Goal: Task Accomplishment & Management: Use online tool/utility

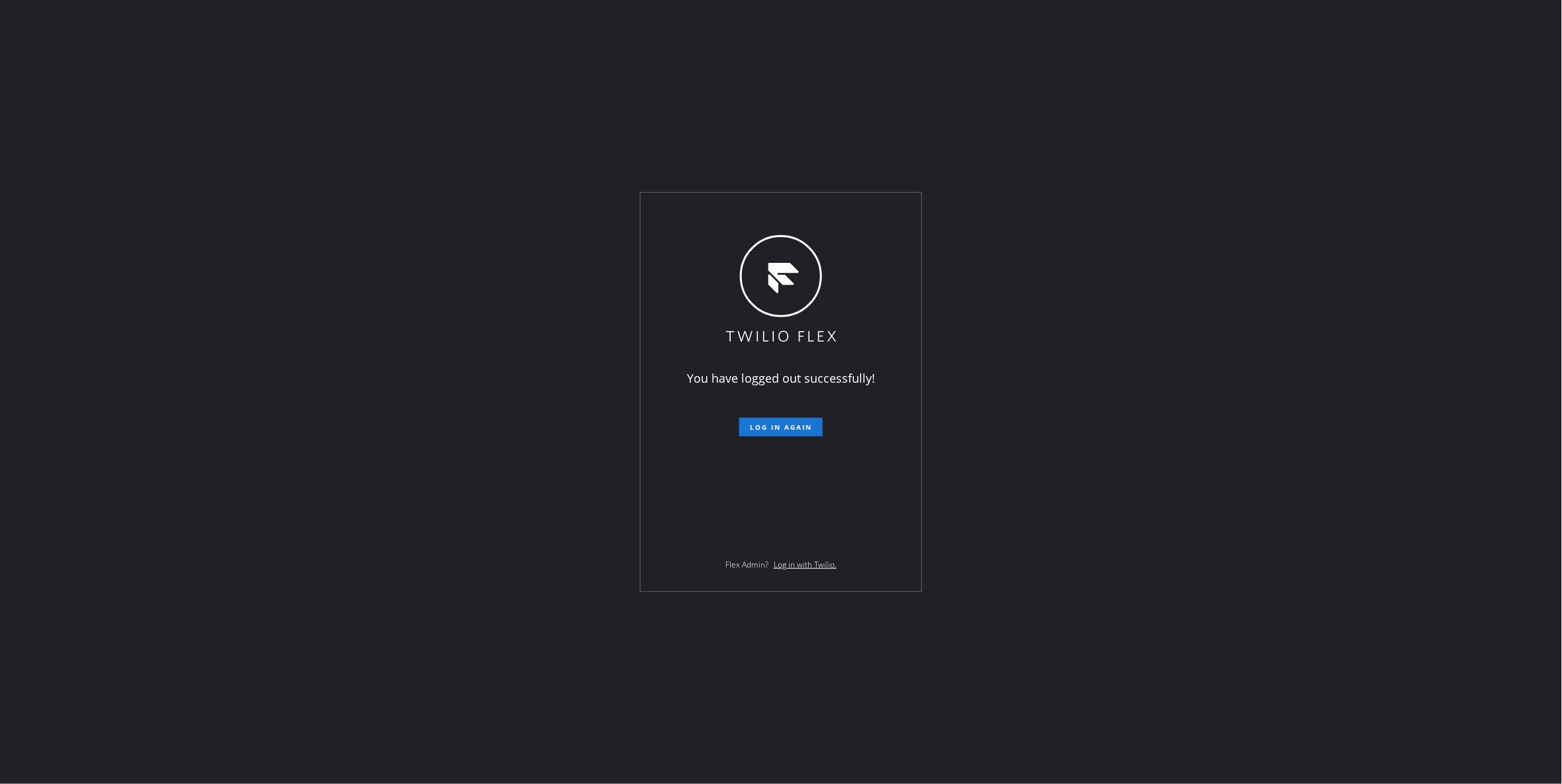
drag, startPoint x: 162, startPoint y: 565, endPoint x: 705, endPoint y: 761, distance: 577.3
click at [172, 557] on div "You have logged out successfully! Log in again Flex Admin? Log in with Twilio." at bounding box center [781, 392] width 1562 height 784
drag, startPoint x: 204, startPoint y: 371, endPoint x: 334, endPoint y: 356, distance: 130.9
click at [204, 371] on div "You have logged out successfully! Log in again Flex Admin? Log in with Twilio." at bounding box center [781, 392] width 1562 height 784
click at [794, 425] on span "Log in again" at bounding box center [781, 427] width 63 height 10
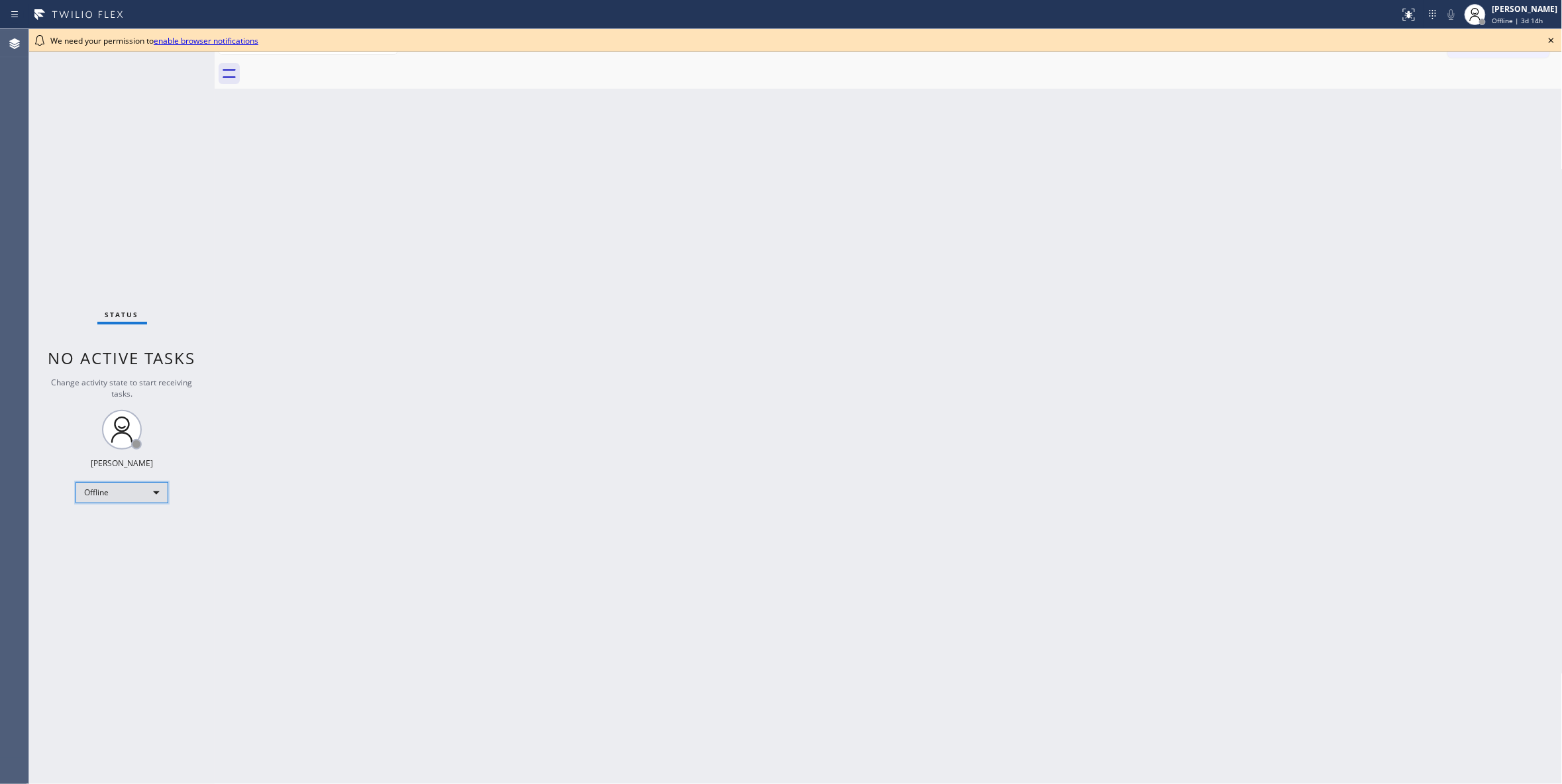
click at [101, 498] on div "Offline" at bounding box center [122, 493] width 93 height 21
click at [112, 544] on li "Unavailable" at bounding box center [121, 545] width 90 height 16
click at [1158, 761] on div "Back to Dashboard Change Sender ID Customers Technicians Select a contact Outbo…" at bounding box center [888, 406] width 1348 height 755
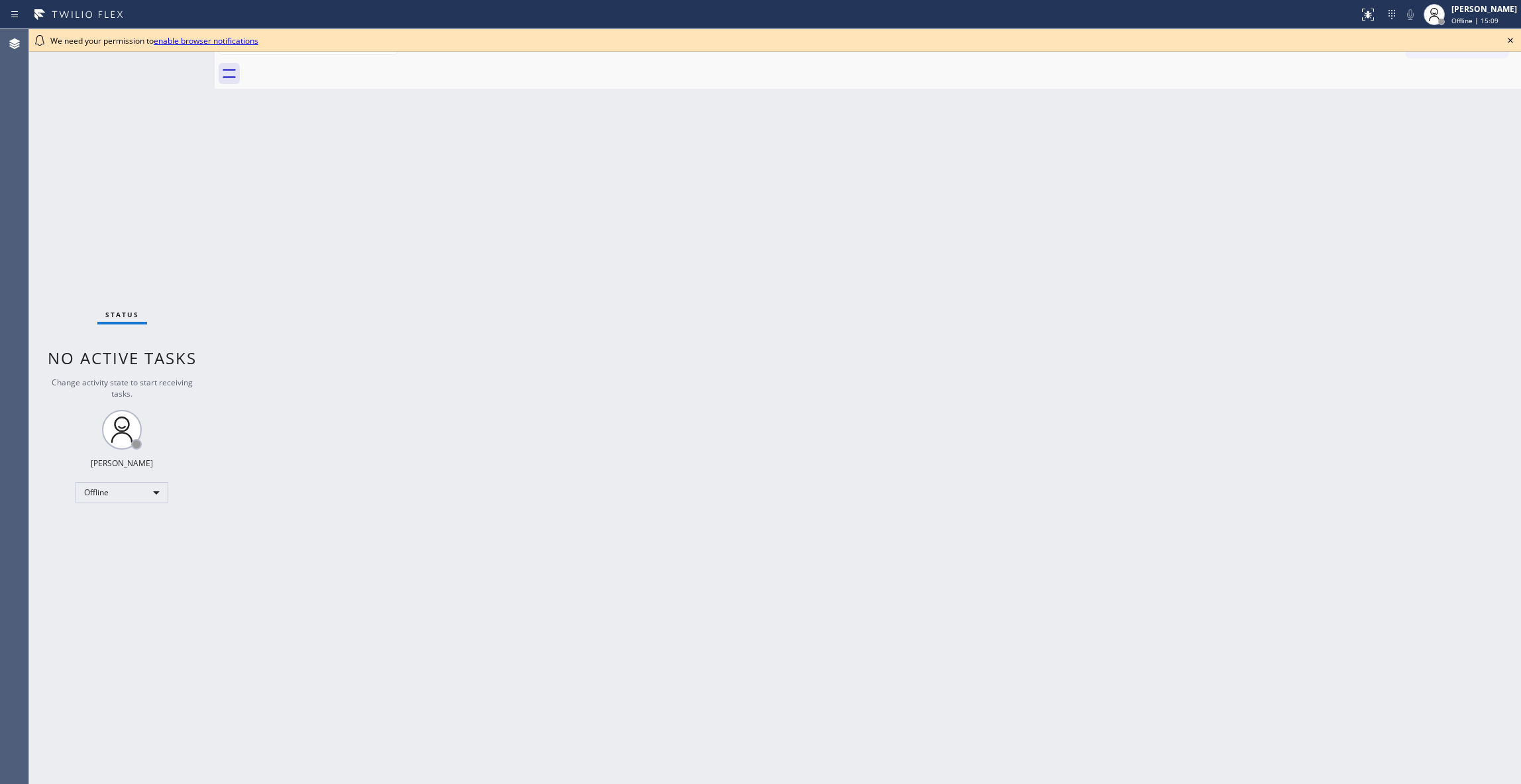
click at [164, 228] on div "Status No active tasks Change activity state to start receiving tasks. [PERSON_…" at bounding box center [121, 406] width 185 height 755
click at [127, 495] on div "Offline" at bounding box center [122, 493] width 93 height 21
click at [112, 546] on li "Unavailable" at bounding box center [121, 545] width 90 height 16
drag, startPoint x: 265, startPoint y: 96, endPoint x: 1048, endPoint y: 121, distance: 783.4
click at [312, 110] on div at bounding box center [312, 406] width 0 height 755
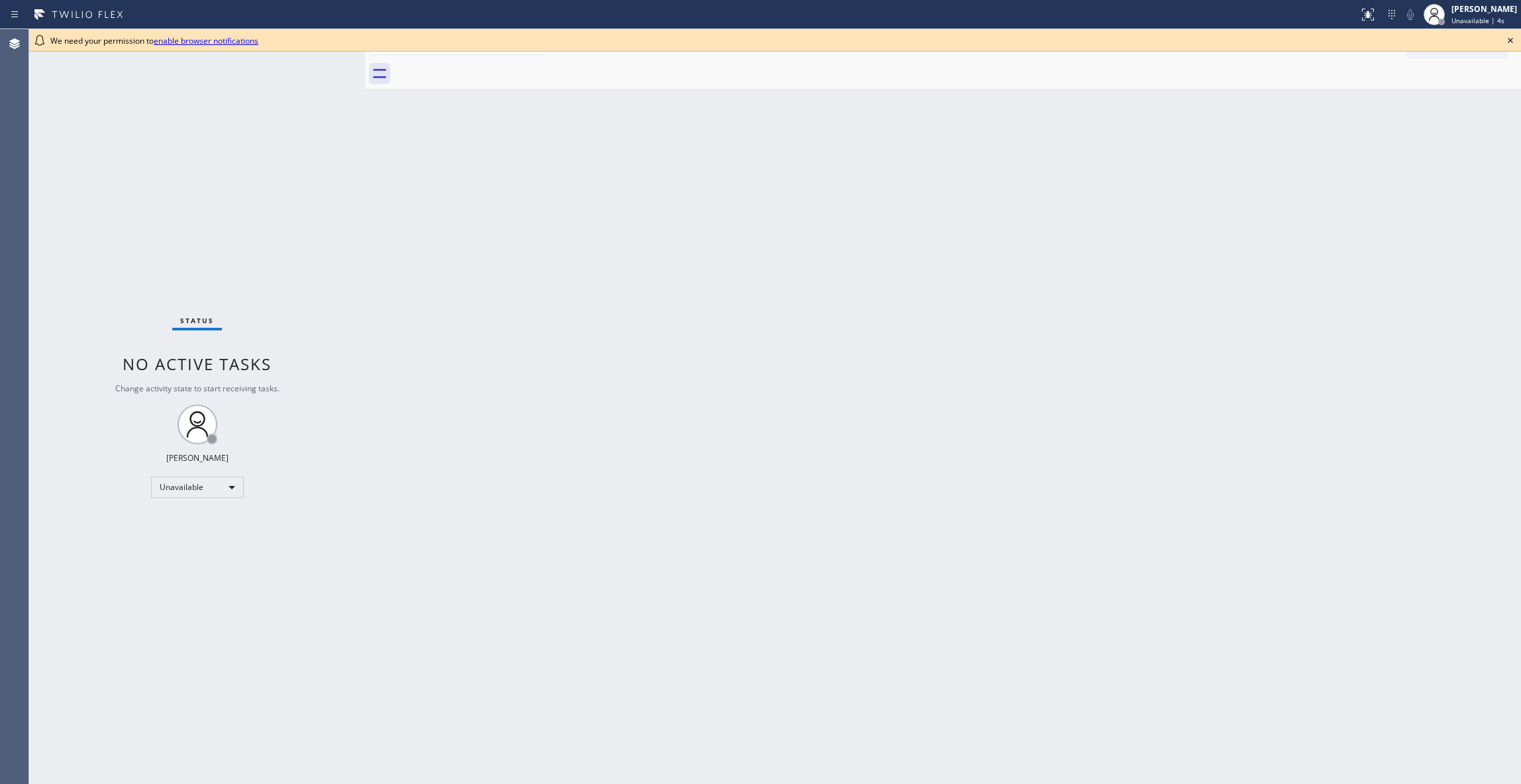
click at [1511, 38] on icon at bounding box center [1511, 40] width 5 height 5
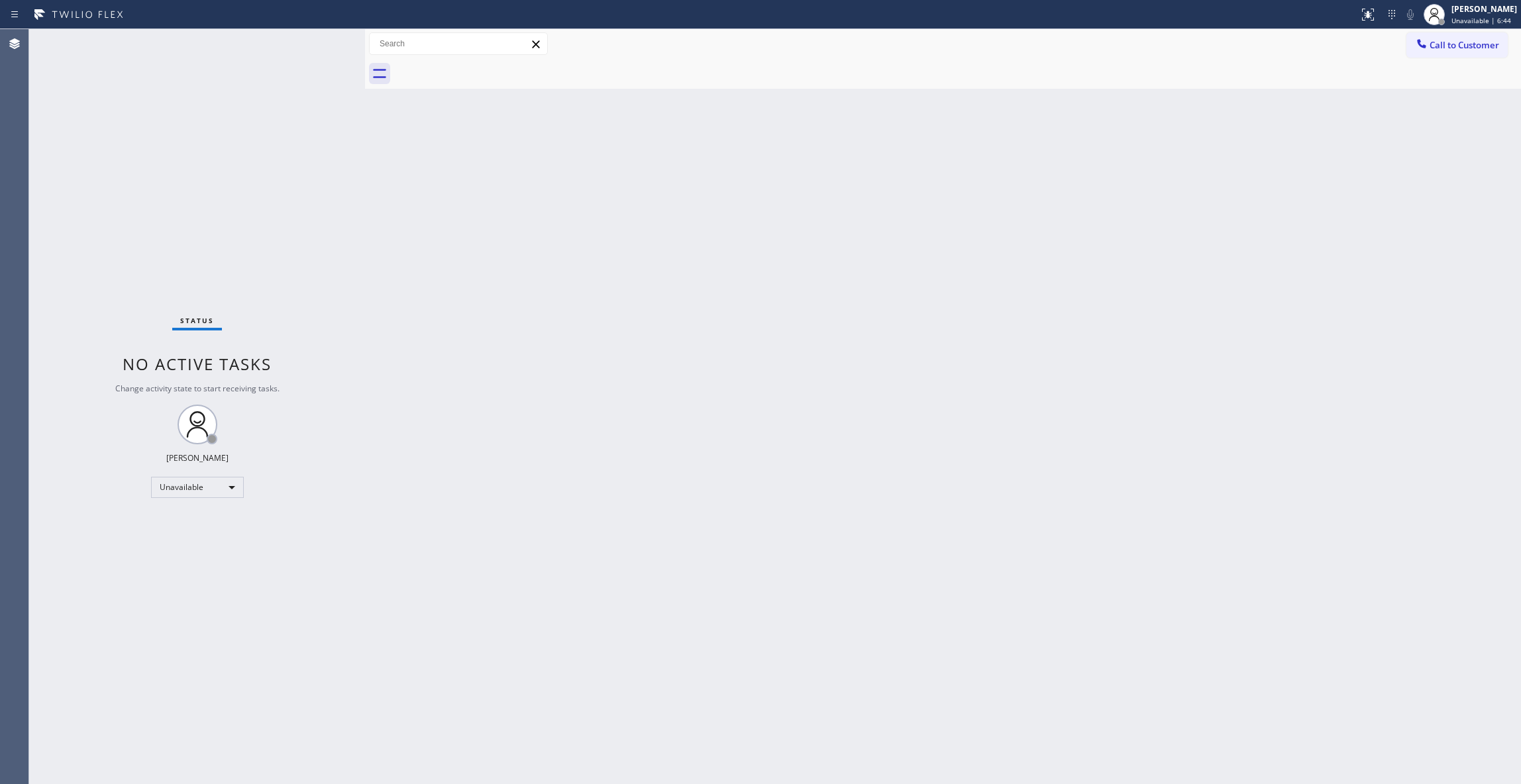
click at [125, 253] on div "Status No active tasks Change activity state to start receiving tasks. [PERSON_…" at bounding box center [197, 406] width 336 height 755
click at [1474, 40] on span "Call to Customer" at bounding box center [1464, 45] width 70 height 12
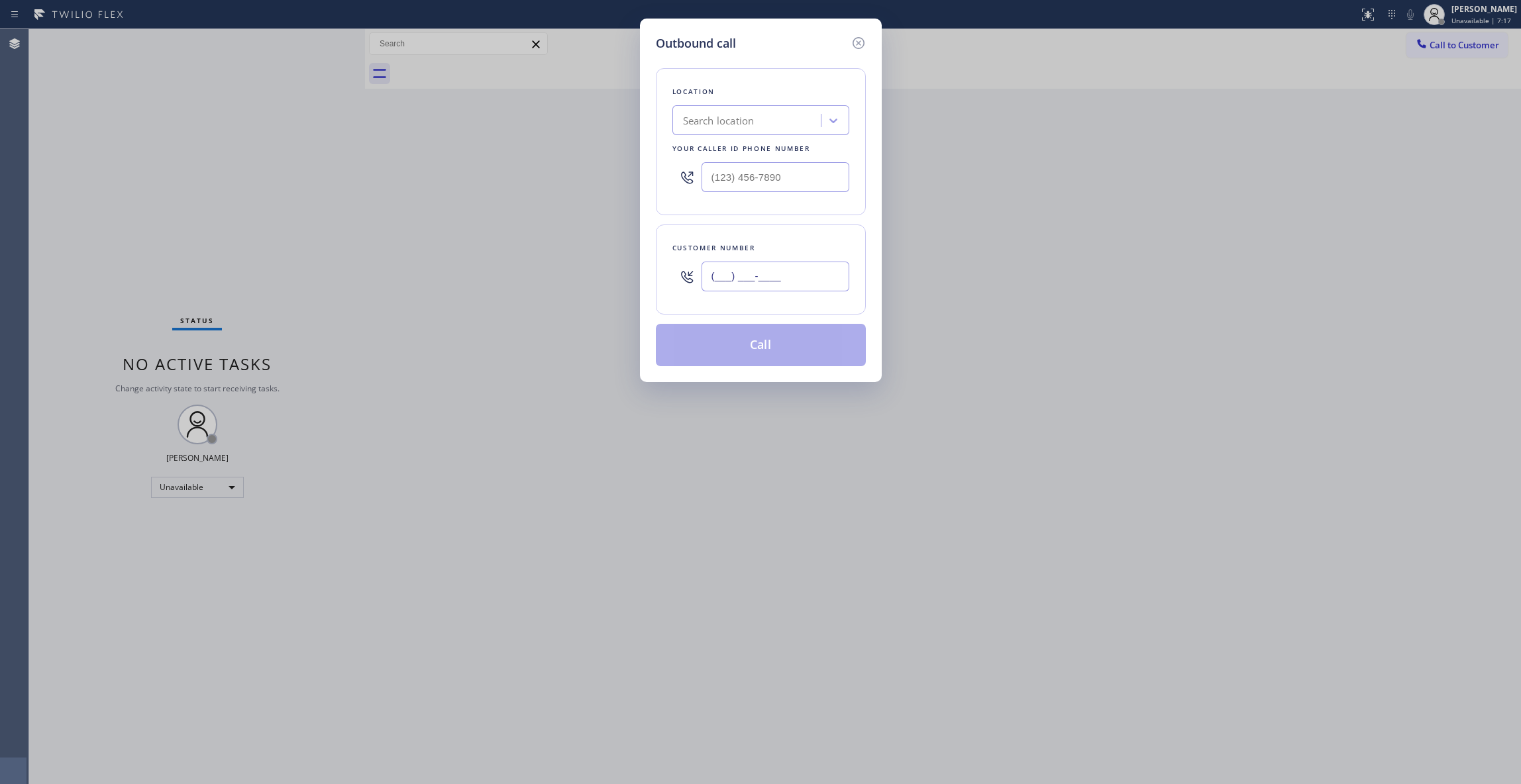
click at [781, 278] on input "(___) ___-____" at bounding box center [775, 277] width 148 height 30
paste input "312) 912-8557"
type input "[PHONE_NUMBER]"
paste input "312) 584-3445"
drag, startPoint x: 795, startPoint y: 178, endPoint x: 881, endPoint y: 306, distance: 154.2
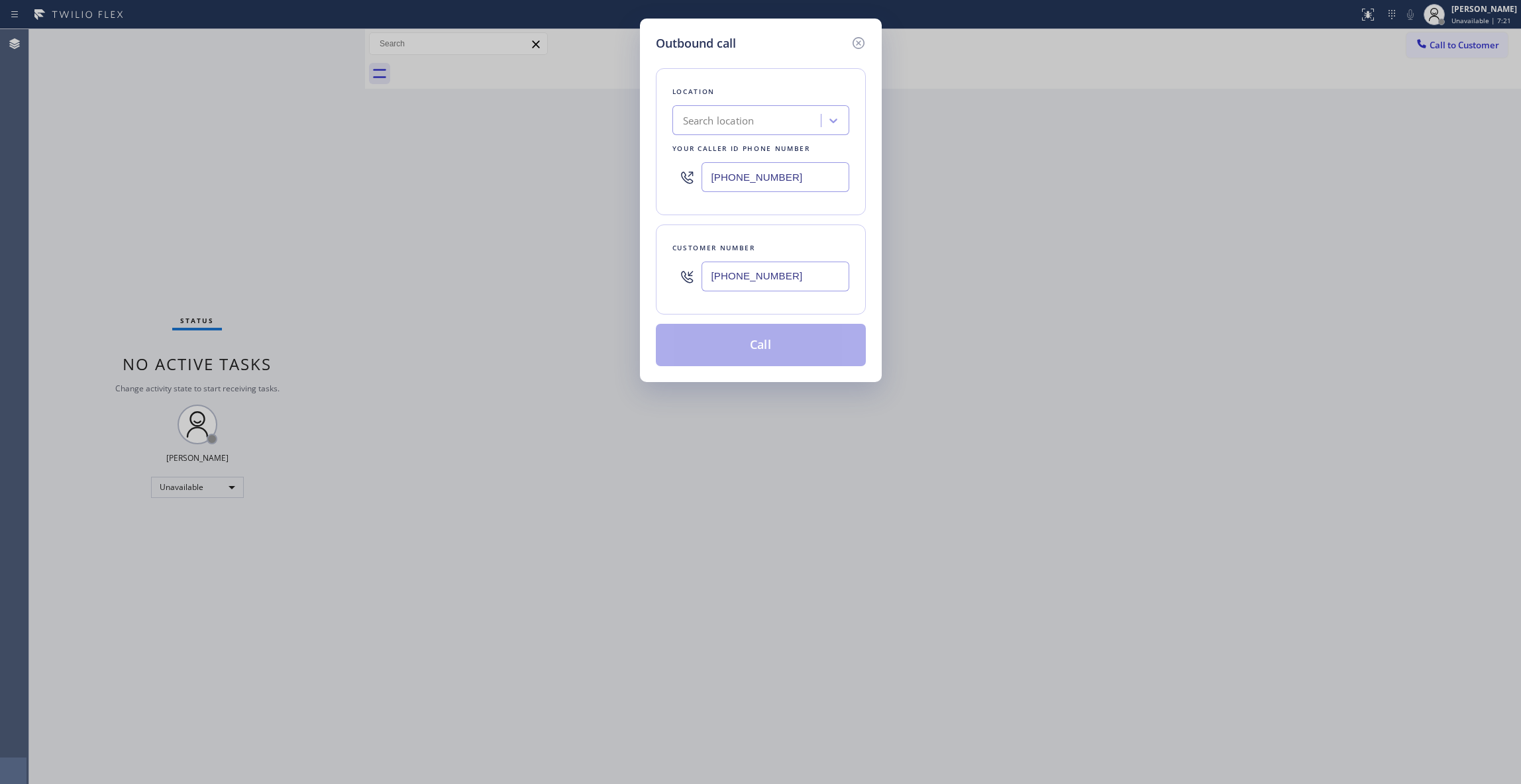
click at [552, 159] on div "Outbound call Location Search location Your caller id phone number [PHONE_NUMBE…" at bounding box center [760, 392] width 1521 height 784
type input "[PHONE_NUMBER]"
click at [740, 358] on button "Call" at bounding box center [760, 345] width 210 height 43
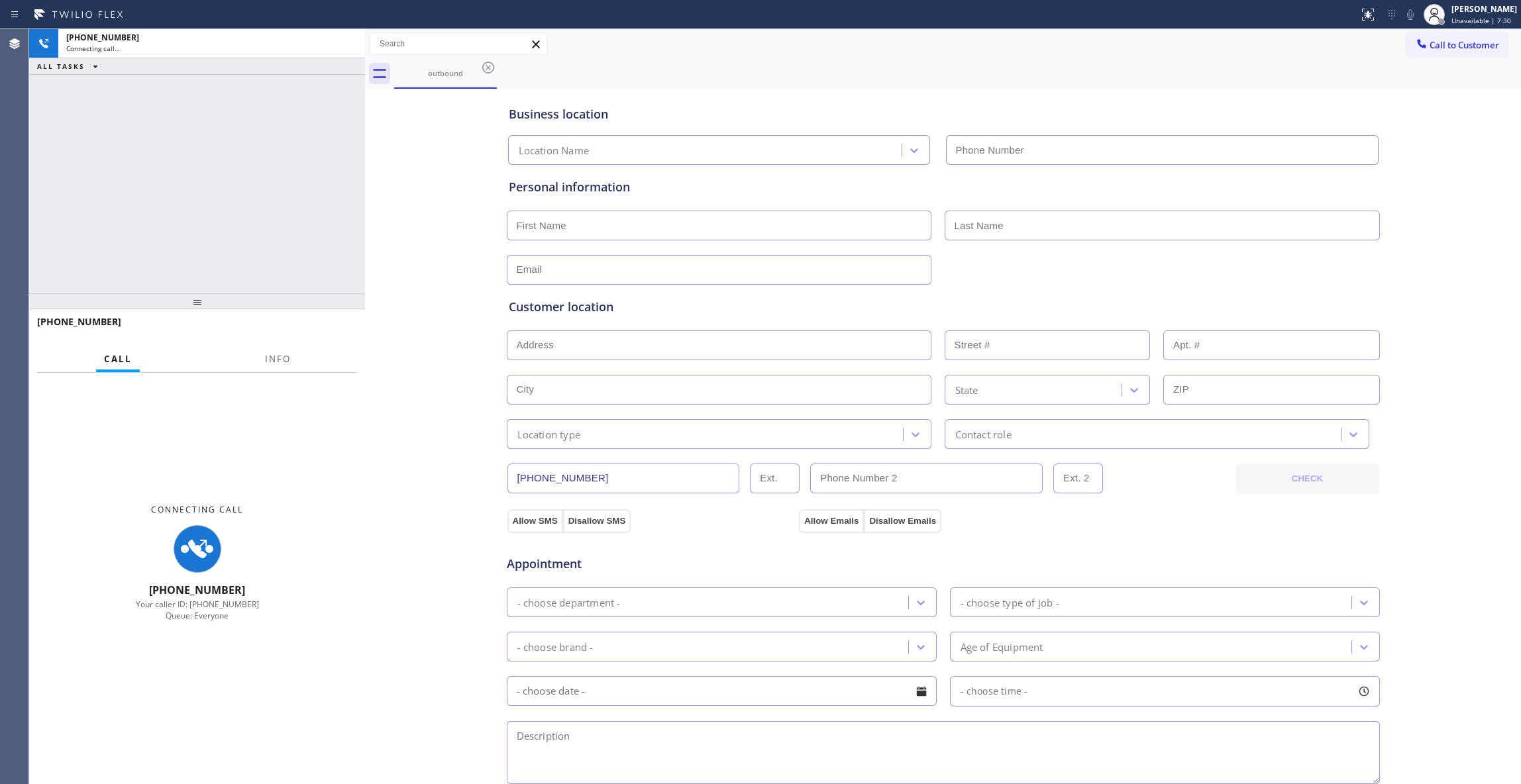
type input "[PHONE_NUMBER]"
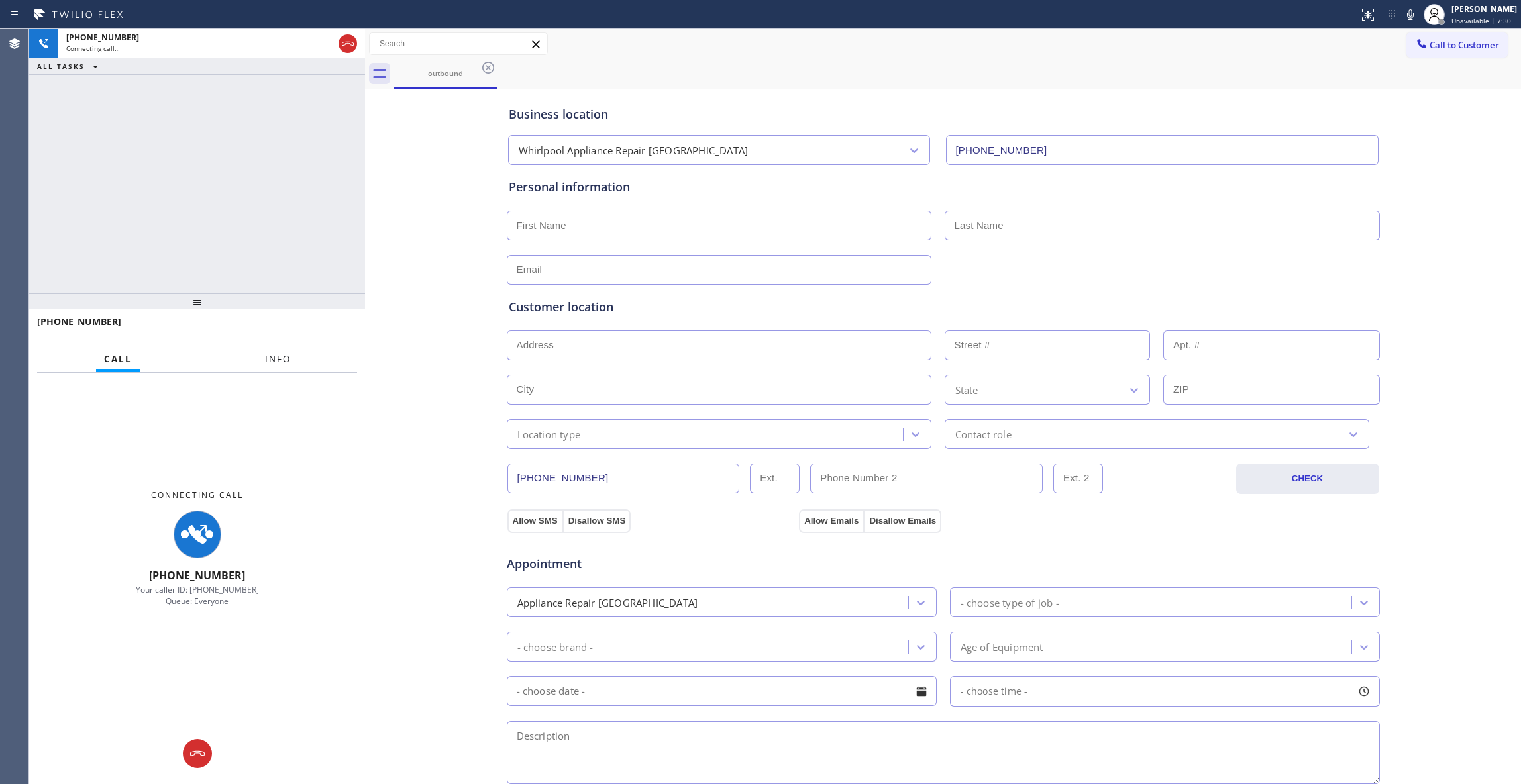
click at [273, 358] on span "Info" at bounding box center [278, 359] width 26 height 12
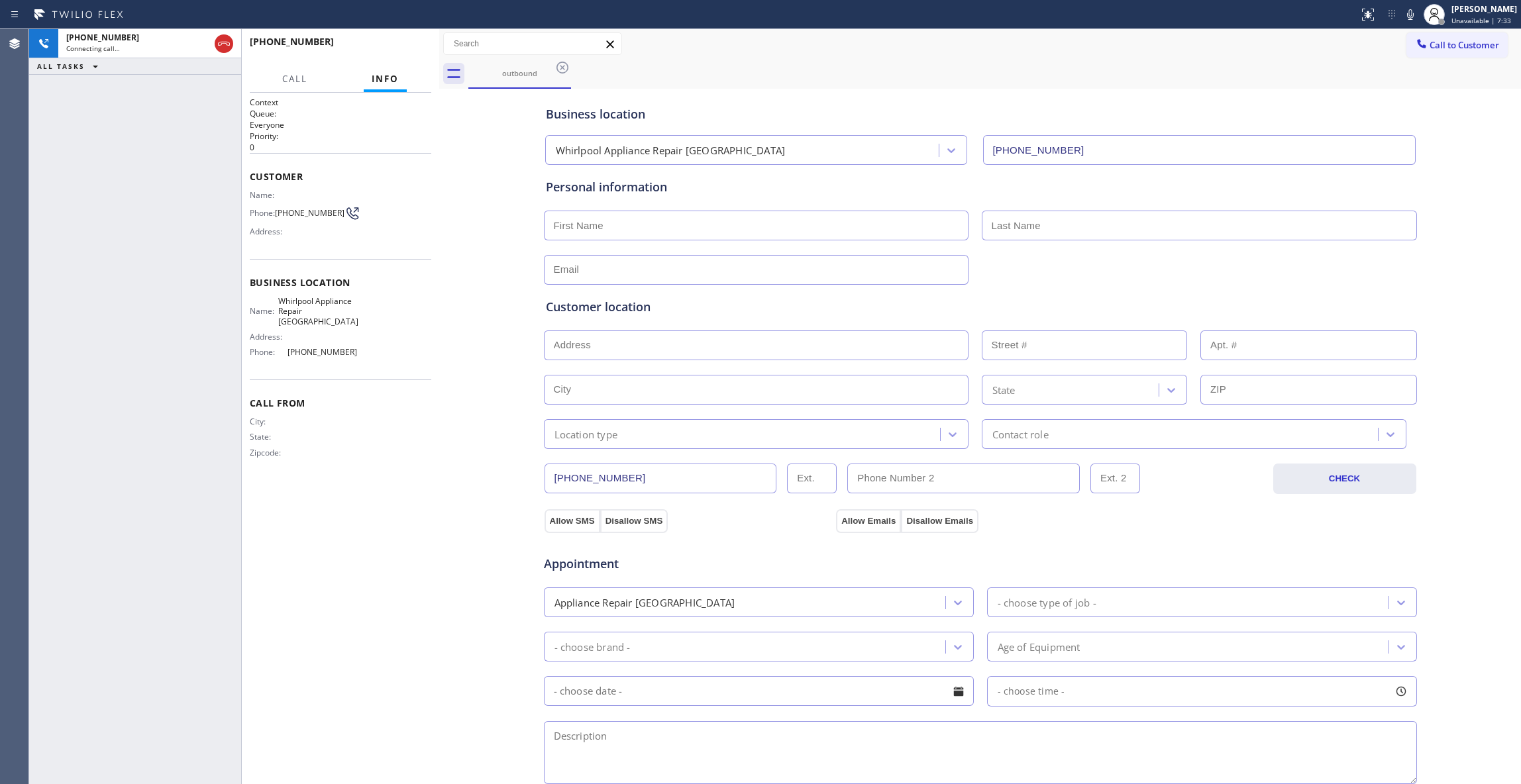
drag, startPoint x: 363, startPoint y: 228, endPoint x: 440, endPoint y: 255, distance: 81.6
click at [439, 237] on div at bounding box center [439, 406] width 0 height 755
click at [406, 50] on span "HANG UP" at bounding box center [401, 47] width 40 height 10
click at [411, 43] on span "COMPLETE" at bounding box center [399, 47] width 46 height 10
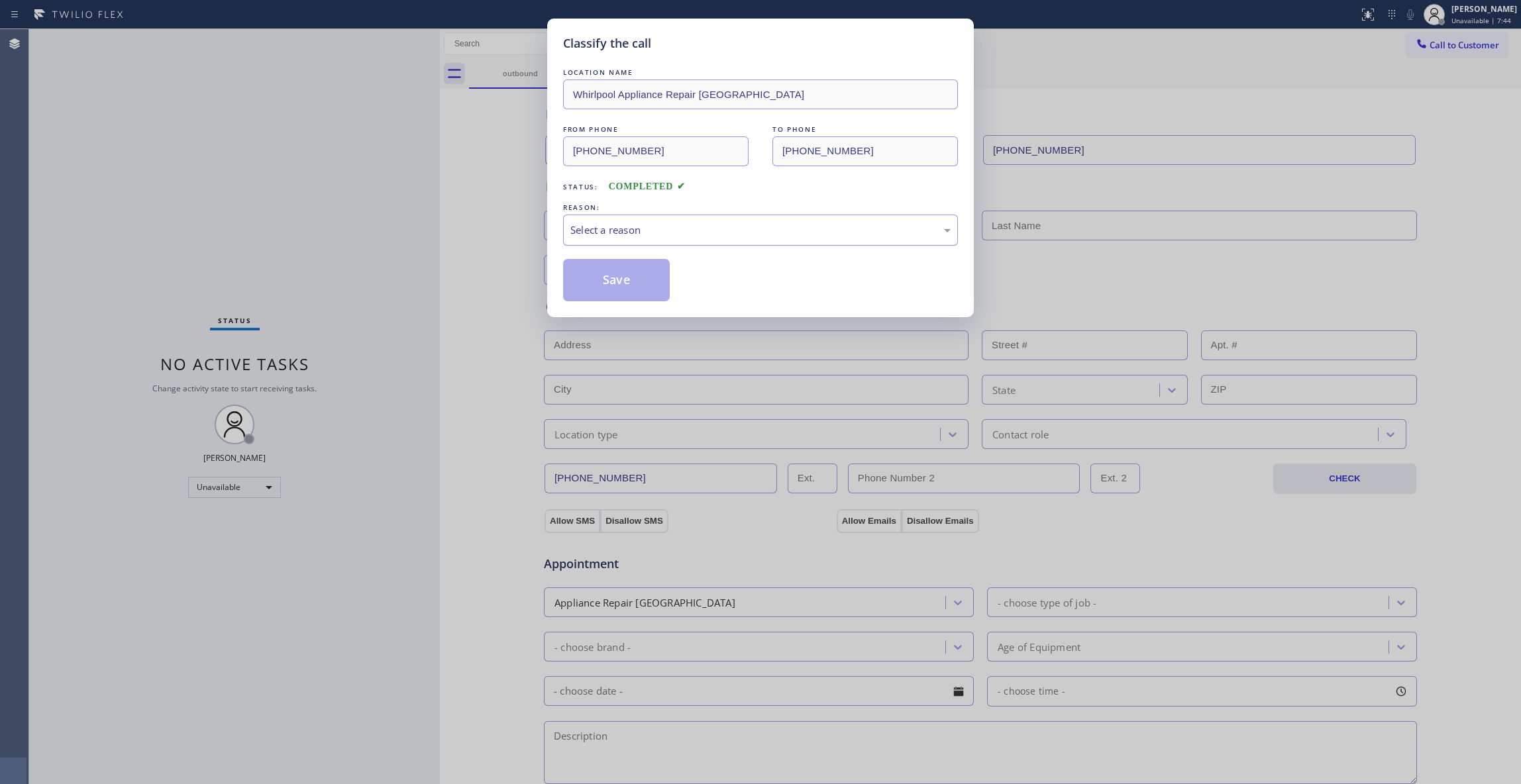
click at [608, 231] on div "Select a reason" at bounding box center [760, 231] width 380 height 16
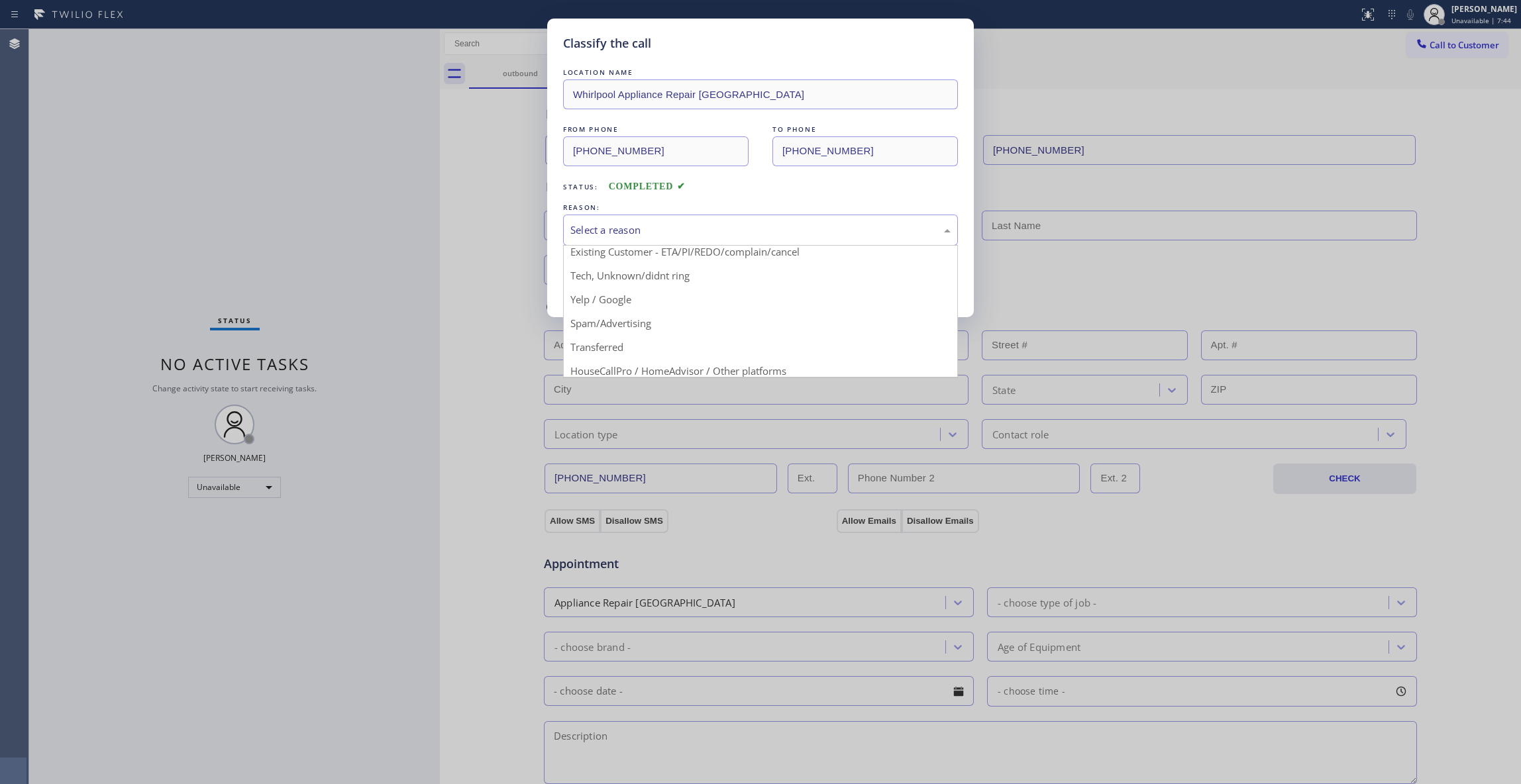
scroll to position [84, 0]
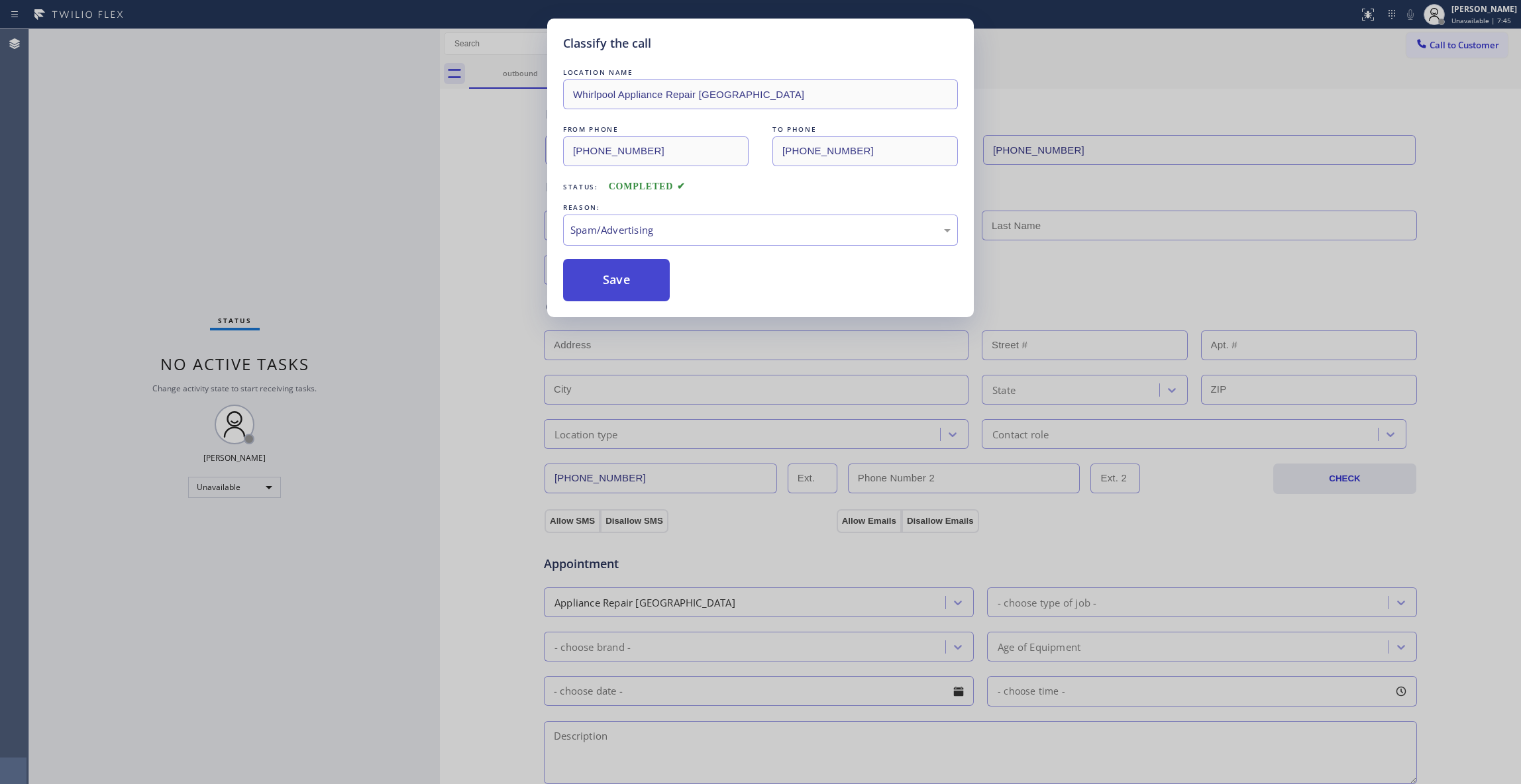
click at [610, 289] on button "Save" at bounding box center [616, 280] width 107 height 43
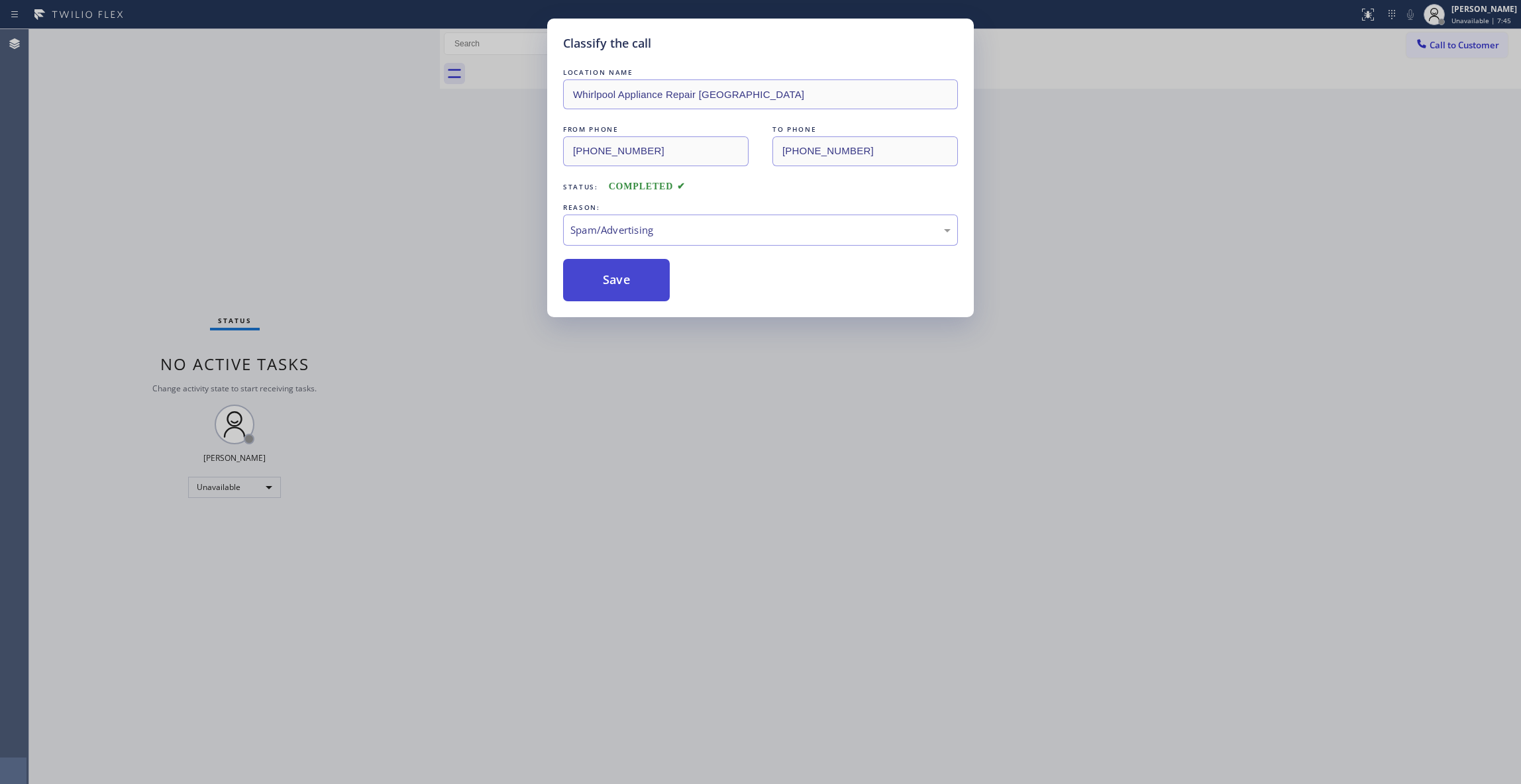
click at [610, 289] on button "Save" at bounding box center [616, 280] width 107 height 43
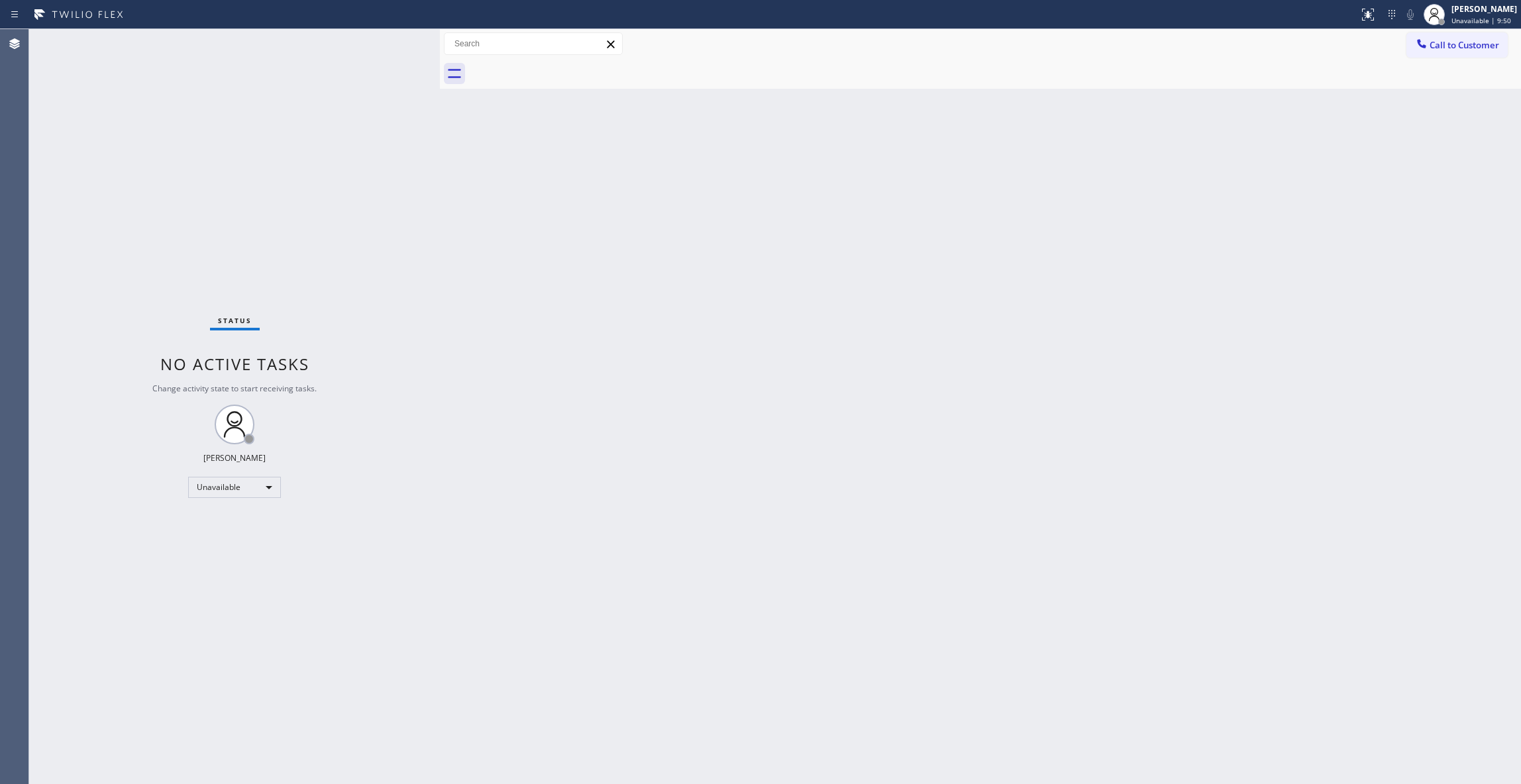
drag, startPoint x: 1471, startPoint y: 54, endPoint x: 1446, endPoint y: 54, distance: 25.0
click at [1466, 54] on button "Call to Customer" at bounding box center [1457, 44] width 101 height 25
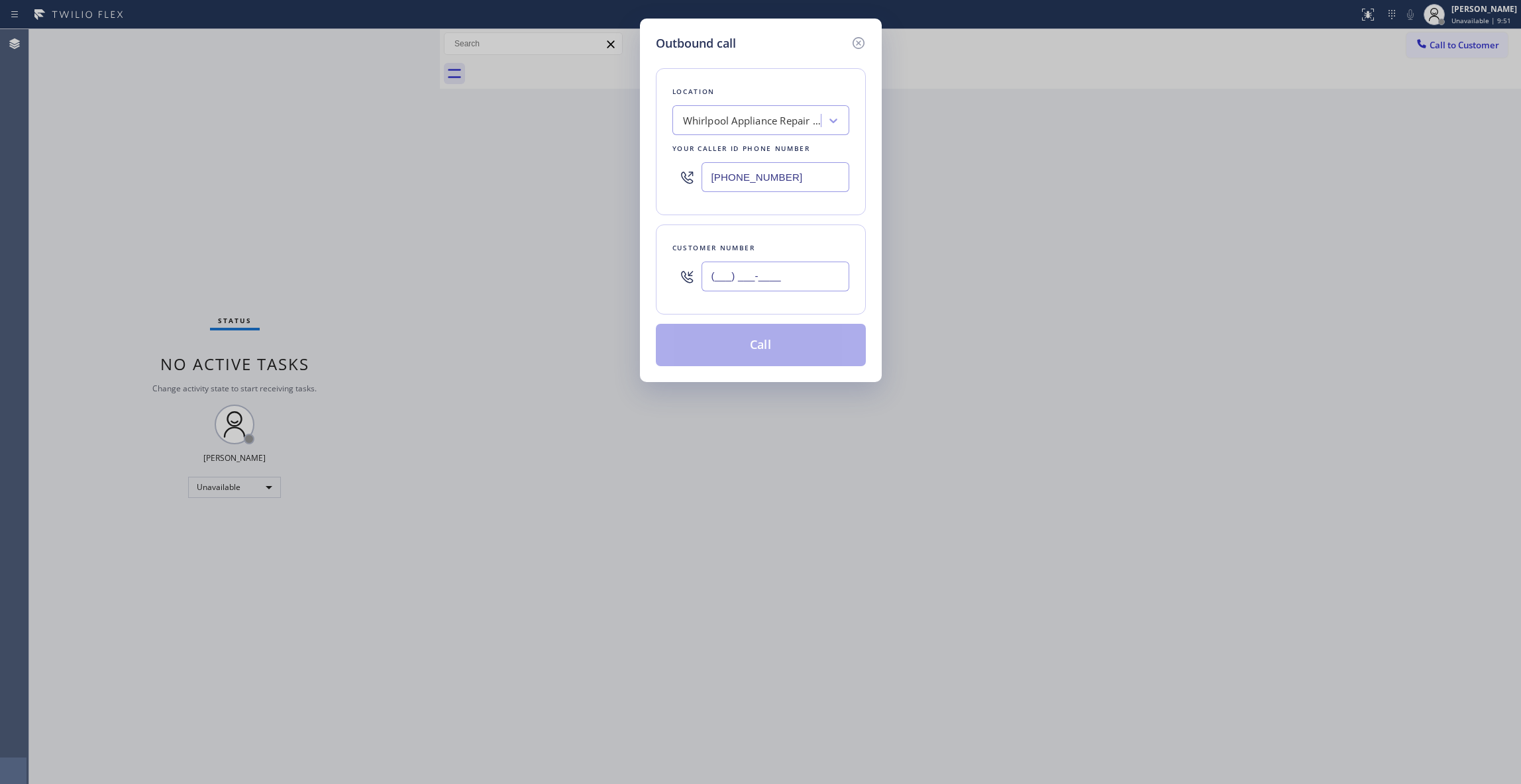
click at [789, 281] on input "(___) ___-____" at bounding box center [775, 277] width 148 height 30
paste input "323) 243-1170"
type input "[PHONE_NUMBER]"
paste input "626) 844-8890"
drag, startPoint x: 832, startPoint y: 176, endPoint x: 632, endPoint y: 189, distance: 200.4
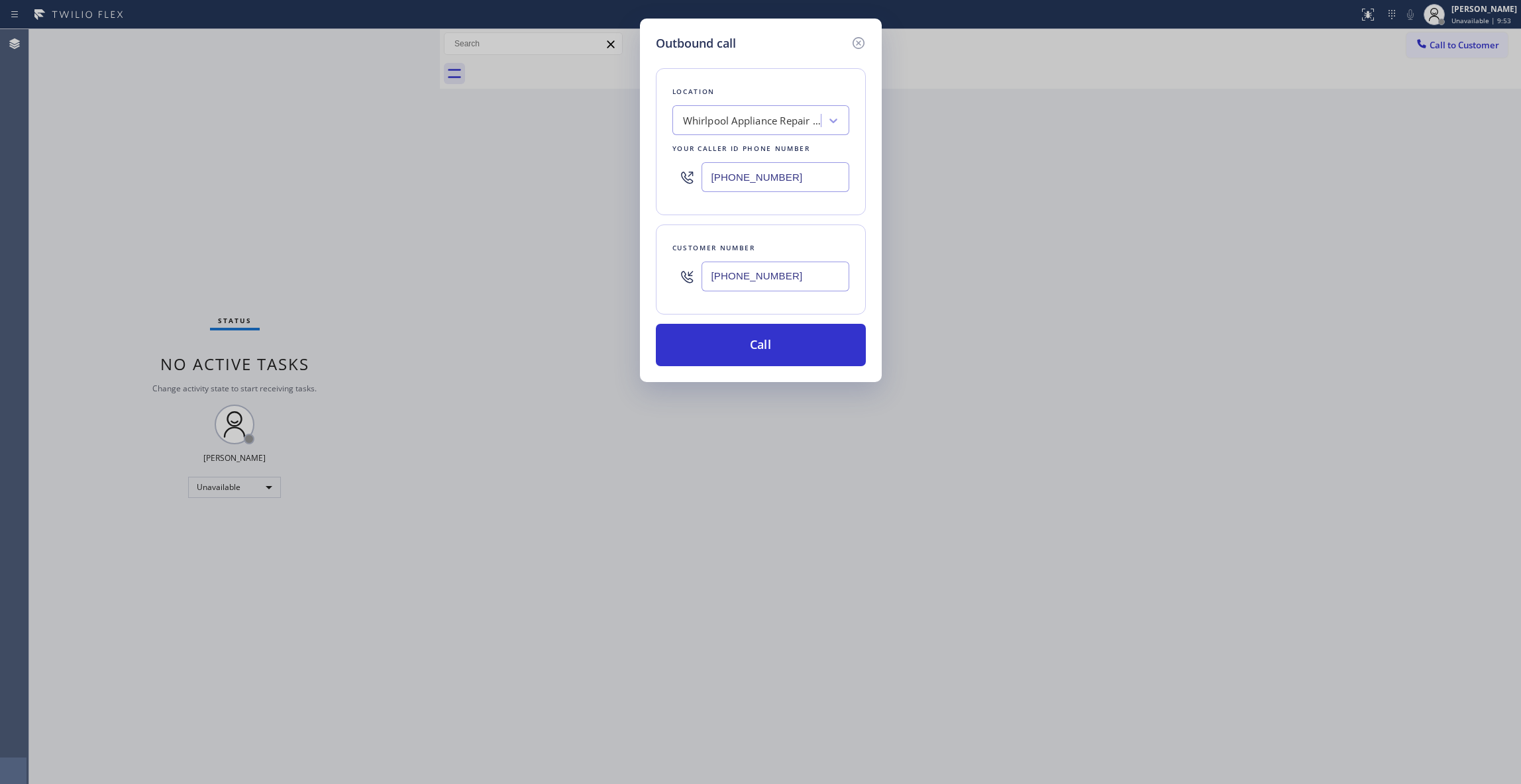
click at [621, 171] on div "Outbound call Location Whirlpool Appliance Repair [GEOGRAPHIC_DATA] Your caller…" at bounding box center [760, 392] width 1521 height 784
type input "[PHONE_NUMBER]"
click at [773, 345] on button "Call" at bounding box center [760, 345] width 210 height 43
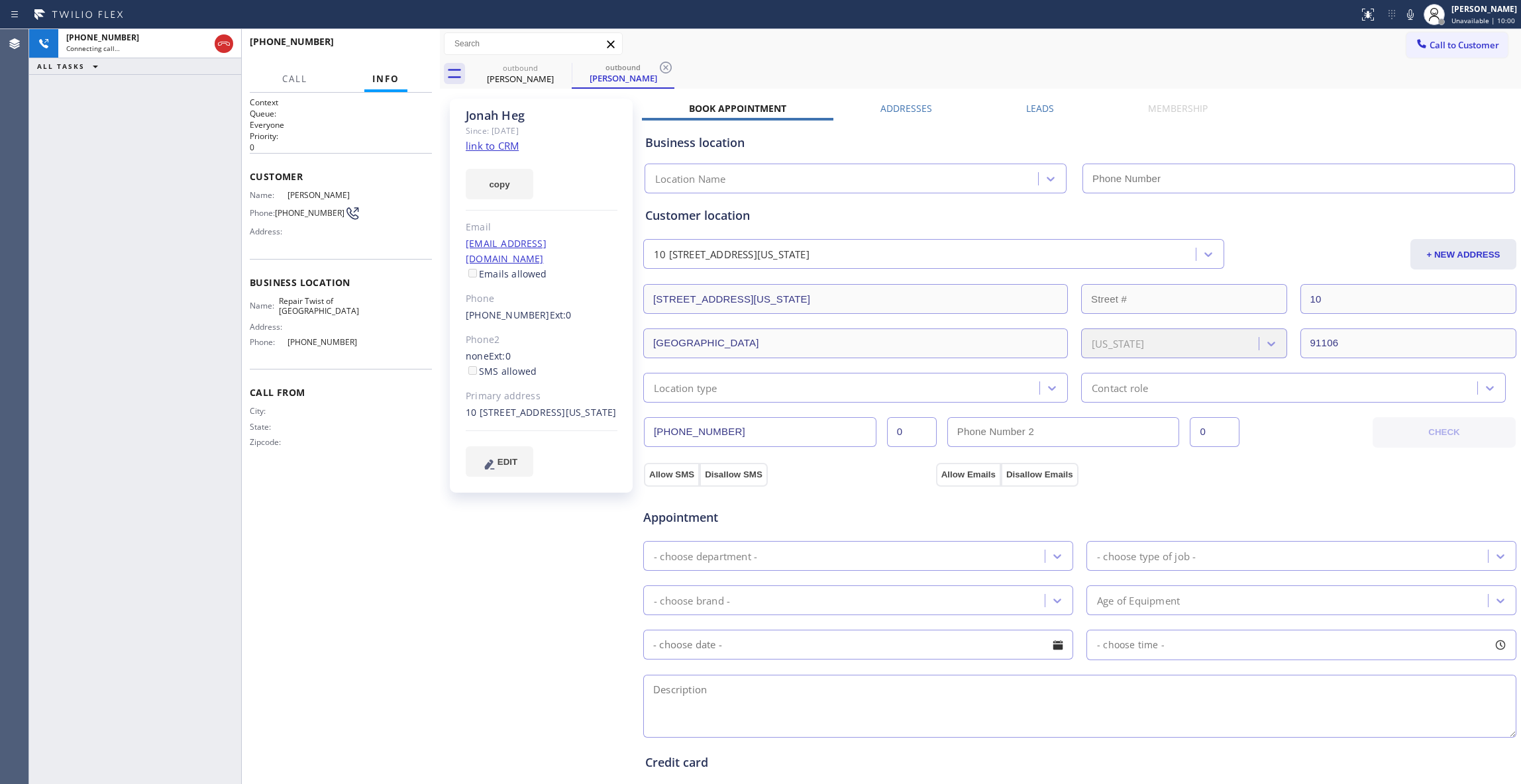
type input "[PHONE_NUMBER]"
click at [667, 64] on icon at bounding box center [666, 68] width 16 height 16
click at [509, 145] on link "link to CRM" at bounding box center [492, 145] width 53 height 13
click at [412, 45] on span "HANG UP" at bounding box center [401, 47] width 40 height 10
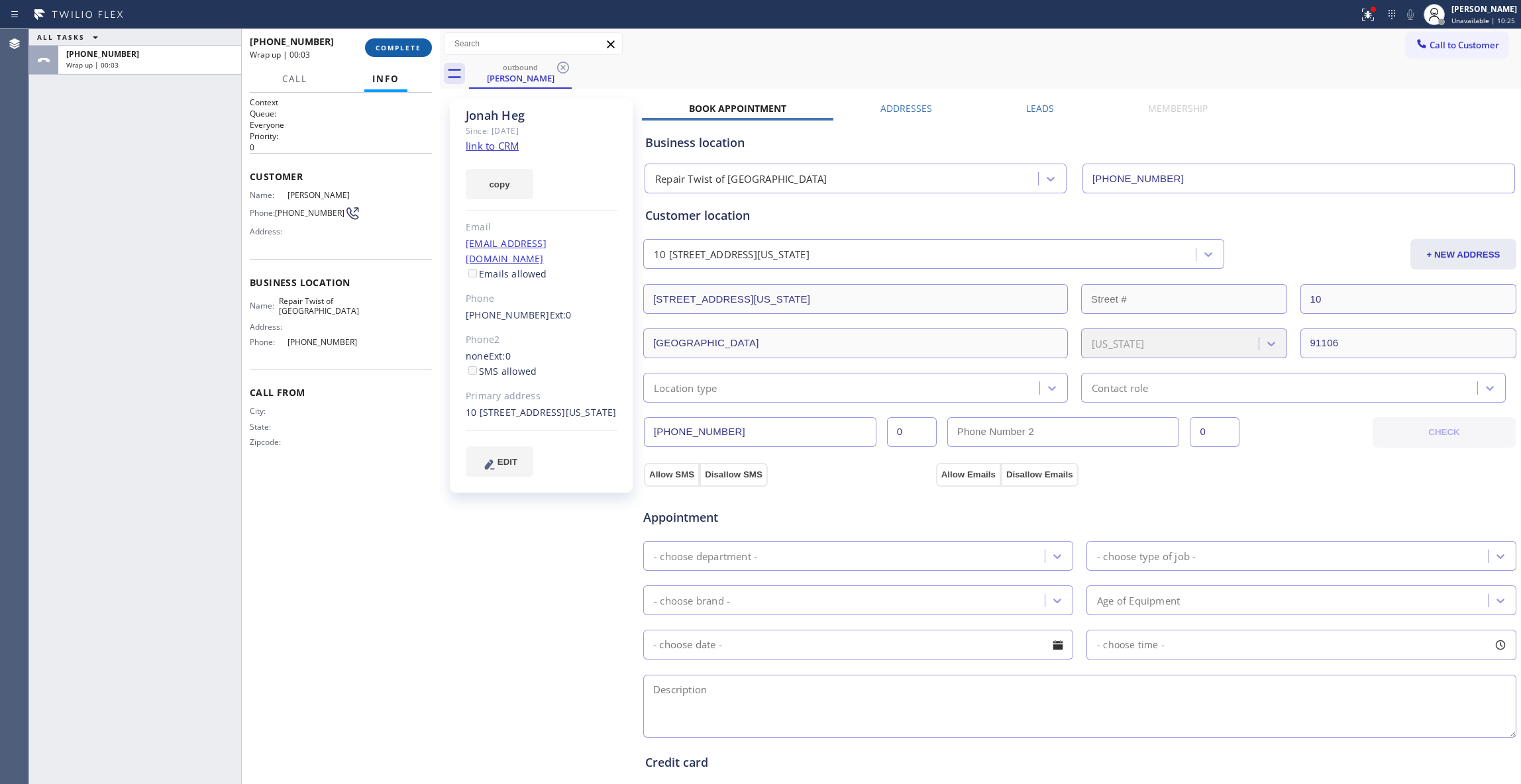
click at [412, 45] on span "COMPLETE" at bounding box center [399, 47] width 46 height 10
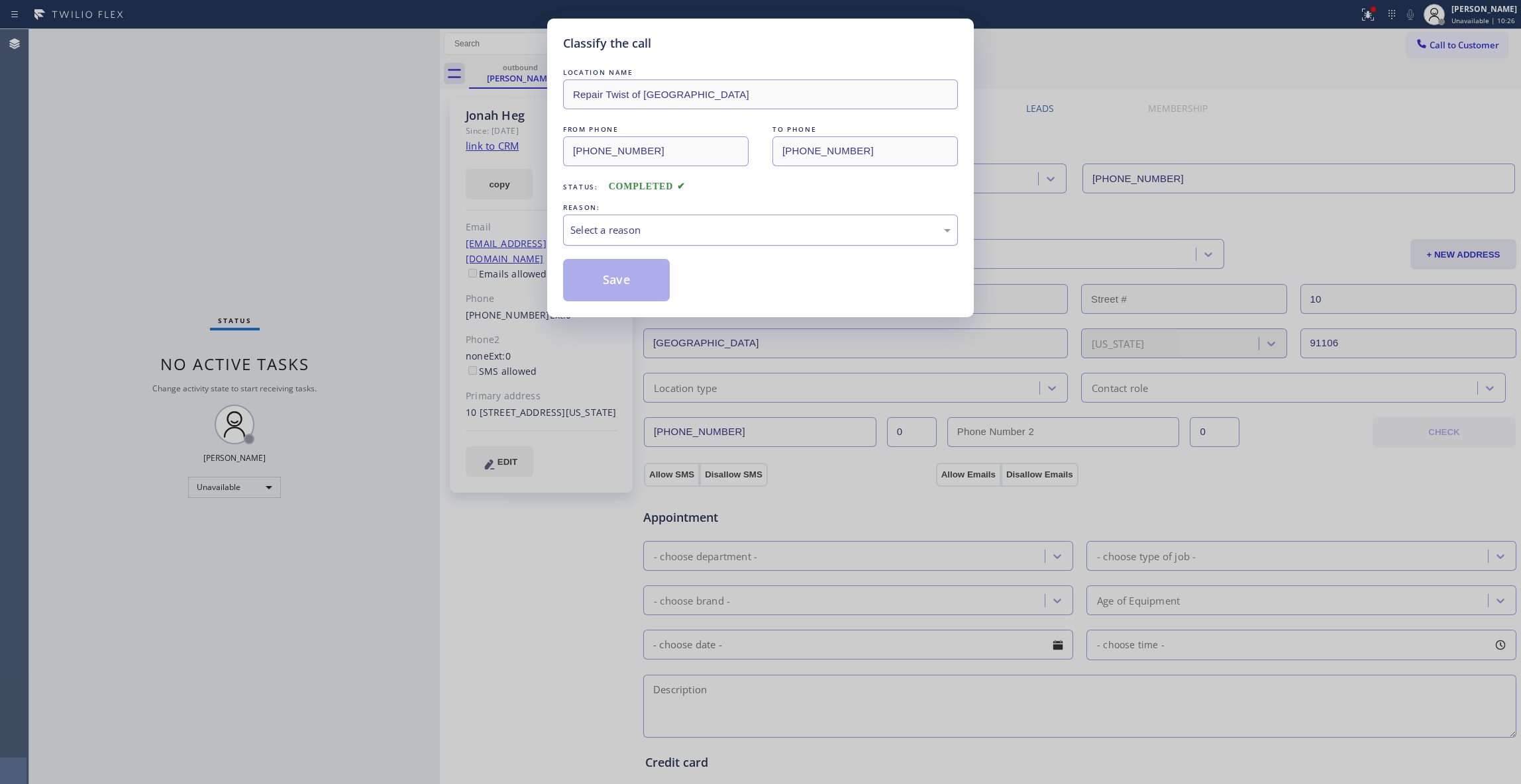
click at [613, 229] on div "Select a reason" at bounding box center [760, 231] width 380 height 16
click at [588, 287] on button "Save" at bounding box center [616, 280] width 107 height 43
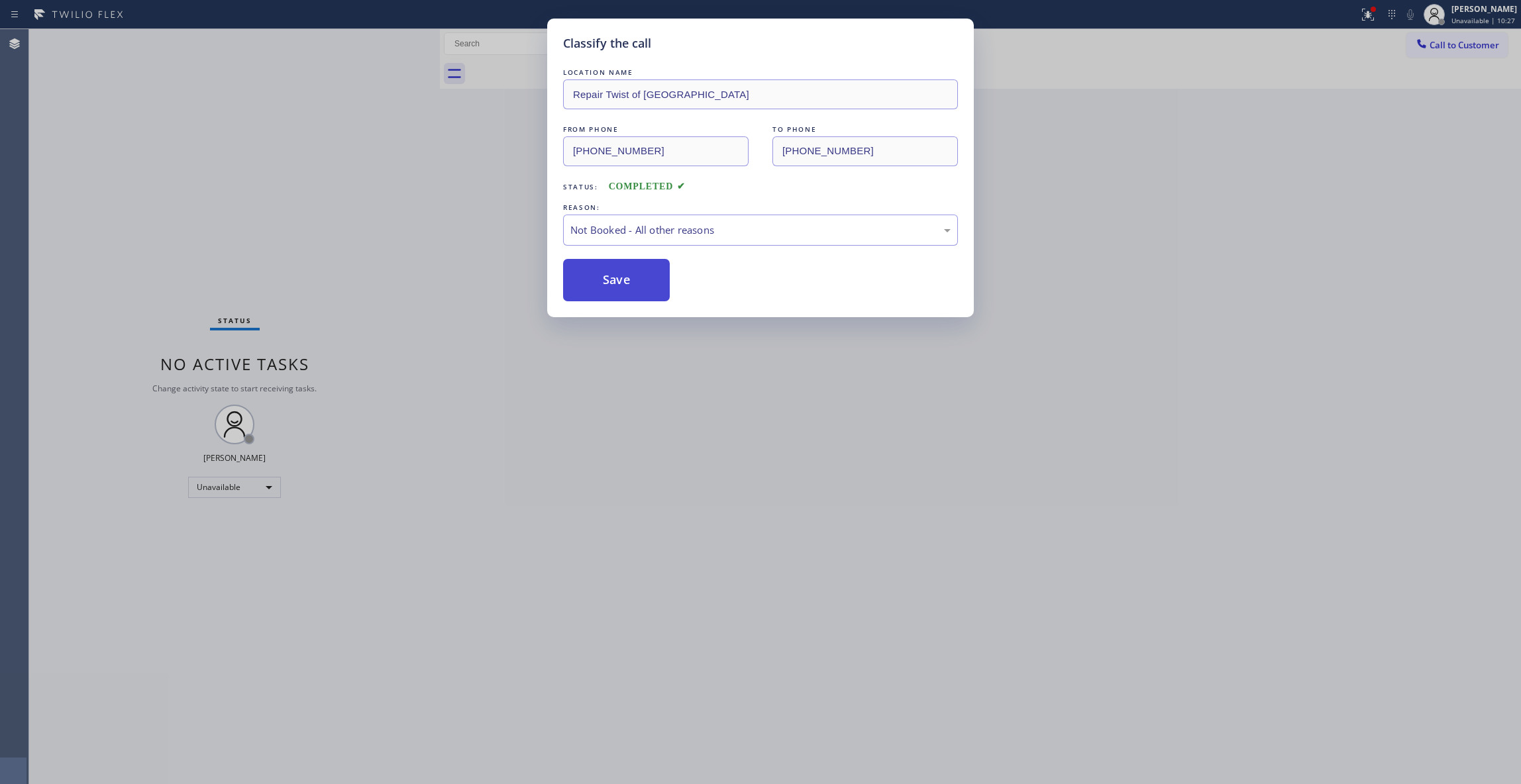
click at [588, 287] on button "Save" at bounding box center [616, 280] width 107 height 43
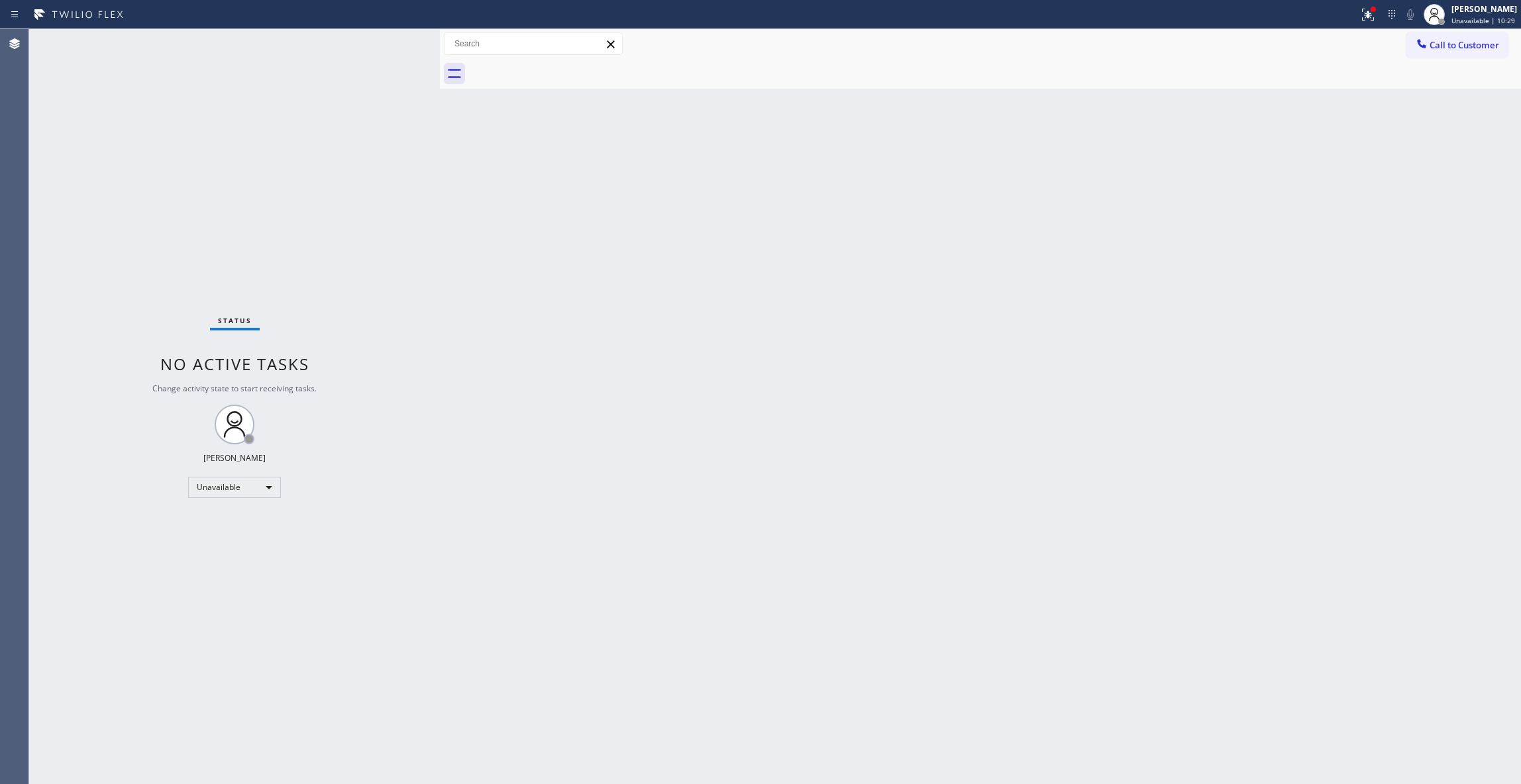
drag, startPoint x: 837, startPoint y: 298, endPoint x: 1091, endPoint y: 215, distance: 267.2
click at [859, 282] on div "Back to Dashboard Change Sender ID Customers Technicians Select a contact Outbo…" at bounding box center [980, 406] width 1081 height 755
click at [1450, 49] on span "Call to Customer" at bounding box center [1464, 45] width 70 height 12
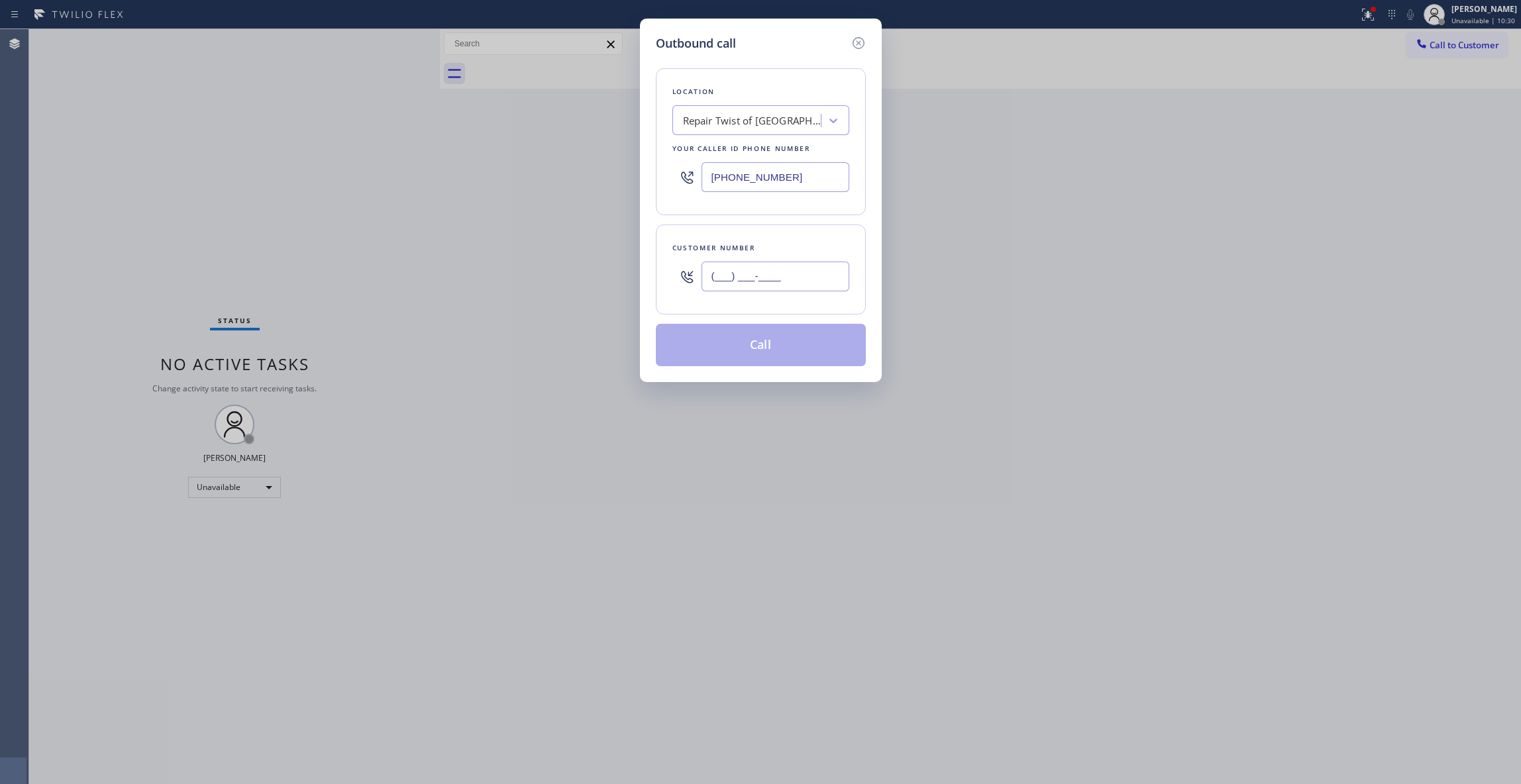
click at [795, 282] on input "(___) ___-____" at bounding box center [775, 277] width 148 height 30
paste input "773) 744-7901"
type input "[PHONE_NUMBER]"
drag, startPoint x: 798, startPoint y: 180, endPoint x: 583, endPoint y: 191, distance: 215.3
click at [565, 180] on div "Outbound call Location Repair Twist of [GEOGRAPHIC_DATA] Your caller id phone n…" at bounding box center [760, 392] width 1521 height 784
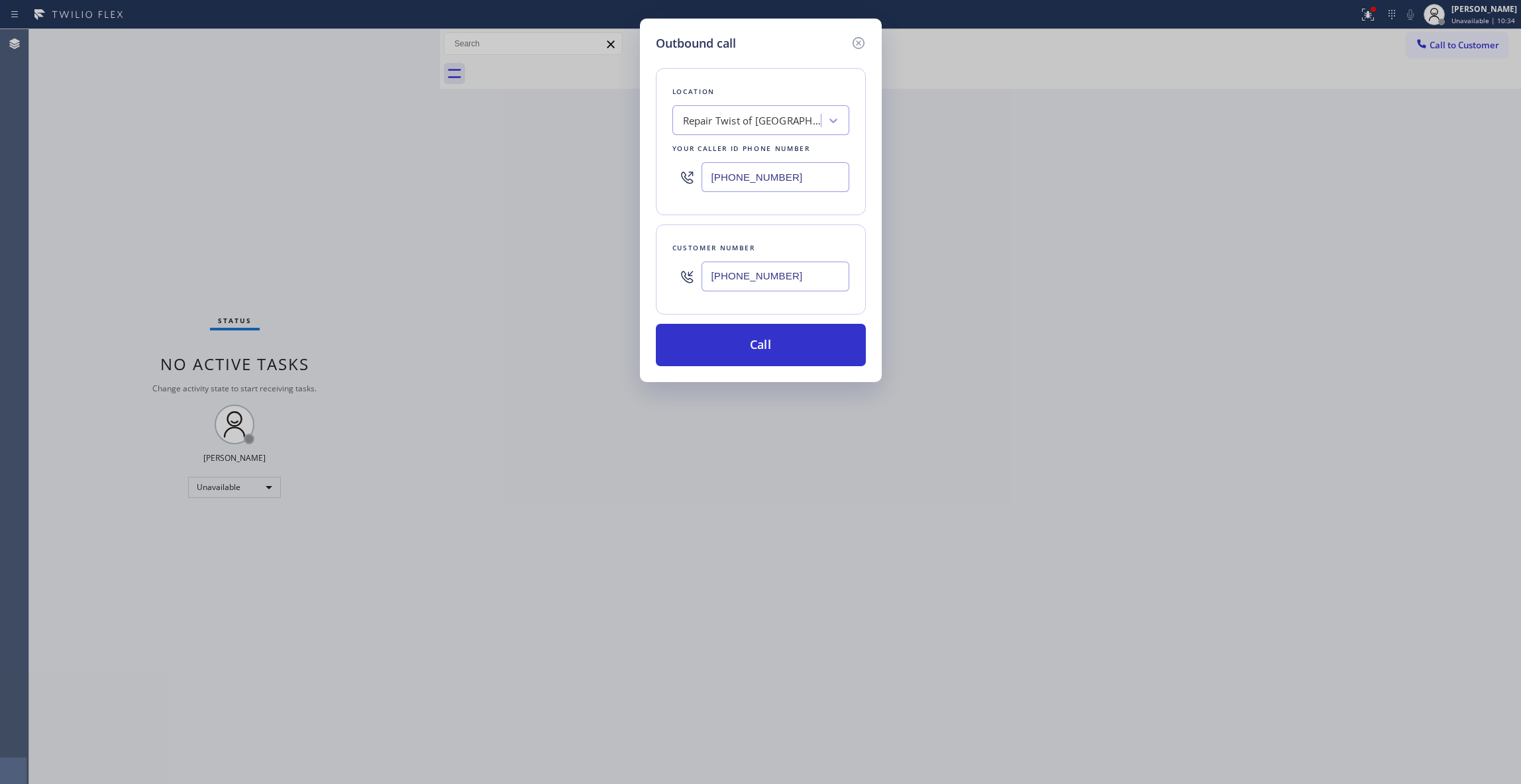
paste input "833) 692-2271"
click at [768, 278] on input "[PHONE_NUMBER]" at bounding box center [775, 277] width 148 height 30
drag, startPoint x: 806, startPoint y: 179, endPoint x: 495, endPoint y: 190, distance: 311.2
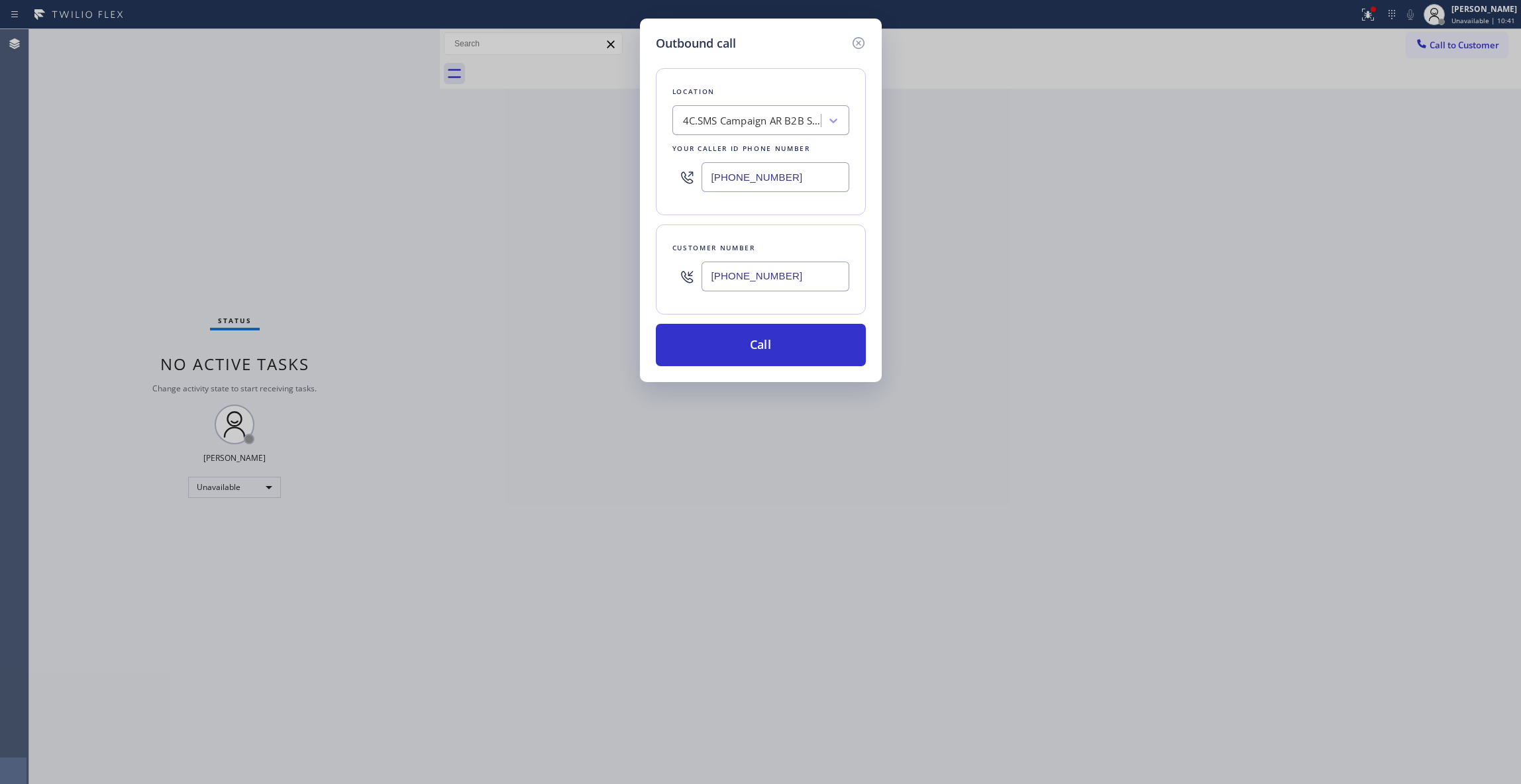
click at [493, 188] on div "Outbound call Location 4C.SMS Campaign AR B2B SMS Your caller id phone number […" at bounding box center [760, 392] width 1521 height 784
paste input "55) 731-4952"
type input "[PHONE_NUMBER]"
drag, startPoint x: 730, startPoint y: 352, endPoint x: 724, endPoint y: 312, distance: 40.4
click at [728, 342] on button "Call" at bounding box center [760, 345] width 210 height 43
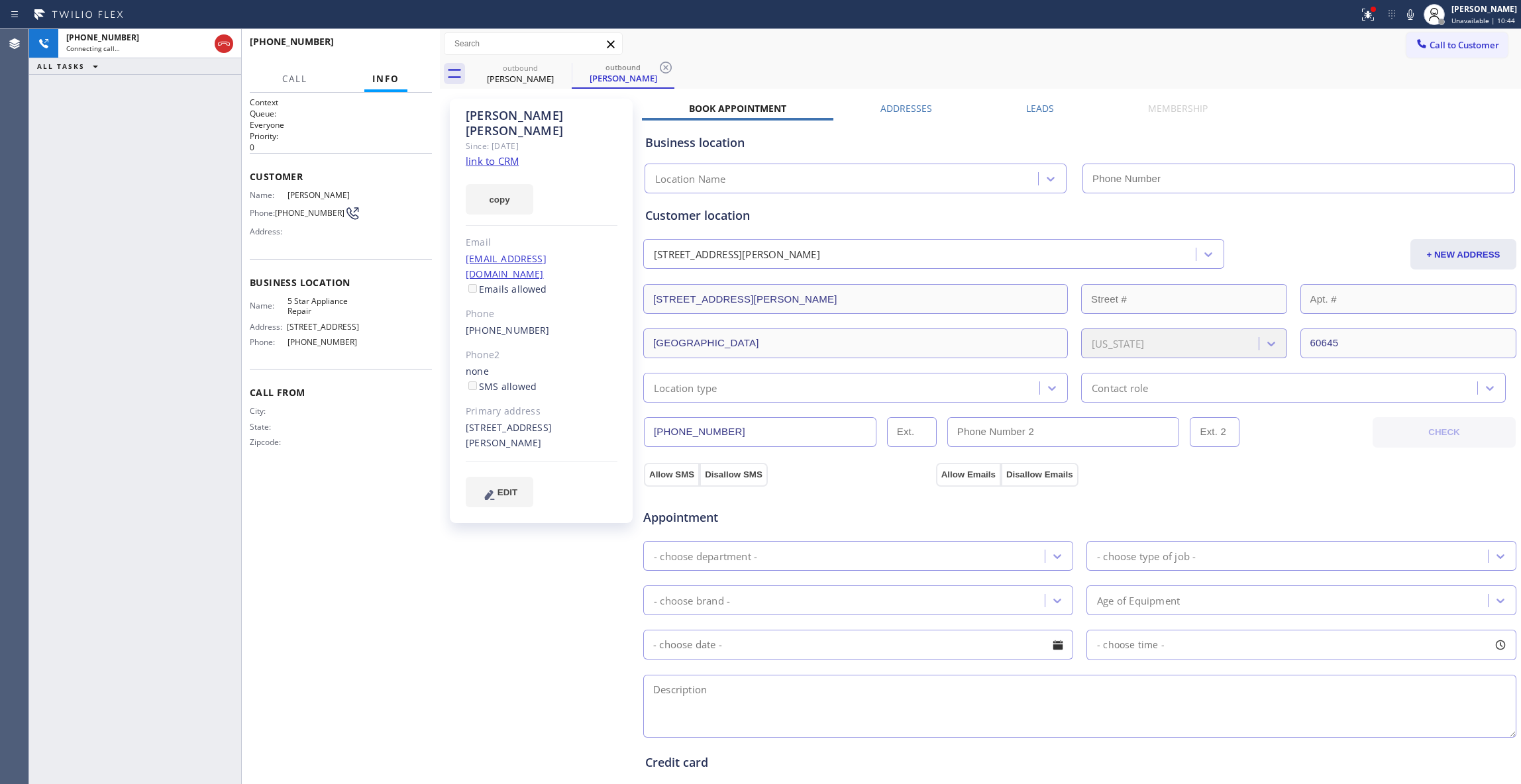
click at [663, 65] on icon at bounding box center [666, 68] width 16 height 16
type input "[PHONE_NUMBER]"
click at [482, 154] on link "link to CRM" at bounding box center [492, 160] width 53 height 13
click at [412, 45] on span "HANG UP" at bounding box center [401, 47] width 40 height 10
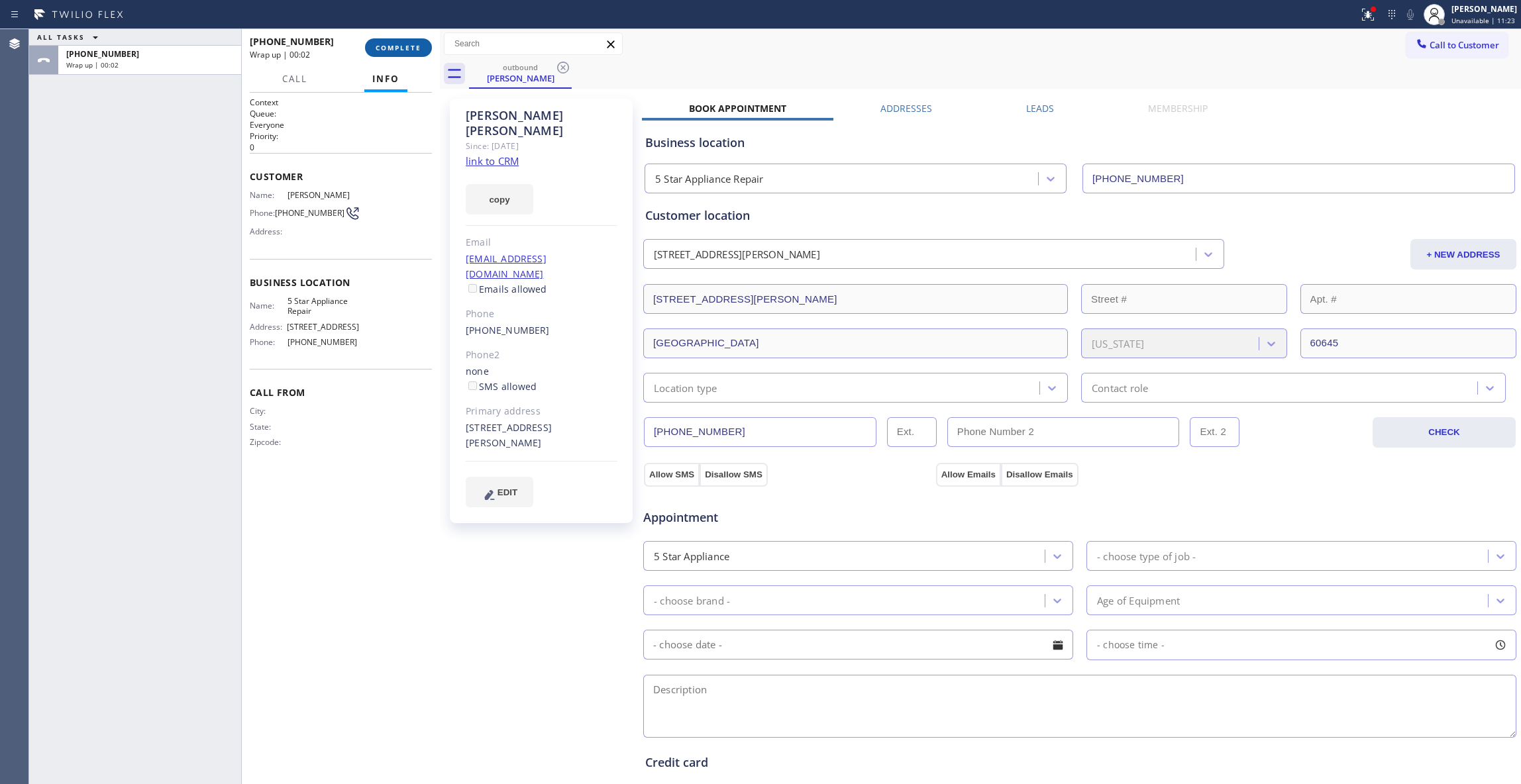
click at [406, 49] on span "COMPLETE" at bounding box center [399, 47] width 46 height 10
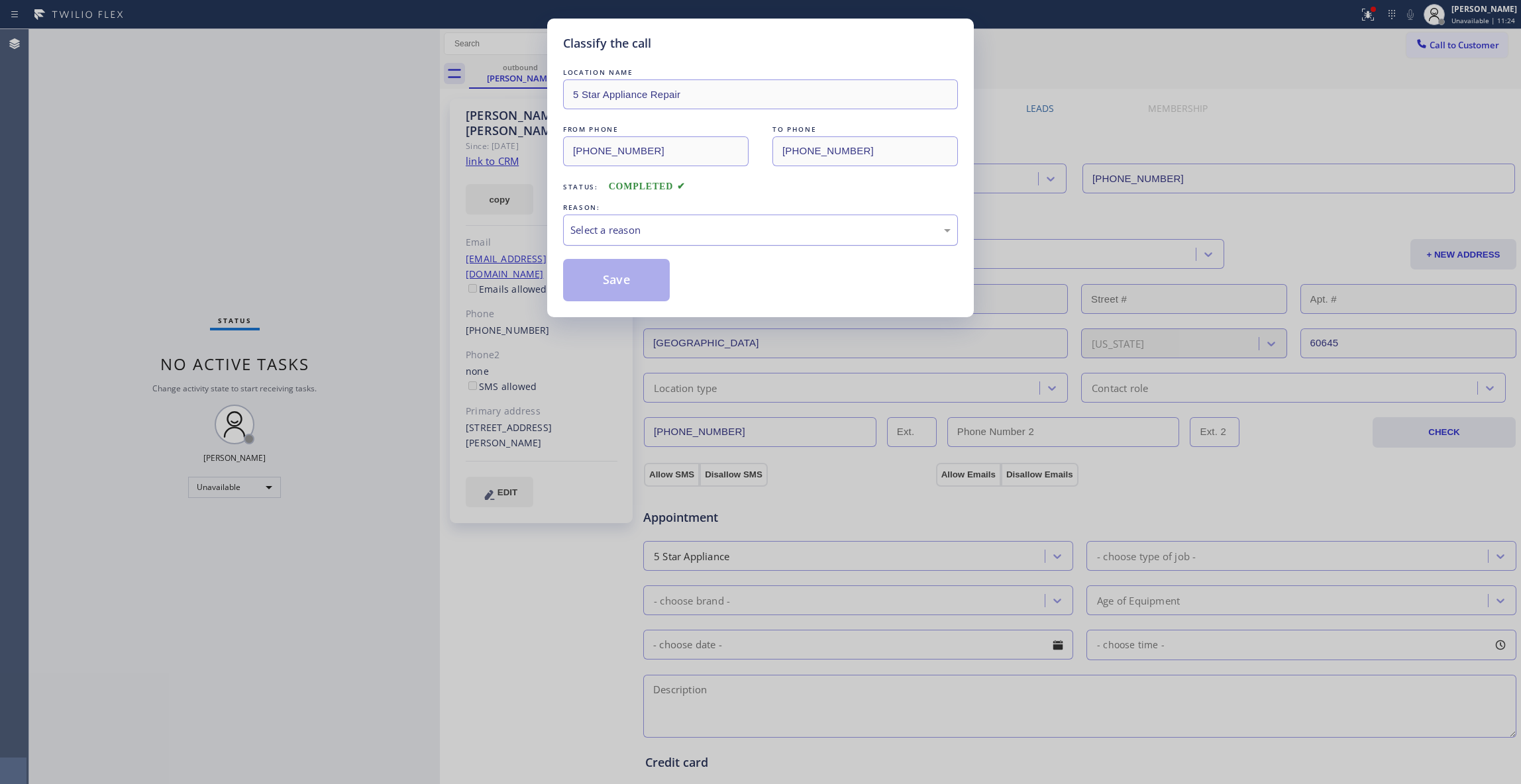
click at [610, 224] on div "Select a reason" at bounding box center [760, 231] width 380 height 16
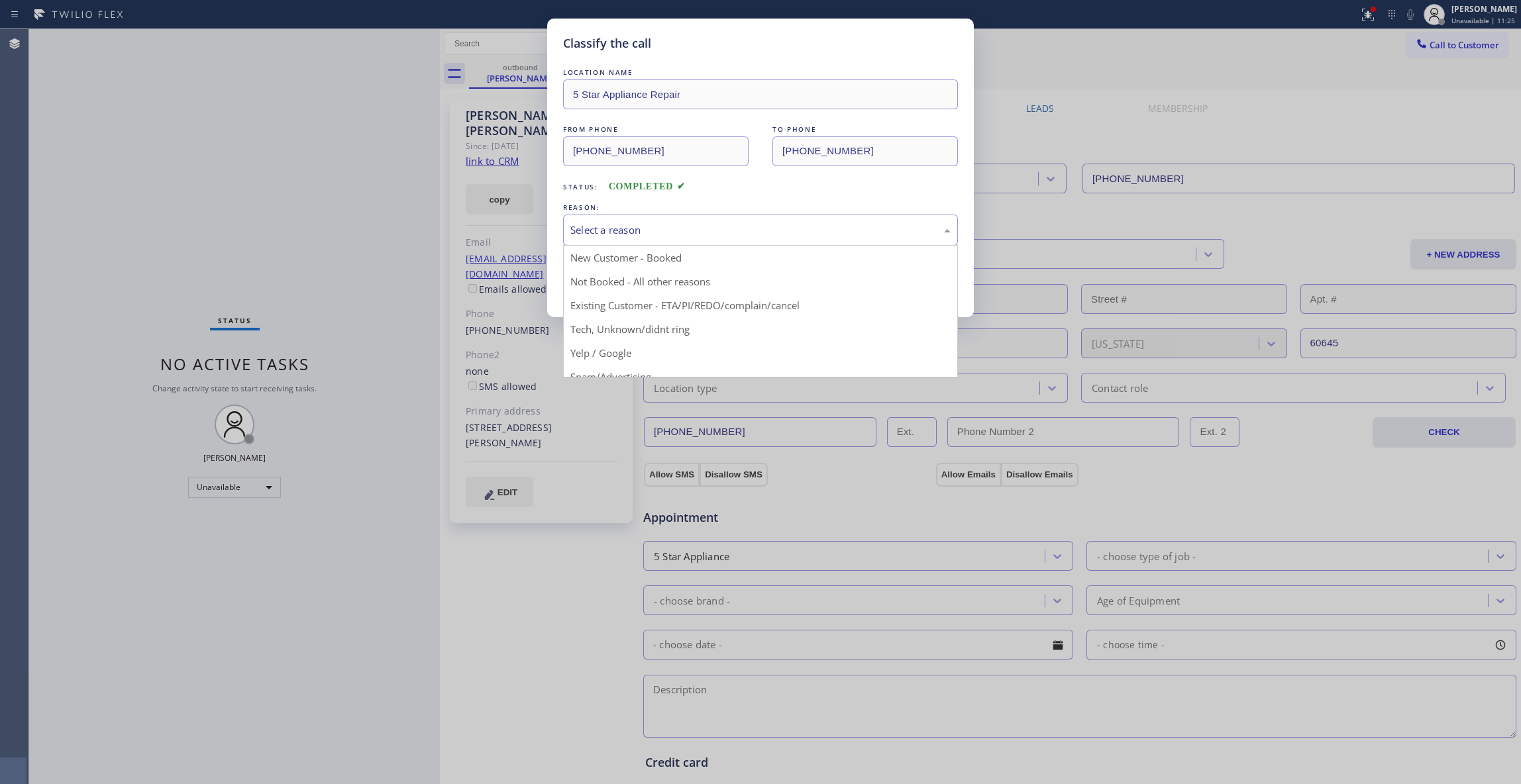
click at [603, 284] on button "Save" at bounding box center [616, 280] width 107 height 43
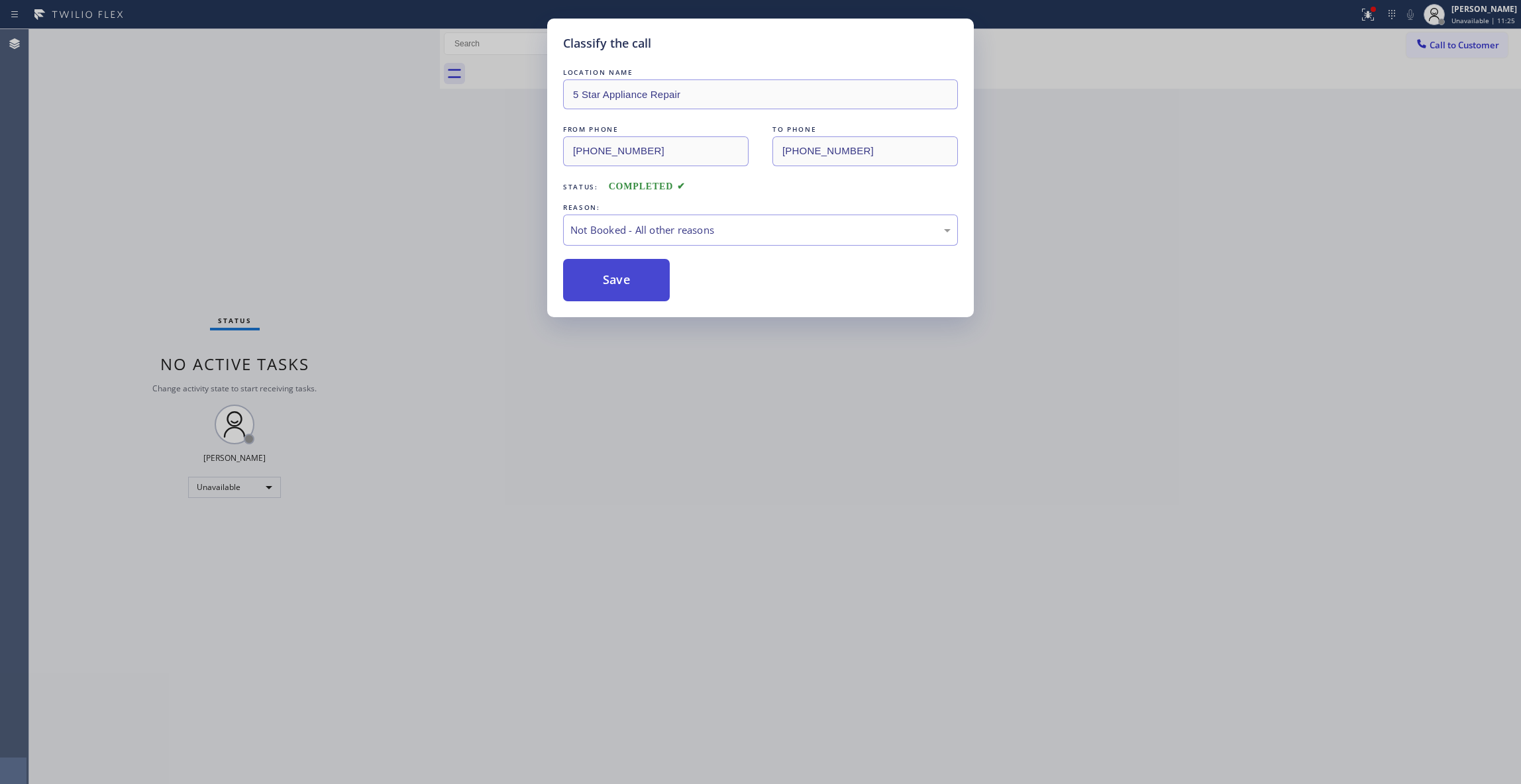
click at [603, 284] on button "Save" at bounding box center [616, 280] width 107 height 43
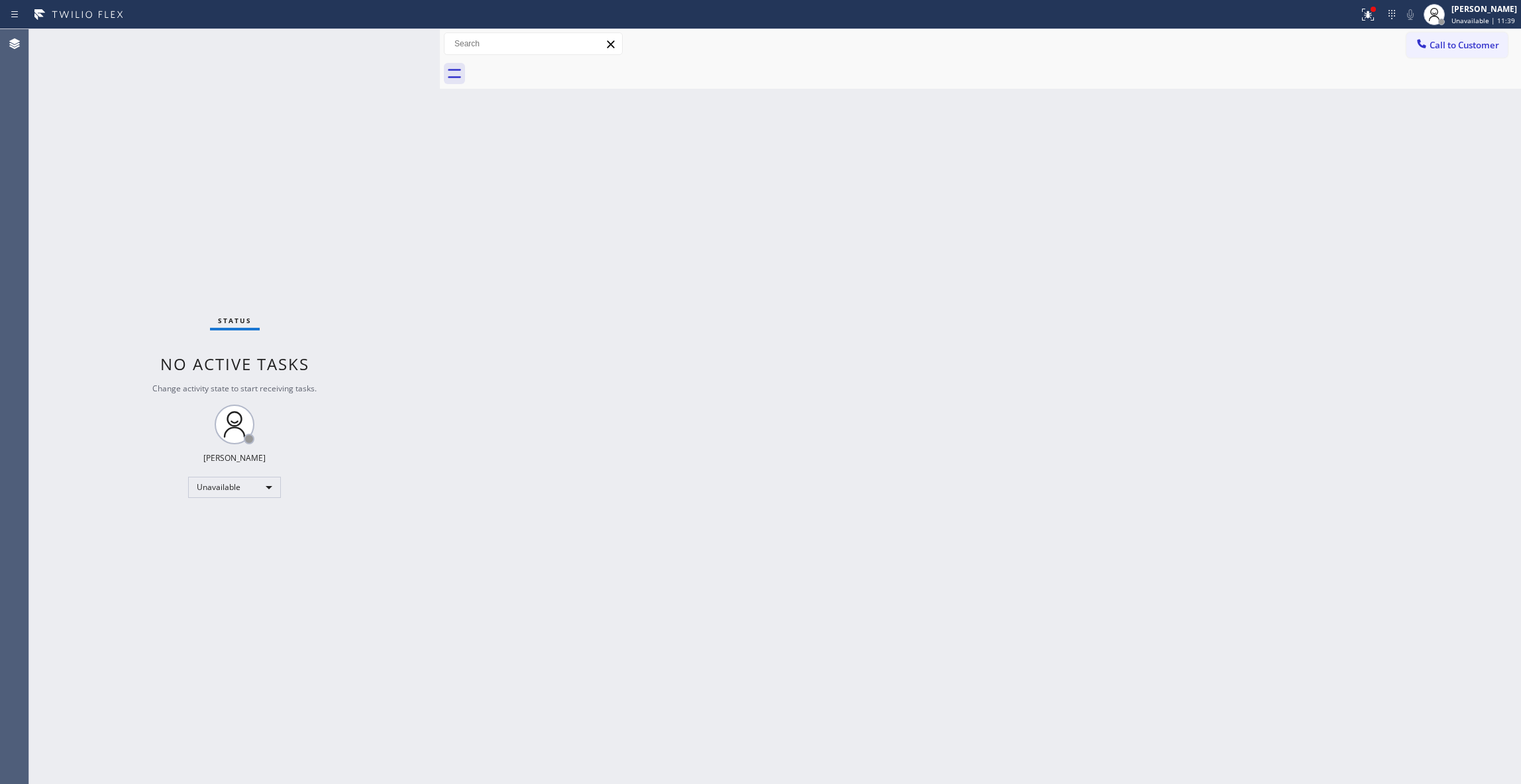
drag, startPoint x: 1158, startPoint y: 315, endPoint x: 1508, endPoint y: 62, distance: 431.9
click at [1209, 273] on div "Back to Dashboard Change Sender ID Customers Technicians Select a contact Outbo…" at bounding box center [980, 406] width 1081 height 755
click at [1360, 18] on icon at bounding box center [1368, 15] width 16 height 16
click at [1264, 175] on span "Clear issues" at bounding box center [1281, 173] width 63 height 10
click at [1483, 41] on span "Call to Customer" at bounding box center [1464, 45] width 70 height 12
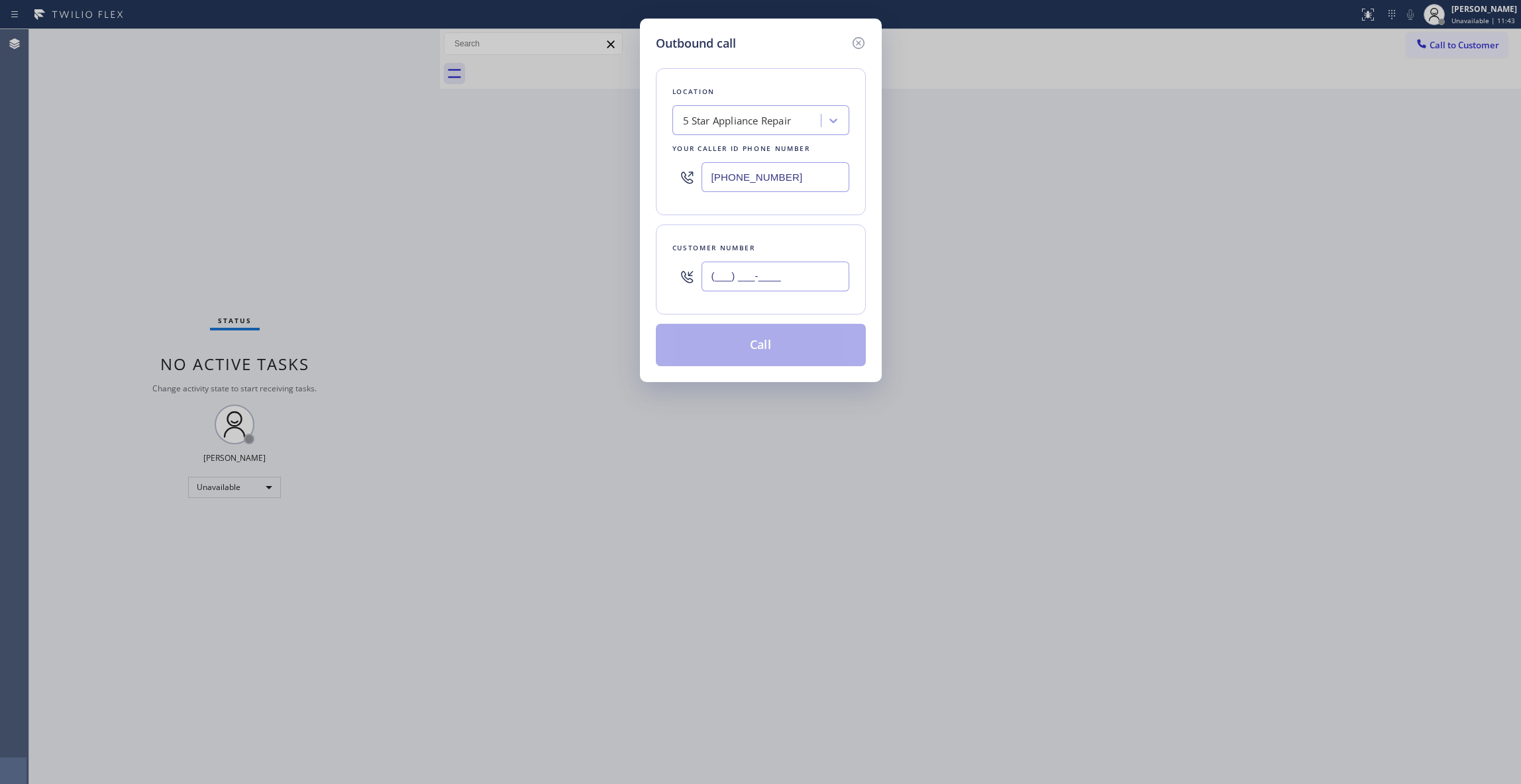
click at [760, 278] on input "(___) ___-____" at bounding box center [775, 277] width 148 height 30
paste input "858) 245-9116"
type input "[PHONE_NUMBER]"
drag, startPoint x: 801, startPoint y: 173, endPoint x: 692, endPoint y: 238, distance: 126.9
click at [434, 173] on div "Outbound call Location 5 Star Appliance Repair Your caller id phone number [PHO…" at bounding box center [760, 392] width 1521 height 784
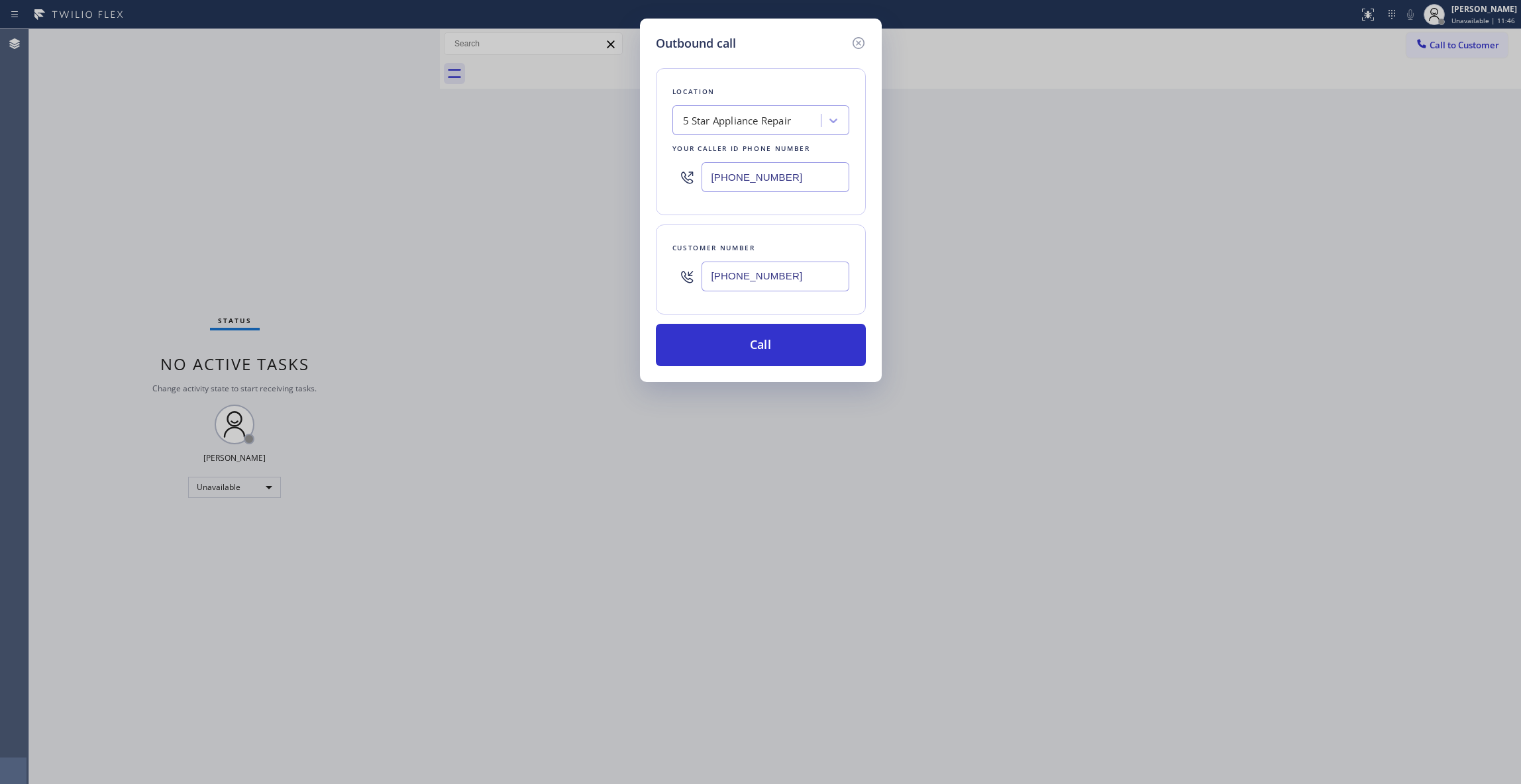
paste input "206) 203-2109"
type input "[PHONE_NUMBER]"
drag, startPoint x: 804, startPoint y: 278, endPoint x: 626, endPoint y: 284, distance: 178.1
click at [626, 284] on div "Outbound call Location 4B2.Paid Sub Zero Appliance Repair (Google Ads [GEOGRAPH…" at bounding box center [760, 392] width 1521 height 784
click at [740, 353] on button "Call" at bounding box center [760, 345] width 210 height 43
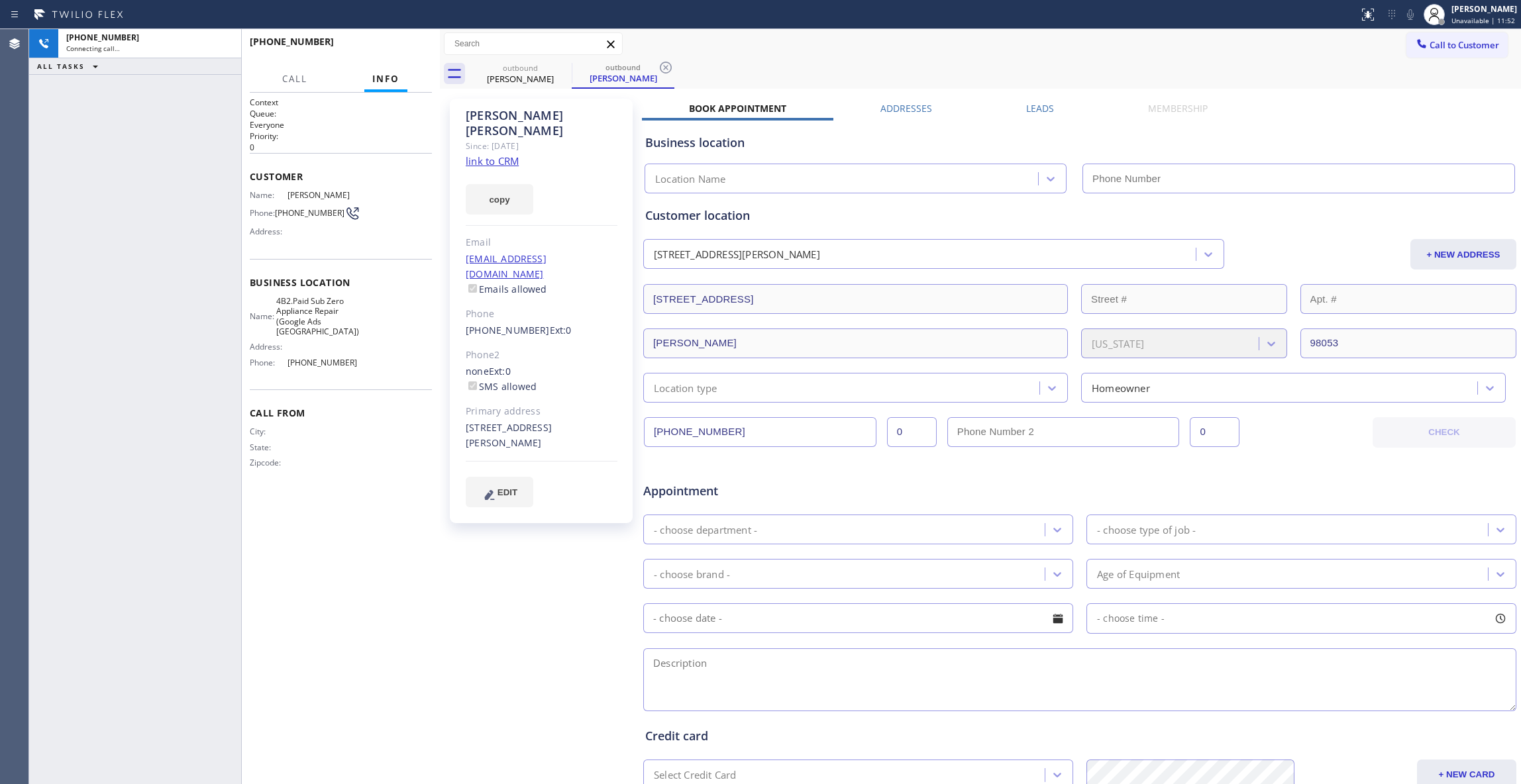
type input "[PHONE_NUMBER]"
click at [669, 62] on icon at bounding box center [666, 68] width 16 height 16
drag, startPoint x: 507, startPoint y: 544, endPoint x: 504, endPoint y: 525, distance: 19.2
click at [507, 541] on div "[PERSON_NAME] Since: [DATE] link to CRM copy Email [EMAIL_ADDRESS][DOMAIN_NAME]…" at bounding box center [542, 521] width 198 height 859
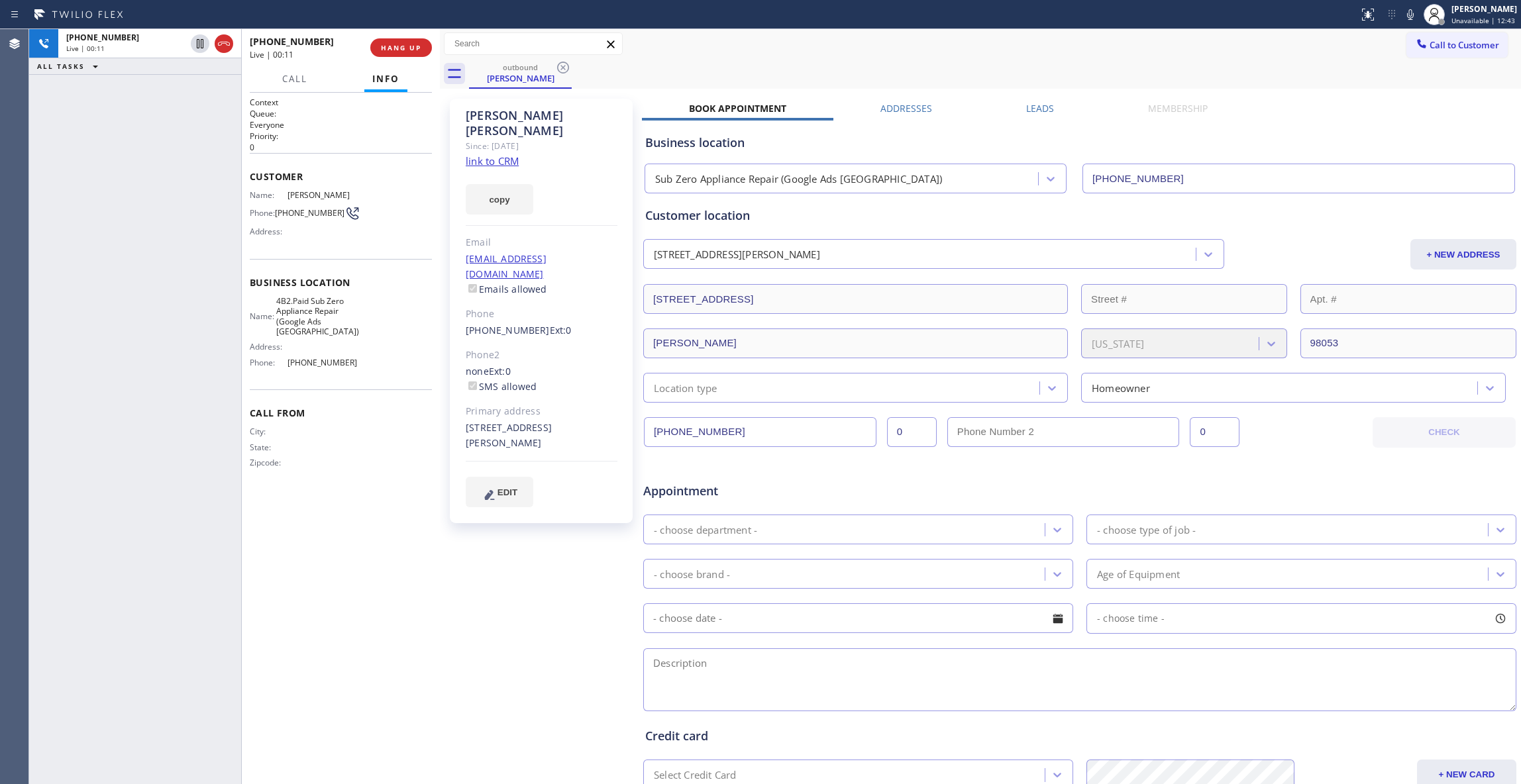
click at [504, 154] on link "link to CRM" at bounding box center [492, 160] width 53 height 13
click at [412, 41] on button "COMPLETE" at bounding box center [398, 47] width 67 height 18
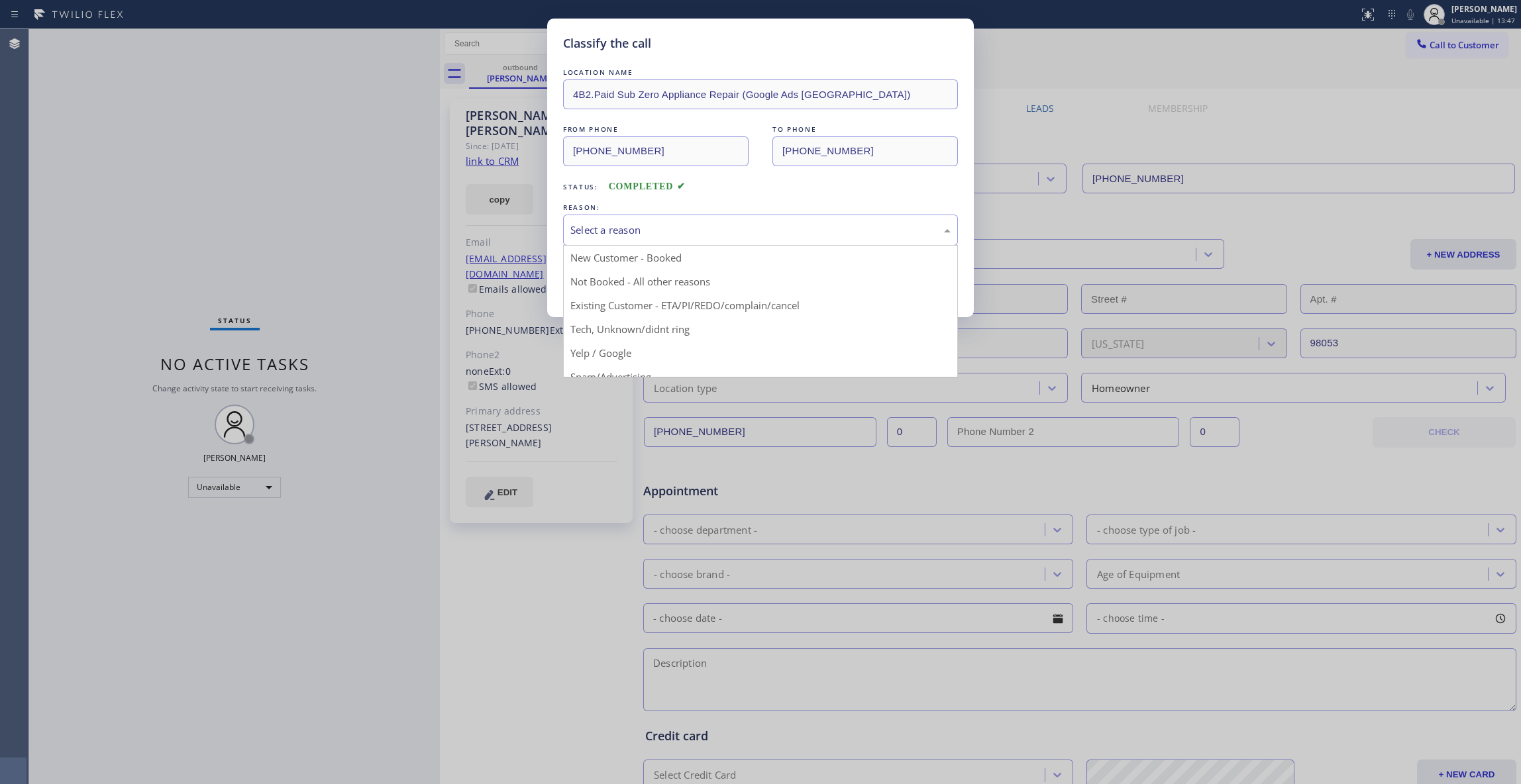
click at [615, 234] on div "Select a reason" at bounding box center [760, 231] width 380 height 16
click at [606, 278] on button "Save" at bounding box center [616, 280] width 107 height 43
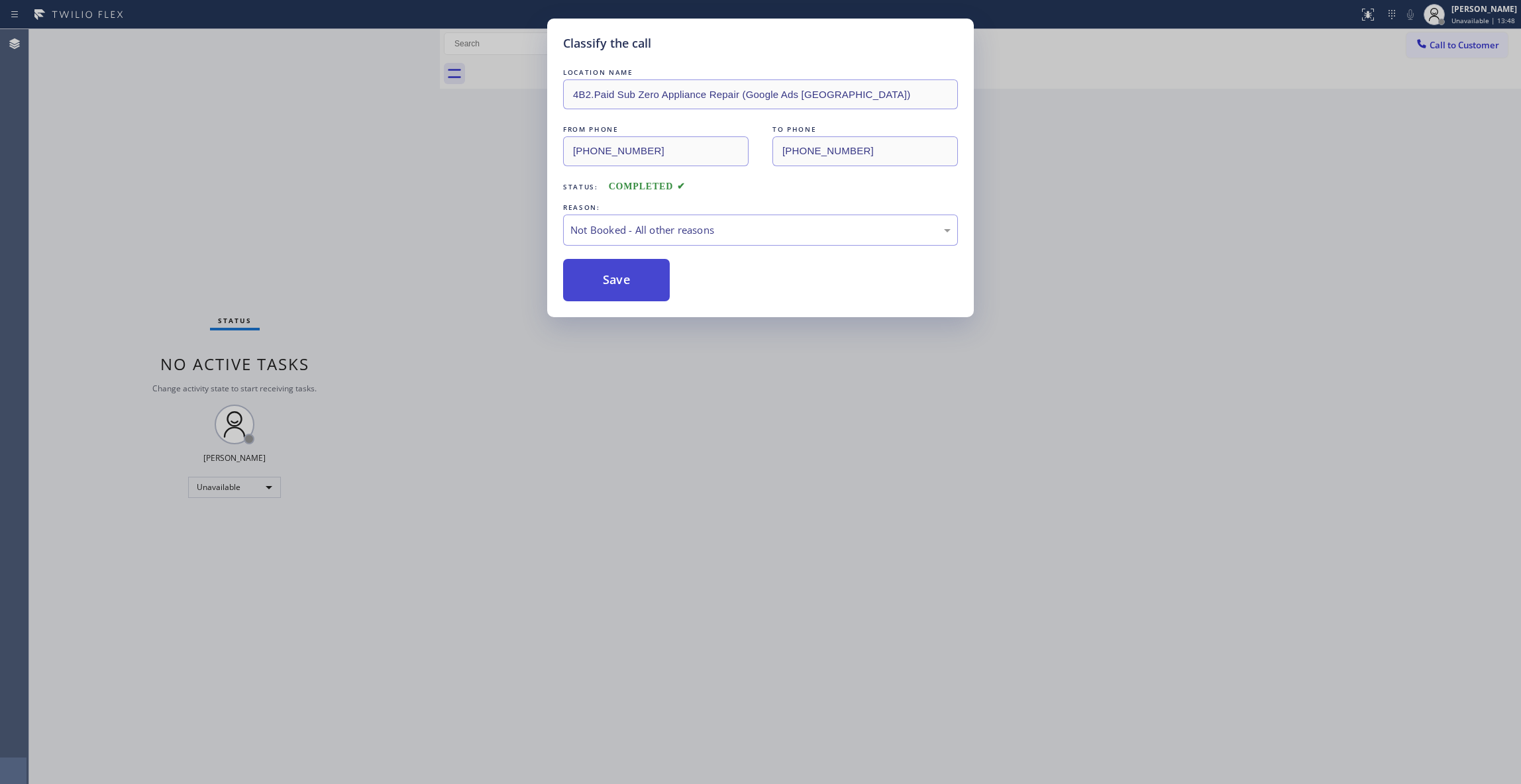
click at [606, 278] on button "Save" at bounding box center [616, 280] width 107 height 43
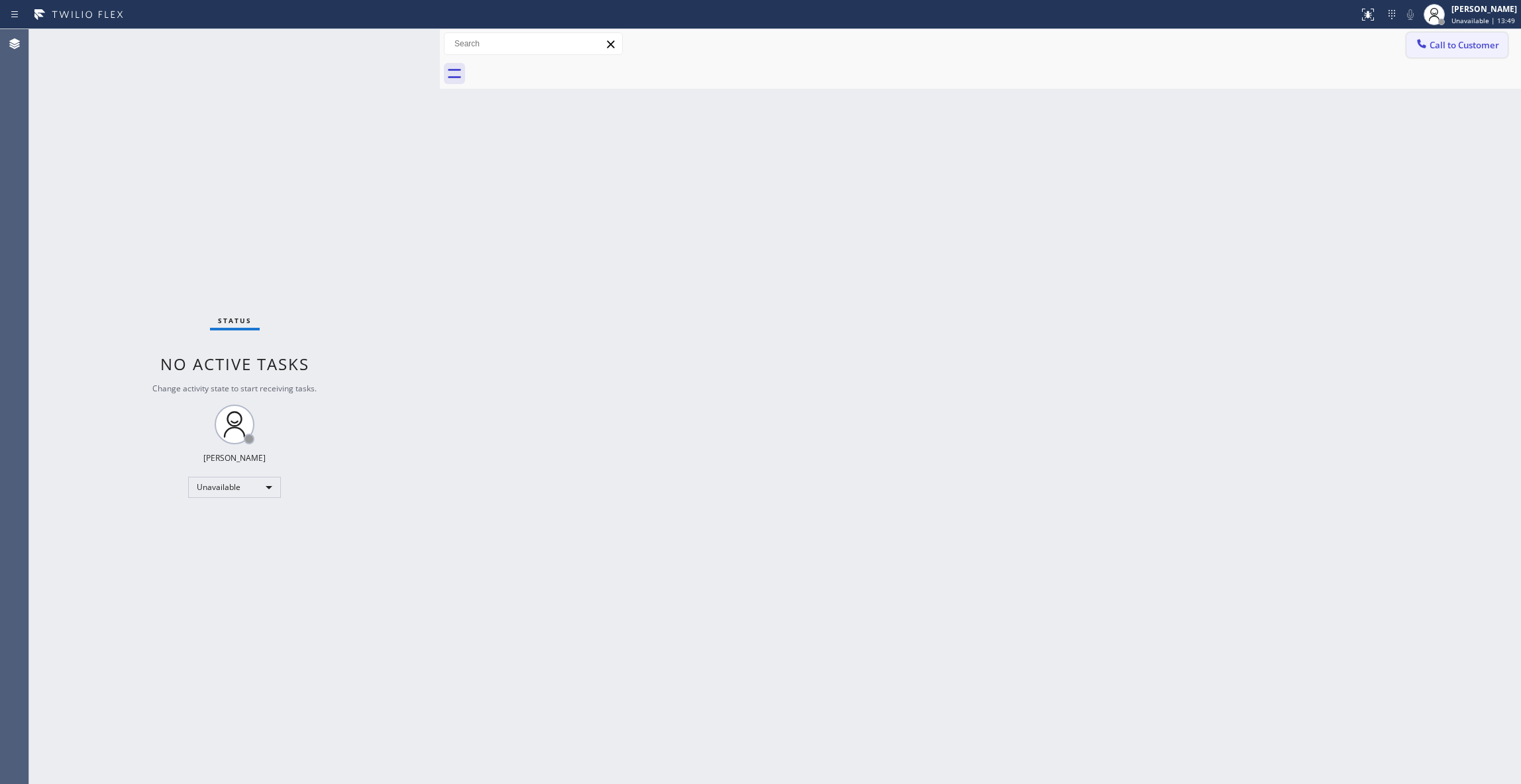
click at [1471, 48] on span "Call to Customer" at bounding box center [1464, 45] width 70 height 12
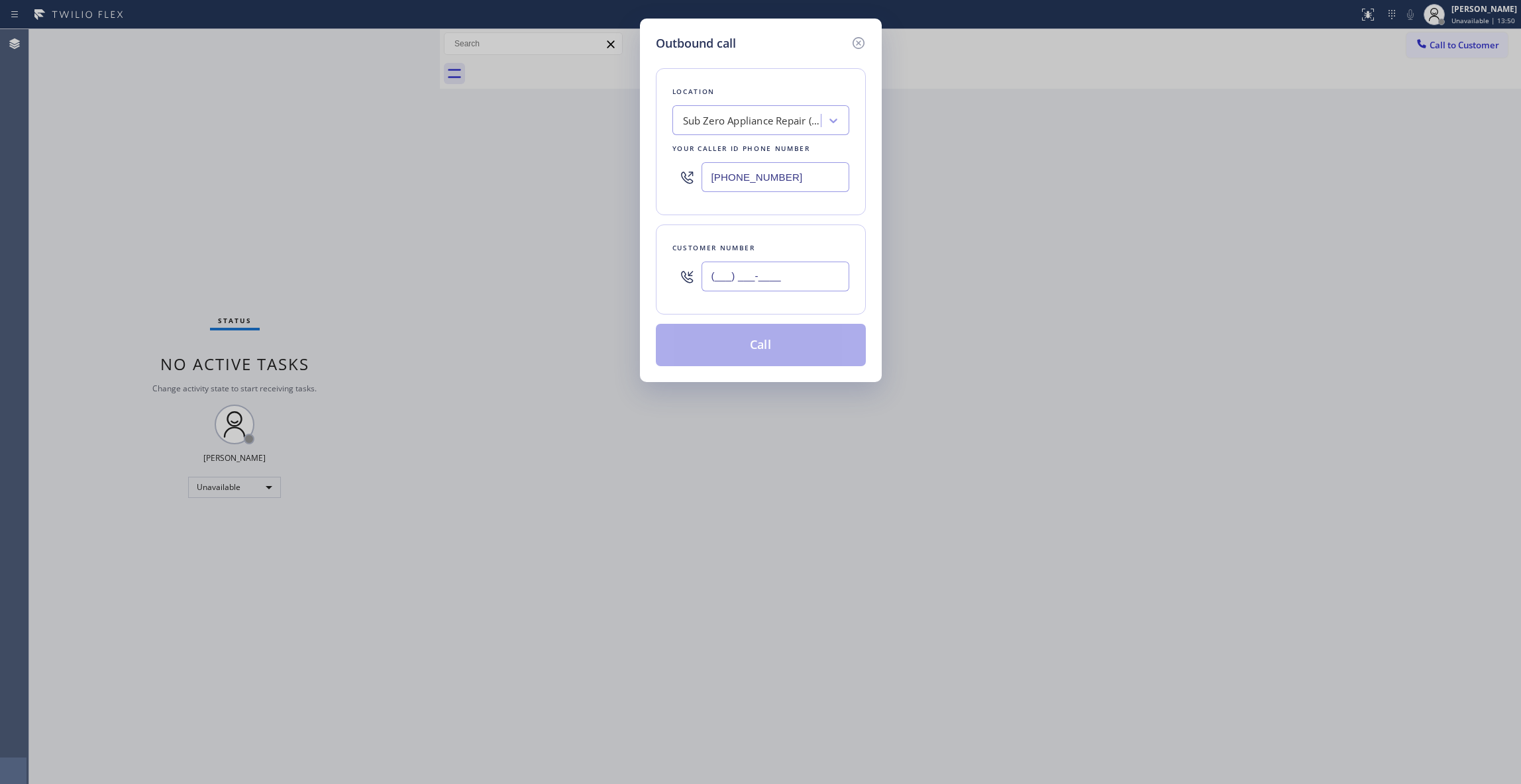
click at [788, 278] on input "(___) ___-____" at bounding box center [775, 277] width 148 height 30
paste input "360) 359-5277"
type input "[PHONE_NUMBER]"
paste input "309-4022"
drag, startPoint x: 804, startPoint y: 178, endPoint x: 441, endPoint y: 186, distance: 363.1
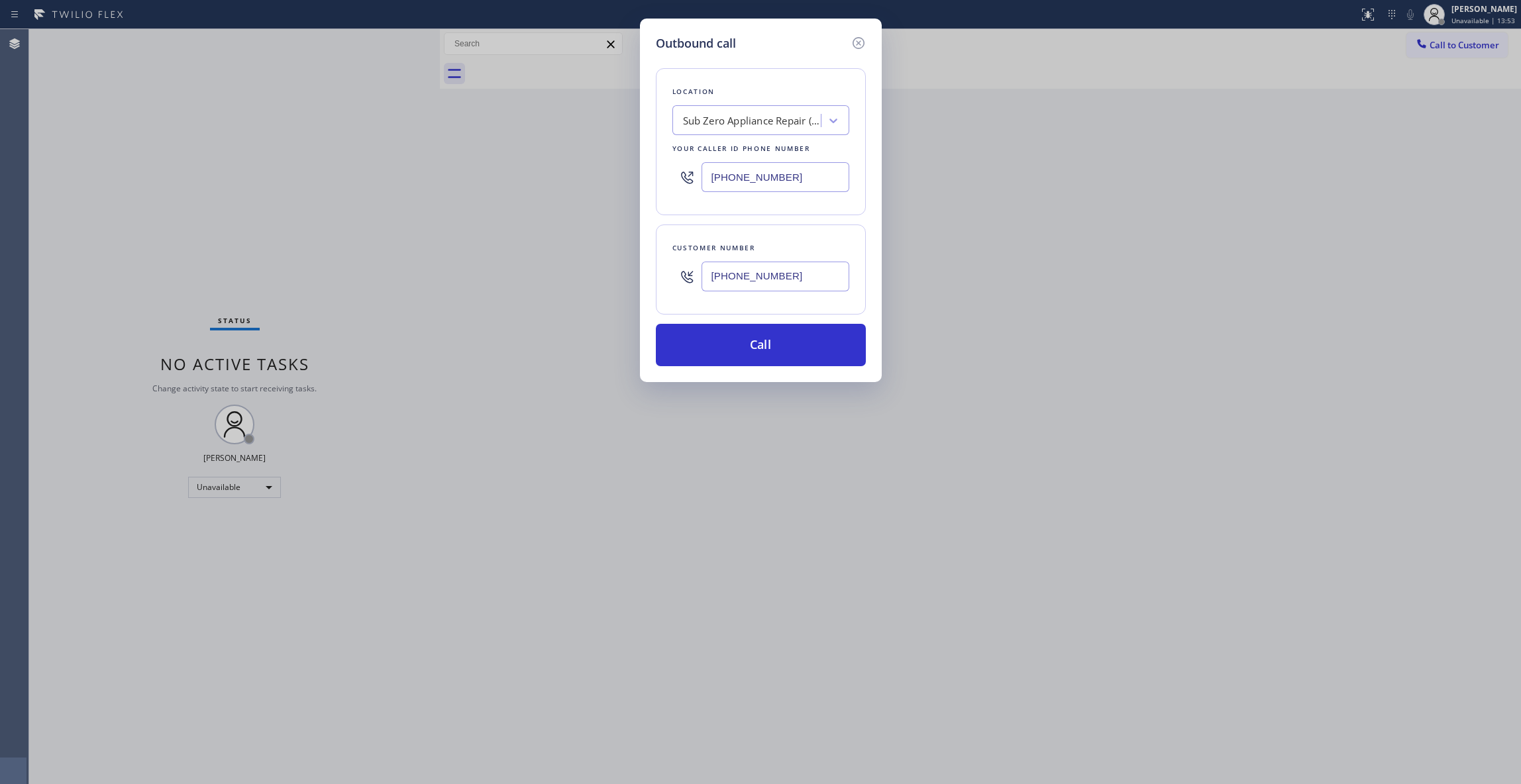
click at [435, 181] on div "Outbound call Location Sub Zero Appliance Repair (Google Ads [GEOGRAPHIC_DATA])…" at bounding box center [760, 392] width 1521 height 784
type input "[PHONE_NUMBER]"
drag, startPoint x: 808, startPoint y: 271, endPoint x: 623, endPoint y: 271, distance: 185.0
click at [623, 271] on div "Outbound call Location 4B2.Paid Subzero Repair Professionals Your caller id pho…" at bounding box center [760, 392] width 1521 height 784
click at [734, 347] on button "Call" at bounding box center [760, 345] width 210 height 43
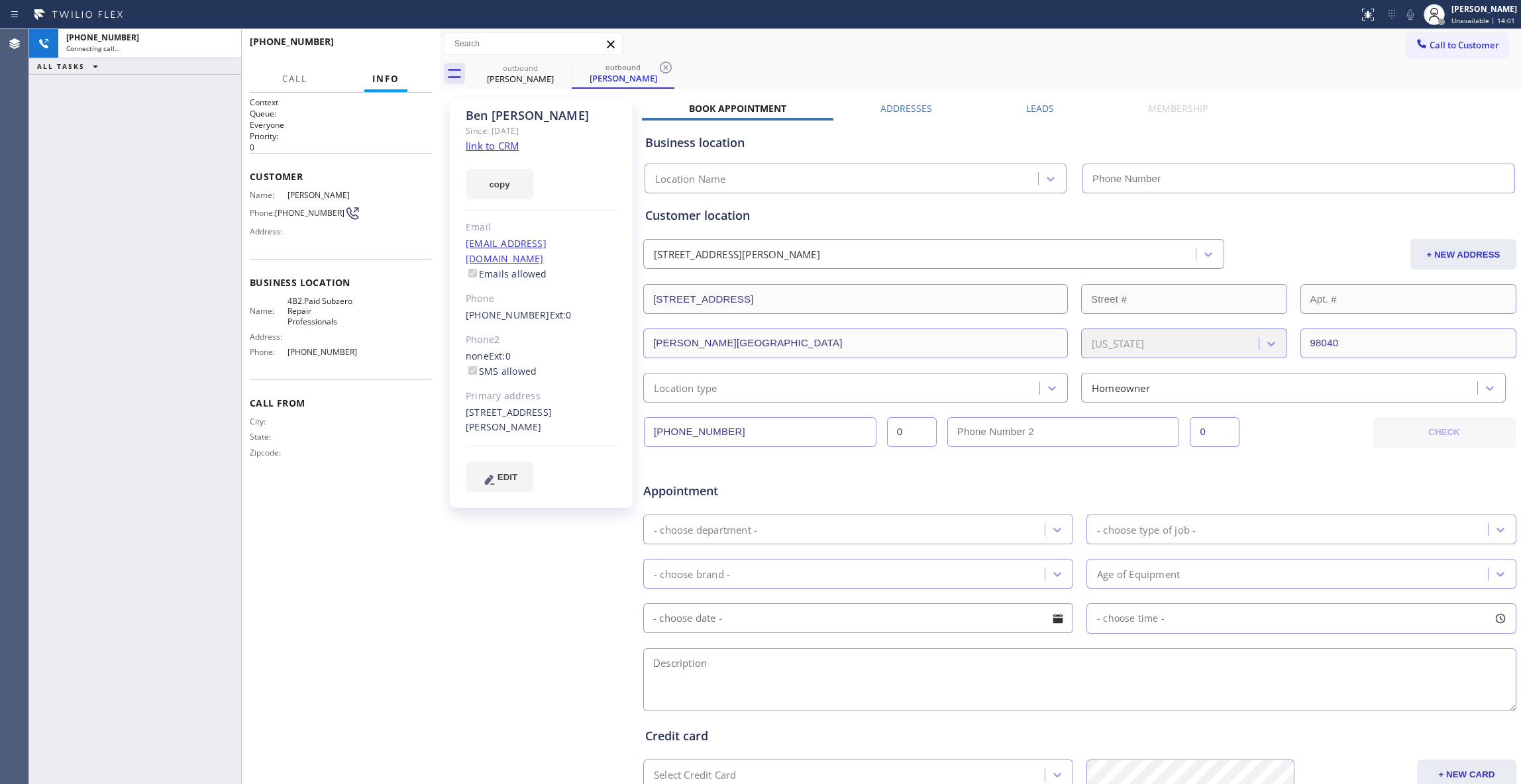
type input "[PHONE_NUMBER]"
click at [666, 65] on icon at bounding box center [666, 68] width 16 height 16
click at [495, 147] on link "link to CRM" at bounding box center [492, 145] width 53 height 13
click at [409, 40] on button "HANG UP" at bounding box center [401, 47] width 62 height 18
click at [479, 151] on link "link to CRM" at bounding box center [492, 145] width 53 height 13
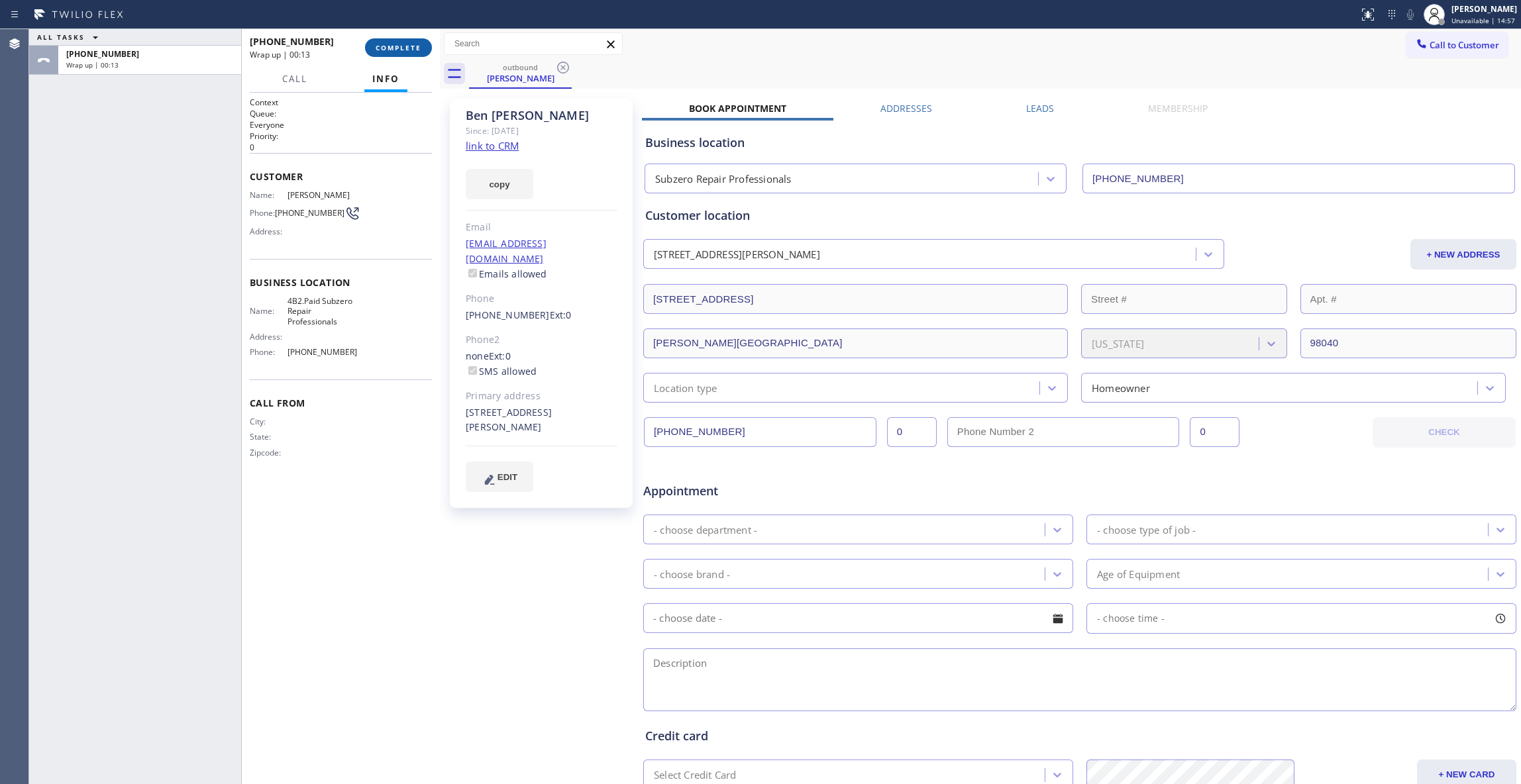
click at [417, 43] on span "COMPLETE" at bounding box center [399, 47] width 46 height 10
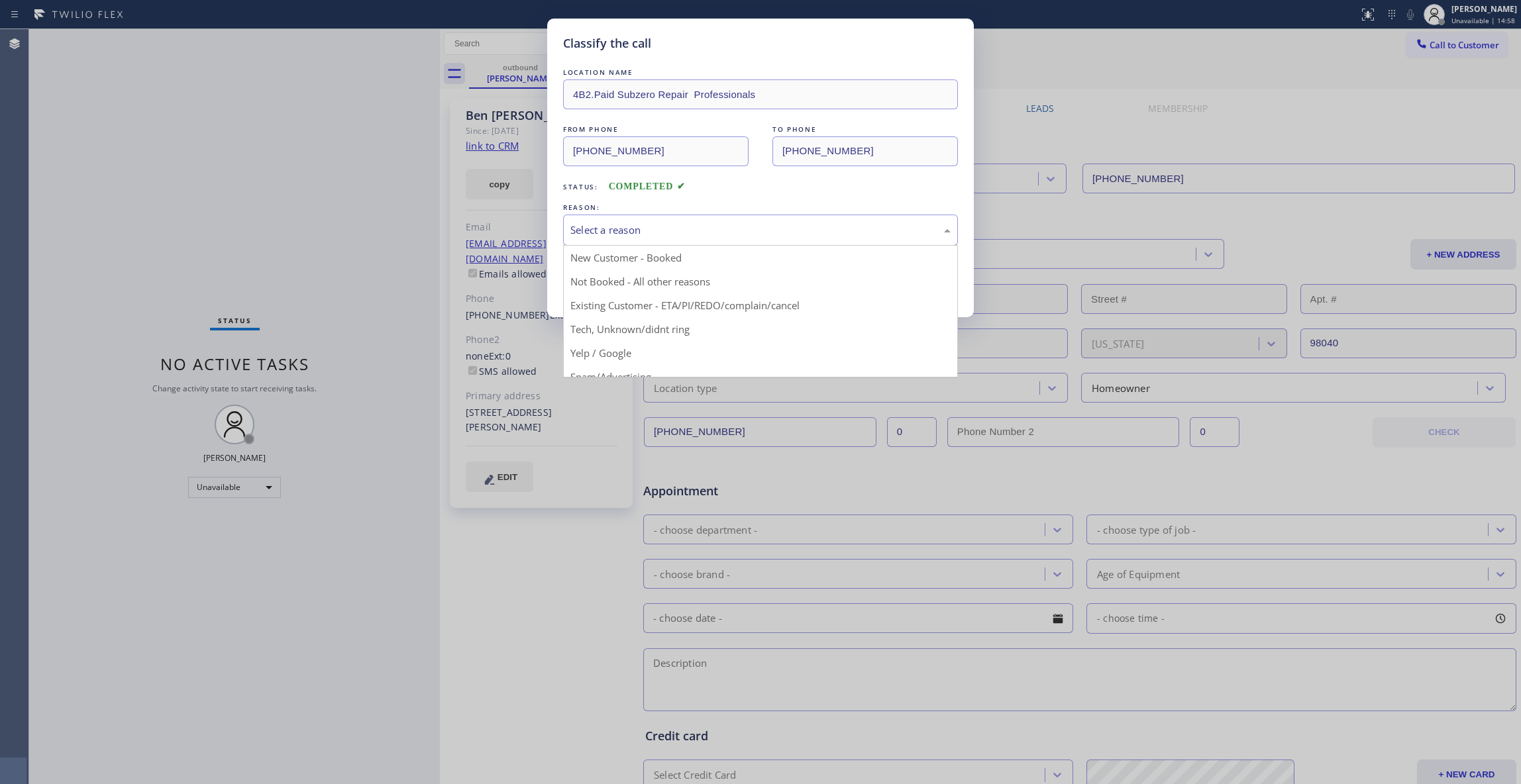
click at [637, 238] on div "Select a reason" at bounding box center [760, 231] width 380 height 16
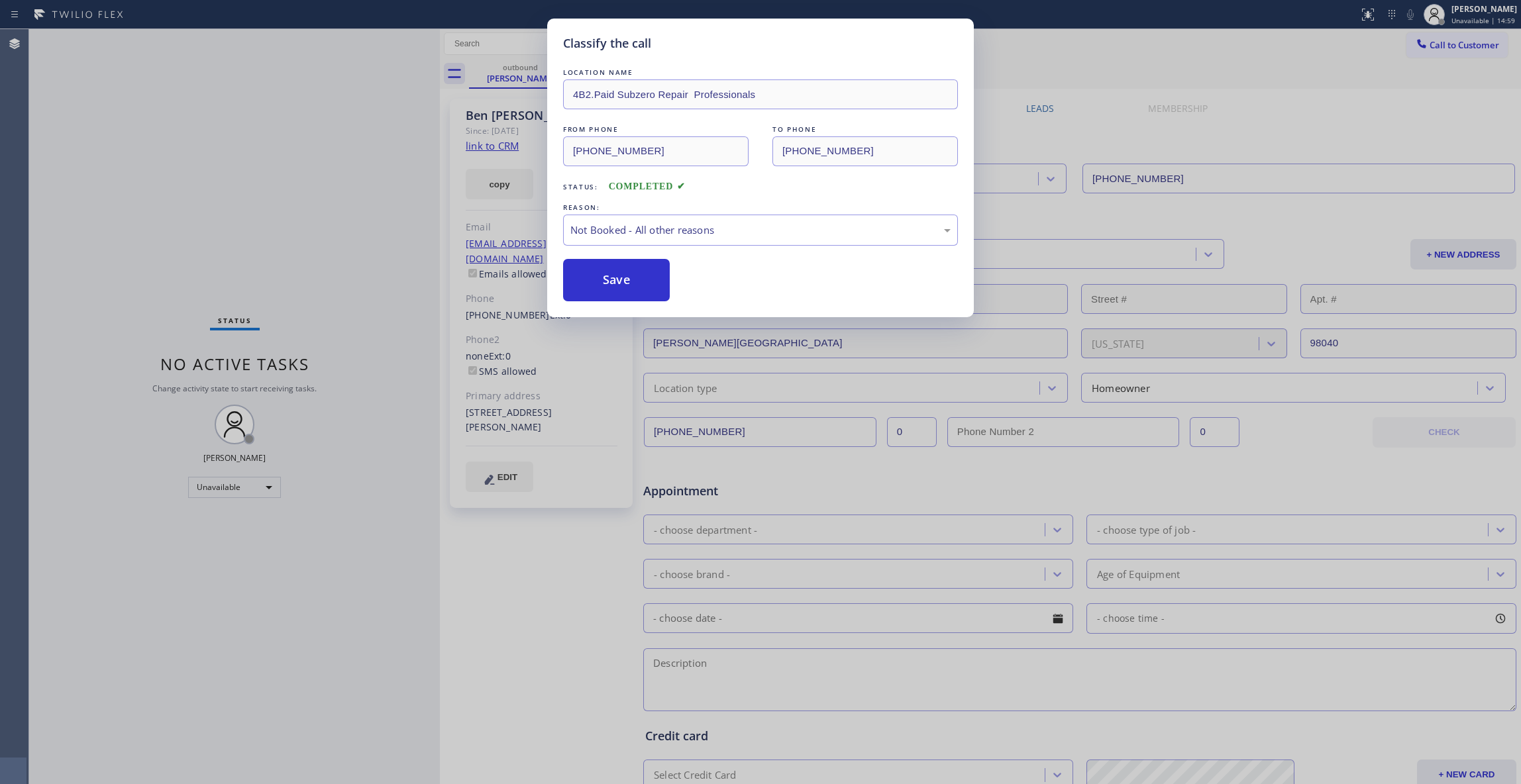
click at [610, 284] on button "Save" at bounding box center [616, 280] width 107 height 43
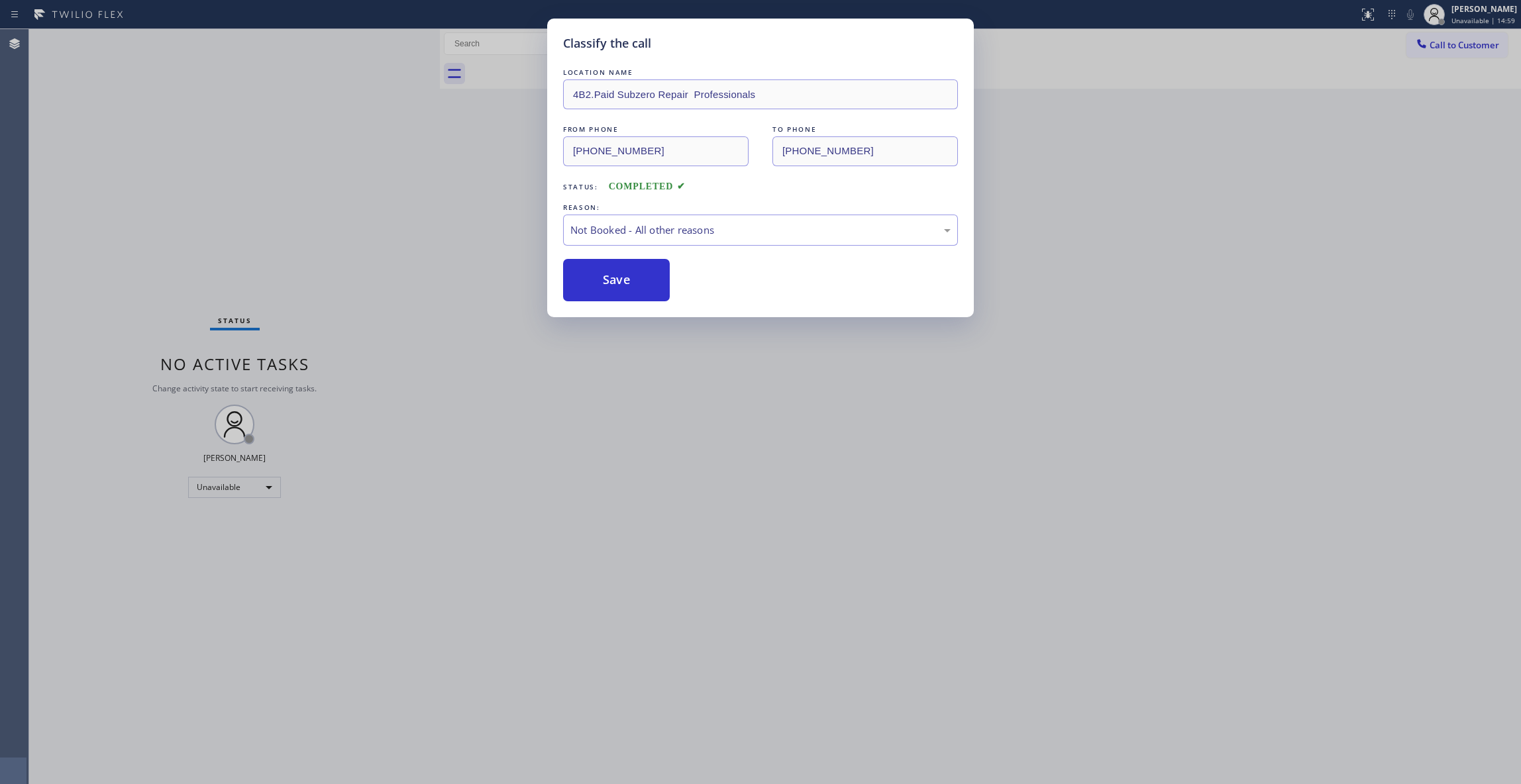
click at [610, 284] on button "Save" at bounding box center [616, 280] width 107 height 43
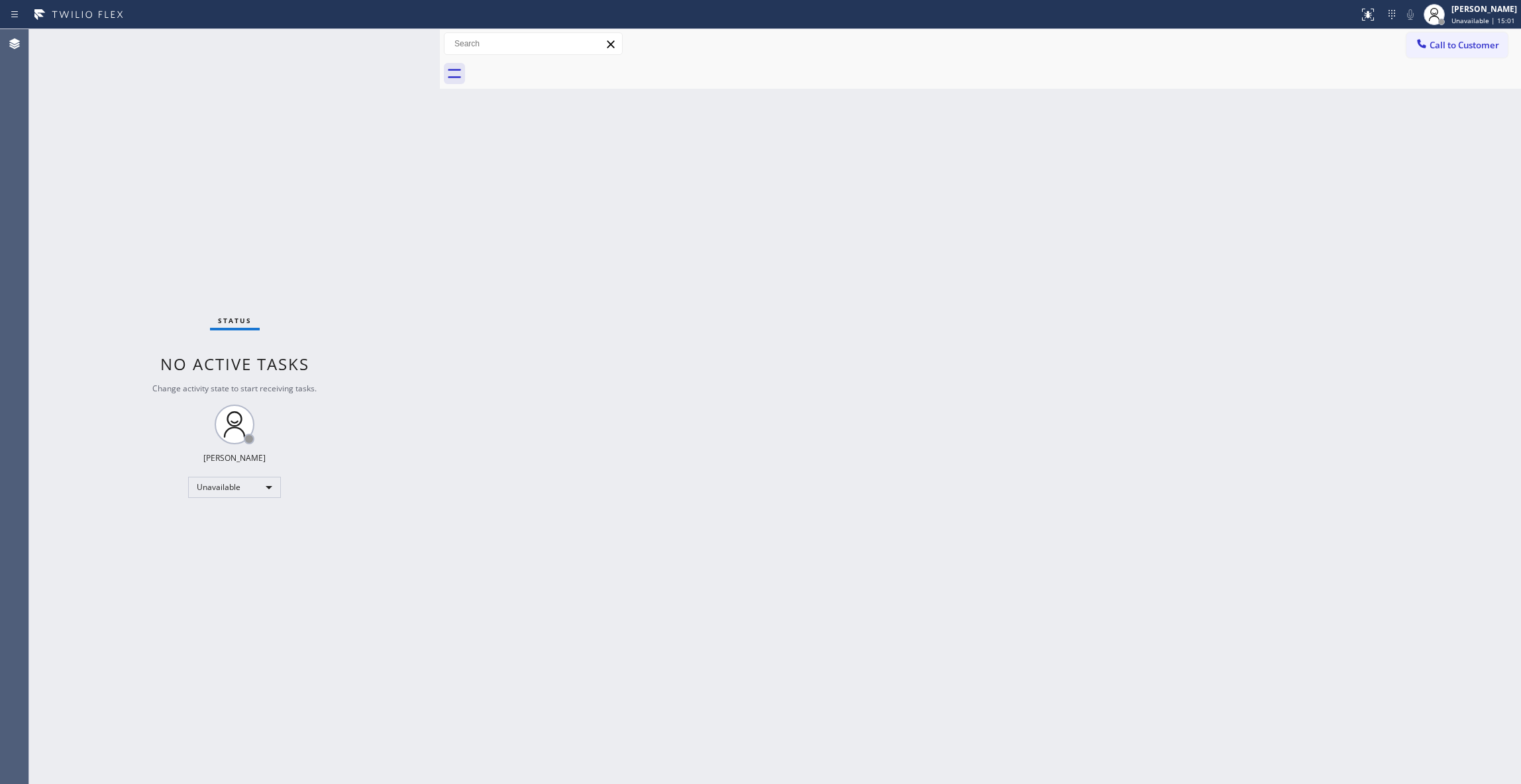
drag, startPoint x: 1147, startPoint y: 253, endPoint x: 1272, endPoint y: 136, distance: 171.2
click at [1161, 237] on div "Back to Dashboard Change Sender ID Customers Technicians Select a contact Outbo…" at bounding box center [980, 406] width 1081 height 755
drag, startPoint x: 1464, startPoint y: 54, endPoint x: 1424, endPoint y: 69, distance: 42.7
click at [1460, 54] on button "Call to Customer" at bounding box center [1457, 44] width 101 height 25
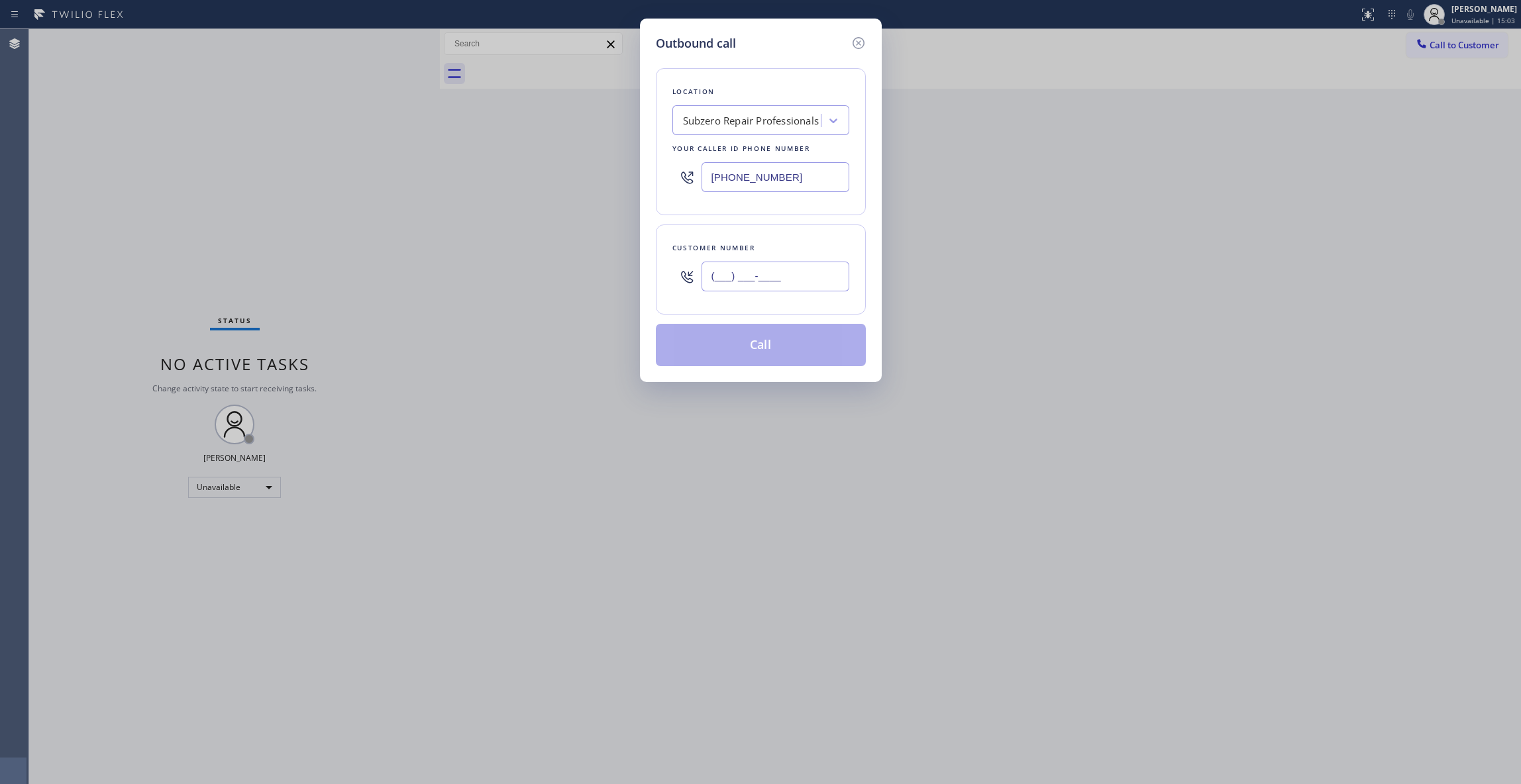
click at [809, 271] on input "(___) ___-____" at bounding box center [775, 277] width 148 height 30
paste input "213) 709-0852"
type input "[PHONE_NUMBER]"
drag, startPoint x: 804, startPoint y: 178, endPoint x: 427, endPoint y: 229, distance: 380.4
click at [372, 198] on div "Outbound call Location Subzero Repair Professionals Your caller id phone number…" at bounding box center [760, 392] width 1521 height 784
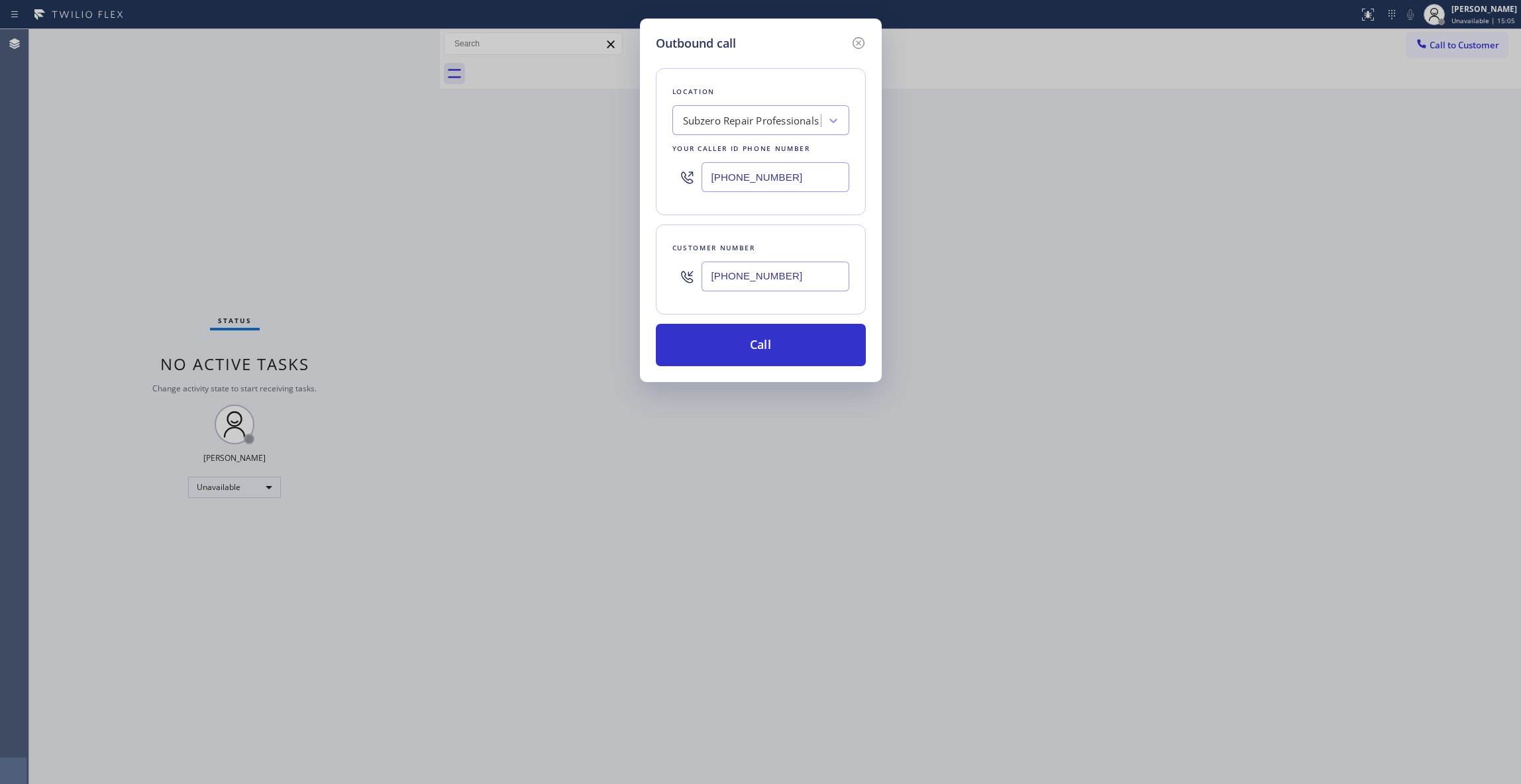
paste input "13) 335-2685"
type input "[PHONE_NUMBER]"
click at [746, 353] on button "Call" at bounding box center [760, 345] width 210 height 43
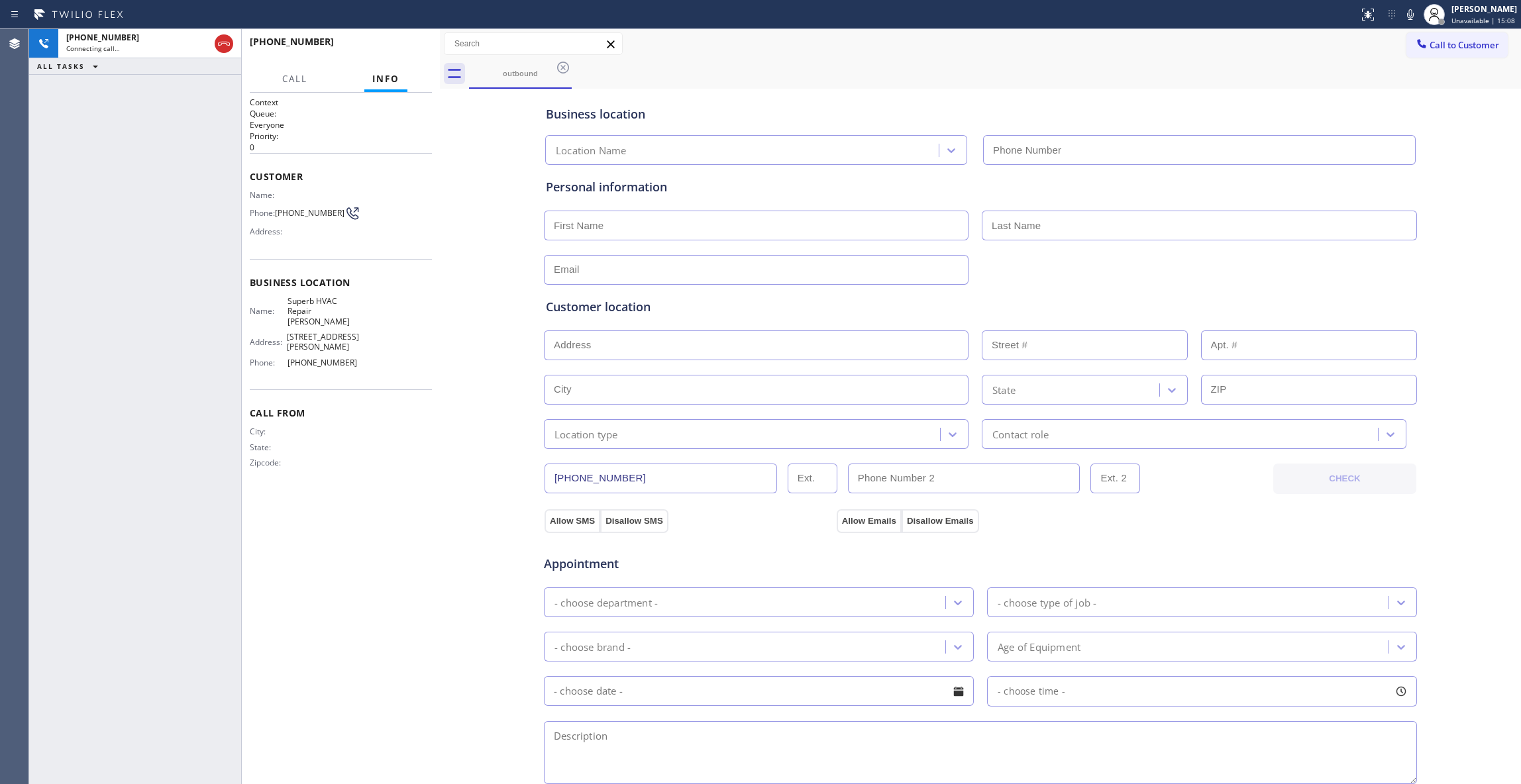
type input "[PHONE_NUMBER]"
click at [224, 40] on icon at bounding box center [224, 44] width 16 height 16
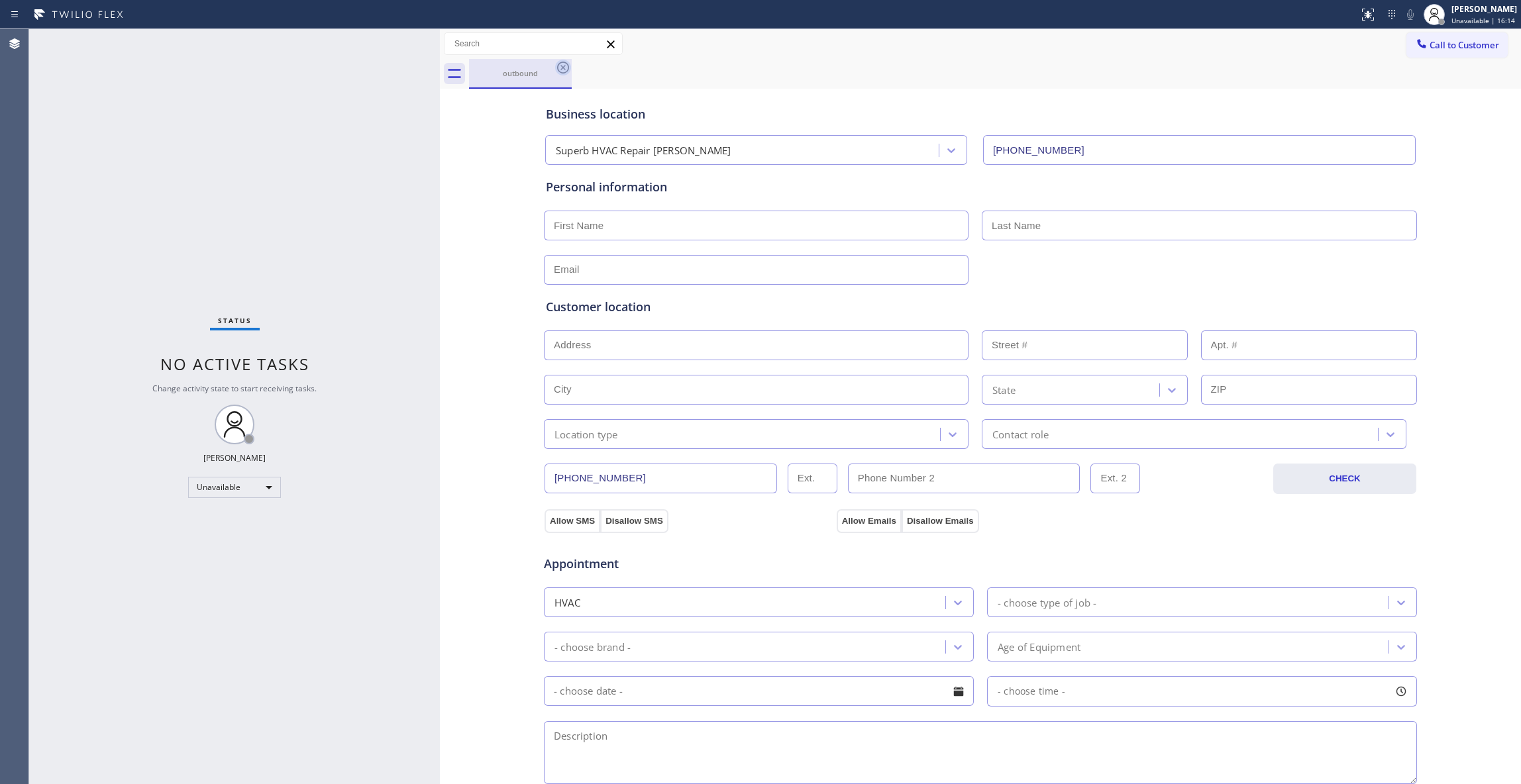
click at [563, 68] on icon at bounding box center [563, 68] width 12 height 12
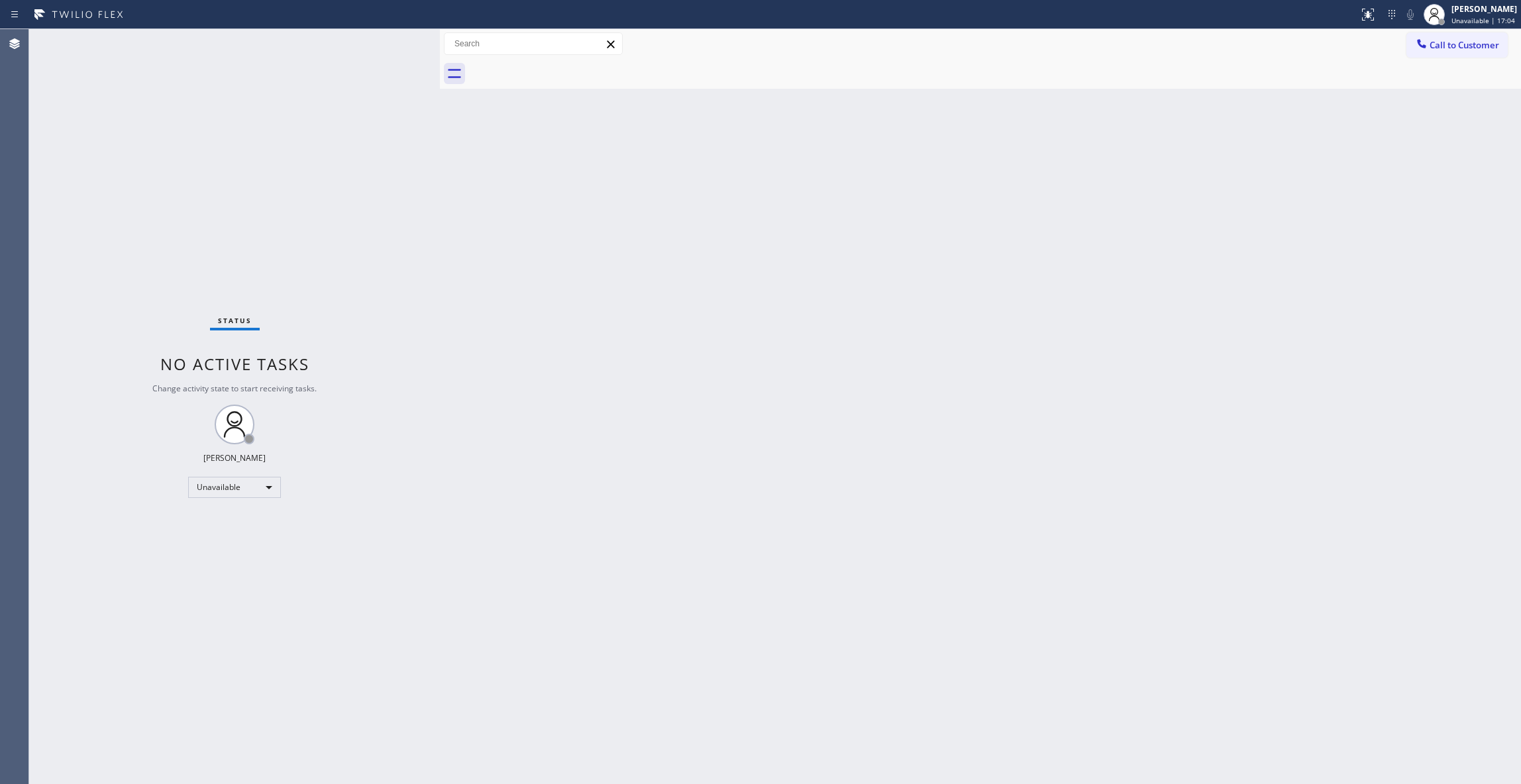
drag, startPoint x: 7, startPoint y: 747, endPoint x: 17, endPoint y: 693, distance: 54.9
click at [7, 747] on div "Agent Desktop" at bounding box center [14, 406] width 29 height 755
click at [1344, 286] on div "Back to Dashboard Change Sender ID Customers Technicians Select a contact Outbo…" at bounding box center [980, 406] width 1081 height 755
click at [1476, 46] on span "Call to Customer" at bounding box center [1464, 45] width 70 height 12
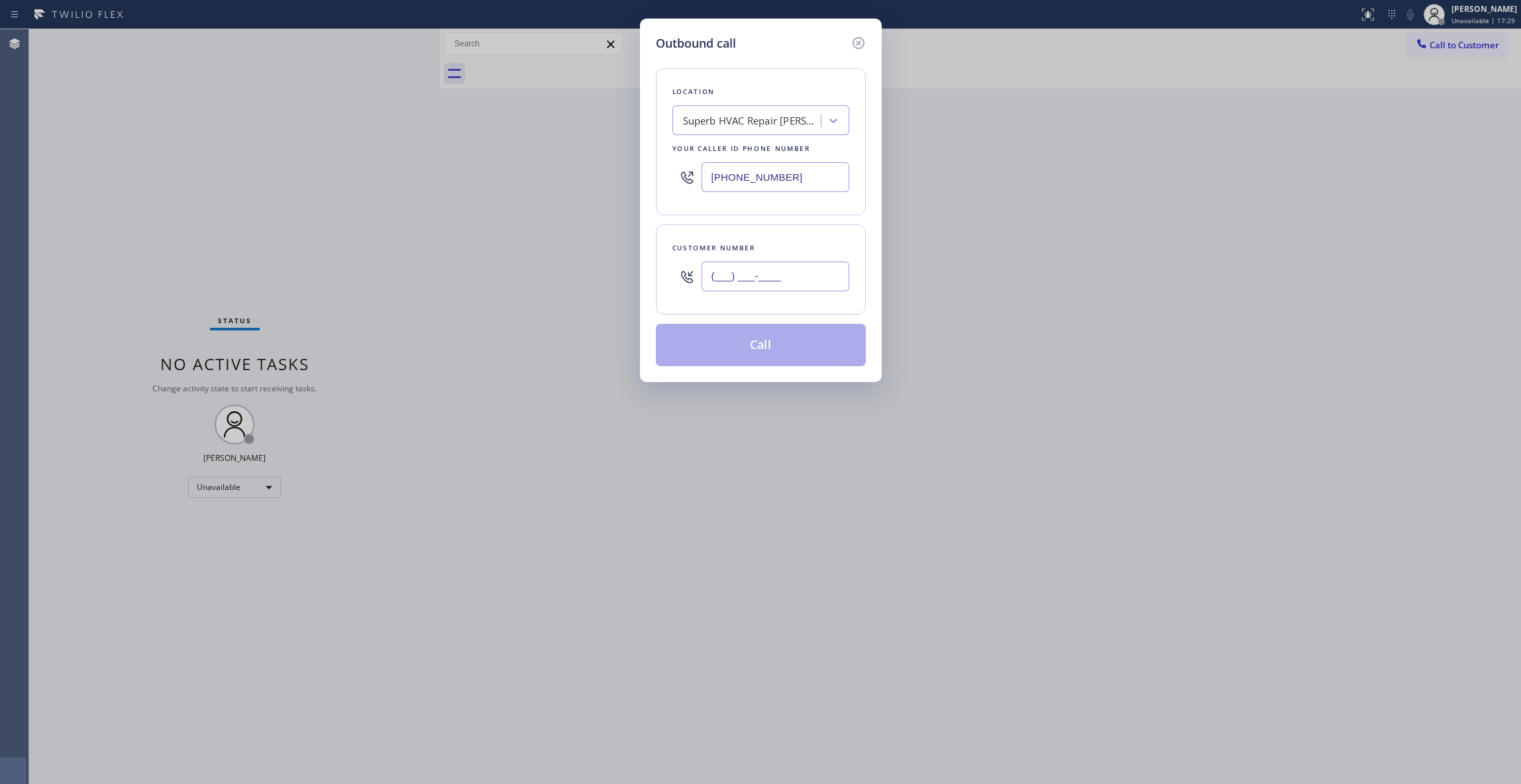
click at [727, 271] on input "(___) ___-____" at bounding box center [775, 277] width 148 height 30
paste input "213) 709-0852"
type input "[PHONE_NUMBER]"
paste input "text"
drag, startPoint x: 814, startPoint y: 176, endPoint x: 409, endPoint y: 175, distance: 405.0
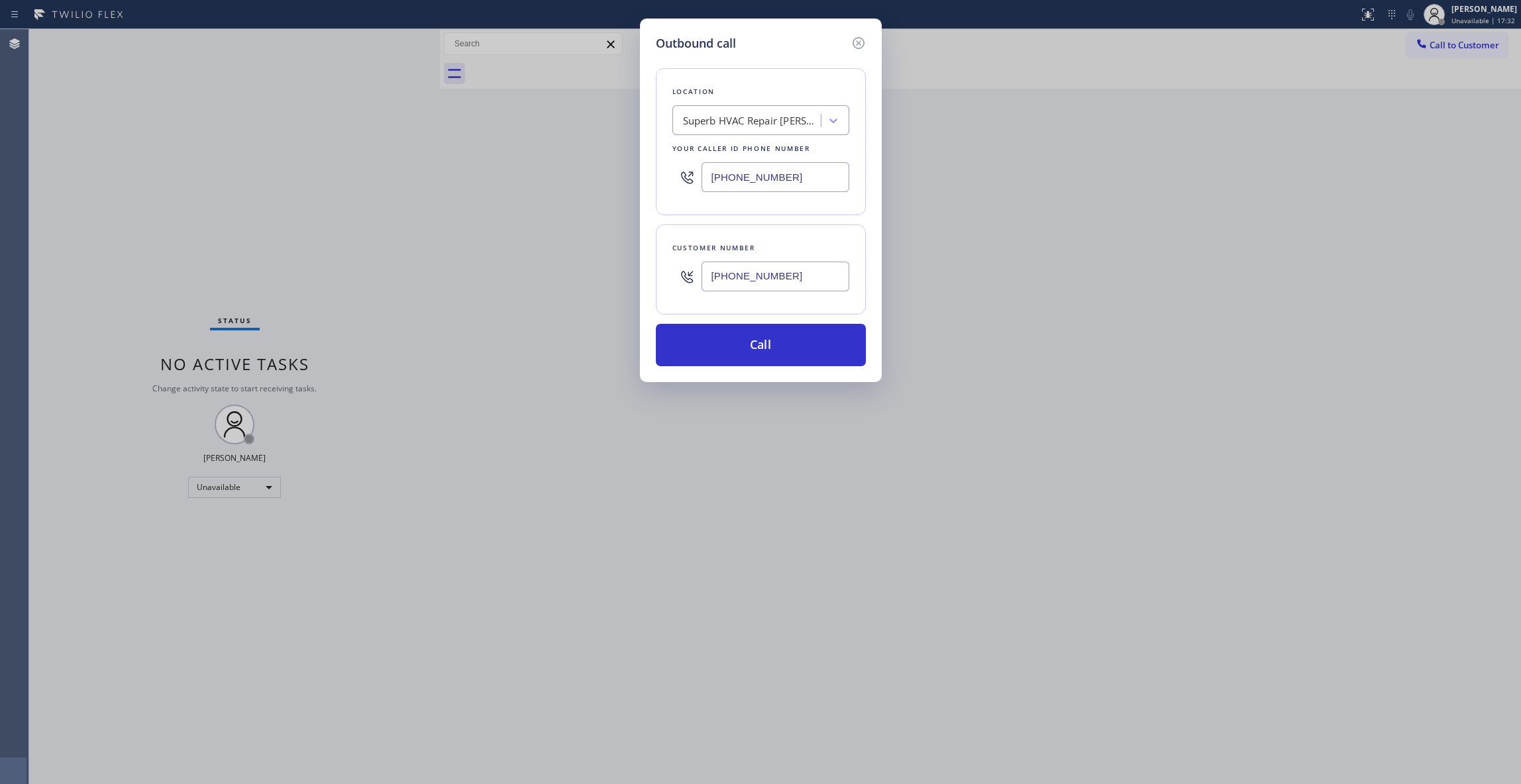
click at [409, 175] on div "Outbound call Location Superb HVAC Repair [PERSON_NAME] Your caller id phone nu…" at bounding box center [760, 392] width 1521 height 784
type input "[PHONE_NUMBER]"
drag, startPoint x: 820, startPoint y: 271, endPoint x: 448, endPoint y: 271, distance: 372.0
click at [448, 271] on div "Outbound call Location Superb HVAC Repair [PERSON_NAME] Your caller id phone nu…" at bounding box center [760, 392] width 1521 height 784
click at [742, 353] on button "Call" at bounding box center [760, 345] width 210 height 43
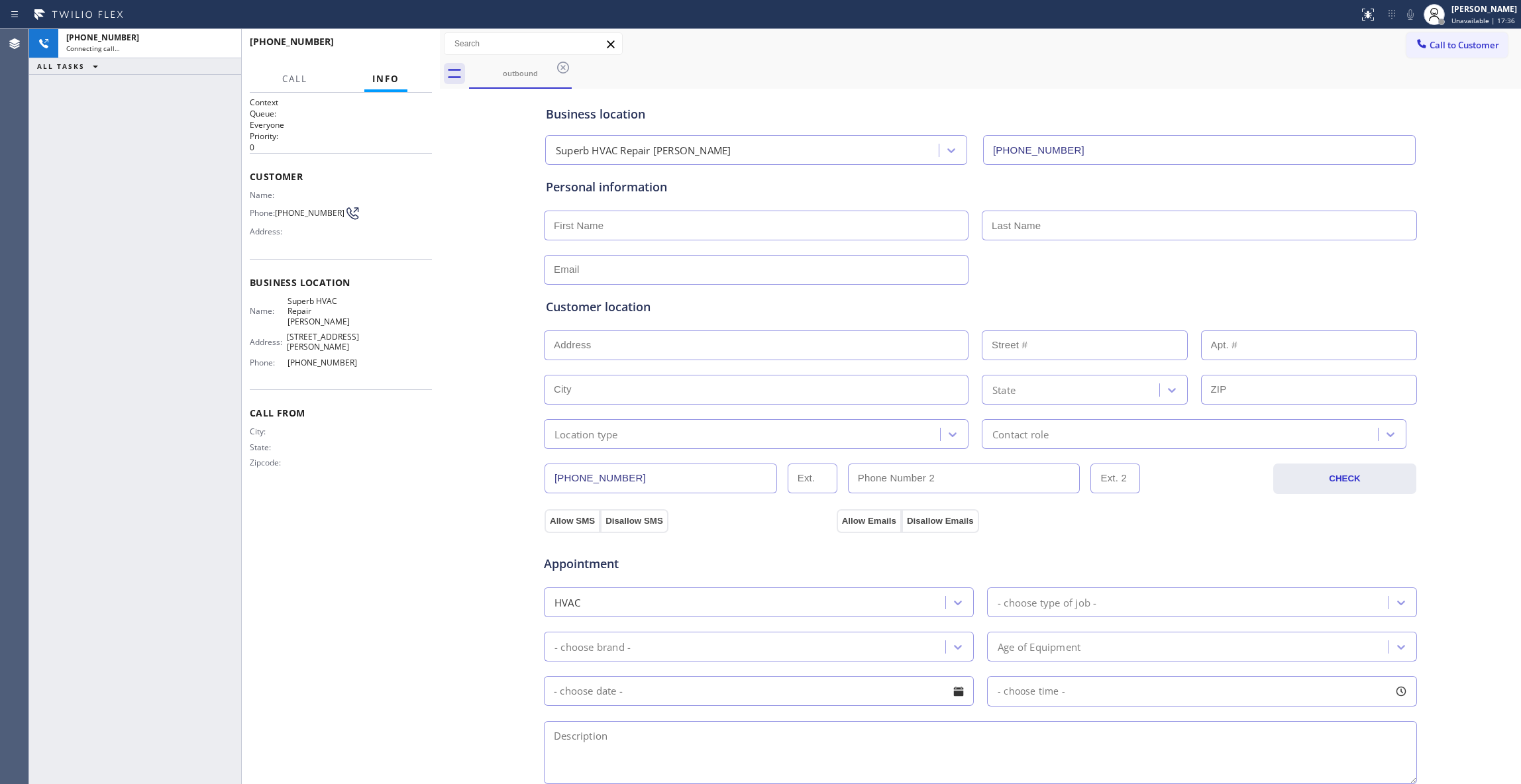
type input "[PHONE_NUMBER]"
click at [459, 472] on div "Business location Superb HVAC Repair [PERSON_NAME] [PHONE_NUMBER] Personal info…" at bounding box center [980, 545] width 1075 height 905
click at [400, 44] on span "HANG UP" at bounding box center [401, 47] width 40 height 10
click at [314, 215] on span "[PHONE_NUMBER]" at bounding box center [310, 212] width 70 height 10
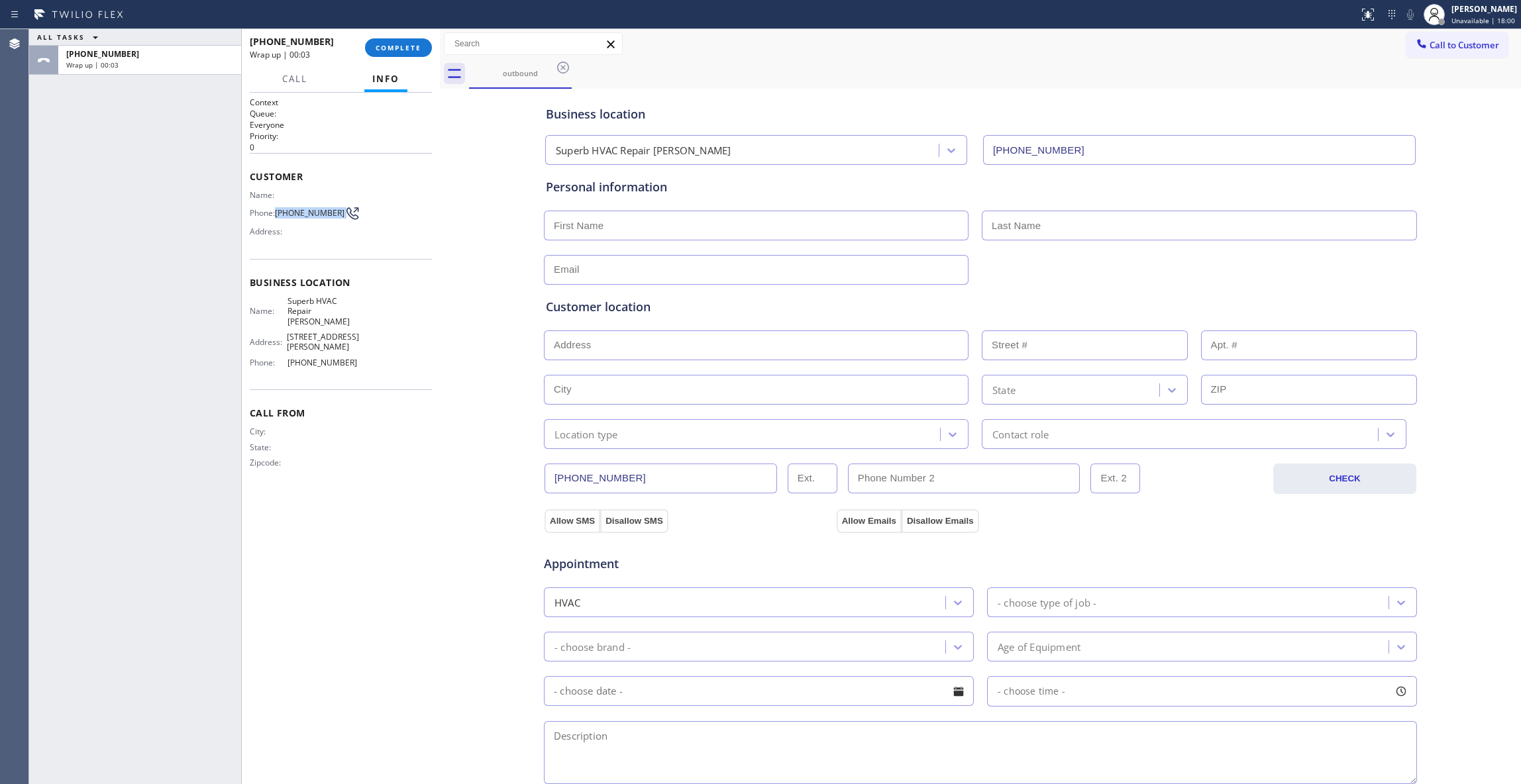
click at [314, 215] on span "[PHONE_NUMBER]" at bounding box center [310, 212] width 70 height 10
copy div "[PHONE_NUMBER]"
click at [409, 46] on span "COMPLETE" at bounding box center [399, 47] width 46 height 10
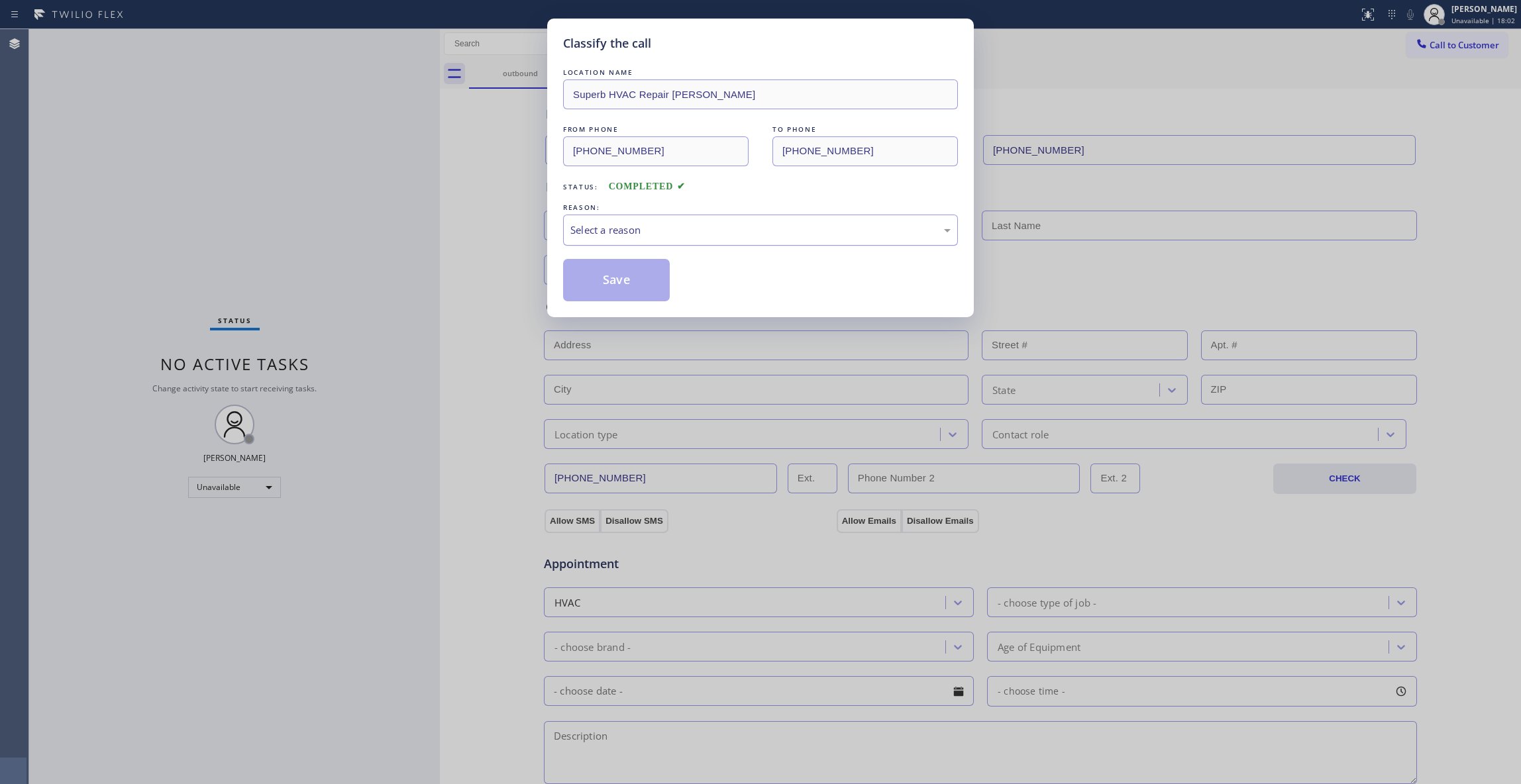
click at [640, 231] on div "Select a reason" at bounding box center [760, 231] width 380 height 16
click at [618, 282] on button "Save" at bounding box center [616, 280] width 107 height 43
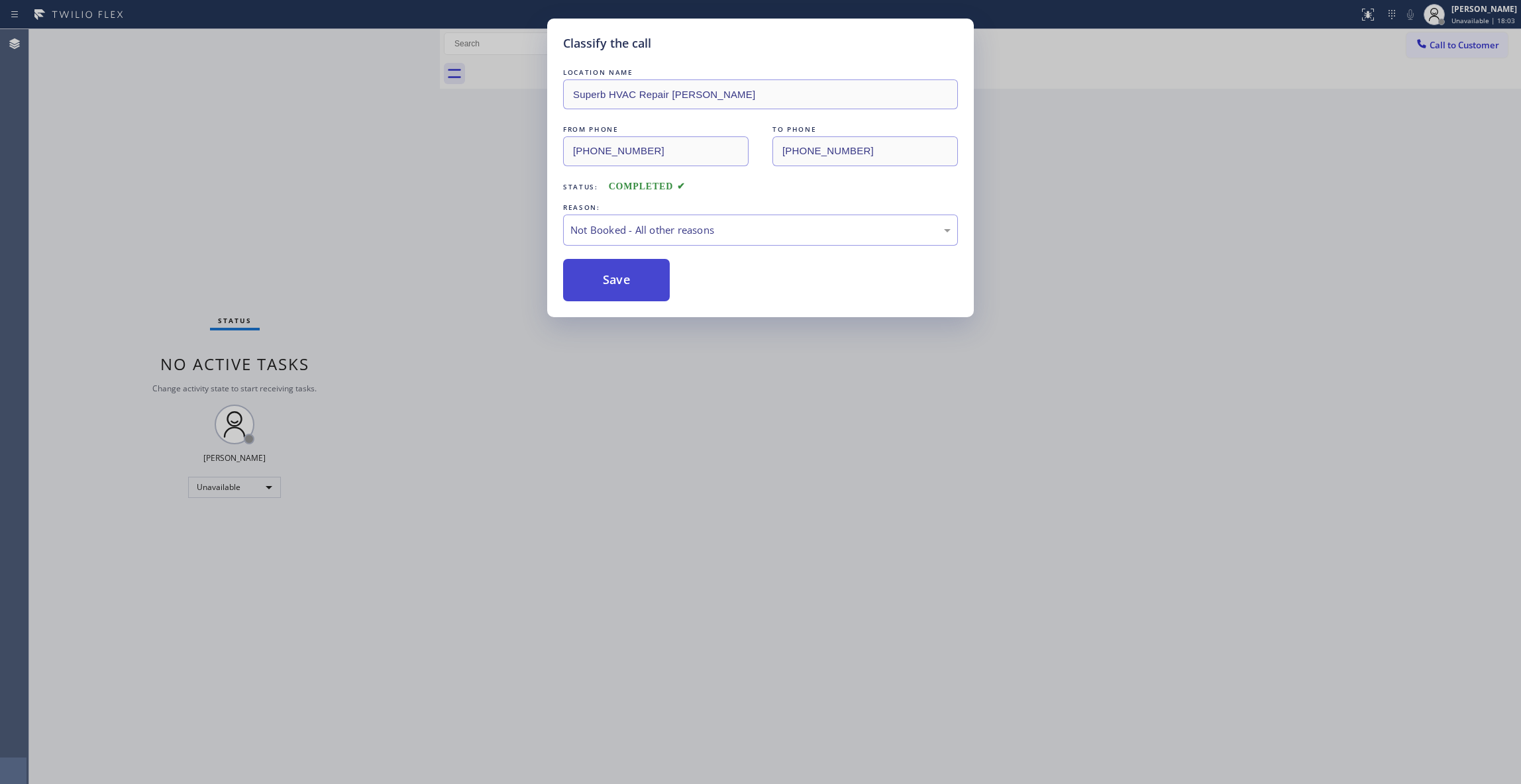
drag, startPoint x: 618, startPoint y: 282, endPoint x: 1342, endPoint y: 54, distance: 759.1
click at [618, 281] on button "Save" at bounding box center [616, 280] width 107 height 43
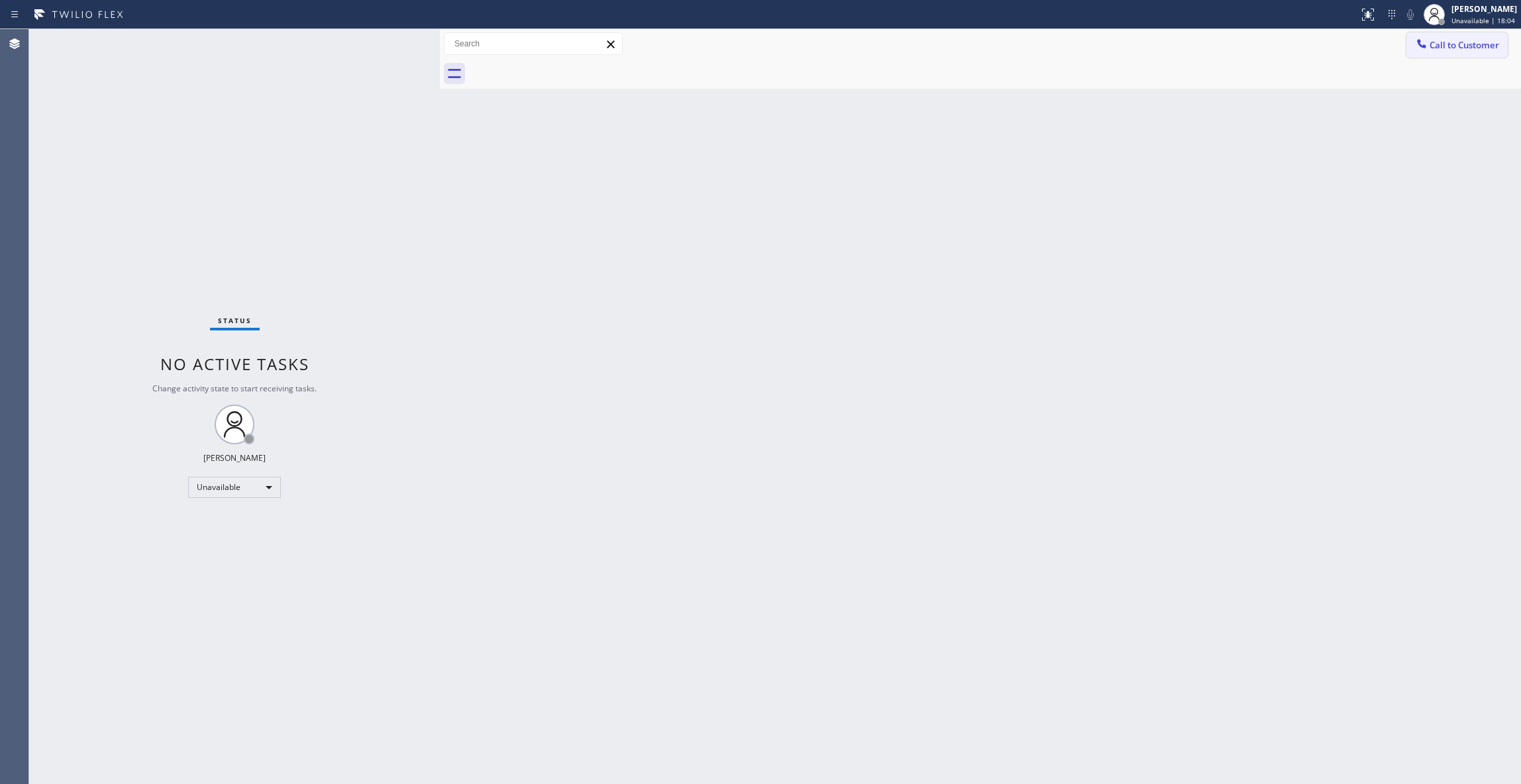
click at [1491, 44] on span "Call to Customer" at bounding box center [1464, 45] width 70 height 12
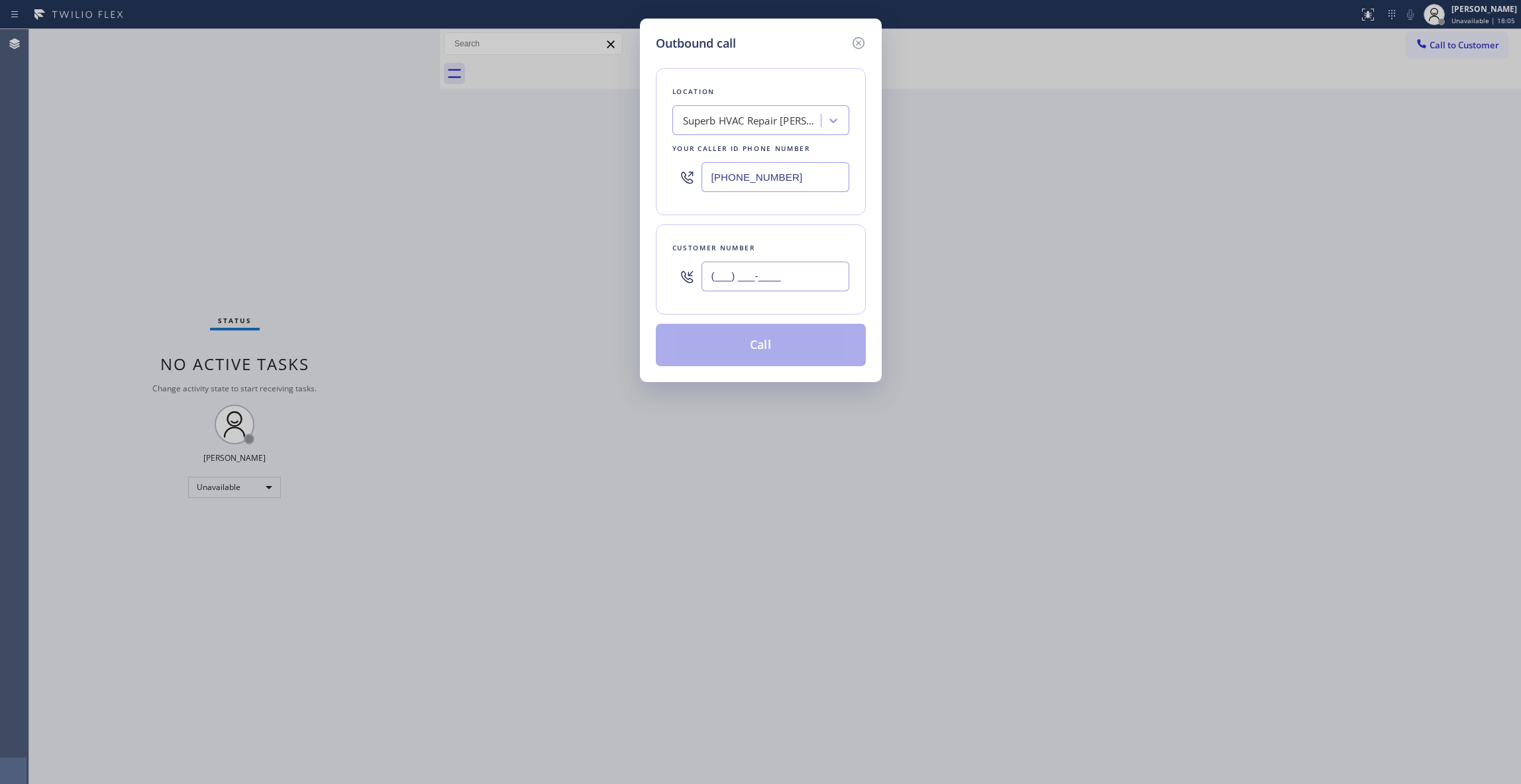
click at [717, 279] on input "(___) ___-____" at bounding box center [775, 277] width 148 height 30
paste input "213) 709-0852"
type input "[PHONE_NUMBER]"
click at [740, 352] on button "Call" at bounding box center [760, 345] width 210 height 43
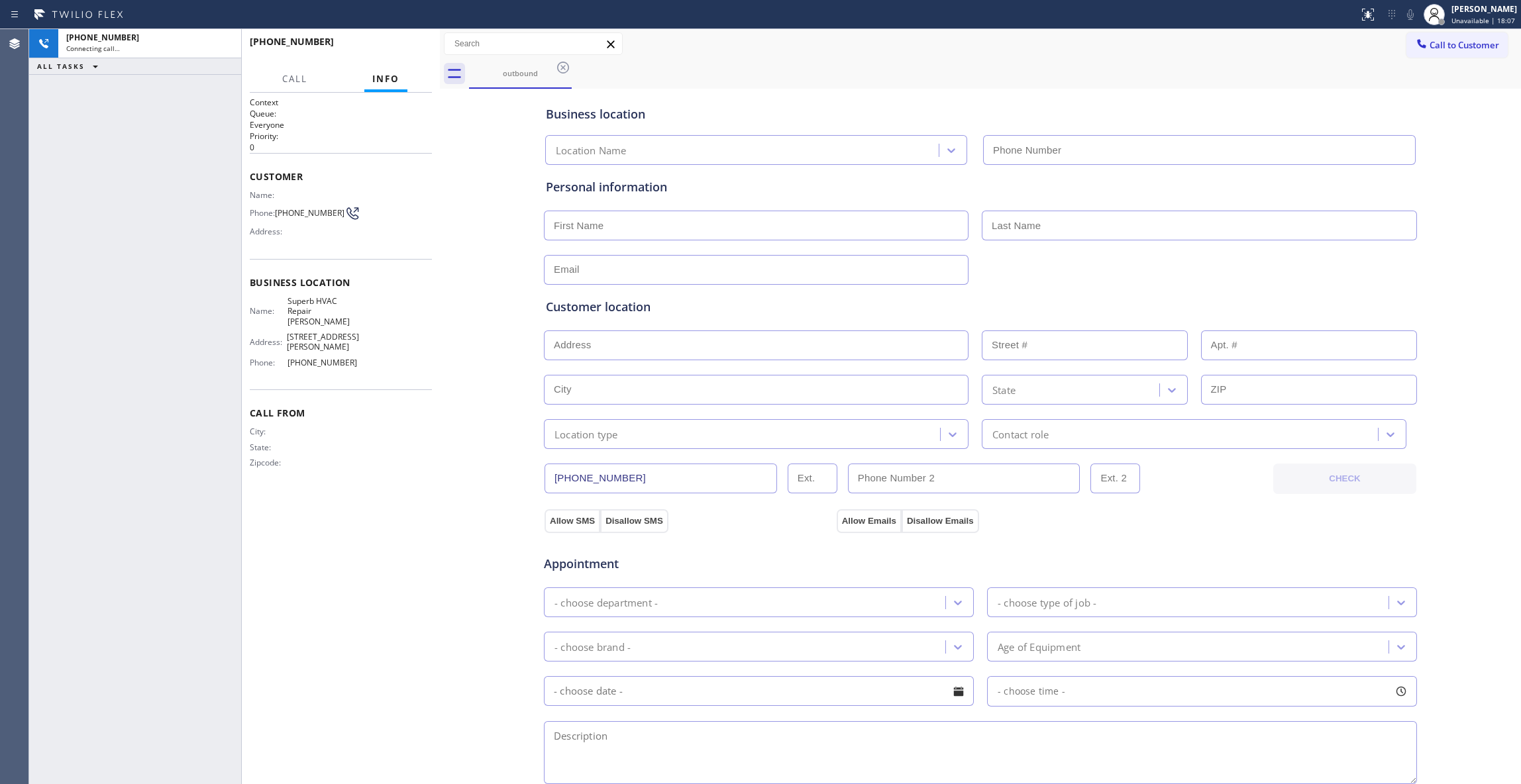
type input "[PHONE_NUMBER]"
click at [392, 41] on button "HANG UP" at bounding box center [401, 47] width 62 height 18
click at [392, 43] on span "HANG UP" at bounding box center [401, 47] width 40 height 10
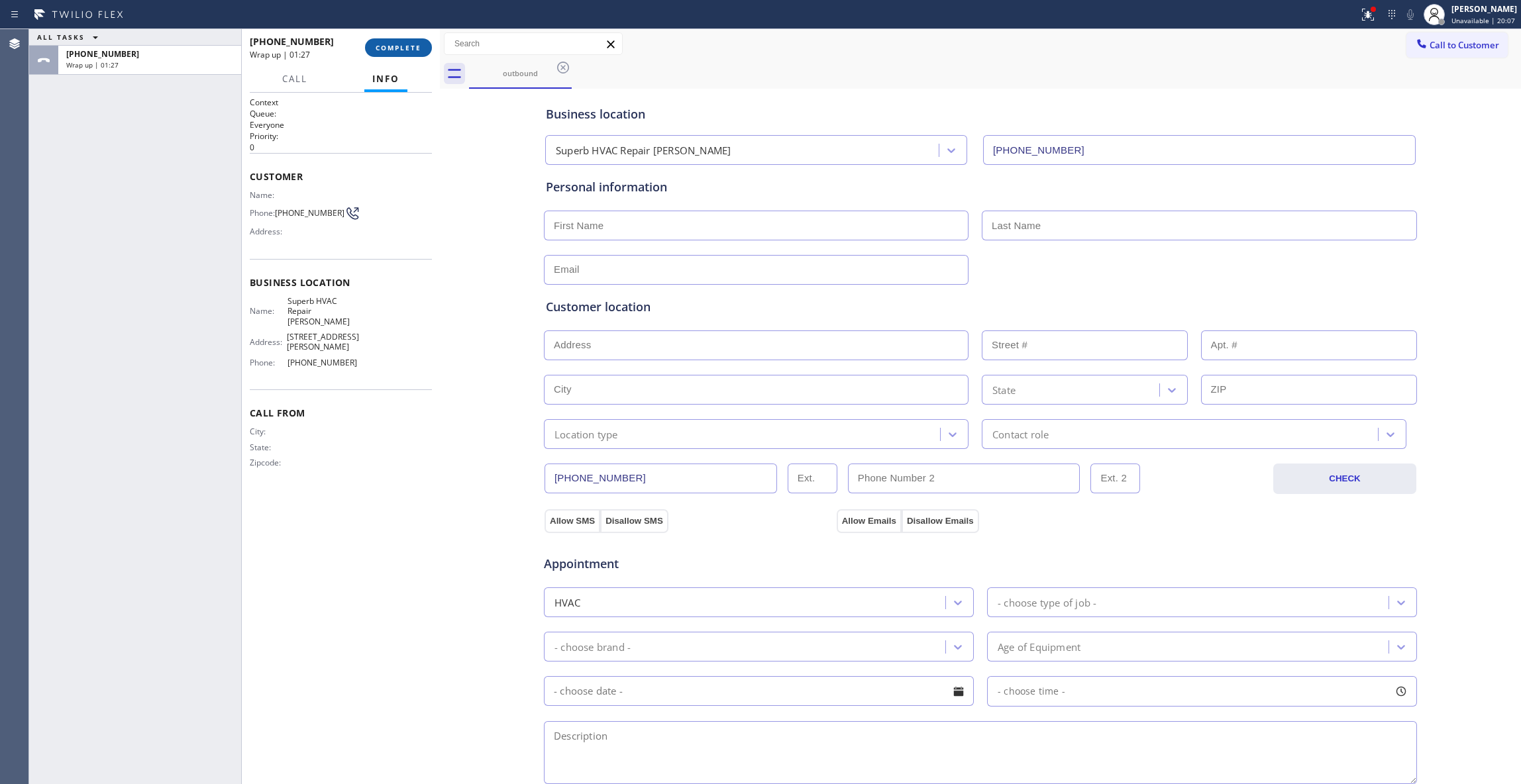
click at [406, 43] on button "COMPLETE" at bounding box center [398, 47] width 67 height 18
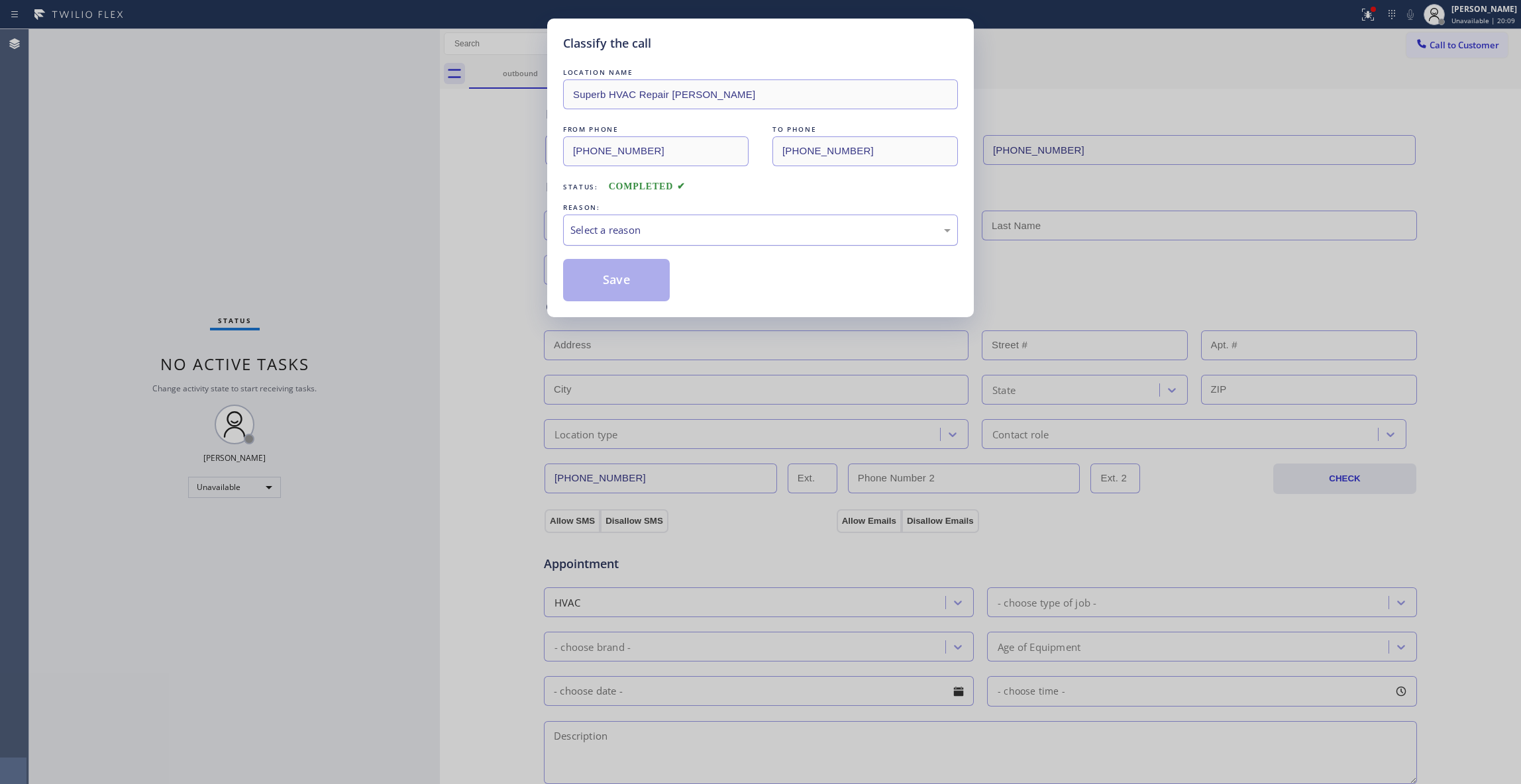
click at [628, 224] on div "Select a reason" at bounding box center [760, 231] width 380 height 16
click at [614, 286] on button "Save" at bounding box center [616, 280] width 107 height 43
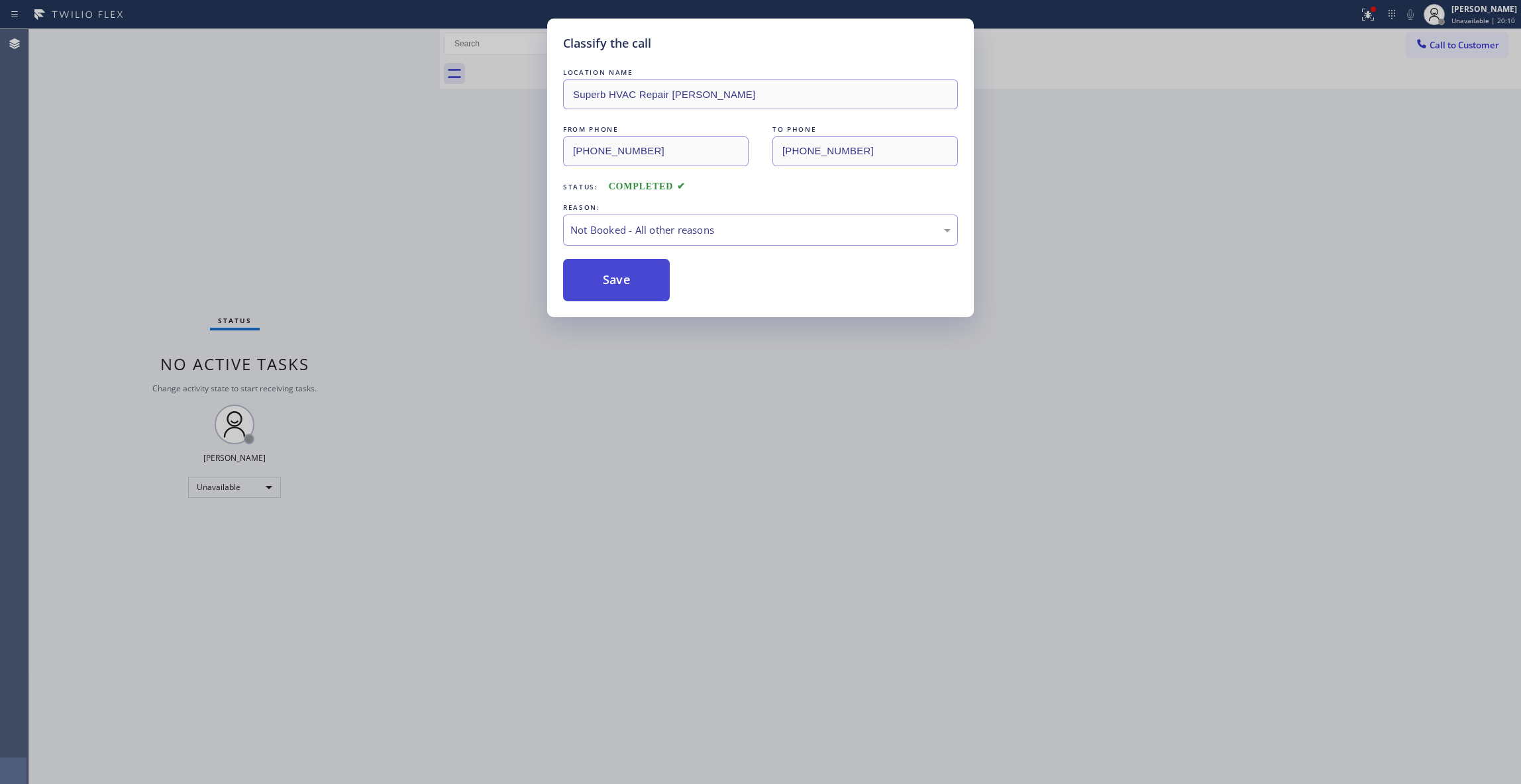
click at [612, 286] on button "Save" at bounding box center [616, 280] width 107 height 43
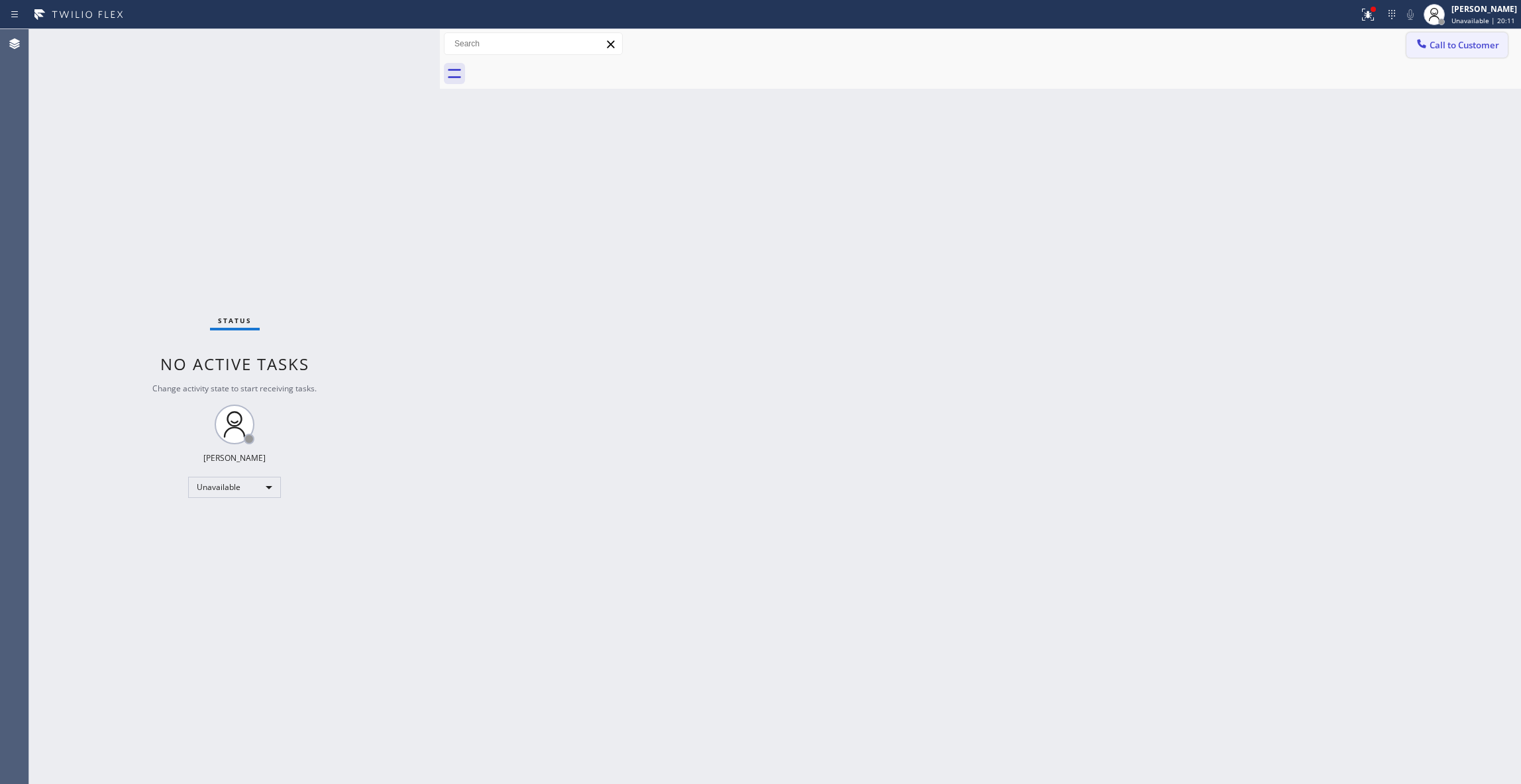
drag, startPoint x: 1485, startPoint y: 46, endPoint x: 1010, endPoint y: 237, distance: 512.0
click at [1484, 46] on span "Call to Customer" at bounding box center [1464, 45] width 70 height 12
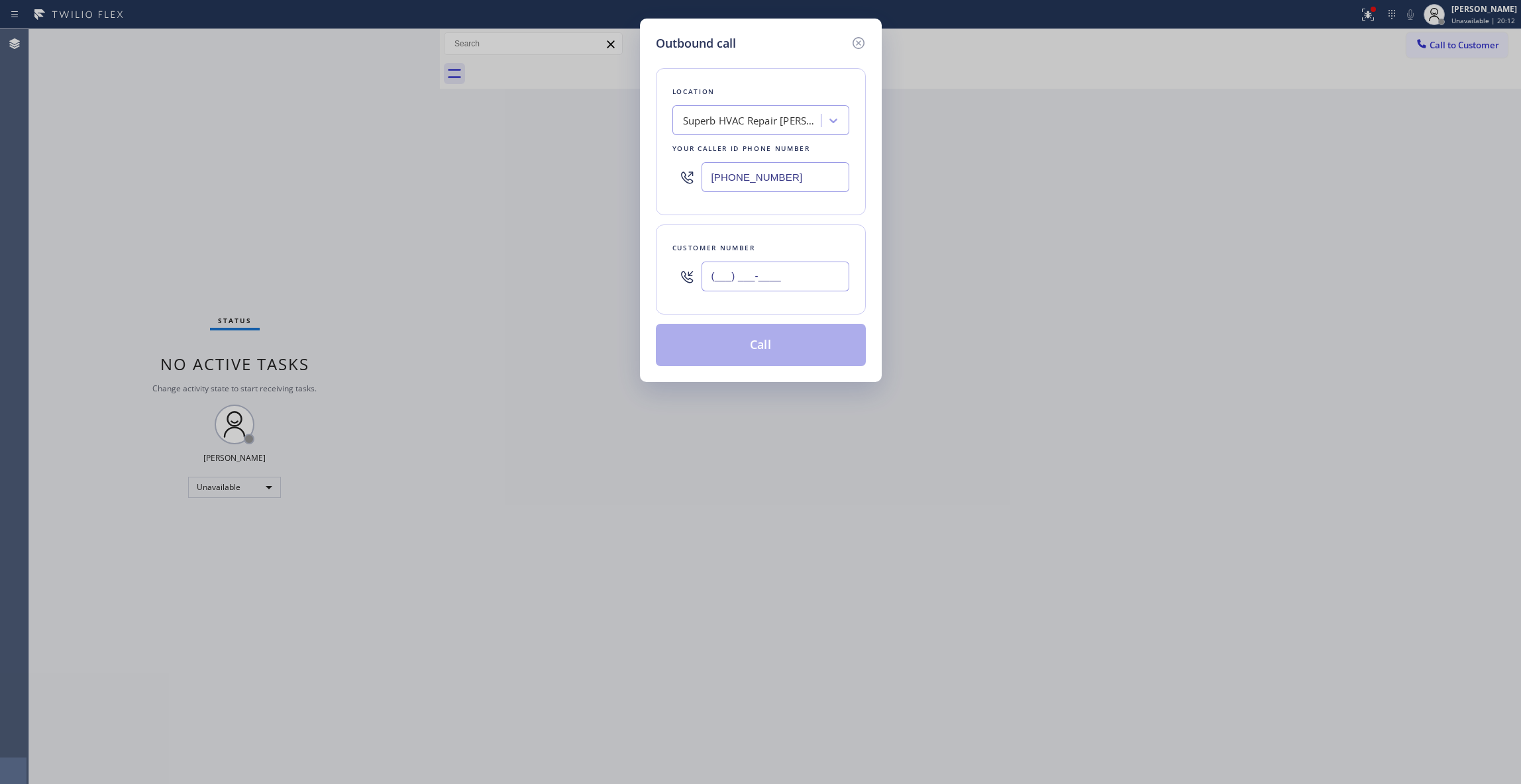
click at [764, 276] on input "(___) ___-____" at bounding box center [775, 277] width 148 height 30
paste input "813) 618-0047"
type input "[PHONE_NUMBER]"
click at [117, 228] on div "Outbound call Location Superb HVAC Repair [PERSON_NAME] Your caller id phone nu…" at bounding box center [760, 392] width 1521 height 784
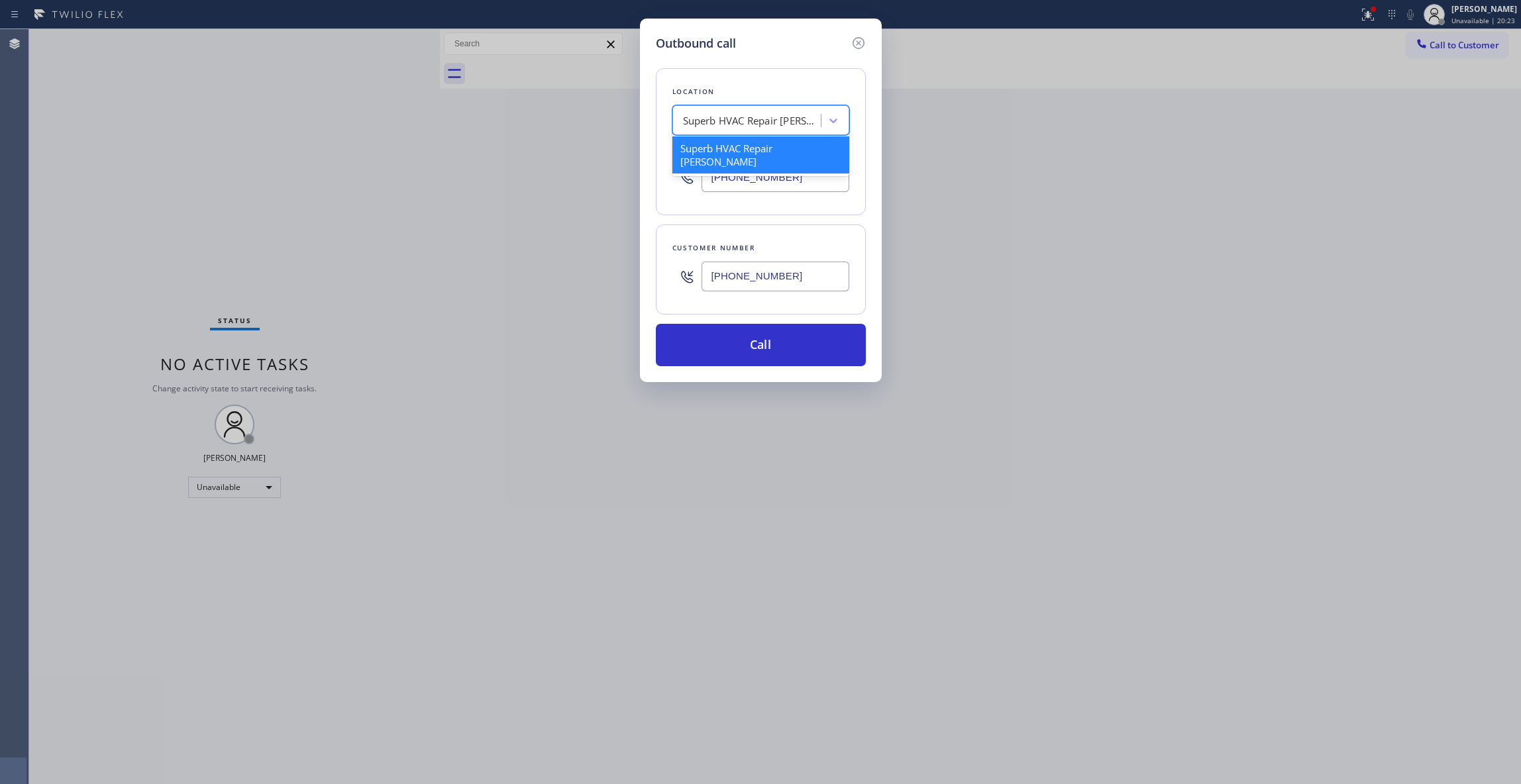
click at [740, 122] on div "Superb HVAC Repair [PERSON_NAME]" at bounding box center [753, 121] width 139 height 16
paste input "KitchenAid Appliance Repair Professionals"
type input "KitchenAid Appliance Repair Professionals"
click at [674, 124] on div "KitchenAid Appliance Repair Professionals" at bounding box center [760, 120] width 177 height 30
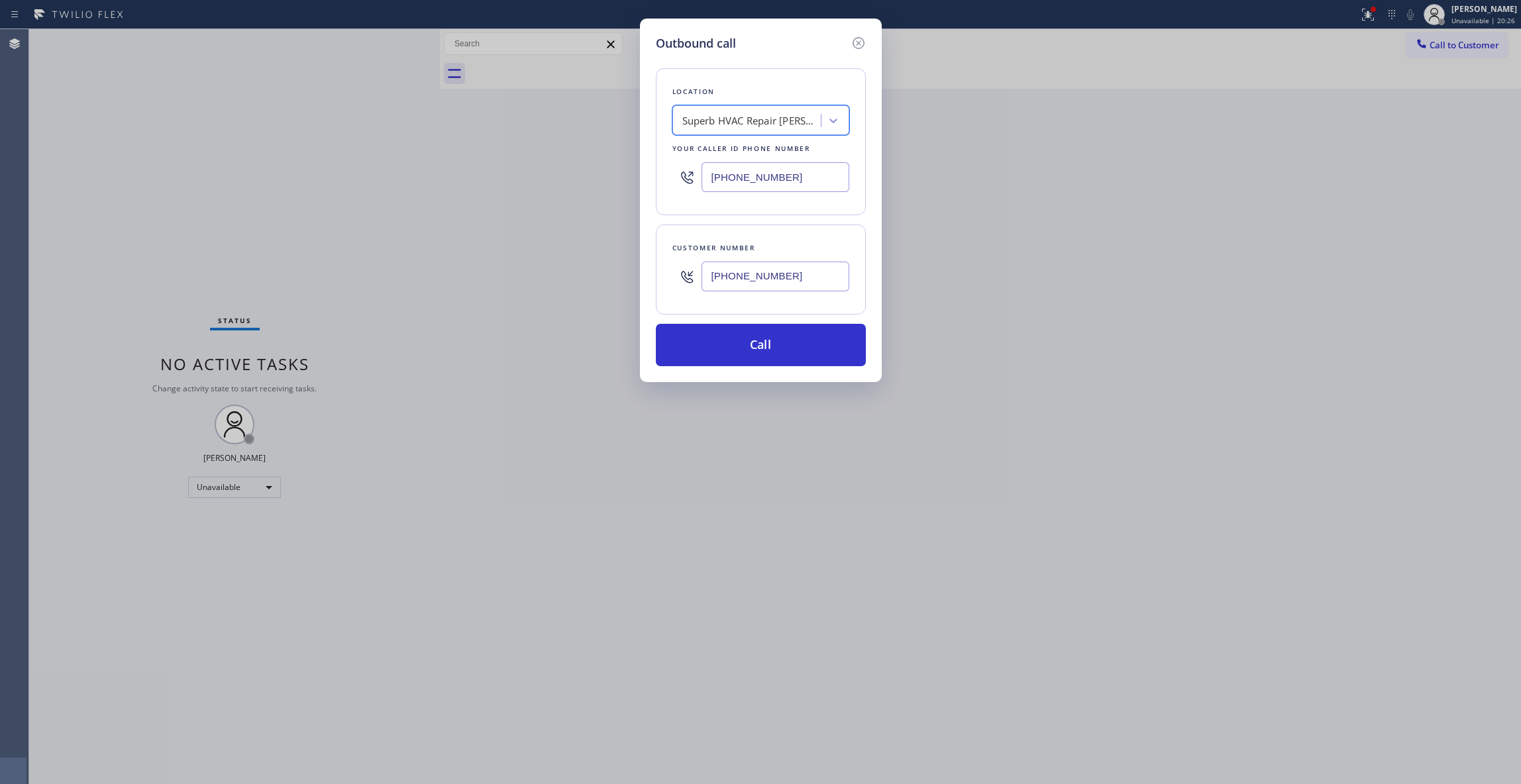
click at [720, 120] on div "Superb HVAC Repair [PERSON_NAME]" at bounding box center [752, 121] width 139 height 16
paste input "KitchenAid Appliance Repair Professionals"
click at [678, 124] on input "KitchenAid Appliance Repair Professionals" at bounding box center [774, 120] width 195 height 11
type input "KitchenAid Appliance Repair Professionals"
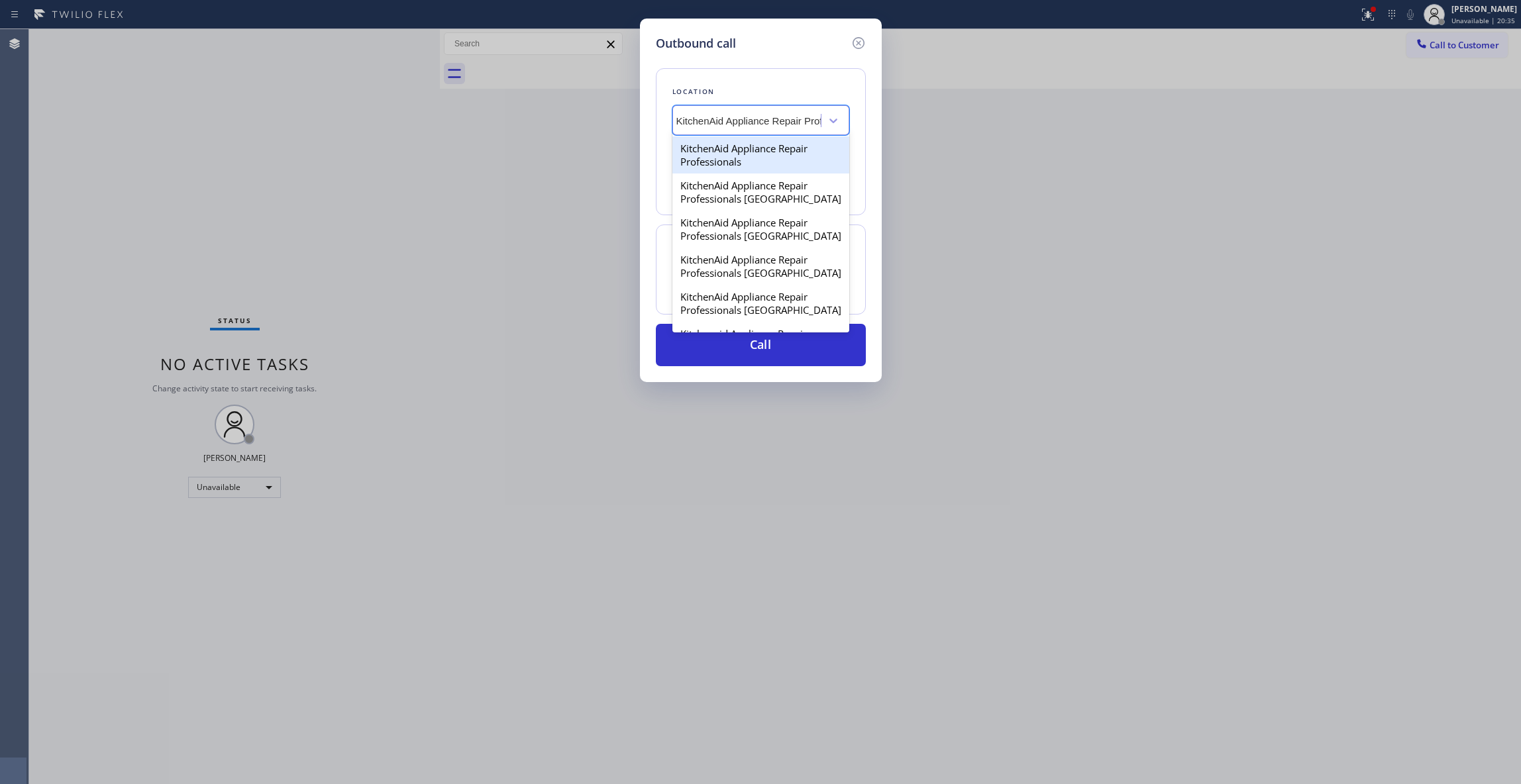
click at [737, 155] on div "KitchenAid Appliance Repair Professionals" at bounding box center [760, 155] width 177 height 37
type input "[PHONE_NUMBER]"
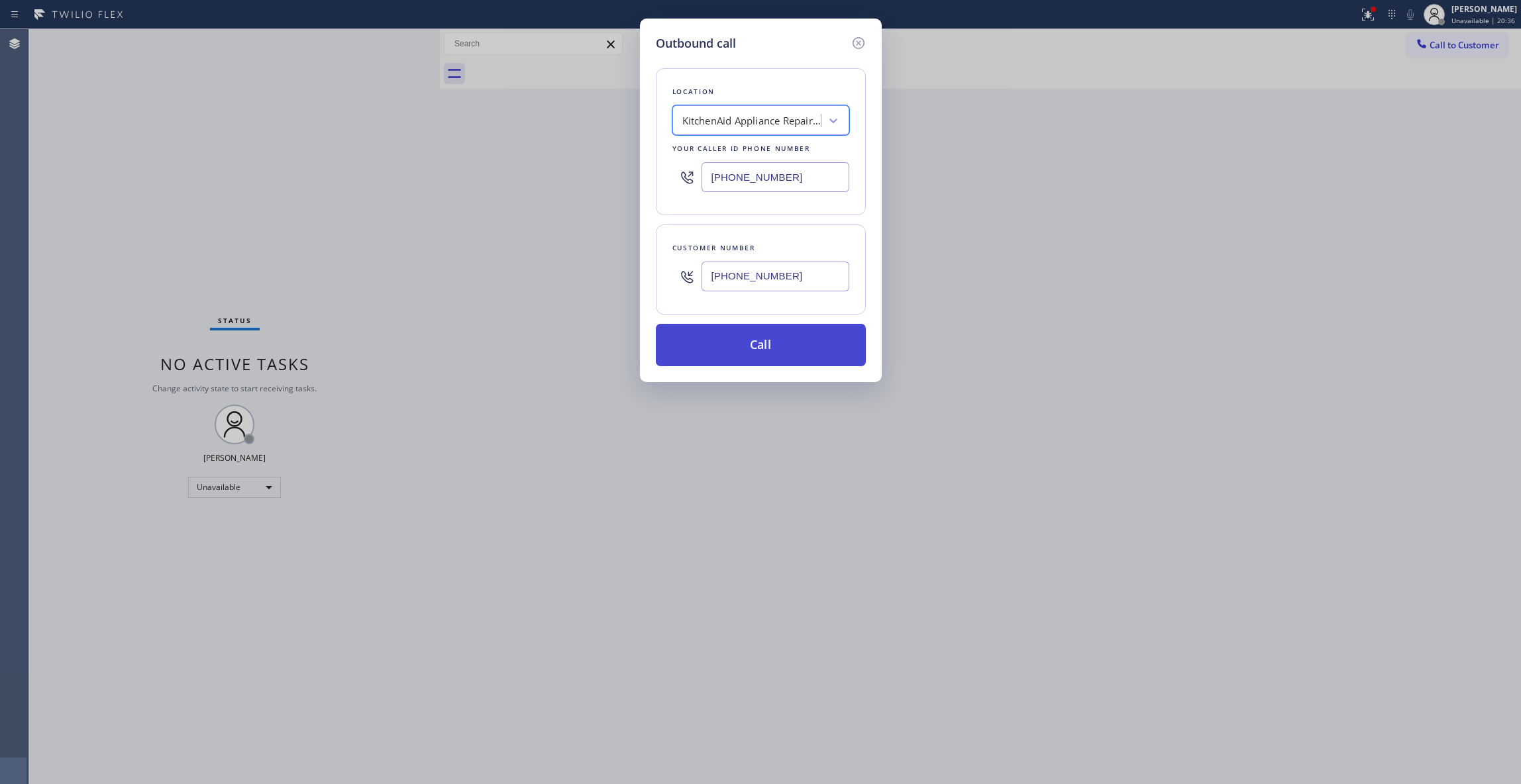
click at [772, 337] on button "Call" at bounding box center [760, 345] width 210 height 43
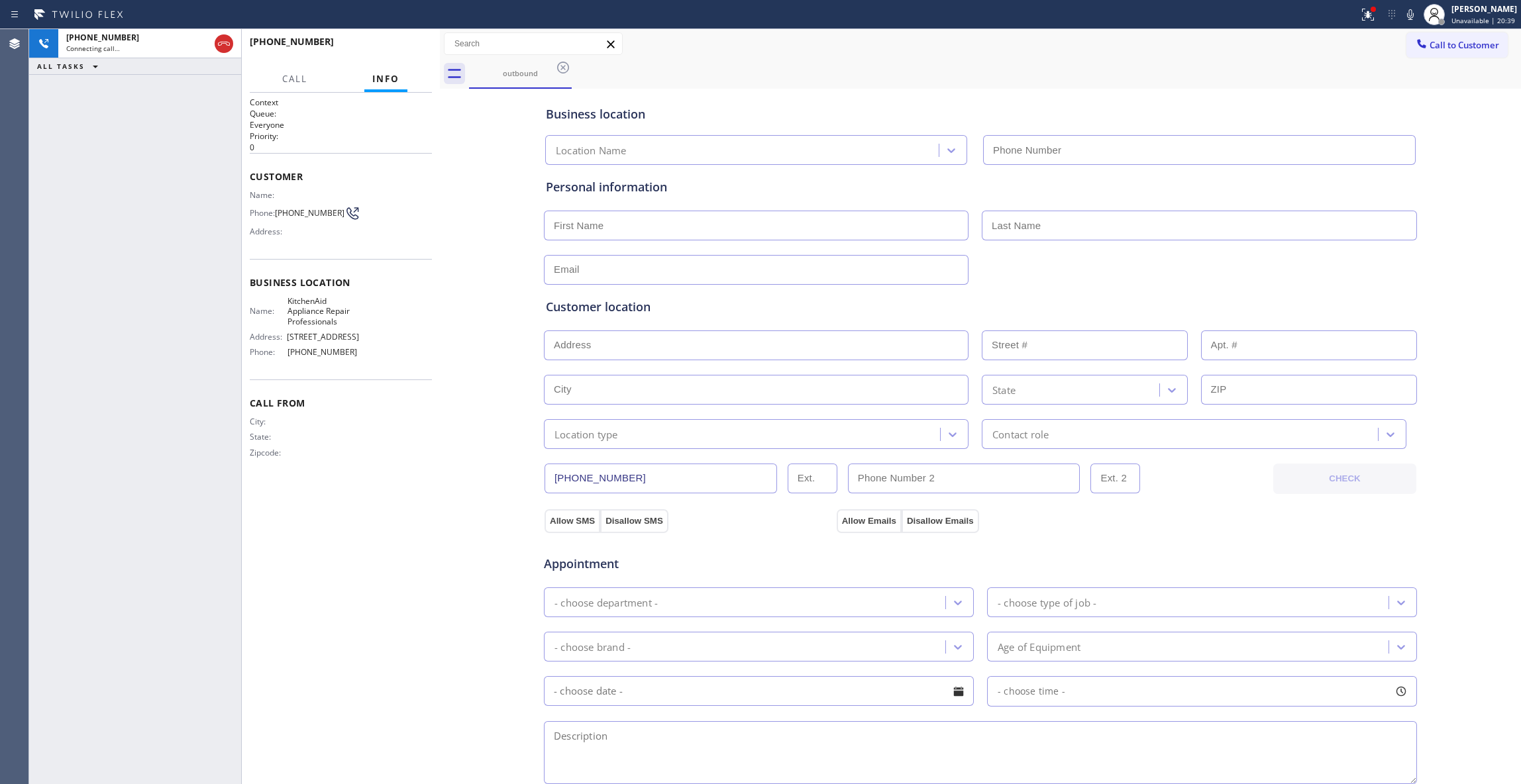
type input "[PHONE_NUMBER]"
drag, startPoint x: 167, startPoint y: 697, endPoint x: 312, endPoint y: 224, distance: 494.7
click at [167, 695] on div "[PHONE_NUMBER] Live | 00:07 ALL TASKS ALL TASKS ACTIVE TASKS TASKS IN WRAP UP" at bounding box center [135, 406] width 212 height 755
click at [417, 46] on span "HANG UP" at bounding box center [401, 47] width 40 height 10
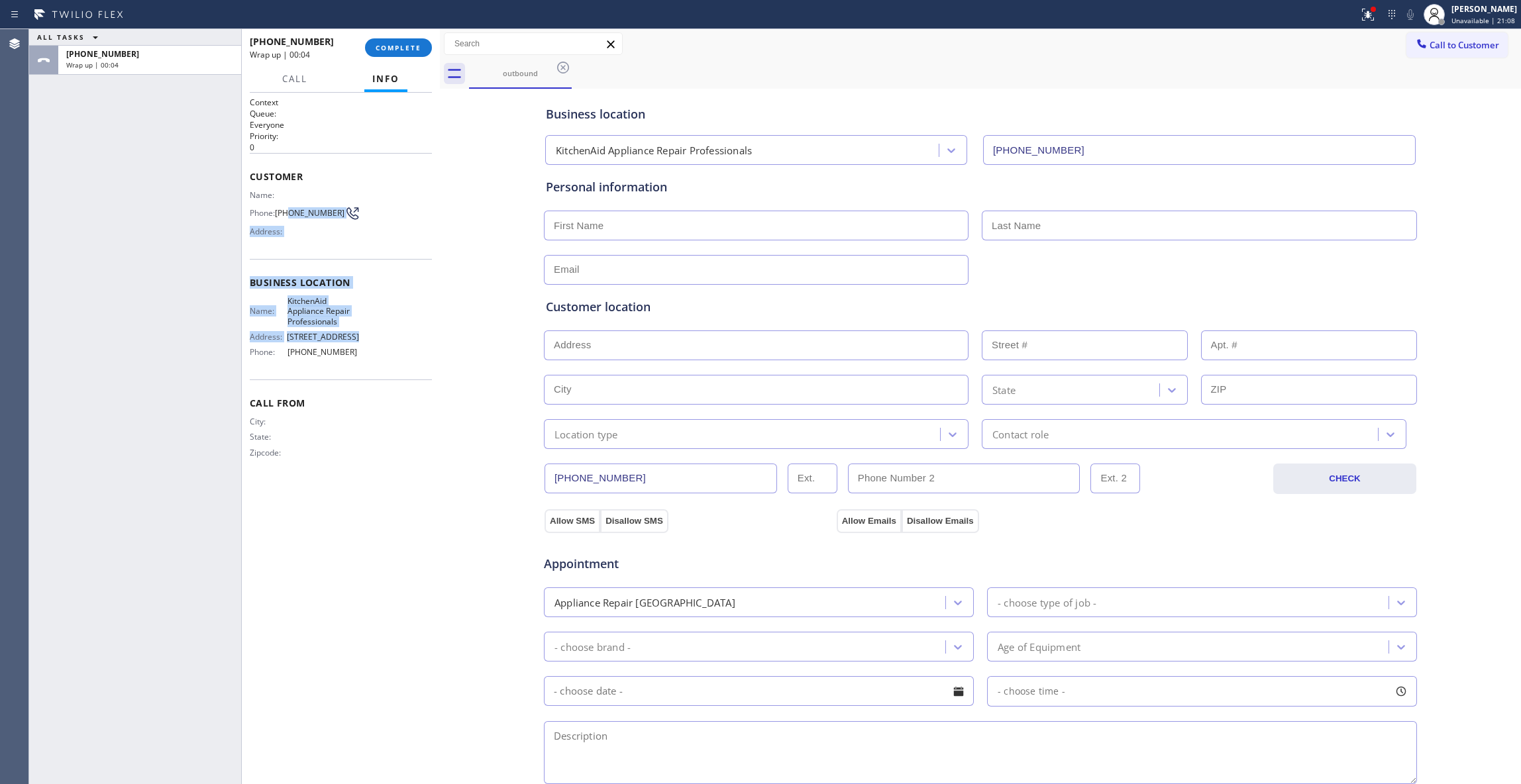
drag, startPoint x: 362, startPoint y: 343, endPoint x: 314, endPoint y: 266, distance: 90.7
click at [309, 251] on div "Context Queue: Everyone Priority: 0 Customer Name: Phone: [PHONE_NUMBER] Addres…" at bounding box center [340, 288] width 182 height 384
click at [355, 356] on span "[PHONE_NUMBER]" at bounding box center [323, 352] width 71 height 10
drag, startPoint x: 355, startPoint y: 356, endPoint x: 285, endPoint y: 296, distance: 92.2
click at [285, 296] on div "Business location Name: KitchenAid Appliance Repair Professionals Address: [STR…" at bounding box center [340, 319] width 182 height 121
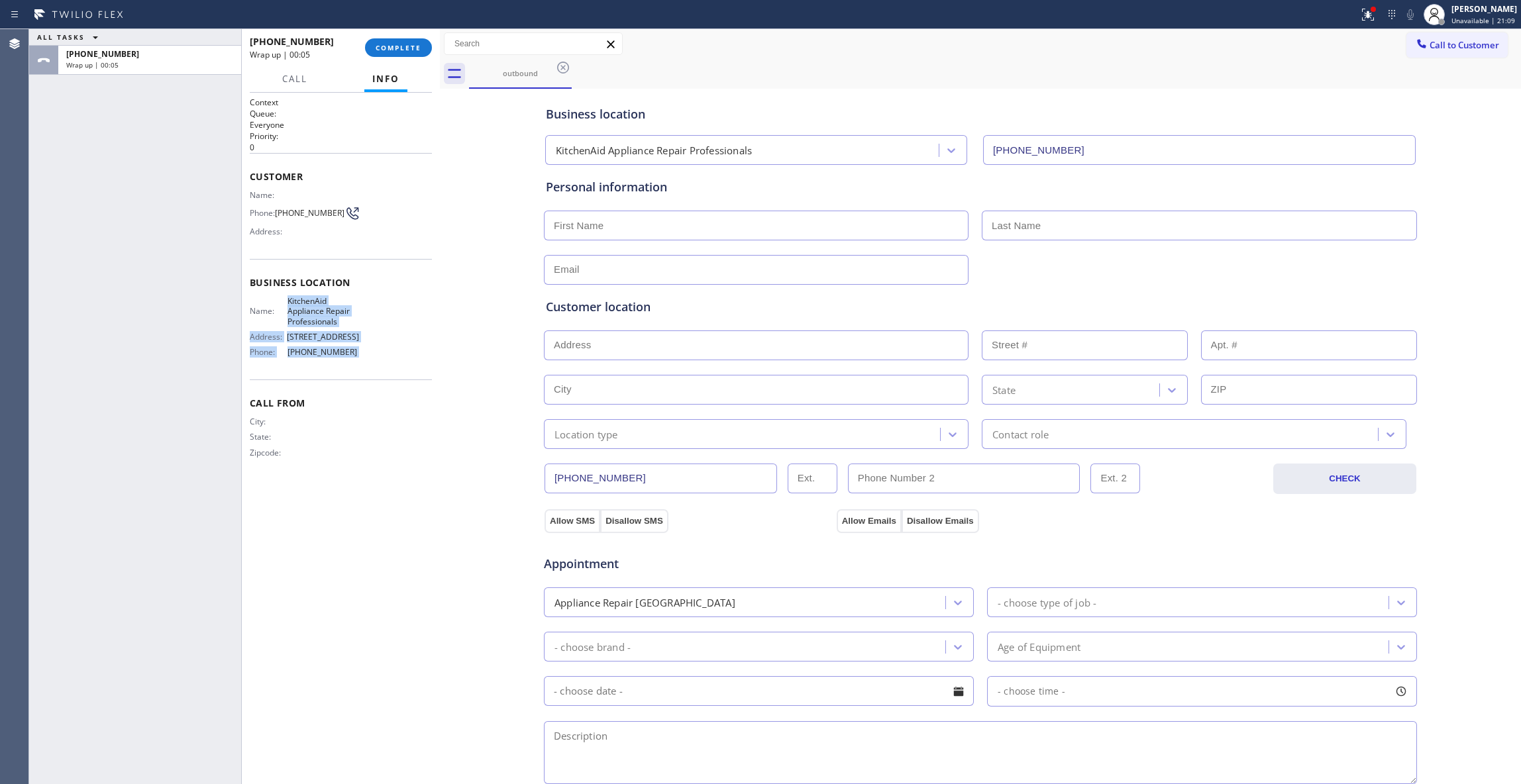
copy div "KitchenAid Appliance Repair Professionals Address: [STREET_ADDRESS] Phone: [PHO…"
click at [342, 359] on div "Name: KitchenAid Appliance Repair Professionals Address: [STREET_ADDRESS] Phone…" at bounding box center [305, 329] width 110 height 67
drag, startPoint x: 360, startPoint y: 358, endPoint x: 251, endPoint y: 195, distance: 196.1
click at [251, 195] on div "Context Queue: Everyone Priority: 0 Customer Name: Phone: [PHONE_NUMBER] Addres…" at bounding box center [340, 288] width 182 height 384
copy div "Name: Phone: [PHONE_NUMBER] Address: Business location Name: KitchenAid Applian…"
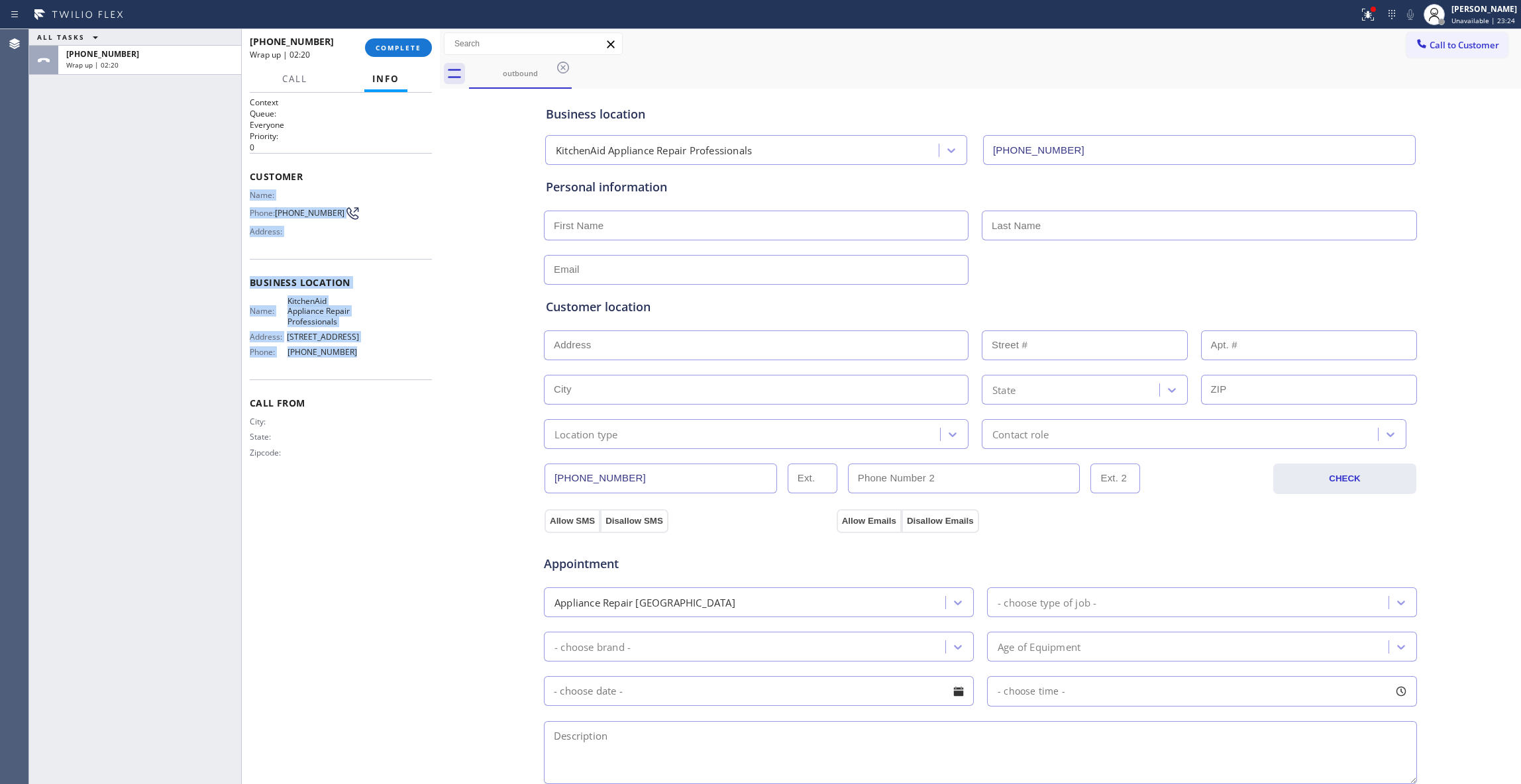
click at [165, 726] on div "ALL TASKS ALL TASKS ACTIVE TASKS TASKS IN WRAP UP [PHONE_NUMBER] Wrap up | 02:20" at bounding box center [135, 406] width 212 height 755
click at [11, 734] on div "Agent Desktop" at bounding box center [14, 406] width 29 height 755
click at [401, 40] on button "COMPLETE" at bounding box center [398, 47] width 67 height 18
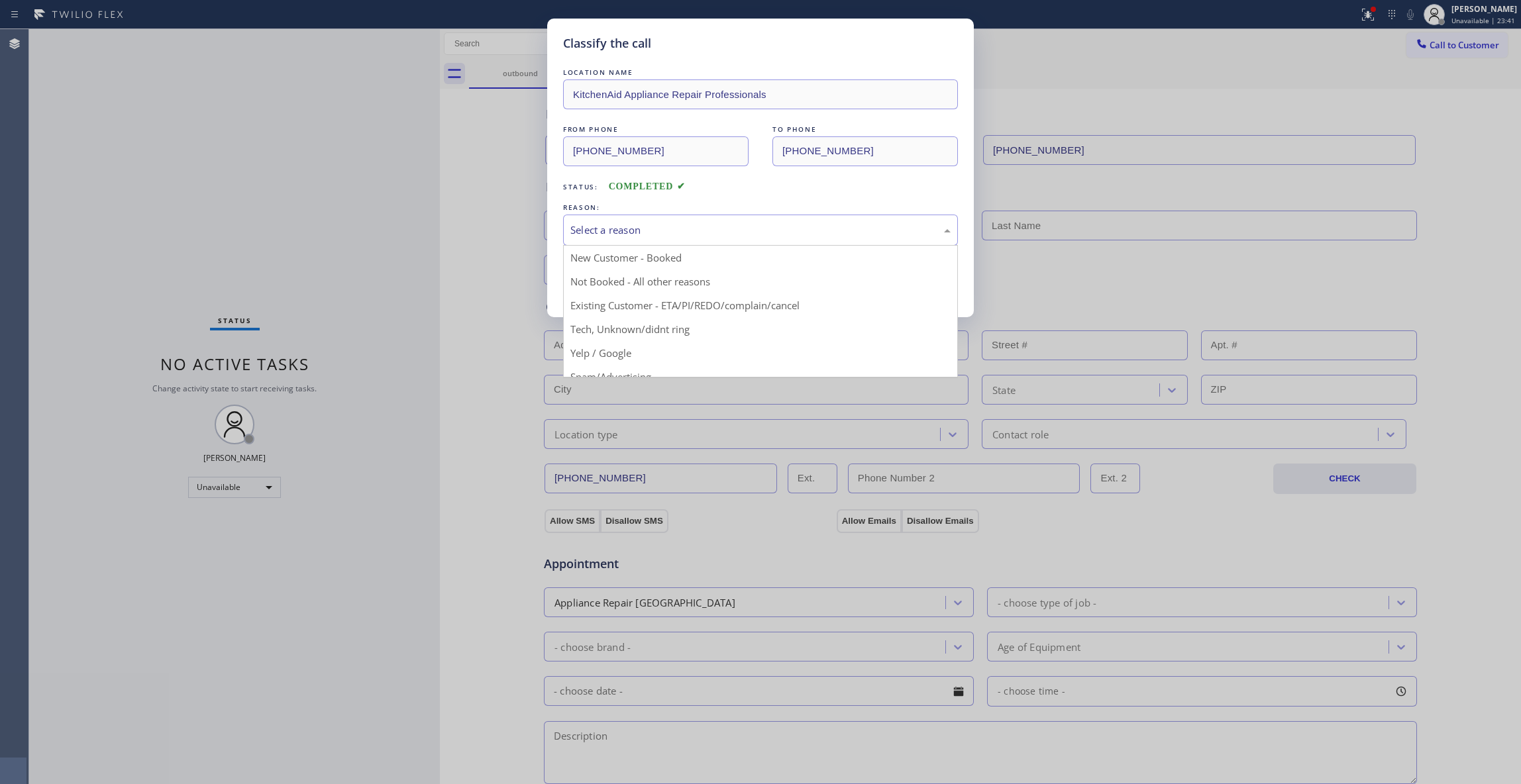
click at [620, 216] on div "Select a reason" at bounding box center [760, 231] width 395 height 31
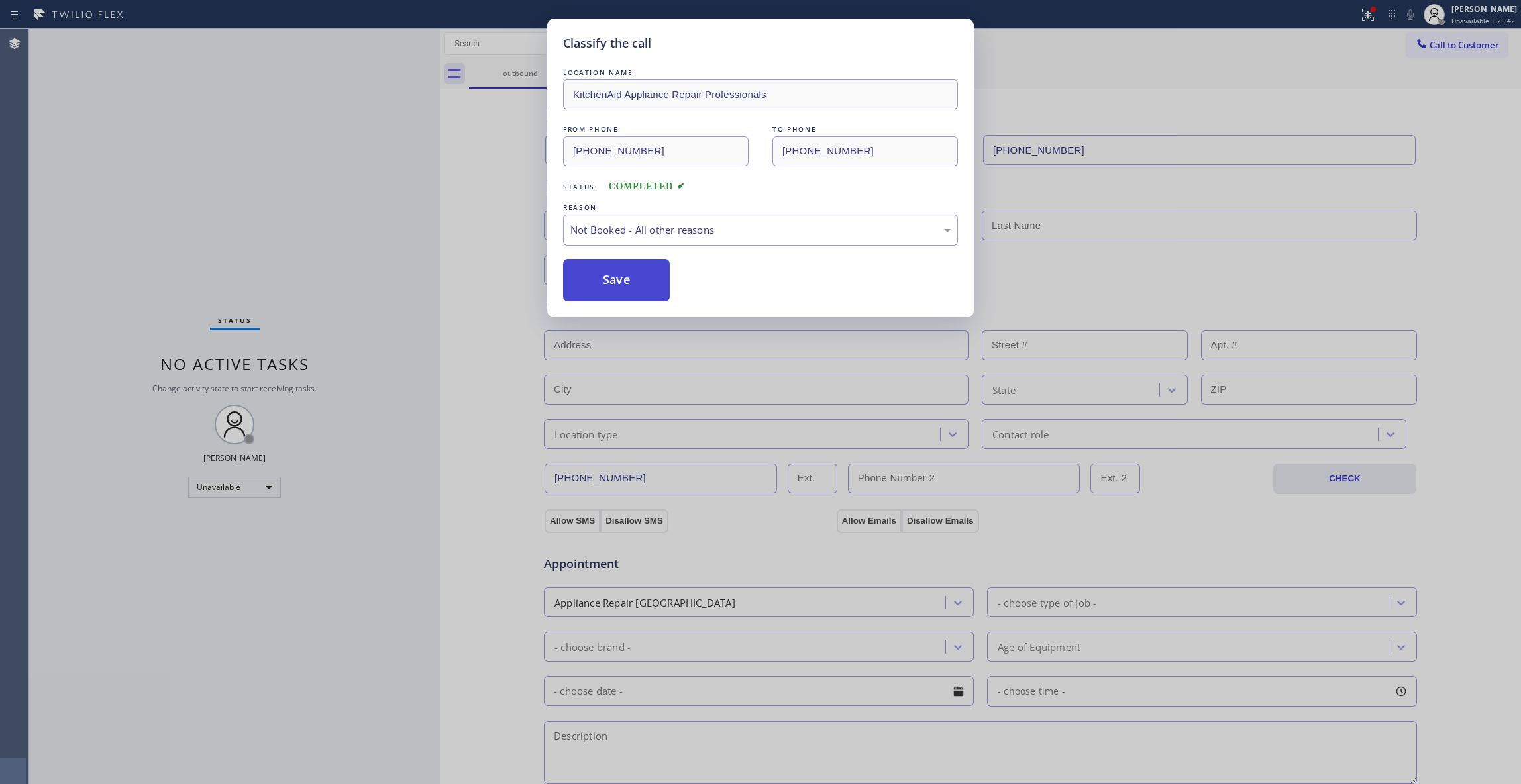
click at [602, 287] on button "Save" at bounding box center [616, 280] width 107 height 43
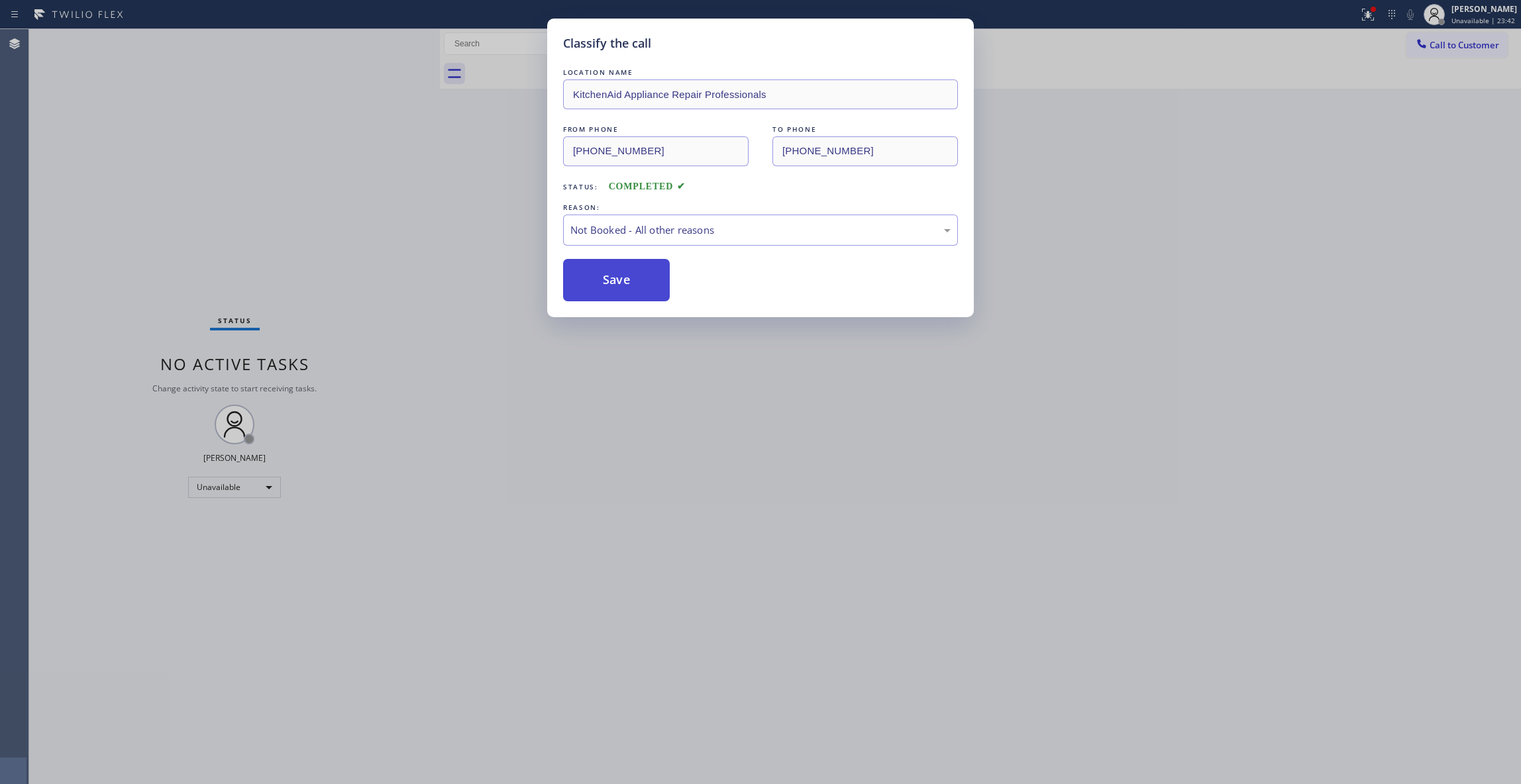
click at [602, 287] on button "Save" at bounding box center [616, 280] width 107 height 43
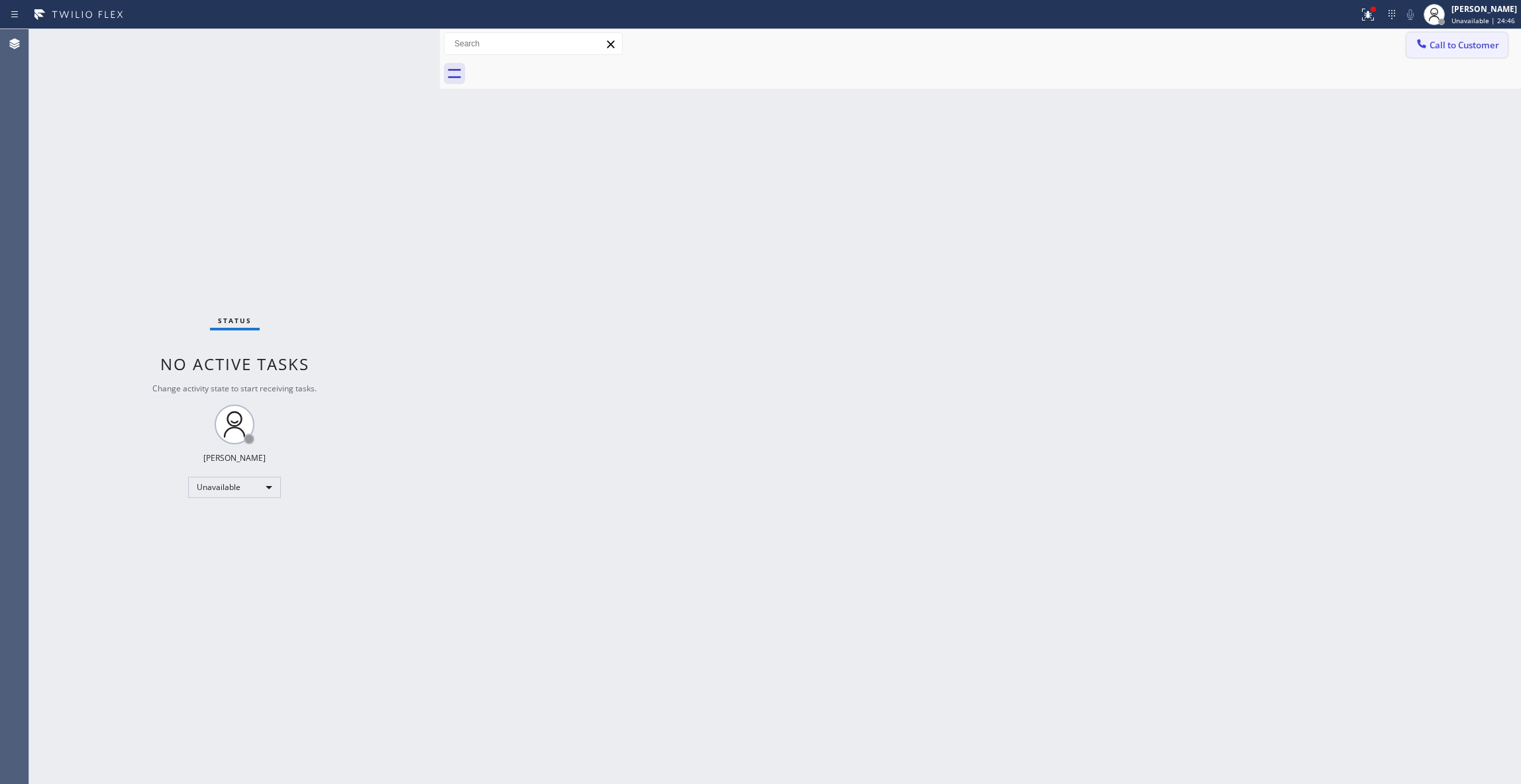
click at [1452, 43] on span "Call to Customer" at bounding box center [1464, 45] width 70 height 12
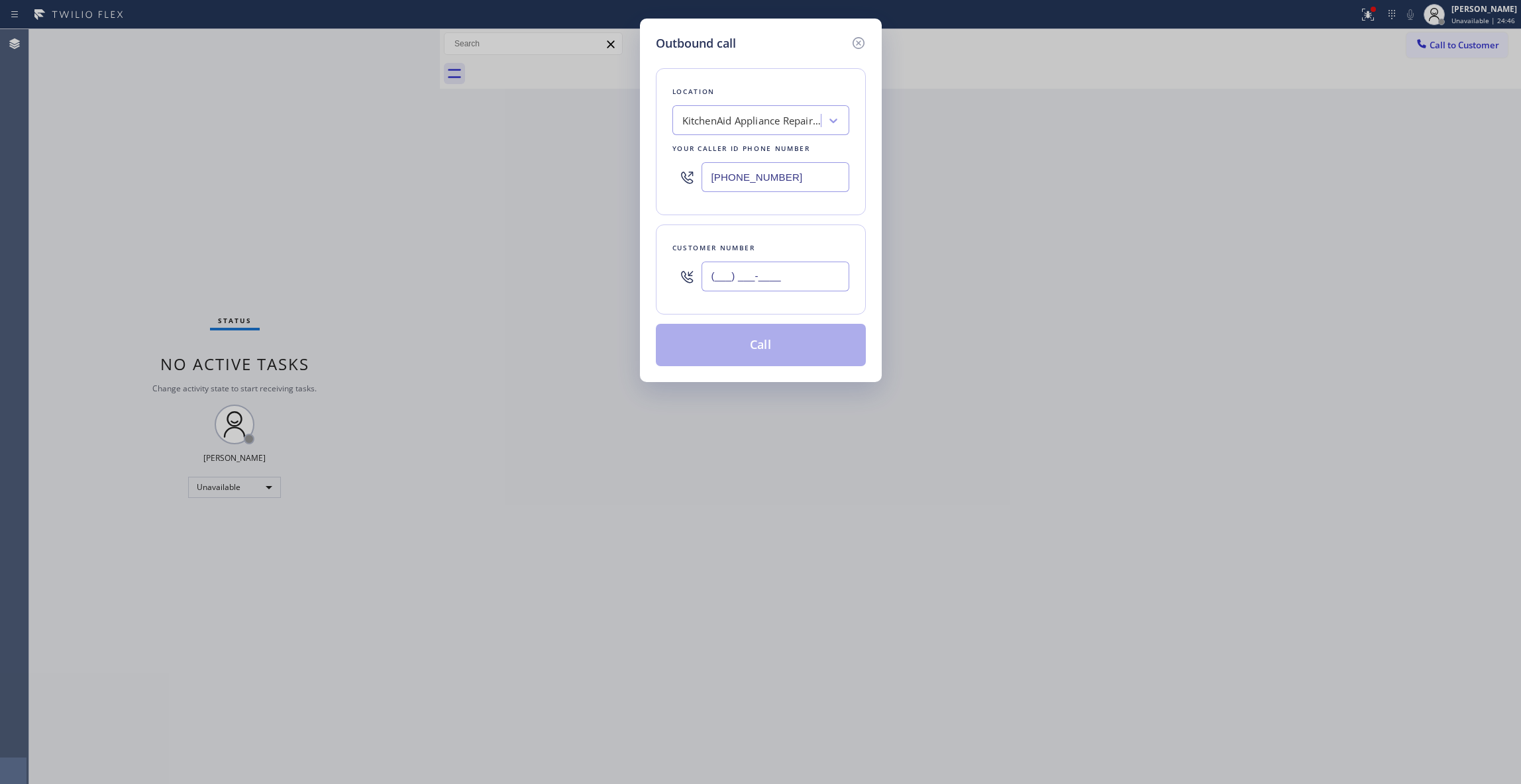
click at [734, 273] on input "(___) ___-____" at bounding box center [775, 277] width 148 height 30
paste input "573) 250-7499"
type input "[PHONE_NUMBER]"
drag, startPoint x: 692, startPoint y: 173, endPoint x: 568, endPoint y: 173, distance: 124.0
click at [568, 173] on div "Outbound call Location KitchenAid Appliance Repair Professionals Your caller id…" at bounding box center [760, 392] width 1521 height 784
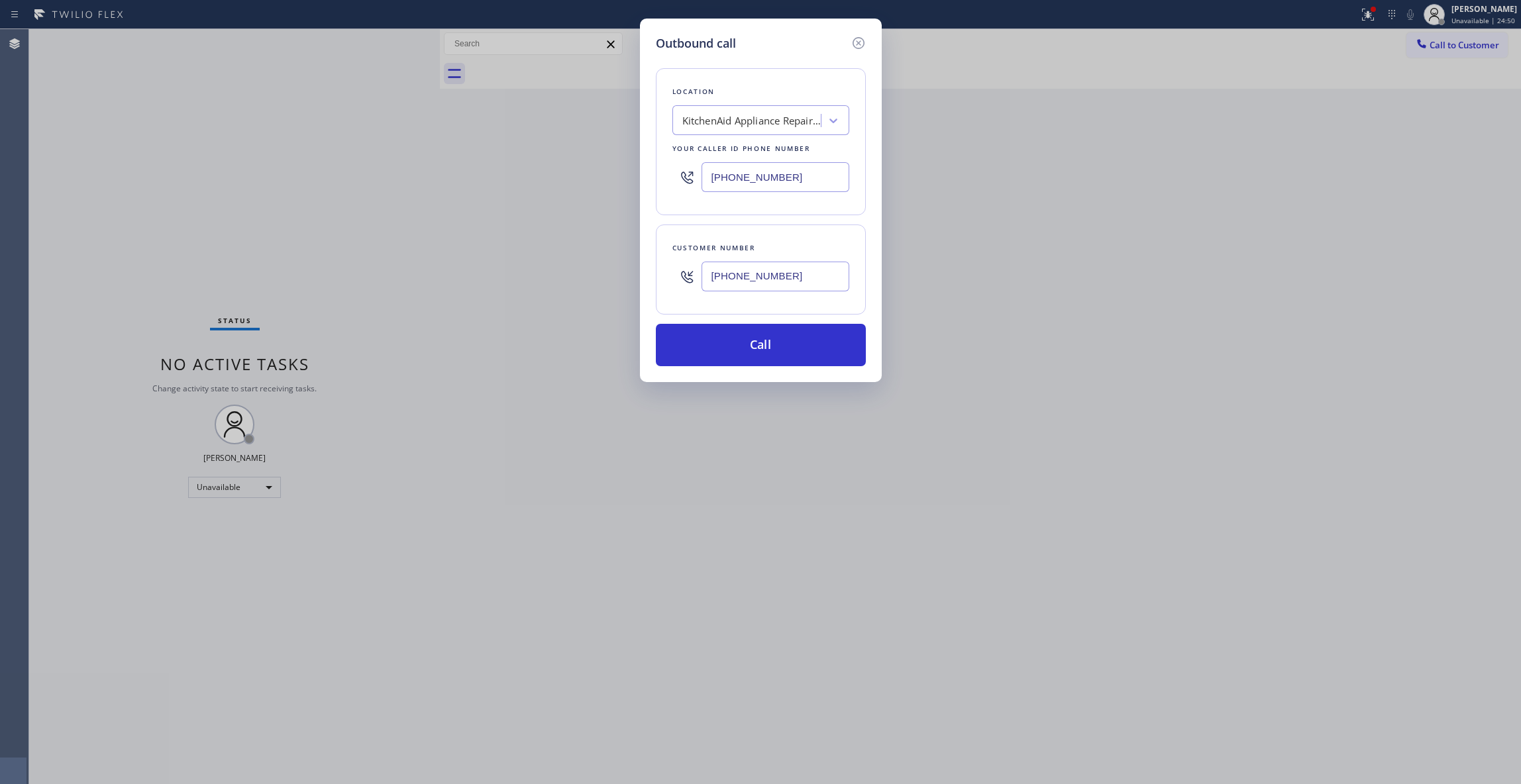
paste input "602) 737-2217"
type input "[PHONE_NUMBER]"
click at [776, 347] on button "Call" at bounding box center [760, 345] width 210 height 43
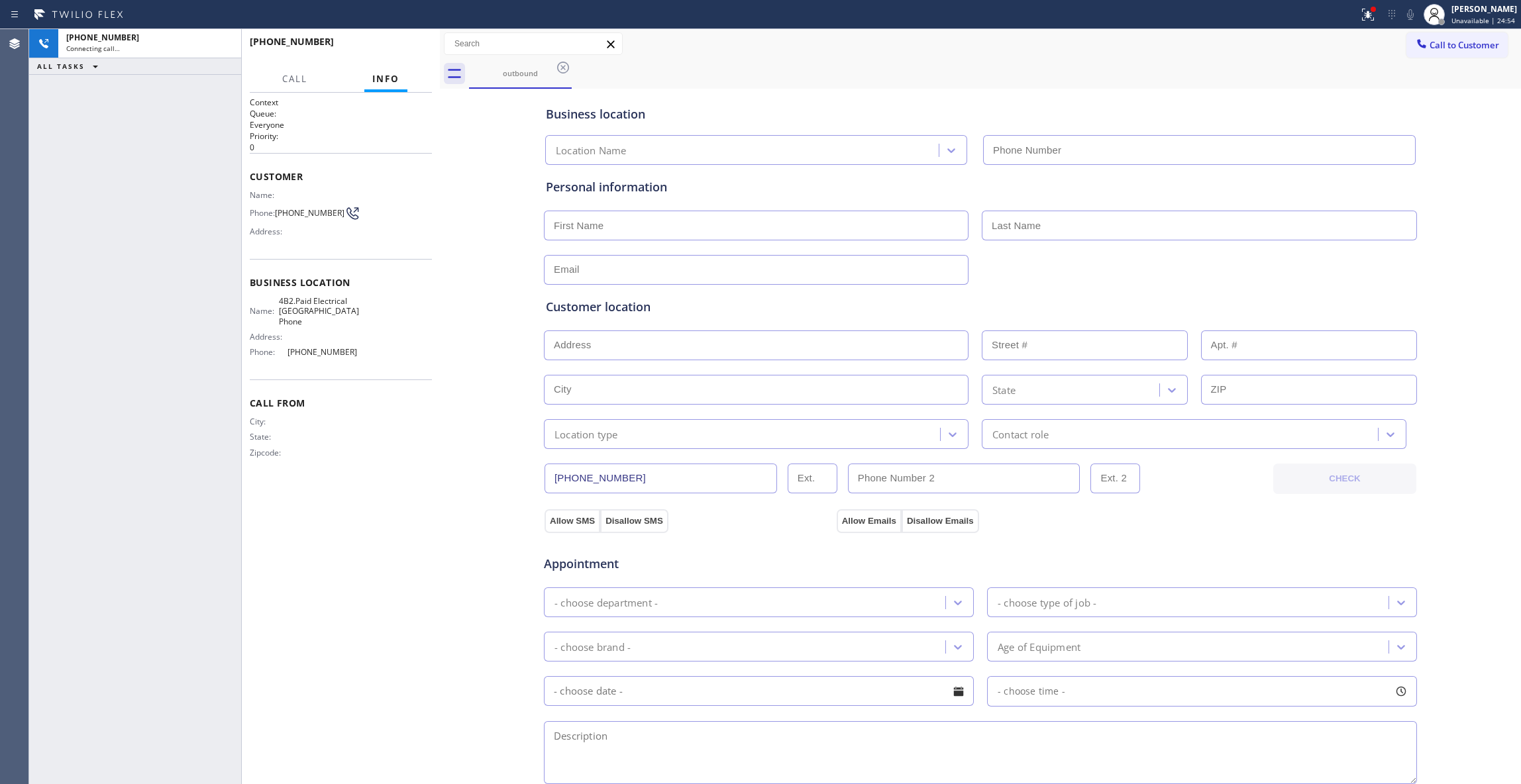
type input "[PHONE_NUMBER]"
click at [390, 46] on span "HANG UP" at bounding box center [401, 47] width 40 height 10
click at [324, 210] on span "[PHONE_NUMBER]" at bounding box center [310, 212] width 70 height 10
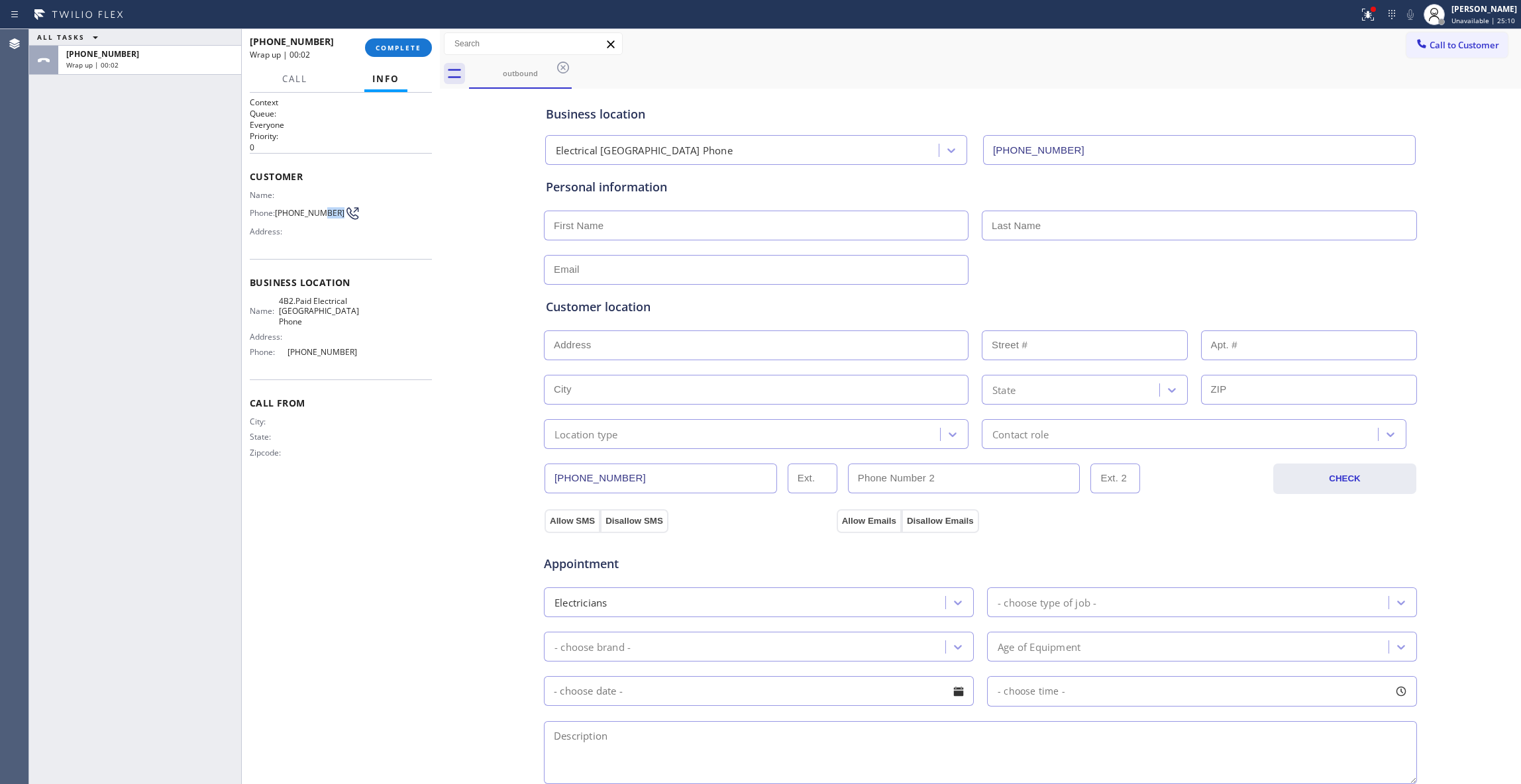
click at [324, 210] on span "[PHONE_NUMBER]" at bounding box center [310, 212] width 70 height 10
copy div "[PHONE_NUMBER]"
click at [393, 41] on button "COMPLETE" at bounding box center [398, 47] width 67 height 18
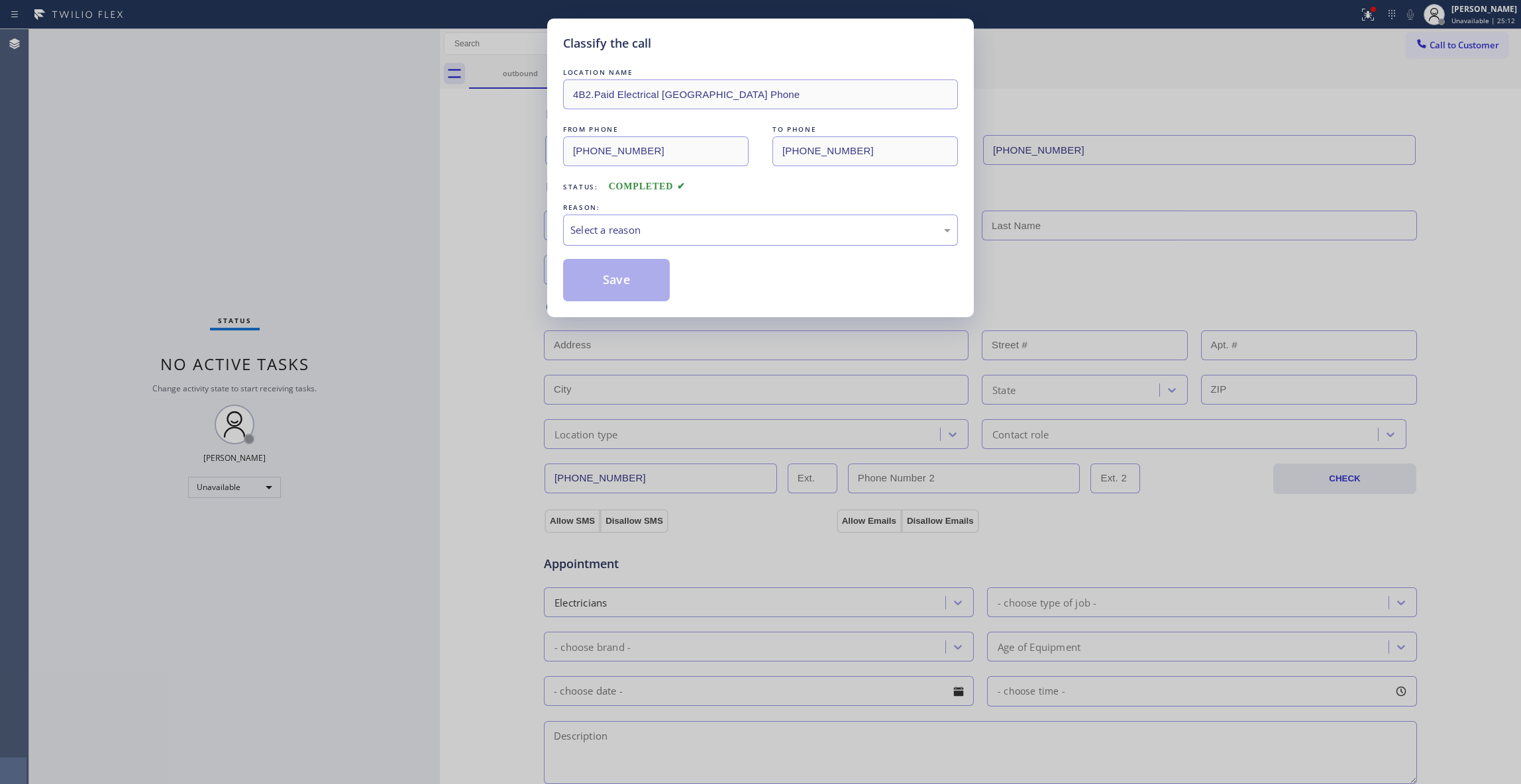
click at [613, 229] on div "Select a reason" at bounding box center [760, 231] width 380 height 16
click at [620, 281] on button "Save" at bounding box center [616, 280] width 107 height 43
drag, startPoint x: 620, startPoint y: 281, endPoint x: 652, endPoint y: 265, distance: 35.8
click at [620, 281] on button "Save" at bounding box center [616, 280] width 107 height 43
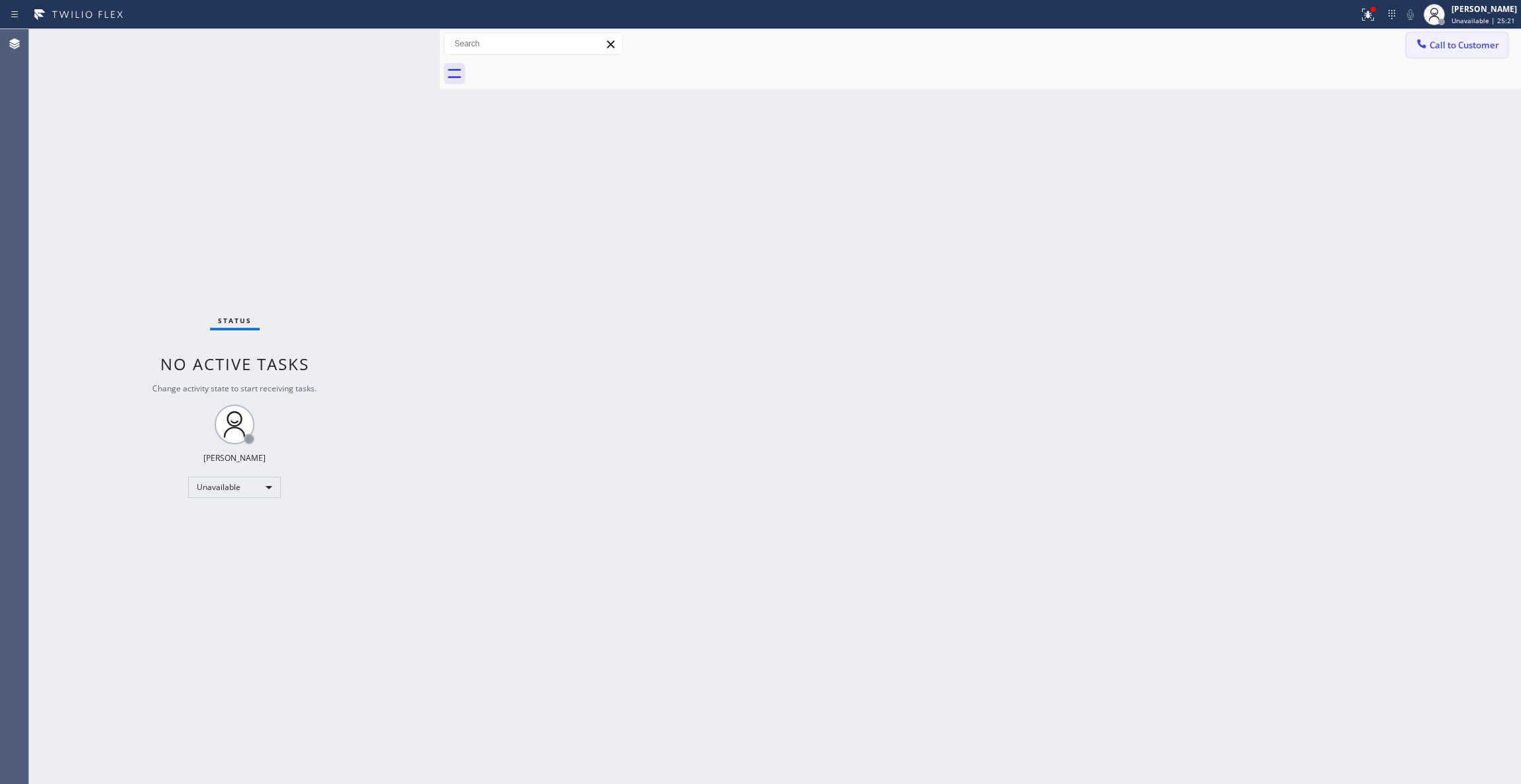
click at [1474, 46] on span "Call to Customer" at bounding box center [1464, 45] width 70 height 12
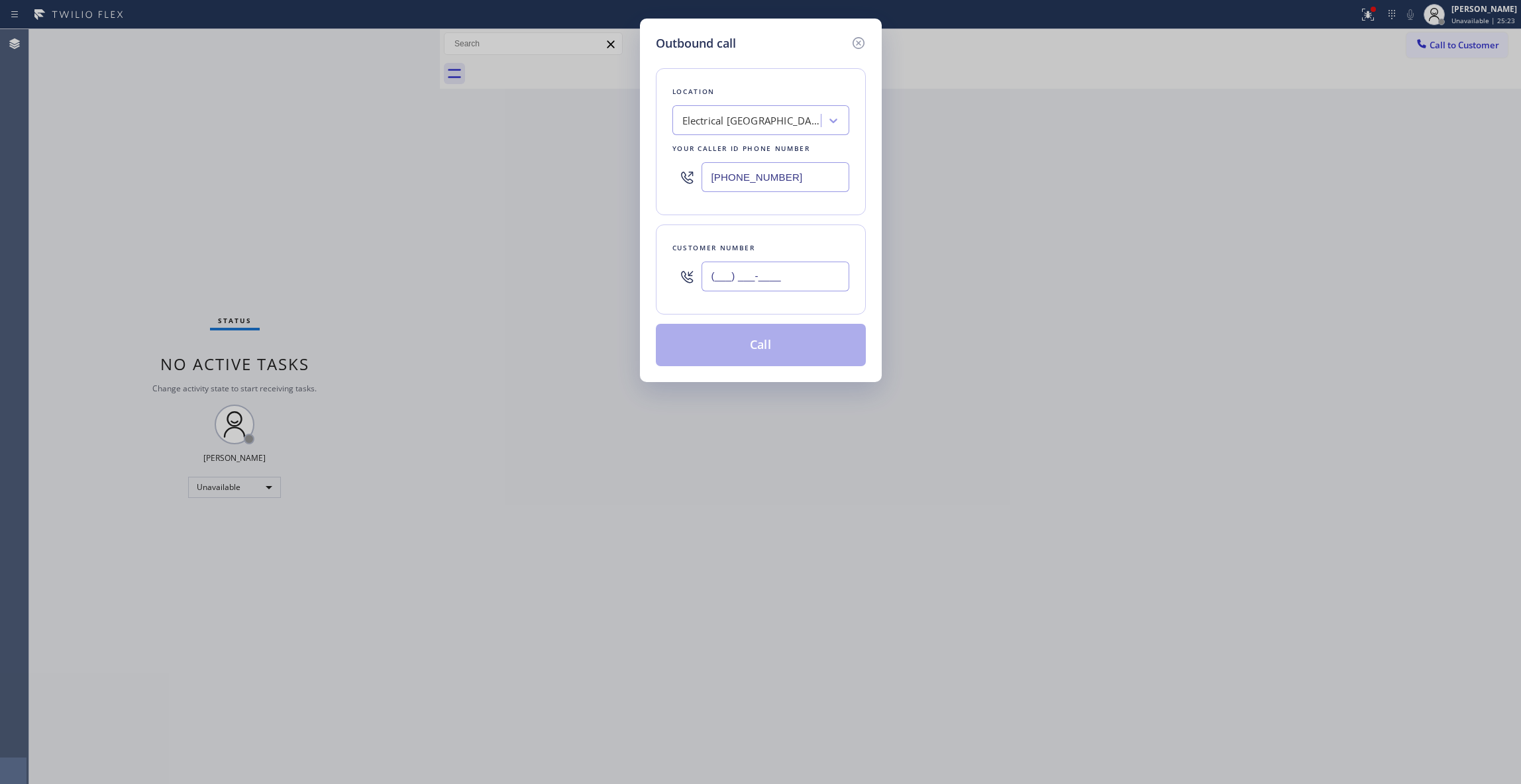
click at [753, 279] on input "(___) ___-____" at bounding box center [775, 277] width 148 height 30
paste input "573) 250-7499"
type input "[PHONE_NUMBER]"
click at [766, 353] on button "Call" at bounding box center [760, 345] width 210 height 43
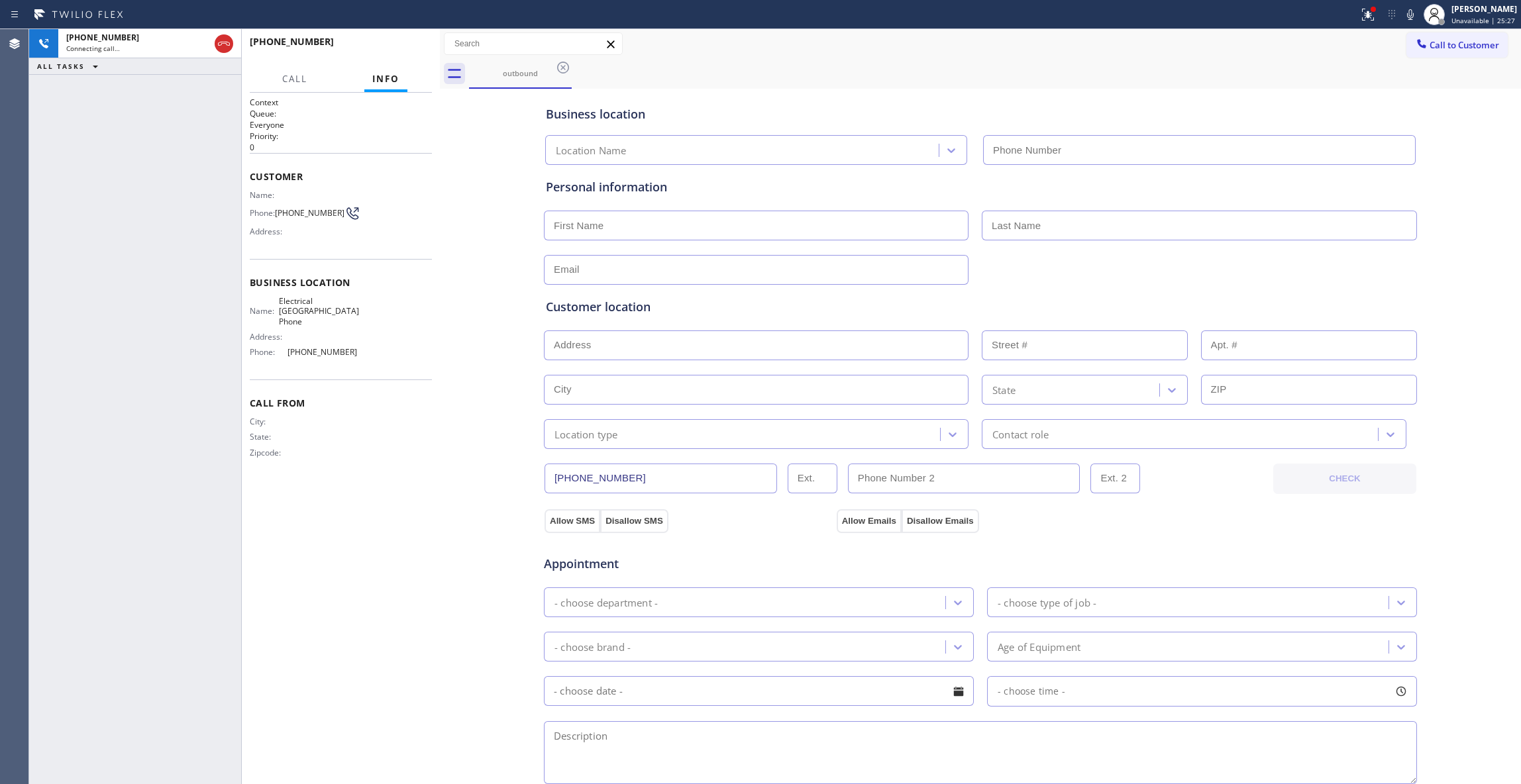
type input "[PHONE_NUMBER]"
drag, startPoint x: 109, startPoint y: 285, endPoint x: 218, endPoint y: 101, distance: 213.9
click at [112, 274] on div "[PHONE_NUMBER] Live | 00:03 ALL TASKS ALL TASKS ACTIVE TASKS TASKS IN WRAP UP" at bounding box center [135, 406] width 212 height 755
click at [383, 49] on span "HANG UP" at bounding box center [401, 47] width 40 height 10
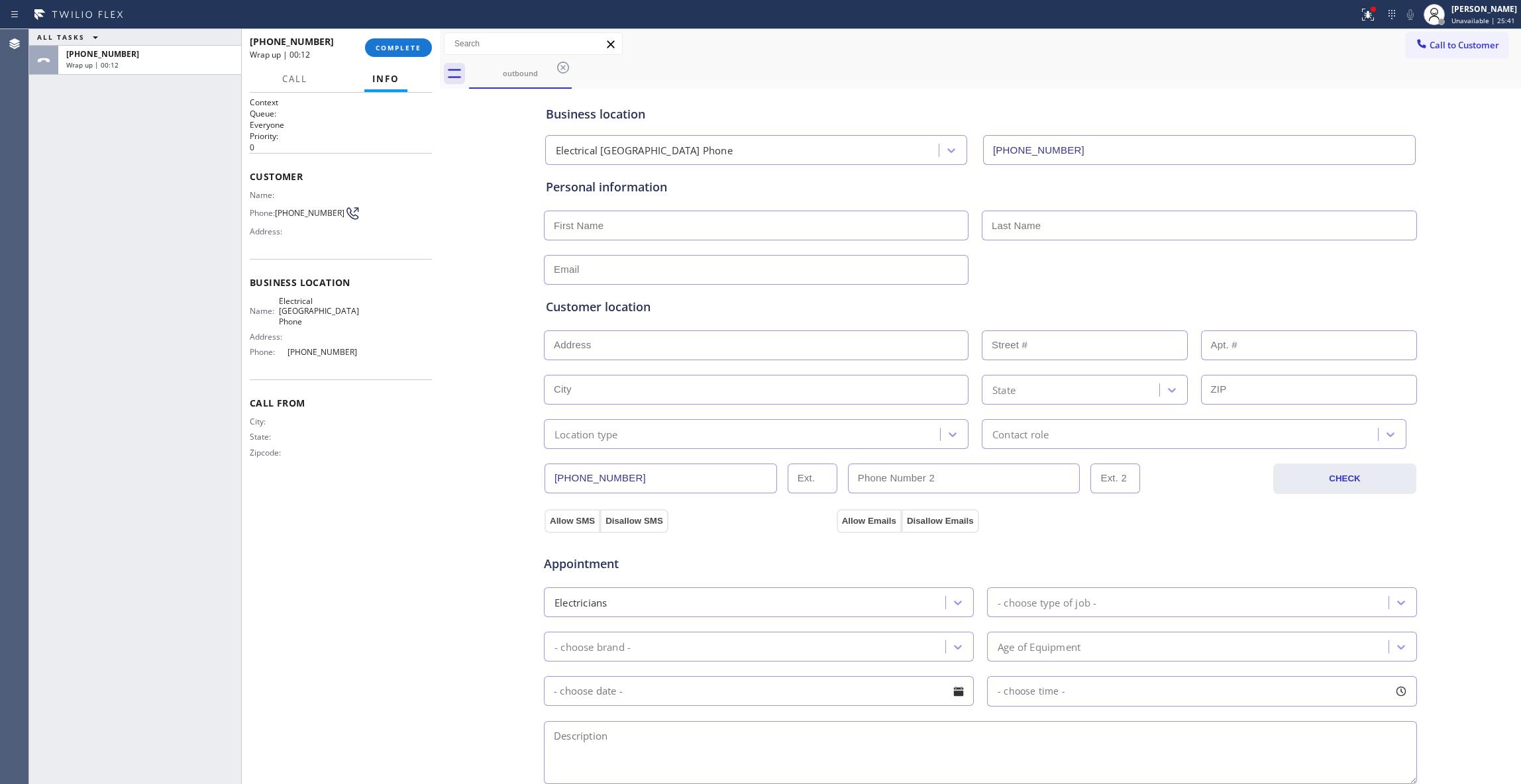
click at [8, 742] on div "Agent Desktop" at bounding box center [14, 406] width 29 height 755
click at [411, 38] on button "COMPLETE" at bounding box center [398, 47] width 67 height 18
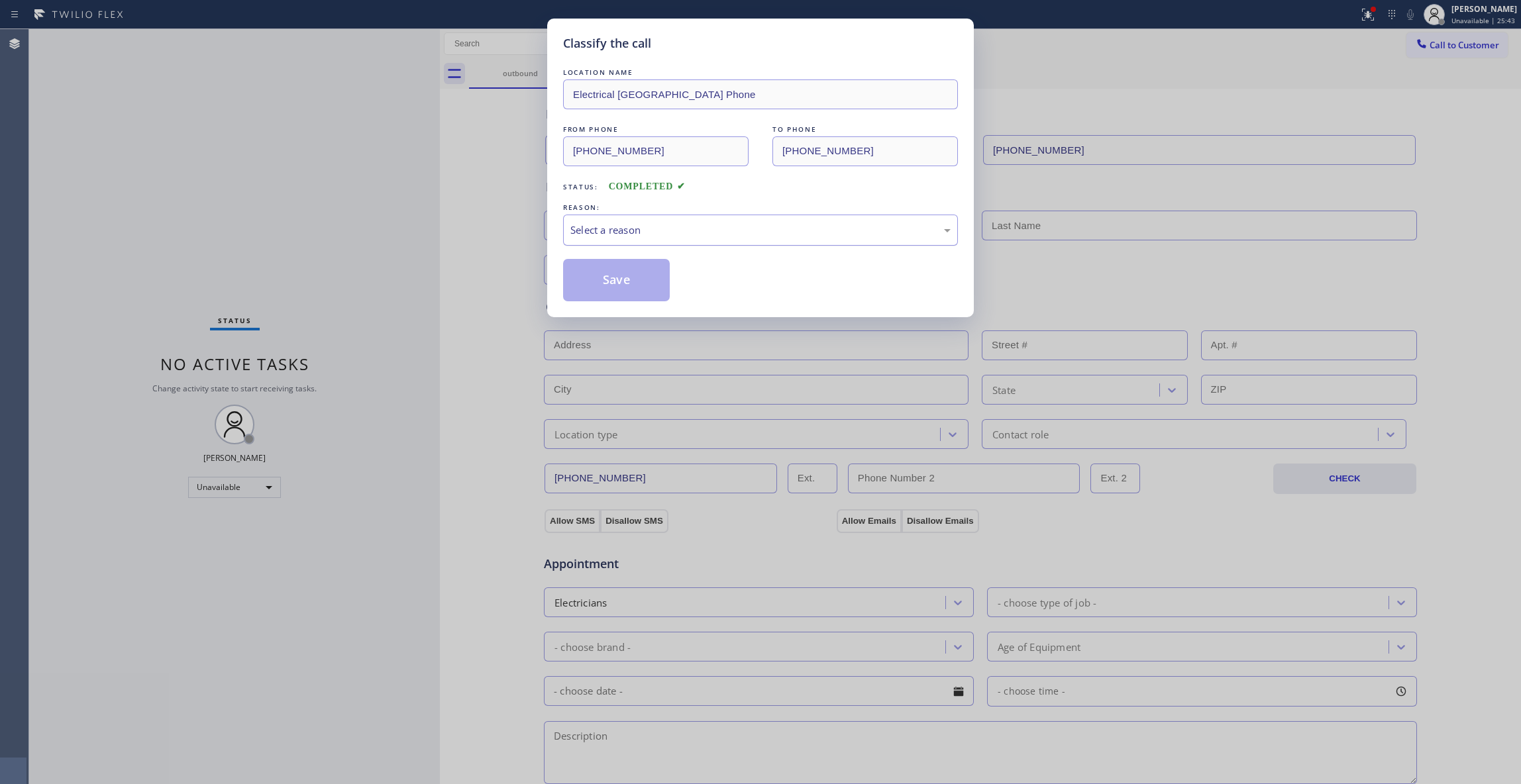
click at [573, 231] on div "Select a reason" at bounding box center [760, 231] width 380 height 16
click at [601, 284] on button "Save" at bounding box center [616, 280] width 107 height 43
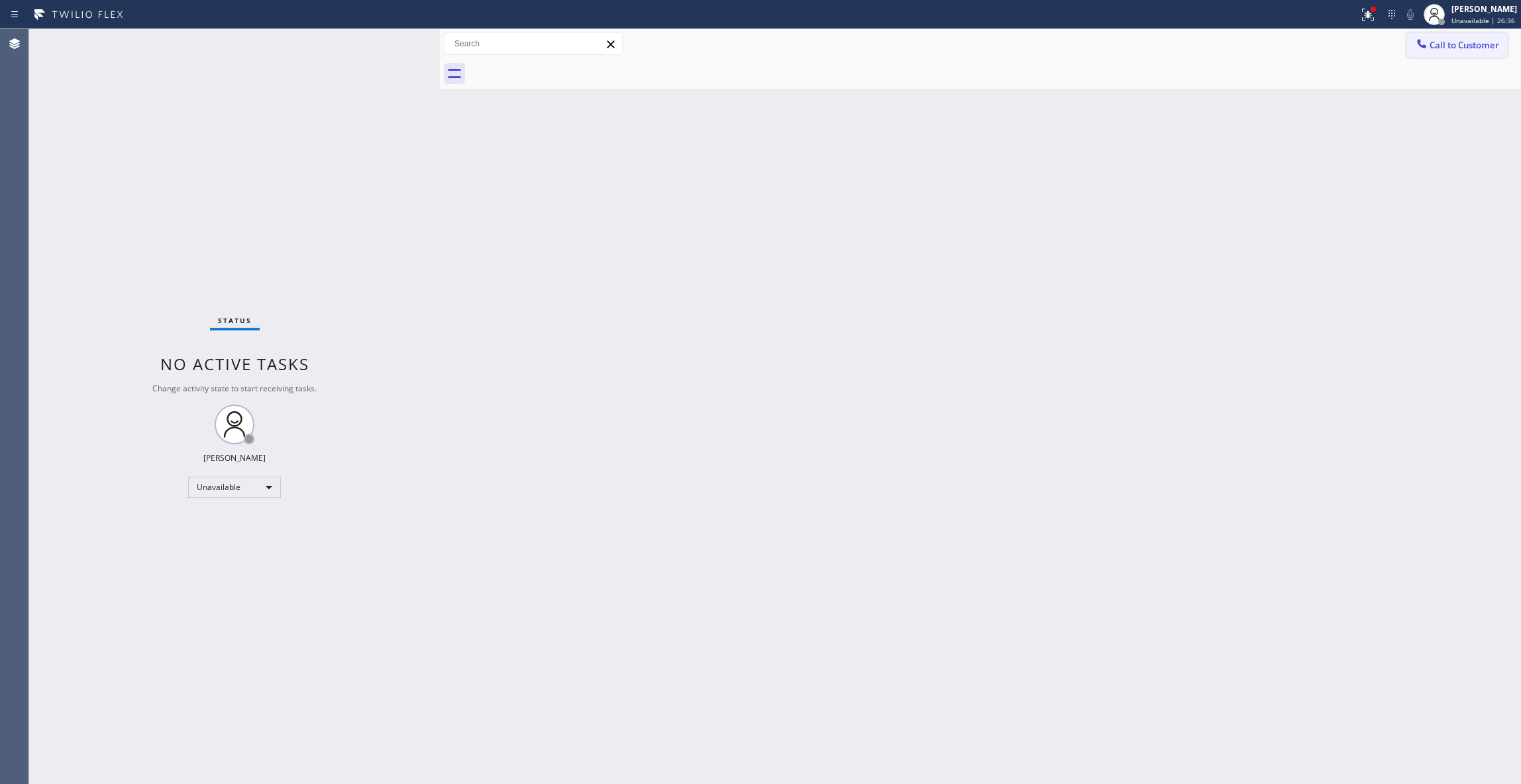
click at [1466, 46] on span "Call to Customer" at bounding box center [1464, 45] width 70 height 12
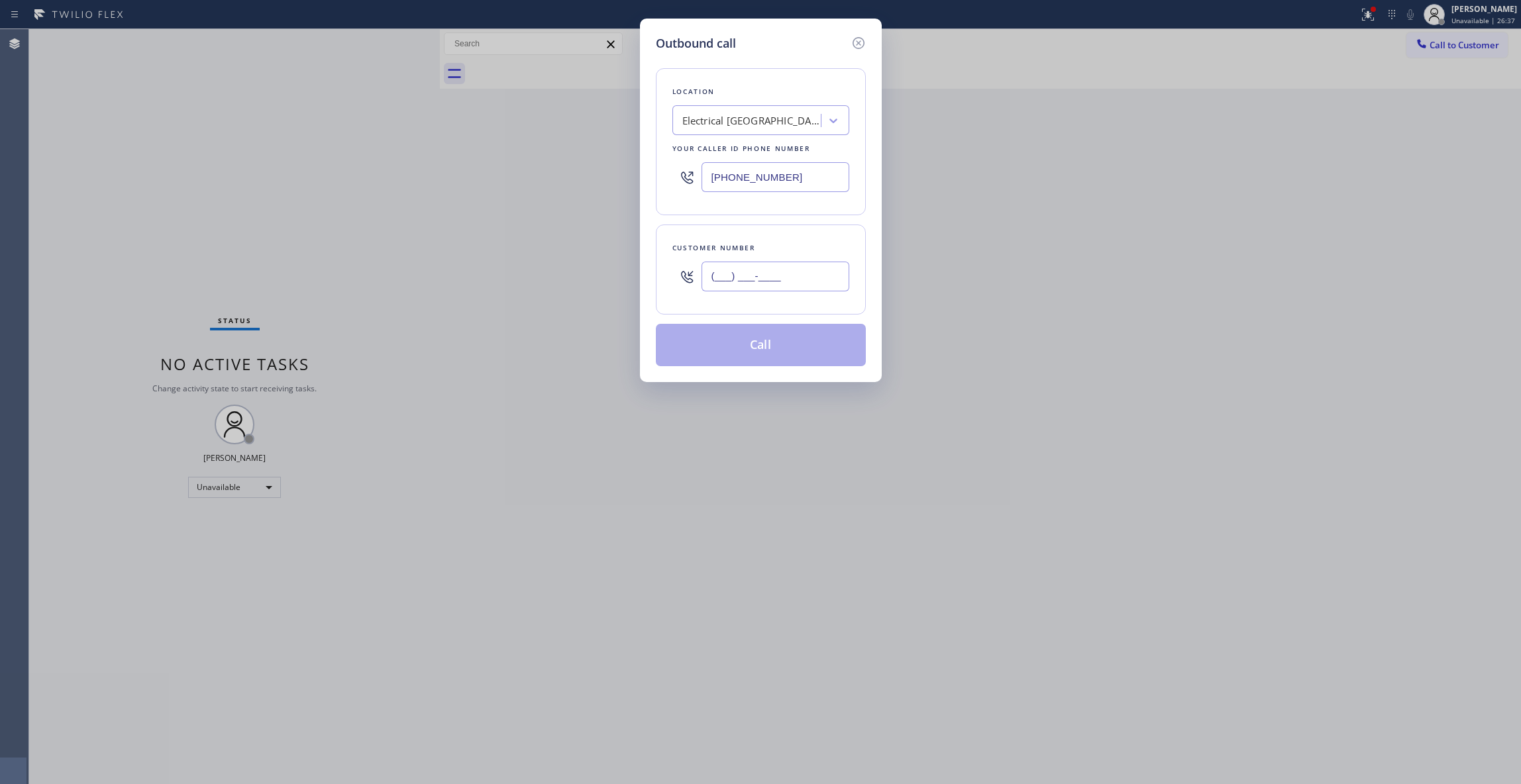
click at [736, 271] on input "(___) ___-____" at bounding box center [775, 277] width 148 height 30
paste input "973) 978-1914"
type input "[PHONE_NUMBER]"
paste input "929) 605-4404"
drag, startPoint x: 798, startPoint y: 182, endPoint x: 310, endPoint y: 194, distance: 488.1
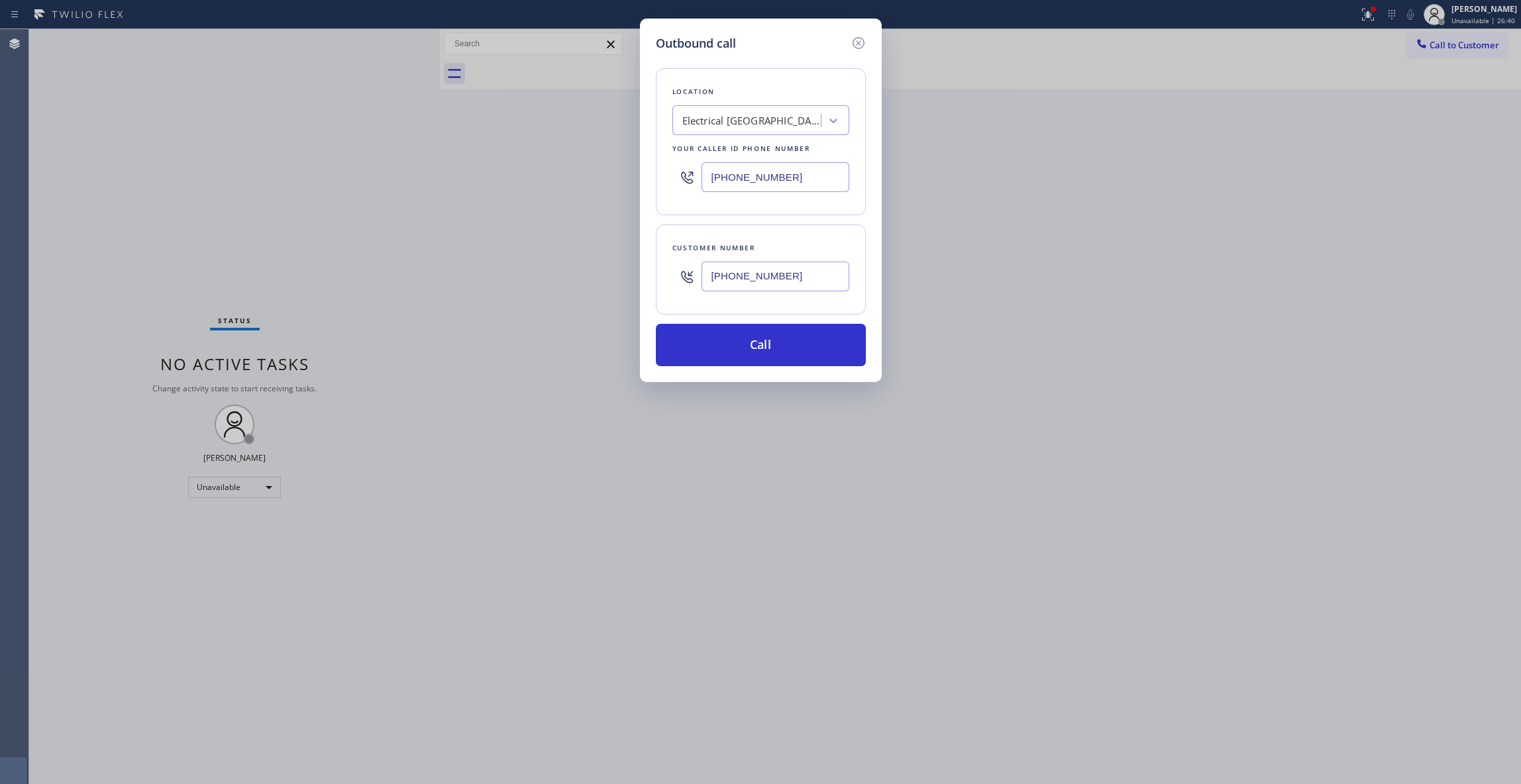
click at [310, 194] on div "Outbound call Location Electrical [GEOGRAPHIC_DATA] Phone Your caller id phone …" at bounding box center [760, 392] width 1521 height 784
type input "[PHONE_NUMBER]"
click at [725, 345] on button "Call" at bounding box center [760, 345] width 210 height 43
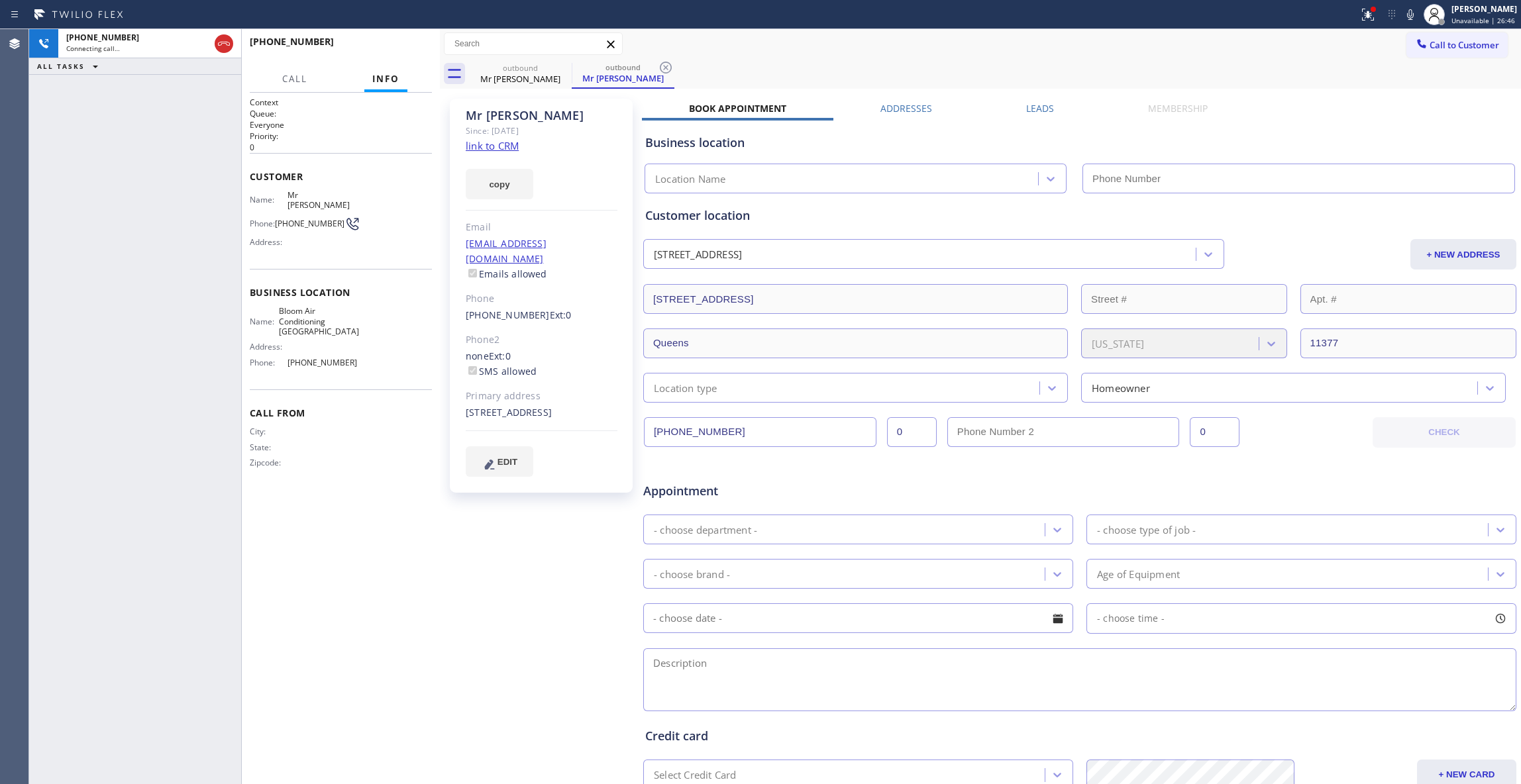
type input "[PHONE_NUMBER]"
click at [26, 104] on div "Agent Desktop" at bounding box center [14, 406] width 29 height 755
click at [663, 67] on icon at bounding box center [666, 68] width 16 height 16
click at [390, 43] on span "HANG UP" at bounding box center [401, 47] width 40 height 10
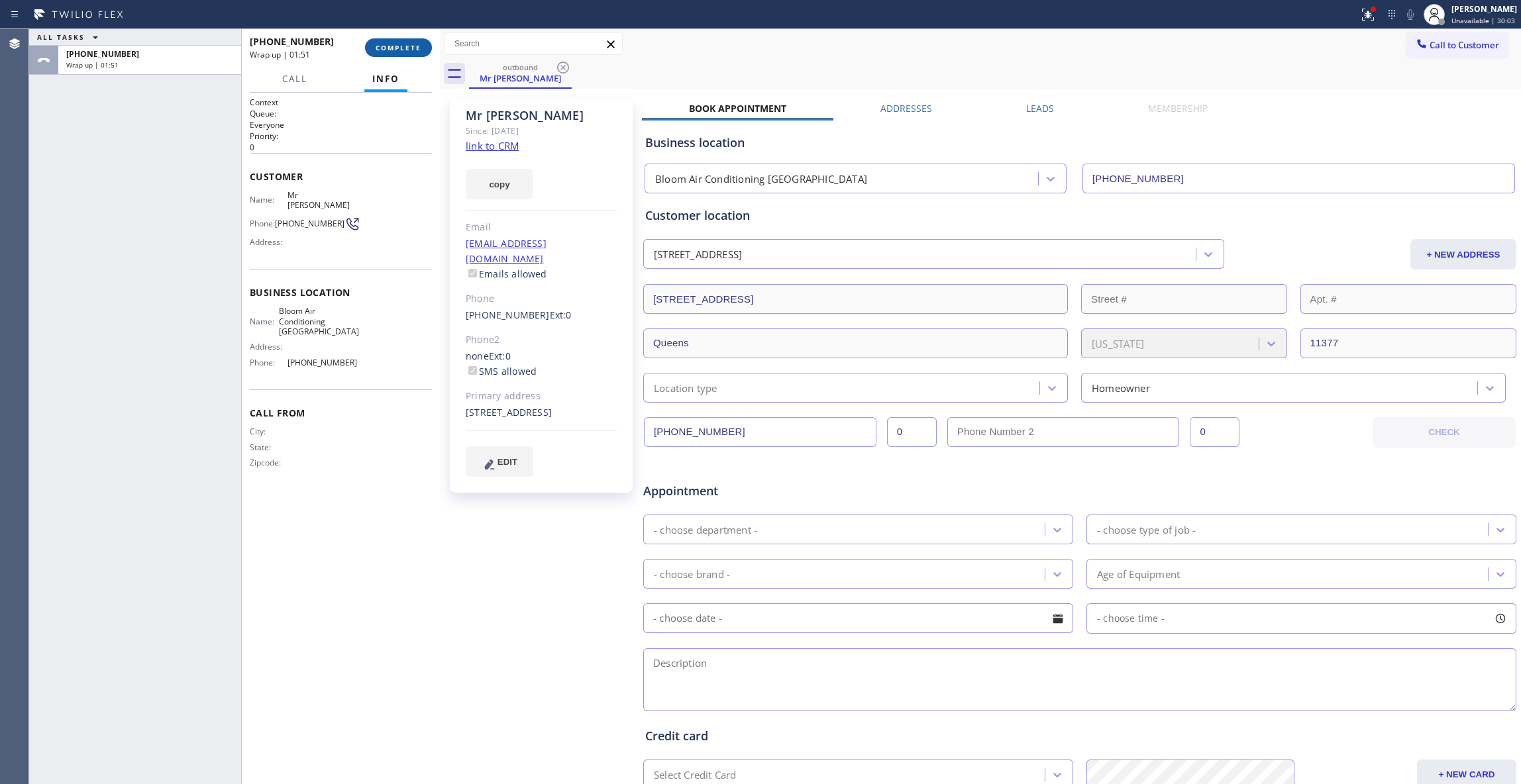
click at [382, 49] on span "COMPLETE" at bounding box center [399, 47] width 46 height 10
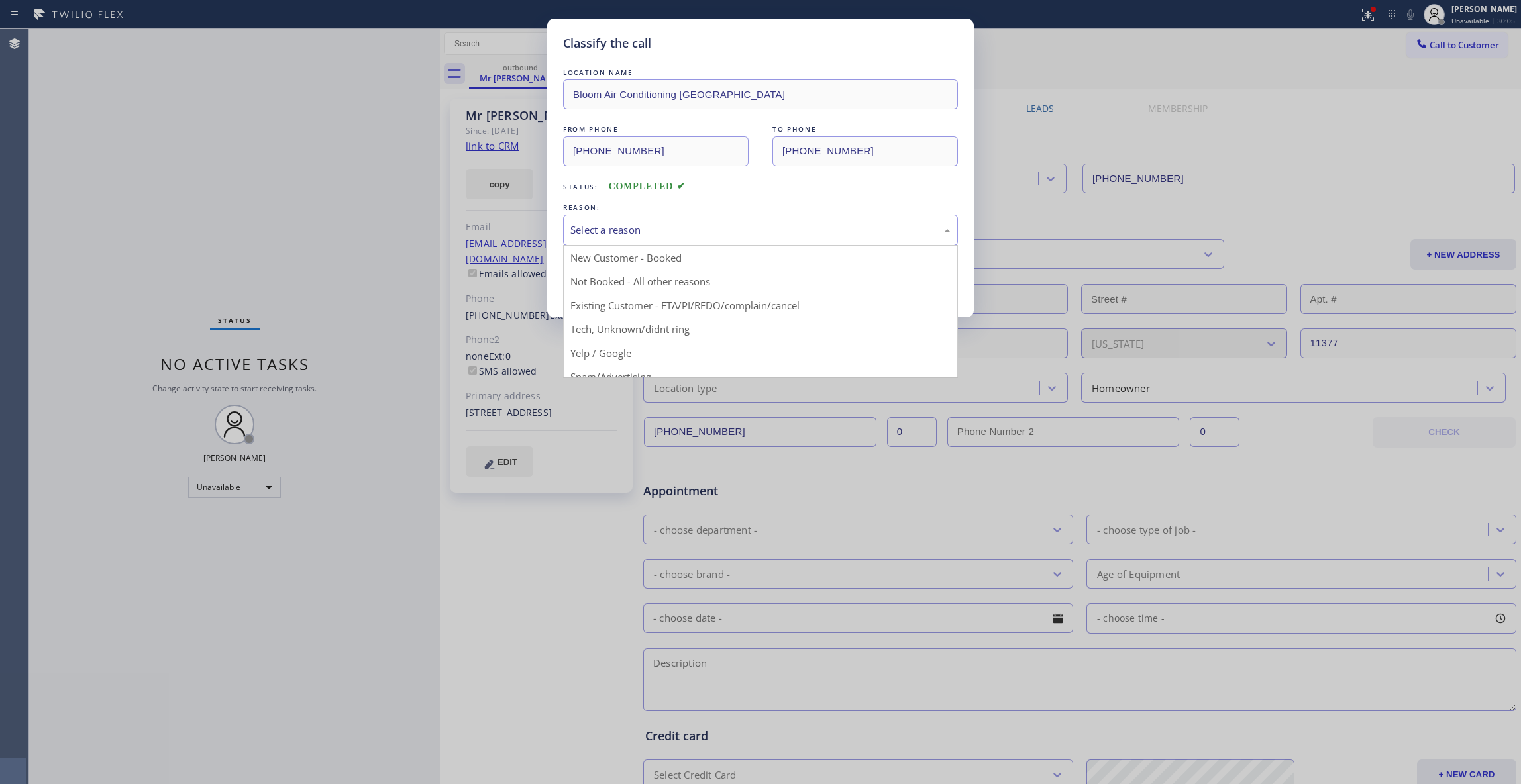
click at [602, 234] on div "Select a reason" at bounding box center [760, 231] width 380 height 16
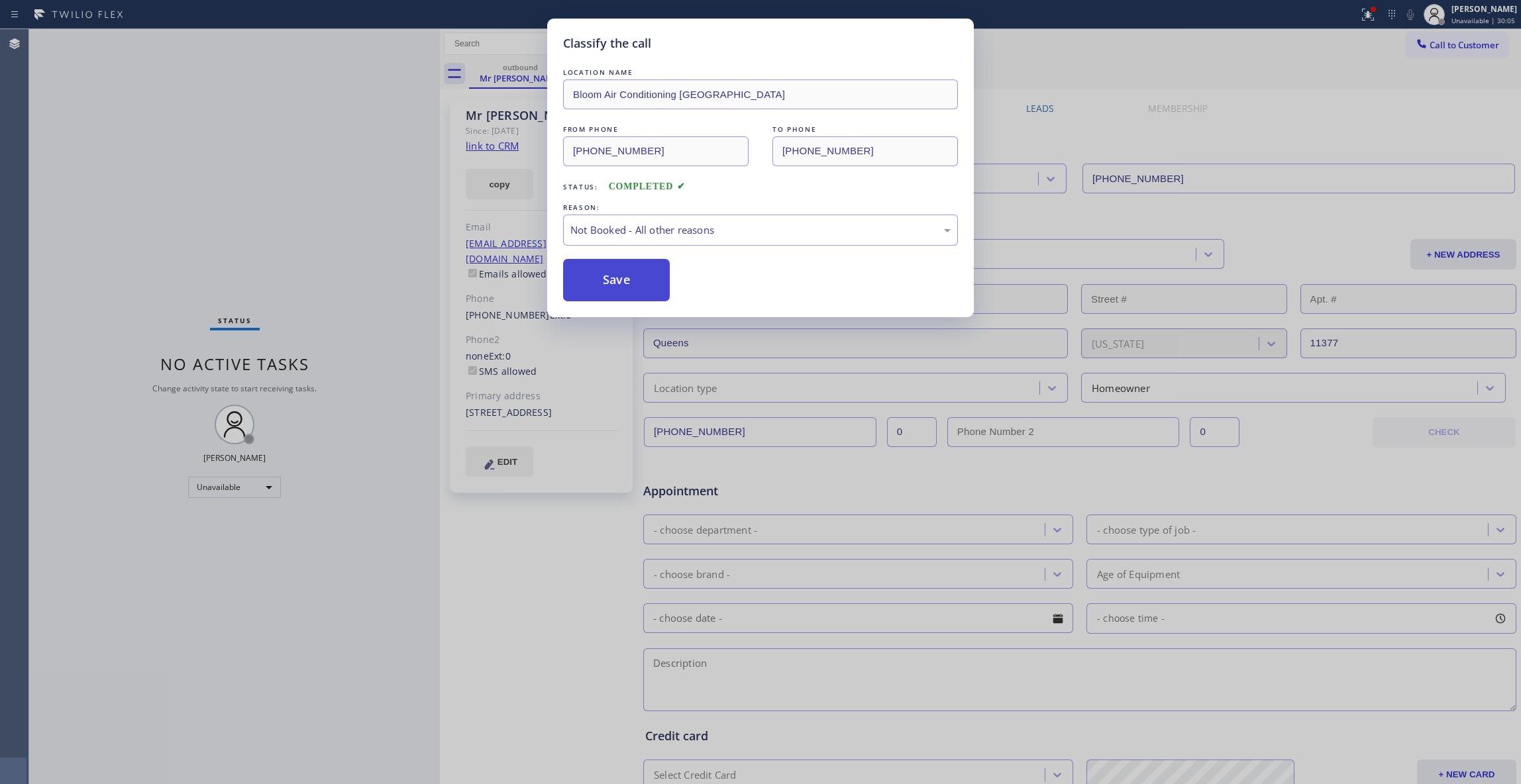
click at [593, 278] on button "Save" at bounding box center [616, 280] width 107 height 43
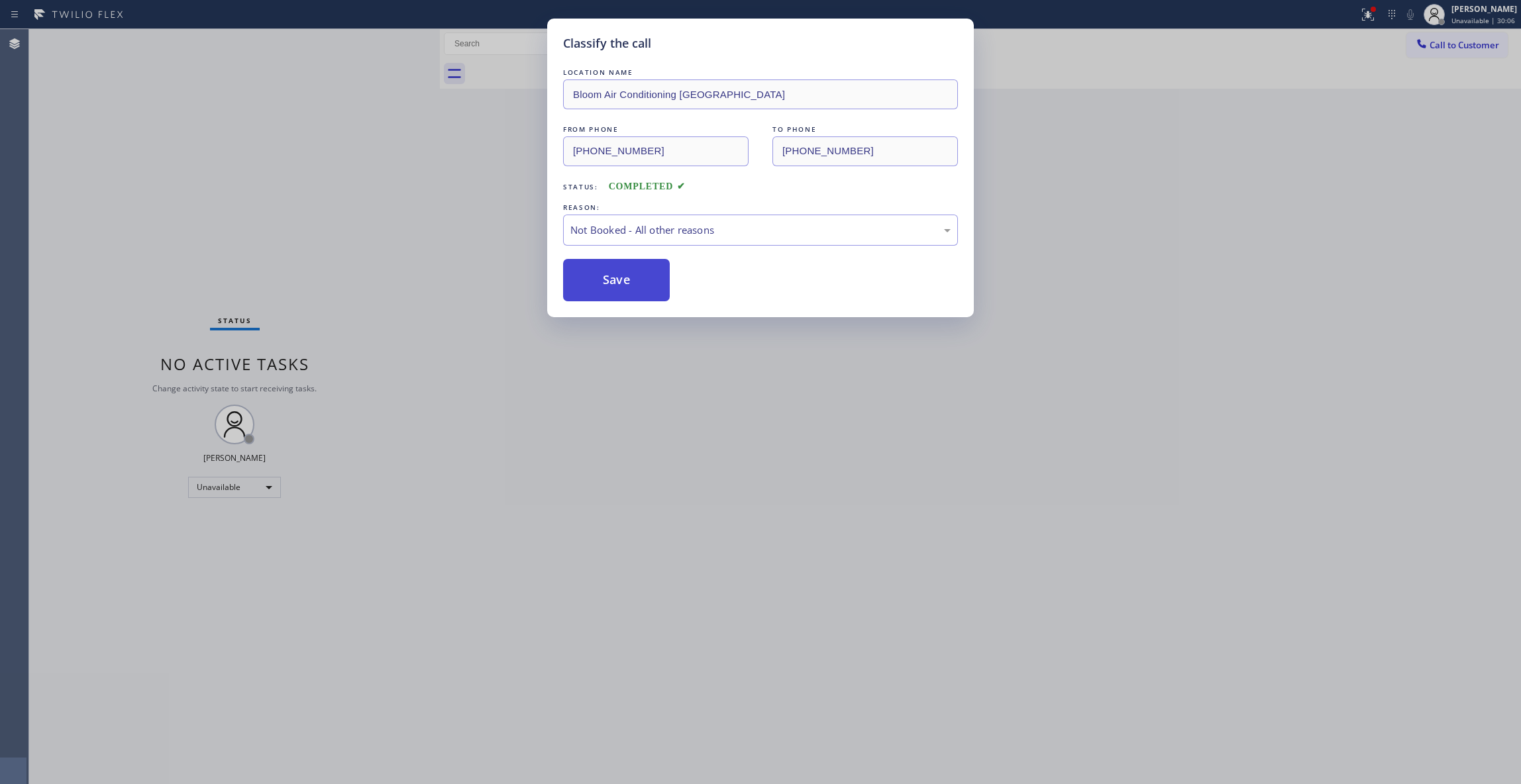
click at [593, 278] on button "Save" at bounding box center [616, 280] width 107 height 43
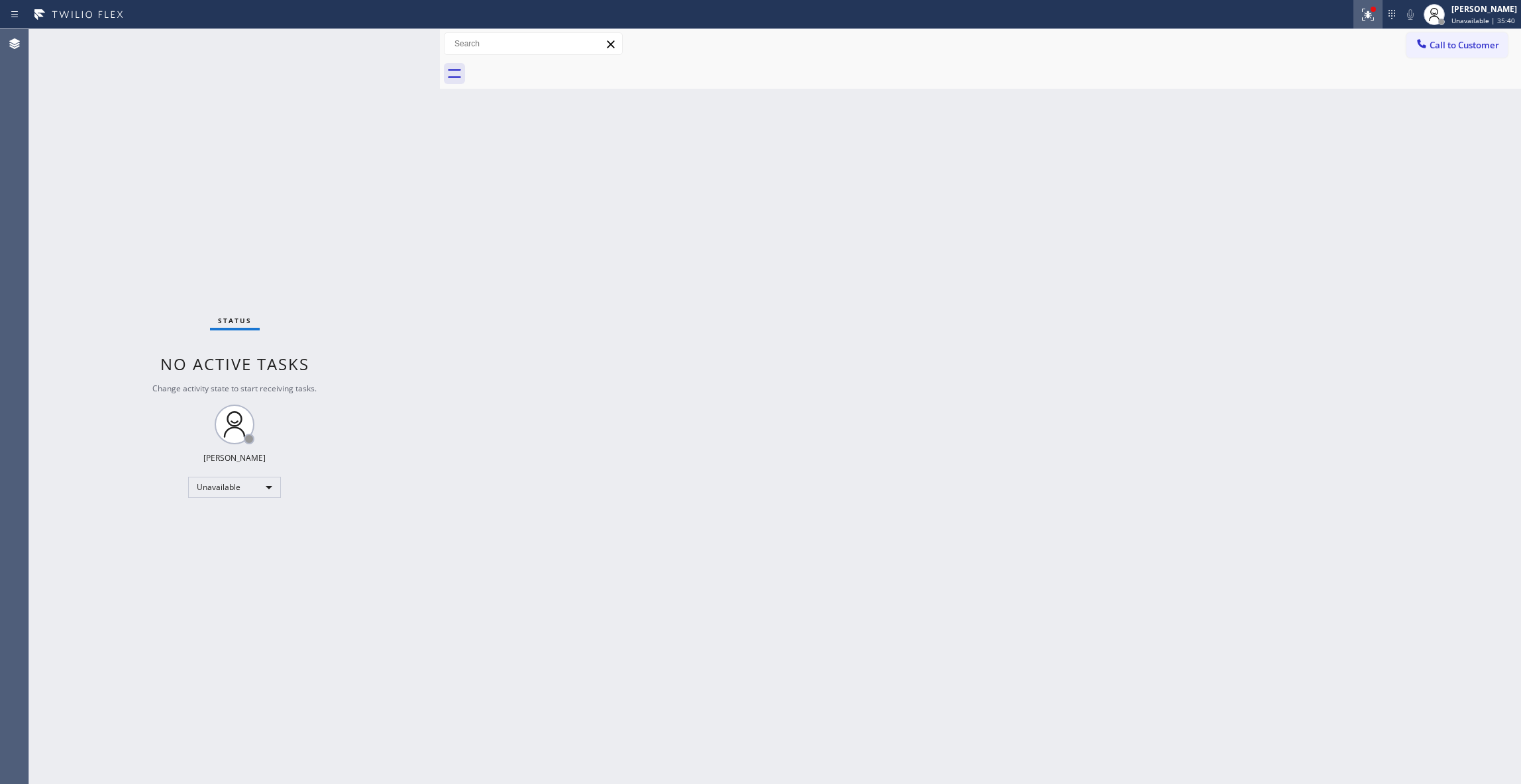
click at [1360, 14] on icon at bounding box center [1368, 15] width 16 height 16
click at [1283, 168] on button "Clear issues" at bounding box center [1280, 173] width 155 height 18
click at [1464, 43] on span "Call to Customer" at bounding box center [1464, 45] width 70 height 12
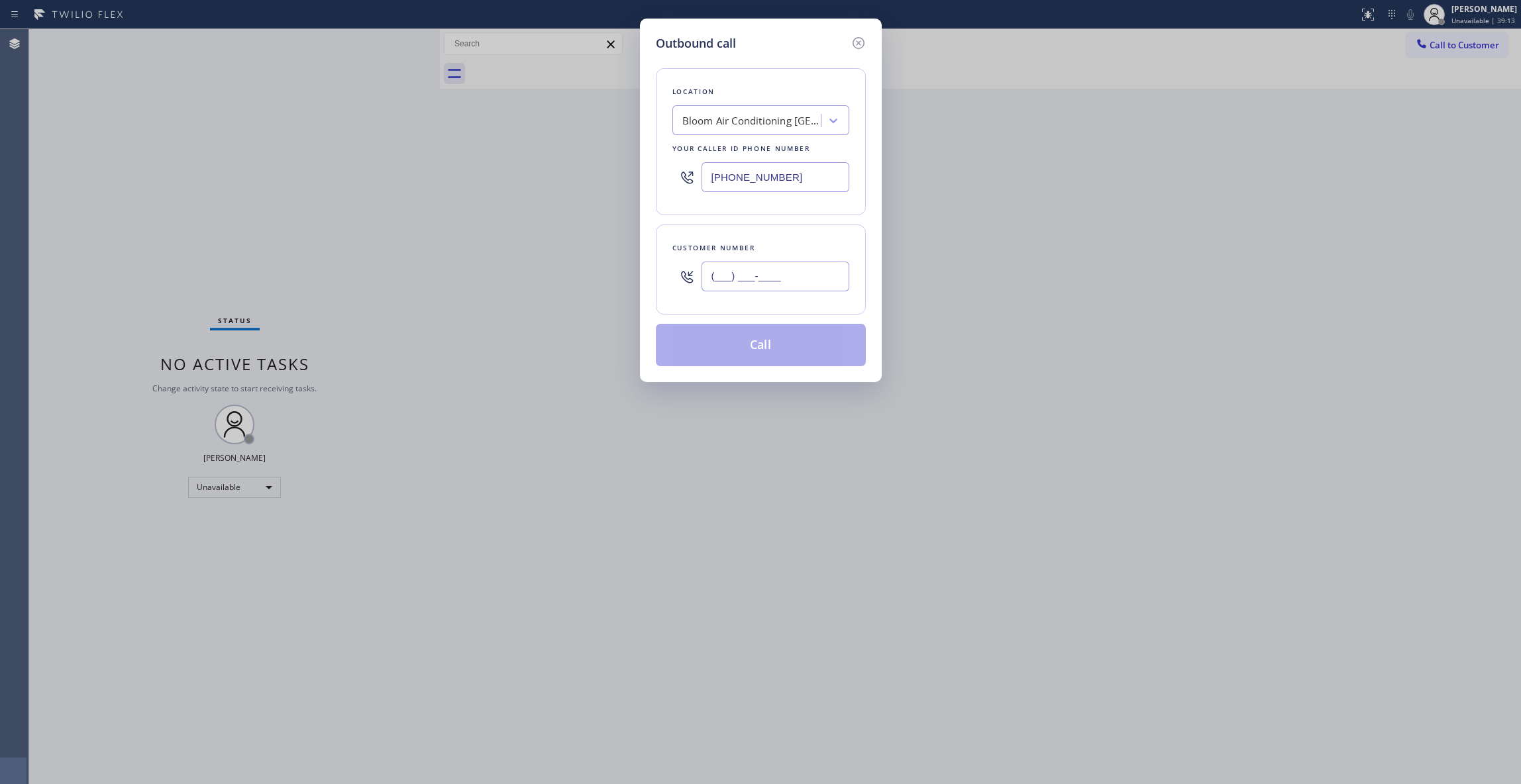
click at [782, 276] on input "(___) ___-____" at bounding box center [775, 277] width 148 height 30
paste input "424) 533-8170"
type input "[PHONE_NUMBER]"
paste input "562) 239-4742"
drag, startPoint x: 814, startPoint y: 178, endPoint x: 299, endPoint y: 193, distance: 515.2
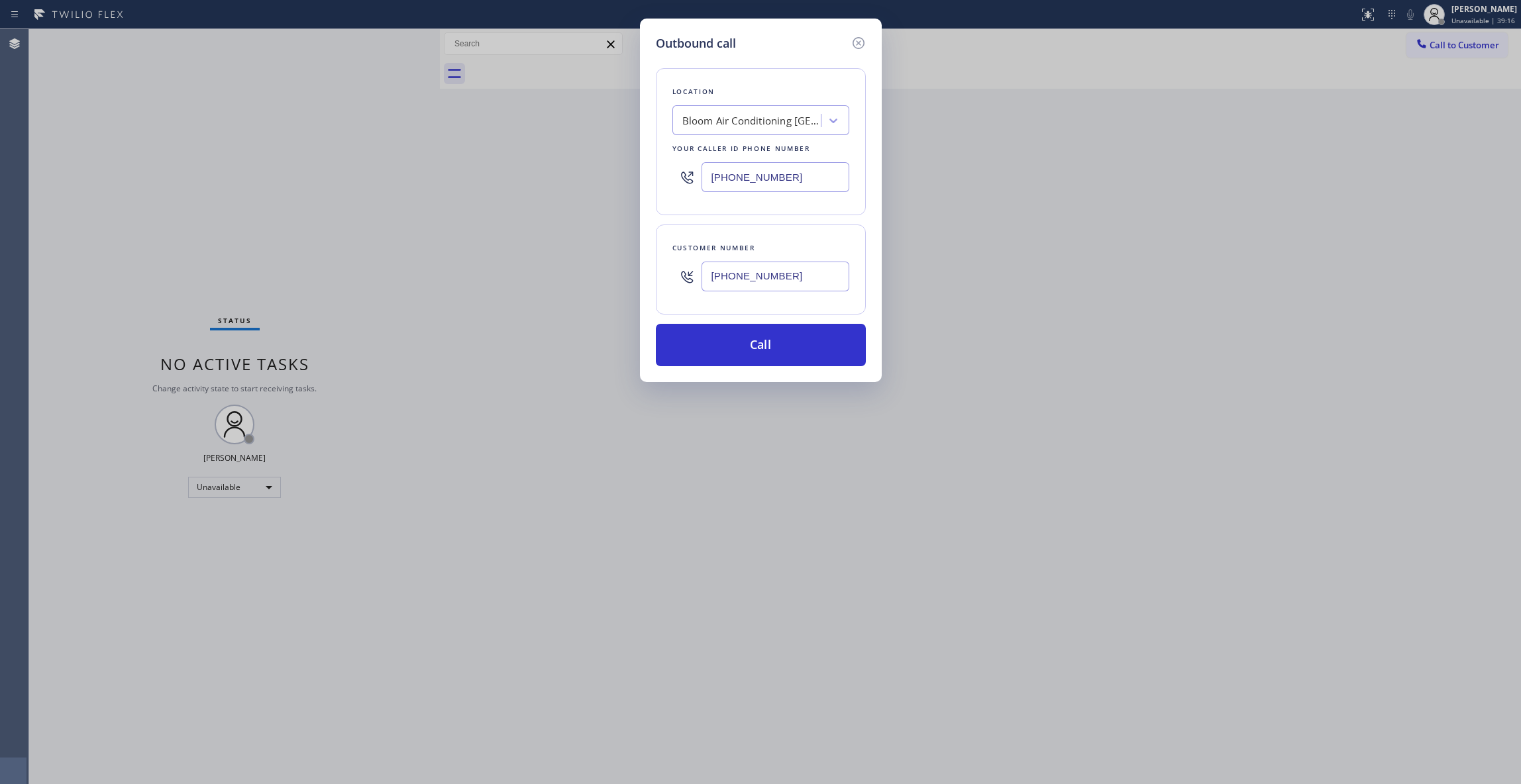
click at [277, 180] on div "Outbound call Location Bloom Air Conditioning [GEOGRAPHIC_DATA] Your caller id …" at bounding box center [760, 392] width 1521 height 784
type input "[PHONE_NUMBER]"
drag, startPoint x: 803, startPoint y: 285, endPoint x: 667, endPoint y: 315, distance: 139.3
click at [606, 274] on div "Outbound call Location Local HVAC Expert [GEOGRAPHIC_DATA] Your caller id phone…" at bounding box center [760, 392] width 1521 height 784
paste input "562) 239-4742"
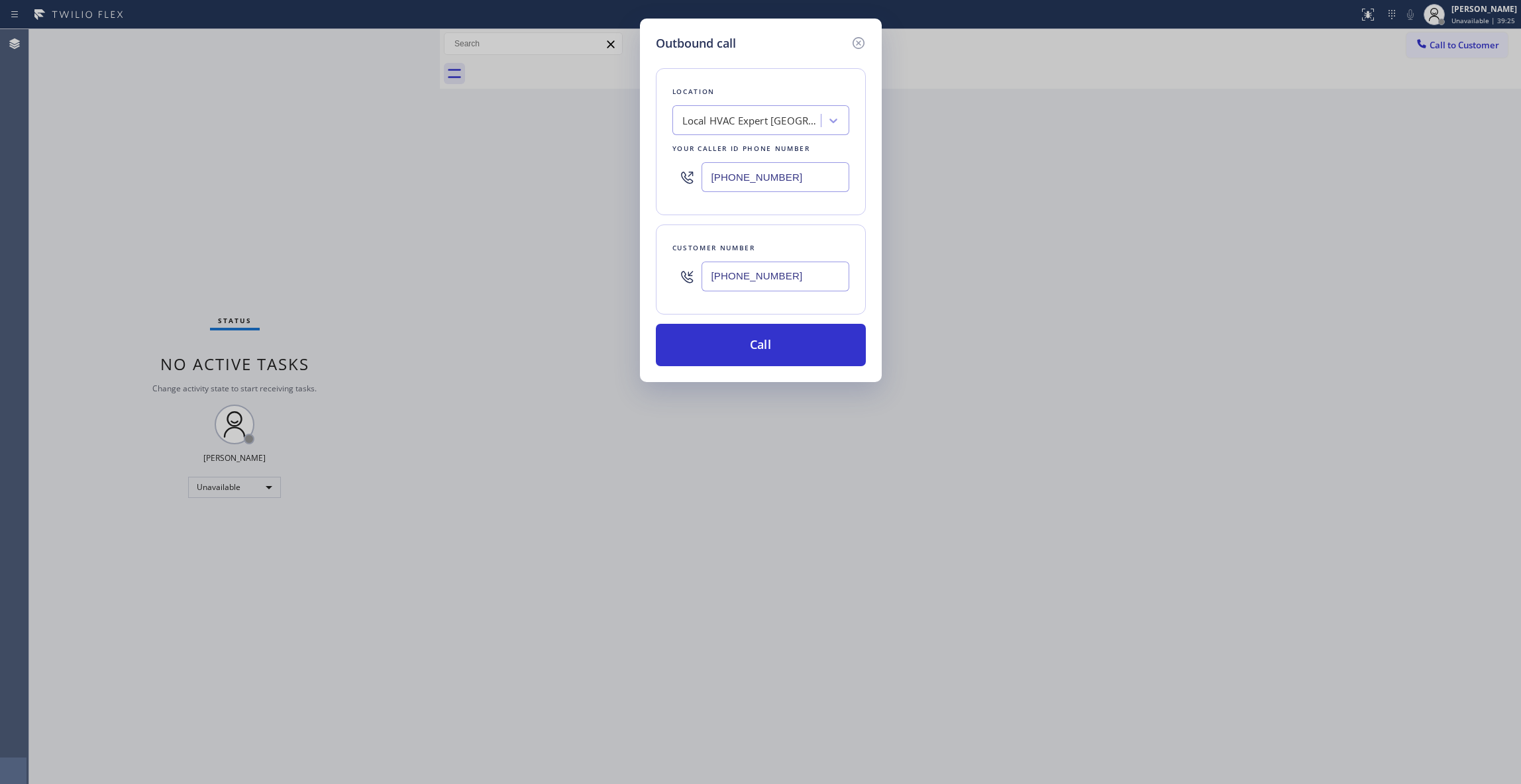
click at [816, 282] on input "[PHONE_NUMBER]" at bounding box center [775, 277] width 148 height 30
drag, startPoint x: 680, startPoint y: 259, endPoint x: 518, endPoint y: 291, distance: 165.1
click at [449, 254] on div "Outbound call Location Local HVAC Expert [GEOGRAPHIC_DATA] Your caller id phone…" at bounding box center [760, 392] width 1521 height 784
paste input "424) 533-8170"
type input "[PHONE_NUMBER]"
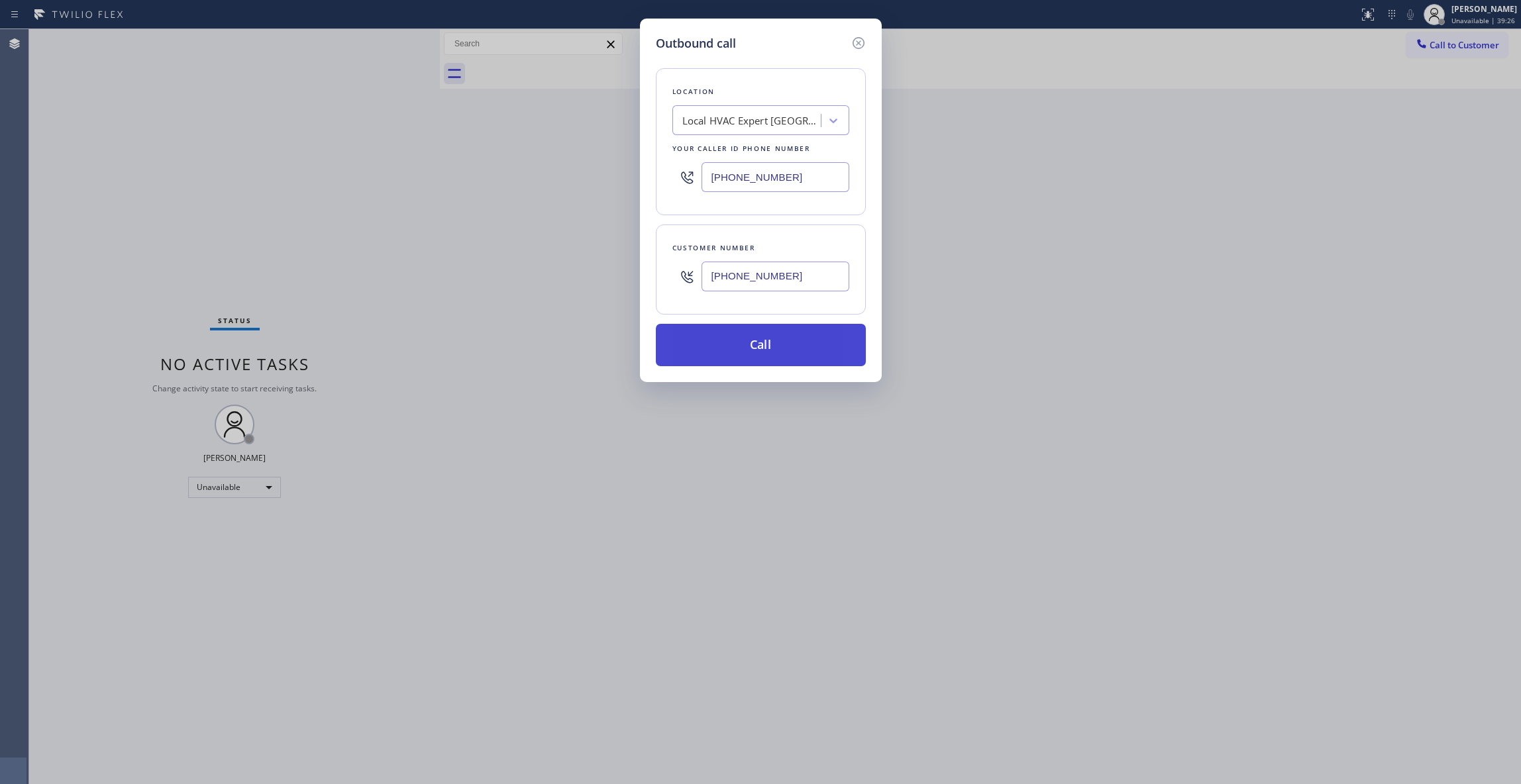
click at [791, 348] on button "Call" at bounding box center [760, 345] width 210 height 43
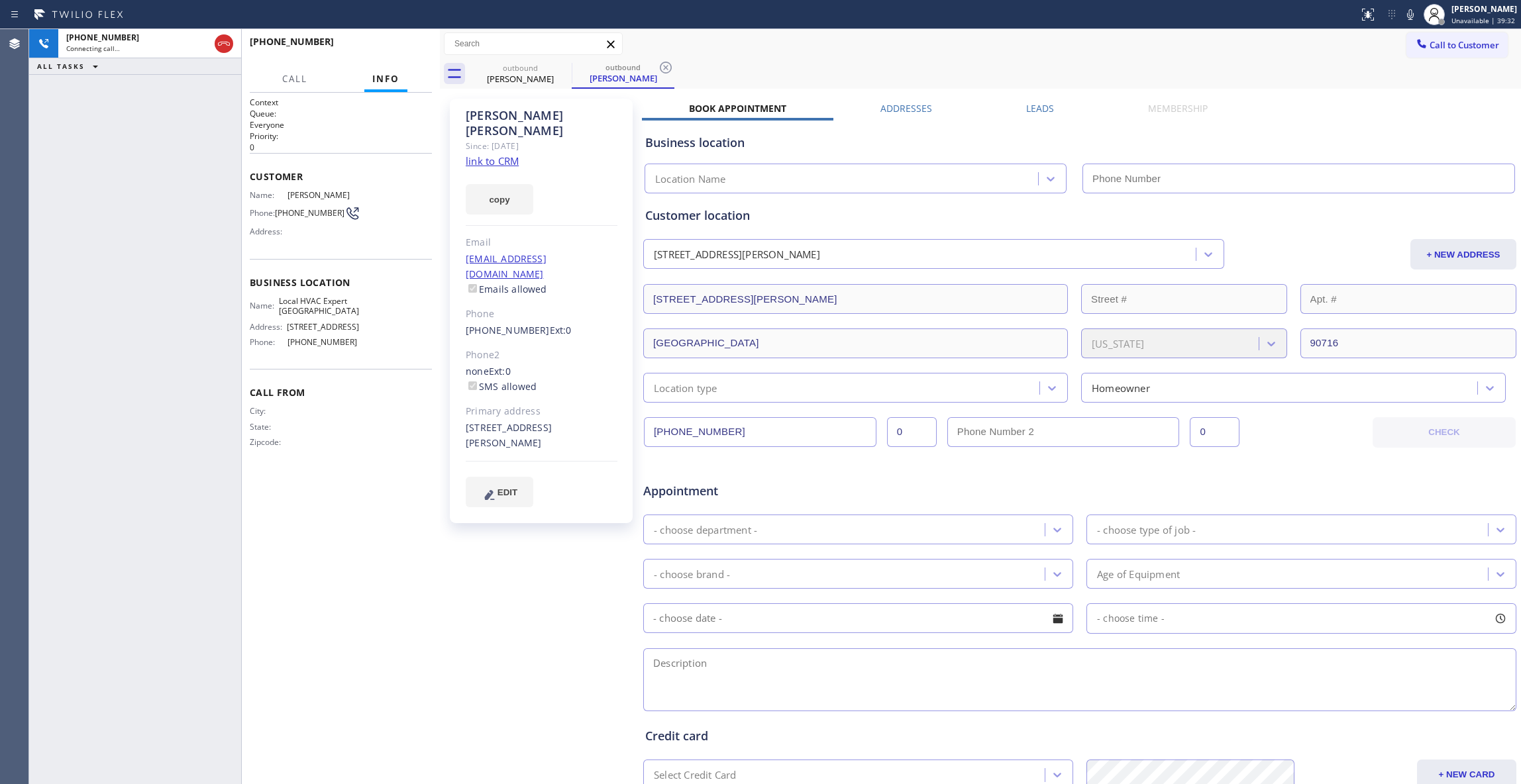
type input "[PHONE_NUMBER]"
click at [406, 41] on button "HANG UP" at bounding box center [401, 47] width 62 height 18
click at [667, 65] on icon at bounding box center [666, 68] width 12 height 12
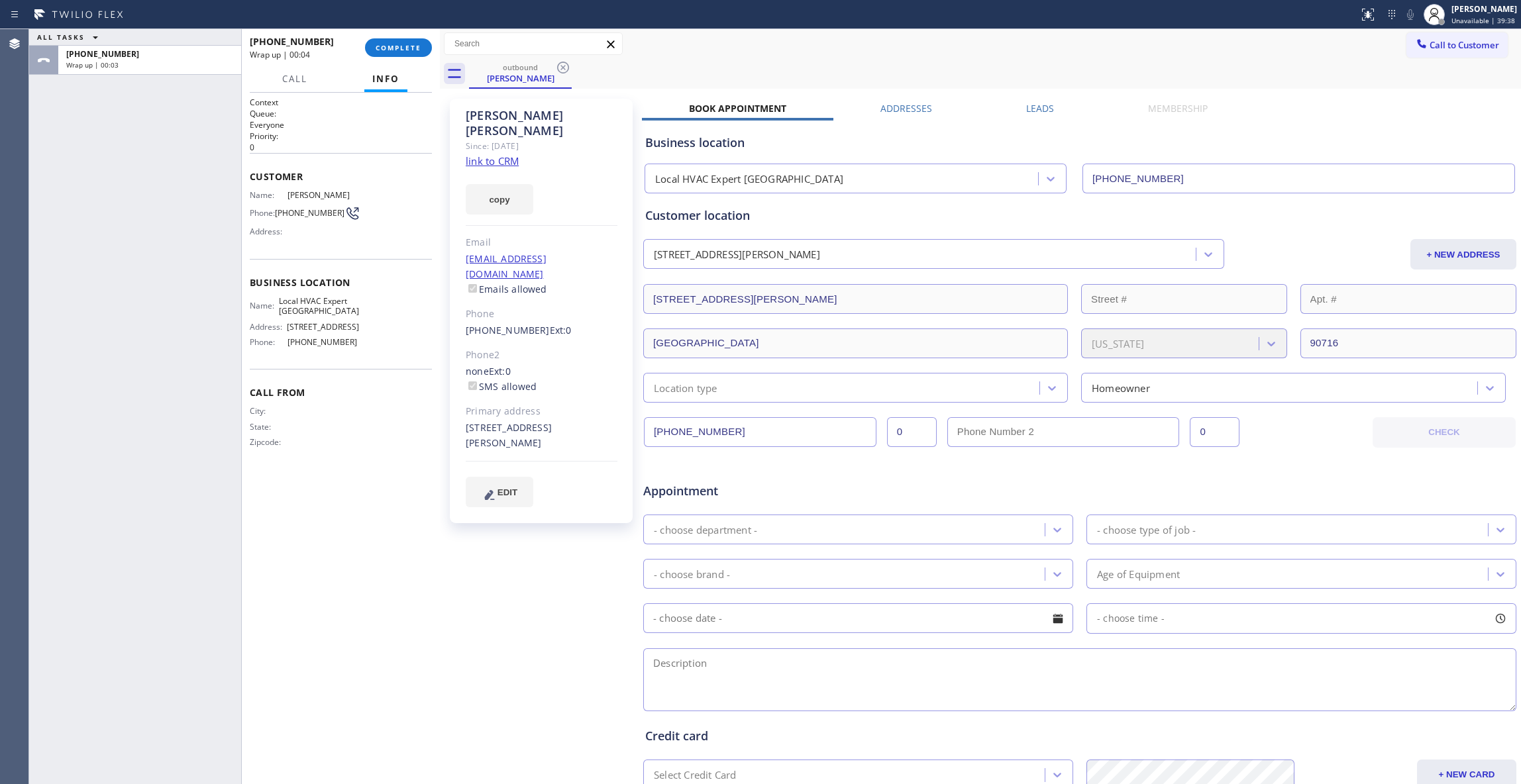
click at [502, 154] on link "link to CRM" at bounding box center [492, 160] width 53 height 13
click at [379, 46] on span "COMPLETE" at bounding box center [399, 47] width 46 height 10
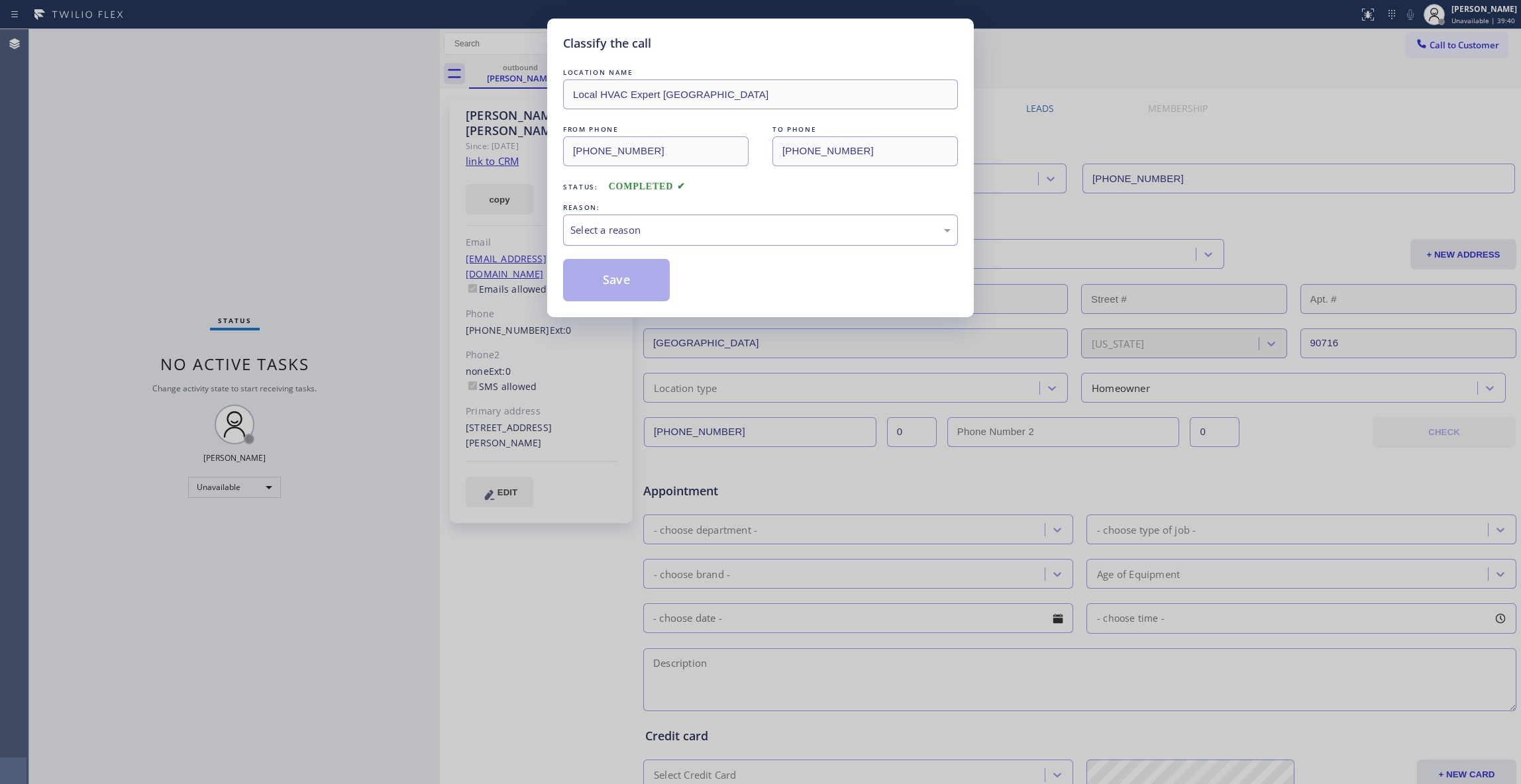
click at [595, 231] on div "Select a reason" at bounding box center [760, 231] width 380 height 16
click at [602, 284] on button "Save" at bounding box center [616, 280] width 107 height 43
drag, startPoint x: 602, startPoint y: 284, endPoint x: 607, endPoint y: 264, distance: 20.6
click at [602, 279] on button "Save" at bounding box center [616, 280] width 107 height 43
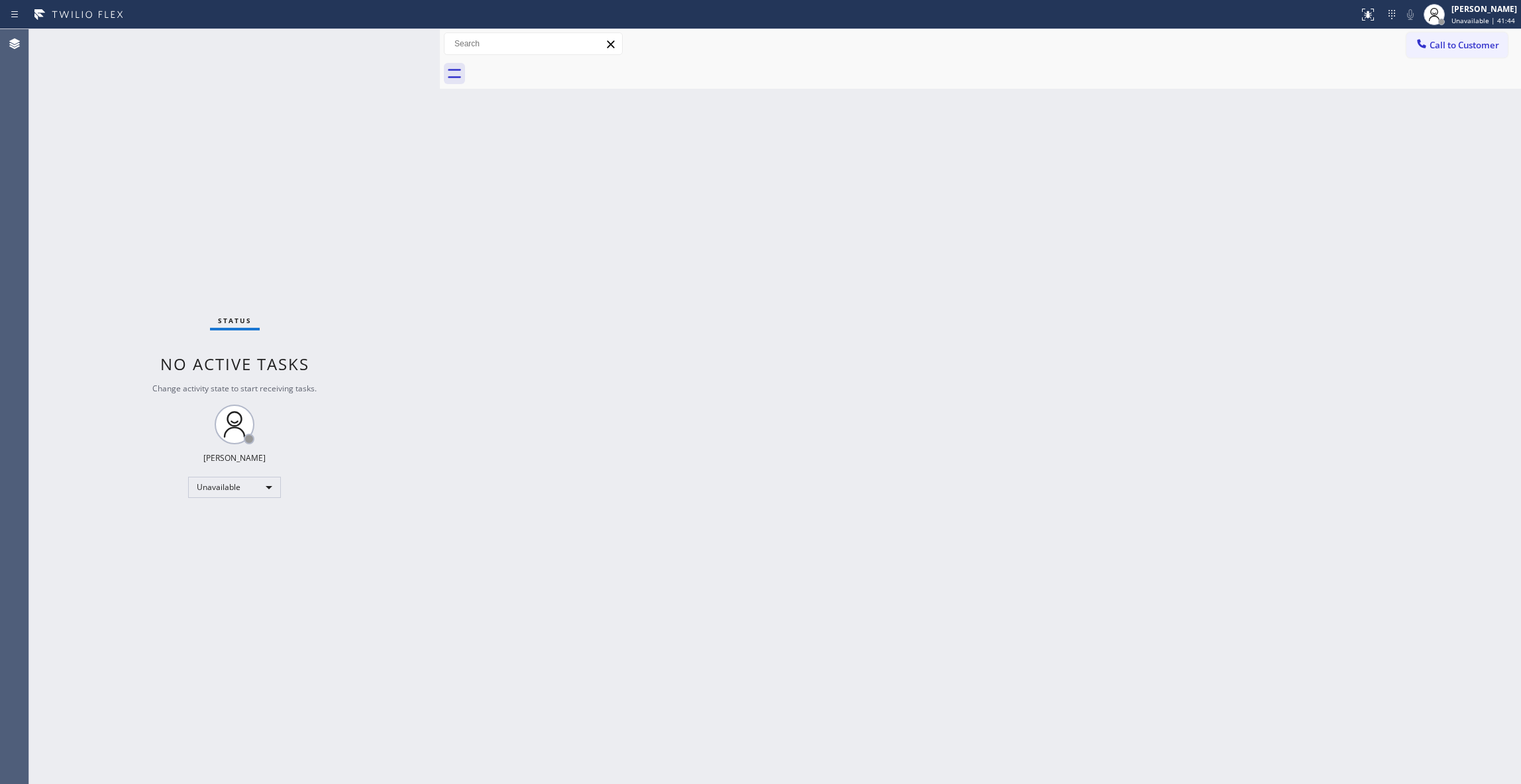
drag, startPoint x: 1045, startPoint y: 249, endPoint x: 1384, endPoint y: 115, distance: 364.5
click at [1057, 241] on div "Back to Dashboard Change Sender ID Customers Technicians Select a contact Outbo…" at bounding box center [980, 406] width 1081 height 755
click at [1490, 51] on button "Call to Customer" at bounding box center [1457, 44] width 101 height 25
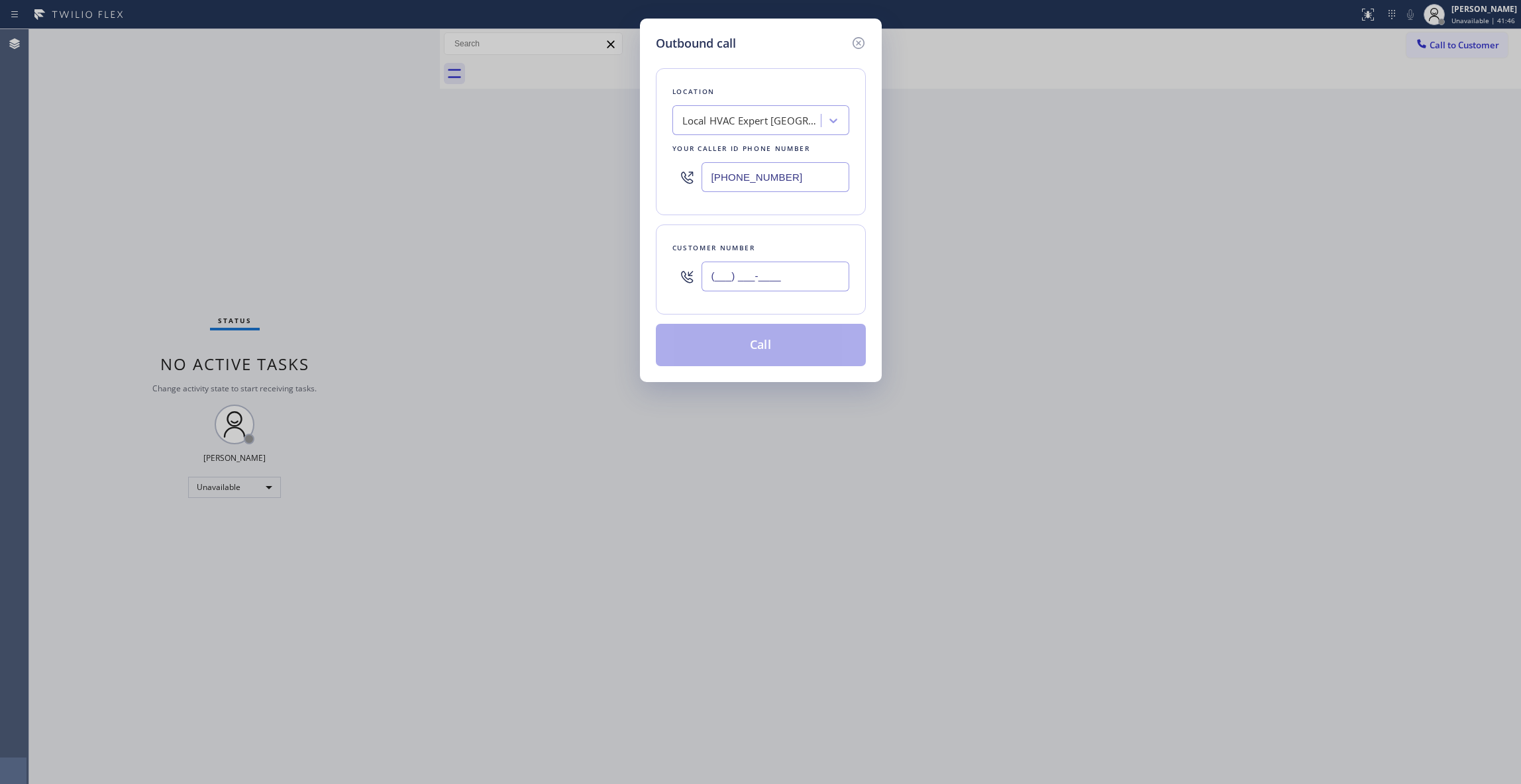
click at [791, 277] on input "(___) ___-____" at bounding box center [775, 277] width 148 height 30
paste input "573) 250-7499"
type input "[PHONE_NUMBER]"
paste input "602) 737-2217"
drag, startPoint x: 817, startPoint y: 176, endPoint x: 562, endPoint y: 178, distance: 255.0
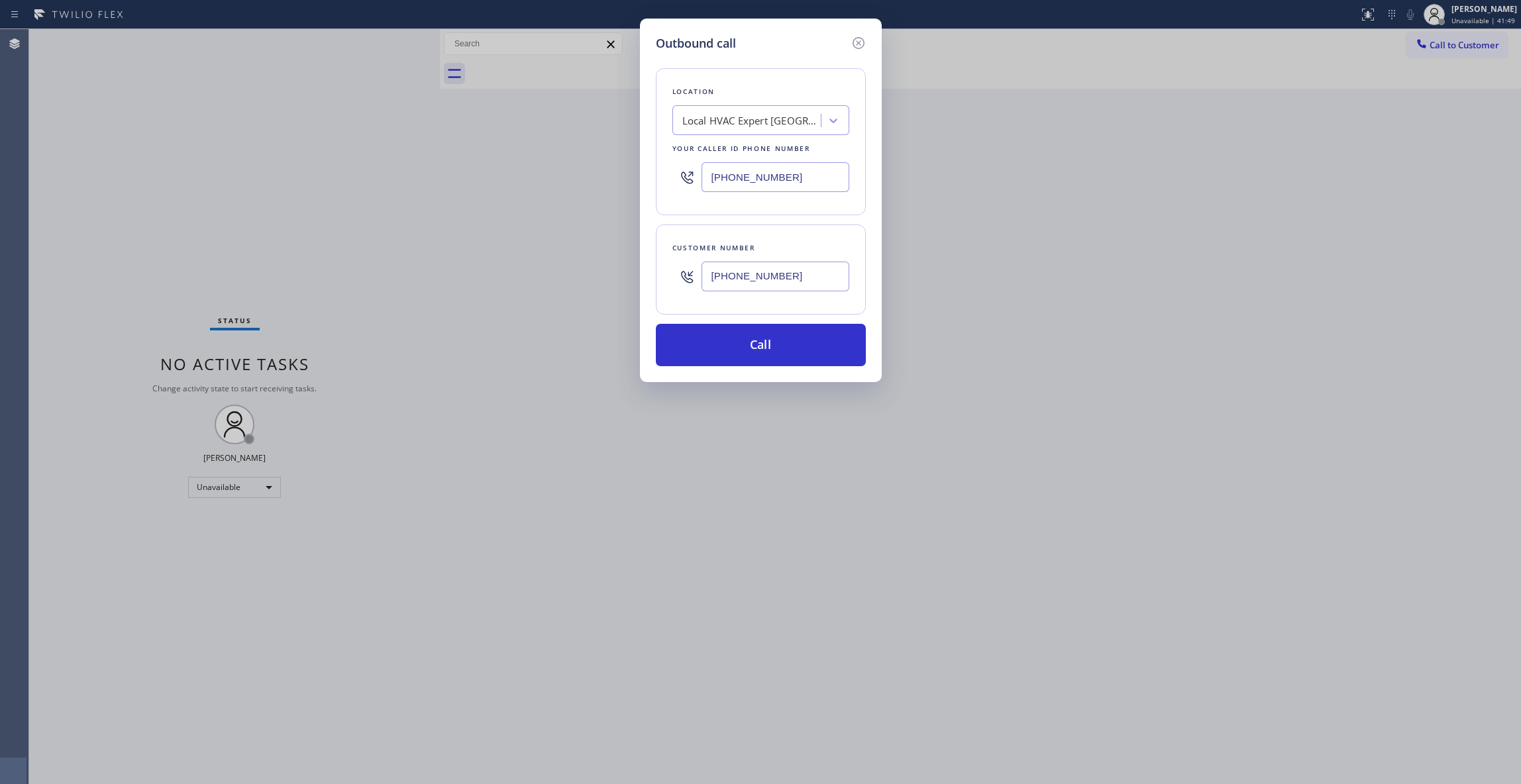
click at [562, 178] on div "Outbound call Location Local HVAC Expert [GEOGRAPHIC_DATA] Your caller id phone…" at bounding box center [760, 392] width 1521 height 784
type input "[PHONE_NUMBER]"
drag, startPoint x: 814, startPoint y: 277, endPoint x: 645, endPoint y: 271, distance: 169.1
click at [645, 271] on div "Outbound call Location 4B2.Paid Electrical [GEOGRAPHIC_DATA] Phone Your caller …" at bounding box center [760, 200] width 242 height 364
click at [753, 325] on div "Location 4B2.Paid Electrical [GEOGRAPHIC_DATA] Phone Your caller id phone numbe…" at bounding box center [760, 209] width 210 height 314
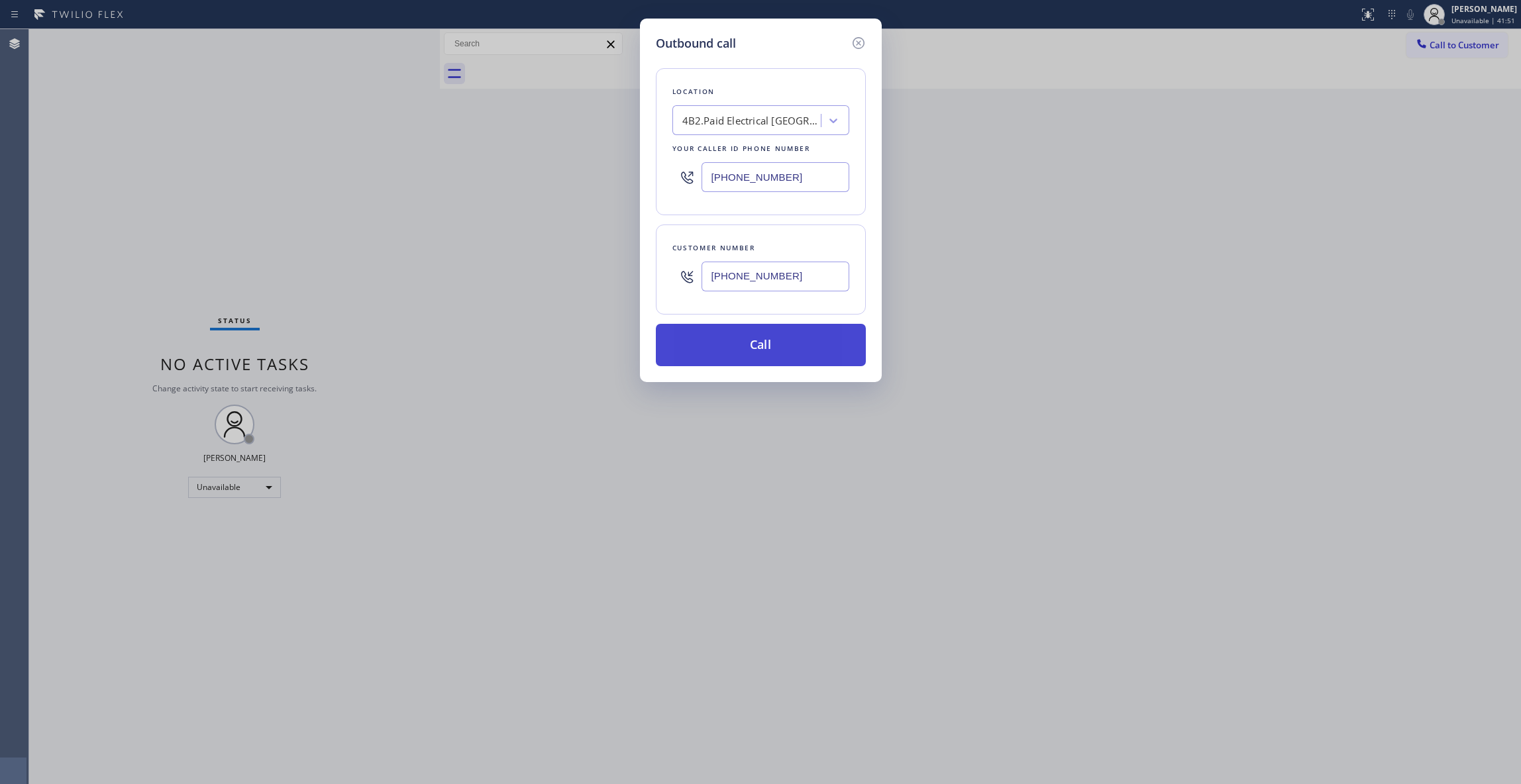
click at [754, 343] on button "Call" at bounding box center [760, 345] width 210 height 43
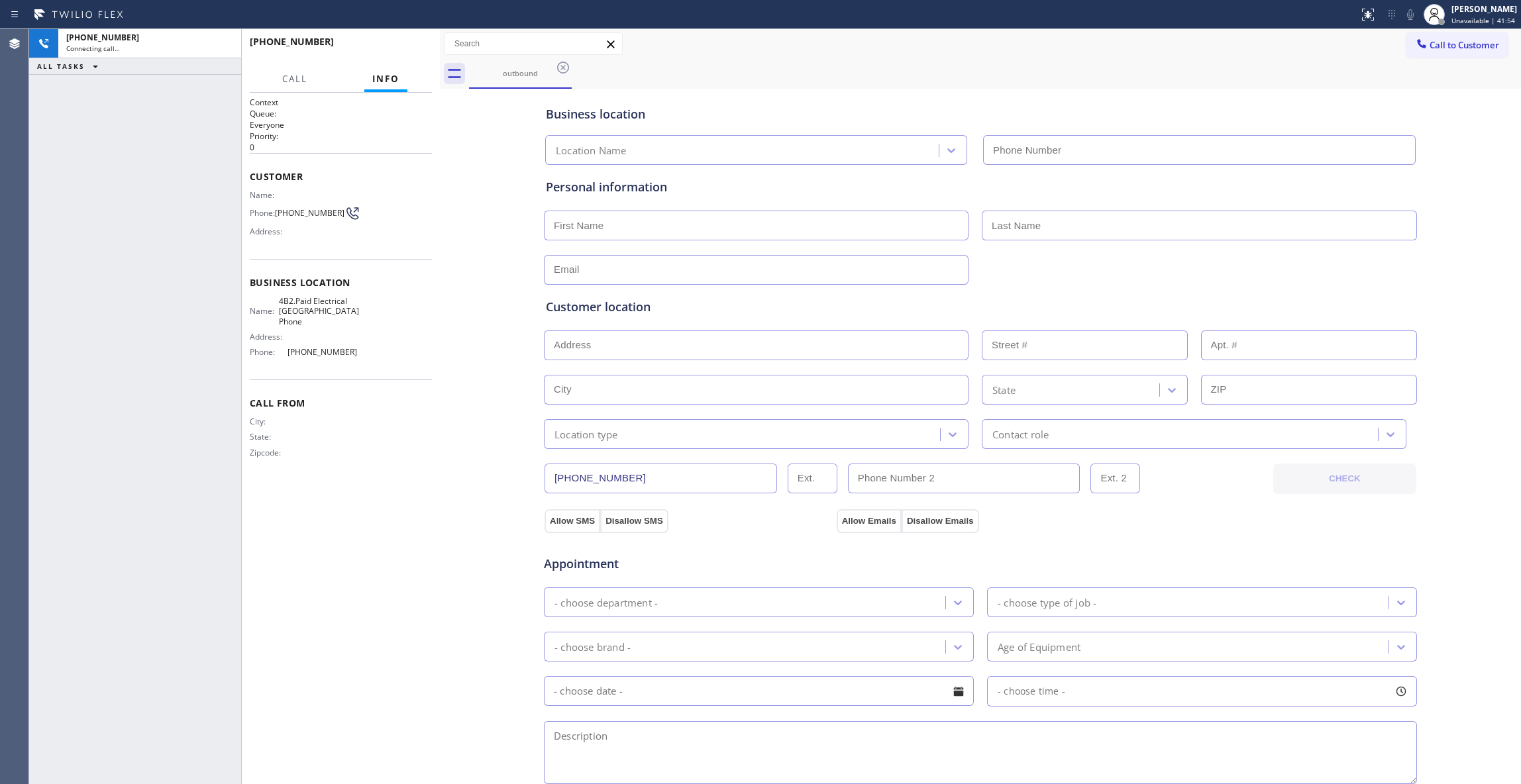
type input "[PHONE_NUMBER]"
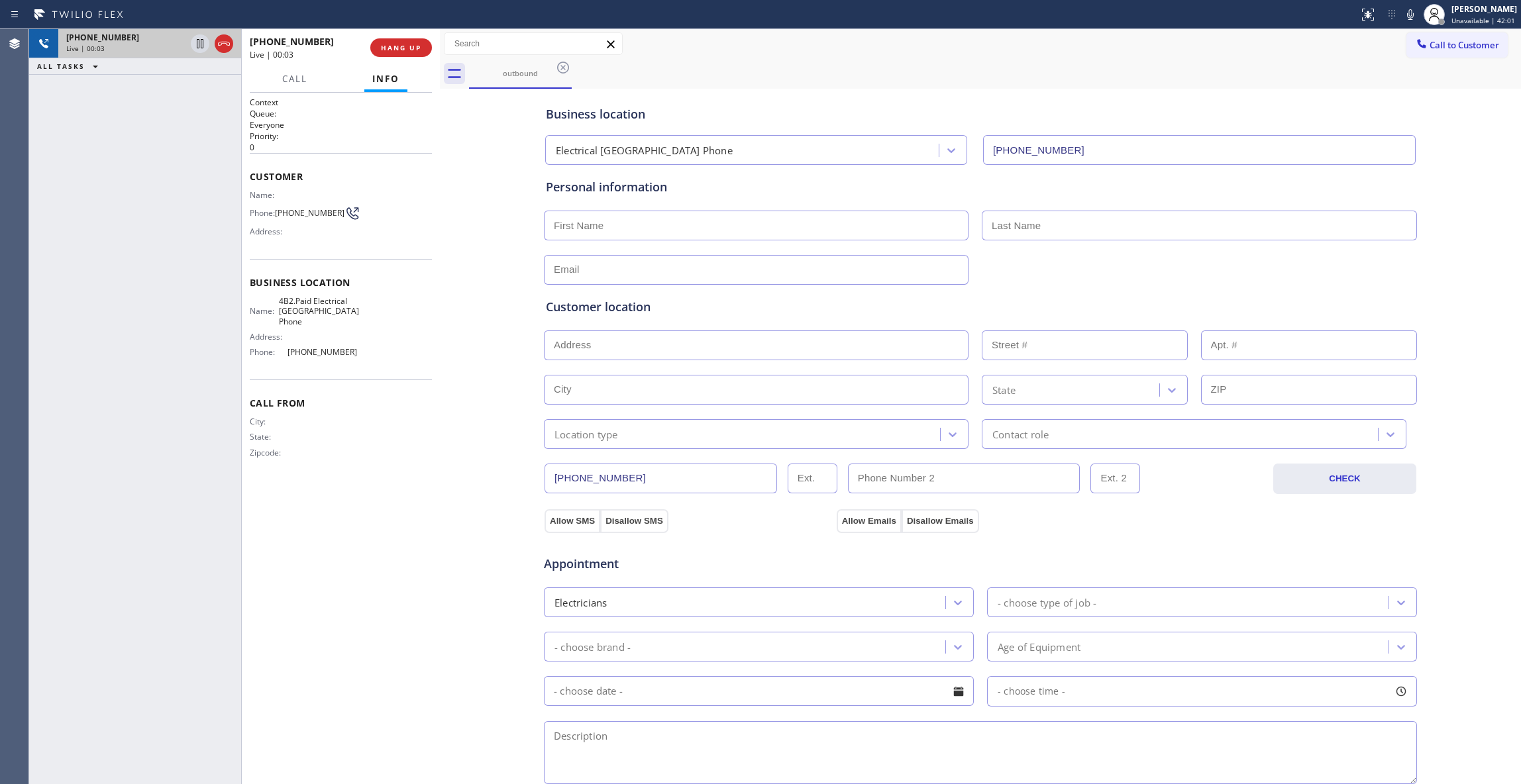
click at [224, 49] on icon at bounding box center [224, 44] width 16 height 16
click at [381, 43] on span "HANG UP" at bounding box center [401, 47] width 40 height 10
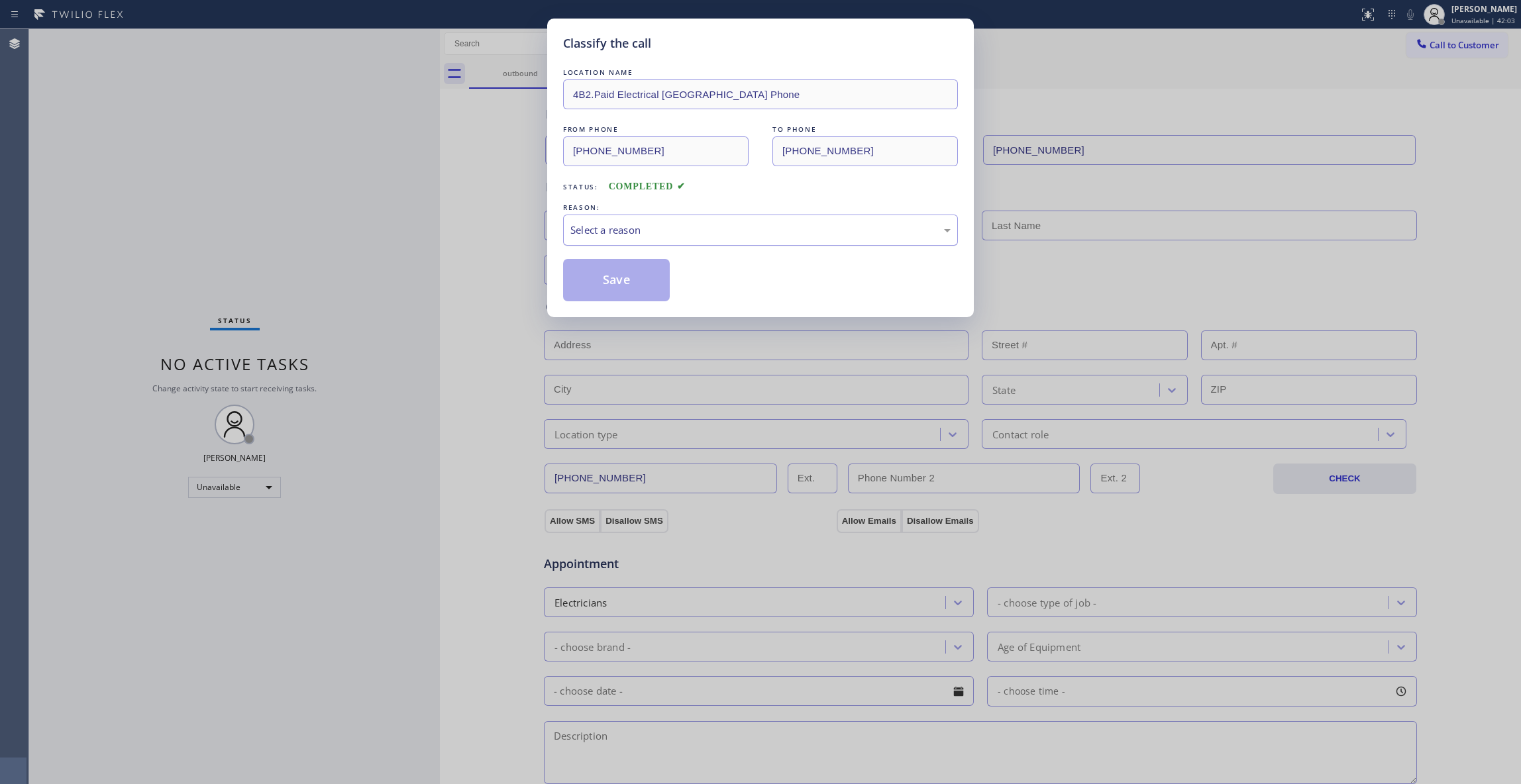
click at [605, 229] on div "Select a reason" at bounding box center [760, 231] width 380 height 16
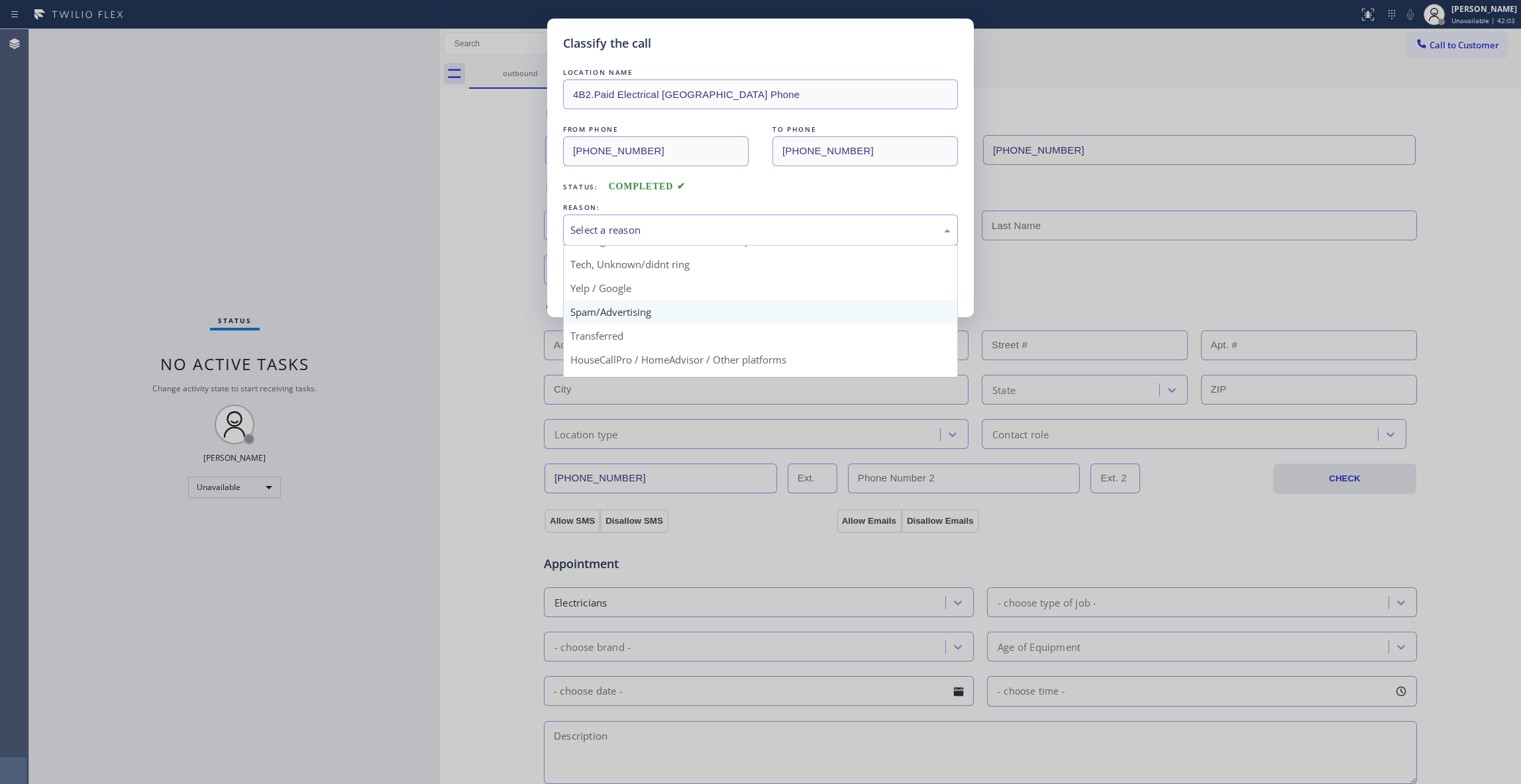
scroll to position [84, 0]
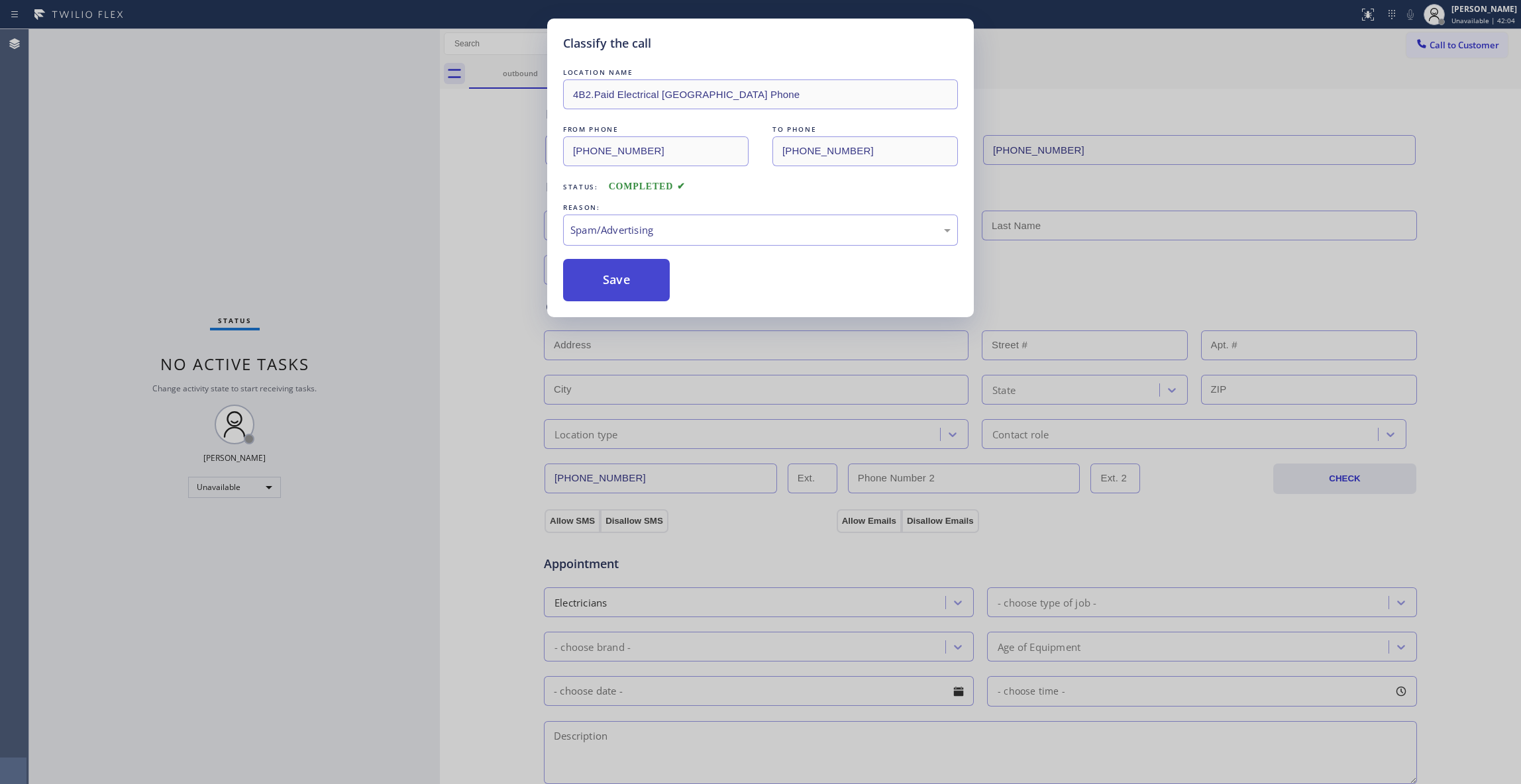
click at [606, 292] on button "Save" at bounding box center [616, 280] width 107 height 43
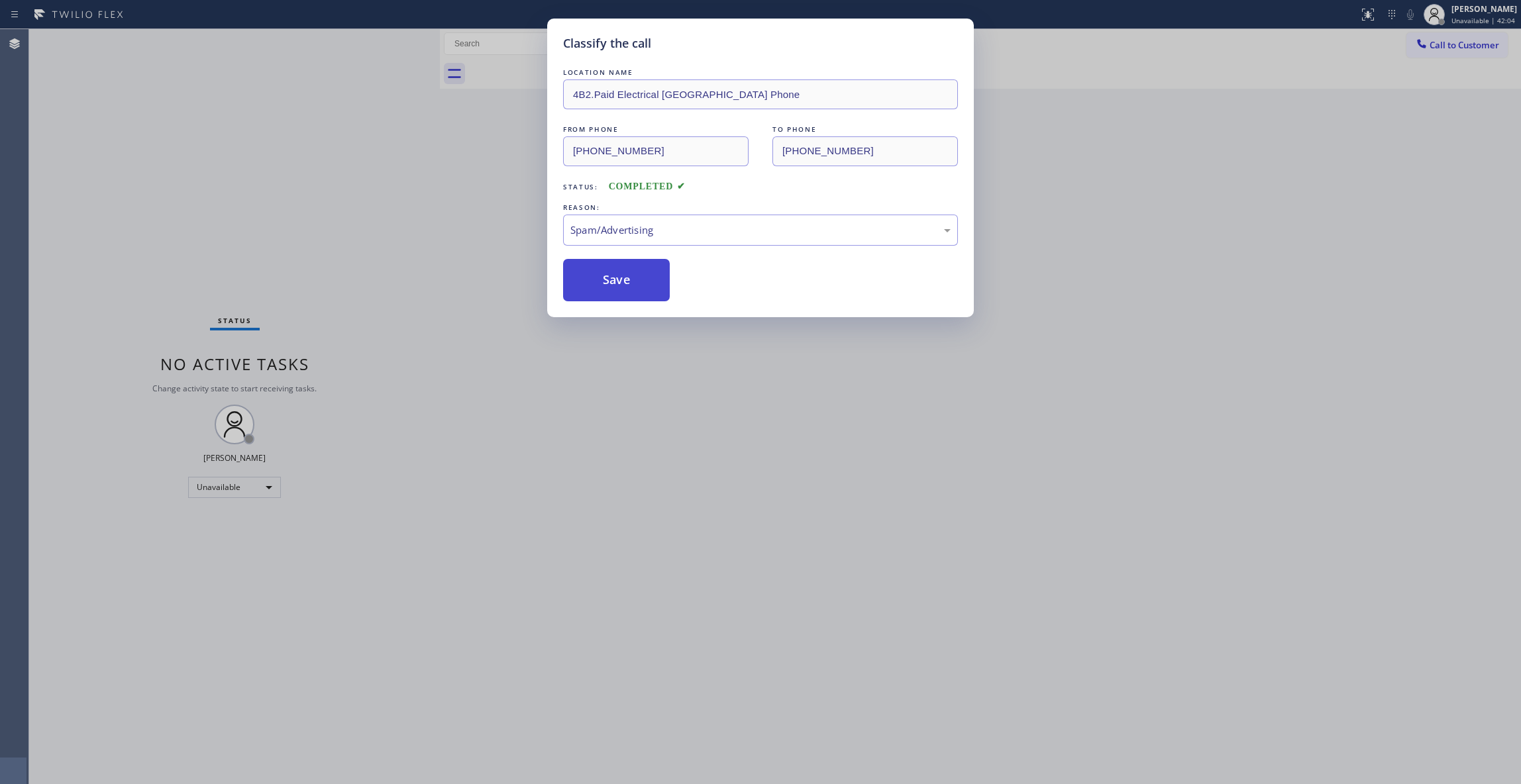
click at [606, 292] on button "Save" at bounding box center [616, 280] width 107 height 43
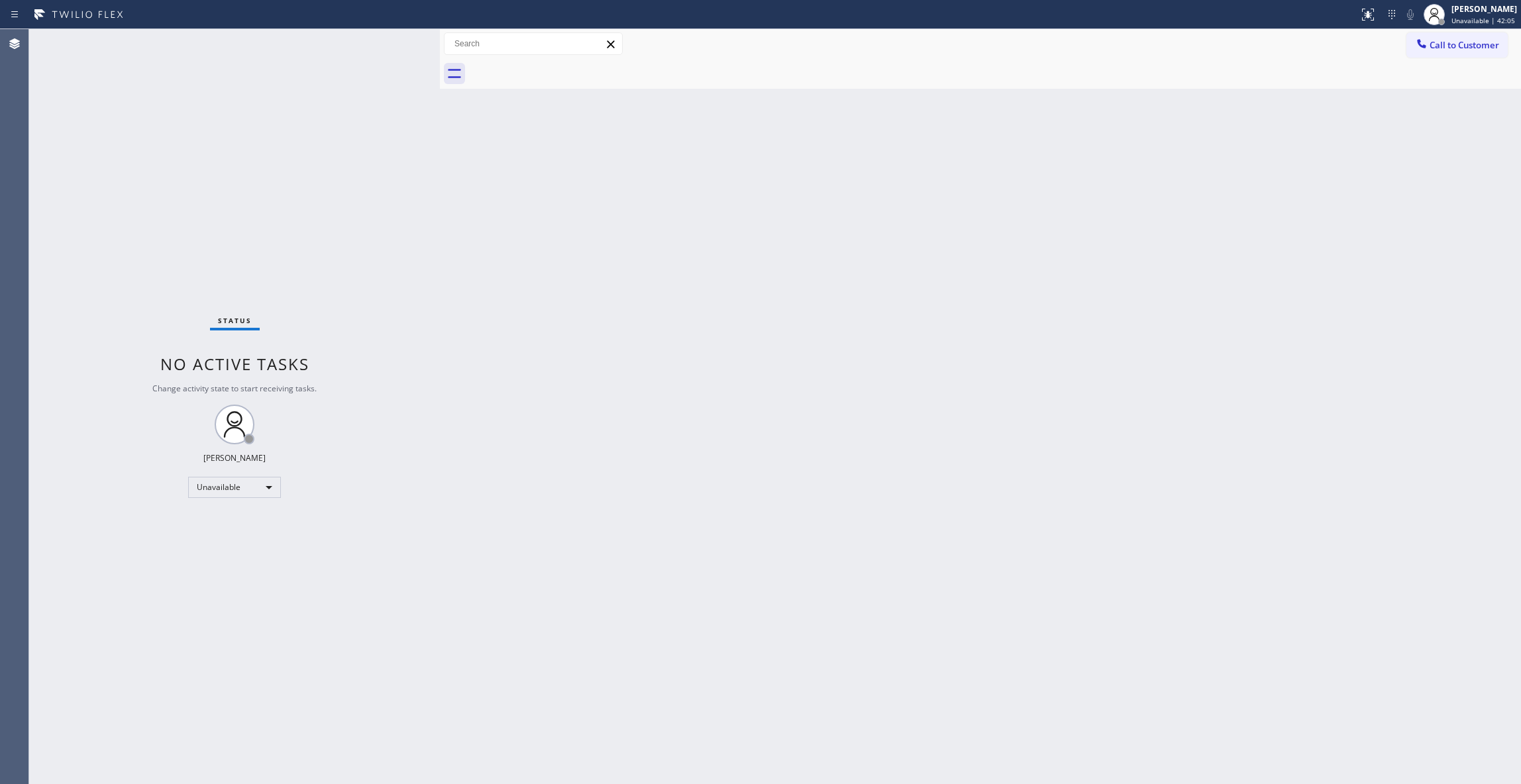
drag, startPoint x: 1446, startPoint y: 46, endPoint x: 900, endPoint y: 234, distance: 577.5
click at [1446, 45] on span "Call to Customer" at bounding box center [1464, 45] width 70 height 12
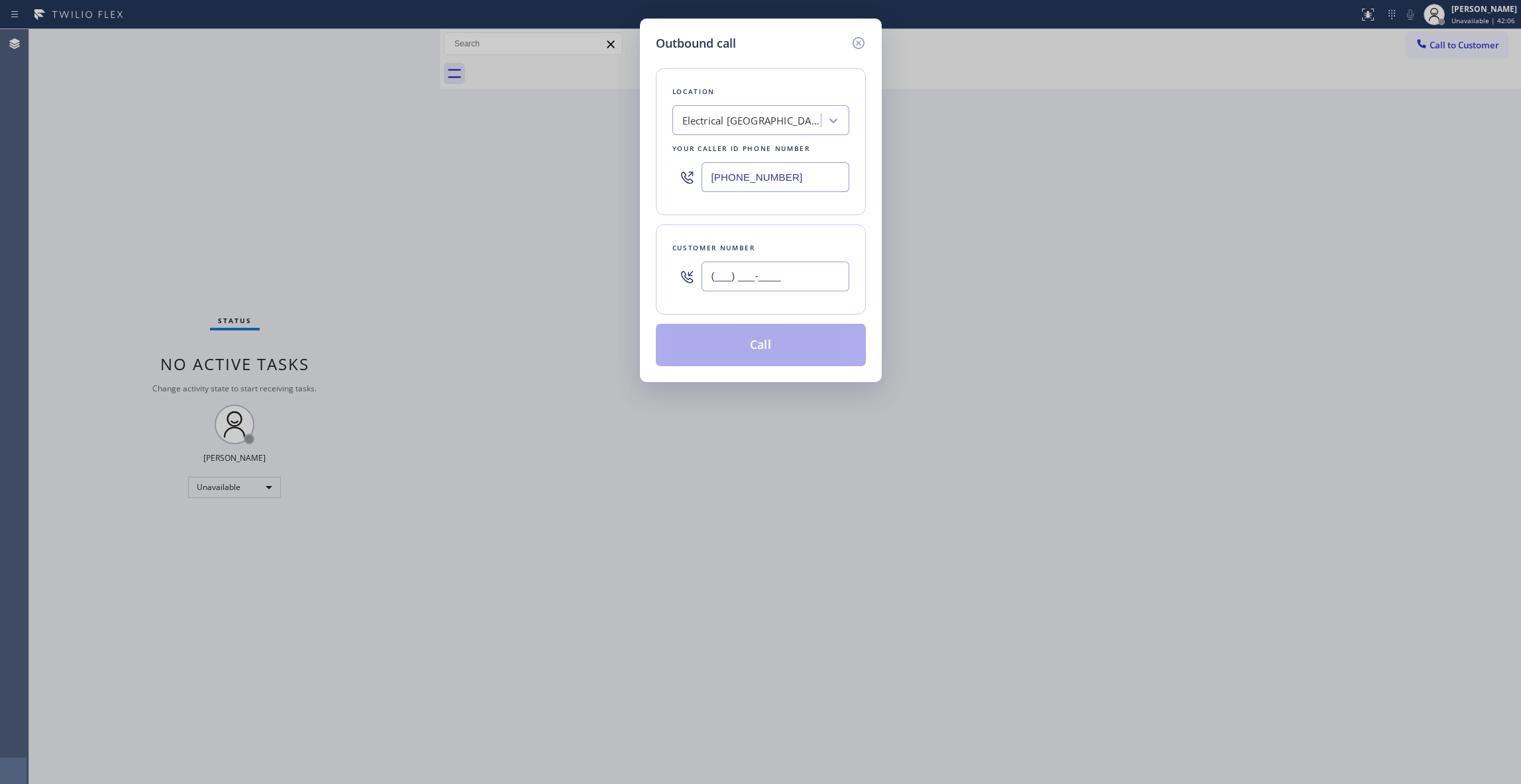
click at [773, 282] on input "(___) ___-____" at bounding box center [775, 277] width 148 height 30
paste input "573) 250-7499"
type input "[PHONE_NUMBER]"
click at [756, 350] on button "Call" at bounding box center [760, 345] width 210 height 43
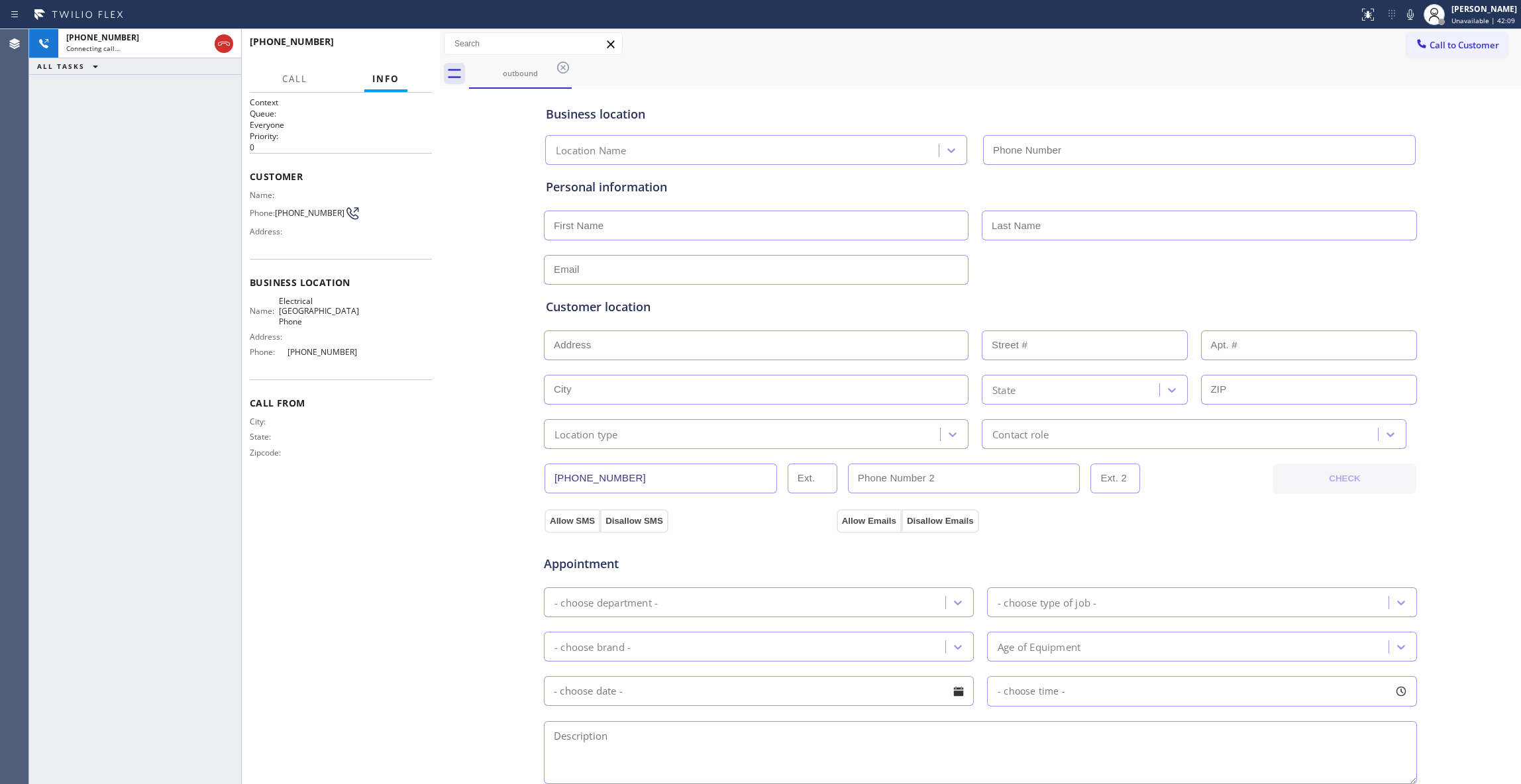
type input "[PHONE_NUMBER]"
click at [392, 38] on button "HANG UP" at bounding box center [401, 47] width 62 height 18
click at [393, 38] on button "COMPLETE" at bounding box center [398, 47] width 67 height 18
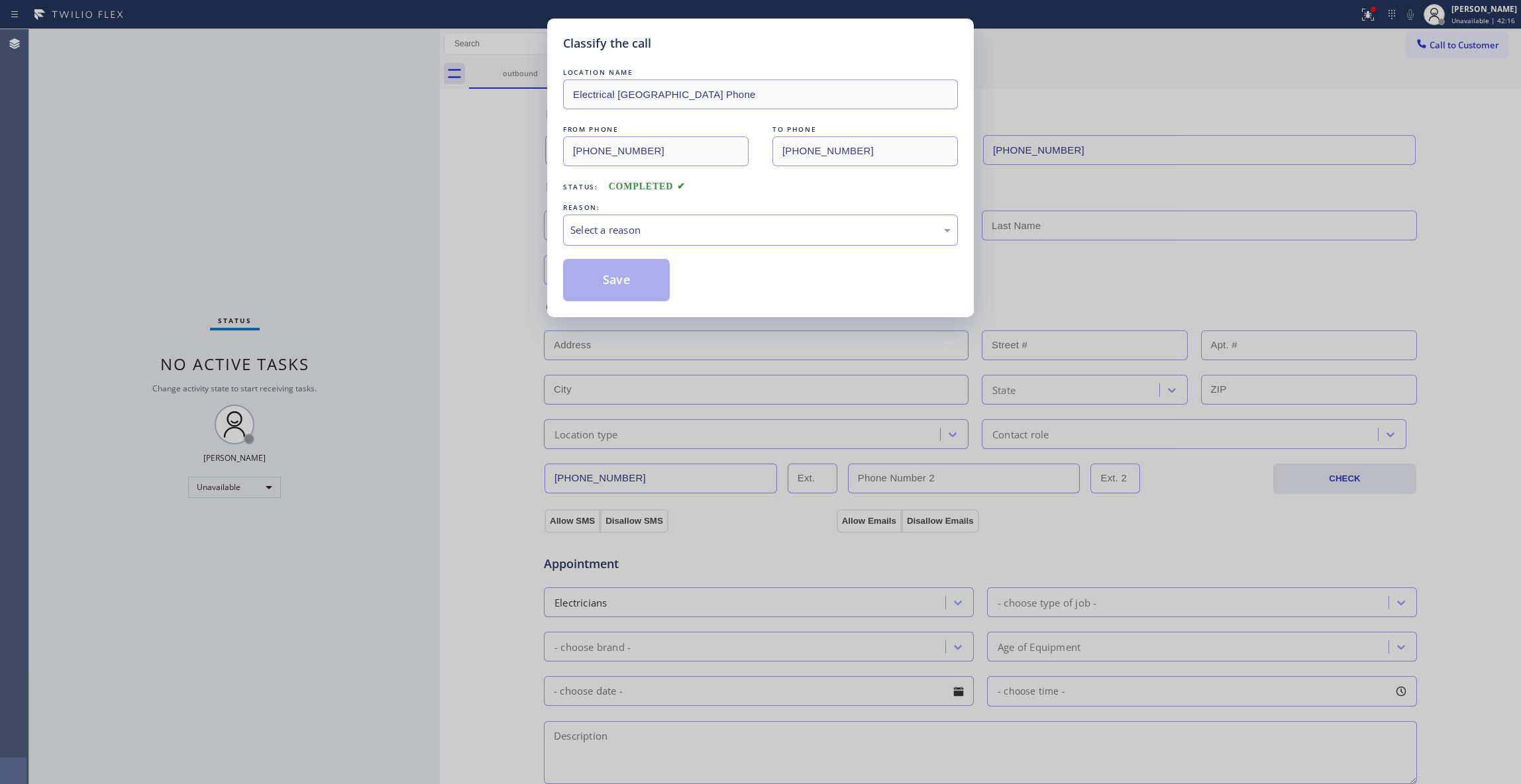
click at [596, 221] on div "Select a reason" at bounding box center [760, 231] width 395 height 31
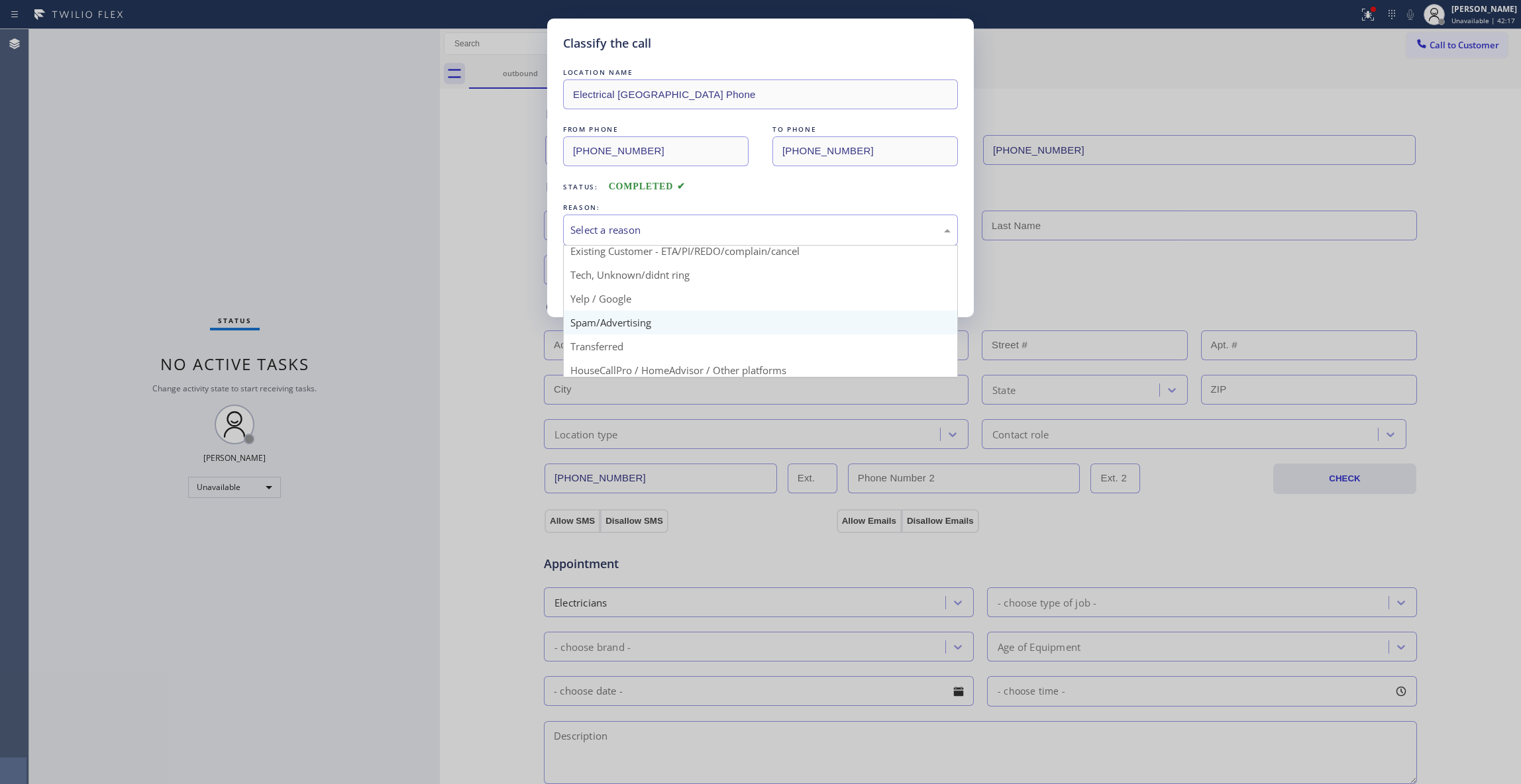
scroll to position [84, 0]
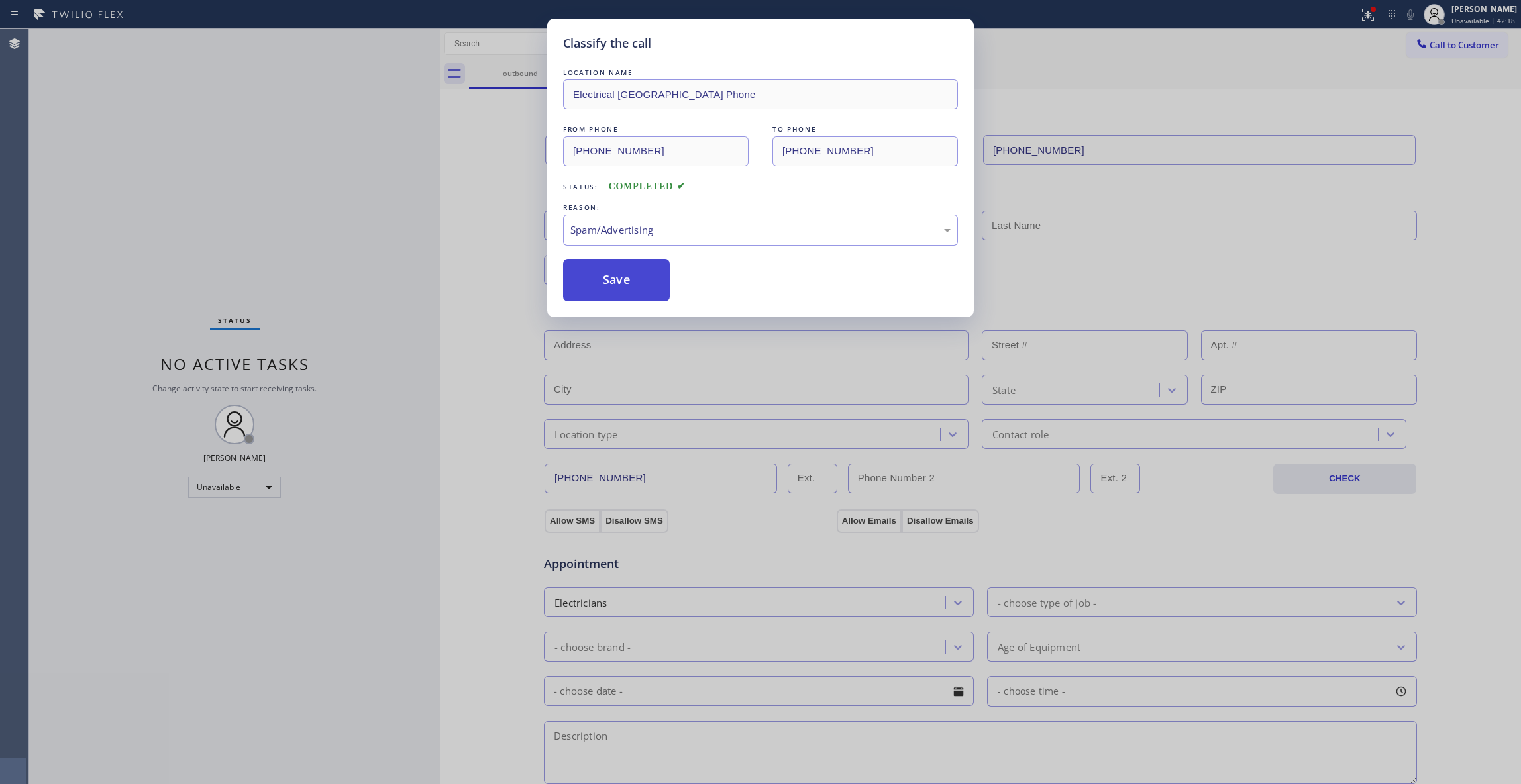
click at [593, 285] on button "Save" at bounding box center [616, 280] width 107 height 43
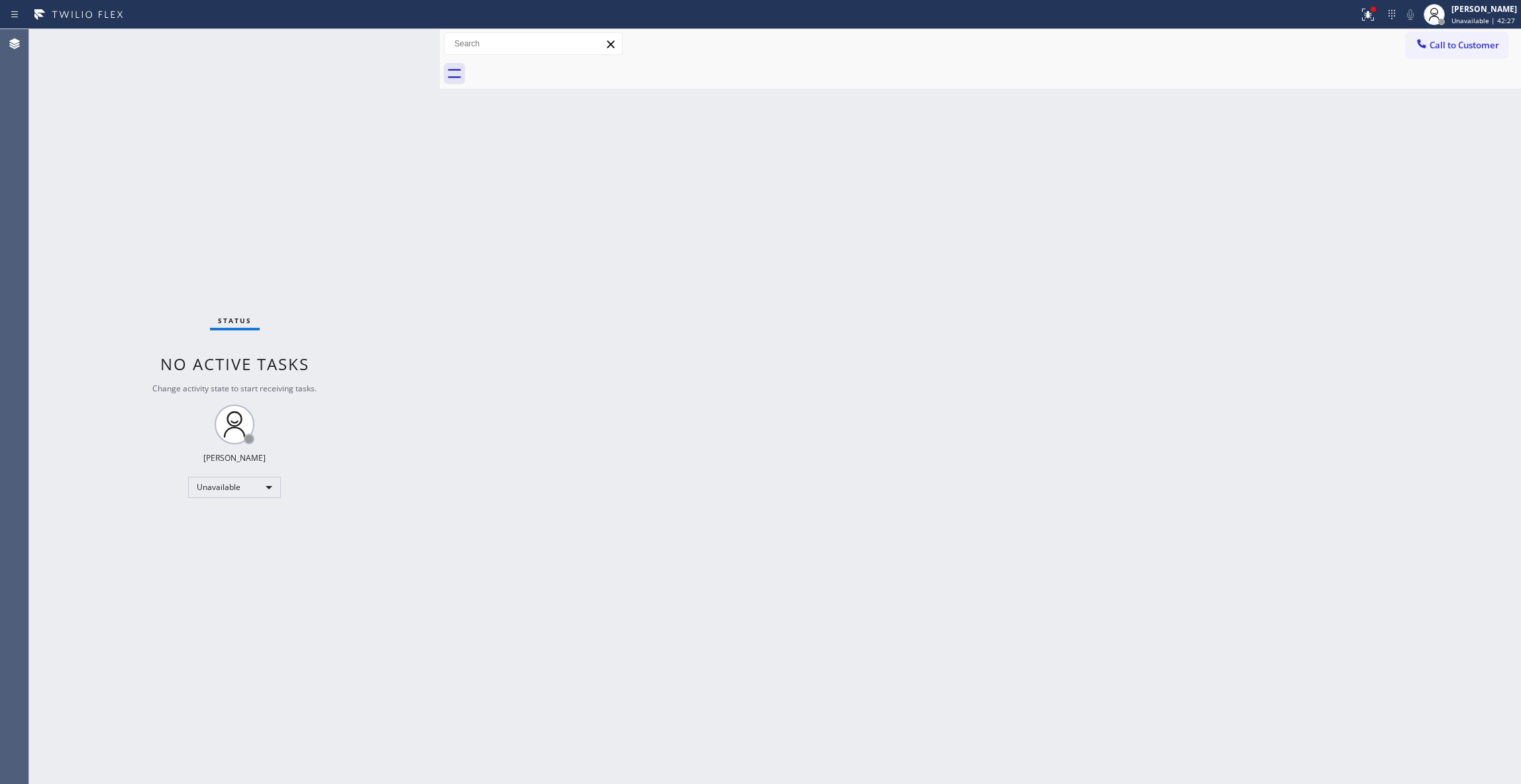
click at [904, 289] on div "Back to Dashboard Change Sender ID Customers Technicians Select a contact Outbo…" at bounding box center [980, 406] width 1081 height 755
click at [1436, 51] on button "Call to Customer" at bounding box center [1457, 44] width 101 height 25
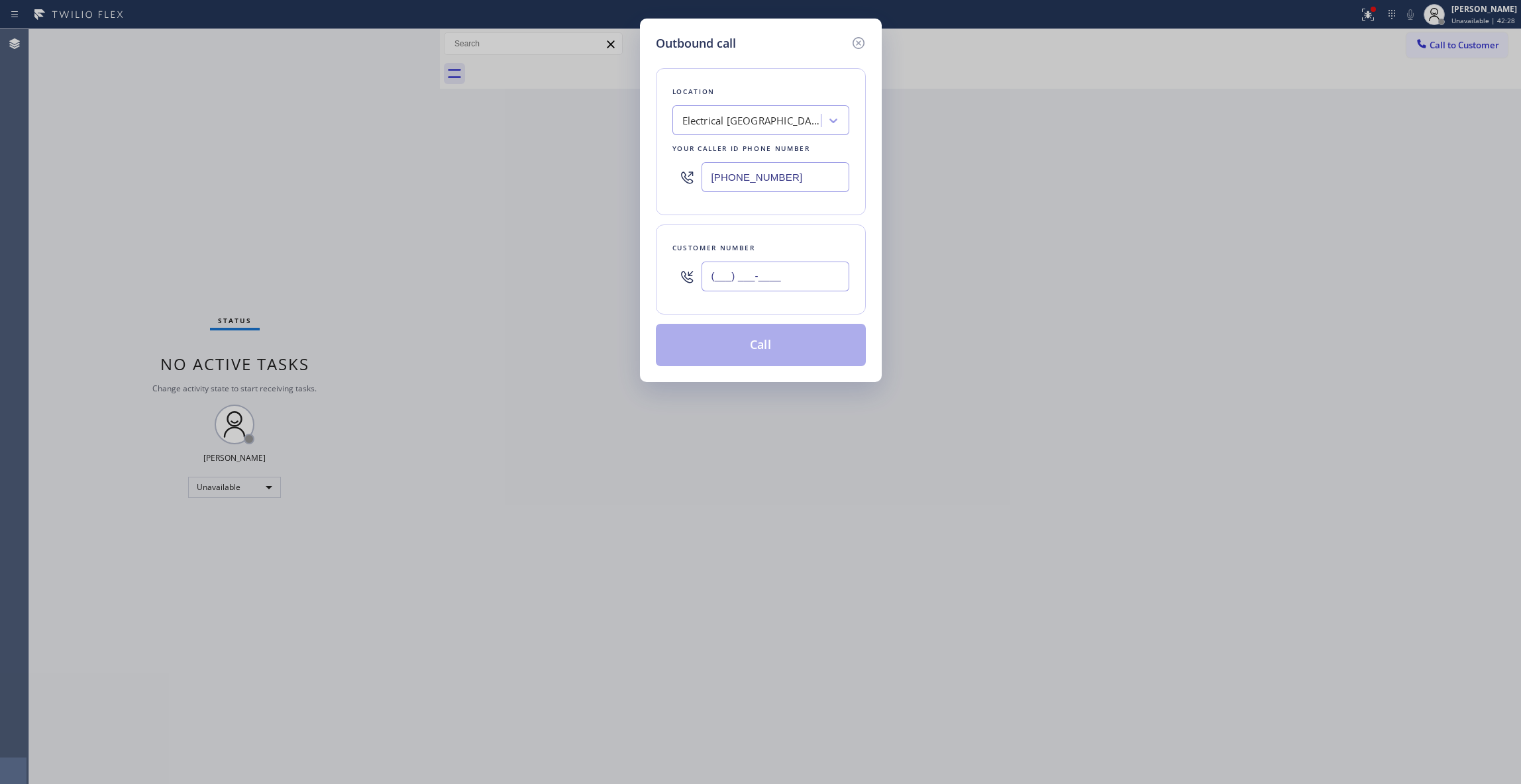
click at [781, 271] on input "(___) ___-____" at bounding box center [775, 277] width 148 height 30
paste input "801) 304-3264"
type input "[PHONE_NUMBER]"
paste input "213) 699-3884"
drag, startPoint x: 819, startPoint y: 176, endPoint x: 467, endPoint y: 168, distance: 352.1
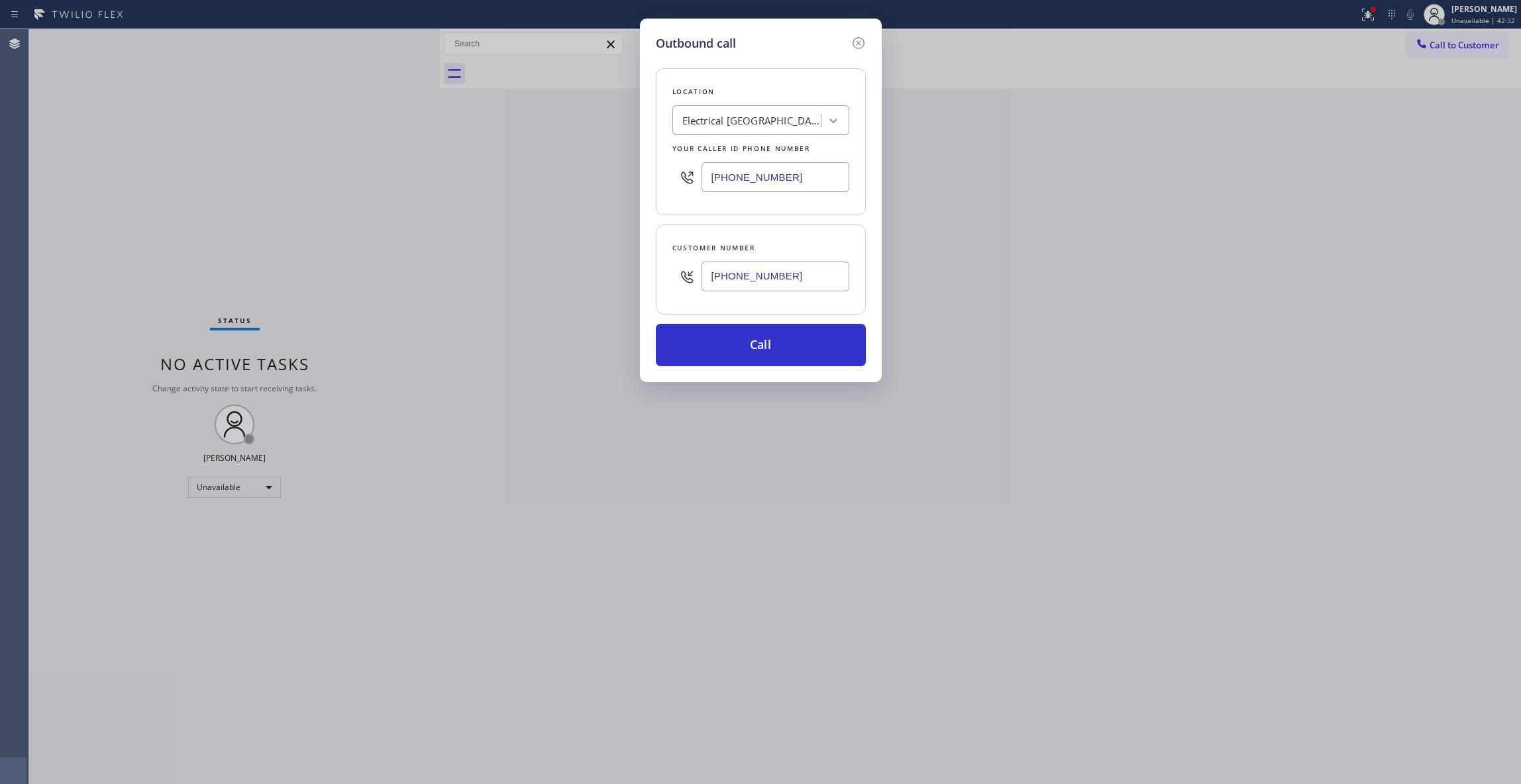
click at [467, 168] on div "Outbound call Location Electrical [GEOGRAPHIC_DATA] Phone Your caller id phone …" at bounding box center [760, 392] width 1521 height 784
type input "[PHONE_NUMBER]"
drag, startPoint x: 653, startPoint y: 265, endPoint x: 640, endPoint y: 274, distance: 15.8
click at [629, 265] on div "Outbound call Location Electricians Team Hollywood Your caller id phone number …" at bounding box center [760, 392] width 1521 height 784
click at [733, 345] on button "Call" at bounding box center [760, 345] width 210 height 43
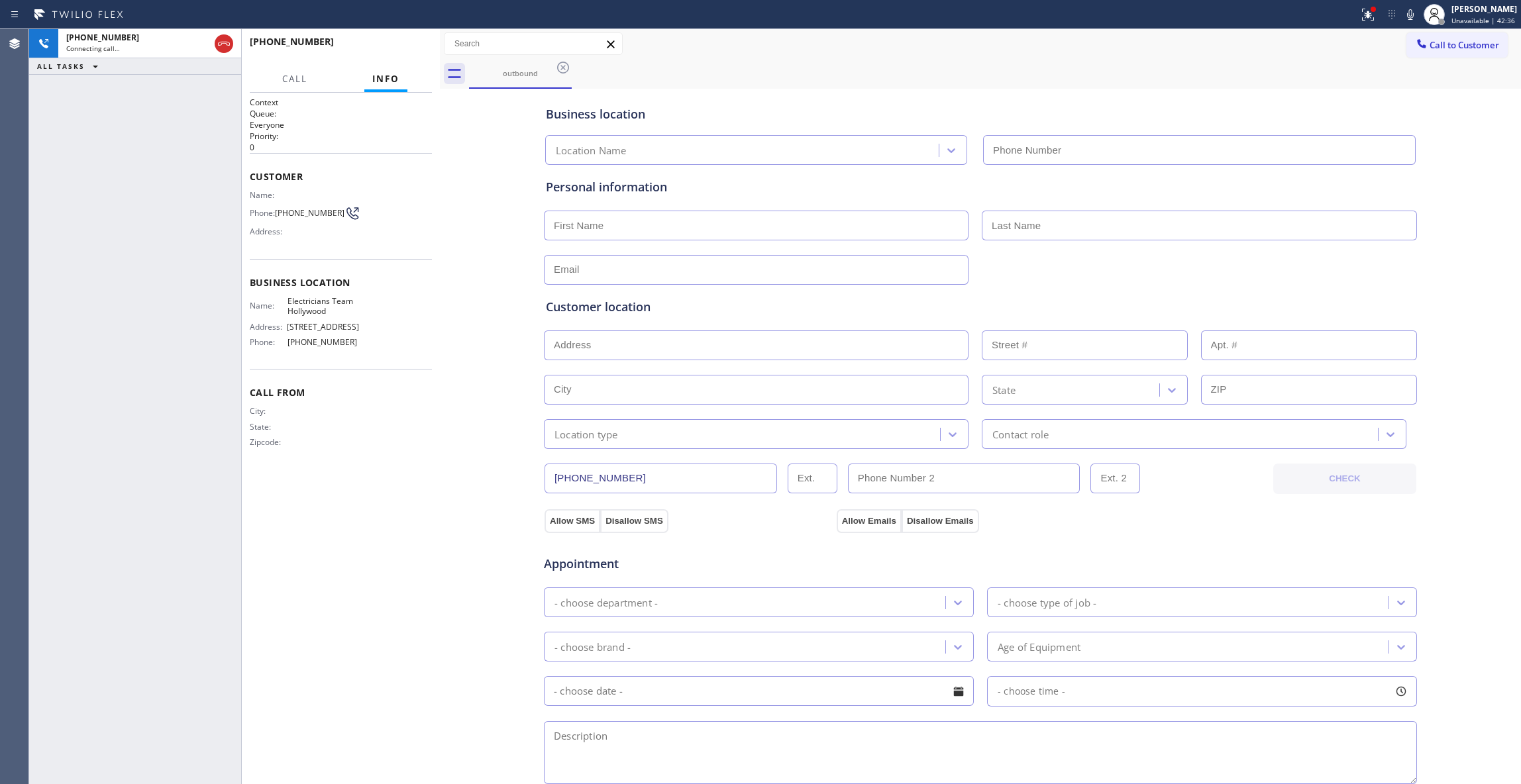
type input "[PHONE_NUMBER]"
click at [400, 38] on button "HANG UP" at bounding box center [401, 47] width 62 height 18
click at [401, 40] on button "HANG UP" at bounding box center [401, 47] width 62 height 18
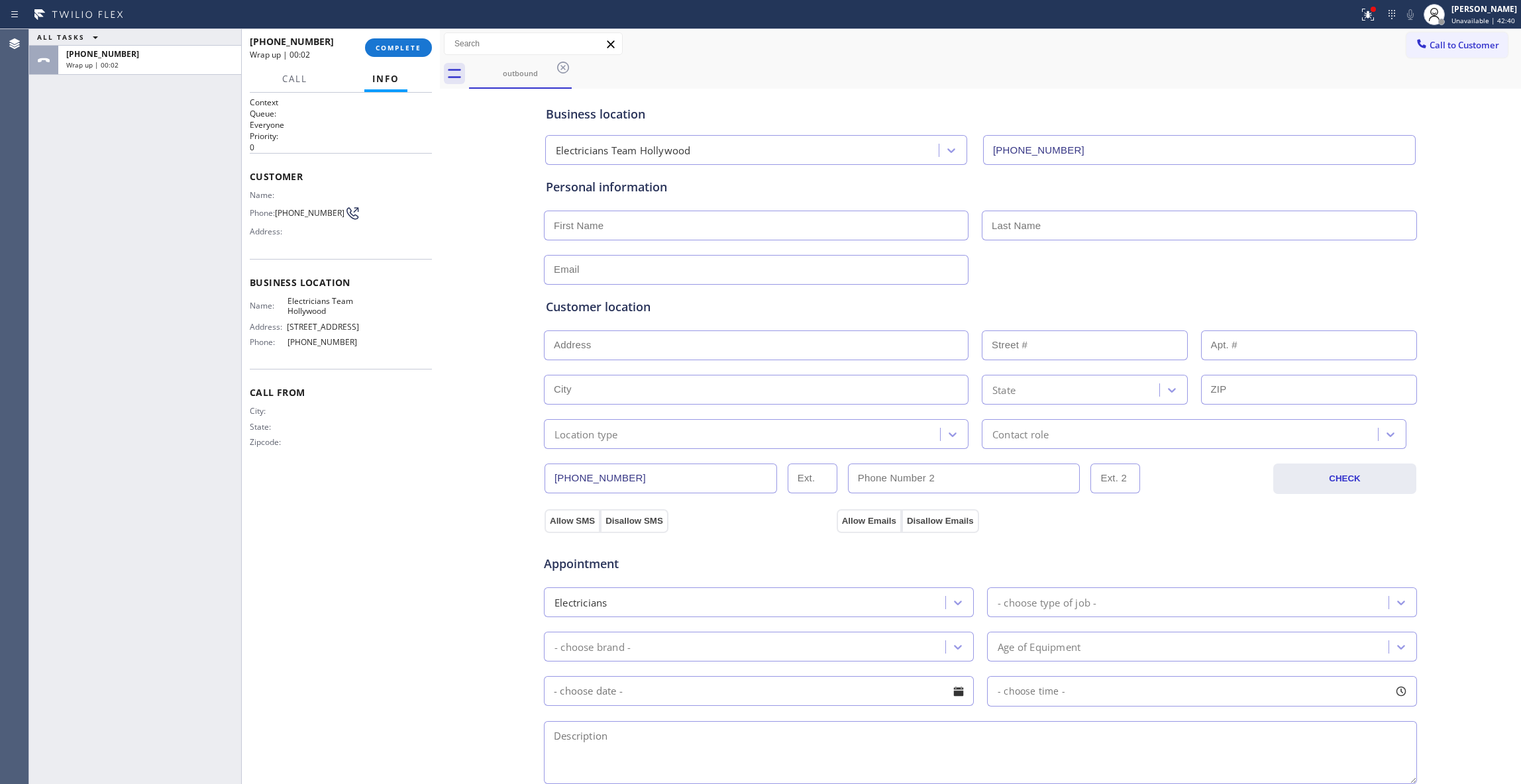
click at [307, 215] on span "[PHONE_NUMBER]" at bounding box center [310, 212] width 70 height 10
copy div "[PHONE_NUMBER]"
click at [405, 49] on span "COMPLETE" at bounding box center [399, 47] width 46 height 10
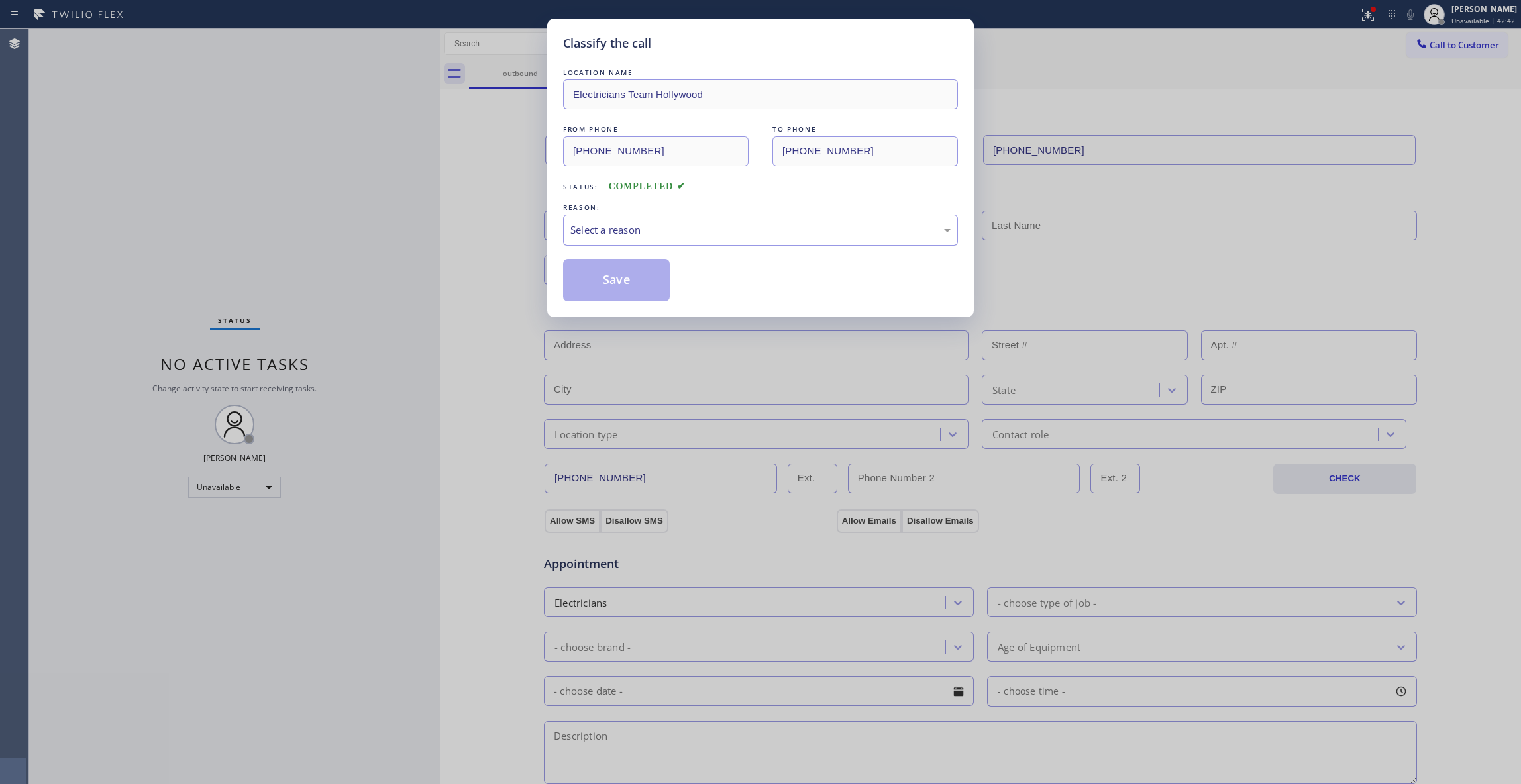
drag, startPoint x: 584, startPoint y: 231, endPoint x: 586, endPoint y: 238, distance: 7.3
click at [584, 229] on div "Select a reason" at bounding box center [760, 231] width 380 height 16
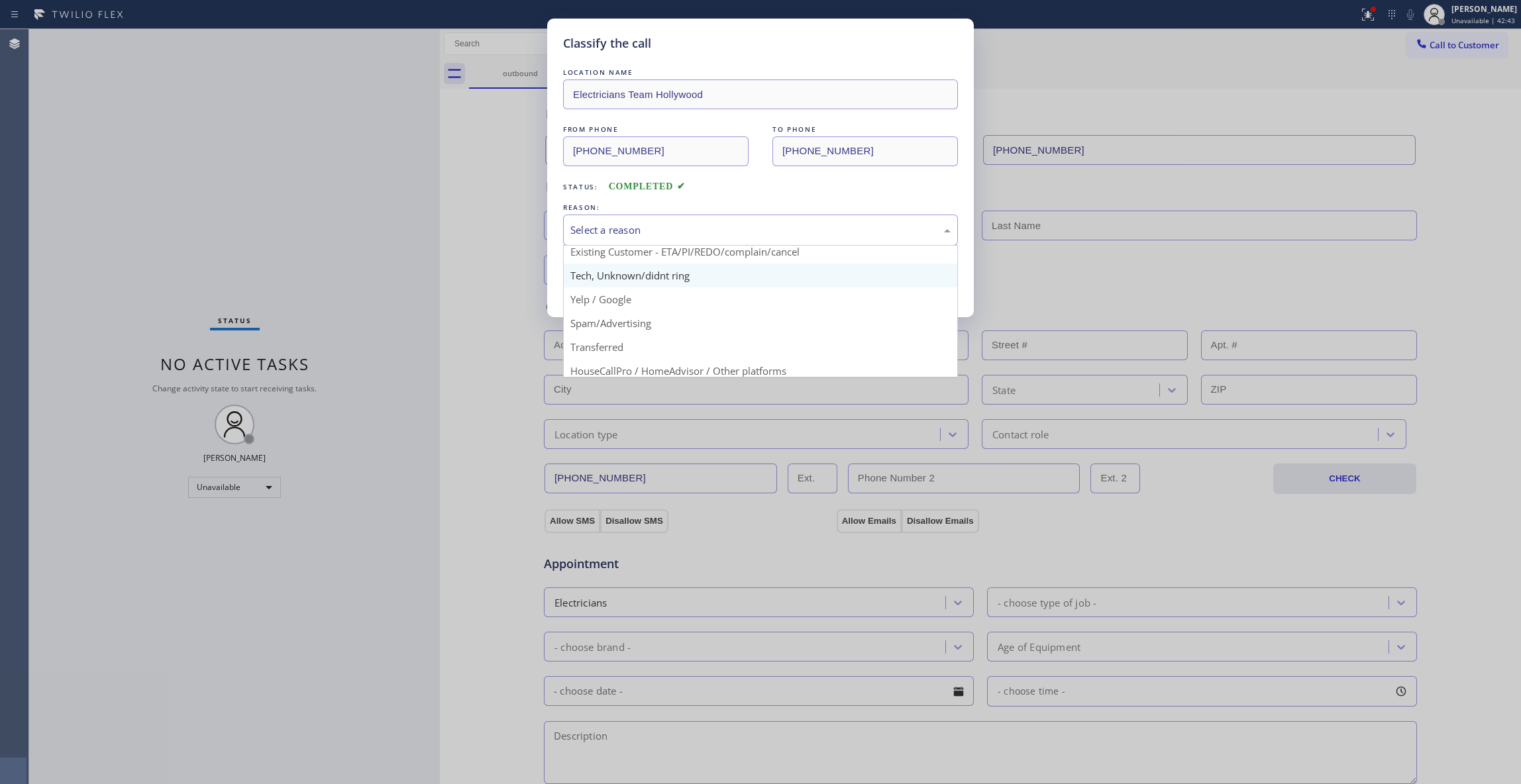
scroll to position [84, 0]
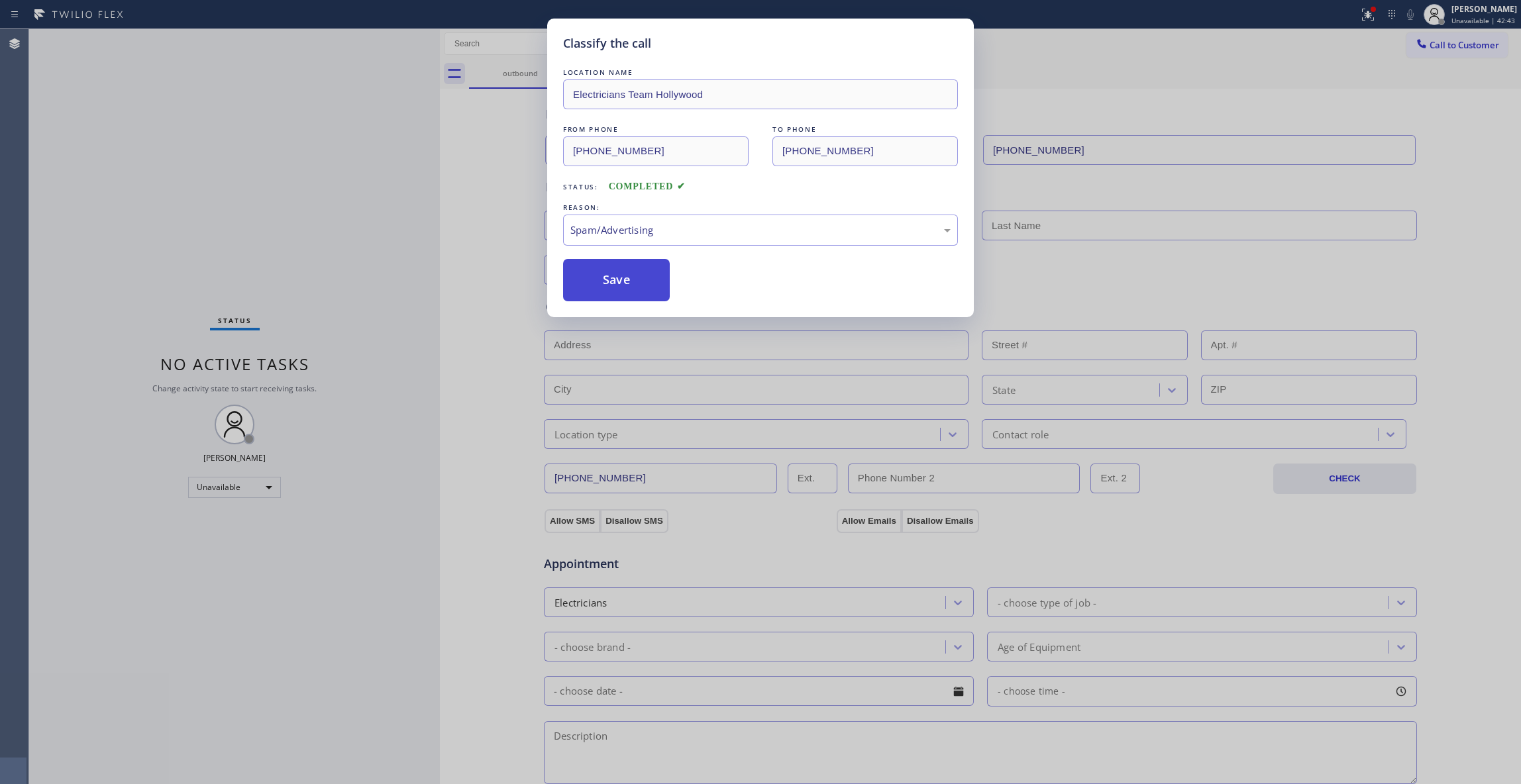
click at [621, 296] on button "Save" at bounding box center [616, 280] width 107 height 43
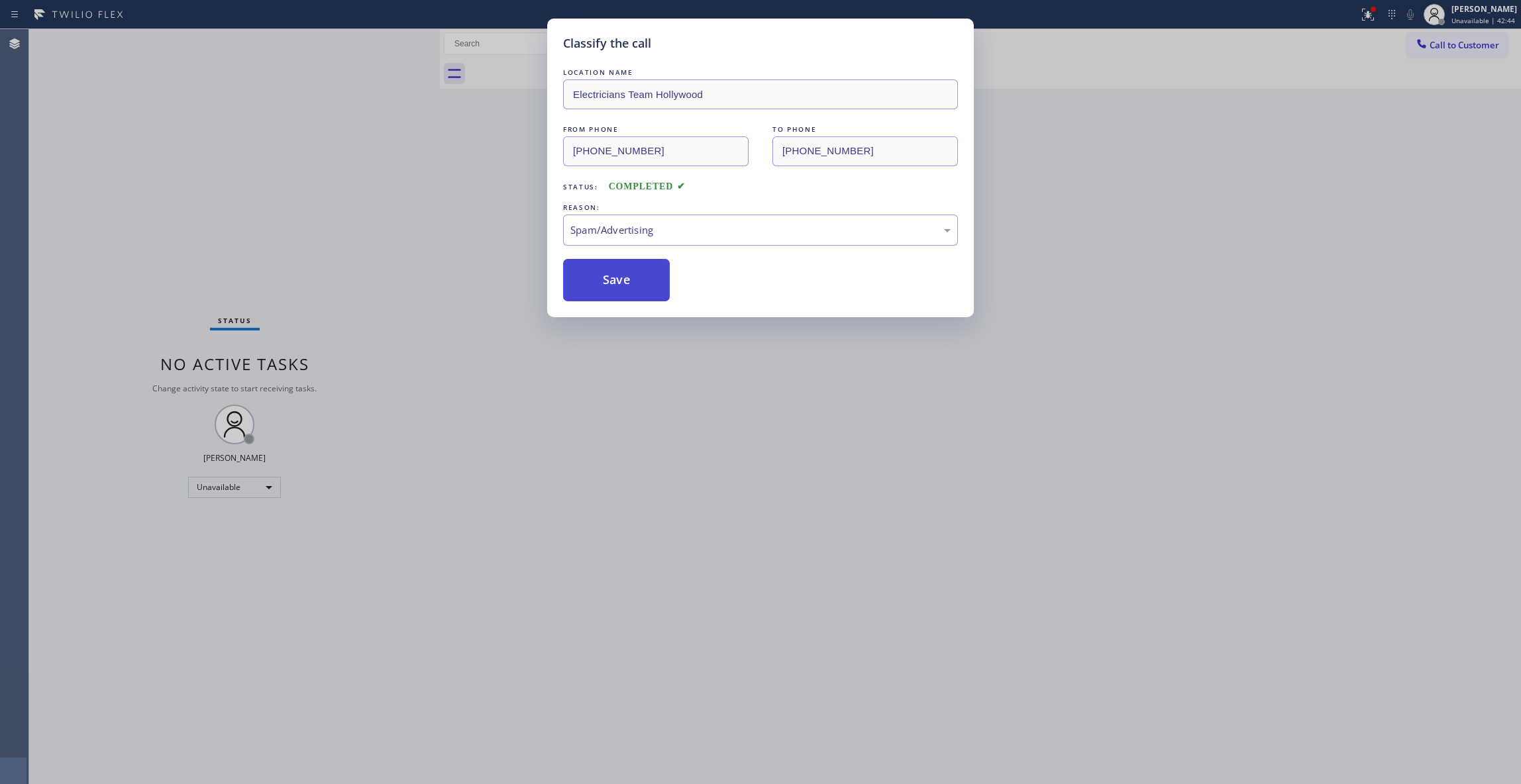
click at [624, 295] on button "Save" at bounding box center [616, 280] width 107 height 43
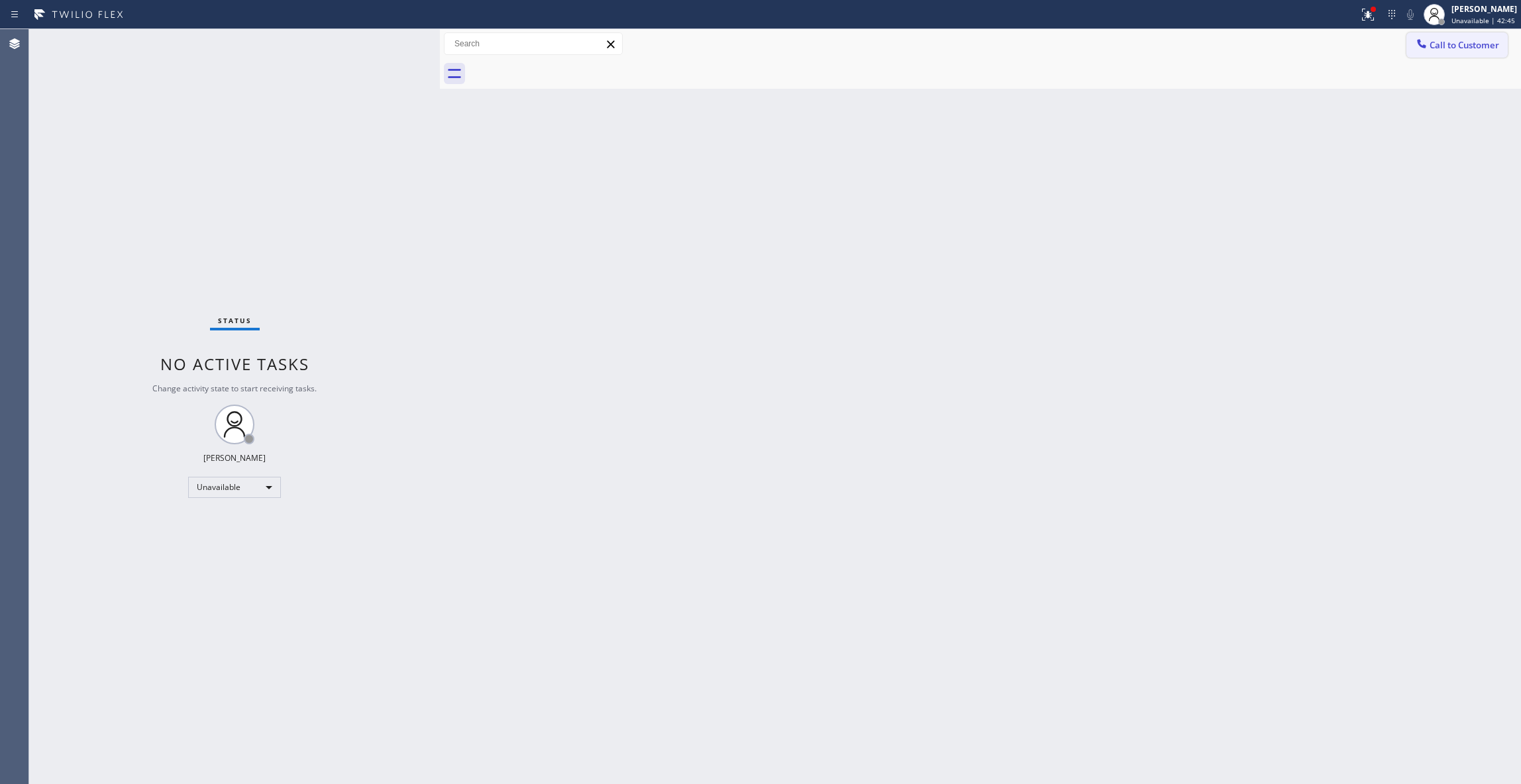
click at [1452, 44] on span "Call to Customer" at bounding box center [1464, 45] width 70 height 12
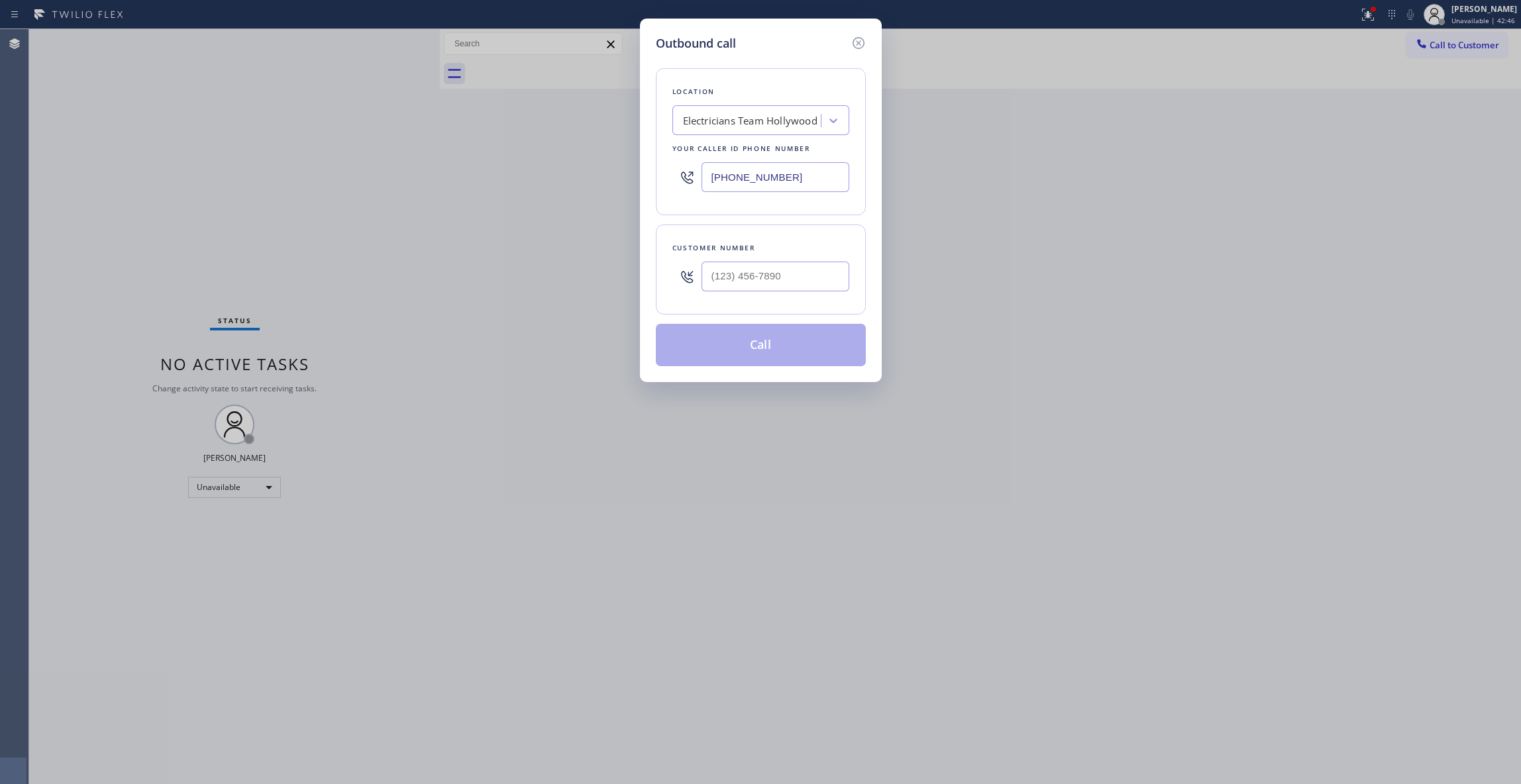
click at [698, 281] on div at bounding box center [687, 276] width 29 height 43
click at [809, 277] on input "(___) ___-____" at bounding box center [775, 277] width 148 height 30
paste input "801) 304-3264"
type input "[PHONE_NUMBER]"
click at [782, 350] on button "Call" at bounding box center [760, 345] width 210 height 43
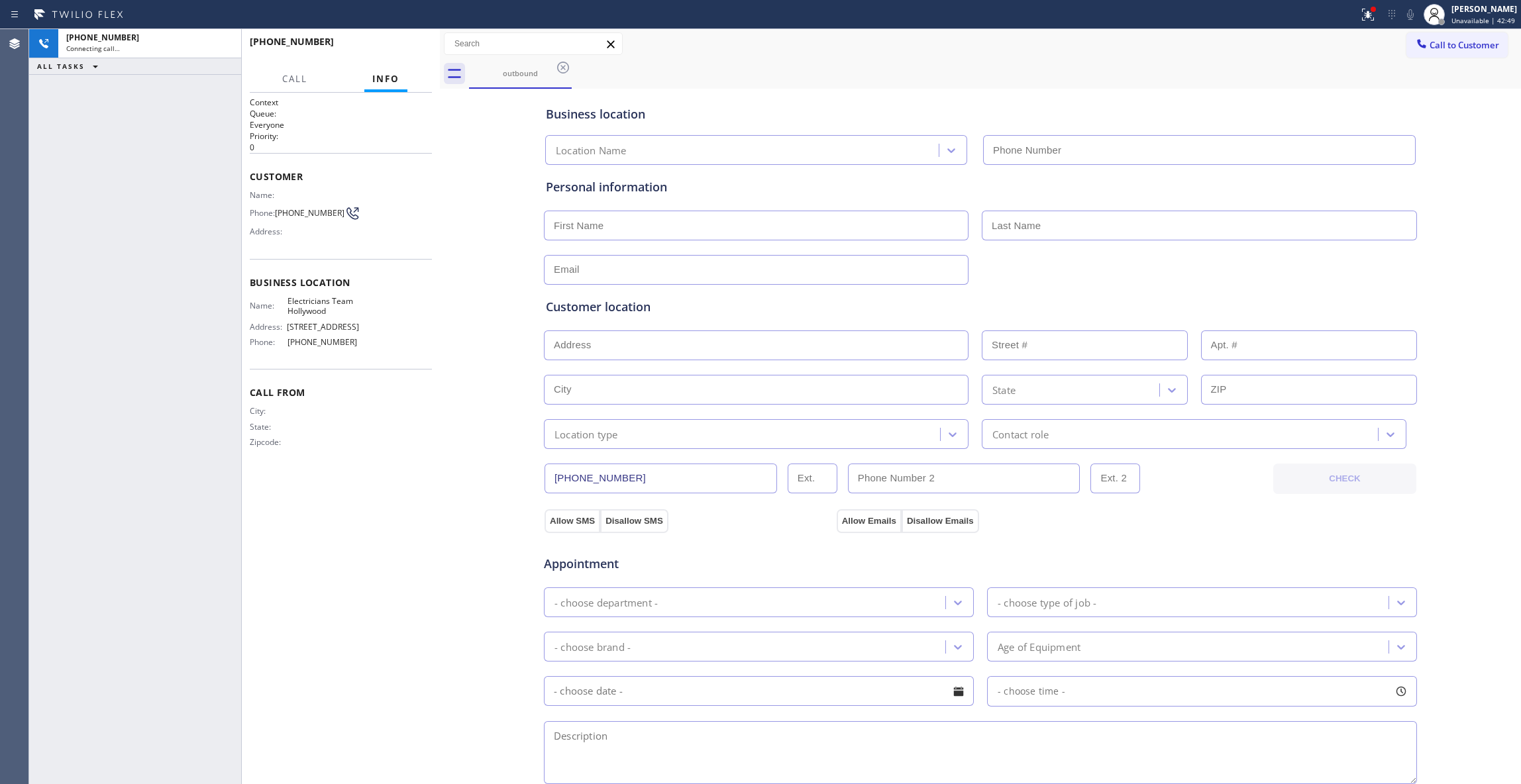
type input "[PHONE_NUMBER]"
click at [1360, 10] on icon at bounding box center [1368, 15] width 16 height 16
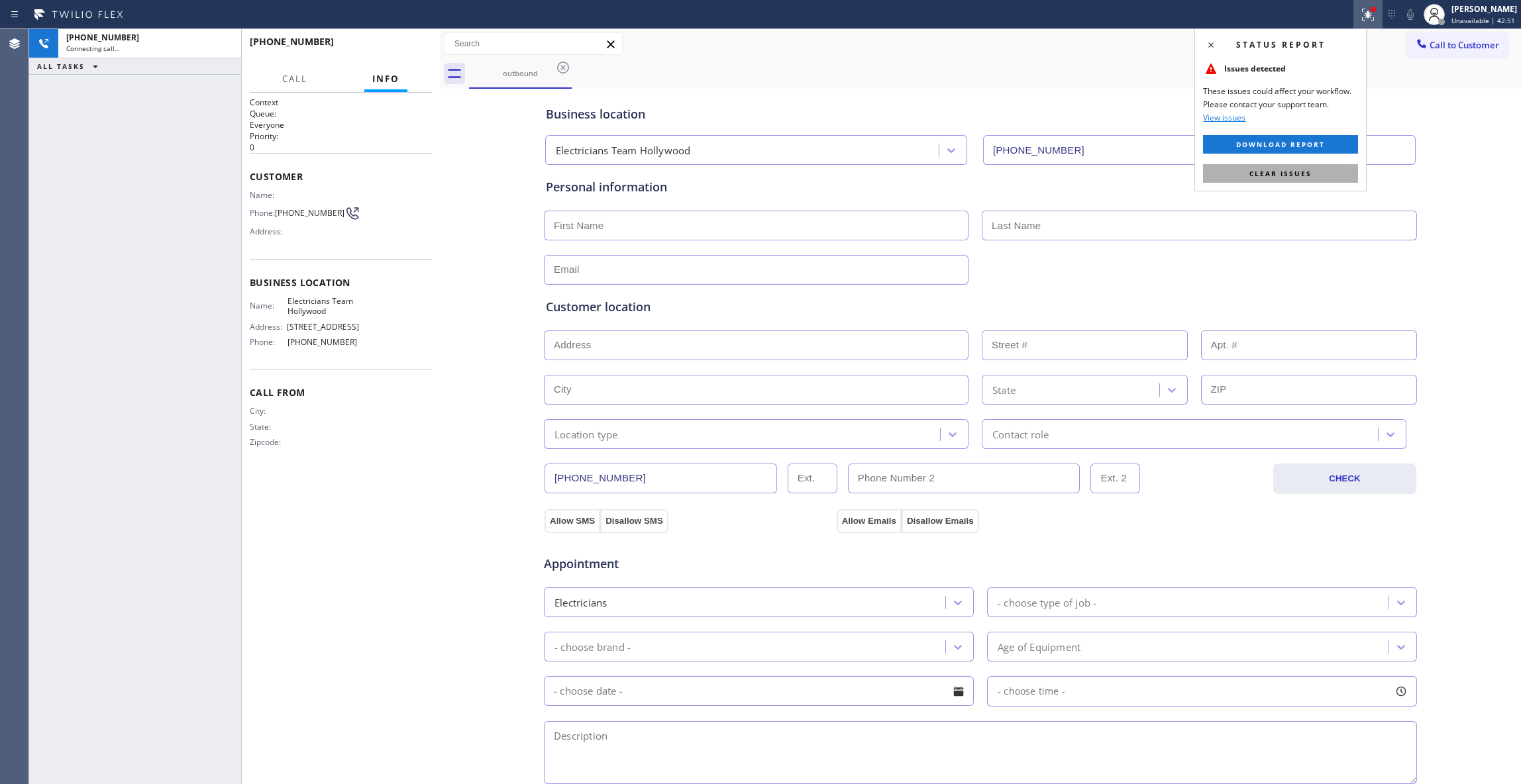
click at [1304, 170] on span "Clear issues" at bounding box center [1281, 173] width 63 height 10
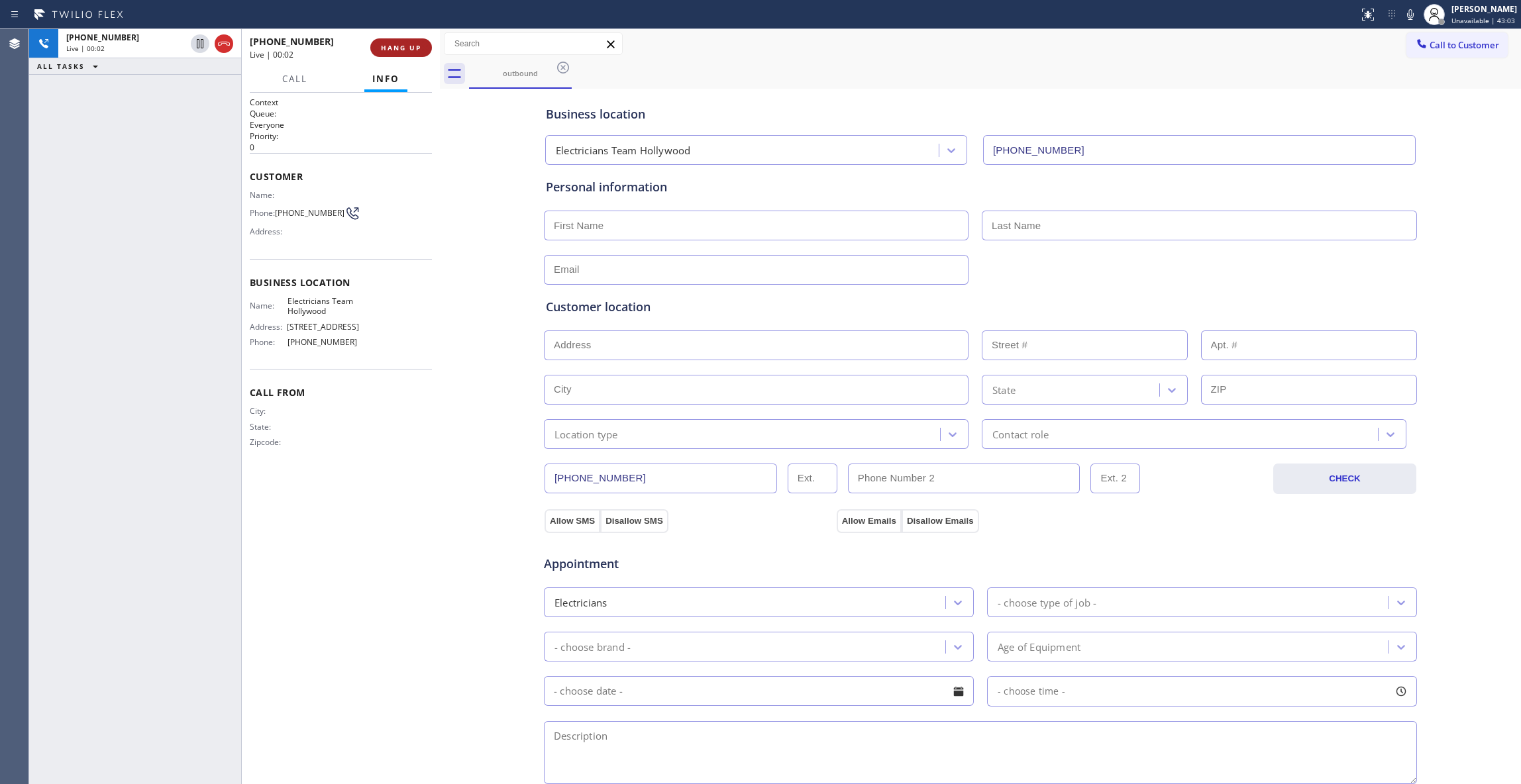
click at [409, 45] on span "HANG UP" at bounding box center [401, 47] width 40 height 10
click at [401, 49] on span "COMPLETE" at bounding box center [399, 47] width 46 height 10
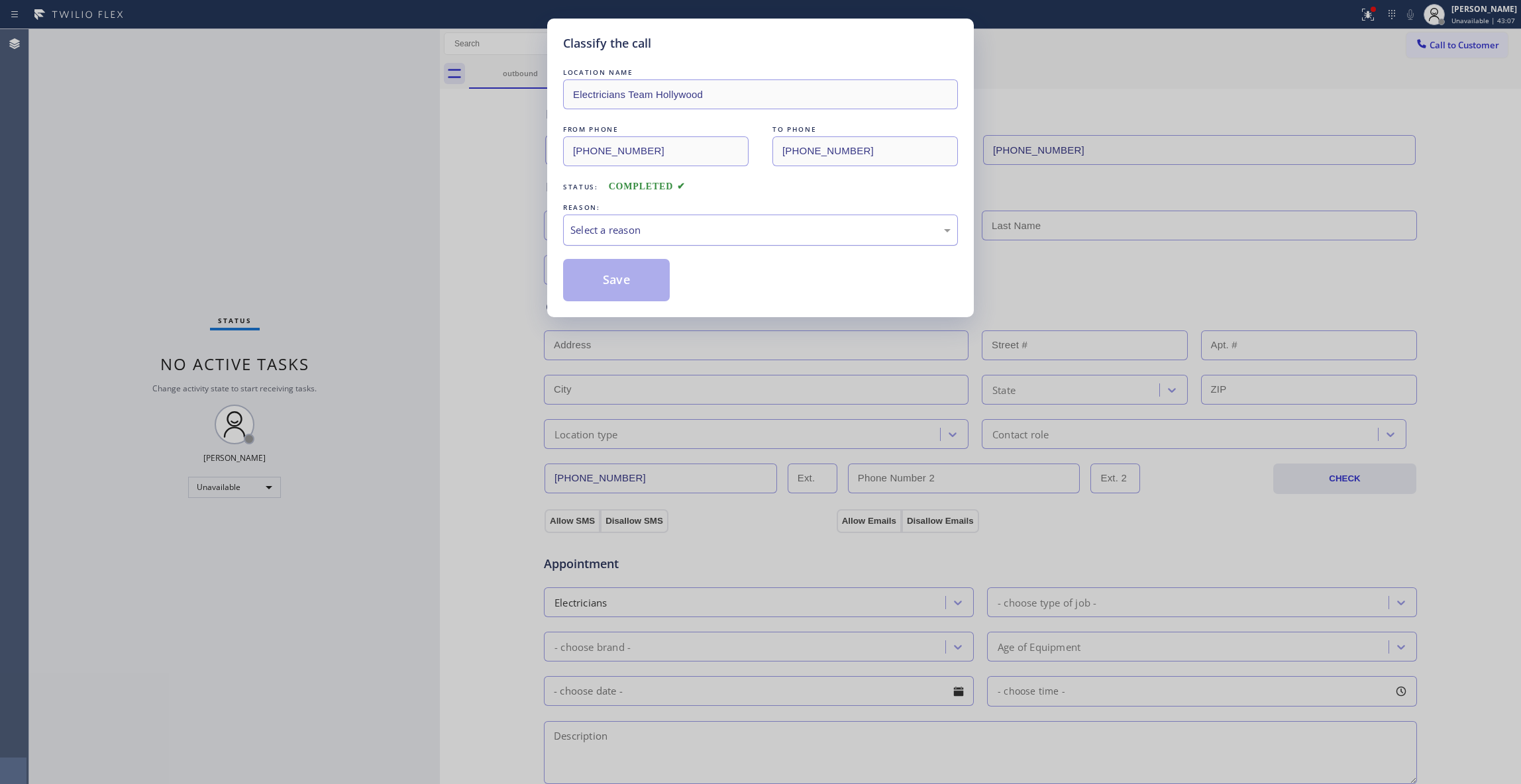
click at [593, 237] on div "Select a reason" at bounding box center [760, 231] width 380 height 16
click at [600, 274] on button "Save" at bounding box center [616, 280] width 107 height 43
drag, startPoint x: 600, startPoint y: 274, endPoint x: 363, endPoint y: 238, distance: 239.7
click at [581, 273] on button "Save" at bounding box center [616, 280] width 107 height 43
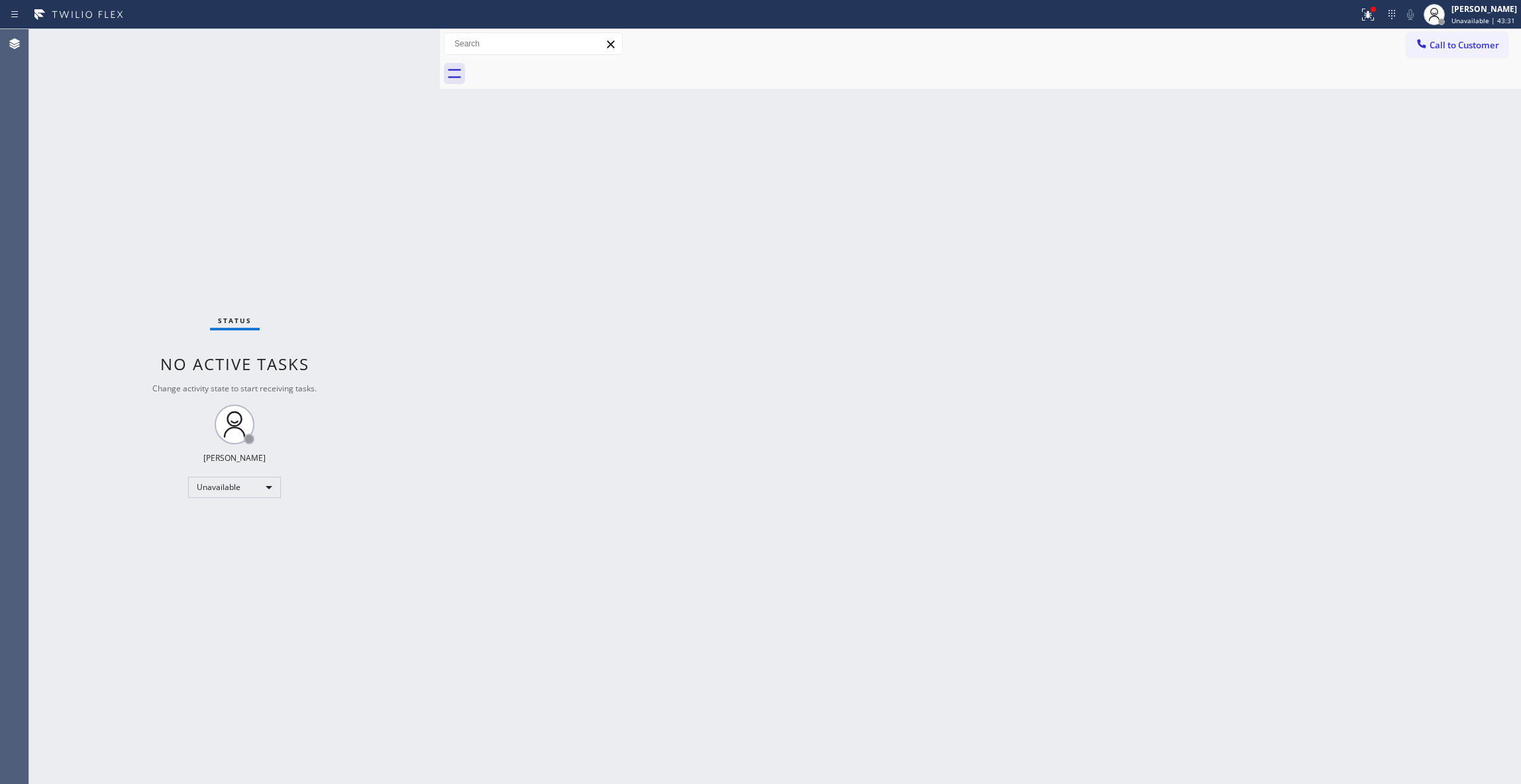
drag, startPoint x: 869, startPoint y: 253, endPoint x: 1355, endPoint y: 87, distance: 513.6
click at [906, 221] on div "Back to Dashboard Change Sender ID Customers Technicians Select a contact Outbo…" at bounding box center [980, 406] width 1081 height 755
drag, startPoint x: 1444, startPoint y: 43, endPoint x: 1437, endPoint y: 41, distance: 7.3
click at [1444, 41] on span "Call to Customer" at bounding box center [1464, 45] width 70 height 12
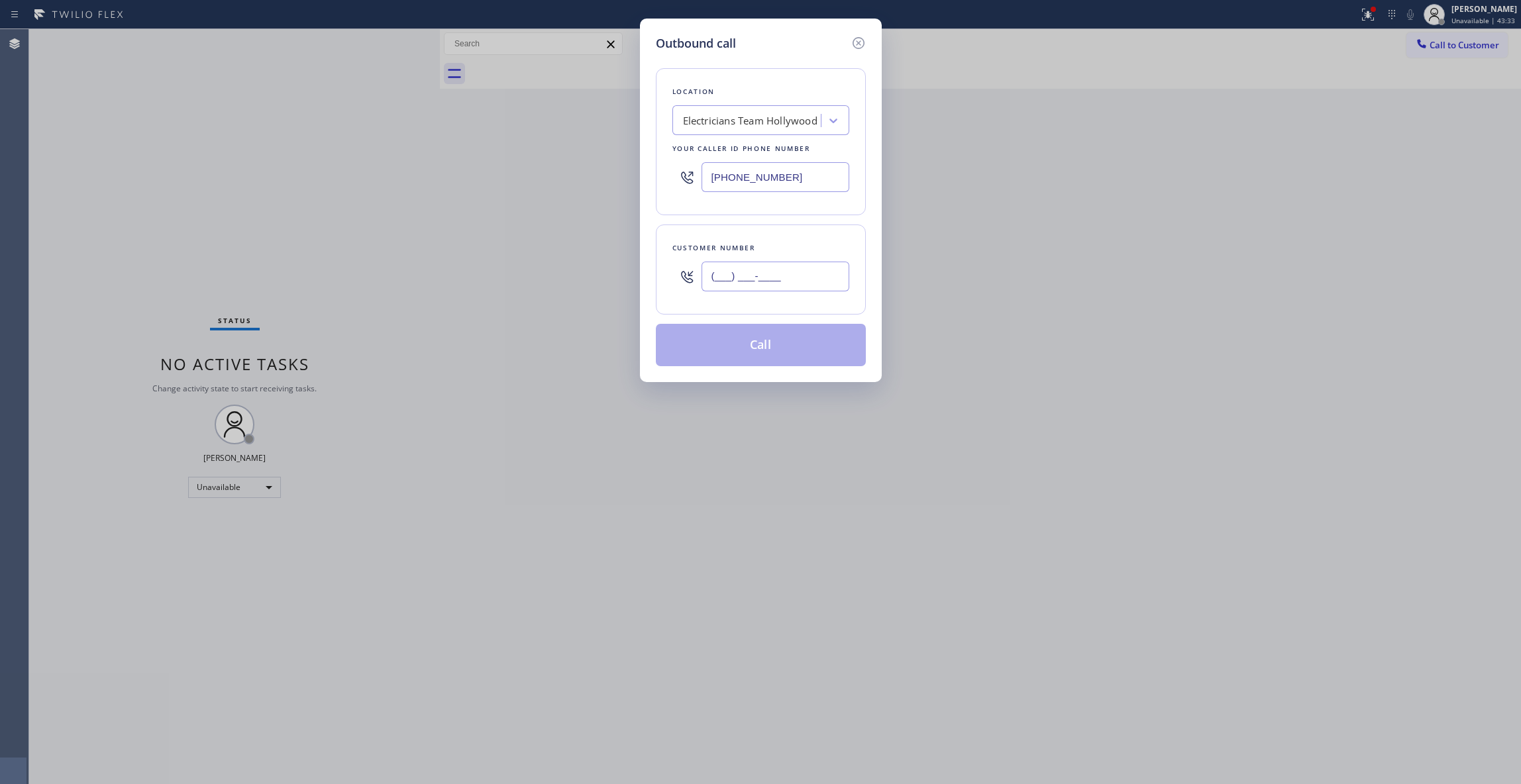
click at [776, 268] on input "(___) ___-____" at bounding box center [775, 277] width 148 height 30
paste input "708) 254-9909"
type input "[PHONE_NUMBER]"
drag, startPoint x: 808, startPoint y: 179, endPoint x: 634, endPoint y: 179, distance: 174.0
click at [634, 179] on div "Outbound call Location Electricians Team Hollywood Your caller id phone number …" at bounding box center [760, 392] width 1521 height 784
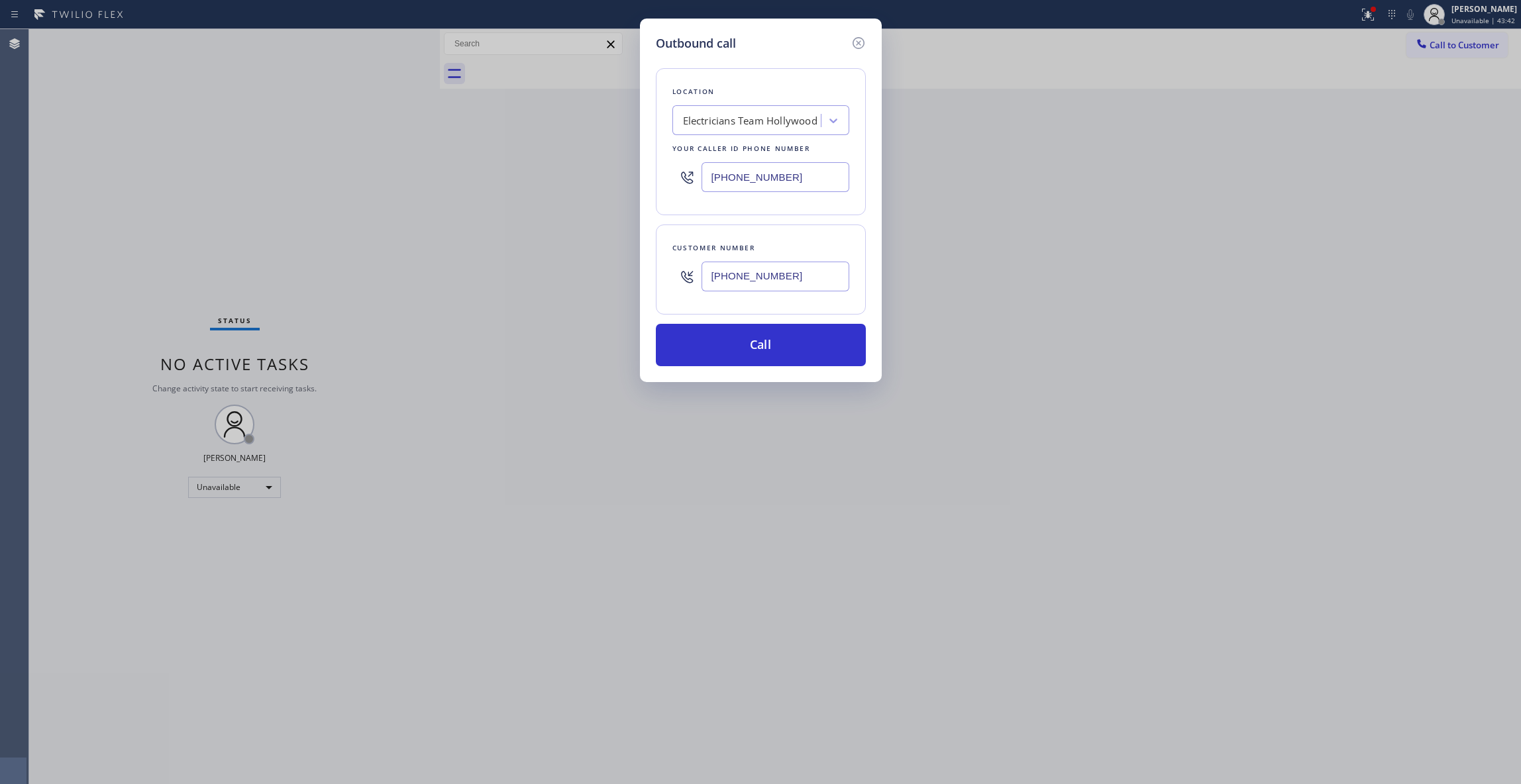
paste input "708) 554-7898"
type input "[PHONE_NUMBER]"
drag, startPoint x: 803, startPoint y: 278, endPoint x: 637, endPoint y: 291, distance: 166.5
click at [621, 277] on div "Outbound call Location American Service Alliance [GEOGRAPHIC_DATA] Your caller …" at bounding box center [760, 392] width 1521 height 784
click at [713, 351] on button "Call" at bounding box center [760, 345] width 210 height 43
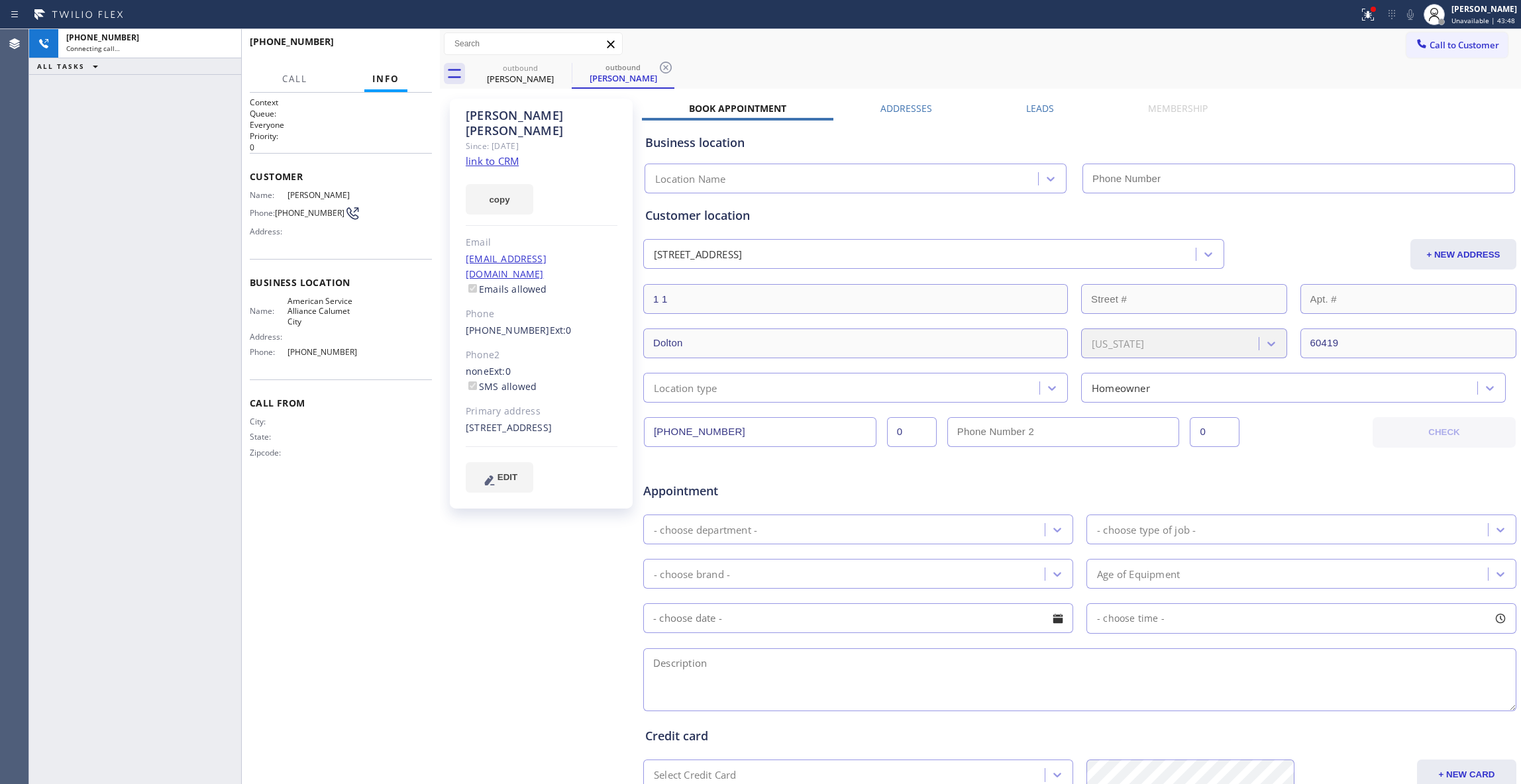
type input "[PHONE_NUMBER]"
click at [667, 64] on icon at bounding box center [666, 68] width 16 height 16
click at [499, 154] on link "link to CRM" at bounding box center [492, 160] width 53 height 13
click at [224, 50] on icon at bounding box center [224, 44] width 16 height 16
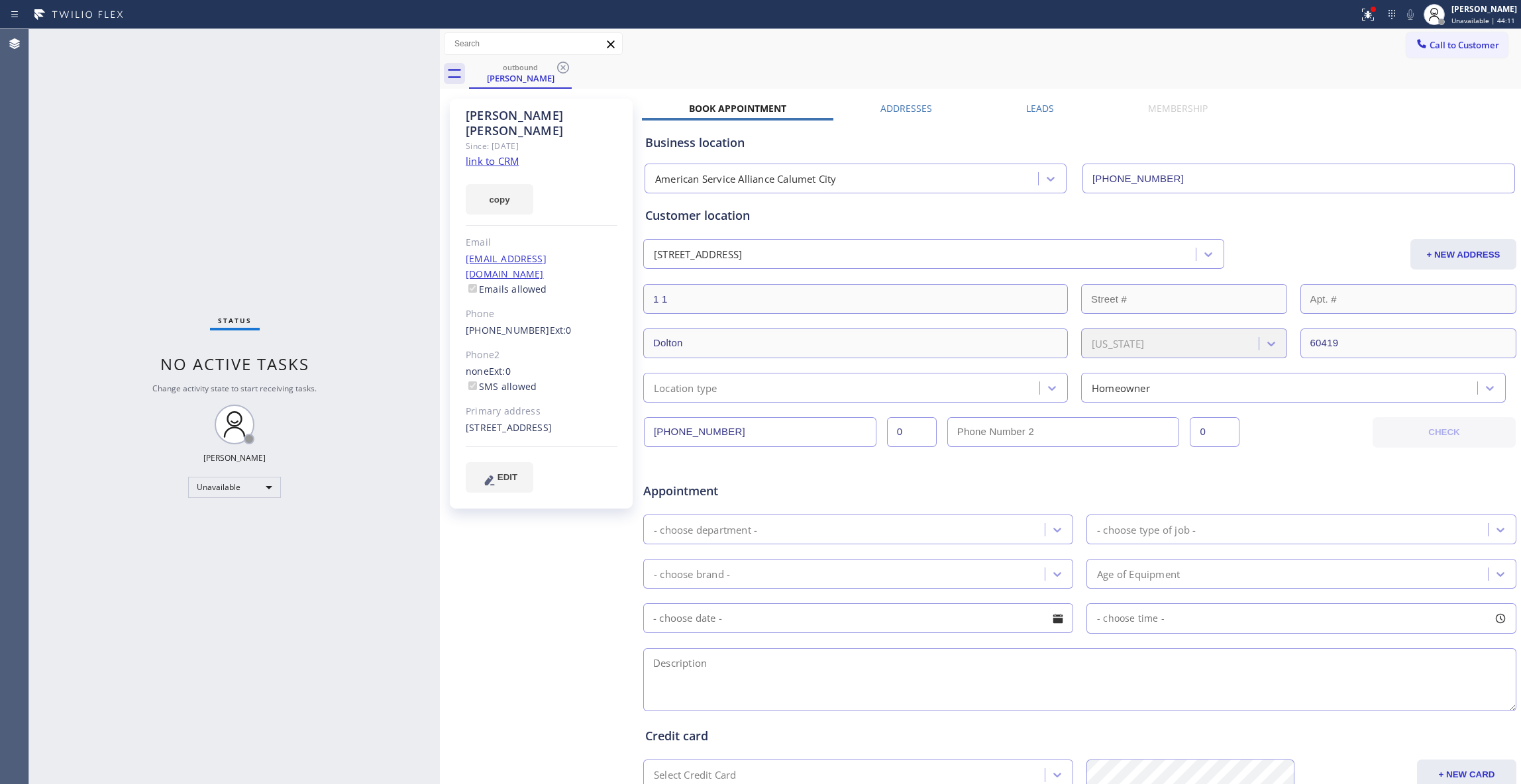
drag, startPoint x: 557, startPoint y: 65, endPoint x: 593, endPoint y: 61, distance: 36.2
click at [558, 65] on icon at bounding box center [563, 68] width 16 height 16
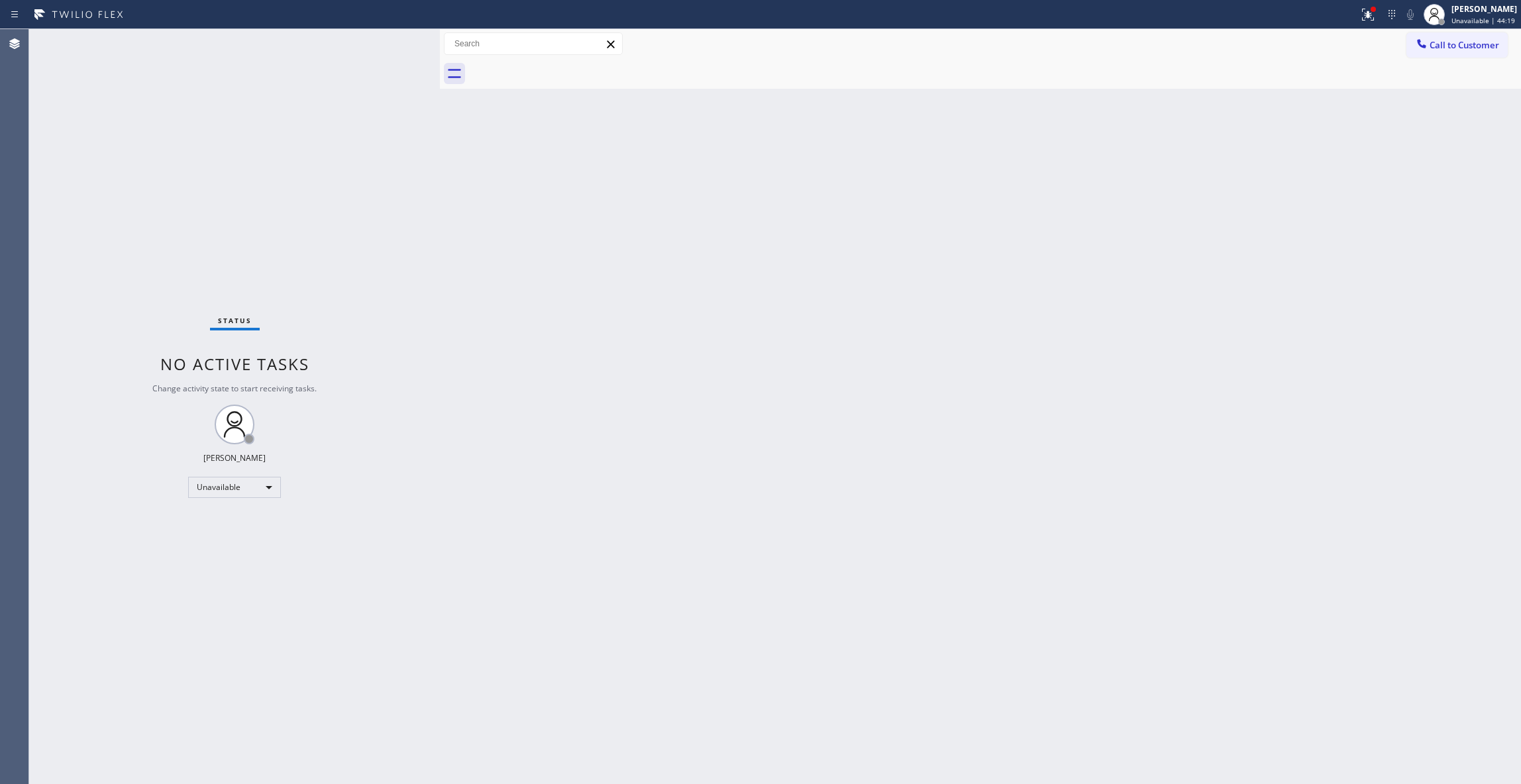
drag, startPoint x: 1015, startPoint y: 244, endPoint x: 1136, endPoint y: 157, distance: 149.0
click at [1077, 196] on div "Back to Dashboard Change Sender ID Customers Technicians Select a contact Outbo…" at bounding box center [980, 406] width 1081 height 755
click at [1460, 32] on button "Call to Customer" at bounding box center [1457, 44] width 101 height 25
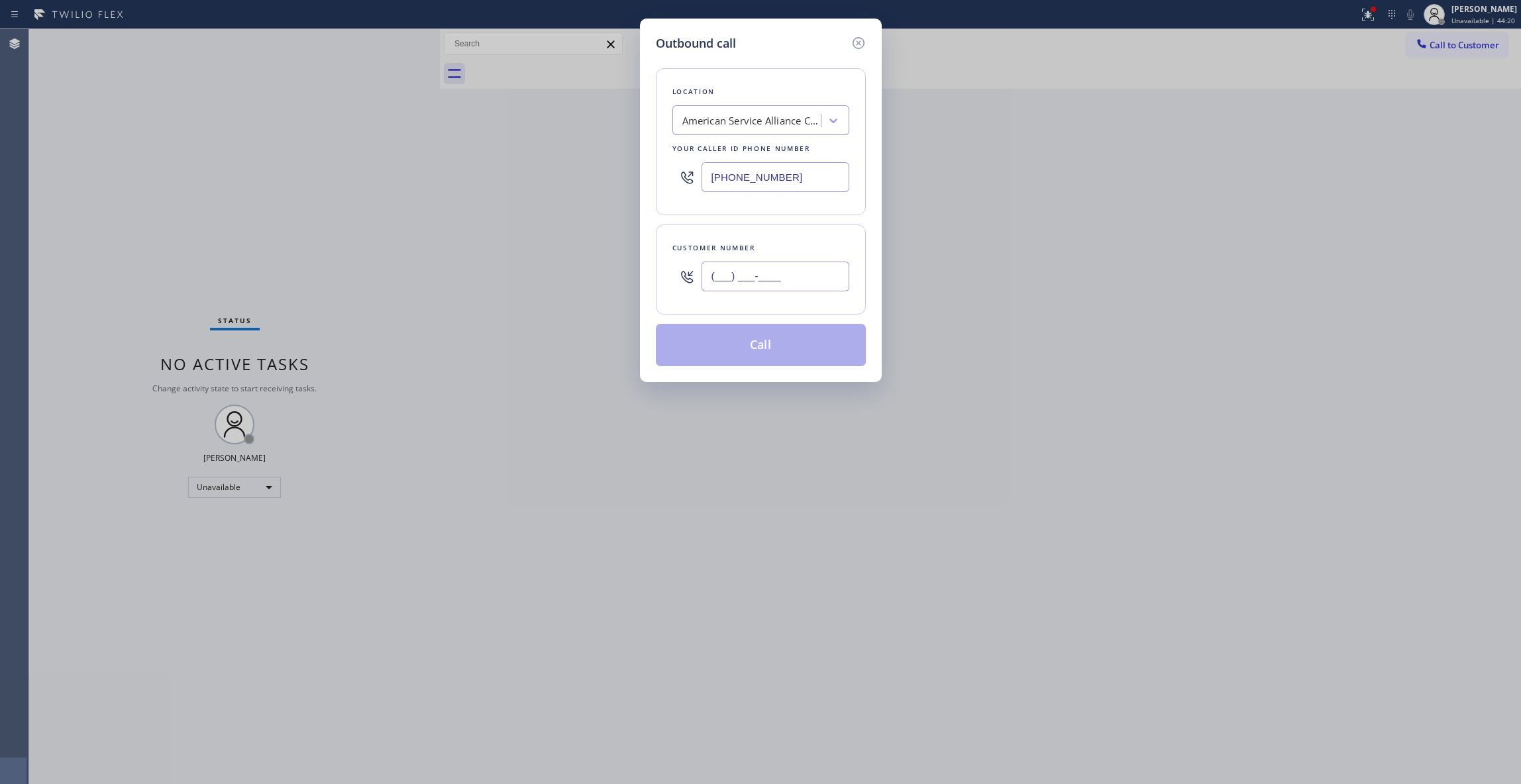
click at [785, 271] on input "(___) ___-____" at bounding box center [775, 277] width 148 height 30
paste input "873) 363-1180"
type input "[PHONE_NUMBER]"
paste input "310) 601-8976"
drag, startPoint x: 825, startPoint y: 171, endPoint x: 459, endPoint y: 185, distance: 366.3
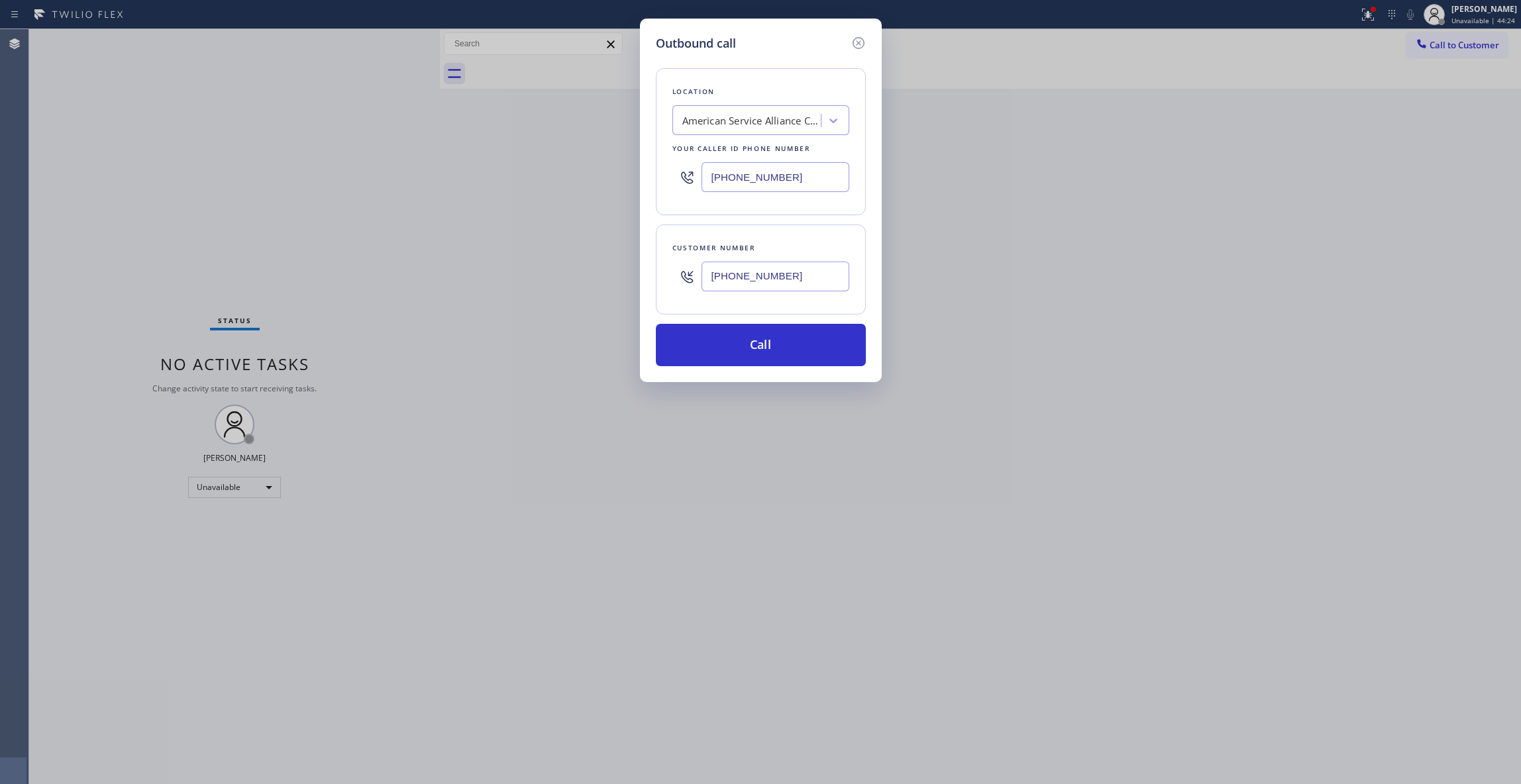
click at [457, 178] on div "Outbound call Location American Service Alliance [GEOGRAPHIC_DATA] Your caller …" at bounding box center [760, 392] width 1521 height 784
type input "[PHONE_NUMBER]"
drag, startPoint x: 825, startPoint y: 281, endPoint x: 609, endPoint y: 258, distance: 217.2
click at [609, 258] on div "Outbound call Location Kitchen remodeling [PERSON_NAME][GEOGRAPHIC_DATA] Expert…" at bounding box center [760, 392] width 1521 height 784
click at [720, 339] on button "Call" at bounding box center [760, 345] width 210 height 43
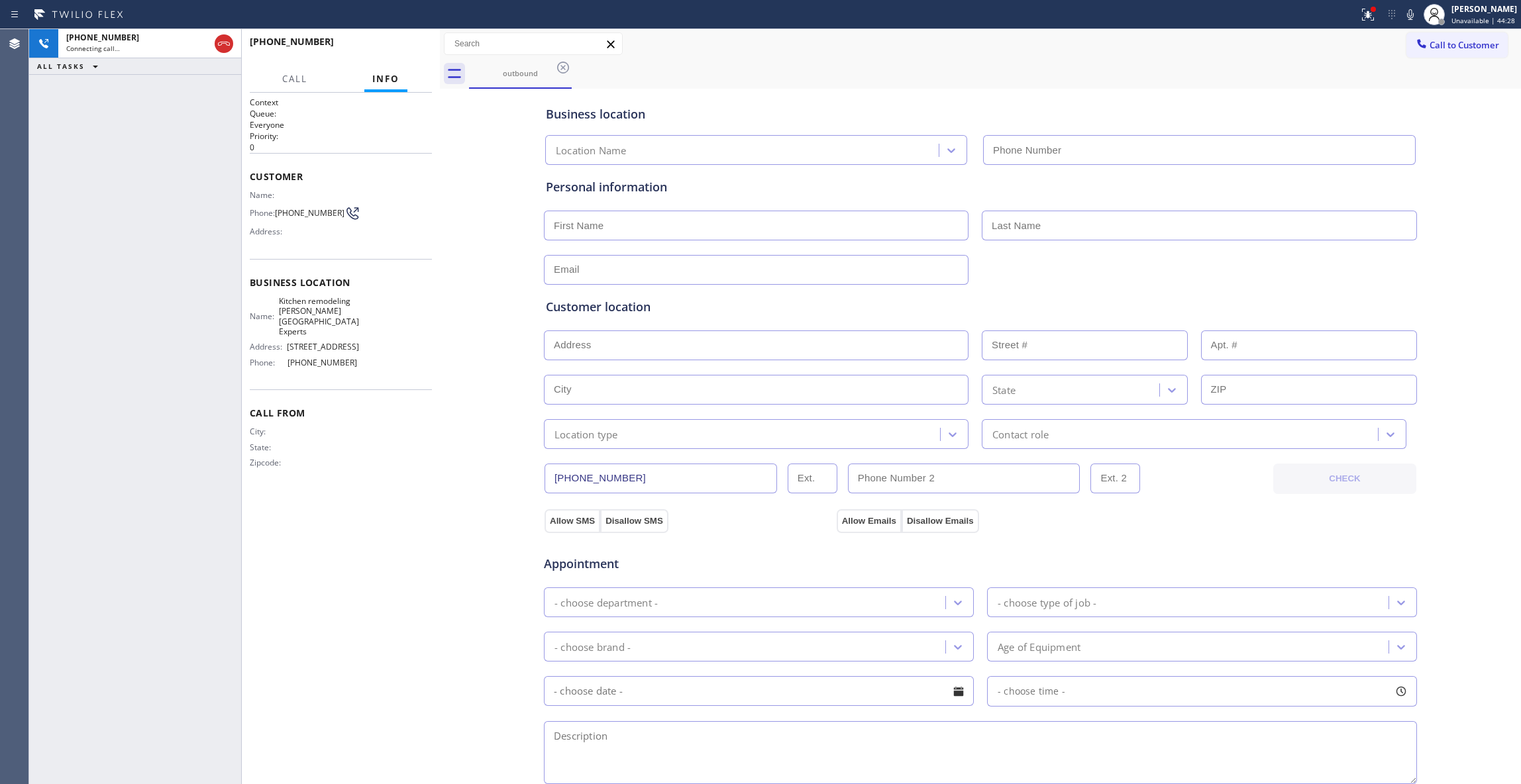
type input "[PHONE_NUMBER]"
click at [223, 44] on icon at bounding box center [224, 44] width 16 height 16
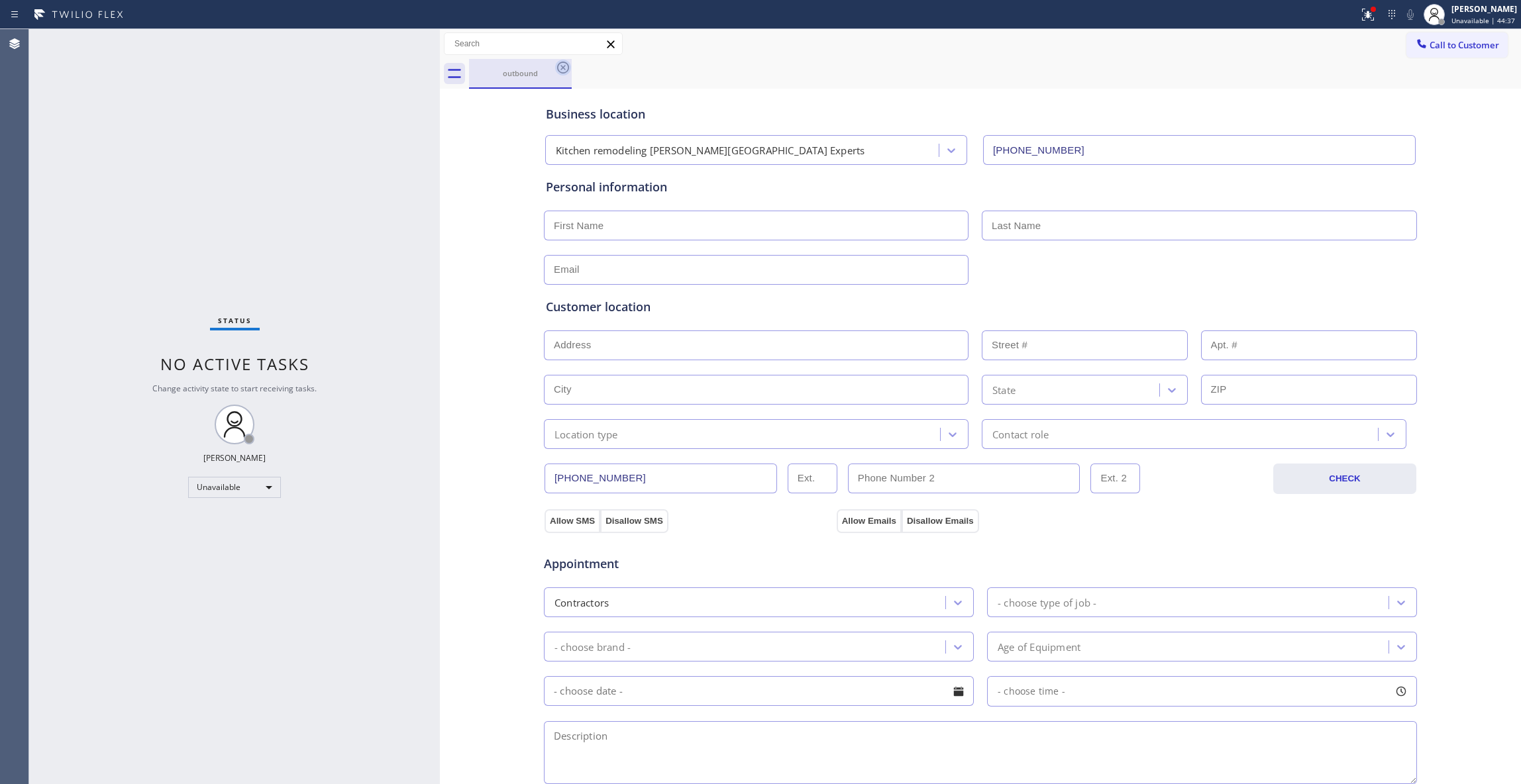
click at [565, 70] on icon at bounding box center [563, 68] width 16 height 16
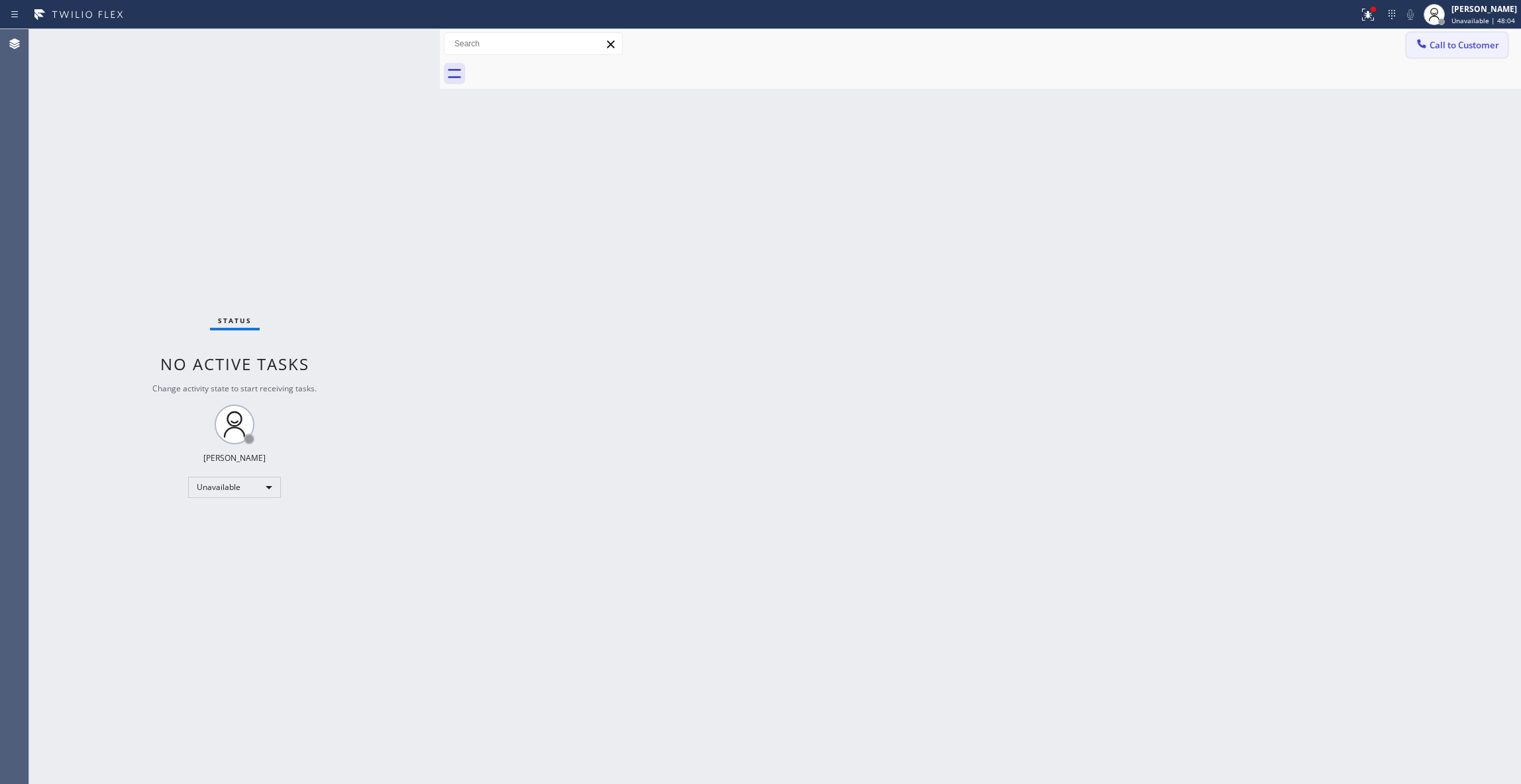
click at [1471, 49] on span "Call to Customer" at bounding box center [1464, 45] width 70 height 12
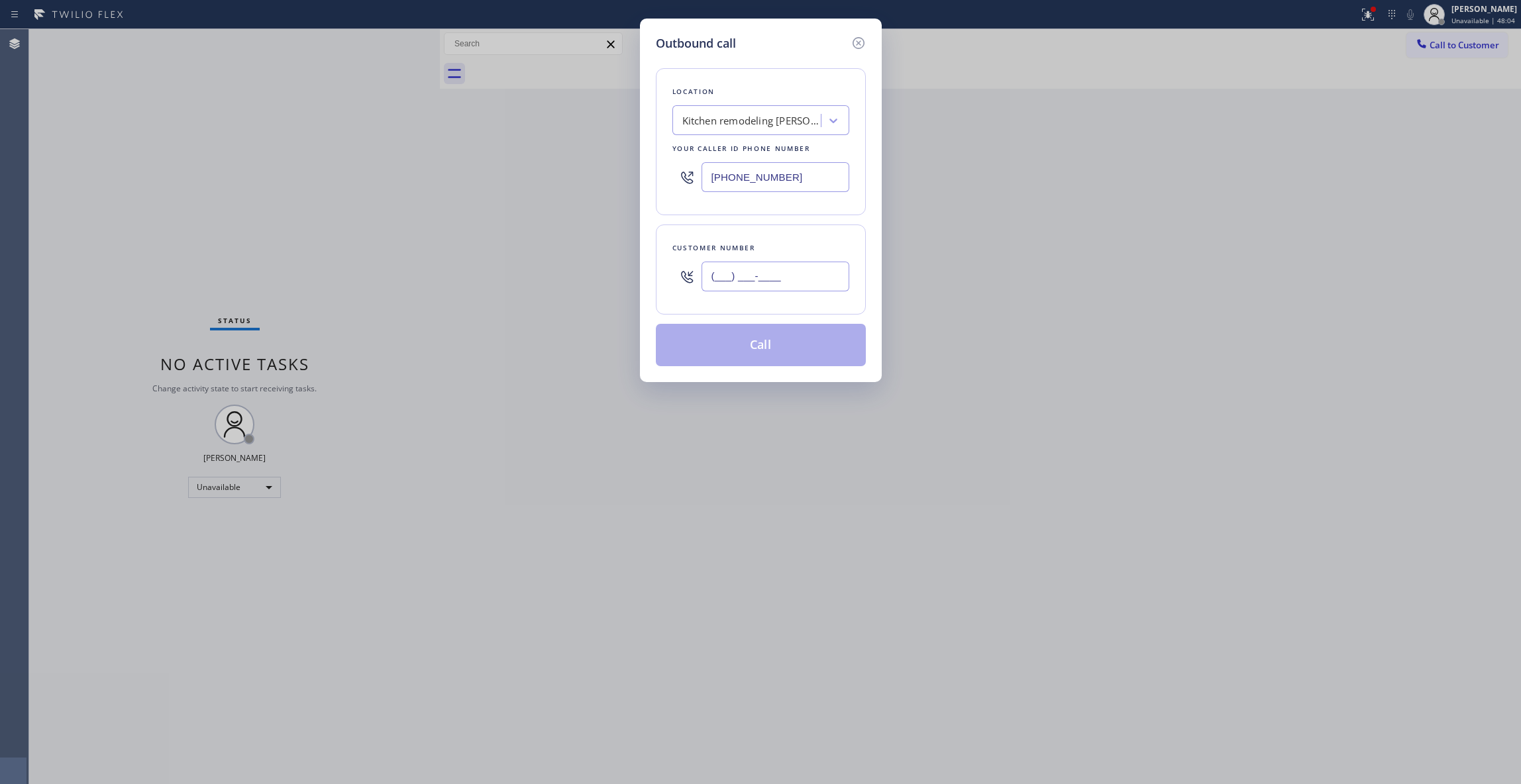
click at [817, 273] on input "(___) ___-____" at bounding box center [775, 277] width 148 height 30
paste input "408) 775-2615"
type input "[PHONE_NUMBER]"
drag, startPoint x: 825, startPoint y: 173, endPoint x: 452, endPoint y: 181, distance: 373.1
click at [437, 179] on div "Outbound call Location Kitchen remodeling [PERSON_NAME][GEOGRAPHIC_DATA] Expert…" at bounding box center [760, 392] width 1521 height 784
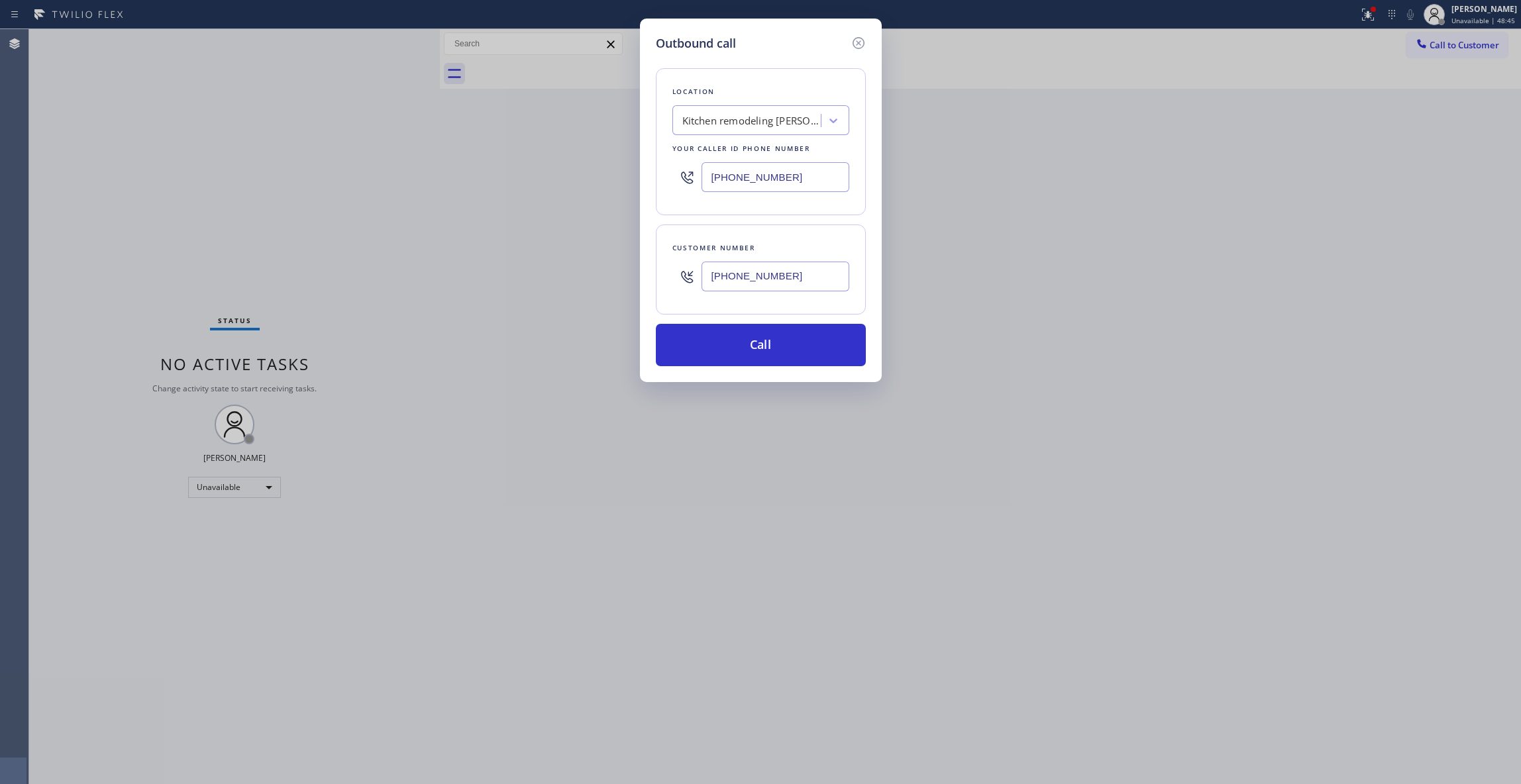
paste input "888) 909-0120"
type input "[PHONE_NUMBER]"
click at [781, 357] on button "Call" at bounding box center [760, 345] width 210 height 43
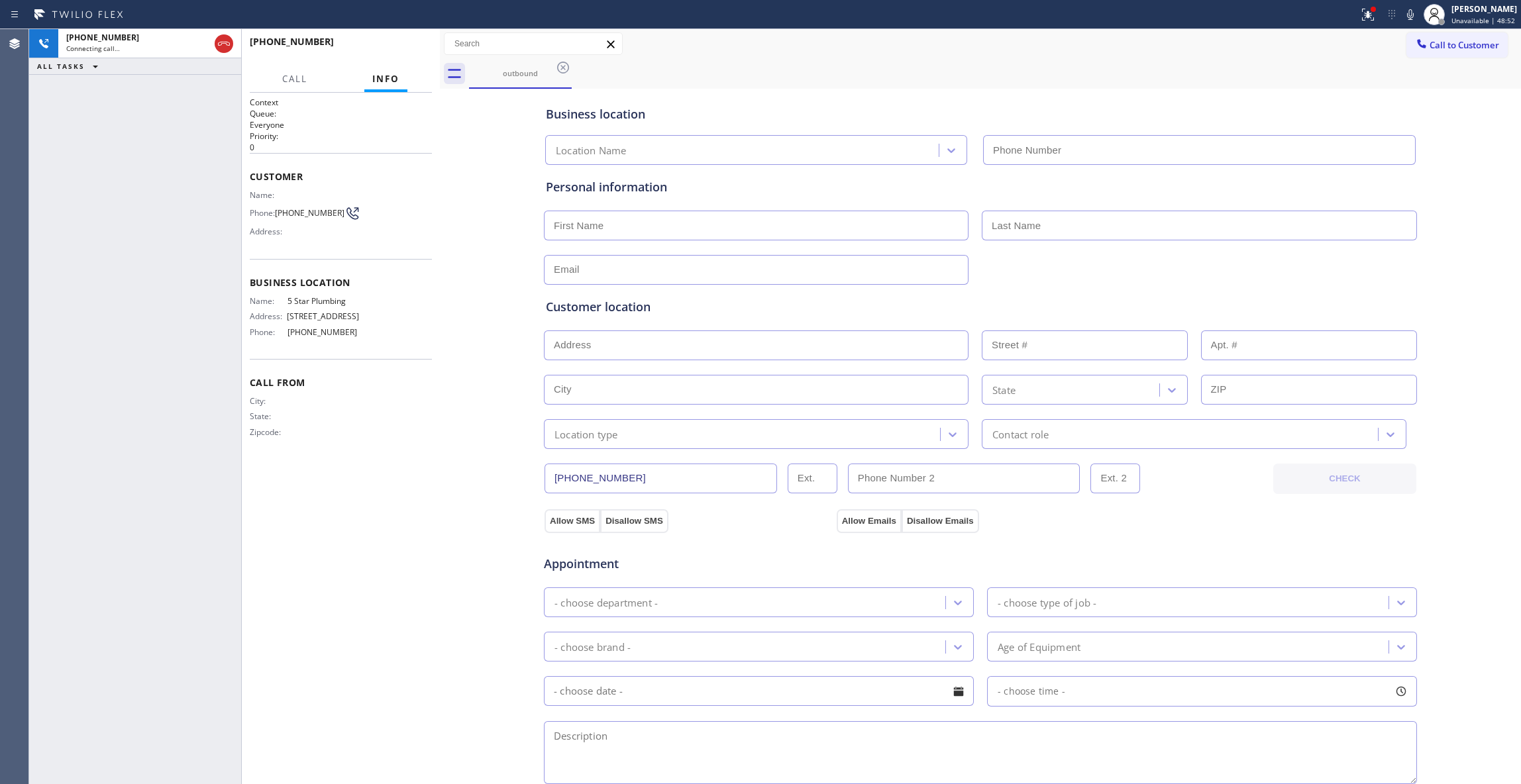
type input "[PHONE_NUMBER]"
click at [21, 157] on div "Agent Desktop" at bounding box center [14, 406] width 29 height 755
click at [385, 48] on span "HANG UP" at bounding box center [401, 47] width 40 height 10
click at [405, 44] on span "COMPLETE" at bounding box center [399, 47] width 46 height 10
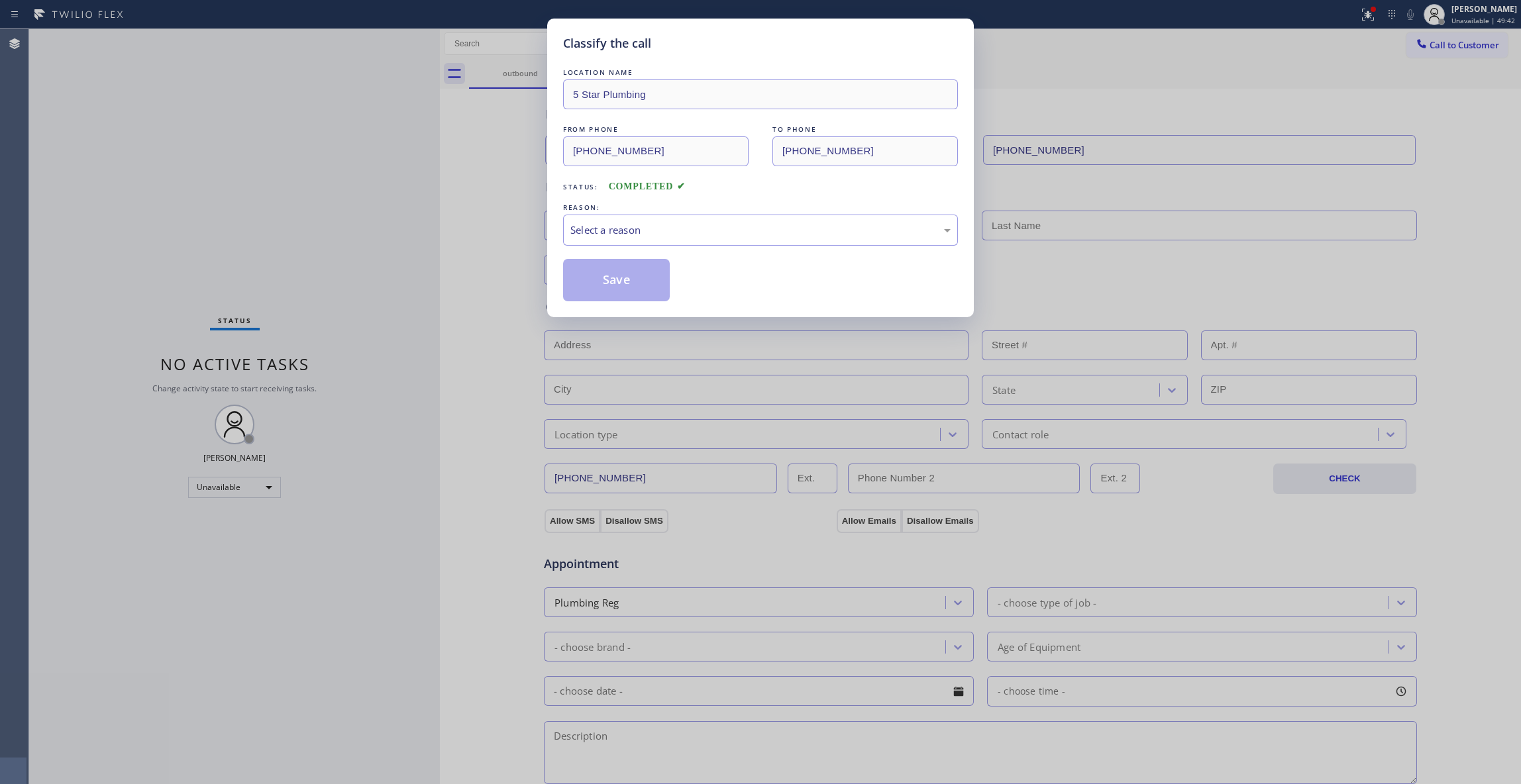
click at [663, 211] on div "REASON:" at bounding box center [760, 208] width 395 height 14
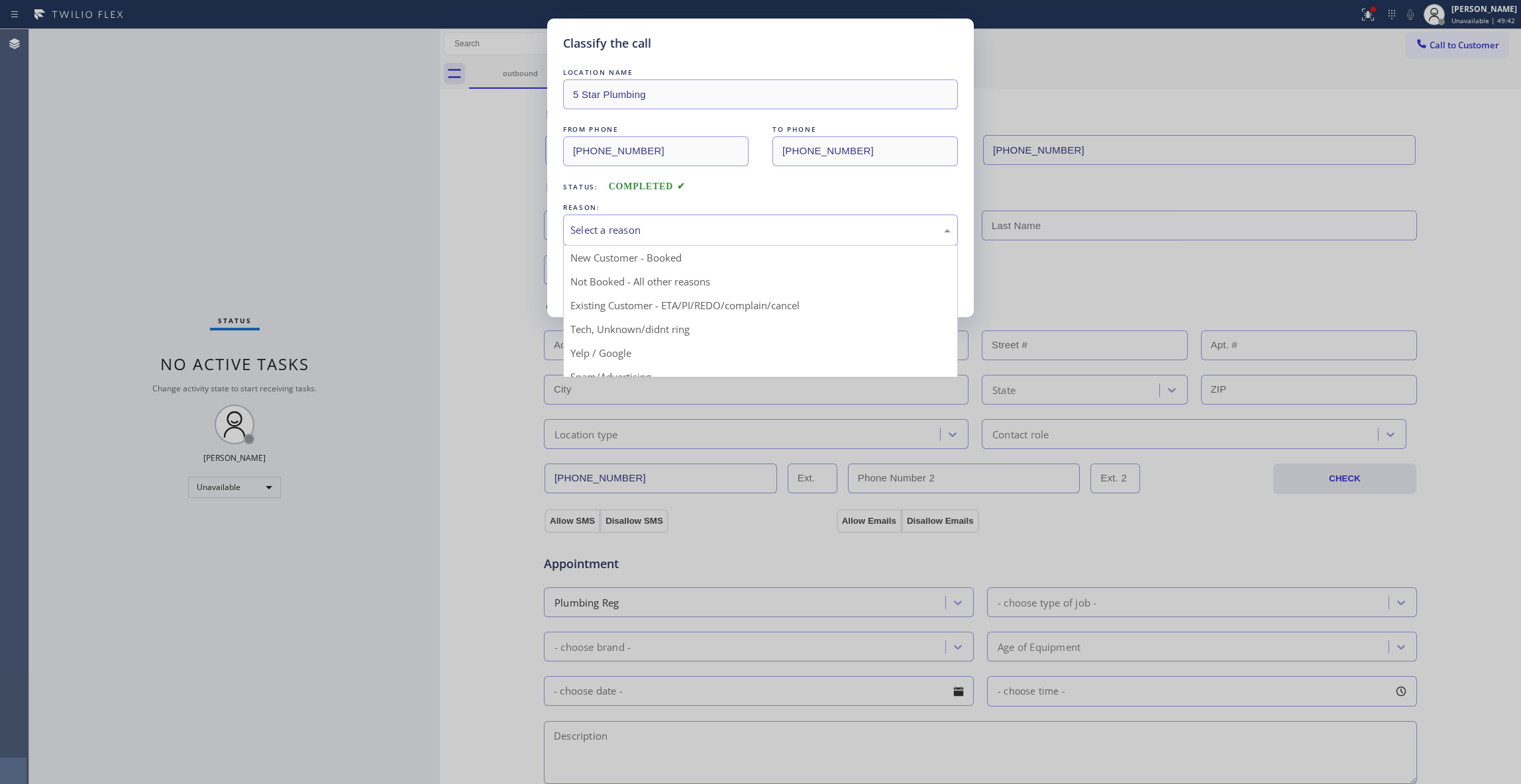
click at [666, 224] on div "Select a reason" at bounding box center [760, 231] width 380 height 16
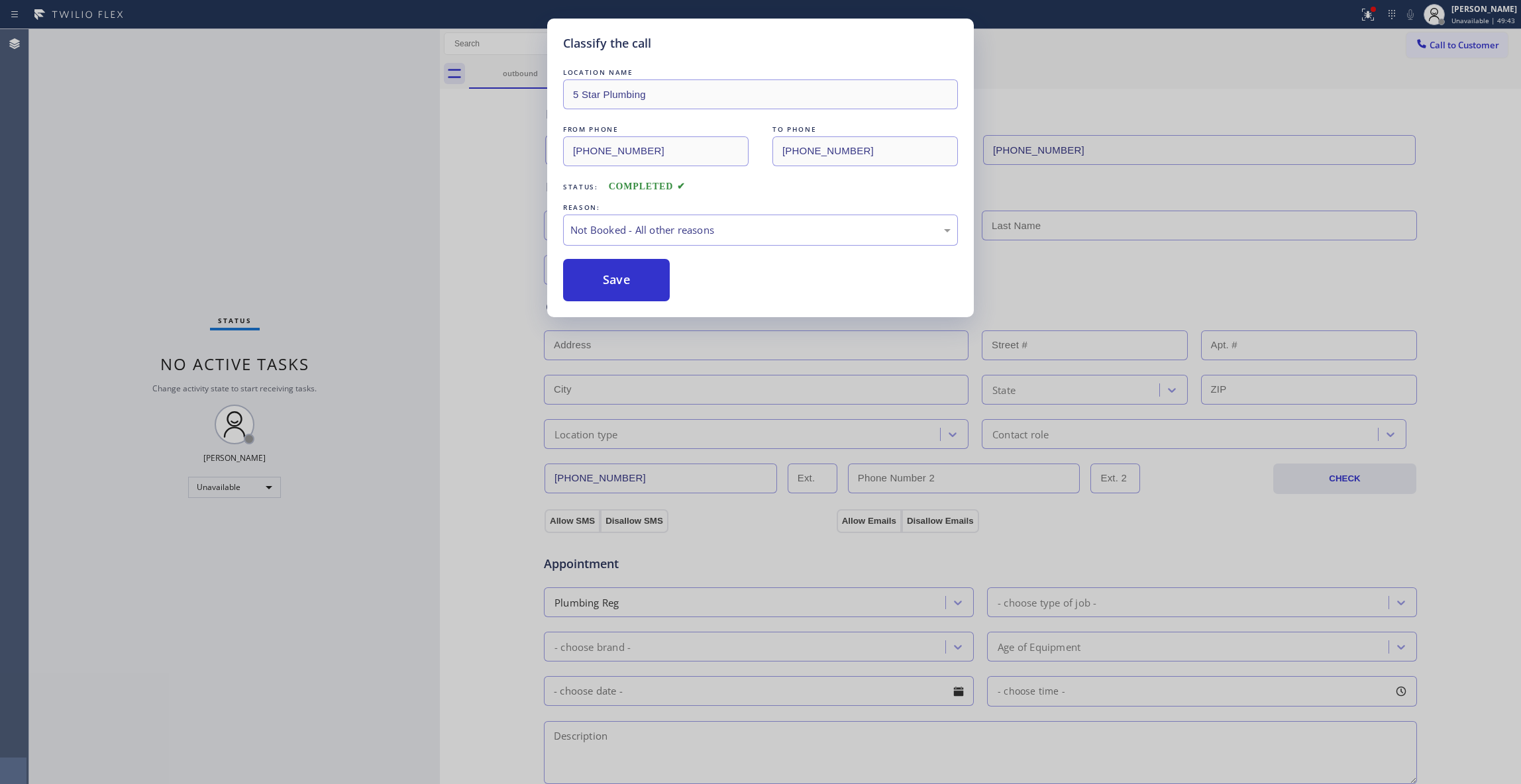
click at [614, 282] on button "Save" at bounding box center [616, 280] width 107 height 43
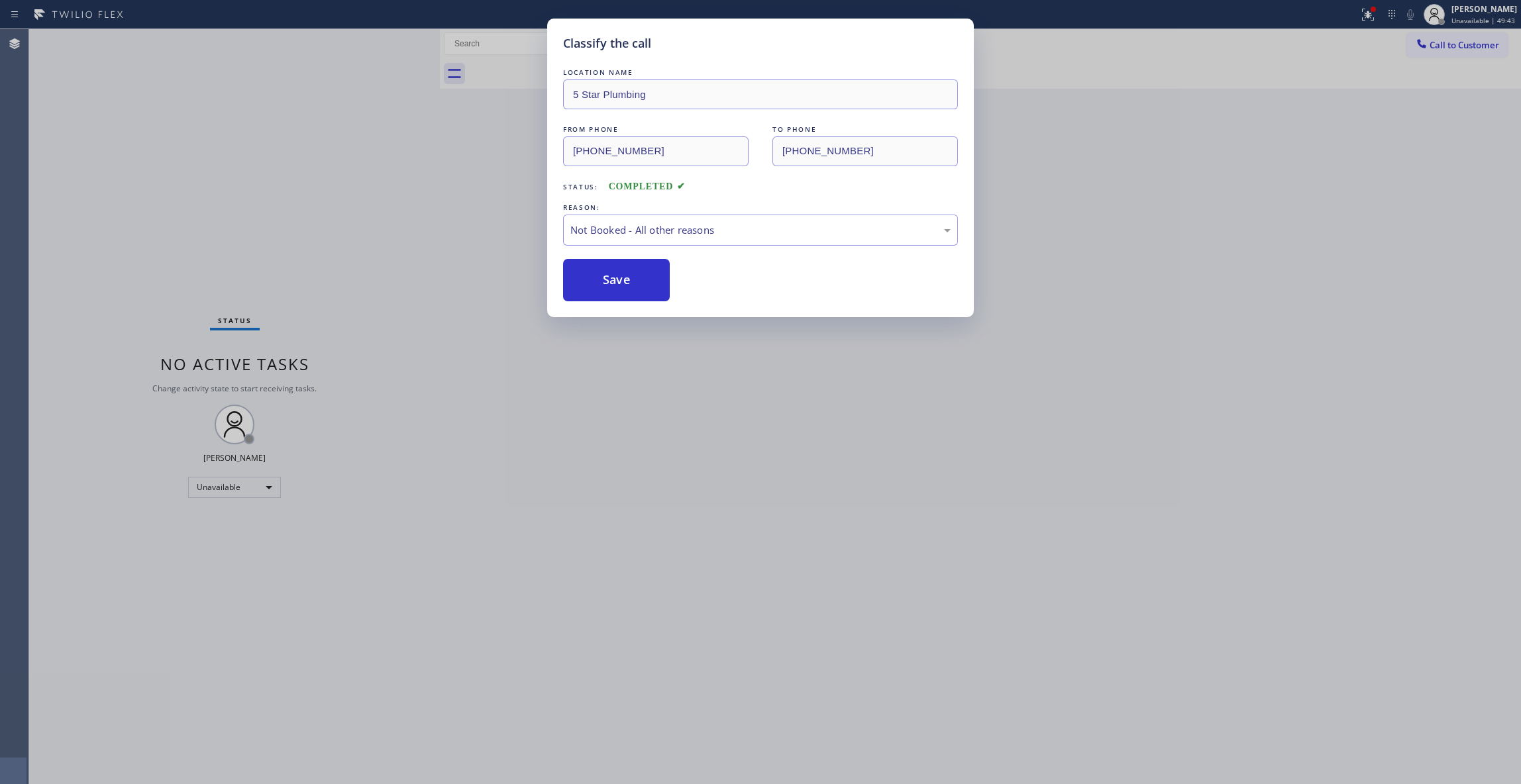
click at [614, 282] on button "Save" at bounding box center [616, 280] width 107 height 43
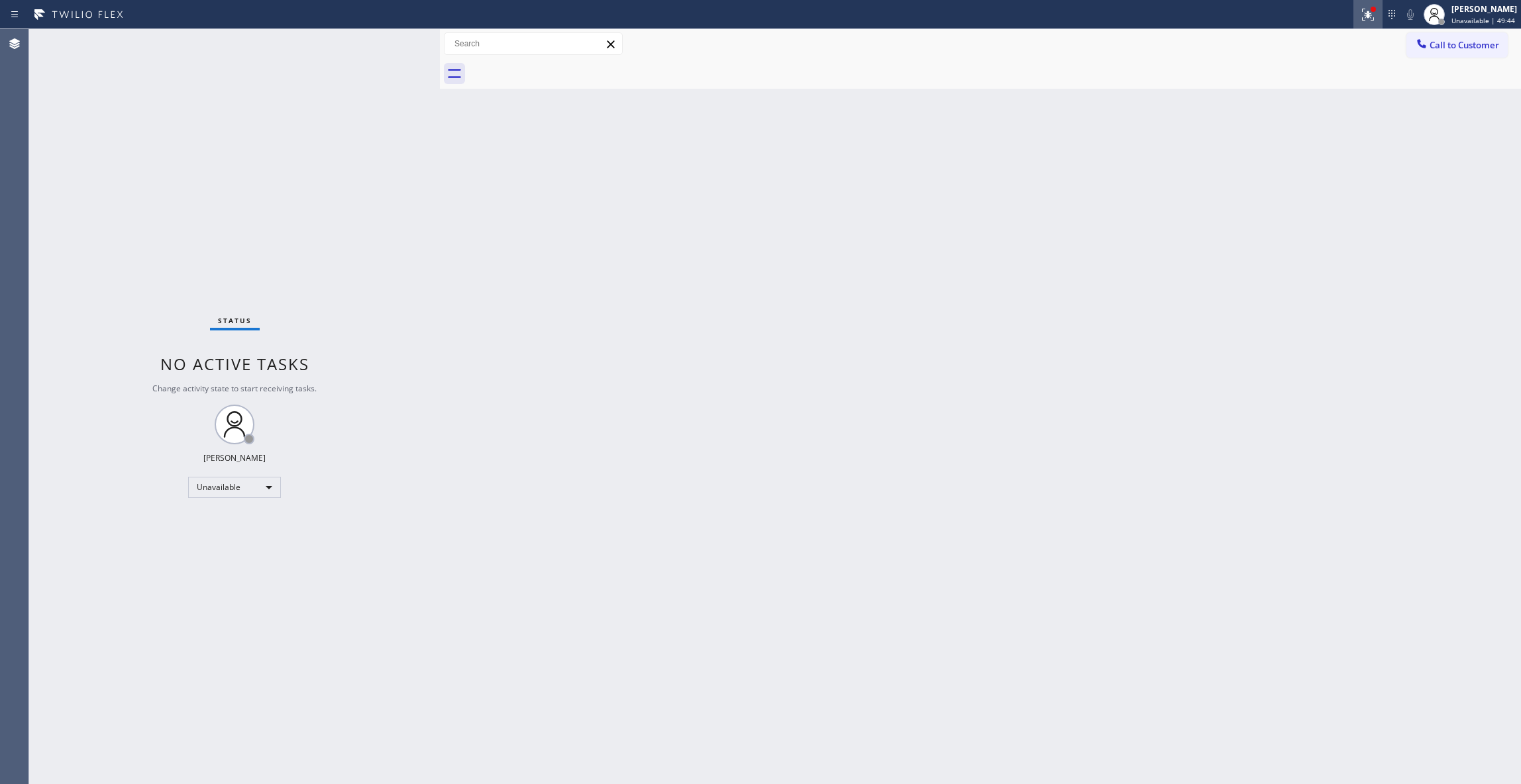
click at [1364, 15] on icon at bounding box center [1367, 12] width 8 height 4
click at [1288, 173] on span "Clear issues" at bounding box center [1281, 173] width 63 height 10
click at [159, 202] on div "Status No active tasks Change activity state to start receiving tasks. [PERSON_…" at bounding box center [234, 406] width 411 height 755
click at [218, 560] on div "Status No active tasks Change activity state to start receiving tasks. [PERSON_…" at bounding box center [234, 406] width 411 height 755
click at [798, 368] on div "Back to Dashboard Change Sender ID Customers Technicians Select a contact Outbo…" at bounding box center [980, 406] width 1081 height 755
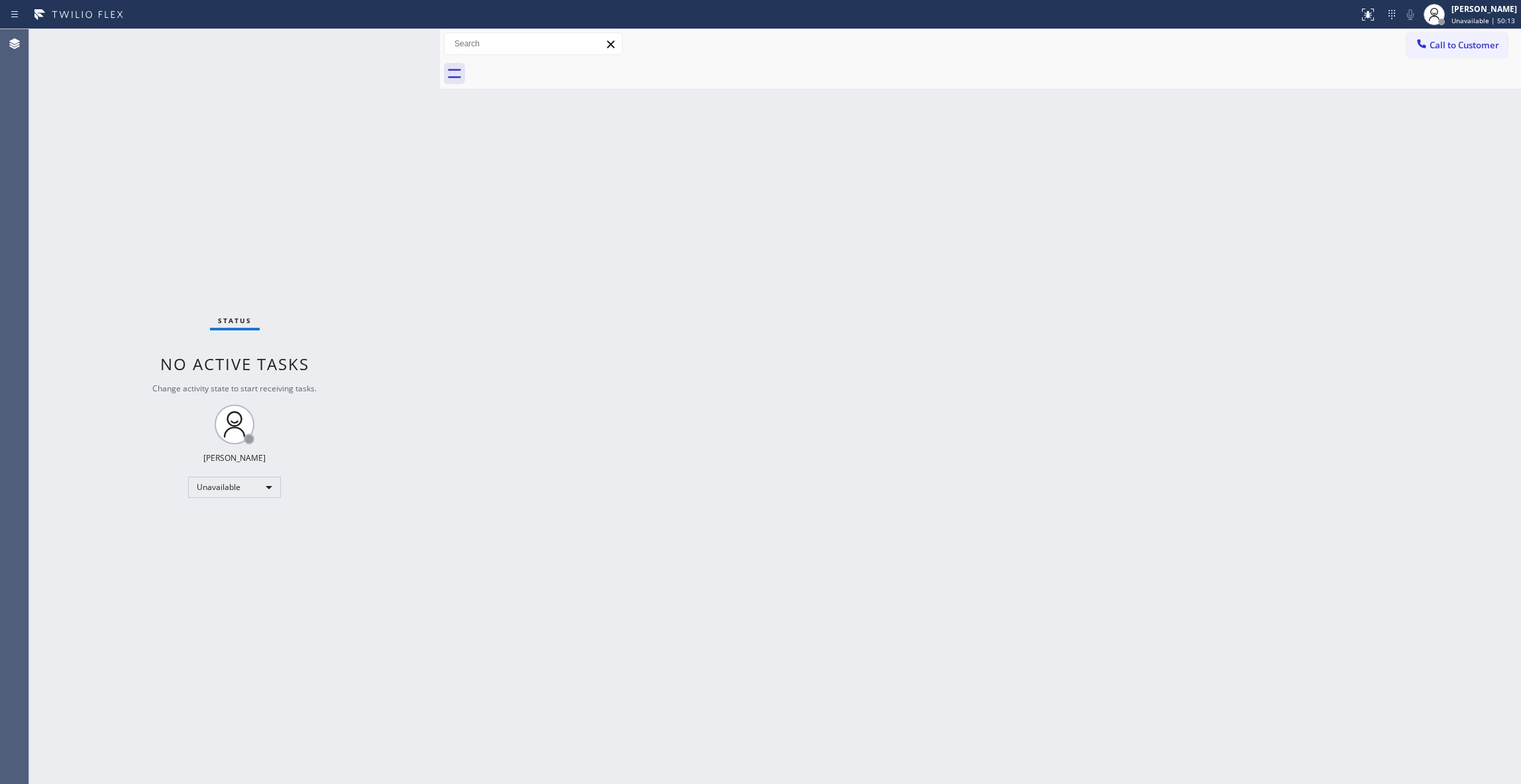
click at [659, 358] on div "Back to Dashboard Change Sender ID Customers Technicians Select a contact Outbo…" at bounding box center [980, 406] width 1081 height 755
drag, startPoint x: 213, startPoint y: 745, endPoint x: 218, endPoint y: 703, distance: 42.3
click at [213, 745] on div "Status No active tasks Change activity state to start receiving tasks. [PERSON_…" at bounding box center [234, 406] width 411 height 755
click at [1457, 45] on span "Call to Customer" at bounding box center [1464, 45] width 70 height 12
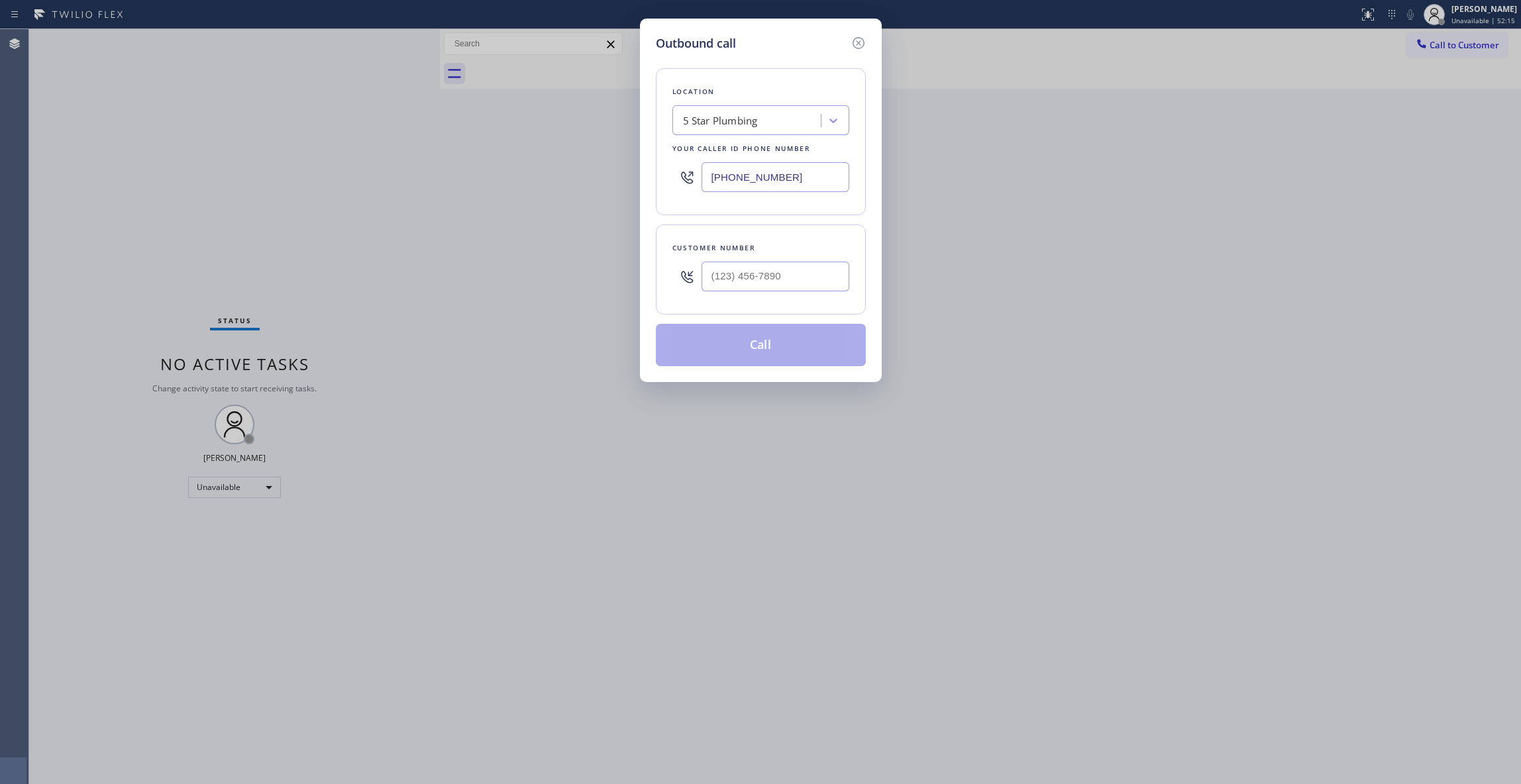
click at [776, 297] on div at bounding box center [775, 276] width 148 height 43
click at [763, 279] on input "(___) ___-____" at bounding box center [775, 277] width 148 height 30
paste input "408) 775-2615"
type input "[PHONE_NUMBER]"
click at [785, 345] on button "Call" at bounding box center [760, 345] width 210 height 43
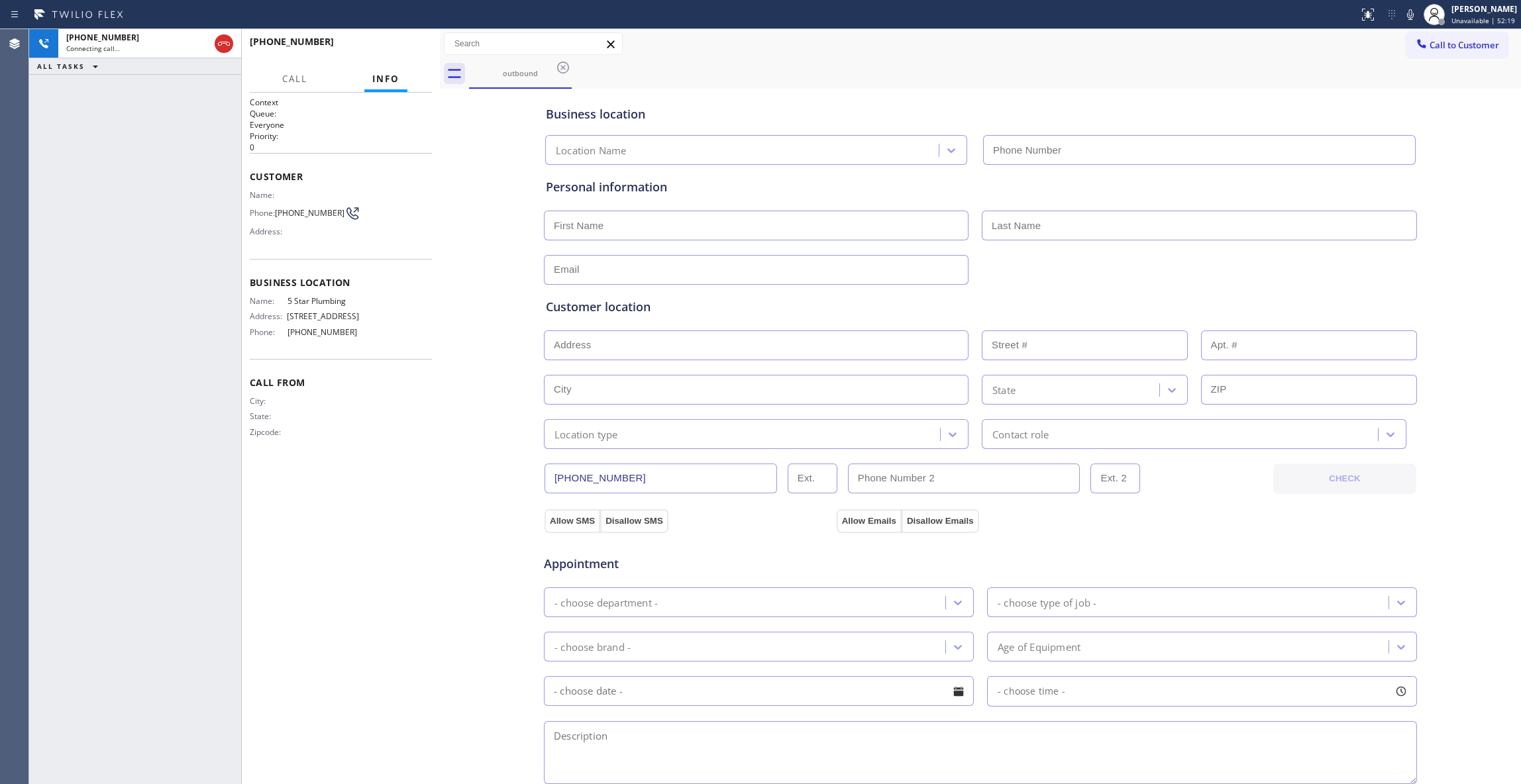
type input "[PHONE_NUMBER]"
click at [400, 53] on button "COMPLETE" at bounding box center [398, 47] width 67 height 18
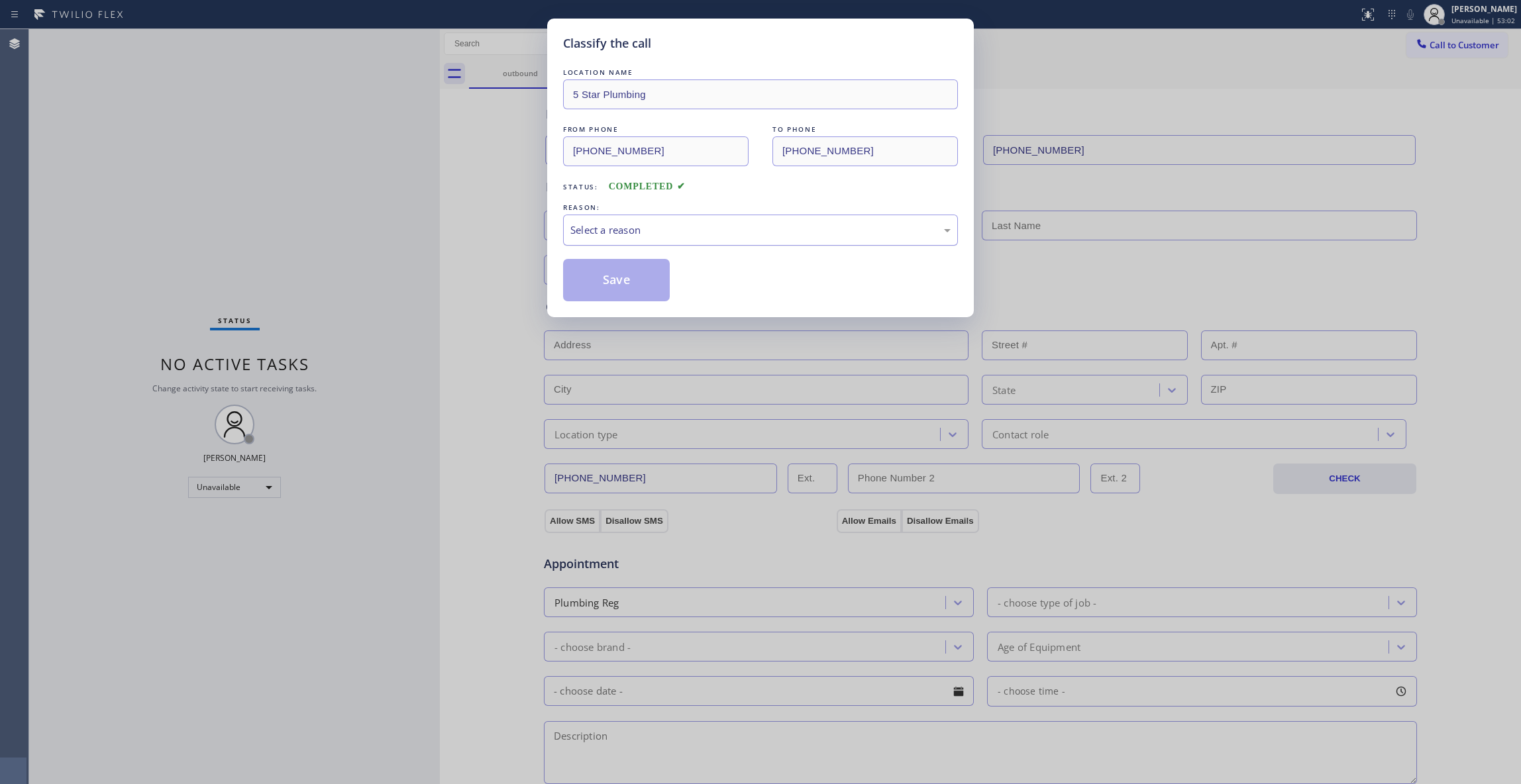
click at [603, 223] on div "Select a reason" at bounding box center [760, 231] width 380 height 16
click at [614, 282] on button "Save" at bounding box center [616, 280] width 107 height 43
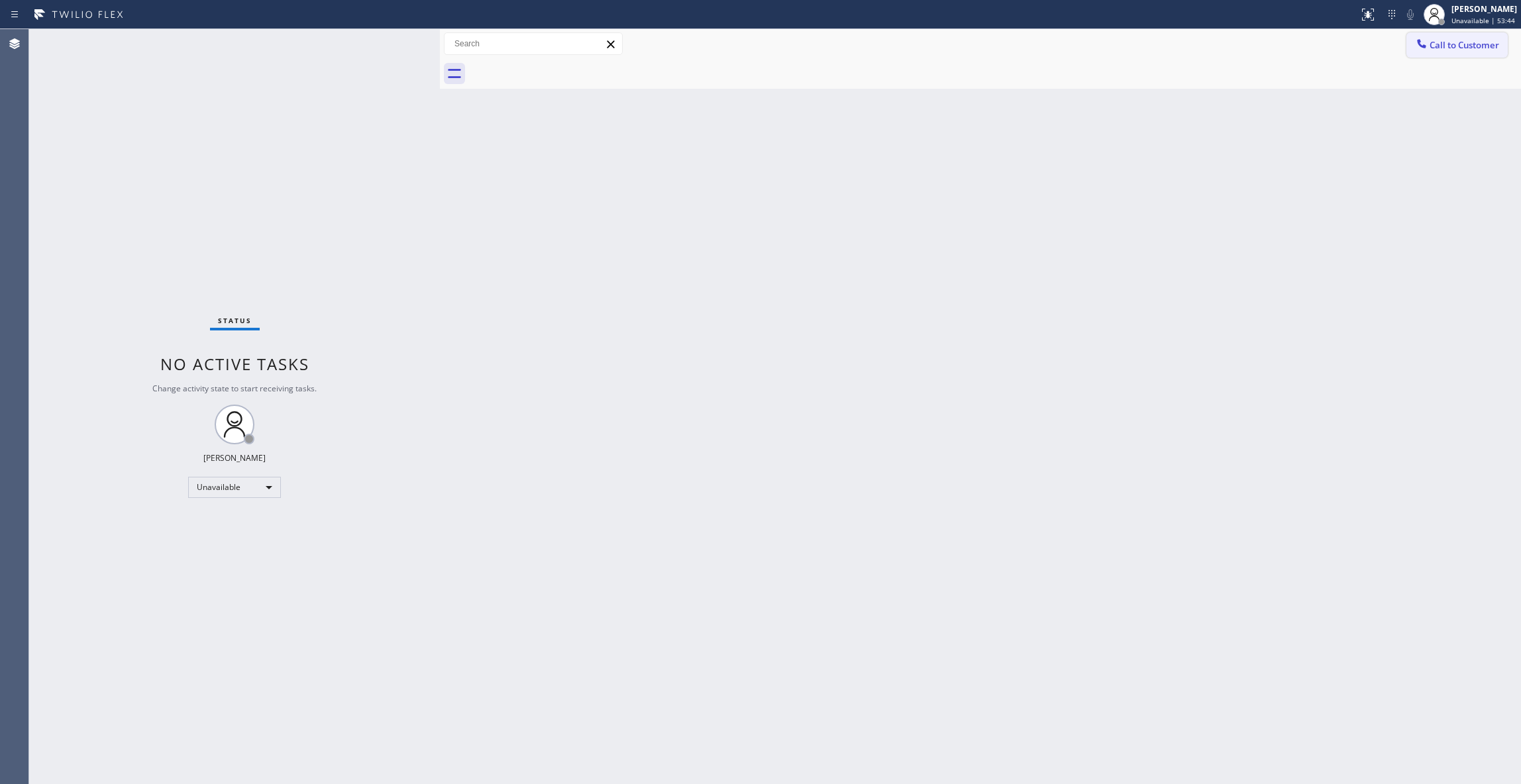
click at [1474, 37] on button "Call to Customer" at bounding box center [1457, 44] width 101 height 25
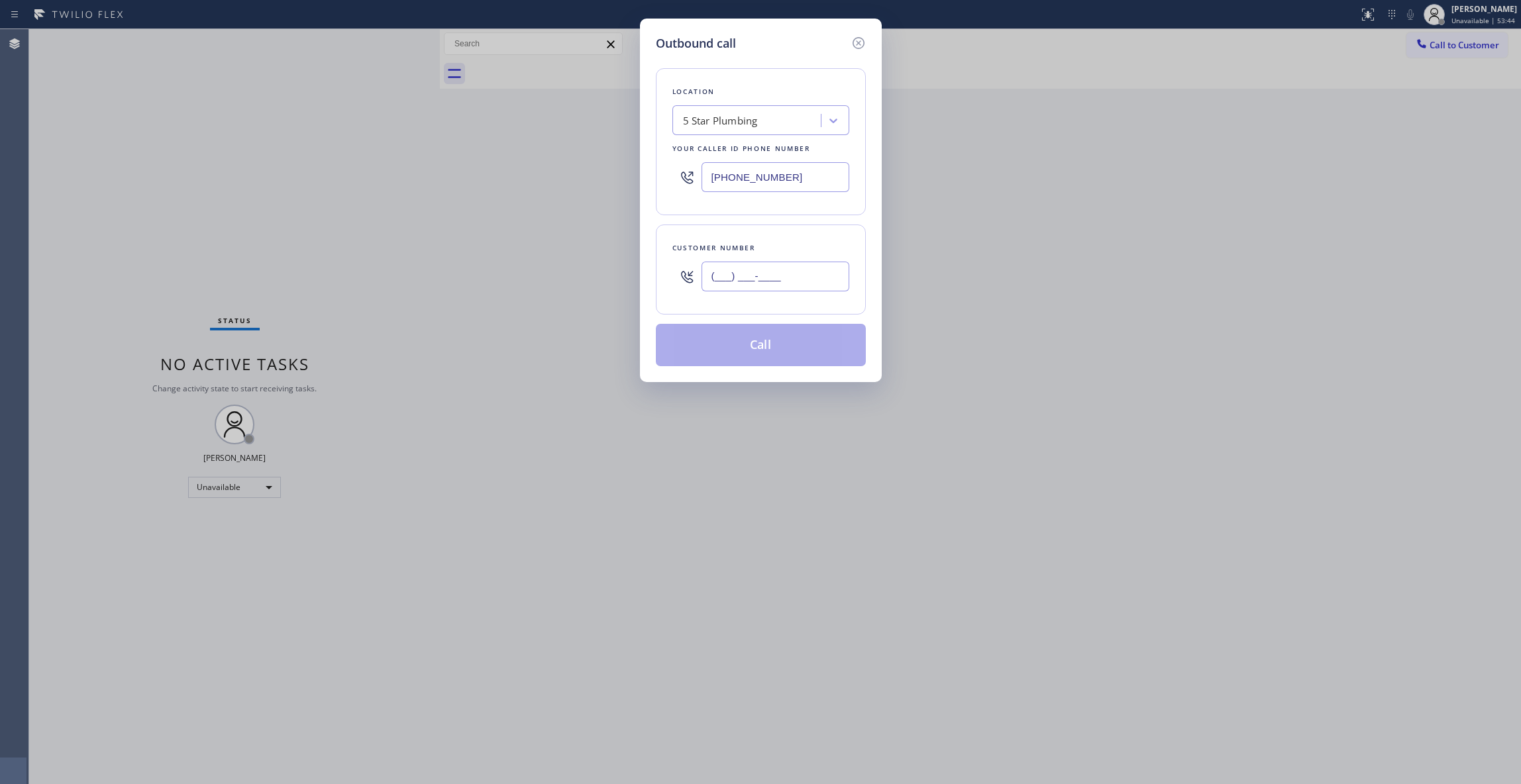
click at [794, 273] on input "(___) ___-____" at bounding box center [775, 277] width 148 height 30
paste input "661) 310-0884"
type input "[PHONE_NUMBER]"
paste input "55) 731-4952"
drag, startPoint x: 809, startPoint y: 171, endPoint x: 367, endPoint y: 176, distance: 442.0
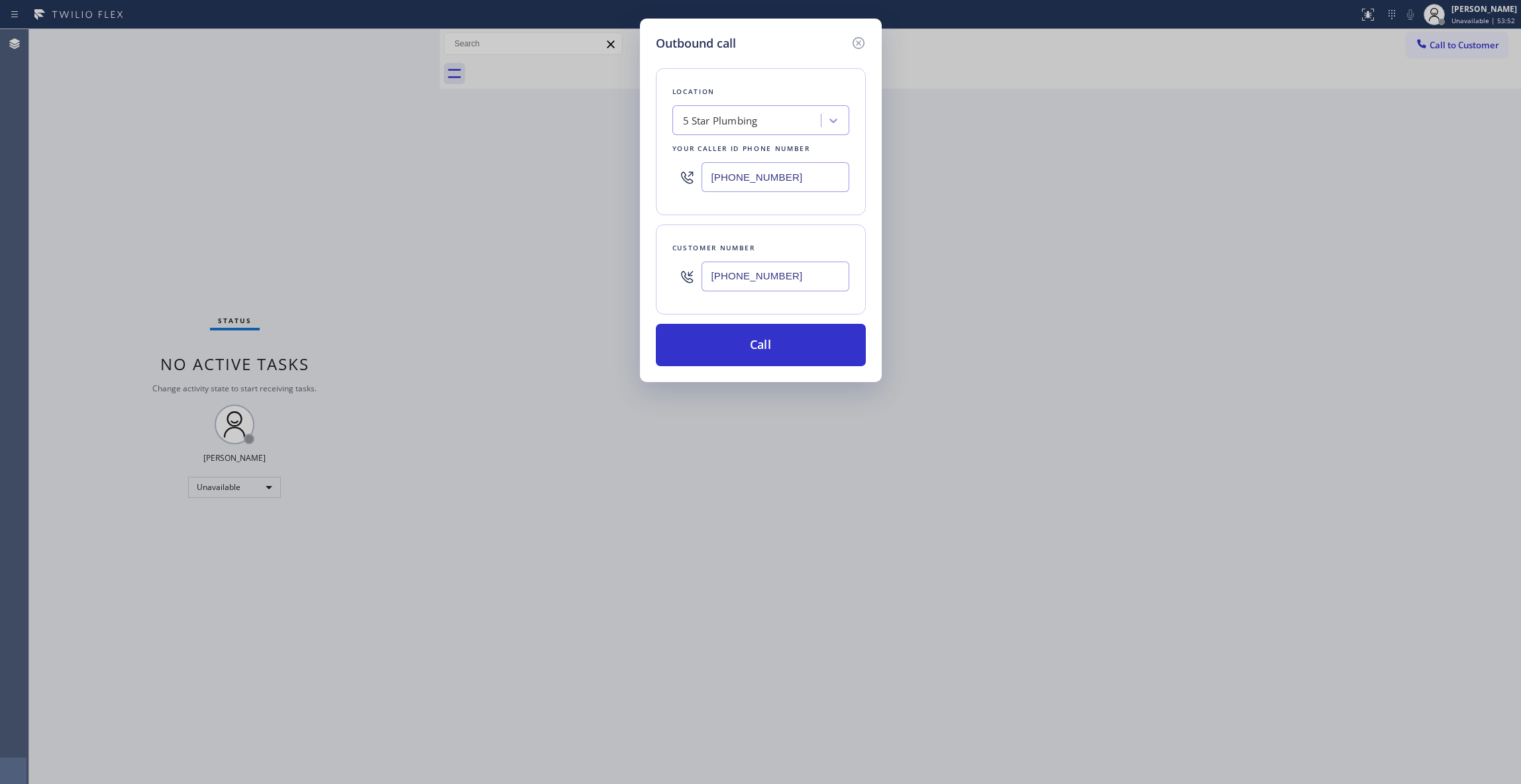
click at [367, 176] on div "Outbound call Location 5 Star Plumbing Your caller id phone number [PHONE_NUMBE…" at bounding box center [760, 392] width 1521 height 784
type input "[PHONE_NUMBER]"
click at [764, 350] on button "Call" at bounding box center [760, 345] width 210 height 43
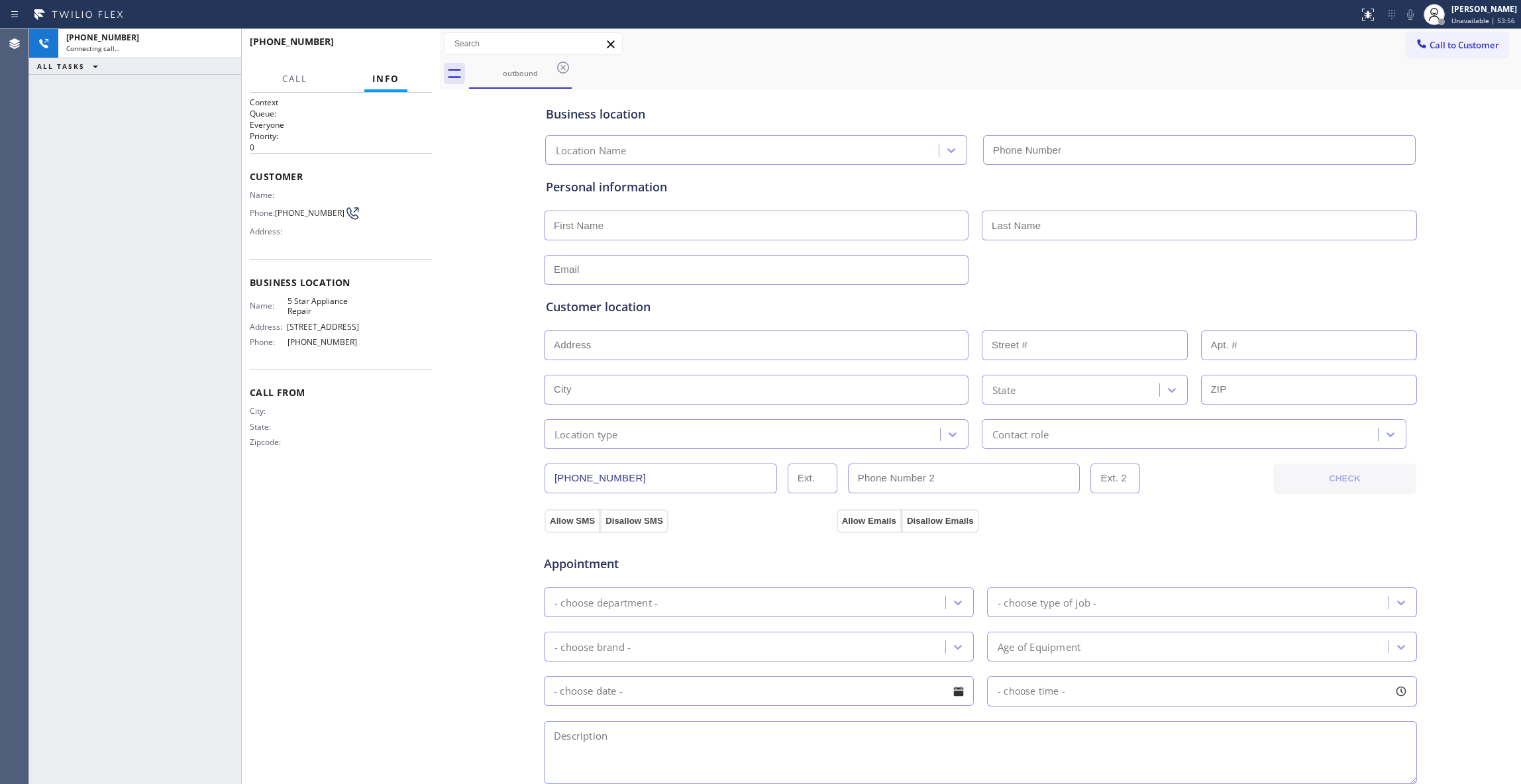
type input "[PHONE_NUMBER]"
click at [19, 229] on div "Agent Desktop" at bounding box center [14, 406] width 29 height 755
click at [499, 409] on div "Business location 5 Star Appliance Repair [PHONE_NUMBER] Personal information C…" at bounding box center [980, 545] width 1075 height 905
click at [462, 231] on div "Business location 5 Star Appliance Repair [PHONE_NUMBER] Personal information C…" at bounding box center [980, 545] width 1075 height 905
click at [406, 50] on span "HANG UP" at bounding box center [401, 47] width 40 height 10
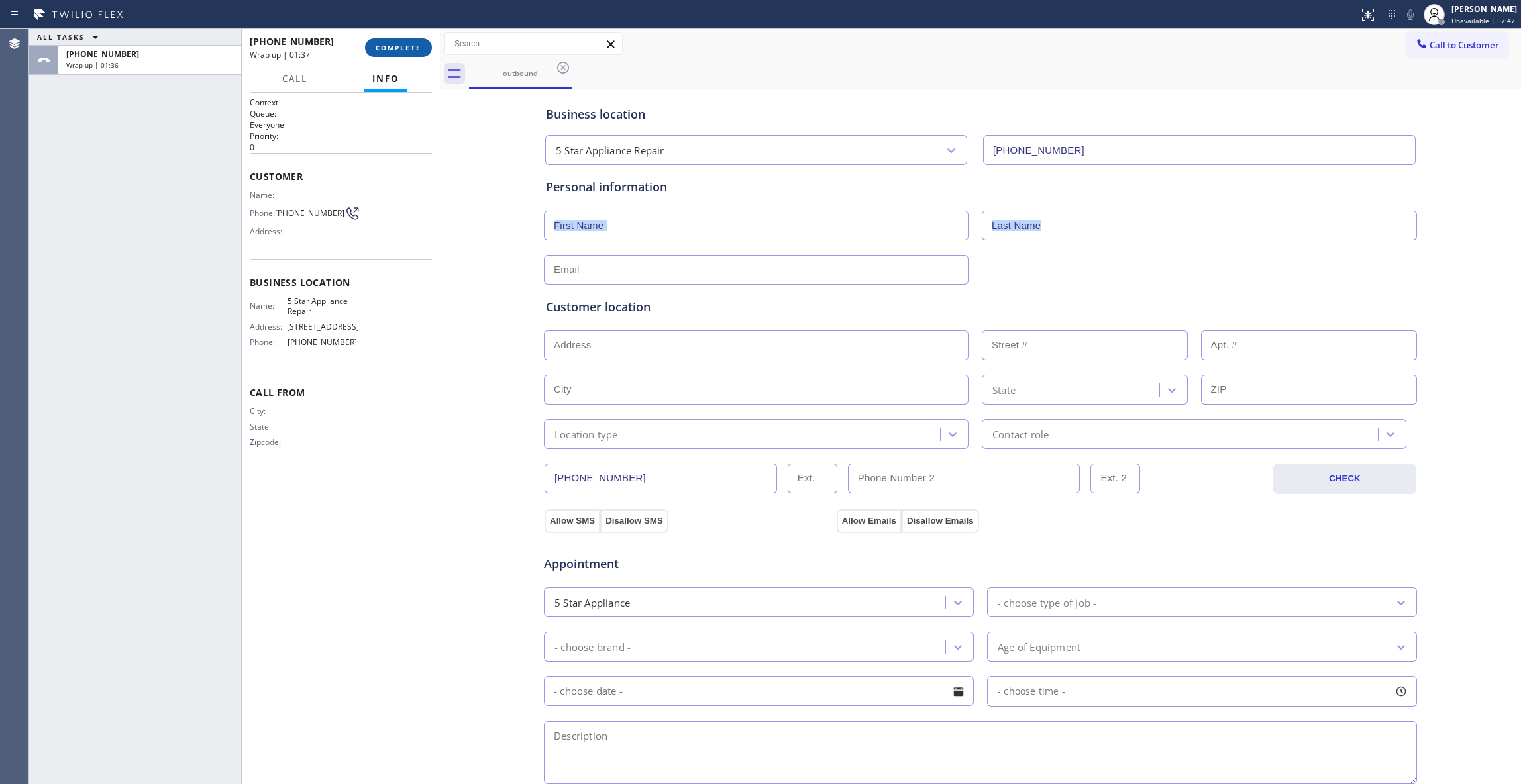
click at [403, 54] on button "COMPLETE" at bounding box center [398, 47] width 67 height 18
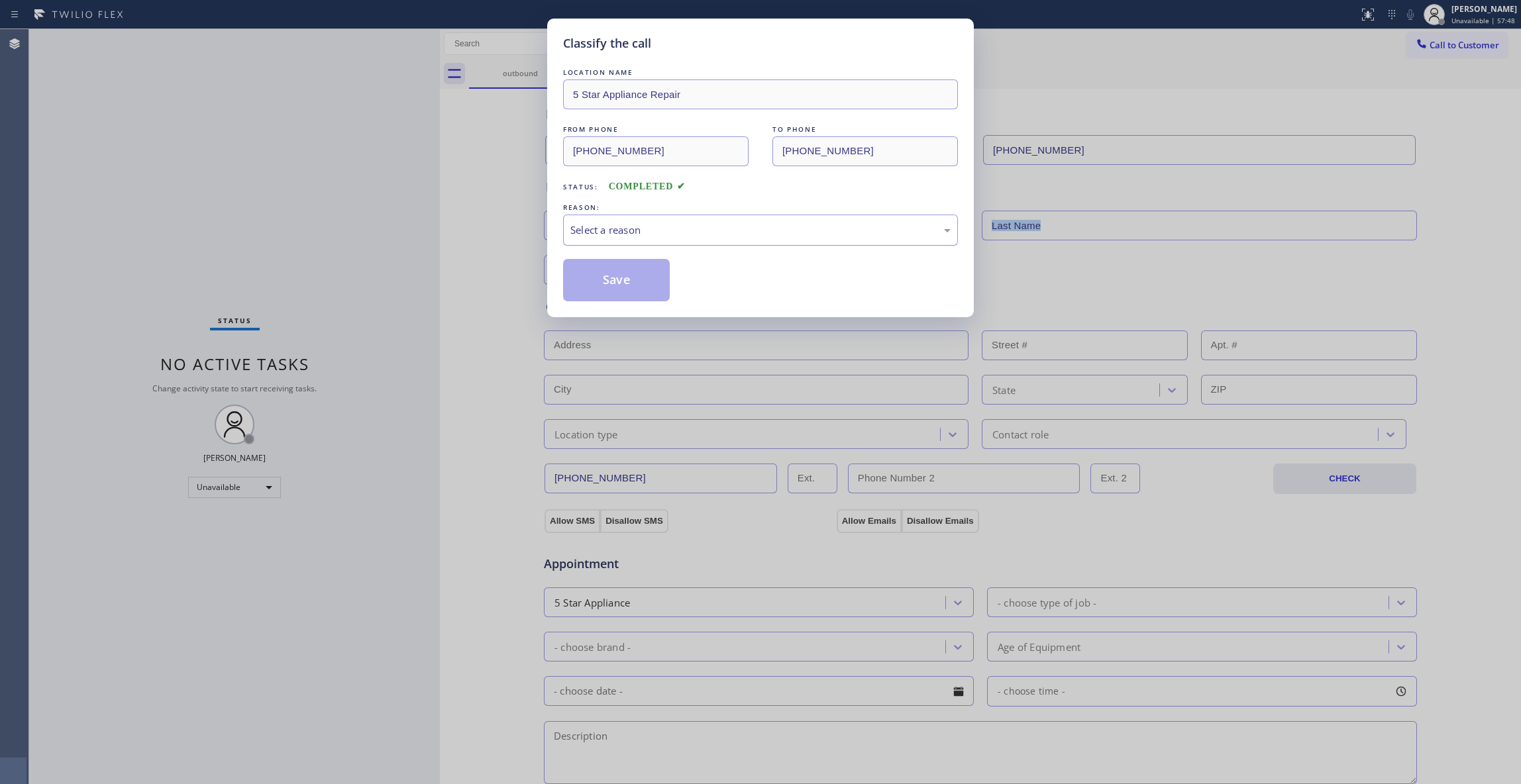
click at [580, 233] on div "Select a reason" at bounding box center [760, 231] width 380 height 16
click at [599, 282] on button "Save" at bounding box center [616, 280] width 107 height 43
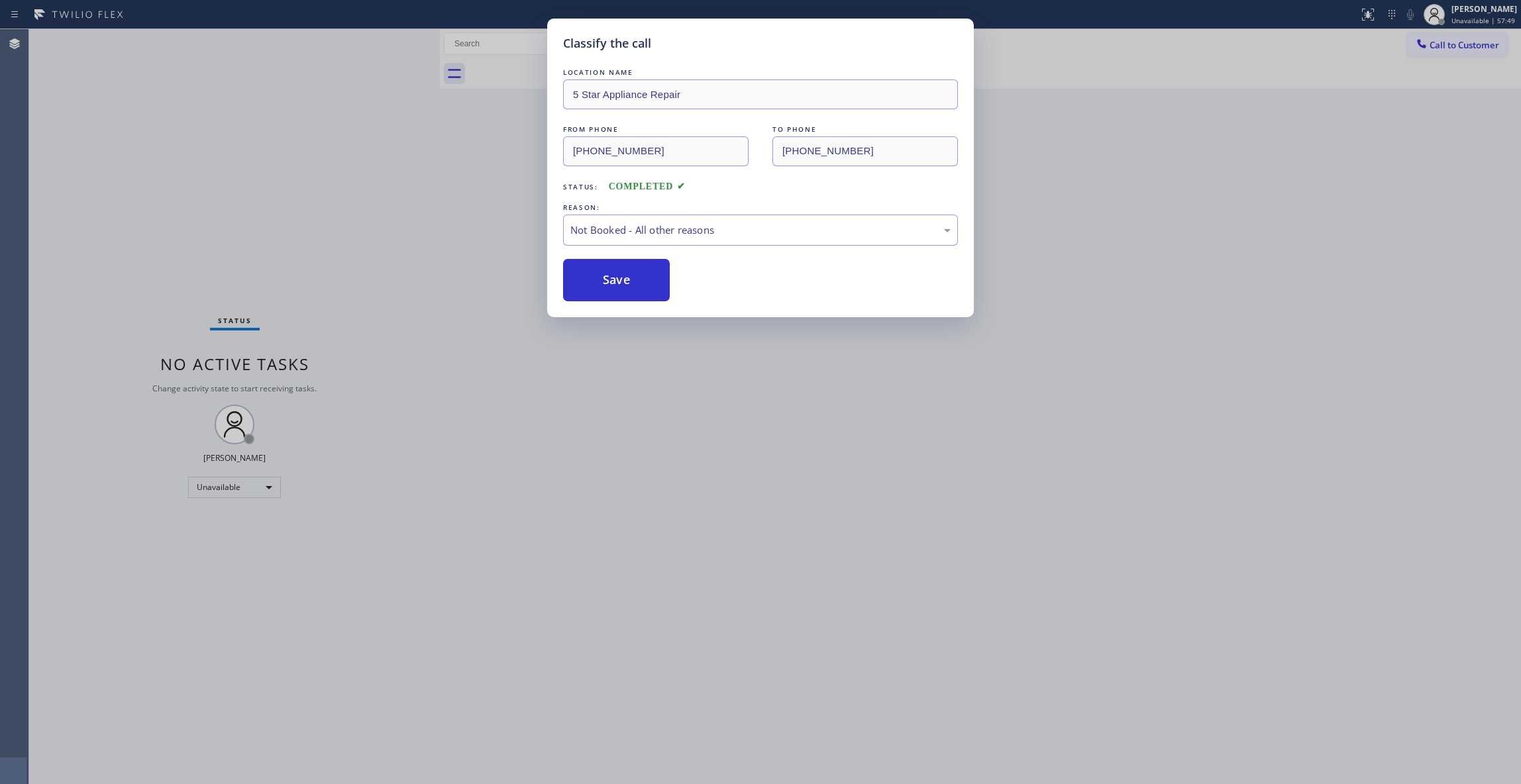
drag, startPoint x: 599, startPoint y: 282, endPoint x: 1361, endPoint y: 86, distance: 786.8
click at [667, 271] on button "Save" at bounding box center [616, 280] width 107 height 43
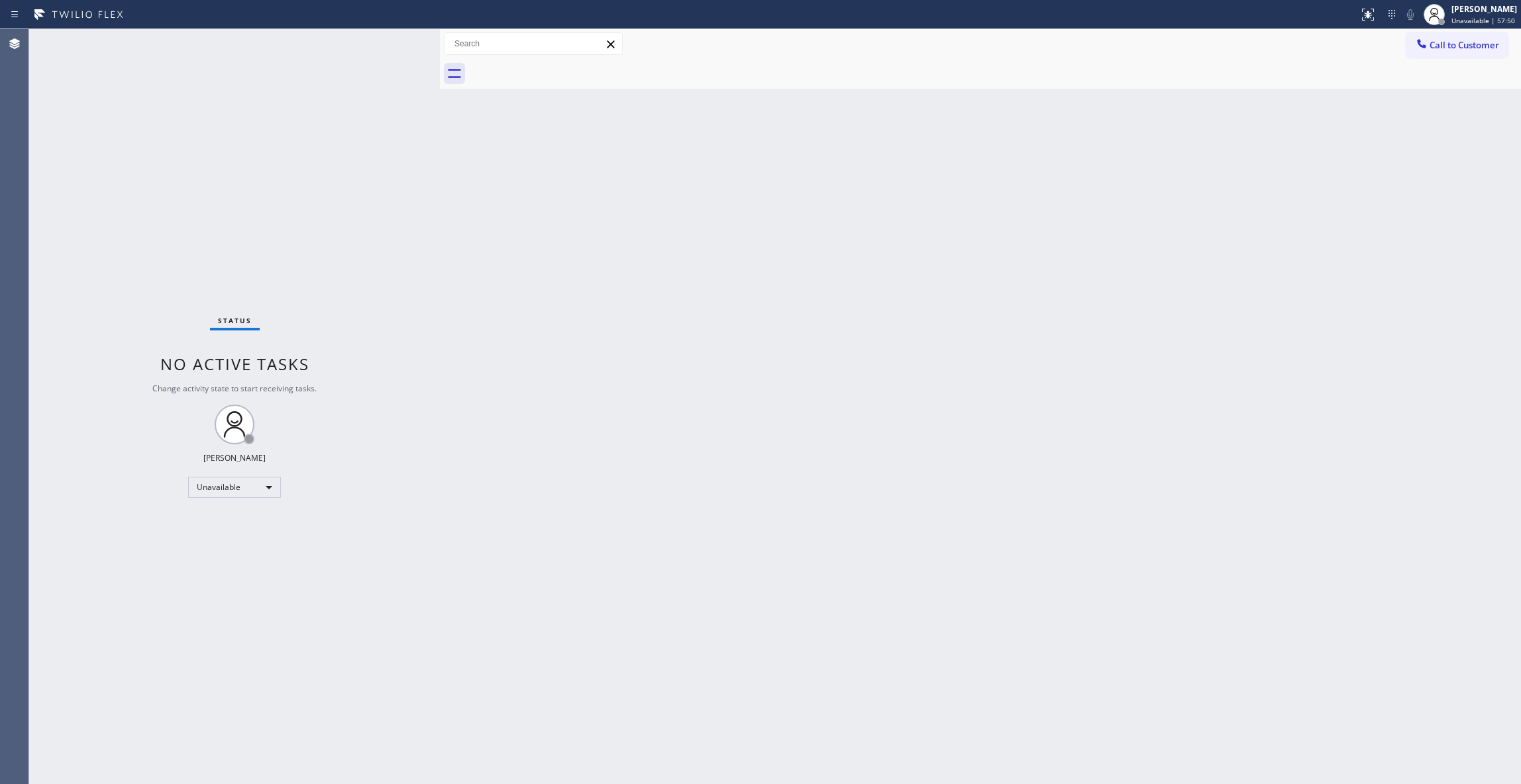
drag, startPoint x: 1474, startPoint y: 46, endPoint x: 801, endPoint y: 250, distance: 703.2
click at [1473, 46] on span "Call to Customer" at bounding box center [1464, 45] width 70 height 12
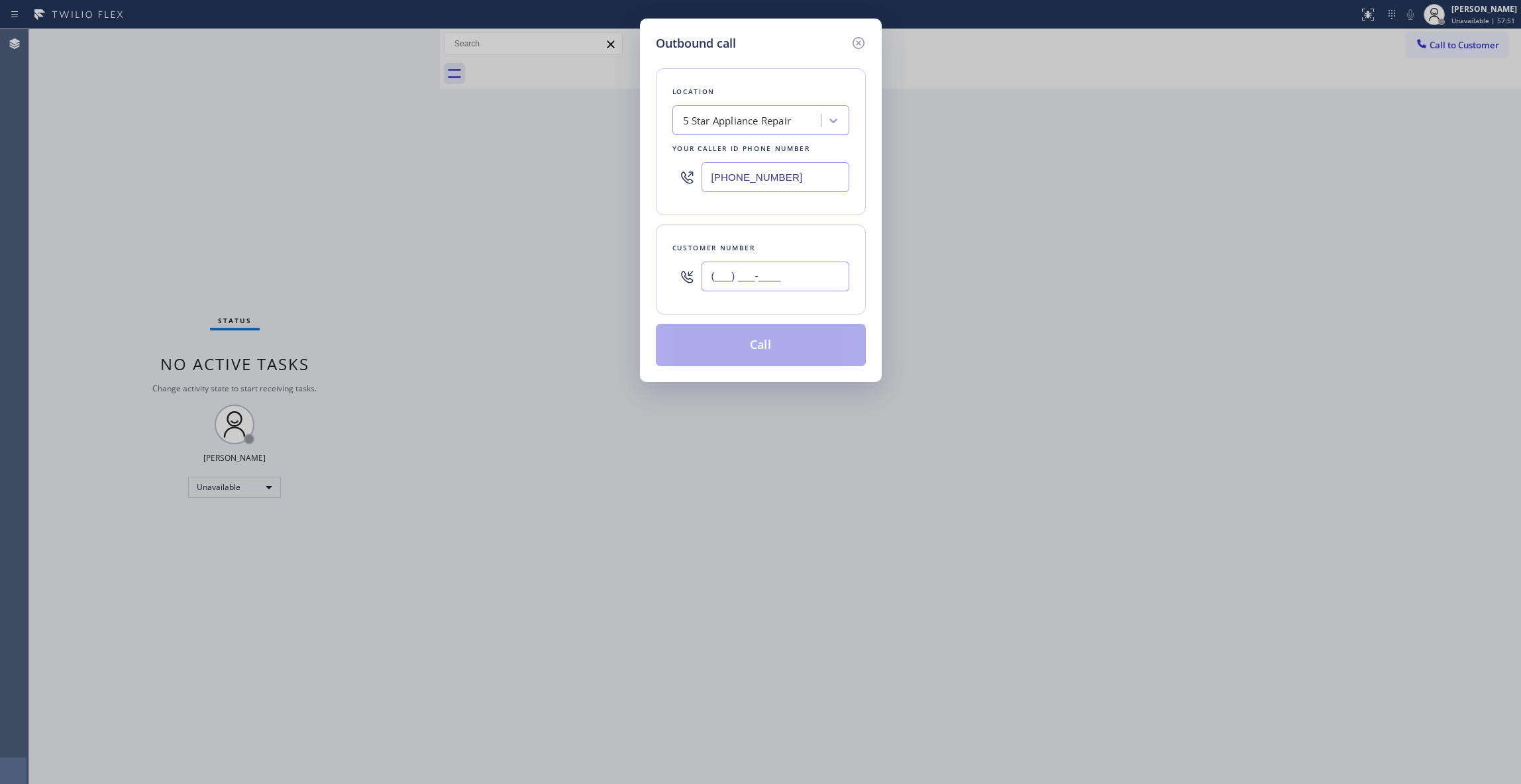
click at [784, 278] on input "(___) ___-____" at bounding box center [775, 277] width 148 height 30
paste input "562) 280-3189"
type input "[PHONE_NUMBER]"
click at [759, 351] on button "Call" at bounding box center [760, 345] width 210 height 43
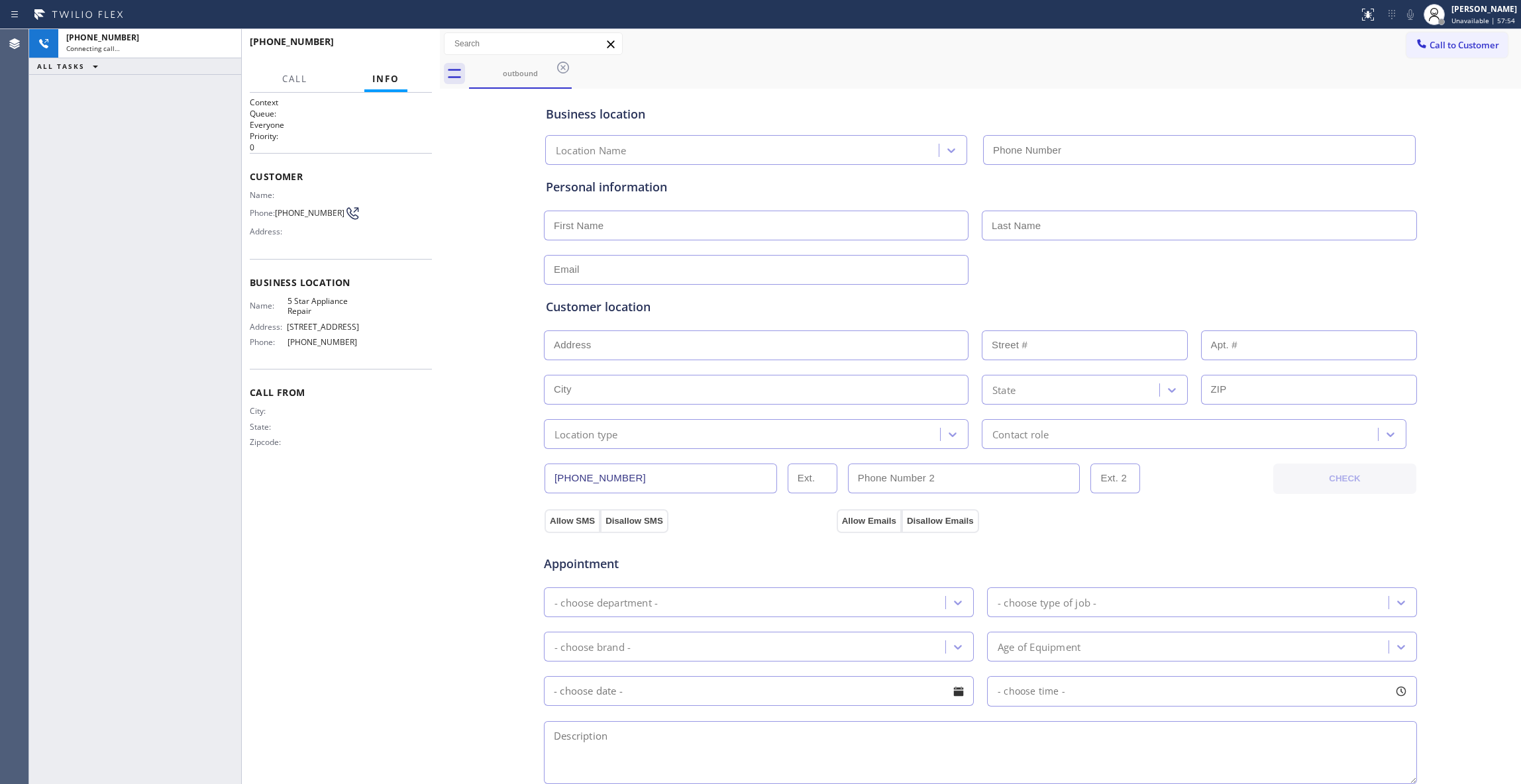
type input "[PHONE_NUMBER]"
click at [403, 40] on button "HANG UP" at bounding box center [401, 47] width 62 height 18
click at [403, 40] on button "COMPLETE" at bounding box center [398, 47] width 67 height 18
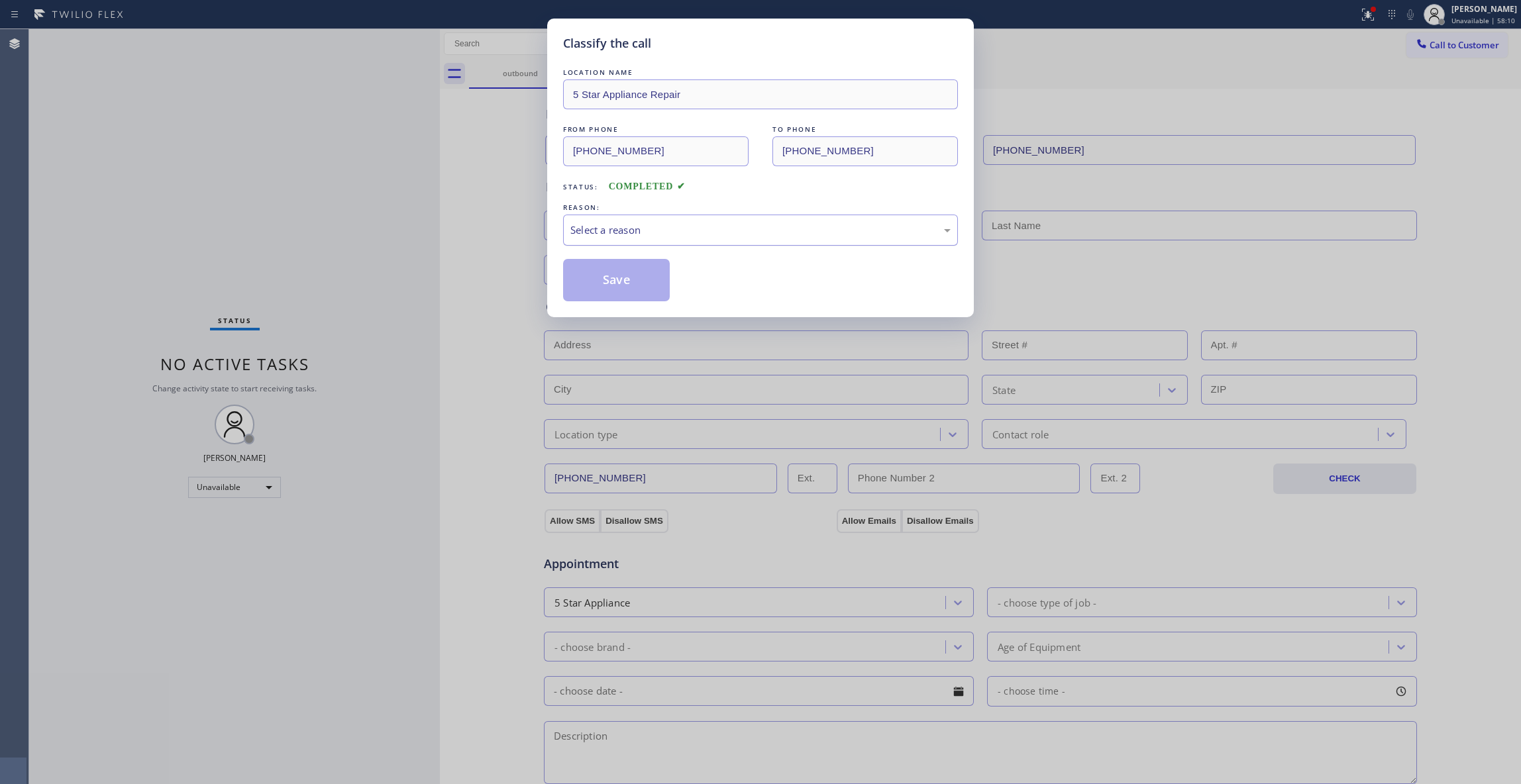
drag, startPoint x: 613, startPoint y: 236, endPoint x: 619, endPoint y: 241, distance: 7.8
click at [614, 236] on div "Select a reason" at bounding box center [760, 231] width 380 height 16
click at [620, 282] on button "Save" at bounding box center [616, 280] width 107 height 43
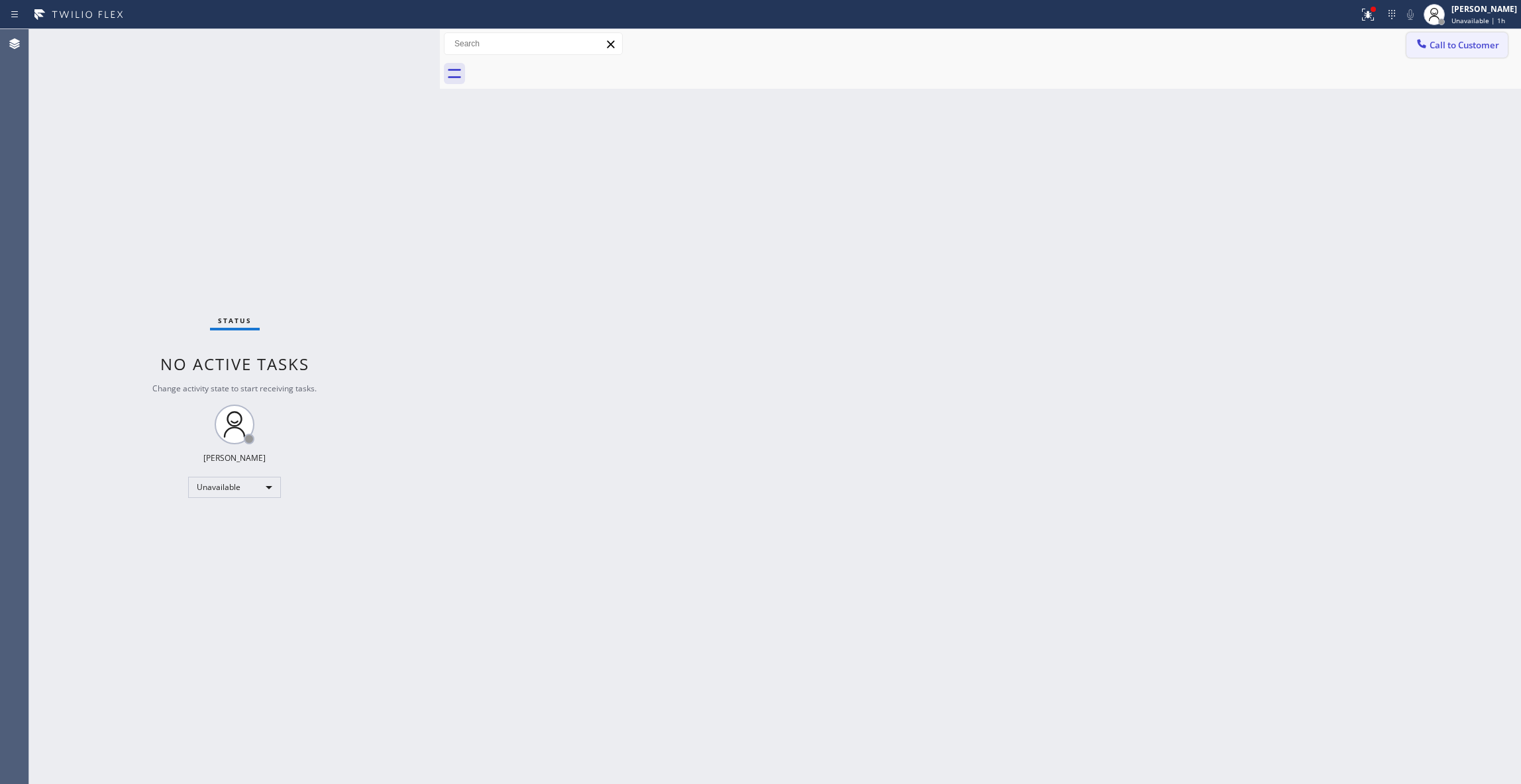
click at [1440, 50] on span "Call to Customer" at bounding box center [1464, 45] width 70 height 12
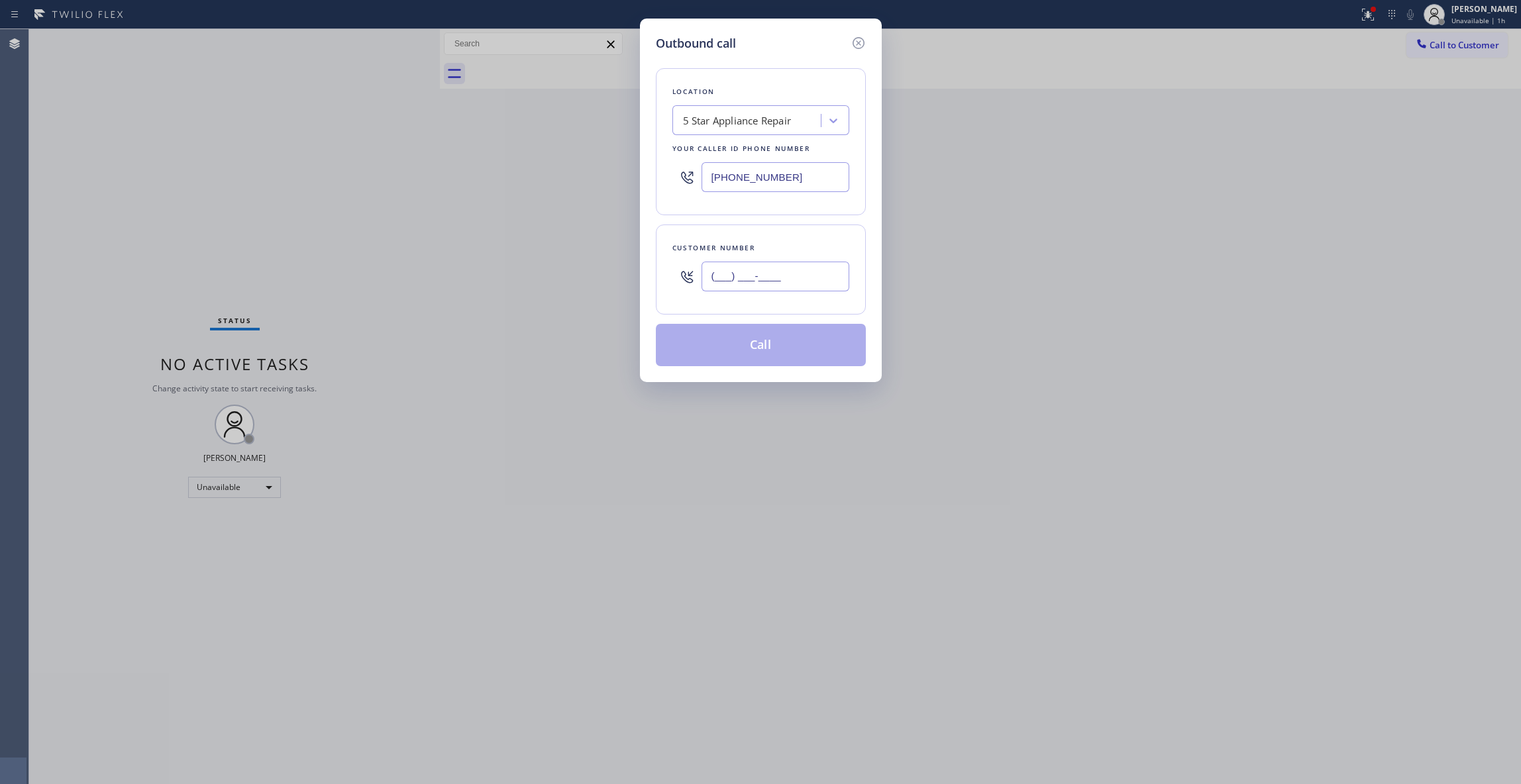
click at [761, 281] on input "(___) ___-____" at bounding box center [775, 277] width 148 height 30
paste input "408) 251-6503"
type input "[PHONE_NUMBER]"
click at [748, 345] on button "Call" at bounding box center [760, 345] width 210 height 43
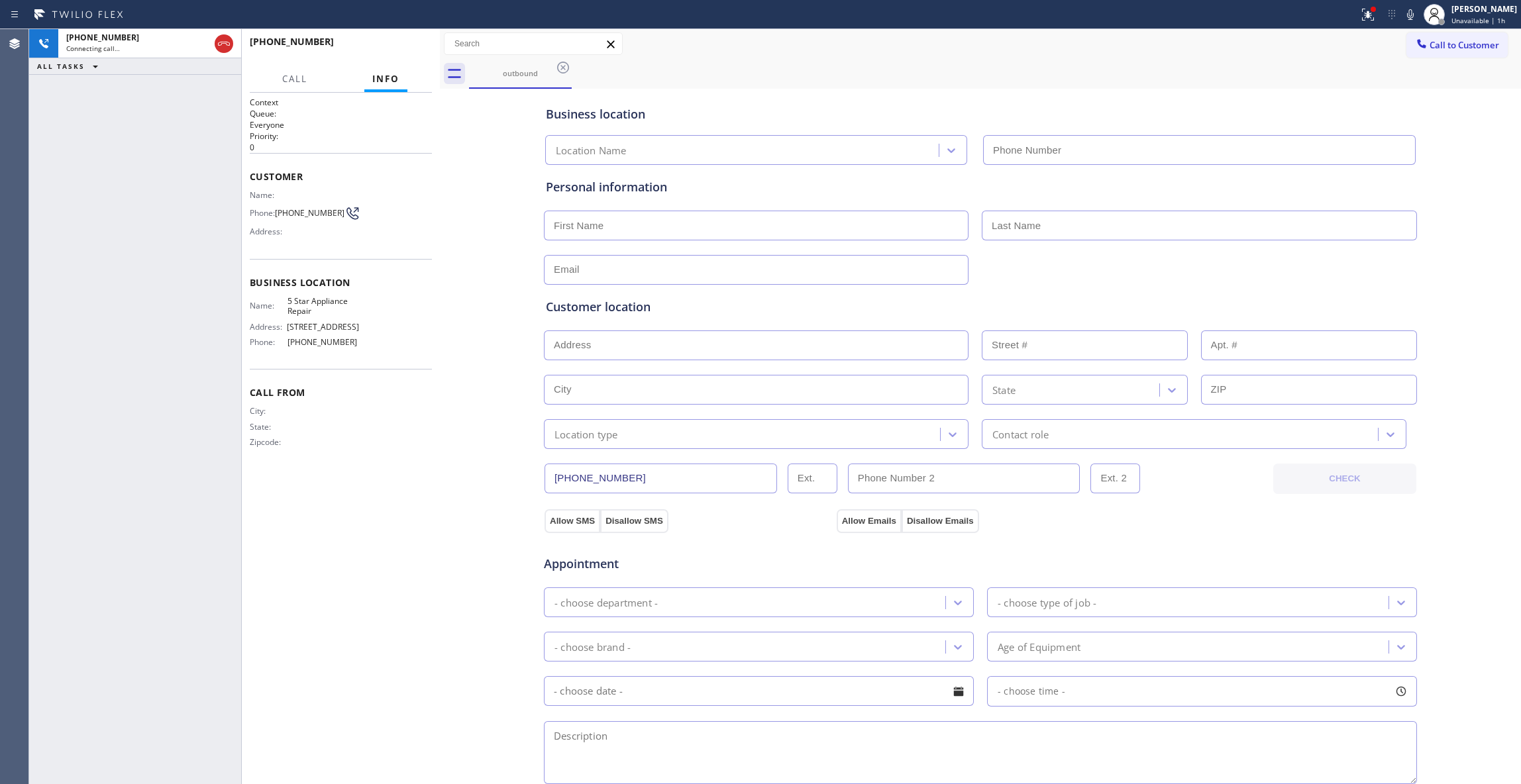
type input "[PHONE_NUMBER]"
click at [17, 698] on div "Agent Desktop" at bounding box center [14, 406] width 29 height 755
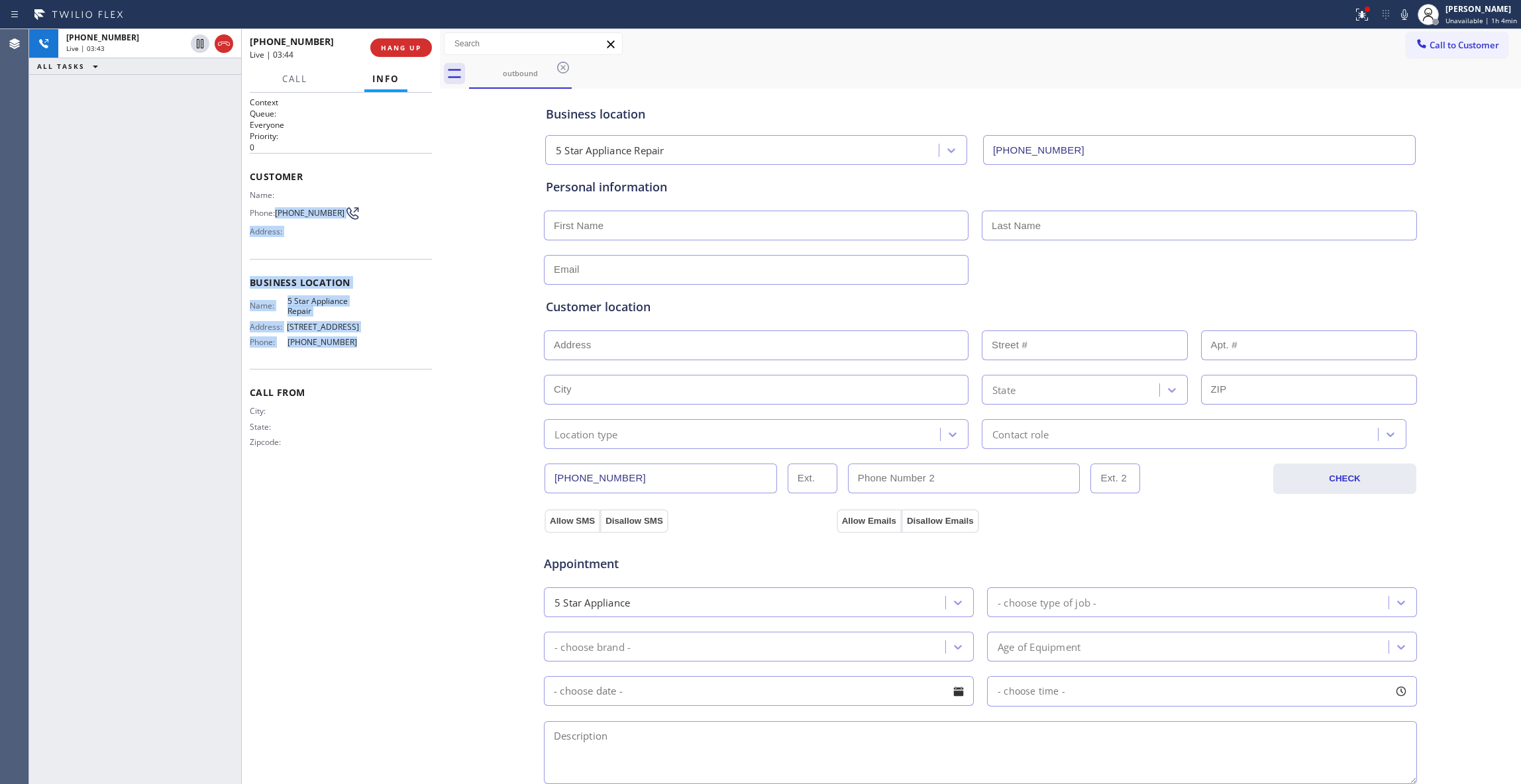
drag, startPoint x: 347, startPoint y: 340, endPoint x: 281, endPoint y: 208, distance: 147.6
click at [281, 208] on div "Context Queue: Everyone Priority: 0 Customer Name: Phone: [PHONE_NUMBER] Addres…" at bounding box center [340, 283] width 182 height 373
copy div "[PHONE_NUMBER] Address: Business location Name: 5 Star Appliance Repair Address…"
click at [106, 666] on div "[PHONE_NUMBER] Live | 04:03 ALL TASKS ALL TASKS ACTIVE TASKS TASKS IN WRAP UP" at bounding box center [135, 406] width 212 height 755
click at [9, 735] on div "Agent Desktop" at bounding box center [14, 406] width 29 height 755
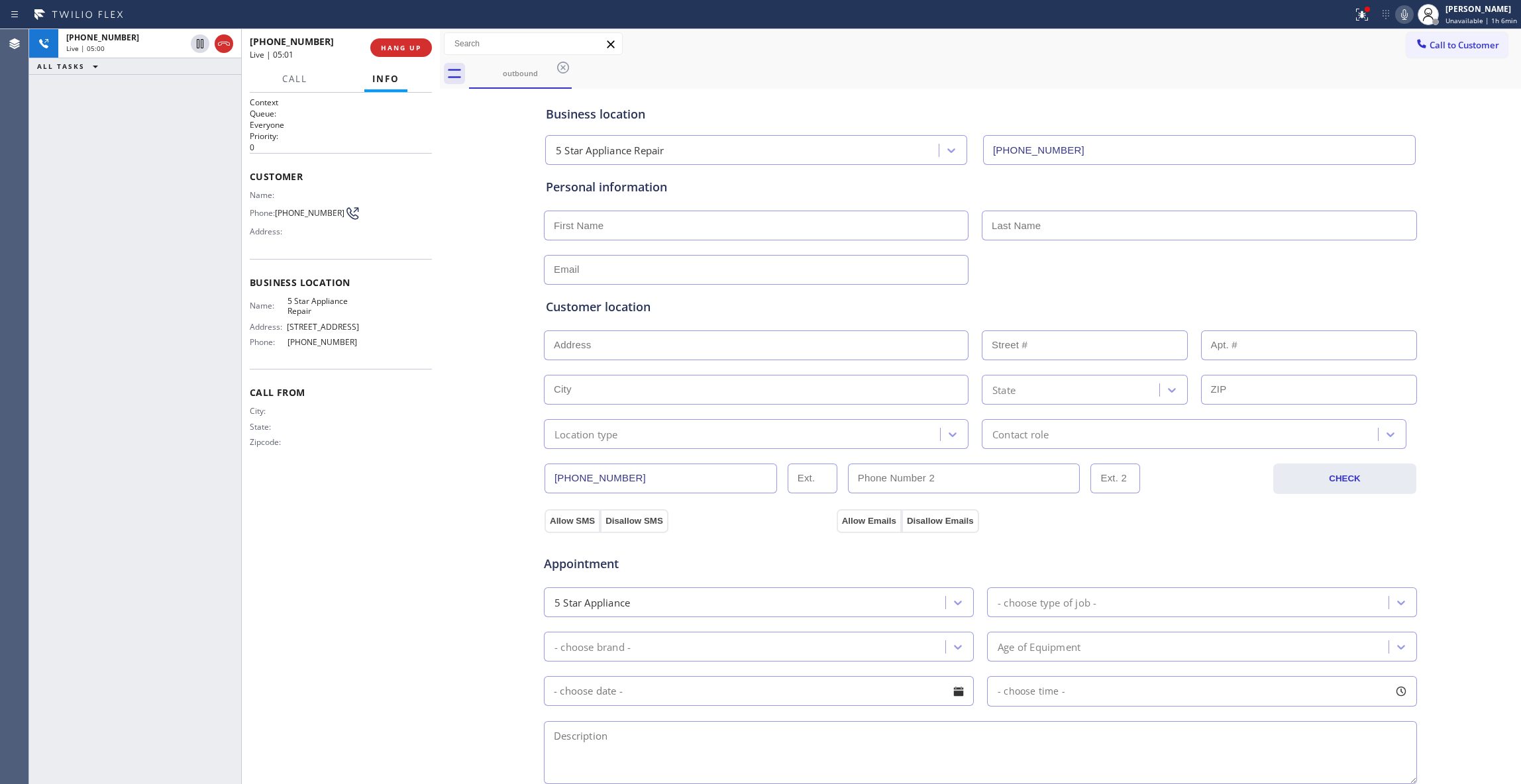
click at [1397, 14] on icon at bounding box center [1404, 15] width 16 height 16
click at [199, 44] on icon at bounding box center [200, 44] width 16 height 16
click at [128, 243] on div "[PHONE_NUMBER] Live | 06:17 ALL TASKS ALL TASKS ACTIVE TASKS TASKS IN WRAP UP" at bounding box center [135, 406] width 212 height 755
click at [1399, 11] on icon at bounding box center [1404, 15] width 16 height 16
click at [193, 43] on icon at bounding box center [200, 44] width 16 height 16
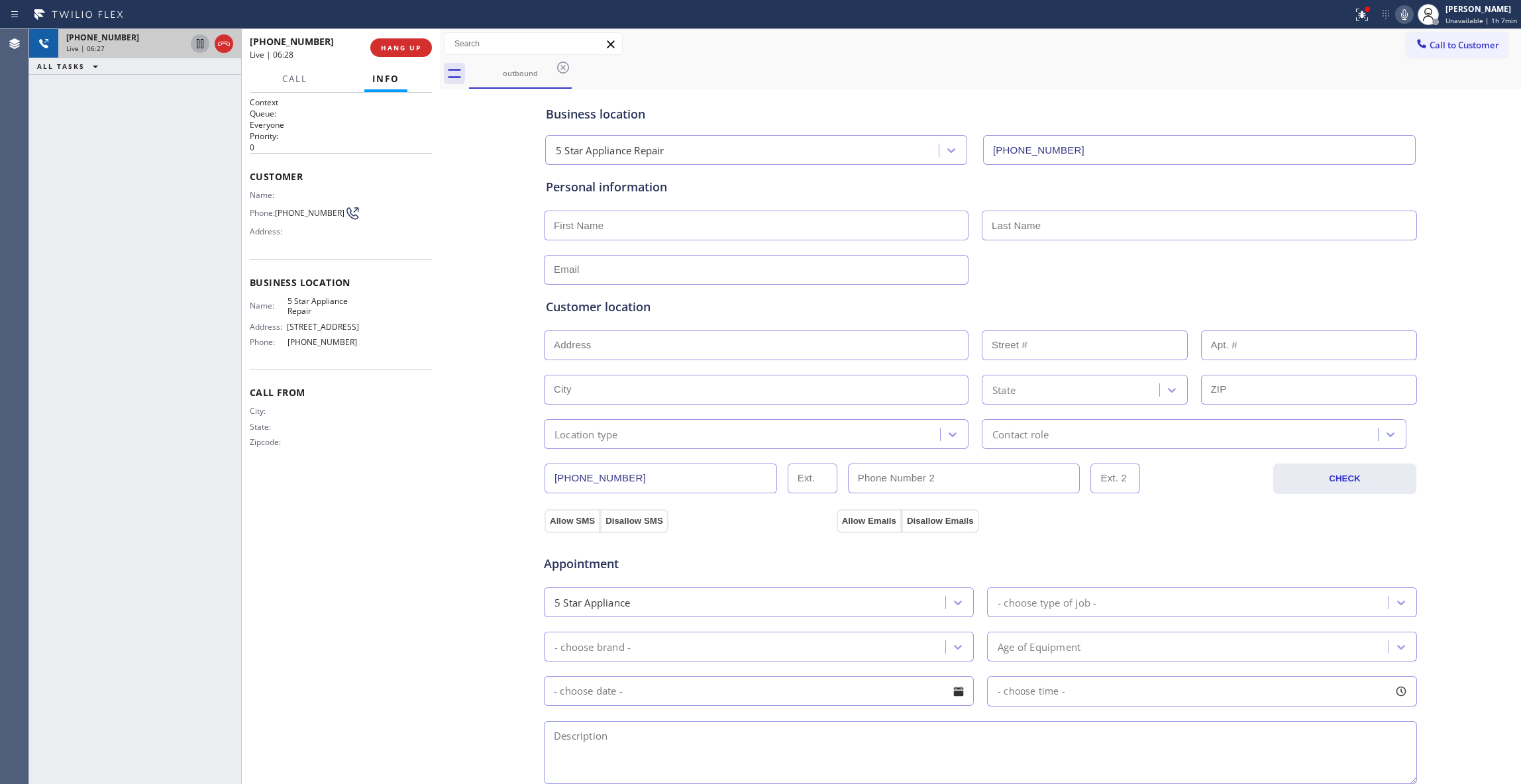
click at [178, 624] on div "[PHONE_NUMBER] Live | 06:27 ALL TASKS ALL TASKS ACTIVE TASKS TASKS IN WRAP UP" at bounding box center [135, 406] width 212 height 755
click at [159, 673] on div "[PHONE_NUMBER] Live | 06:42 ALL TASKS ALL TASKS ACTIVE TASKS TASKS IN WRAP UP" at bounding box center [135, 406] width 212 height 755
click at [472, 469] on div "Business location 5 Star Appliance Repair [PHONE_NUMBER] Personal information C…" at bounding box center [980, 545] width 1075 height 905
click at [136, 676] on div "[PHONE_NUMBER] Live | 06:57 ALL TASKS ALL TASKS ACTIVE TASKS TASKS IN WRAP UP" at bounding box center [135, 406] width 212 height 755
click at [395, 655] on div "Context Queue: Everyone Priority: 0 Customer Name: Phone: [PHONE_NUMBER] Addres…" at bounding box center [340, 439] width 182 height 684
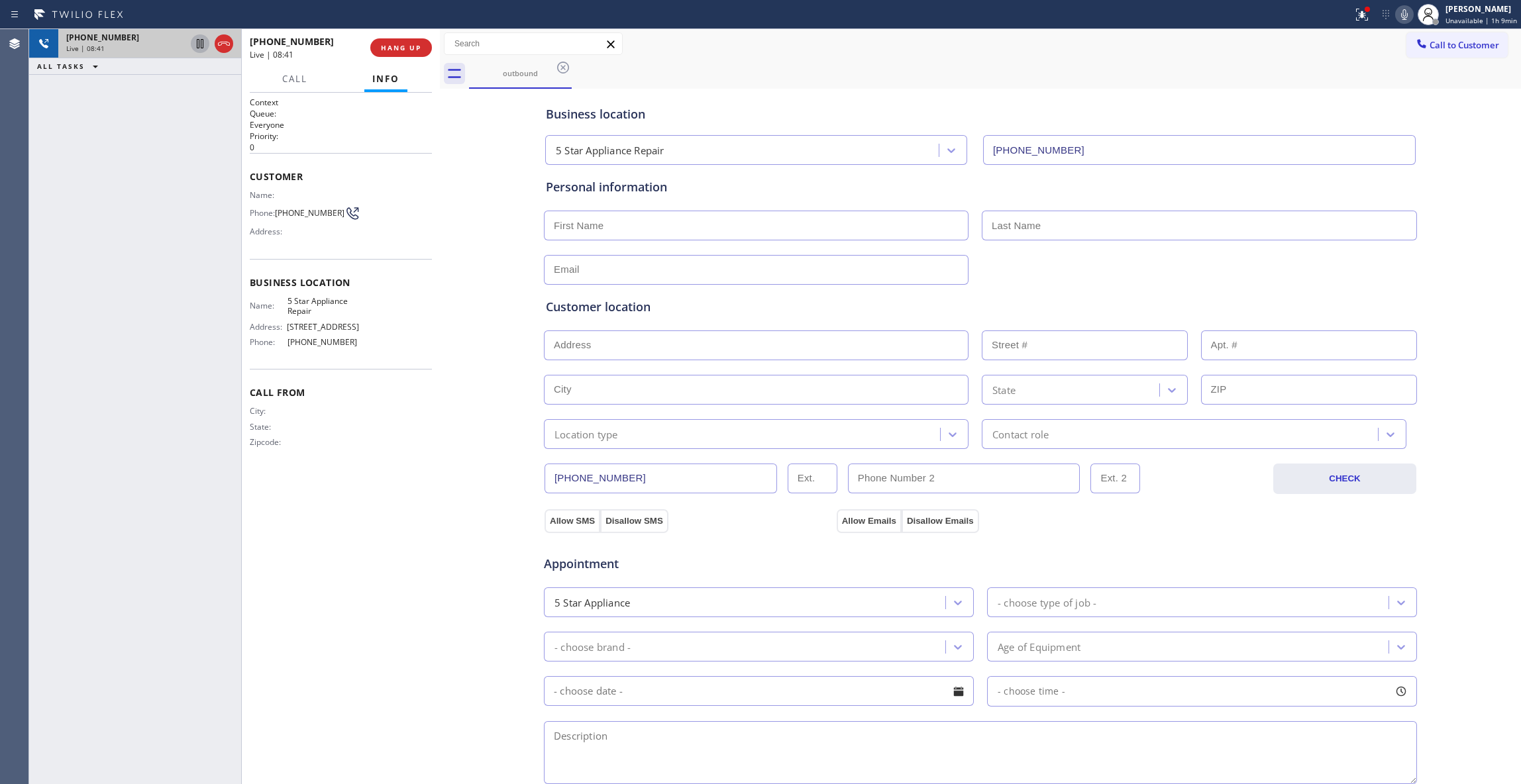
click at [451, 479] on div "Business location 5 Star Appliance Repair [PHONE_NUMBER] Personal information C…" at bounding box center [980, 545] width 1075 height 905
click at [495, 430] on div "Business location 5 Star Appliance Repair [PHONE_NUMBER] Personal information C…" at bounding box center [980, 545] width 1075 height 905
drag, startPoint x: 473, startPoint y: 477, endPoint x: 473, endPoint y: 200, distance: 277.0
click at [473, 477] on div "Business location 5 Star Appliance Repair [PHONE_NUMBER] Personal information C…" at bounding box center [980, 545] width 1075 height 905
click at [393, 49] on span "HANG UP" at bounding box center [401, 47] width 40 height 10
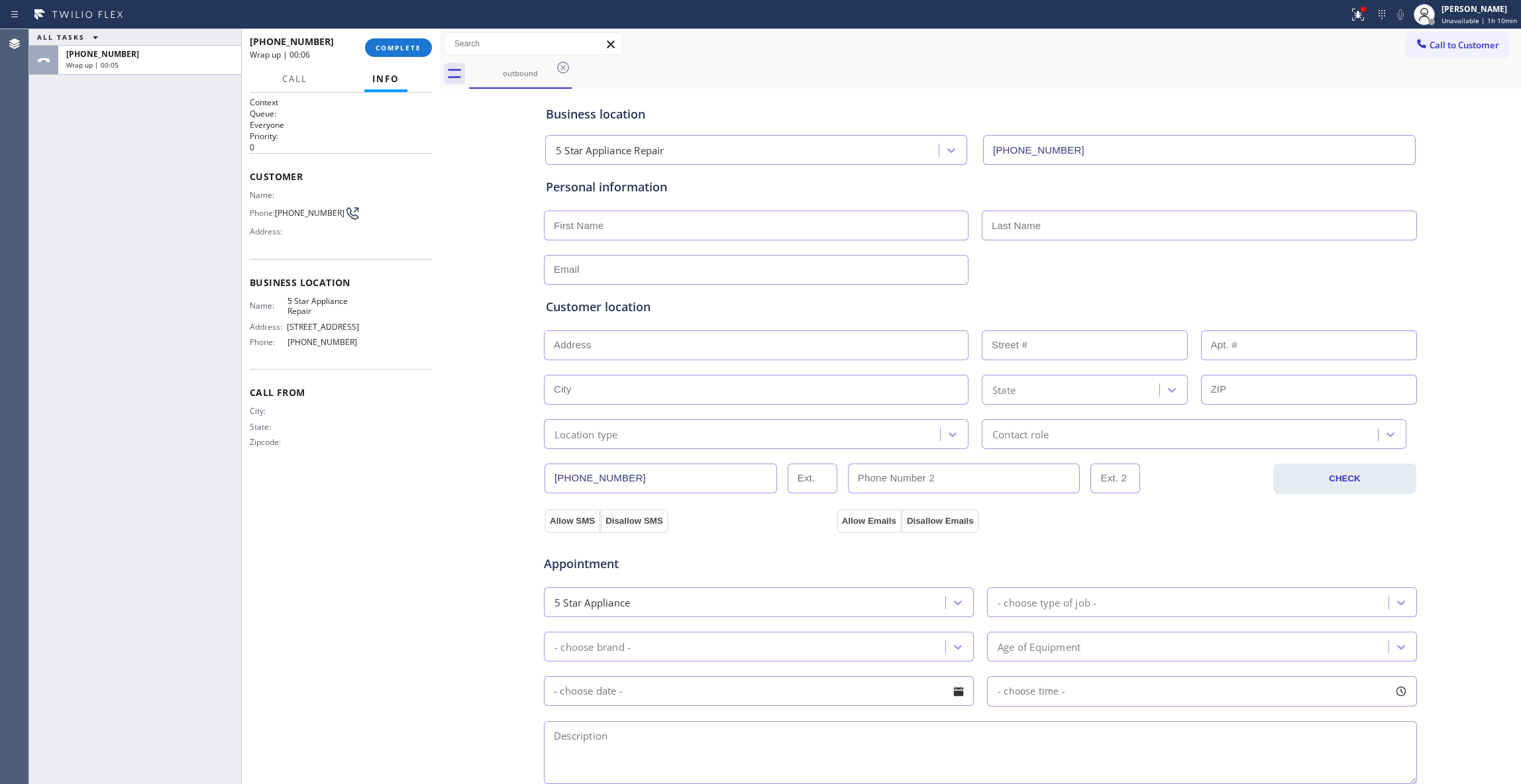
click at [570, 271] on input "text" at bounding box center [756, 270] width 425 height 30
paste input "[EMAIL_ADDRESS][DOMAIN_NAME]"
type input "[EMAIL_ADDRESS][DOMAIN_NAME]"
click at [692, 216] on input "text" at bounding box center [756, 225] width 425 height 30
paste input "[PERSON_NAME]"
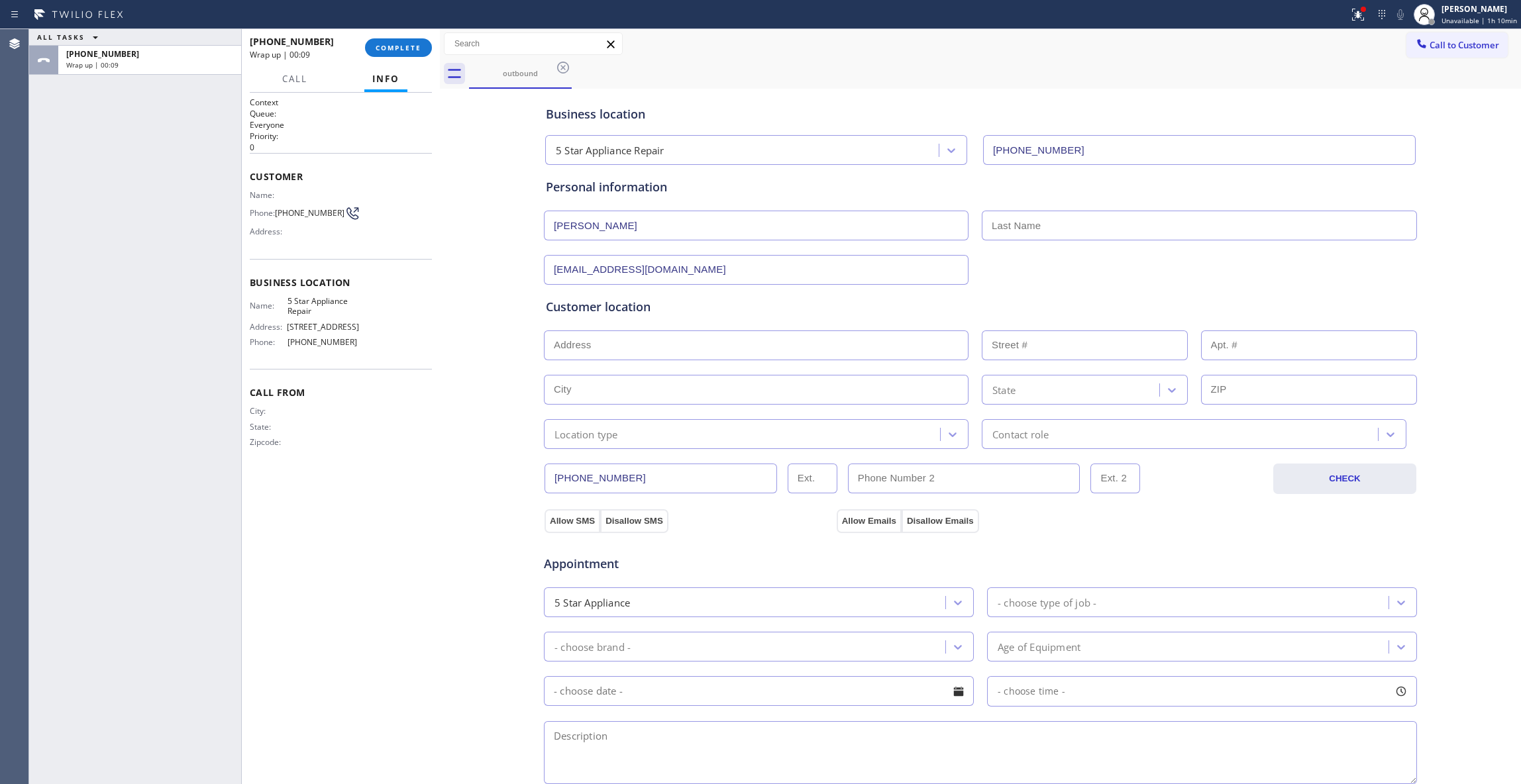
click at [602, 220] on input "[PERSON_NAME]" at bounding box center [756, 225] width 425 height 30
type input "[PERSON_NAME]"
click at [996, 218] on input "text" at bounding box center [1199, 225] width 435 height 30
paste input "[PERSON_NAME]"
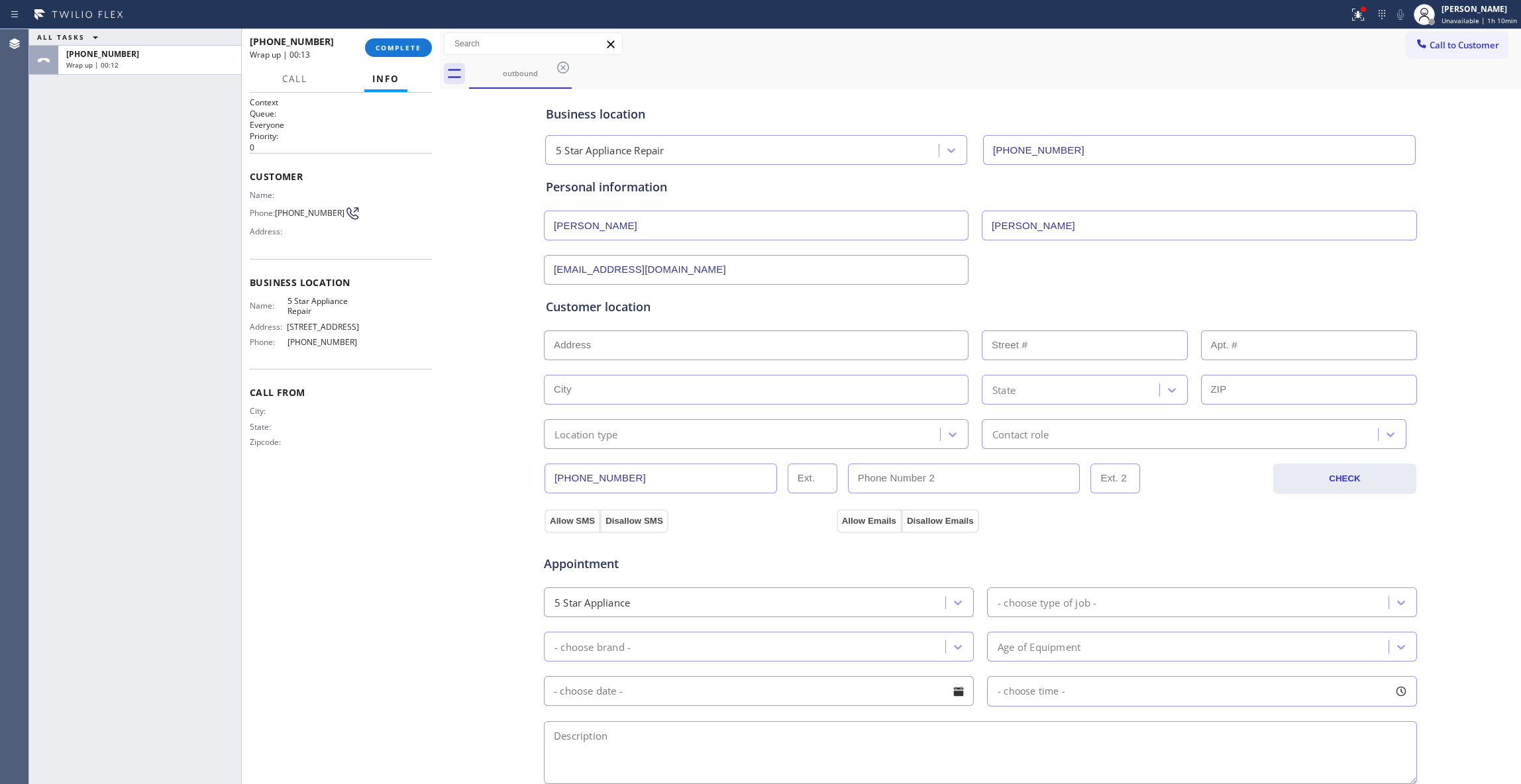
type input "[PERSON_NAME]"
drag, startPoint x: 713, startPoint y: 347, endPoint x: 734, endPoint y: 353, distance: 21.8
click at [713, 347] on input "text" at bounding box center [756, 345] width 425 height 30
paste input "[STREET_ADDRESS][PERSON_NAME]"
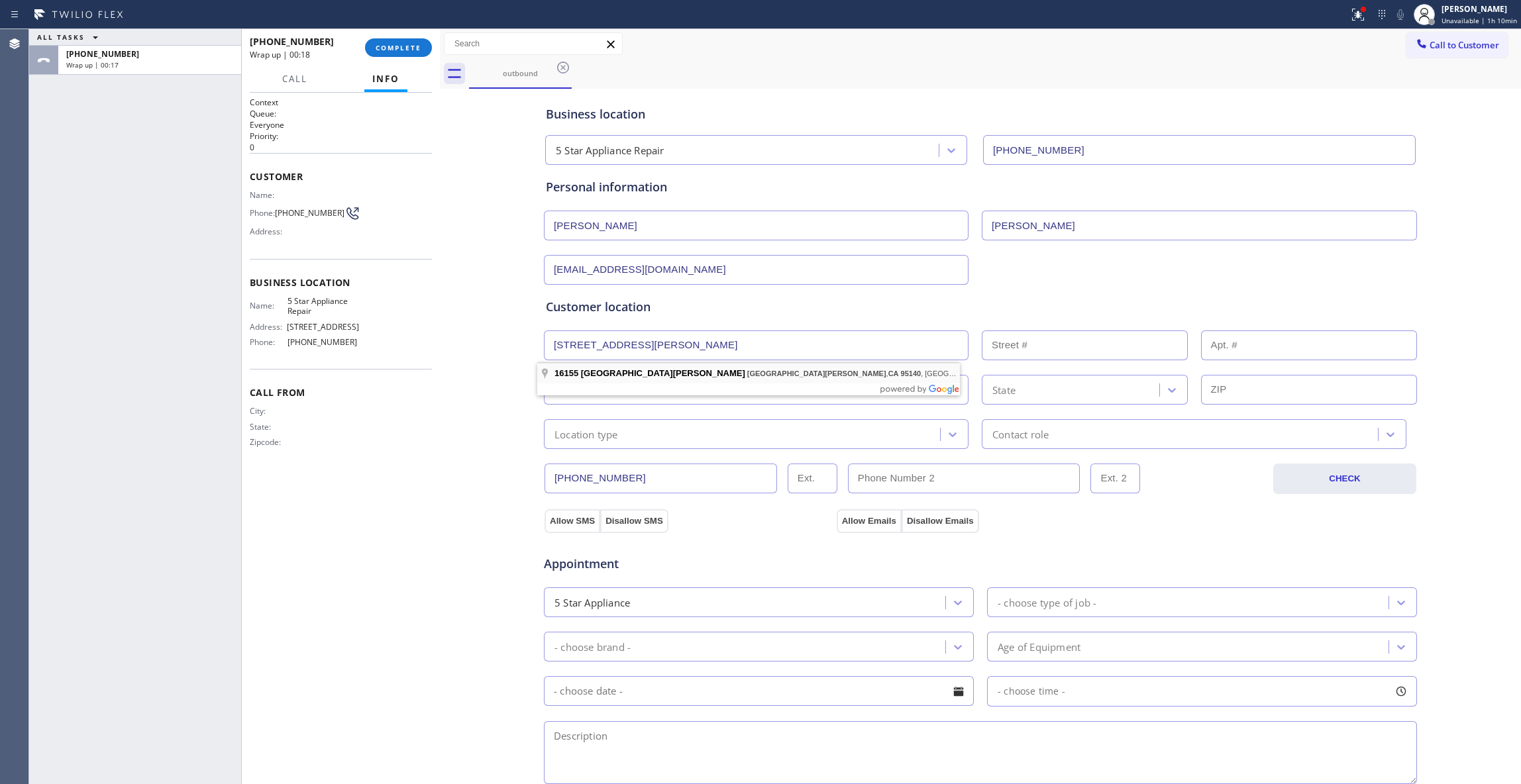
type input "[STREET_ADDRESS][PERSON_NAME]"
type input "16155"
type input "[GEOGRAPHIC_DATA][PERSON_NAME]"
type input "95140"
click at [594, 435] on div "Location type" at bounding box center [586, 434] width 64 height 16
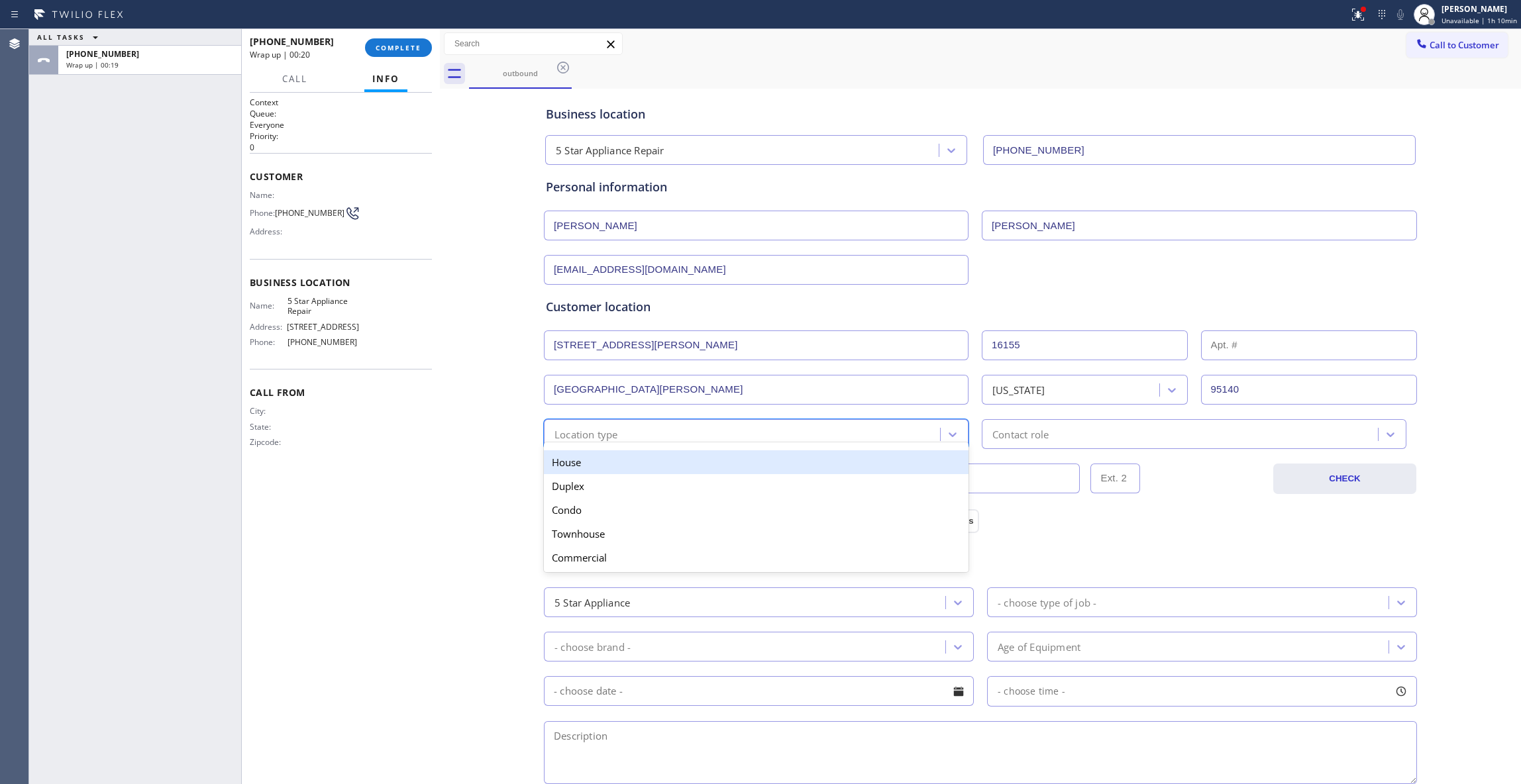
click at [586, 467] on div "House" at bounding box center [756, 462] width 425 height 23
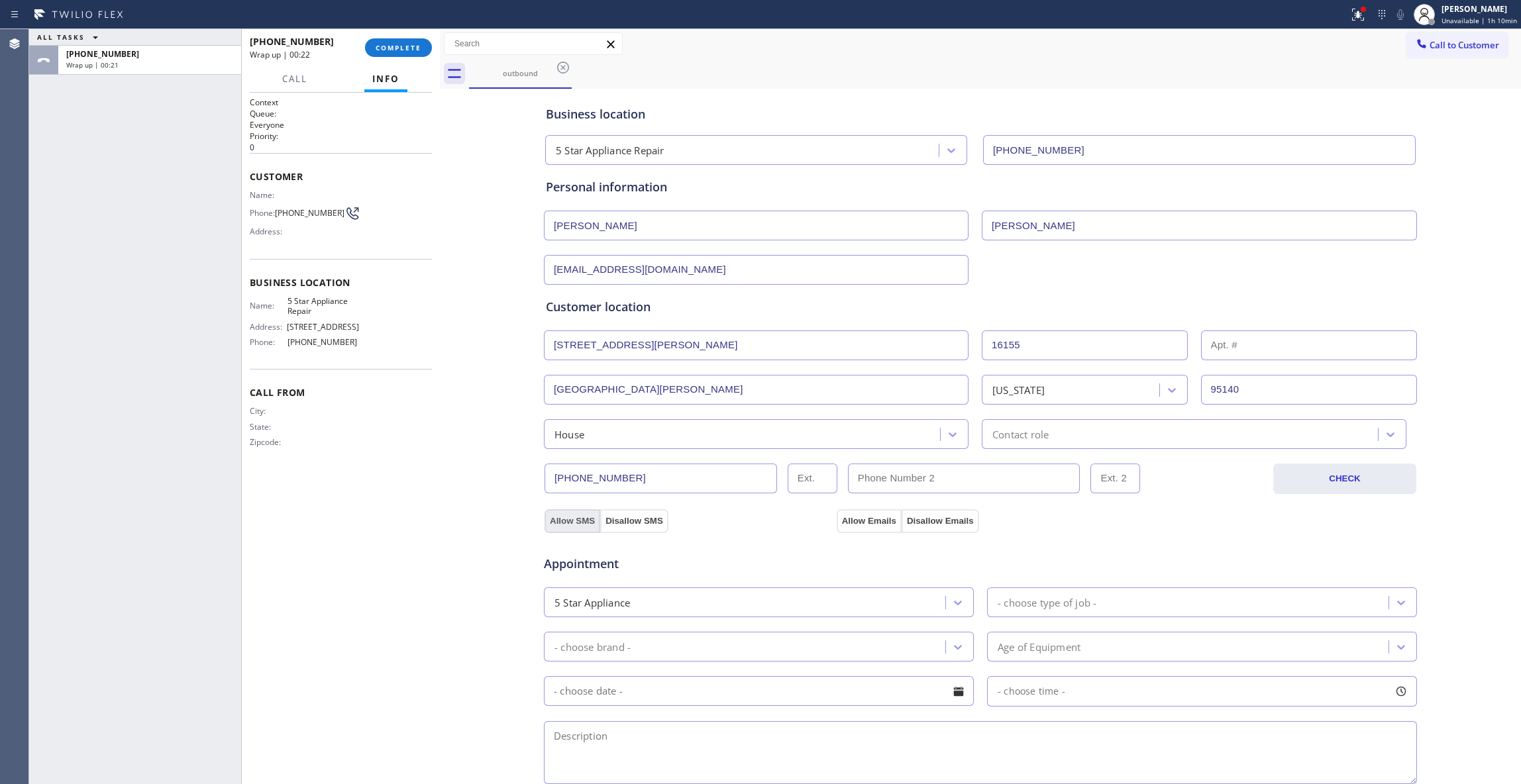
drag, startPoint x: 553, startPoint y: 523, endPoint x: 581, endPoint y: 525, distance: 28.1
click at [562, 522] on button "Allow SMS" at bounding box center [573, 520] width 56 height 23
click at [854, 519] on button "Allow Emails" at bounding box center [868, 520] width 65 height 23
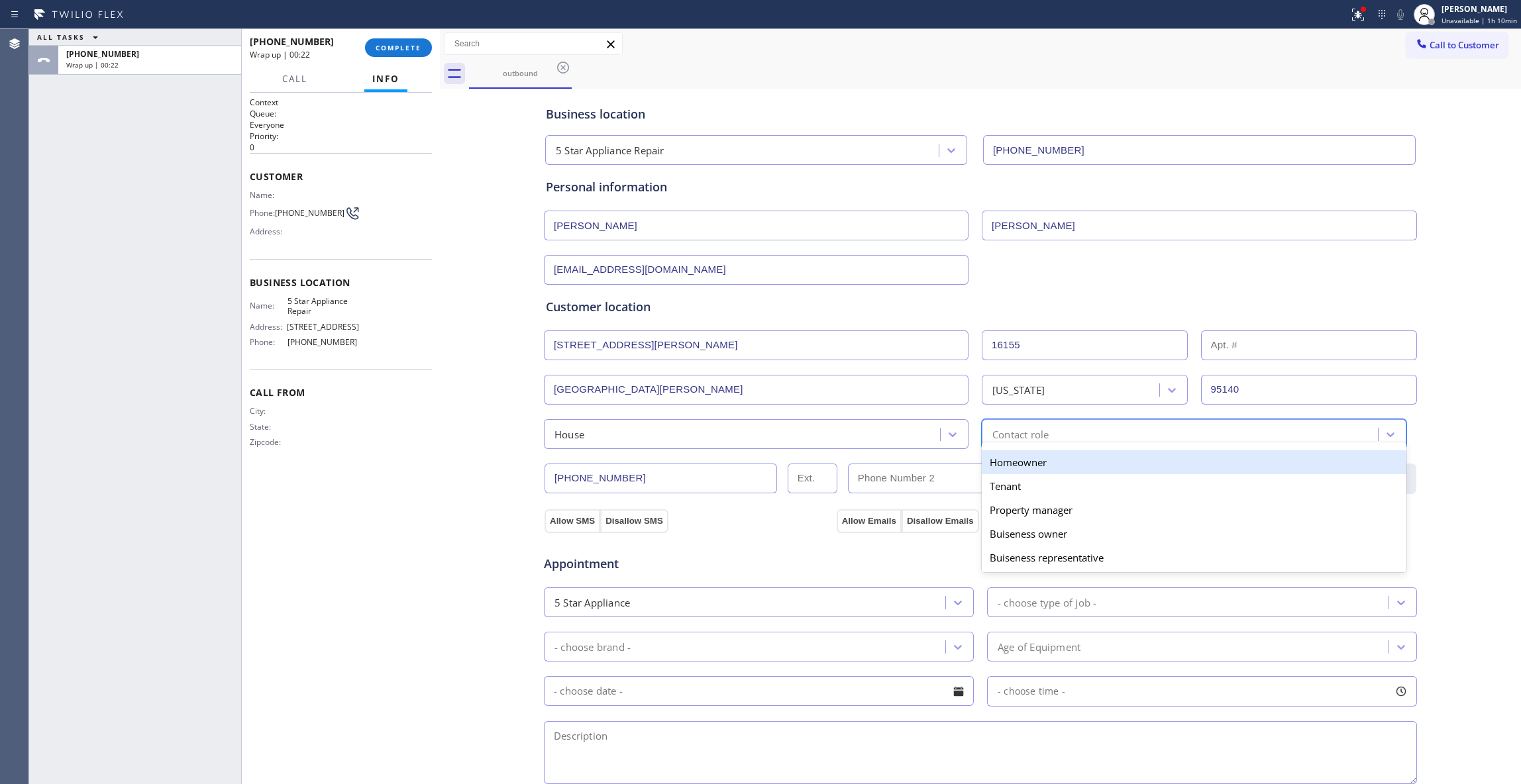
click at [1026, 438] on div "Contact role" at bounding box center [1020, 434] width 57 height 16
click at [1011, 465] on div "Homeowner" at bounding box center [1194, 462] width 425 height 23
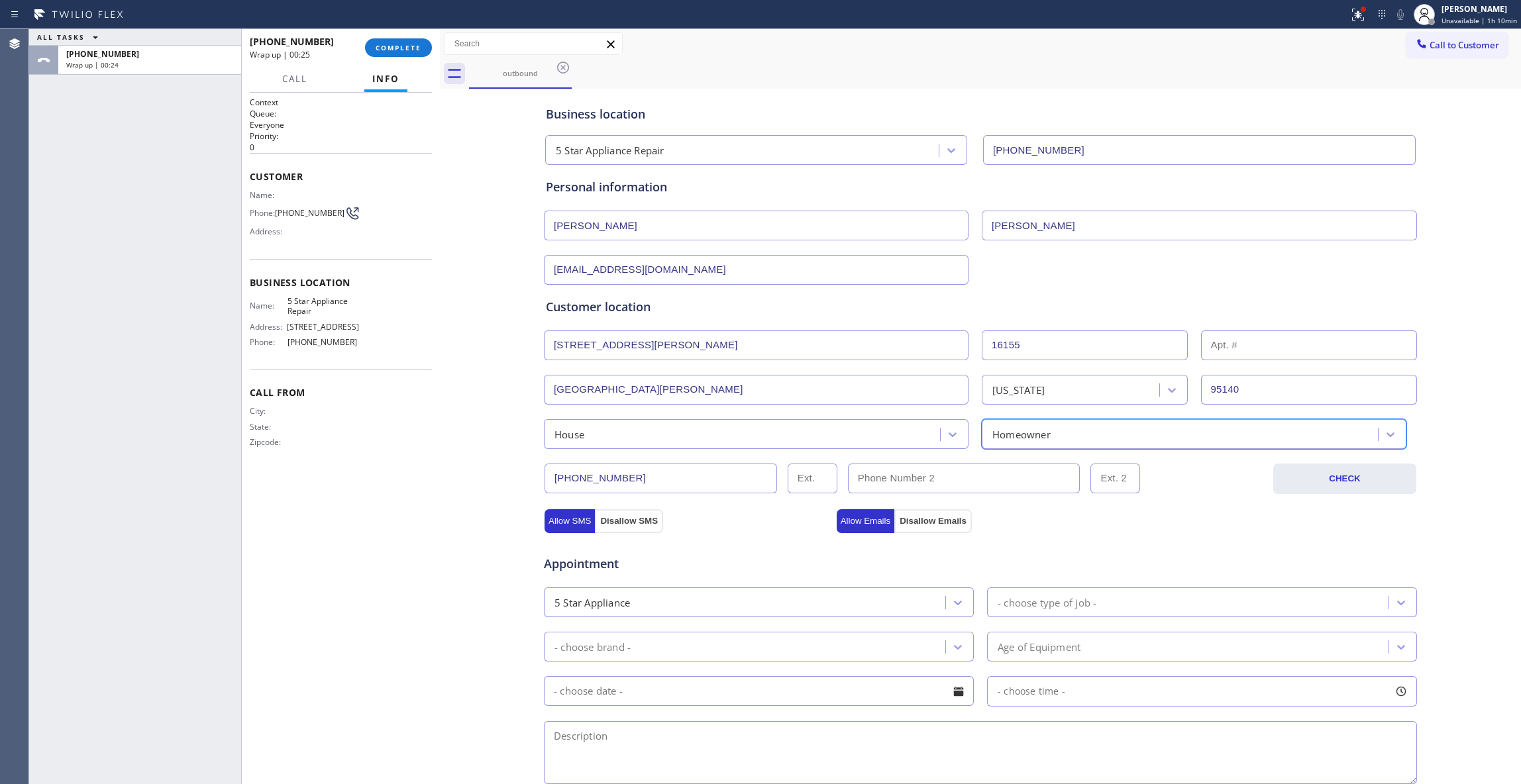
scroll to position [246, 0]
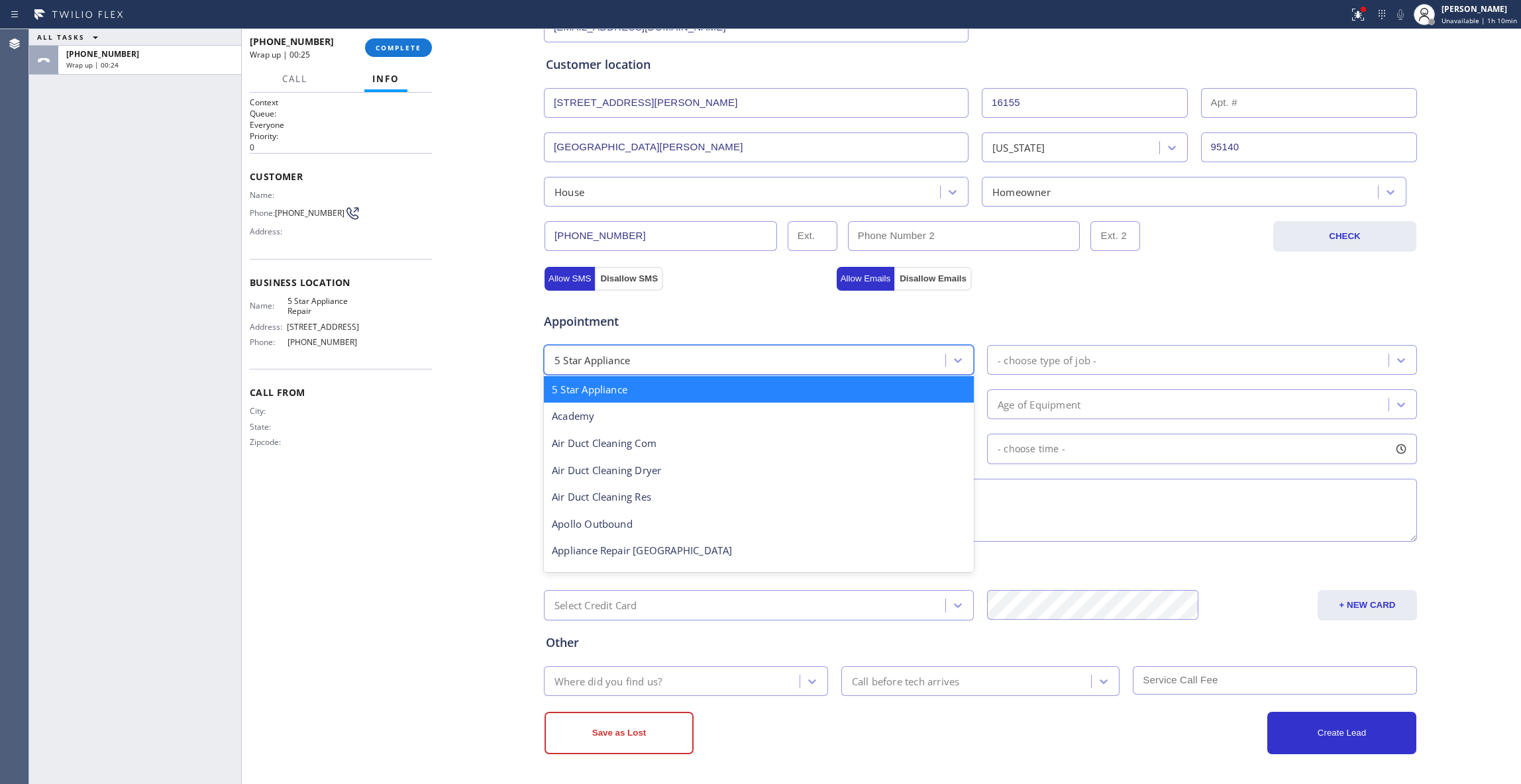
click at [680, 361] on div "5 Star Appliance" at bounding box center [747, 359] width 398 height 23
type input "re"
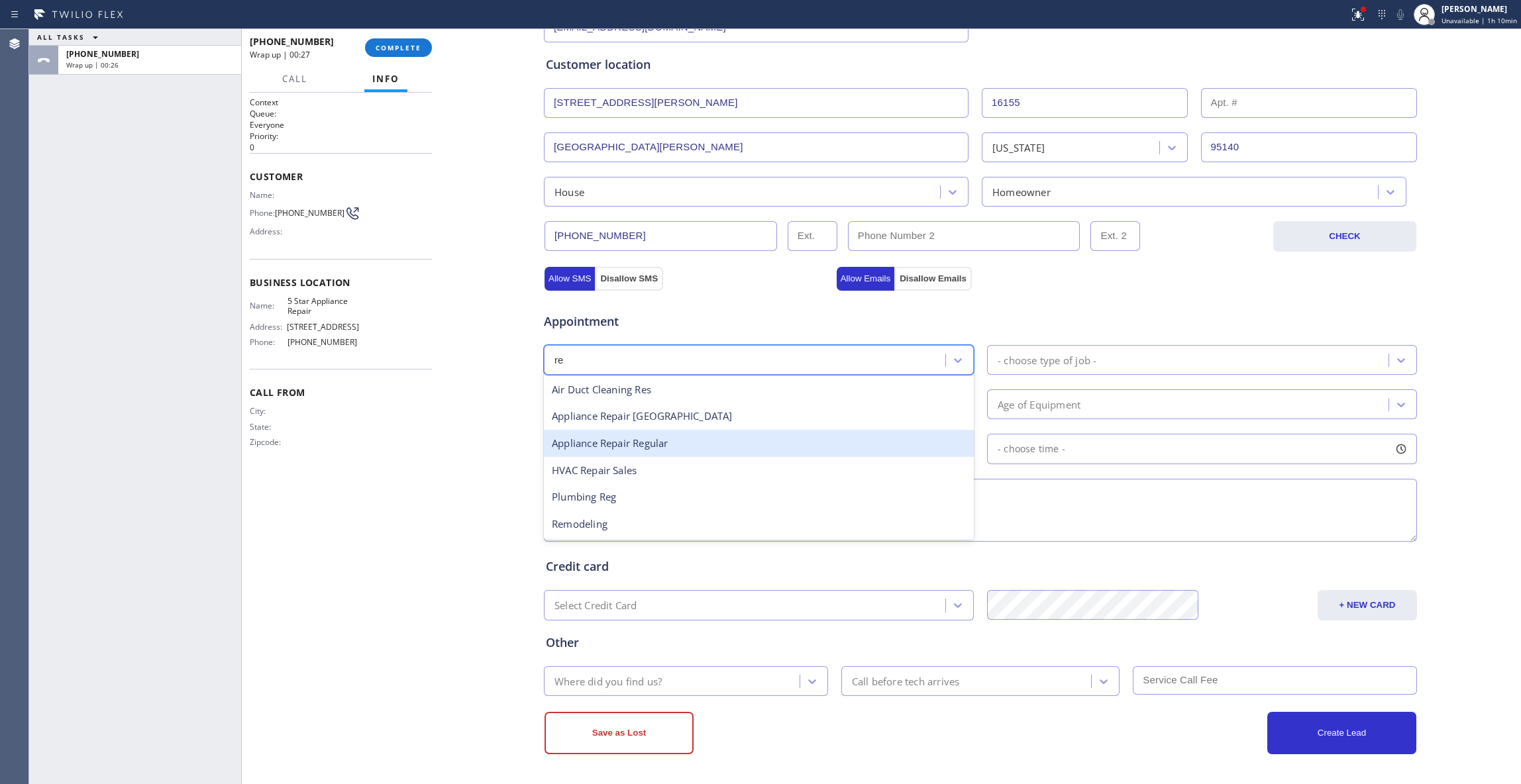
drag, startPoint x: 647, startPoint y: 440, endPoint x: 888, endPoint y: 441, distance: 241.0
click at [647, 441] on div "Appliance Repair Regular" at bounding box center [759, 443] width 430 height 27
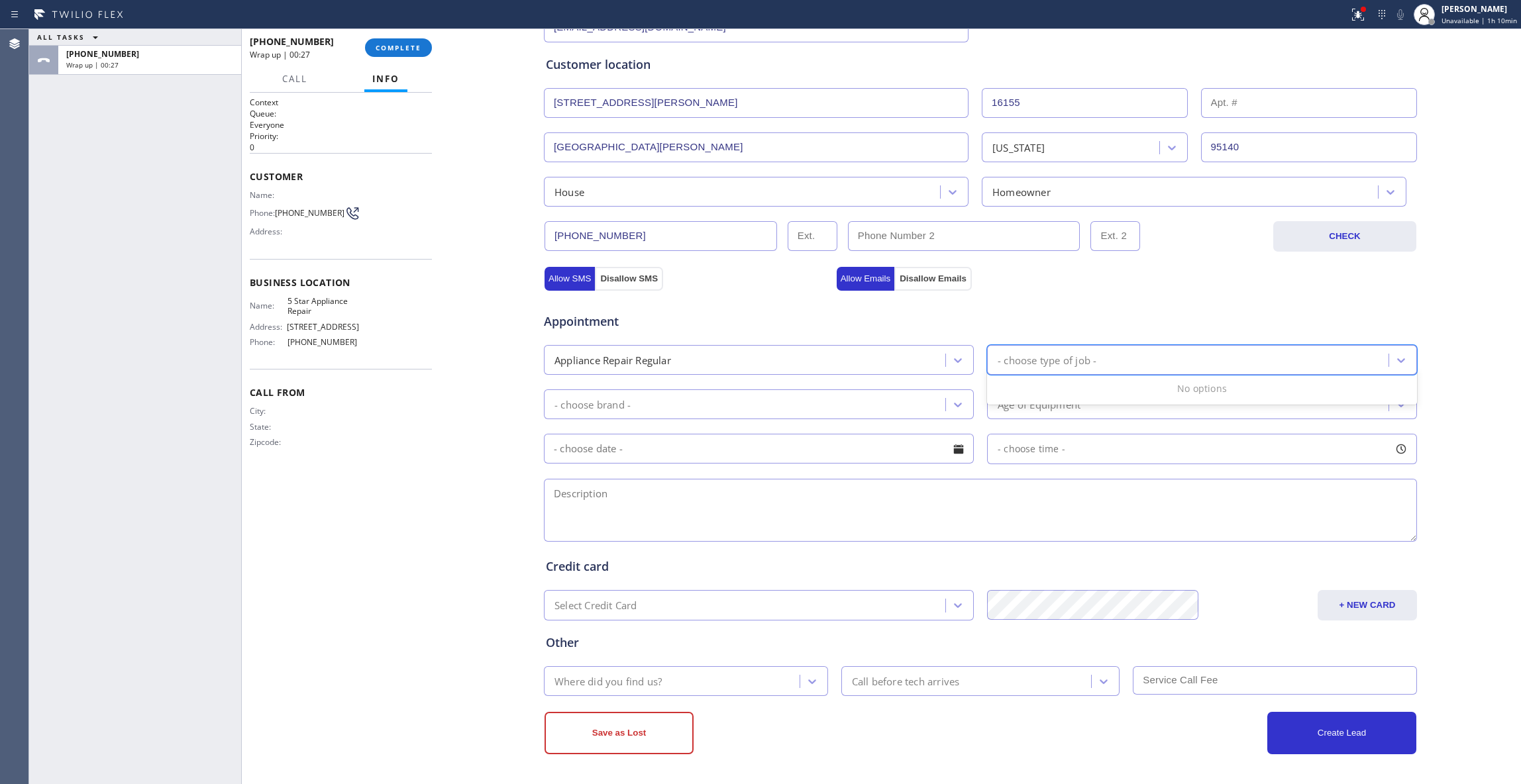
click at [1069, 362] on div "- choose type of job -" at bounding box center [1046, 360] width 98 height 16
type input "ove"
click at [1016, 388] on div "Oven" at bounding box center [1202, 389] width 430 height 27
click at [626, 395] on div "- choose brand -" at bounding box center [747, 404] width 398 height 23
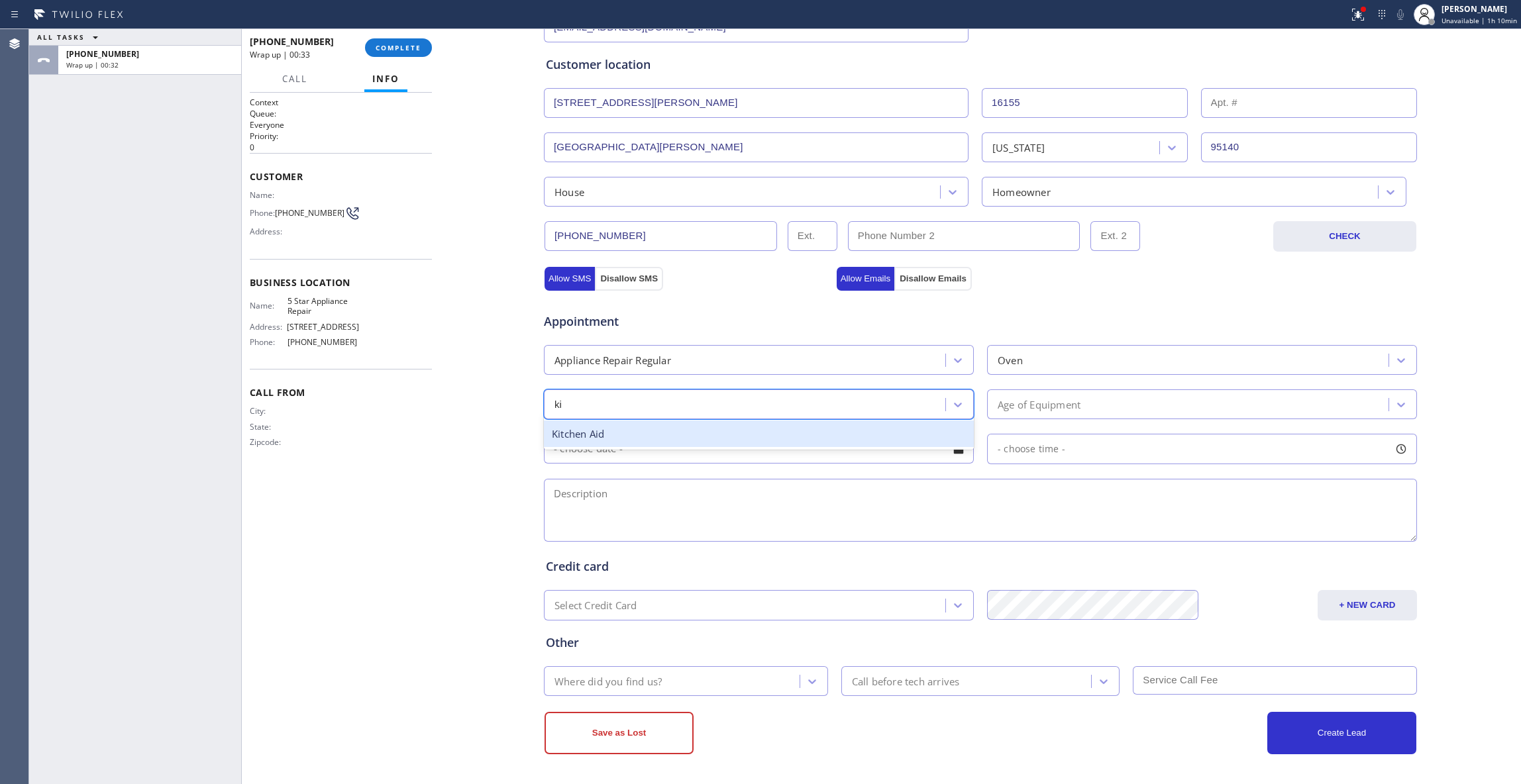
type input "kit"
click at [611, 437] on div "Kitchen Aid" at bounding box center [759, 433] width 430 height 27
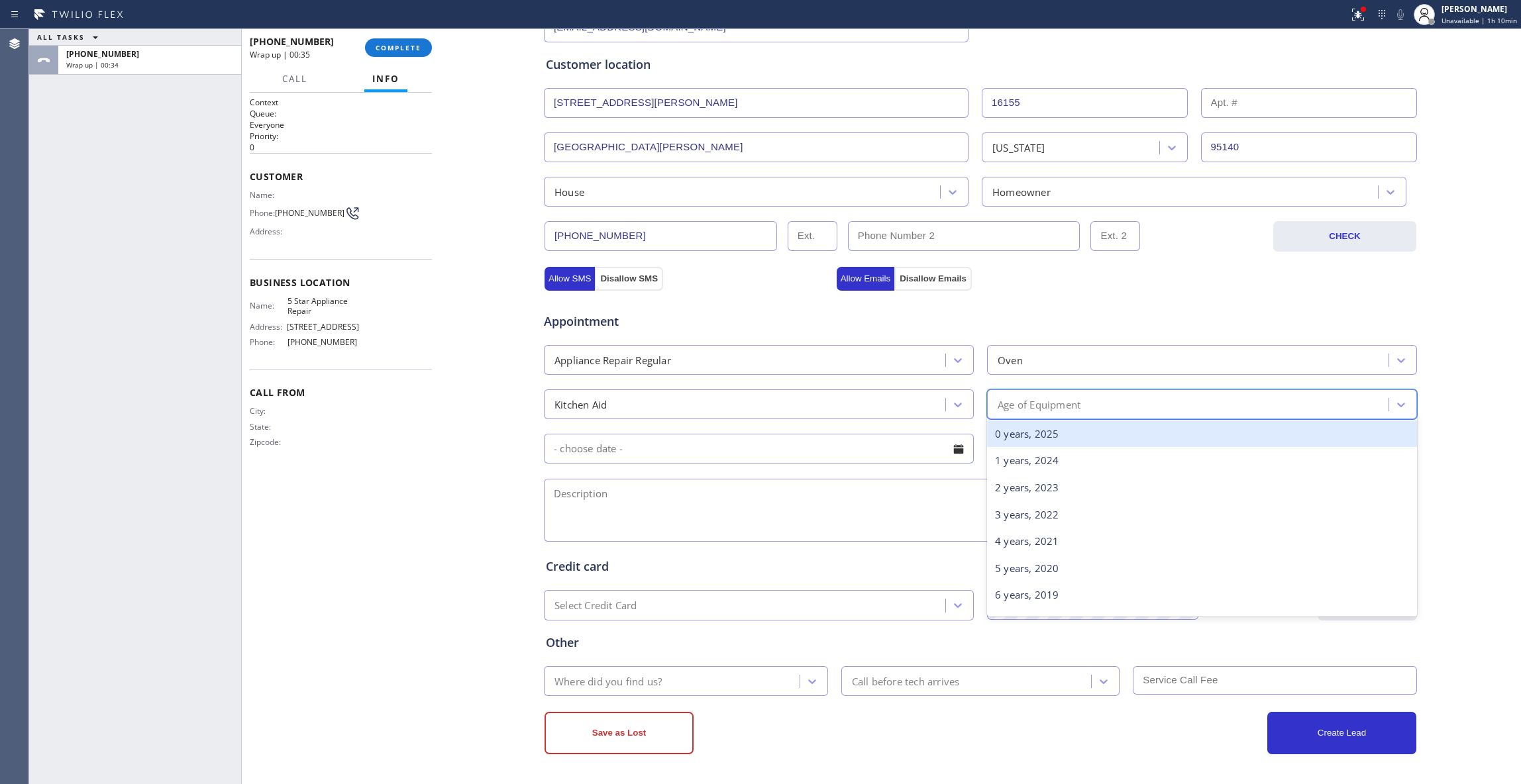
click at [1055, 404] on div "Age of Equipment" at bounding box center [1038, 405] width 83 height 16
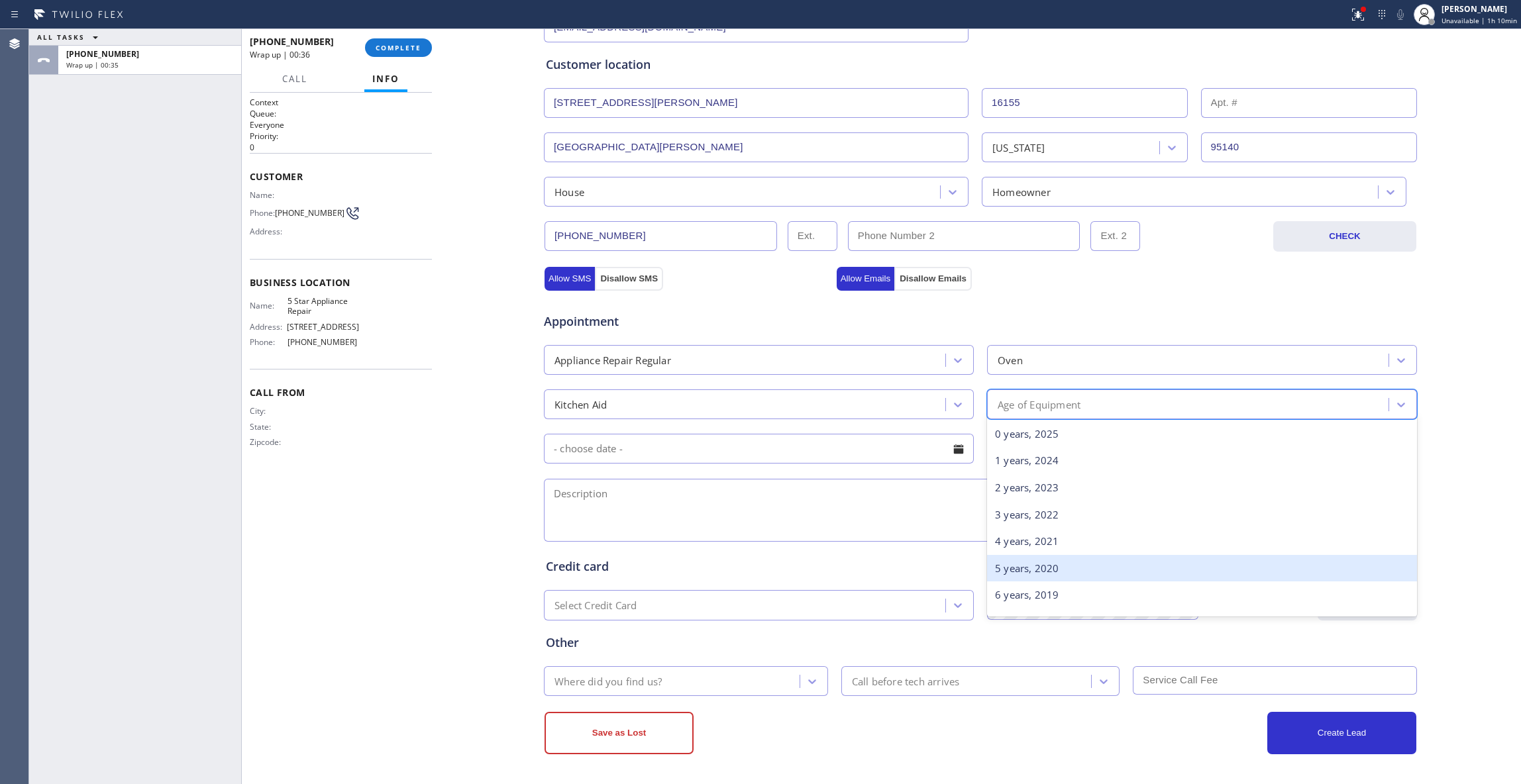
drag, startPoint x: 1036, startPoint y: 565, endPoint x: 723, endPoint y: 489, distance: 322.1
click at [1036, 566] on div "5 years, 2020" at bounding box center [1202, 568] width 430 height 27
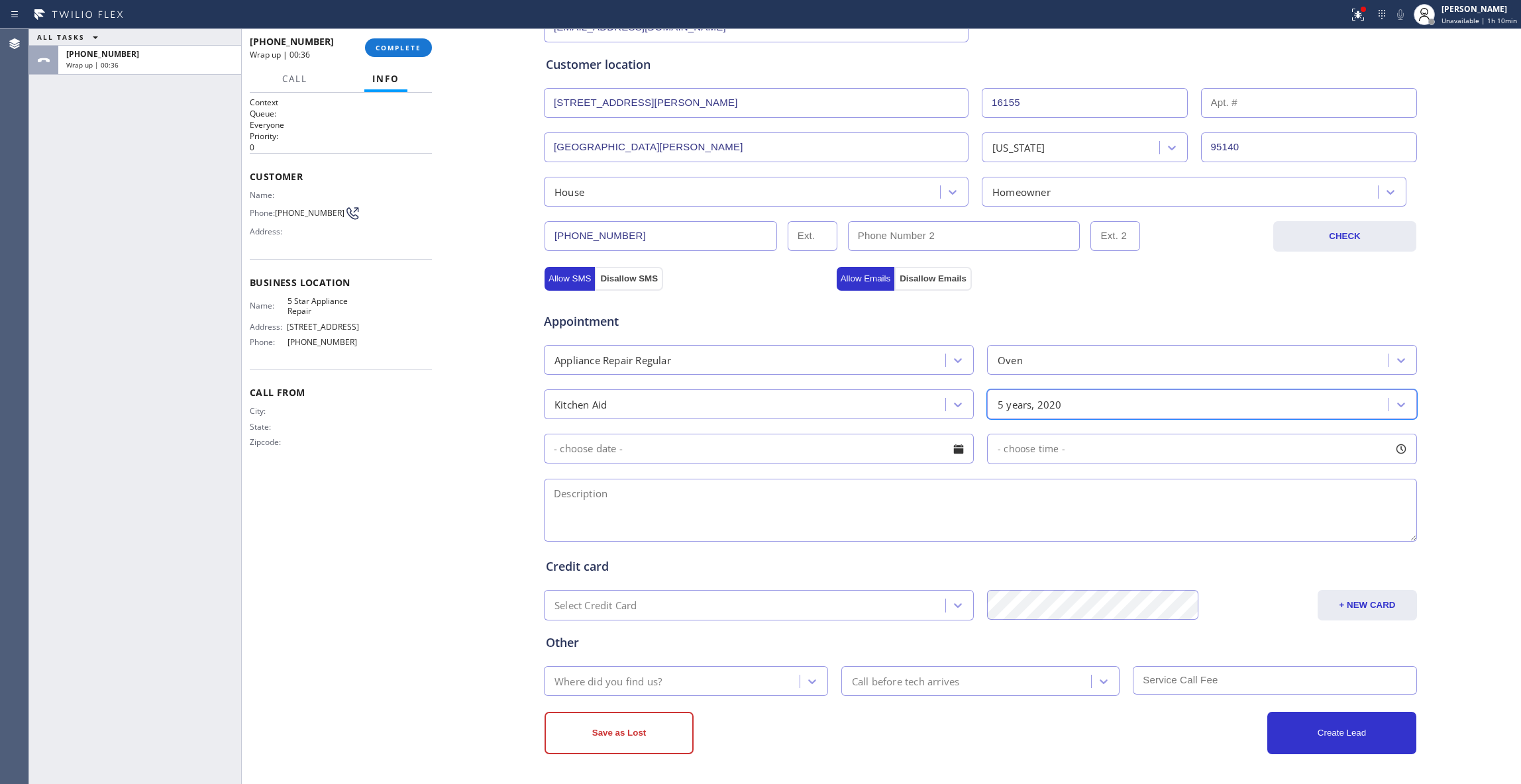
click at [631, 446] on input "text" at bounding box center [759, 449] width 430 height 30
click at [728, 633] on div "26" at bounding box center [740, 631] width 23 height 25
type input "[DATE]"
click at [1008, 451] on span "- choose time -" at bounding box center [1031, 448] width 68 height 12
drag, startPoint x: 997, startPoint y: 533, endPoint x: 1114, endPoint y: 535, distance: 117.0
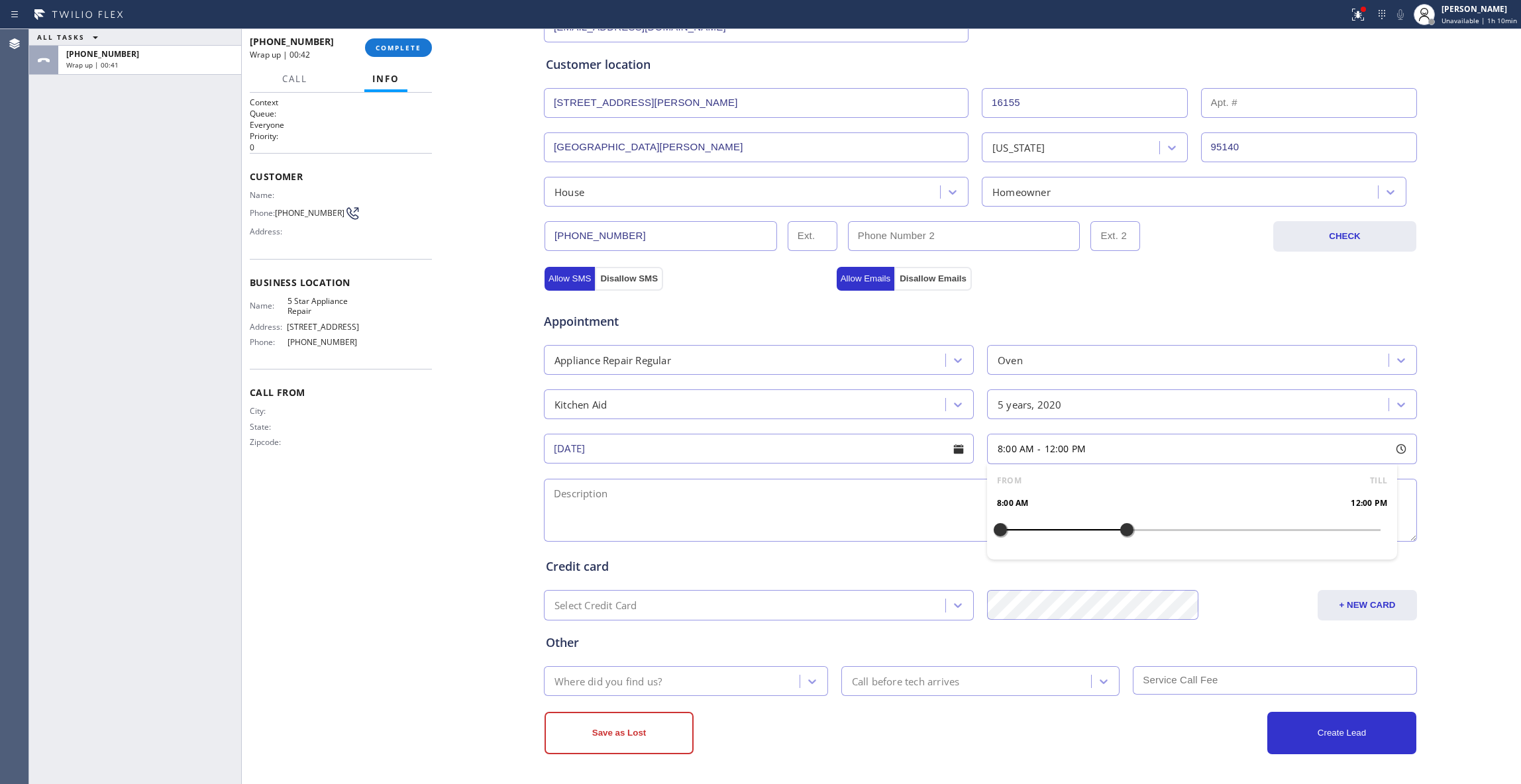
click at [1119, 535] on div at bounding box center [1127, 530] width 16 height 28
drag, startPoint x: 996, startPoint y: 528, endPoint x: 1027, endPoint y: 530, distance: 31.1
click at [1027, 530] on div at bounding box center [1032, 530] width 16 height 28
click at [631, 514] on textarea at bounding box center [980, 510] width 873 height 63
paste textarea "9-12 / $75 / KitchenAid / Double Oven / the self cleaning is not working, upper…"
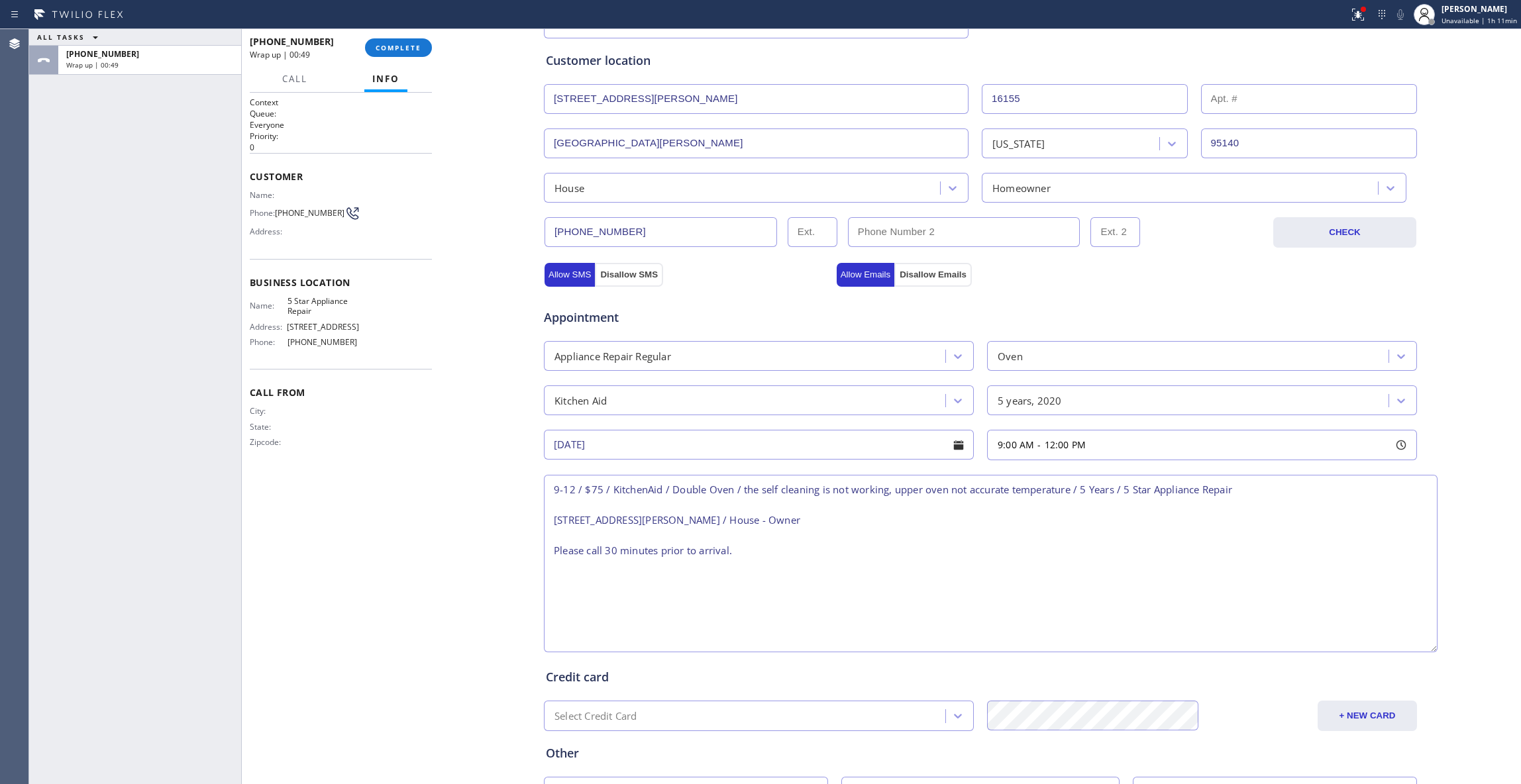
scroll to position [0, 0]
drag, startPoint x: 1404, startPoint y: 533, endPoint x: 1425, endPoint y: 649, distance: 117.9
click at [1425, 649] on textarea "9-12 / $75 / KitchenAid / Double Oven / the self cleaning is not working, upper…" at bounding box center [990, 564] width 894 height 178
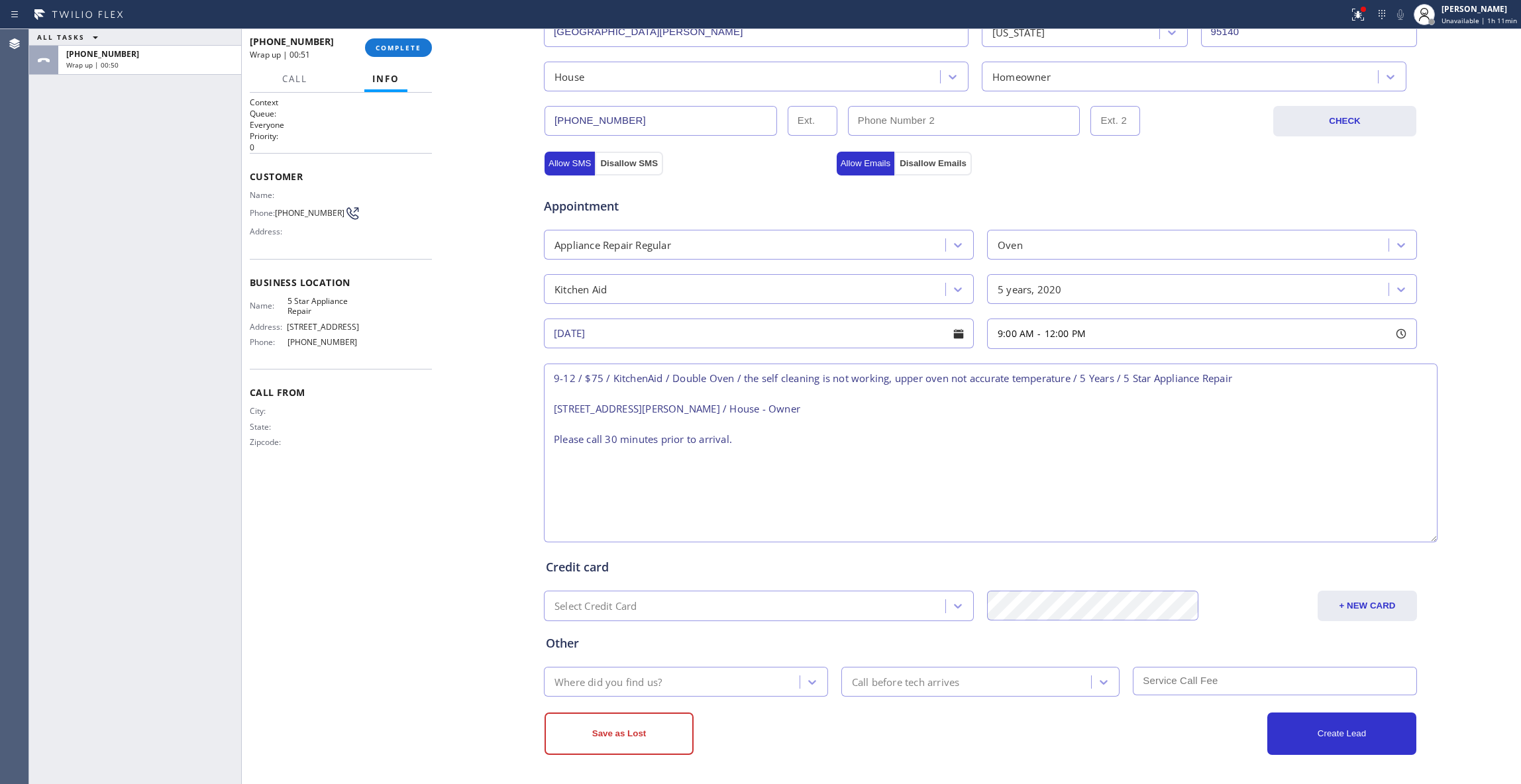
scroll to position [362, 0]
type textarea "9-12 / $75 / KitchenAid / Double Oven / the self cleaning is not working, upper…"
click at [681, 673] on div "Where did you find us?" at bounding box center [673, 681] width 251 height 23
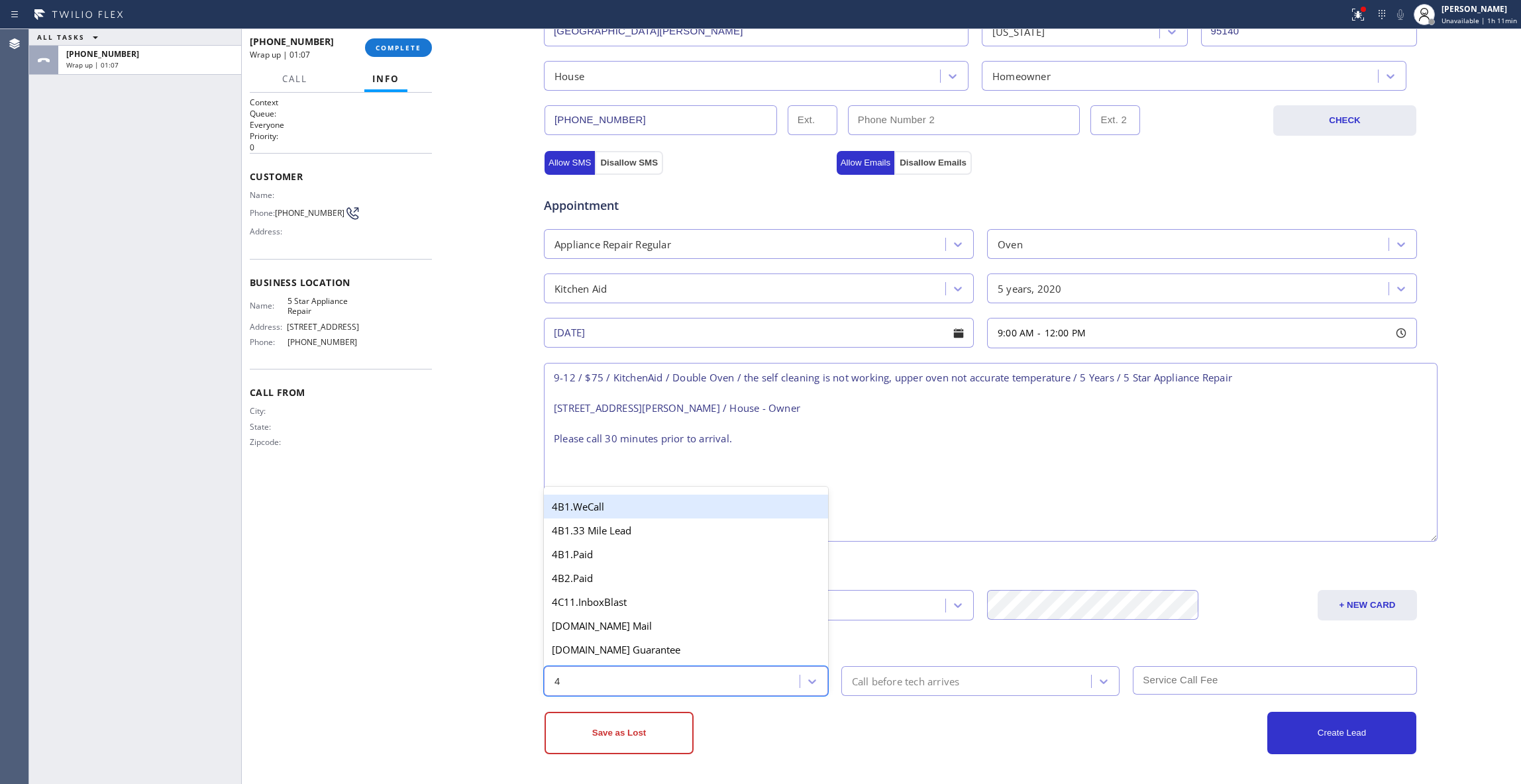
type input "4c"
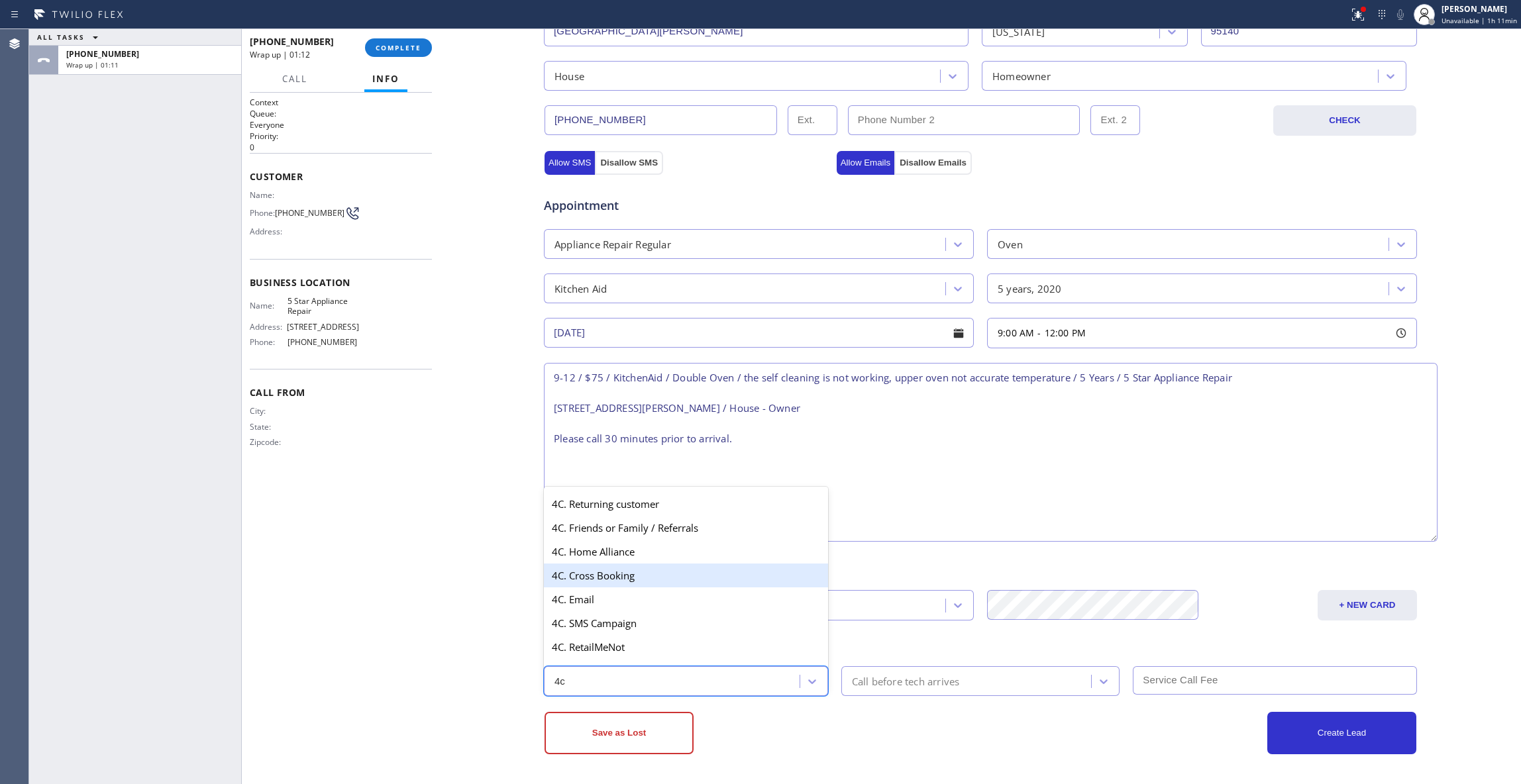
scroll to position [176, 0]
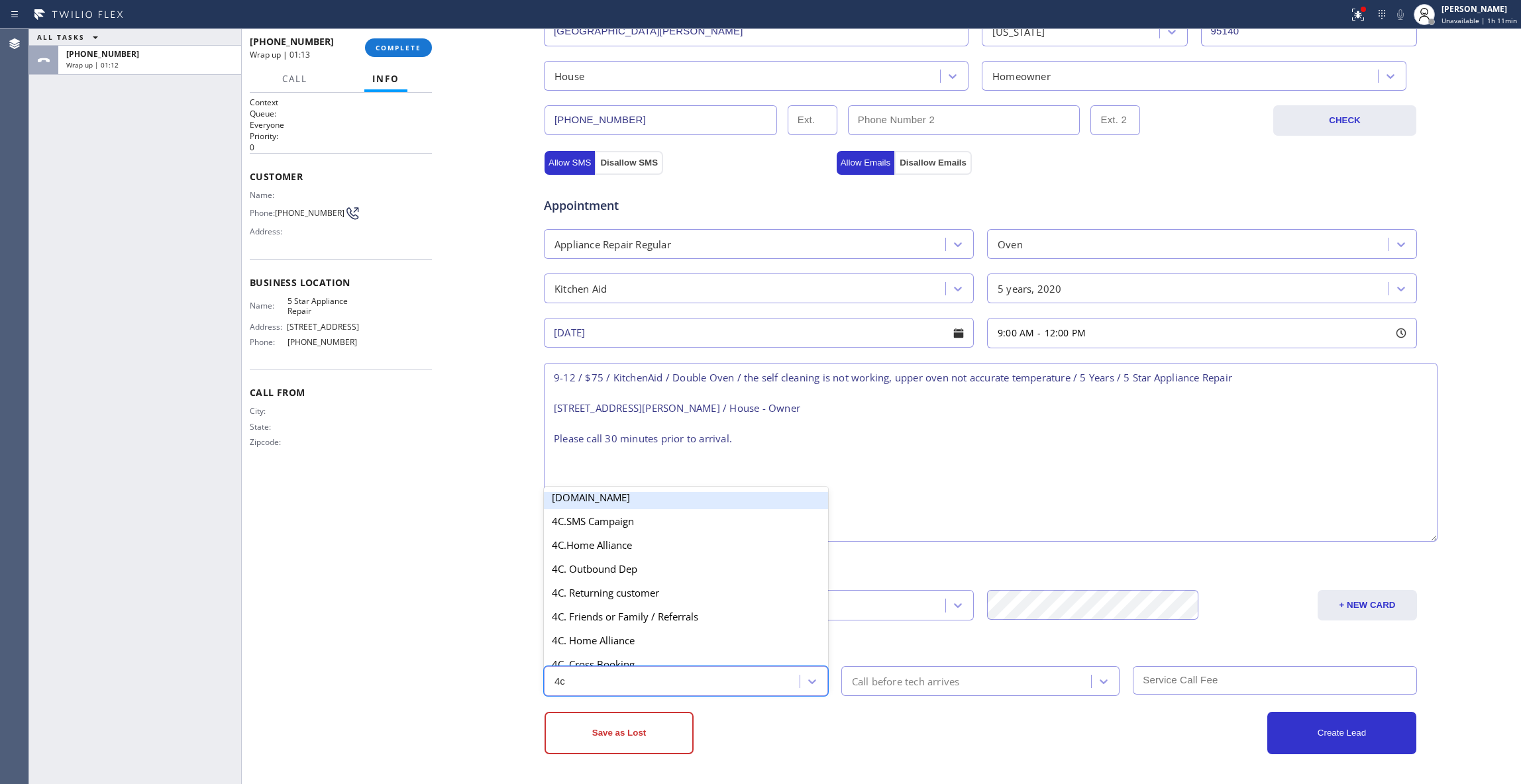
click at [576, 498] on div "[DOMAIN_NAME]" at bounding box center [686, 497] width 285 height 23
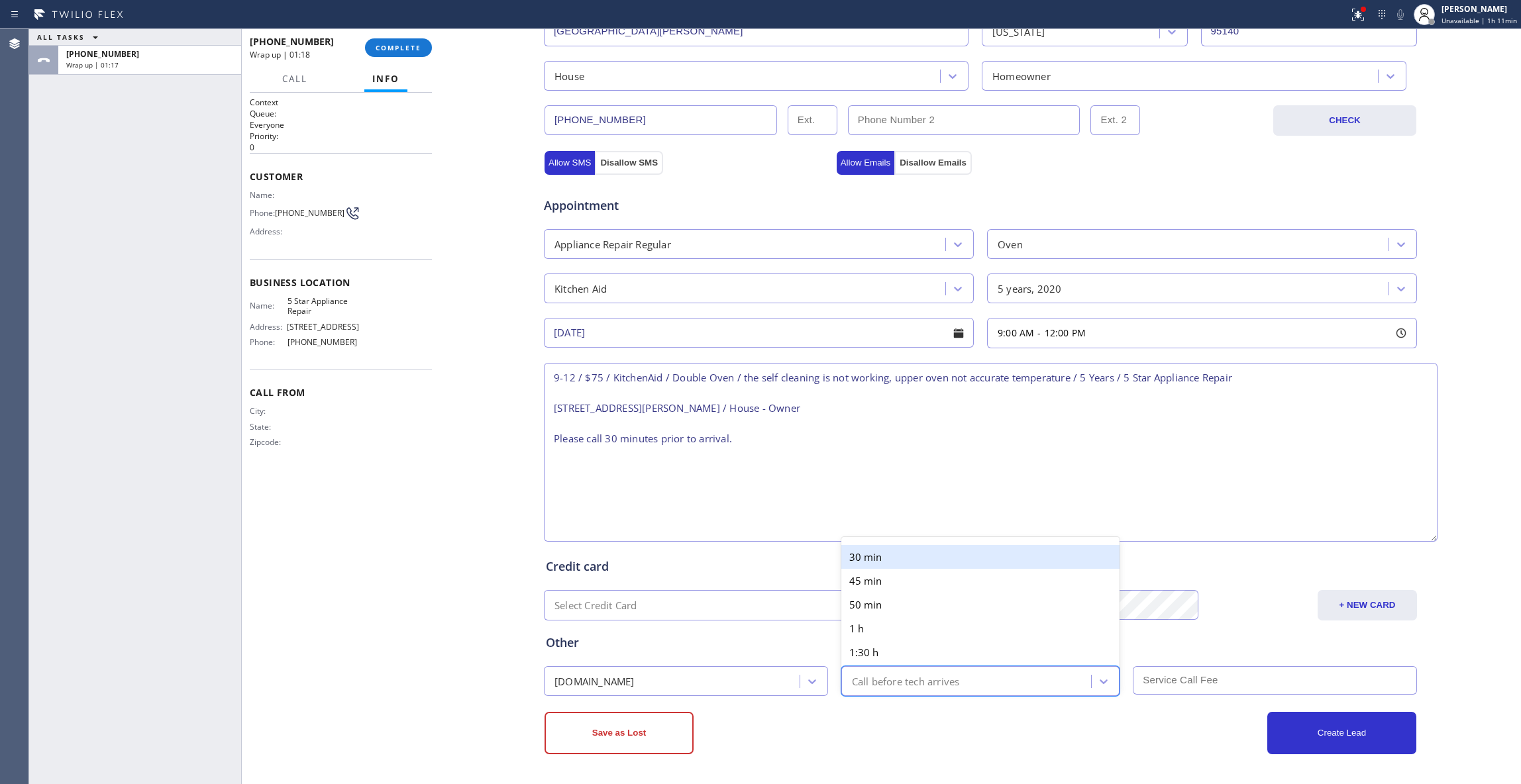
click at [895, 674] on div "Call before tech arrives" at bounding box center [906, 681] width 108 height 16
click at [867, 549] on div "30 min" at bounding box center [981, 556] width 278 height 23
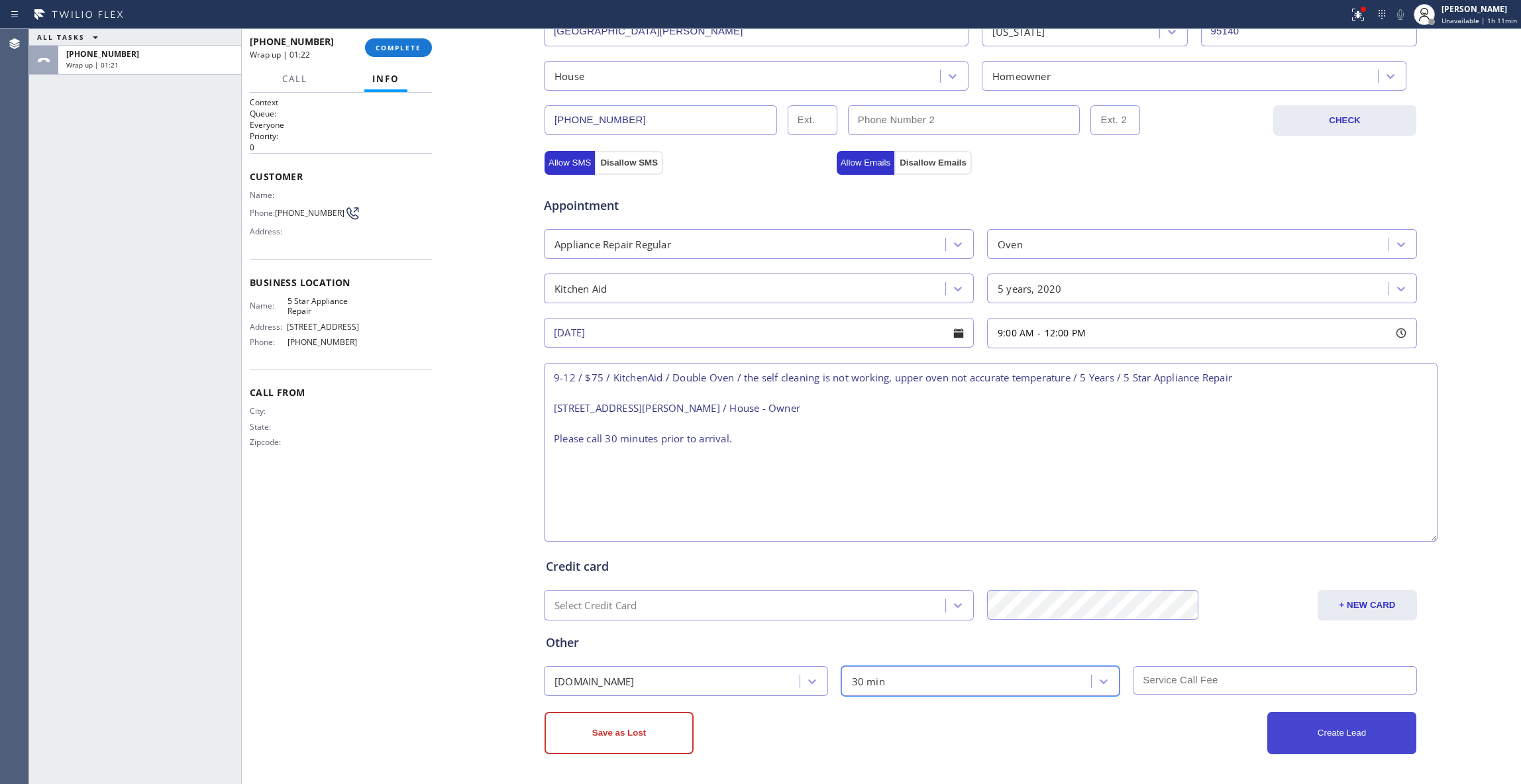
click at [1290, 740] on button "Create Lead" at bounding box center [1341, 733] width 149 height 43
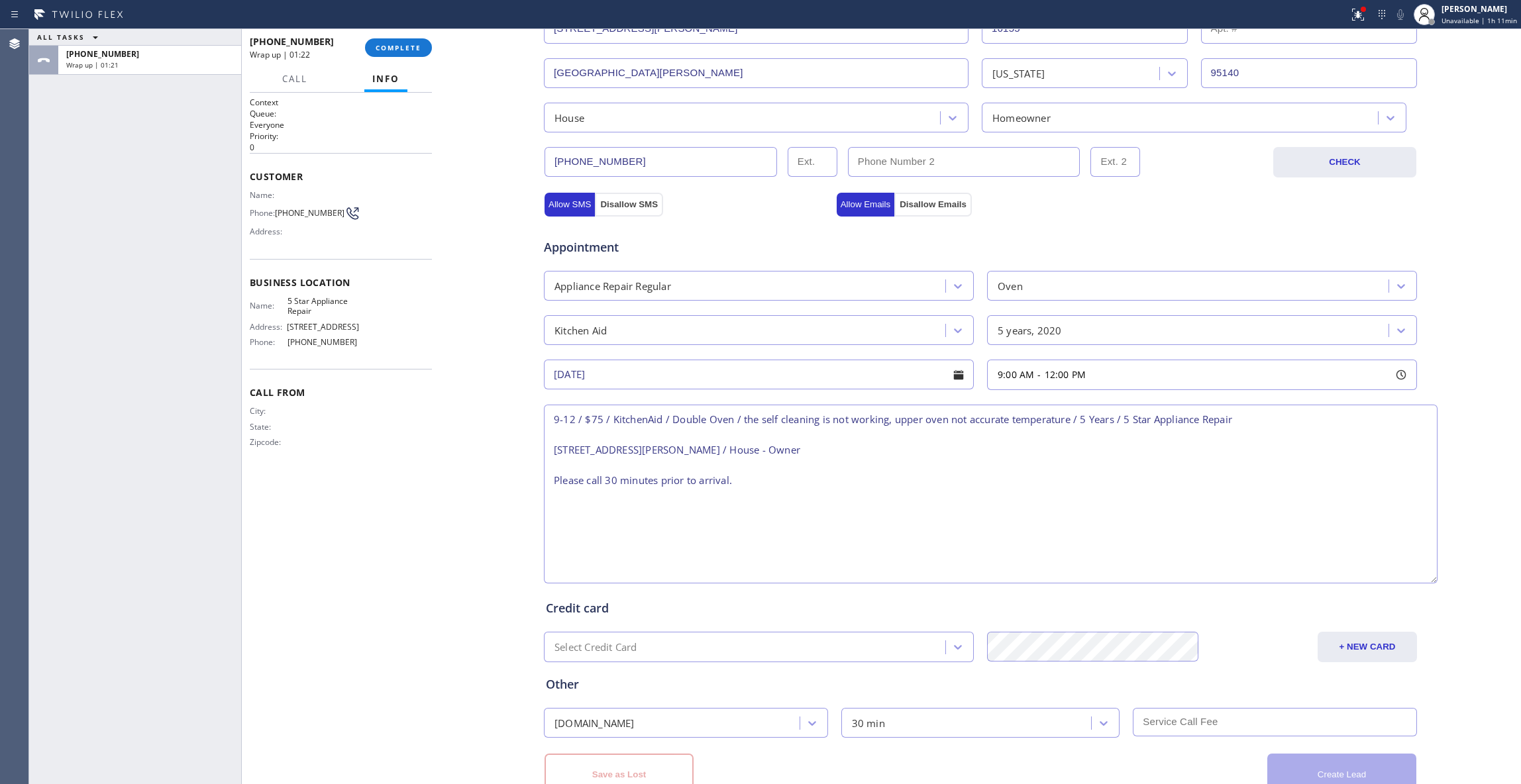
scroll to position [406, 0]
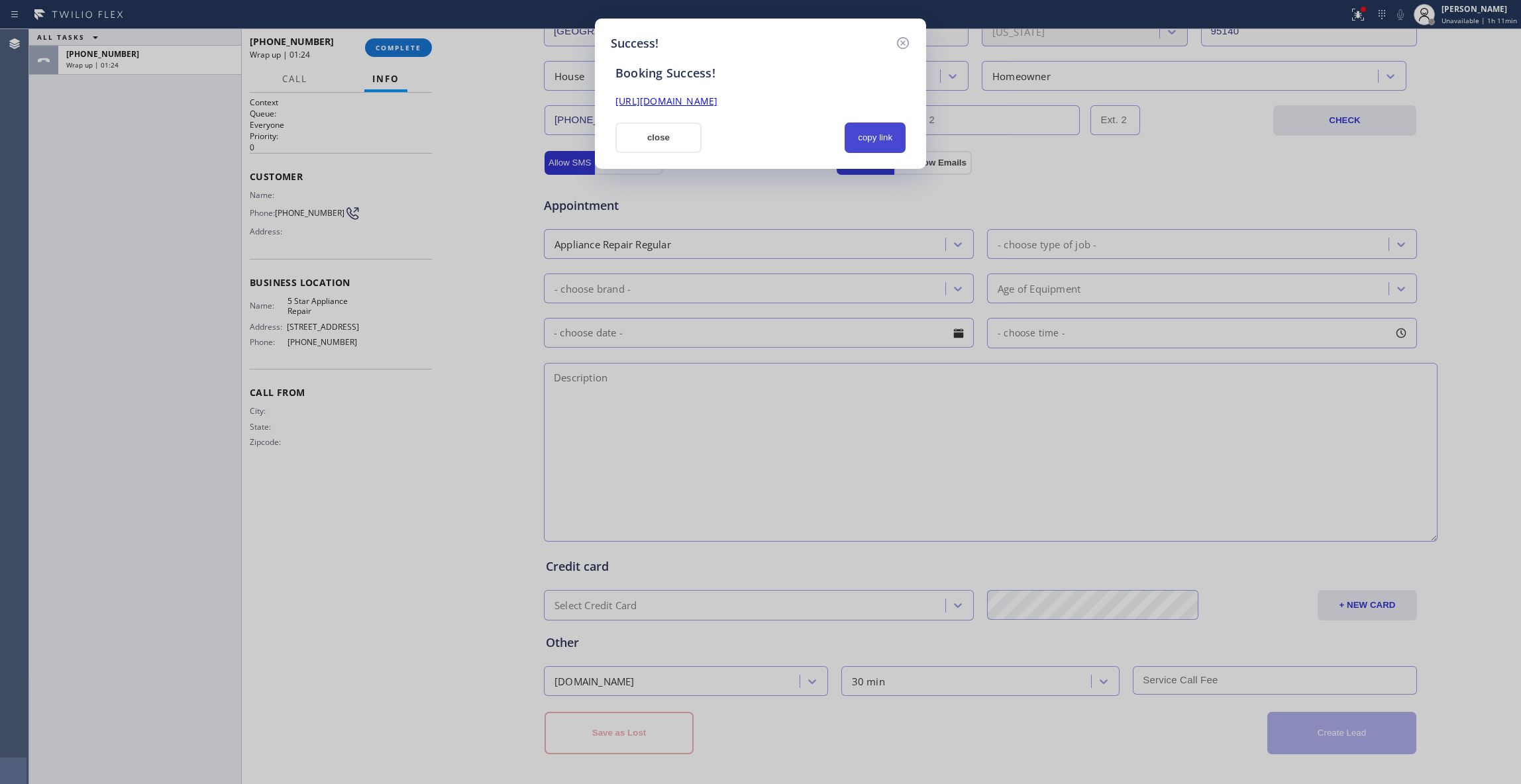
click at [868, 137] on button "copy link" at bounding box center [875, 137] width 61 height 30
click at [883, 137] on button "copy link" at bounding box center [875, 137] width 61 height 30
click at [906, 38] on icon at bounding box center [902, 43] width 16 height 16
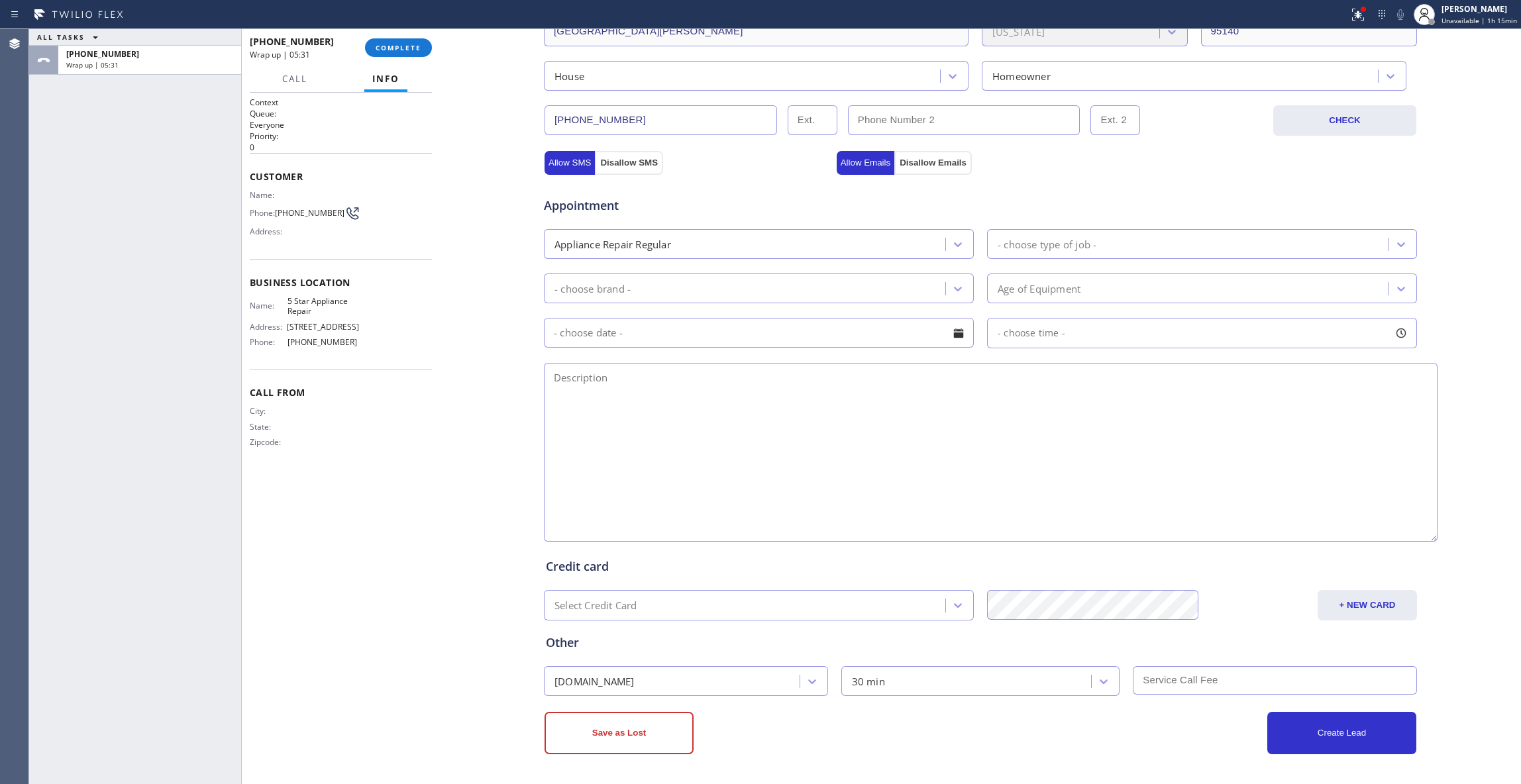
click at [398, 35] on div "[PHONE_NUMBER] Wrap up | 05:31 COMPLETE" at bounding box center [340, 48] width 182 height 35
click at [409, 49] on span "COMPLETE" at bounding box center [399, 47] width 46 height 10
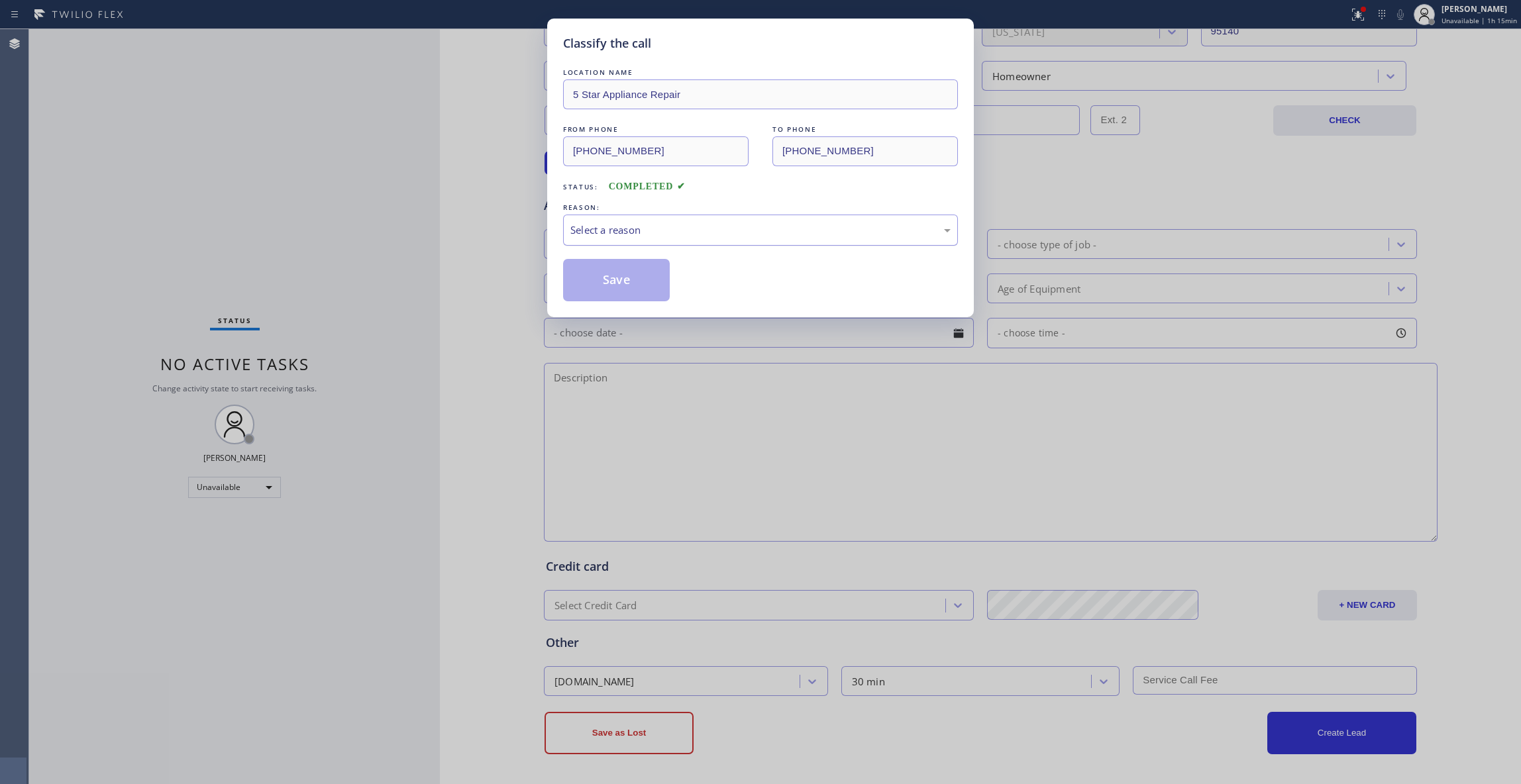
click at [649, 238] on div "Select a reason" at bounding box center [760, 231] width 380 height 16
click at [623, 282] on button "Save" at bounding box center [616, 280] width 107 height 43
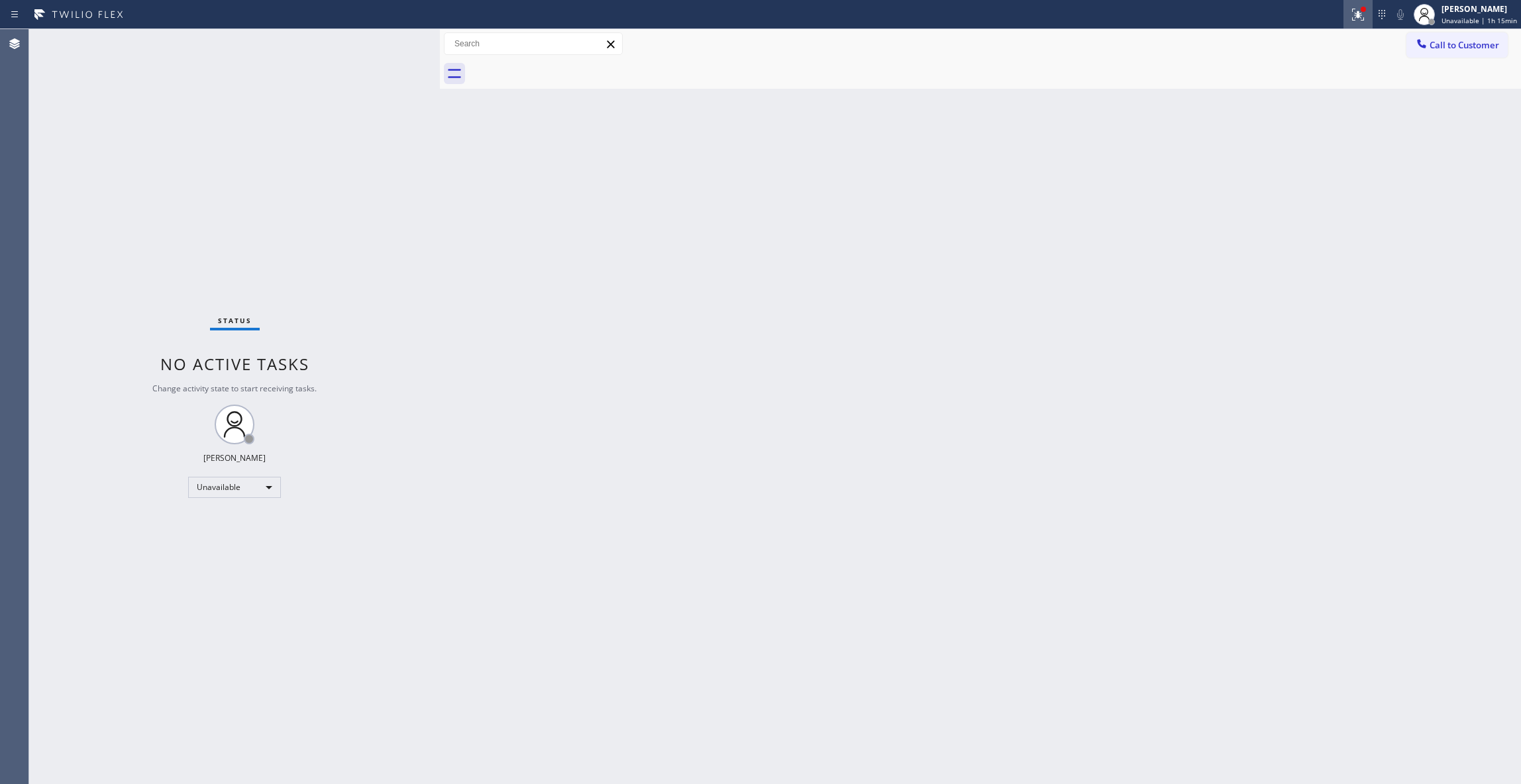
click at [1343, 13] on div at bounding box center [1357, 15] width 29 height 16
click at [1344, 163] on div "Status report Issues detected These issues could affect your workflow. Please c…" at bounding box center [1280, 110] width 172 height 163
click at [1329, 184] on div "Status report Issues detected These issues could affect your workflow. Please c…" at bounding box center [1280, 110] width 172 height 163
click at [1323, 178] on button "Clear issues" at bounding box center [1280, 173] width 155 height 18
click at [1447, 46] on span "Call to Customer" at bounding box center [1464, 45] width 70 height 12
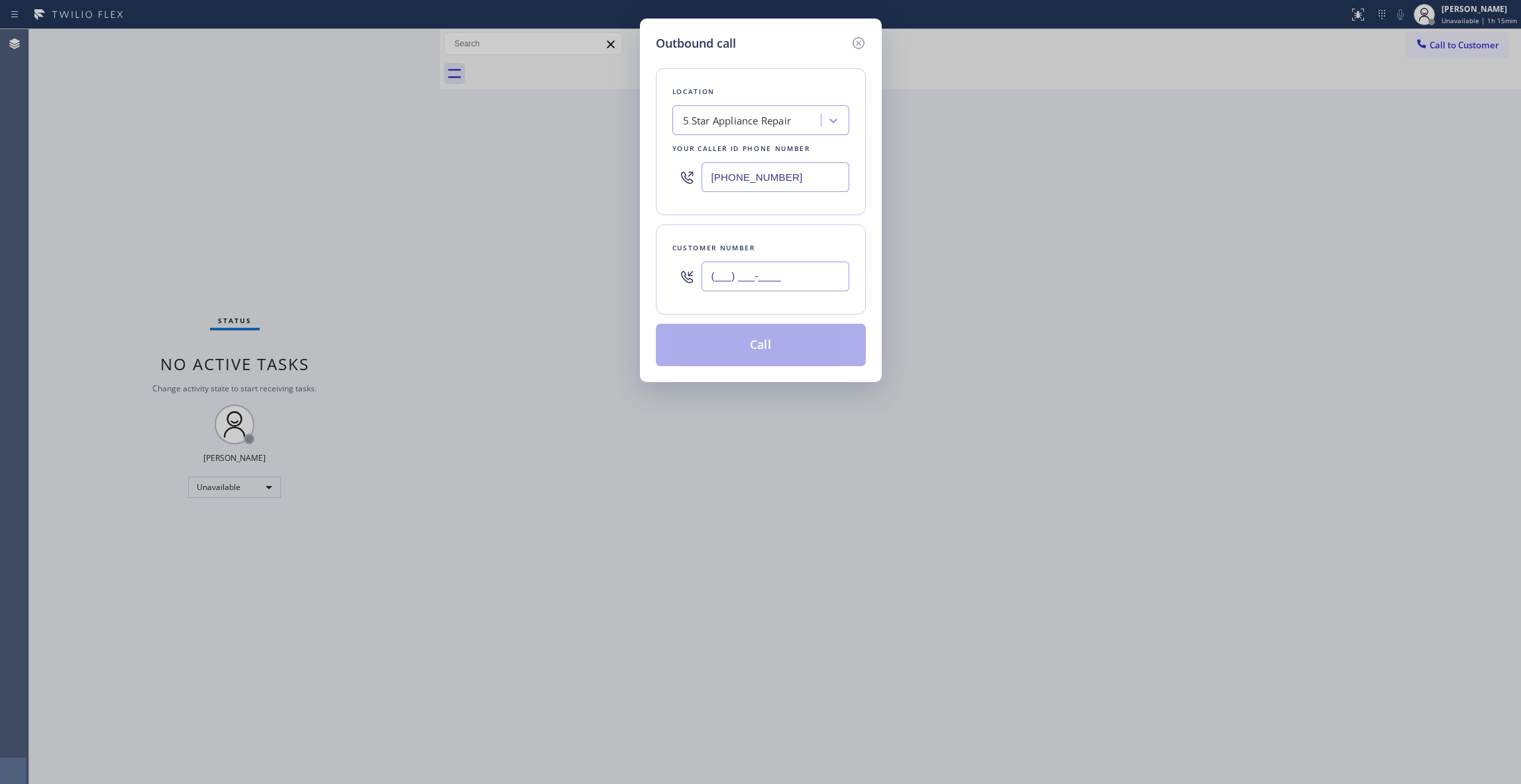
click at [759, 281] on input "(___) ___-____" at bounding box center [775, 277] width 148 height 30
paste input "949) 632-1963"
type input "[PHONE_NUMBER]"
click at [759, 507] on div "Outbound call Location 5 Star Appliance Repair Your caller id phone number [PHO…" at bounding box center [760, 392] width 1521 height 784
click at [771, 338] on button "Call" at bounding box center [760, 345] width 210 height 43
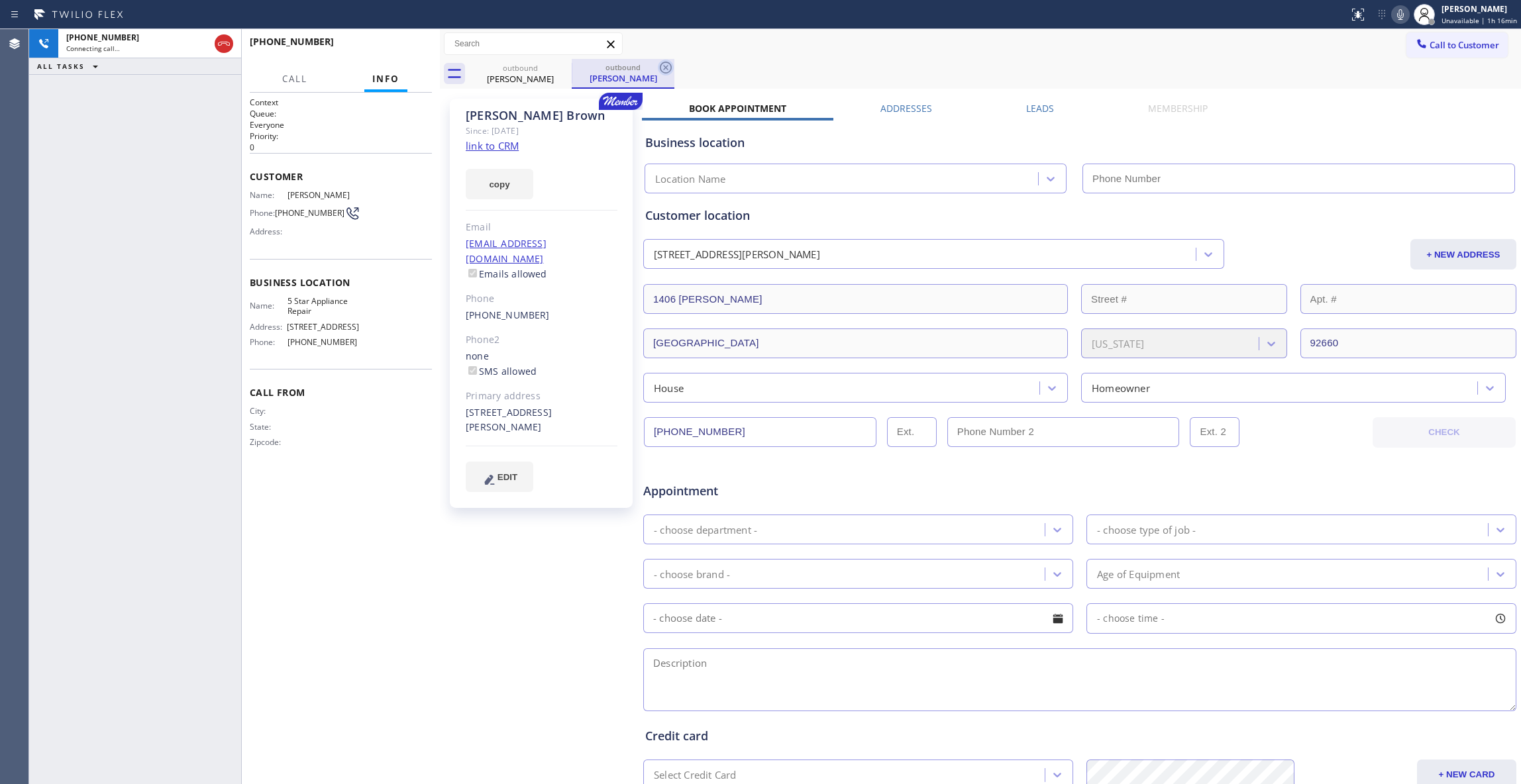
type input "[PHONE_NUMBER]"
click at [666, 68] on icon at bounding box center [666, 68] width 12 height 12
click at [493, 144] on link "link to CRM" at bounding box center [492, 145] width 53 height 13
click at [401, 44] on span "HANG UP" at bounding box center [401, 47] width 40 height 10
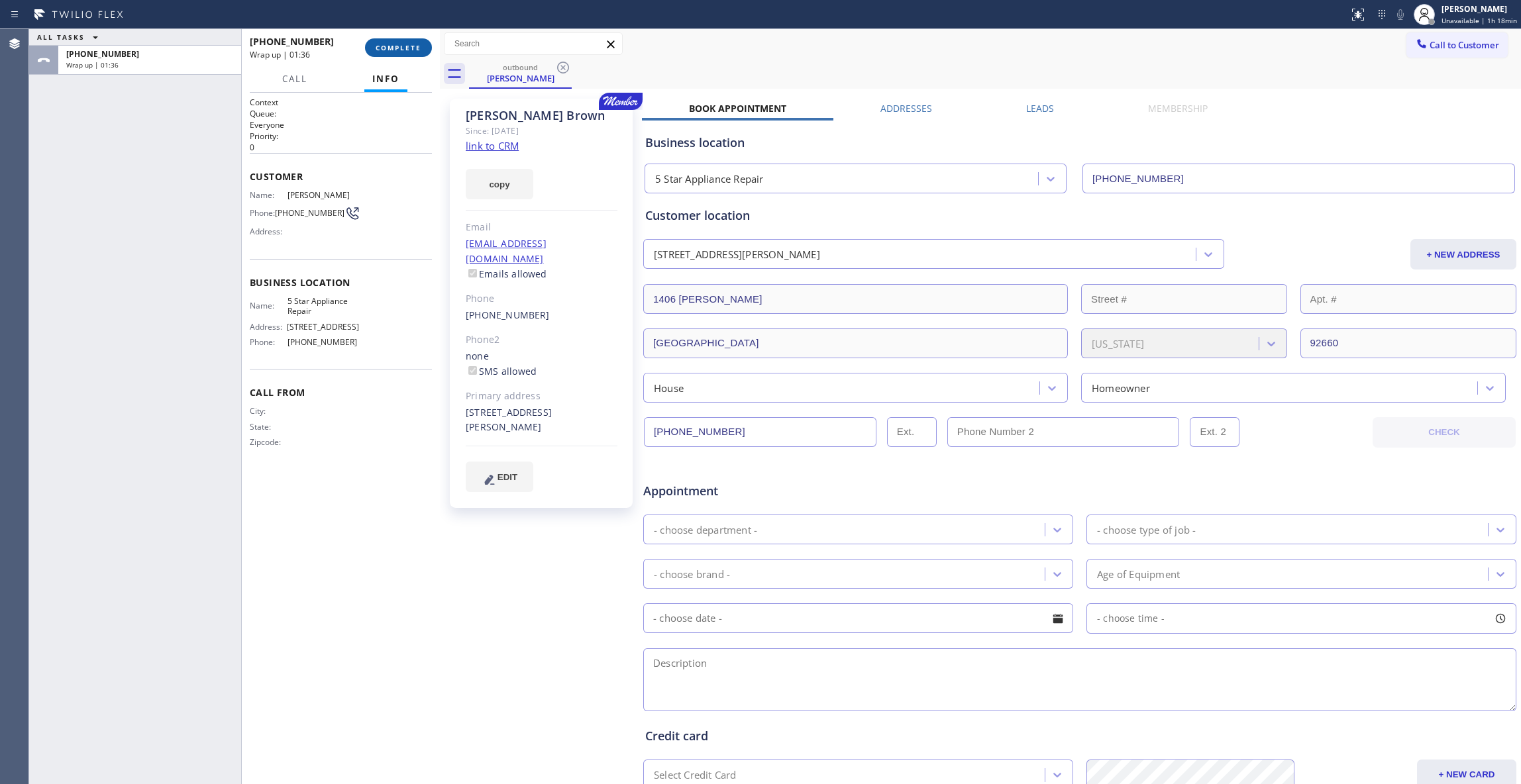
click at [404, 40] on button "COMPLETE" at bounding box center [398, 47] width 67 height 18
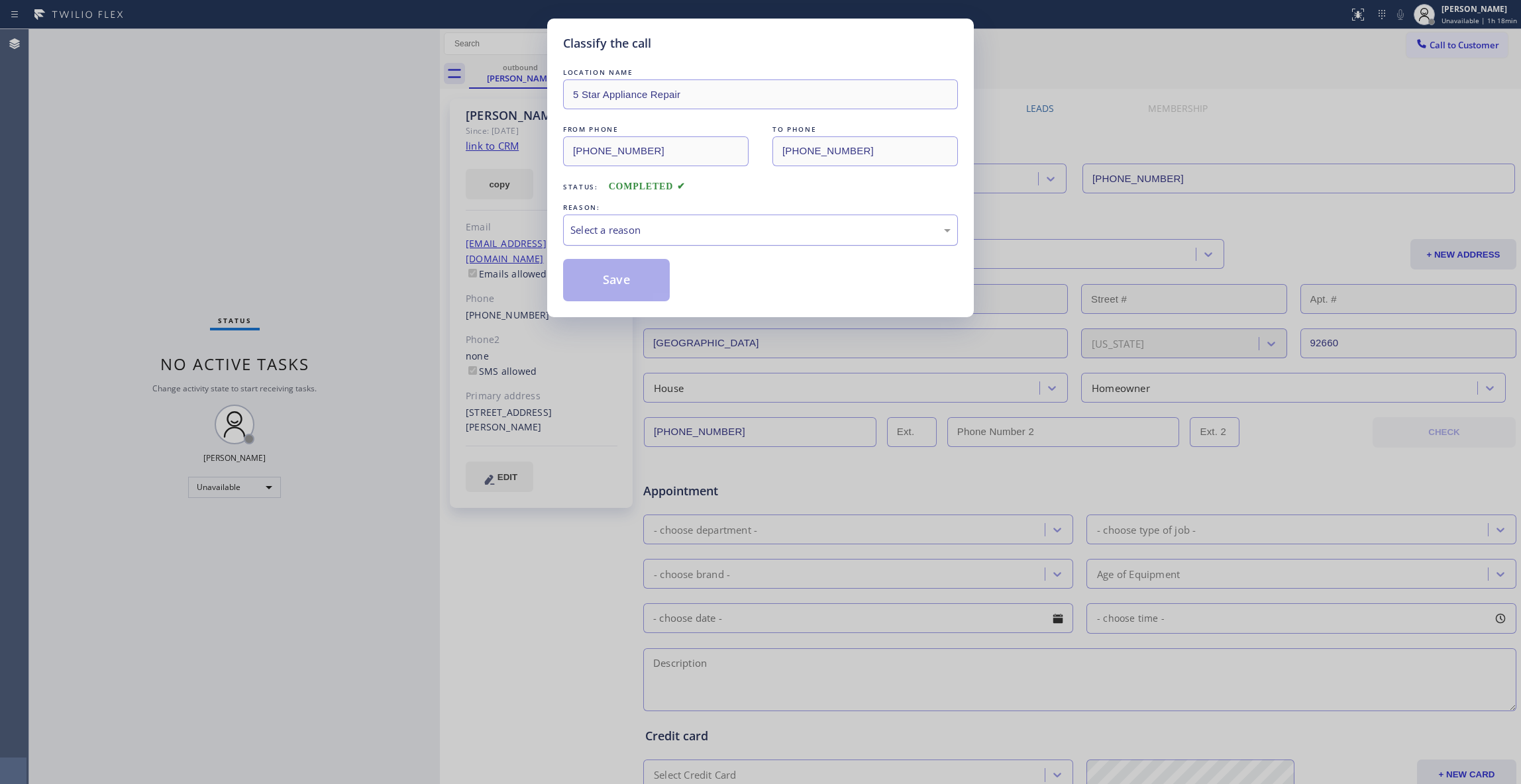
click at [598, 229] on div "Select a reason" at bounding box center [760, 231] width 380 height 16
click at [603, 281] on button "Save" at bounding box center [616, 280] width 107 height 43
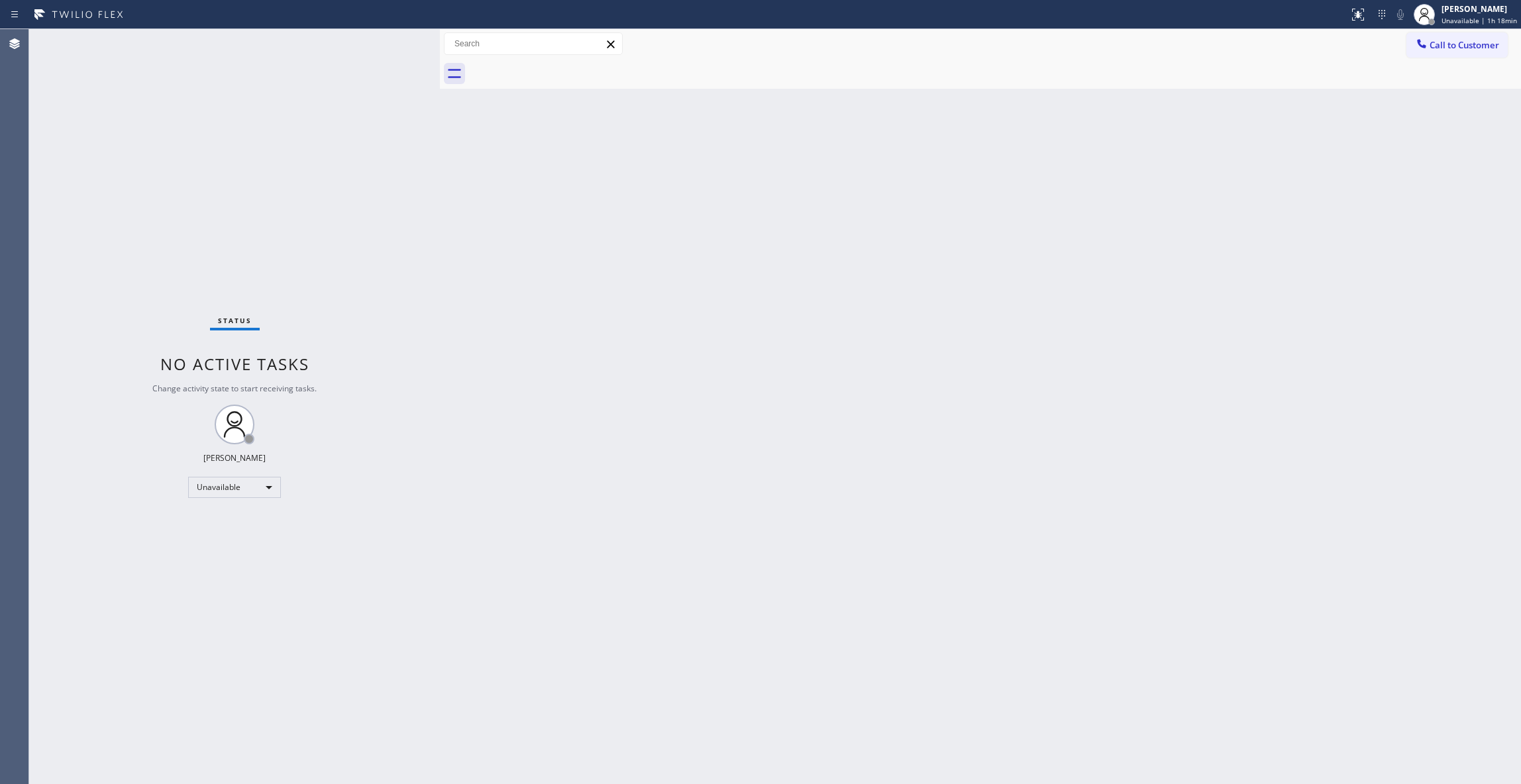
click at [1468, 48] on span "Call to Customer" at bounding box center [1464, 45] width 70 height 12
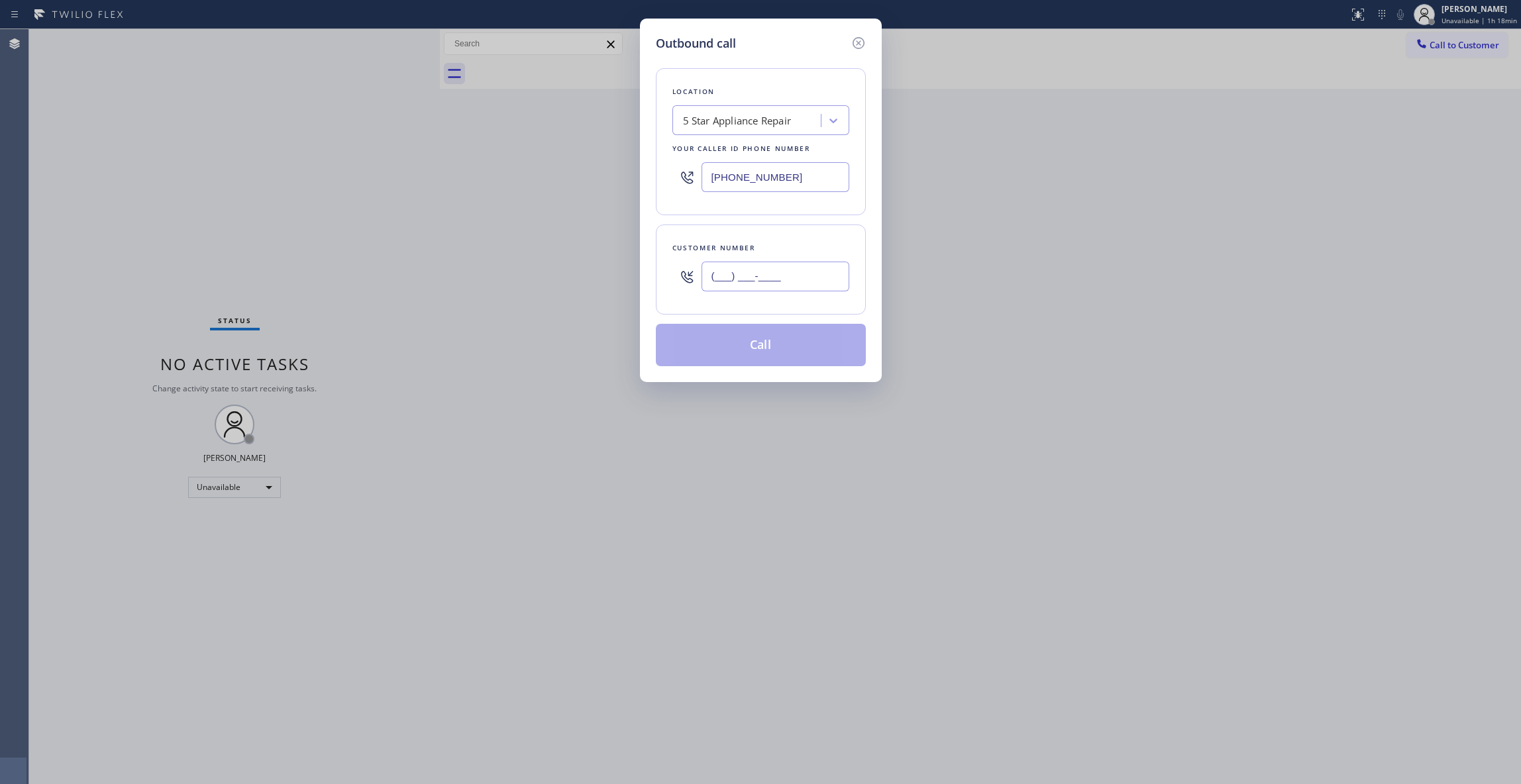
click at [721, 278] on input "(___) ___-____" at bounding box center [775, 277] width 148 height 30
paste input "310) 345-5632"
type input "[PHONE_NUMBER]"
click at [759, 348] on button "Call" at bounding box center [760, 345] width 210 height 43
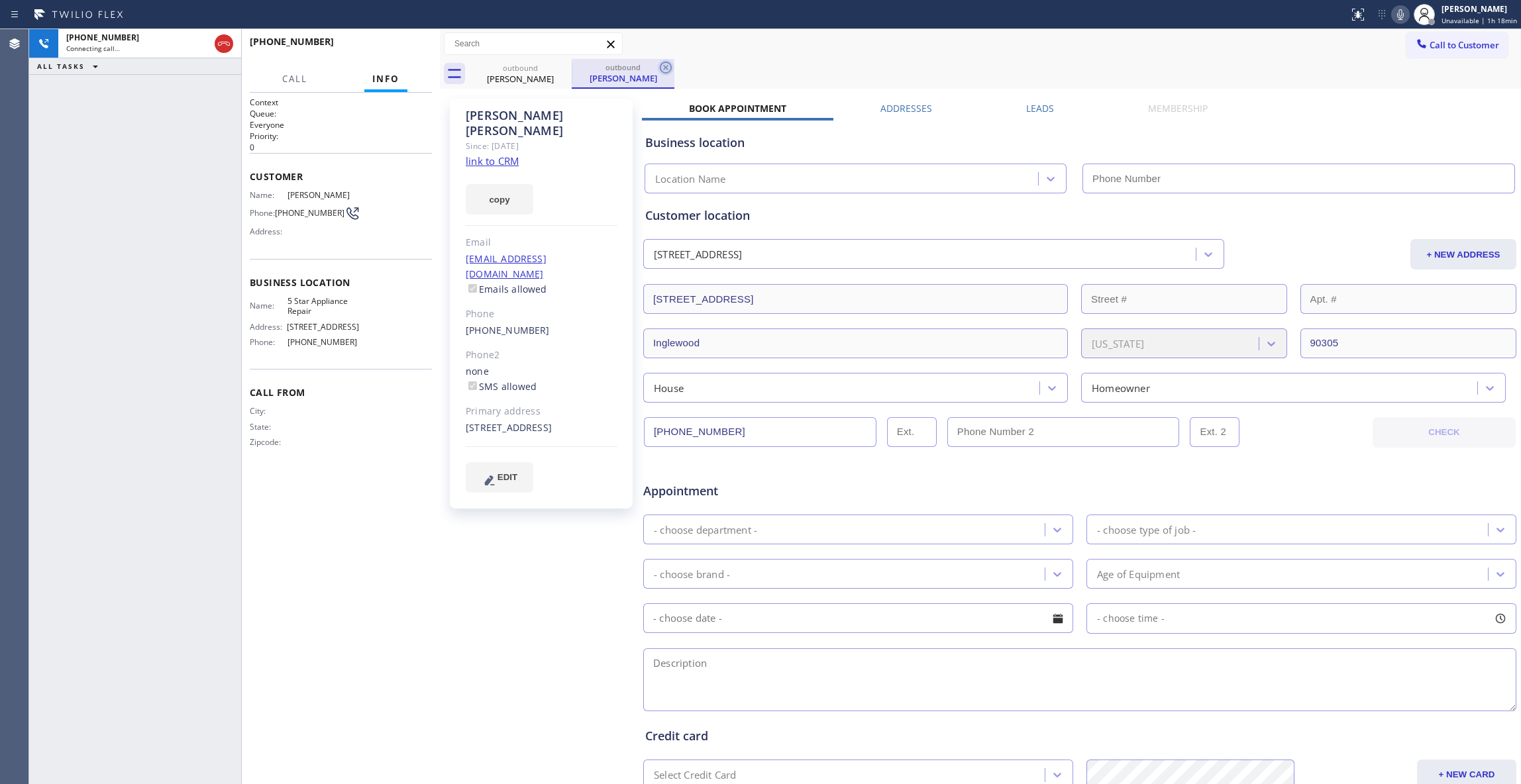
click at [661, 63] on icon at bounding box center [666, 68] width 16 height 16
type input "[PHONE_NUMBER]"
click at [498, 154] on link "link to CRM" at bounding box center [492, 160] width 53 height 13
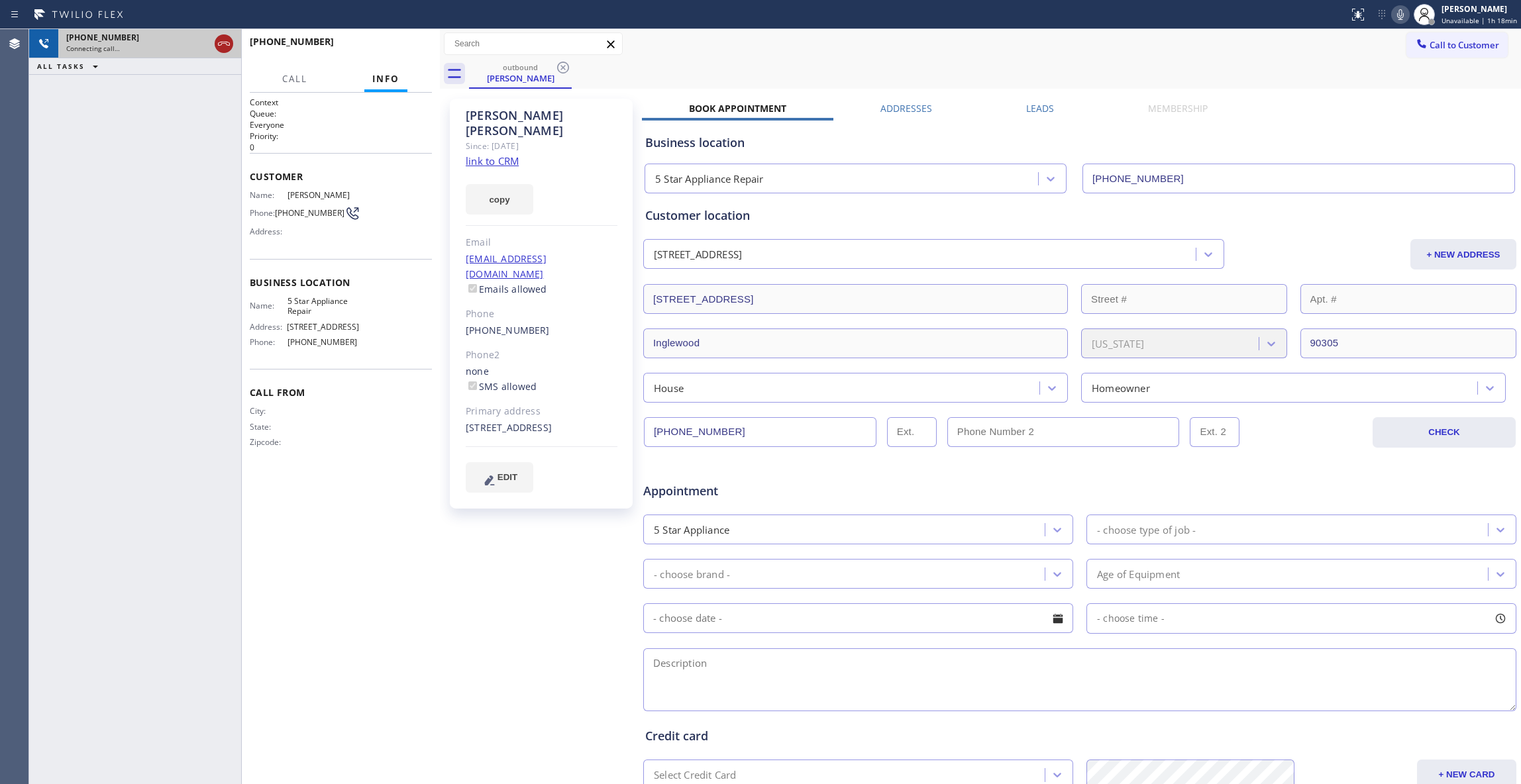
click at [218, 38] on icon at bounding box center [224, 44] width 16 height 16
click at [398, 43] on span "COMPLETE" at bounding box center [399, 47] width 46 height 10
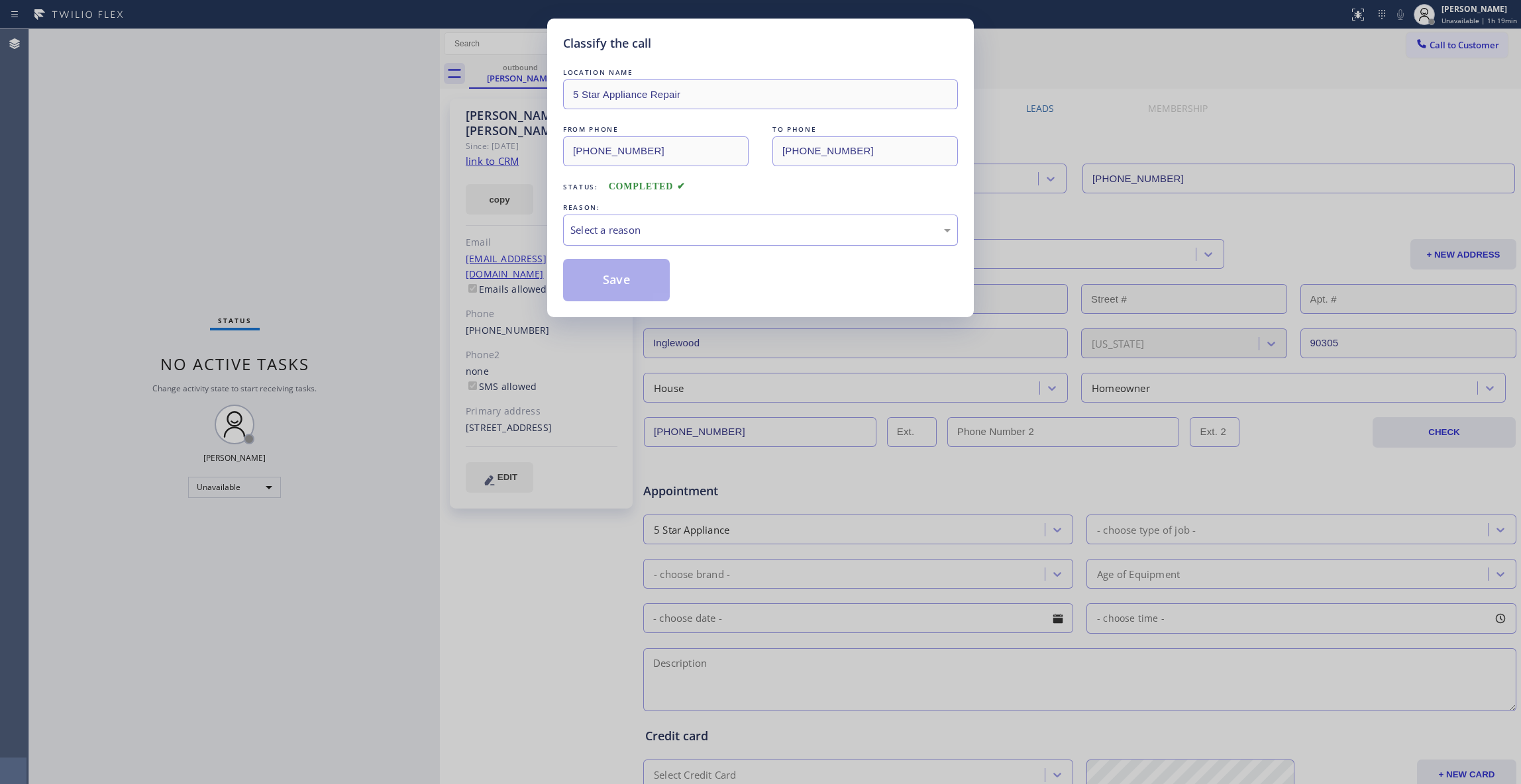
click at [634, 229] on div "Select a reason" at bounding box center [760, 231] width 380 height 16
click at [616, 278] on button "Save" at bounding box center [616, 280] width 107 height 43
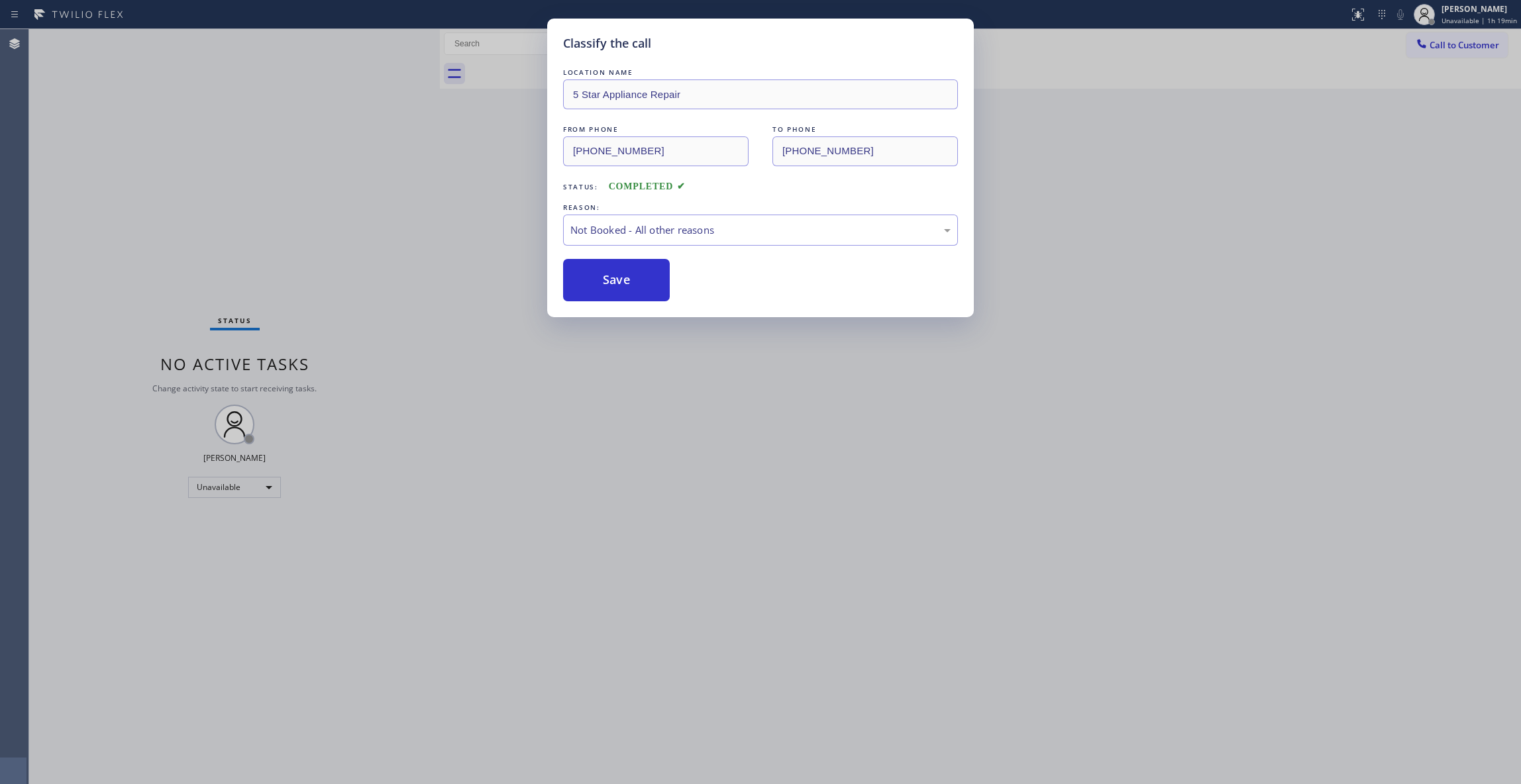
click at [616, 278] on button "Save" at bounding box center [616, 280] width 107 height 43
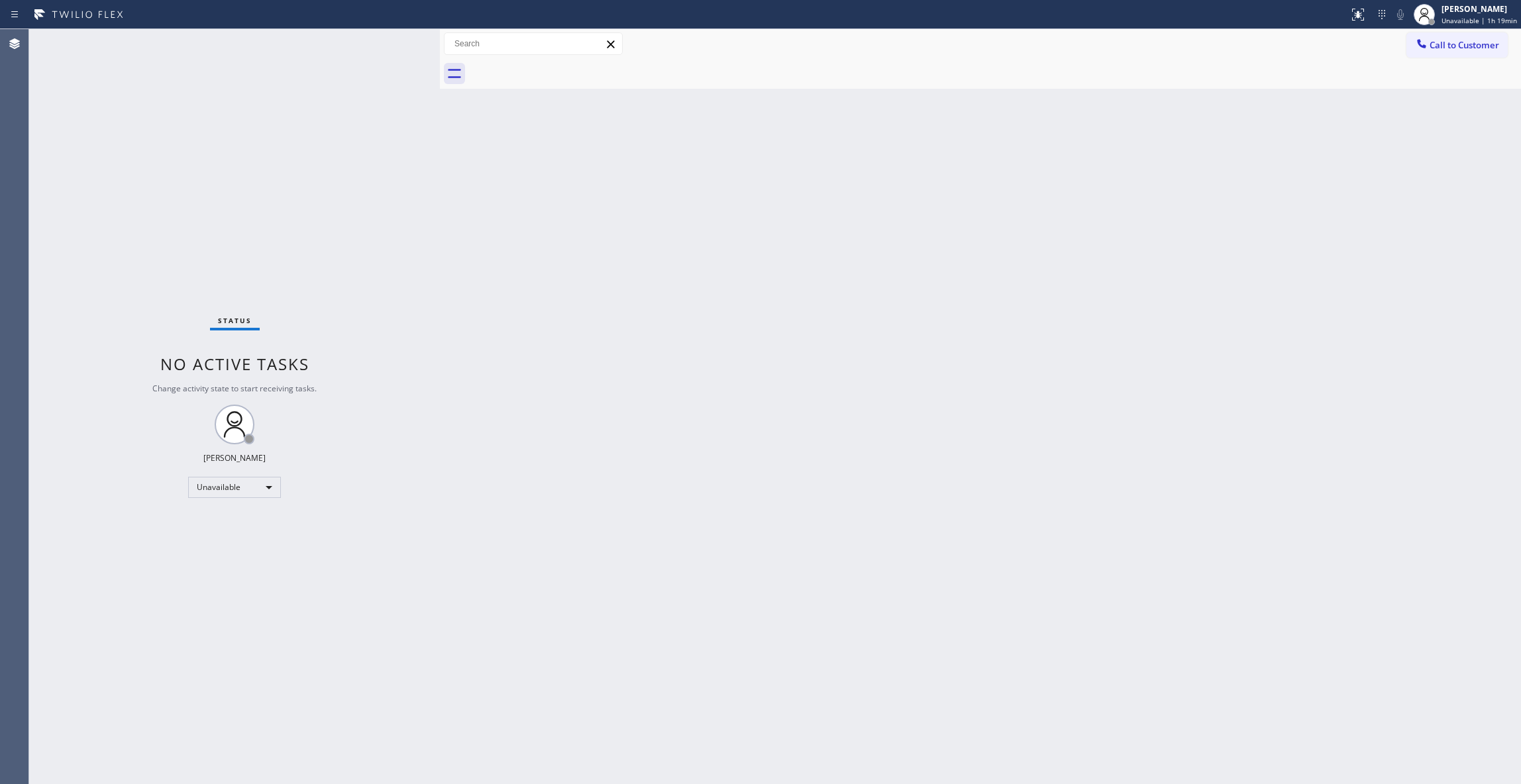
click at [18, 245] on div "Agent Desktop" at bounding box center [14, 406] width 29 height 755
drag, startPoint x: 1474, startPoint y: 48, endPoint x: 888, endPoint y: 87, distance: 587.3
click at [1471, 48] on span "Call to Customer" at bounding box center [1464, 45] width 70 height 12
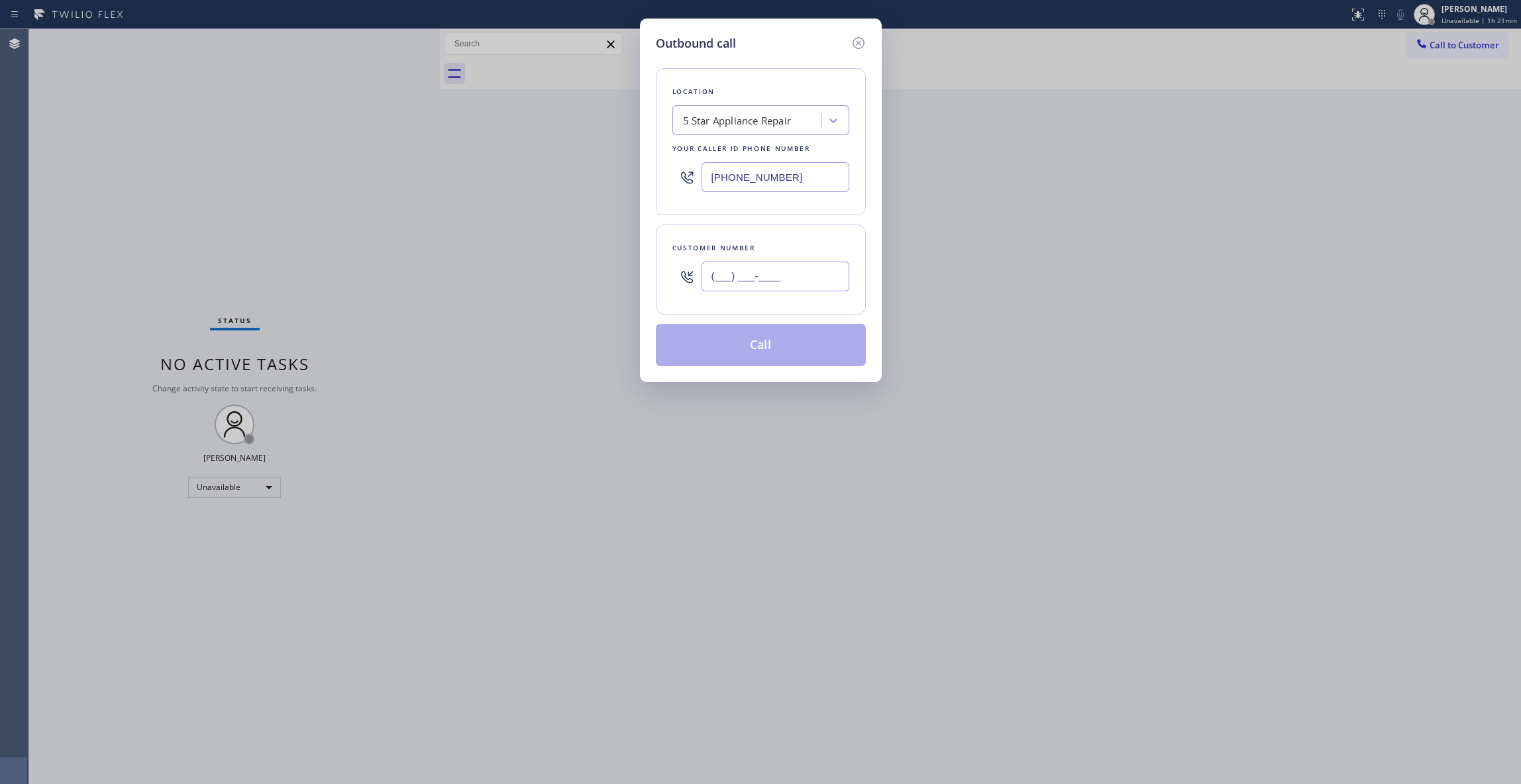
click at [740, 282] on input "(___) ___-____" at bounding box center [775, 277] width 148 height 30
paste input "281) 962-6044"
type input "[PHONE_NUMBER]"
paste input "760) 249-7398"
drag, startPoint x: 828, startPoint y: 176, endPoint x: 526, endPoint y: 179, distance: 302.0
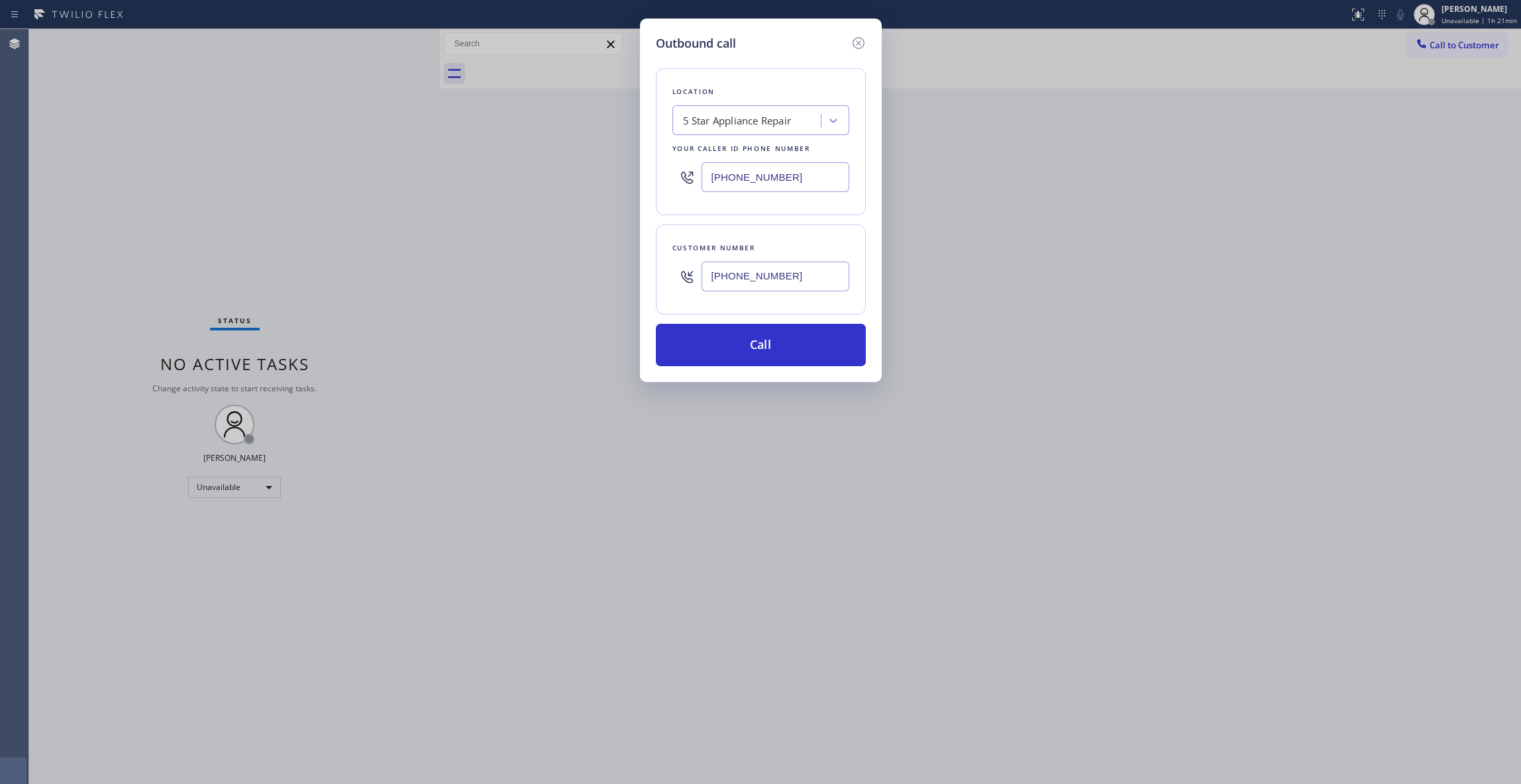
click at [507, 172] on div "Outbound call Location 5 Star Appliance Repair Your caller id phone number [PHO…" at bounding box center [760, 392] width 1521 height 784
type input "[PHONE_NUMBER]"
click at [770, 352] on button "Call" at bounding box center [760, 345] width 210 height 43
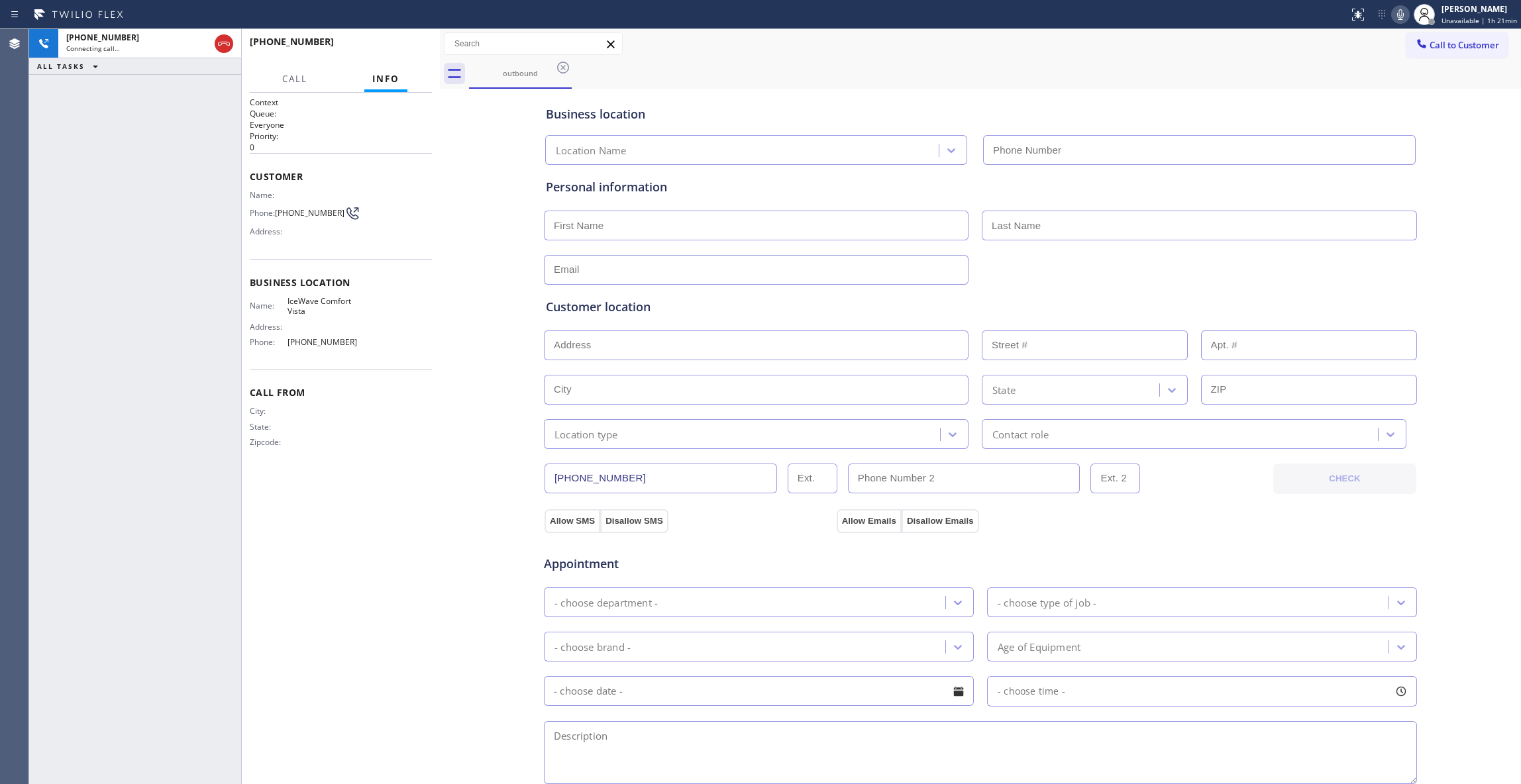
type input "[PHONE_NUMBER]"
click at [398, 46] on span "HANG UP" at bounding box center [401, 47] width 40 height 10
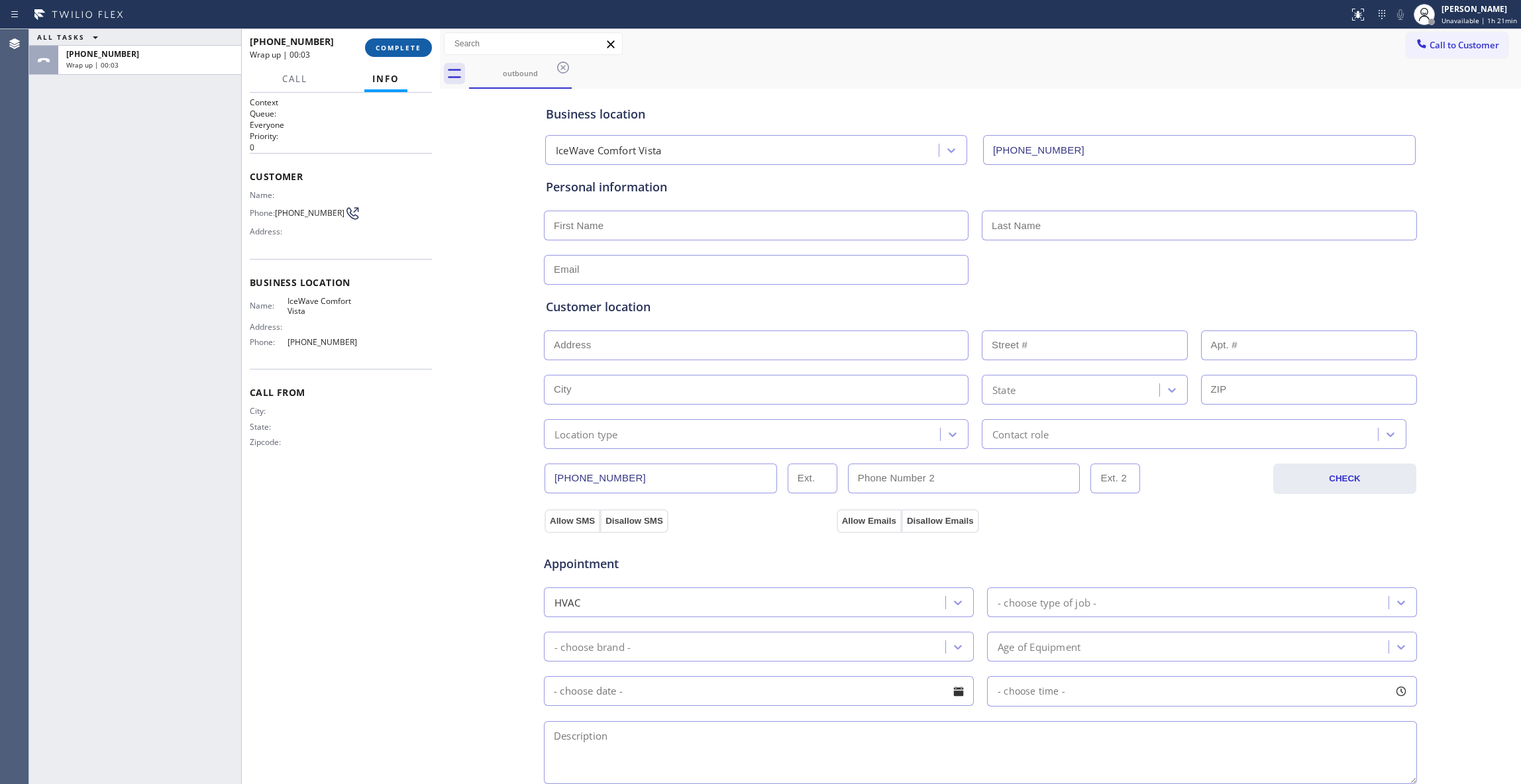
click at [399, 46] on span "COMPLETE" at bounding box center [399, 47] width 46 height 10
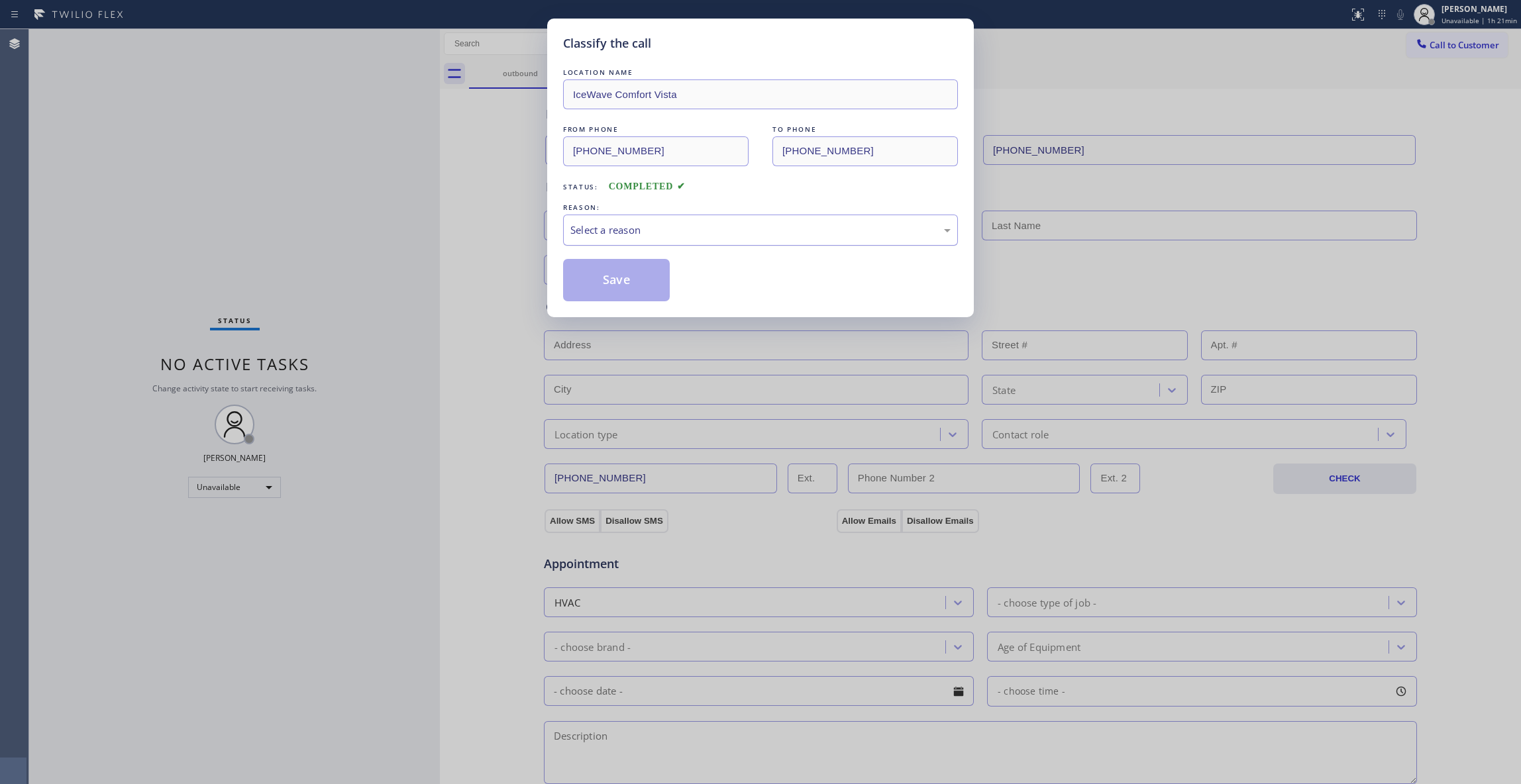
click at [623, 234] on div "Select a reason" at bounding box center [760, 231] width 380 height 16
click at [609, 285] on button "Save" at bounding box center [616, 280] width 107 height 43
click at [608, 285] on button "Save" at bounding box center [616, 280] width 107 height 43
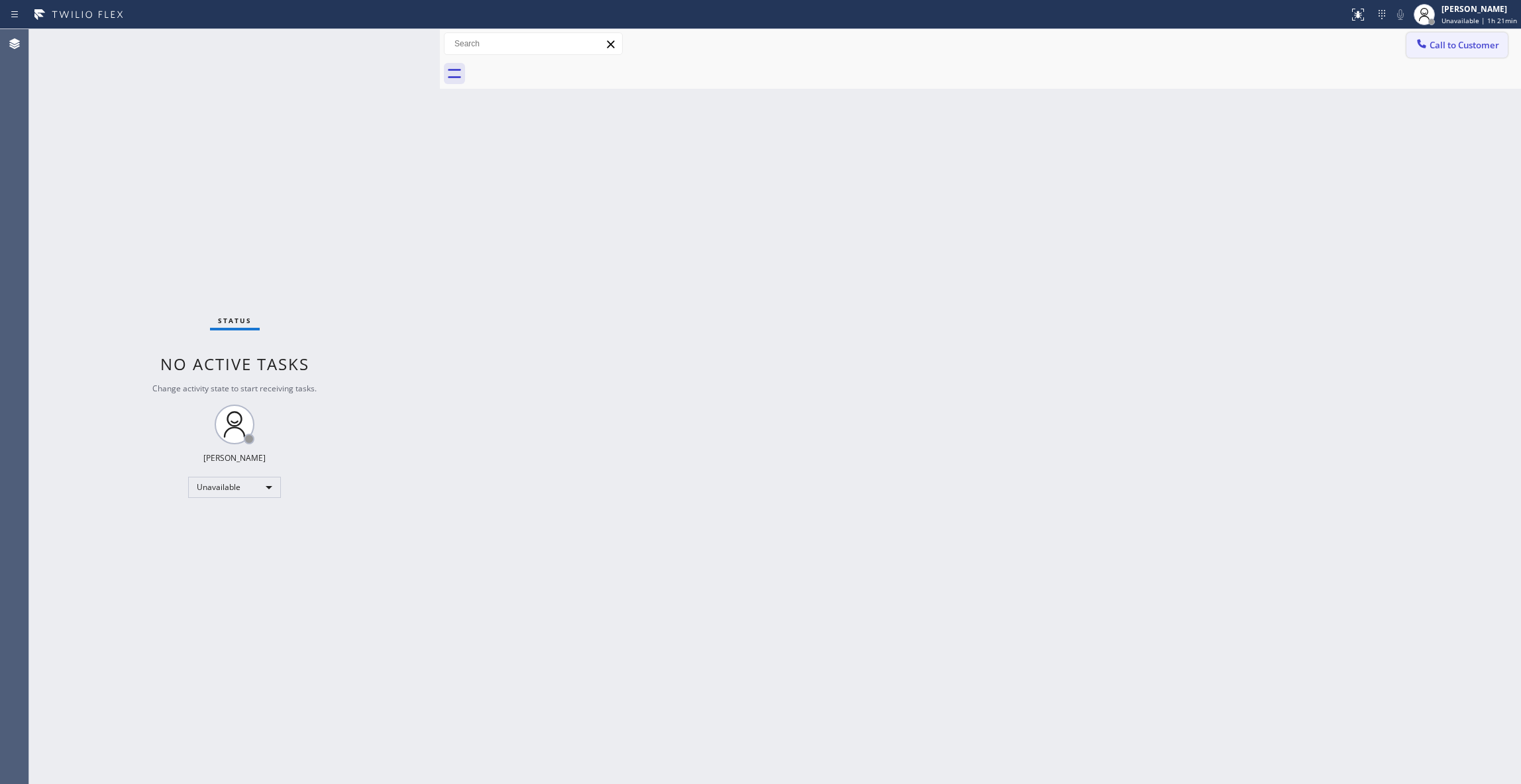
click at [1461, 51] on button "Call to Customer" at bounding box center [1457, 44] width 101 height 25
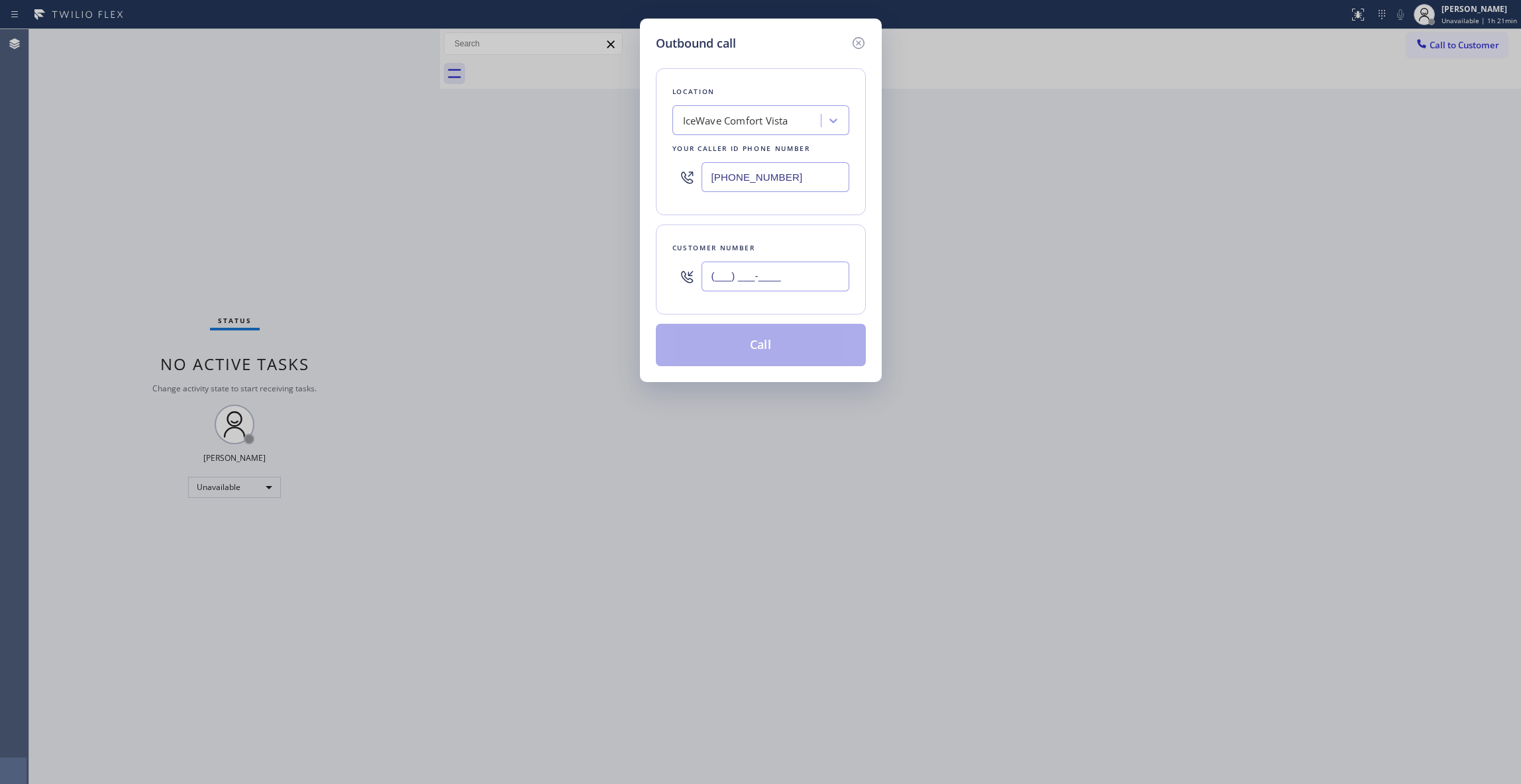
click at [780, 268] on input "(___) ___-____" at bounding box center [775, 277] width 148 height 30
paste input "760) 249-7398"
type input "[PHONE_NUMBER]"
click at [745, 362] on button "Call" at bounding box center [760, 345] width 210 height 43
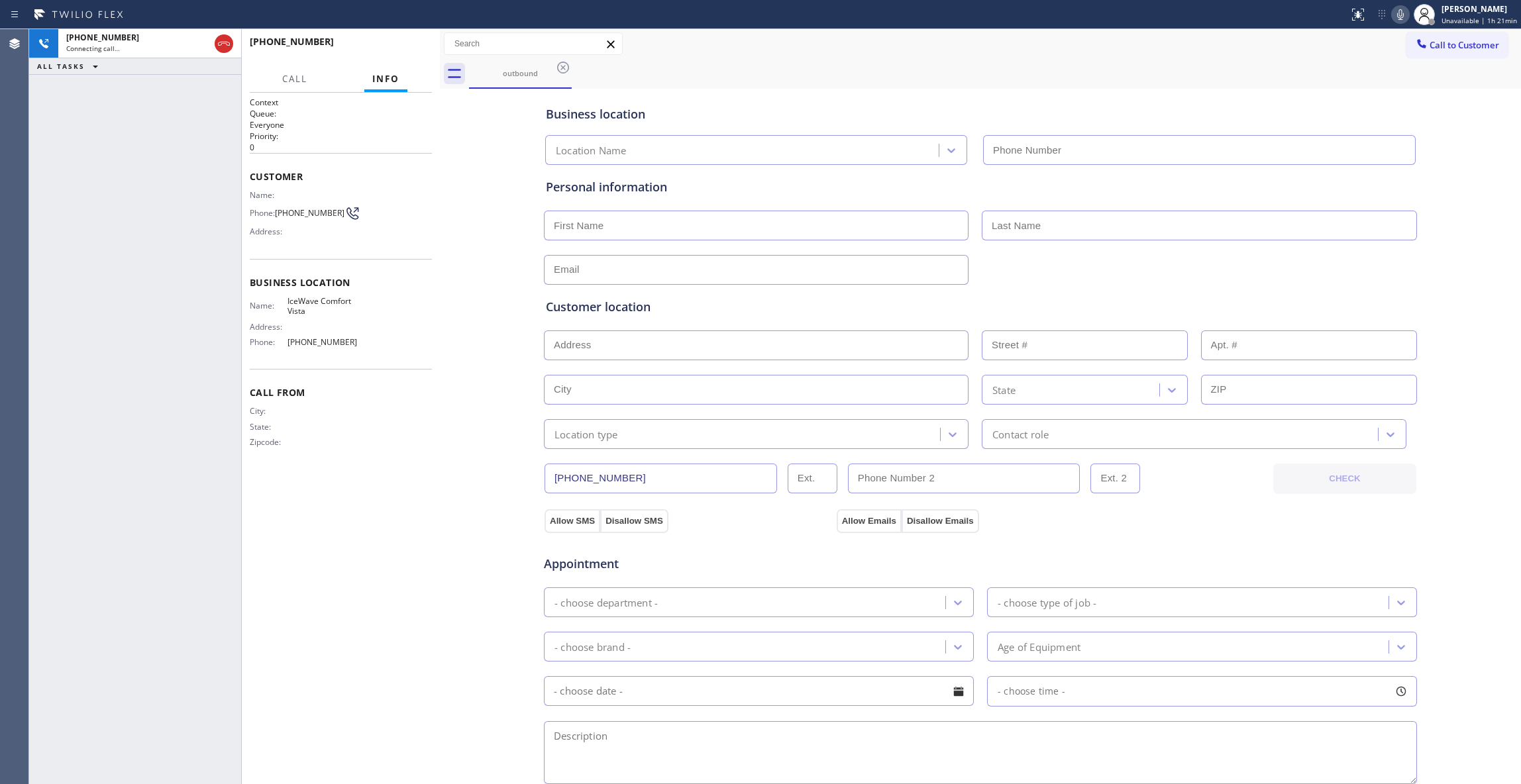
type input "[PHONE_NUMBER]"
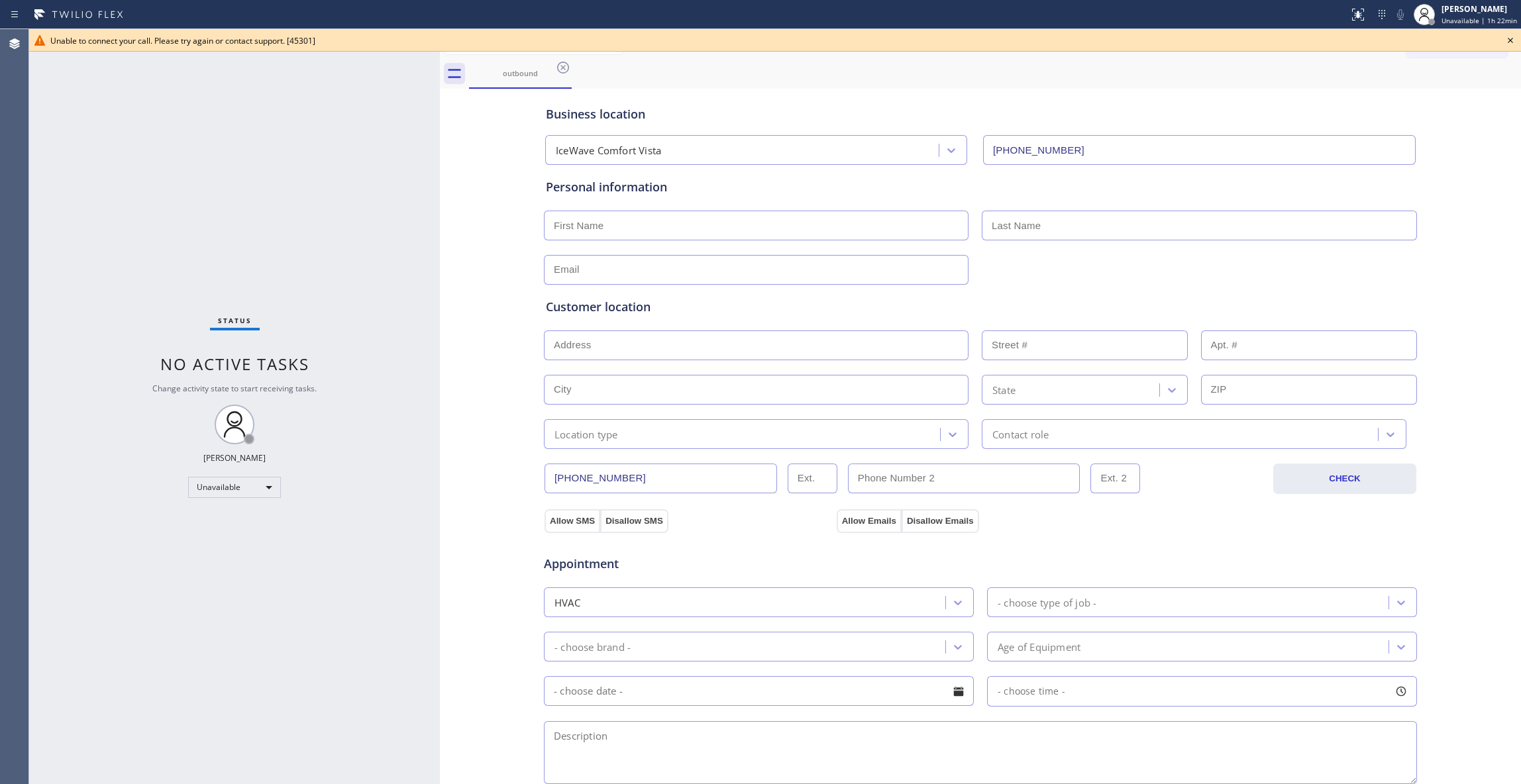
click at [1508, 43] on icon at bounding box center [1510, 40] width 16 height 16
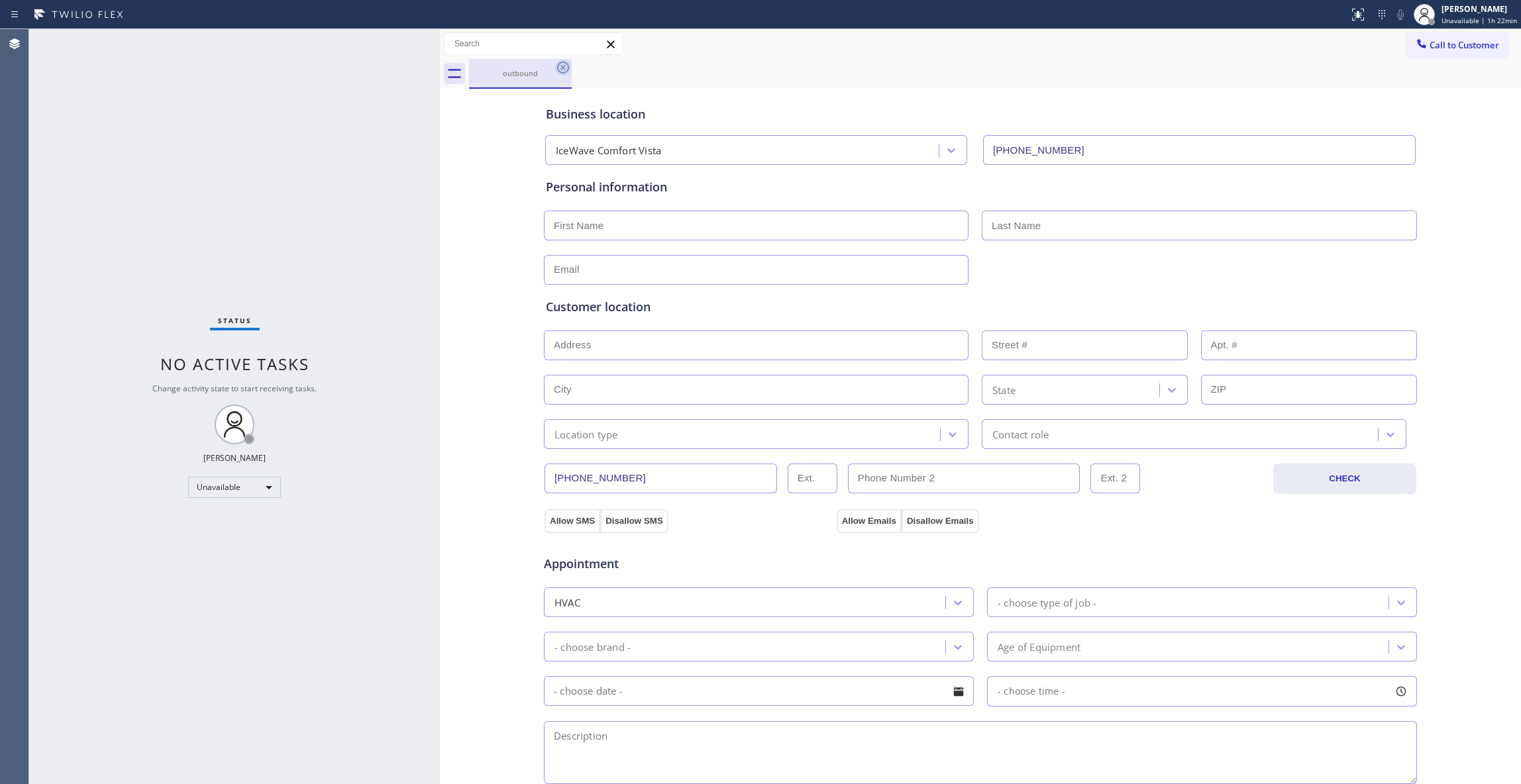
click at [565, 63] on icon at bounding box center [563, 68] width 12 height 12
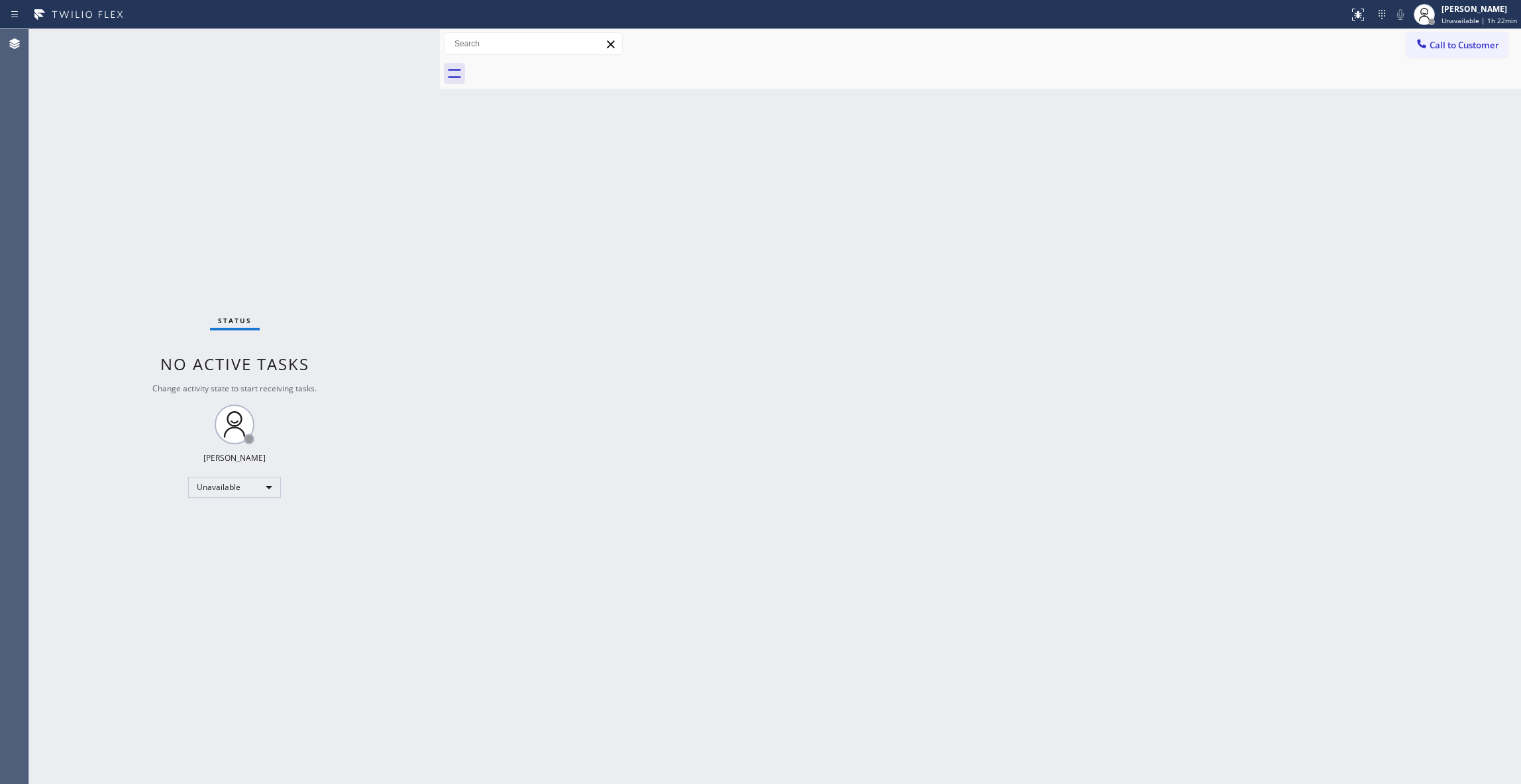
drag, startPoint x: 1000, startPoint y: 365, endPoint x: 1473, endPoint y: 165, distance: 513.5
click at [1058, 340] on div "Back to Dashboard Change Sender ID Customers Technicians Select a contact Outbo…" at bounding box center [980, 406] width 1081 height 755
drag, startPoint x: 1455, startPoint y: 48, endPoint x: 1100, endPoint y: 117, distance: 361.6
click at [1451, 48] on span "Call to Customer" at bounding box center [1464, 45] width 70 height 12
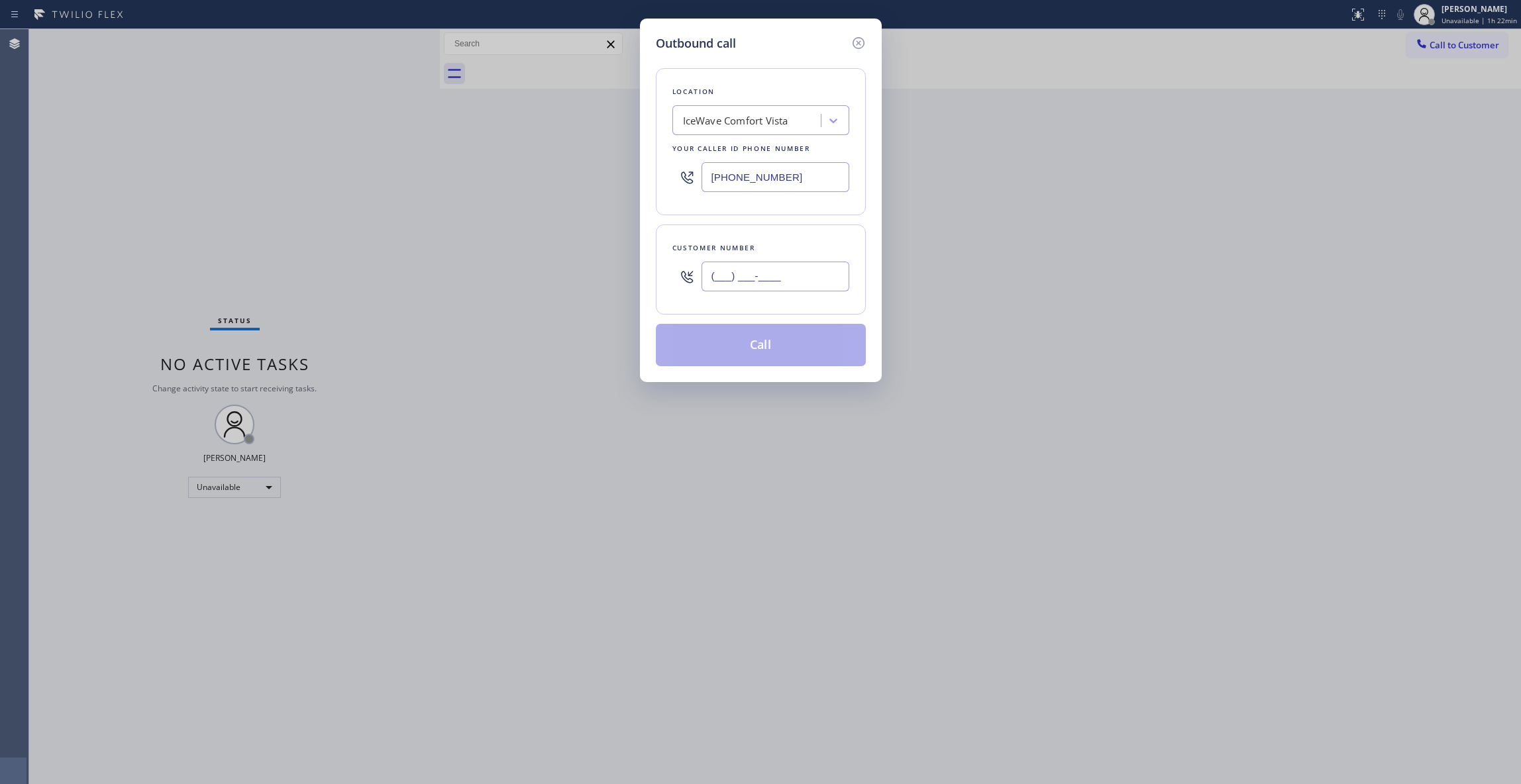
click at [767, 271] on input "(___) ___-____" at bounding box center [775, 277] width 148 height 30
paste input "281) 962-6044"
type input "[PHONE_NUMBER]"
click at [758, 345] on button "Call" at bounding box center [760, 345] width 210 height 43
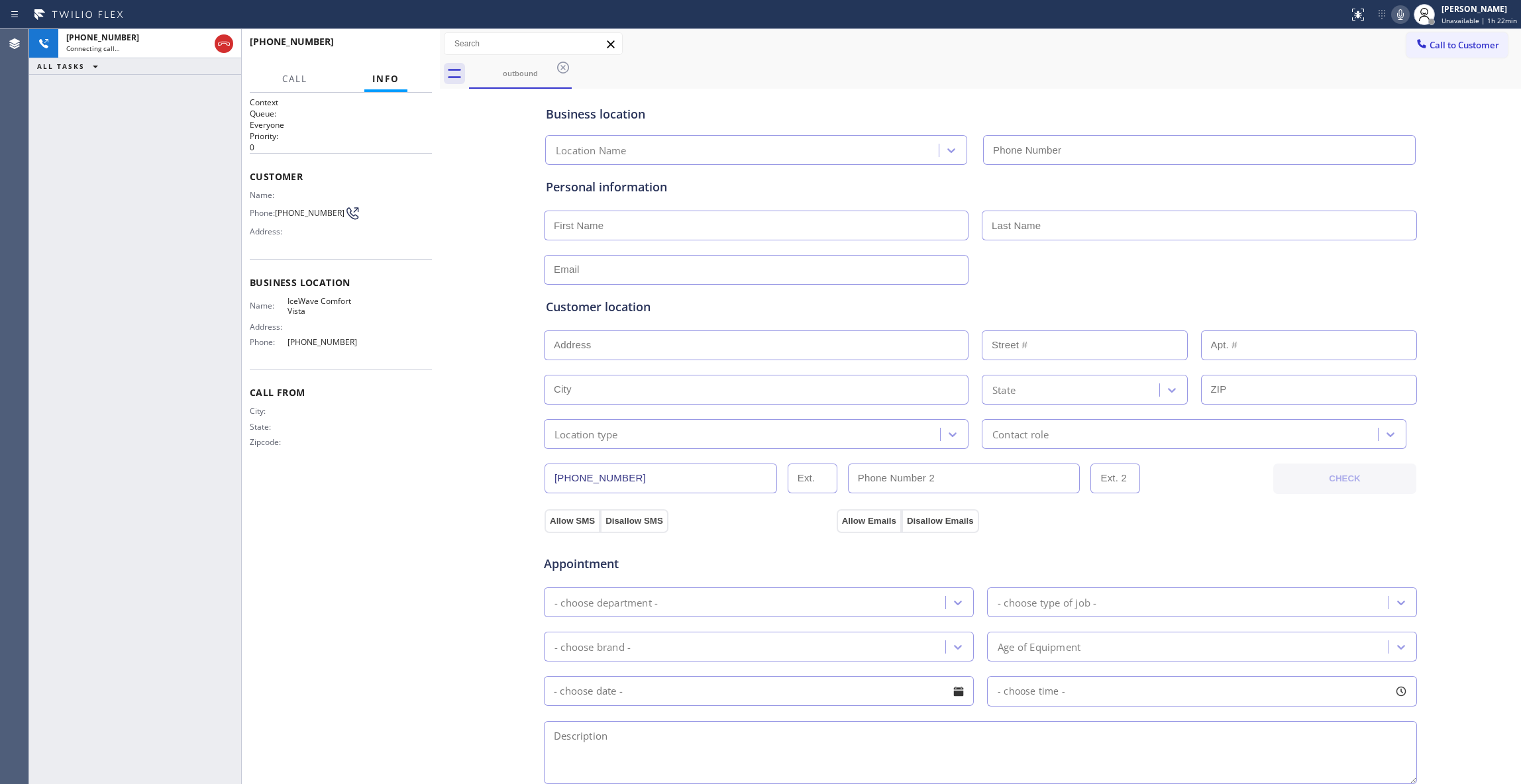
type input "[PHONE_NUMBER]"
click at [8, 376] on div "Agent Desktop" at bounding box center [14, 406] width 29 height 755
click at [409, 46] on span "HANG UP" at bounding box center [401, 47] width 40 height 10
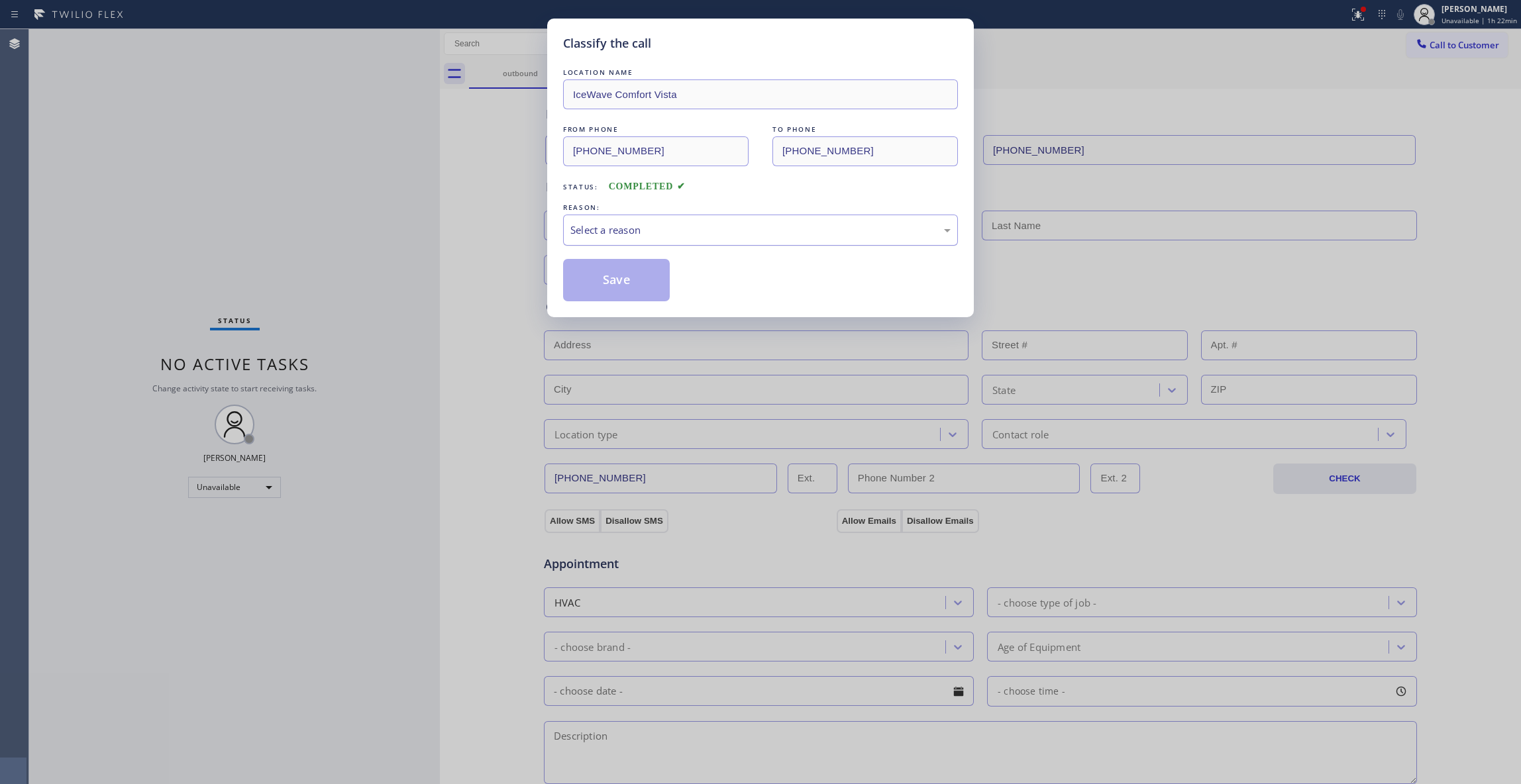
click at [663, 231] on div "Select a reason" at bounding box center [760, 231] width 380 height 16
click at [653, 281] on button "Save" at bounding box center [616, 280] width 107 height 43
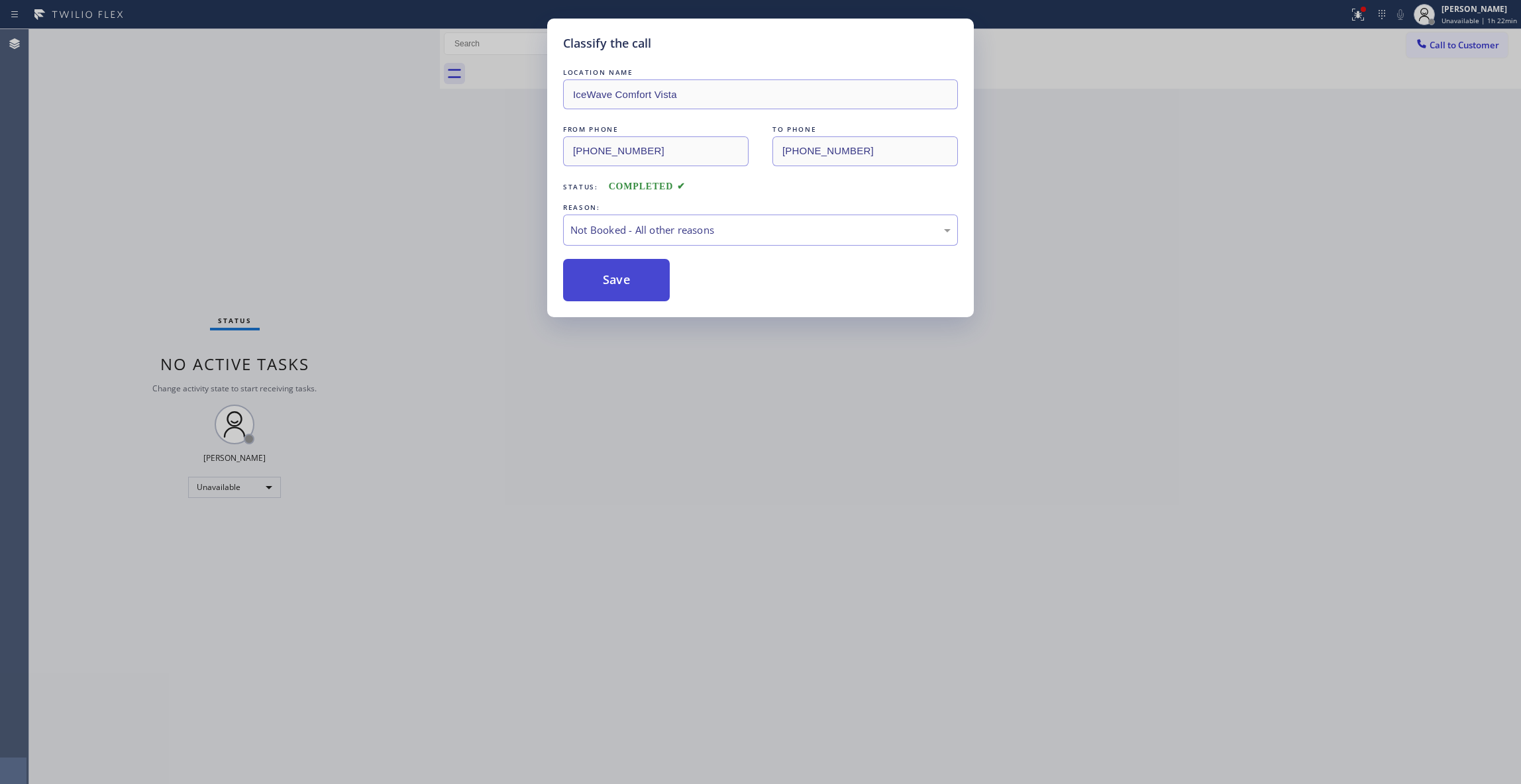
click at [653, 281] on button "Save" at bounding box center [616, 280] width 107 height 43
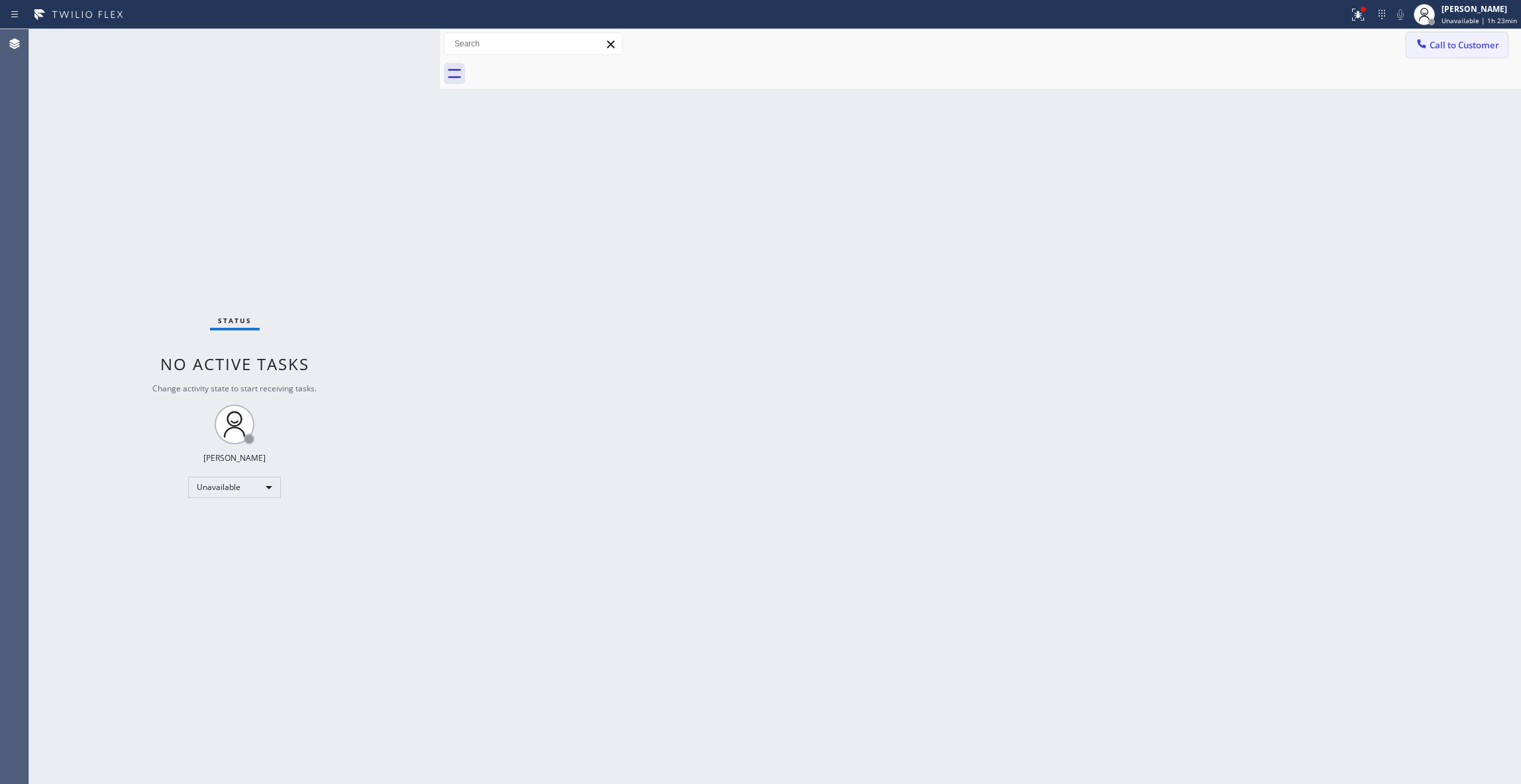
drag, startPoint x: 1489, startPoint y: 40, endPoint x: 1133, endPoint y: 193, distance: 387.5
click at [1487, 41] on span "Call to Customer" at bounding box center [1464, 45] width 70 height 12
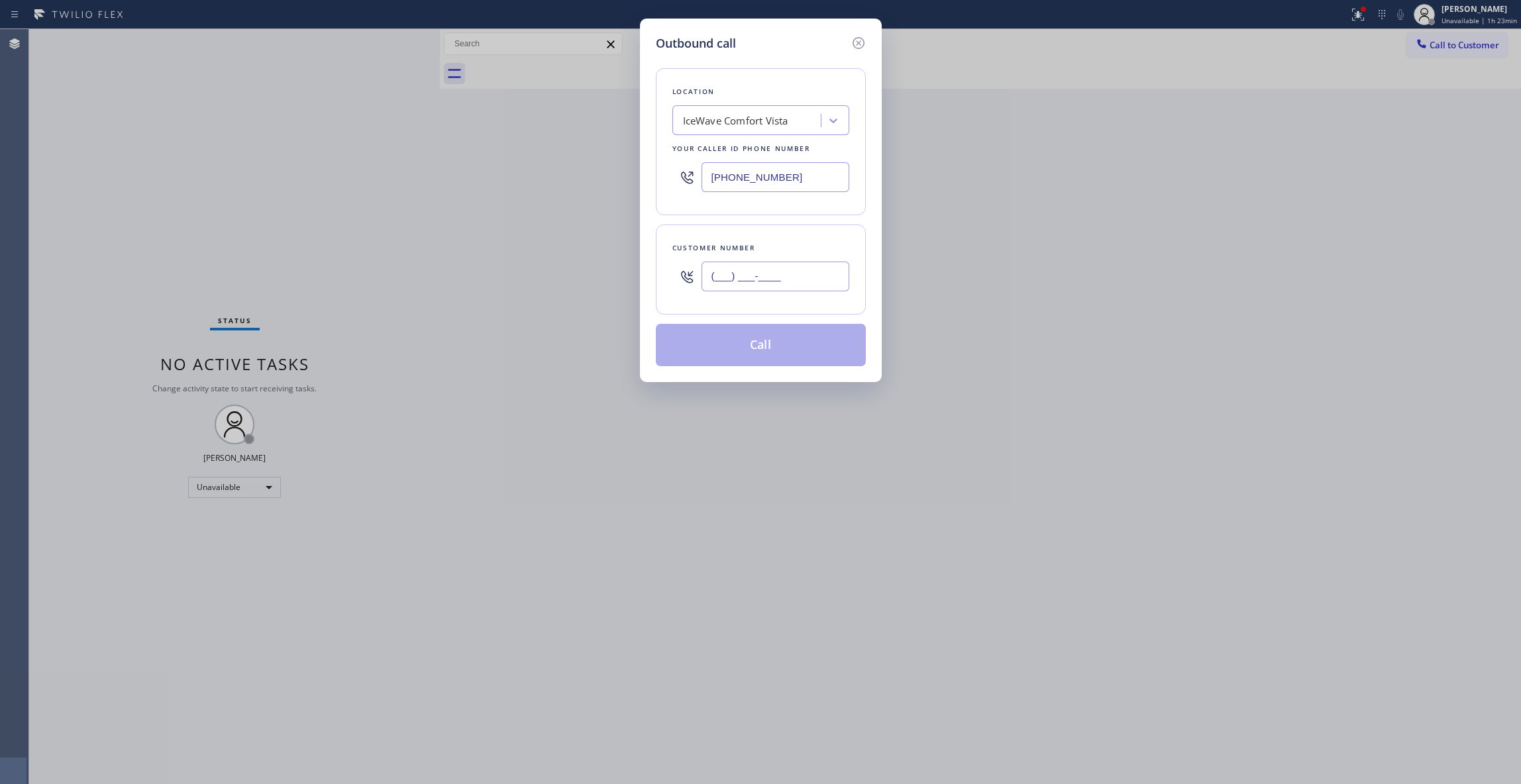
click at [758, 285] on input "(___) ___-____" at bounding box center [775, 277] width 148 height 30
paste input "443) 386-8959"
type input "[PHONE_NUMBER]"
drag, startPoint x: 796, startPoint y: 178, endPoint x: 669, endPoint y: 187, distance: 127.3
click at [669, 187] on div "Location IceWave [GEOGRAPHIC_DATA] Your caller id phone number [PHONE_NUMBER]" at bounding box center [760, 141] width 210 height 147
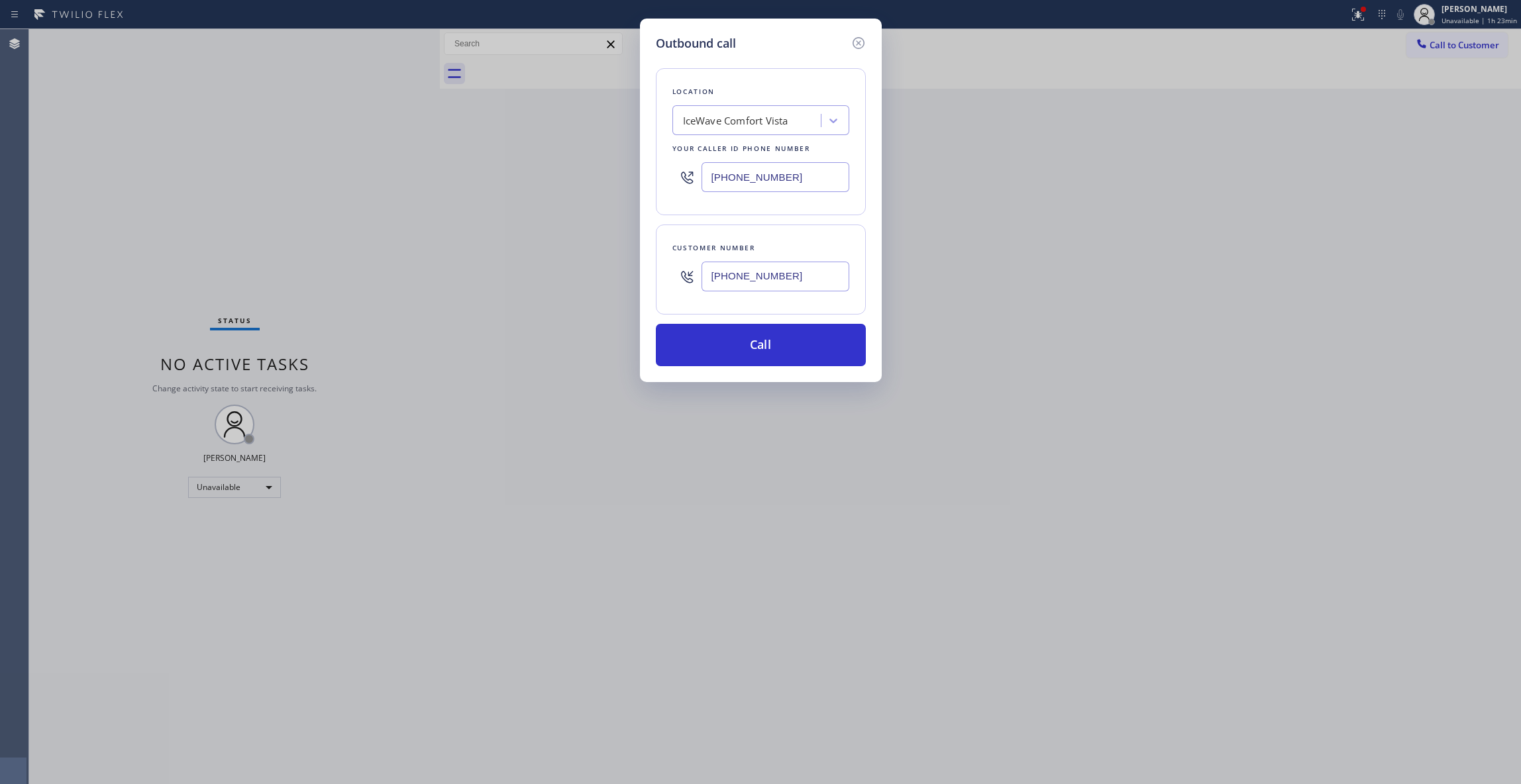
paste input "855) 731-4952"
type input "[PHONE_NUMBER]"
drag, startPoint x: 812, startPoint y: 276, endPoint x: 660, endPoint y: 278, distance: 152.0
click at [653, 268] on div "Outbound call Location 5 Star Appliance Repair Your caller id phone number [PHO…" at bounding box center [760, 200] width 242 height 364
click at [712, 348] on button "Call" at bounding box center [760, 345] width 210 height 43
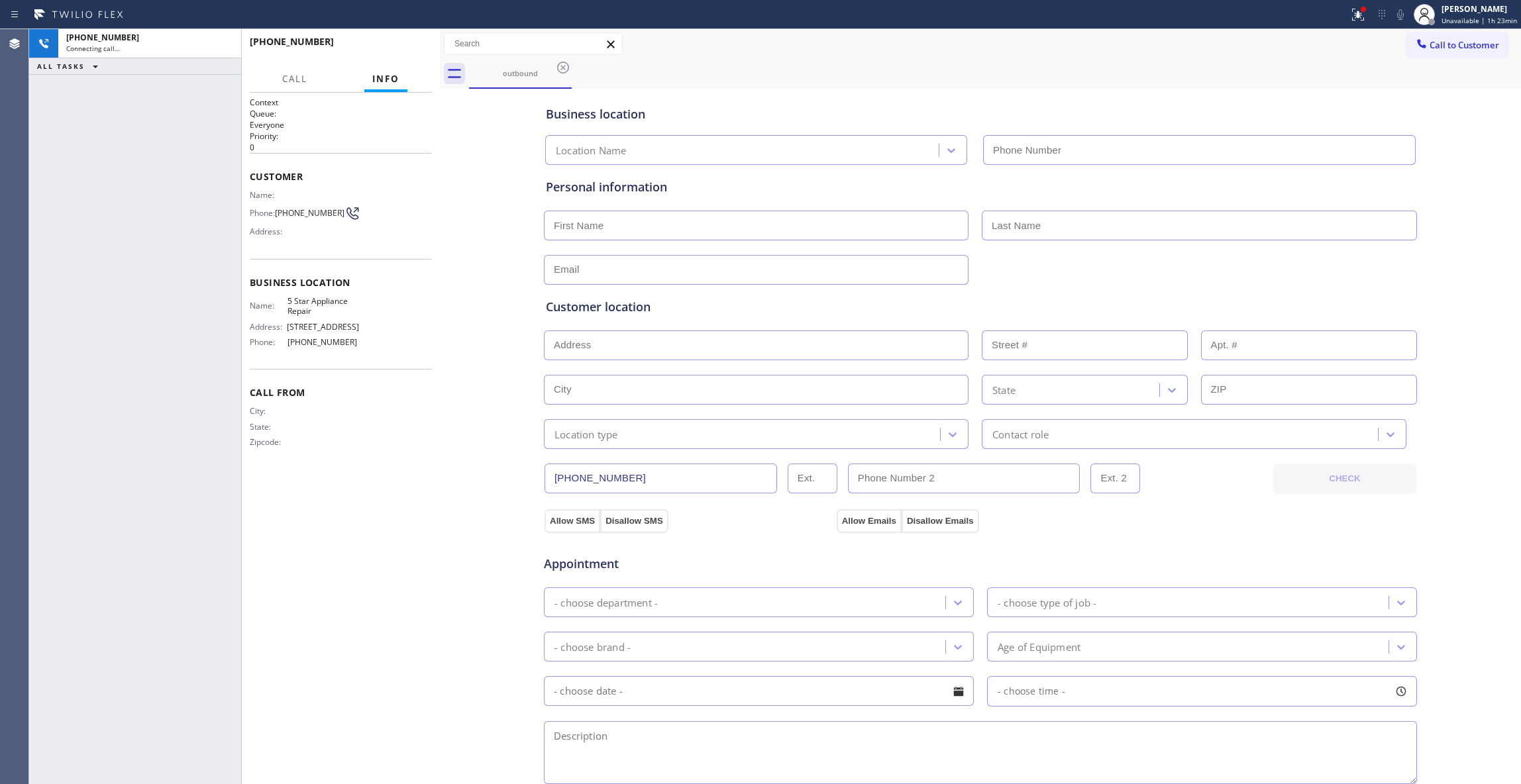
type input "[PHONE_NUMBER]"
click at [10, 225] on div "Agent Desktop" at bounding box center [14, 406] width 29 height 755
click at [12, 482] on div "Agent Desktop" at bounding box center [14, 406] width 29 height 755
click at [404, 46] on span "HANG UP" at bounding box center [401, 47] width 40 height 10
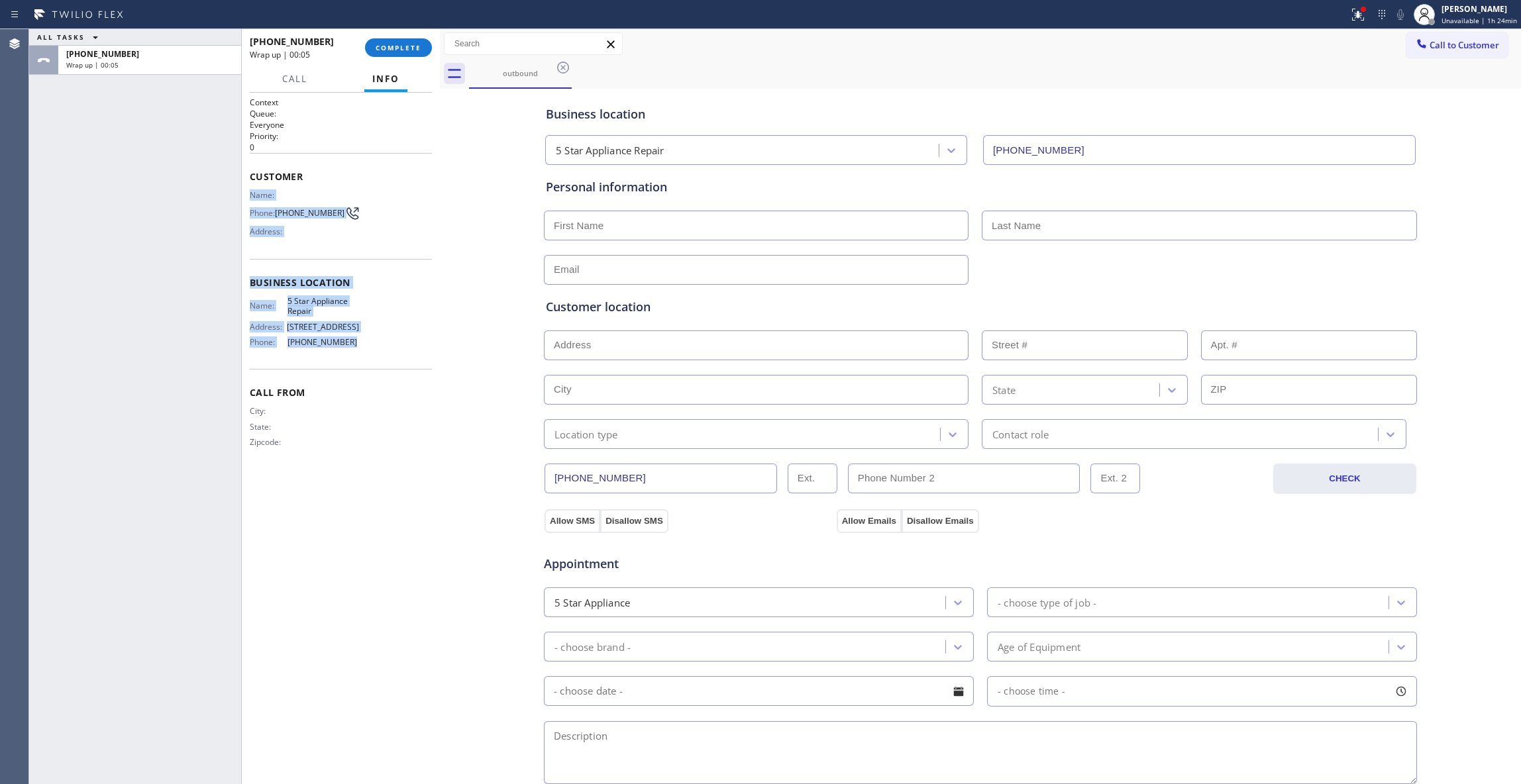
drag, startPoint x: 334, startPoint y: 329, endPoint x: 249, endPoint y: 199, distance: 155.3
click at [250, 199] on div "Context Queue: Everyone Priority: 0 Customer Name: Phone: [PHONE_NUMBER] Addres…" at bounding box center [340, 283] width 182 height 373
copy div "Name: Phone: [PHONE_NUMBER] Address: Business location Name: 5 Star Appliance R…"
click at [387, 43] on button "COMPLETE" at bounding box center [398, 47] width 67 height 18
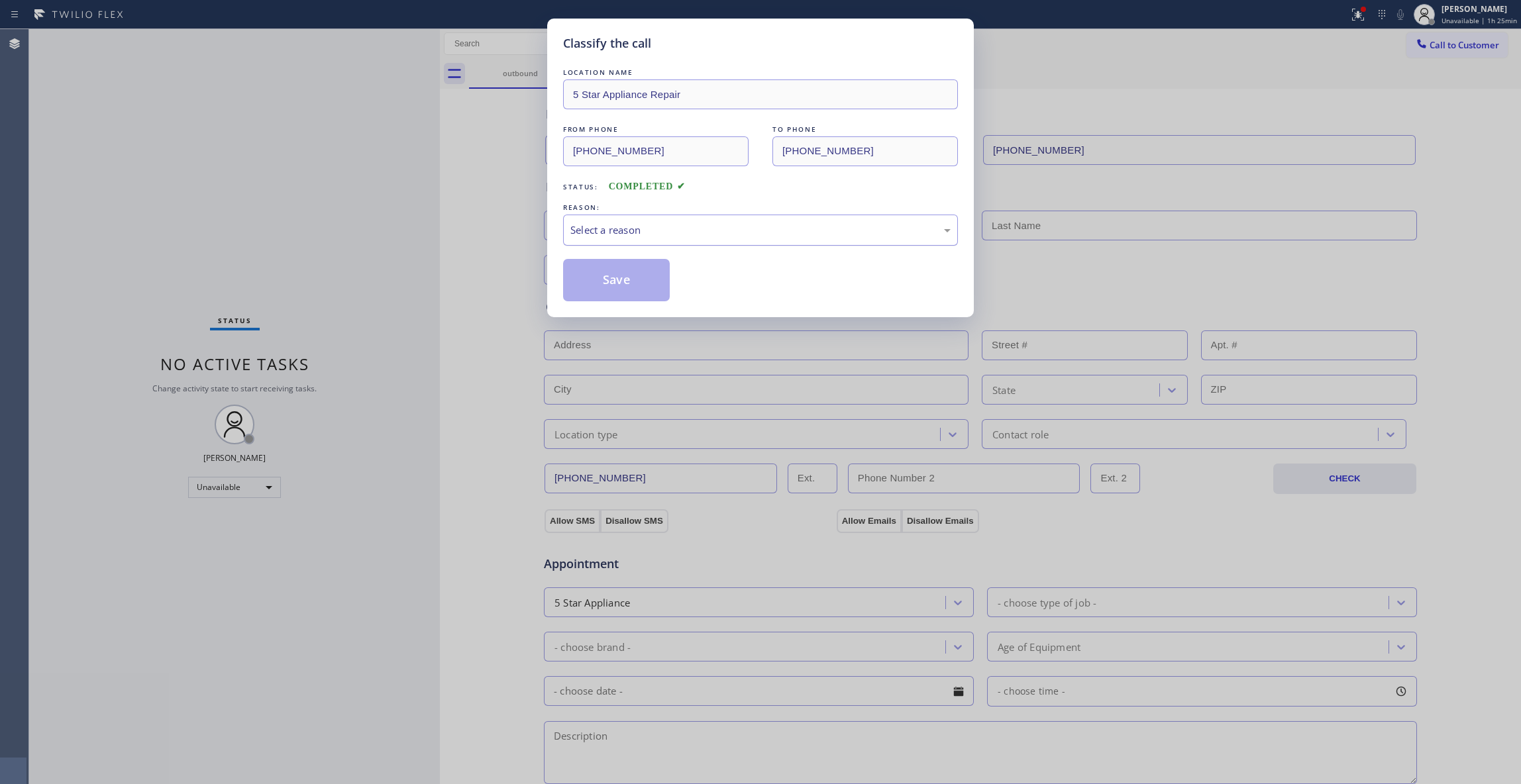
click at [613, 231] on div "Select a reason" at bounding box center [760, 231] width 380 height 16
click at [603, 281] on button "Save" at bounding box center [616, 280] width 107 height 43
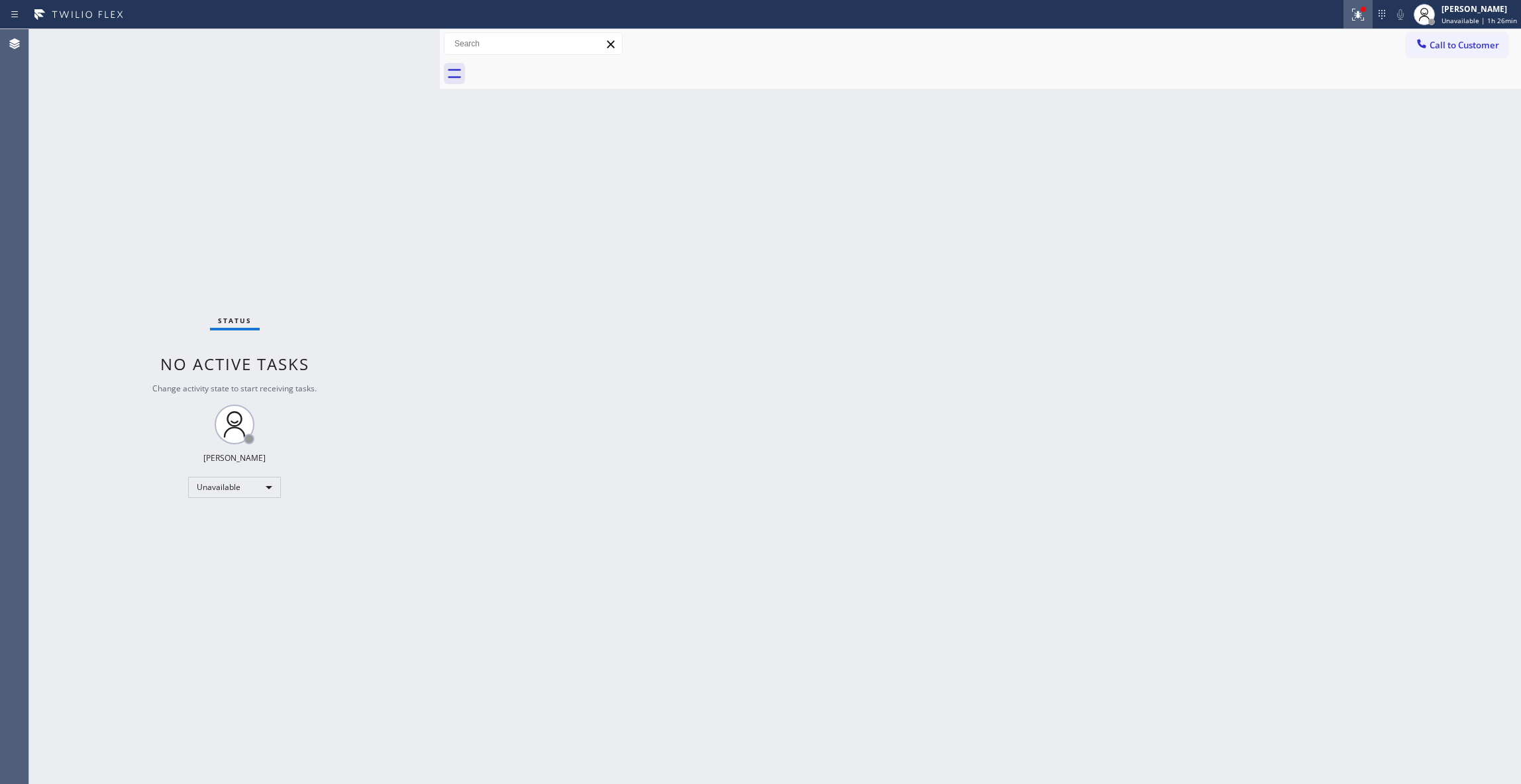
click at [1352, 17] on icon at bounding box center [1357, 15] width 16 height 16
drag, startPoint x: 1246, startPoint y: 178, endPoint x: 1260, endPoint y: 167, distance: 17.8
click at [1246, 178] on button "Clear issues" at bounding box center [1280, 173] width 155 height 18
click at [1442, 46] on span "Call to Customer" at bounding box center [1464, 45] width 70 height 12
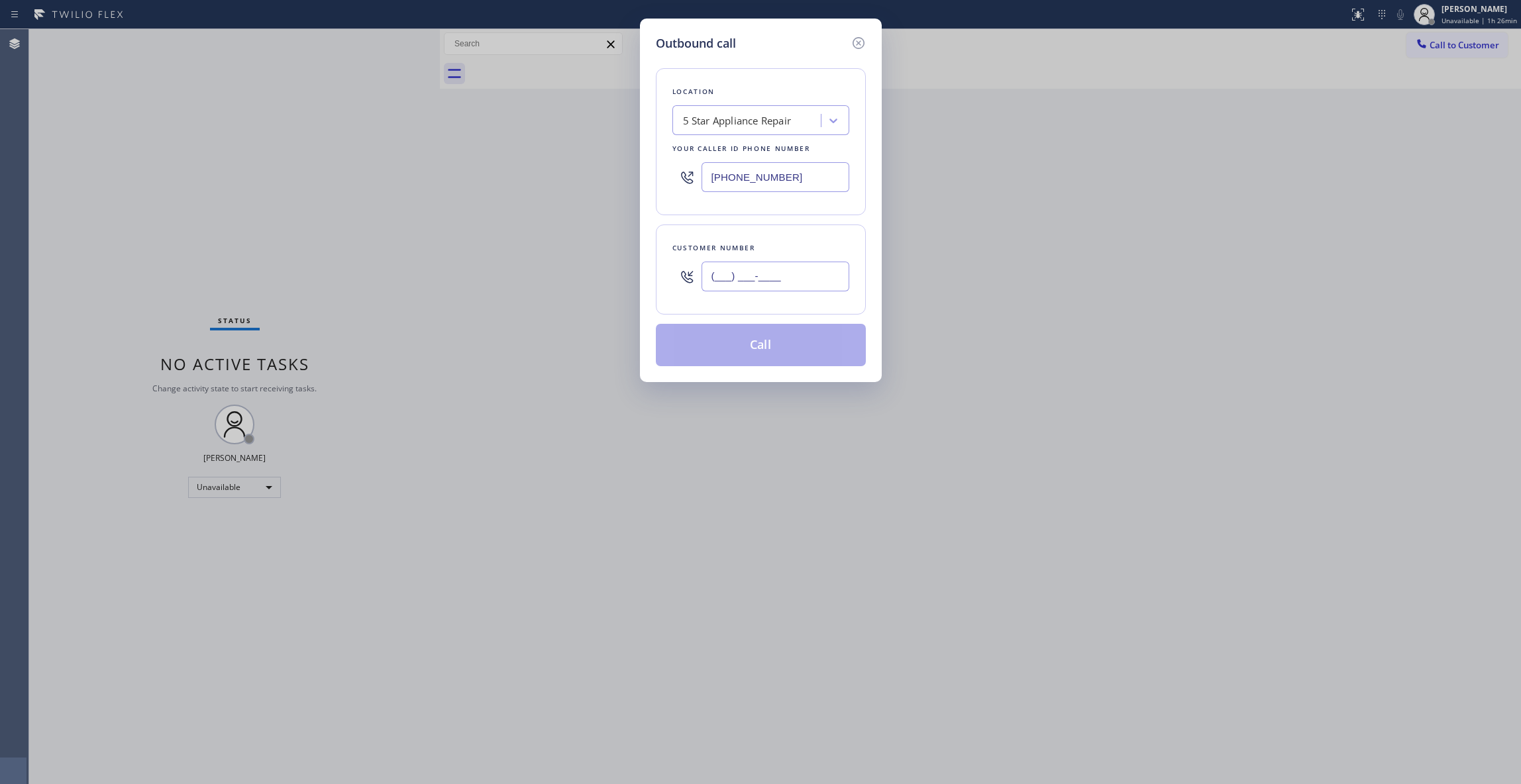
click at [794, 268] on input "(___) ___-____" at bounding box center [775, 277] width 148 height 30
paste input "305) 205-8671"
type input "[PHONE_NUMBER]"
click at [748, 339] on button "Call" at bounding box center [760, 345] width 210 height 43
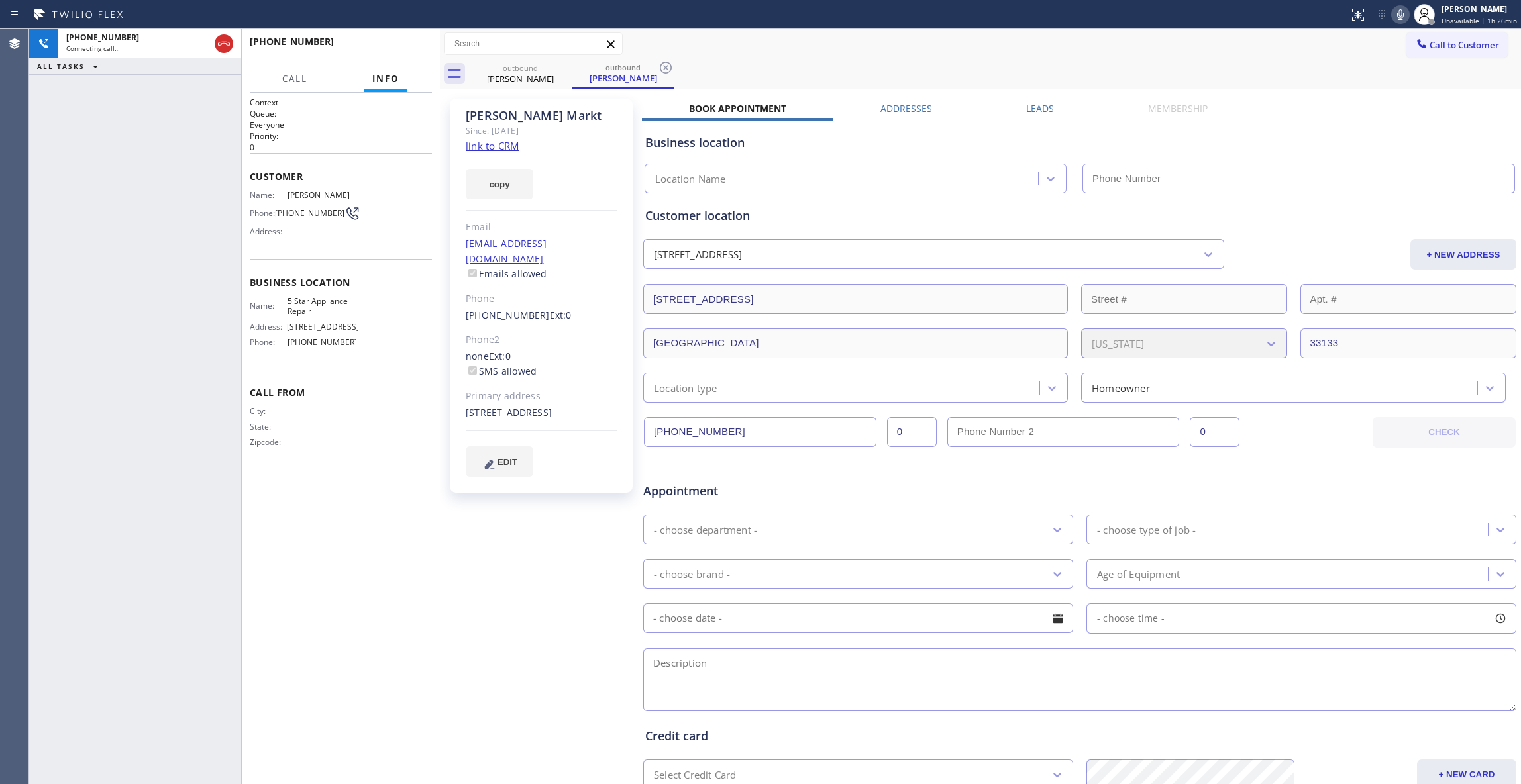
type input "[PHONE_NUMBER]"
click at [667, 68] on icon at bounding box center [666, 68] width 12 height 12
click at [474, 147] on link "link to CRM" at bounding box center [492, 145] width 53 height 13
click at [385, 41] on button "HANG UP" at bounding box center [401, 47] width 62 height 18
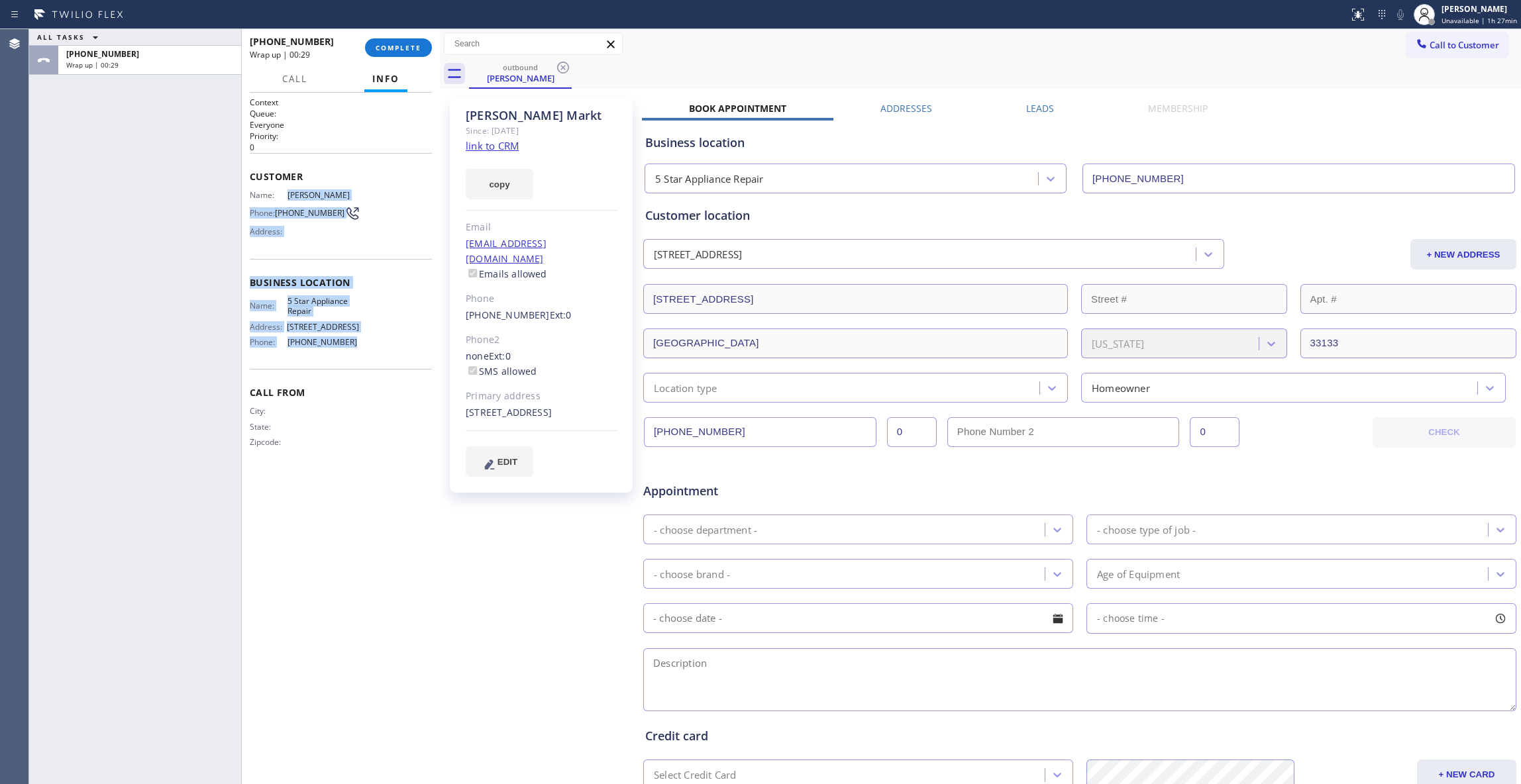
drag, startPoint x: 342, startPoint y: 326, endPoint x: 279, endPoint y: 193, distance: 147.2
click at [279, 193] on div "Context Queue: Everyone Priority: 0 Customer Name: [PERSON_NAME] Phone: [PHONE_…" at bounding box center [340, 283] width 182 height 373
copy div "[PERSON_NAME] Phone: [PHONE_NUMBER] Address: Business location Name: 5 Star App…"
drag, startPoint x: 417, startPoint y: 586, endPoint x: 451, endPoint y: 538, distance: 58.8
click at [417, 584] on div "Context Queue: Everyone Priority: 0 Customer Name: [PERSON_NAME] Phone: [PHONE_…" at bounding box center [340, 439] width 182 height 684
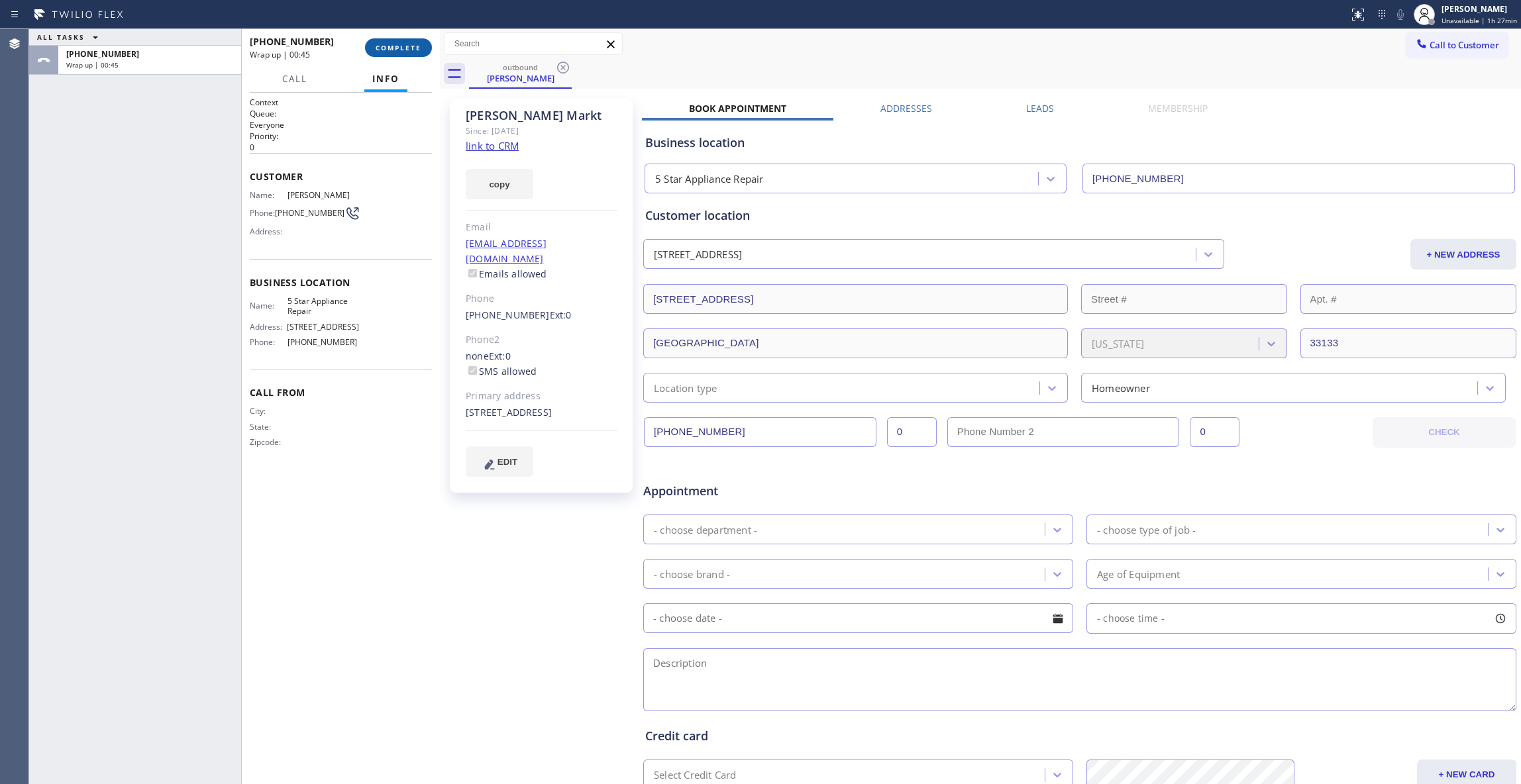
click at [400, 46] on span "COMPLETE" at bounding box center [399, 47] width 46 height 10
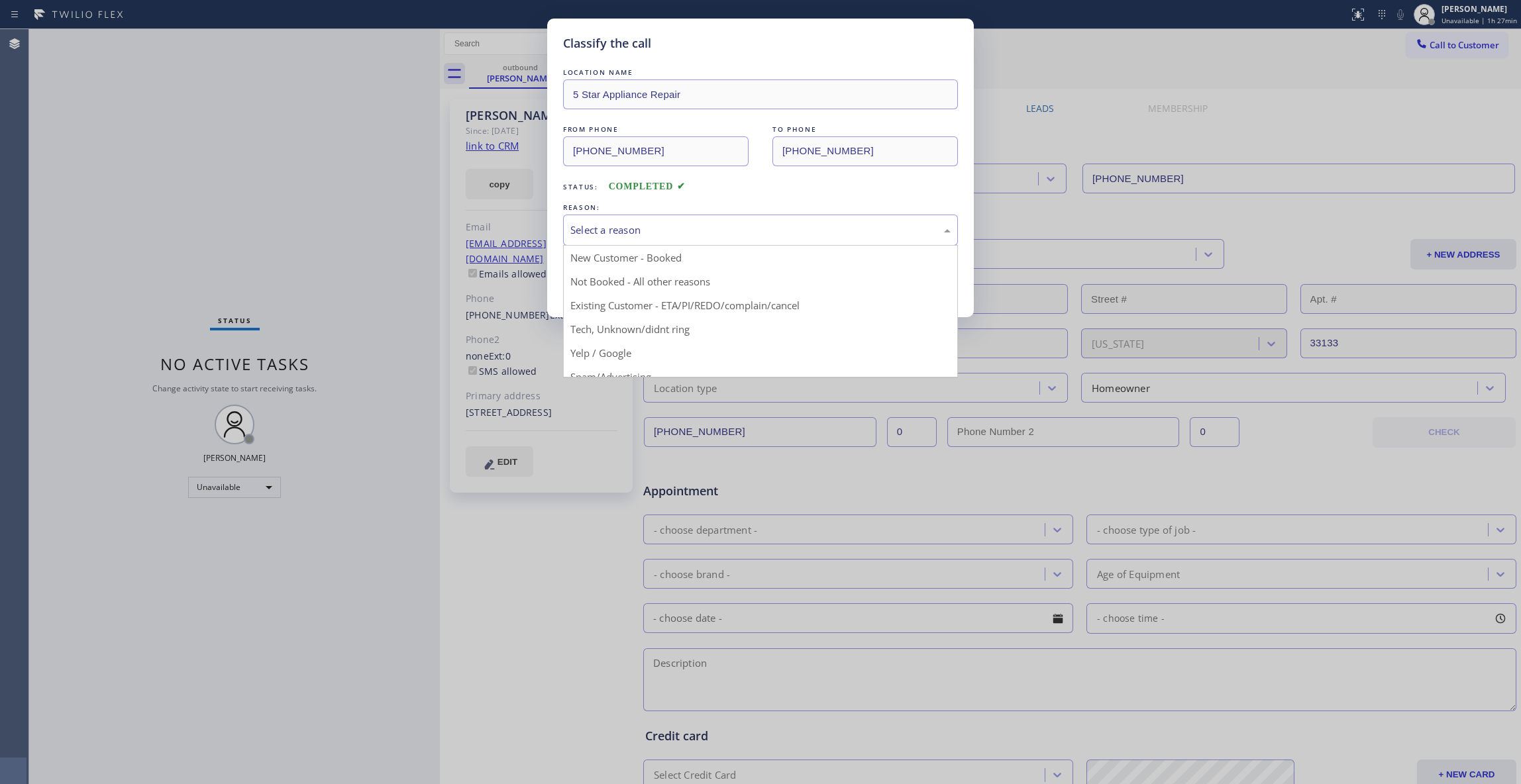
drag, startPoint x: 601, startPoint y: 229, endPoint x: 609, endPoint y: 310, distance: 81.4
click at [602, 229] on div "Select a reason" at bounding box center [760, 231] width 380 height 16
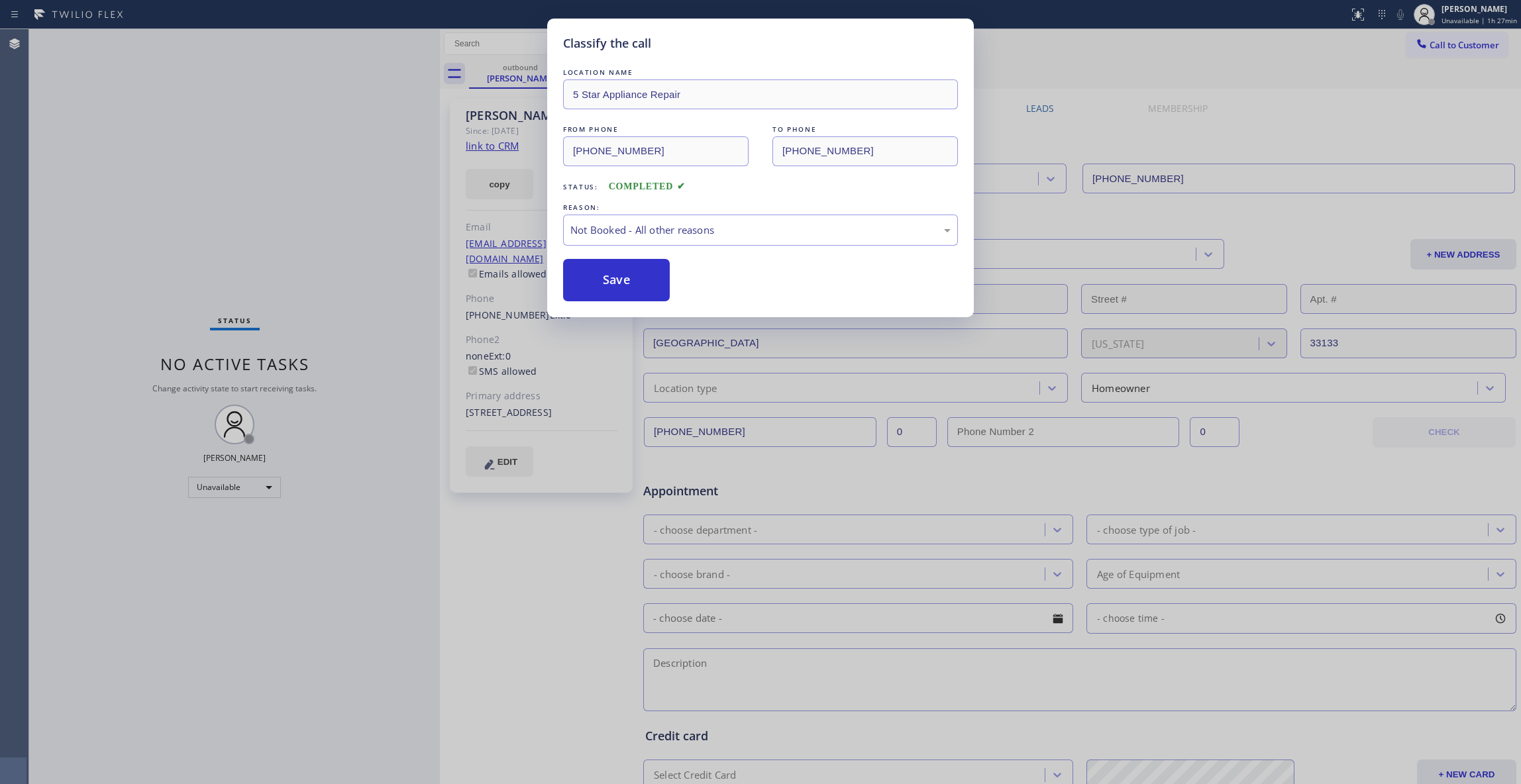
click at [597, 286] on button "Save" at bounding box center [616, 280] width 107 height 43
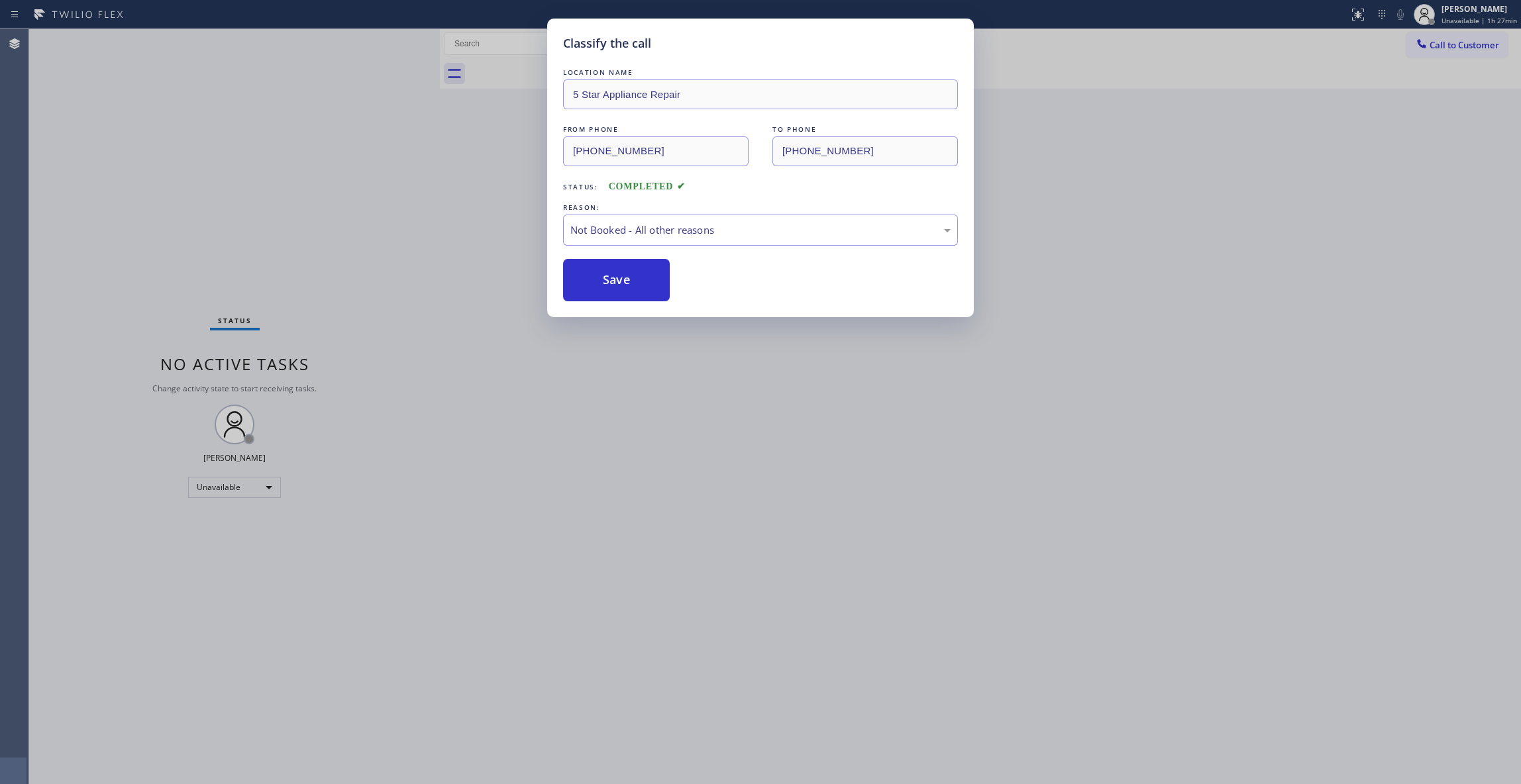
click at [597, 286] on button "Save" at bounding box center [616, 280] width 107 height 43
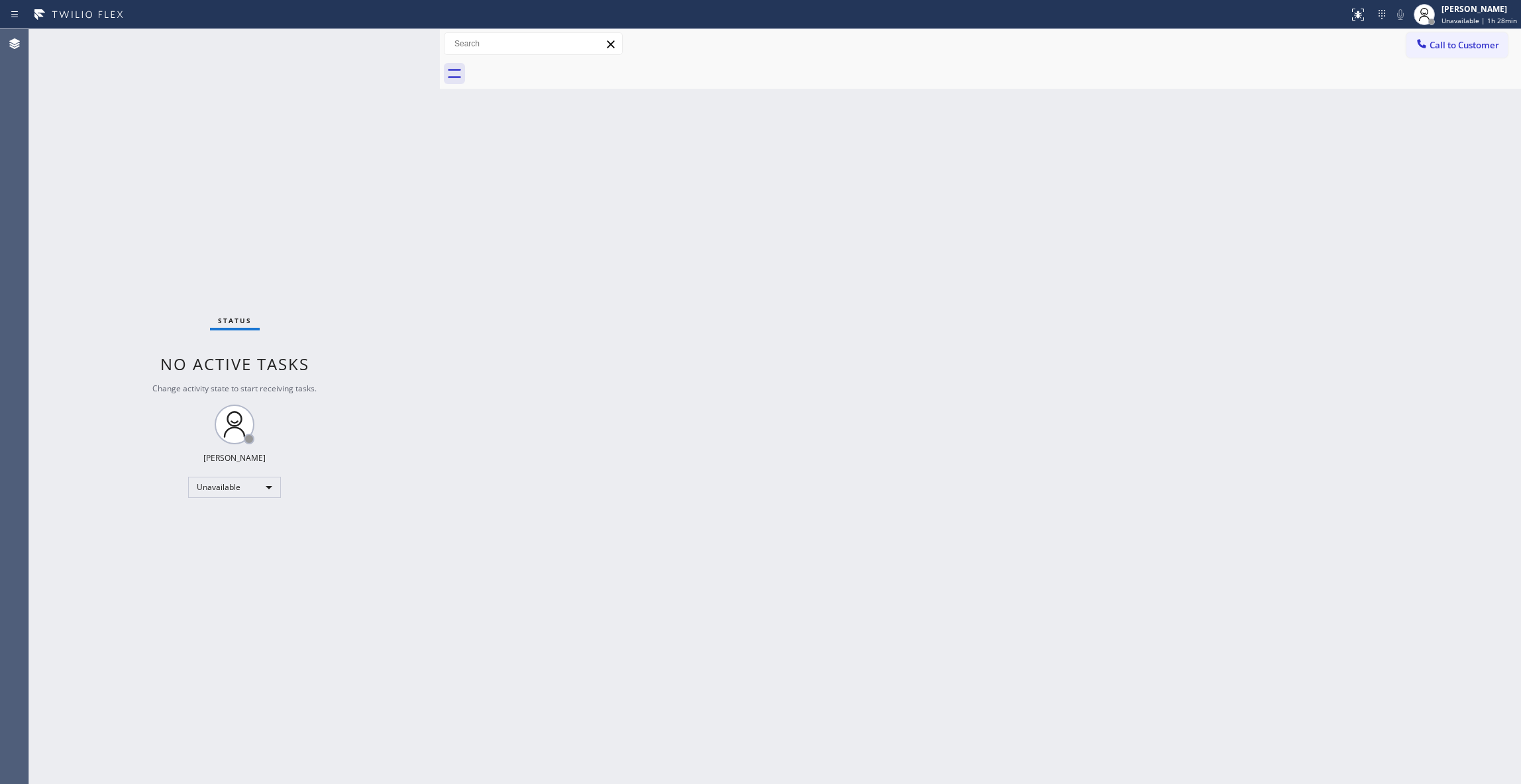
drag, startPoint x: 1471, startPoint y: 44, endPoint x: 1026, endPoint y: 220, distance: 478.5
click at [1471, 43] on span "Call to Customer" at bounding box center [1464, 45] width 70 height 12
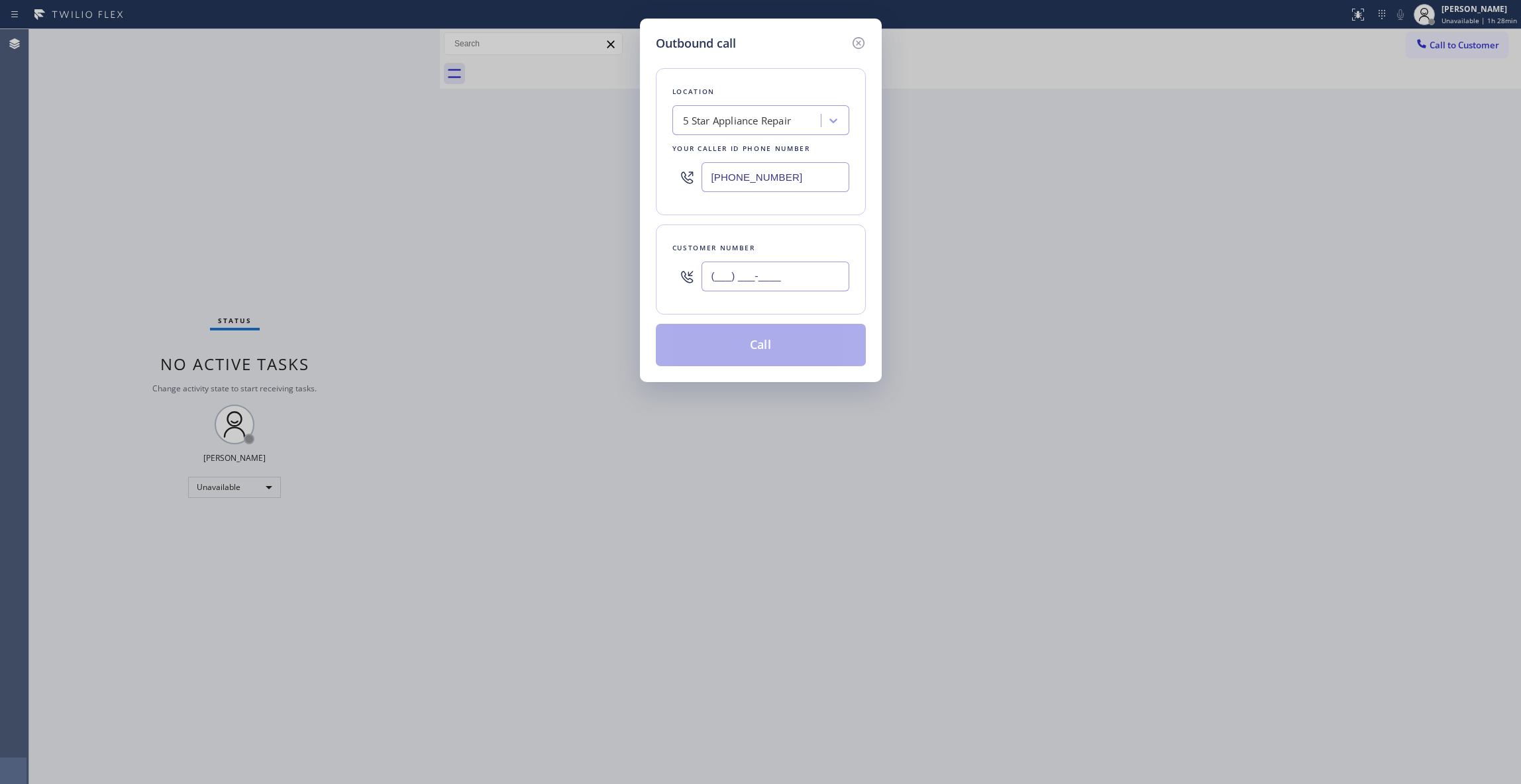
click at [781, 282] on input "(___) ___-____" at bounding box center [775, 277] width 148 height 30
paste input "513) 405-2242"
type input "[PHONE_NUMBER]"
click at [754, 342] on button "Call" at bounding box center [760, 345] width 210 height 43
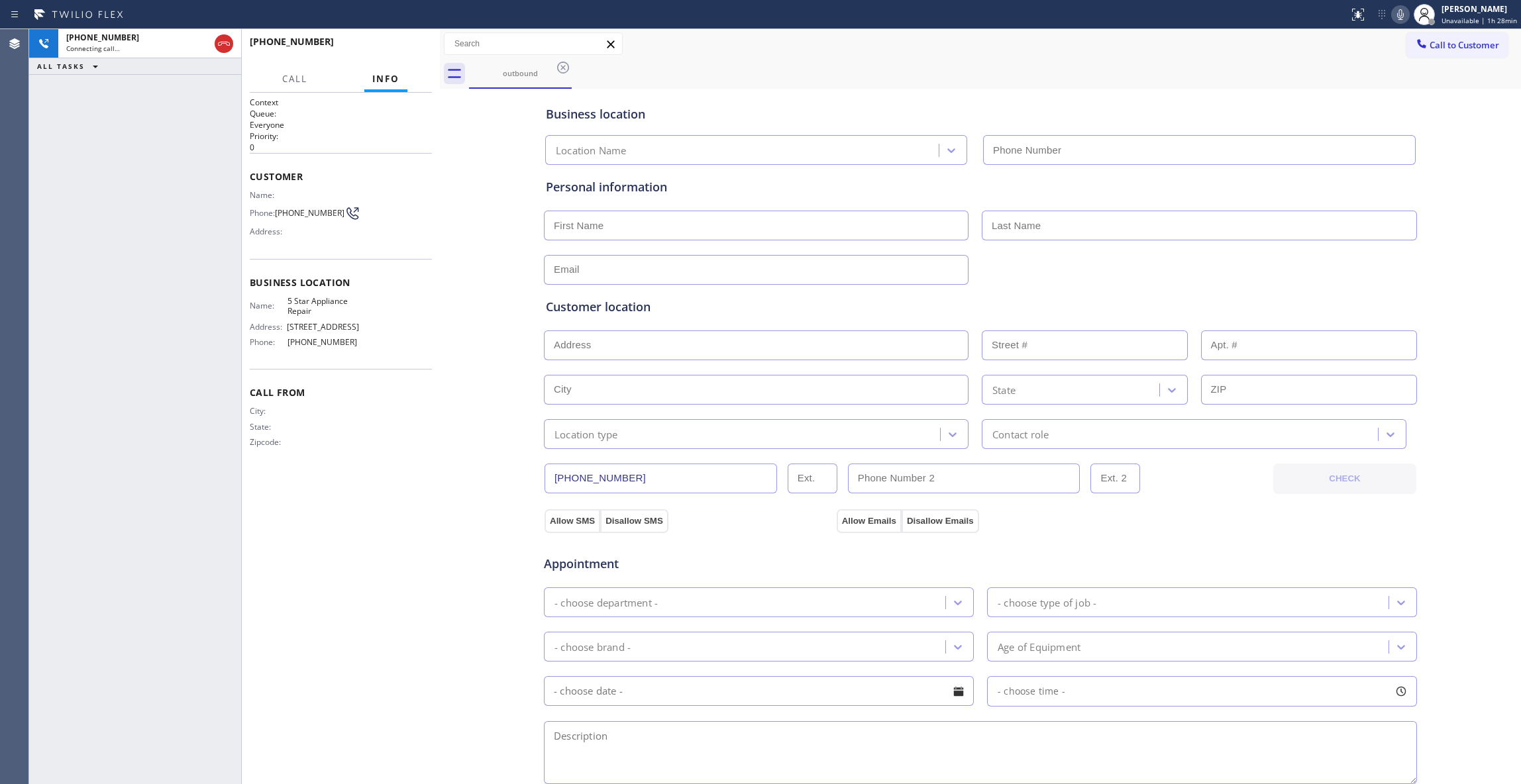
type input "[PHONE_NUMBER]"
click at [439, 465] on div at bounding box center [439, 406] width 0 height 755
drag, startPoint x: 358, startPoint y: 342, endPoint x: 282, endPoint y: 211, distance: 151.4
click at [282, 211] on div "Context Queue: Everyone Priority: 0 Customer Name: Phone: [PHONE_NUMBER] Addres…" at bounding box center [340, 283] width 182 height 373
copy div "[PHONE_NUMBER] Address: Business location Name: 5 Star Appliance Repair Address…"
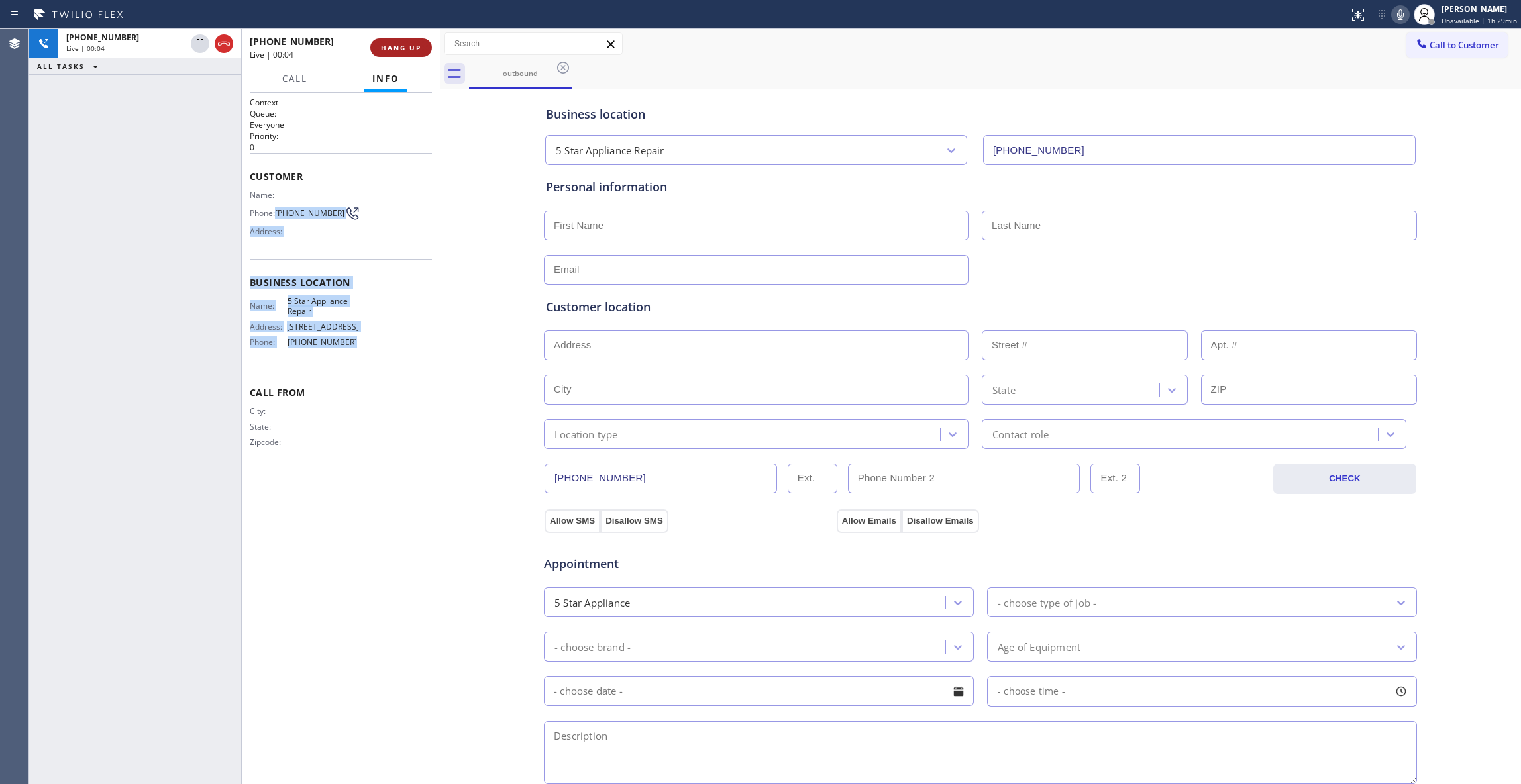
click at [409, 40] on button "HANG UP" at bounding box center [401, 47] width 62 height 18
click at [411, 51] on span "COMPLETE" at bounding box center [399, 47] width 46 height 10
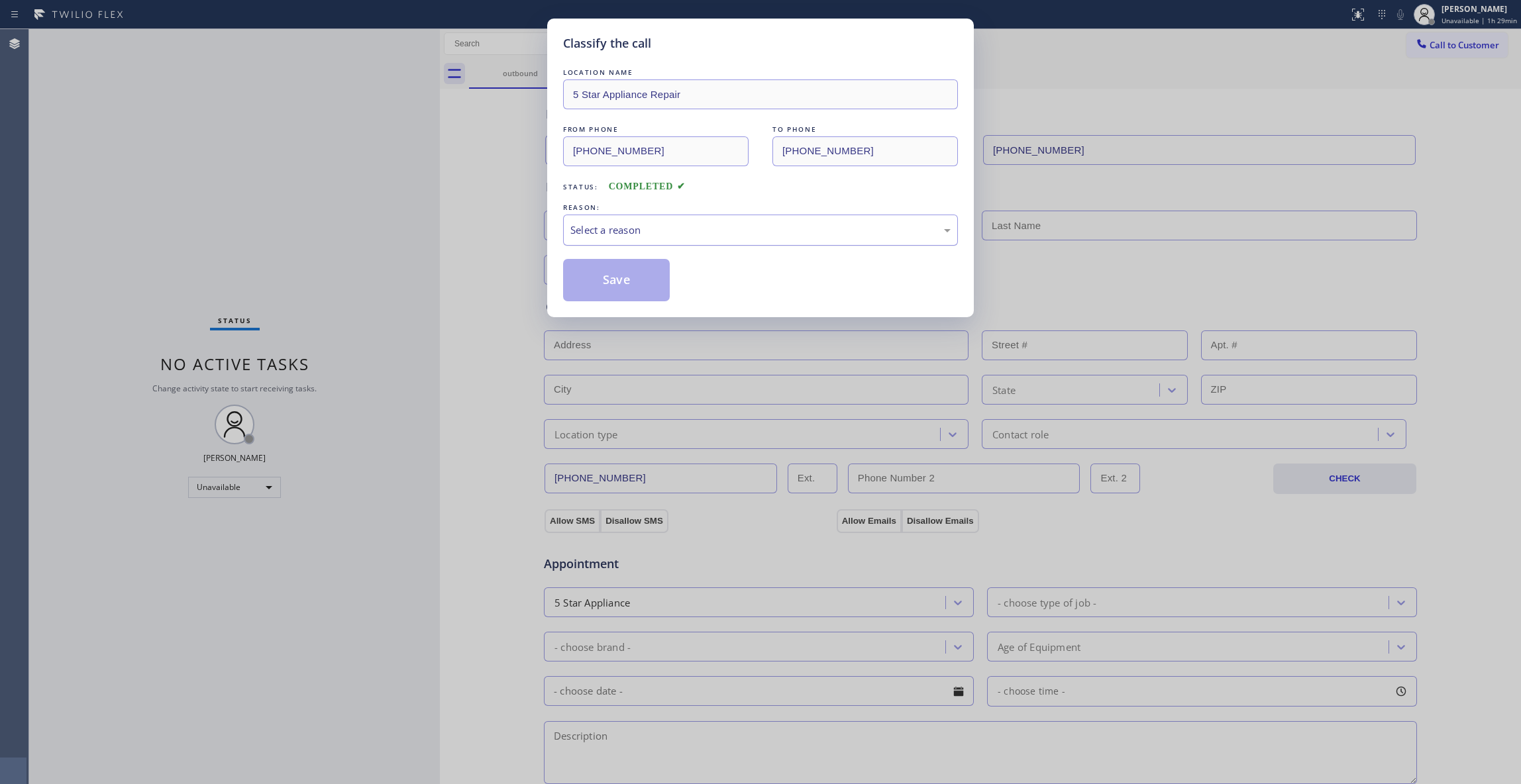
click at [631, 228] on div "Select a reason" at bounding box center [760, 231] width 380 height 16
click at [580, 282] on button "Save" at bounding box center [616, 280] width 107 height 43
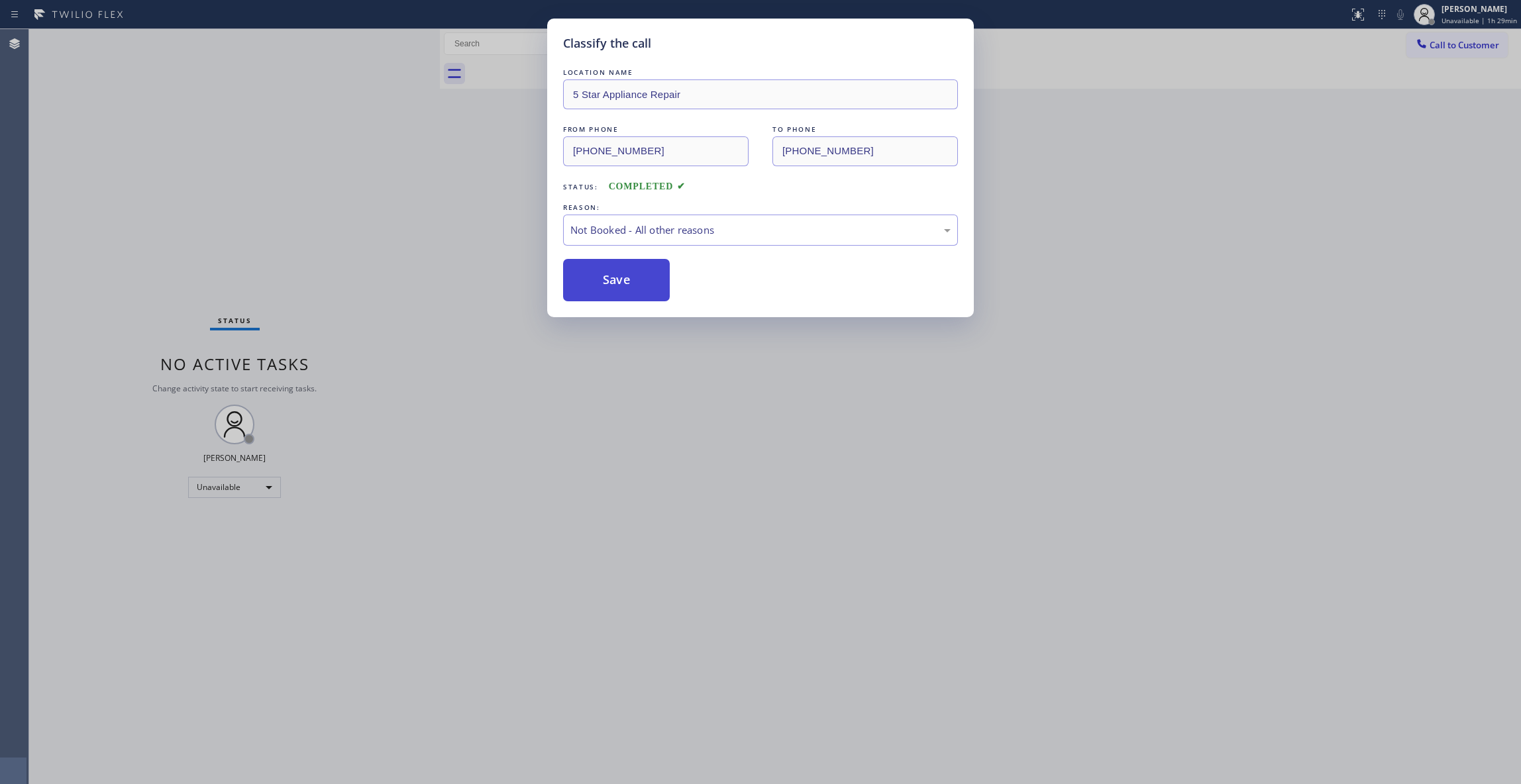
click at [580, 282] on button "Save" at bounding box center [616, 280] width 107 height 43
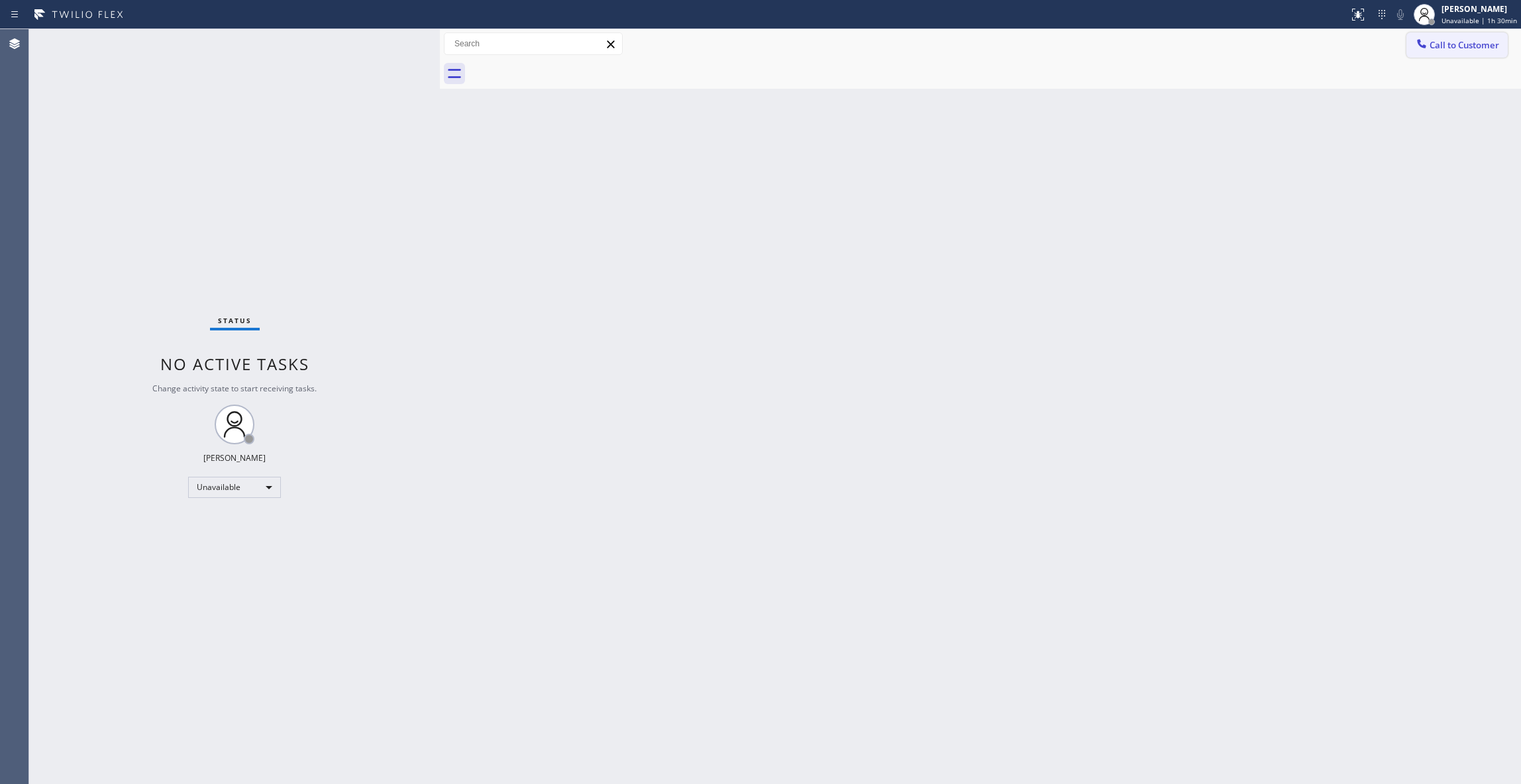
click at [1477, 50] on span "Call to Customer" at bounding box center [1464, 45] width 70 height 12
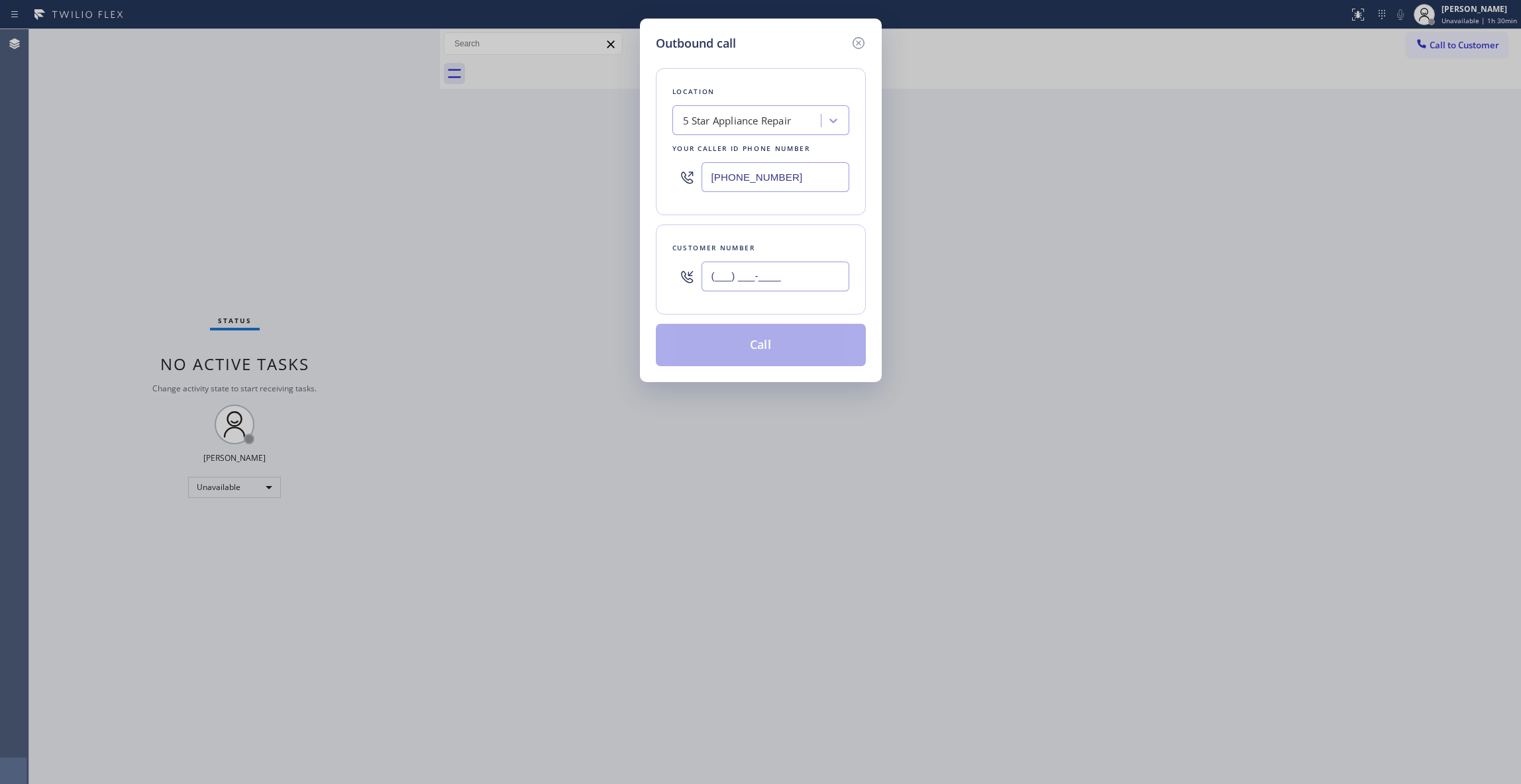
click at [786, 282] on input "(___) ___-____" at bounding box center [775, 277] width 148 height 30
paste input "242) 813-6673"
type input "[PHONE_NUMBER]"
click at [767, 347] on button "Call" at bounding box center [760, 345] width 210 height 43
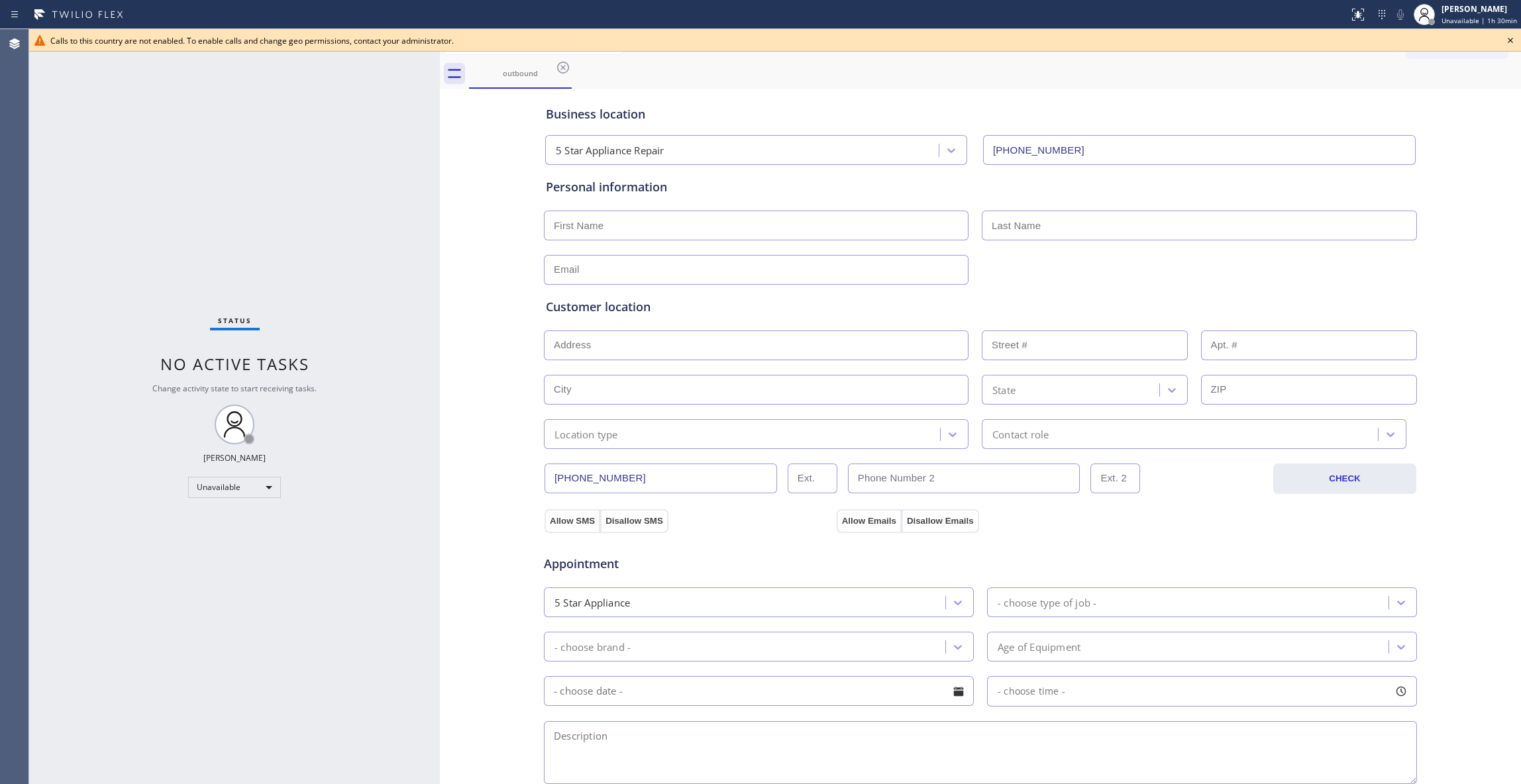
type input "[PHONE_NUMBER]"
click at [559, 70] on icon at bounding box center [563, 68] width 16 height 16
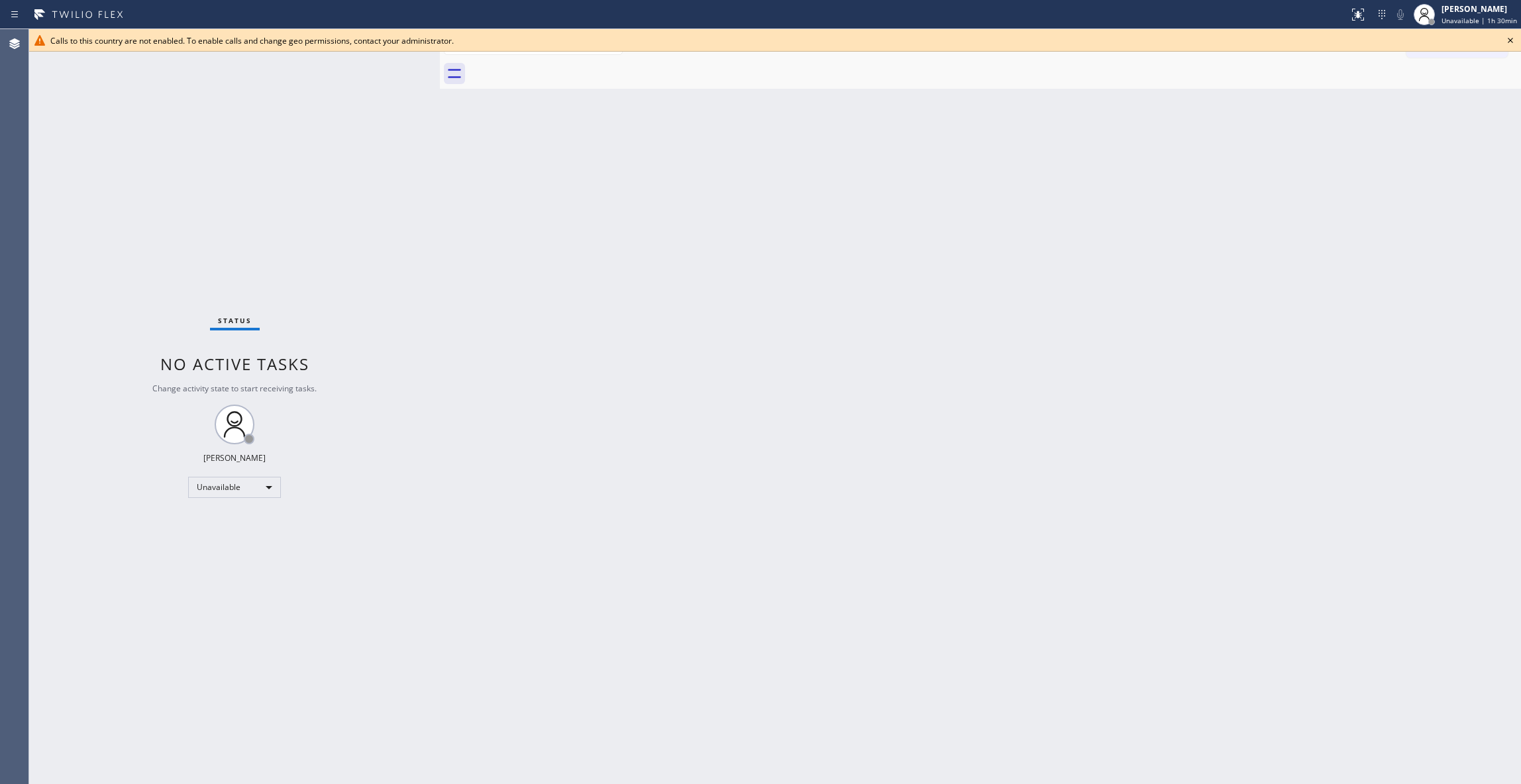
click at [1503, 40] on icon at bounding box center [1510, 40] width 16 height 16
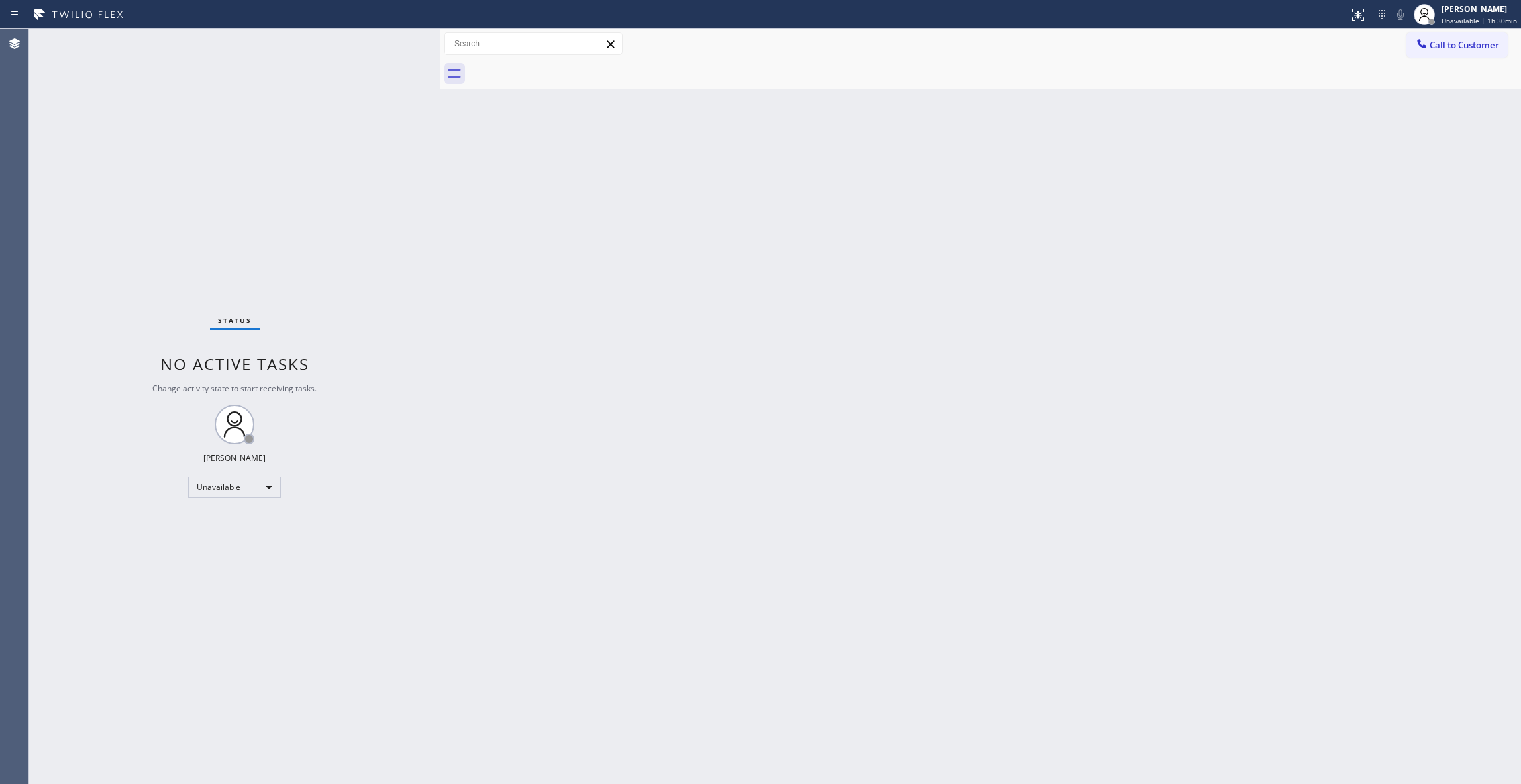
drag, startPoint x: 1477, startPoint y: 48, endPoint x: 864, endPoint y: 168, distance: 624.6
click at [1473, 48] on span "Call to Customer" at bounding box center [1464, 45] width 70 height 12
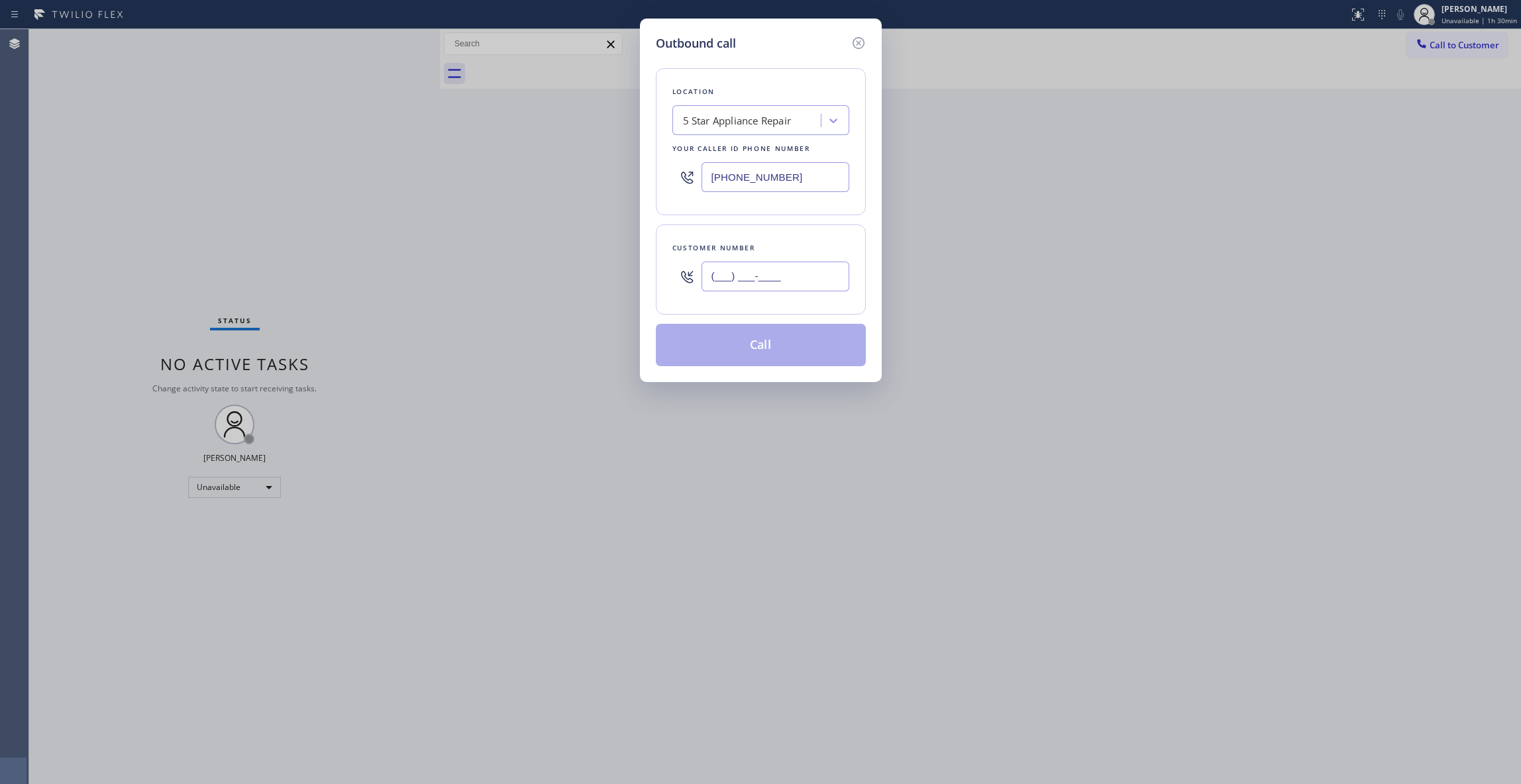
click at [764, 286] on input "(___) ___-____" at bounding box center [775, 277] width 148 height 30
paste input "242) 813-6673"
type input "[PHONE_NUMBER]"
click at [750, 348] on button "Call" at bounding box center [760, 345] width 210 height 43
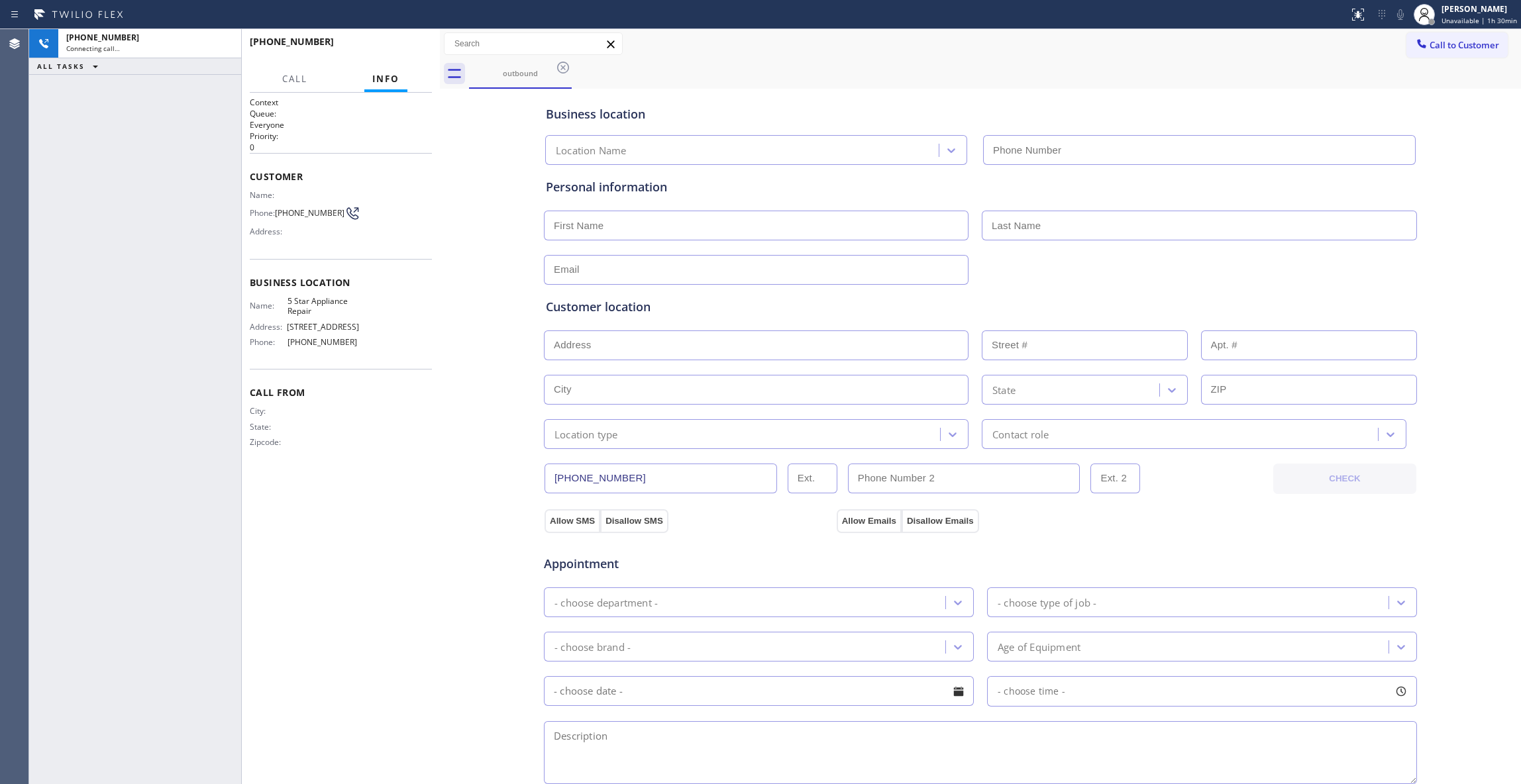
type input "[PHONE_NUMBER]"
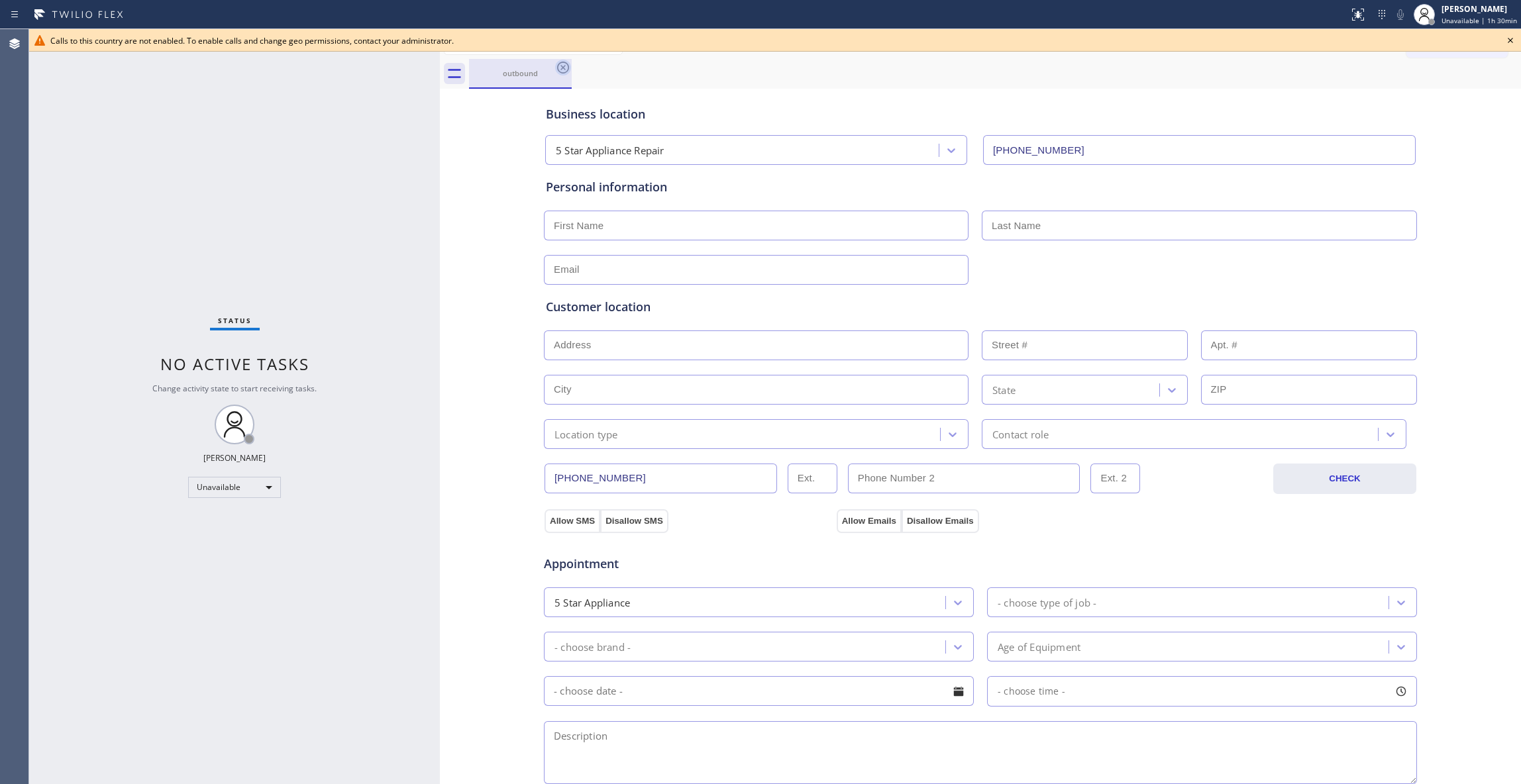
click at [567, 72] on icon at bounding box center [563, 68] width 16 height 16
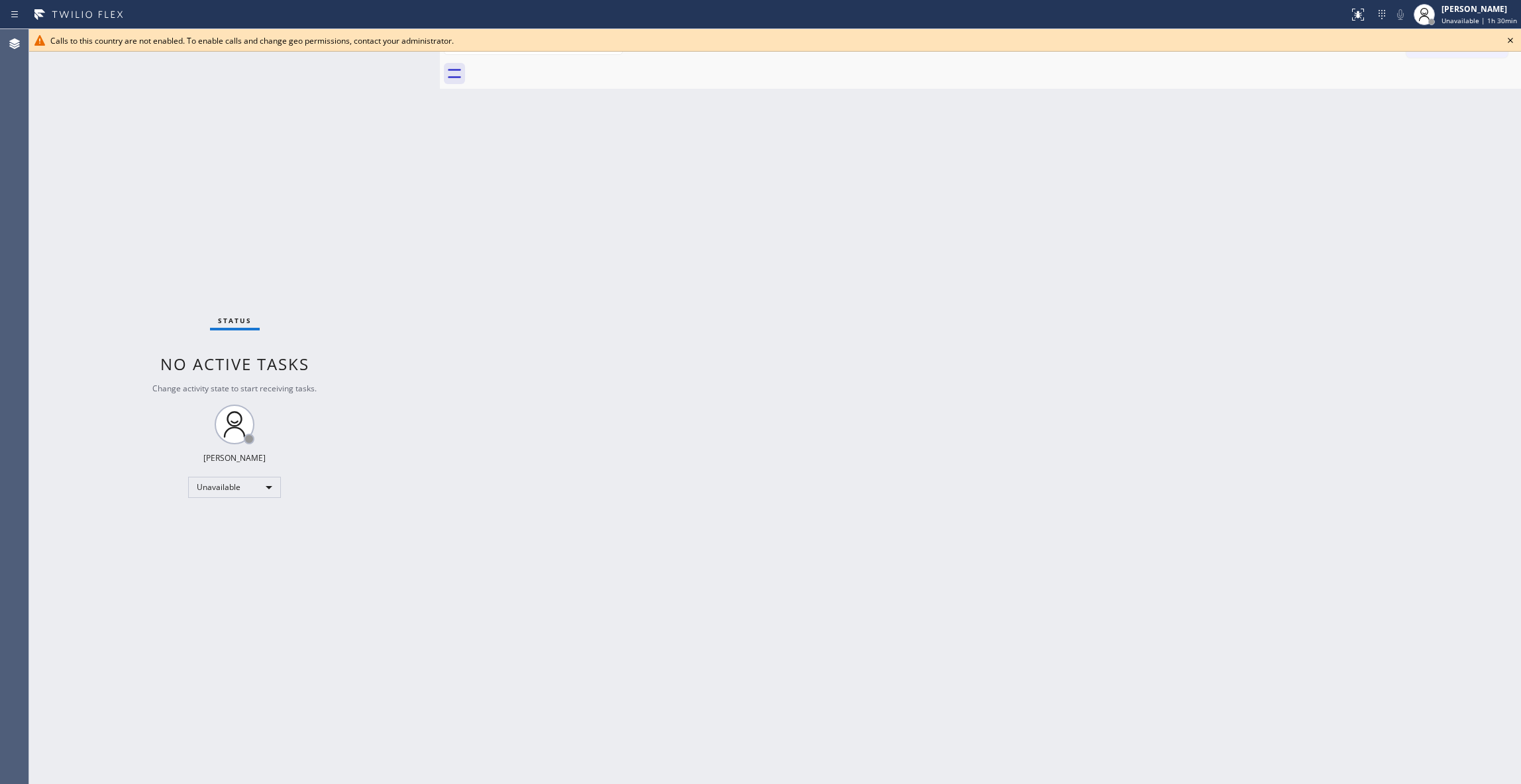
click at [1511, 35] on icon at bounding box center [1510, 40] width 16 height 16
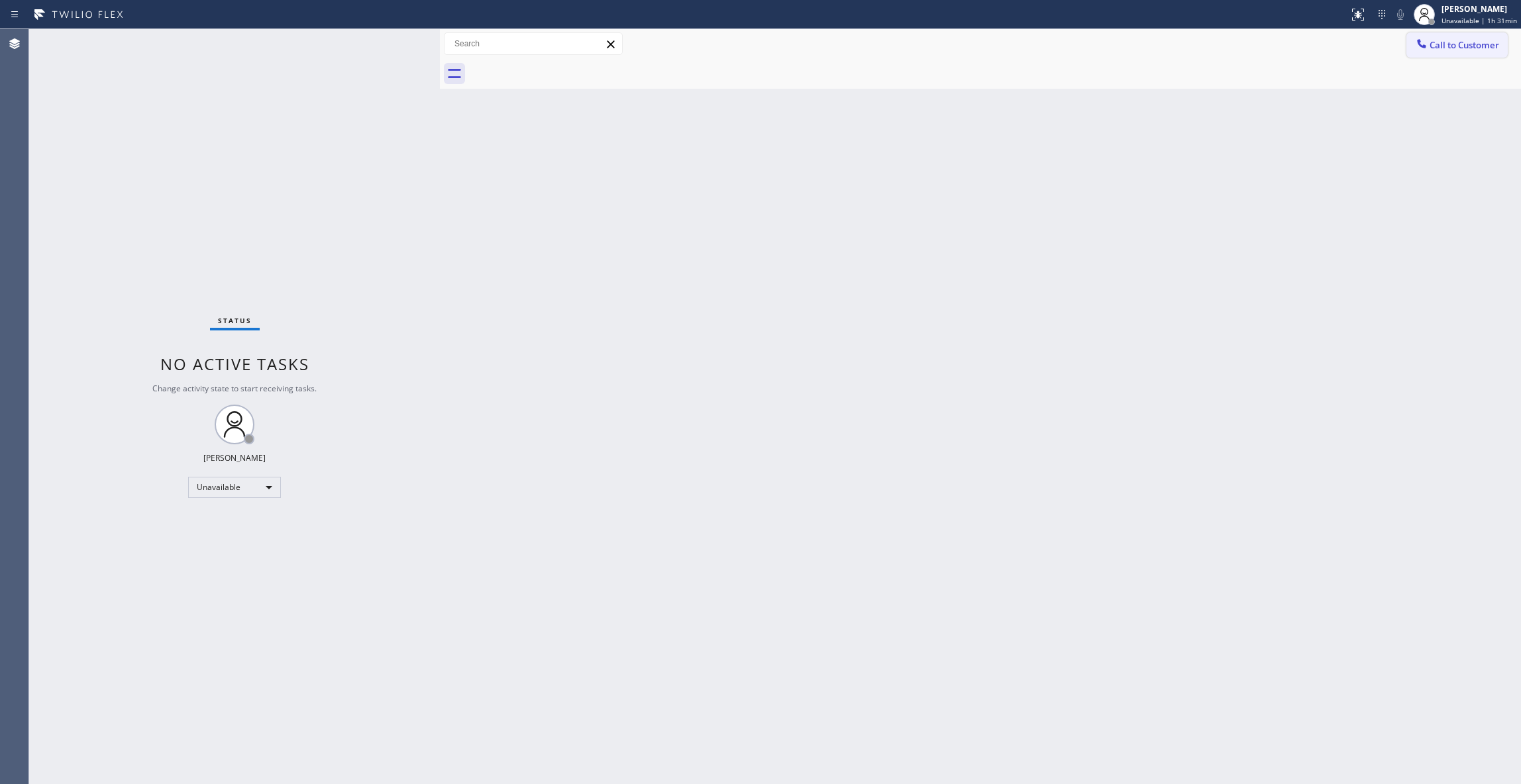
click at [1488, 40] on span "Call to Customer" at bounding box center [1464, 45] width 70 height 12
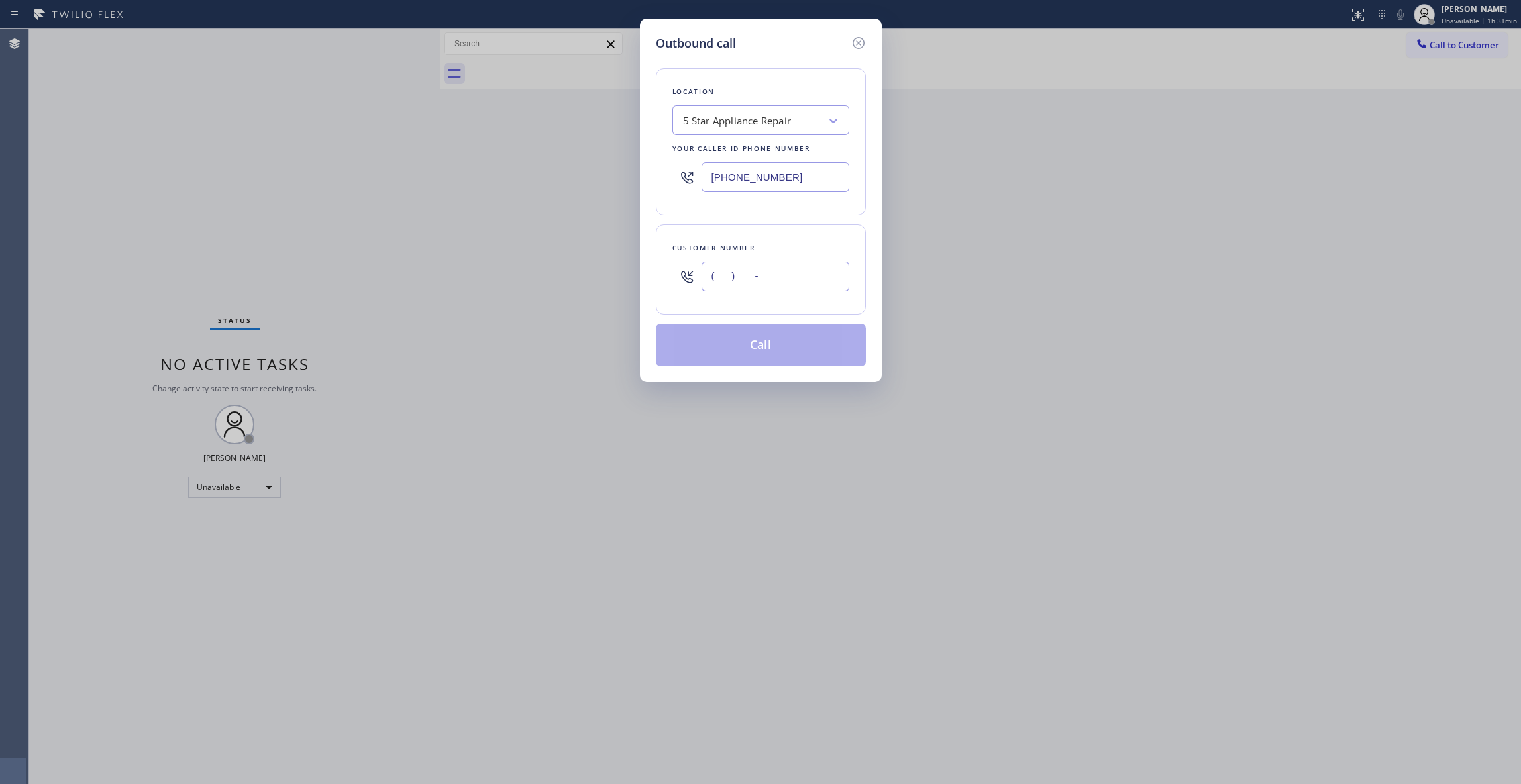
click at [766, 279] on input "(___) ___-____" at bounding box center [775, 277] width 148 height 30
paste input "302) 757-8929"
type input "[PHONE_NUMBER]"
click at [763, 345] on button "Call" at bounding box center [760, 345] width 210 height 43
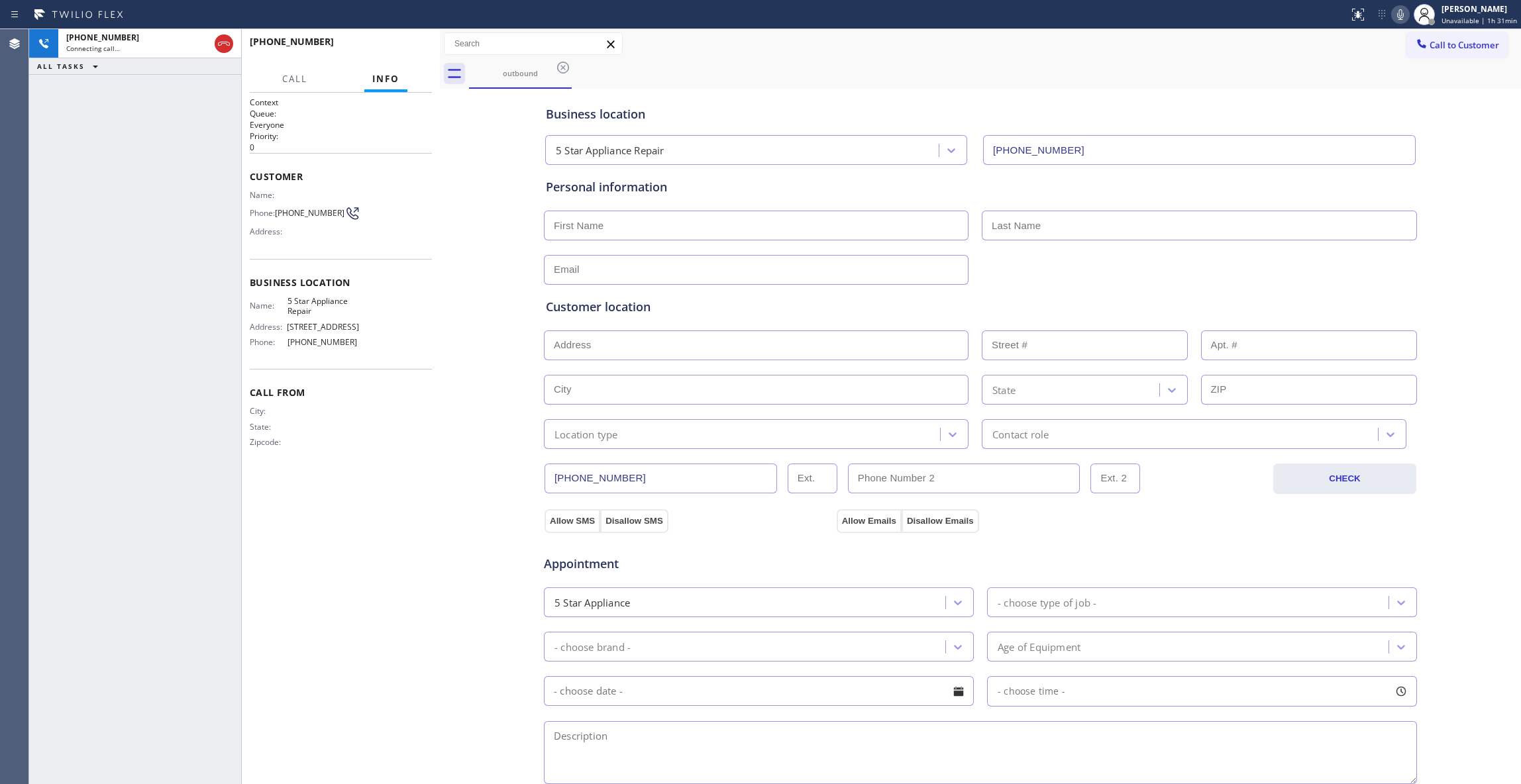
type input "[PHONE_NUMBER]"
drag, startPoint x: 225, startPoint y: 48, endPoint x: 233, endPoint y: 43, distance: 9.4
click at [237, 67] on div "[PHONE_NUMBER] Live | 00:03 ALL TASKS ALL TASKS ACTIVE TASKS TASKS IN WRAP UP" at bounding box center [135, 51] width 212 height 46
click at [233, 41] on div at bounding box center [211, 43] width 48 height 29
click at [224, 40] on icon at bounding box center [224, 44] width 16 height 16
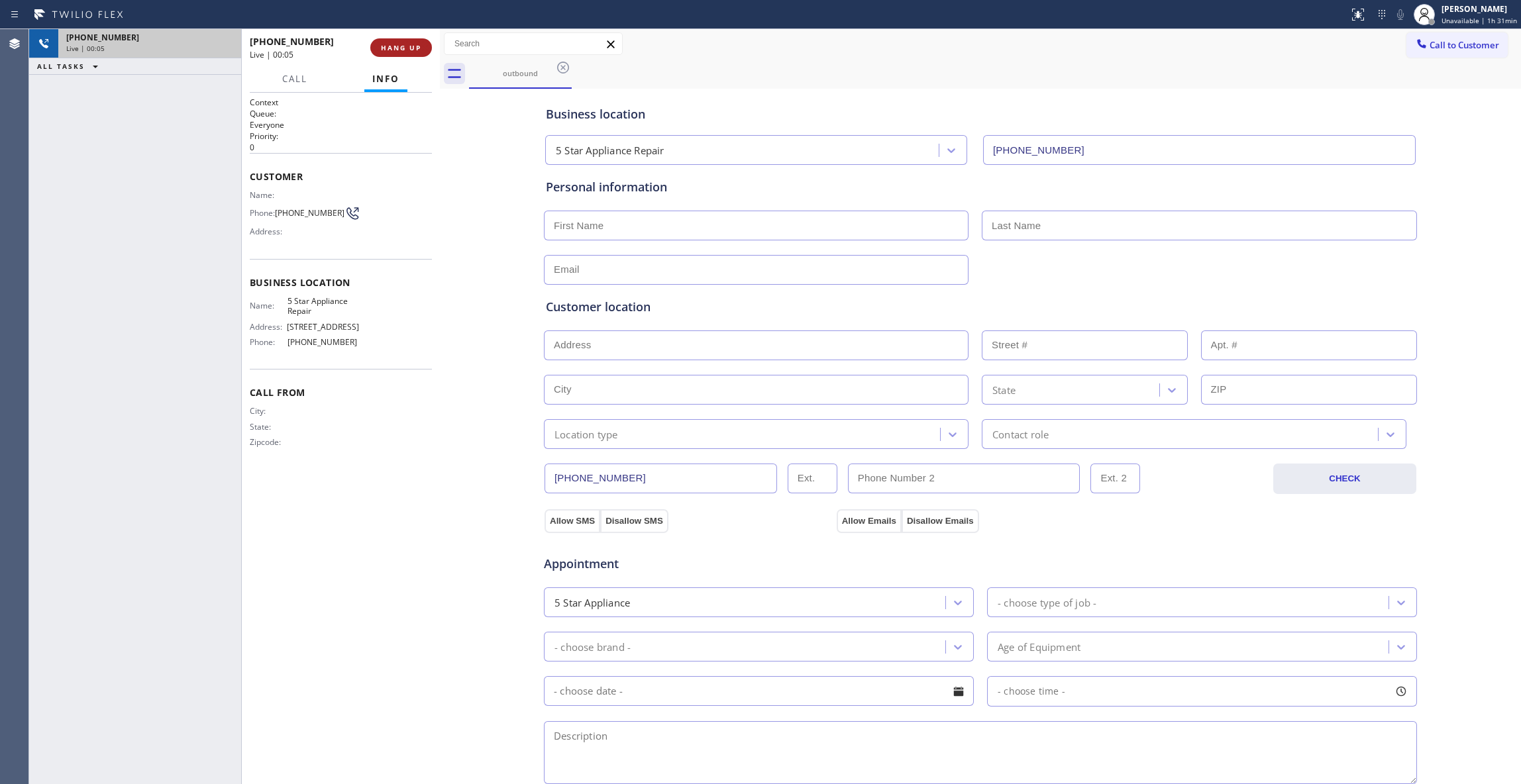
click at [405, 50] on span "HANG UP" at bounding box center [401, 47] width 40 height 10
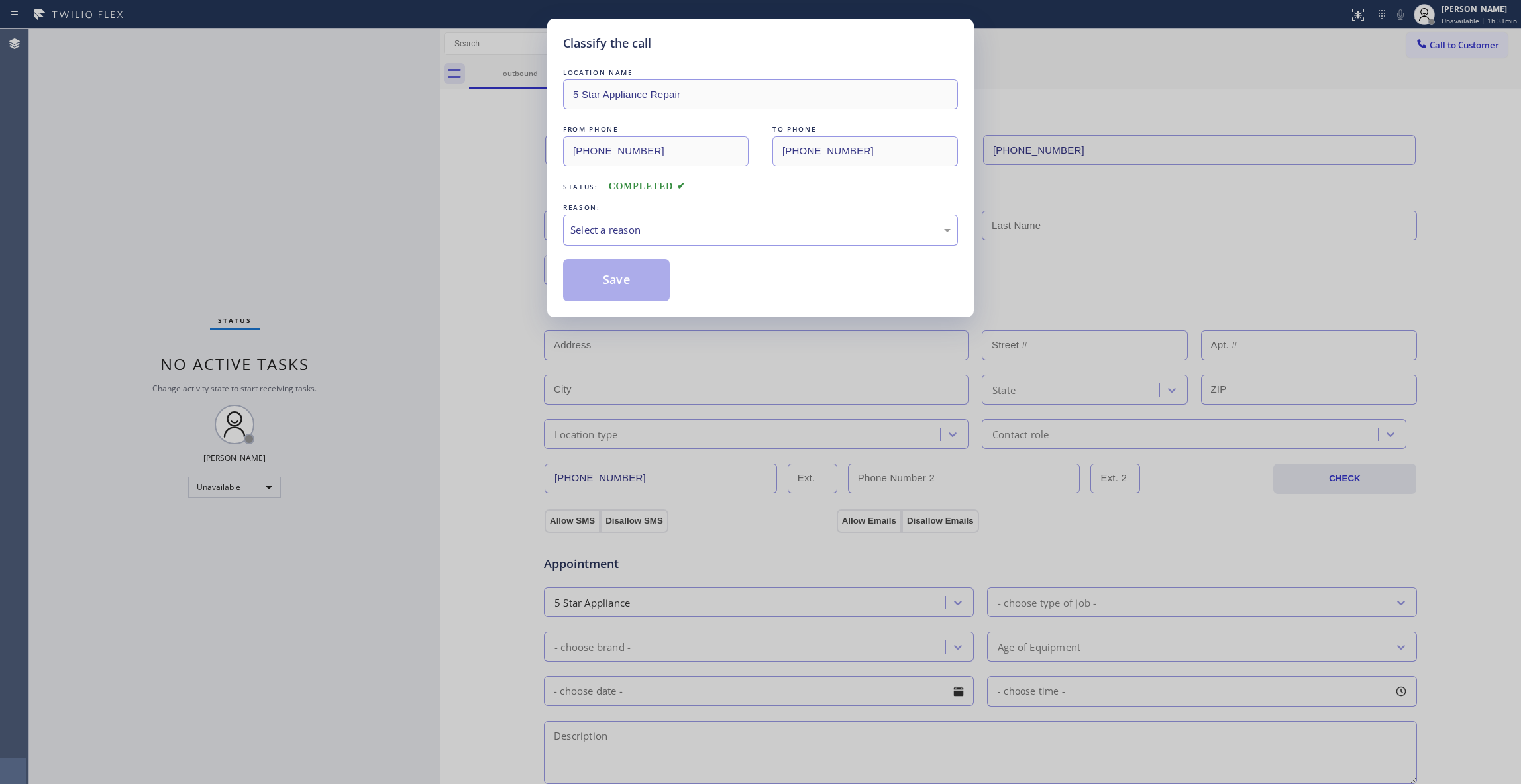
click at [600, 229] on div "Select a reason" at bounding box center [760, 231] width 380 height 16
click at [606, 271] on button "Save" at bounding box center [616, 280] width 107 height 43
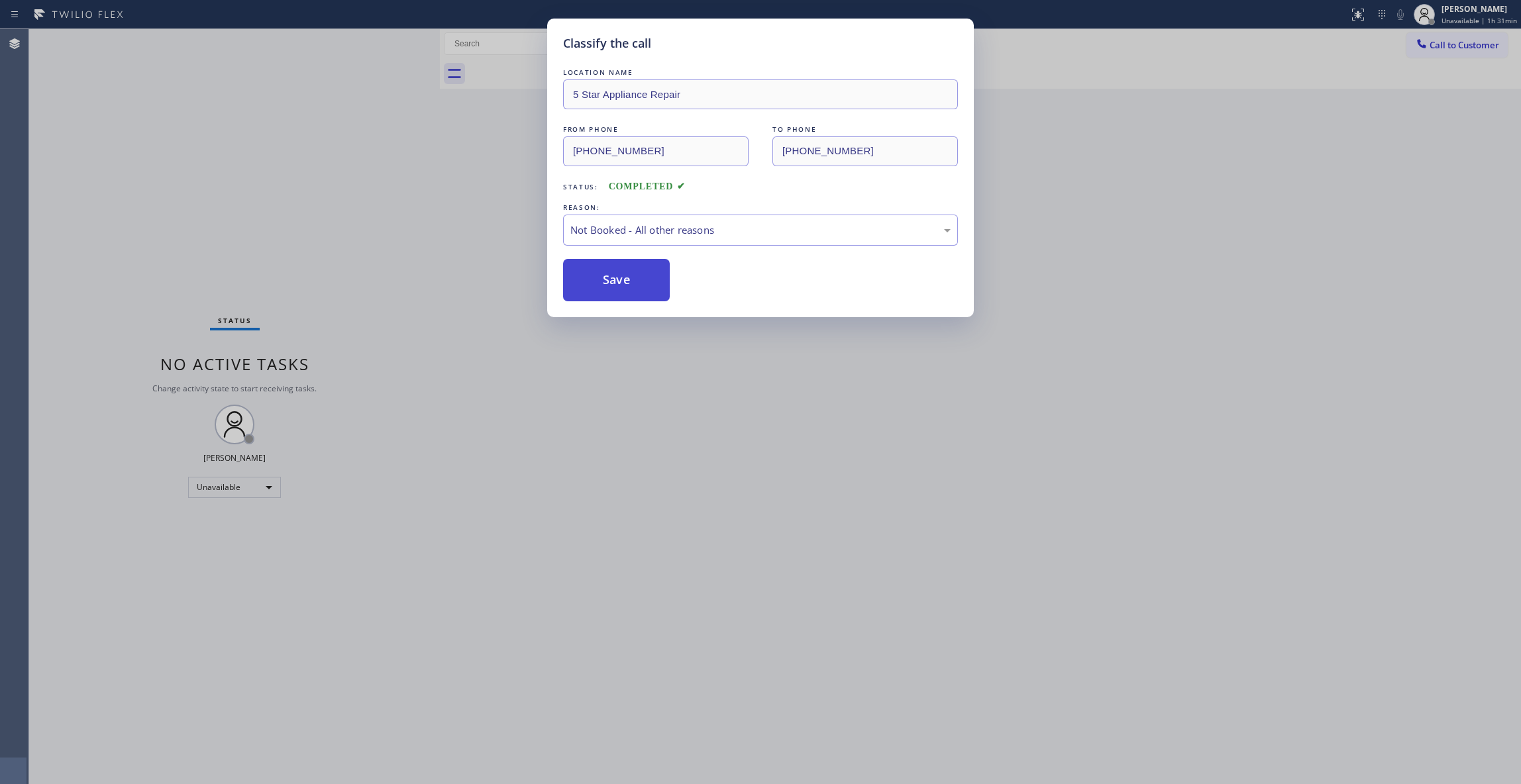
click at [606, 273] on button "Save" at bounding box center [616, 280] width 107 height 43
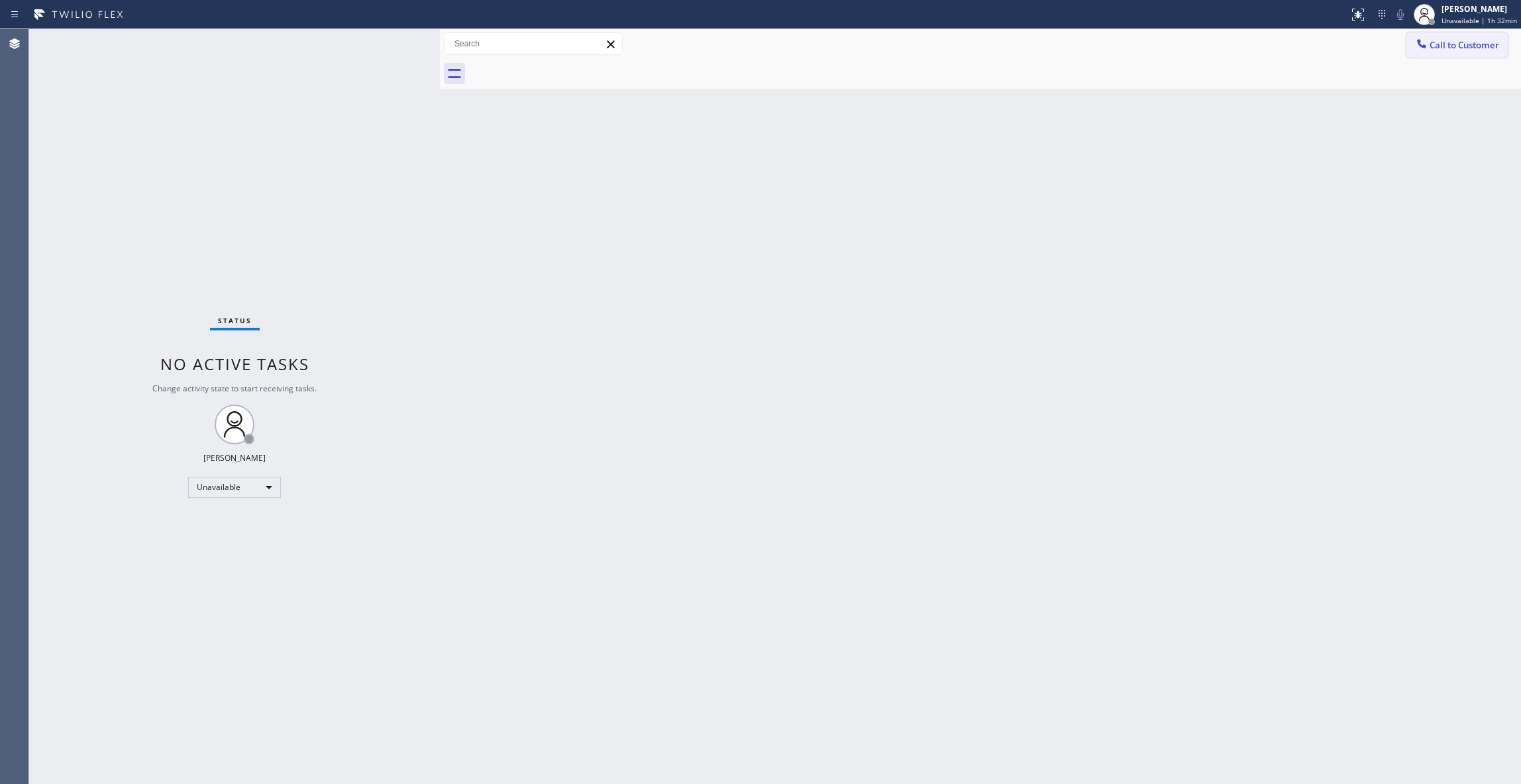
drag, startPoint x: 1463, startPoint y: 49, endPoint x: 1233, endPoint y: 66, distance: 230.6
click at [1460, 49] on span "Call to Customer" at bounding box center [1464, 45] width 70 height 12
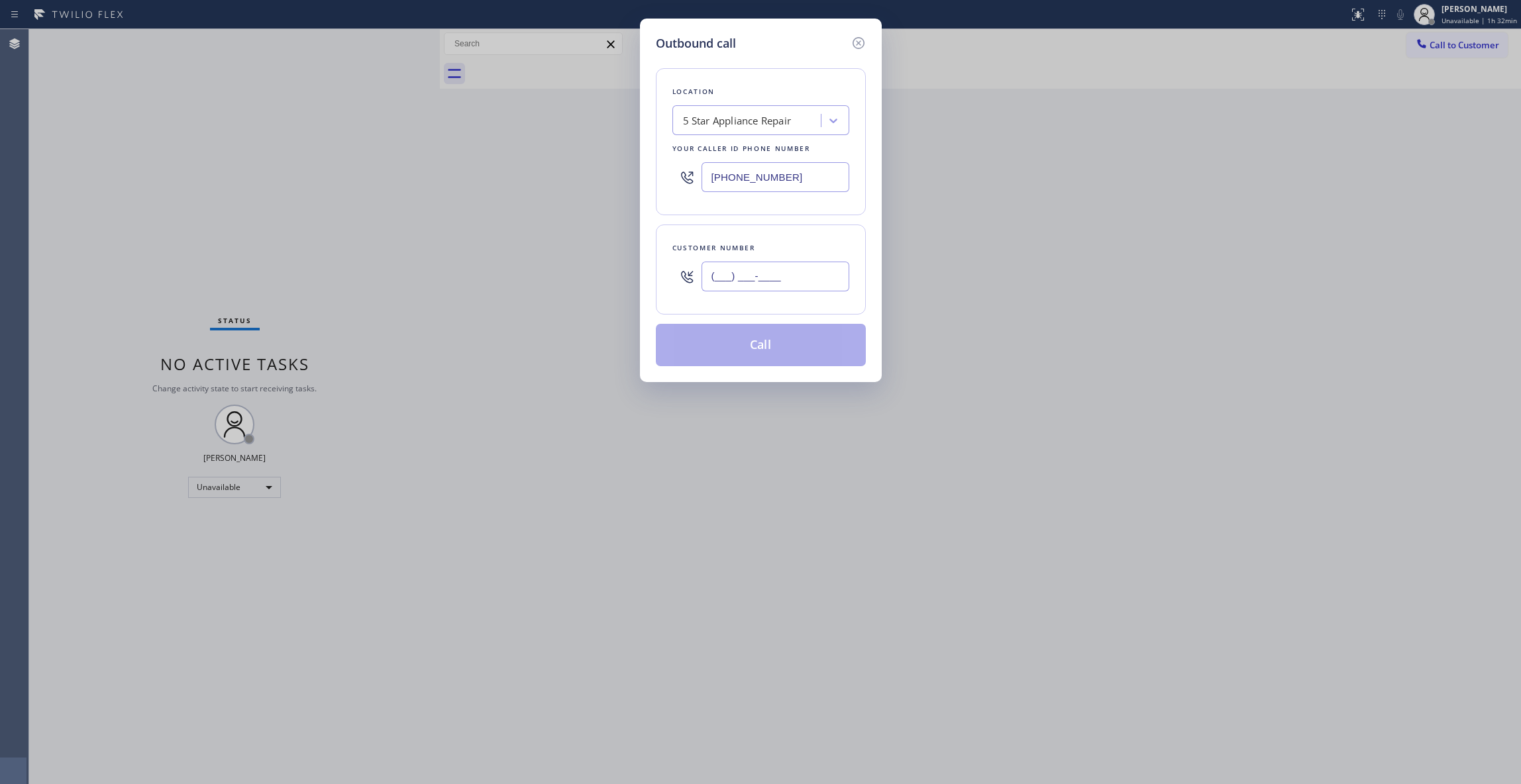
click at [778, 281] on input "(___) ___-____" at bounding box center [775, 277] width 148 height 30
paste input "645) 223-3095"
type input "[PHONE_NUMBER]"
click at [753, 357] on button "Call" at bounding box center [760, 345] width 210 height 43
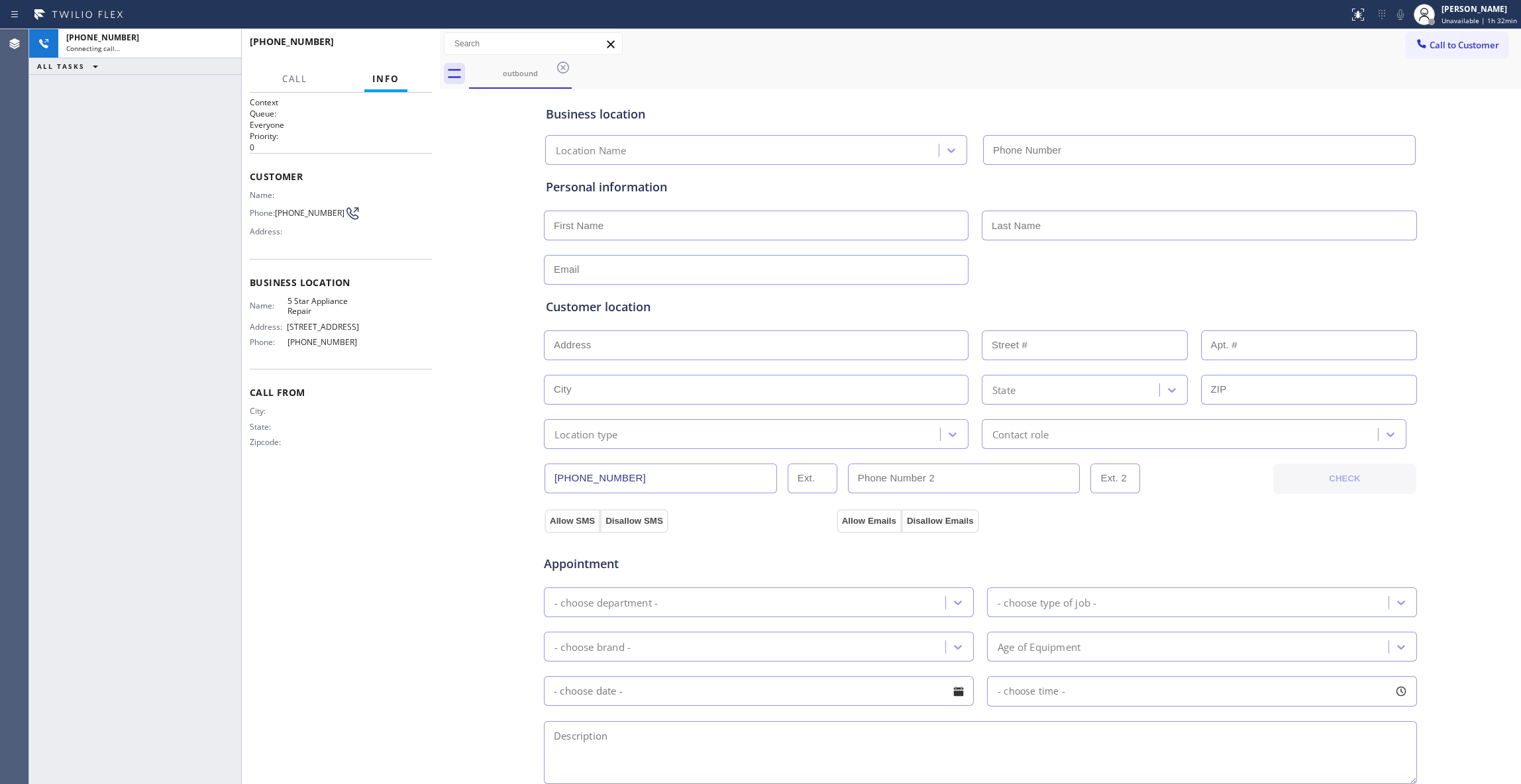
type input "[PHONE_NUMBER]"
click at [228, 45] on icon at bounding box center [224, 44] width 12 height 4
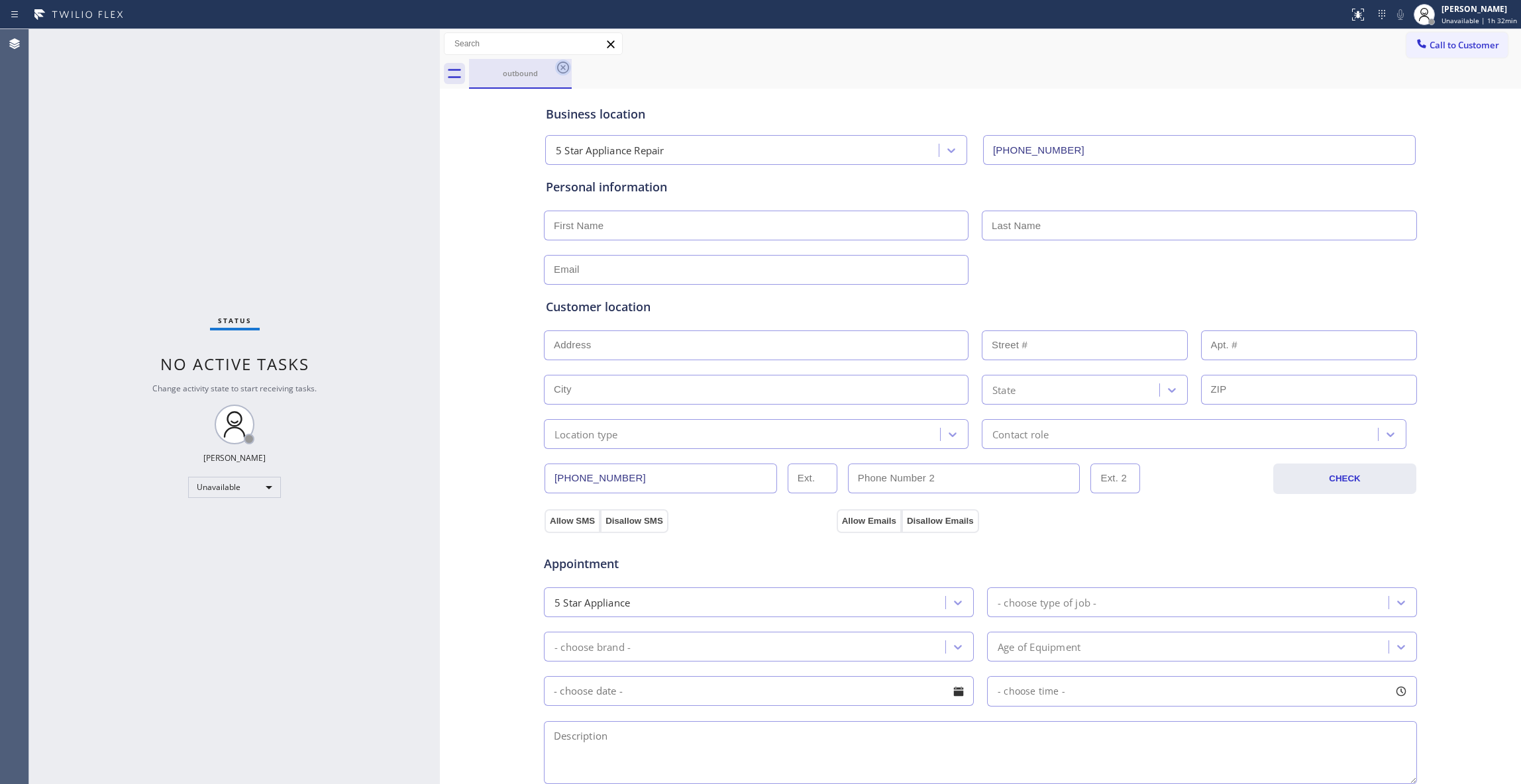
click at [557, 69] on icon at bounding box center [563, 68] width 12 height 12
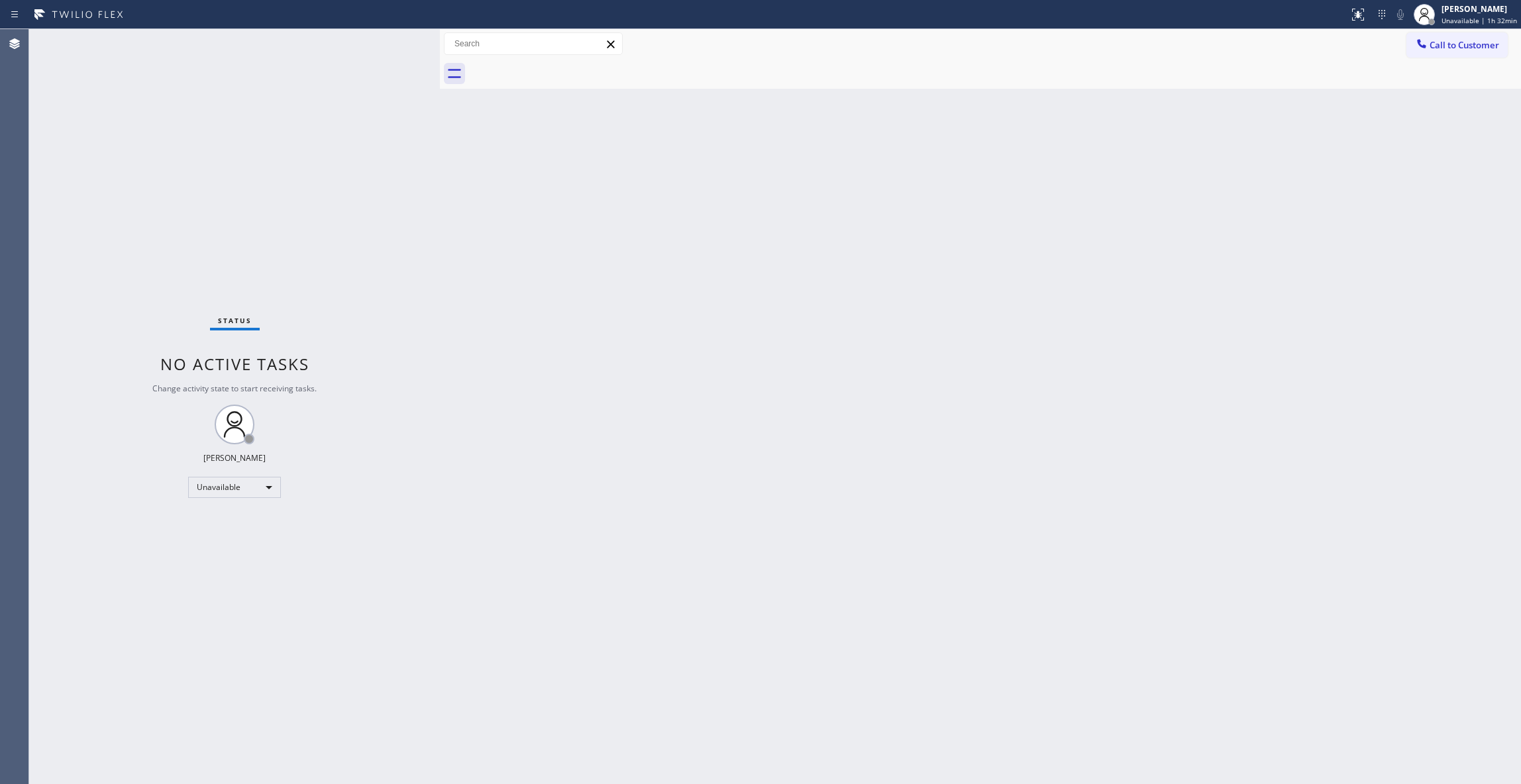
drag, startPoint x: 22, startPoint y: 216, endPoint x: 298, endPoint y: 168, distance: 280.1
click at [22, 216] on div "Agent Desktop" at bounding box center [14, 406] width 29 height 755
click at [1450, 51] on button "Call to Customer" at bounding box center [1457, 44] width 101 height 25
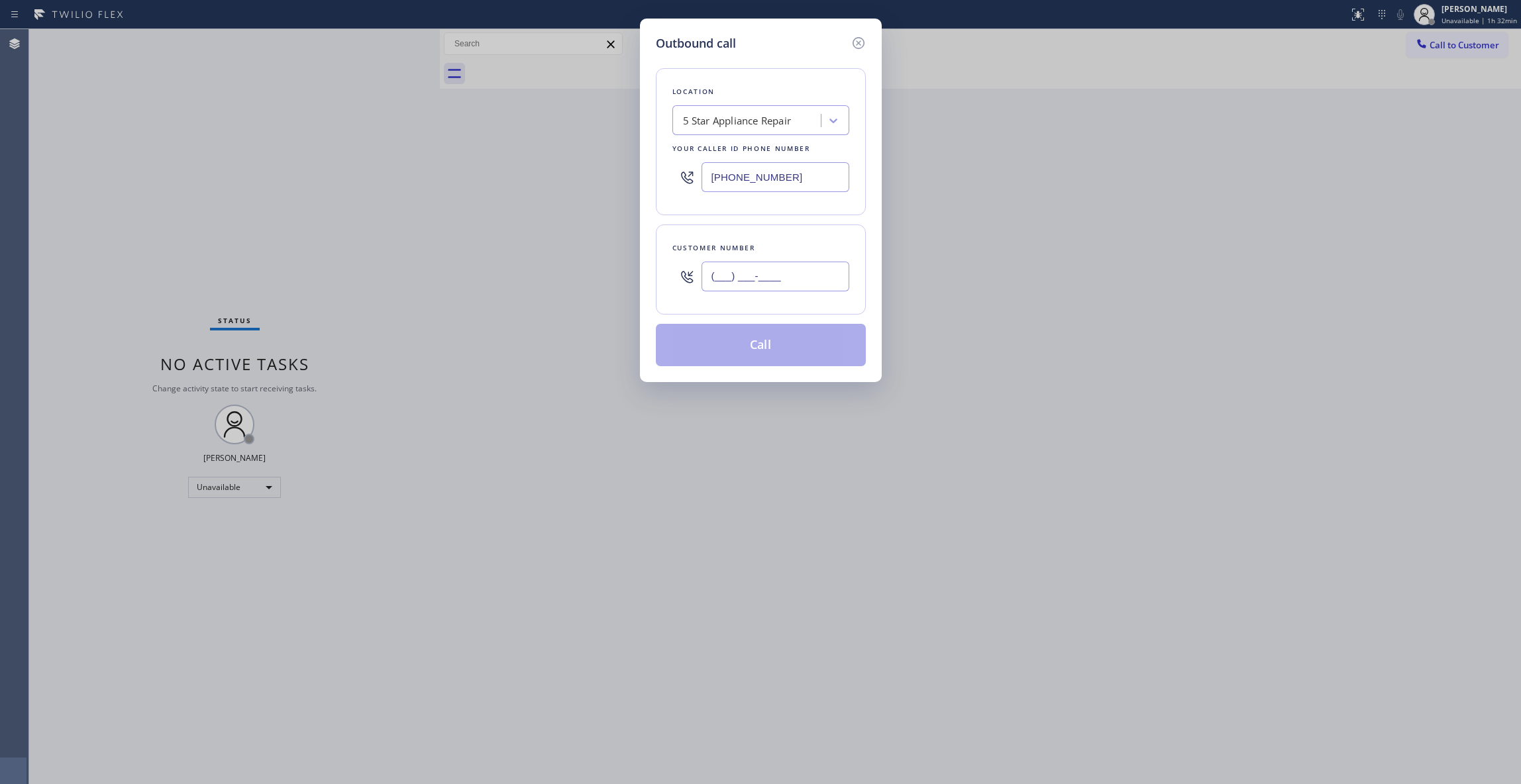
click at [748, 291] on input "(___) ___-____" at bounding box center [775, 277] width 148 height 30
paste input "645) 223-3095"
type input "[PHONE_NUMBER]"
click at [734, 124] on div "5 Star Appliance Repair" at bounding box center [737, 121] width 109 height 16
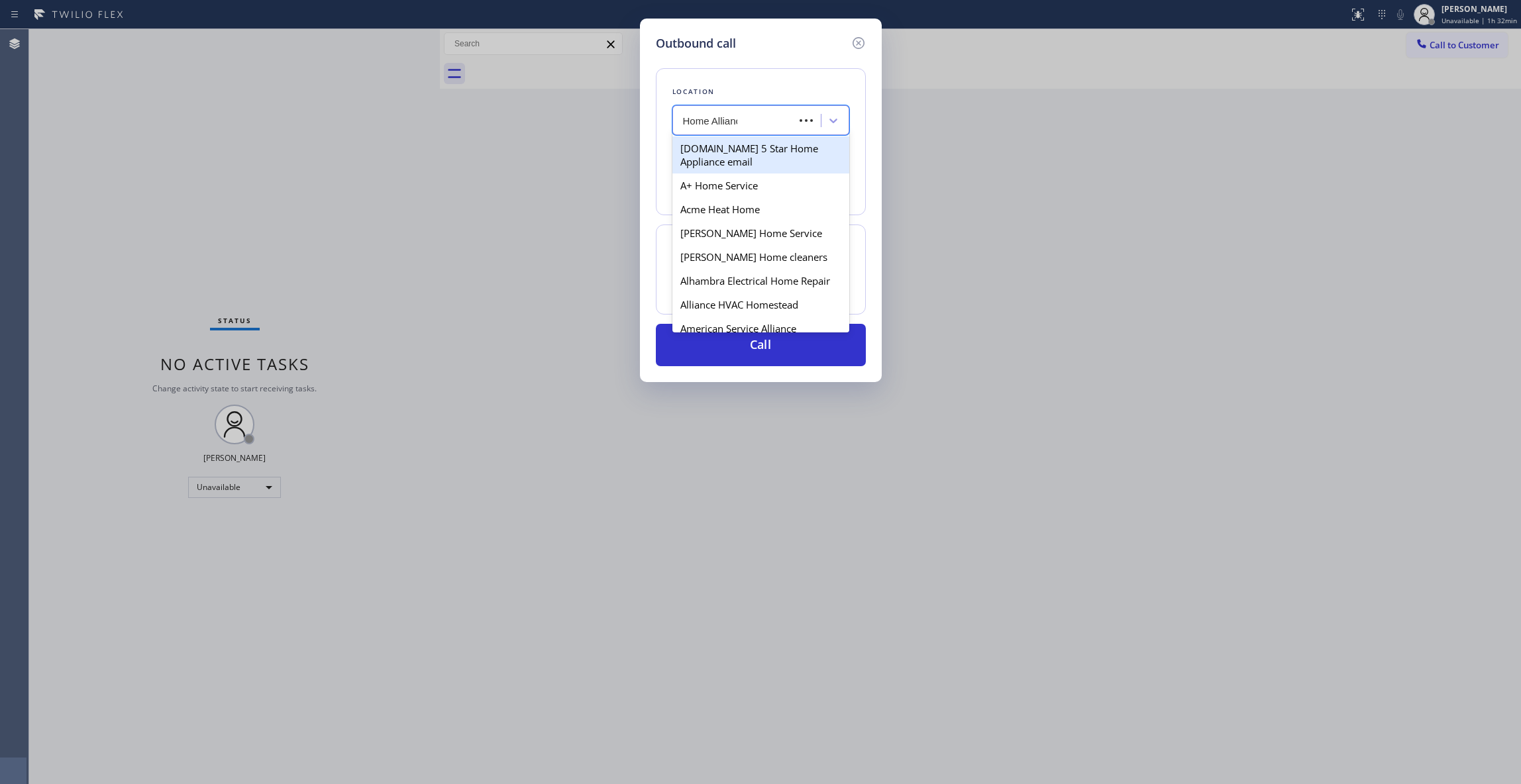
type input "Home Alliance"
click at [719, 151] on div "Home Alliance" at bounding box center [760, 148] width 177 height 23
type input "[PHONE_NUMBER]"
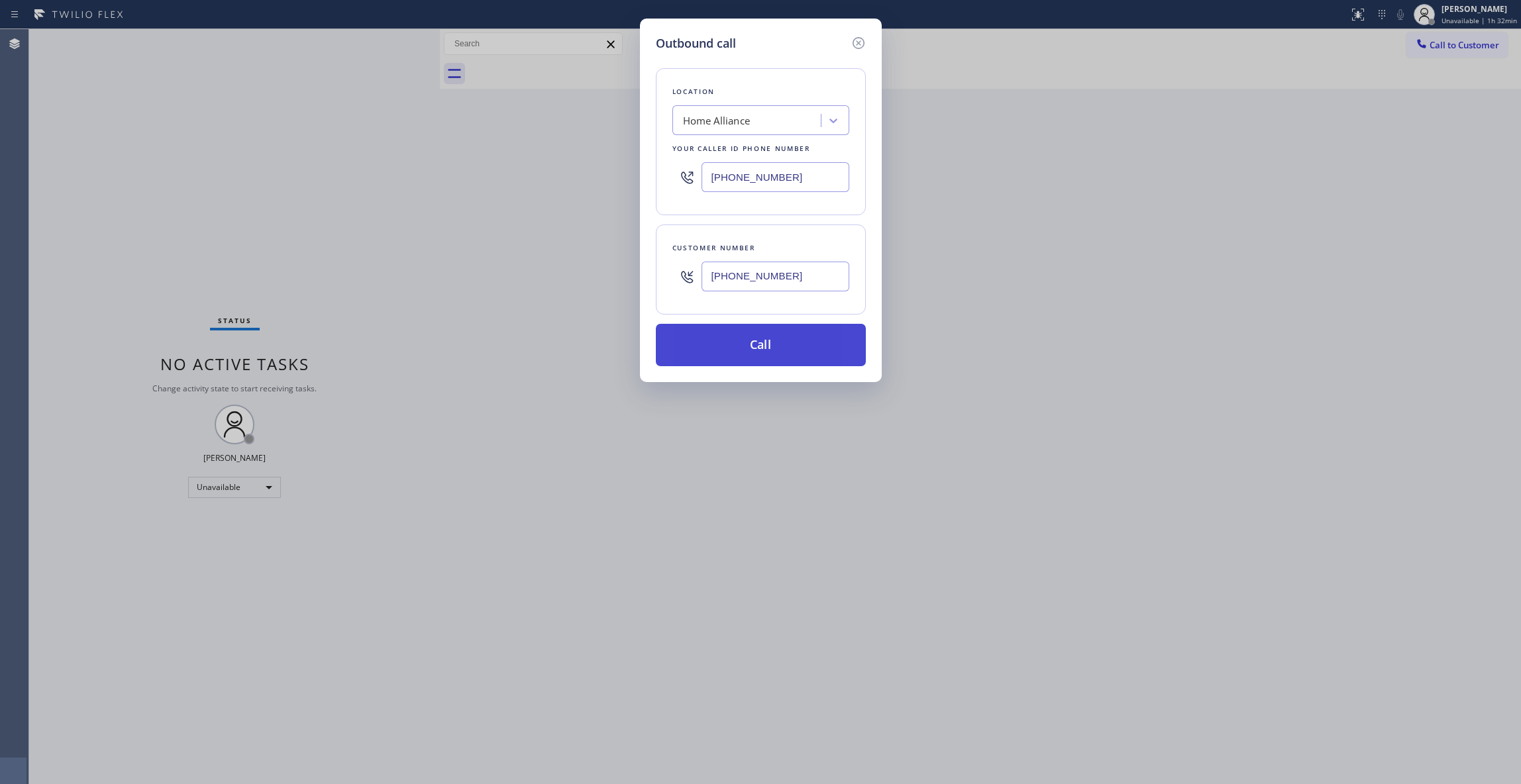
click at [755, 337] on button "Call" at bounding box center [760, 345] width 210 height 43
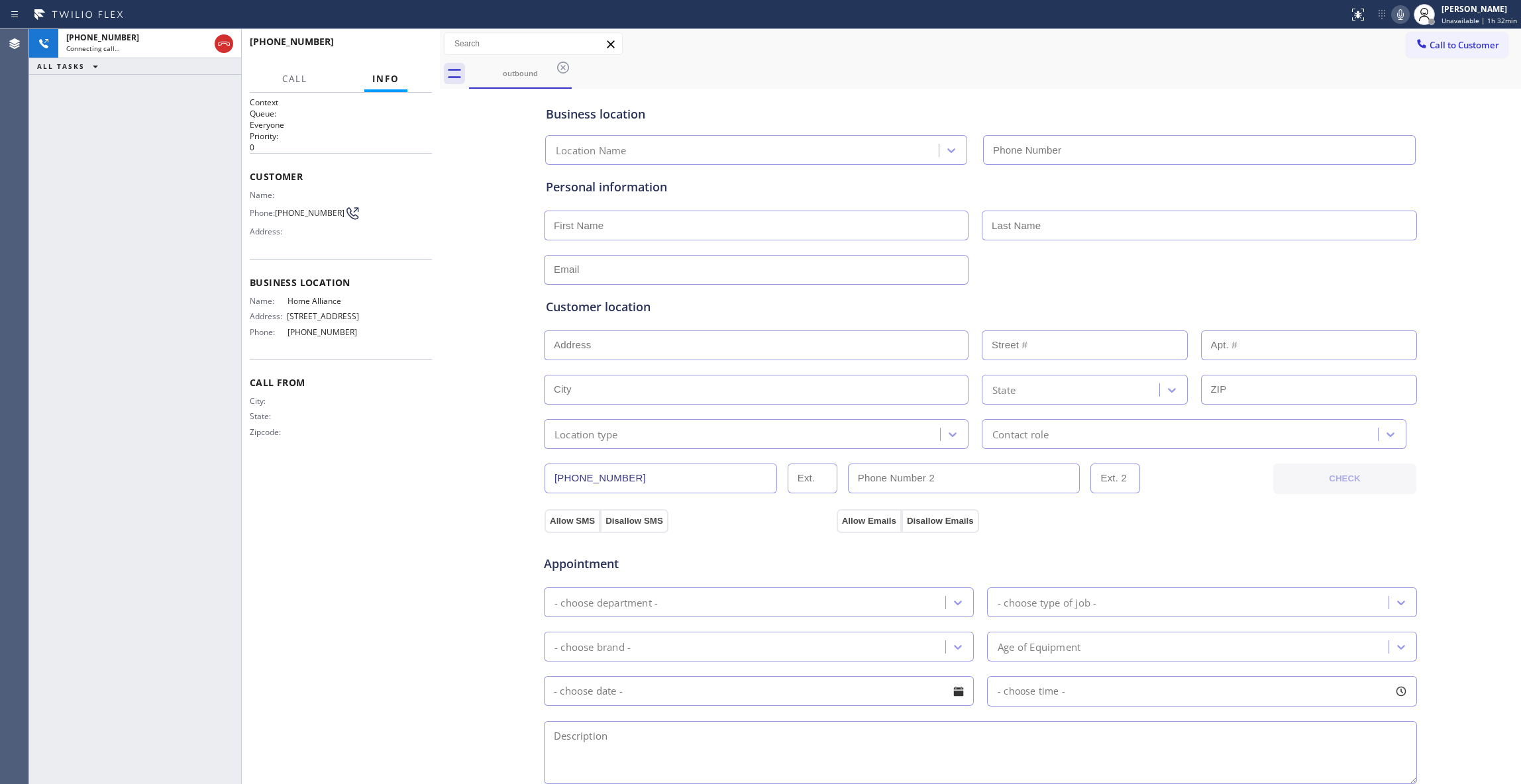
type input "[PHONE_NUMBER]"
click at [224, 44] on icon at bounding box center [224, 44] width 16 height 16
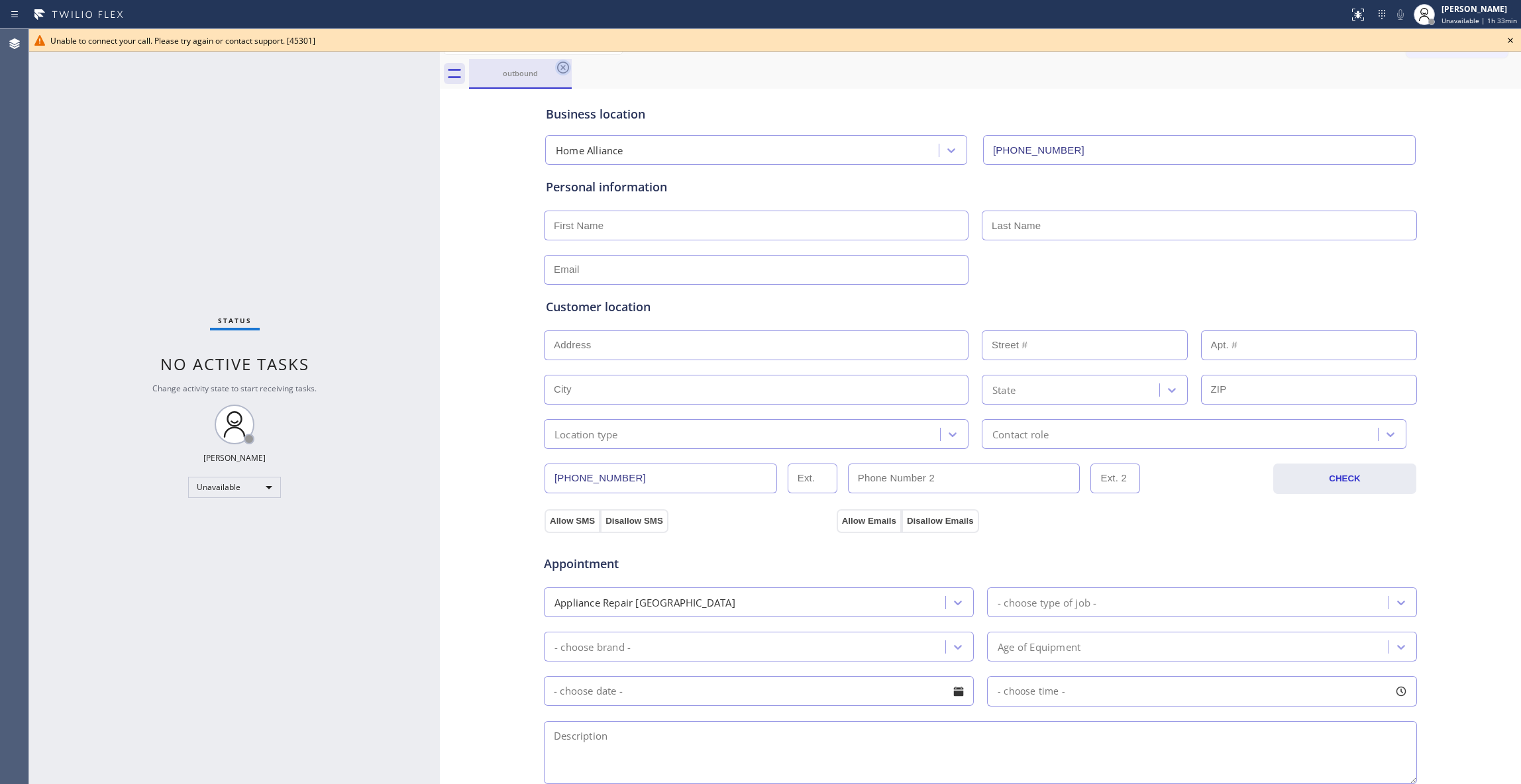
click at [565, 67] on icon at bounding box center [563, 68] width 16 height 16
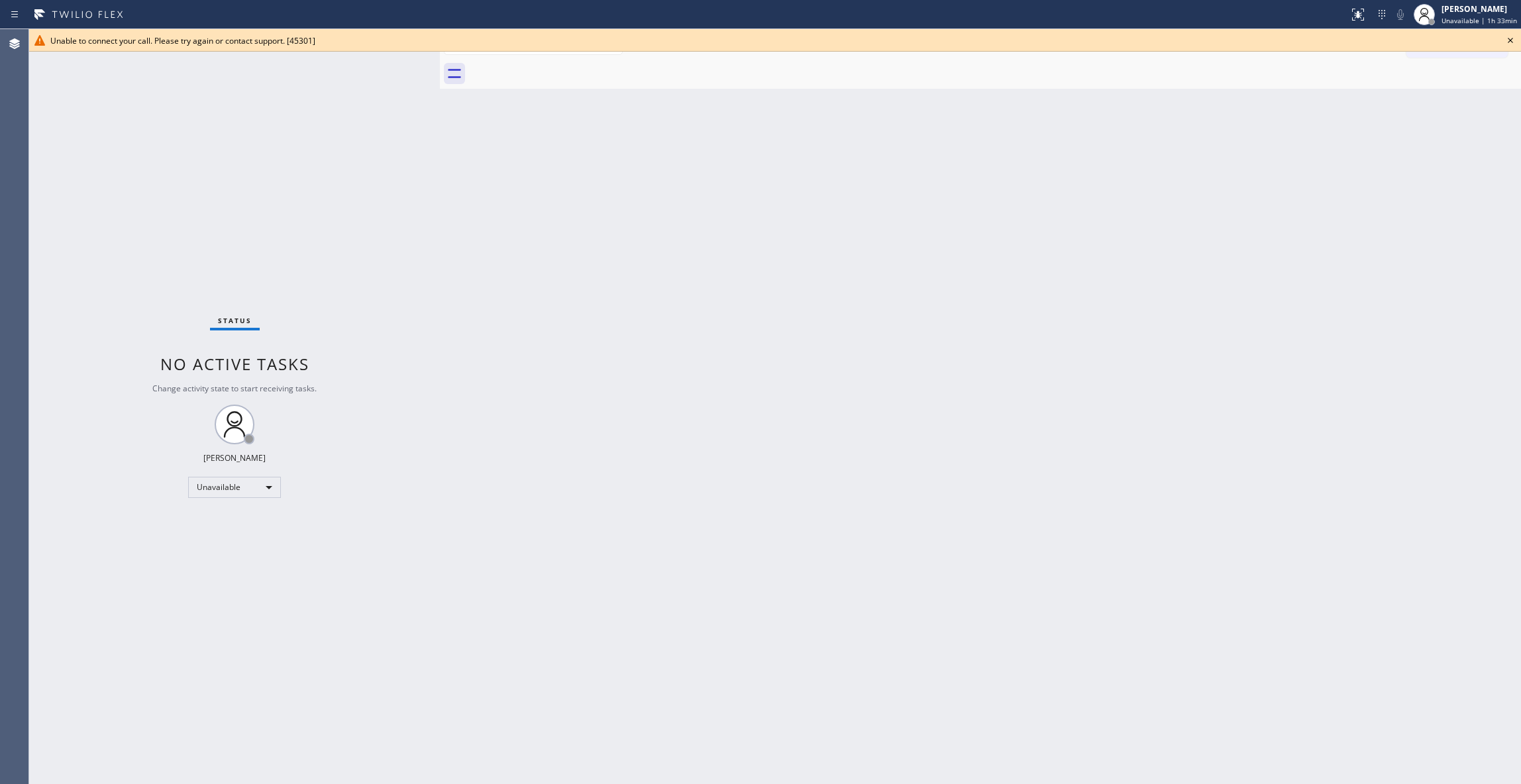
click at [1505, 40] on icon at bounding box center [1510, 40] width 16 height 16
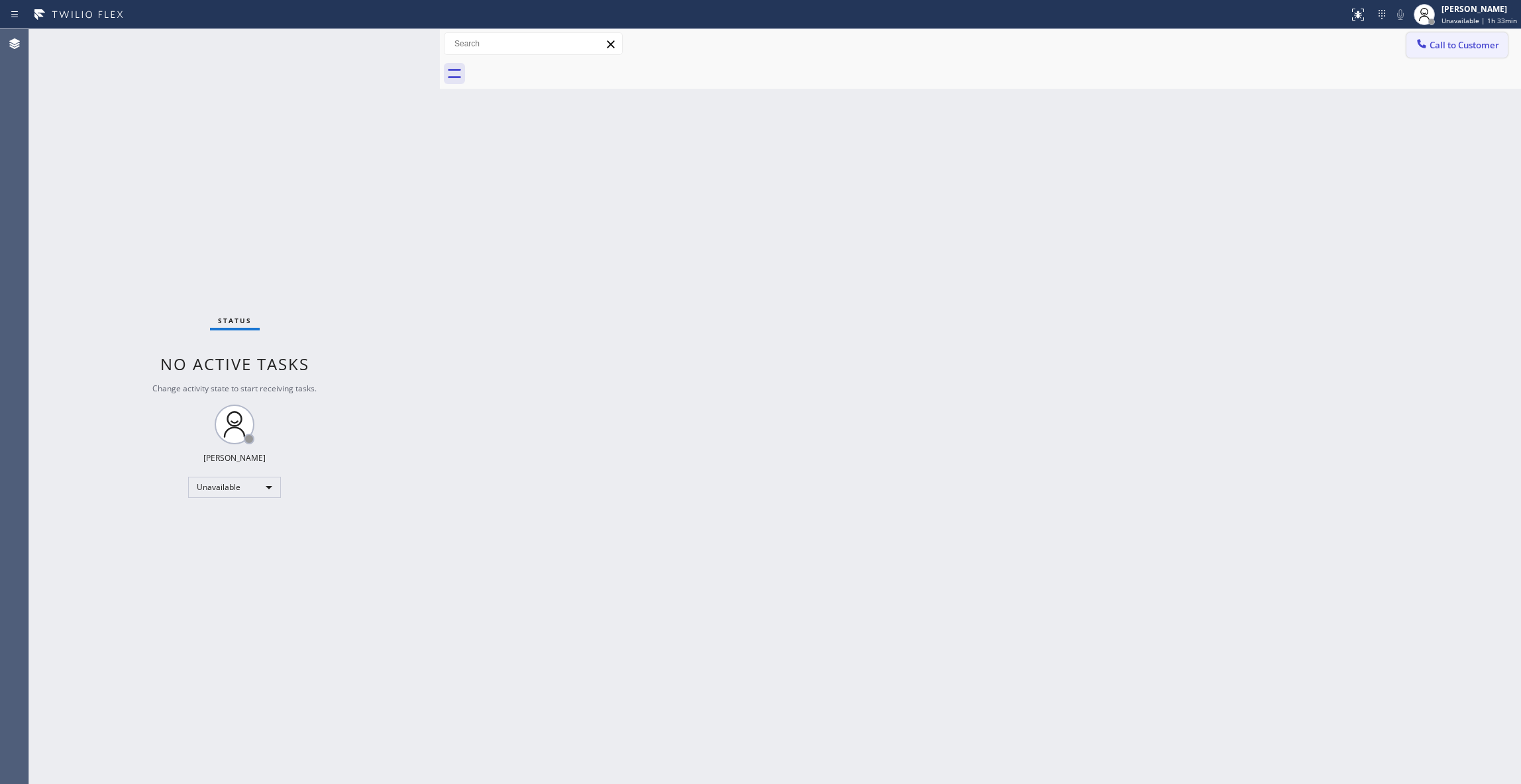
click at [1476, 43] on span "Call to Customer" at bounding box center [1464, 45] width 70 height 12
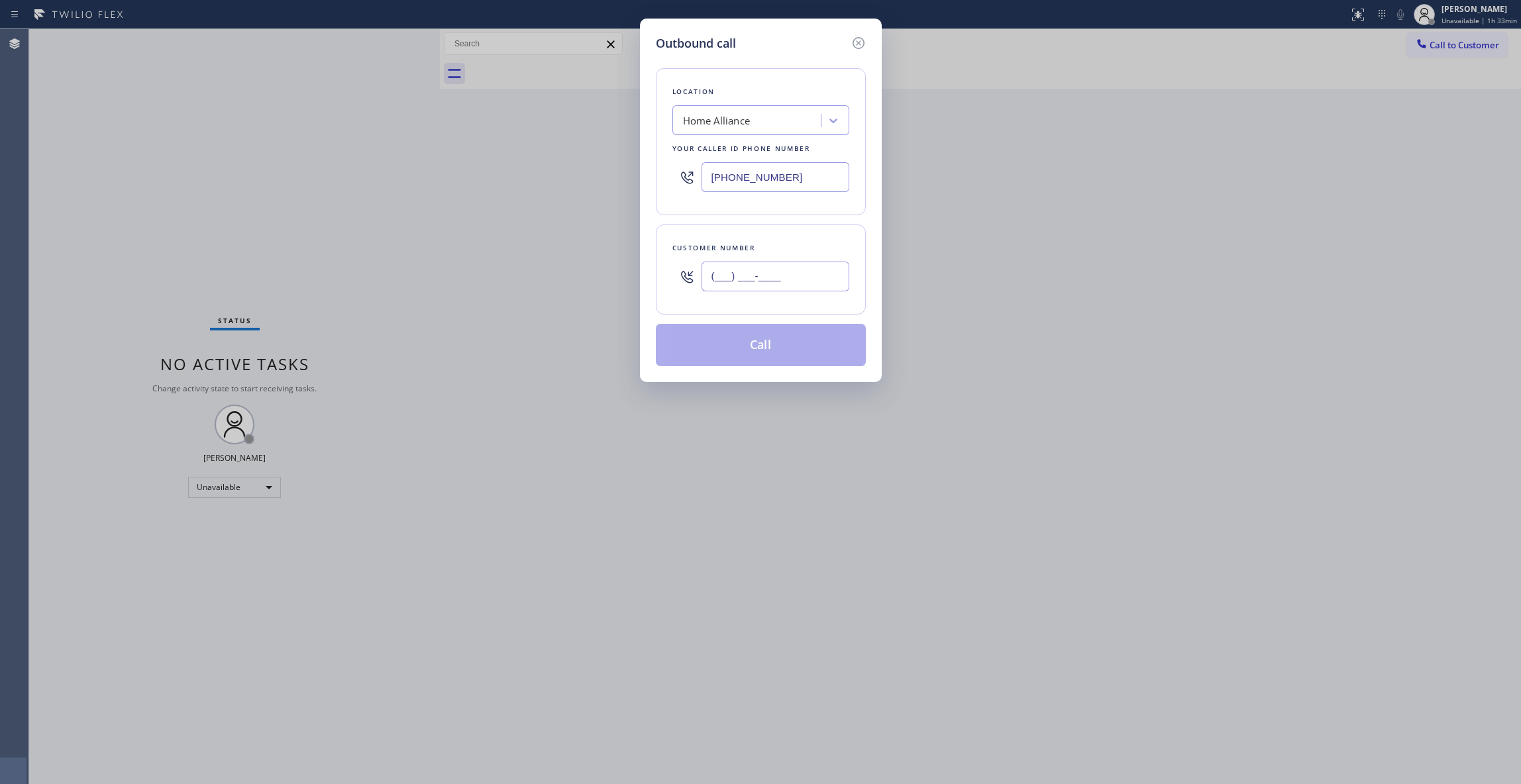
click at [767, 282] on input "(___) ___-____" at bounding box center [775, 277] width 148 height 30
paste input "412) 944-7466"
type input "[PHONE_NUMBER]"
click at [715, 345] on button "Call" at bounding box center [760, 345] width 210 height 43
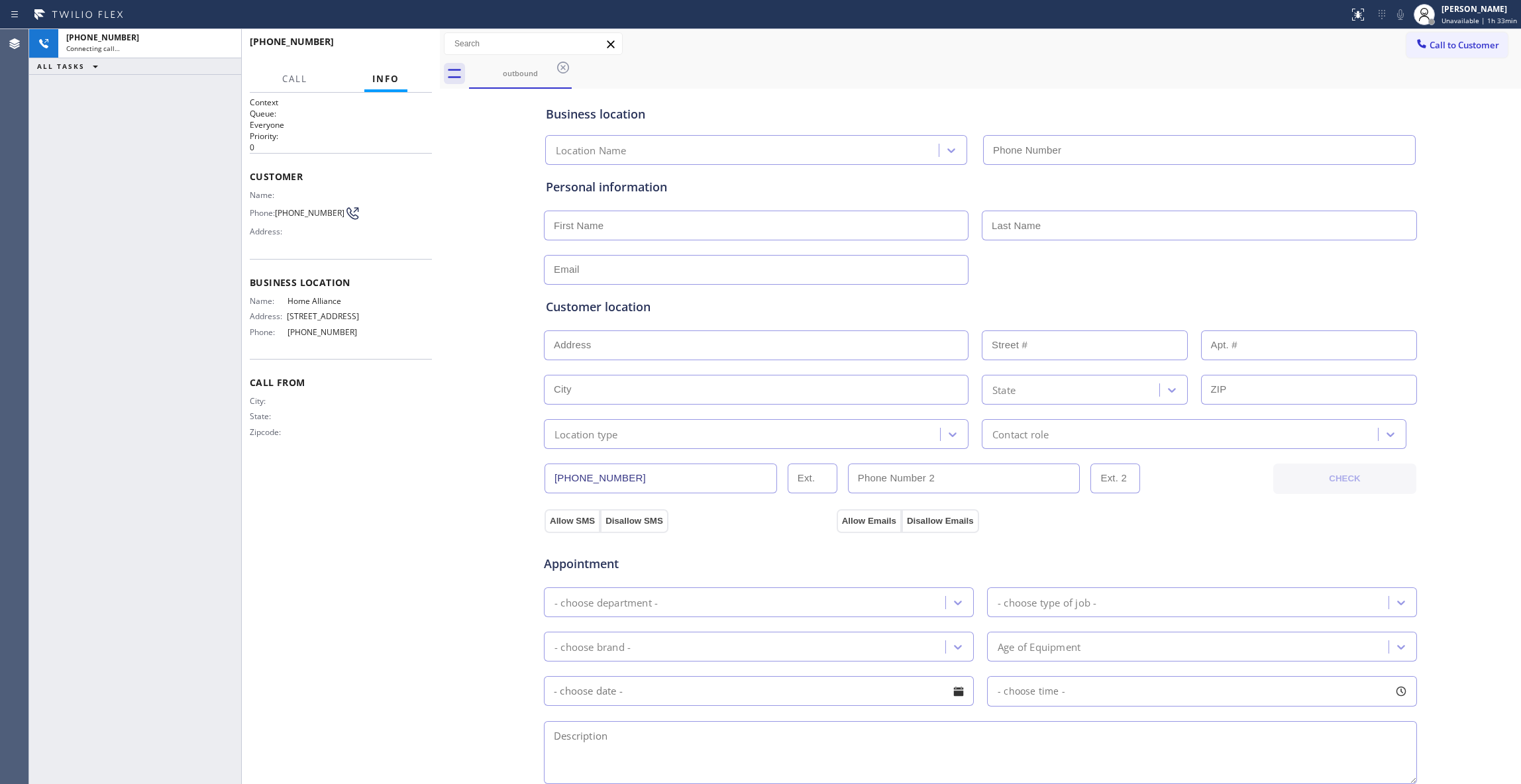
type input "[PHONE_NUMBER]"
drag, startPoint x: 477, startPoint y: 486, endPoint x: 444, endPoint y: 433, distance: 62.4
click at [466, 470] on div "Business location Home Alliance [PHONE_NUMBER] Personal information Customer lo…" at bounding box center [980, 545] width 1075 height 905
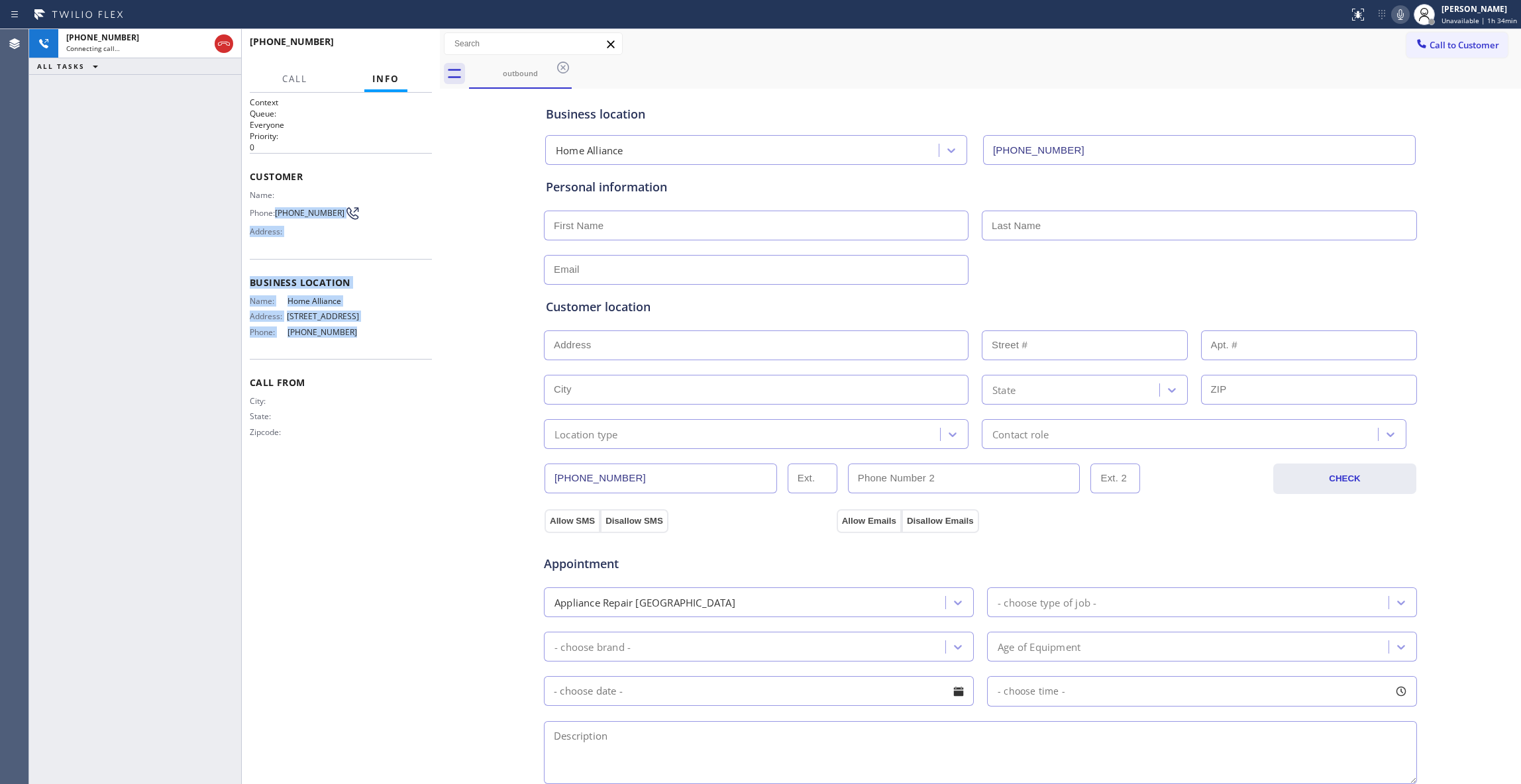
drag, startPoint x: 310, startPoint y: 308, endPoint x: 282, endPoint y: 212, distance: 100.0
click at [282, 212] on div "Context Queue: Everyone Priority: 0 Customer Name: Phone: [PHONE_NUMBER] Addres…" at bounding box center [340, 278] width 182 height 363
copy div "[PHONE_NUMBER] Address: Business location Name: Home Alliance Address: [STREET_…"
click at [396, 49] on span "HANG UP" at bounding box center [401, 47] width 40 height 10
click at [398, 48] on span "COMPLETE" at bounding box center [399, 47] width 46 height 10
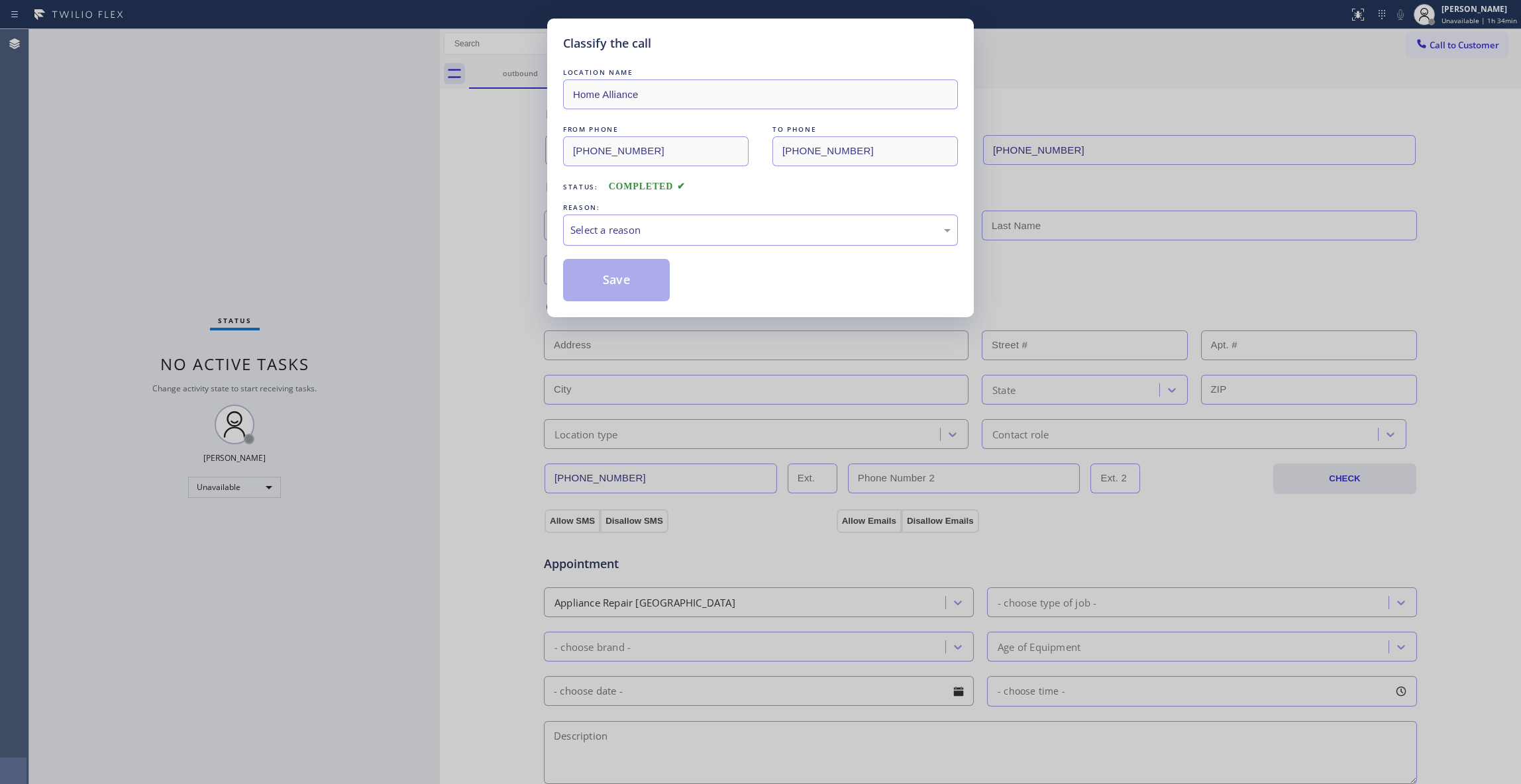
click at [642, 231] on div "Select a reason" at bounding box center [760, 231] width 380 height 16
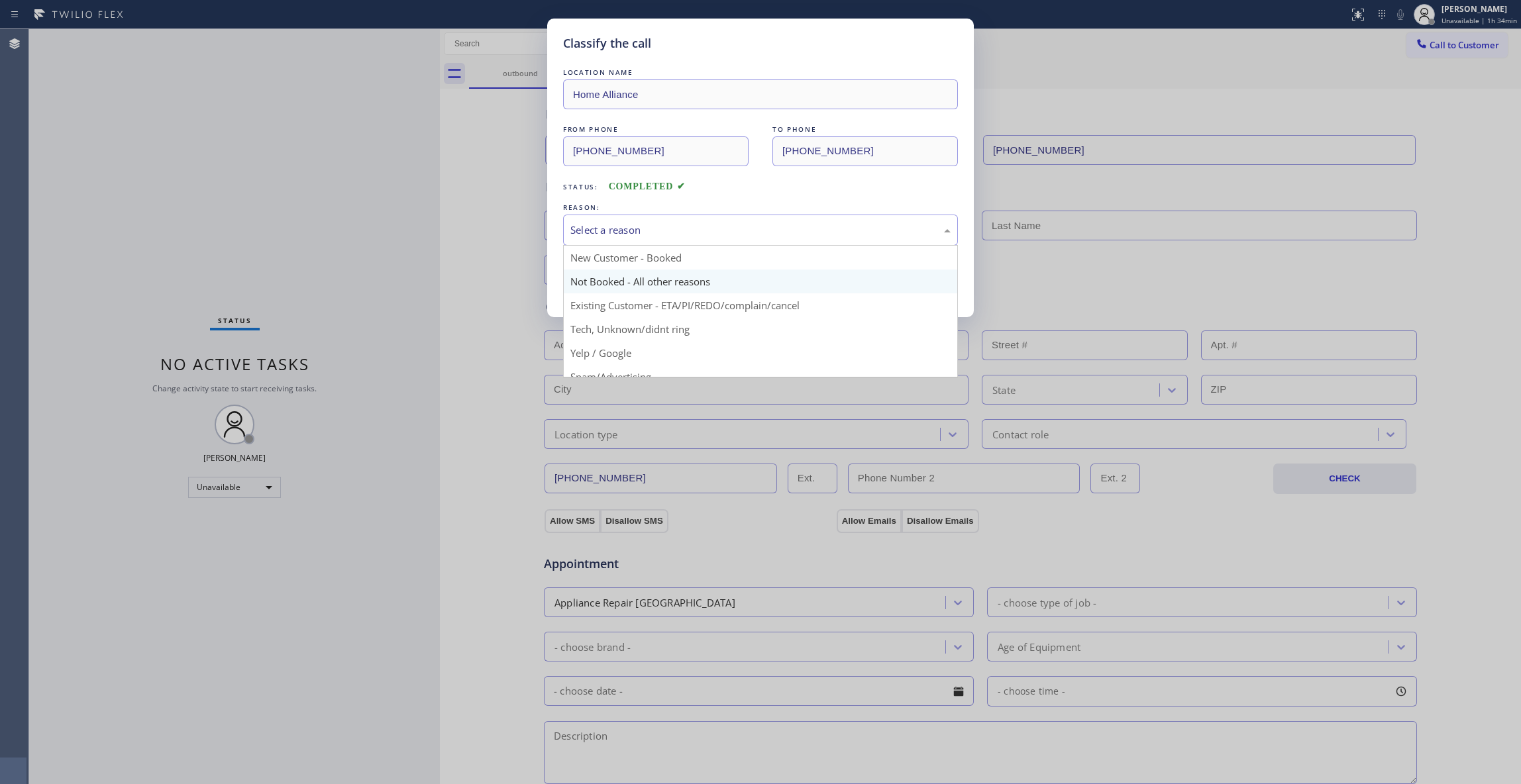
click at [615, 285] on button "Save" at bounding box center [616, 280] width 107 height 43
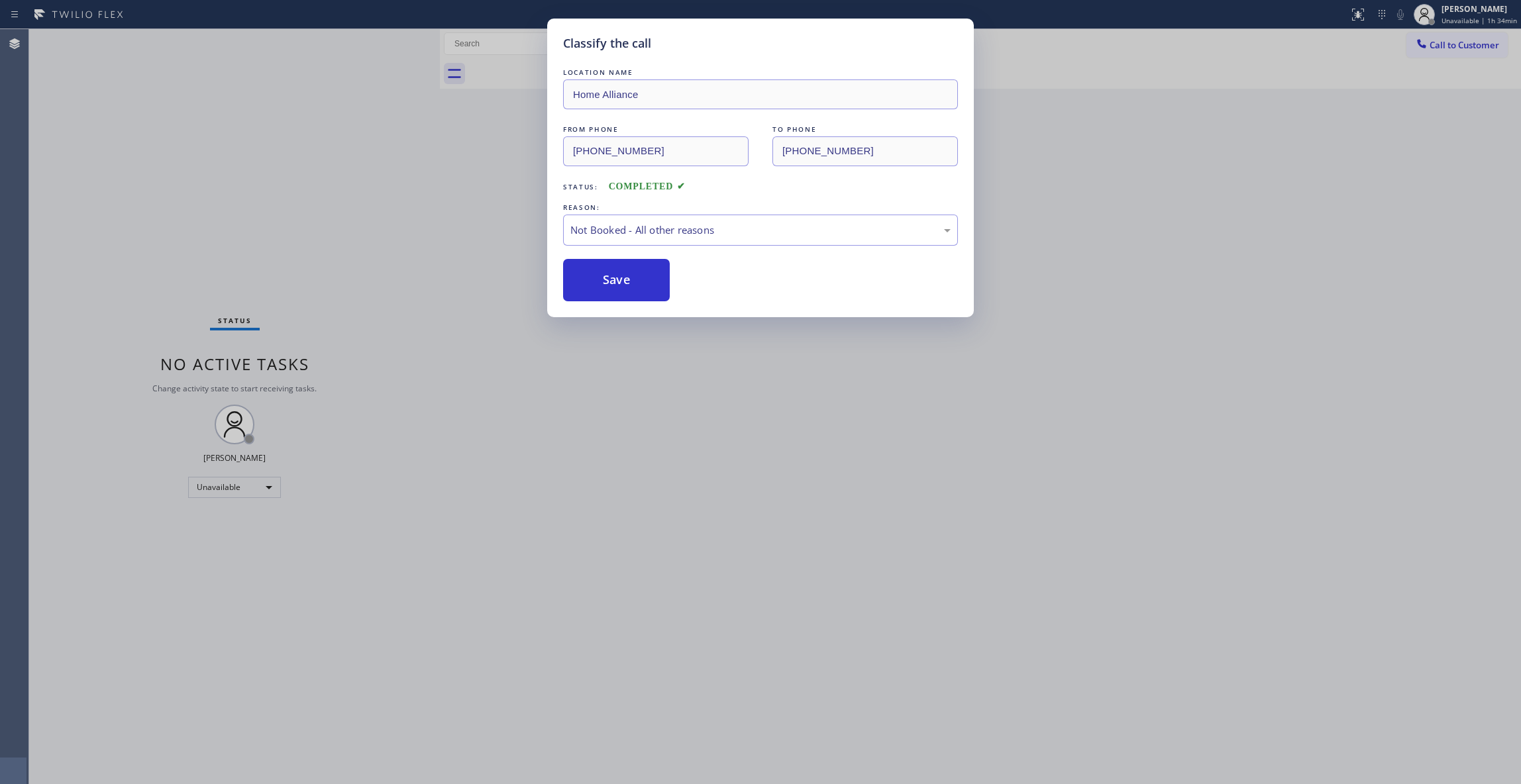
click at [615, 285] on button "Save" at bounding box center [616, 280] width 107 height 43
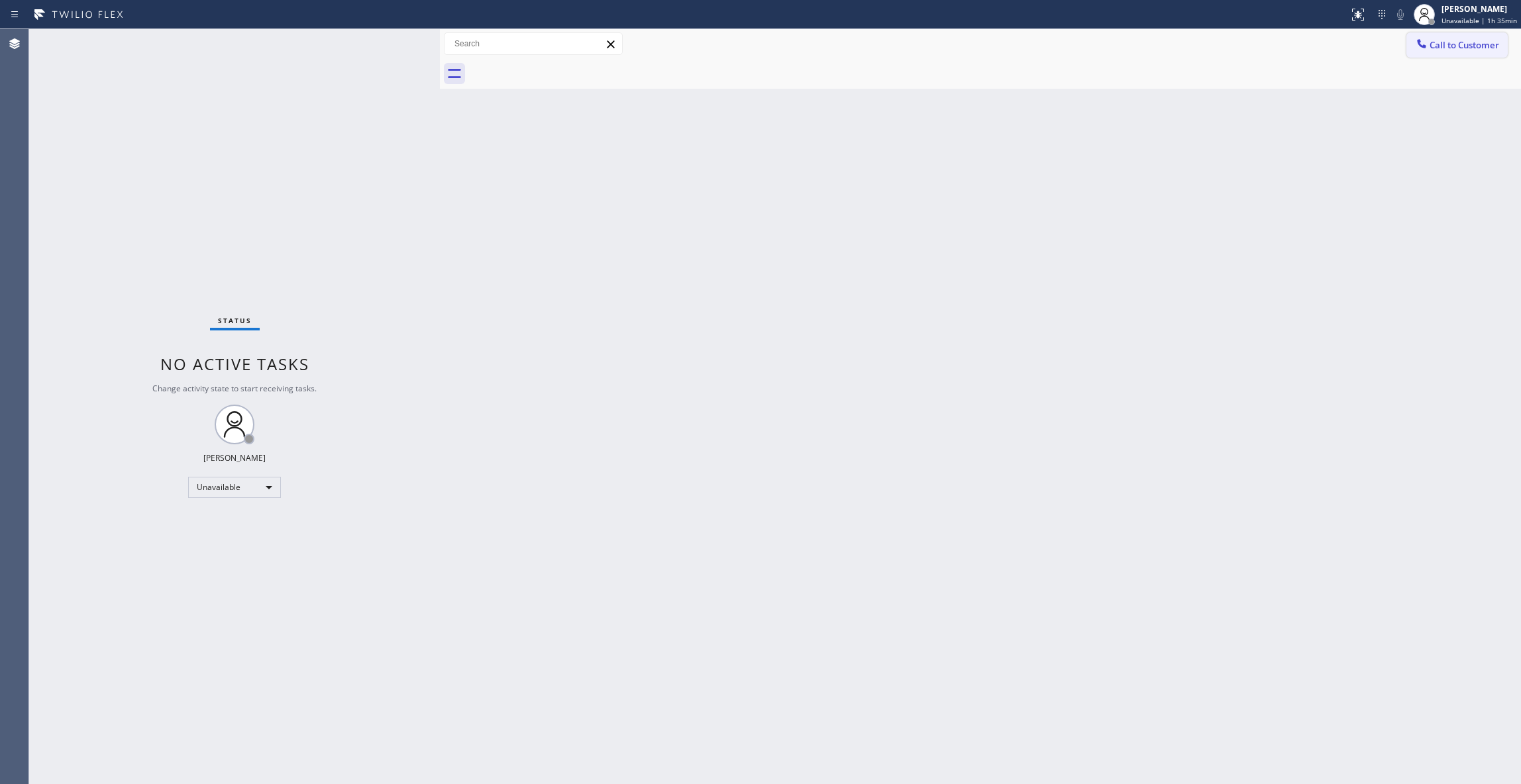
click at [1480, 48] on span "Call to Customer" at bounding box center [1464, 45] width 70 height 12
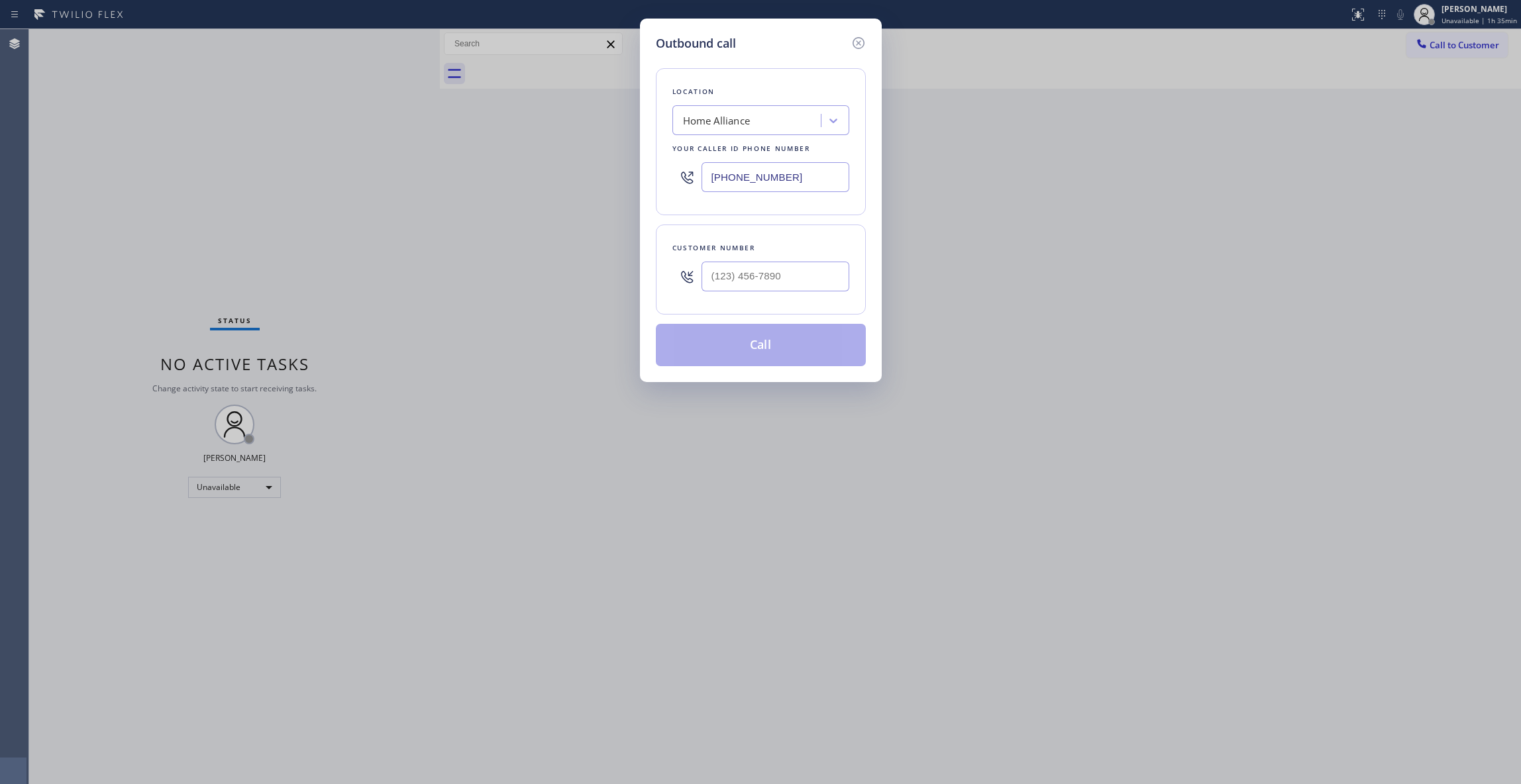
drag, startPoint x: 798, startPoint y: 181, endPoint x: 71, endPoint y: 147, distance: 727.8
click at [88, 117] on div "Outbound call Location Home Alliance Your caller id phone number [PHONE_NUMBER]…" at bounding box center [760, 392] width 1521 height 784
paste input "55) 731-4952"
type input "[PHONE_NUMBER]"
click at [785, 281] on input "(___) ___-____" at bounding box center [775, 277] width 148 height 30
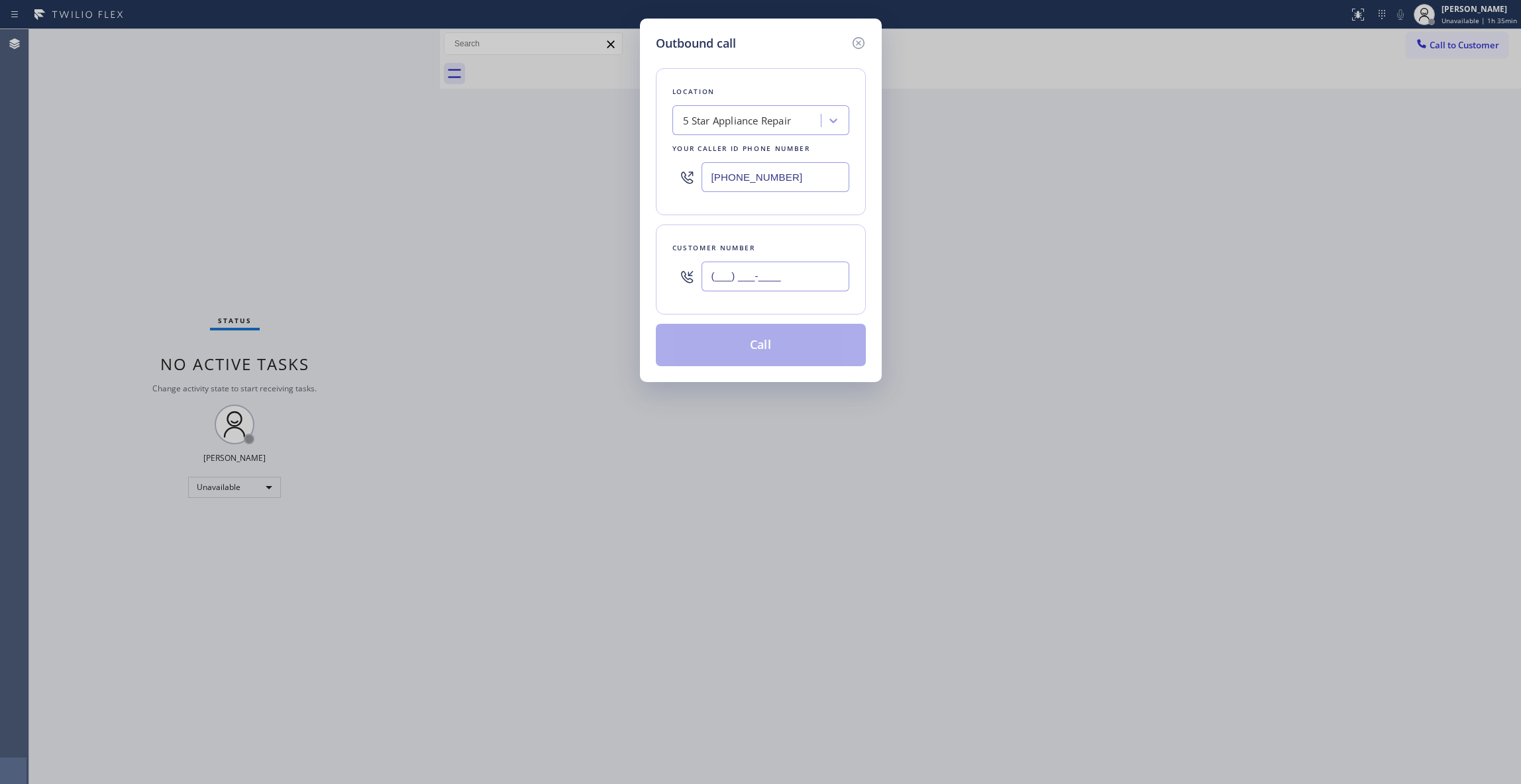
paste input "412) 944-7466"
type input "[PHONE_NUMBER]"
click at [769, 353] on button "Call" at bounding box center [760, 345] width 210 height 43
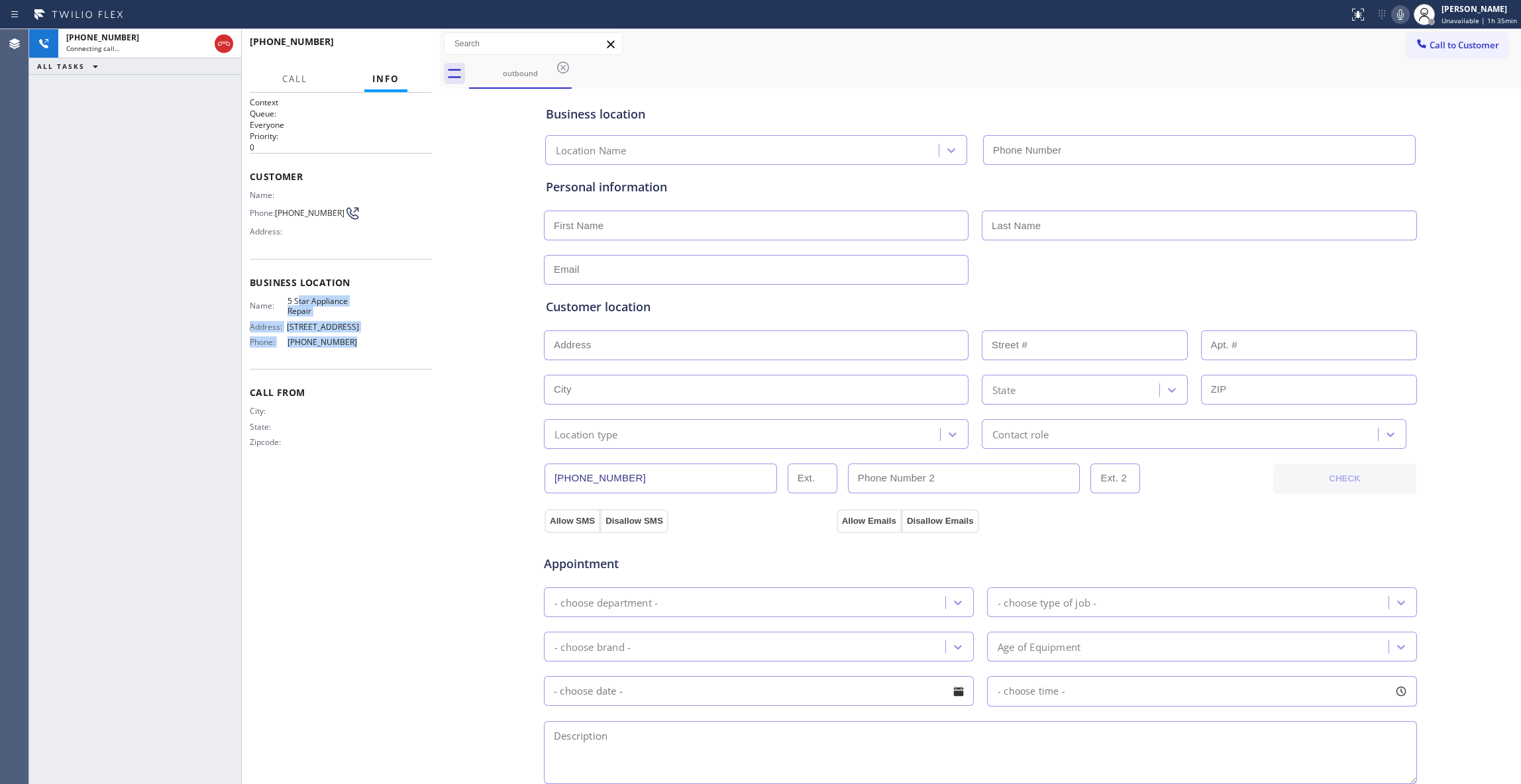
type input "[PHONE_NUMBER]"
drag, startPoint x: 360, startPoint y: 340, endPoint x: 287, endPoint y: 300, distance: 83.2
click at [287, 300] on div "Name: 5 Star Appliance Repair Address: [STREET_ADDRESS] Phone: [PHONE_NUMBER]" at bounding box center [340, 324] width 182 height 57
click at [406, 51] on button "HANG UP" at bounding box center [401, 47] width 62 height 18
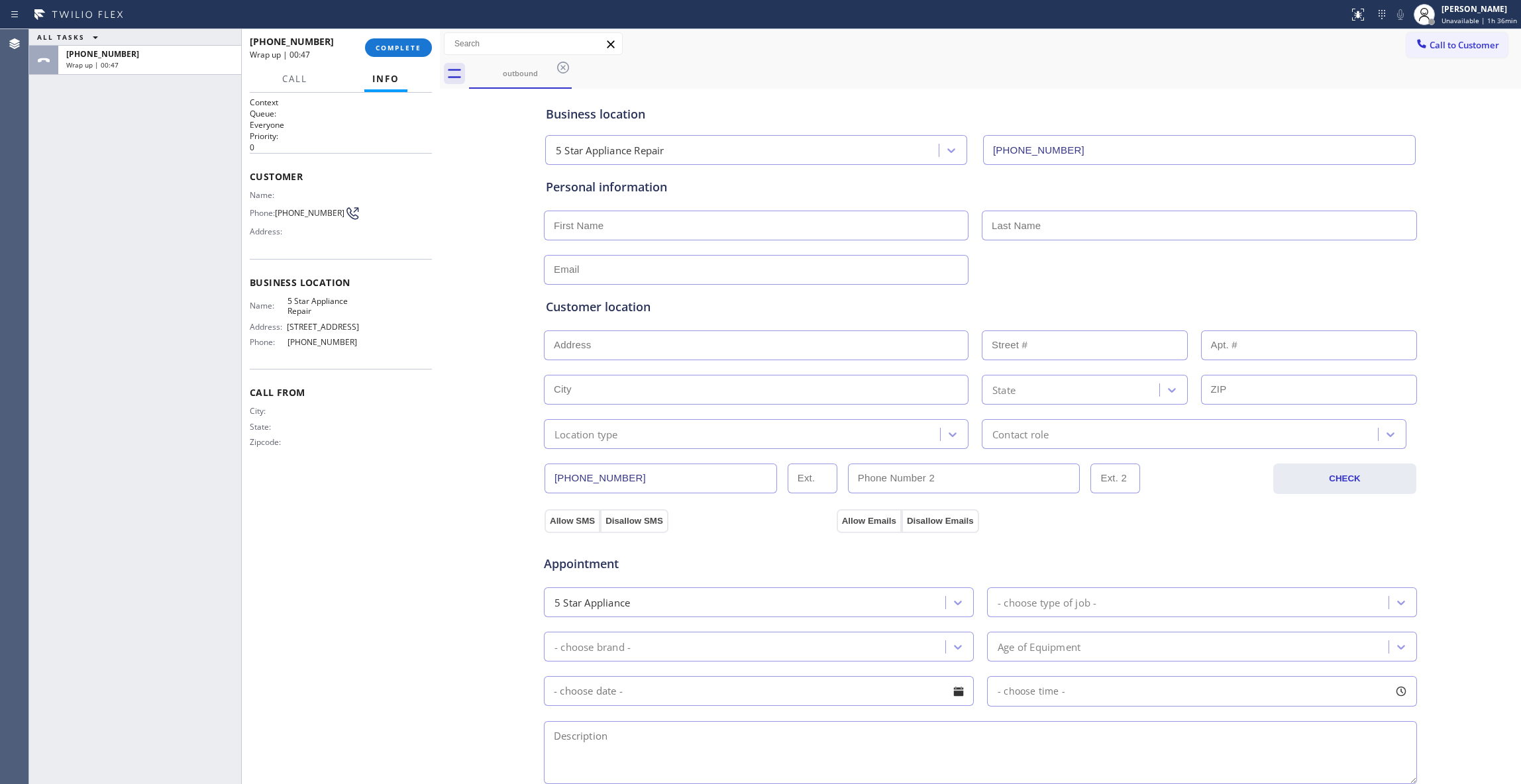
click at [17, 755] on div "Agent Desktop" at bounding box center [14, 406] width 29 height 755
click at [398, 46] on span "COMPLETE" at bounding box center [399, 47] width 46 height 10
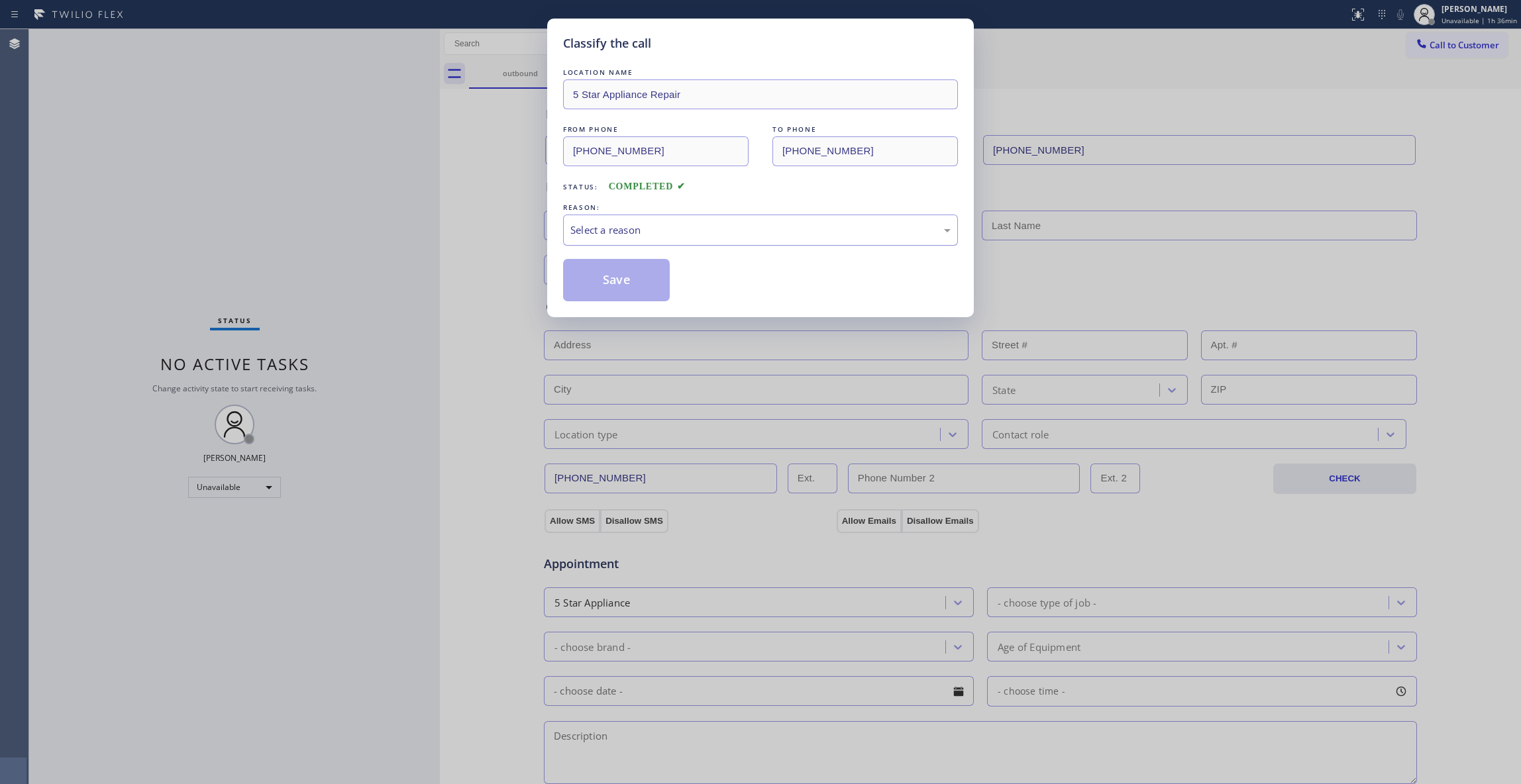
click at [610, 215] on div "Select a reason" at bounding box center [760, 231] width 395 height 31
click at [620, 276] on button "Save" at bounding box center [616, 280] width 107 height 43
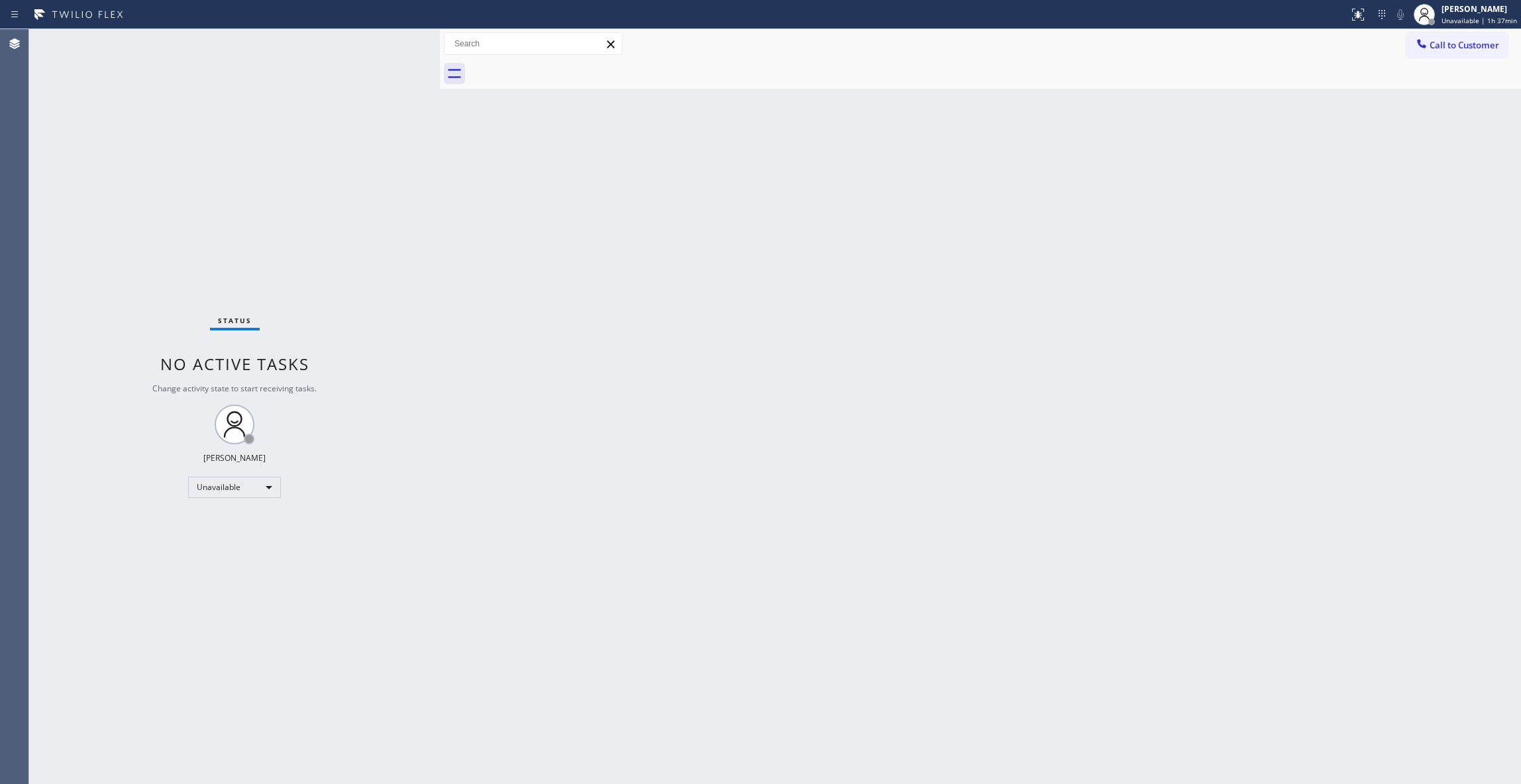
click at [165, 708] on div "Status No active tasks Change activity state to start receiving tasks. [PERSON_…" at bounding box center [234, 406] width 411 height 755
drag, startPoint x: 1474, startPoint y: 46, endPoint x: 1444, endPoint y: 49, distance: 30.1
click at [1473, 48] on span "Call to Customer" at bounding box center [1464, 45] width 70 height 12
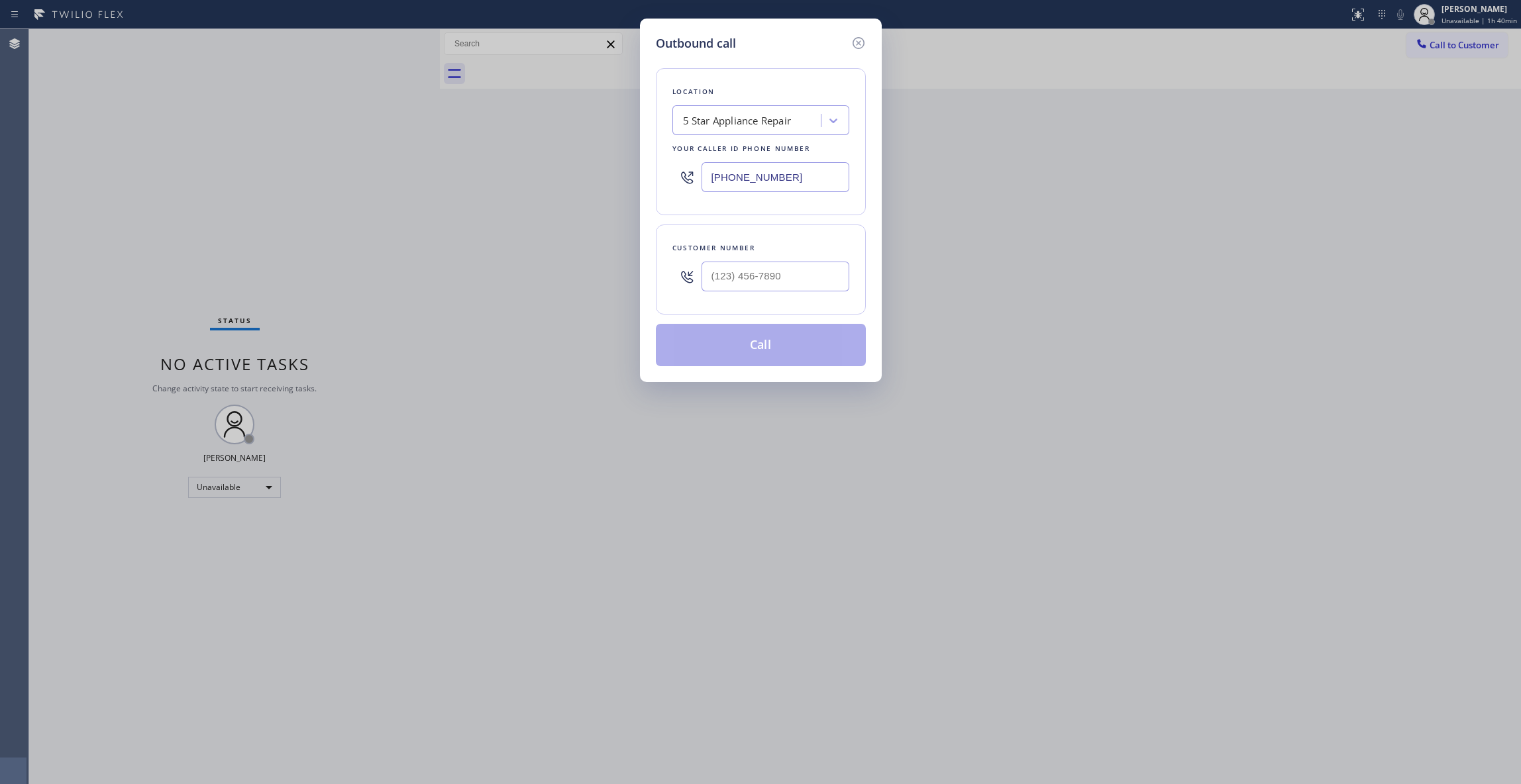
click at [789, 261] on div at bounding box center [775, 276] width 148 height 43
click at [787, 274] on input "(___) ___-____" at bounding box center [775, 277] width 148 height 30
paste input "302) 757-8929"
type input "[PHONE_NUMBER]"
click at [759, 352] on button "Call" at bounding box center [760, 345] width 210 height 43
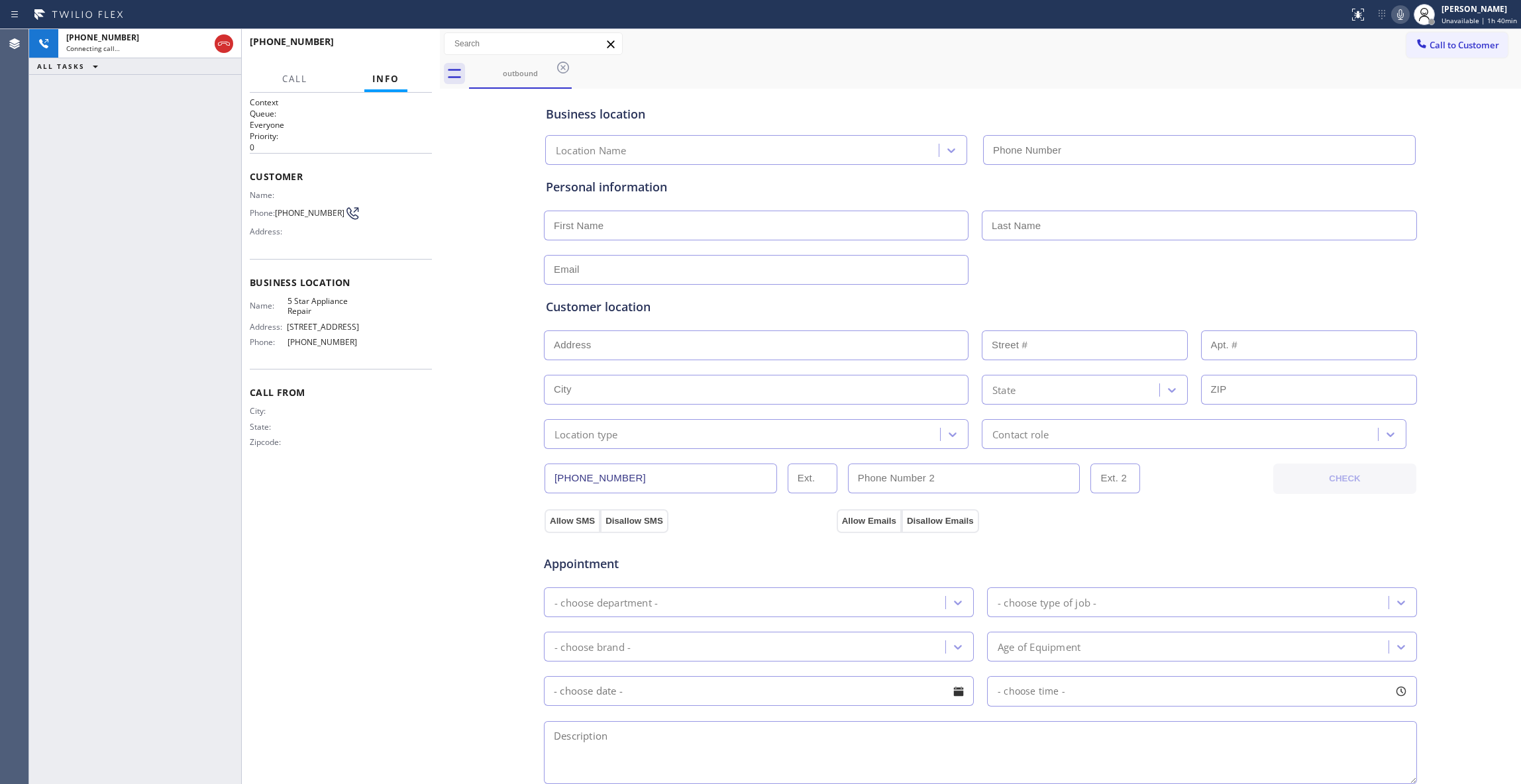
type input "[PHONE_NUMBER]"
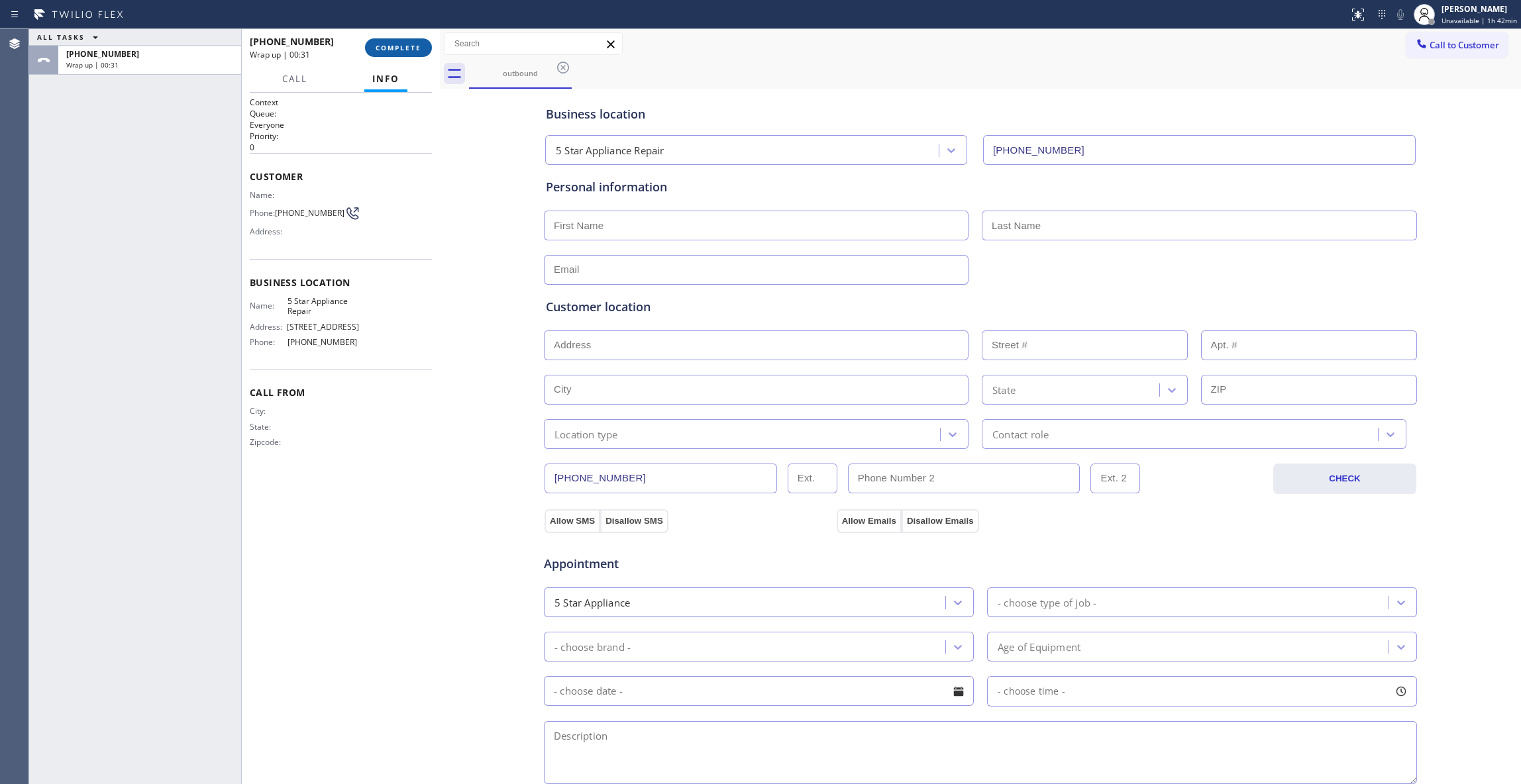
click at [400, 40] on button "COMPLETE" at bounding box center [398, 47] width 67 height 18
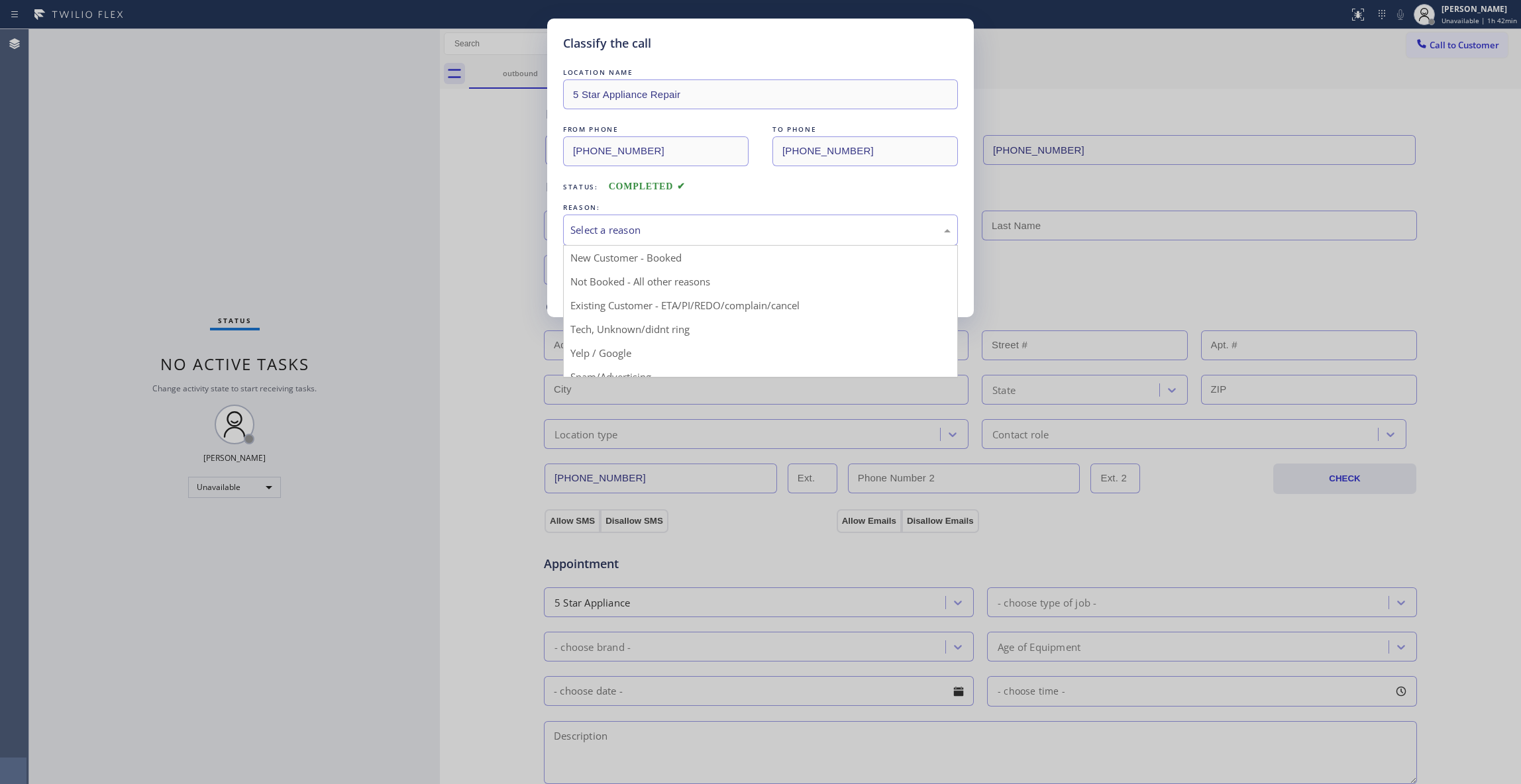
click at [580, 229] on div "Select a reason" at bounding box center [760, 231] width 380 height 16
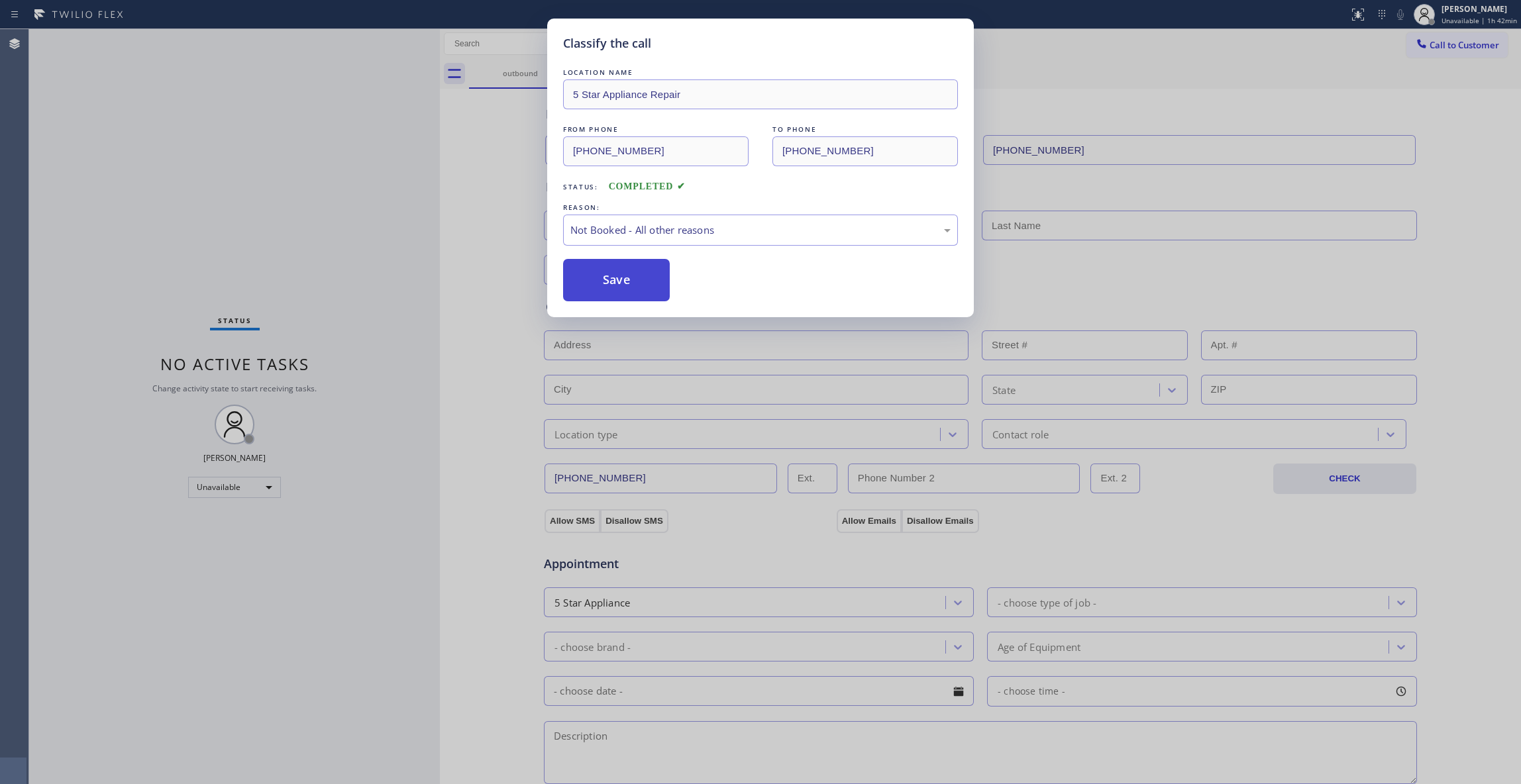
click at [606, 279] on button "Save" at bounding box center [616, 280] width 107 height 43
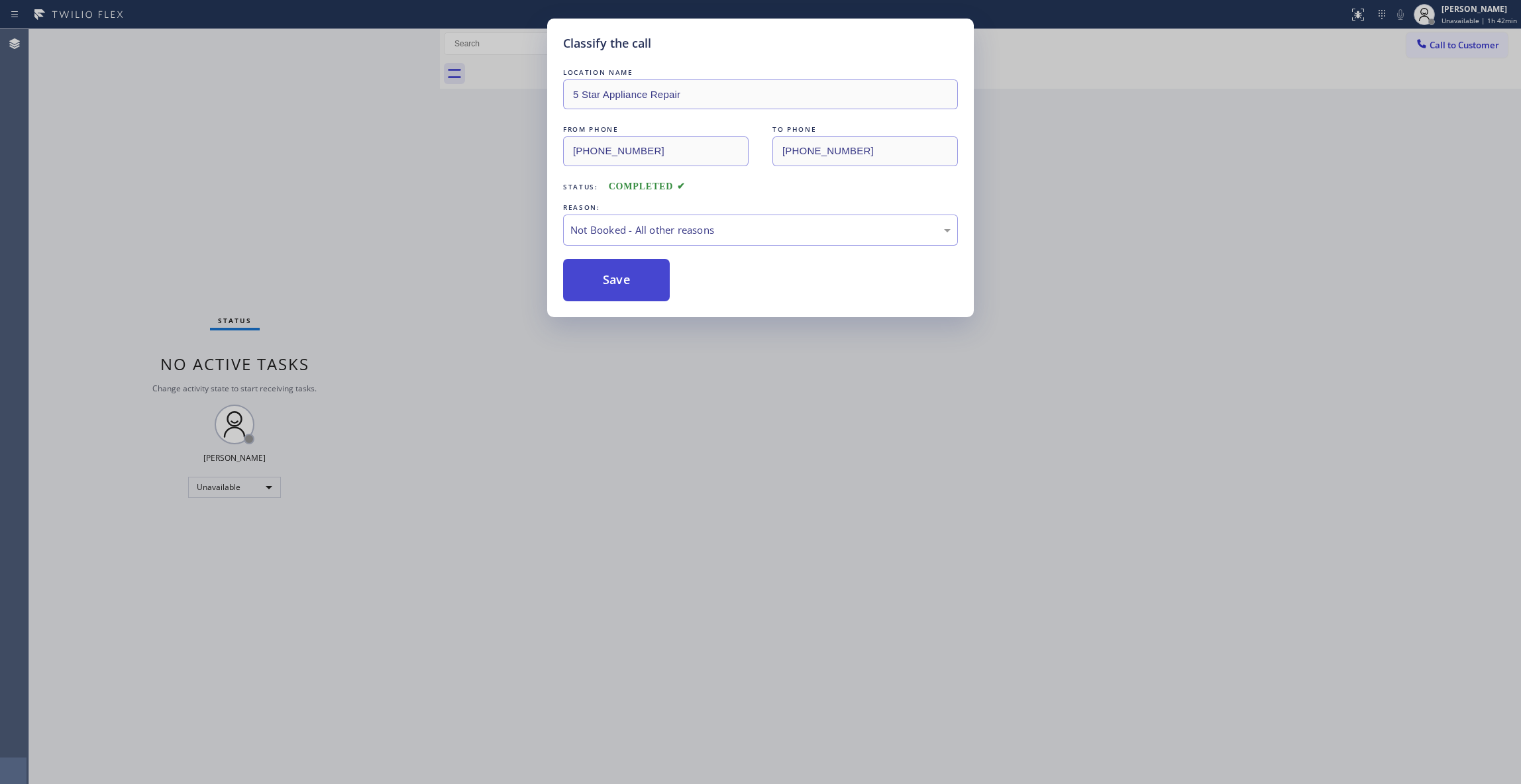
click at [606, 279] on button "Save" at bounding box center [616, 280] width 107 height 43
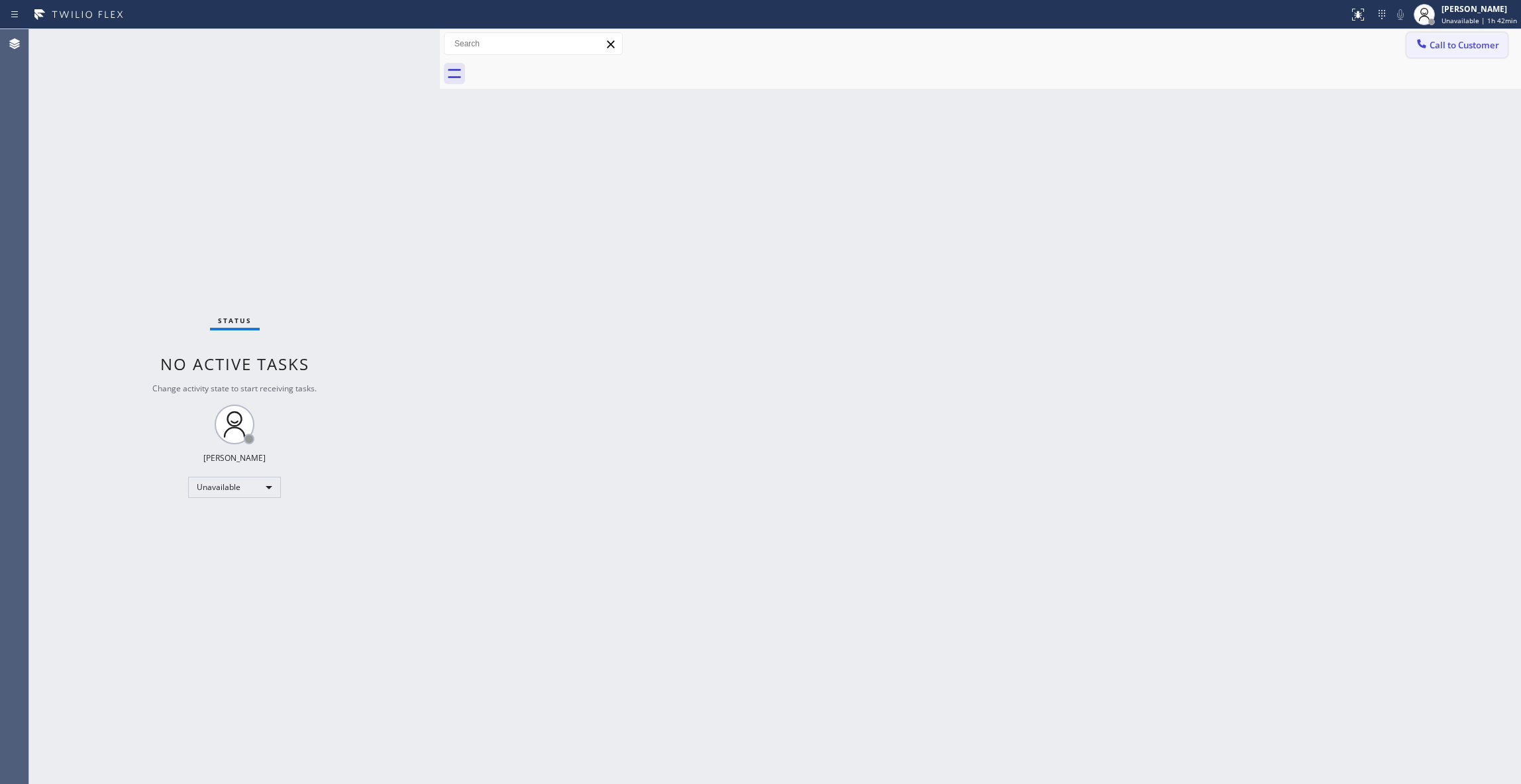
click at [1474, 48] on span "Call to Customer" at bounding box center [1464, 45] width 70 height 12
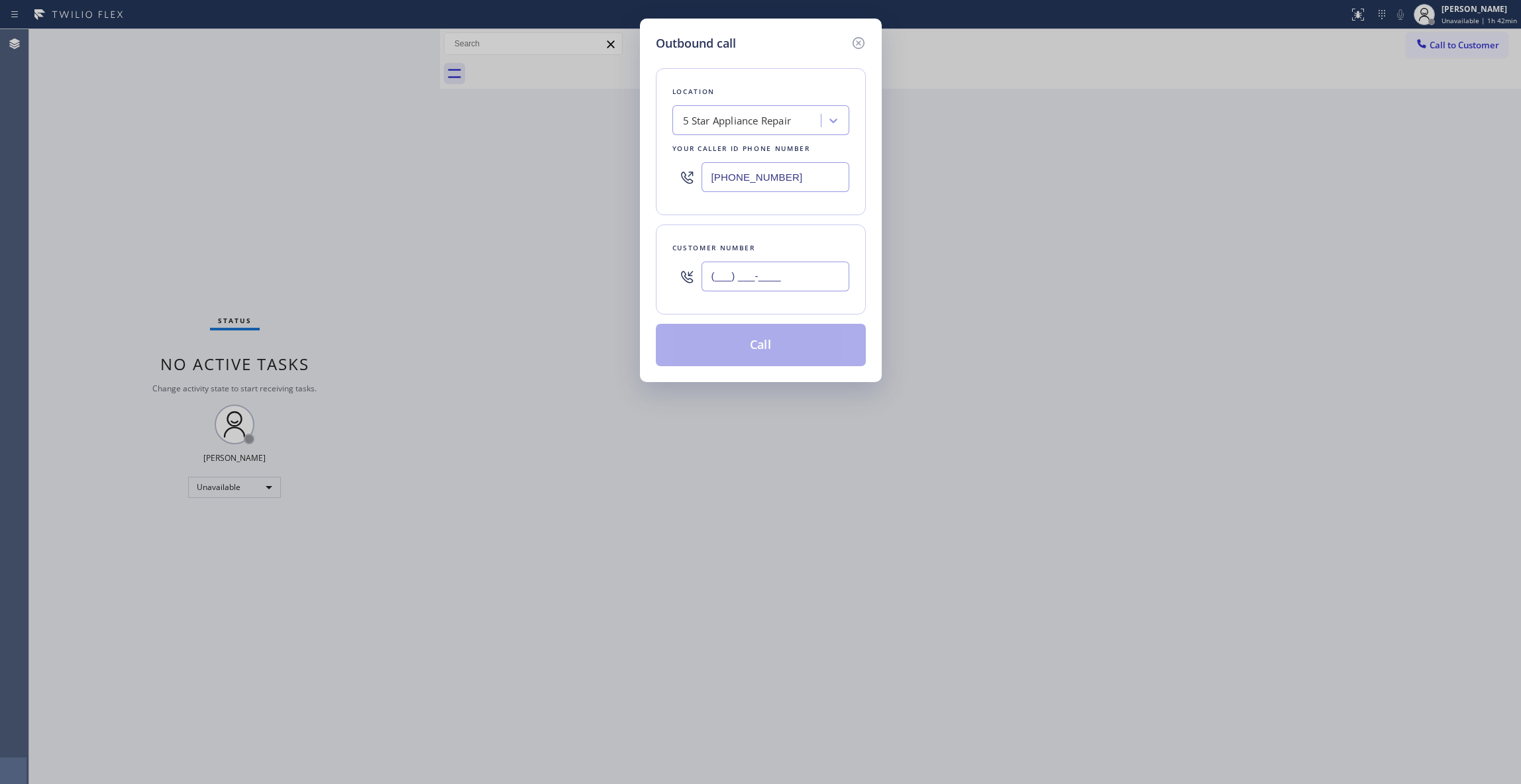
click at [806, 263] on input "(___) ___-____" at bounding box center [775, 277] width 148 height 30
paste input "614) 316-5200"
type input "[PHONE_NUMBER]"
click at [761, 350] on button "Call" at bounding box center [760, 345] width 210 height 43
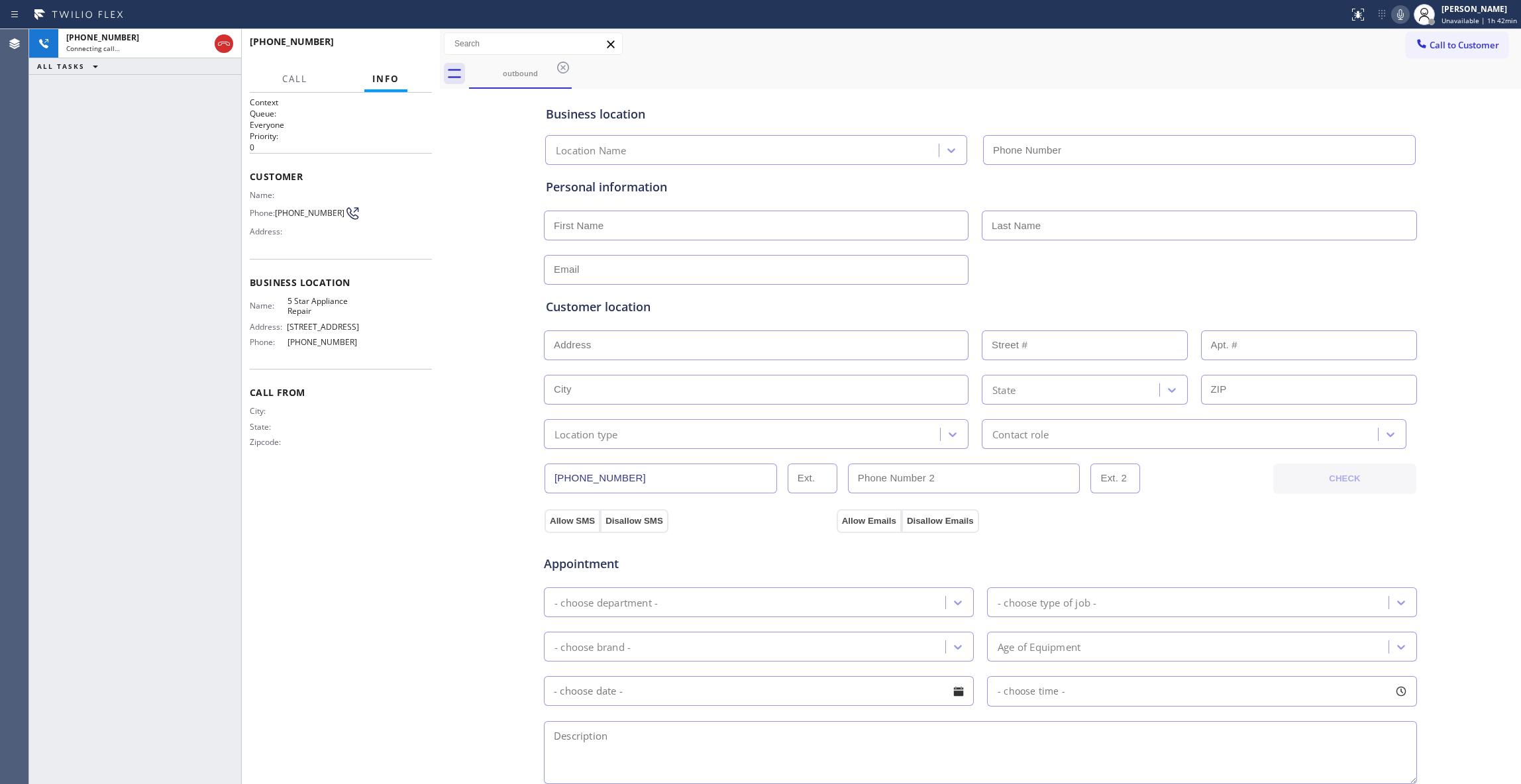
type input "[PHONE_NUMBER]"
click at [479, 188] on div "Business location 5 Star Appliance Repair [PHONE_NUMBER] Personal information C…" at bounding box center [980, 545] width 1075 height 905
click at [89, 218] on div "[PHONE_NUMBER] Live | 00:03 ALL TASKS ALL TASKS ACTIVE TASKS TASKS IN WRAP UP" at bounding box center [135, 406] width 212 height 755
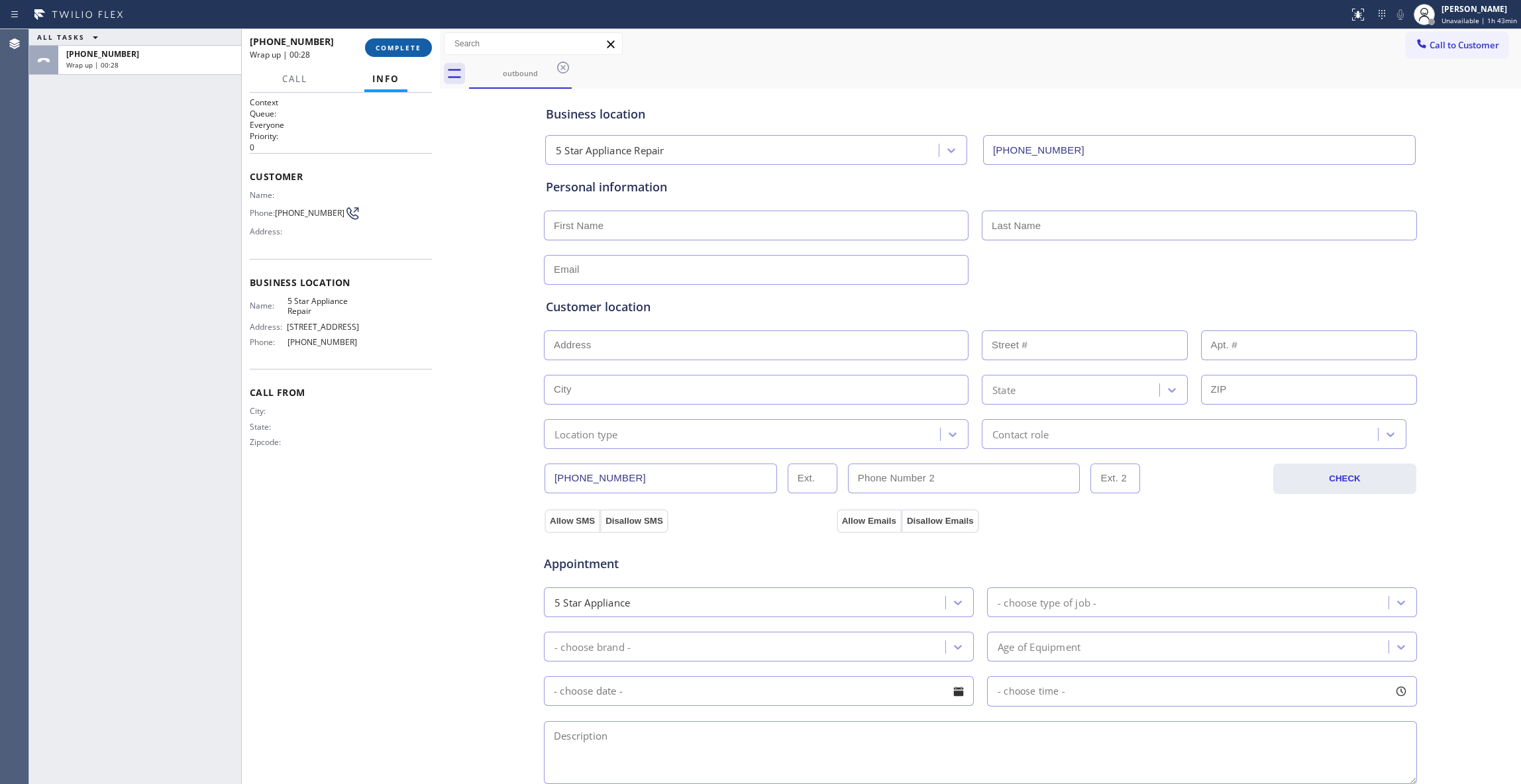
click at [395, 40] on button "COMPLETE" at bounding box center [398, 47] width 67 height 18
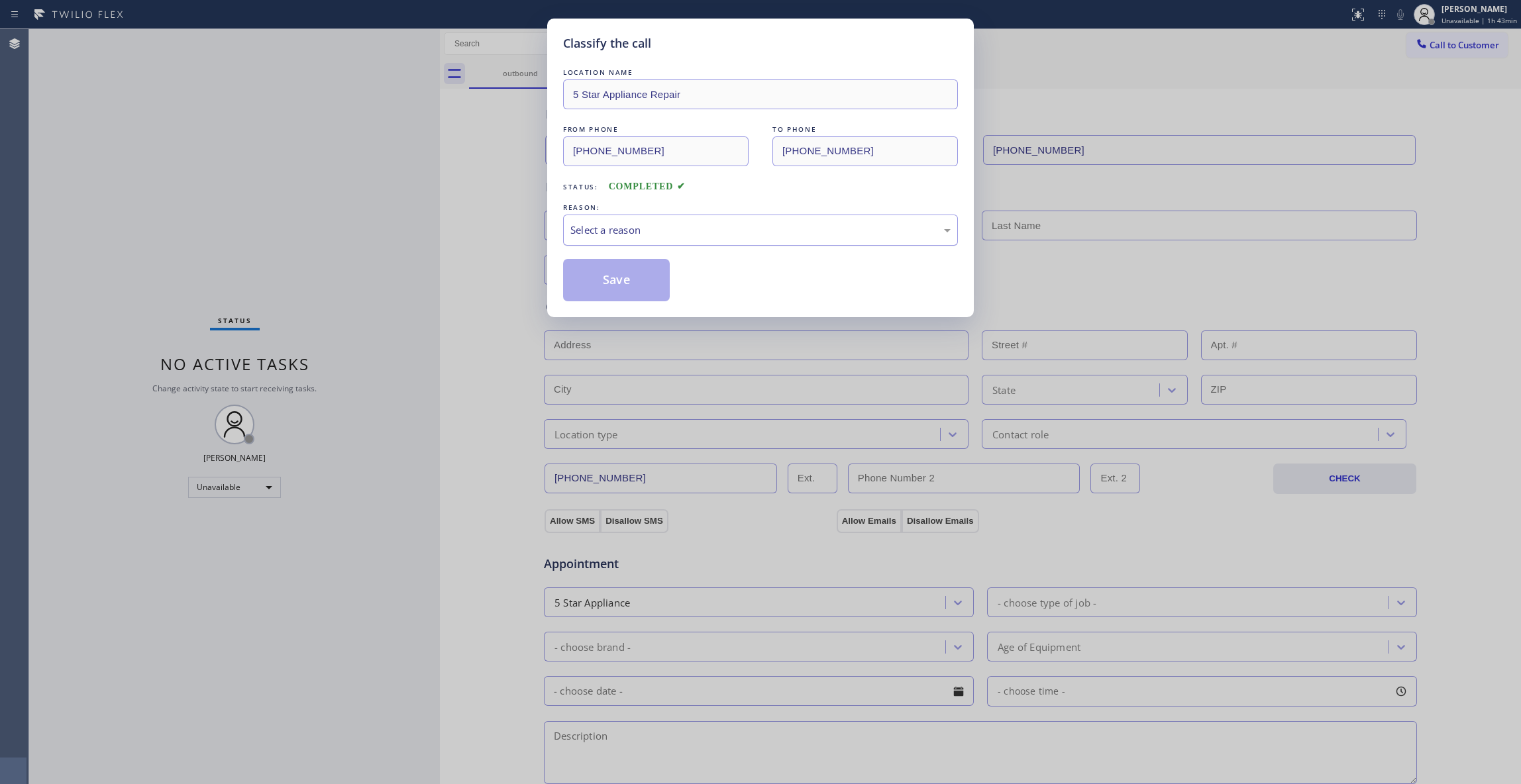
click at [605, 224] on div "Select a reason" at bounding box center [760, 231] width 380 height 16
click at [617, 281] on button "Save" at bounding box center [616, 280] width 107 height 43
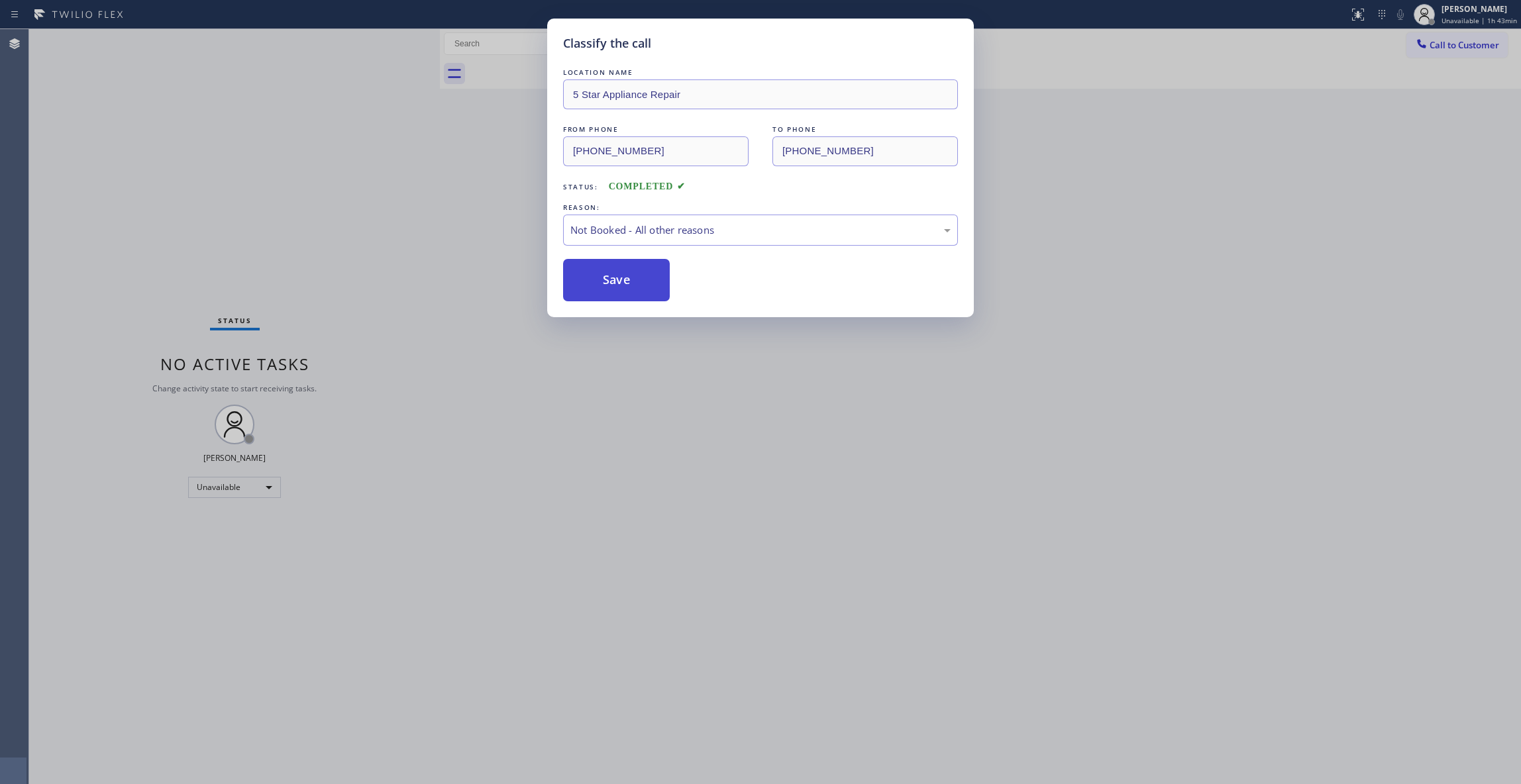
click at [616, 281] on button "Save" at bounding box center [616, 280] width 107 height 43
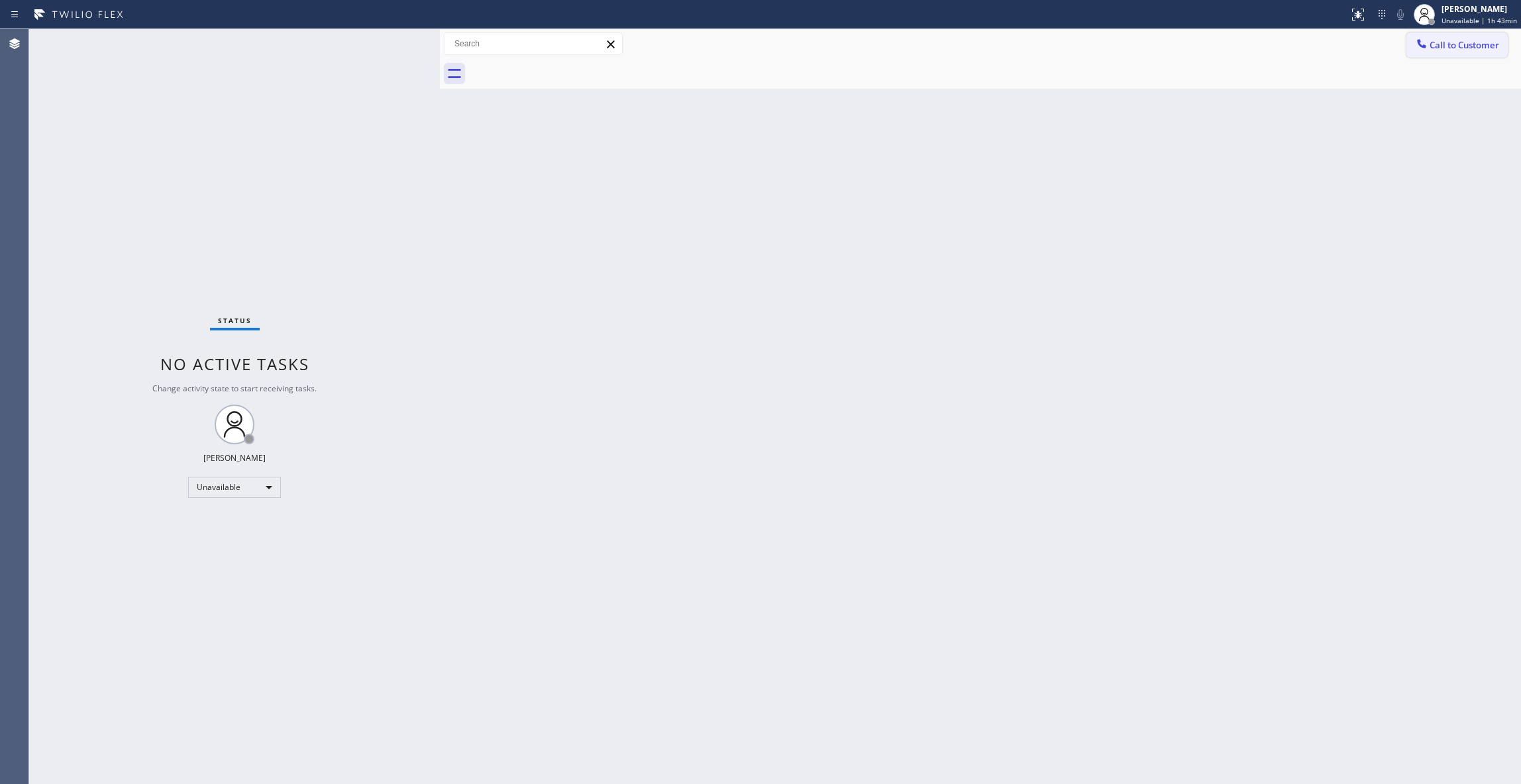
drag, startPoint x: 1457, startPoint y: 43, endPoint x: 943, endPoint y: 139, distance: 522.9
click at [1457, 41] on span "Call to Customer" at bounding box center [1464, 45] width 70 height 12
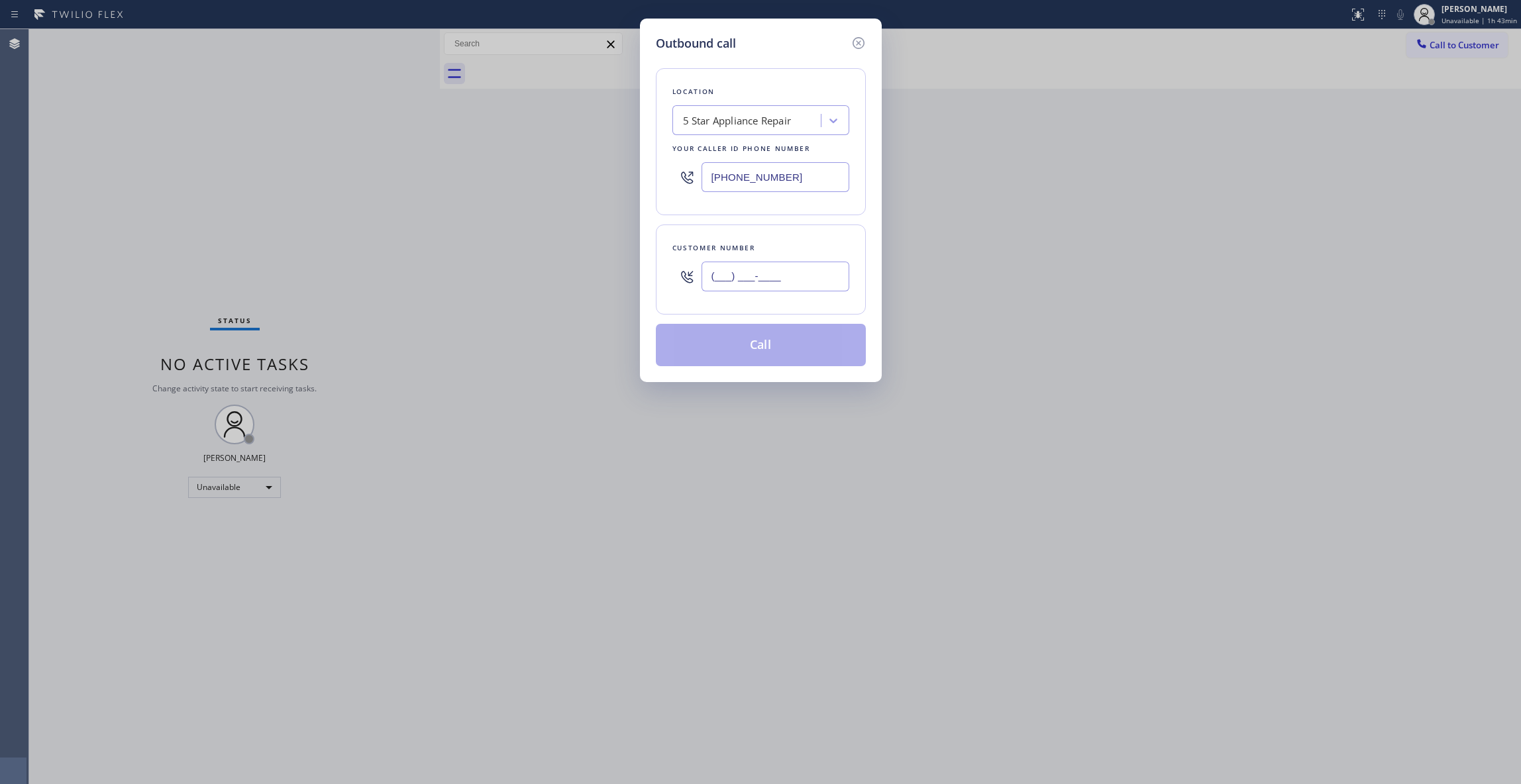
click at [776, 282] on input "(___) ___-____" at bounding box center [775, 277] width 148 height 30
paste input "757) 255-0404"
type input "[PHONE_NUMBER]"
click at [748, 342] on button "Call" at bounding box center [760, 345] width 210 height 43
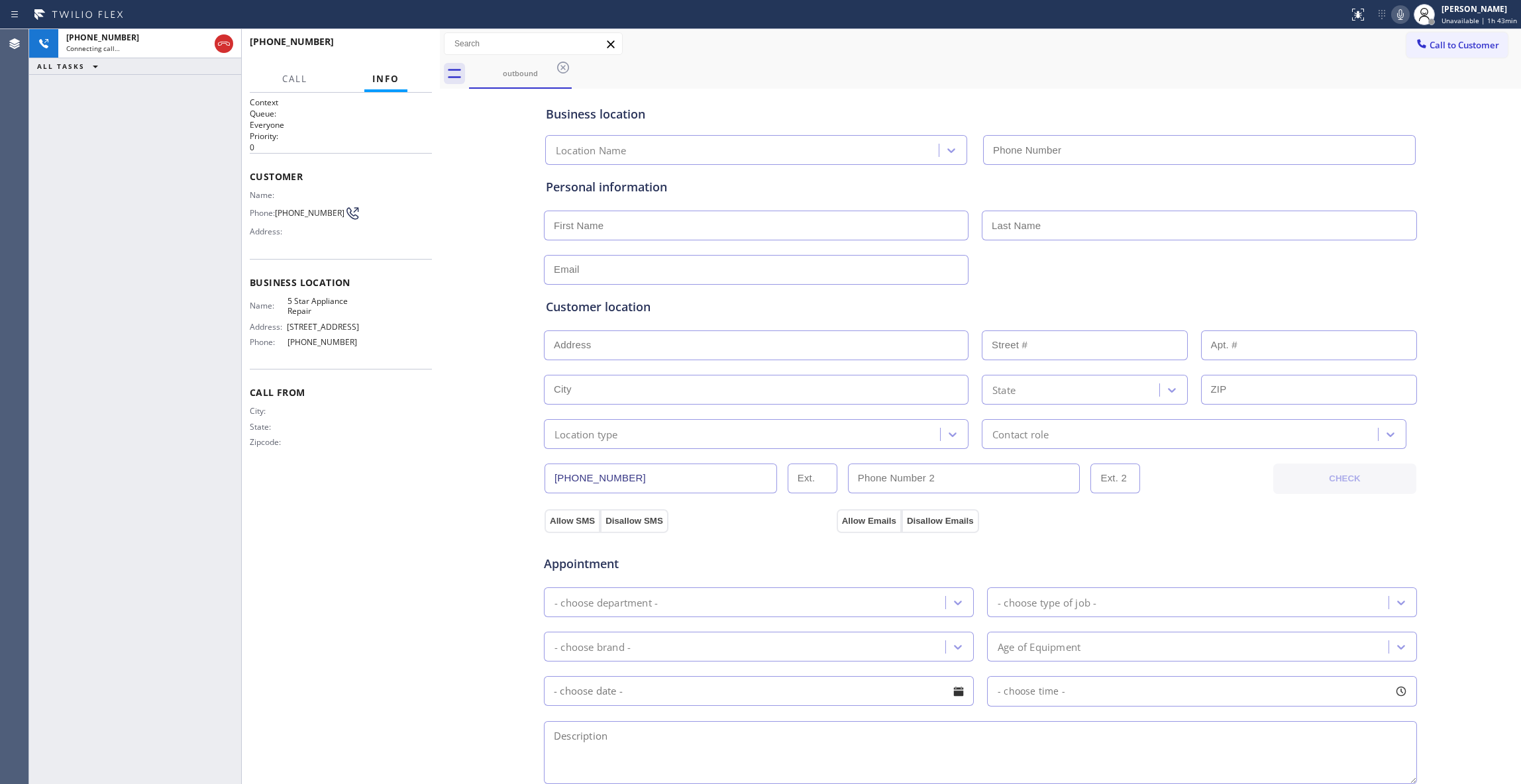
type input "[PHONE_NUMBER]"
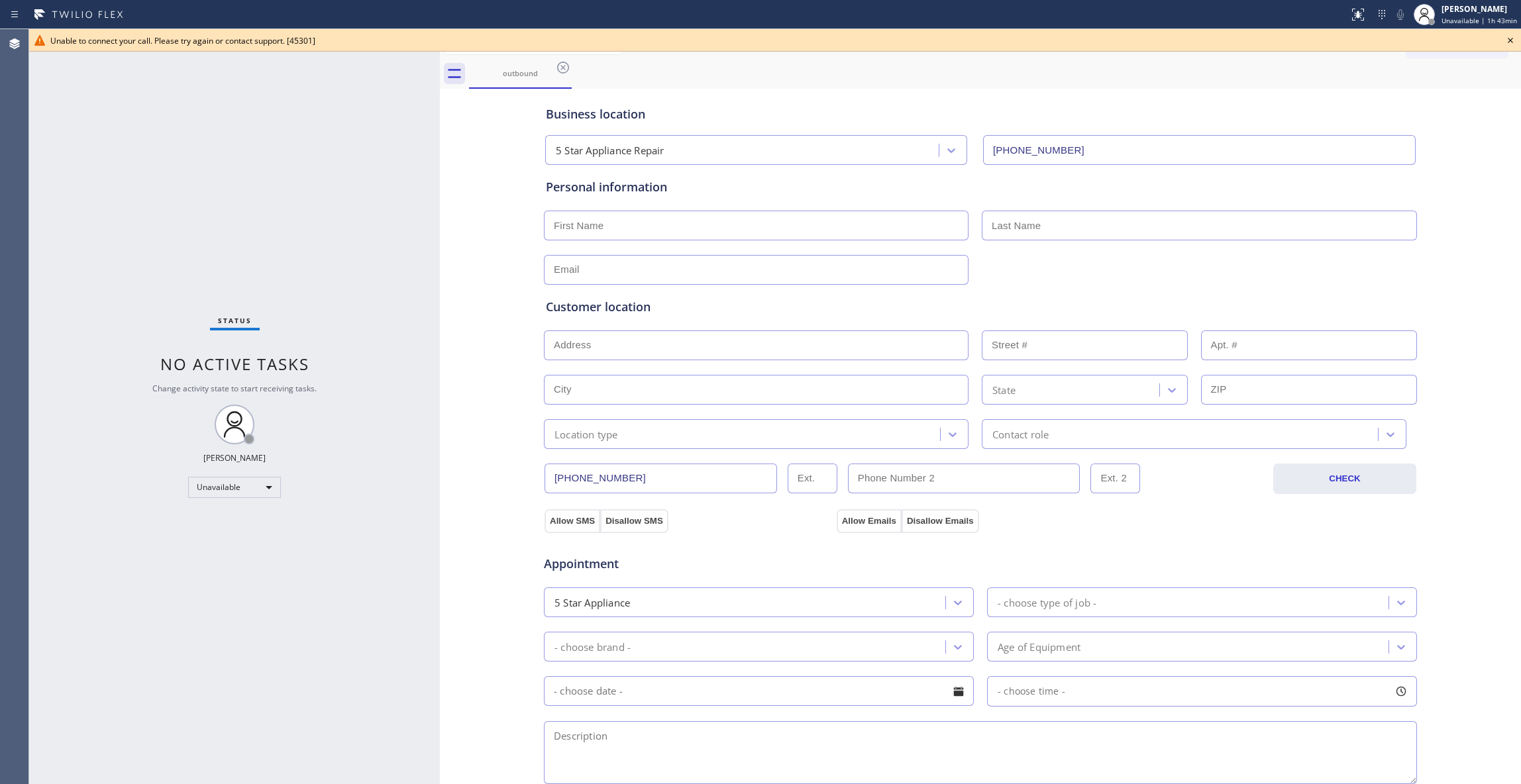
click at [1504, 41] on icon at bounding box center [1510, 40] width 16 height 16
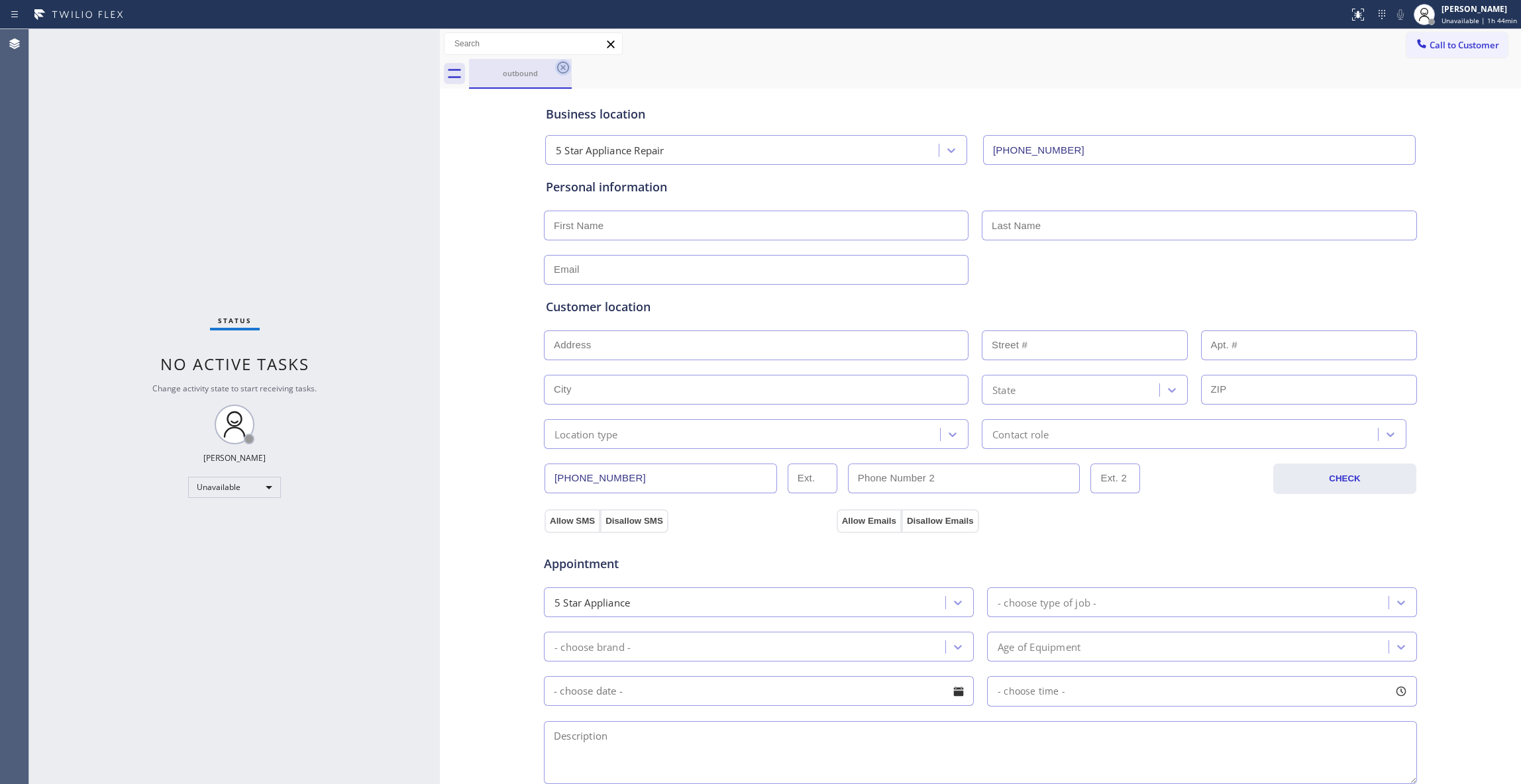
click at [562, 67] on icon at bounding box center [563, 68] width 12 height 12
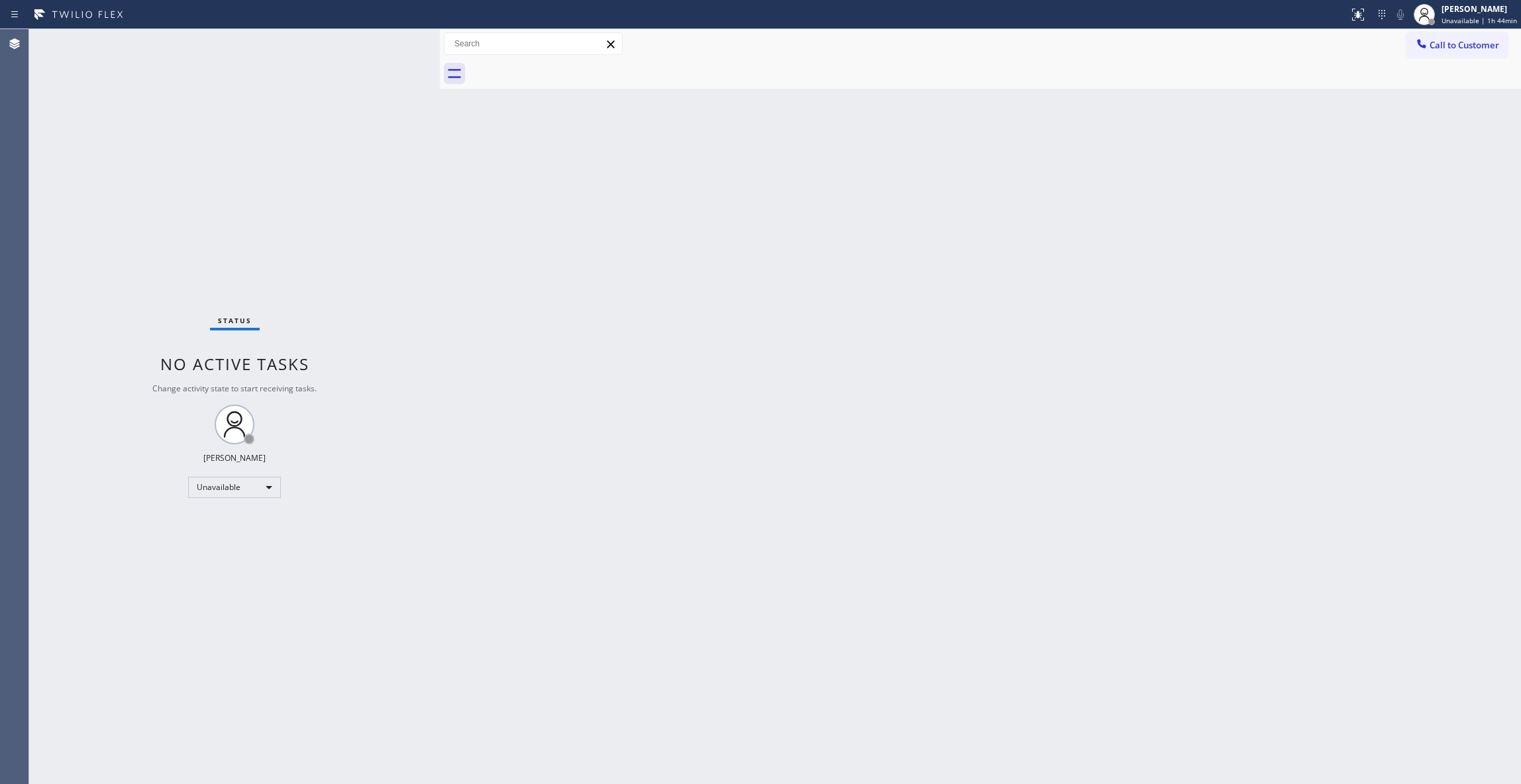
click at [1447, 43] on span "Call to Customer" at bounding box center [1464, 45] width 70 height 12
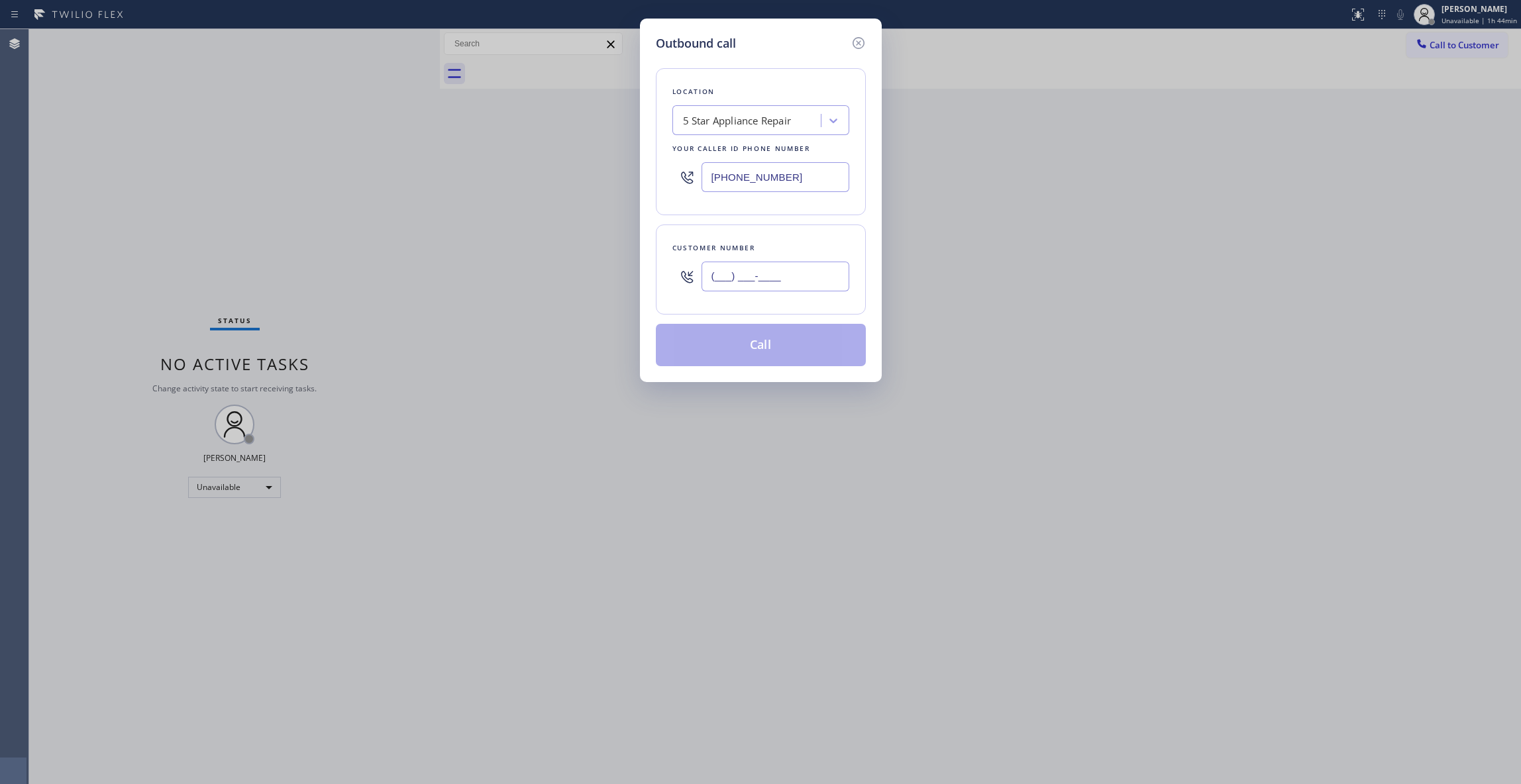
click at [771, 268] on input "(___) ___-____" at bounding box center [775, 277] width 148 height 30
paste input "757) 255-0404"
type input "[PHONE_NUMBER]"
click at [753, 117] on div "5 Star Appliance Repair" at bounding box center [737, 121] width 109 height 16
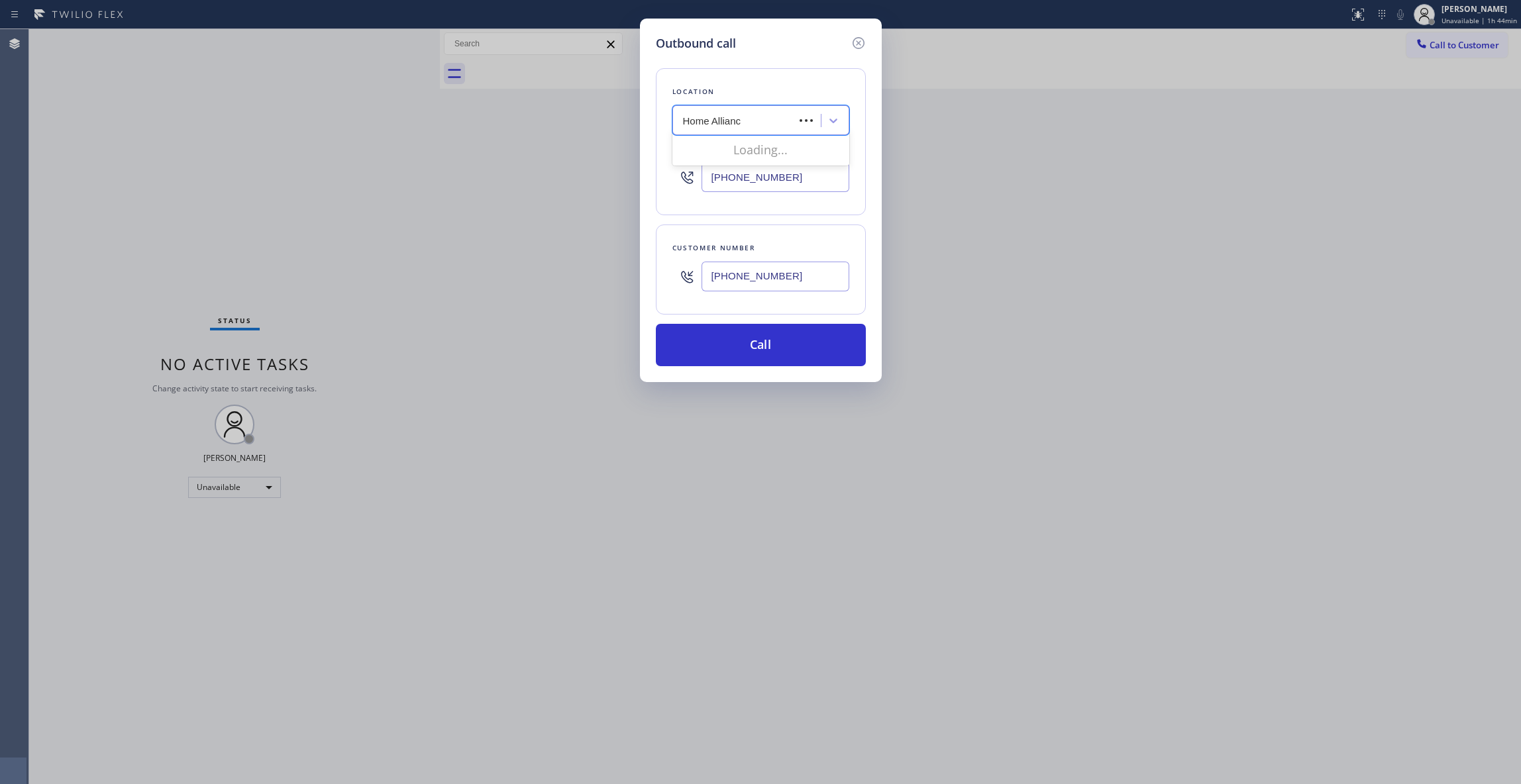
type input "Home Alliance"
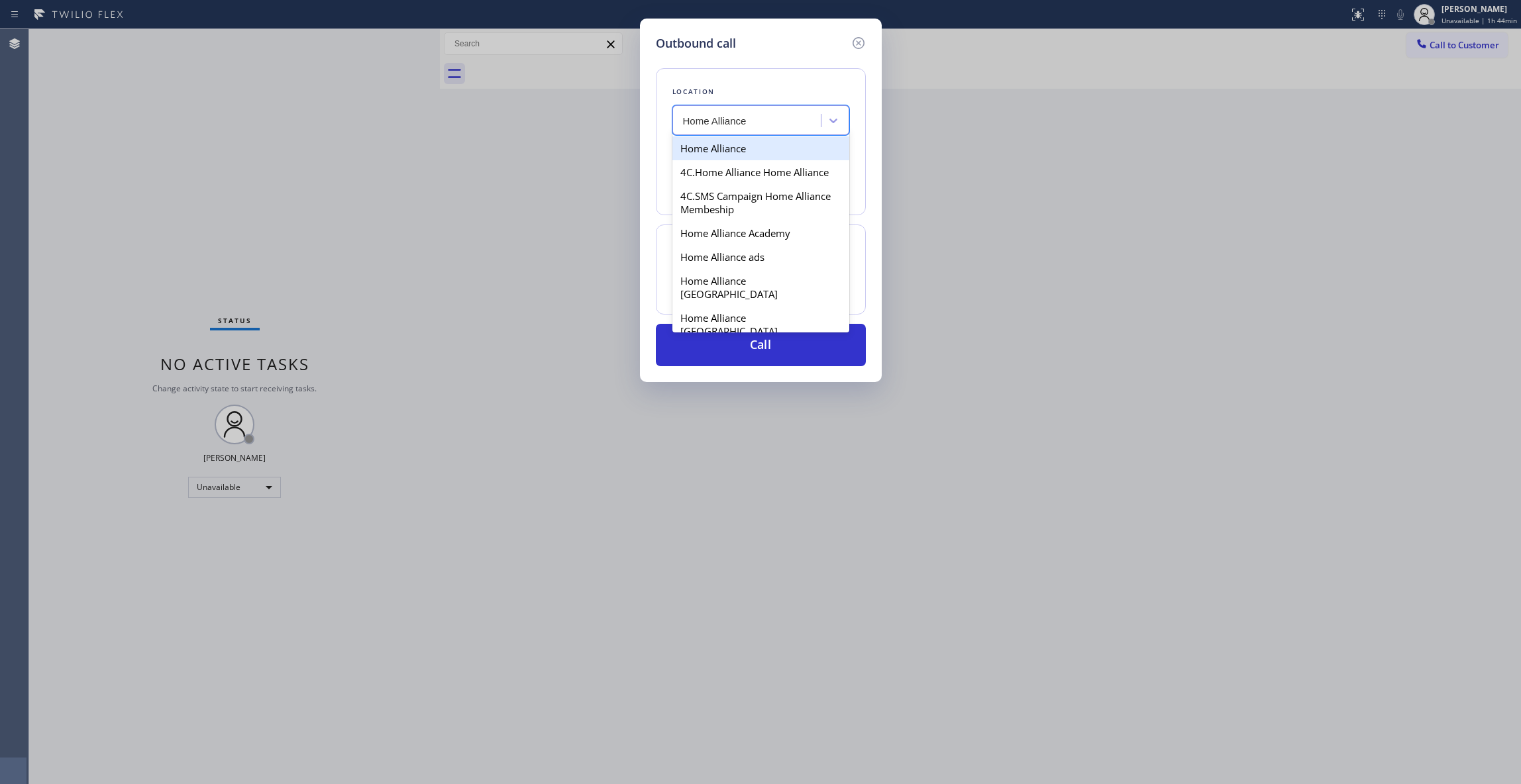
drag, startPoint x: 734, startPoint y: 154, endPoint x: 735, endPoint y: 193, distance: 39.0
click at [733, 154] on div "Home Alliance" at bounding box center [760, 148] width 177 height 23
type input "[PHONE_NUMBER]"
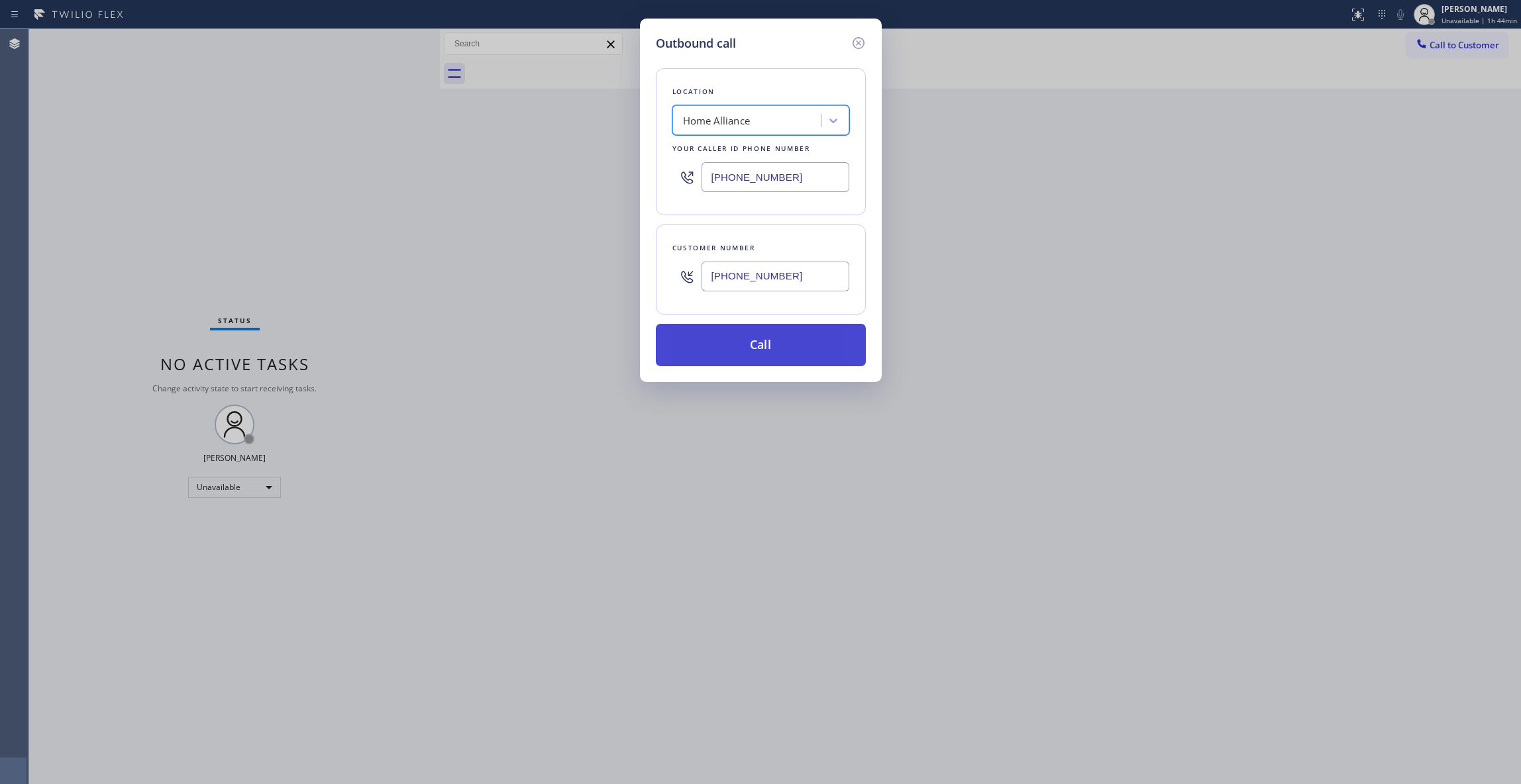
click at [742, 335] on button "Call" at bounding box center [760, 345] width 210 height 43
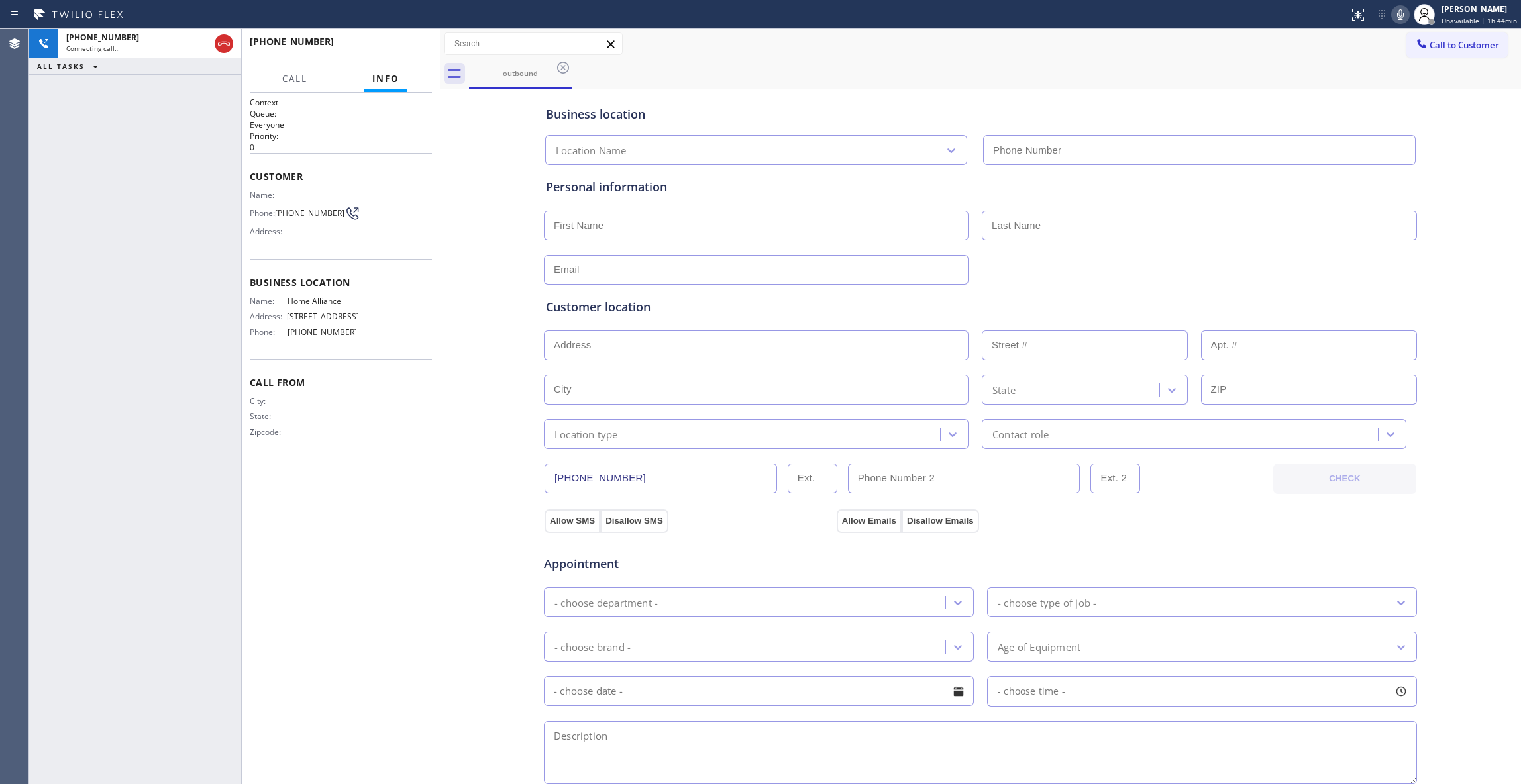
type input "[PHONE_NUMBER]"
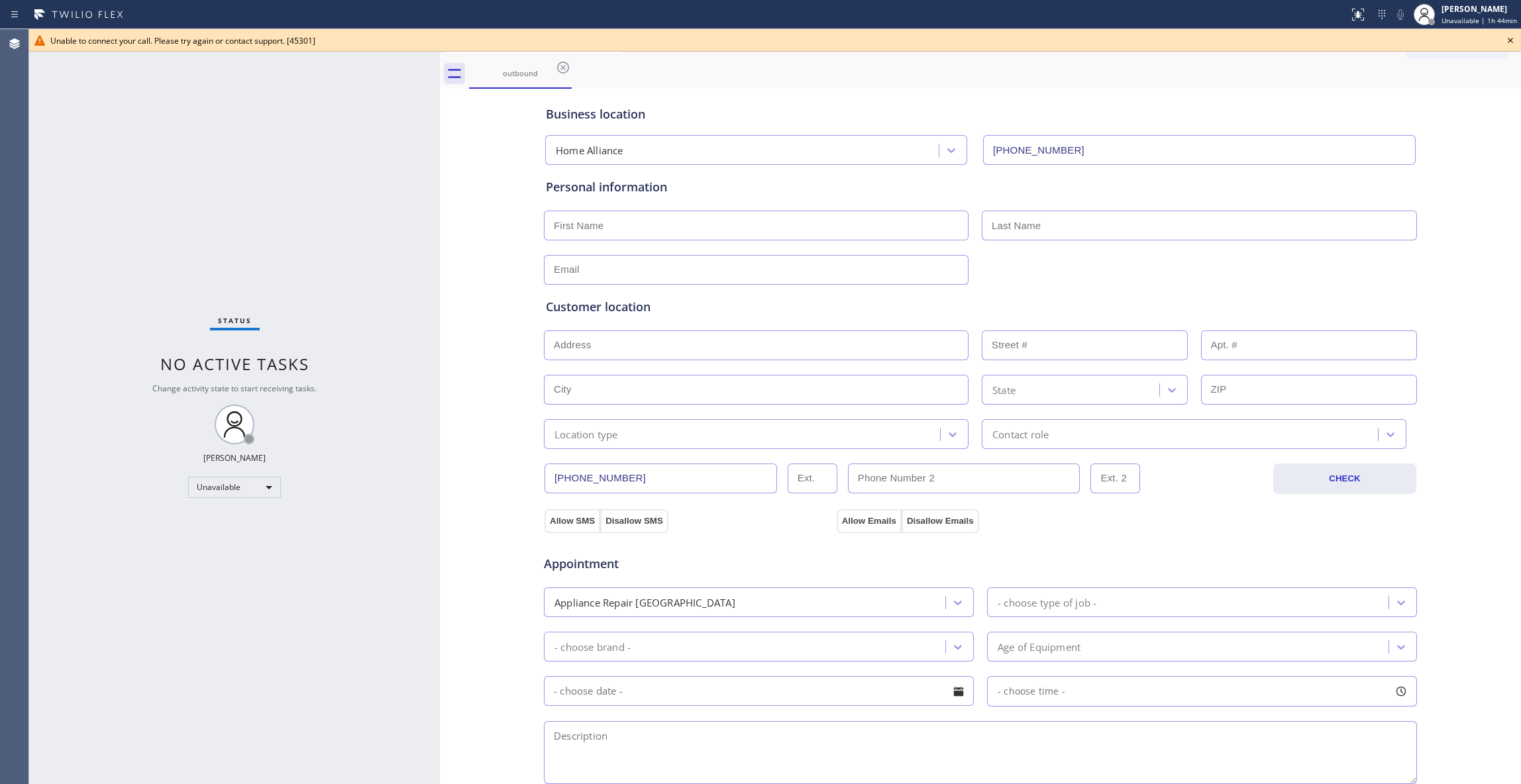
click at [19, 707] on div "Agent Desktop" at bounding box center [14, 406] width 29 height 755
click at [1511, 38] on icon at bounding box center [1510, 40] width 16 height 16
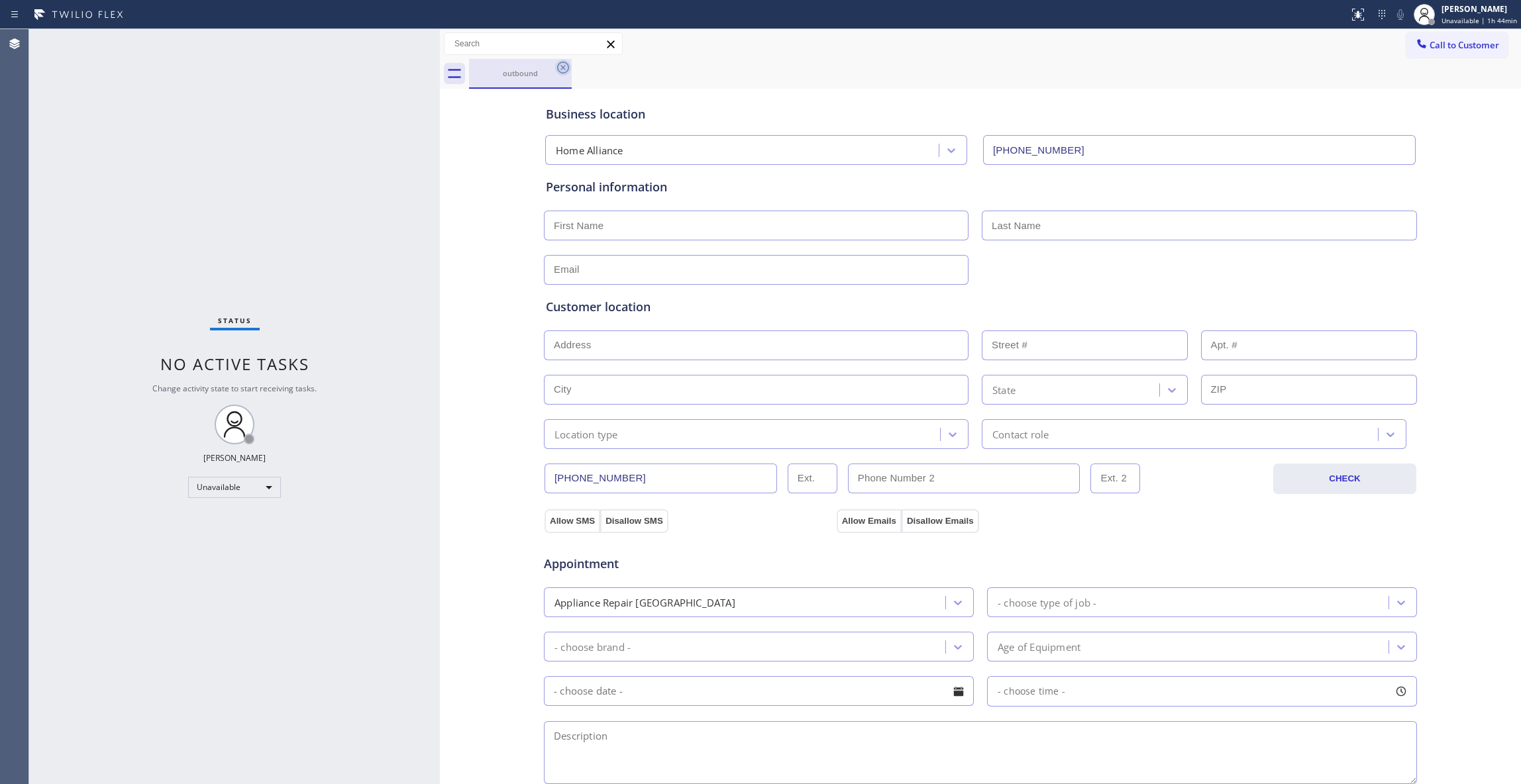
click at [565, 68] on icon at bounding box center [563, 68] width 16 height 16
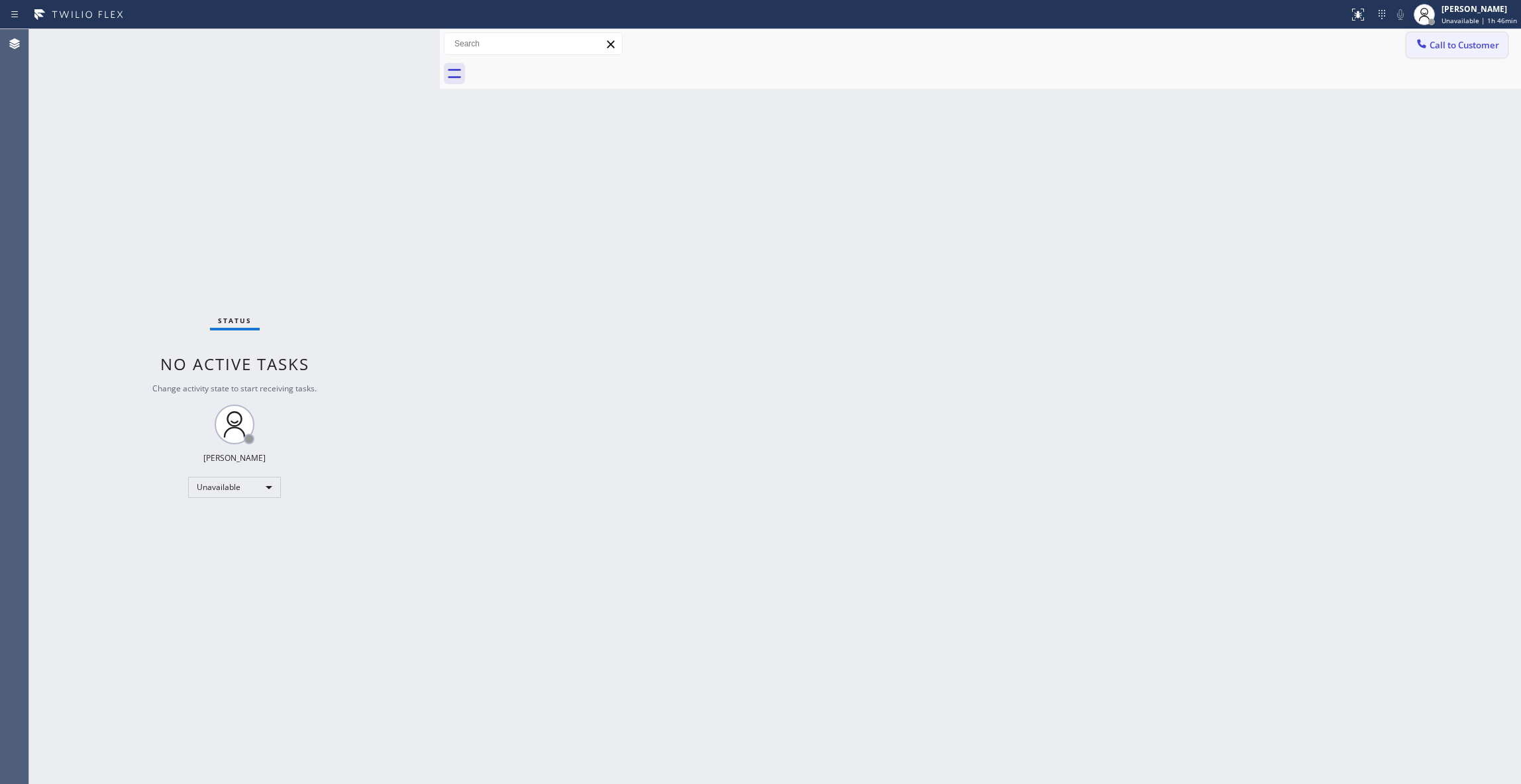
click at [1458, 43] on span "Call to Customer" at bounding box center [1464, 45] width 70 height 12
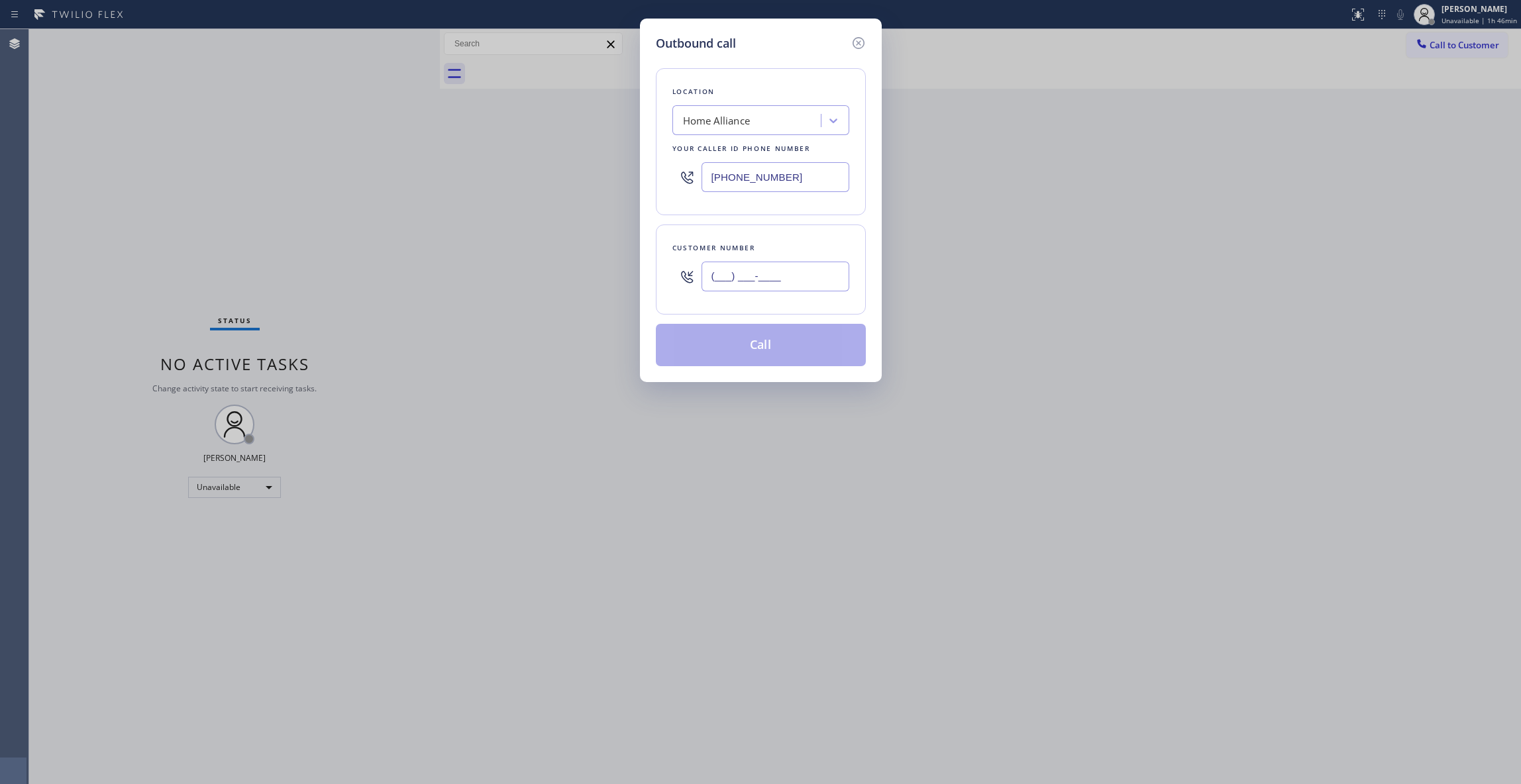
click at [745, 277] on input "(___) ___-____" at bounding box center [775, 277] width 148 height 30
paste input "318) 254-3539"
type input "[PHONE_NUMBER]"
drag, startPoint x: 754, startPoint y: 343, endPoint x: 173, endPoint y: 350, distance: 581.0
click at [742, 343] on button "Call" at bounding box center [760, 345] width 210 height 43
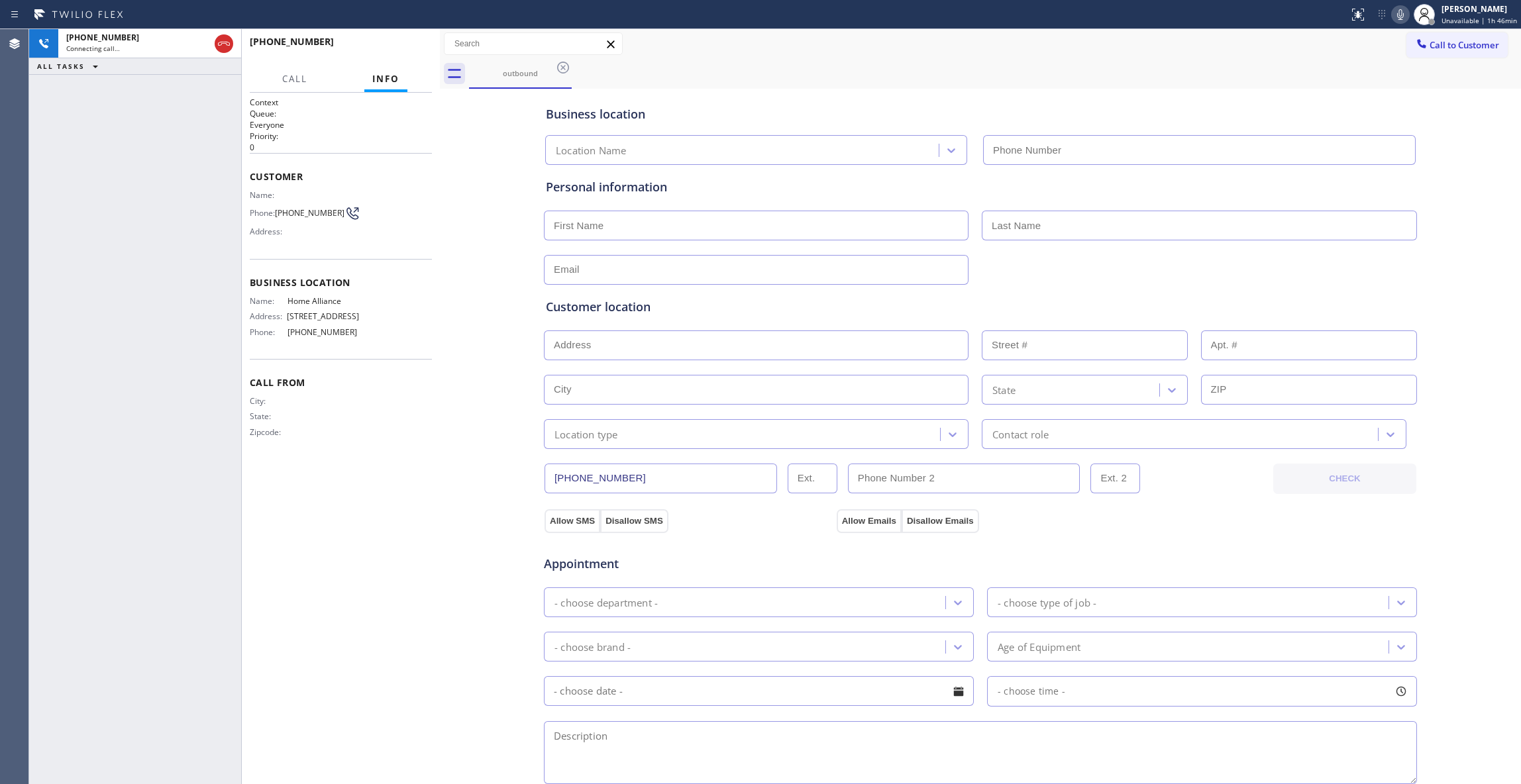
type input "[PHONE_NUMBER]"
drag, startPoint x: 172, startPoint y: 755, endPoint x: 151, endPoint y: 666, distance: 91.4
click at [170, 755] on div "[PHONE_NUMBER] Connecting call… ALL TASKS ALL TASKS ACTIVE TASKS TASKS IN WRAP …" at bounding box center [135, 406] width 212 height 755
click at [388, 43] on button "HANG UP" at bounding box center [401, 47] width 62 height 18
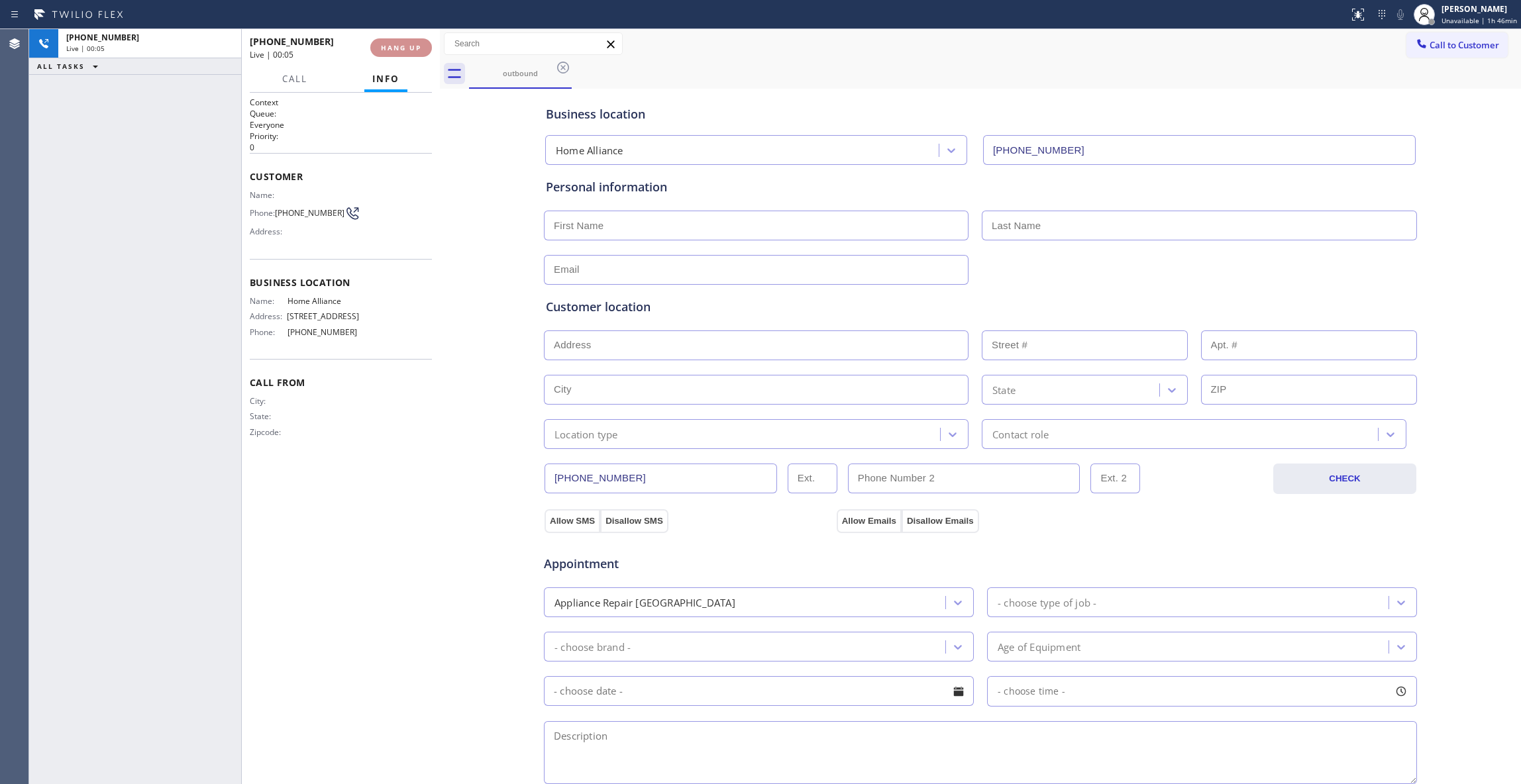
click at [388, 41] on button "HANG UP" at bounding box center [401, 47] width 62 height 18
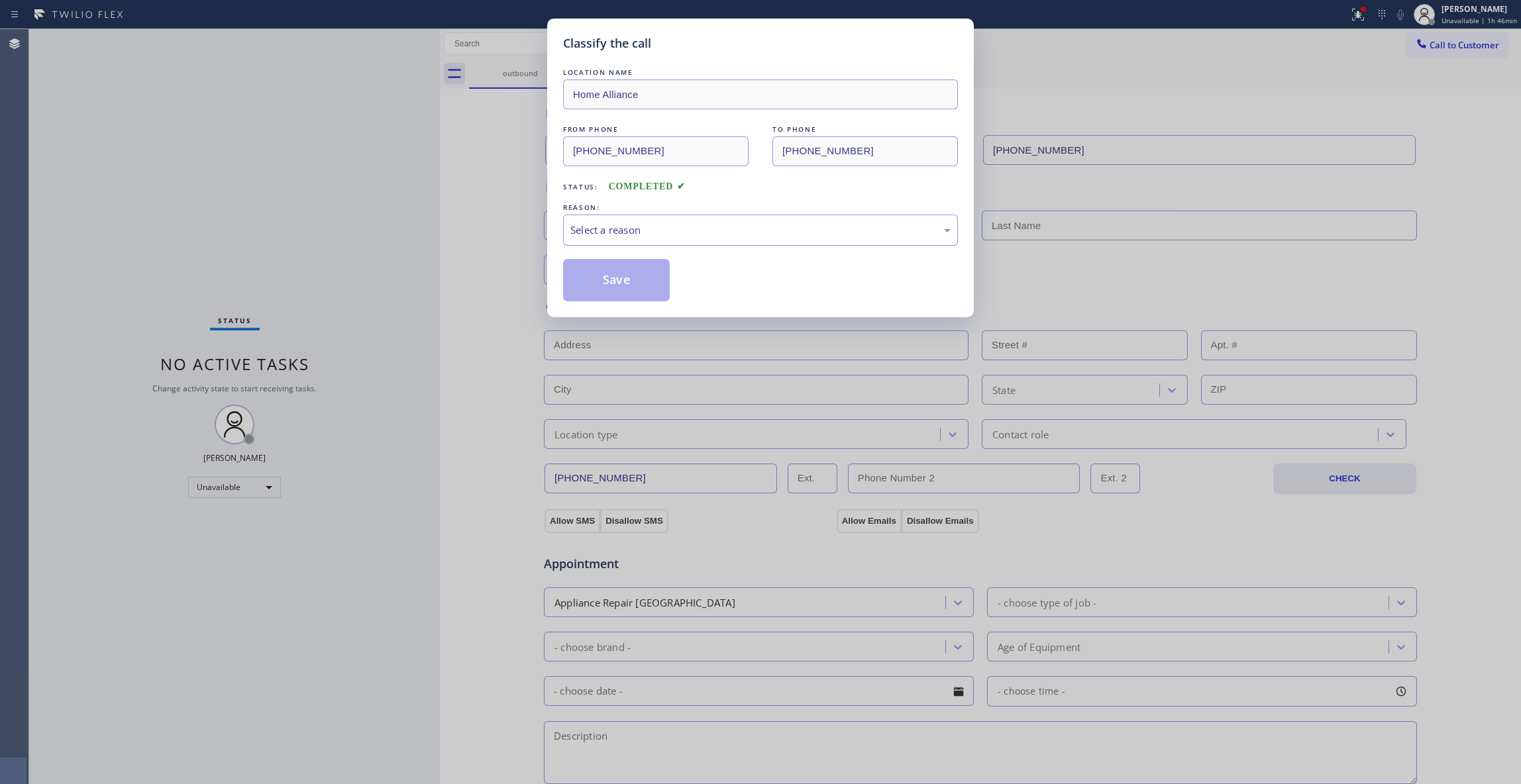
click at [603, 229] on div "Select a reason" at bounding box center [760, 231] width 380 height 16
click at [615, 285] on button "Save" at bounding box center [616, 280] width 107 height 43
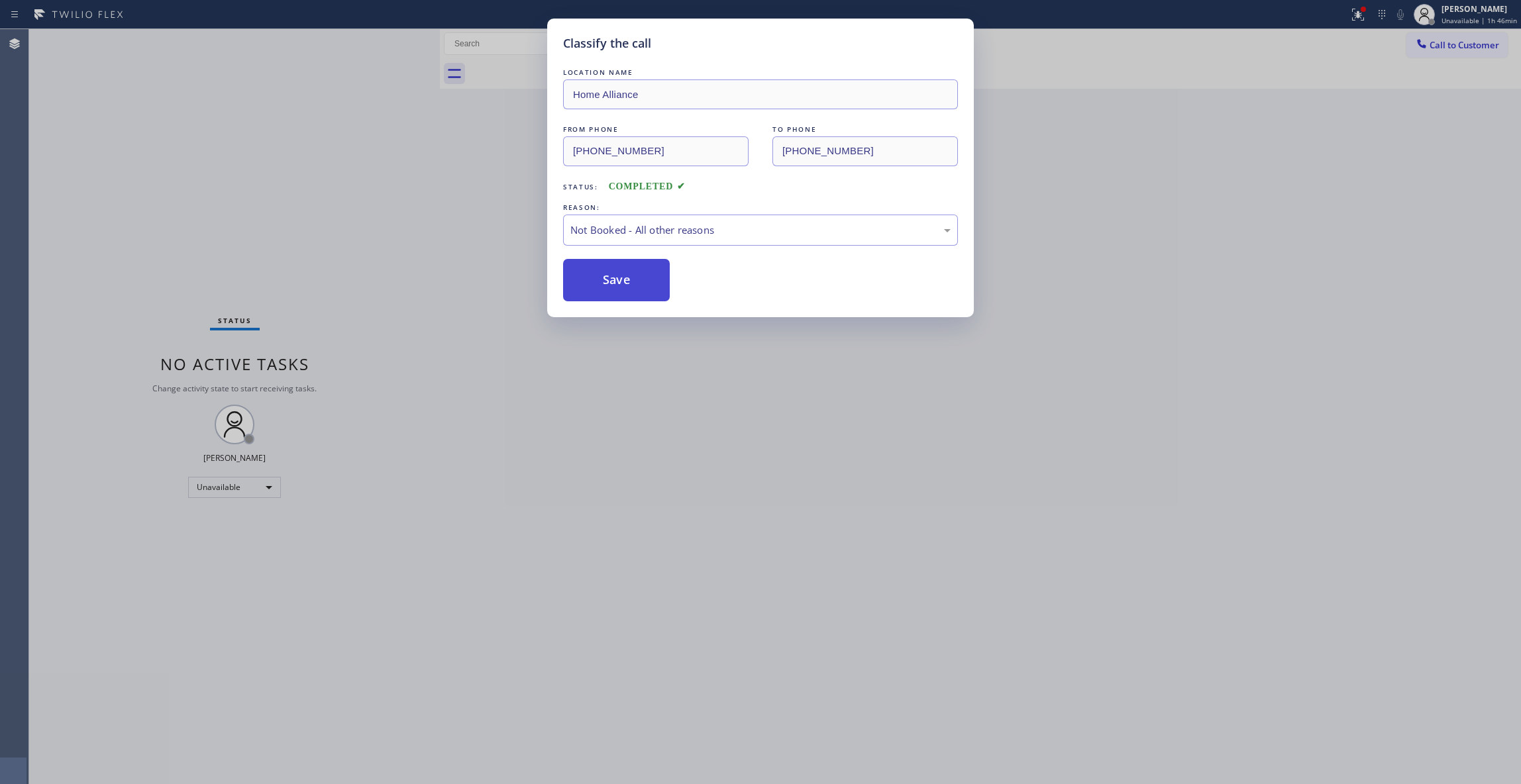
drag, startPoint x: 615, startPoint y: 285, endPoint x: 350, endPoint y: 774, distance: 556.2
click at [614, 284] on button "Save" at bounding box center [616, 280] width 107 height 43
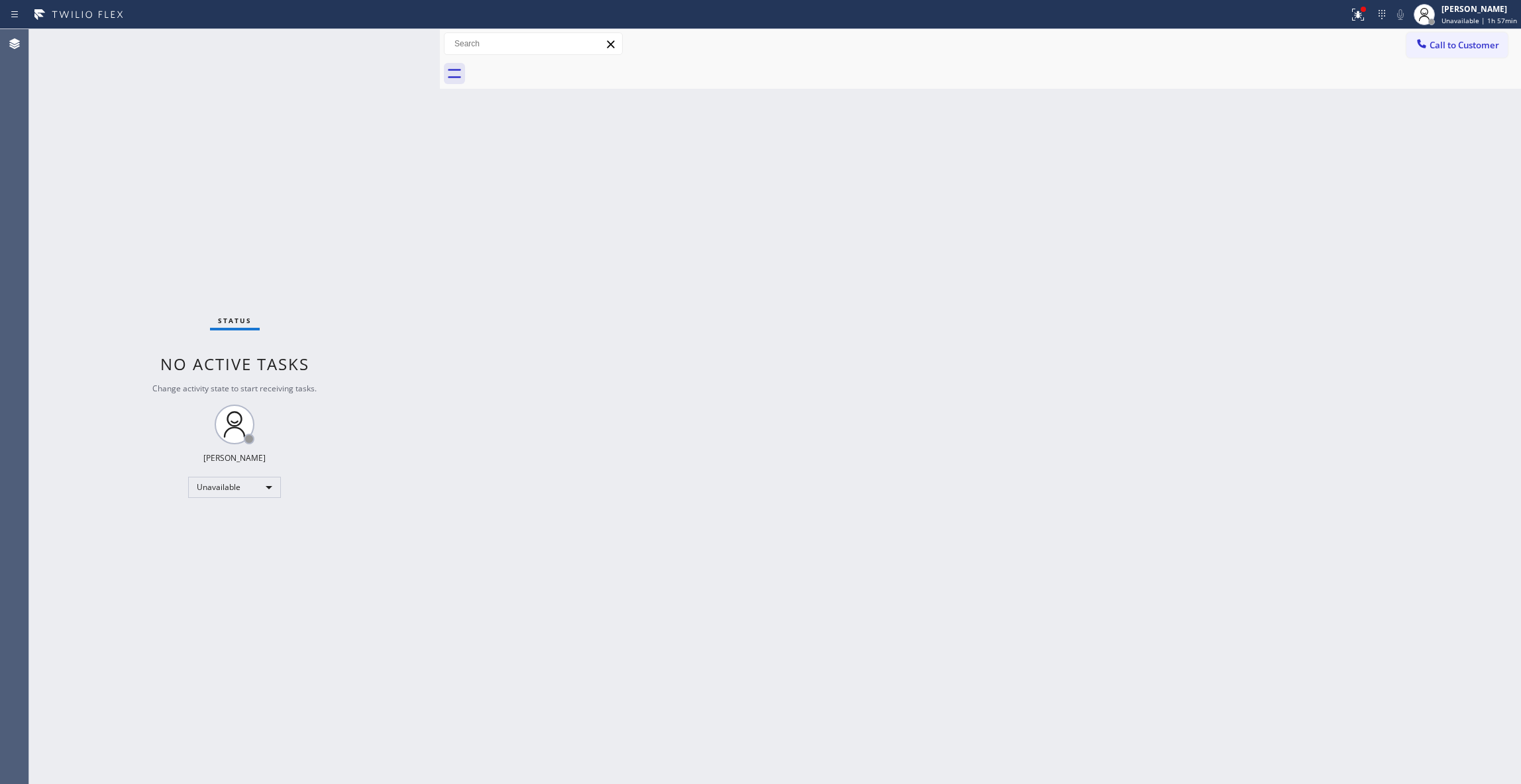
click at [117, 614] on div "Status No active tasks Change activity state to start receiving tasks. [PERSON_…" at bounding box center [234, 406] width 411 height 755
click at [221, 197] on div "Status No active tasks Change activity state to start receiving tasks. [PERSON_…" at bounding box center [234, 406] width 411 height 755
click at [194, 157] on div "Status No active tasks Change activity state to start receiving tasks. [PERSON_…" at bounding box center [234, 406] width 411 height 755
click at [1452, 17] on span "Unavailable | 1h 59min" at bounding box center [1478, 20] width 76 height 10
click at [1427, 102] on button "Break" at bounding box center [1455, 104] width 132 height 17
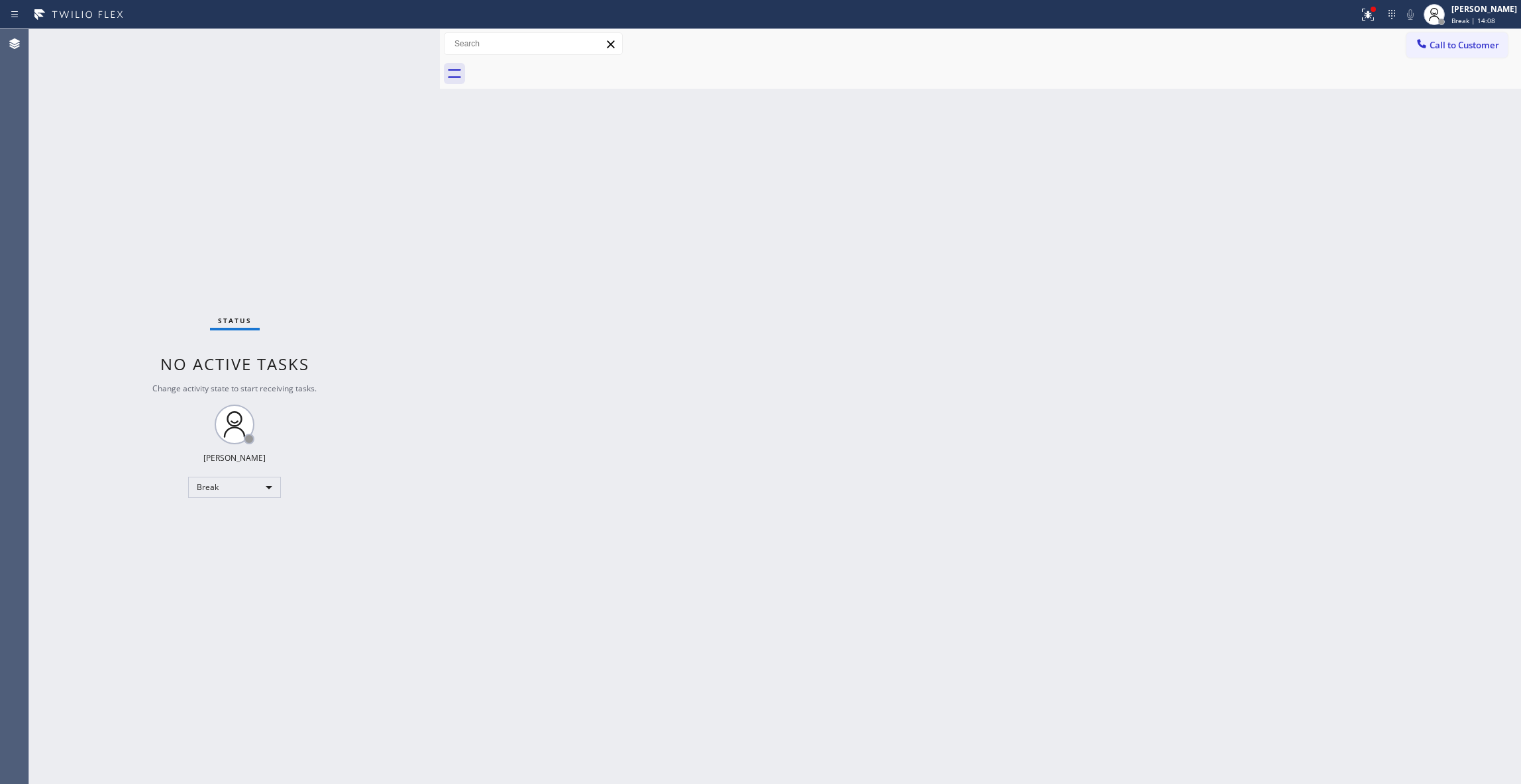
drag, startPoint x: 1431, startPoint y: 145, endPoint x: 1455, endPoint y: 110, distance: 42.4
click at [1435, 144] on div "Back to Dashboard Change Sender ID Customers Technicians Select a contact Outbo…" at bounding box center [980, 406] width 1081 height 755
click at [1460, 25] on div "[PERSON_NAME] Break | 14:09" at bounding box center [1470, 14] width 101 height 29
click at [1431, 87] on button "Unavailable" at bounding box center [1455, 88] width 132 height 17
click at [1456, 46] on span "Call to Customer" at bounding box center [1464, 45] width 70 height 12
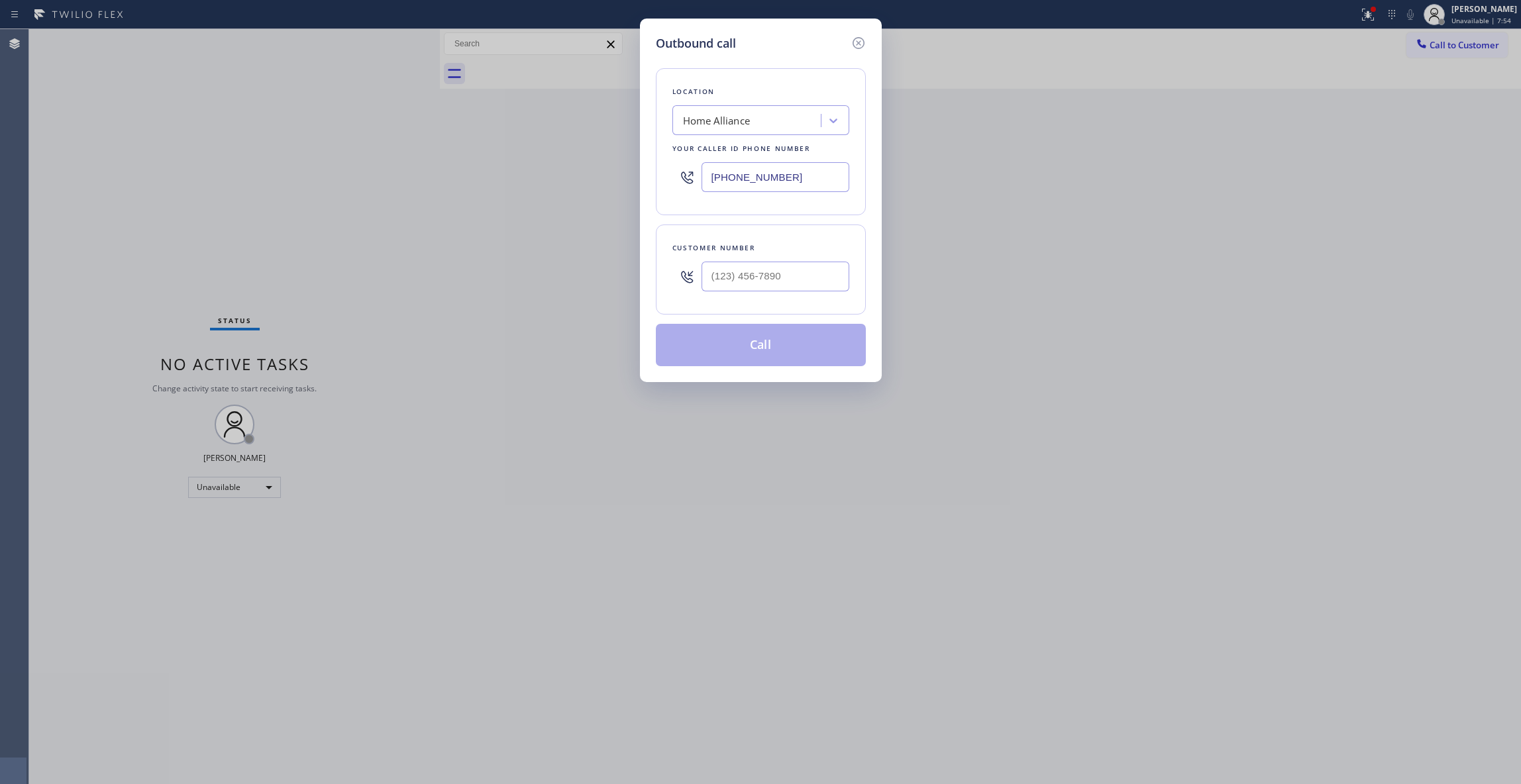
drag, startPoint x: 852, startPoint y: 175, endPoint x: 787, endPoint y: 189, distance: 66.5
click at [703, 185] on div "Location Home Alliance Your caller id phone number [PHONE_NUMBER]" at bounding box center [760, 141] width 210 height 147
type input "(___) ___-____"
click at [804, 278] on input "(___) ___-____" at bounding box center [775, 277] width 148 height 30
drag, startPoint x: 804, startPoint y: 175, endPoint x: 362, endPoint y: 176, distance: 442.0
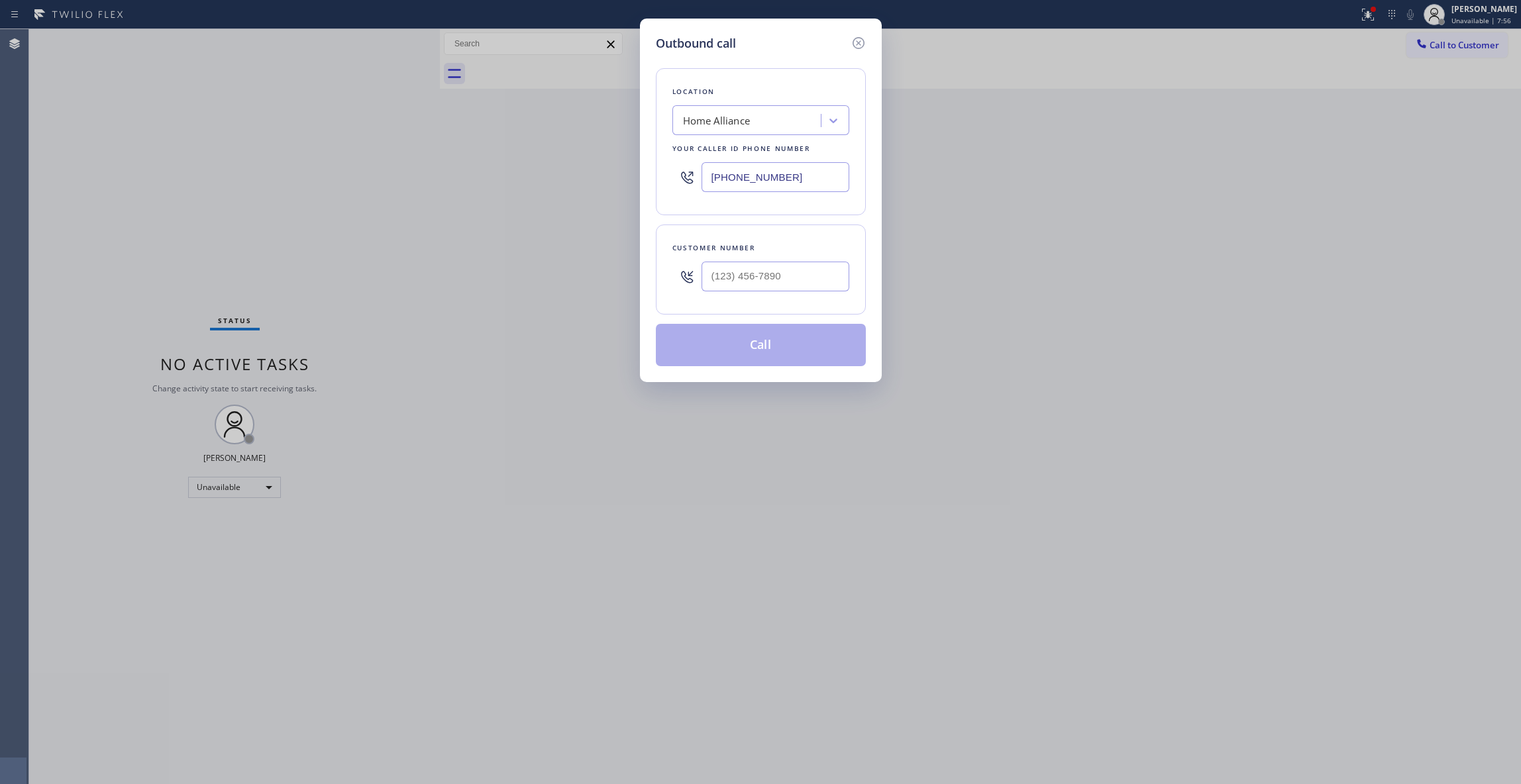
click at [359, 176] on div "Outbound call Location Home Alliance Your caller id phone number [PHONE_NUMBER]…" at bounding box center [760, 392] width 1521 height 784
paste input "714) 855-4254"
type input "[PHONE_NUMBER]"
click at [740, 265] on input "(___) ___-____" at bounding box center [775, 277] width 148 height 30
paste input "714) 251-7141"
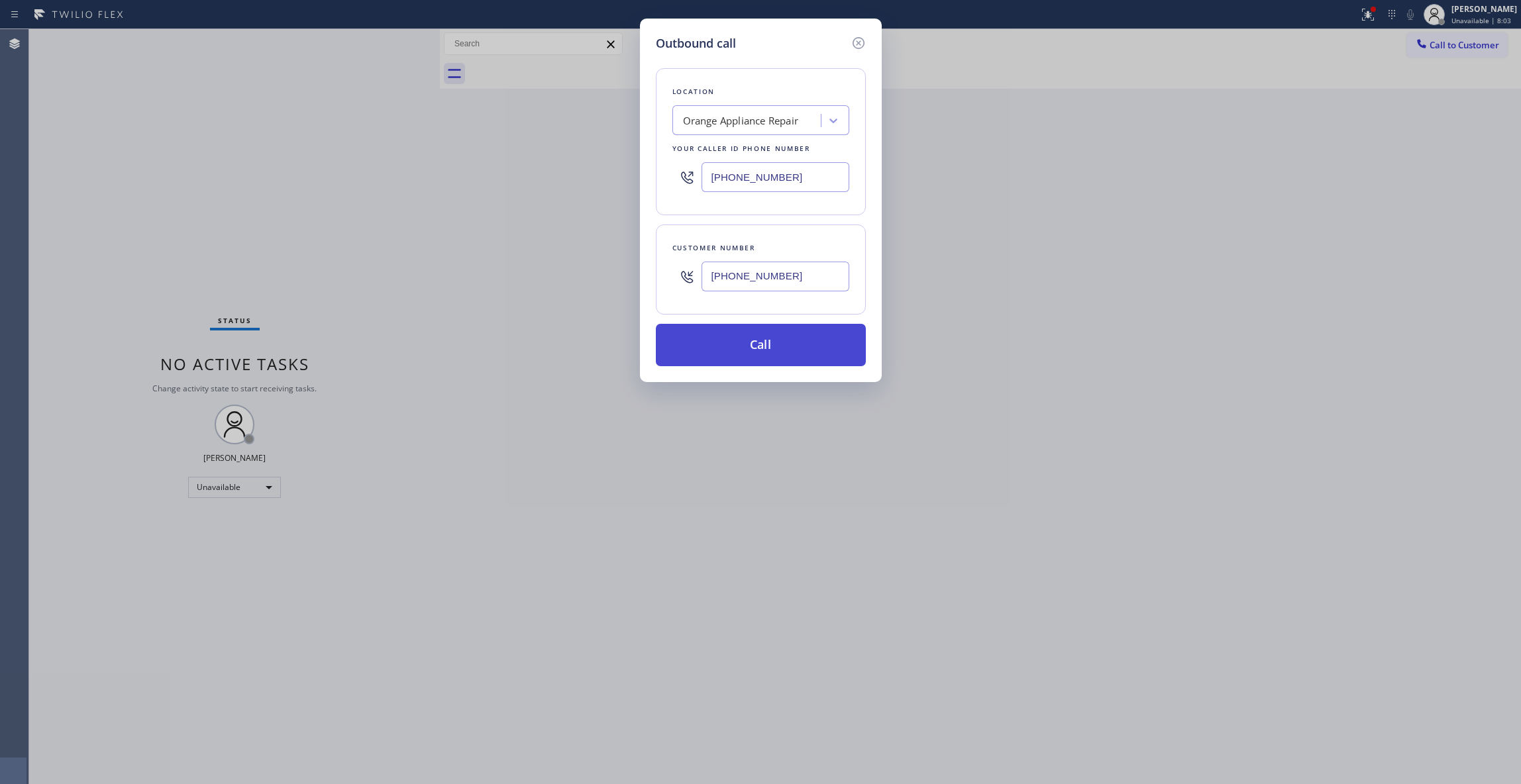
type input "[PHONE_NUMBER]"
click at [758, 351] on button "Call" at bounding box center [760, 345] width 210 height 43
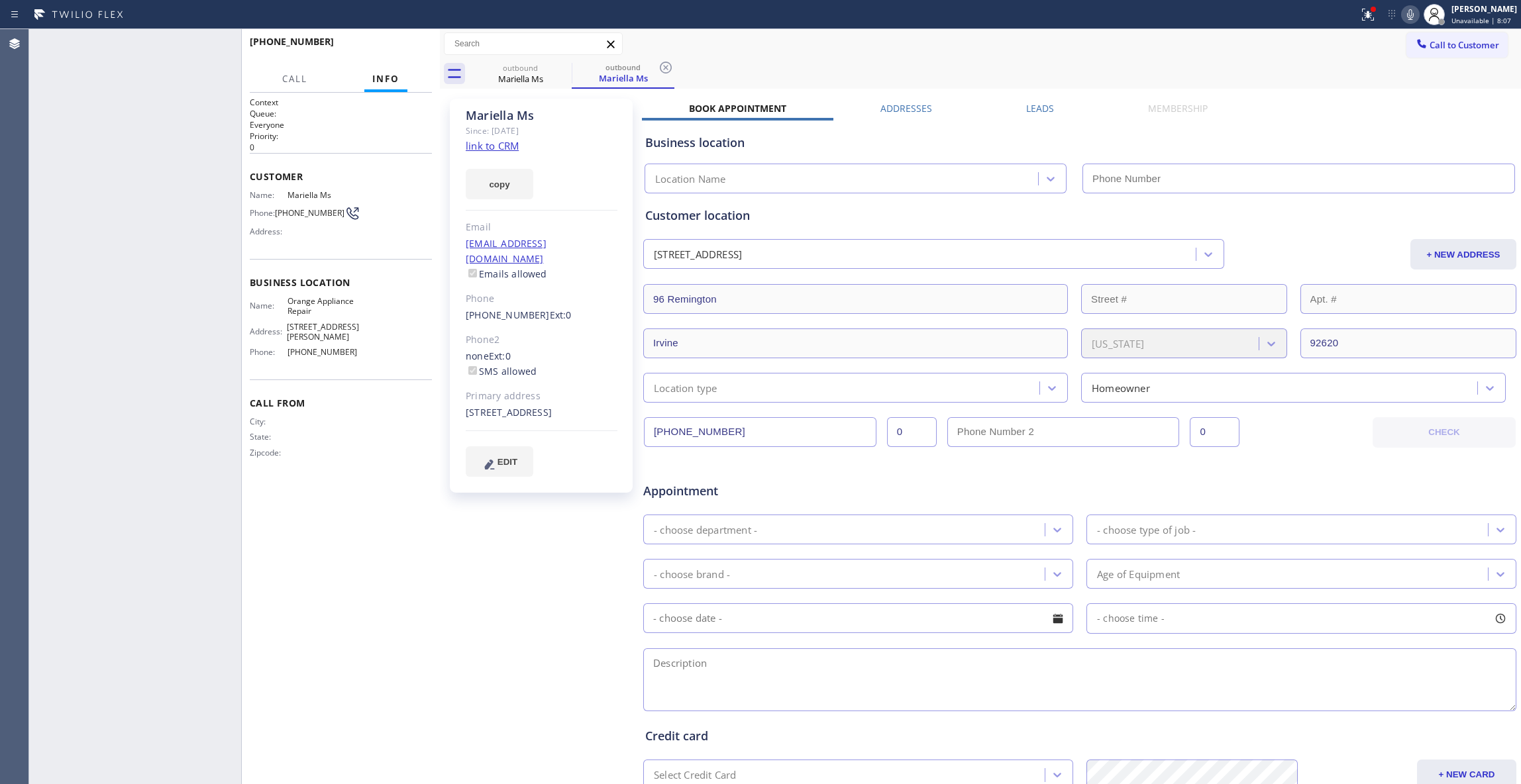
type input "[PHONE_NUMBER]"
click at [393, 49] on span "HANG UP" at bounding box center [401, 47] width 40 height 10
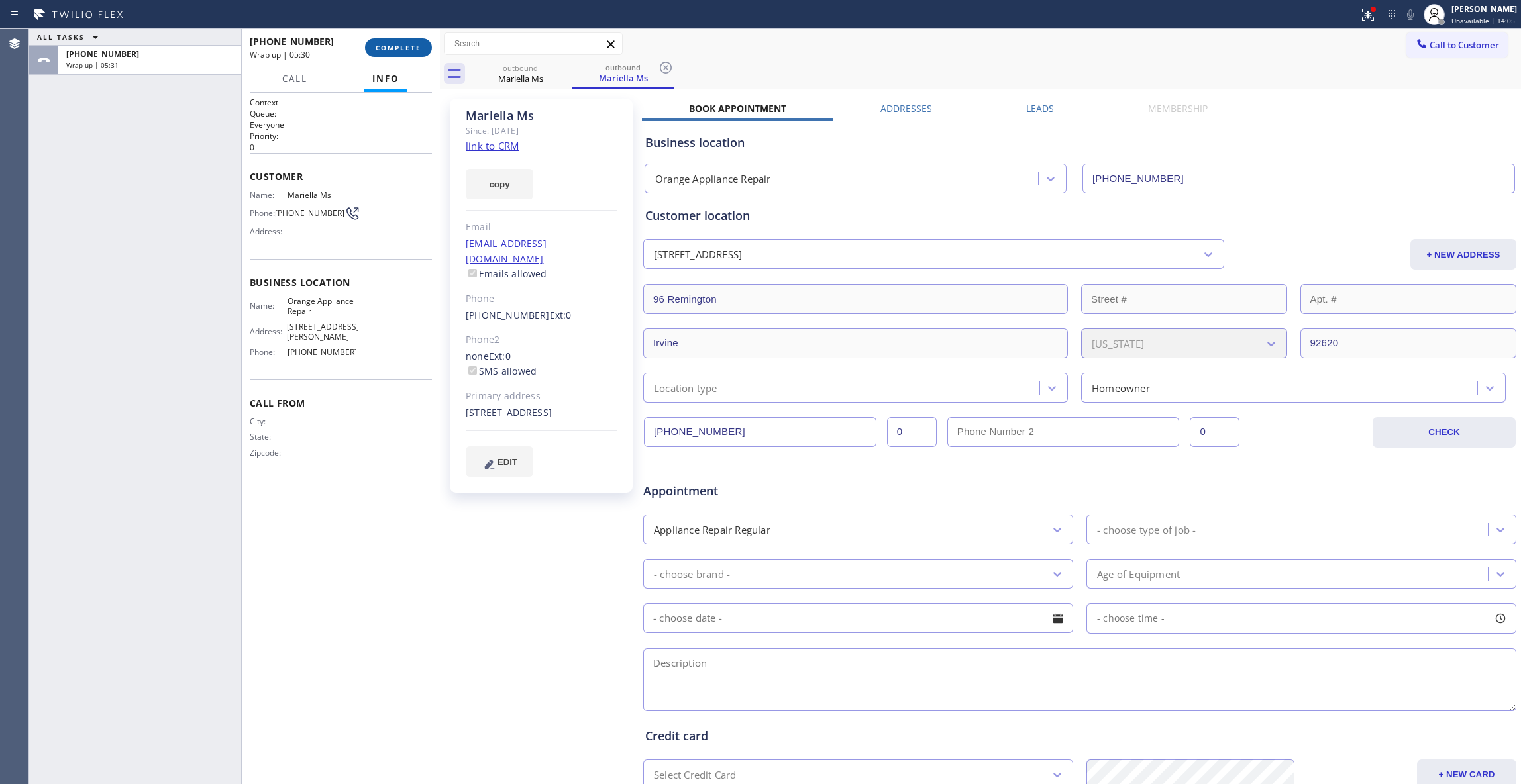
click at [425, 46] on button "COMPLETE" at bounding box center [398, 47] width 67 height 18
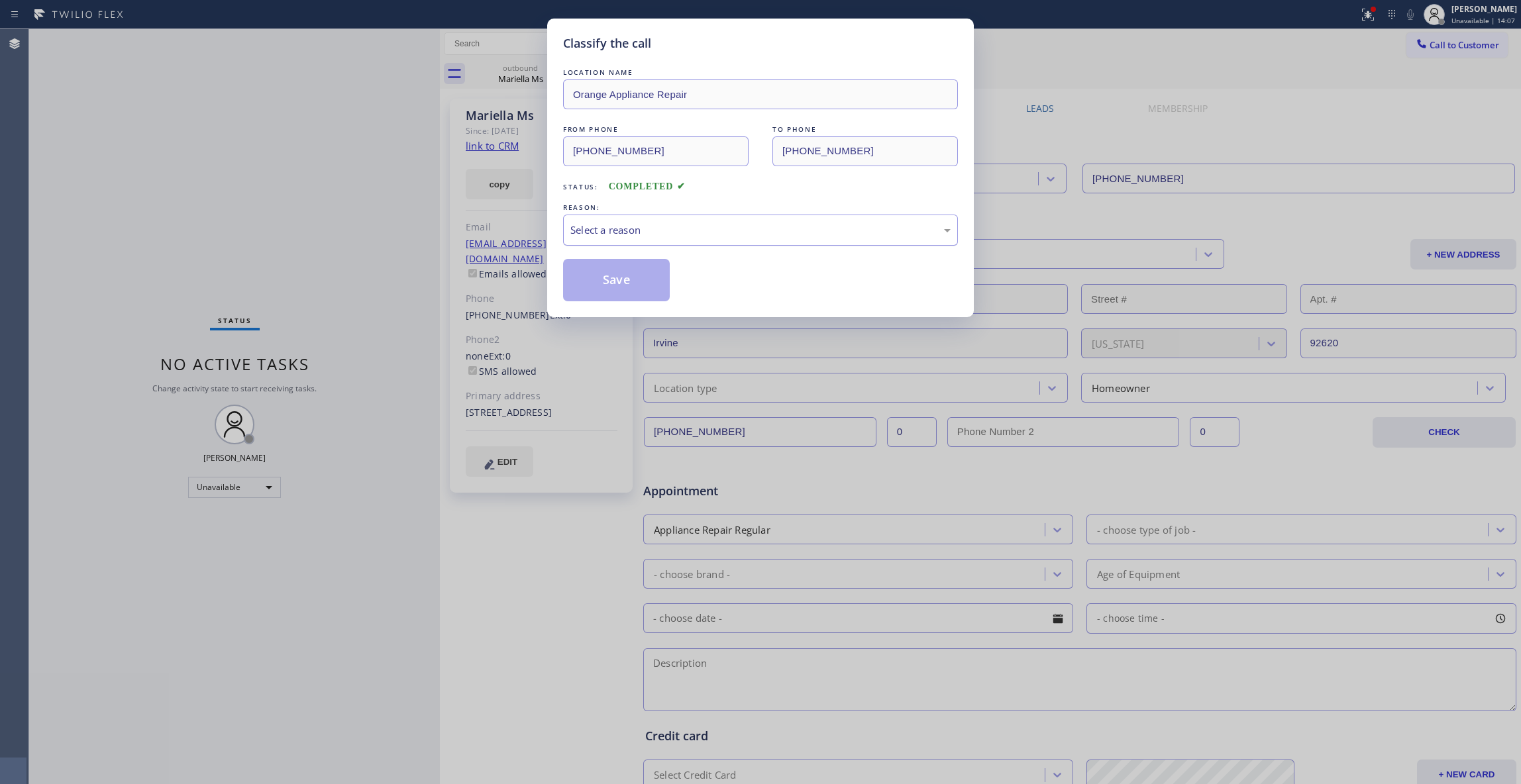
click at [675, 234] on div "Select a reason" at bounding box center [760, 231] width 380 height 16
click at [655, 282] on button "Save" at bounding box center [616, 280] width 107 height 43
click at [655, 281] on button "Save" at bounding box center [616, 280] width 107 height 43
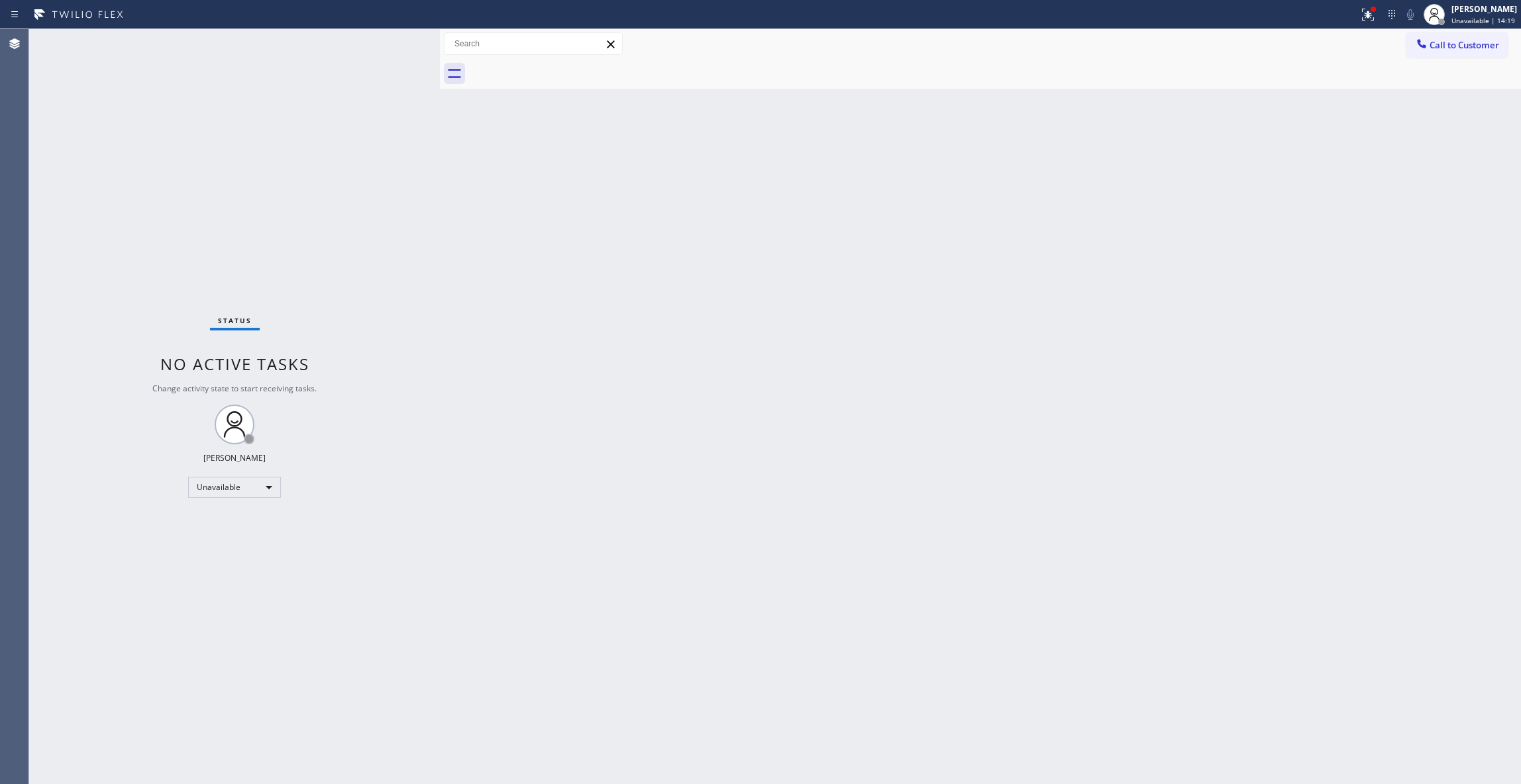
click at [1105, 276] on div "Back to Dashboard Change Sender ID Customers Technicians Select a contact Outbo…" at bounding box center [980, 406] width 1081 height 755
click at [1478, 43] on span "Call to Customer" at bounding box center [1464, 45] width 70 height 12
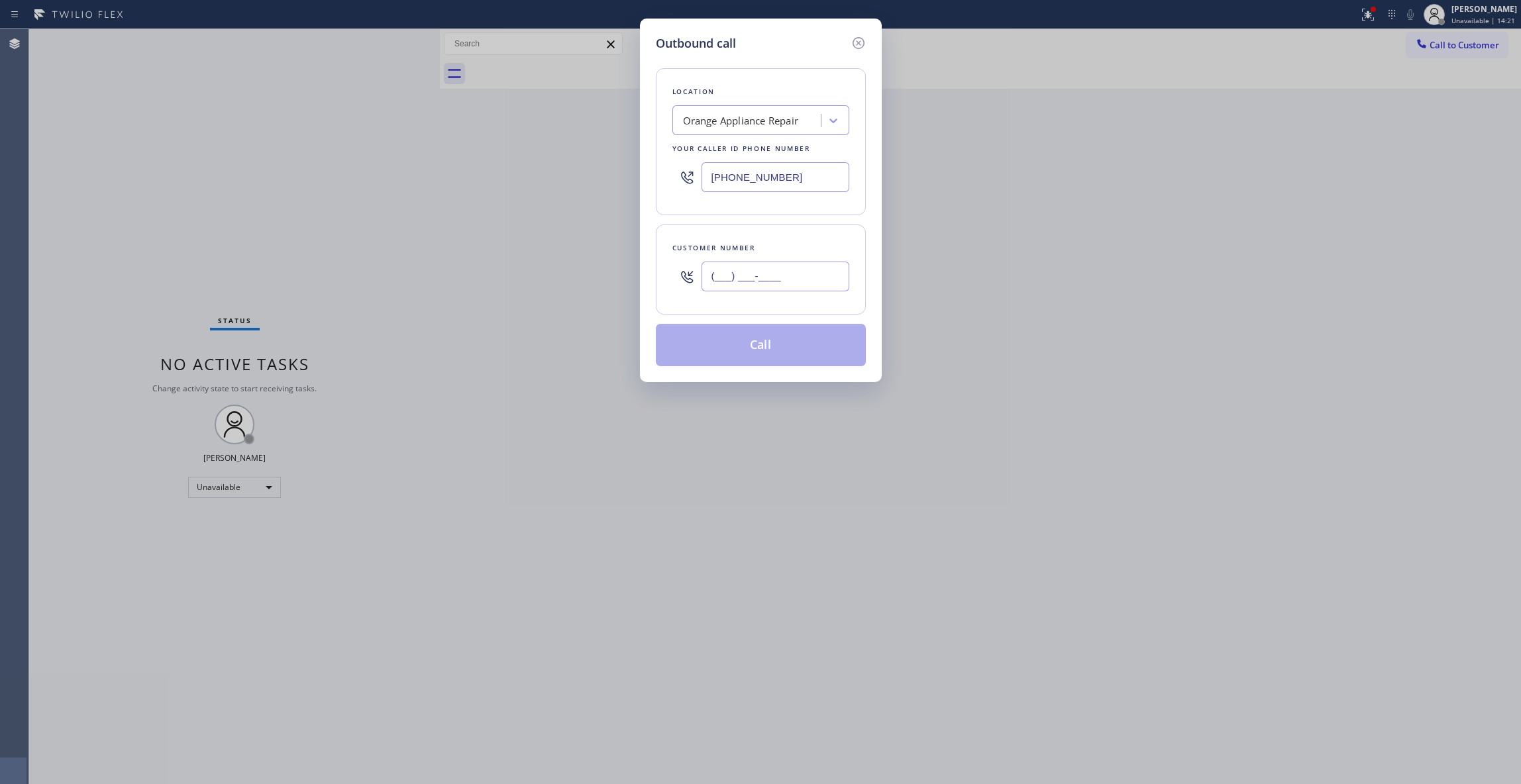
click at [747, 276] on input "(___) ___-____" at bounding box center [775, 277] width 148 height 30
paste input "609) 710-5753"
type input "[PHONE_NUMBER]"
paste input "206) 312-8223"
drag, startPoint x: 811, startPoint y: 173, endPoint x: 342, endPoint y: 181, distance: 469.1
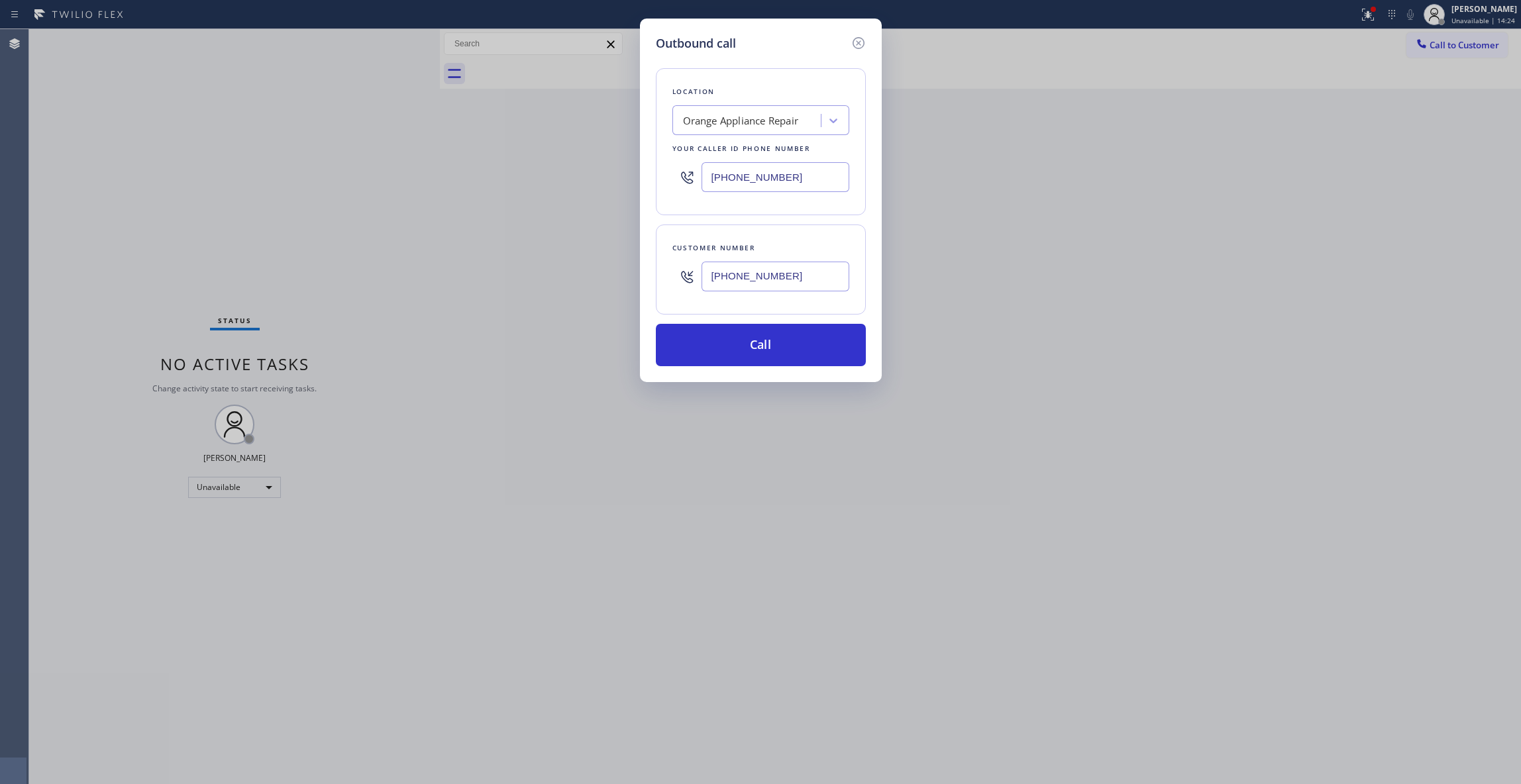
click at [342, 181] on div "Outbound call Location Orange Appliance Repair Your caller id phone number [PHO…" at bounding box center [760, 392] width 1521 height 784
type input "[PHONE_NUMBER]"
click at [769, 345] on button "Call" at bounding box center [760, 345] width 210 height 43
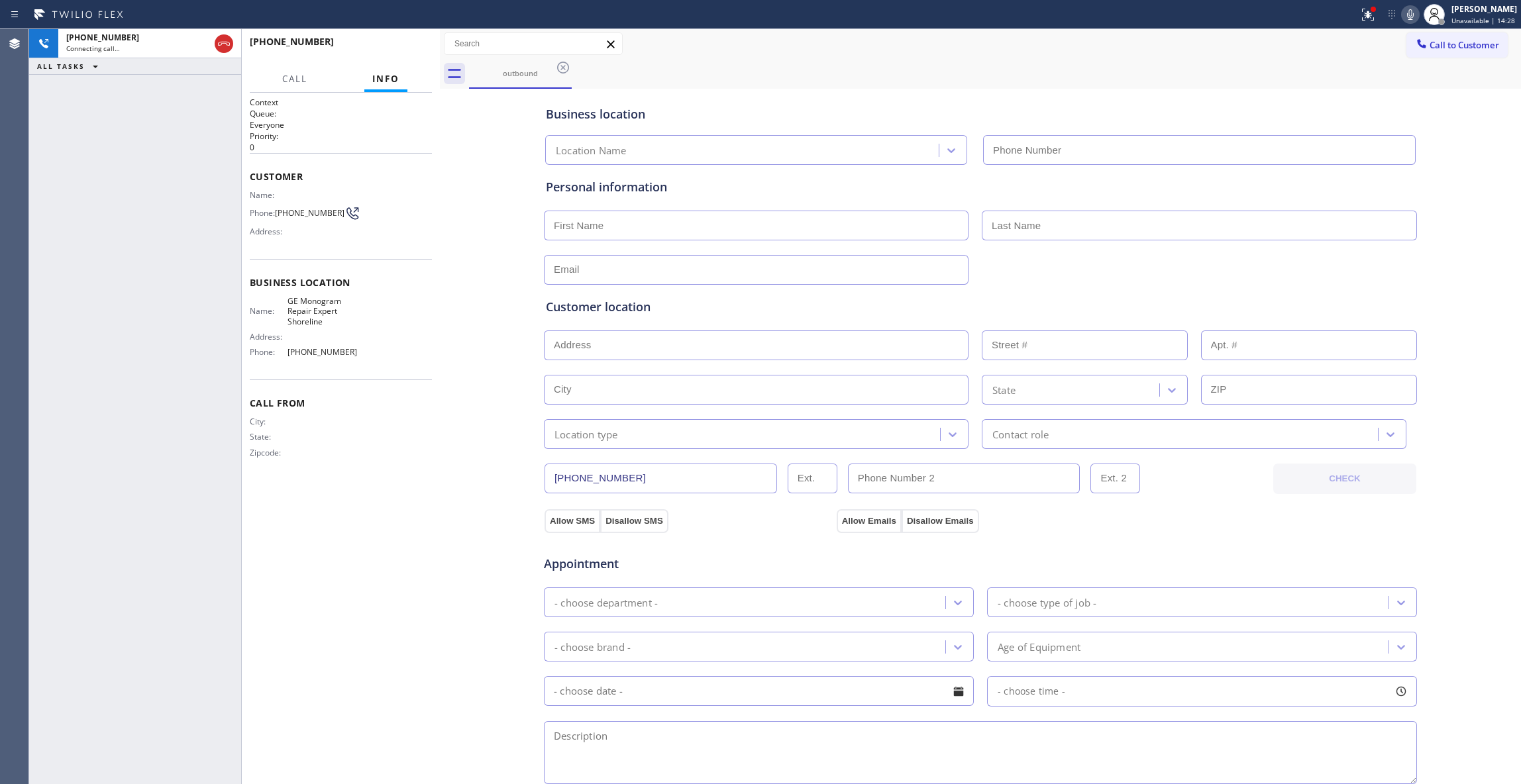
type input "[PHONE_NUMBER]"
click at [220, 43] on icon at bounding box center [224, 44] width 16 height 16
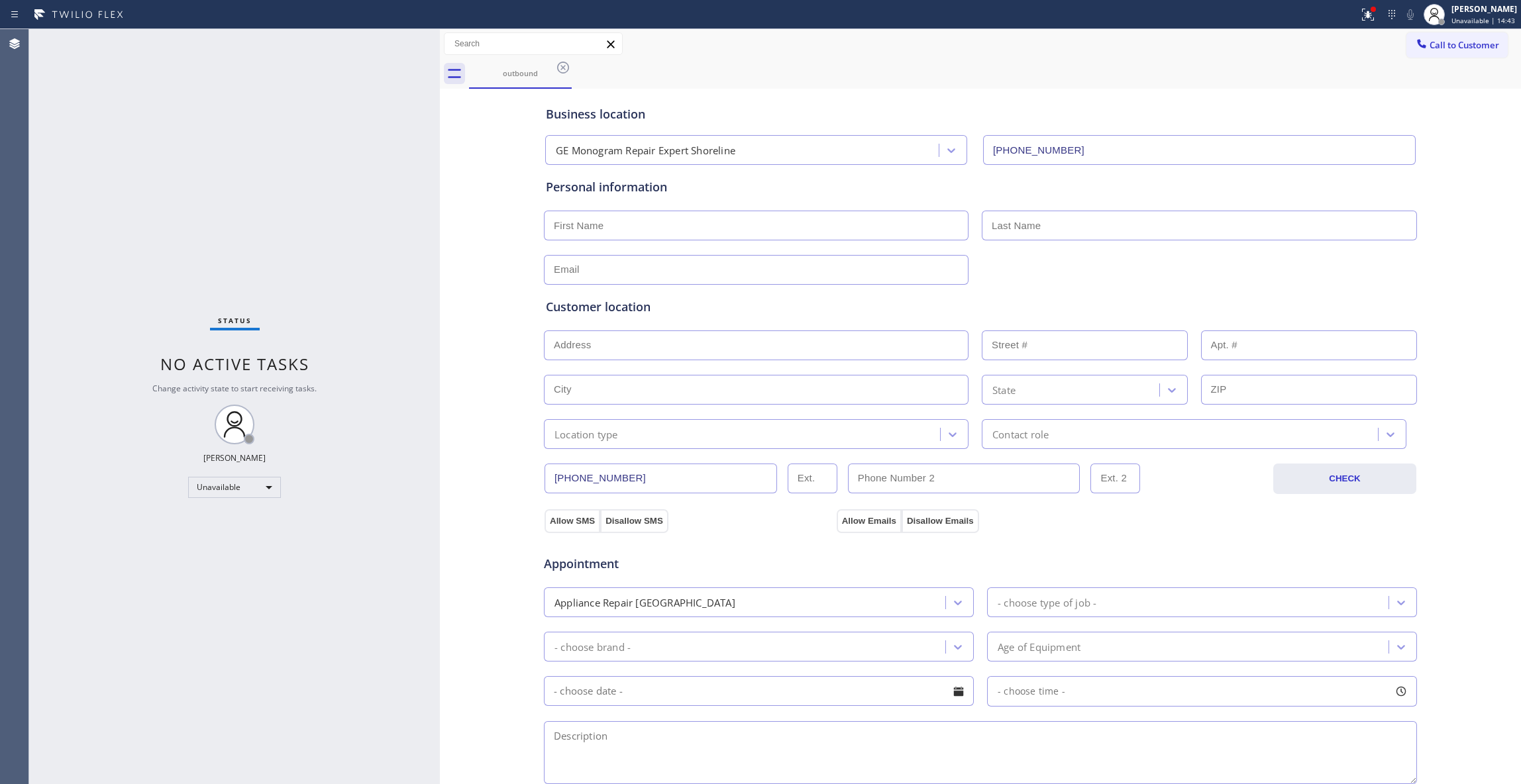
click at [377, 490] on div "Status No active tasks Change activity state to start receiving tasks. [PERSON_…" at bounding box center [234, 406] width 411 height 755
drag, startPoint x: 413, startPoint y: 374, endPoint x: 555, endPoint y: 91, distance: 316.6
click at [416, 358] on div "Status No active tasks Change activity state to start receiving tasks. [PERSON_…" at bounding box center [234, 406] width 411 height 755
click at [562, 66] on icon at bounding box center [563, 68] width 12 height 12
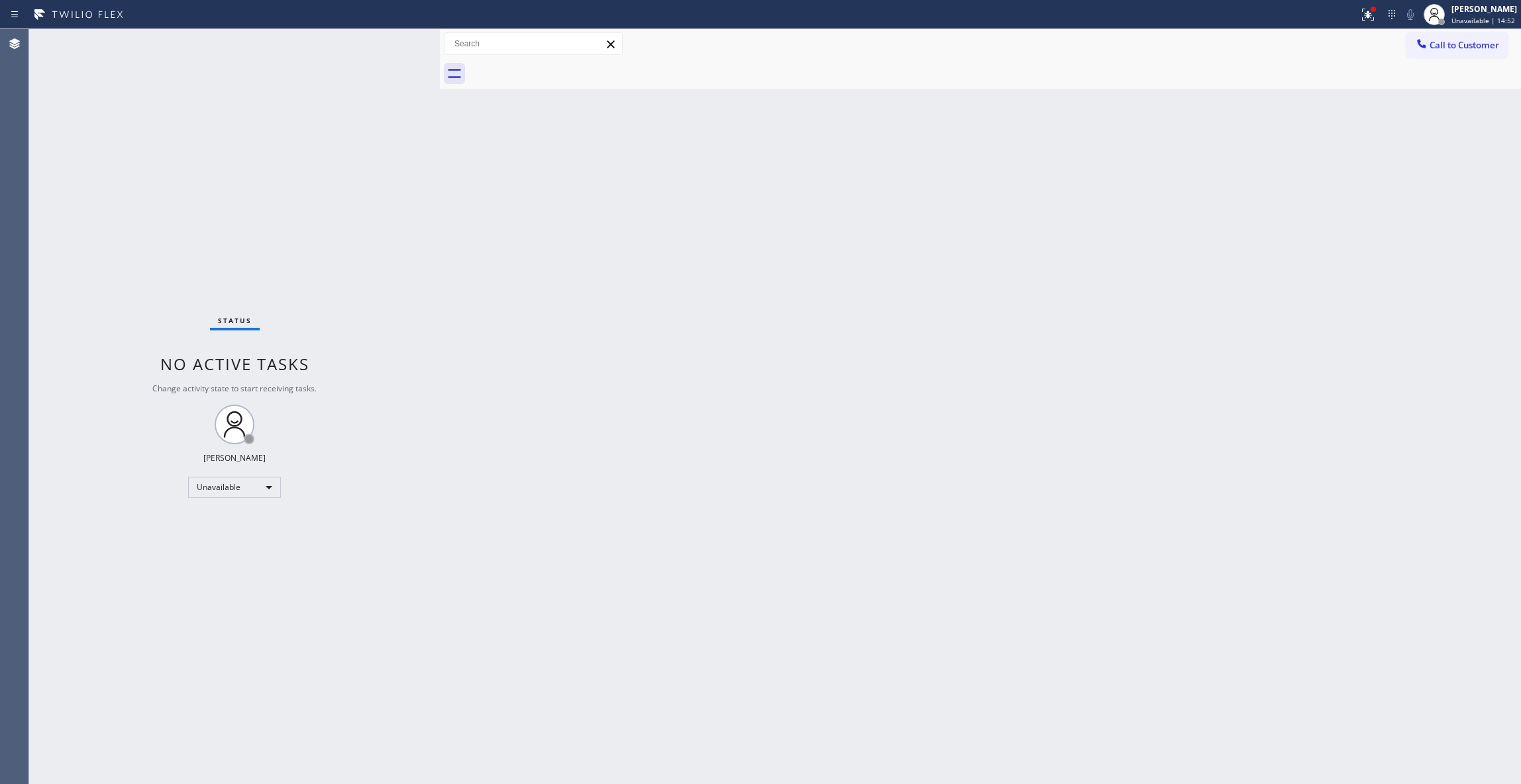
drag, startPoint x: 1494, startPoint y: 49, endPoint x: 1452, endPoint y: 49, distance: 42.0
click at [1493, 48] on span "Call to Customer" at bounding box center [1464, 45] width 70 height 12
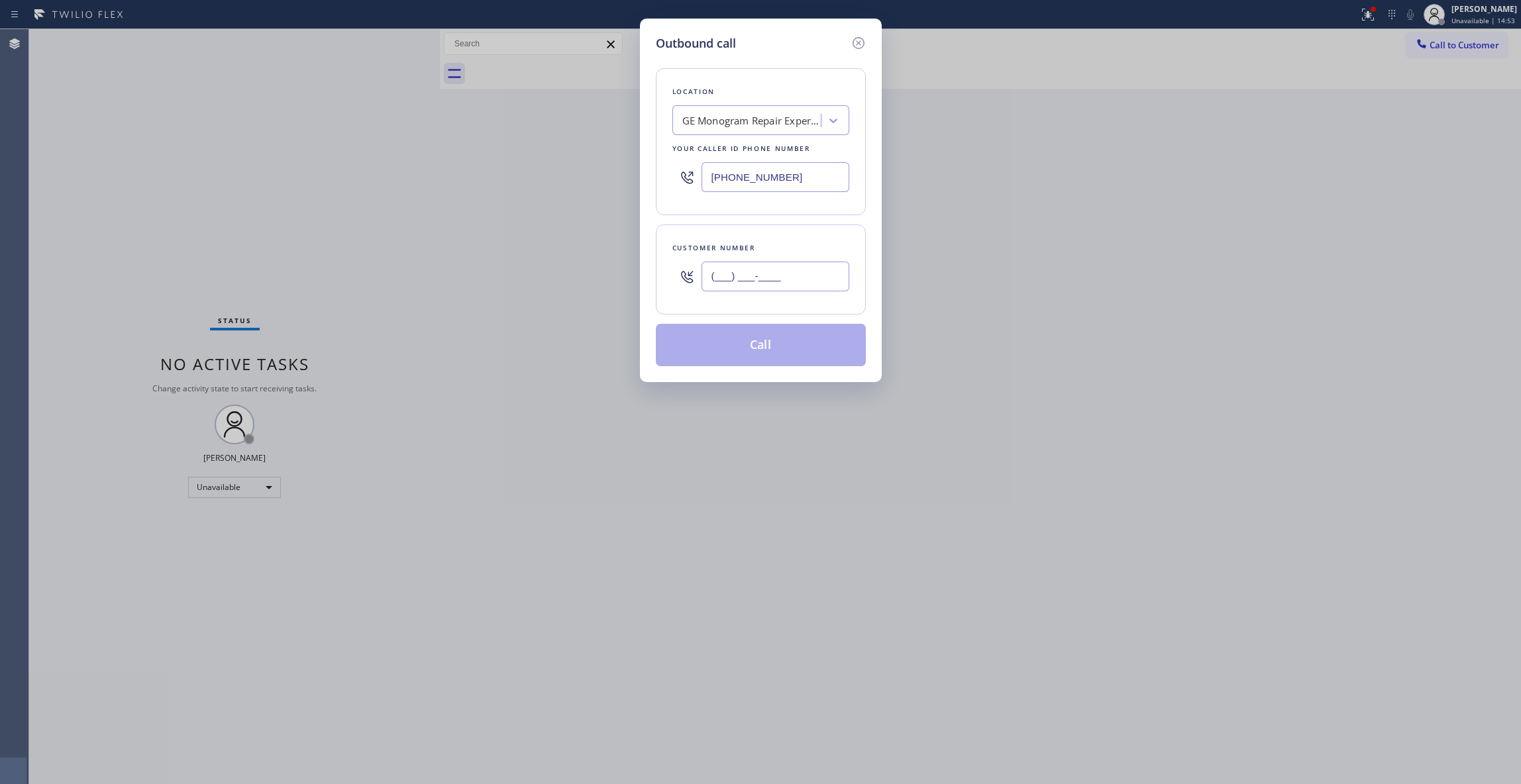
click at [738, 286] on input "(___) ___-____" at bounding box center [775, 277] width 148 height 30
paste input "609) 710-5753"
type input "[PHONE_NUMBER]"
click at [722, 329] on button "Call" at bounding box center [760, 345] width 210 height 43
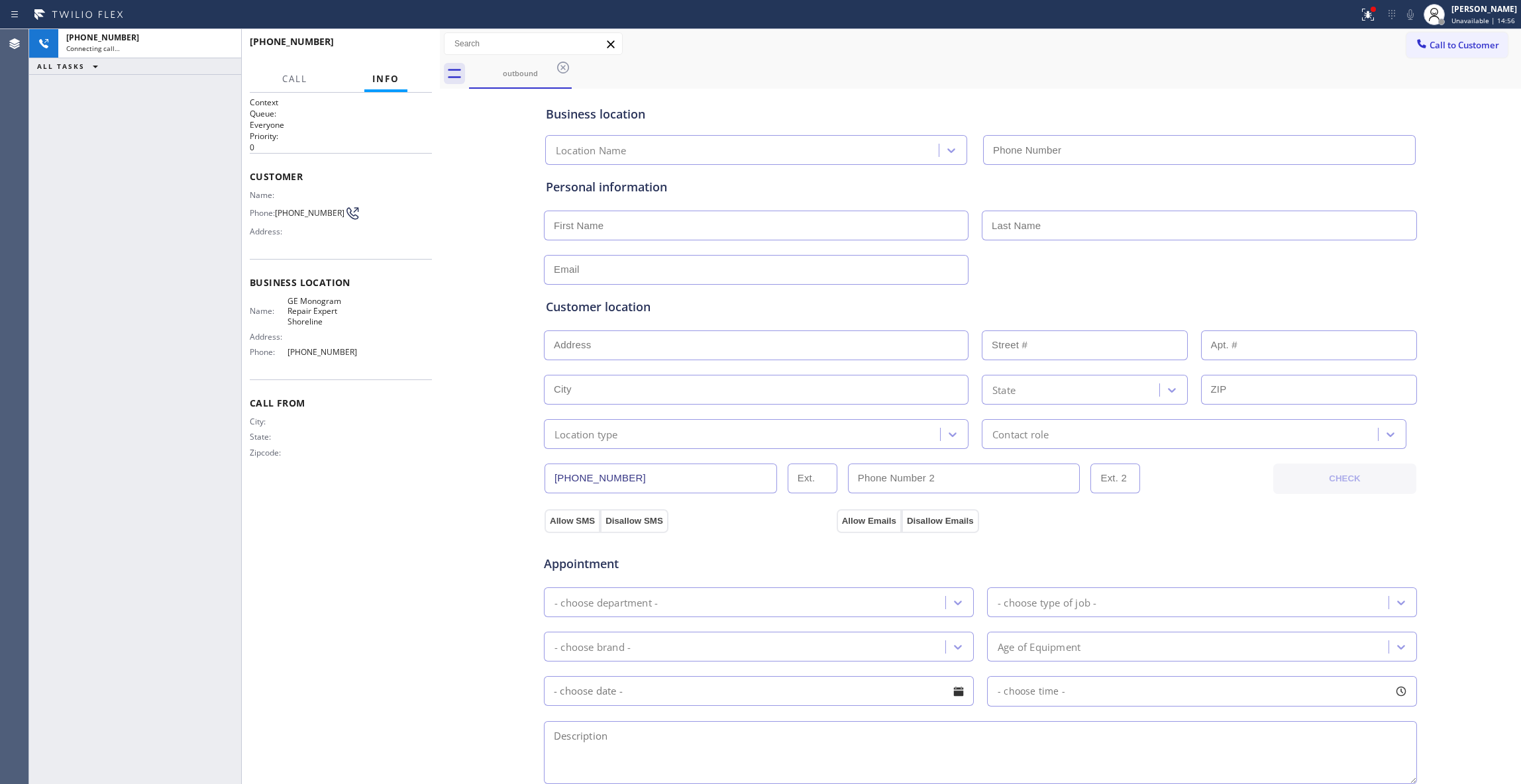
type input "[PHONE_NUMBER]"
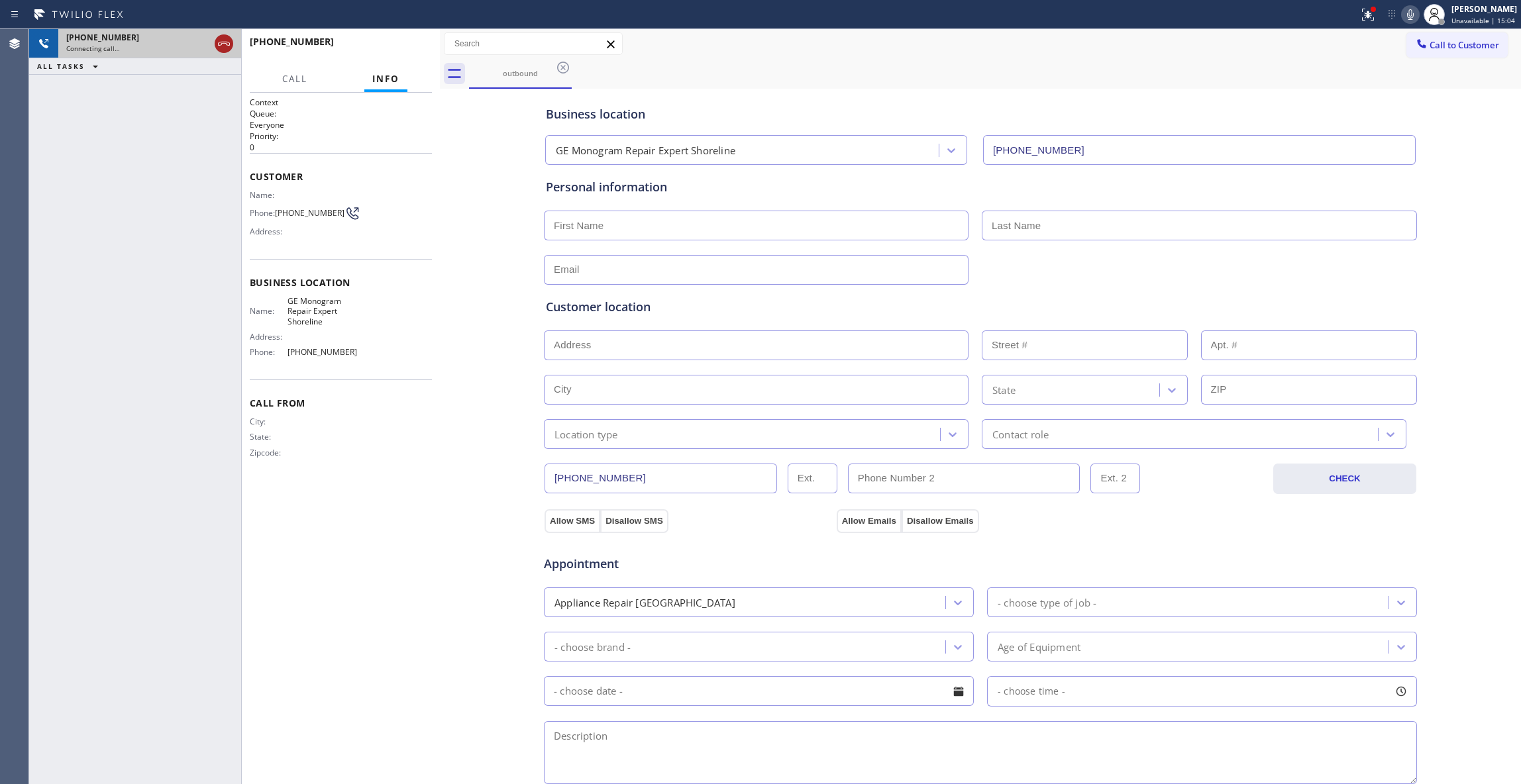
click at [224, 46] on icon at bounding box center [224, 44] width 16 height 16
click at [224, 46] on div "Connecting call…" at bounding box center [150, 48] width 167 height 10
click at [224, 45] on div "Connecting call…" at bounding box center [150, 48] width 167 height 10
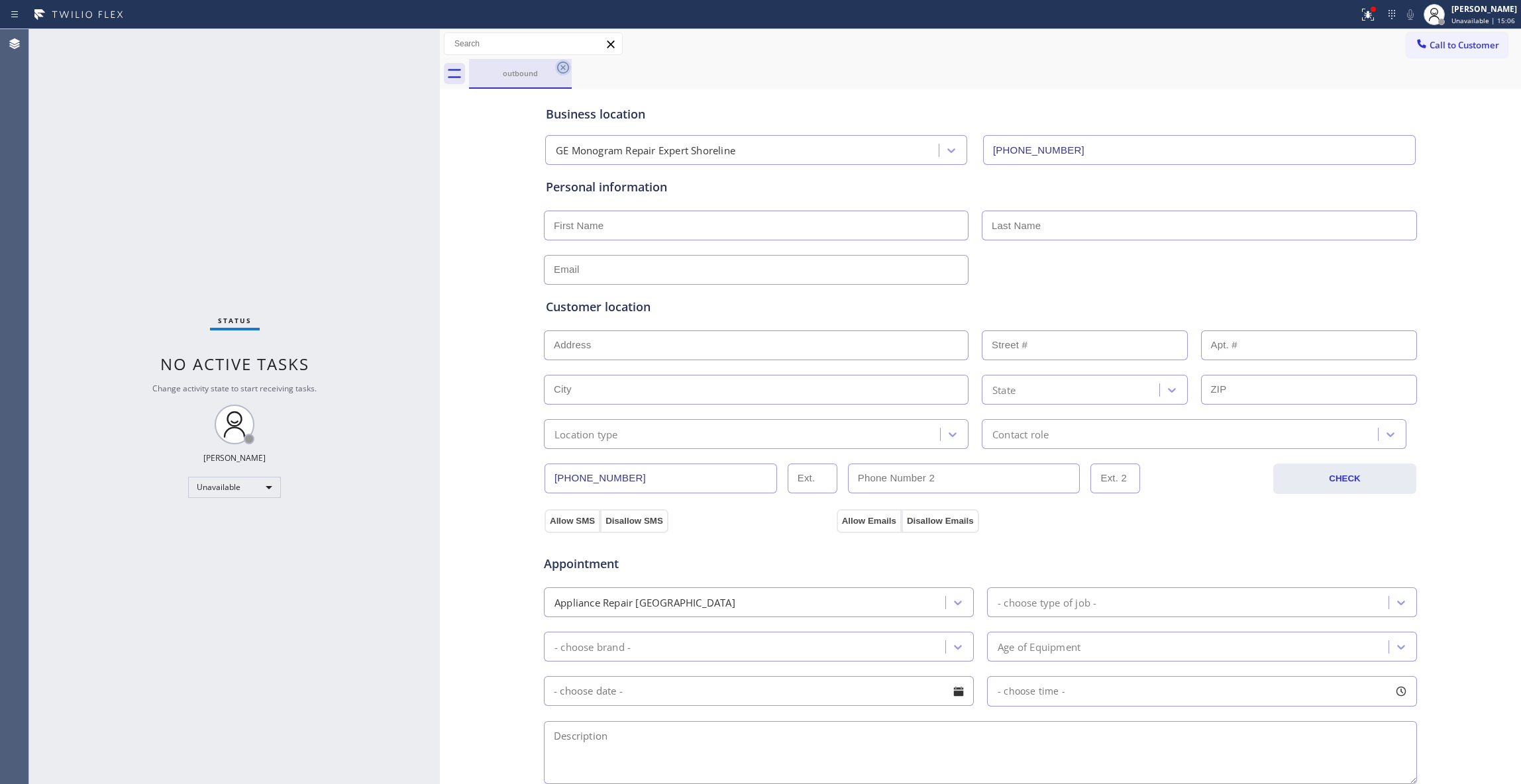
click at [563, 68] on icon at bounding box center [563, 68] width 12 height 12
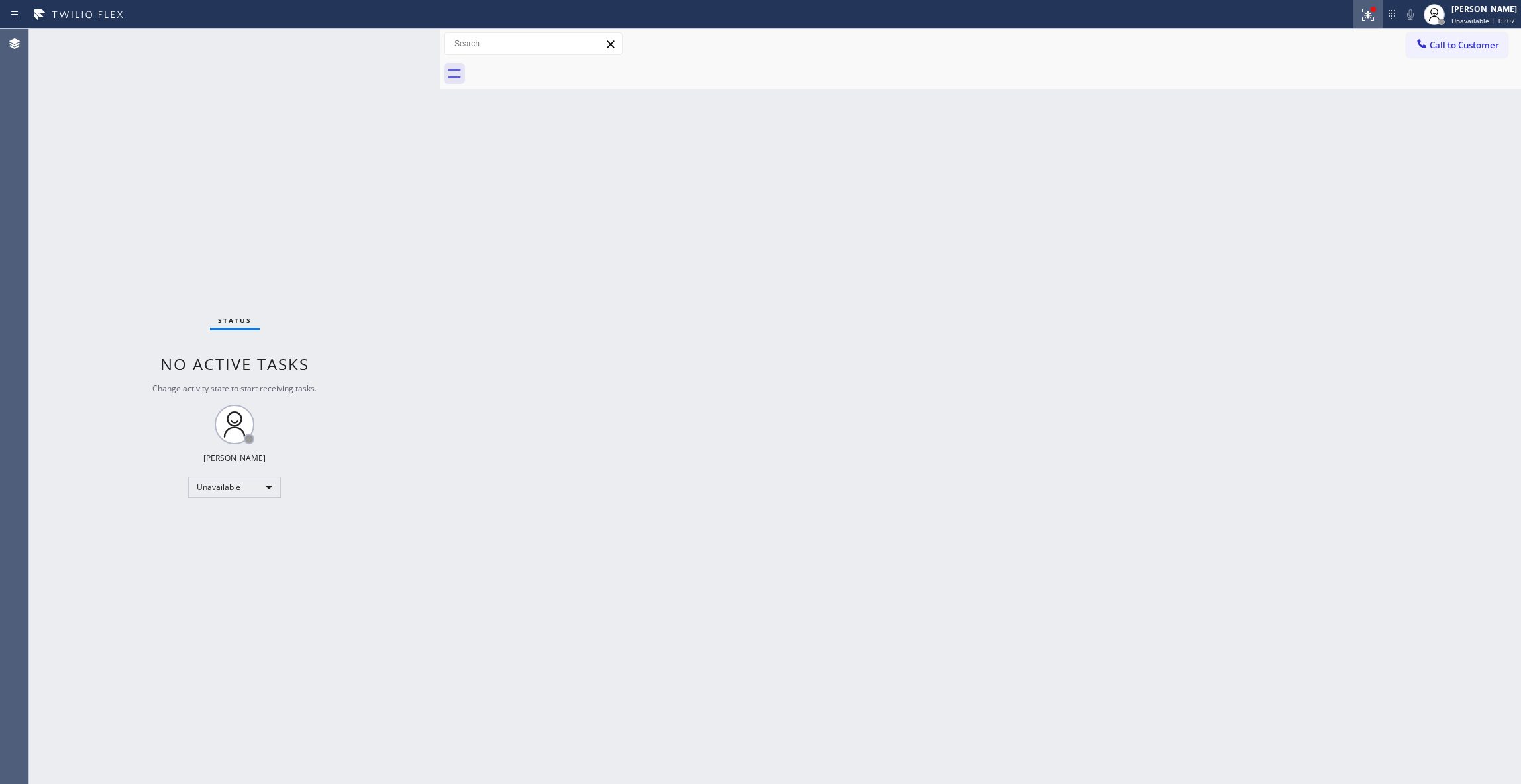
click at [1362, 15] on div at bounding box center [1367, 15] width 29 height 16
click at [1330, 178] on button "Clear issues" at bounding box center [1280, 173] width 155 height 18
drag, startPoint x: 1105, startPoint y: 320, endPoint x: 1391, endPoint y: 104, distance: 358.4
click at [1113, 307] on div "Back to Dashboard Change Sender ID Customers Technicians Select a contact Outbo…" at bounding box center [980, 406] width 1081 height 755
click at [1445, 51] on button "Call to Customer" at bounding box center [1457, 44] width 101 height 25
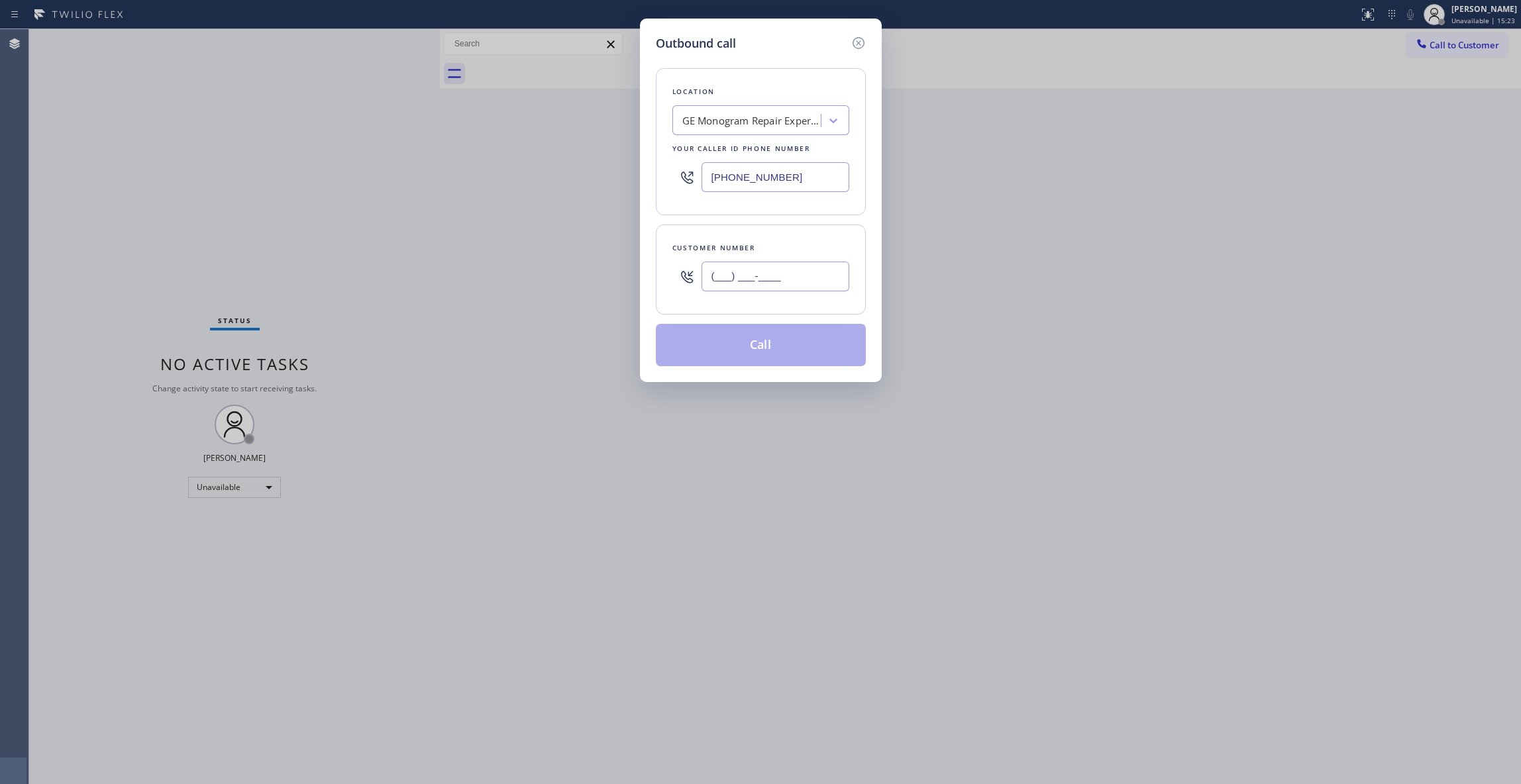
click at [768, 265] on input "(___) ___-____" at bounding box center [775, 277] width 148 height 30
paste input "609) 710-5753"
type input "[PHONE_NUMBER]"
click at [742, 355] on button "Call" at bounding box center [760, 345] width 210 height 43
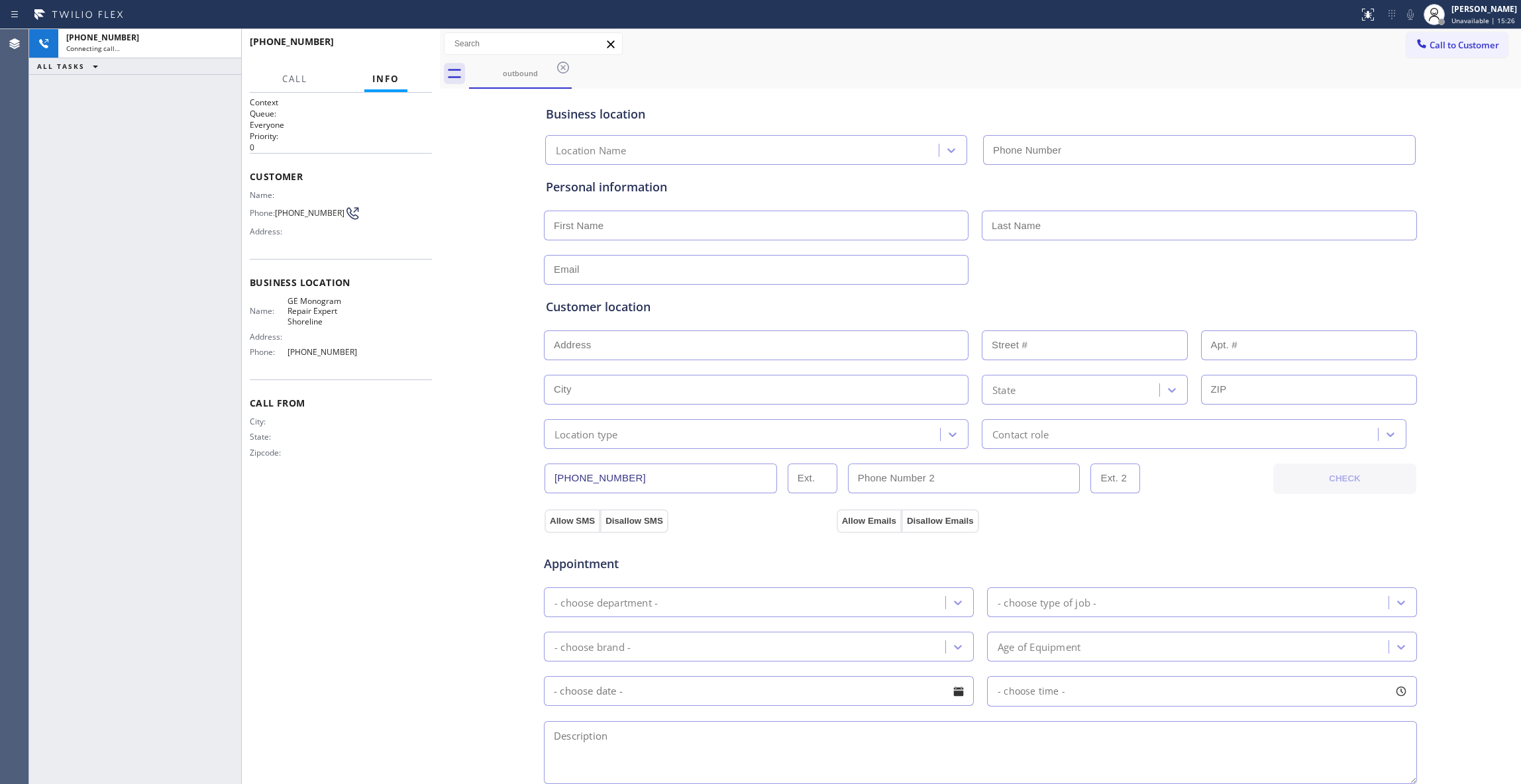
type input "[PHONE_NUMBER]"
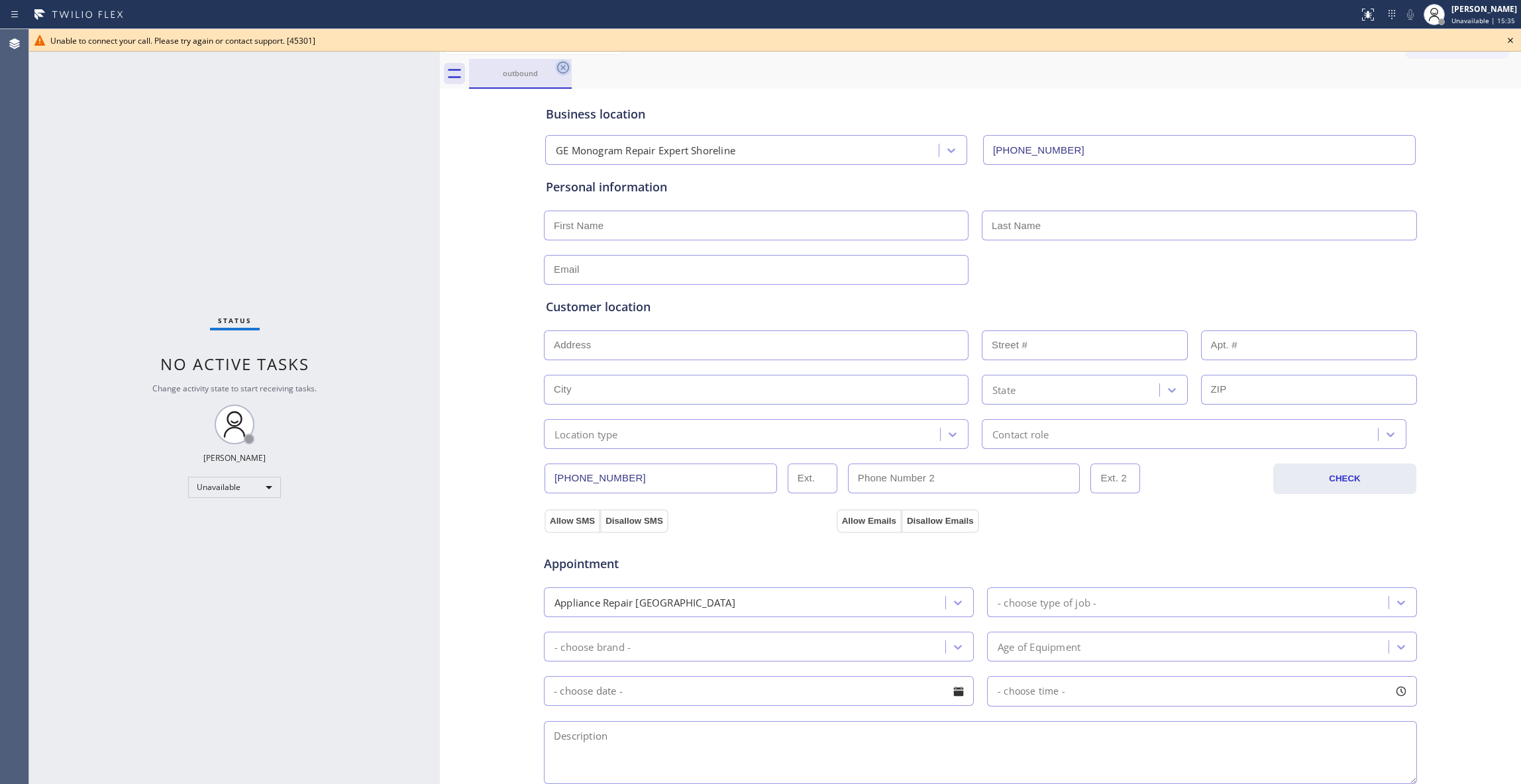
click at [560, 70] on icon at bounding box center [563, 68] width 12 height 12
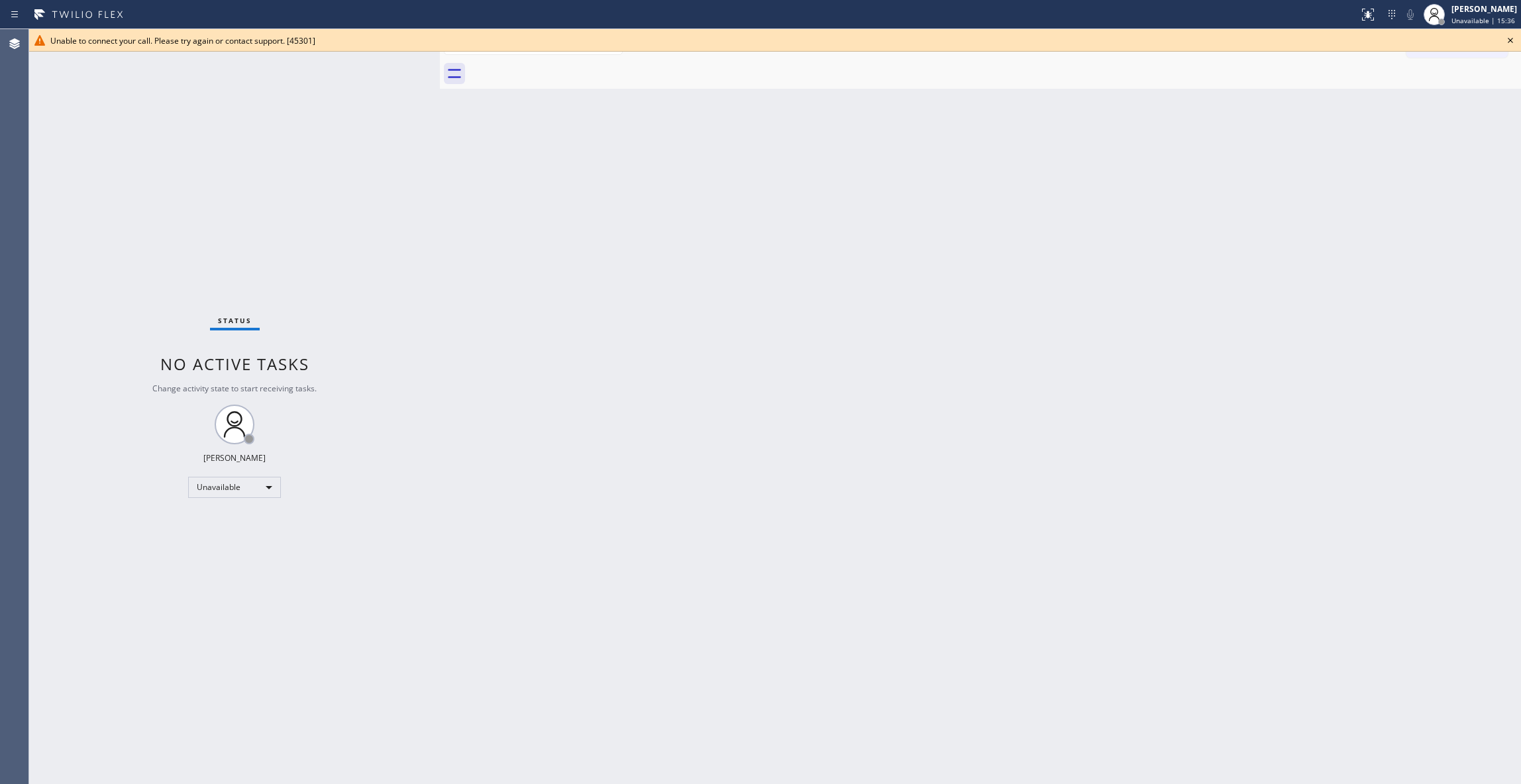
click at [1513, 41] on icon at bounding box center [1510, 40] width 16 height 16
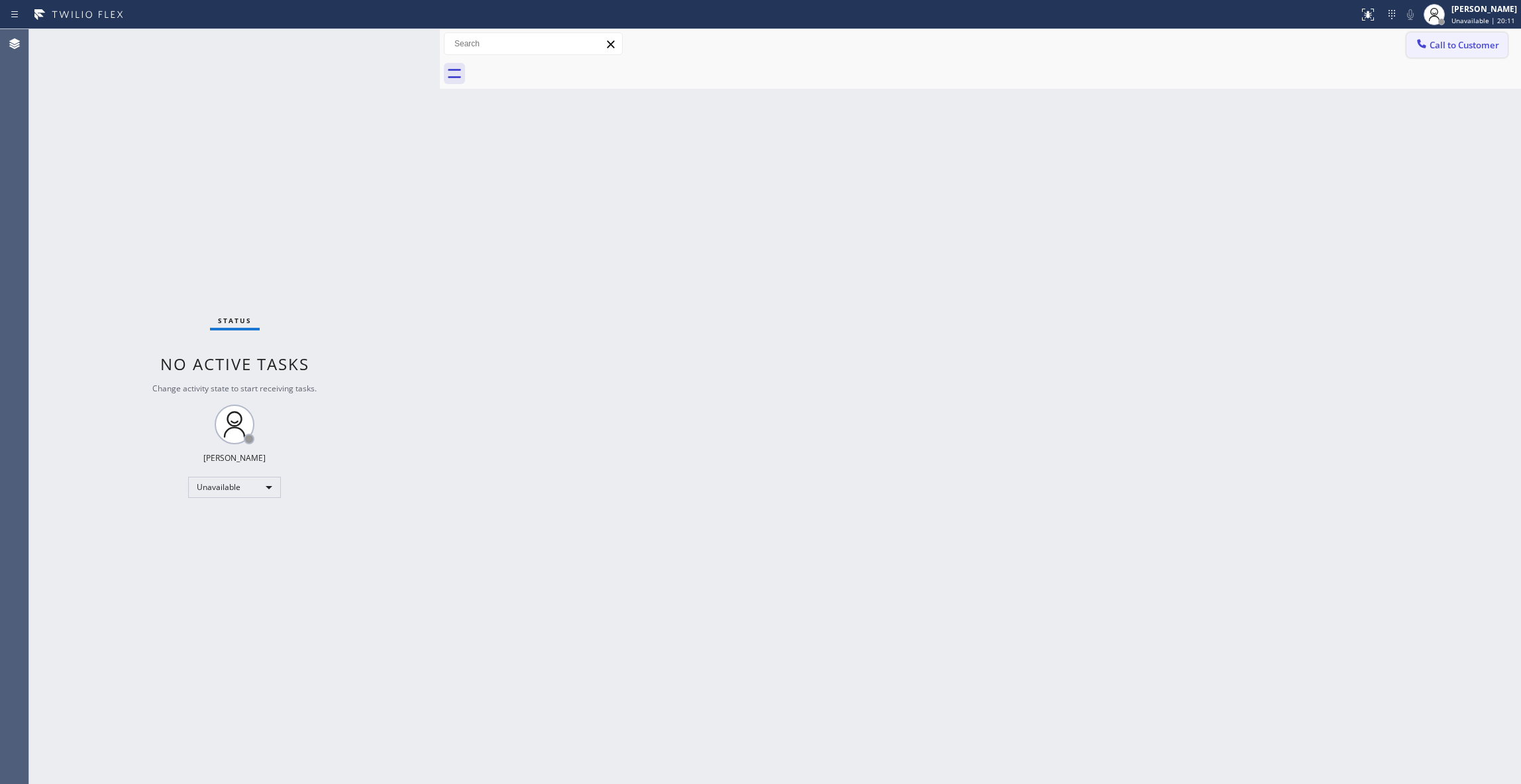
click at [1477, 46] on span "Call to Customer" at bounding box center [1464, 45] width 70 height 12
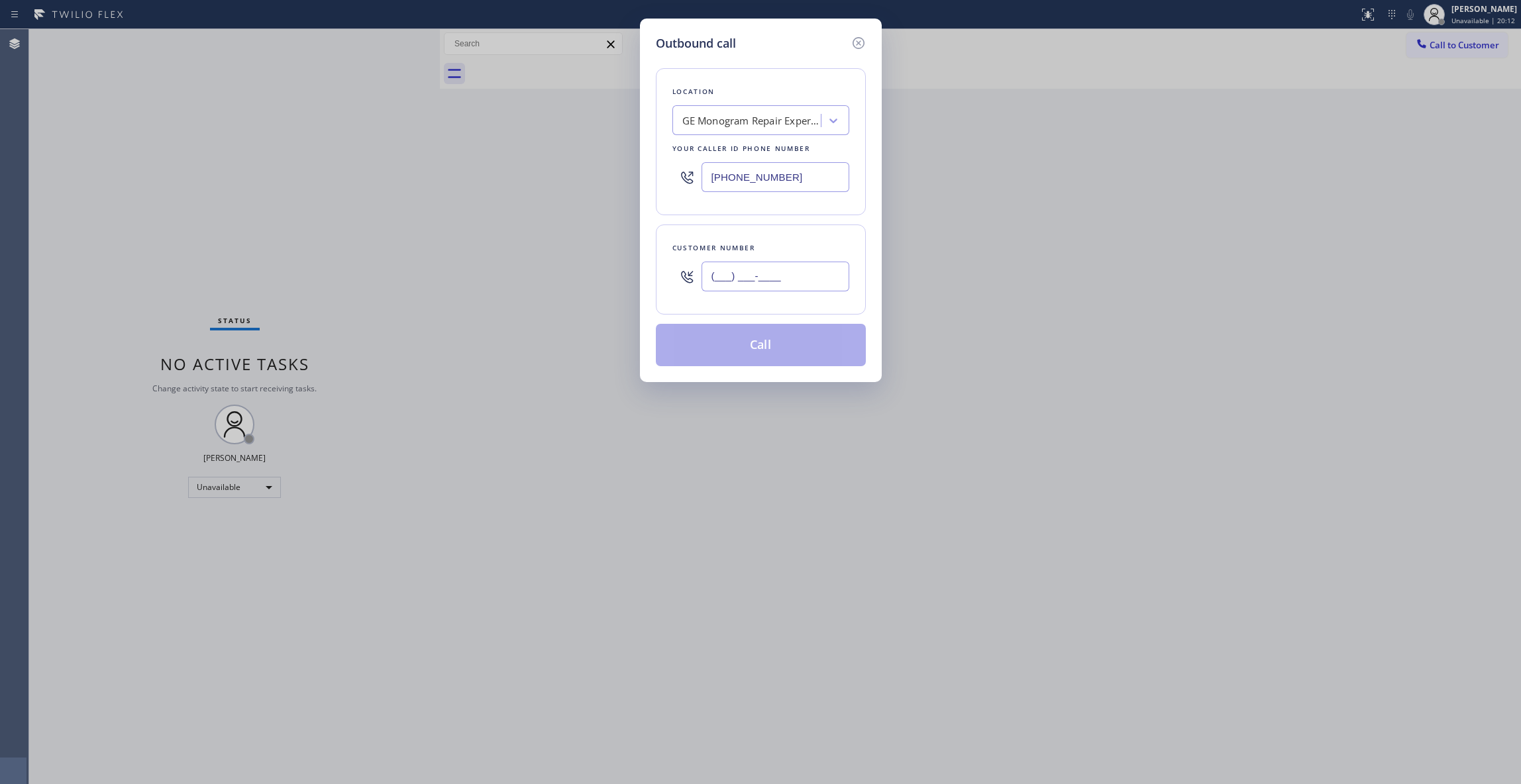
click at [808, 282] on input "(___) ___-____" at bounding box center [775, 277] width 148 height 30
paste input "303) 210-6727"
type input "[PHONE_NUMBER]"
paste input "818) 691-1221"
drag, startPoint x: 840, startPoint y: 178, endPoint x: 451, endPoint y: 179, distance: 389.0
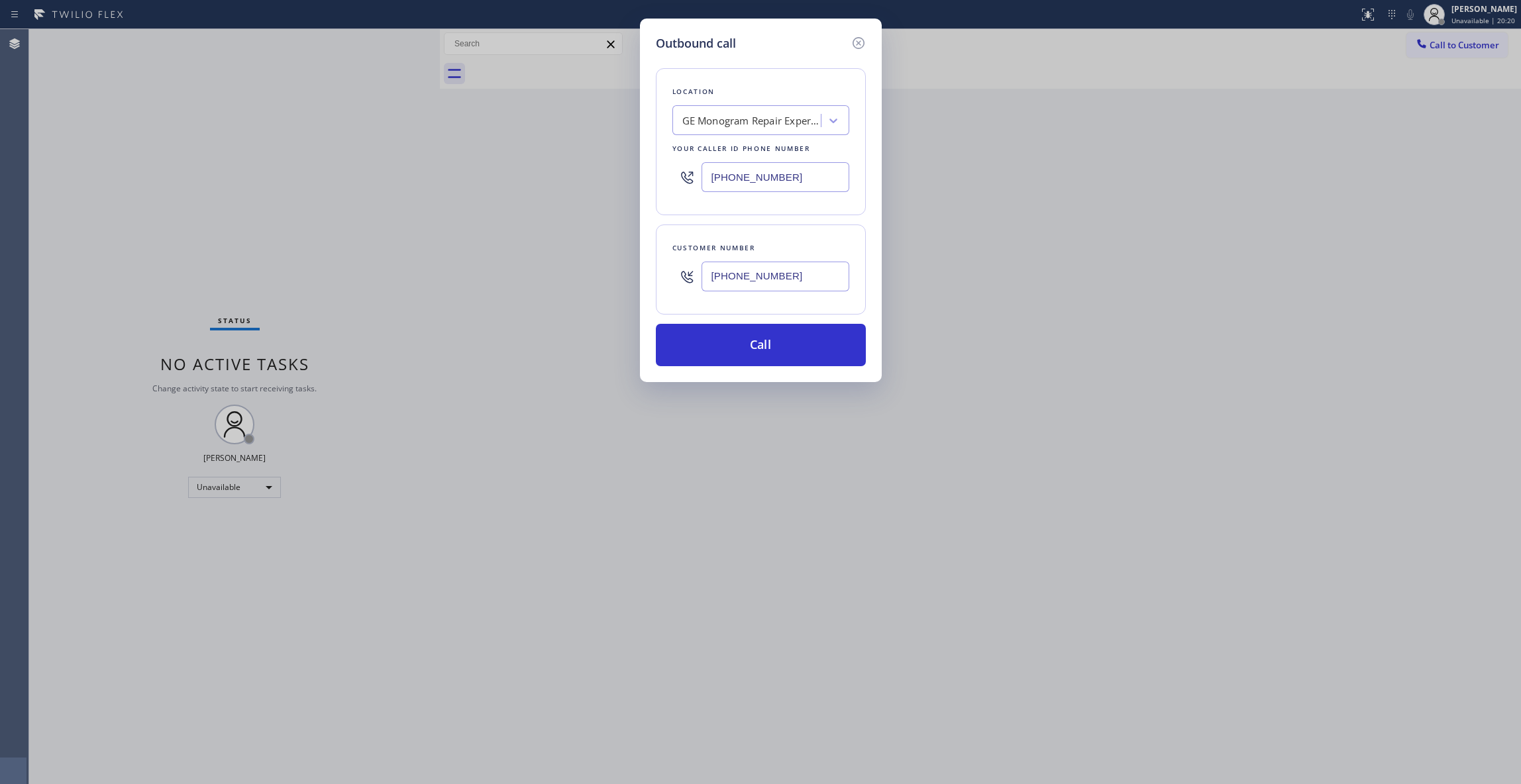
click at [451, 178] on div "Outbound call Location GE Monogram Repair Expert Shoreline Your caller id phone…" at bounding box center [760, 392] width 1521 height 784
type input "[PHONE_NUMBER]"
click at [768, 348] on button "Call" at bounding box center [760, 345] width 210 height 43
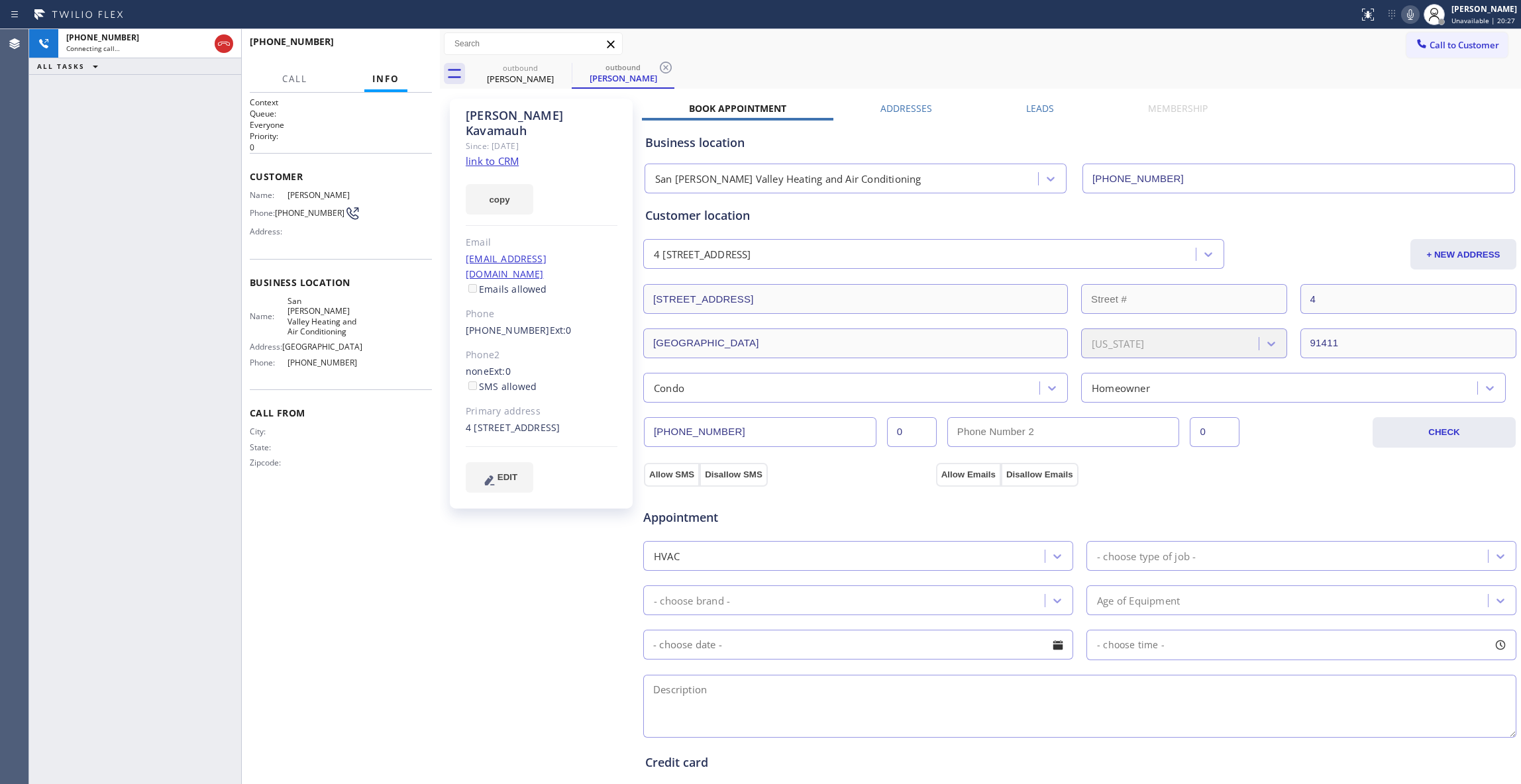
type input "[PHONE_NUMBER]"
click at [670, 64] on icon at bounding box center [666, 68] width 12 height 12
click at [506, 154] on link "link to CRM" at bounding box center [492, 160] width 53 height 13
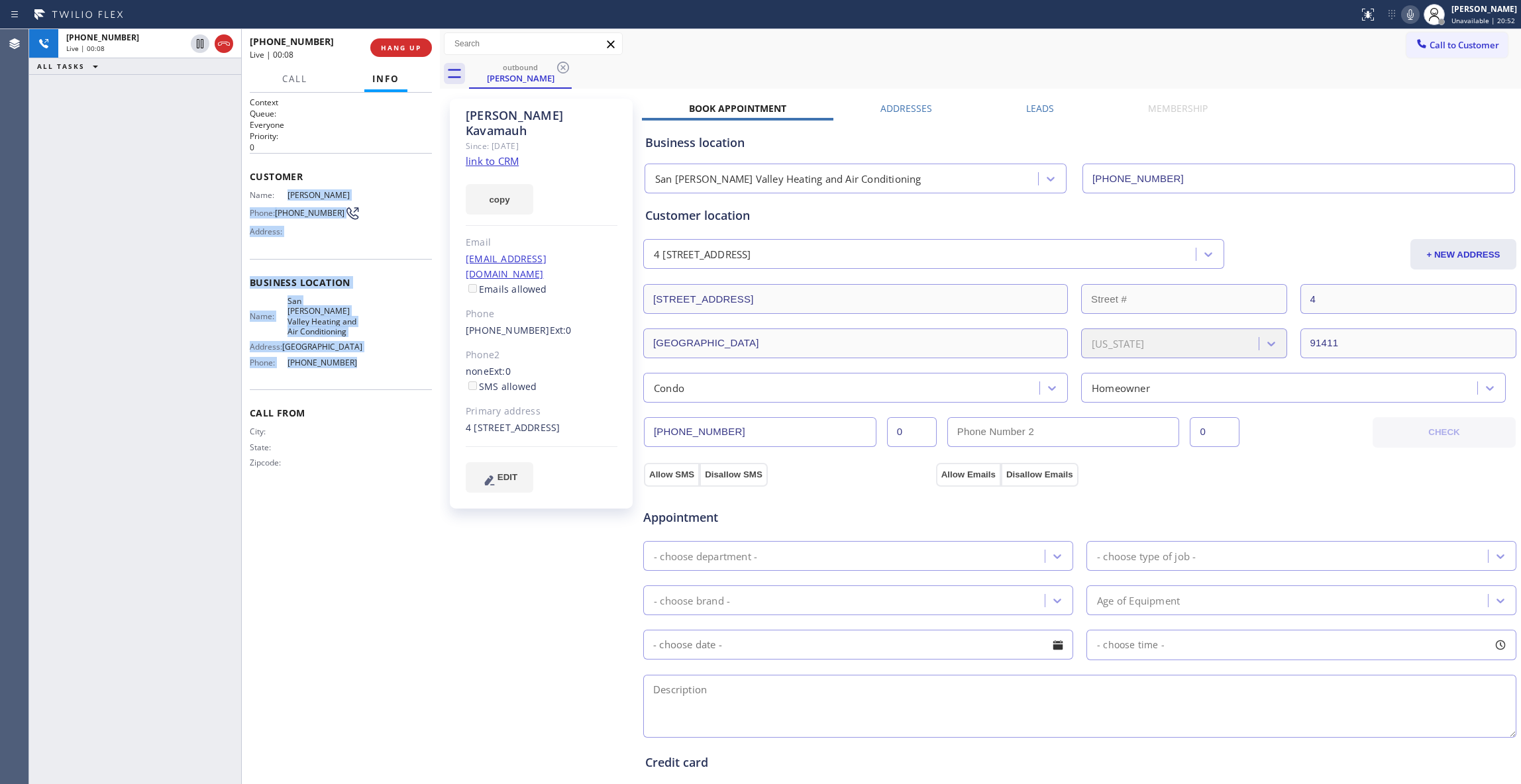
drag, startPoint x: 264, startPoint y: 255, endPoint x: 279, endPoint y: 196, distance: 60.9
click at [279, 196] on div "Context Queue: Everyone Priority: 0 Customer Name: [PERSON_NAME] Phone: [PHONE_…" at bounding box center [340, 293] width 182 height 393
drag, startPoint x: 540, startPoint y: 584, endPoint x: 513, endPoint y: 482, distance: 105.5
click at [520, 519] on div "[PERSON_NAME] Since: [DATE] link to CRM copy Email [EMAIL_ADDRESS][DOMAIN_NAME]…" at bounding box center [542, 534] width 198 height 885
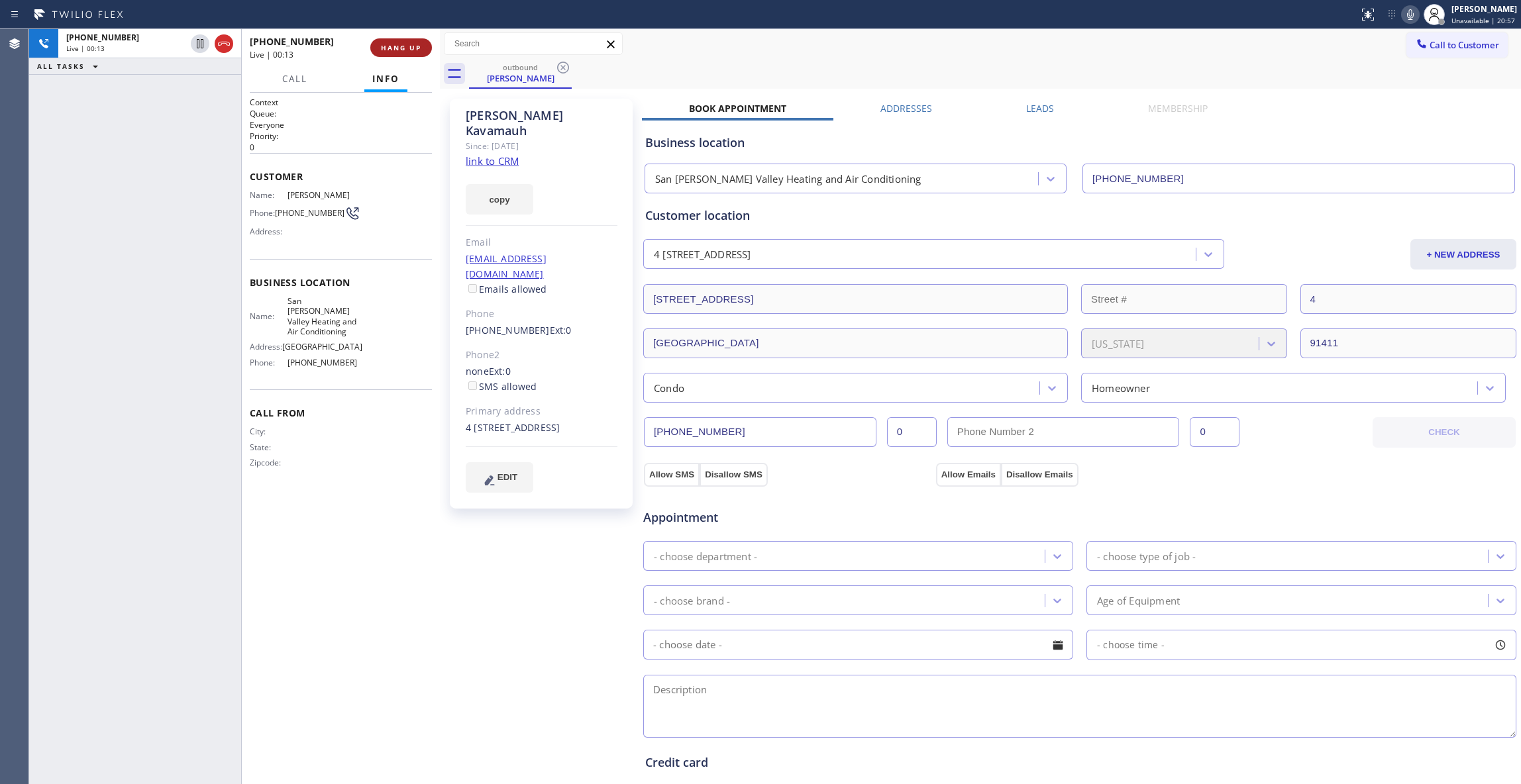
click at [406, 51] on button "HANG UP" at bounding box center [401, 47] width 62 height 18
click at [319, 210] on span "[PHONE_NUMBER]" at bounding box center [310, 212] width 70 height 10
click at [404, 37] on div "[PHONE_NUMBER] Wrap up | 00:29 COMPLETE" at bounding box center [340, 48] width 182 height 35
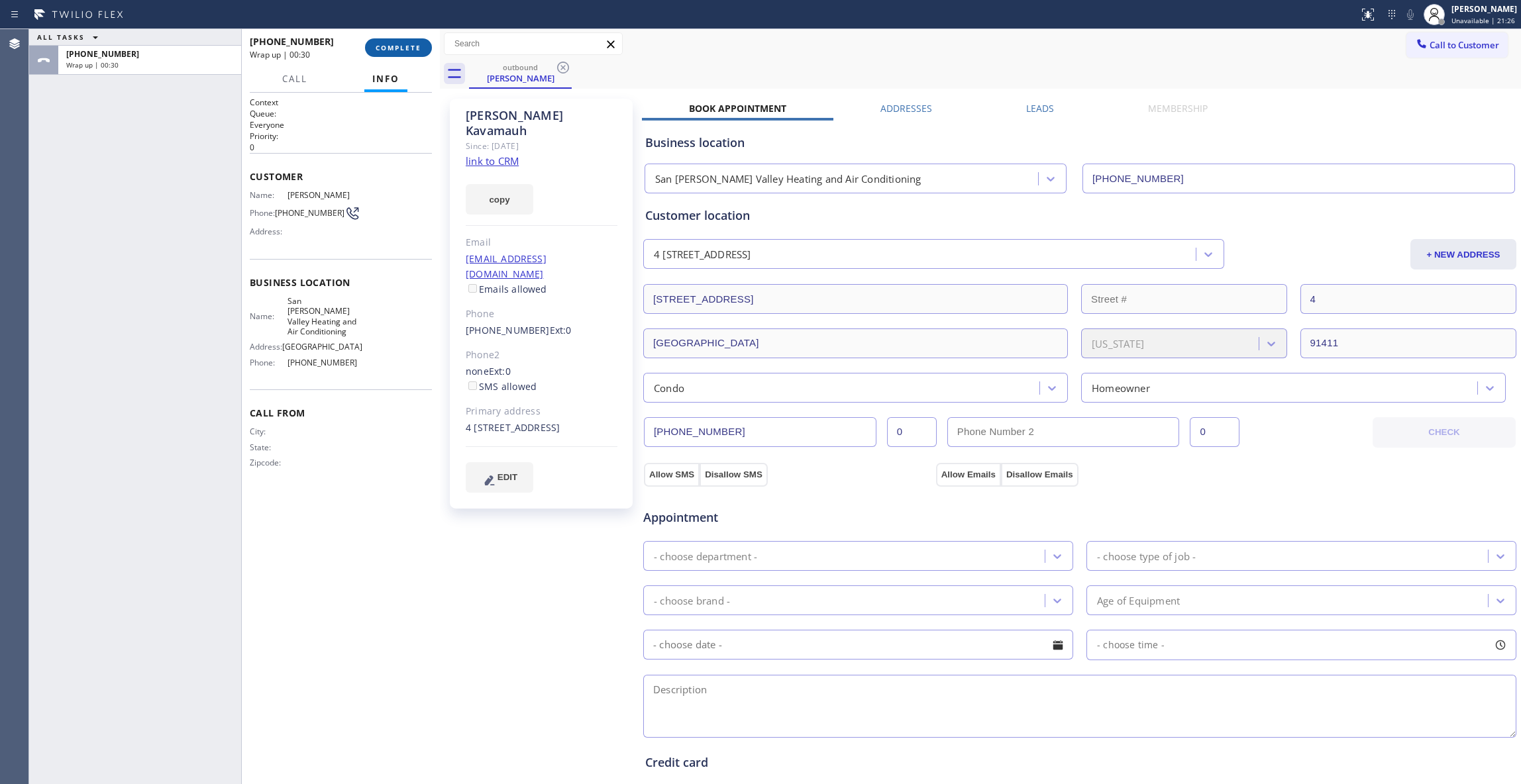
click at [404, 44] on span "COMPLETE" at bounding box center [399, 47] width 46 height 10
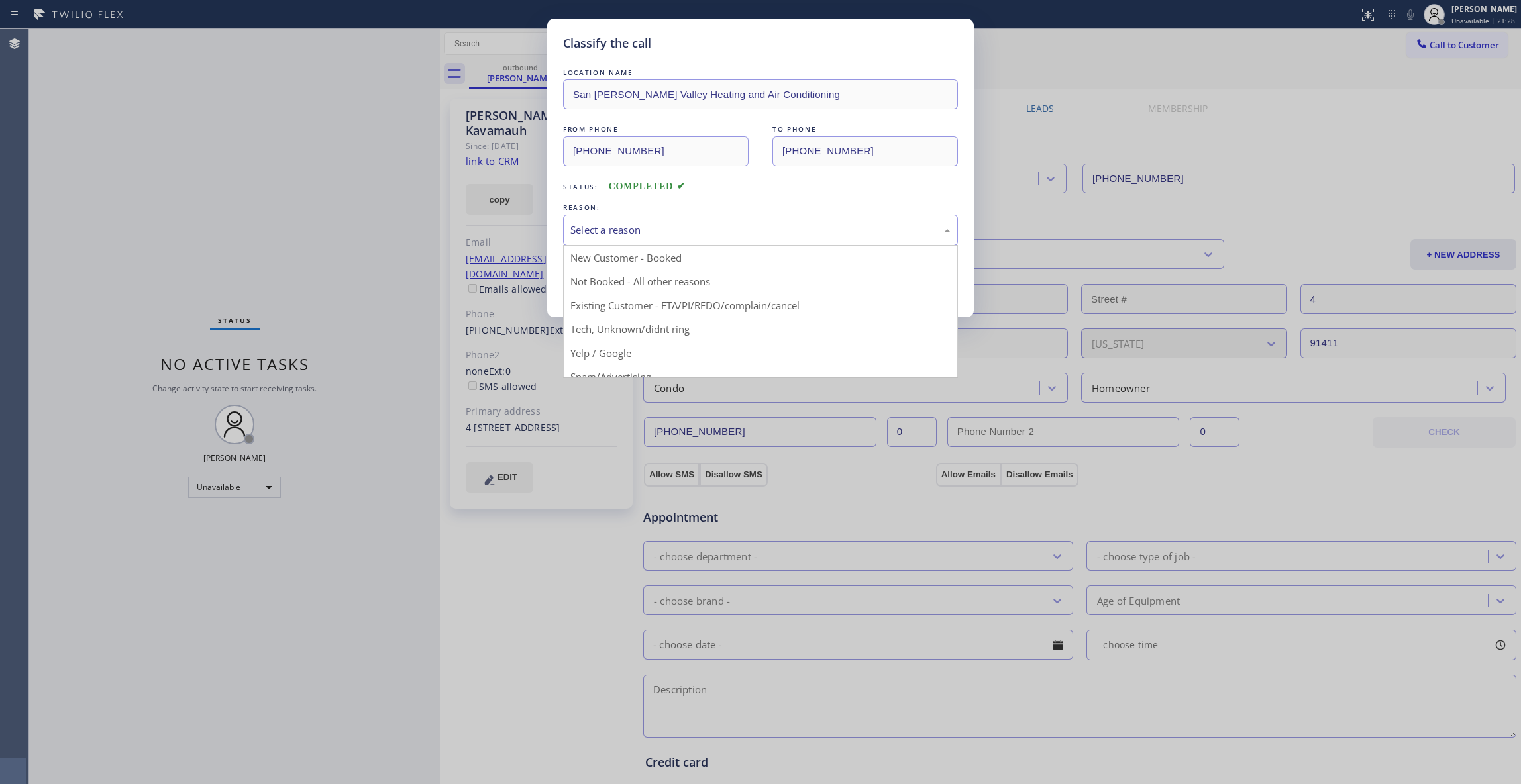
click at [626, 228] on div "Select a reason" at bounding box center [760, 231] width 380 height 16
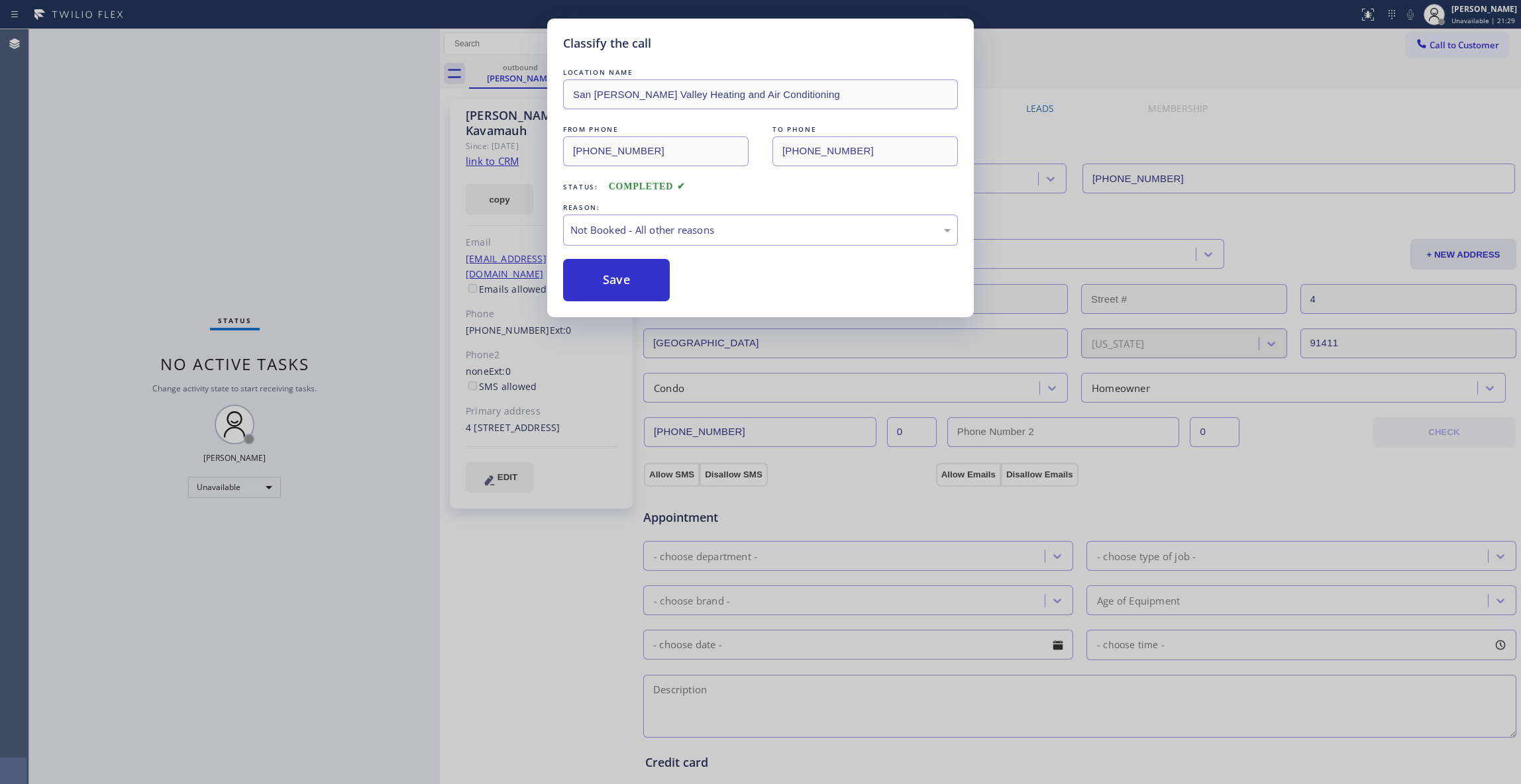
click at [597, 287] on button "Save" at bounding box center [616, 280] width 107 height 43
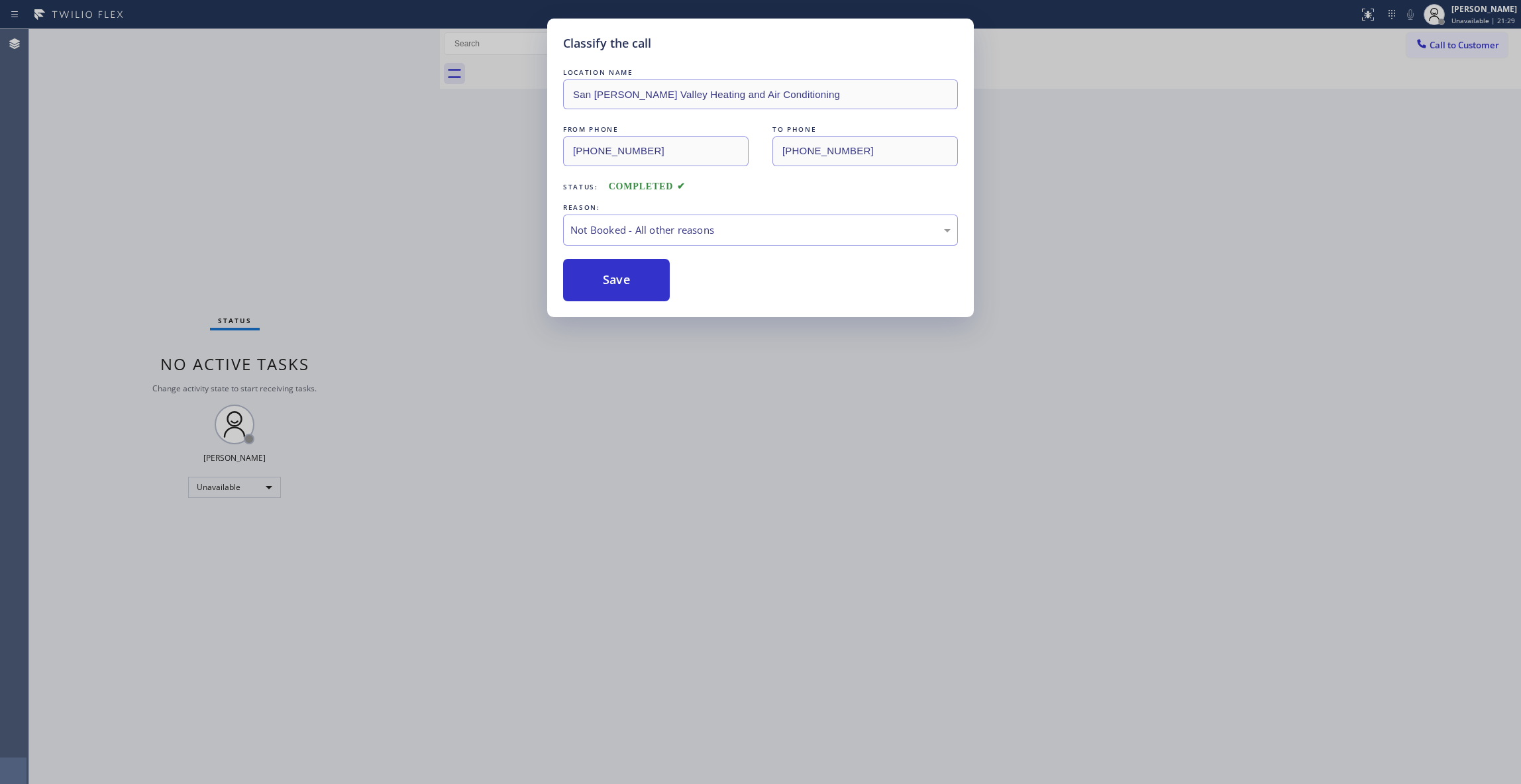
drag, startPoint x: 597, startPoint y: 287, endPoint x: 1230, endPoint y: 133, distance: 651.5
click at [603, 287] on button "Save" at bounding box center [616, 280] width 107 height 43
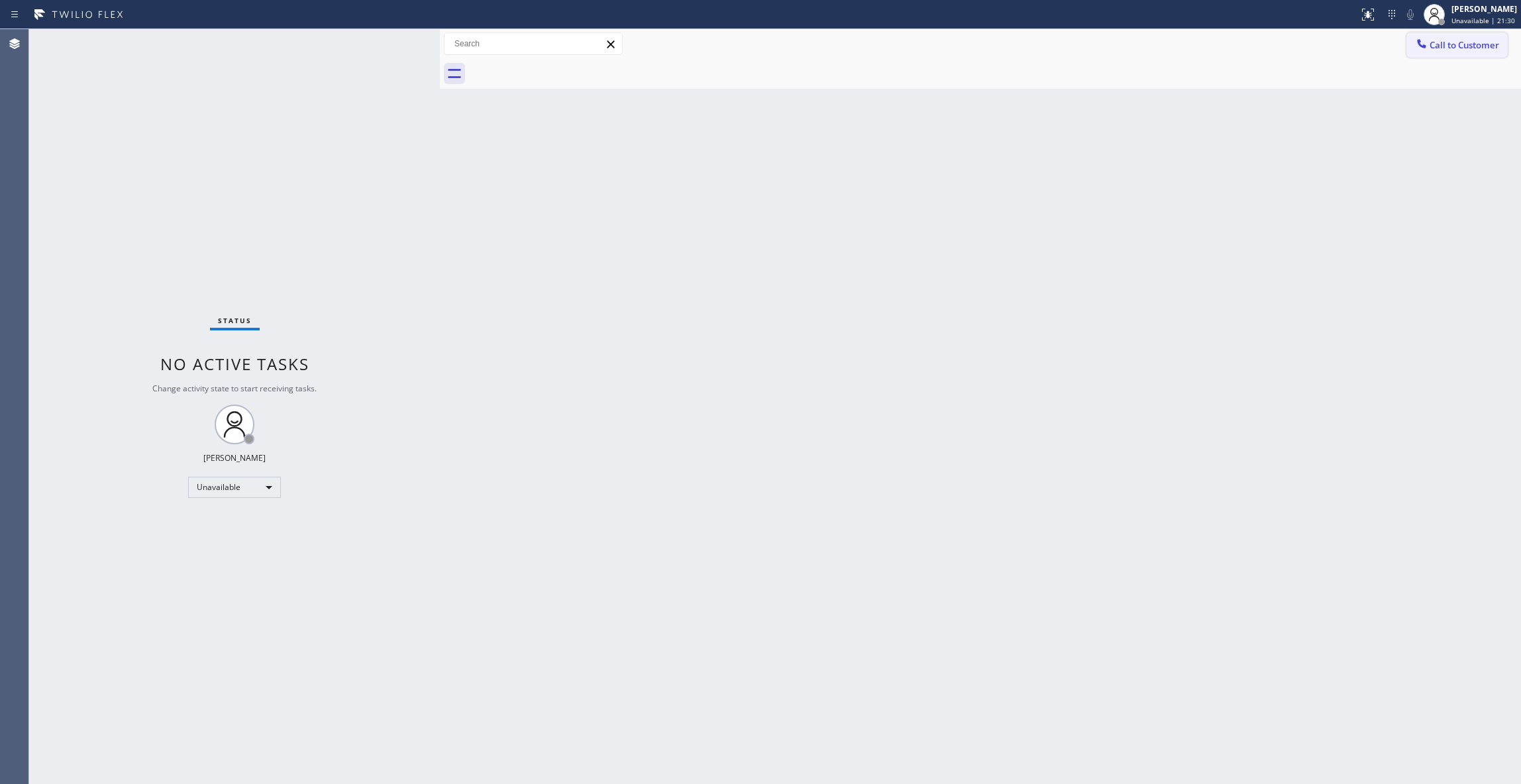
click at [1455, 43] on span "Call to Customer" at bounding box center [1464, 45] width 70 height 12
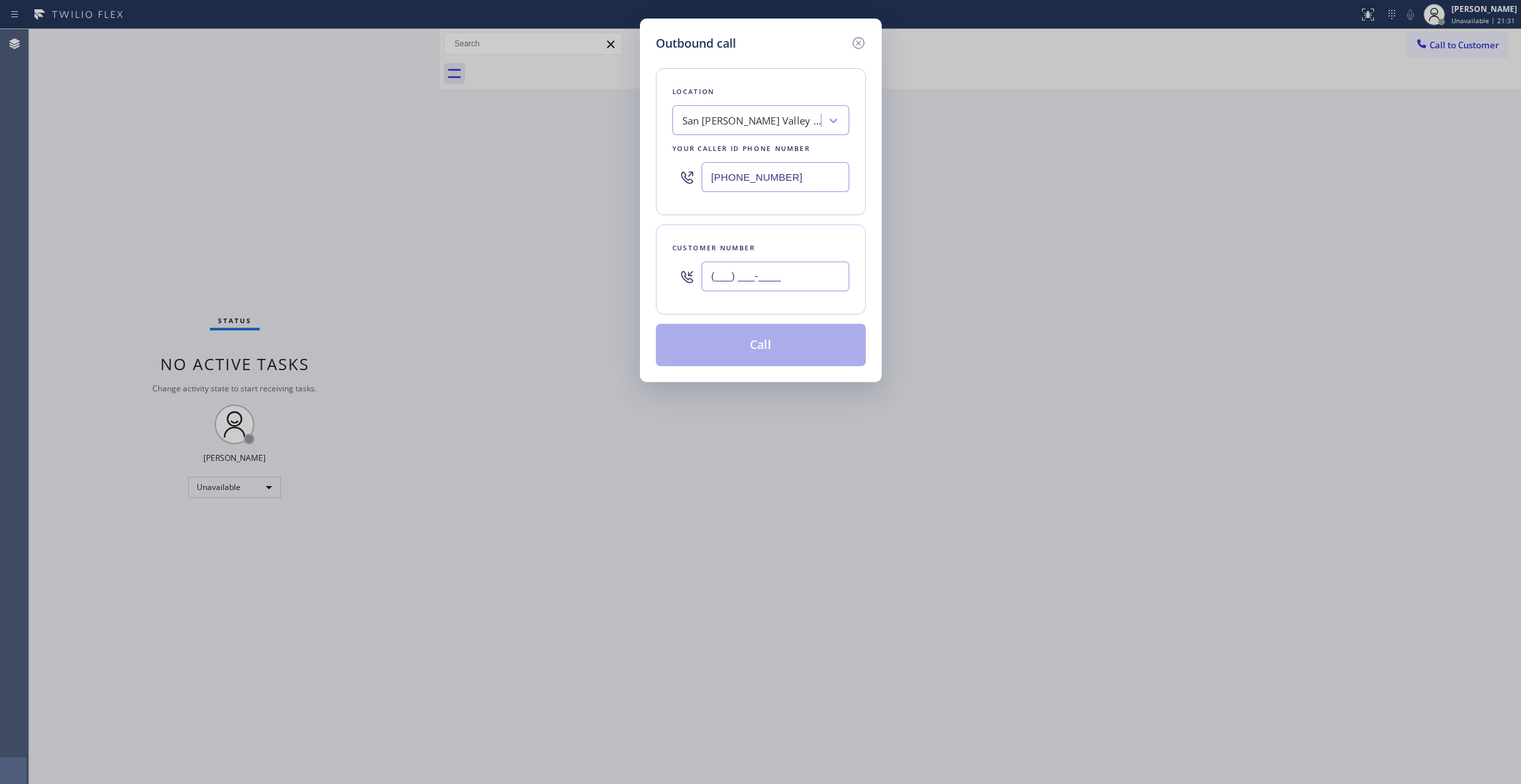
click at [740, 282] on input "(___) ___-____" at bounding box center [775, 277] width 148 height 30
paste input "303) 210-6727"
type input "[PHONE_NUMBER]"
click at [745, 351] on button "Call" at bounding box center [760, 345] width 210 height 43
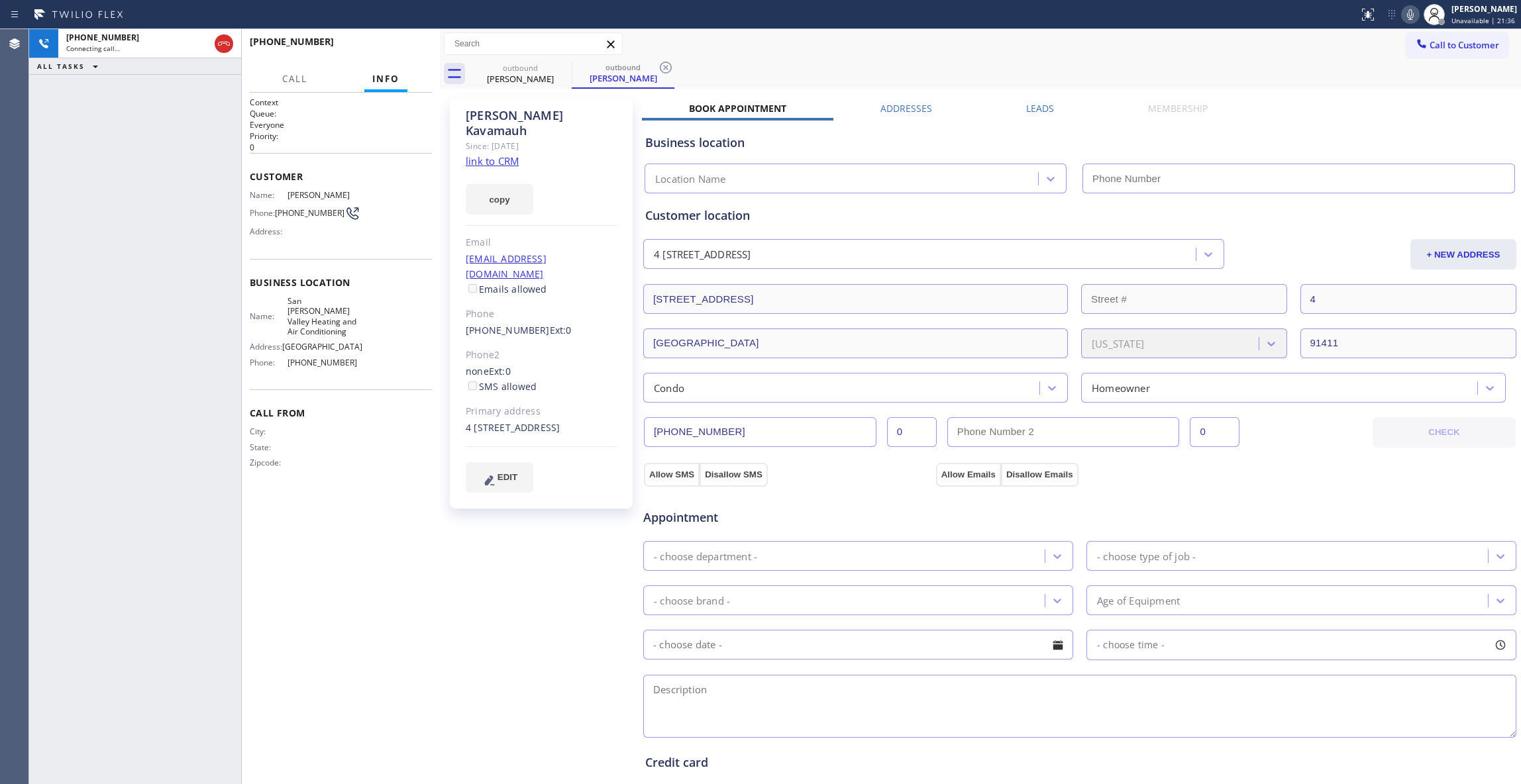
type input "[PHONE_NUMBER]"
click at [666, 64] on icon at bounding box center [666, 68] width 16 height 16
drag, startPoint x: 160, startPoint y: 709, endPoint x: 160, endPoint y: 653, distance: 56.0
click at [160, 708] on div "[PHONE_NUMBER] Live | 00:04 ALL TASKS ALL TASKS ACTIVE TASKS TASKS IN WRAP UP" at bounding box center [135, 406] width 212 height 755
click at [409, 49] on span "HANG UP" at bounding box center [401, 47] width 40 height 10
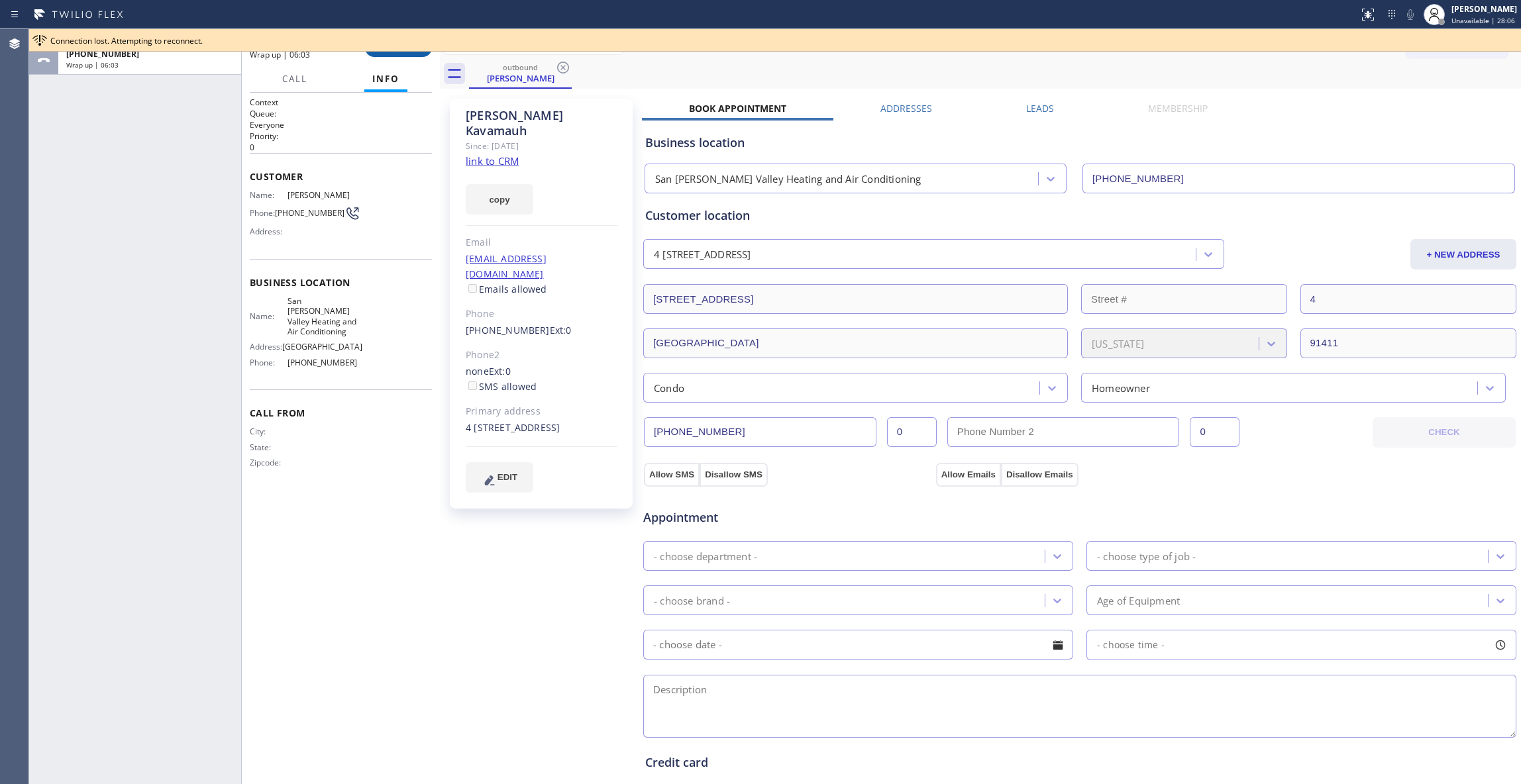
click at [412, 56] on button "COMPLETE" at bounding box center [398, 47] width 67 height 18
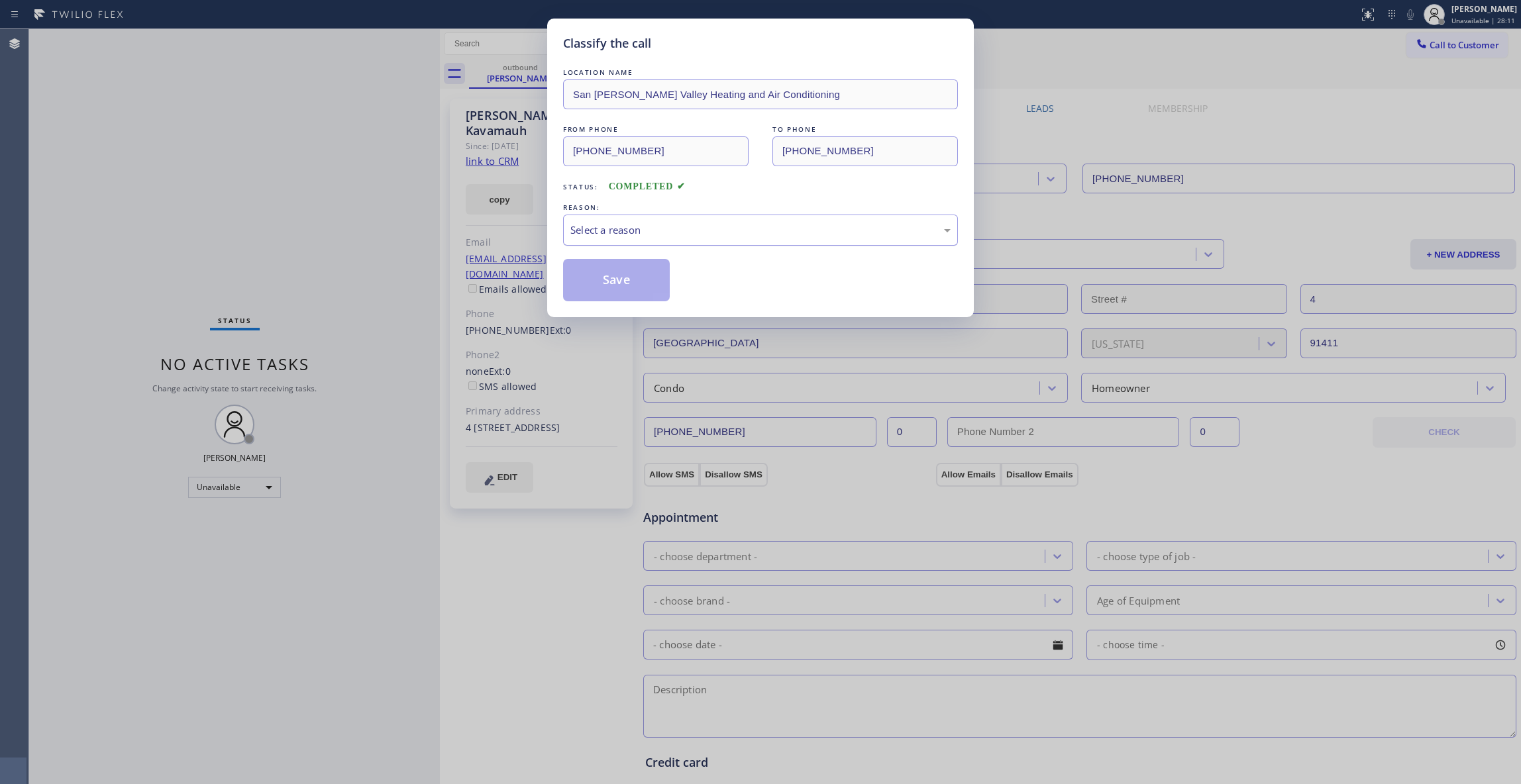
click at [716, 216] on div "Select a reason" at bounding box center [760, 231] width 395 height 31
click at [637, 282] on button "Save" at bounding box center [616, 280] width 107 height 43
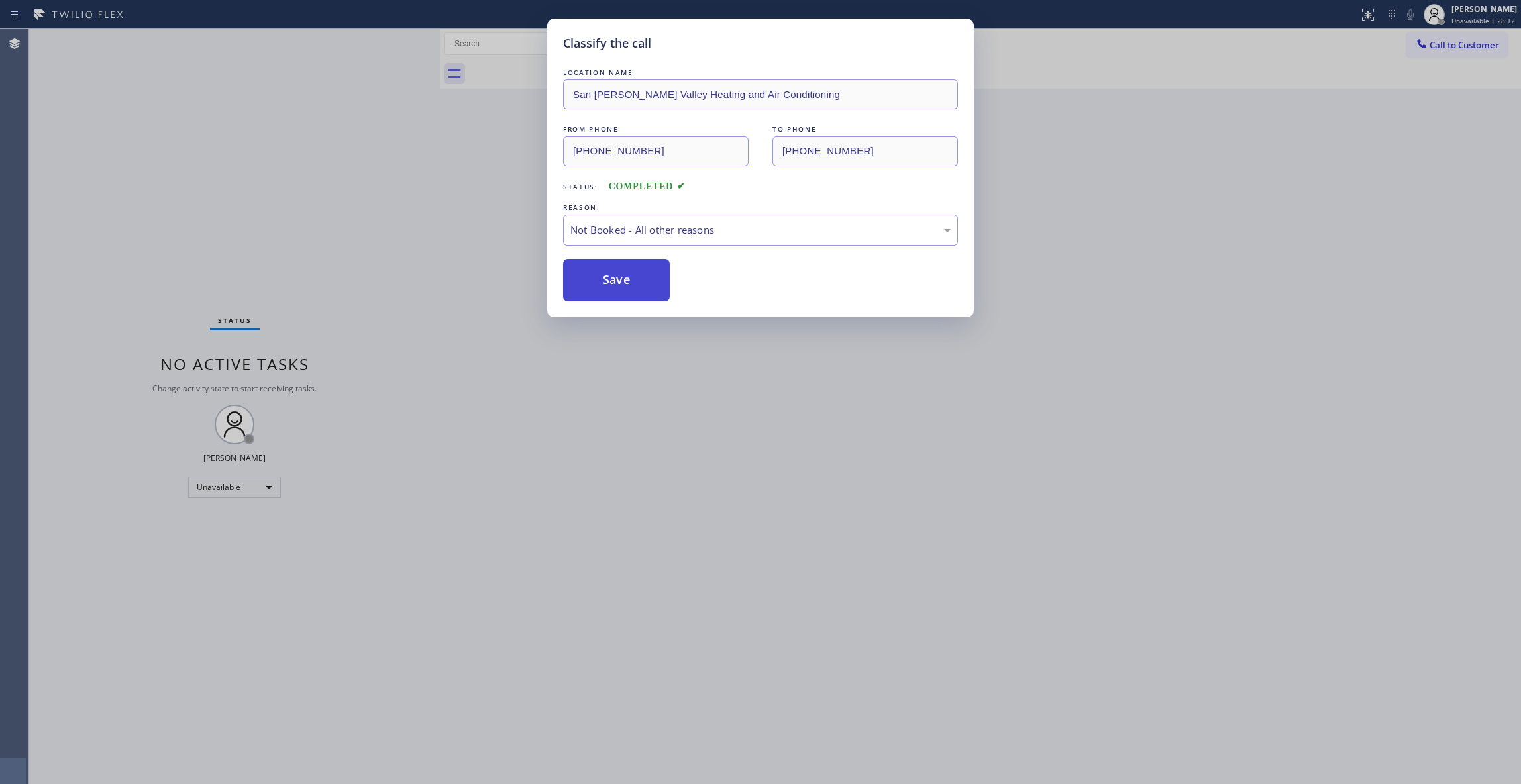
click at [637, 282] on button "Save" at bounding box center [616, 280] width 107 height 43
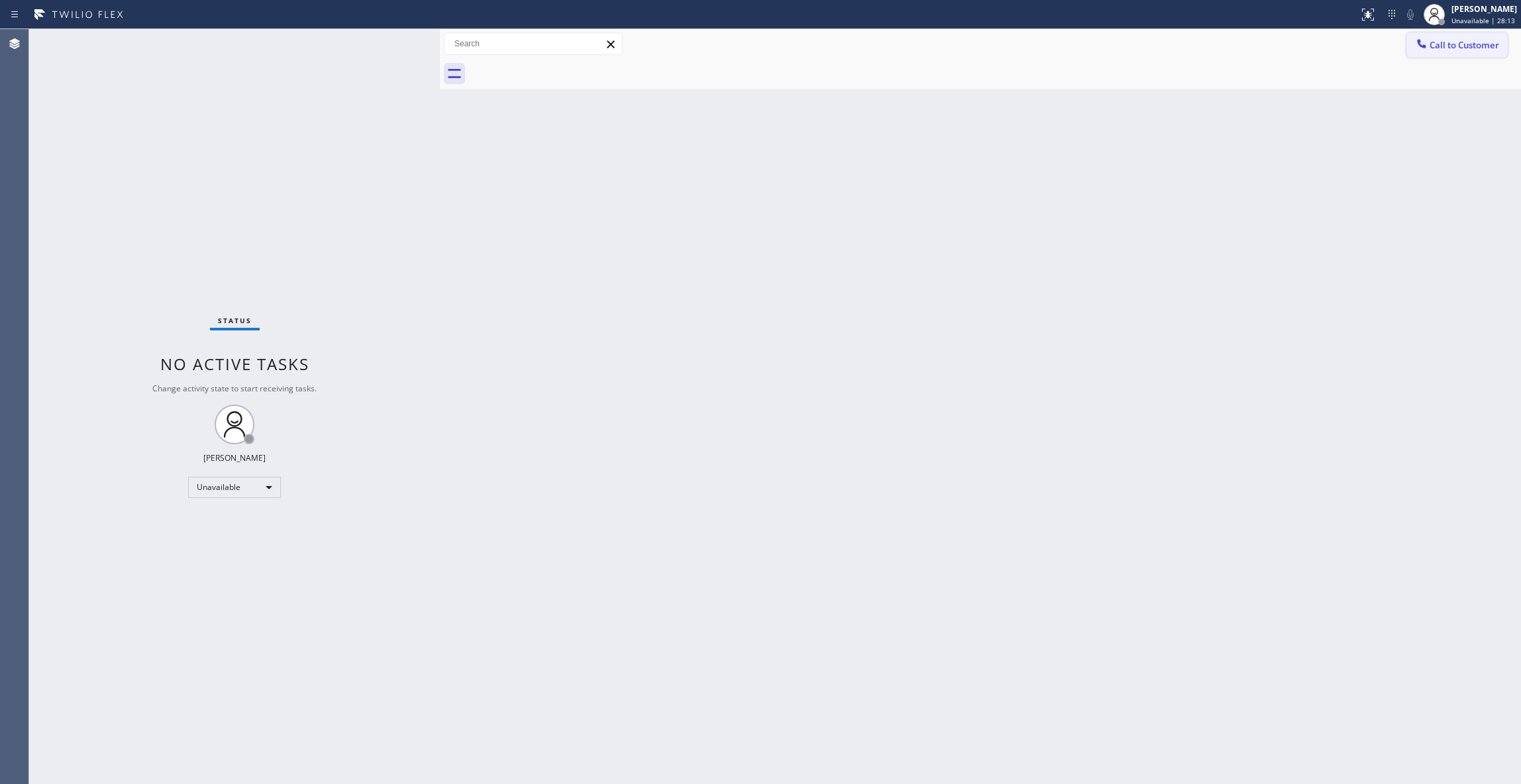
click at [1441, 54] on button "Call to Customer" at bounding box center [1457, 44] width 101 height 25
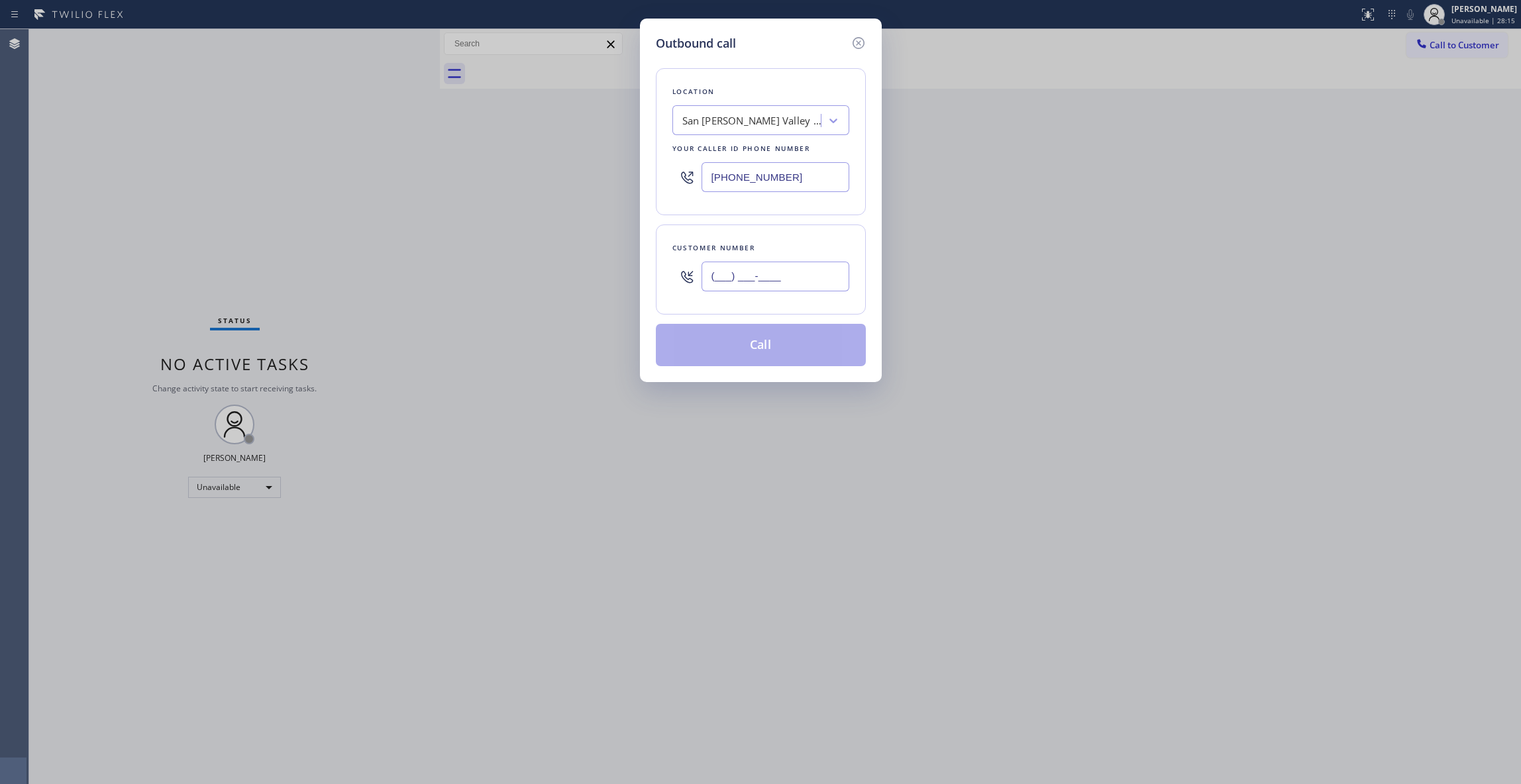
click at [750, 271] on input "(___) ___-____" at bounding box center [775, 277] width 148 height 30
paste input "303) 210-6727"
type input "[PHONE_NUMBER]"
click at [751, 350] on button "Call" at bounding box center [760, 345] width 210 height 43
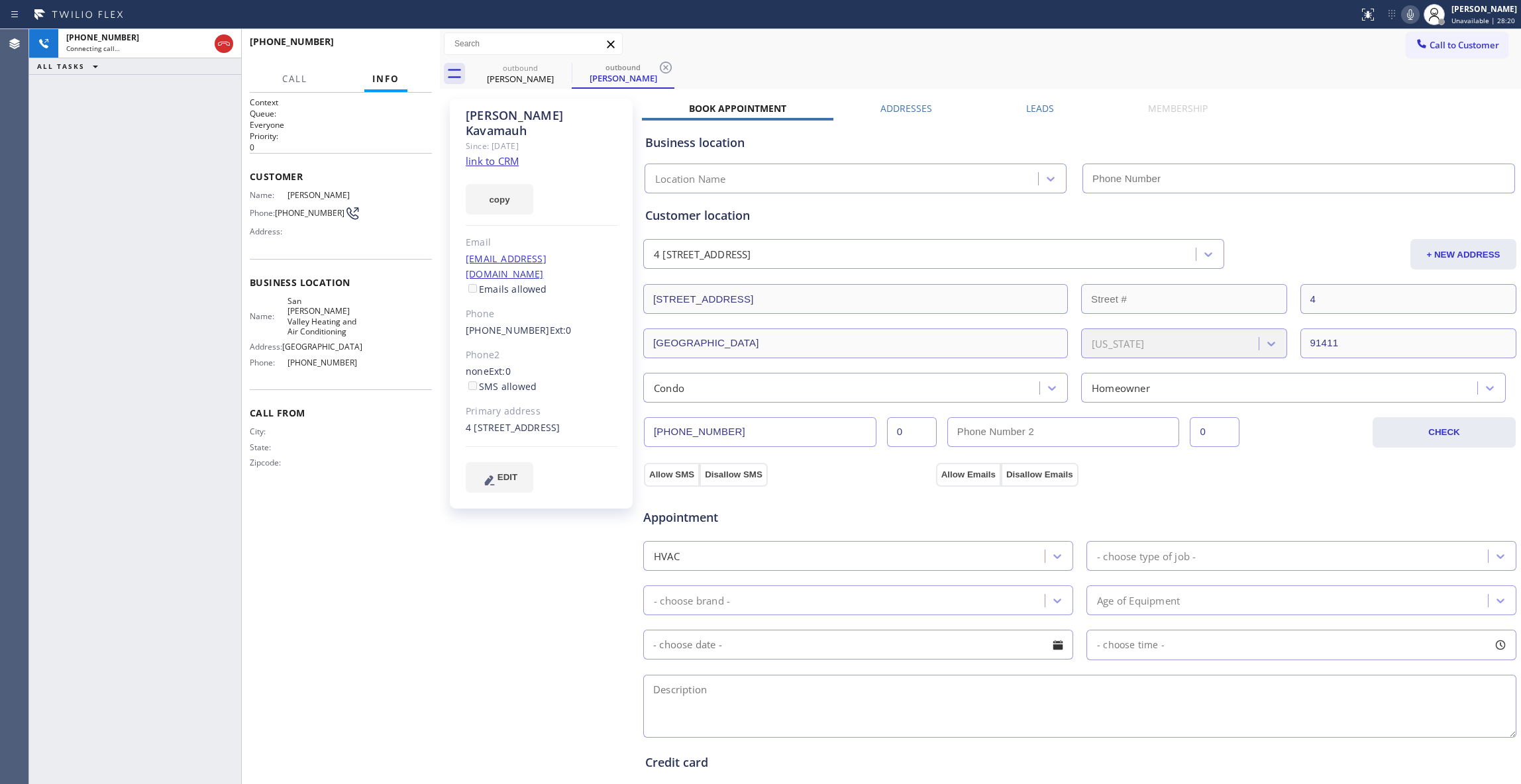
type input "[PHONE_NUMBER]"
click at [673, 72] on div "outbound [PERSON_NAME]" at bounding box center [623, 74] width 103 height 30
click at [670, 66] on icon at bounding box center [666, 68] width 16 height 16
click at [141, 305] on div "[PHONE_NUMBER] Live | 00:02 ALL TASKS ALL TASKS ACTIVE TASKS TASKS IN WRAP UP" at bounding box center [135, 406] width 212 height 755
click at [509, 539] on div "[PERSON_NAME] Since: [DATE] link to CRM copy Email [EMAIL_ADDRESS][DOMAIN_NAME]…" at bounding box center [542, 534] width 198 height 885
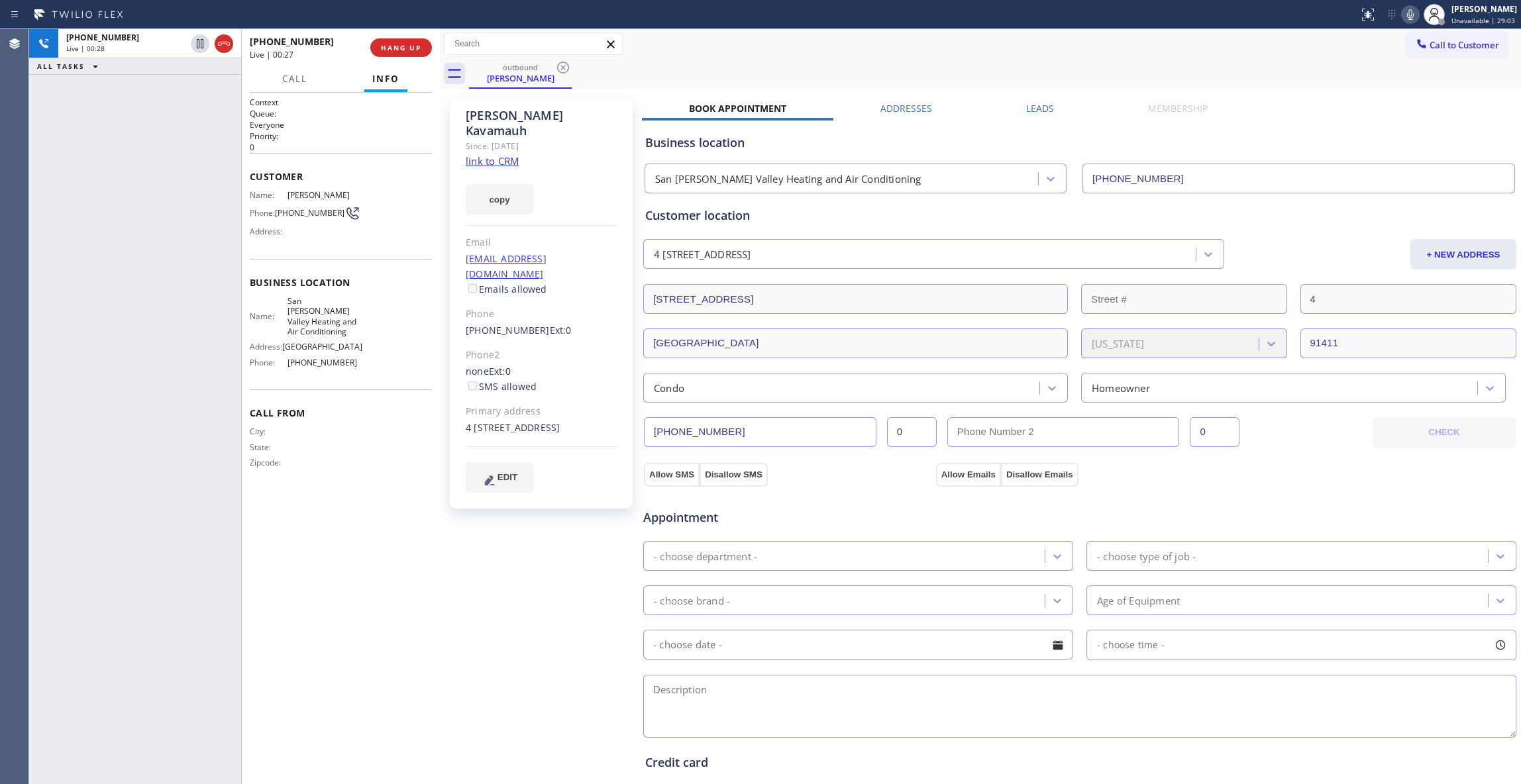
click at [495, 553] on div "[PERSON_NAME] Since: [DATE] link to CRM copy Email [EMAIL_ADDRESS][DOMAIN_NAME]…" at bounding box center [542, 534] width 198 height 885
click at [409, 48] on span "HANG UP" at bounding box center [401, 47] width 40 height 10
click at [413, 49] on span "COMPLETE" at bounding box center [399, 47] width 46 height 10
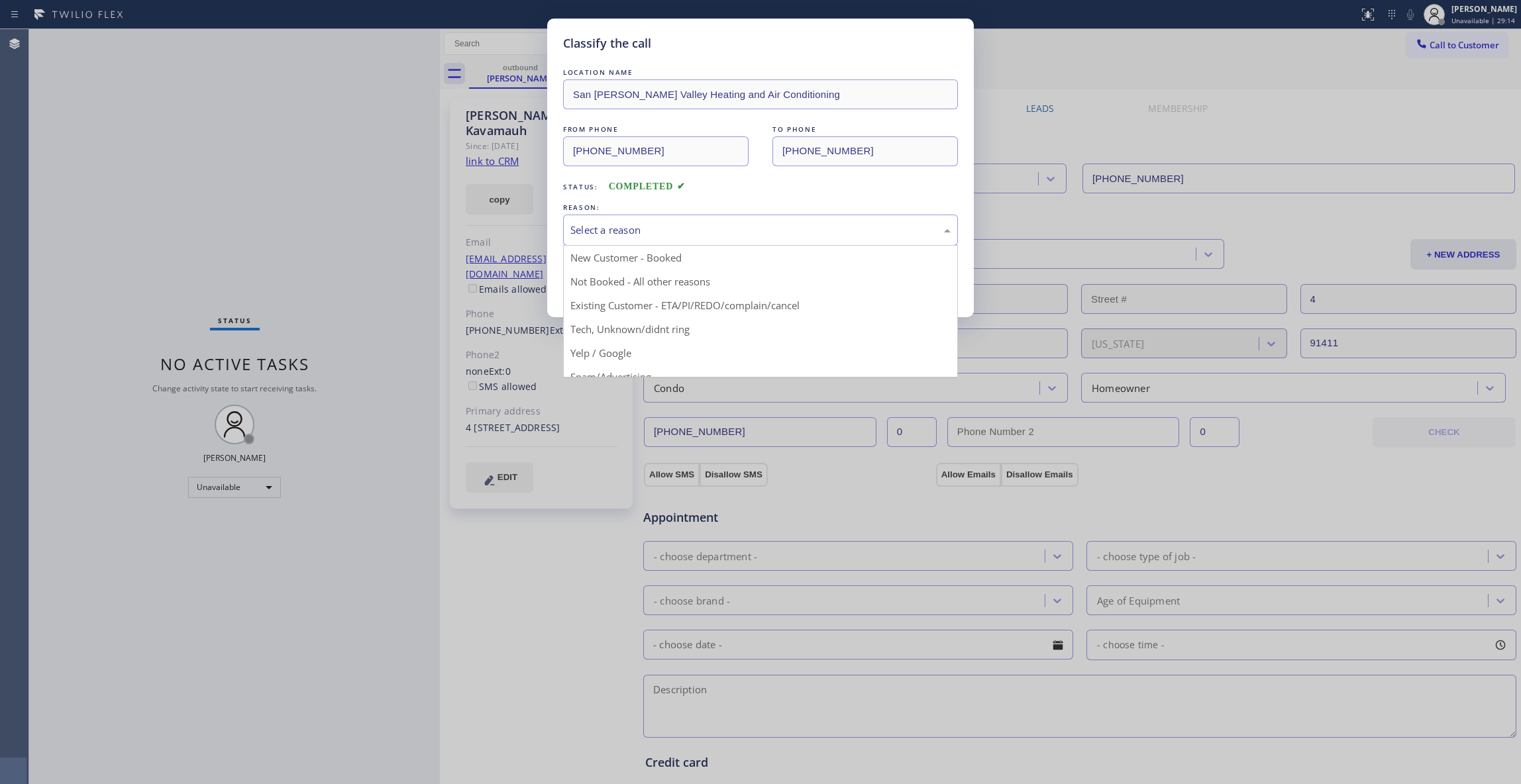
click at [588, 238] on div "Select a reason" at bounding box center [760, 231] width 380 height 16
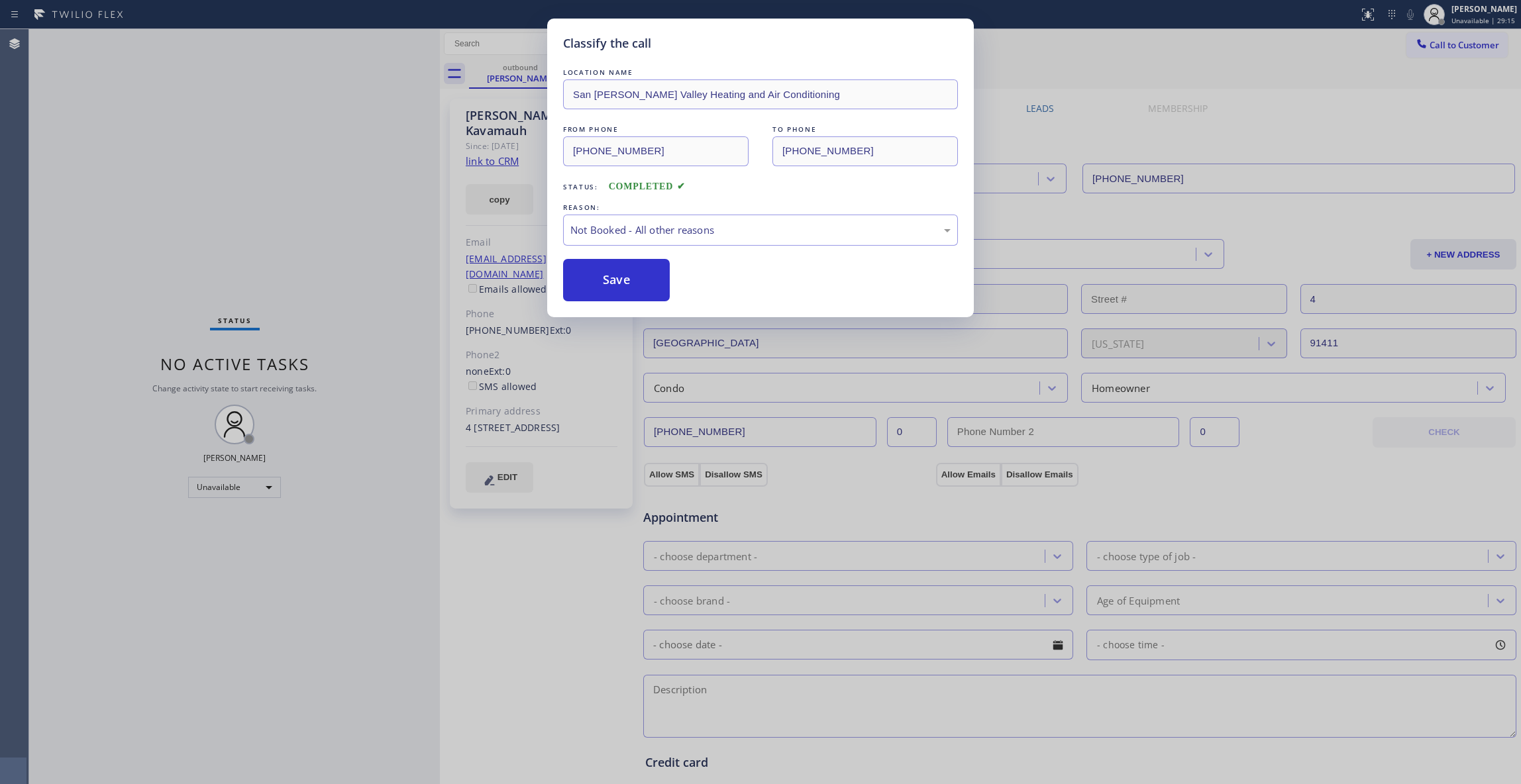
click at [602, 286] on button "Save" at bounding box center [616, 280] width 107 height 43
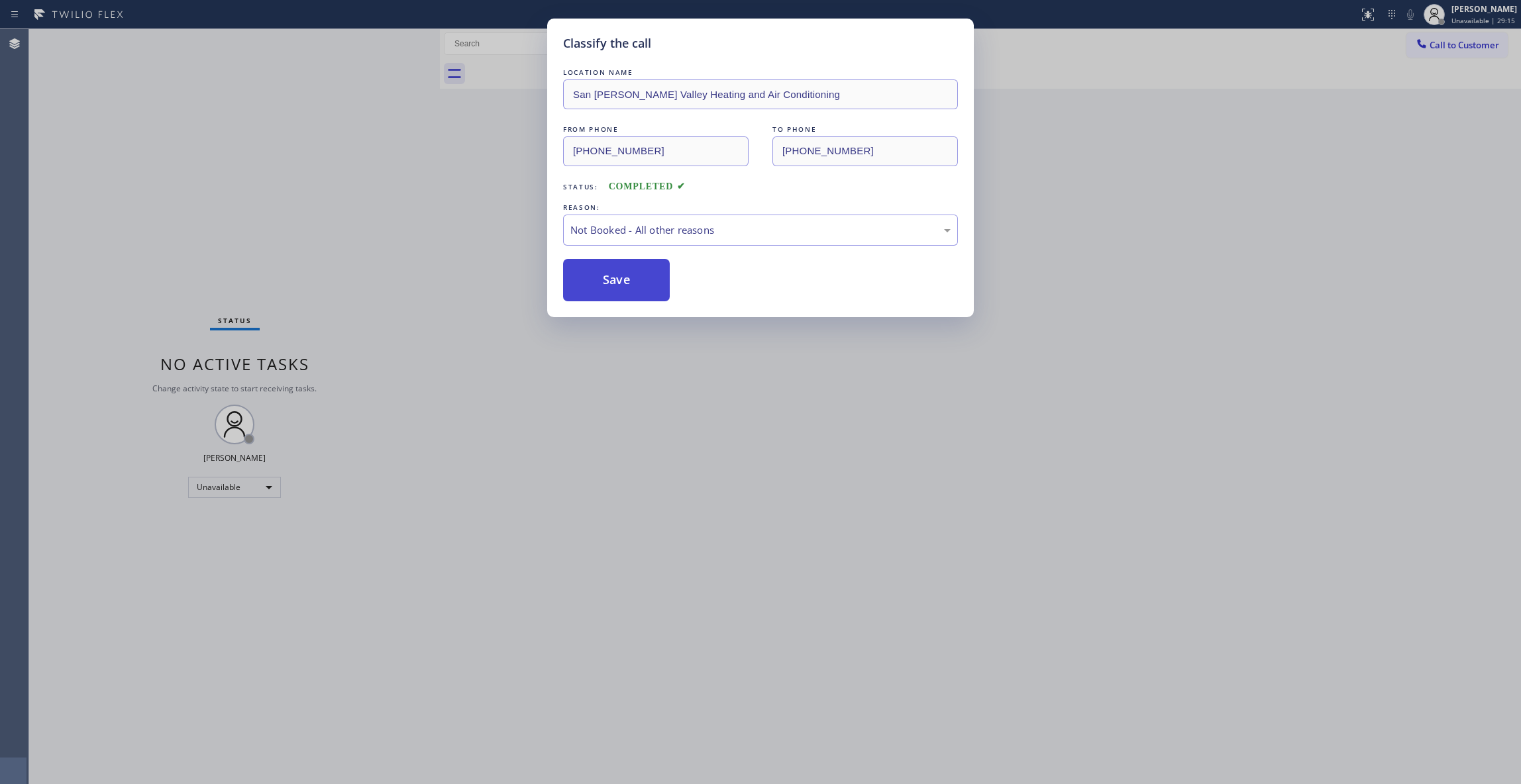
click at [600, 285] on button "Save" at bounding box center [616, 280] width 107 height 43
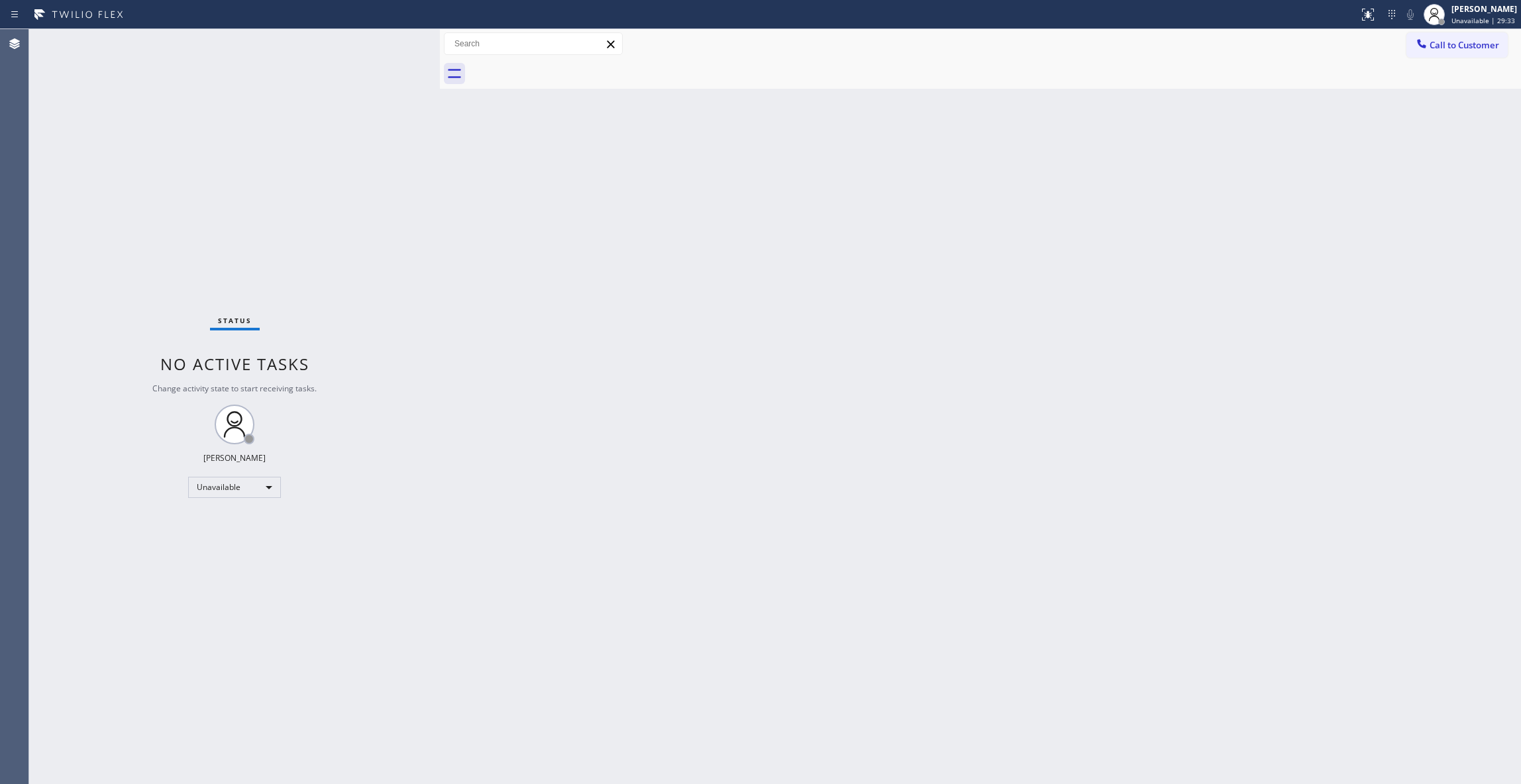
click at [753, 392] on div "Back to Dashboard Change Sender ID Customers Technicians Select a contact Outbo…" at bounding box center [980, 406] width 1081 height 755
click at [178, 211] on div "Status No active tasks Change activity state to start receiving tasks. [PERSON_…" at bounding box center [234, 406] width 411 height 755
click at [191, 144] on div "Status No active tasks Change activity state to start receiving tasks. [PERSON_…" at bounding box center [234, 406] width 411 height 755
drag, startPoint x: 1463, startPoint y: 46, endPoint x: 961, endPoint y: 124, distance: 508.0
click at [1456, 45] on span "Call to Customer" at bounding box center [1464, 45] width 70 height 12
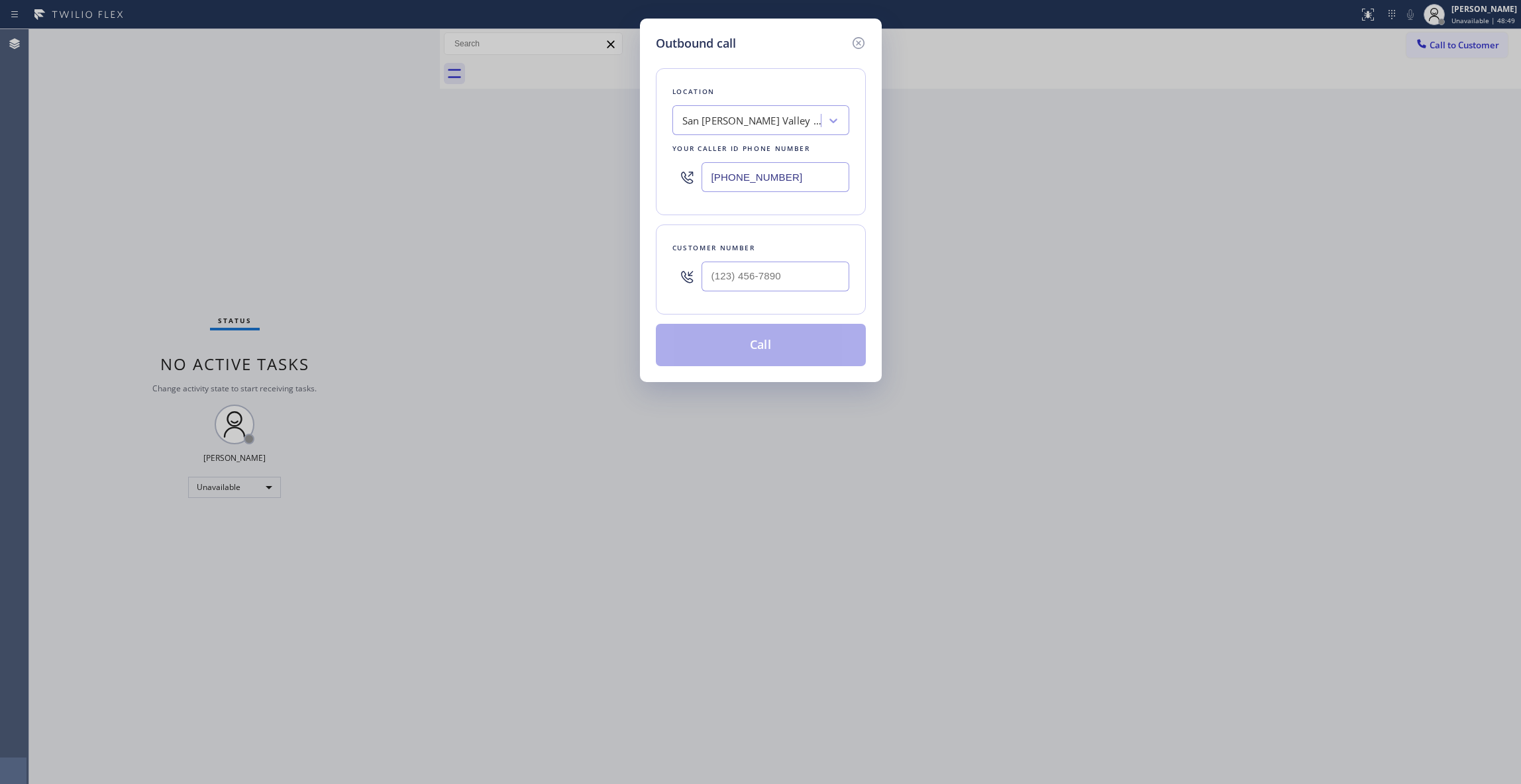
drag, startPoint x: 806, startPoint y: 173, endPoint x: 374, endPoint y: 87, distance: 440.5
click at [264, 172] on div "Outbound call Location [GEOGRAPHIC_DATA][PERSON_NAME] Heating and Air Condition…" at bounding box center [760, 392] width 1521 height 784
paste input "44) 901-1623"
type input "[PHONE_NUMBER]"
click at [767, 282] on input "(___) ___-____" at bounding box center [775, 277] width 148 height 30
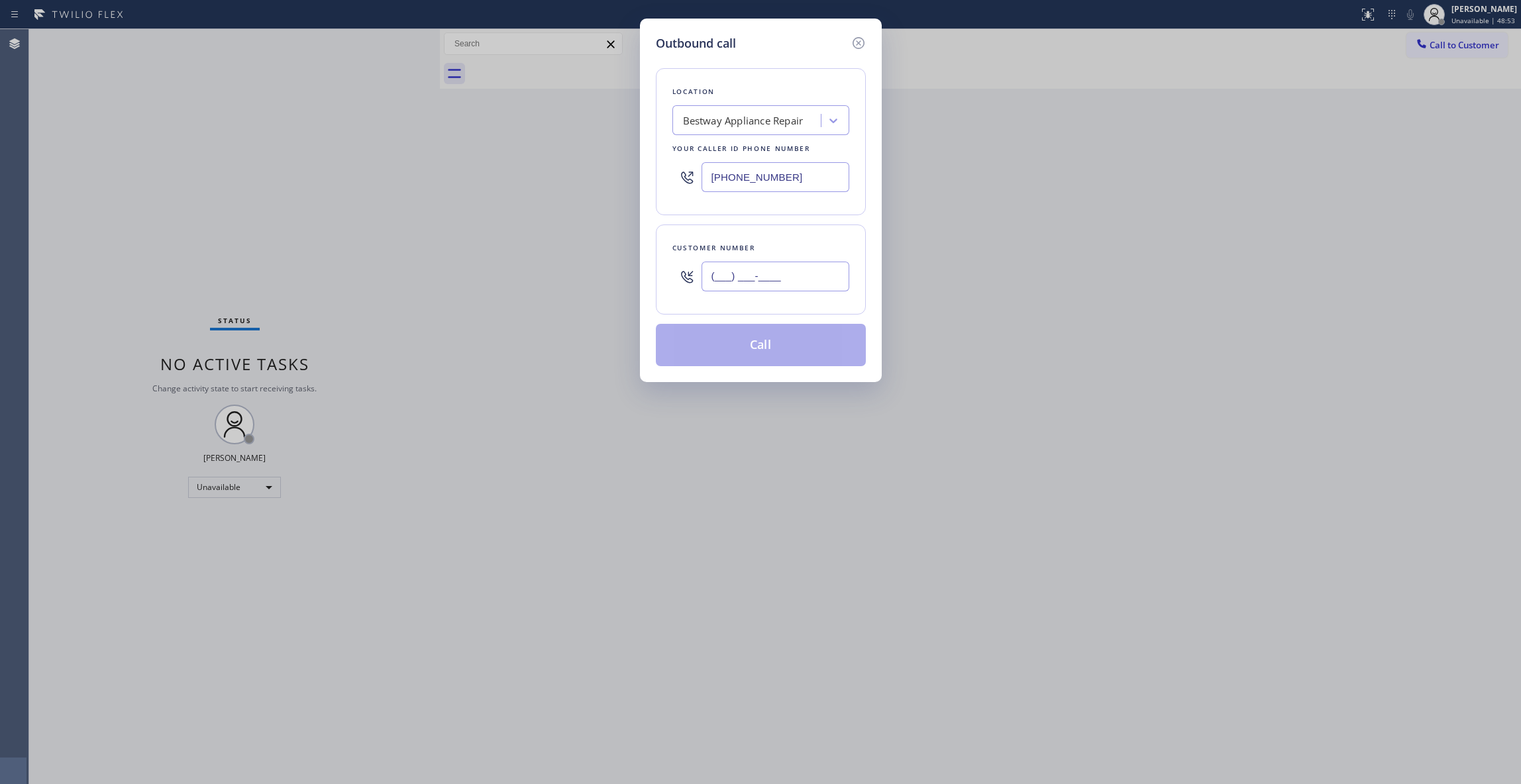
paste input "623) 216-6732"
type input "[PHONE_NUMBER]"
click at [706, 350] on button "Call" at bounding box center [760, 345] width 210 height 43
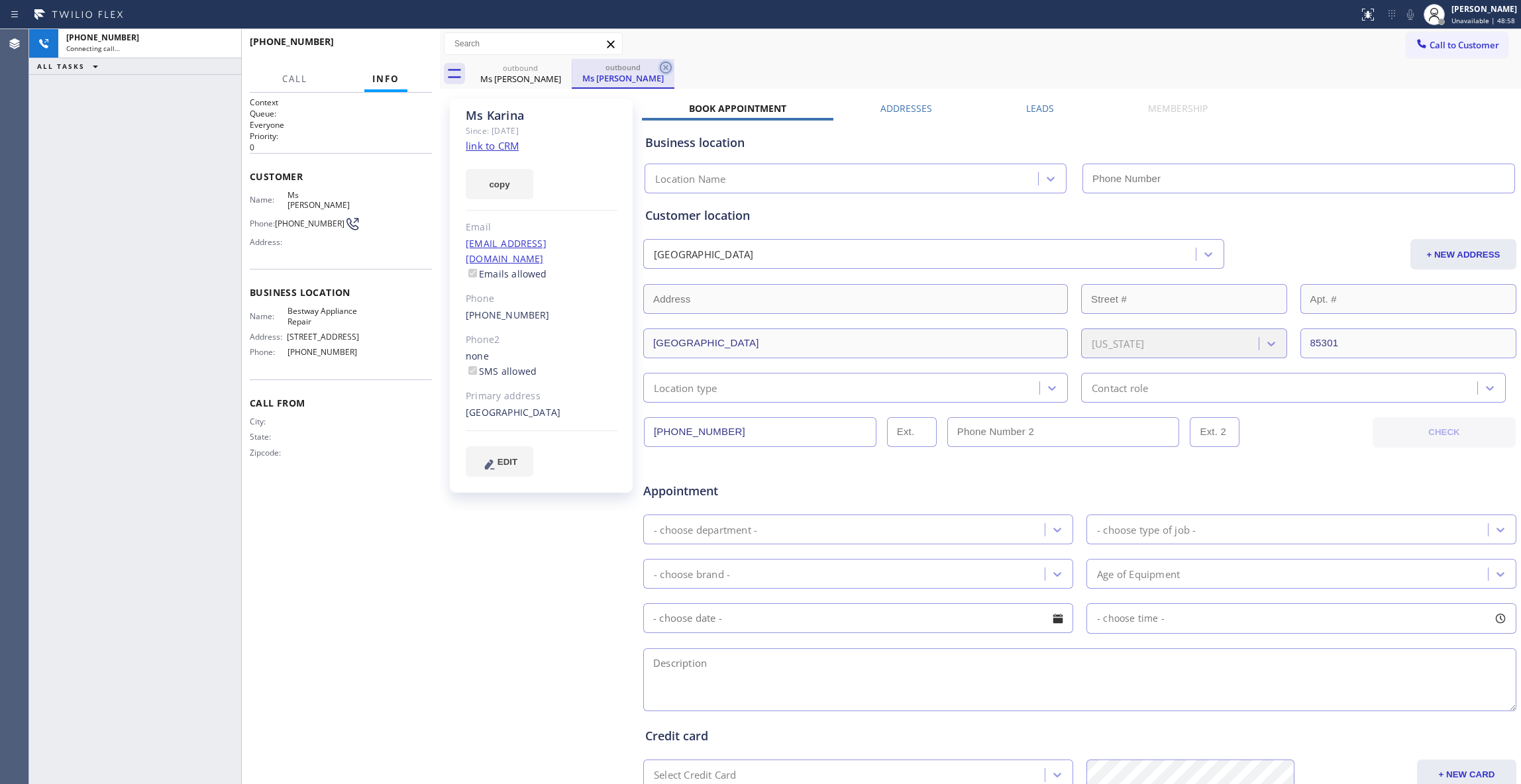
type input "[PHONE_NUMBER]"
click at [668, 63] on icon at bounding box center [666, 68] width 12 height 12
click at [492, 151] on link "link to CRM" at bounding box center [492, 145] width 53 height 13
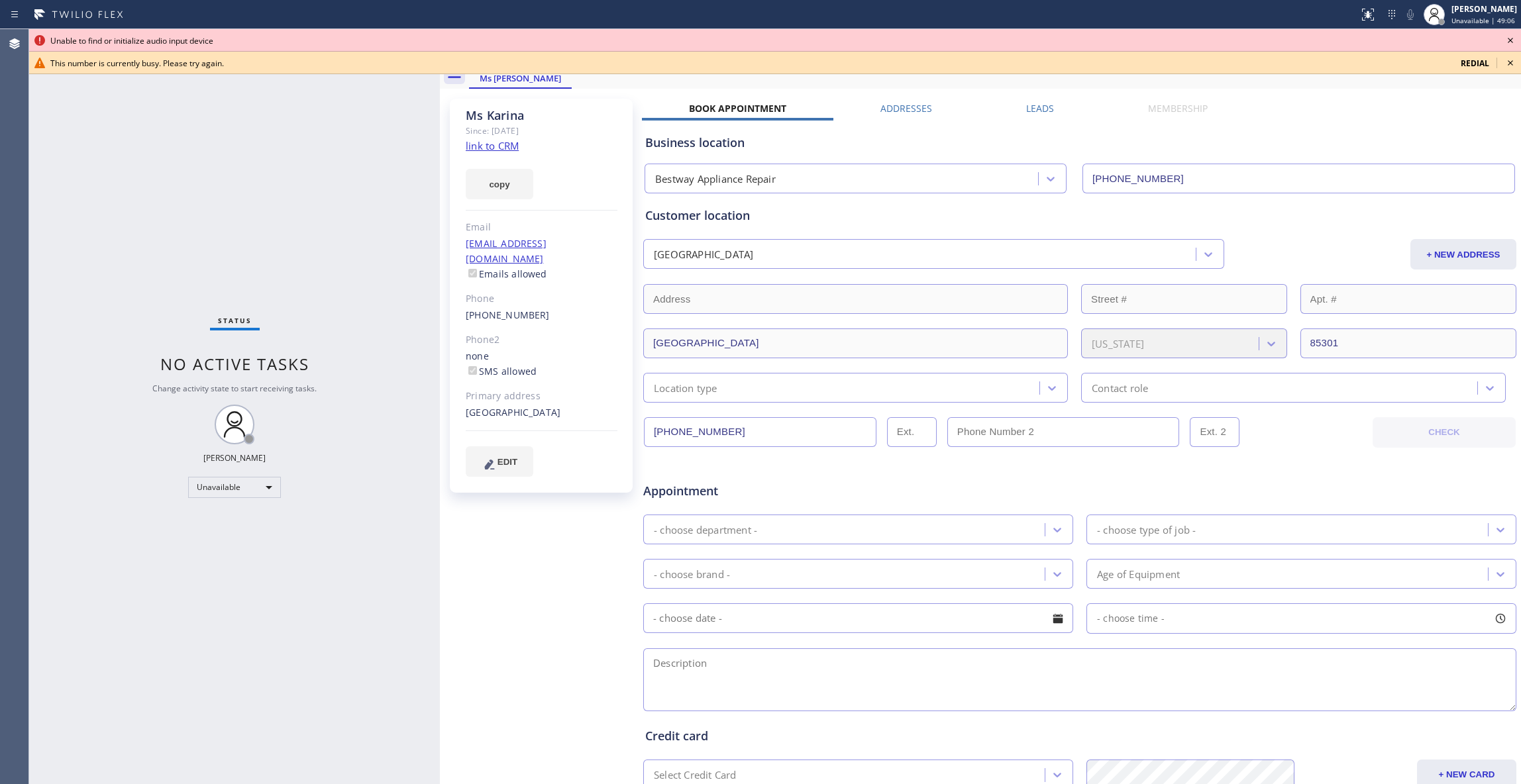
click at [1508, 40] on icon at bounding box center [1510, 40] width 16 height 16
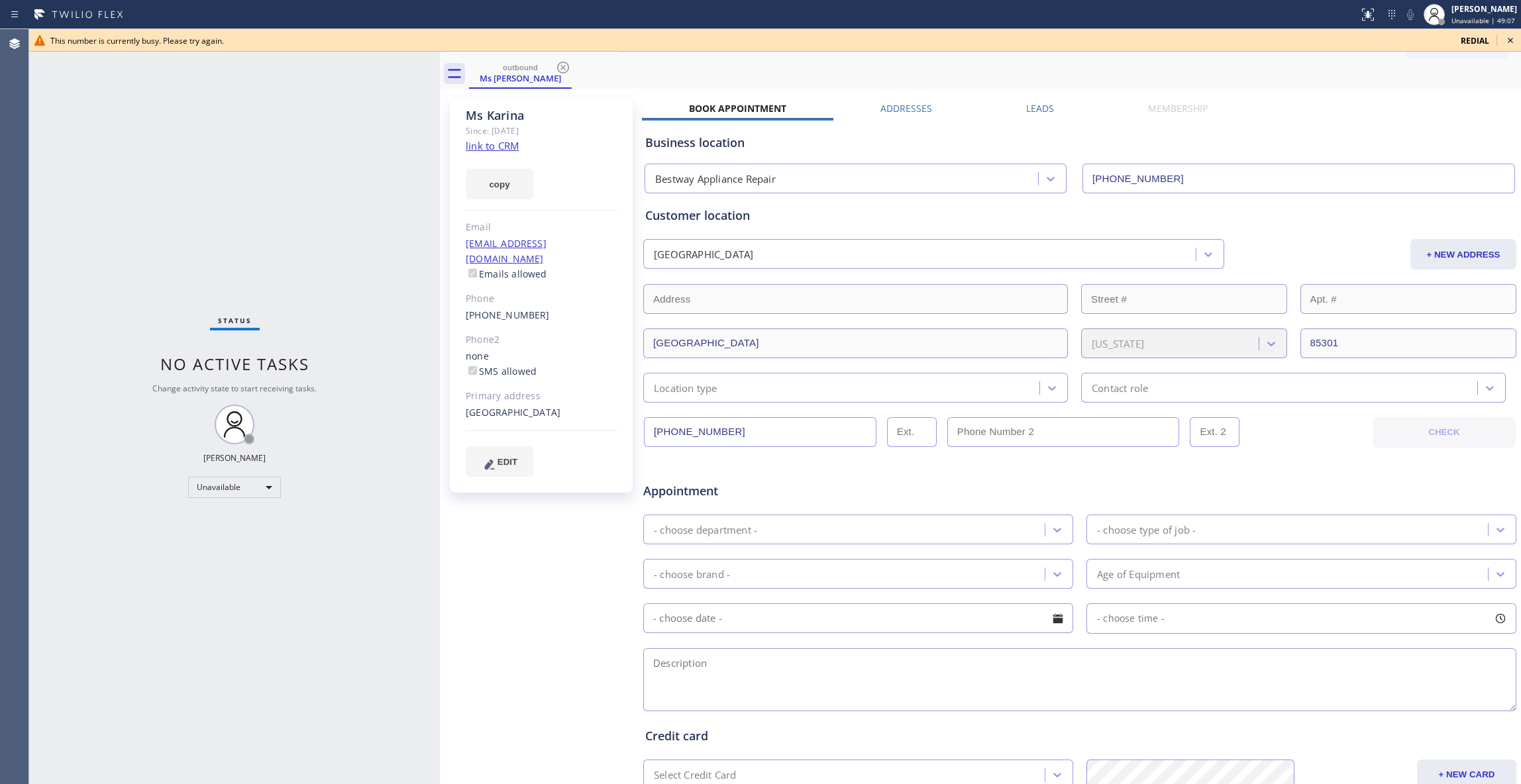
click at [1511, 43] on icon at bounding box center [1510, 40] width 16 height 16
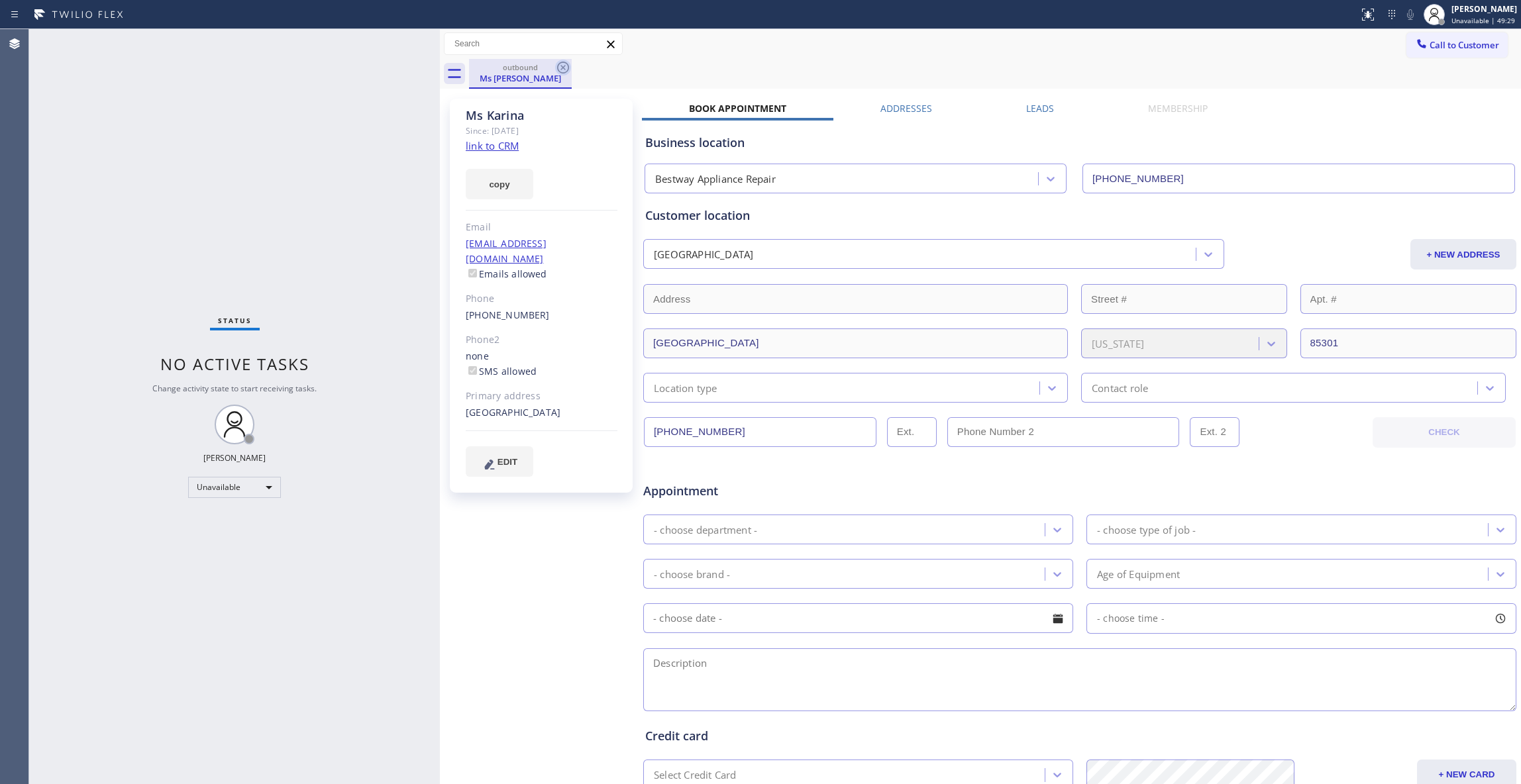
click at [559, 70] on icon at bounding box center [563, 68] width 16 height 16
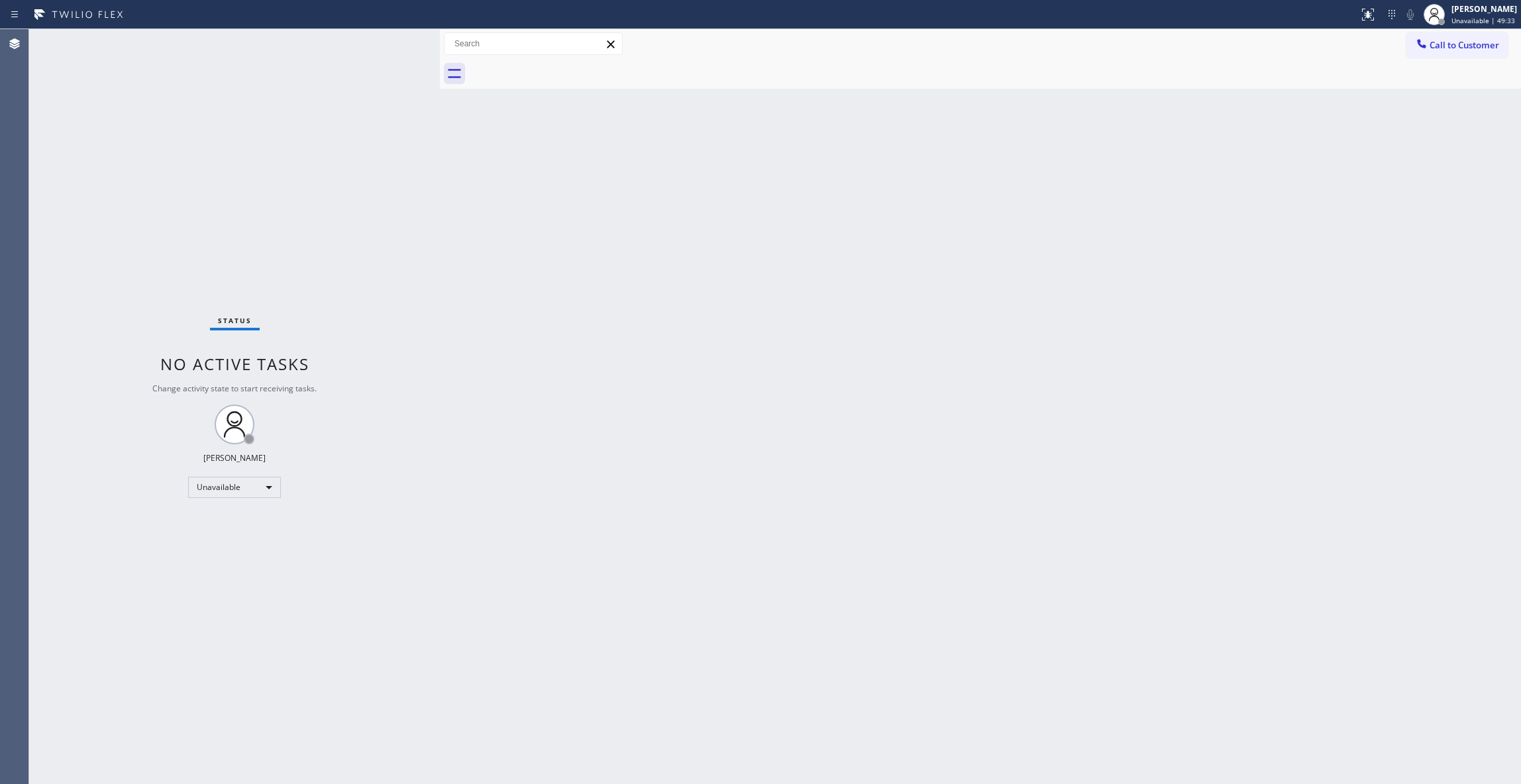
drag, startPoint x: 1420, startPoint y: 353, endPoint x: 1430, endPoint y: 347, distance: 11.7
click at [1422, 353] on div "Back to Dashboard Change Sender ID Customers Technicians Select a contact Outbo…" at bounding box center [980, 406] width 1081 height 755
click at [1464, 45] on span "Call to Customer" at bounding box center [1464, 45] width 70 height 12
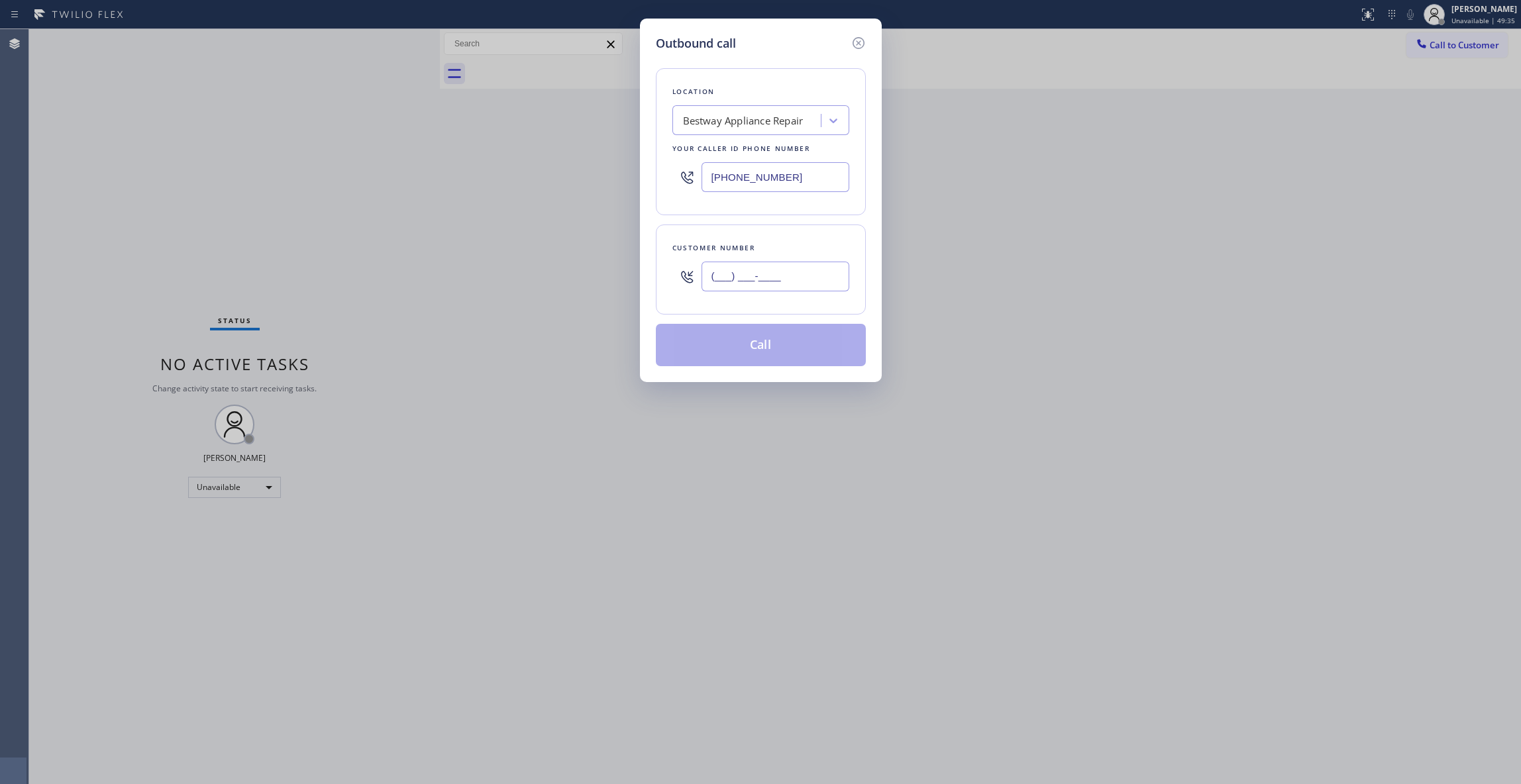
click at [798, 276] on input "(___) ___-____" at bounding box center [775, 277] width 148 height 30
paste input "623) 216-6732"
type input "[PHONE_NUMBER]"
click at [781, 345] on button "Call" at bounding box center [760, 345] width 210 height 43
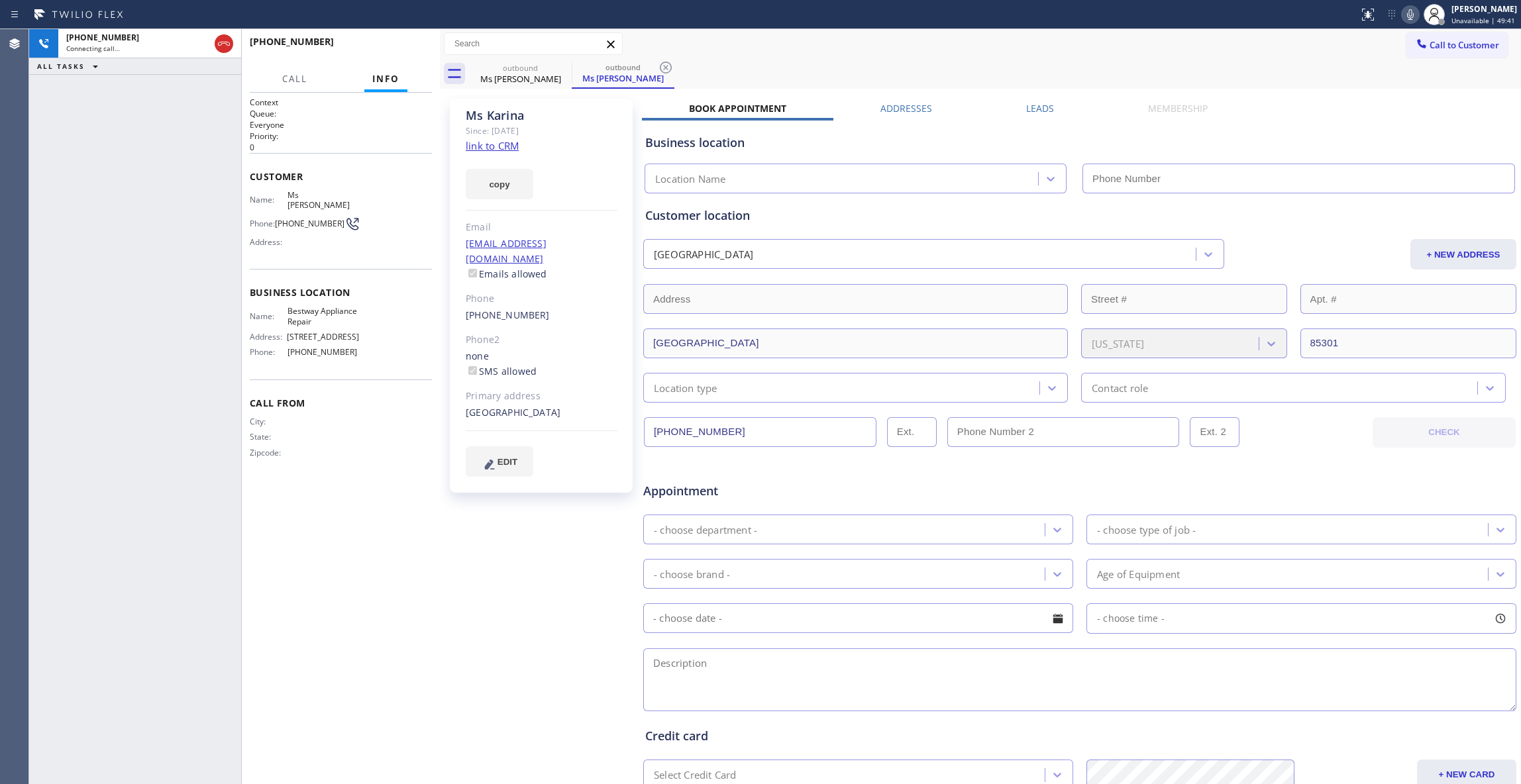
type input "[PHONE_NUMBER]"
click at [411, 48] on span "HANG UP" at bounding box center [401, 47] width 40 height 10
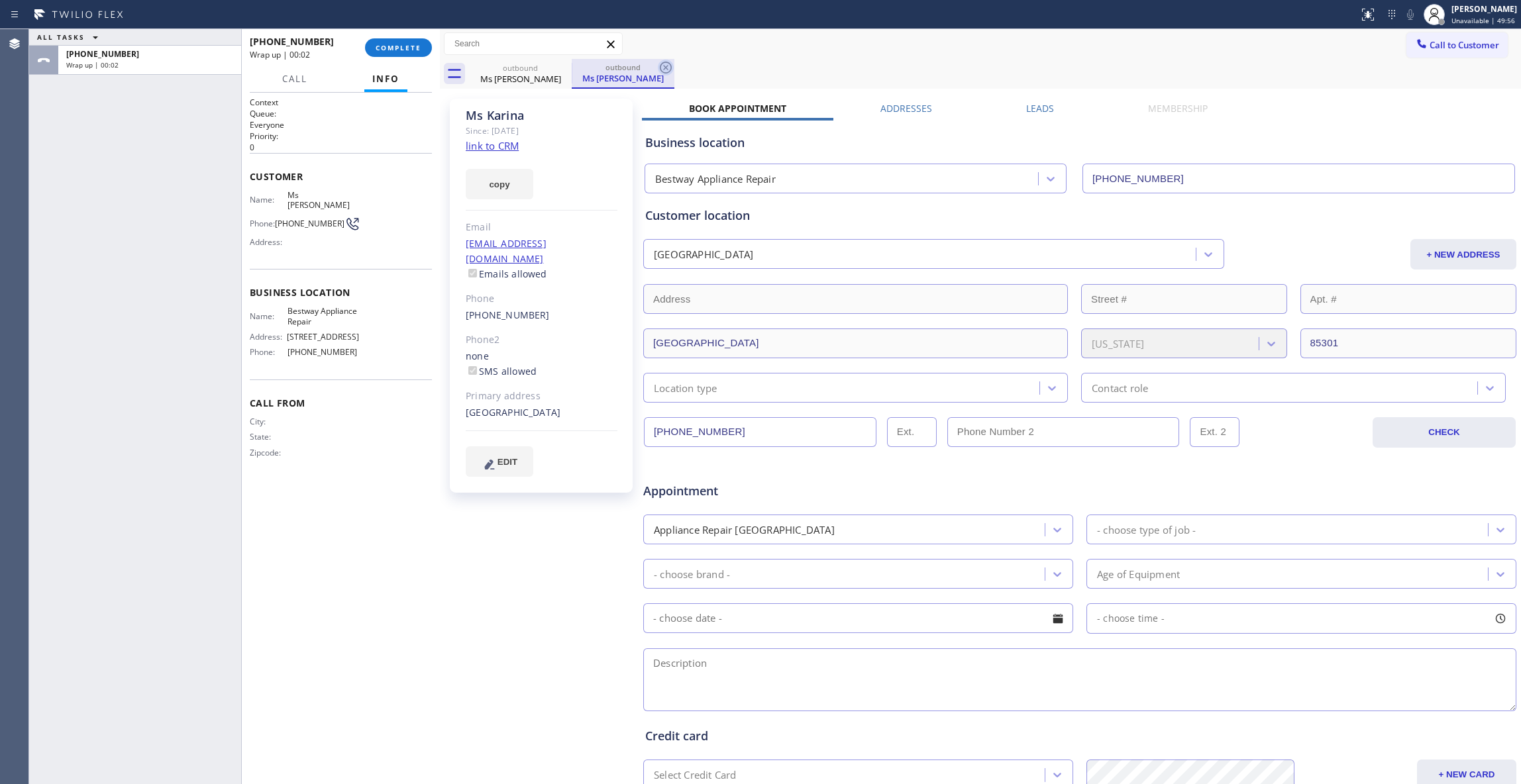
click at [669, 66] on icon at bounding box center [666, 68] width 16 height 16
click at [401, 51] on span "COMPLETE" at bounding box center [399, 47] width 46 height 10
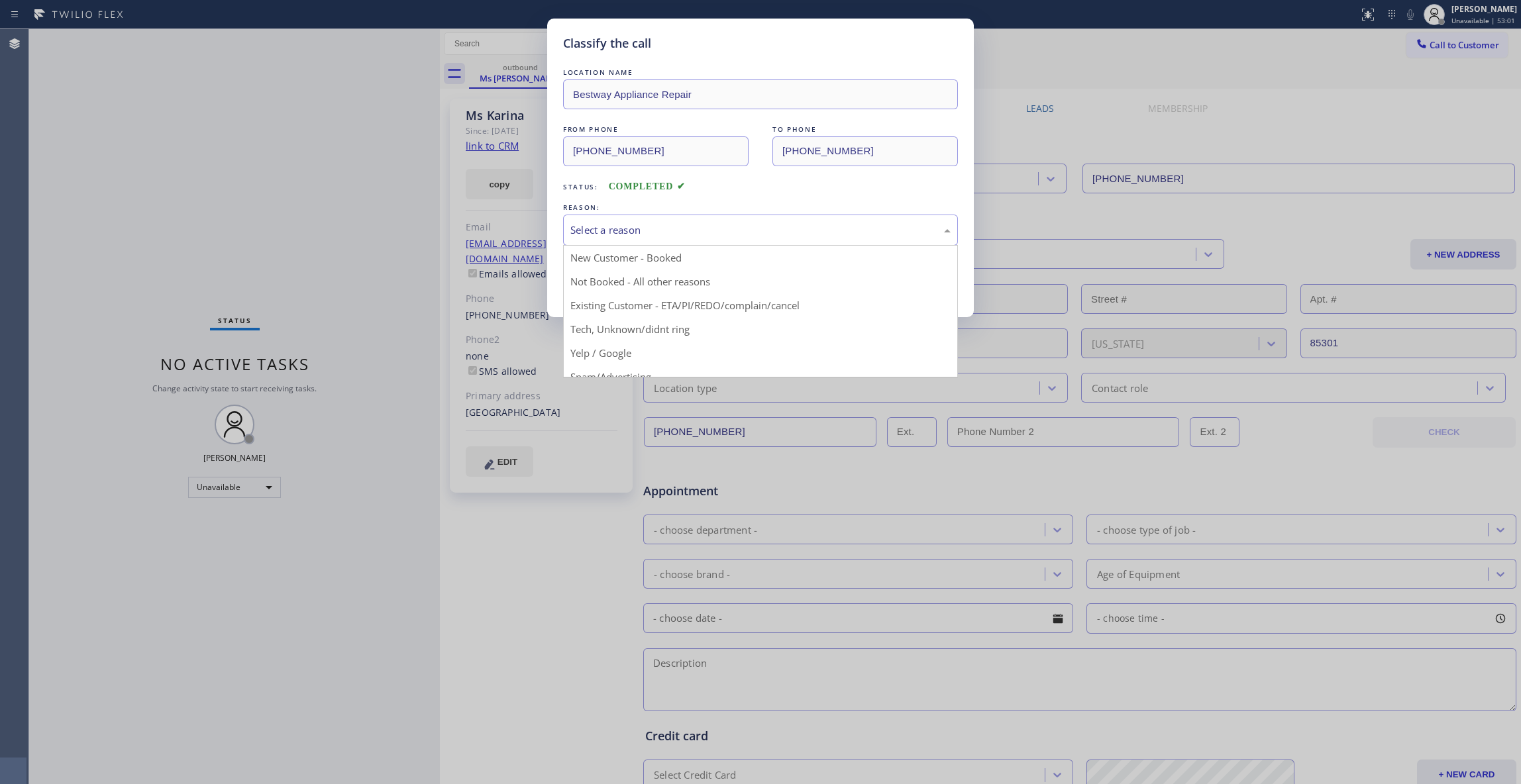
click at [637, 226] on div "Select a reason" at bounding box center [760, 231] width 380 height 16
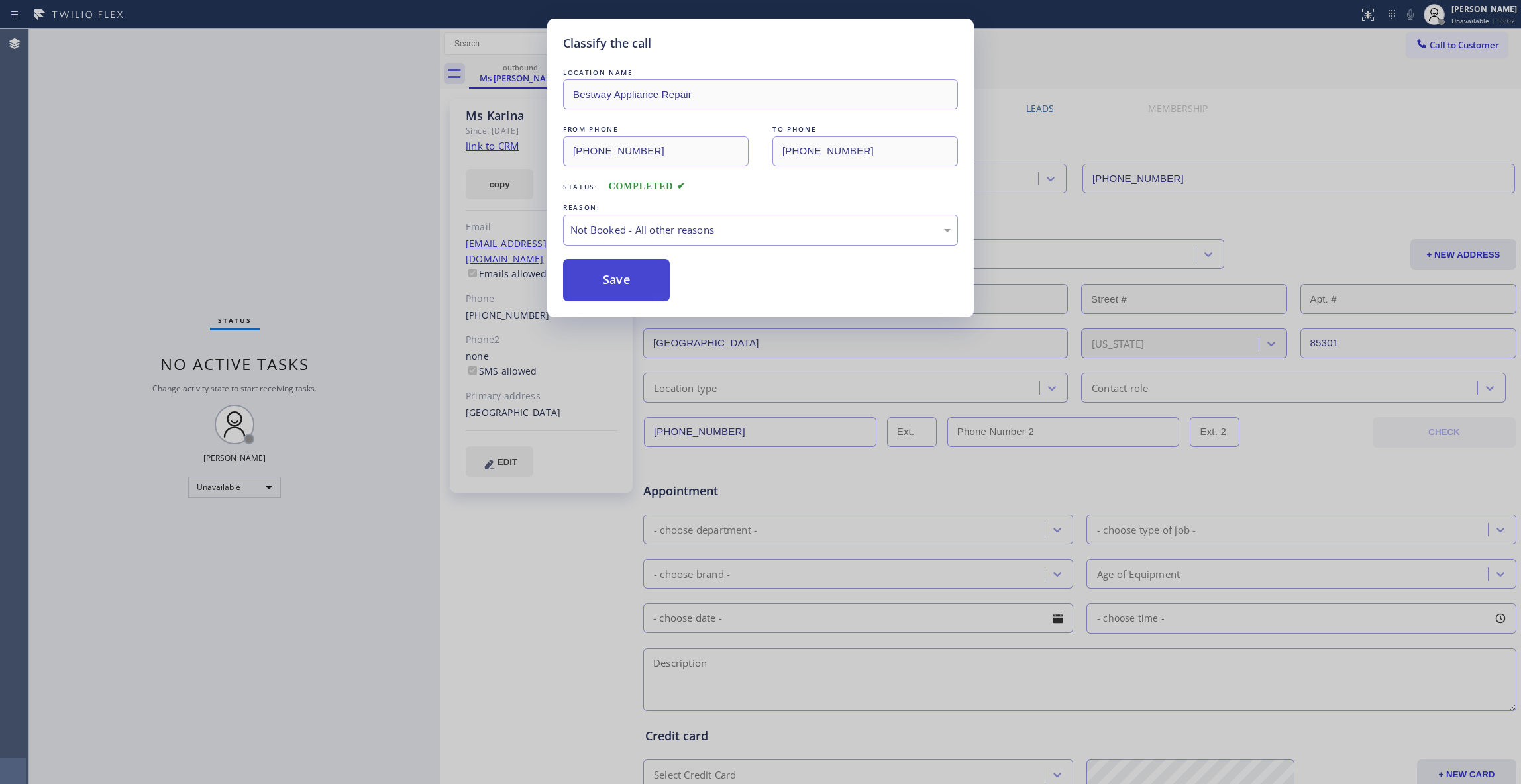
click at [606, 278] on button "Save" at bounding box center [616, 280] width 107 height 43
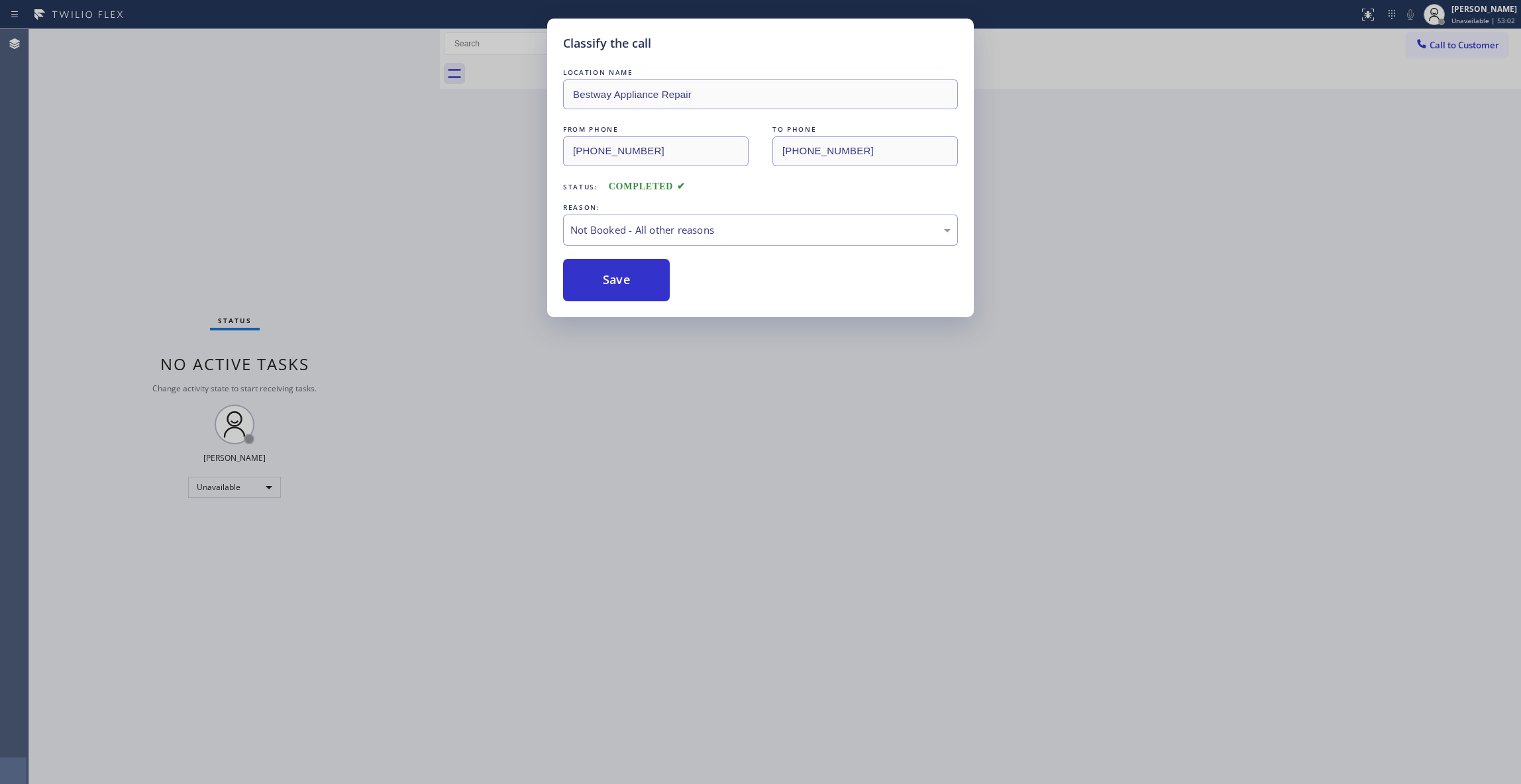
drag, startPoint x: 606, startPoint y: 278, endPoint x: 1509, endPoint y: 44, distance: 932.8
click at [637, 278] on button "Save" at bounding box center [616, 280] width 107 height 43
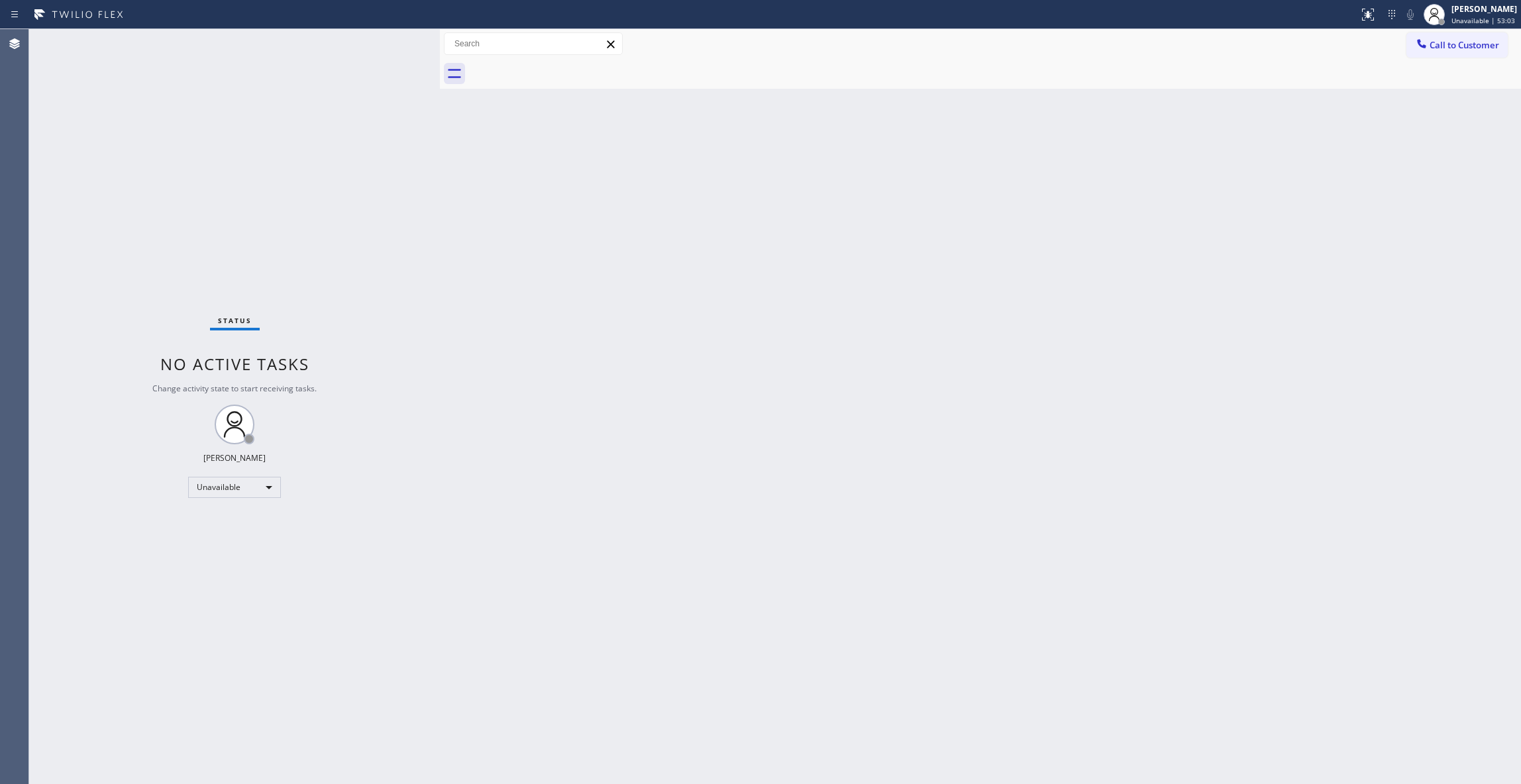
drag, startPoint x: 1474, startPoint y: 46, endPoint x: 947, endPoint y: 107, distance: 530.5
click at [1451, 44] on span "Call to Customer" at bounding box center [1464, 45] width 70 height 12
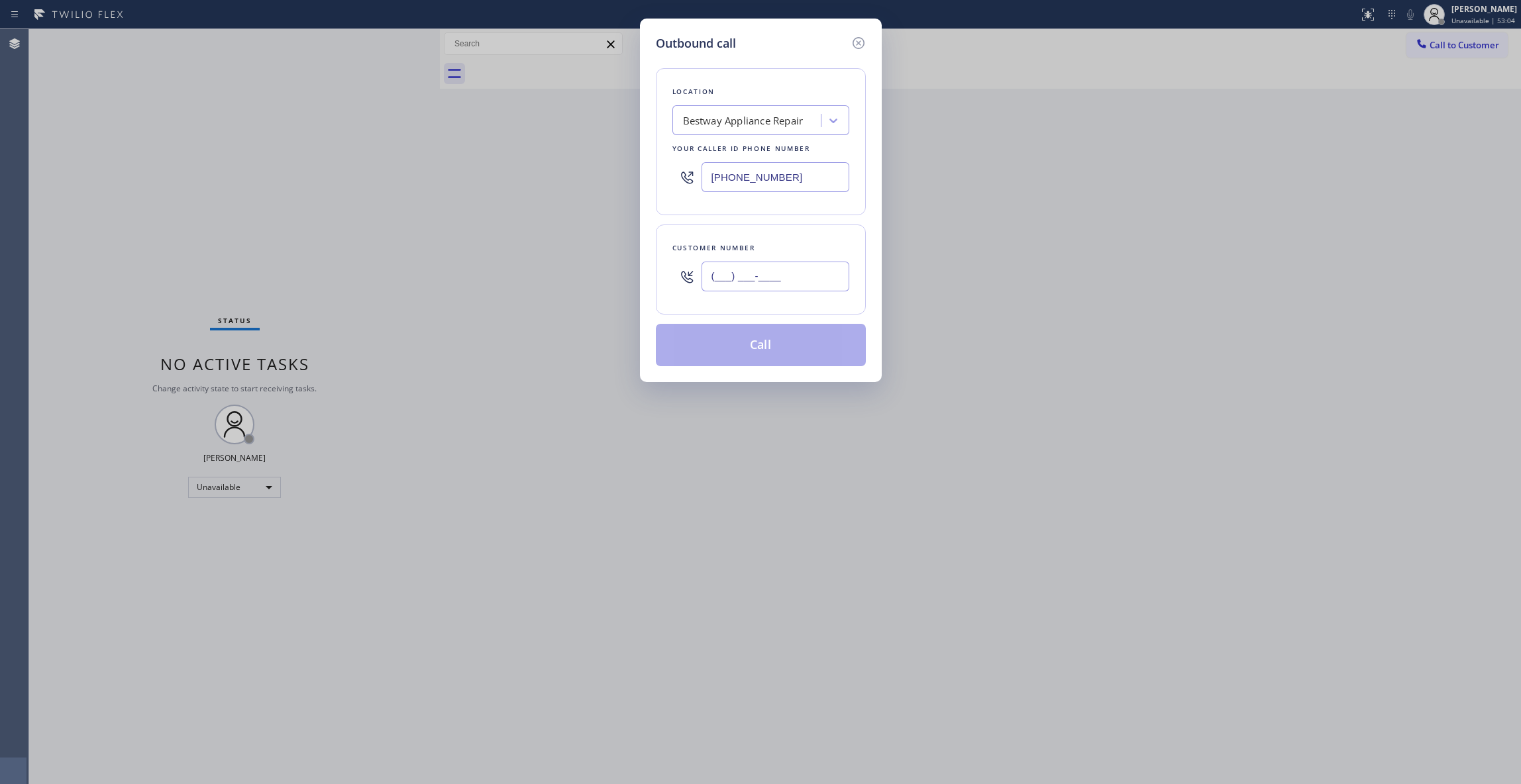
click at [777, 271] on input "(___) ___-____" at bounding box center [775, 277] width 148 height 30
paste input "623) 216-6732"
type input "[PHONE_NUMBER]"
click at [737, 353] on button "Call" at bounding box center [760, 345] width 210 height 43
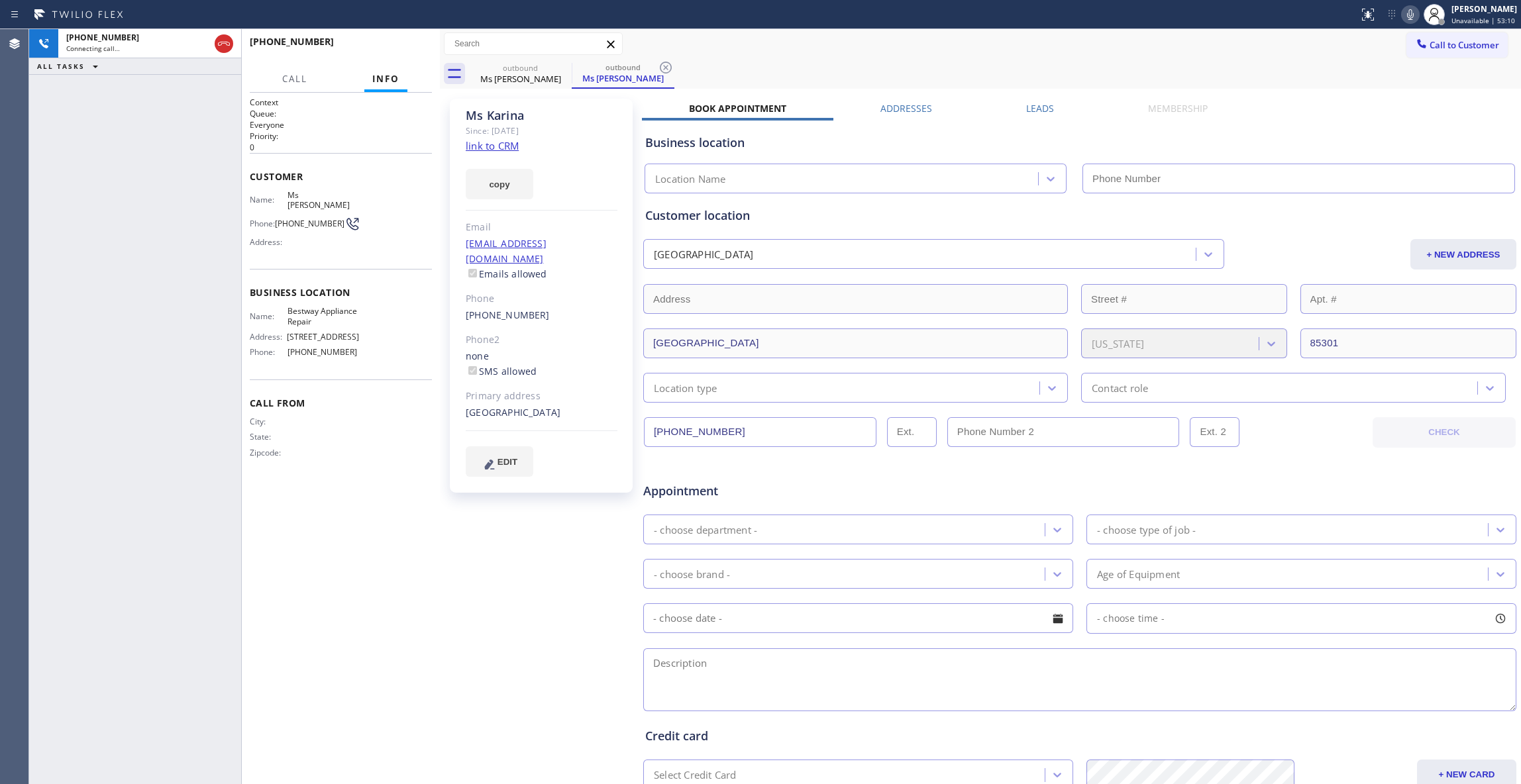
type input "[PHONE_NUMBER]"
click at [664, 69] on icon at bounding box center [666, 68] width 12 height 12
drag, startPoint x: 30, startPoint y: 212, endPoint x: 77, endPoint y: 147, distance: 80.2
click at [28, 211] on div "Agent Desktop Classify the call LOCATION NAME Whirlpool Appliance Repair [GEOGR…" at bounding box center [760, 406] width 1521 height 755
click at [405, 41] on button "HANG UP" at bounding box center [401, 47] width 62 height 18
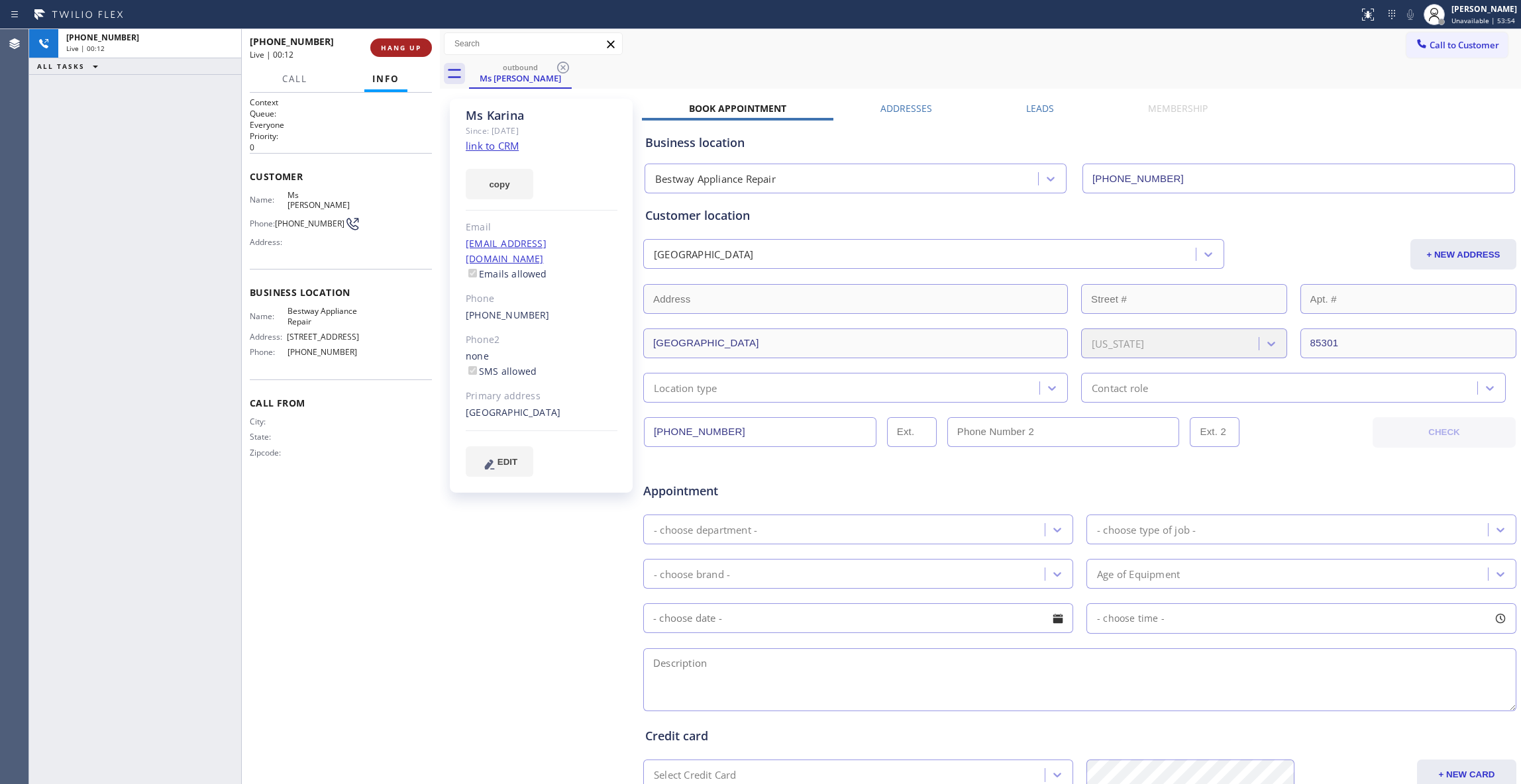
click at [404, 41] on button "HANG UP" at bounding box center [401, 47] width 62 height 18
click at [404, 43] on button "COMPLETE" at bounding box center [398, 47] width 67 height 18
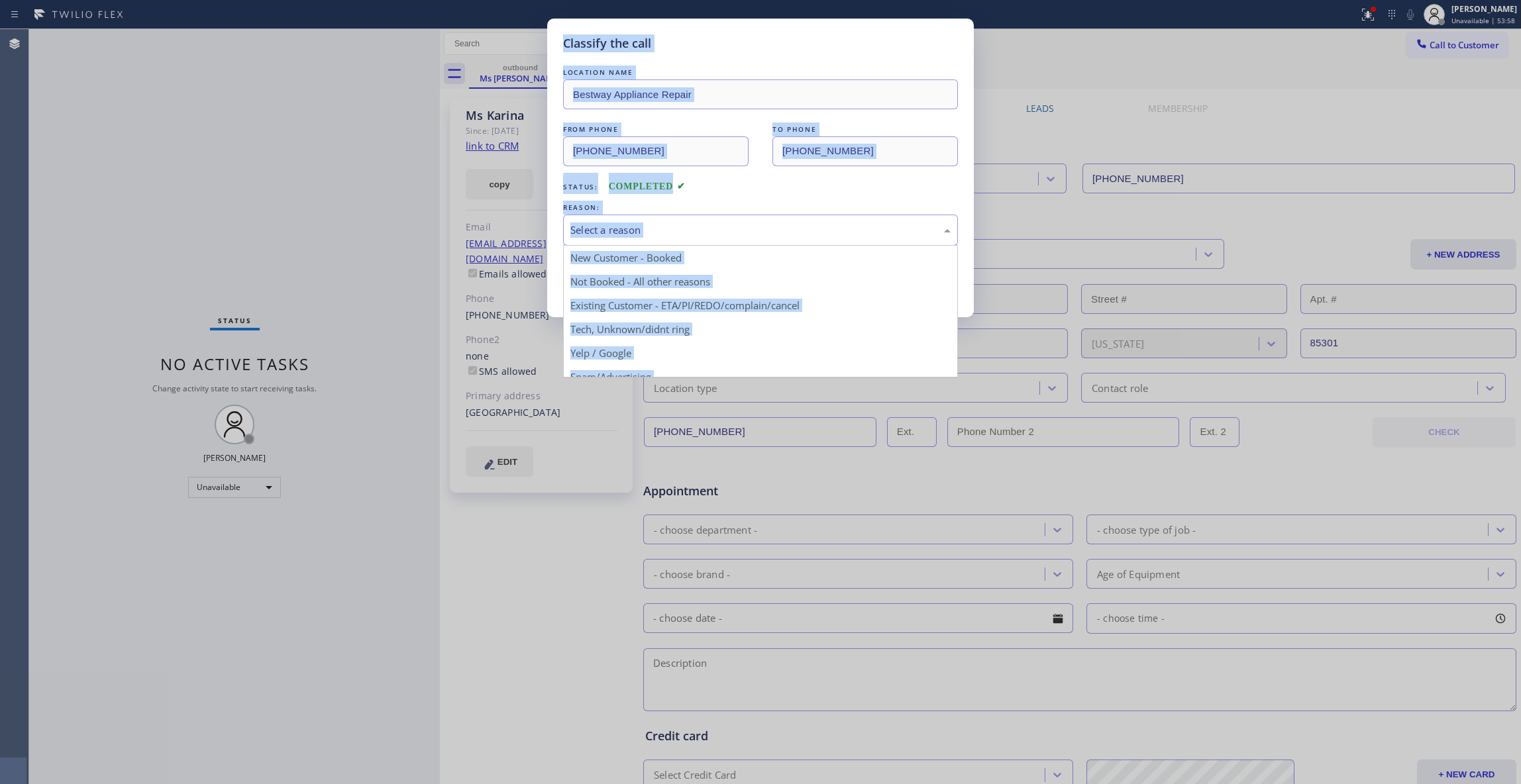
click at [600, 239] on div "Select a reason" at bounding box center [760, 231] width 395 height 31
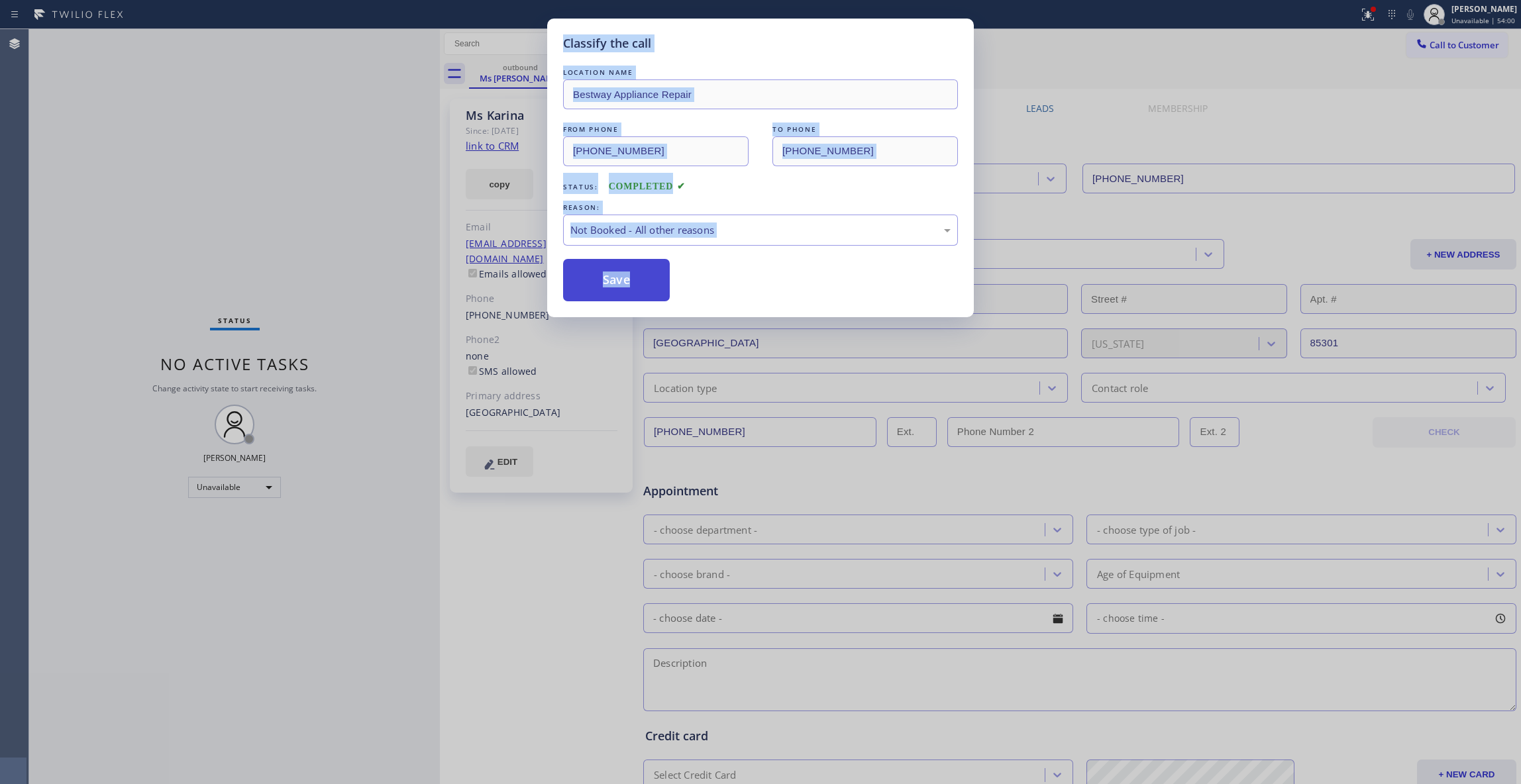
click at [618, 278] on button "Save" at bounding box center [616, 280] width 107 height 43
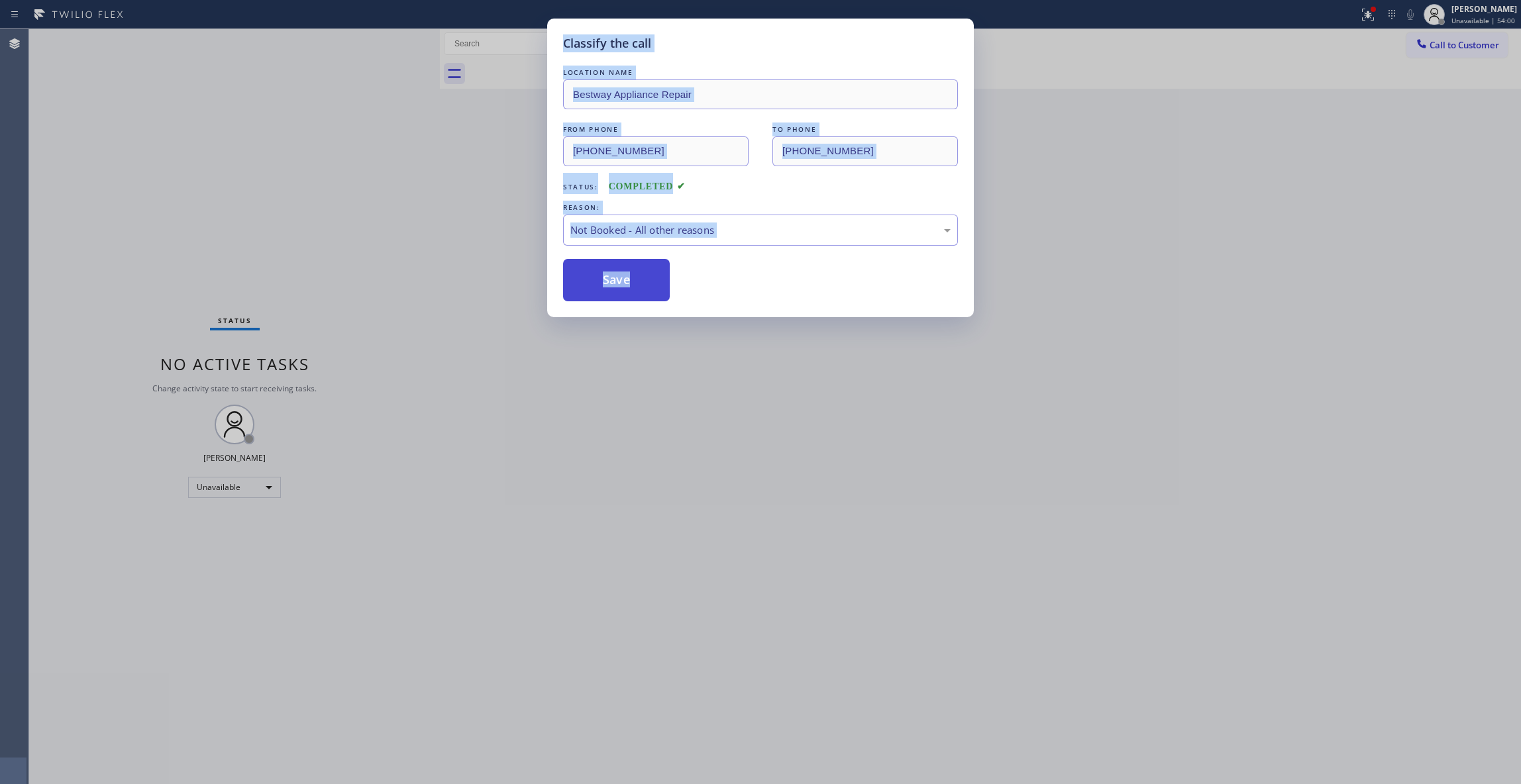
click at [617, 278] on button "Save" at bounding box center [616, 280] width 107 height 43
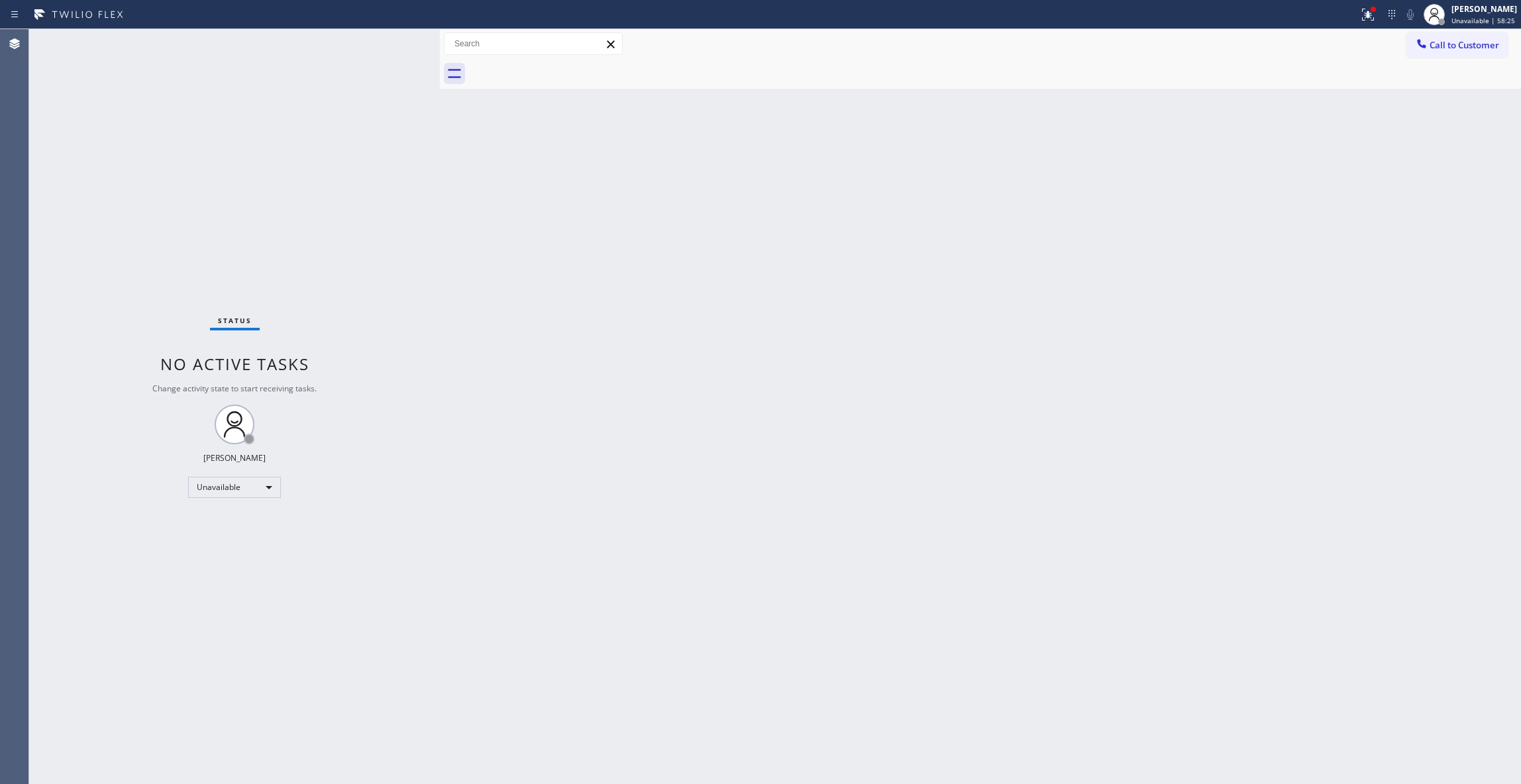
click at [128, 178] on div "Status No active tasks Change activity state to start receiving tasks. [PERSON_…" at bounding box center [234, 406] width 411 height 755
drag, startPoint x: 1177, startPoint y: 244, endPoint x: 1344, endPoint y: 98, distance: 221.8
click at [1245, 191] on div "Back to Dashboard Change Sender ID Customers Technicians Select a contact Outbo…" at bounding box center [980, 406] width 1081 height 755
click at [1460, 45] on span "Call to Customer" at bounding box center [1464, 45] width 70 height 12
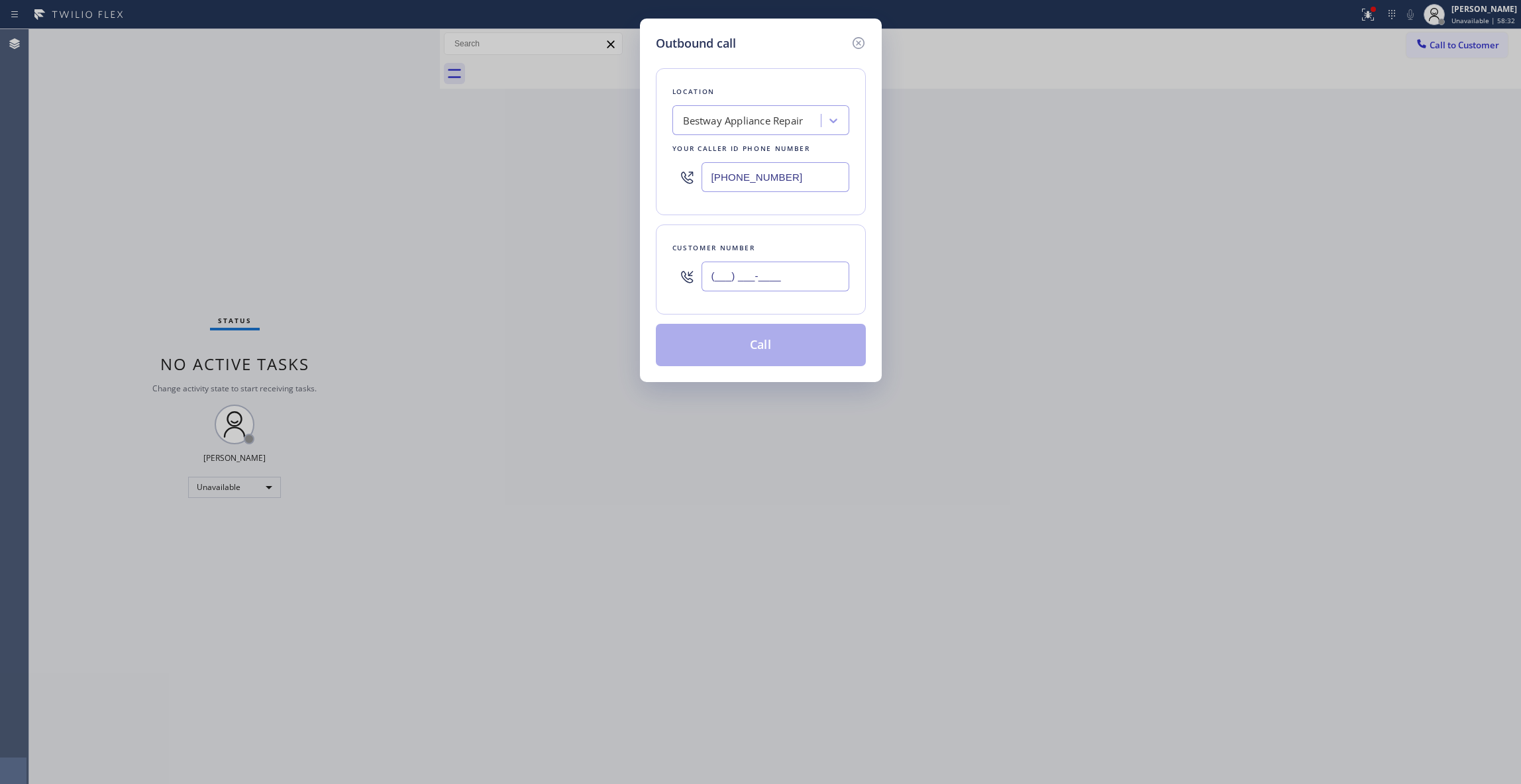
click at [736, 276] on input "(___) ___-____" at bounding box center [775, 277] width 148 height 30
paste input "623) 216-6732"
type input "[PHONE_NUMBER]"
paste input "55) 731-4952"
drag, startPoint x: 798, startPoint y: 171, endPoint x: 363, endPoint y: 162, distance: 435.1
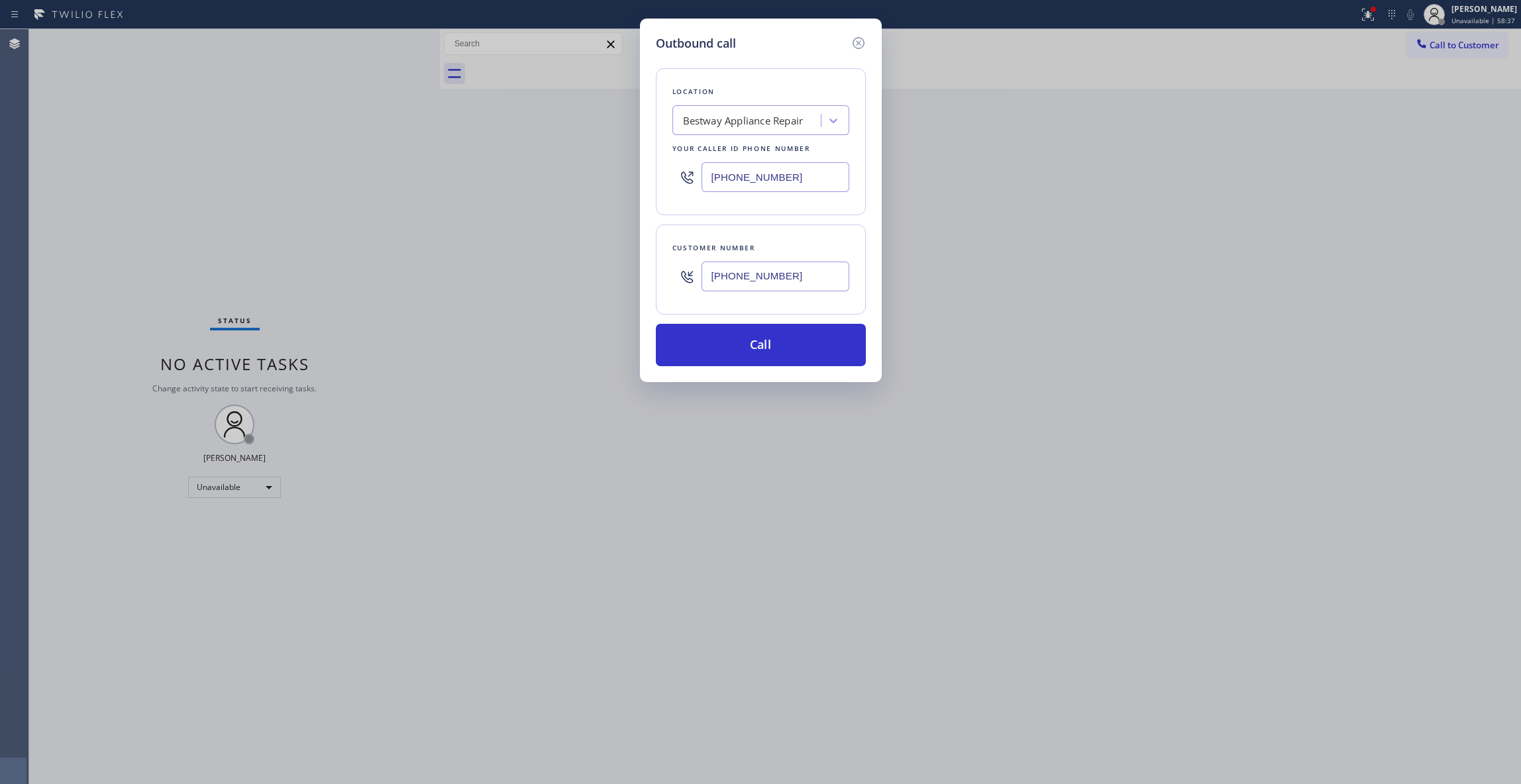
click at [363, 162] on div "Outbound call Location Bestway Appliance Repair Your caller id phone number [PH…" at bounding box center [760, 392] width 1521 height 784
type input "[PHONE_NUMBER]"
drag, startPoint x: 811, startPoint y: 276, endPoint x: 467, endPoint y: 276, distance: 344.0
click at [465, 276] on div "Outbound call Location 5 Star Appliance Repair Your caller id phone number [PHO…" at bounding box center [760, 392] width 1521 height 784
click at [720, 351] on button "Call" at bounding box center [760, 345] width 210 height 43
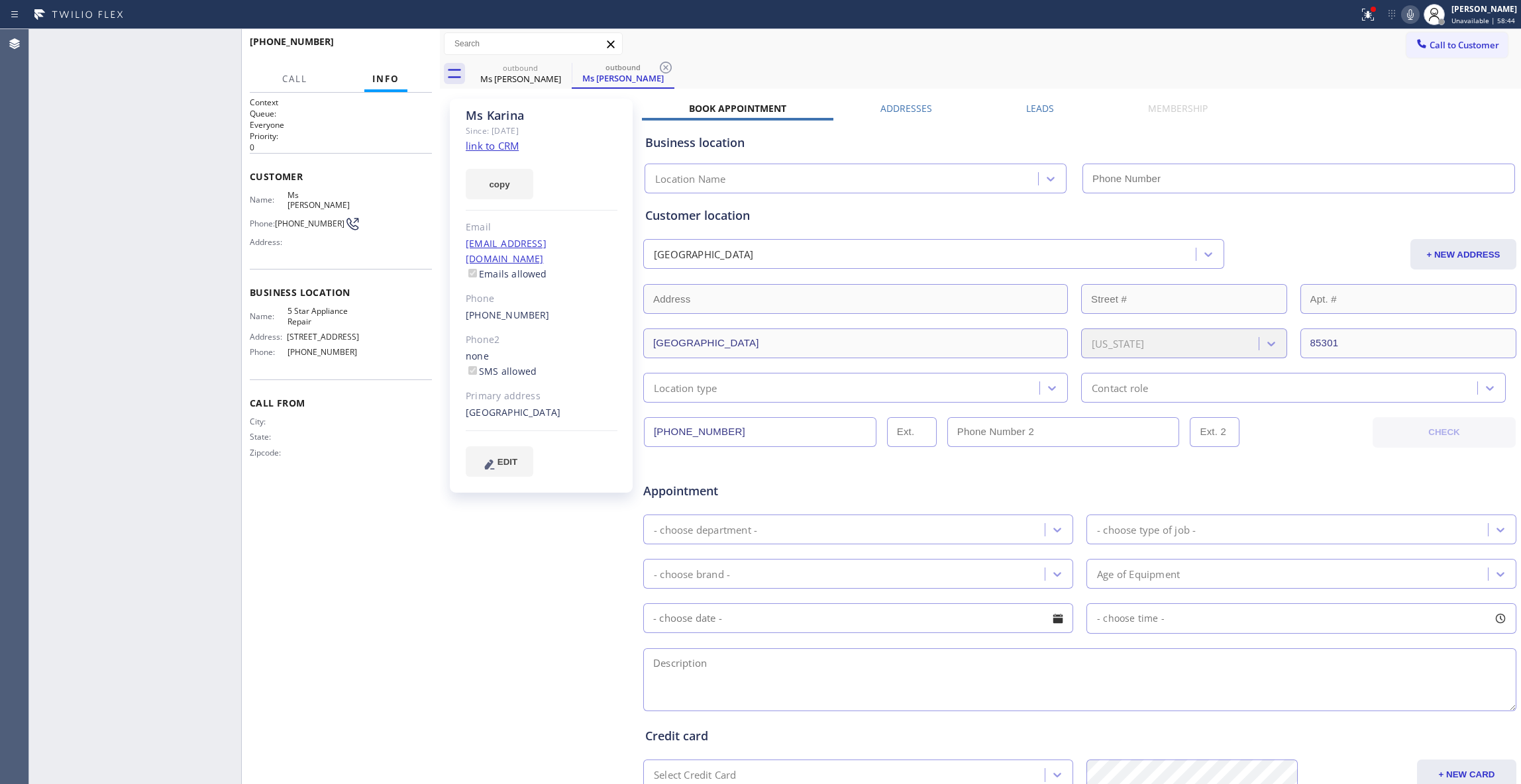
type input "[PHONE_NUMBER]"
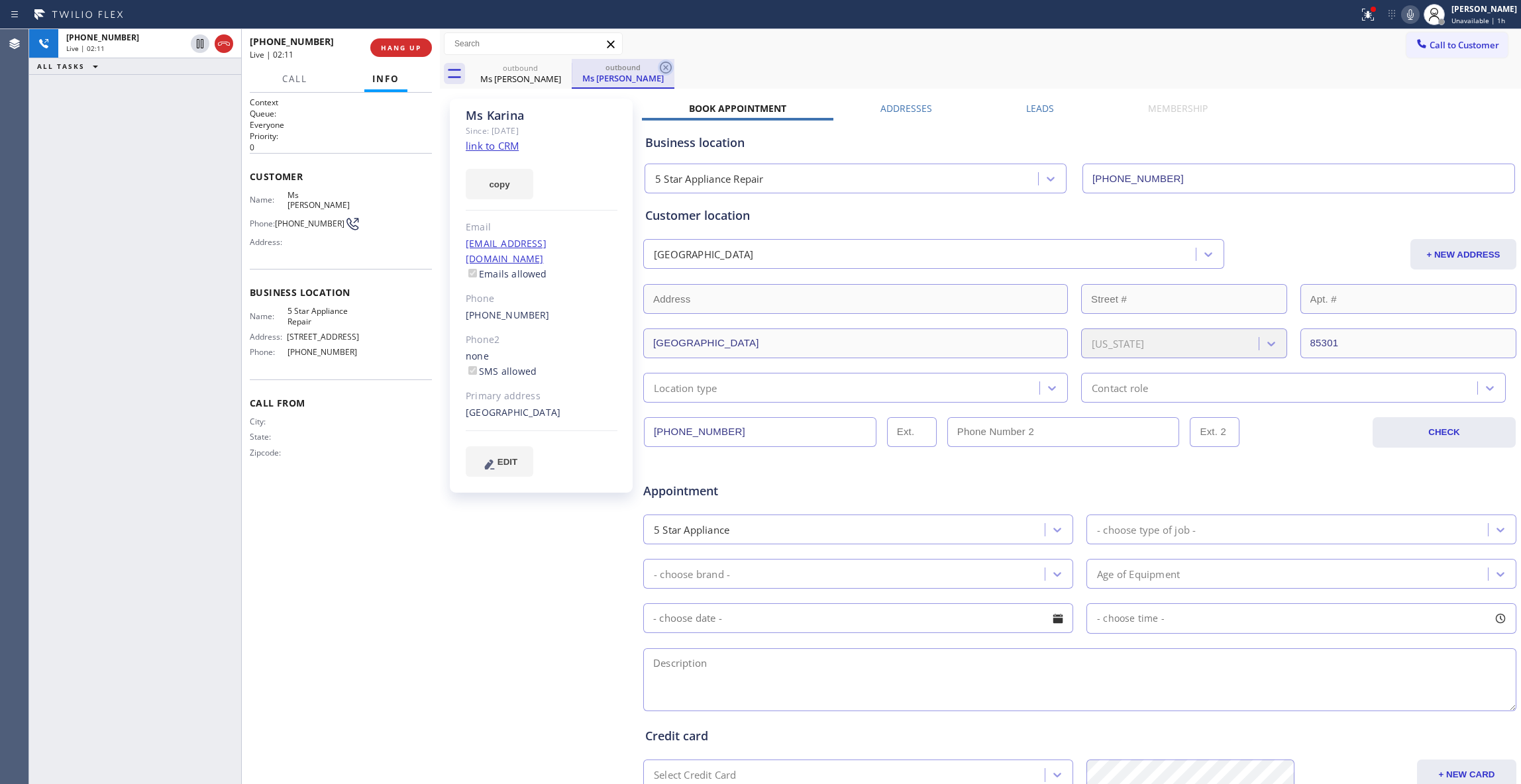
click at [668, 65] on icon at bounding box center [666, 68] width 16 height 16
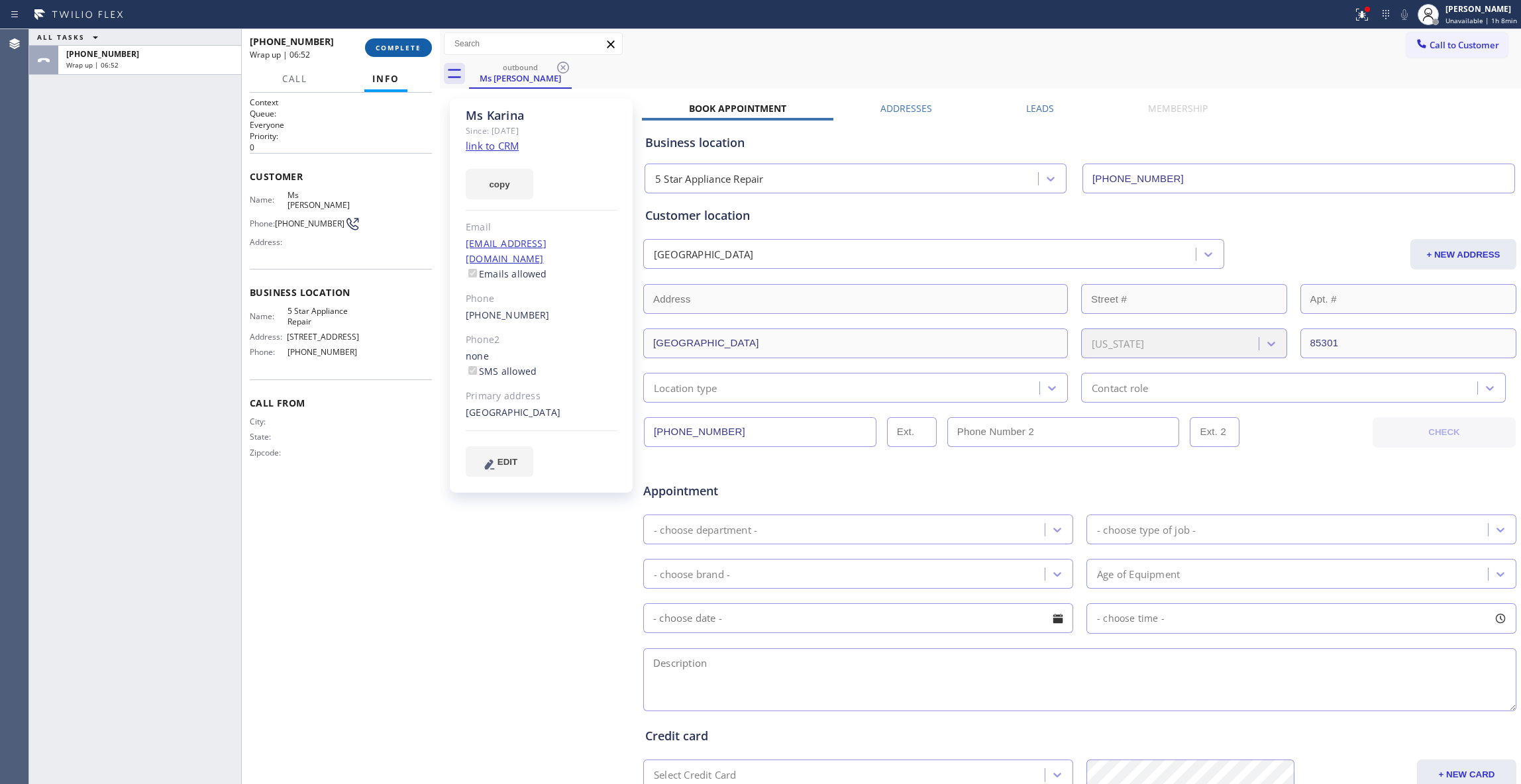
click at [399, 44] on span "COMPLETE" at bounding box center [399, 47] width 46 height 10
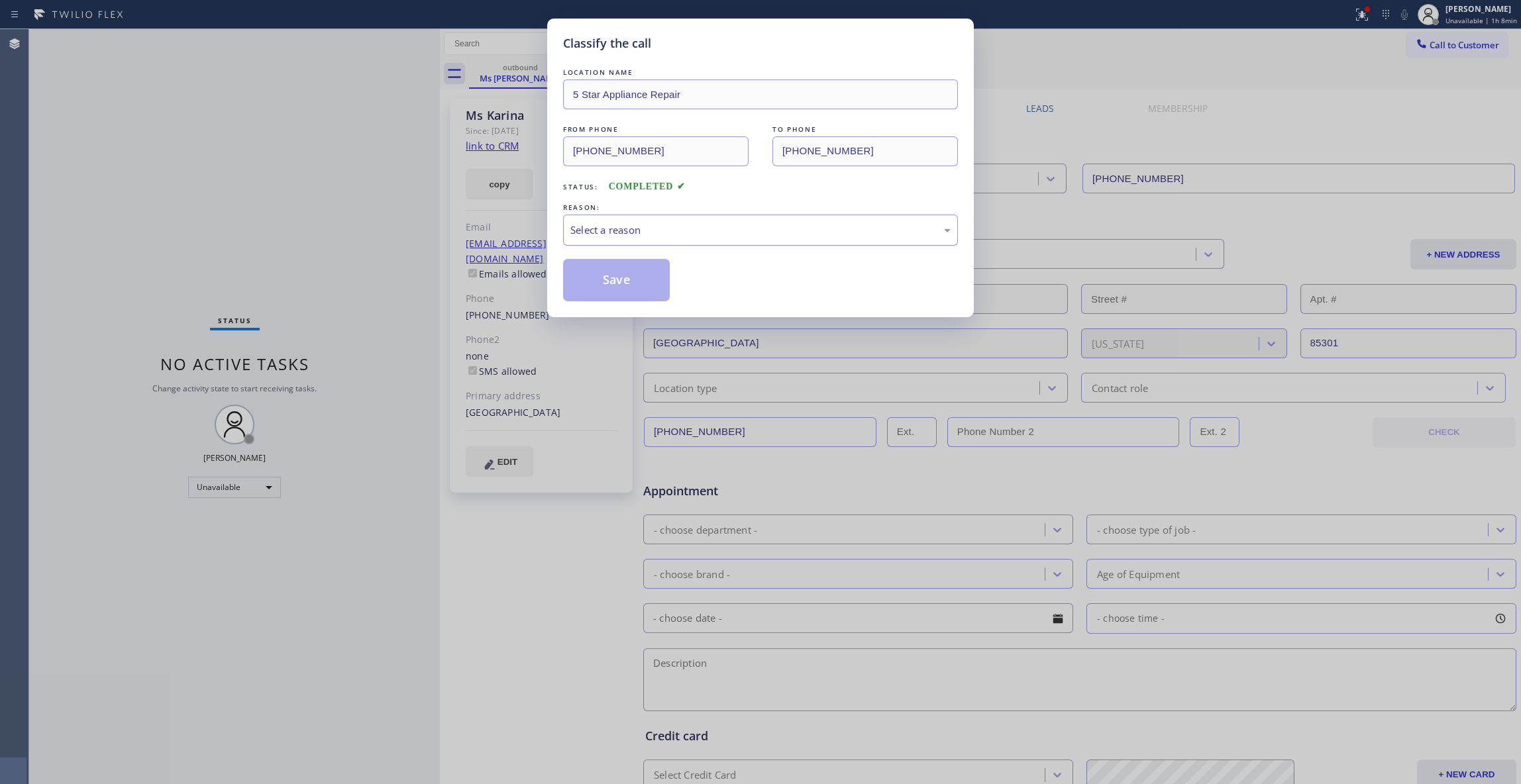
click at [689, 229] on div "Select a reason" at bounding box center [760, 231] width 380 height 16
click at [619, 278] on button "Save" at bounding box center [616, 280] width 107 height 43
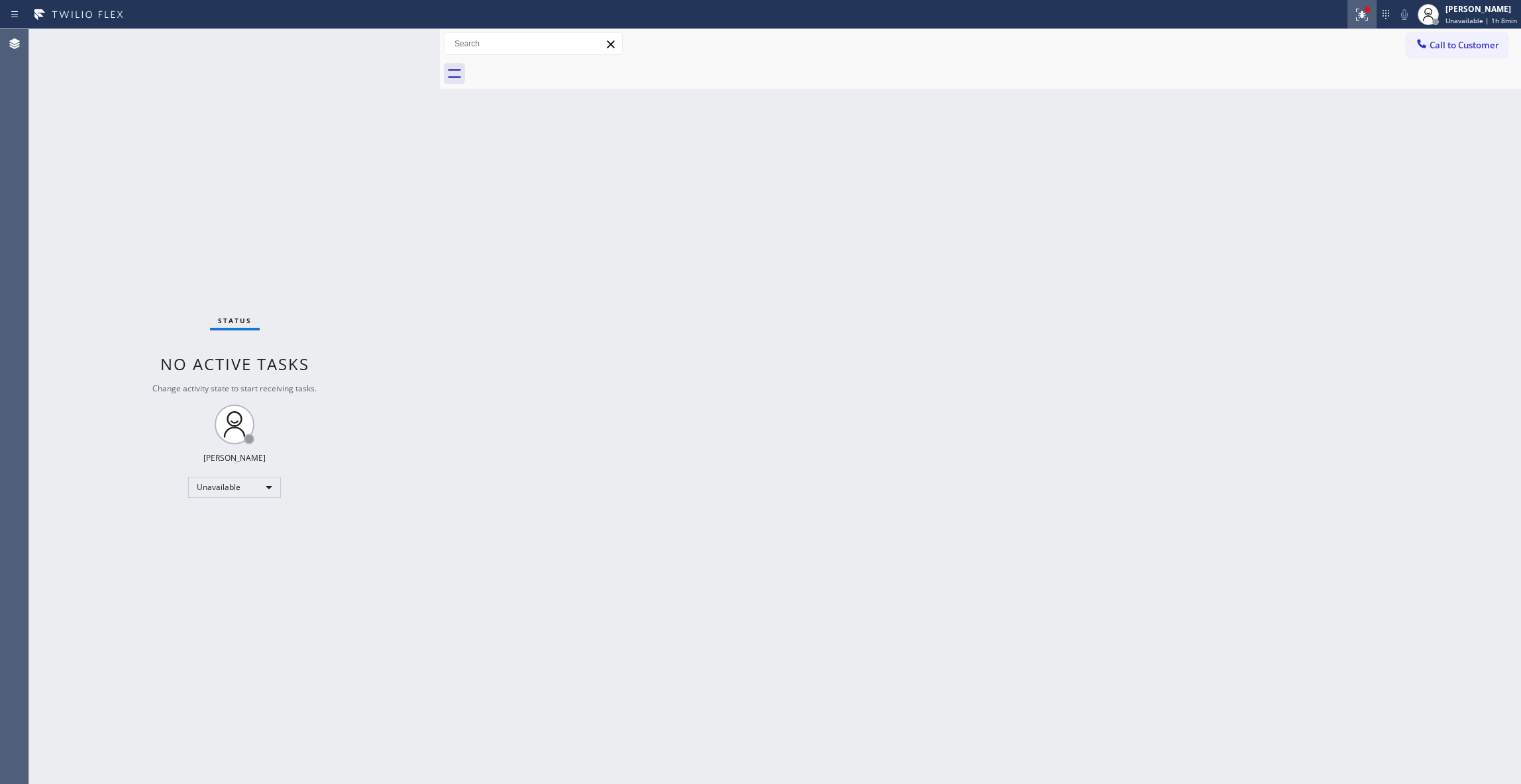
click at [1356, 19] on icon at bounding box center [1362, 15] width 12 height 12
click at [1269, 165] on button "Clear issues" at bounding box center [1280, 173] width 155 height 18
click at [1465, 46] on span "Call to Customer" at bounding box center [1464, 45] width 70 height 12
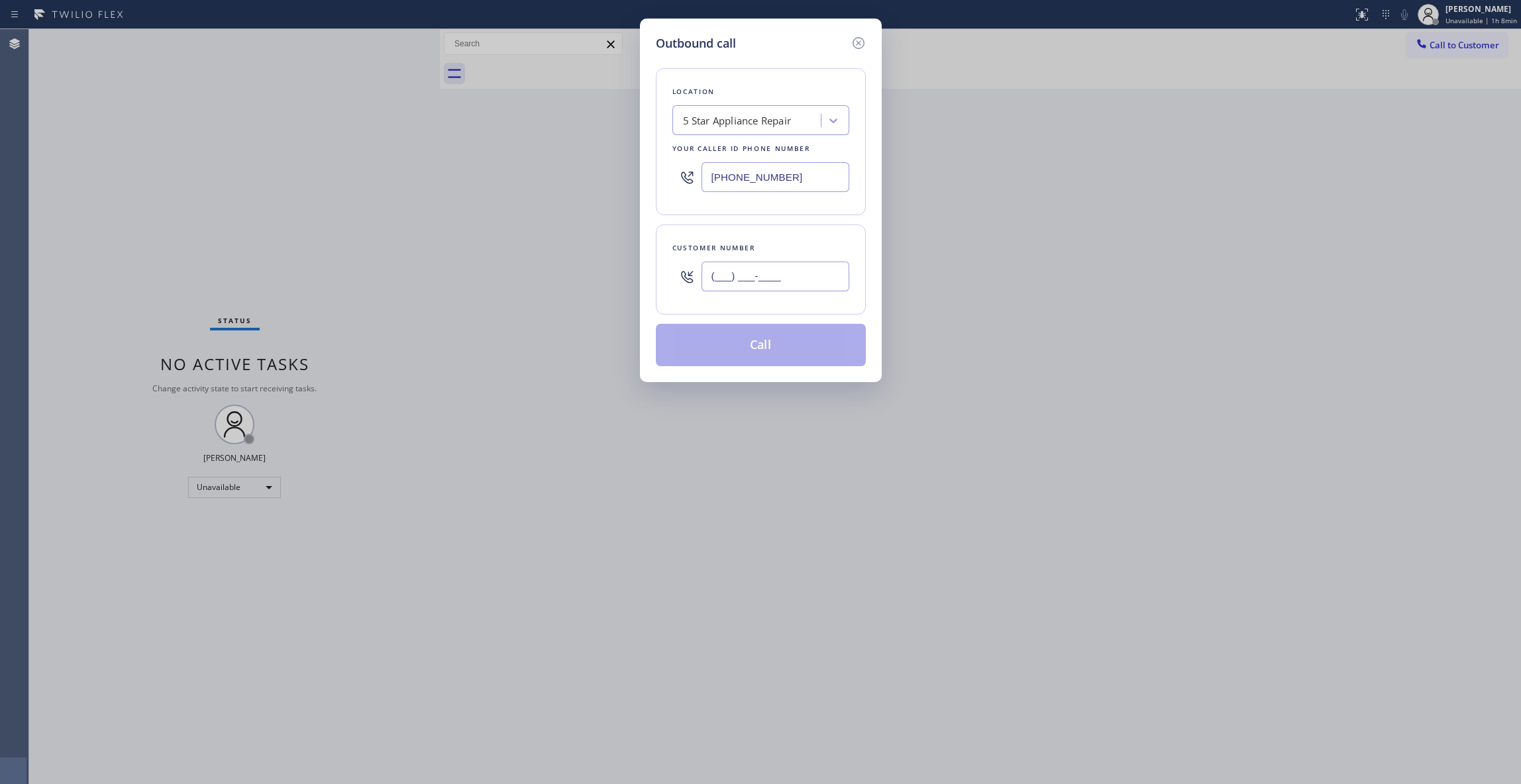
click at [808, 268] on input "(___) ___-____" at bounding box center [775, 277] width 148 height 30
paste input "760) 388-9800"
type input "[PHONE_NUMBER]"
drag, startPoint x: 814, startPoint y: 179, endPoint x: 461, endPoint y: 192, distance: 353.2
click at [325, 151] on div "Outbound call Location 5 Star Appliance Repair Your caller id phone number [PHO…" at bounding box center [760, 392] width 1521 height 784
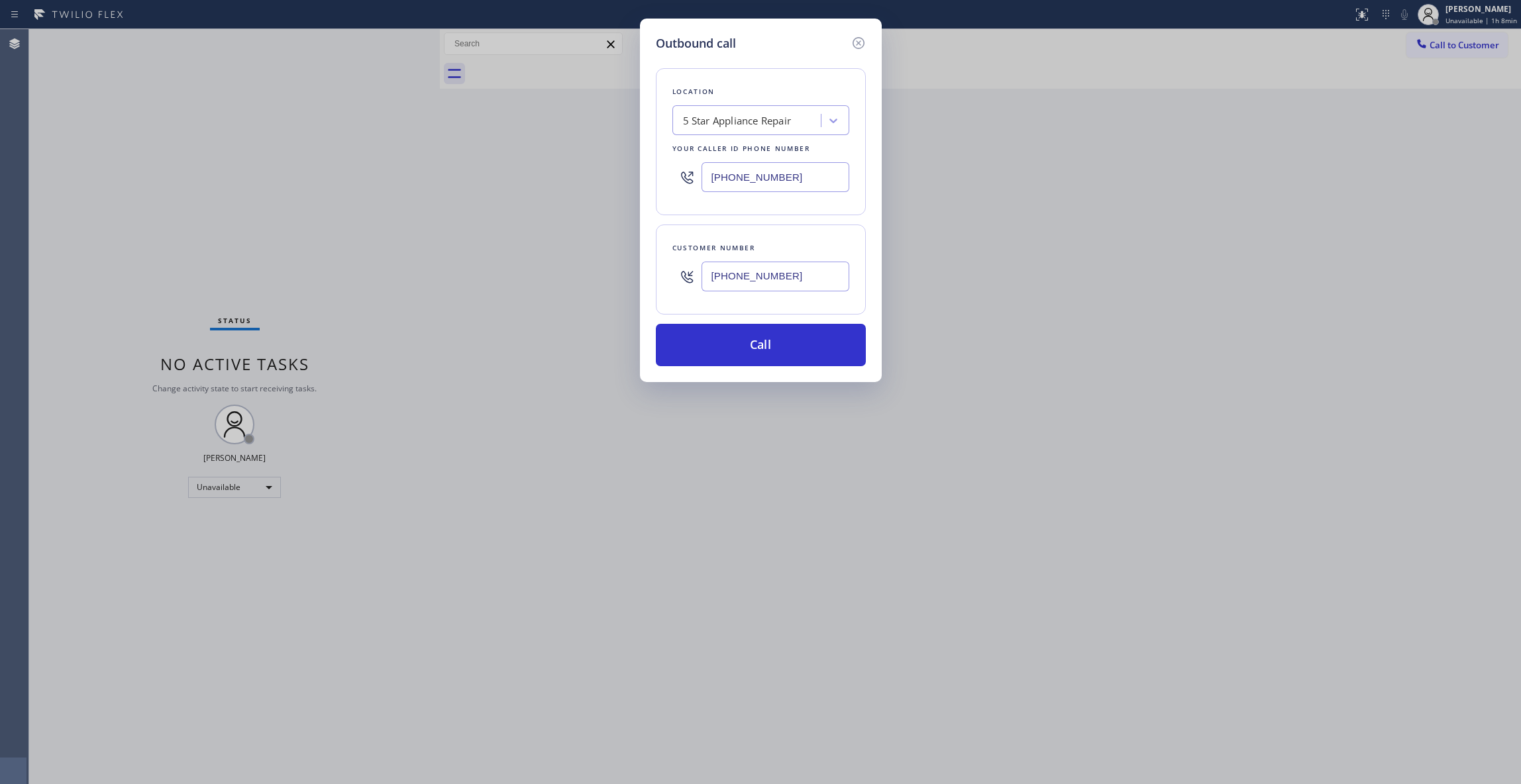
paste input "760) 388-9800"
type input "[PHONE_NUMBER]"
drag, startPoint x: 801, startPoint y: 266, endPoint x: 391, endPoint y: 266, distance: 410.0
click at [392, 266] on div "Outbound call Location [MEDICAL_DATA] Electrical [GEOGRAPHIC_DATA] Your caller …" at bounding box center [760, 392] width 1521 height 784
paste input "442) 241-93"
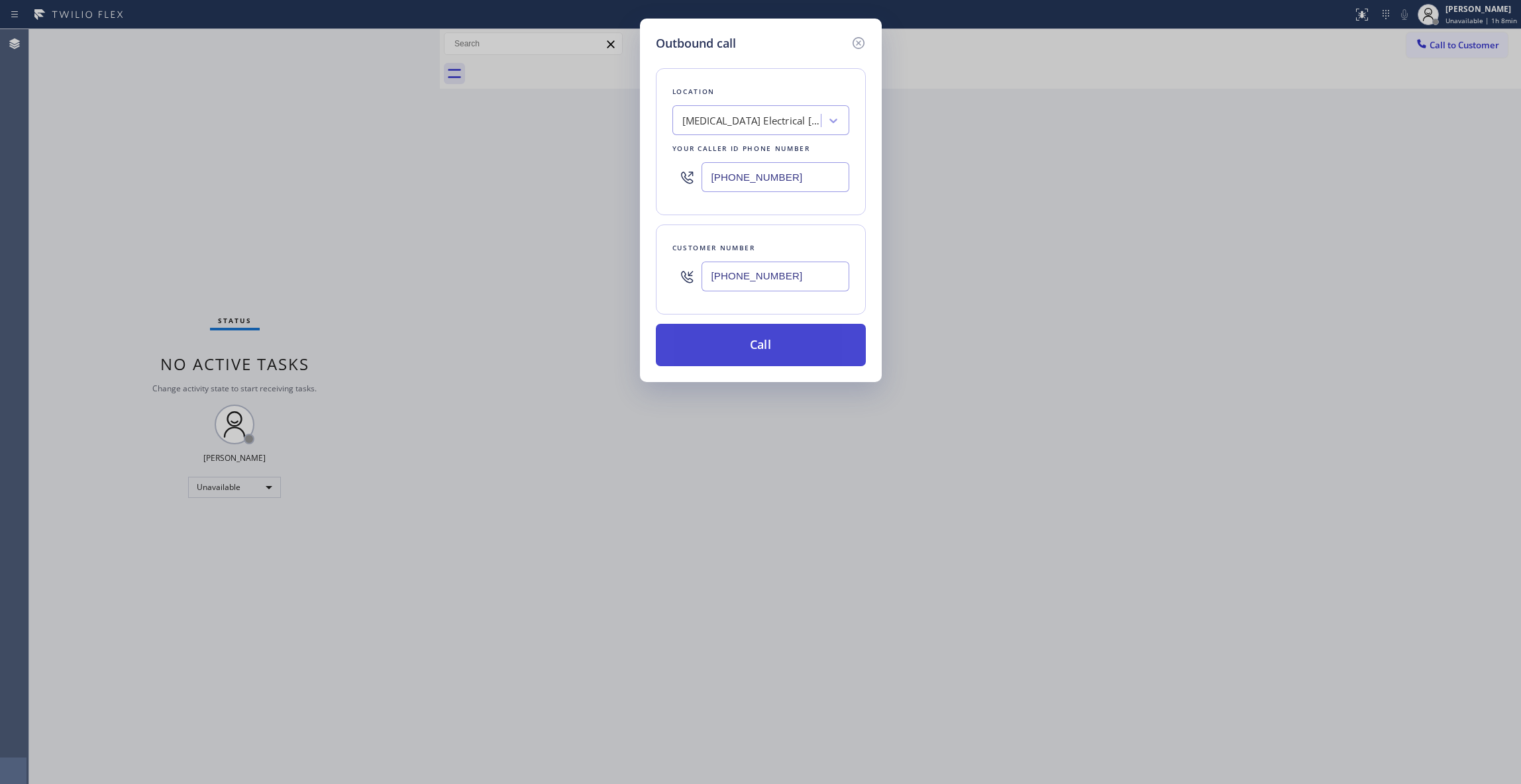
type input "[PHONE_NUMBER]"
click at [764, 345] on button "Call" at bounding box center [760, 345] width 210 height 43
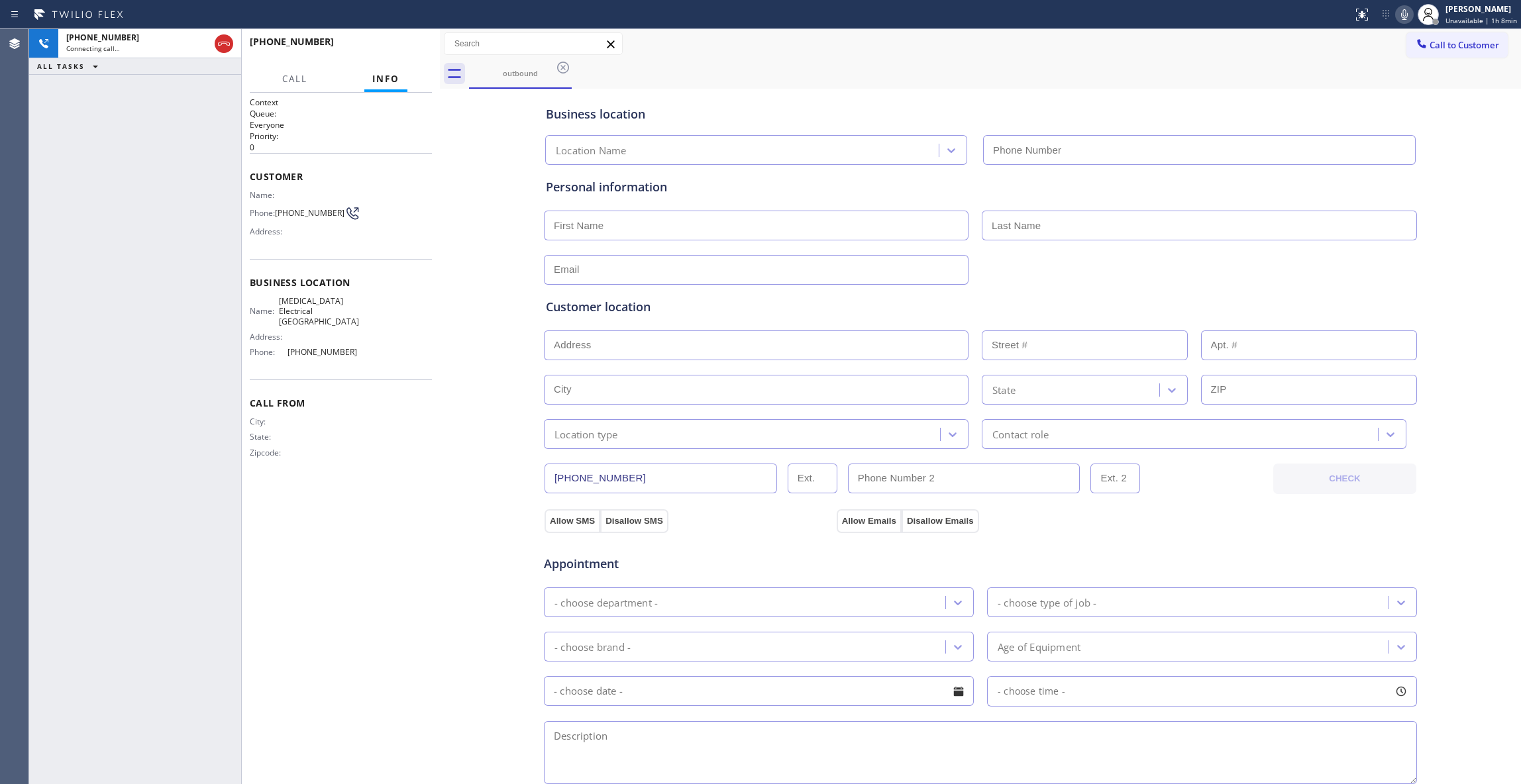
type input "[PHONE_NUMBER]"
click at [417, 49] on span "HANG UP" at bounding box center [401, 47] width 40 height 10
click at [318, 206] on div "Phone: [PHONE_NUMBER]" at bounding box center [305, 213] width 110 height 16
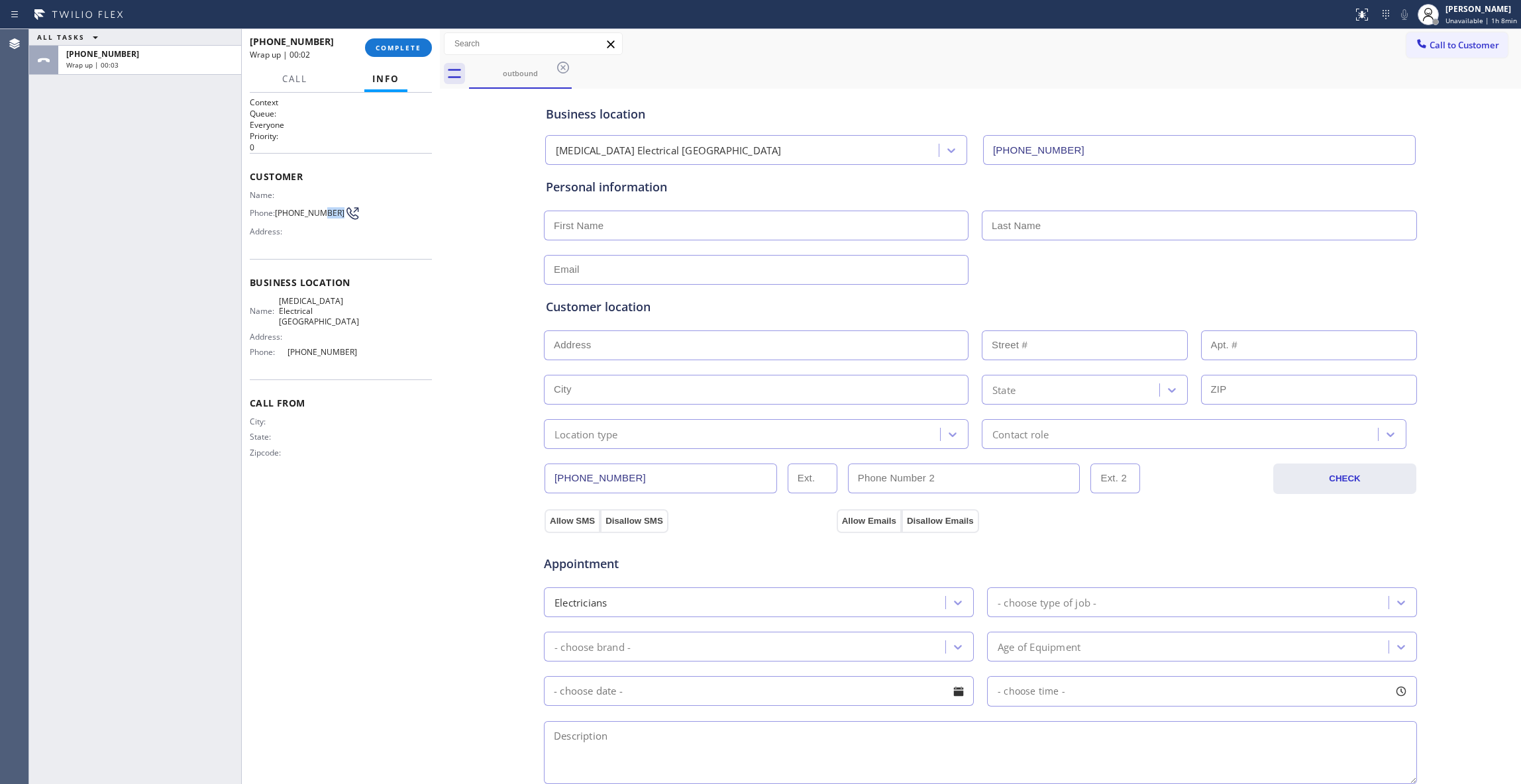
click at [318, 206] on div "Phone: [PHONE_NUMBER]" at bounding box center [305, 213] width 110 height 16
click at [318, 206] on div "Phone: [PHONE_NUMBER]" at bounding box center [305, 213] width 110 height 16
click at [385, 51] on span "COMPLETE" at bounding box center [399, 47] width 46 height 10
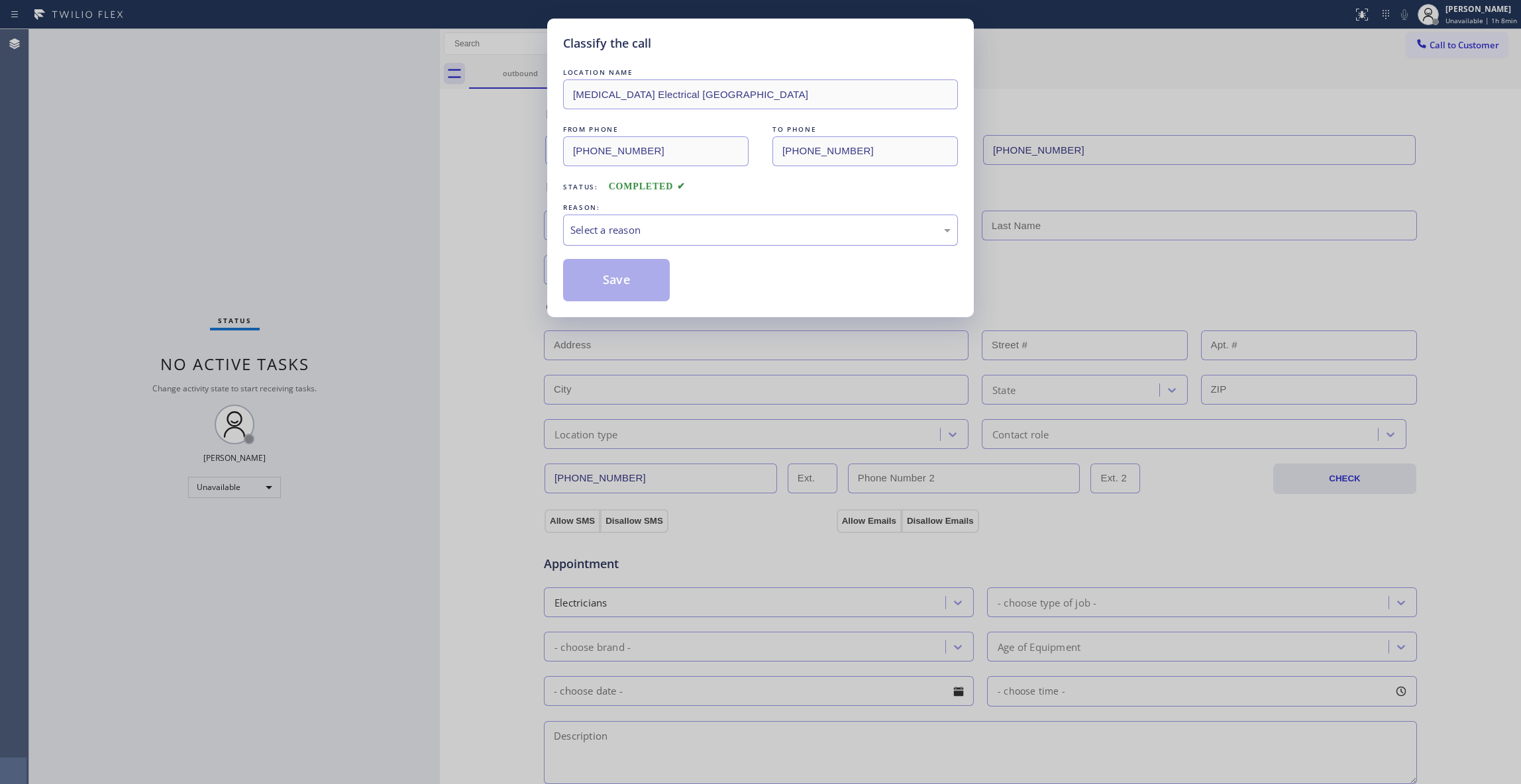
click at [644, 225] on div "Select a reason" at bounding box center [760, 231] width 380 height 16
click at [632, 274] on button "Save" at bounding box center [616, 280] width 107 height 43
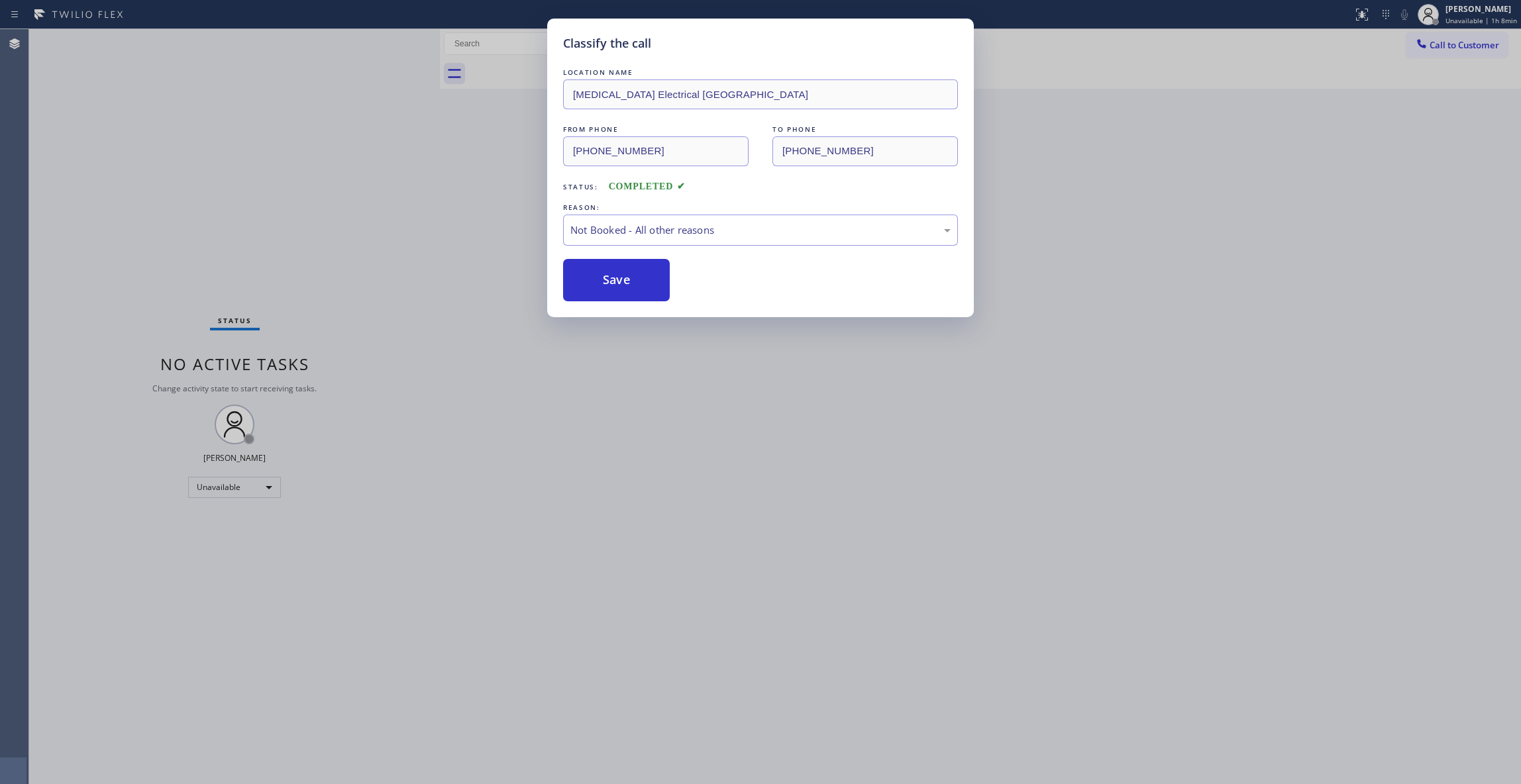
click at [632, 274] on button "Save" at bounding box center [616, 280] width 107 height 43
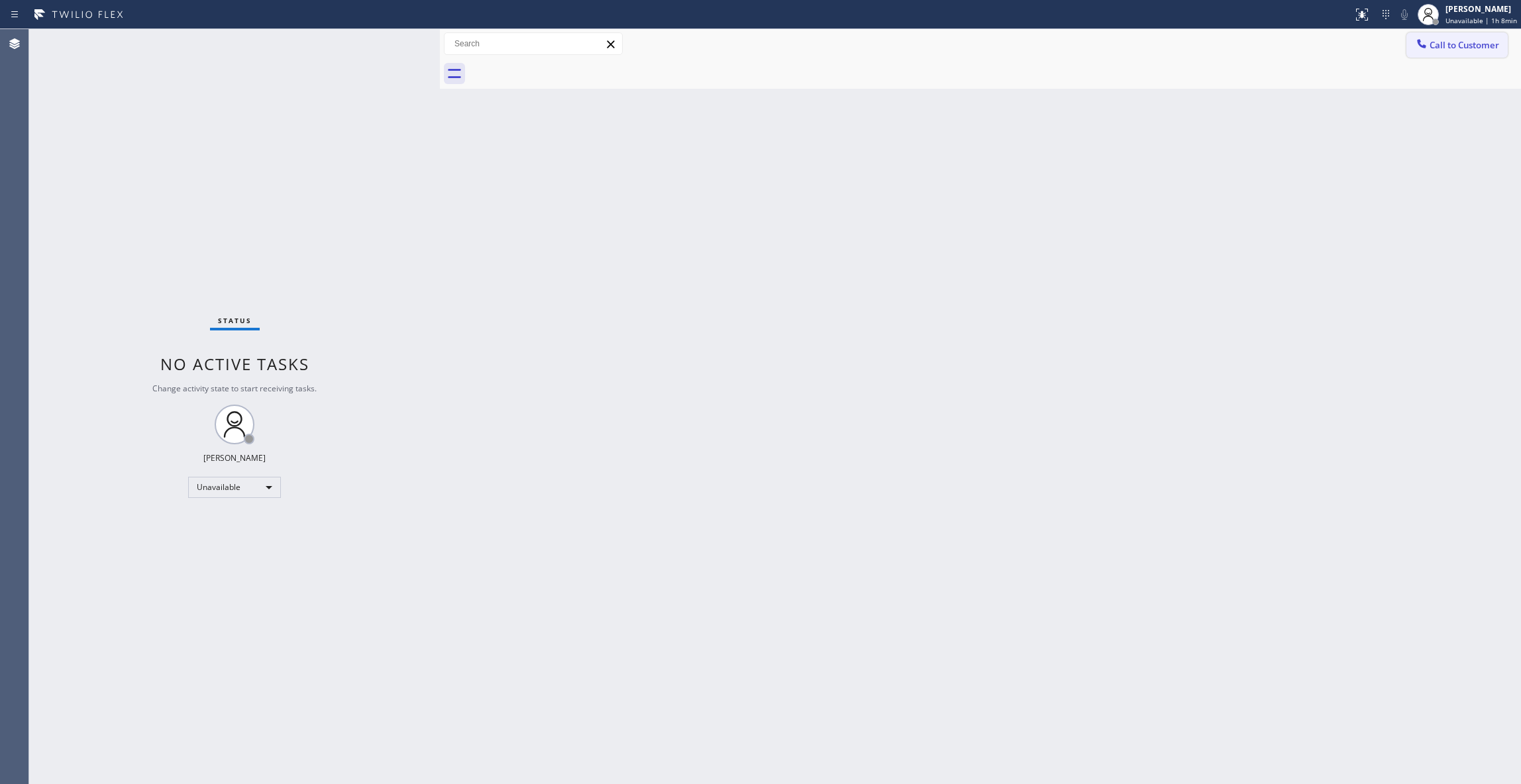
drag, startPoint x: 1485, startPoint y: 43, endPoint x: 822, endPoint y: 271, distance: 701.1
click at [1484, 43] on span "Call to Customer" at bounding box center [1464, 45] width 70 height 12
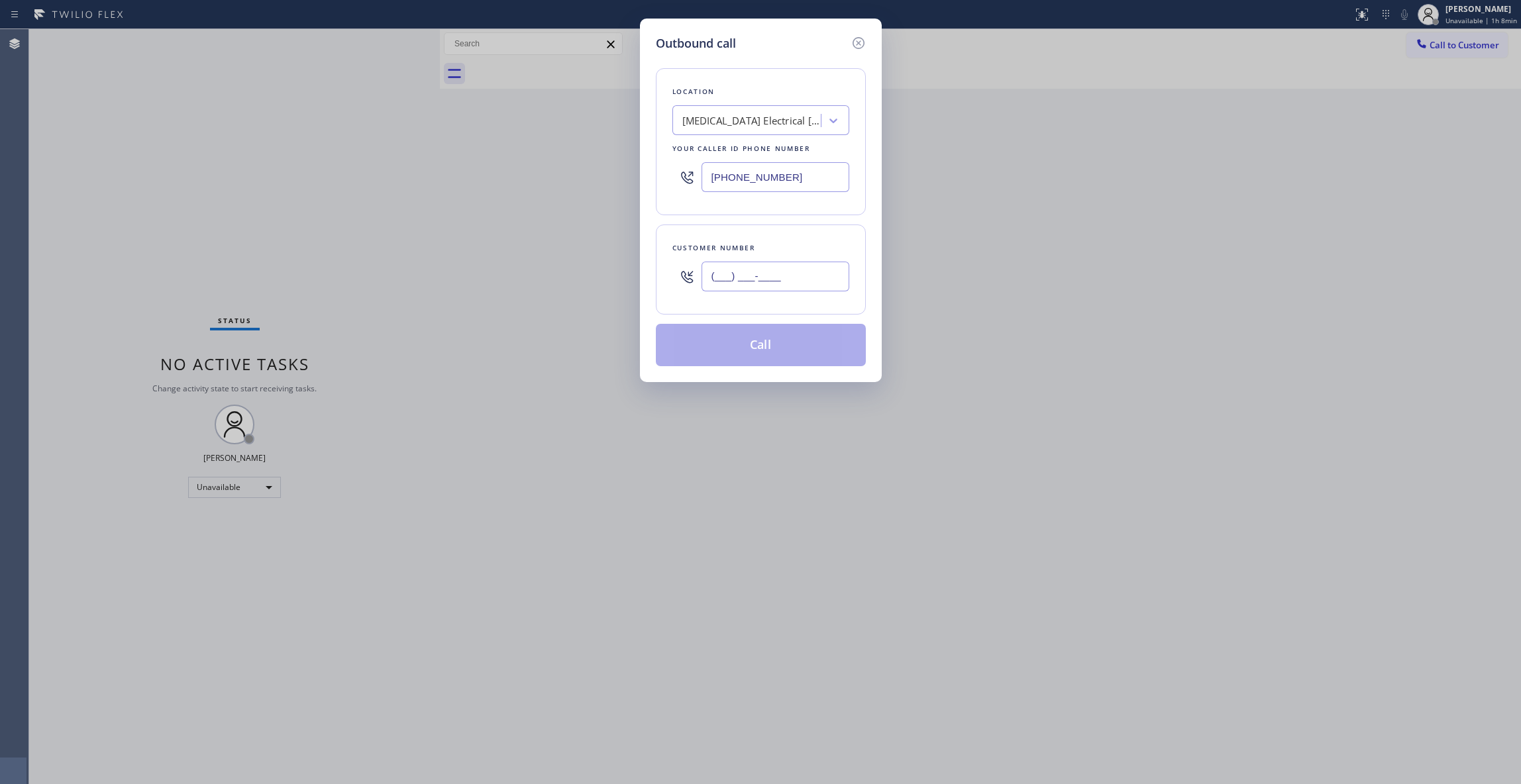
drag, startPoint x: 783, startPoint y: 268, endPoint x: 836, endPoint y: 300, distance: 61.9
click at [783, 266] on input "(___) ___-____" at bounding box center [775, 277] width 148 height 30
paste input "442) 241-9300"
type input "[PHONE_NUMBER]"
click at [729, 356] on button "Call" at bounding box center [760, 345] width 210 height 43
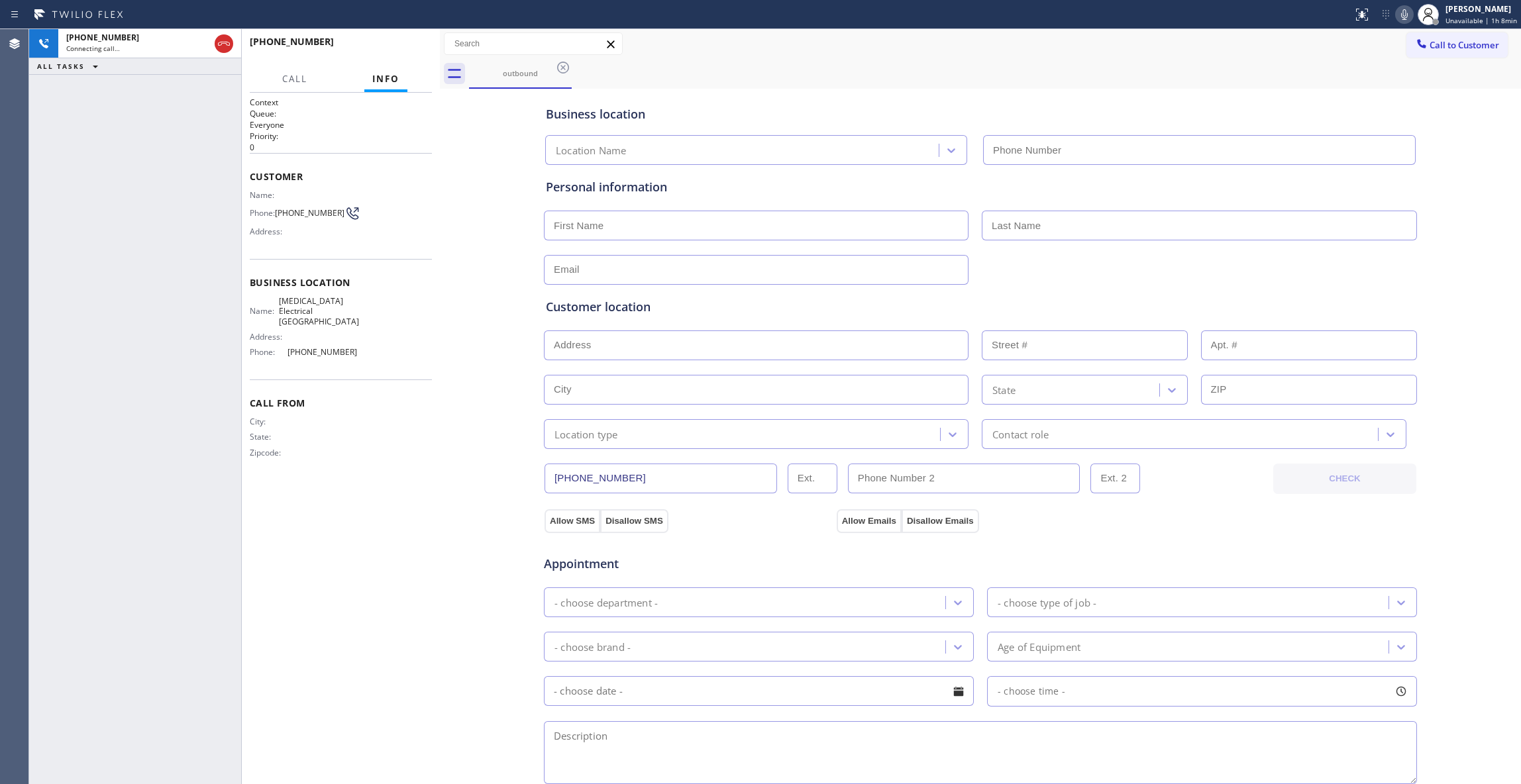
type input "[PHONE_NUMBER]"
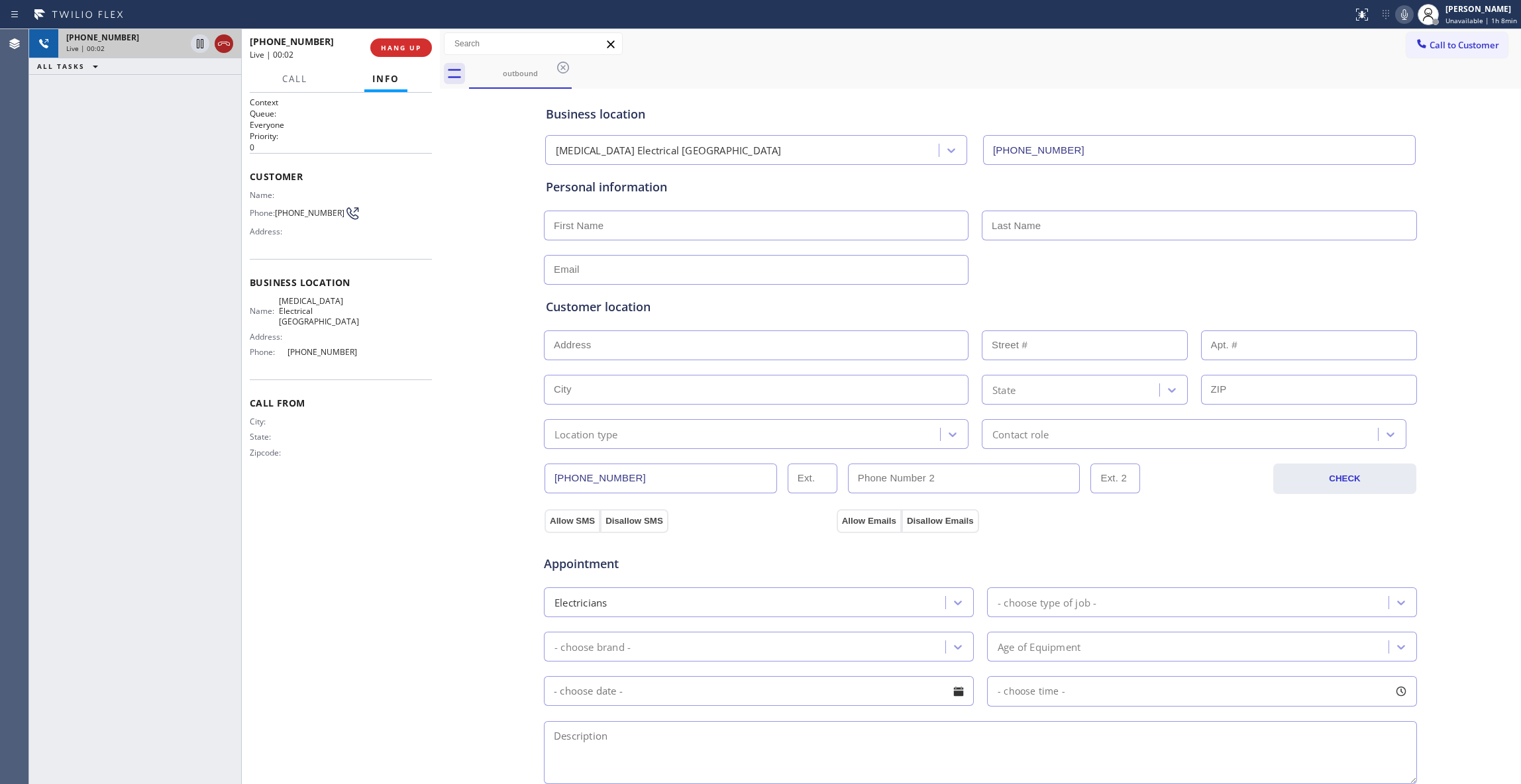
click at [229, 38] on icon at bounding box center [224, 44] width 16 height 16
click at [367, 57] on div "[PHONE_NUMBER] Wrap up | 00:02 COMPLETE" at bounding box center [340, 48] width 182 height 35
click at [376, 56] on button "COMPLETE" at bounding box center [398, 47] width 67 height 18
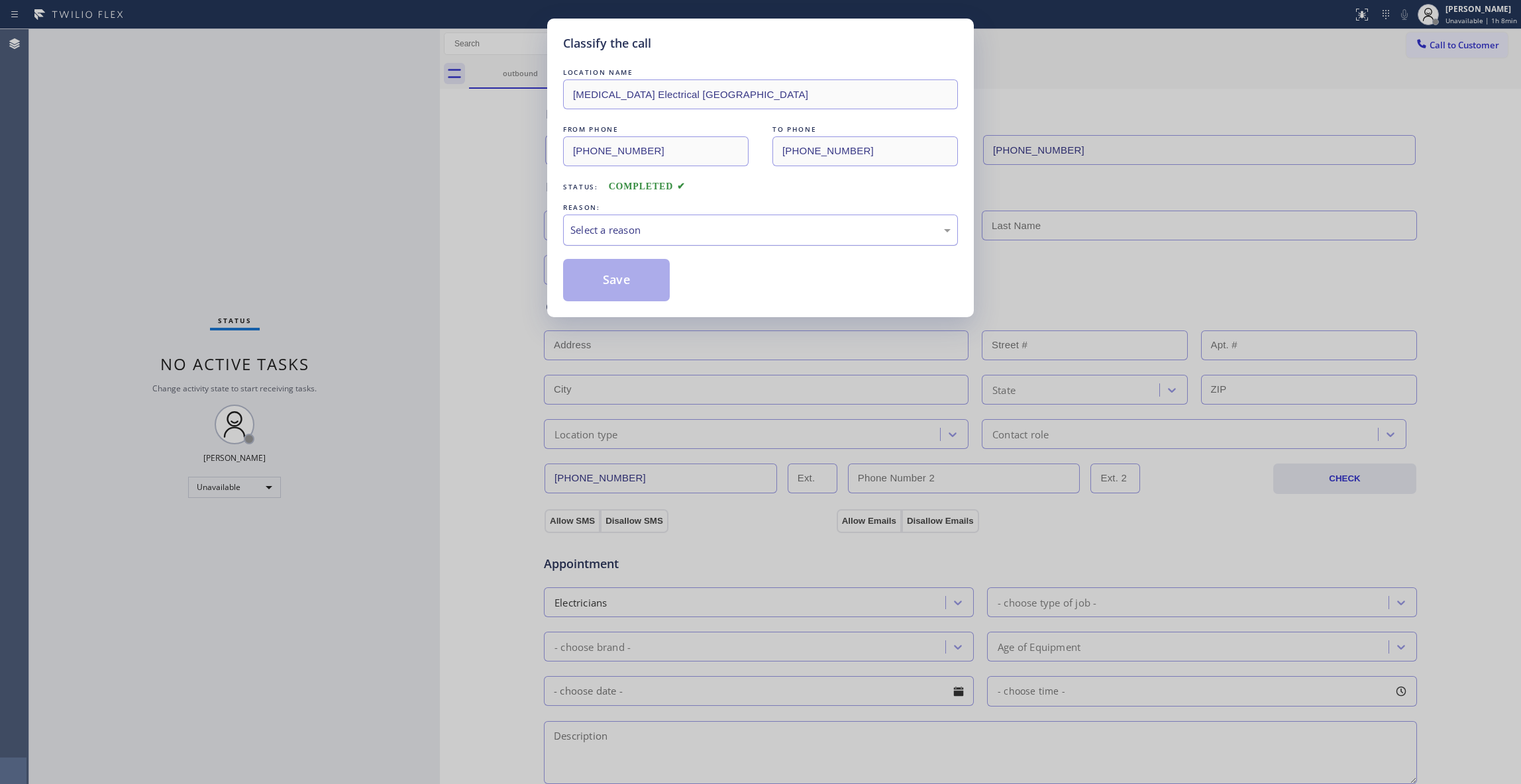
click at [597, 231] on div "Select a reason" at bounding box center [760, 231] width 380 height 16
click at [588, 274] on button "Save" at bounding box center [616, 280] width 107 height 43
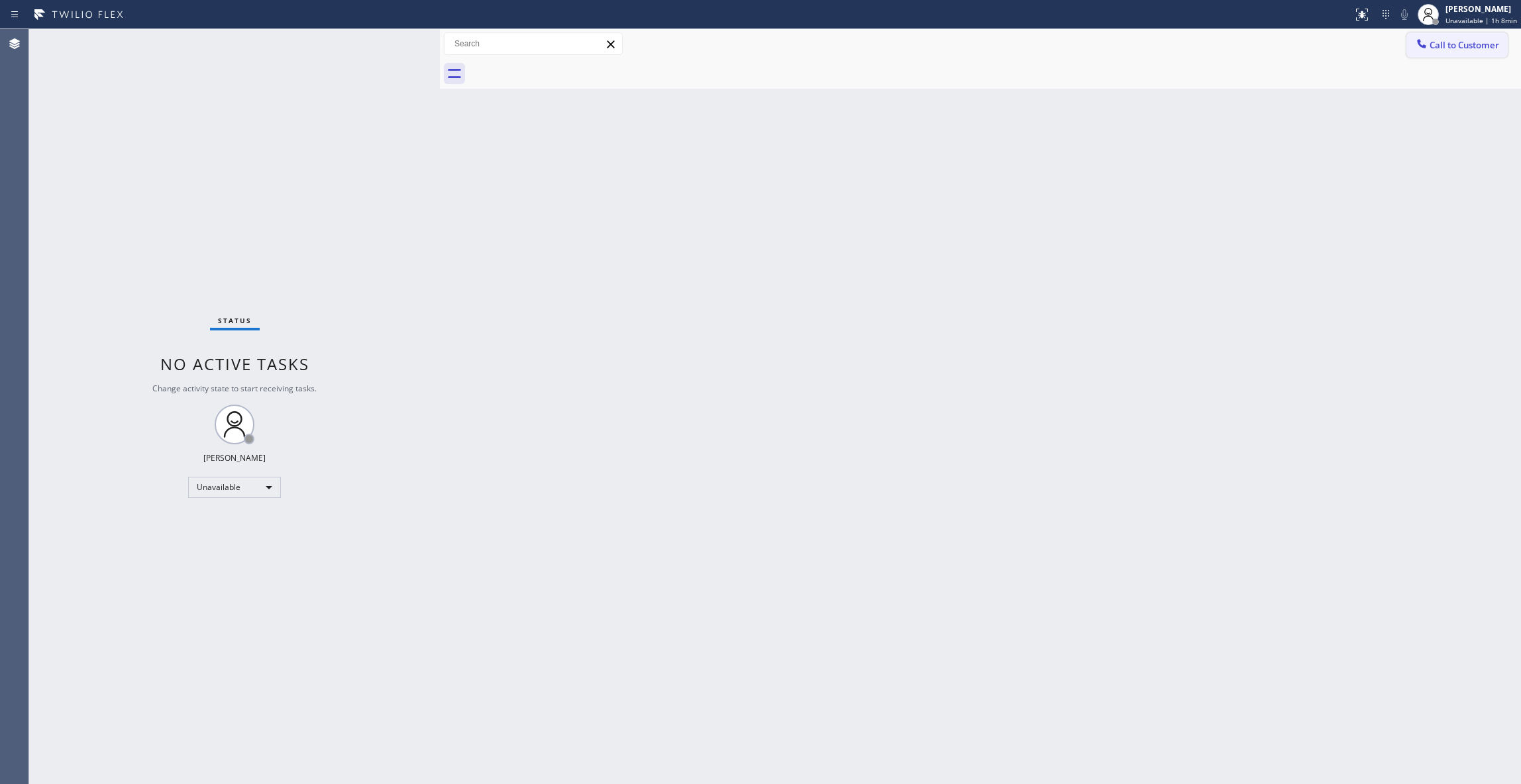
click at [1464, 43] on span "Call to Customer" at bounding box center [1464, 45] width 70 height 12
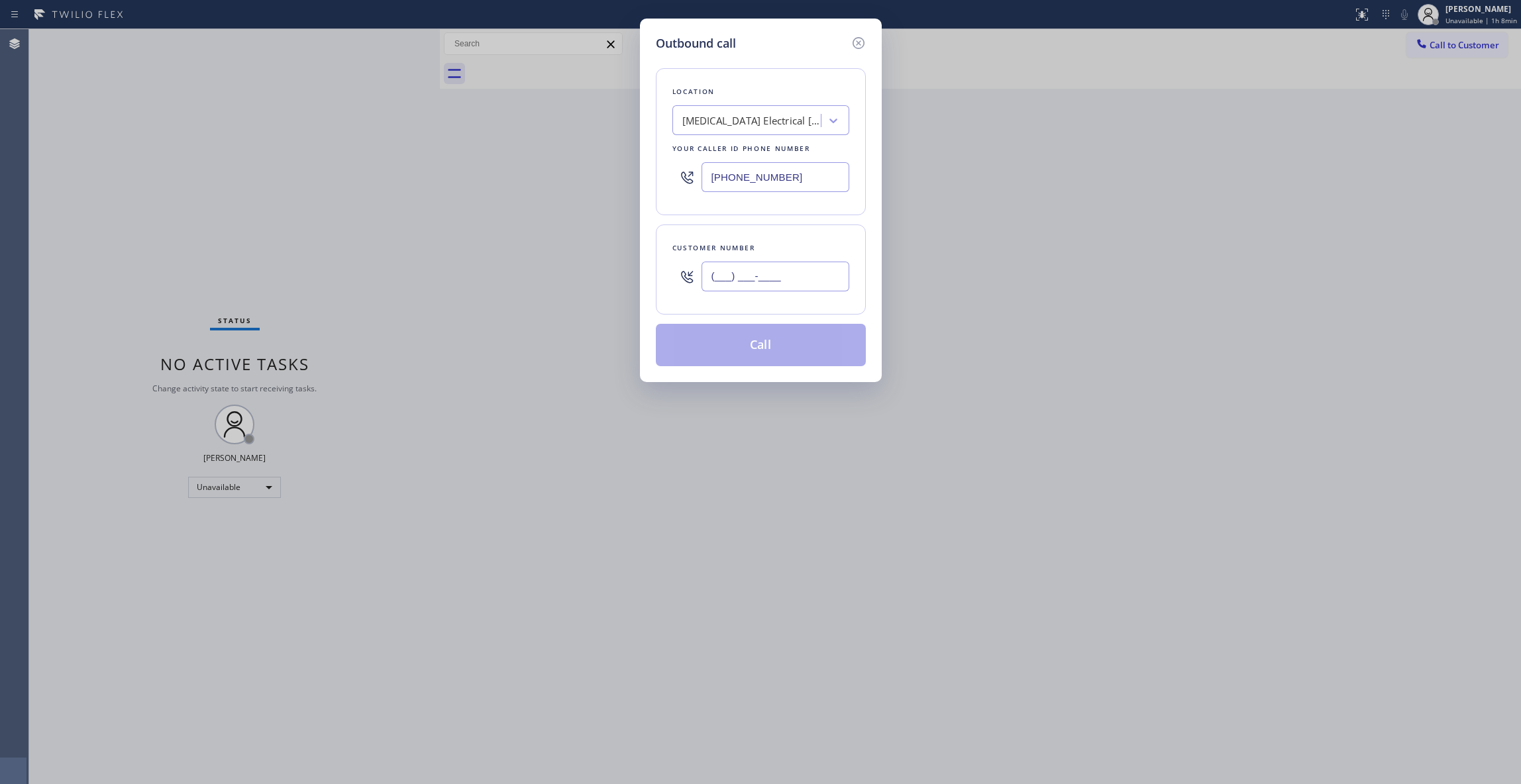
click at [754, 277] on input "(___) ___-____" at bounding box center [775, 277] width 148 height 30
paste input "442) 241-9300"
type input "[PHONE_NUMBER]"
click at [780, 345] on button "Call" at bounding box center [760, 345] width 210 height 43
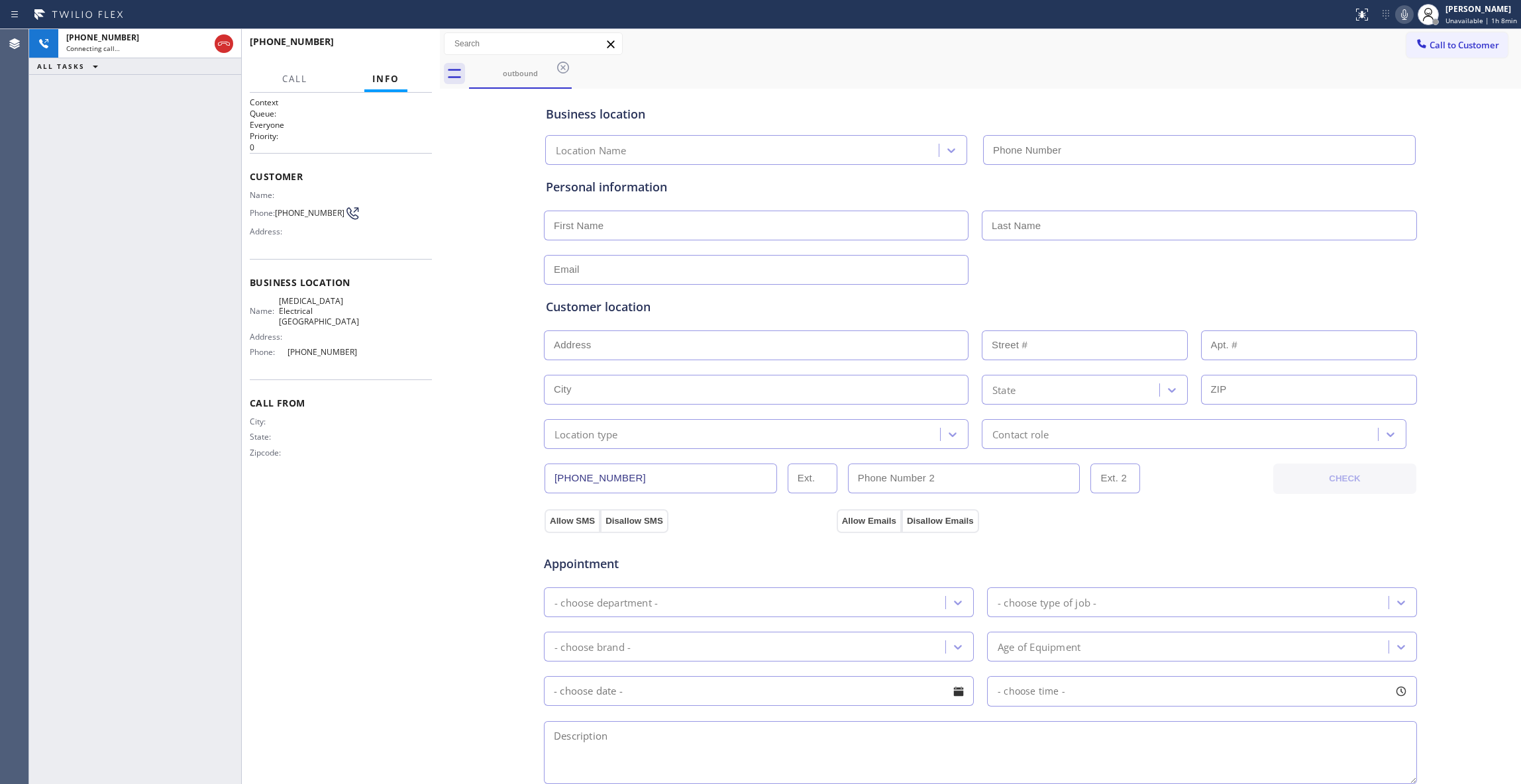
type input "[PHONE_NUMBER]"
click at [398, 50] on span "HANG UP" at bounding box center [401, 47] width 40 height 10
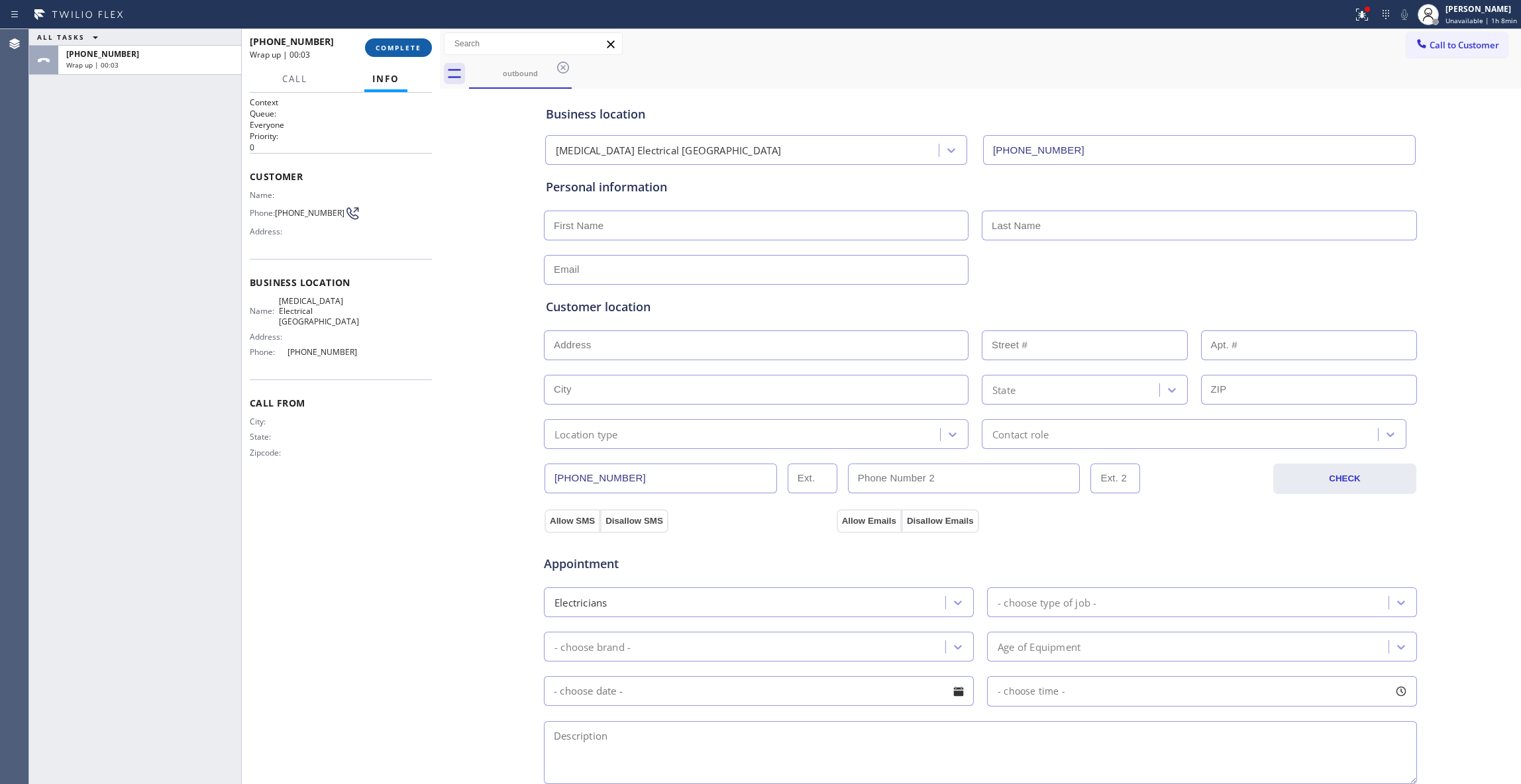
click at [406, 51] on span "COMPLETE" at bounding box center [399, 47] width 46 height 10
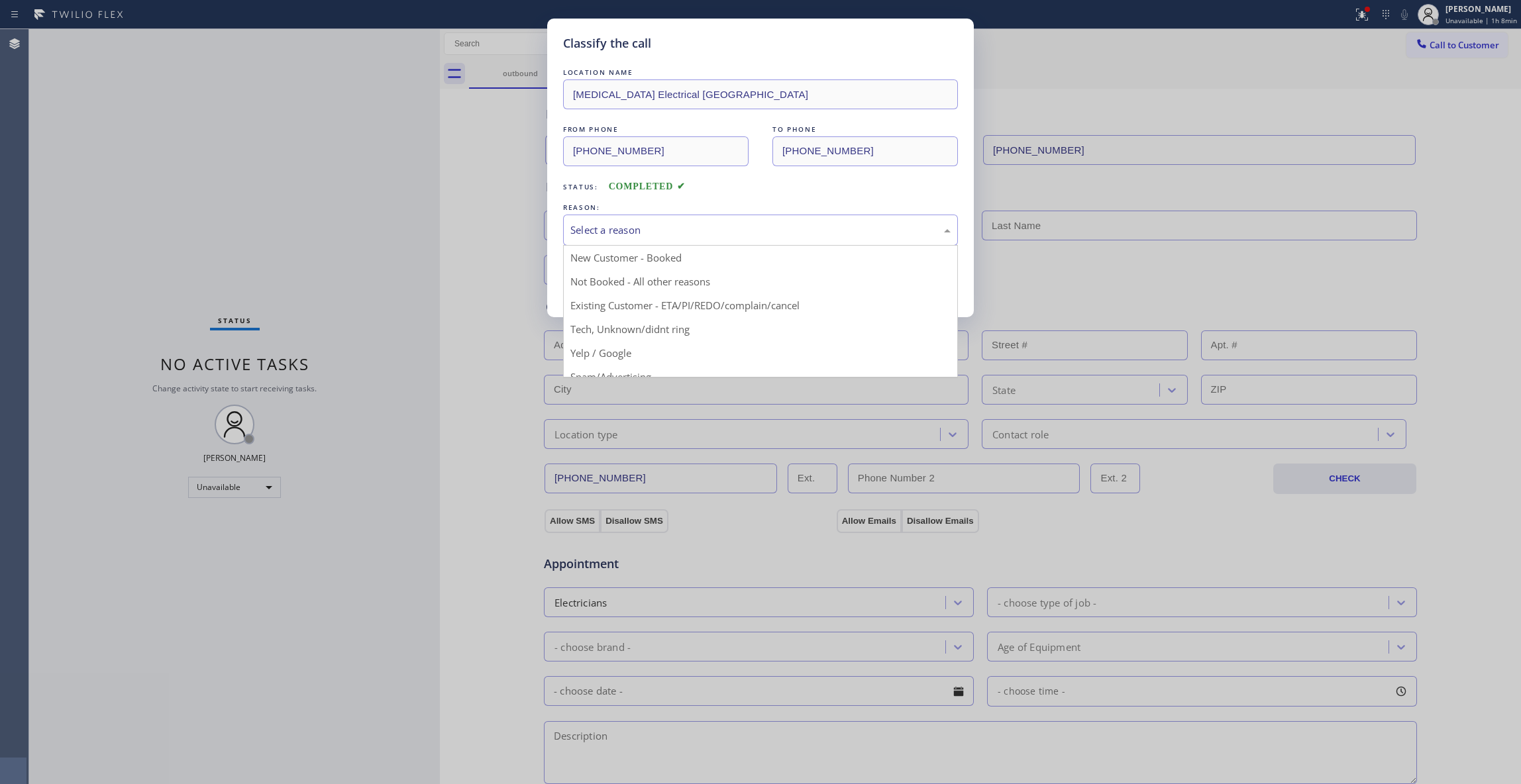
click at [608, 234] on div "Select a reason" at bounding box center [760, 231] width 380 height 16
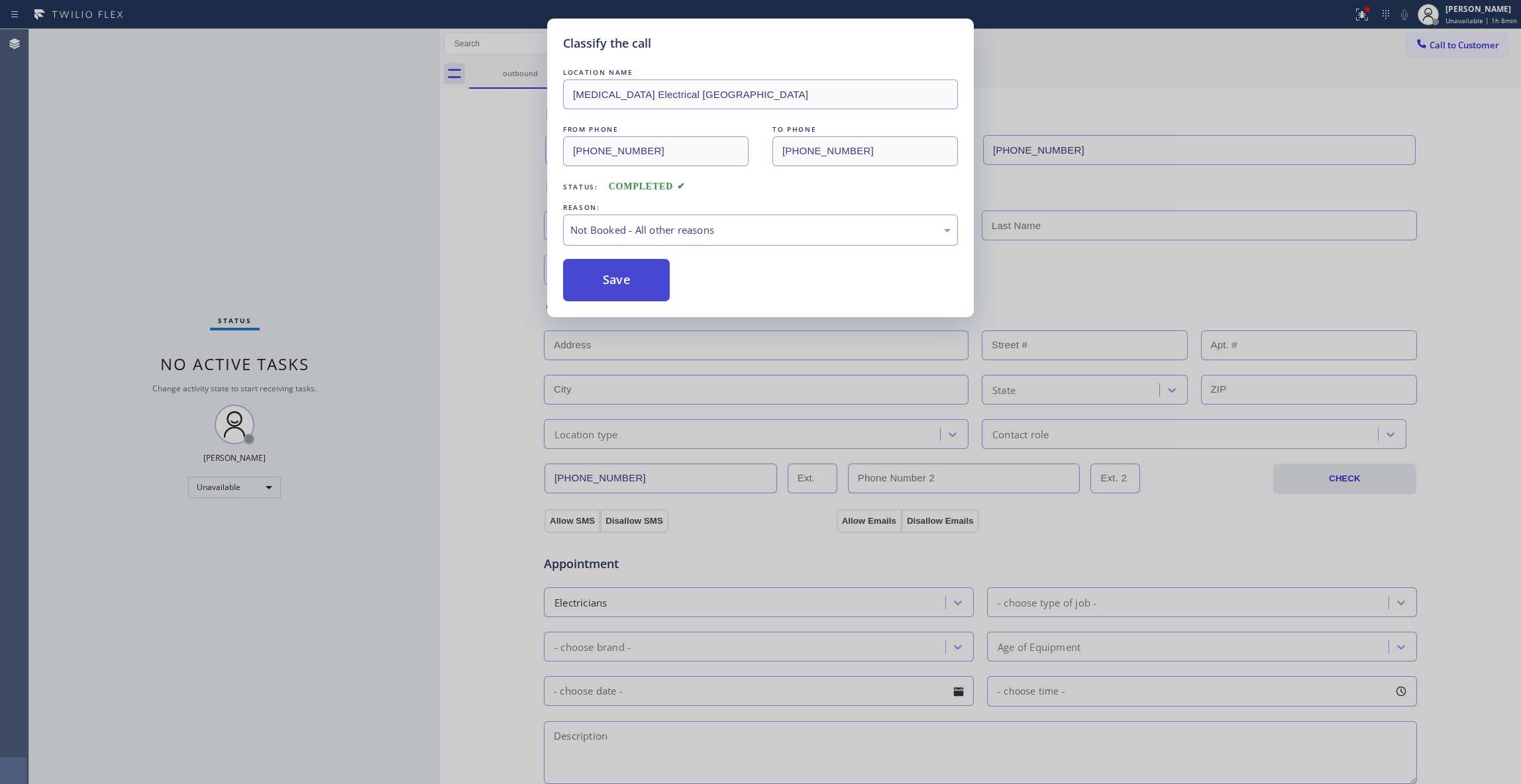
click at [603, 281] on button "Save" at bounding box center [616, 280] width 107 height 43
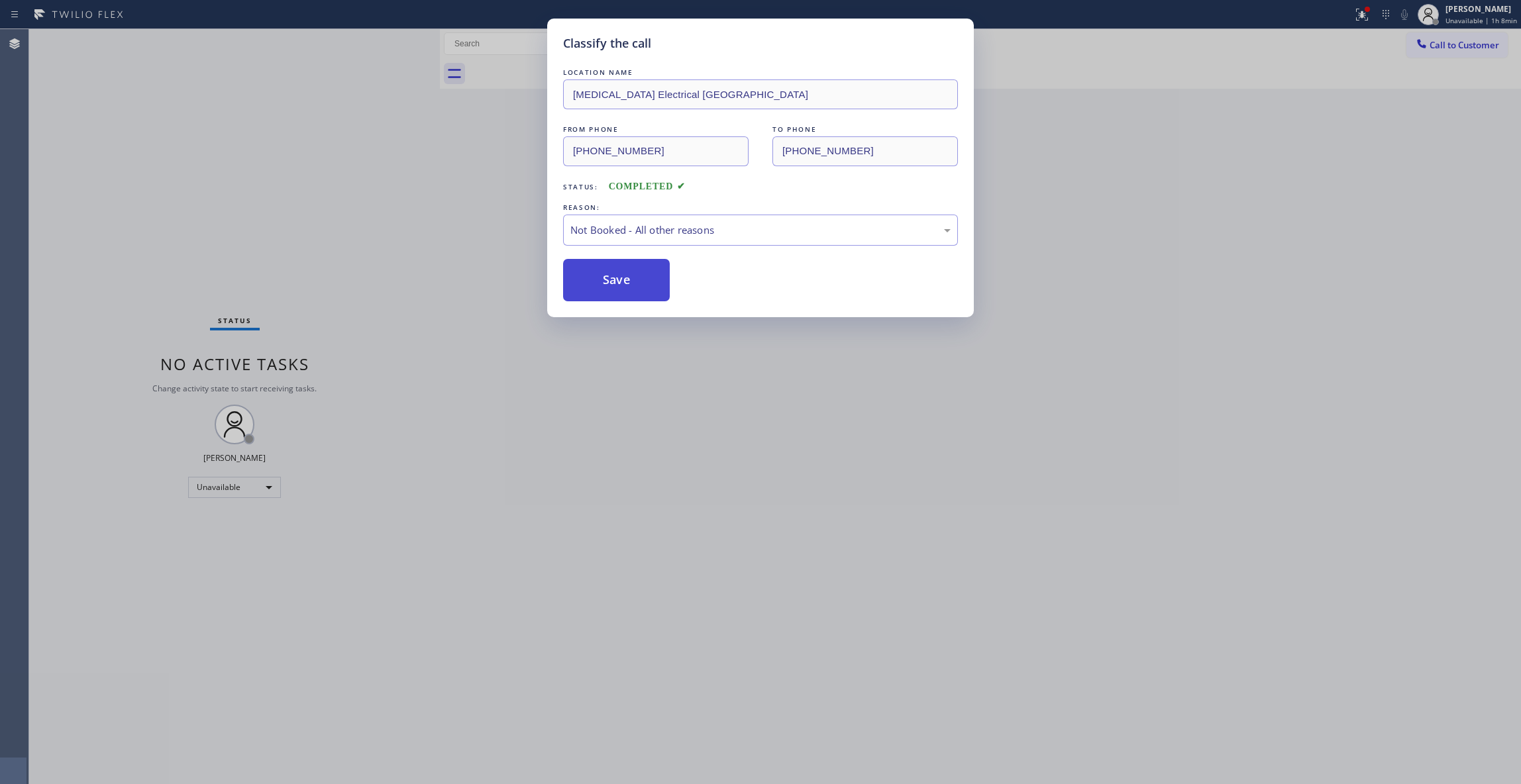
click at [603, 281] on button "Save" at bounding box center [616, 280] width 107 height 43
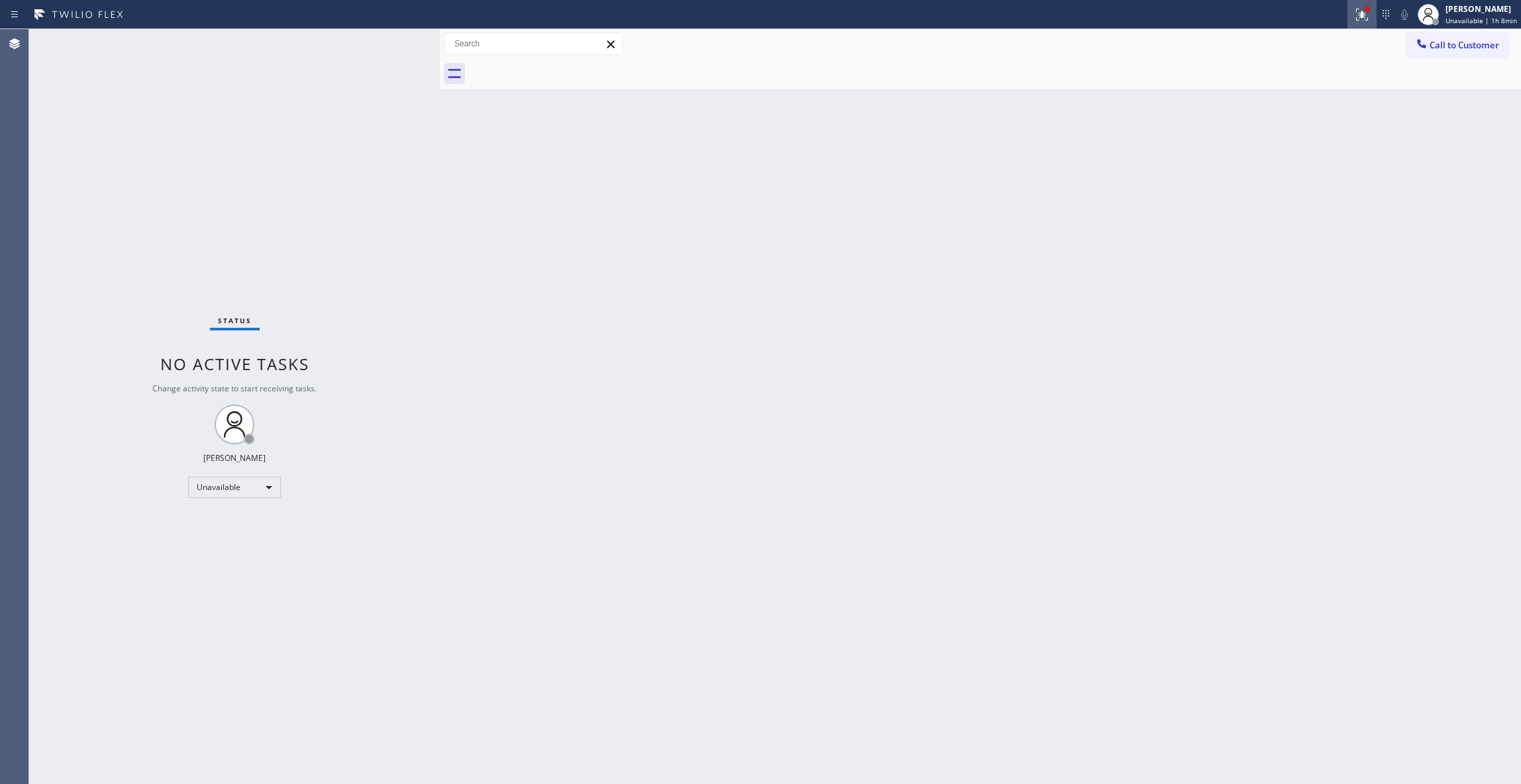
click at [1354, 20] on icon at bounding box center [1362, 15] width 16 height 16
click at [1333, 179] on button "Clear issues" at bounding box center [1280, 173] width 155 height 18
click at [1444, 51] on button "Call to Customer" at bounding box center [1457, 44] width 101 height 25
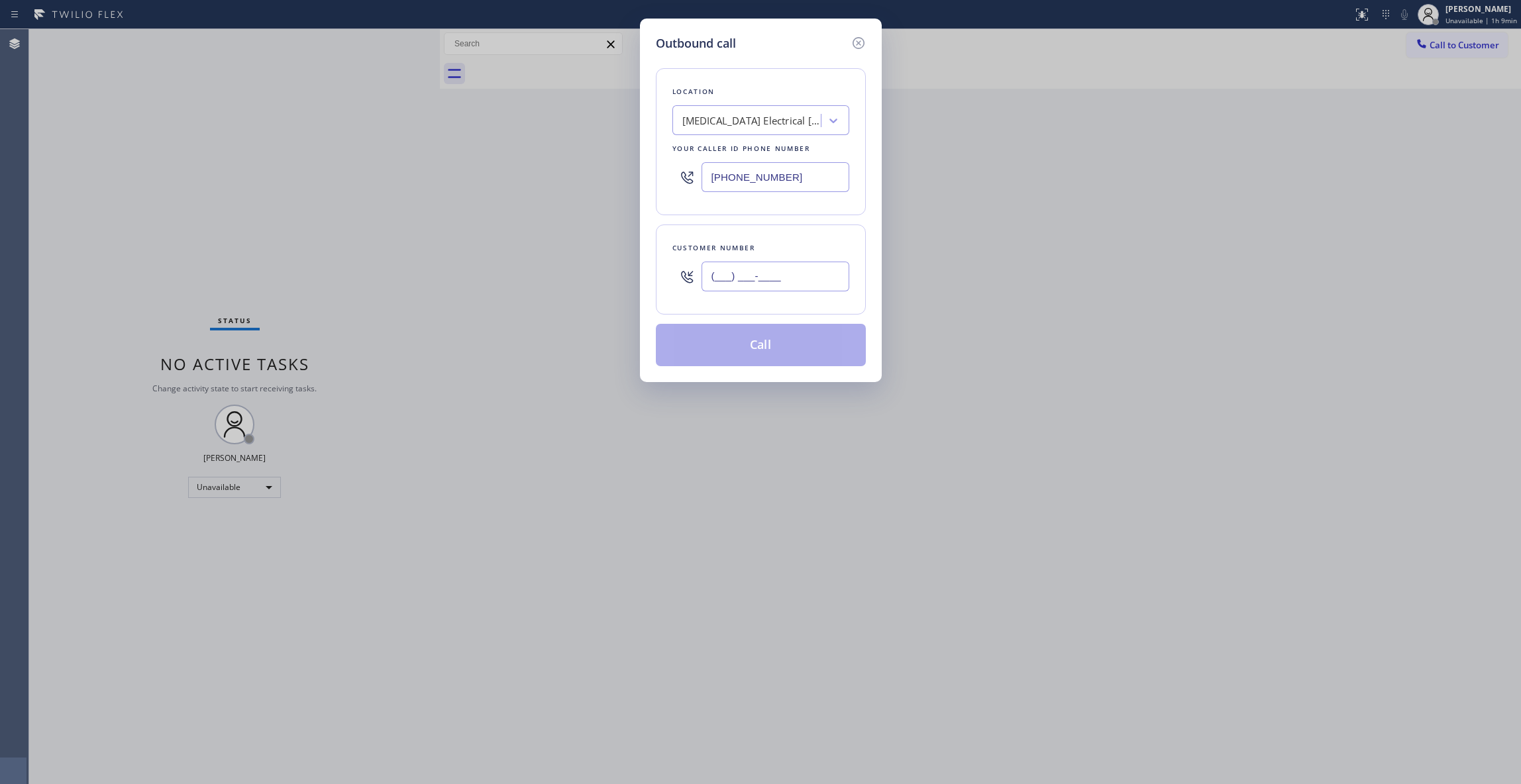
click at [794, 266] on input "(___) ___-____" at bounding box center [775, 277] width 148 height 30
paste input "442) 241-9300"
type input "[PHONE_NUMBER]"
click at [771, 352] on button "Call" at bounding box center [760, 345] width 210 height 43
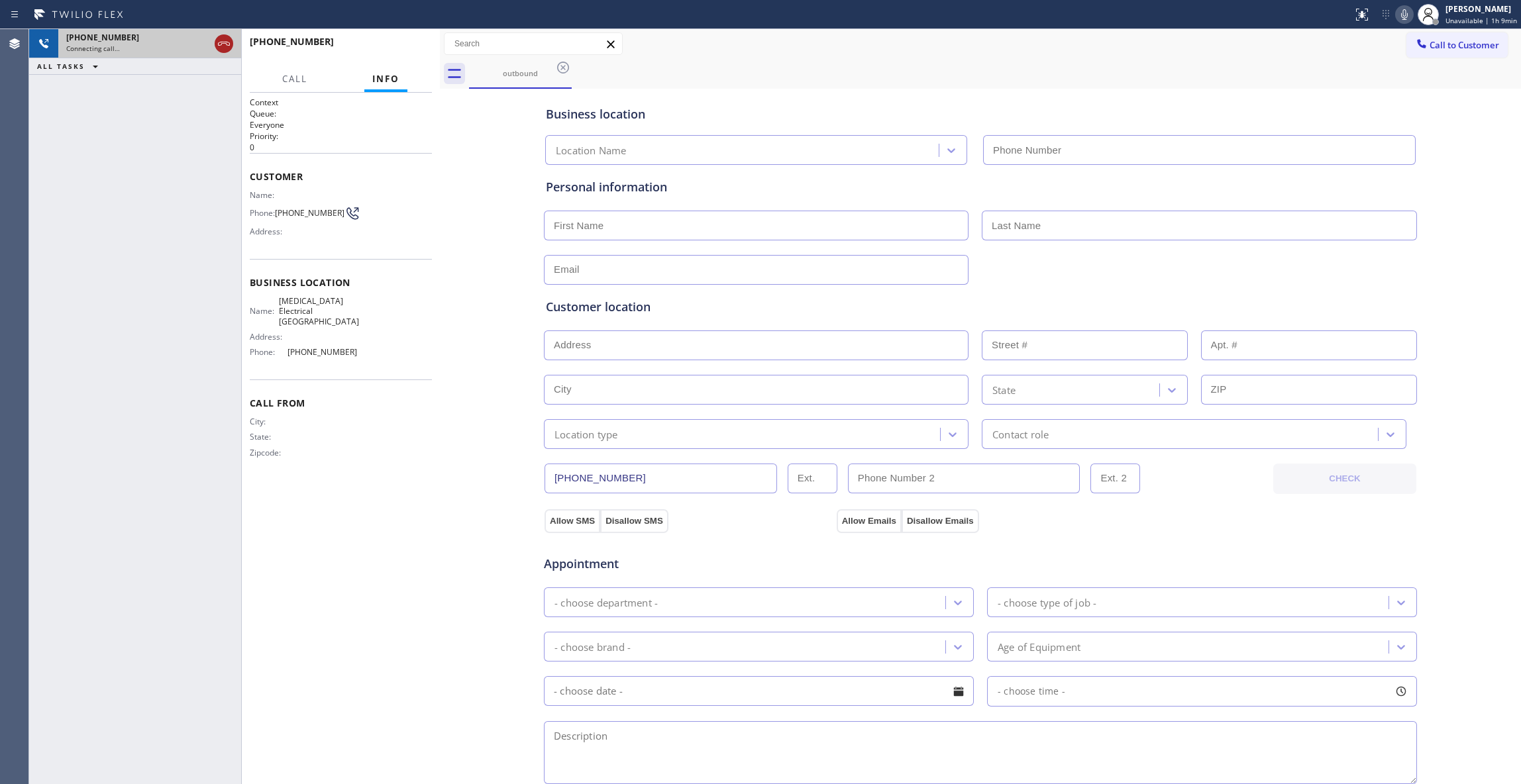
type input "[PHONE_NUMBER]"
click at [220, 44] on icon at bounding box center [224, 44] width 16 height 16
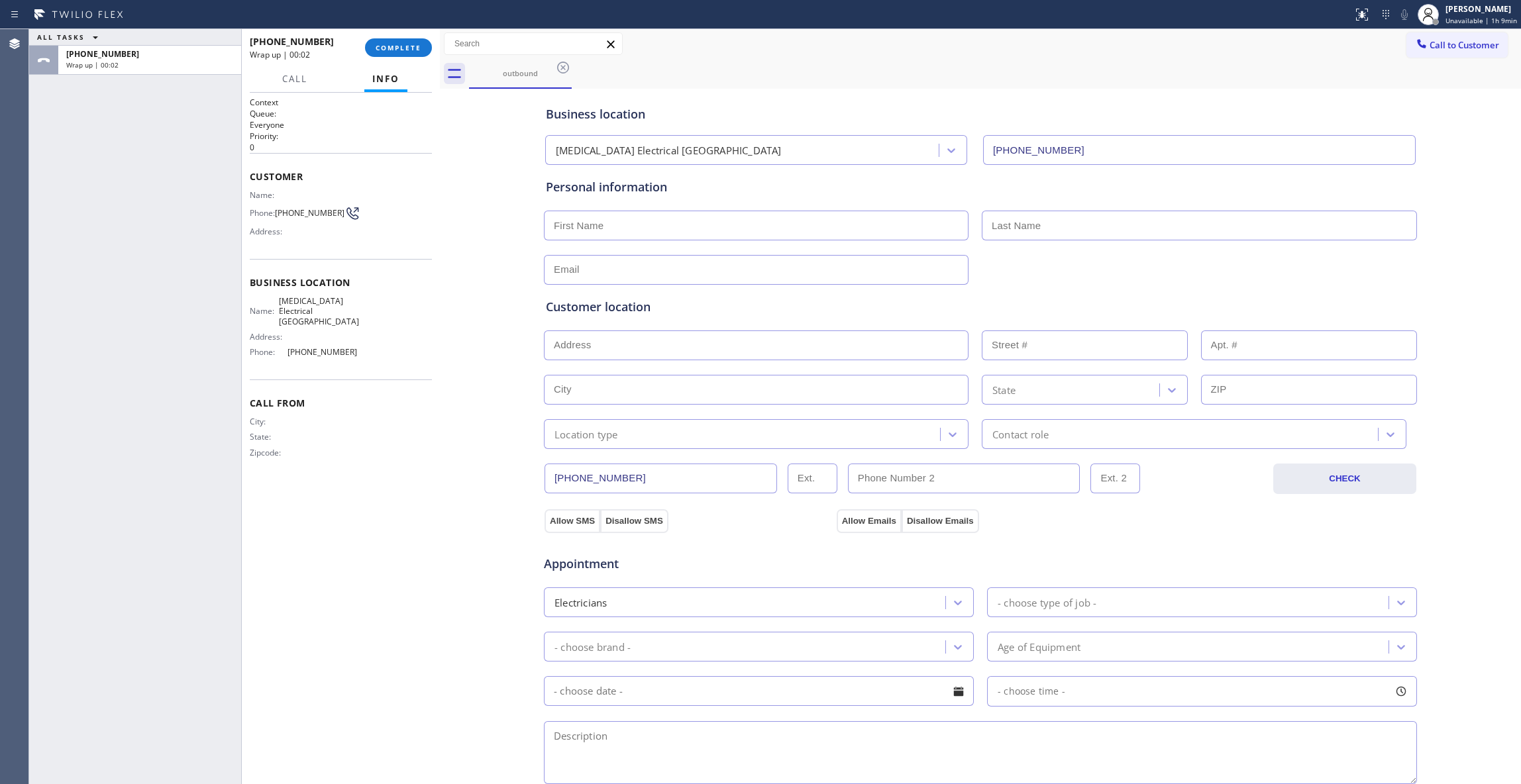
click at [414, 37] on div "[PHONE_NUMBER] Wrap up | 00:02 COMPLETE" at bounding box center [340, 48] width 182 height 35
click at [413, 40] on button "COMPLETE" at bounding box center [398, 47] width 67 height 18
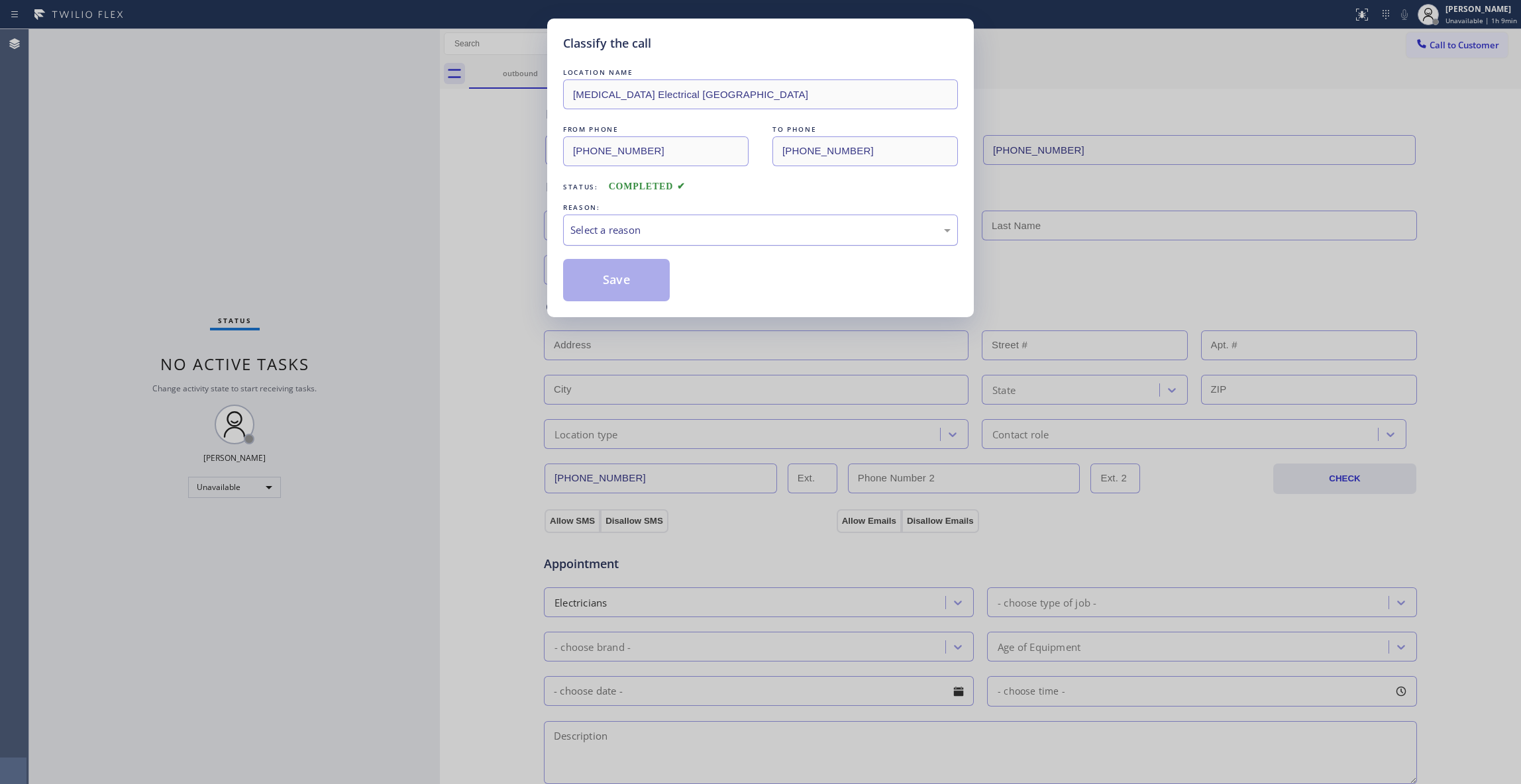
click at [698, 238] on div "Select a reason" at bounding box center [760, 231] width 380 height 16
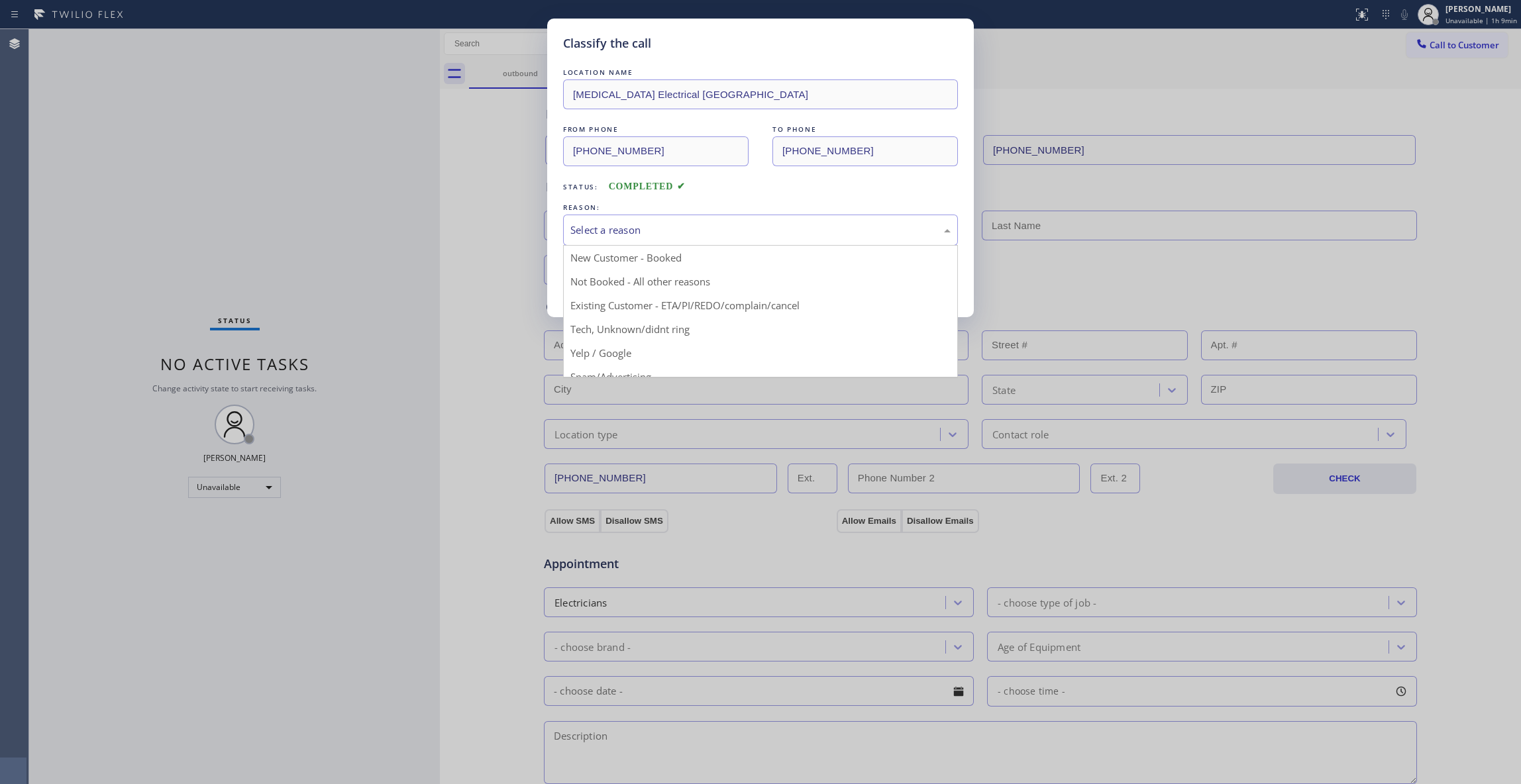
click at [660, 282] on button "Save" at bounding box center [616, 280] width 107 height 43
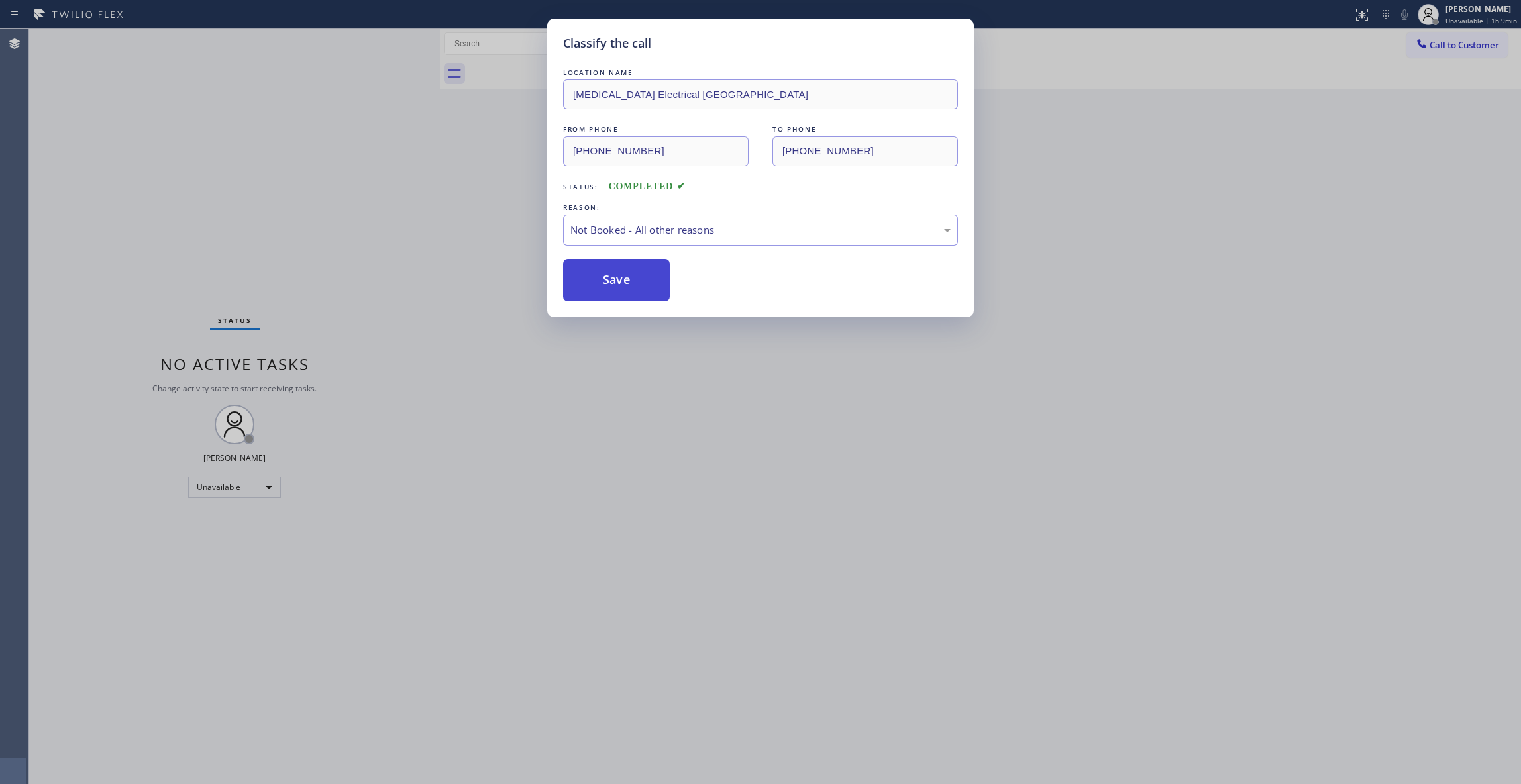
click at [660, 282] on button "Save" at bounding box center [616, 280] width 107 height 43
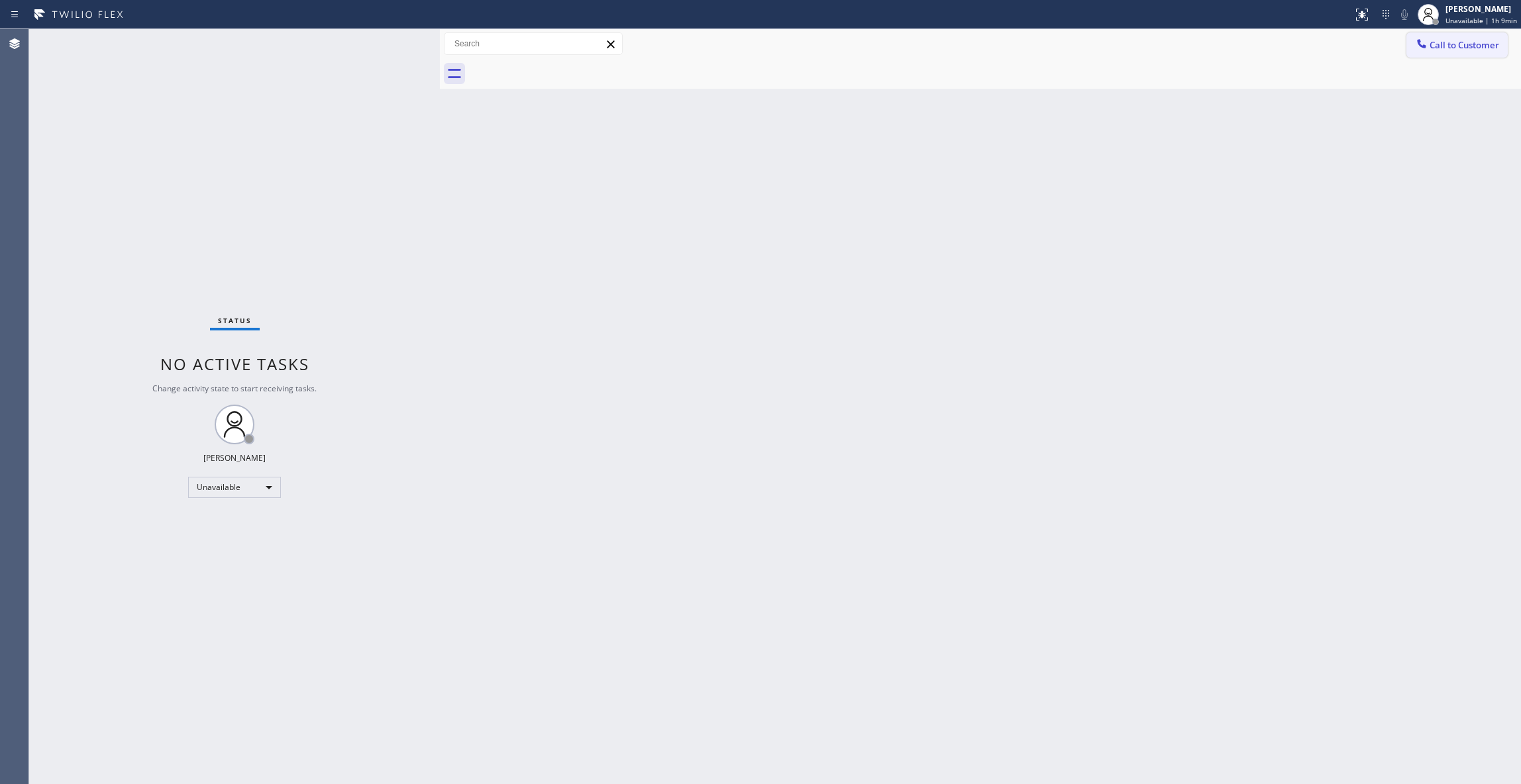
click at [1461, 46] on span "Call to Customer" at bounding box center [1464, 45] width 70 height 12
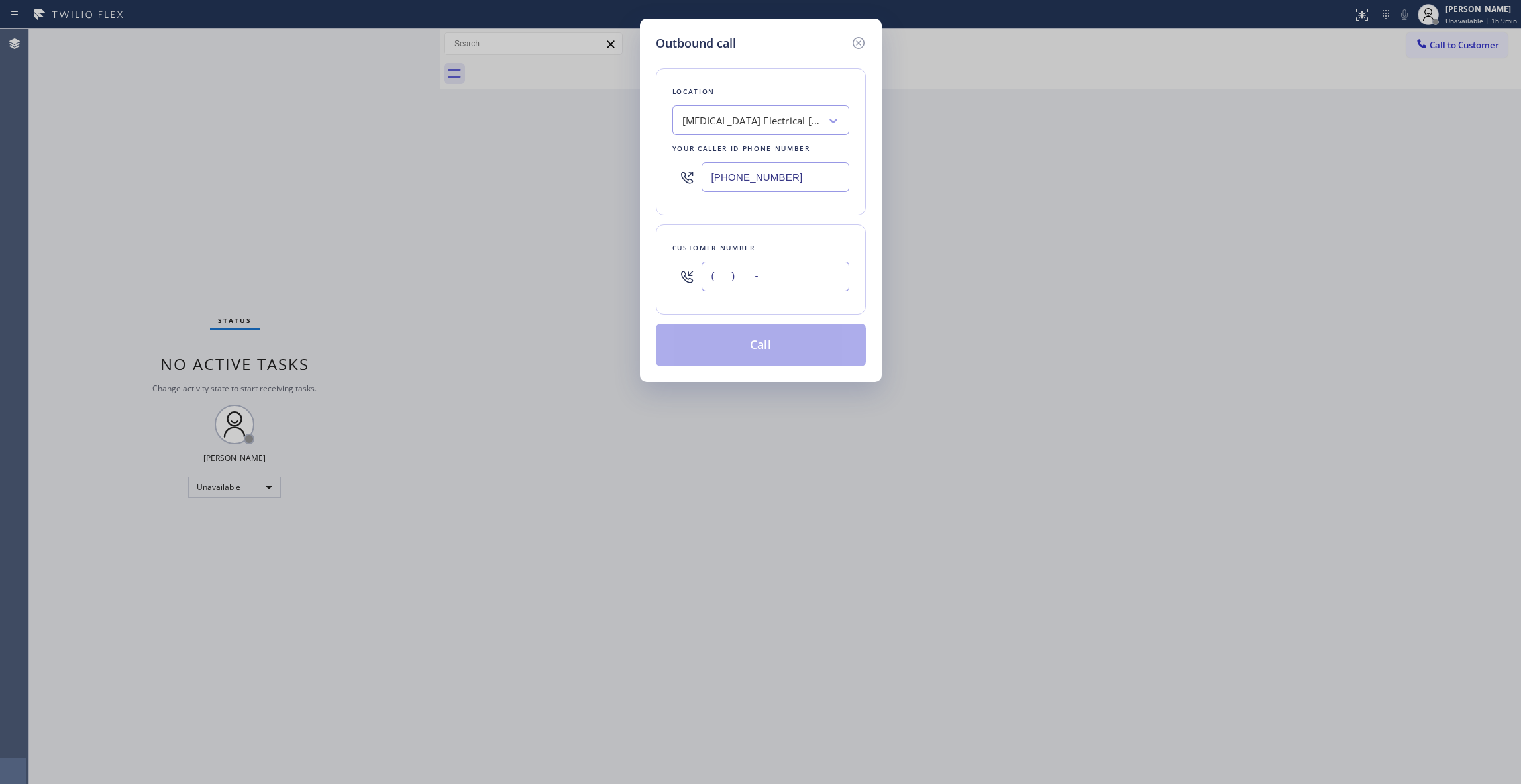
click at [747, 276] on input "(___) ___-____" at bounding box center [775, 277] width 148 height 30
paste input "442) 241-9300"
type input "[PHONE_NUMBER]"
click at [755, 352] on button "Call" at bounding box center [760, 345] width 210 height 43
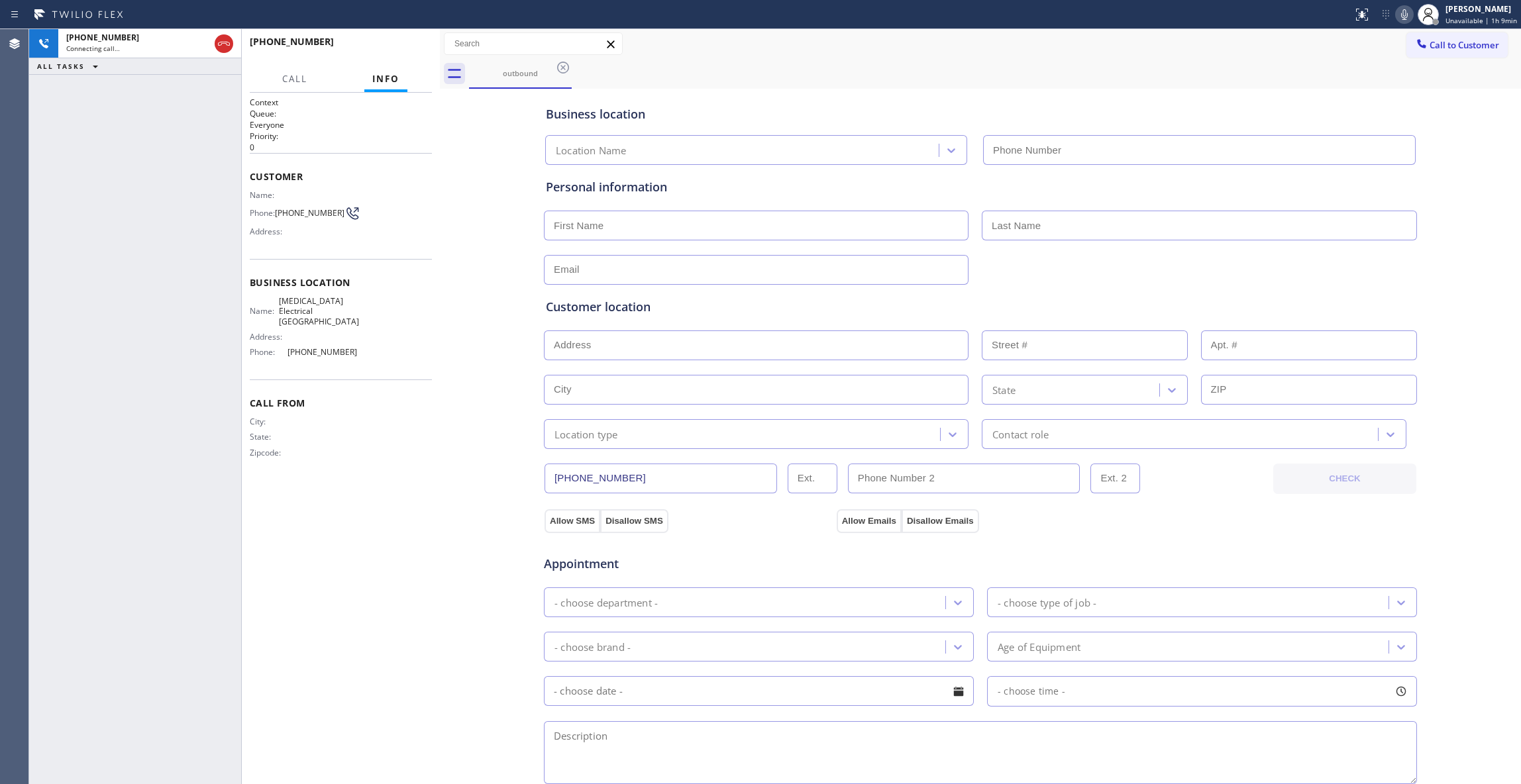
type input "[PHONE_NUMBER]"
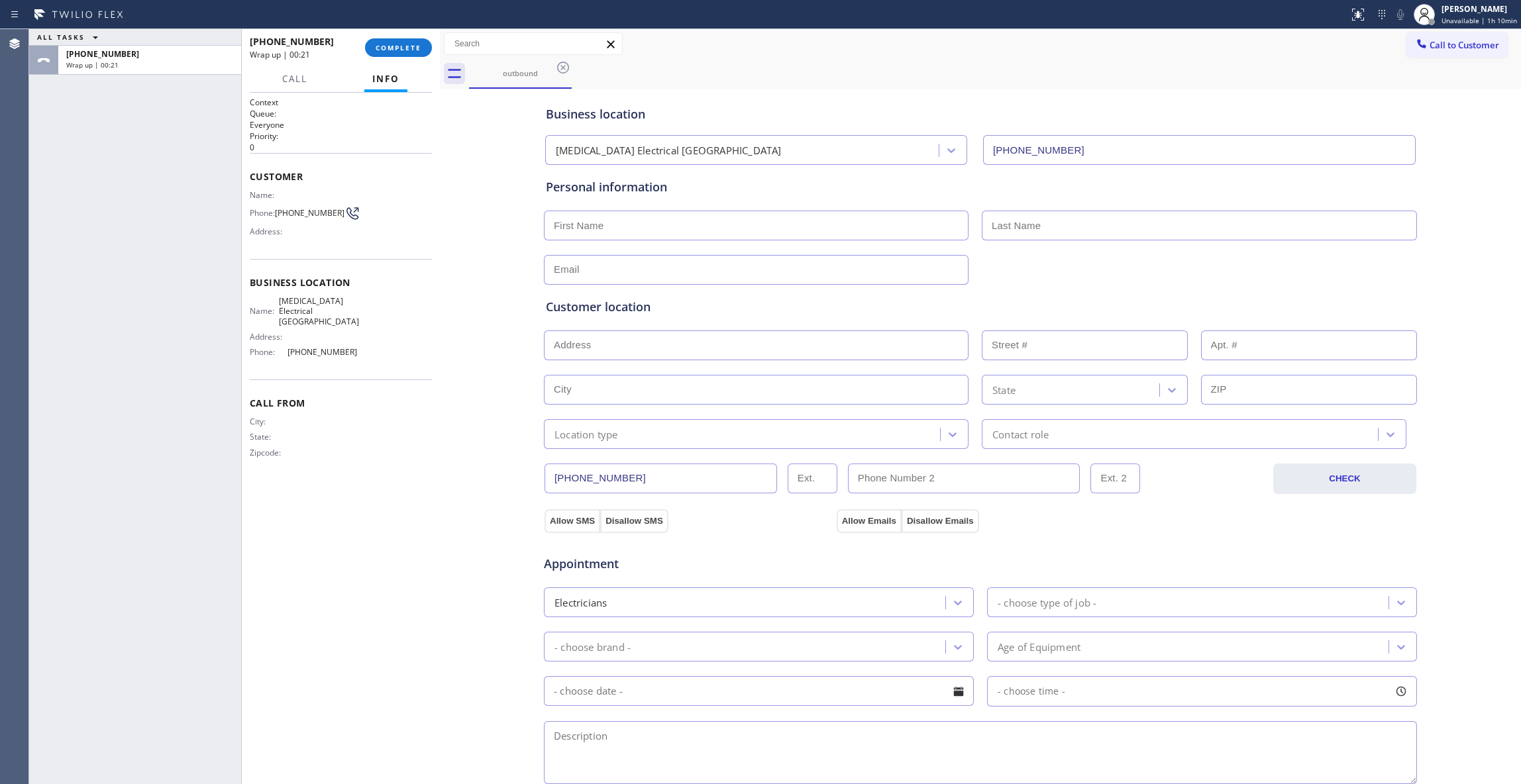
click at [312, 212] on span "[PHONE_NUMBER]" at bounding box center [310, 212] width 70 height 10
click at [310, 212] on span "[PHONE_NUMBER]" at bounding box center [310, 212] width 70 height 10
click at [387, 37] on div "[PHONE_NUMBER] Wrap up | 00:22 COMPLETE" at bounding box center [340, 48] width 182 height 35
click at [421, 49] on button "COMPLETE" at bounding box center [398, 47] width 67 height 18
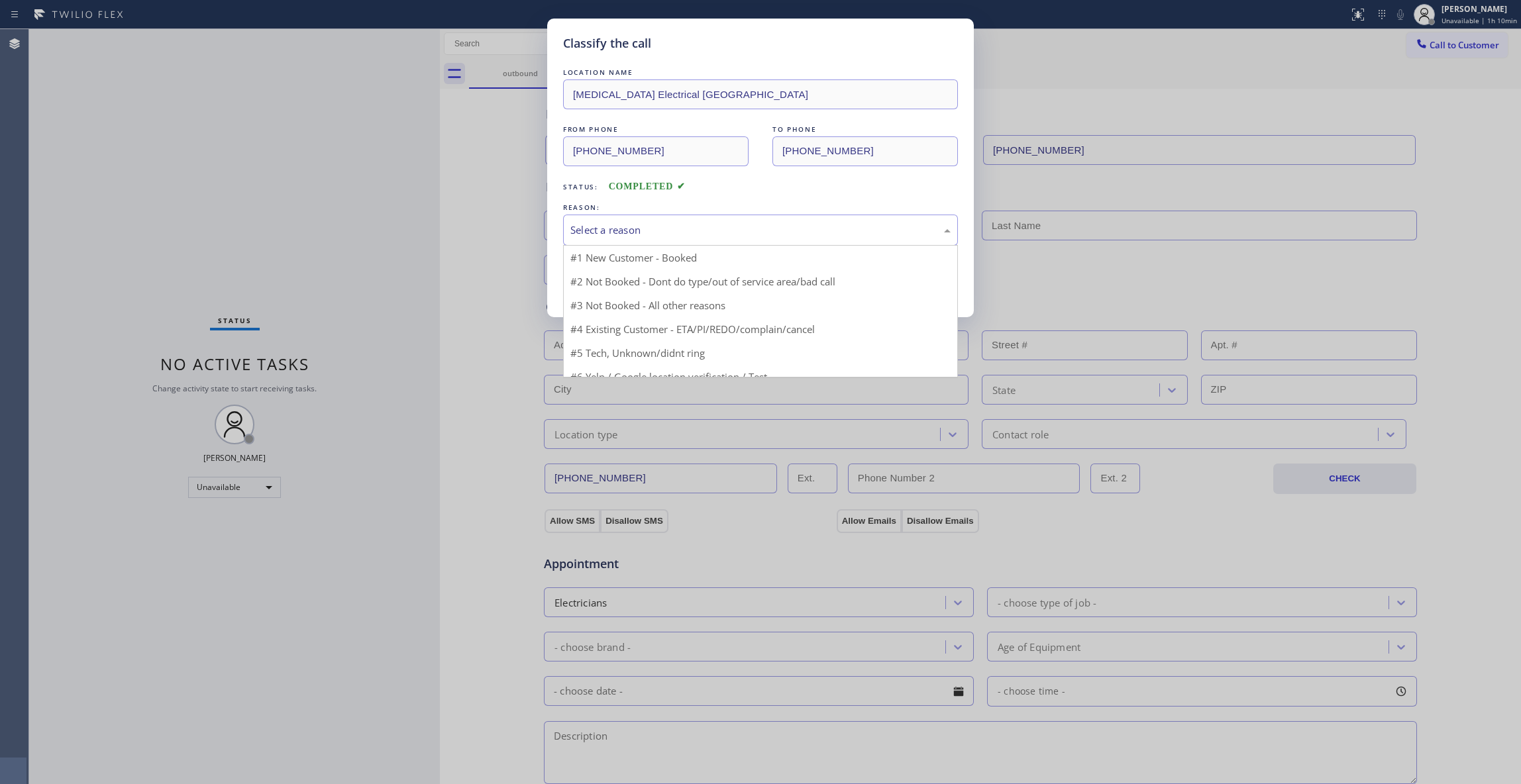
click at [649, 221] on div "Select a reason" at bounding box center [760, 231] width 395 height 31
click at [641, 292] on button "Save" at bounding box center [616, 280] width 107 height 43
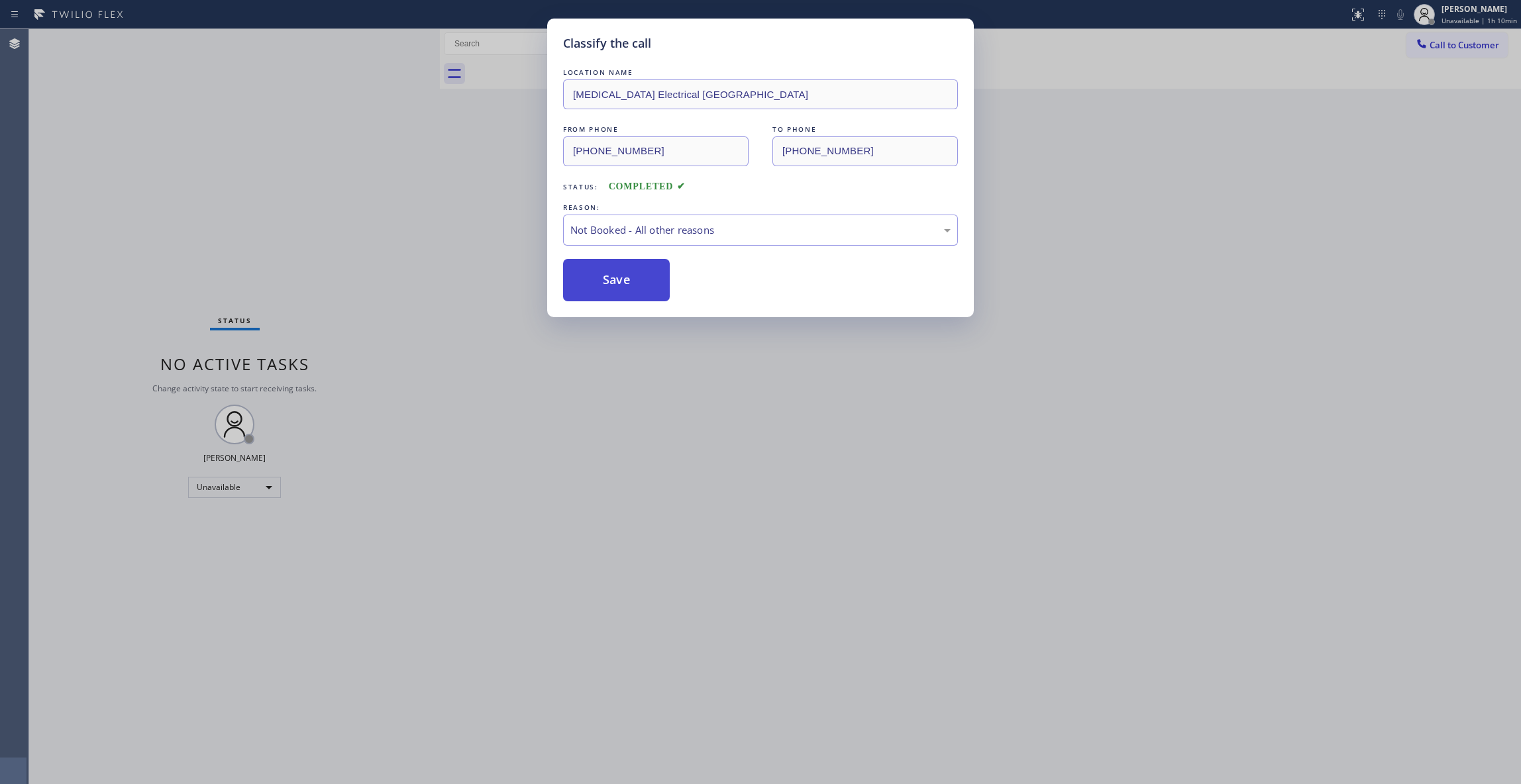
click at [641, 292] on button "Save" at bounding box center [616, 280] width 107 height 43
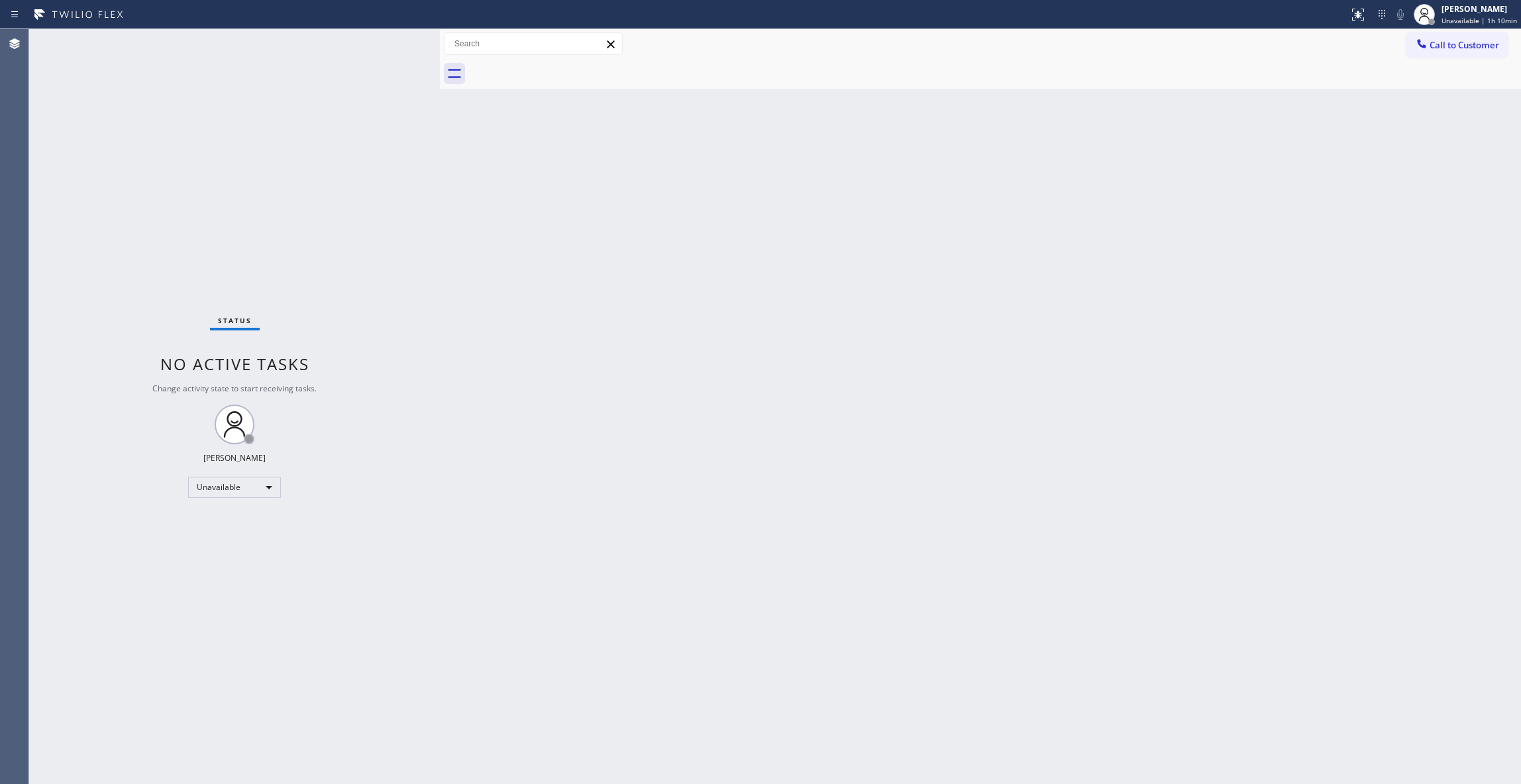
click at [1477, 44] on span "Call to Customer" at bounding box center [1464, 45] width 70 height 12
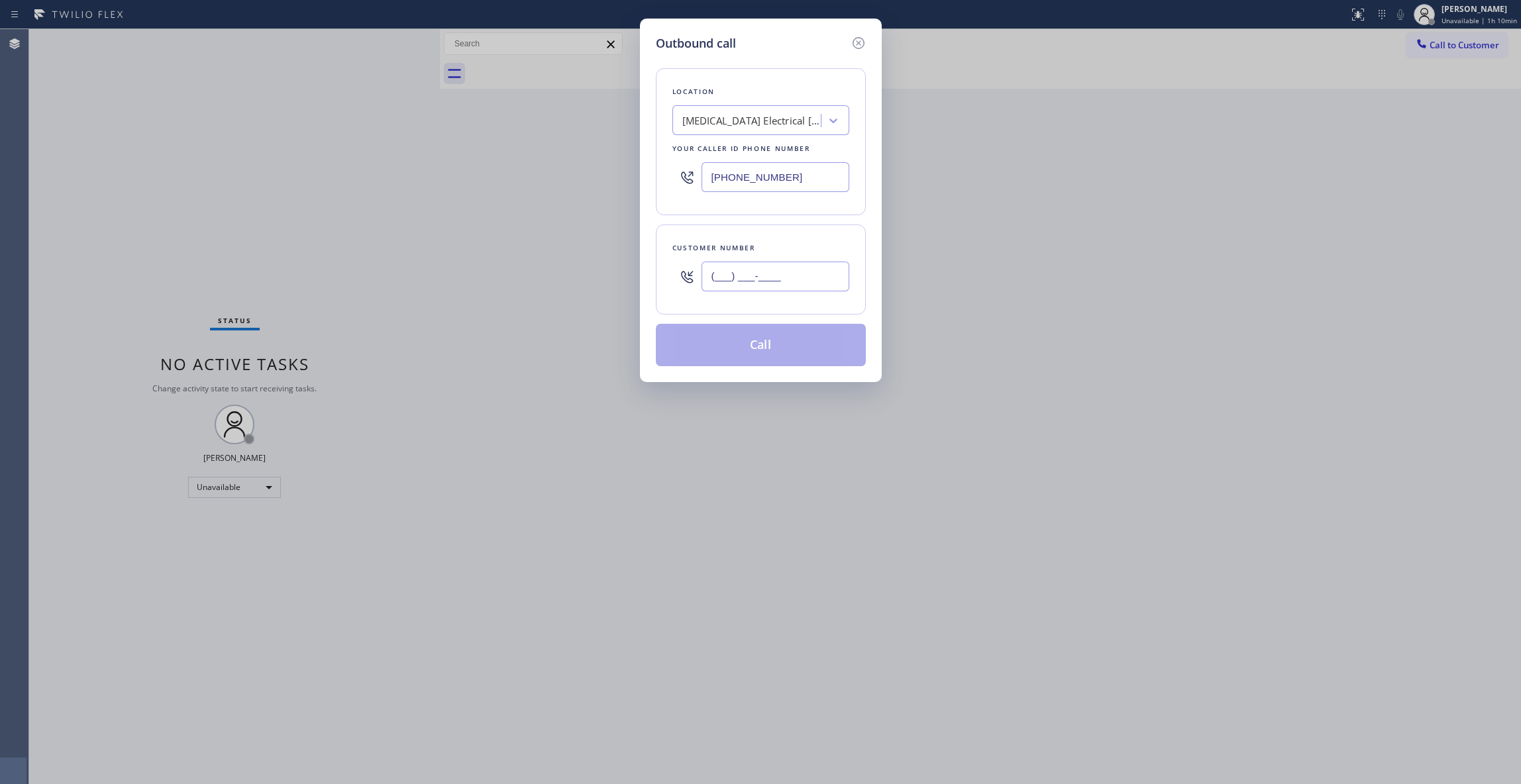
click at [723, 282] on input "(___) ___-____" at bounding box center [775, 277] width 148 height 30
paste input "442) 241-9300"
type input "[PHONE_NUMBER]"
click at [789, 350] on button "Call" at bounding box center [760, 345] width 210 height 43
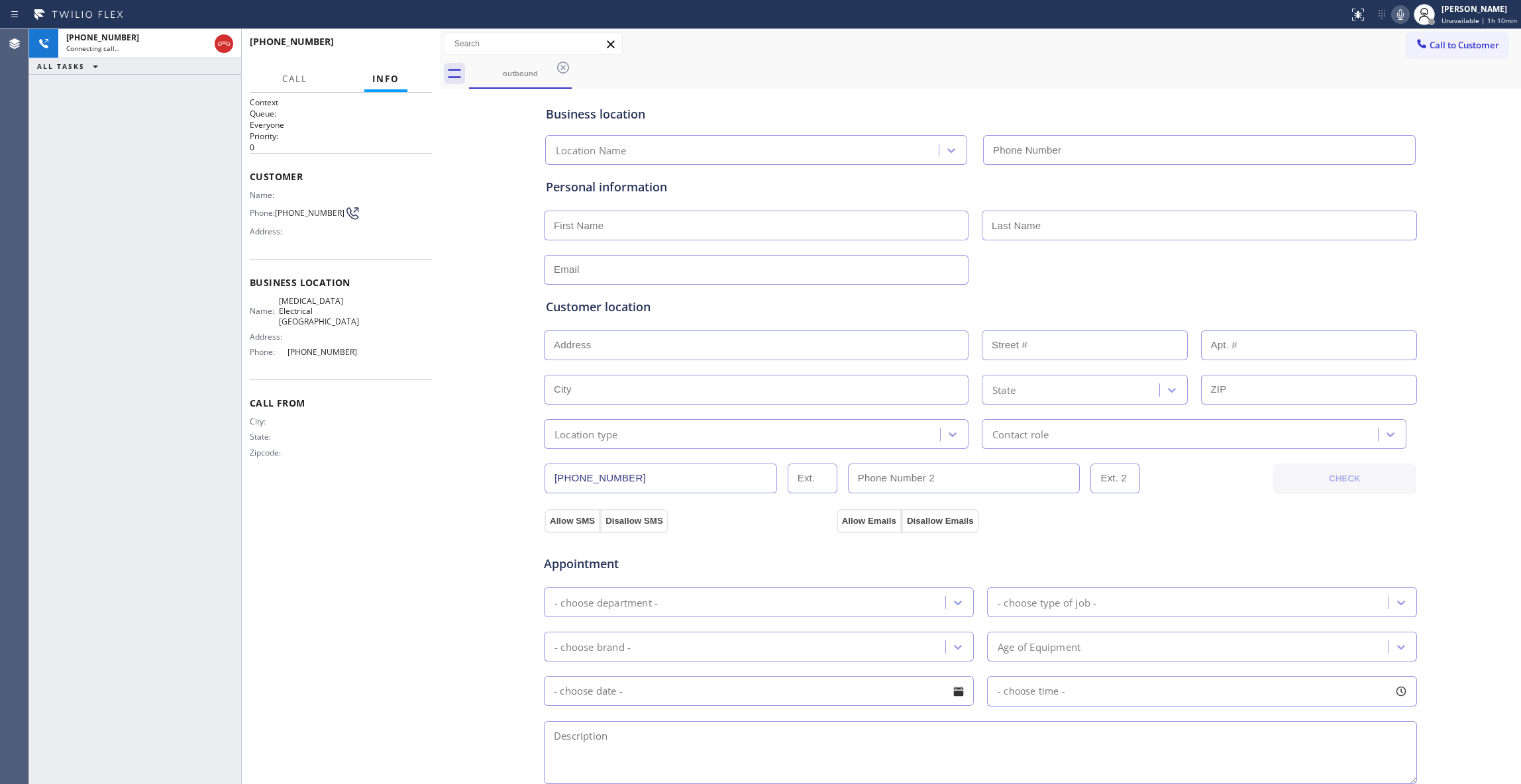
type input "[PHONE_NUMBER]"
click at [416, 38] on button "HANG UP" at bounding box center [401, 47] width 62 height 18
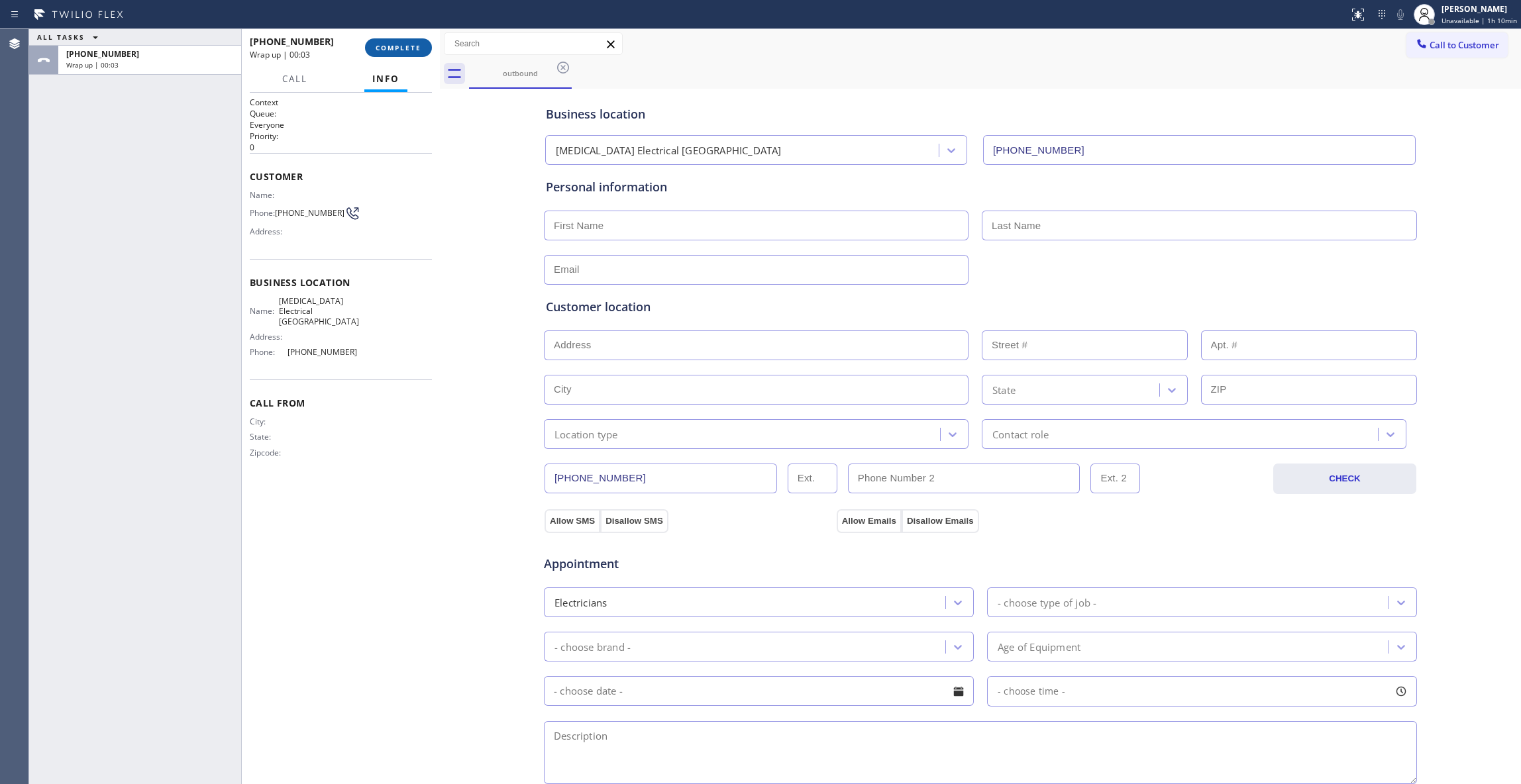
click at [416, 38] on button "COMPLETE" at bounding box center [398, 47] width 67 height 18
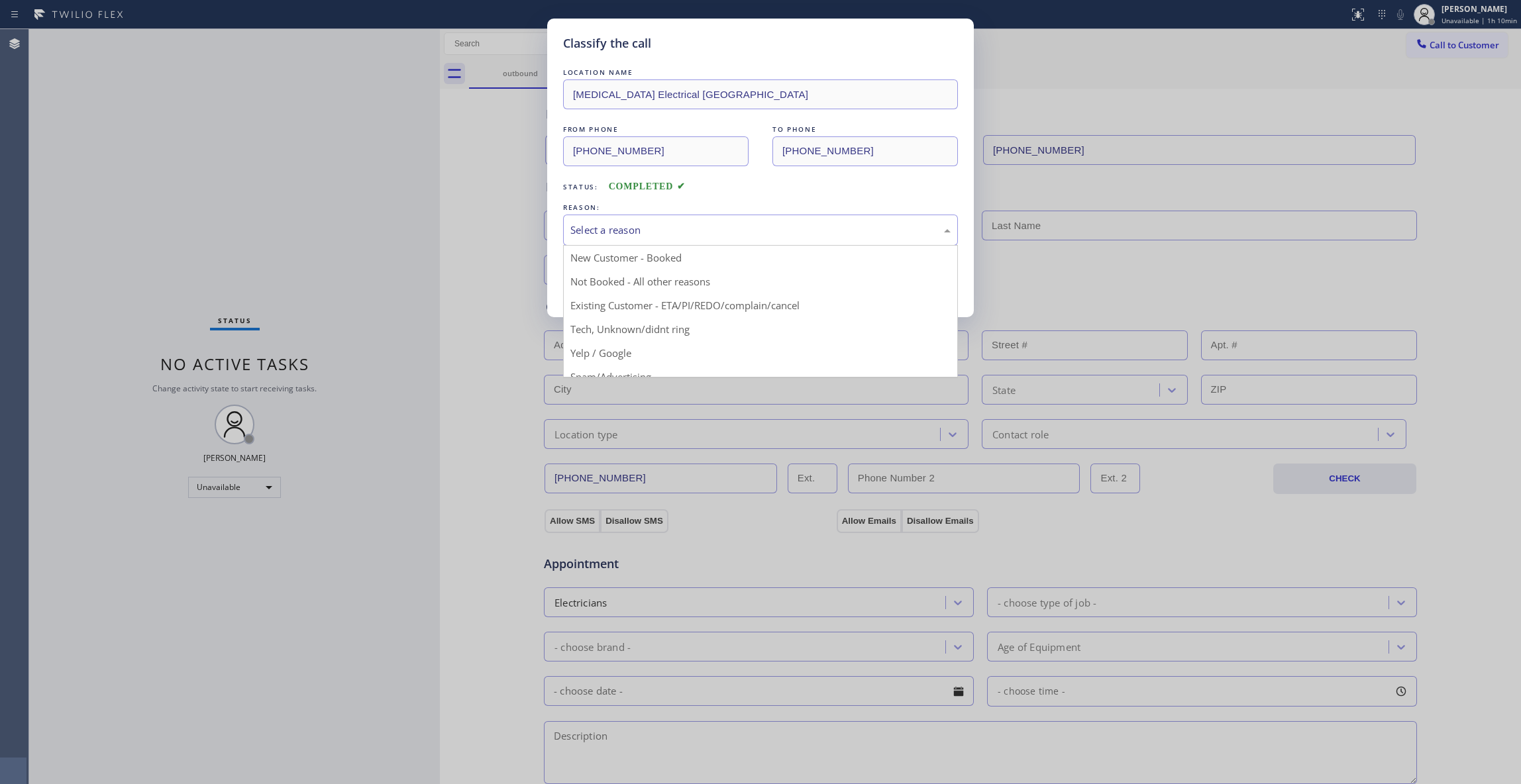
click at [616, 234] on div "Select a reason" at bounding box center [760, 231] width 380 height 16
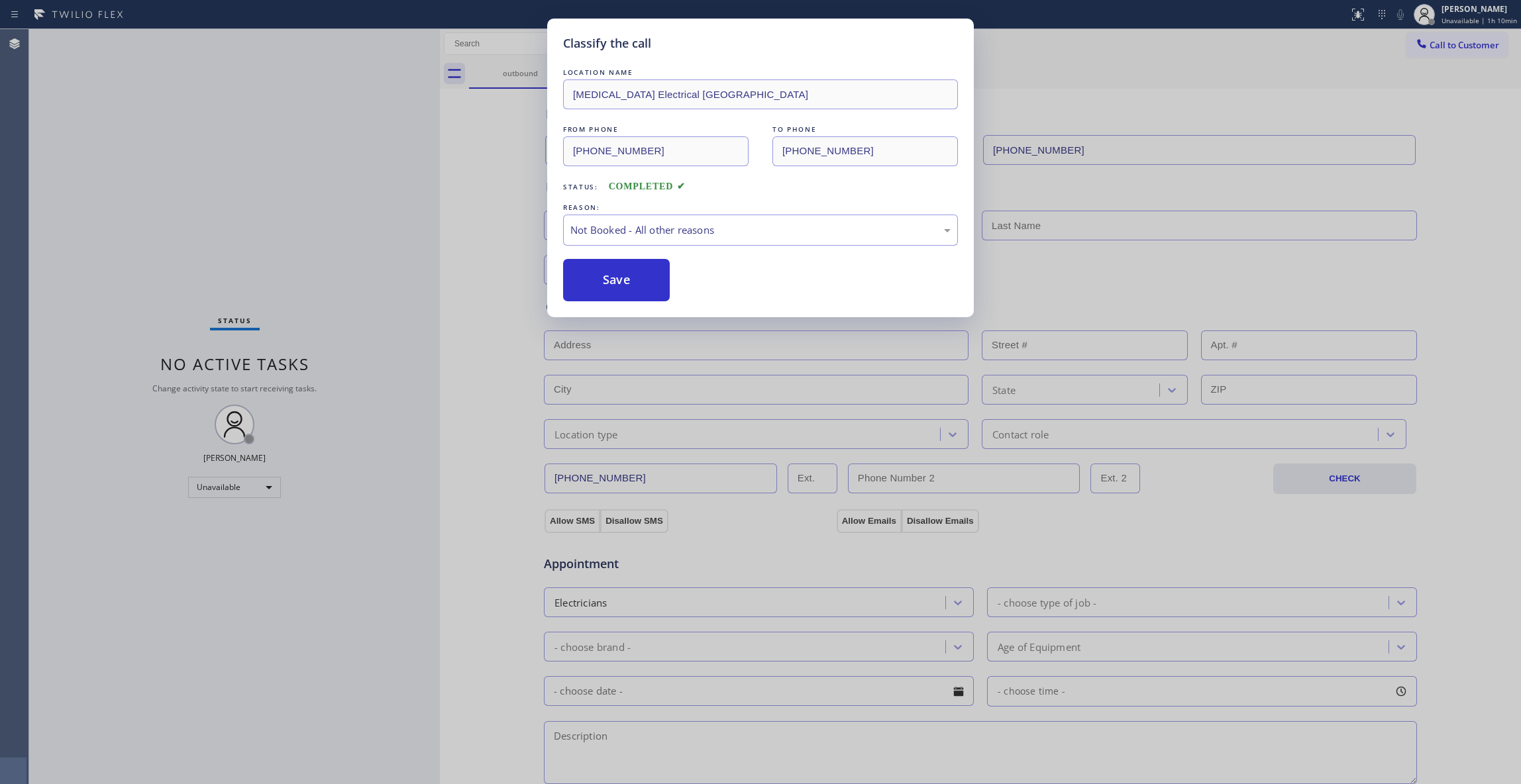
click at [618, 284] on button "Save" at bounding box center [616, 280] width 107 height 43
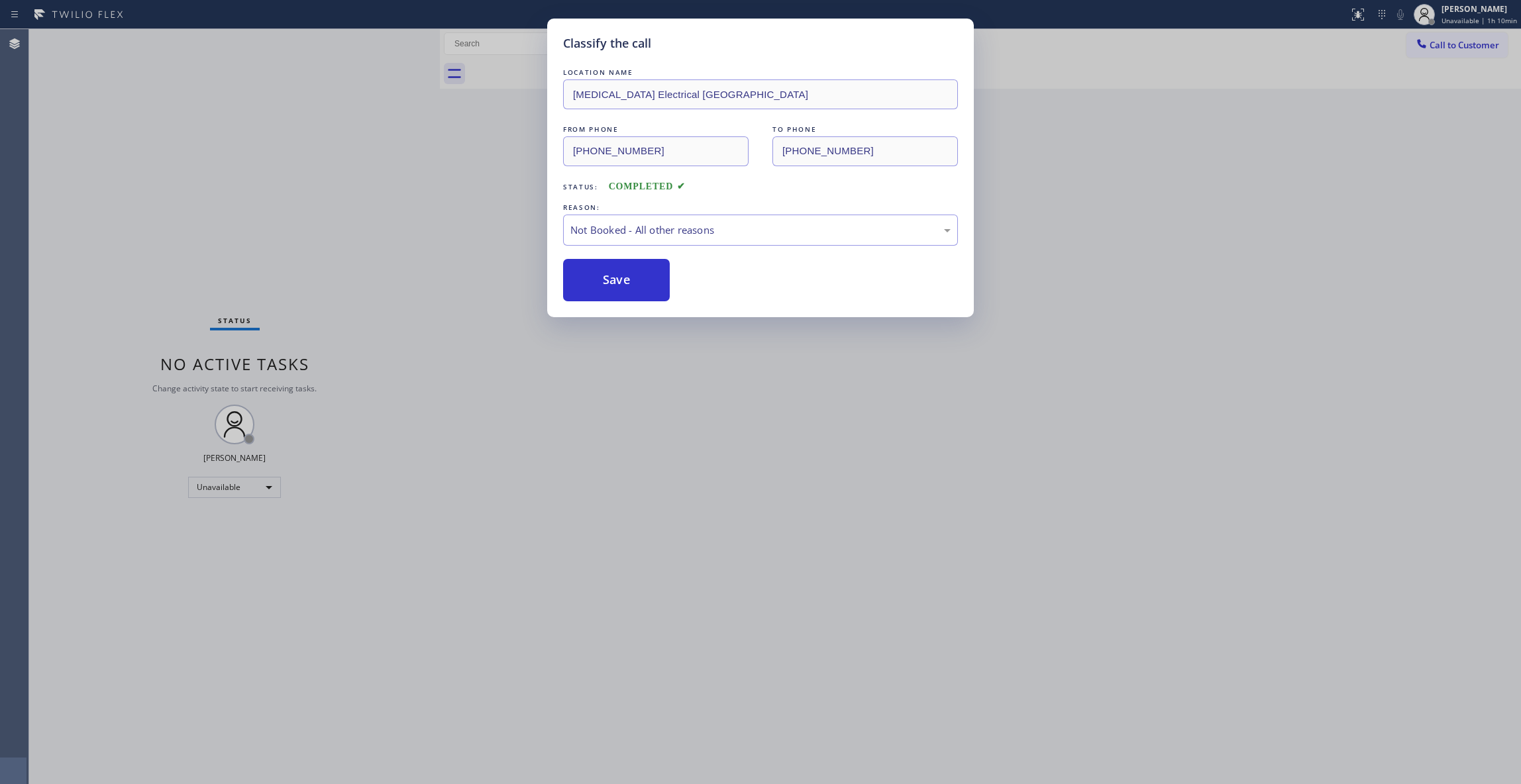
click at [618, 284] on button "Save" at bounding box center [616, 280] width 107 height 43
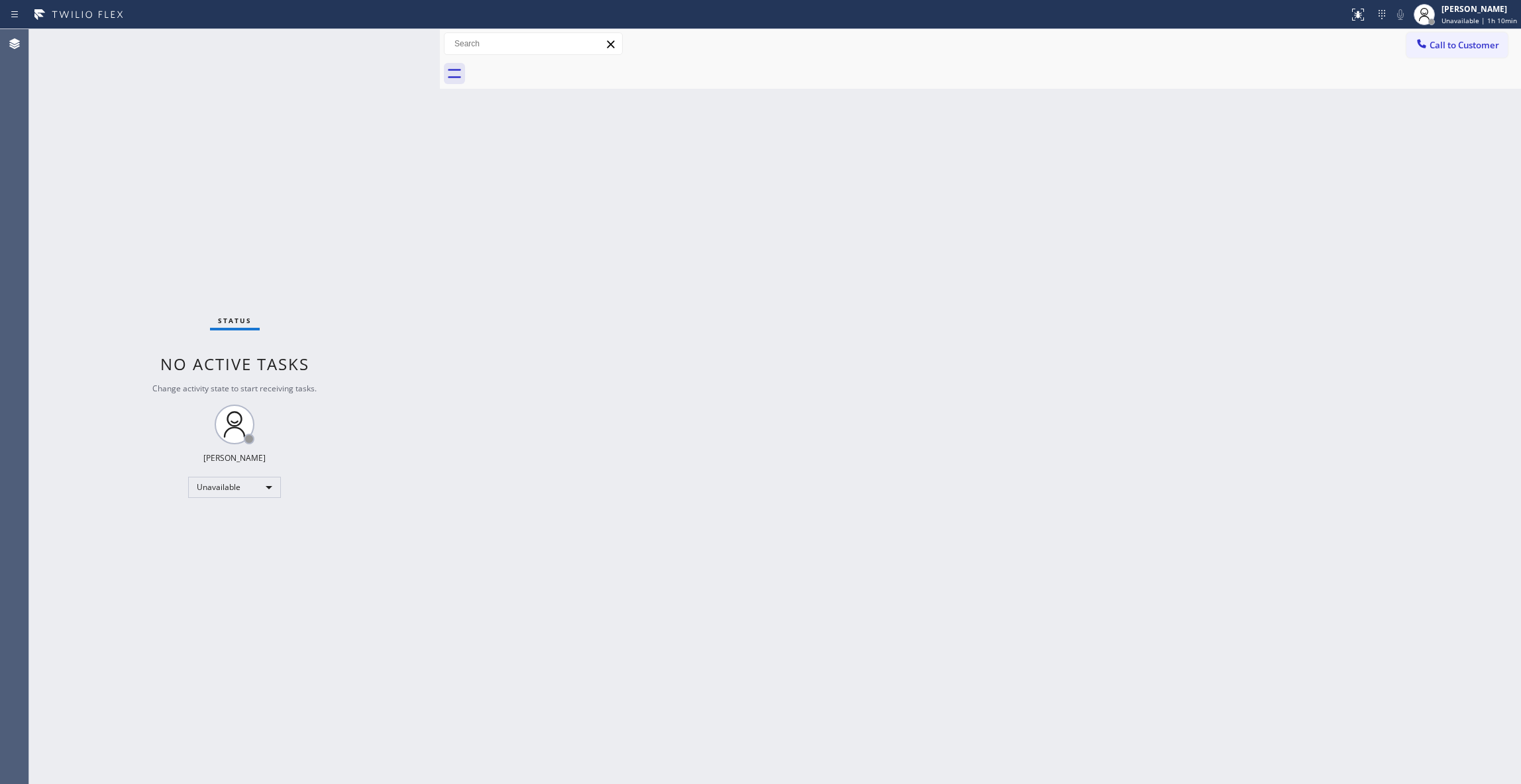
drag, startPoint x: 1451, startPoint y: 46, endPoint x: 1442, endPoint y: 48, distance: 9.2
click at [1450, 46] on span "Call to Customer" at bounding box center [1464, 45] width 70 height 12
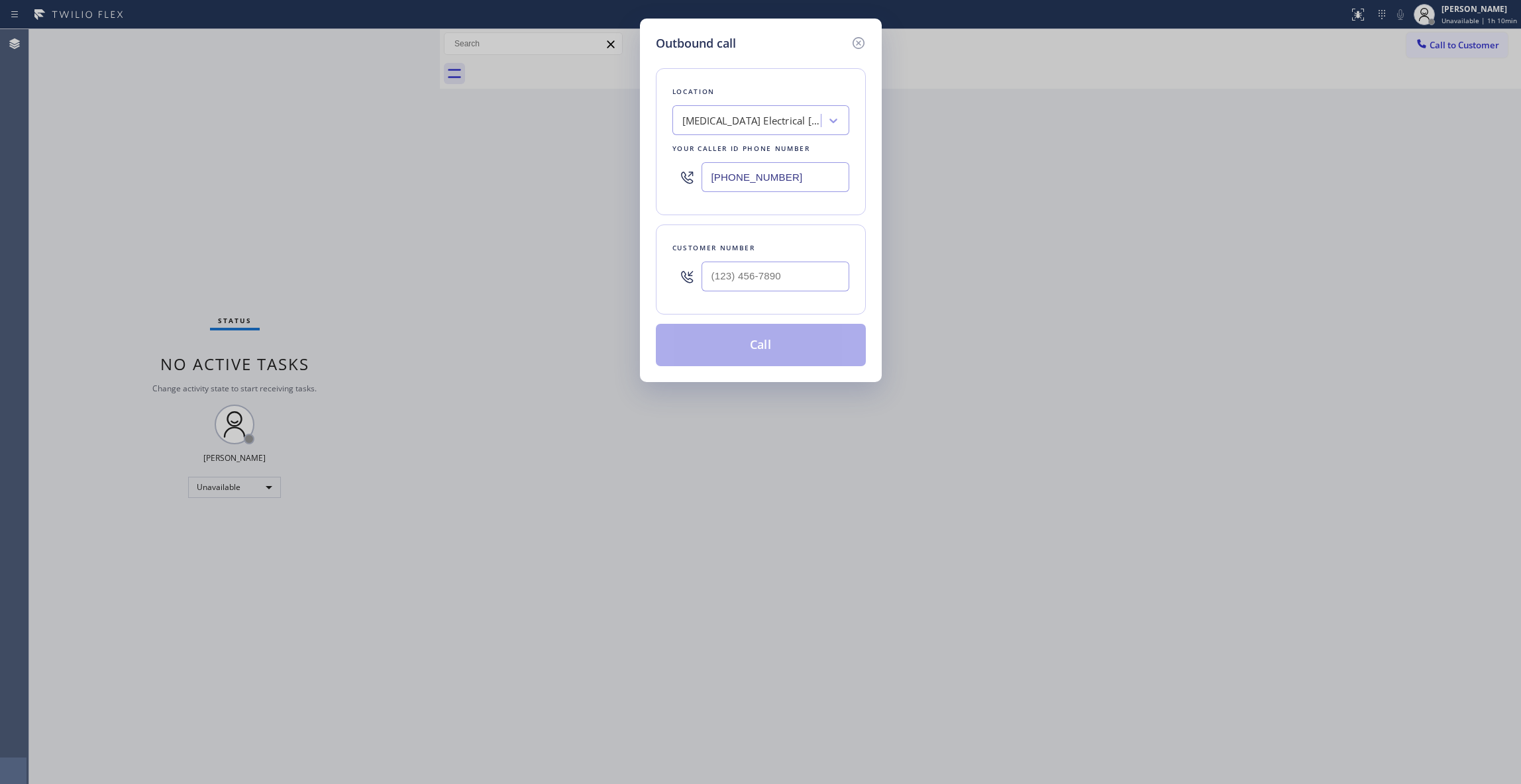
paste input "470) 782-9857"
drag, startPoint x: 812, startPoint y: 176, endPoint x: 253, endPoint y: 195, distance: 559.3
click at [258, 189] on div "Outbound call Location [MEDICAL_DATA] Electrical [GEOGRAPHIC_DATA] Your caller …" at bounding box center [760, 392] width 1521 height 784
type input "[PHONE_NUMBER]"
click at [750, 278] on input "(___) ___-____" at bounding box center [775, 277] width 148 height 30
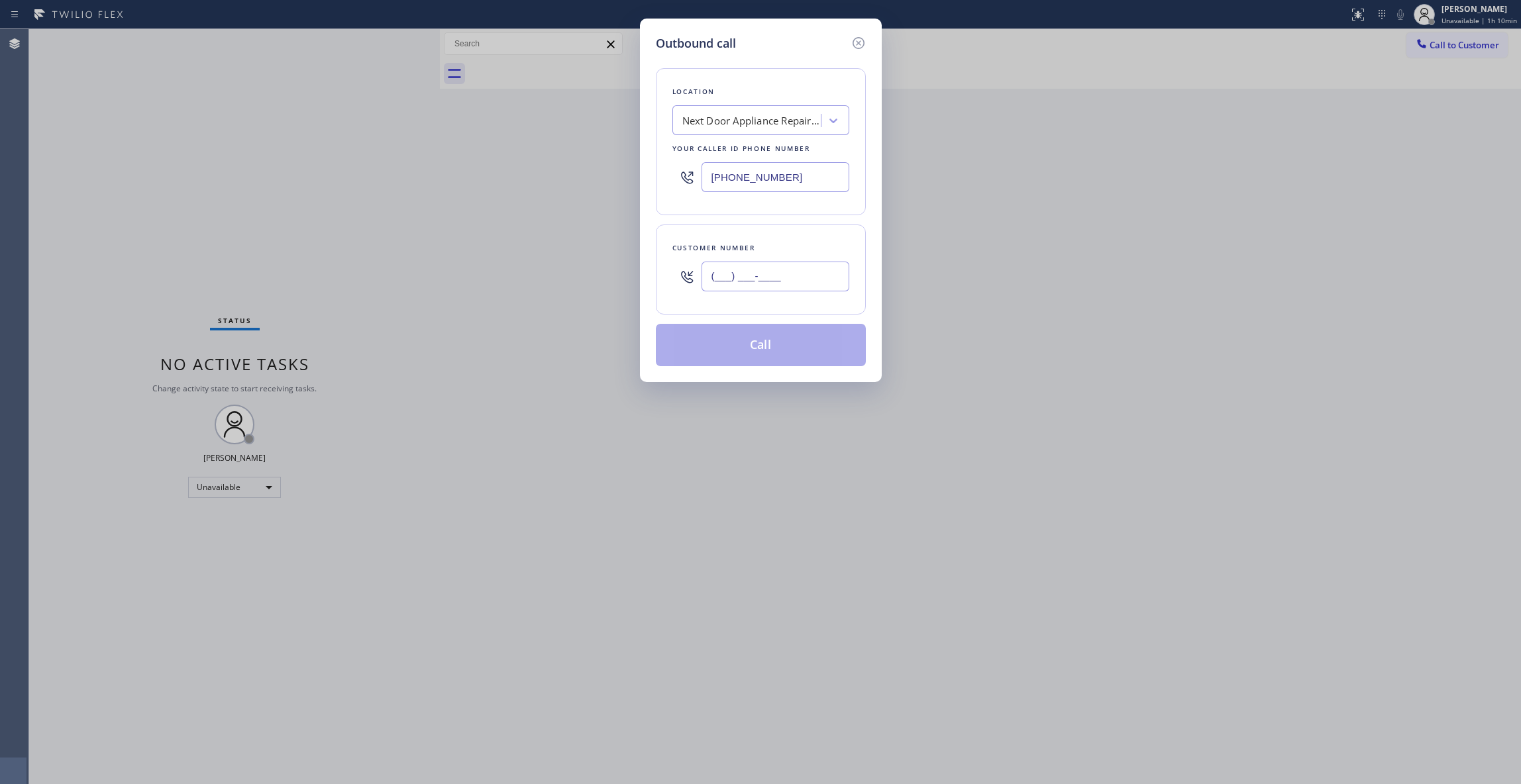
paste input "986) 286-1401"
type input "[PHONE_NUMBER]"
click at [756, 351] on button "Call" at bounding box center [760, 345] width 210 height 43
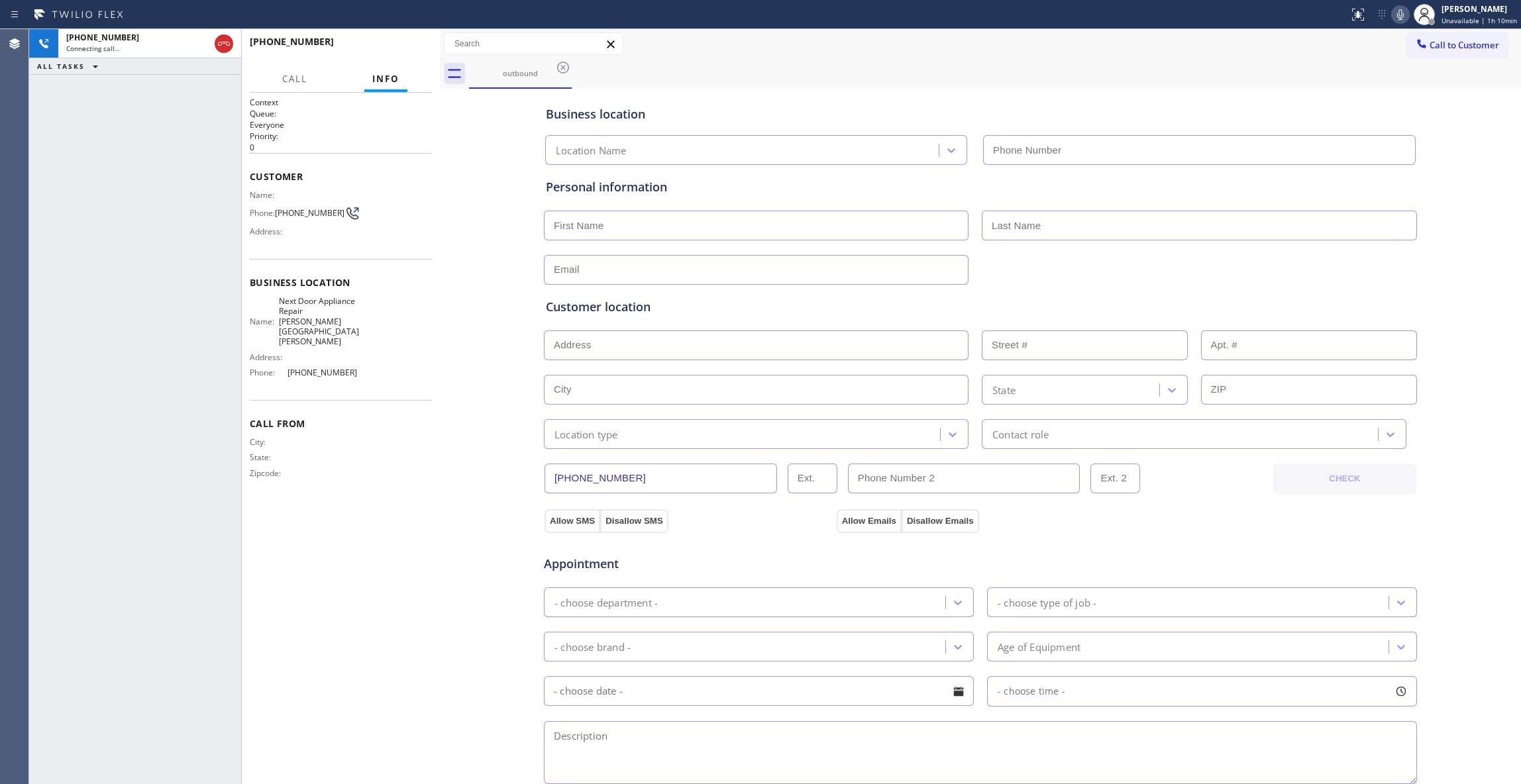
type input "[PHONE_NUMBER]"
drag, startPoint x: 43, startPoint y: 231, endPoint x: 109, endPoint y: 226, distance: 66.2
click at [43, 231] on div "[PHONE_NUMBER] Connecting call… ALL TASKS ALL TASKS ACTIVE TASKS TASKS IN WRAP …" at bounding box center [135, 406] width 212 height 755
click at [332, 213] on span "[PHONE_NUMBER]" at bounding box center [310, 212] width 70 height 10
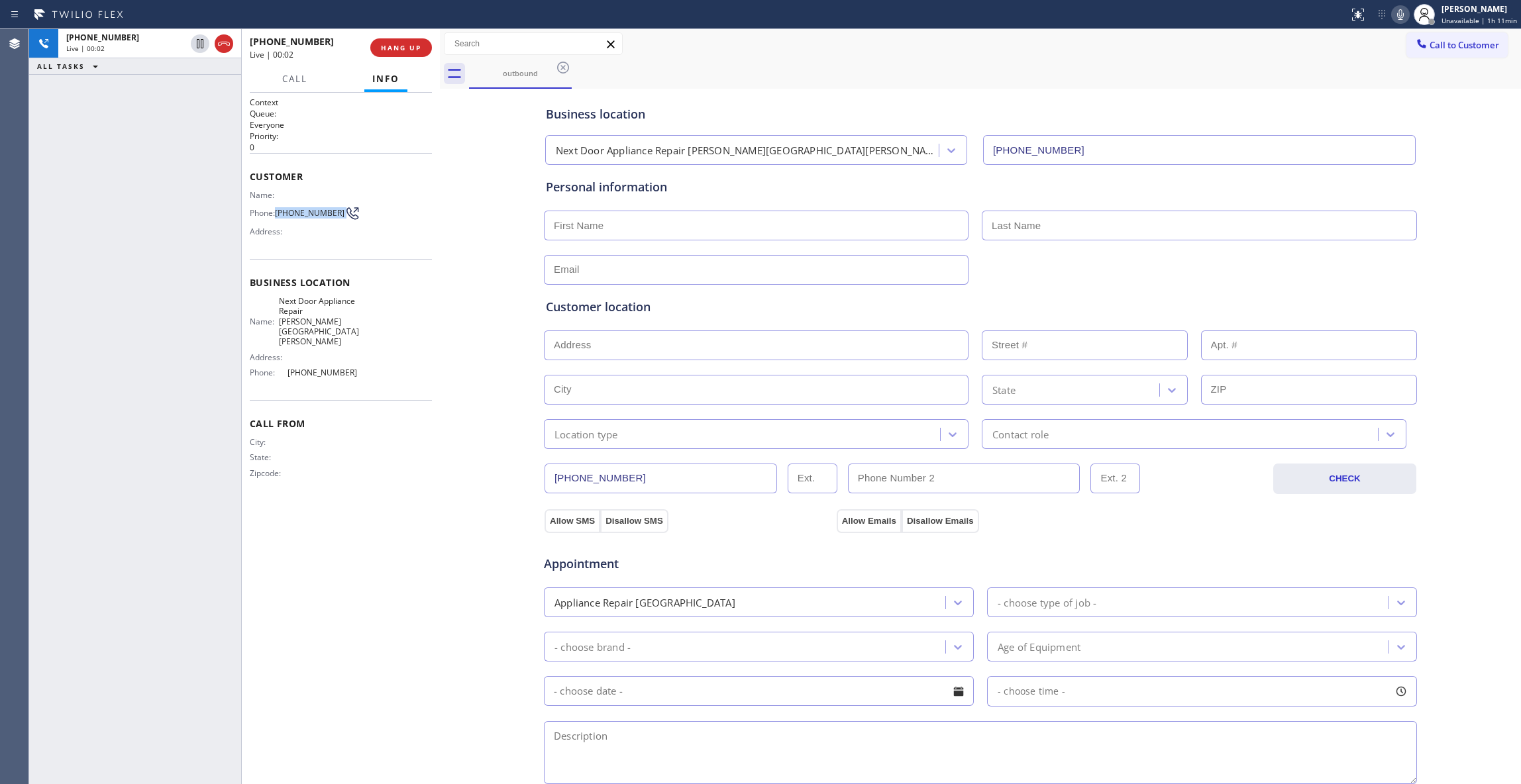
drag, startPoint x: 330, startPoint y: 212, endPoint x: 383, endPoint y: 94, distance: 129.4
click at [330, 211] on span "[PHONE_NUMBER]" at bounding box center [310, 212] width 70 height 10
click at [388, 60] on div "[PHONE_NUMBER] Live | 00:03 HANG UP" at bounding box center [340, 48] width 182 height 35
click at [390, 58] on div "[PHONE_NUMBER] Live | 00:03 HANG UP" at bounding box center [340, 48] width 182 height 35
click at [390, 50] on span "HANG UP" at bounding box center [401, 47] width 40 height 10
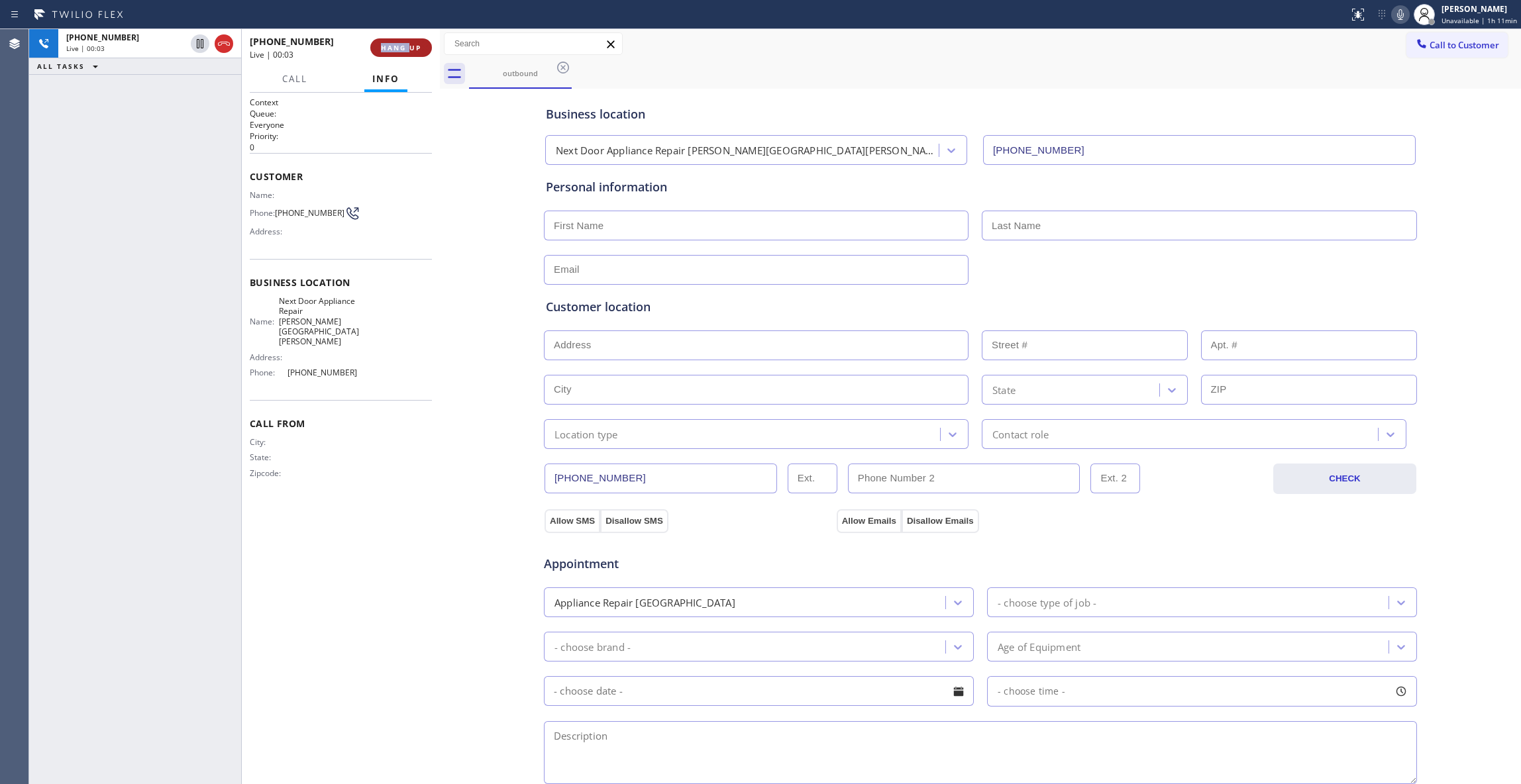
click at [390, 50] on span "HANG UP" at bounding box center [401, 47] width 40 height 10
click at [390, 49] on span "HANG UP" at bounding box center [401, 47] width 40 height 10
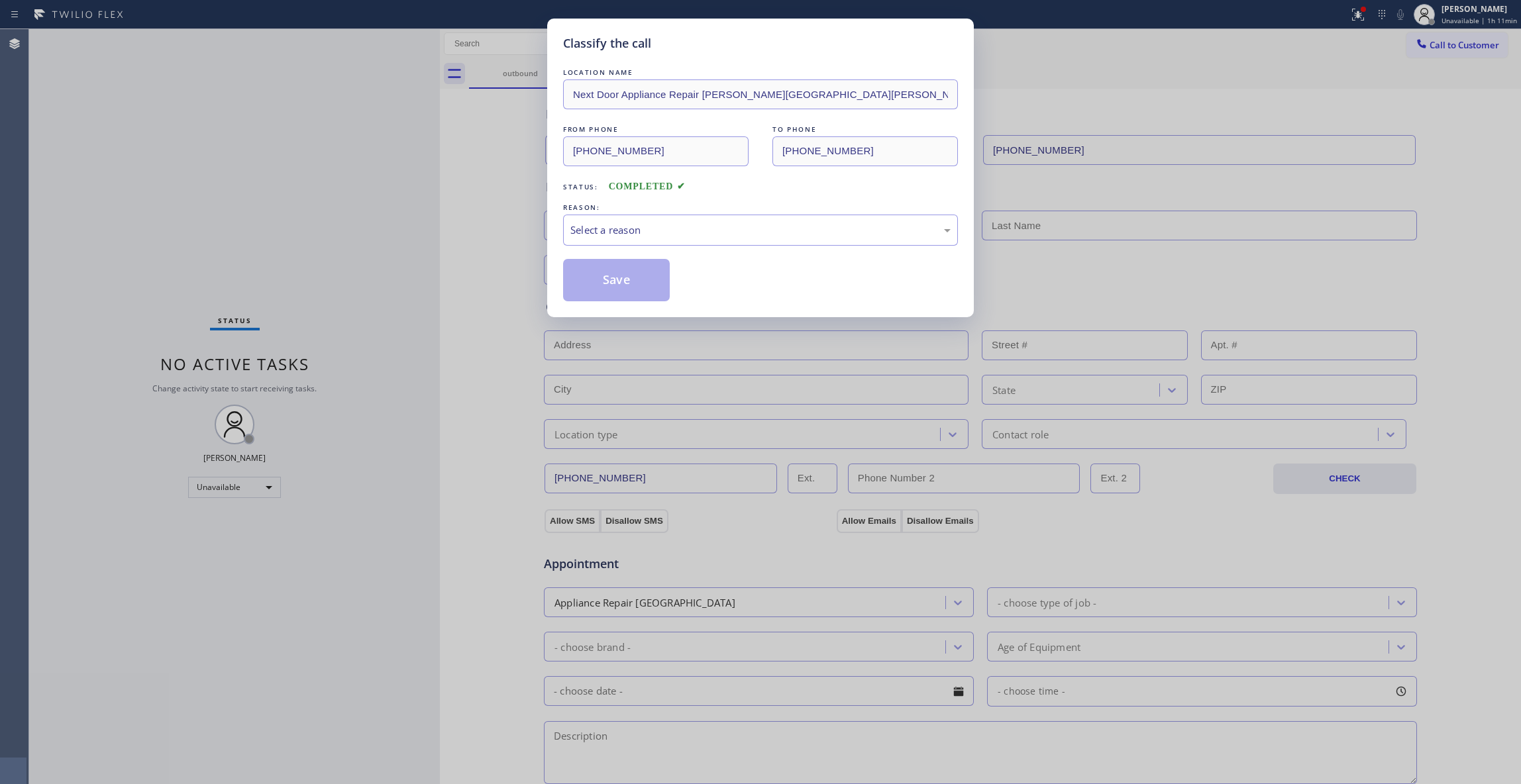
click at [617, 212] on div "REASON:" at bounding box center [760, 208] width 395 height 14
click at [620, 225] on div "Select a reason" at bounding box center [760, 231] width 380 height 16
click at [620, 282] on button "Save" at bounding box center [616, 280] width 107 height 43
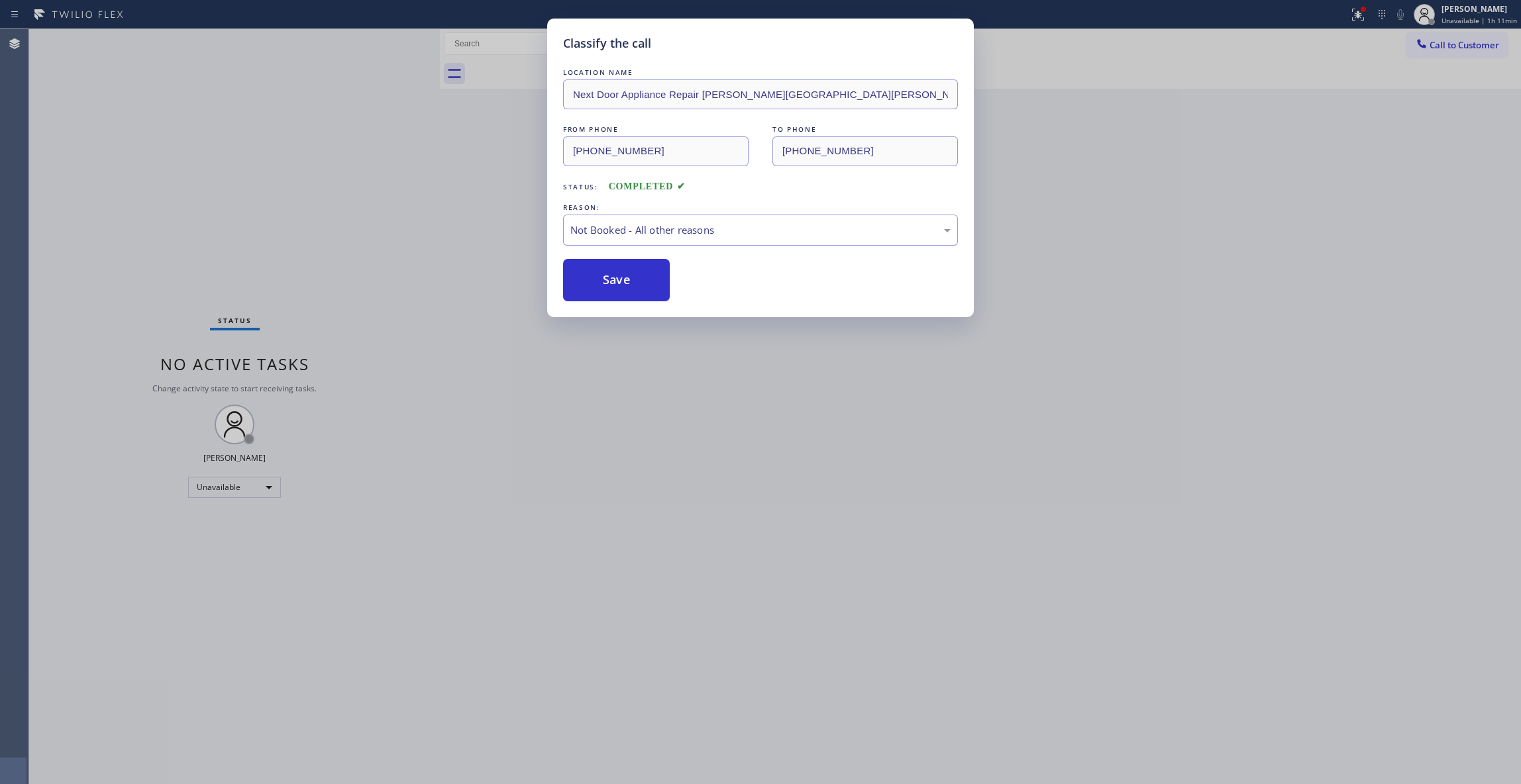
click at [620, 282] on button "Save" at bounding box center [616, 280] width 107 height 43
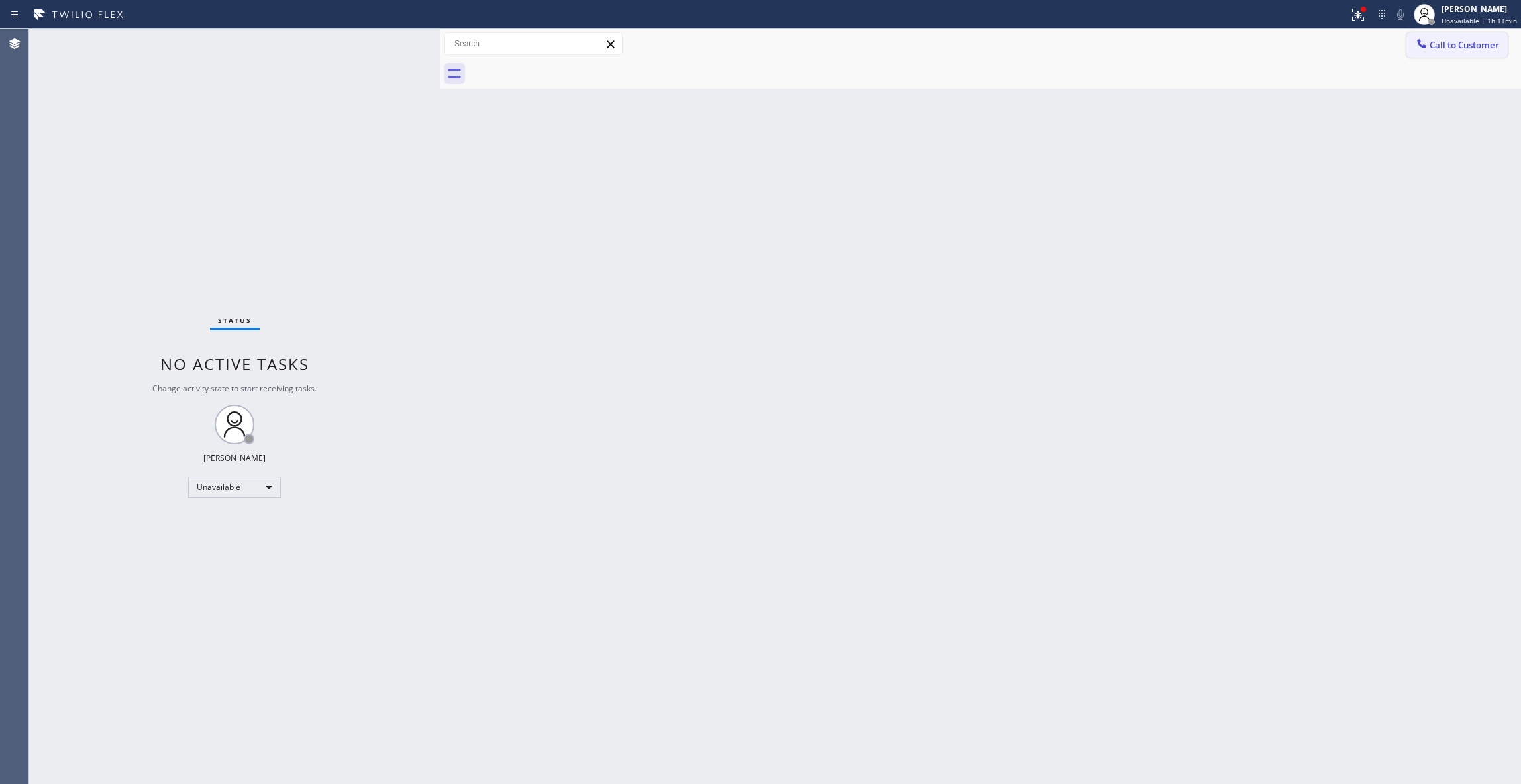
click at [1464, 49] on span "Call to Customer" at bounding box center [1464, 45] width 70 height 12
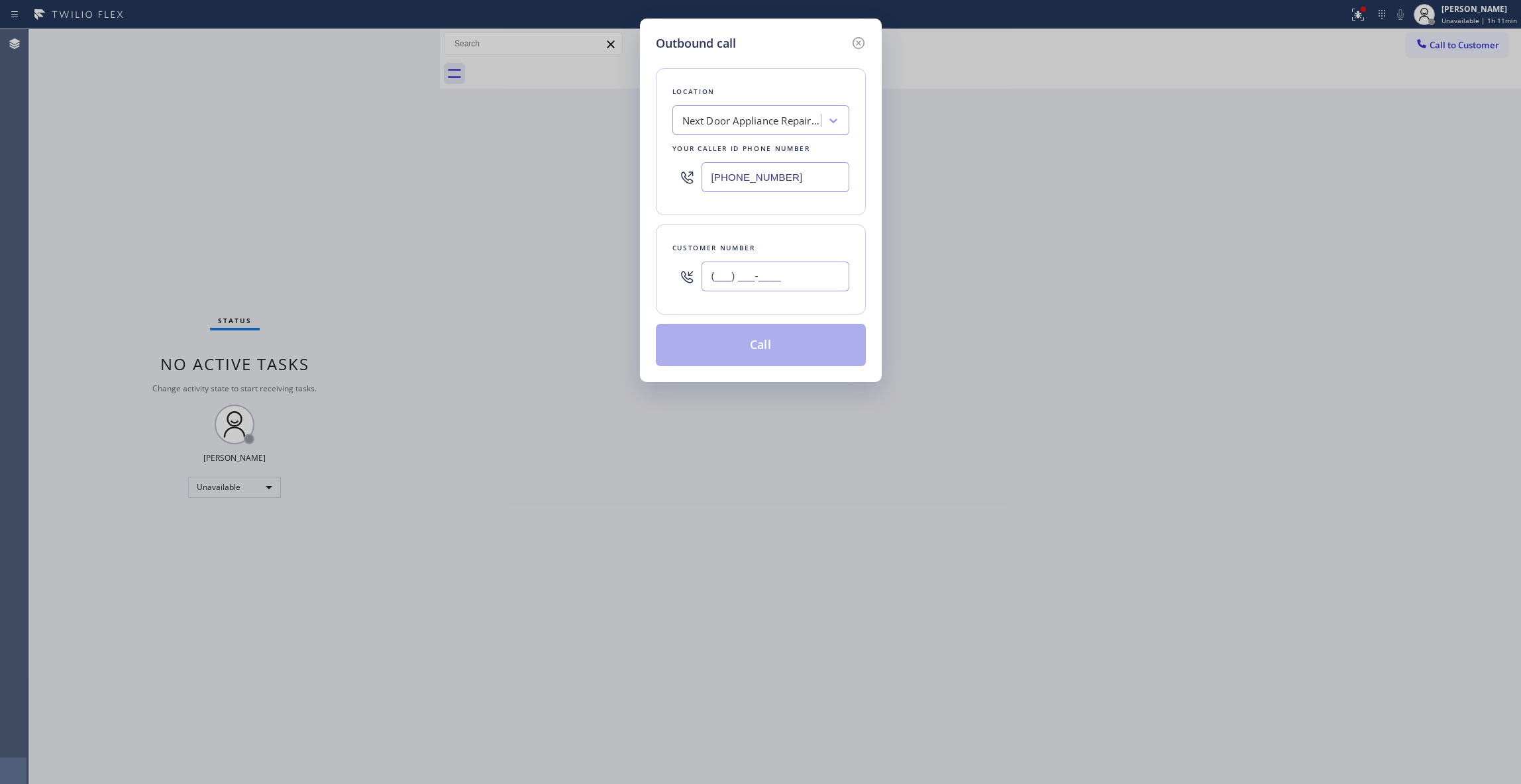
click at [731, 276] on input "(___) ___-____" at bounding box center [775, 277] width 148 height 30
paste input "986) 286-1401"
type input "[PHONE_NUMBER]"
click at [767, 351] on button "Call" at bounding box center [760, 345] width 210 height 43
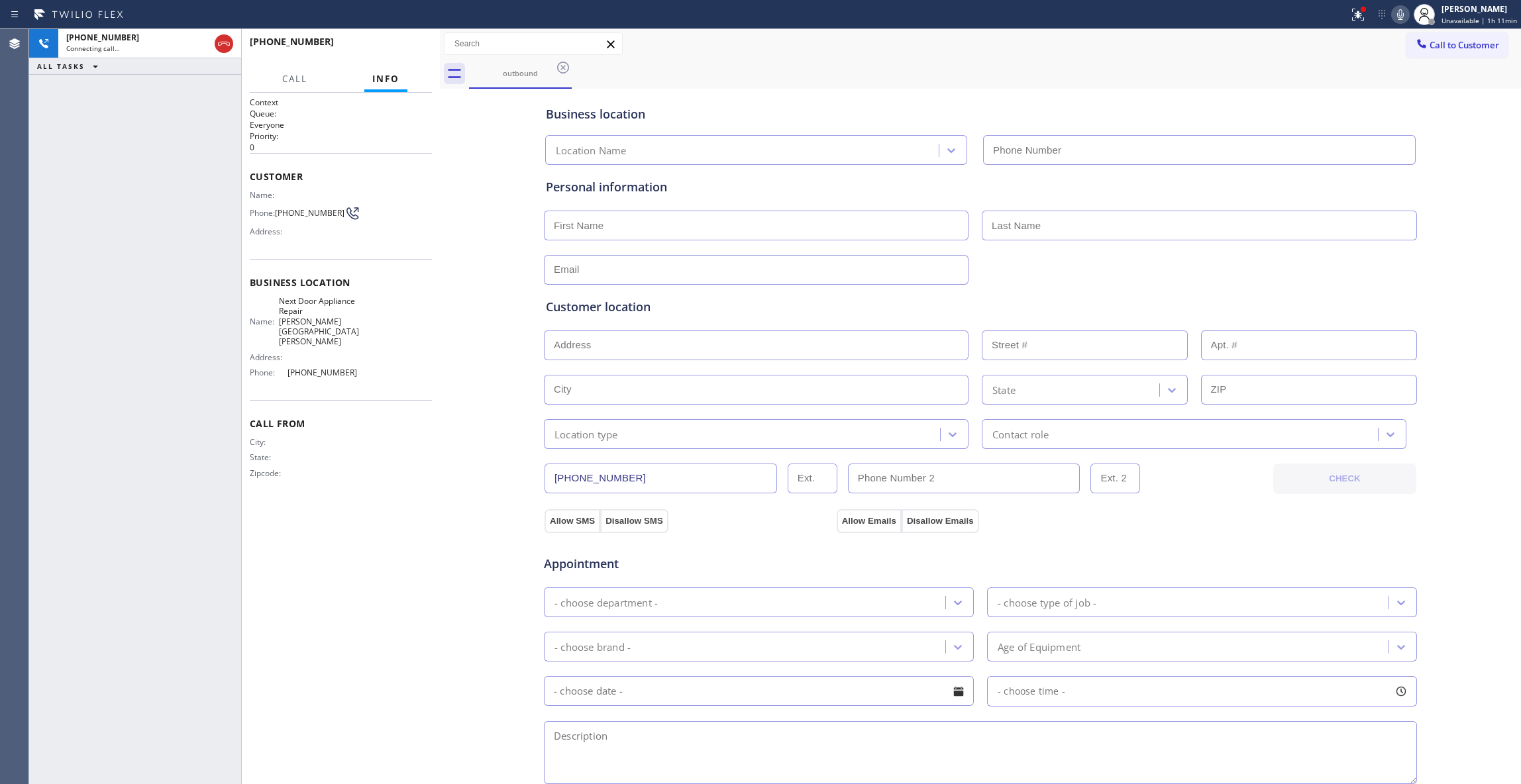
type input "[PHONE_NUMBER]"
click at [408, 49] on span "HANG UP" at bounding box center [401, 47] width 40 height 10
click at [408, 48] on span "HANG UP" at bounding box center [401, 47] width 40 height 10
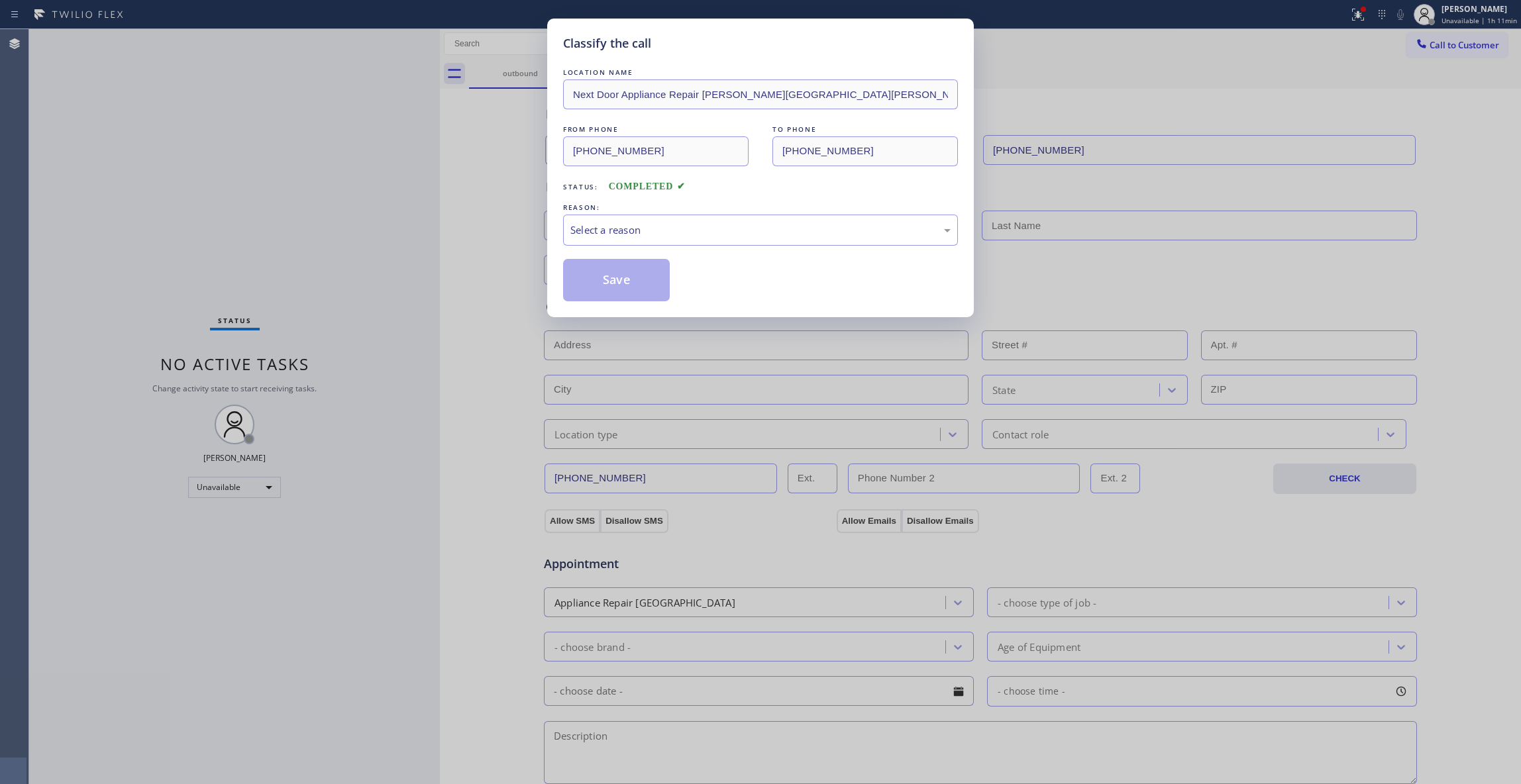
click at [408, 44] on div "Classify the call LOCATION NAME Next Door Appliance Repair [PERSON_NAME][GEOGRA…" at bounding box center [760, 392] width 1521 height 784
click at [593, 238] on div "Select a reason" at bounding box center [760, 231] width 380 height 16
click at [599, 277] on button "Save" at bounding box center [616, 280] width 107 height 43
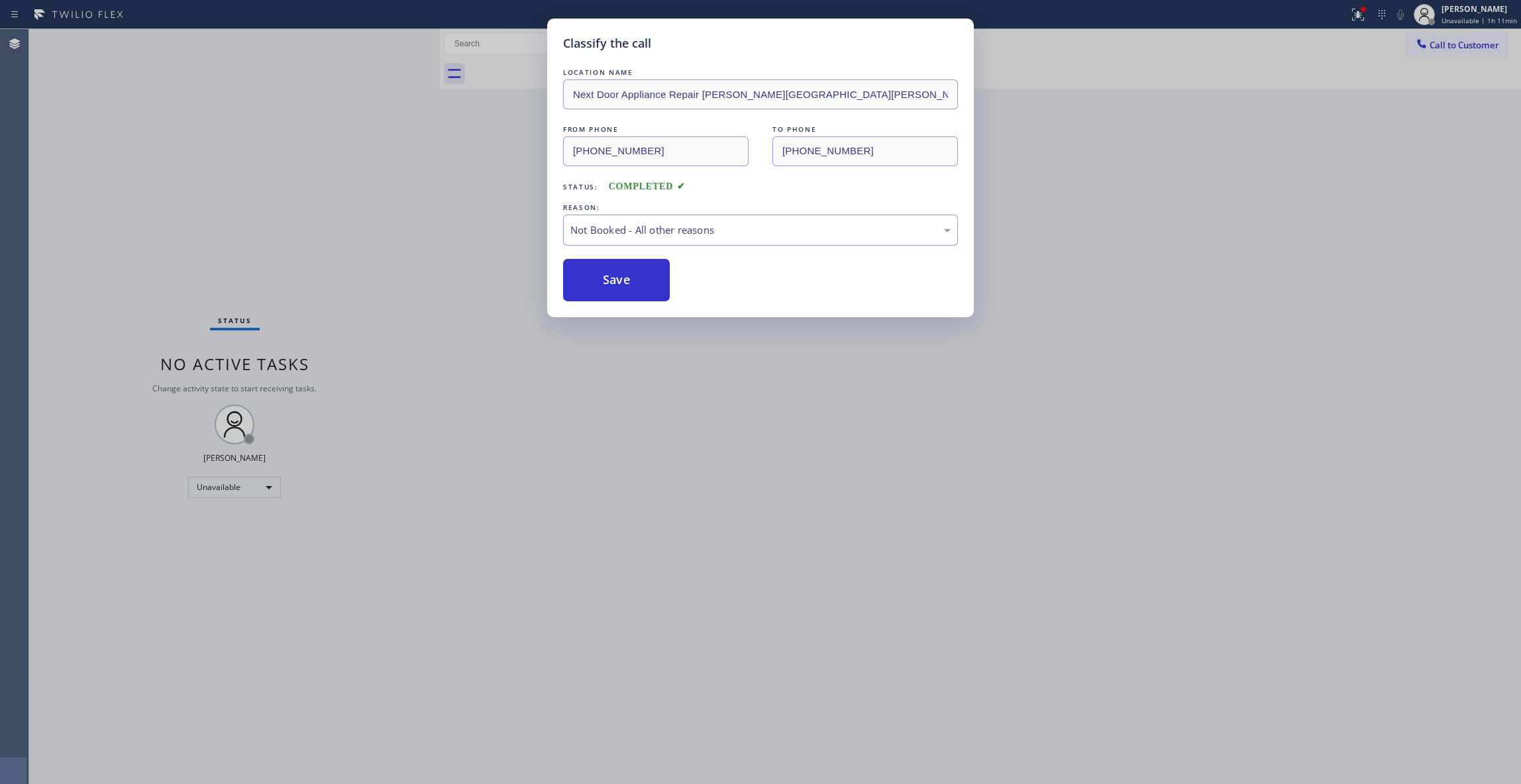
drag, startPoint x: 599, startPoint y: 277, endPoint x: 1508, endPoint y: 77, distance: 930.7
click at [600, 277] on button "Save" at bounding box center [616, 280] width 107 height 43
click at [1474, 45] on span "Call to Customer" at bounding box center [1464, 45] width 70 height 12
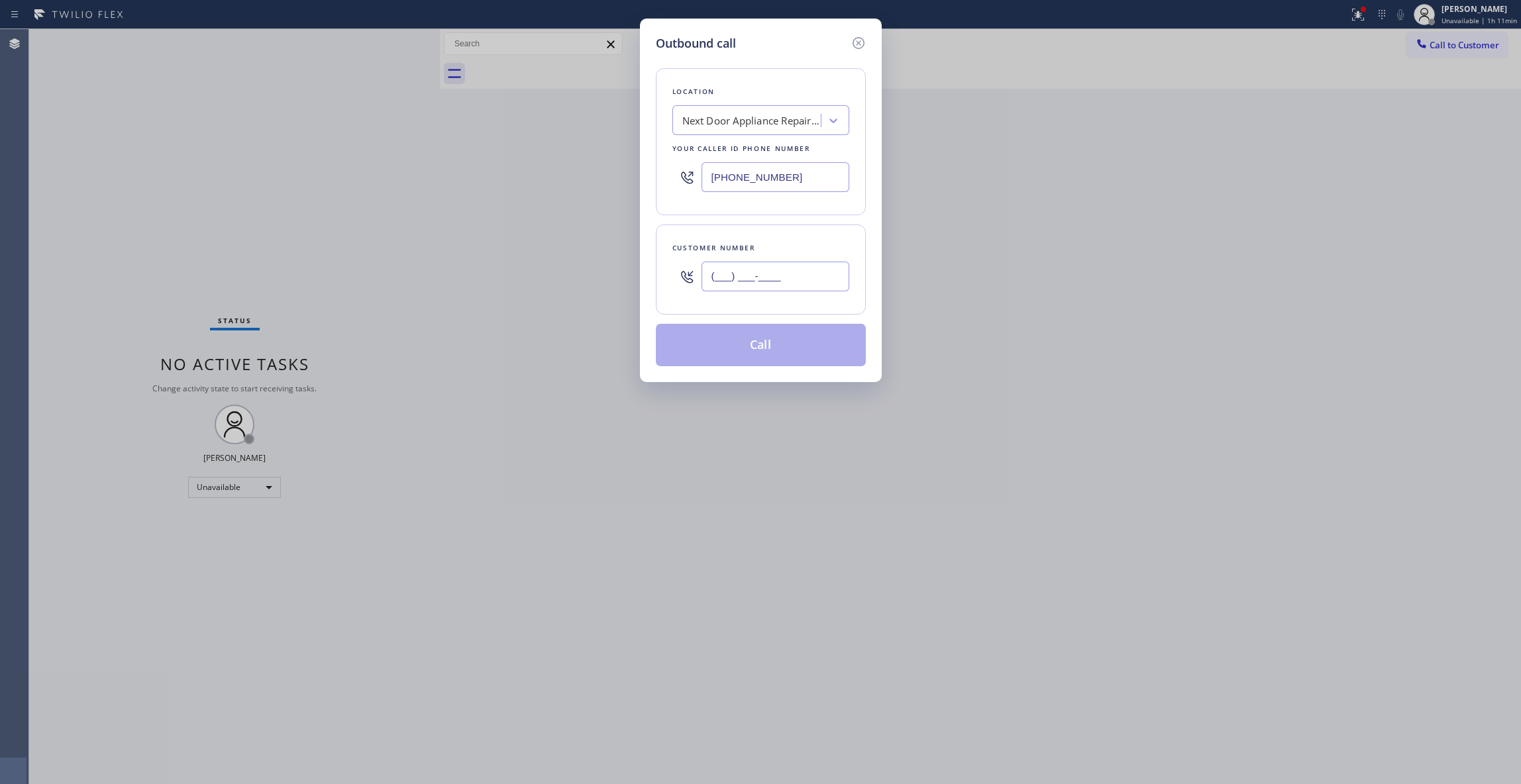
click at [764, 278] on input "(___) ___-____" at bounding box center [775, 277] width 148 height 30
paste
type input "[PHONE_NUMBER]"
click at [759, 350] on button "Call" at bounding box center [760, 345] width 210 height 43
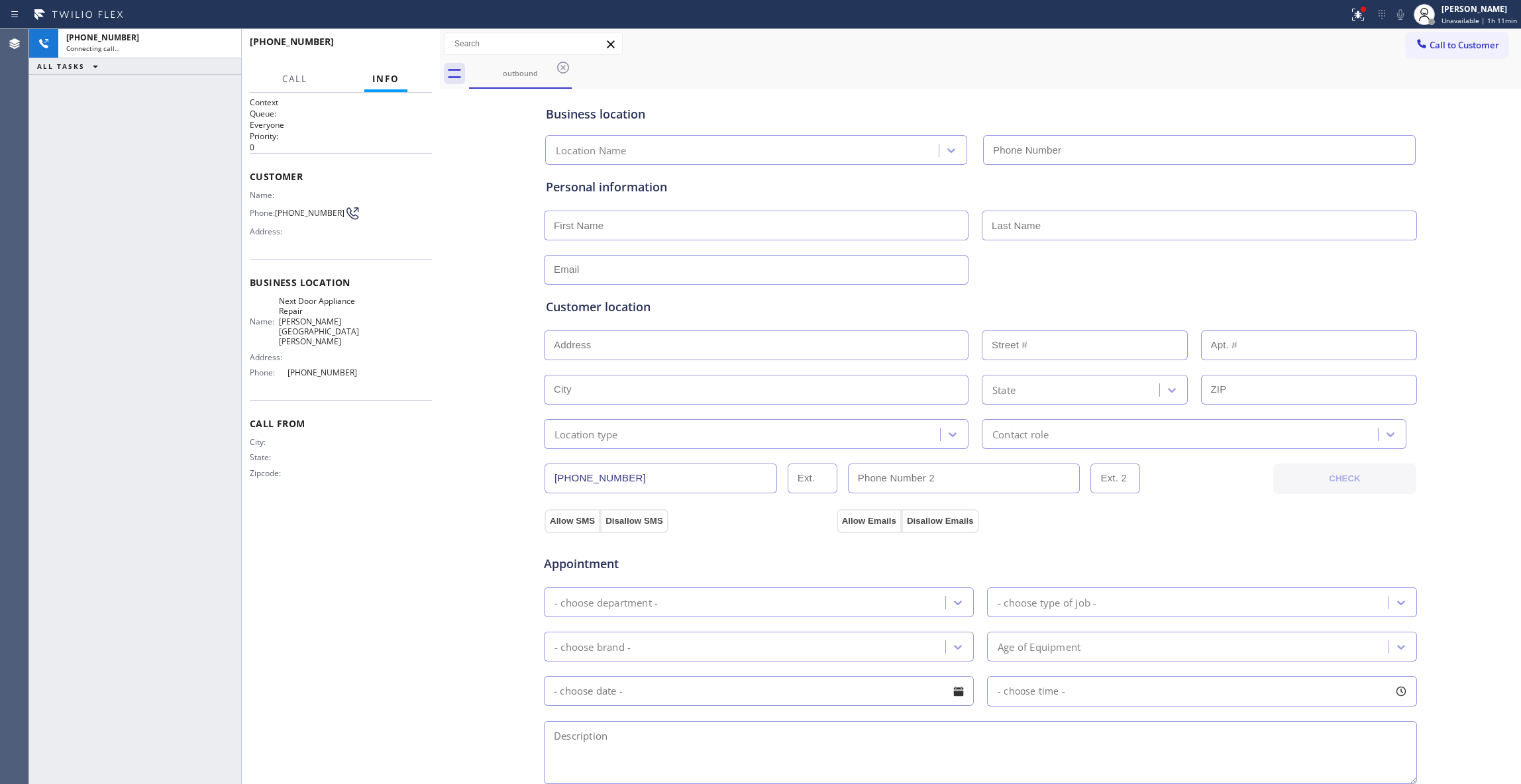
type input "[PHONE_NUMBER]"
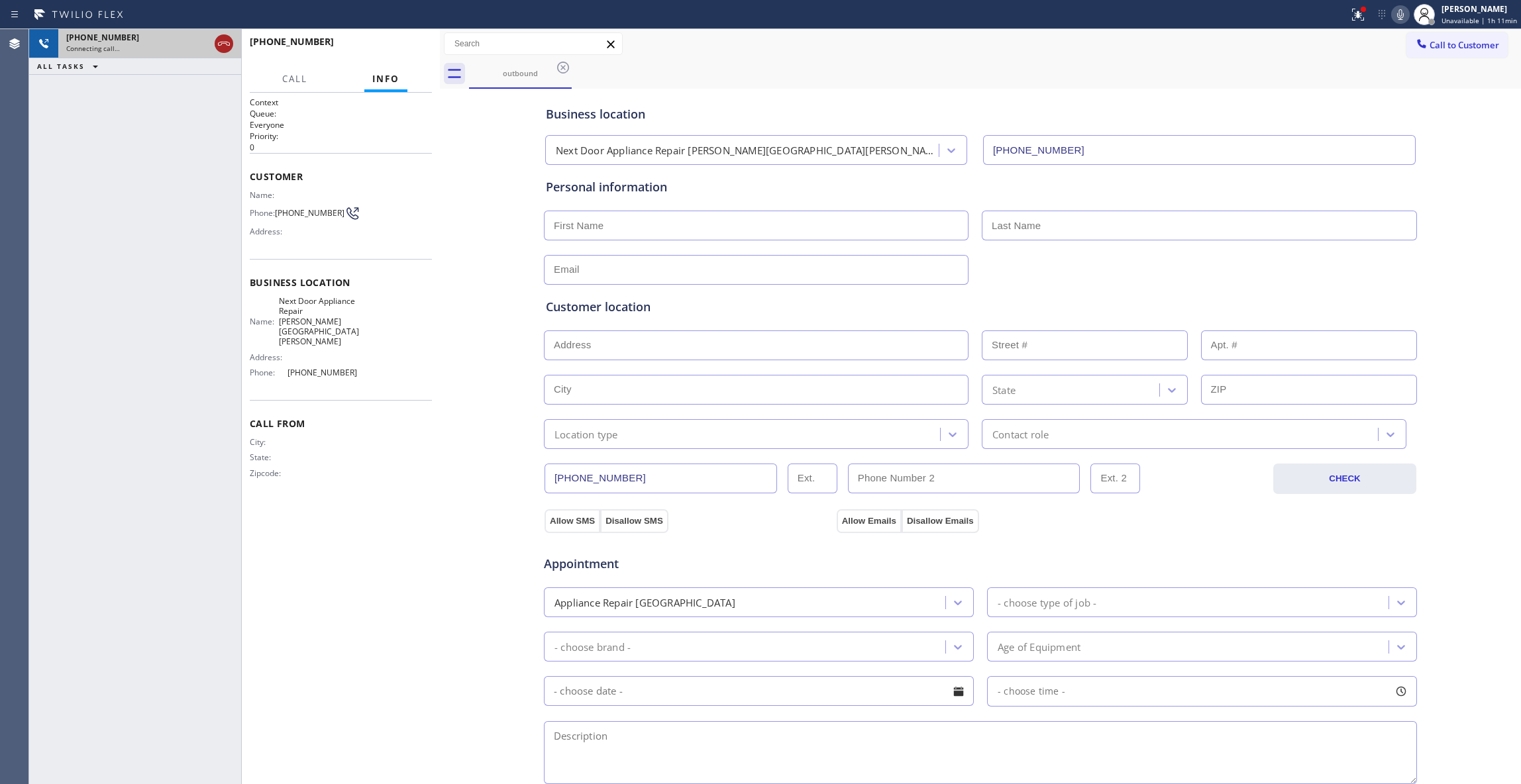
click at [226, 40] on icon at bounding box center [224, 44] width 16 height 16
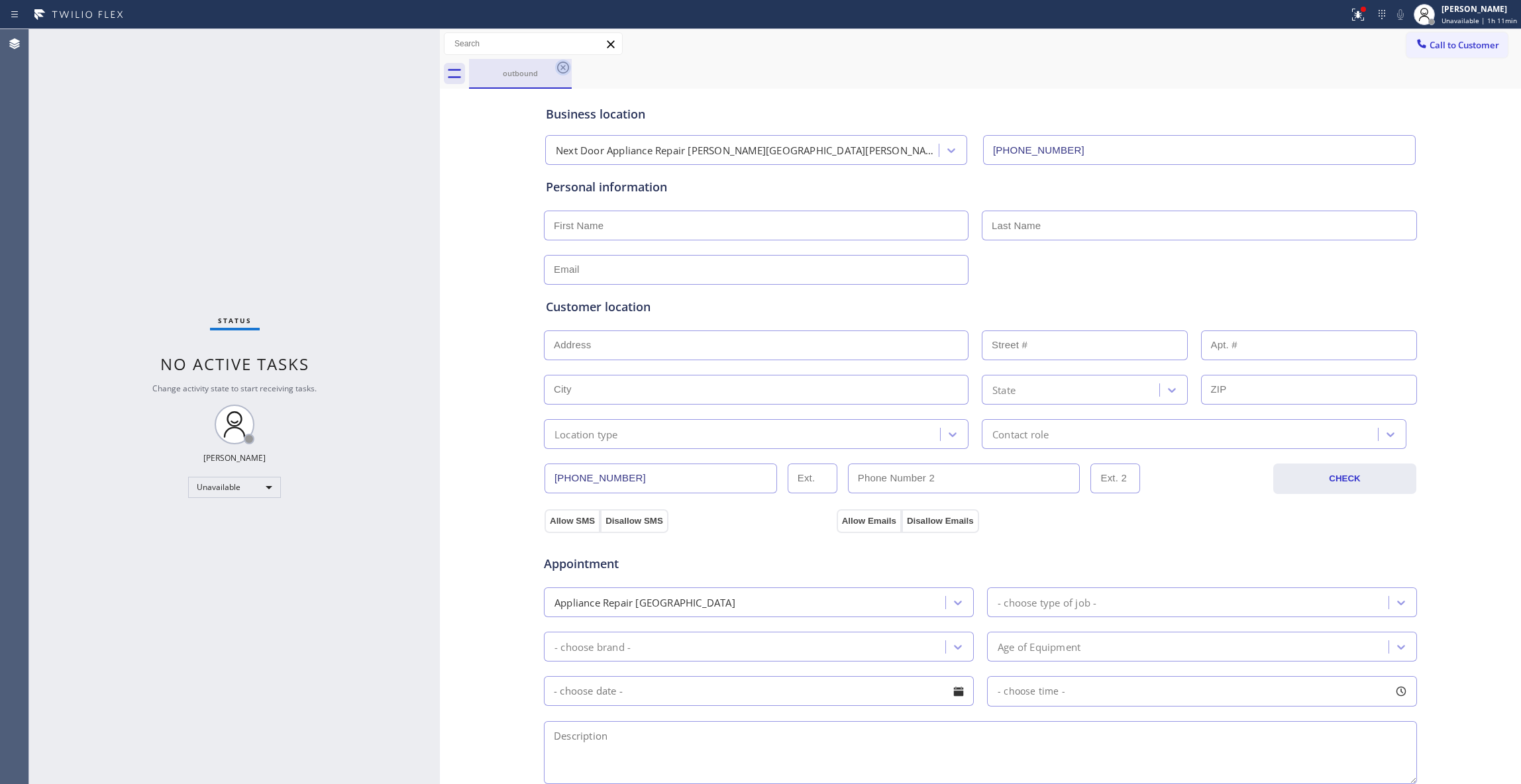
click at [557, 68] on icon at bounding box center [563, 68] width 12 height 12
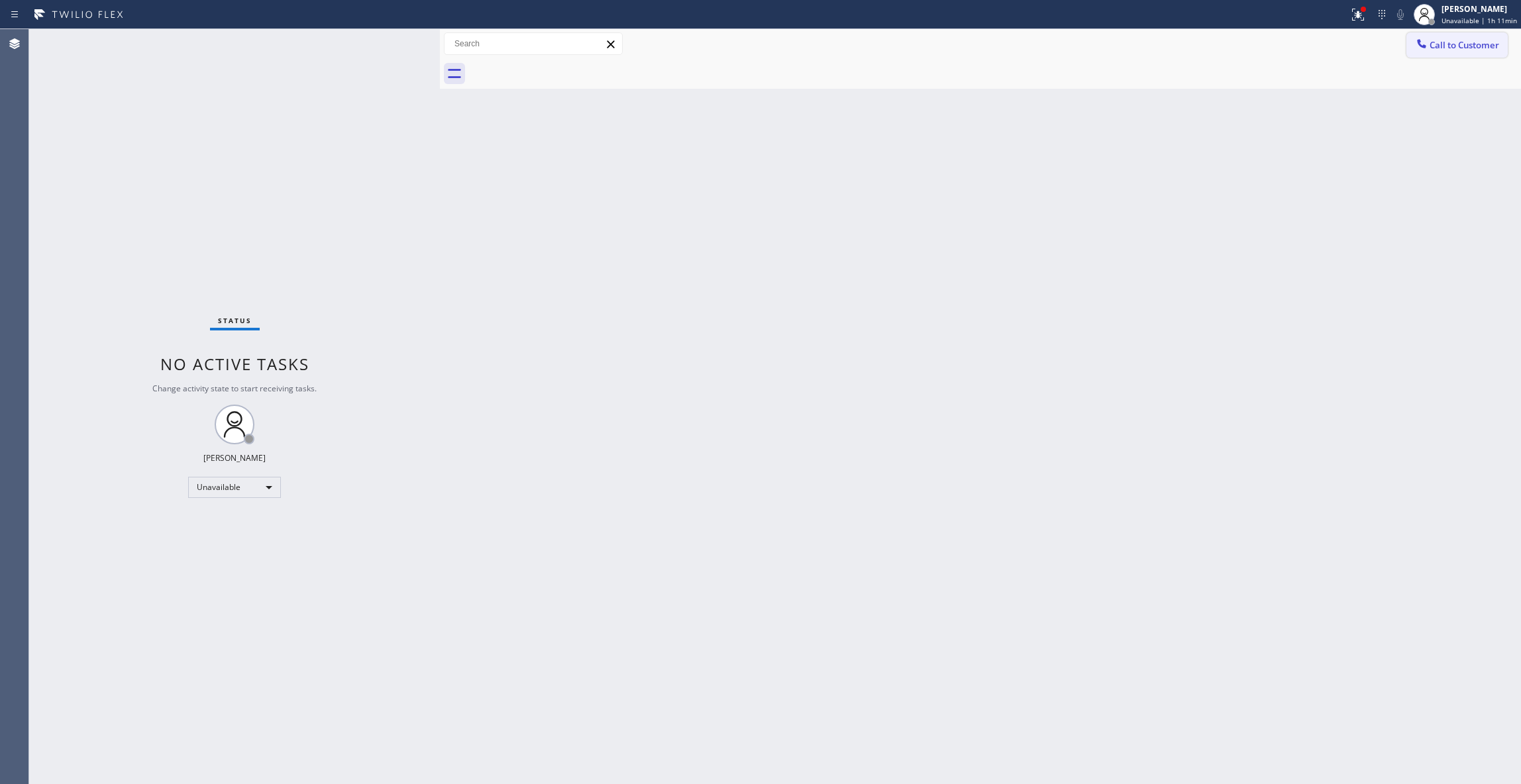
click at [1499, 43] on span "Call to Customer" at bounding box center [1464, 45] width 70 height 12
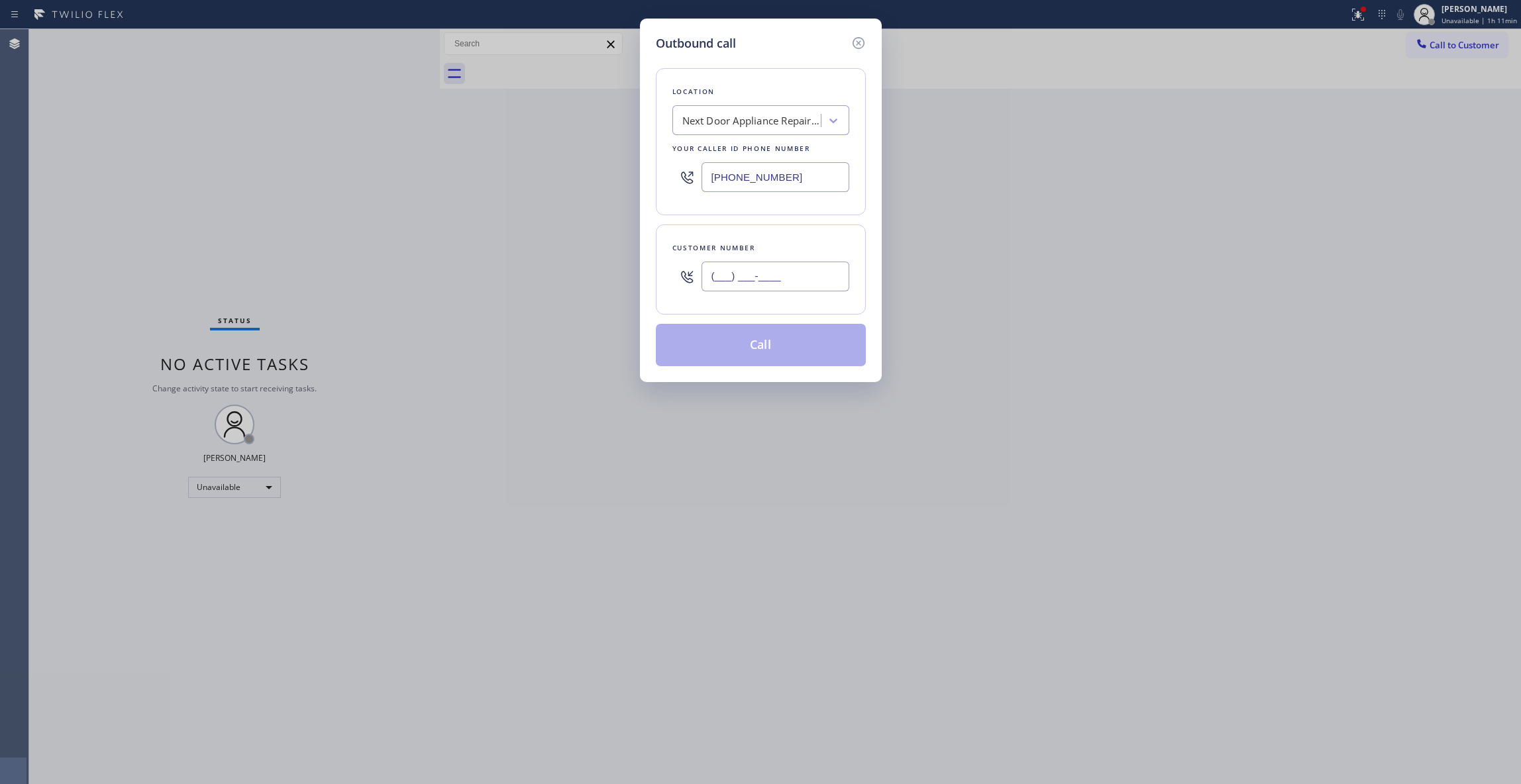
click at [794, 278] on input "(___) ___-____" at bounding box center [775, 277] width 148 height 30
type input "[PHONE_NUMBER]"
click at [748, 357] on button "Call" at bounding box center [760, 345] width 210 height 43
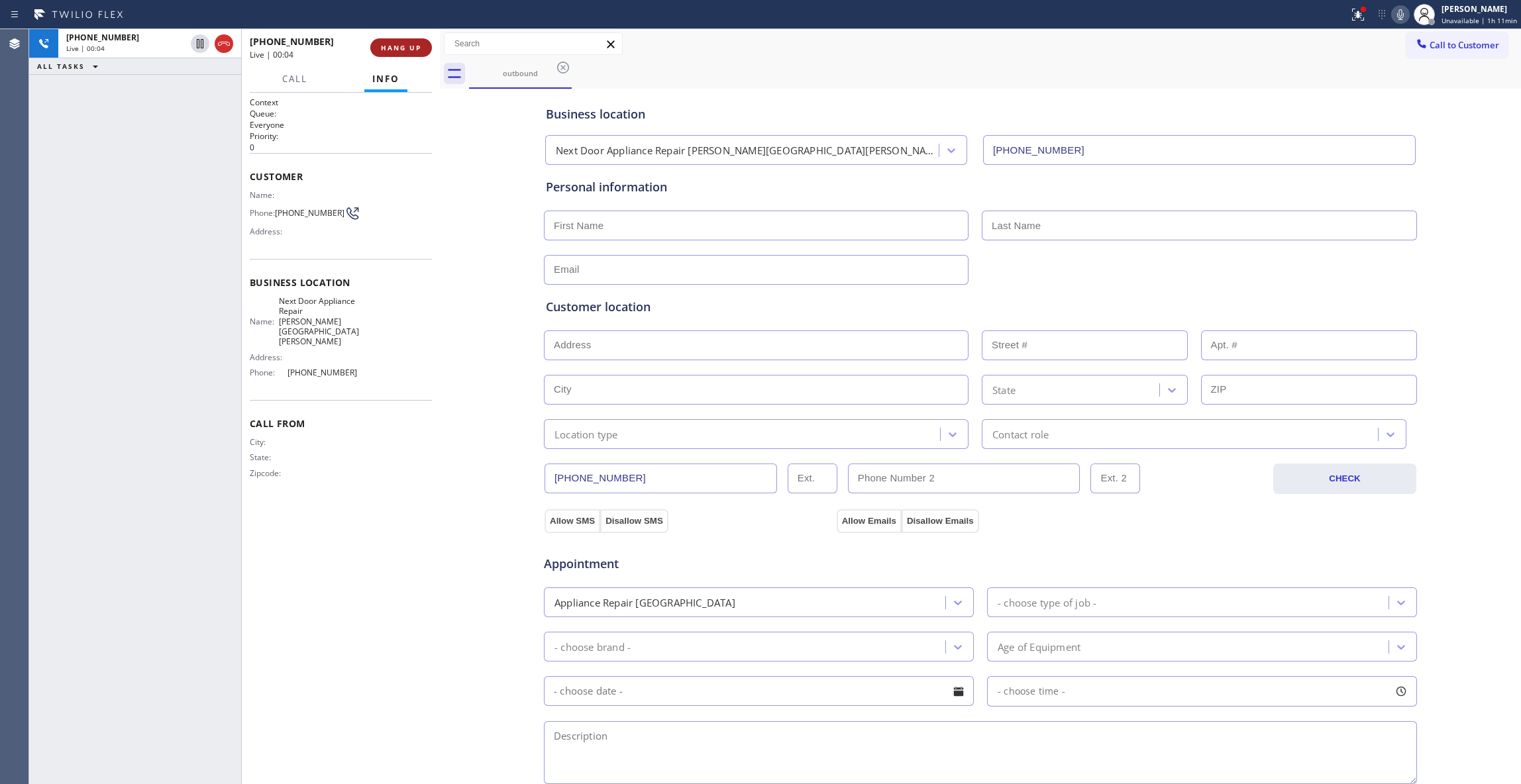
click at [412, 49] on span "HANG UP" at bounding box center [401, 47] width 40 height 10
click at [412, 49] on span "COMPLETE" at bounding box center [399, 47] width 46 height 10
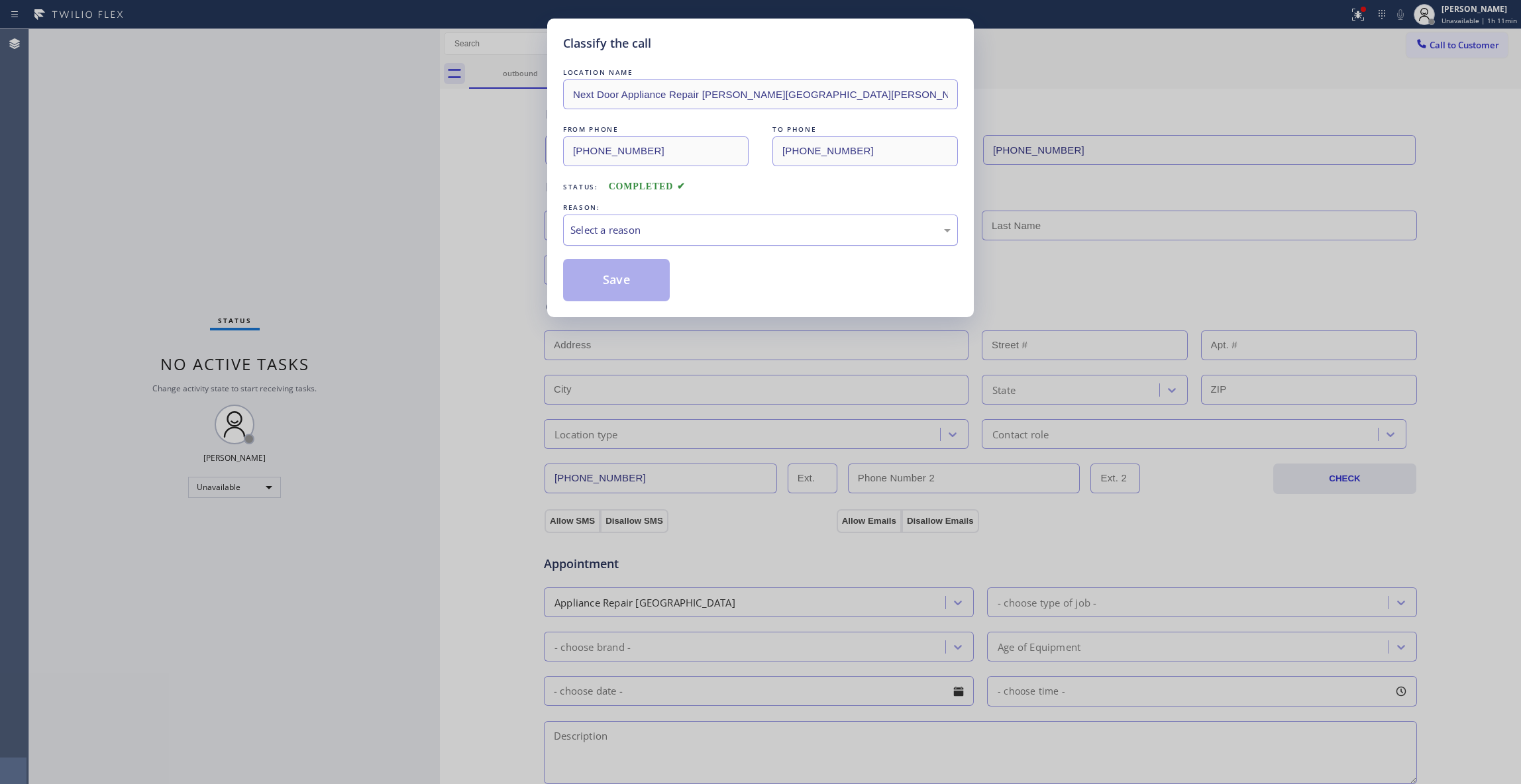
click at [640, 239] on div "Select a reason" at bounding box center [760, 231] width 395 height 31
click at [654, 282] on button "Save" at bounding box center [616, 280] width 107 height 43
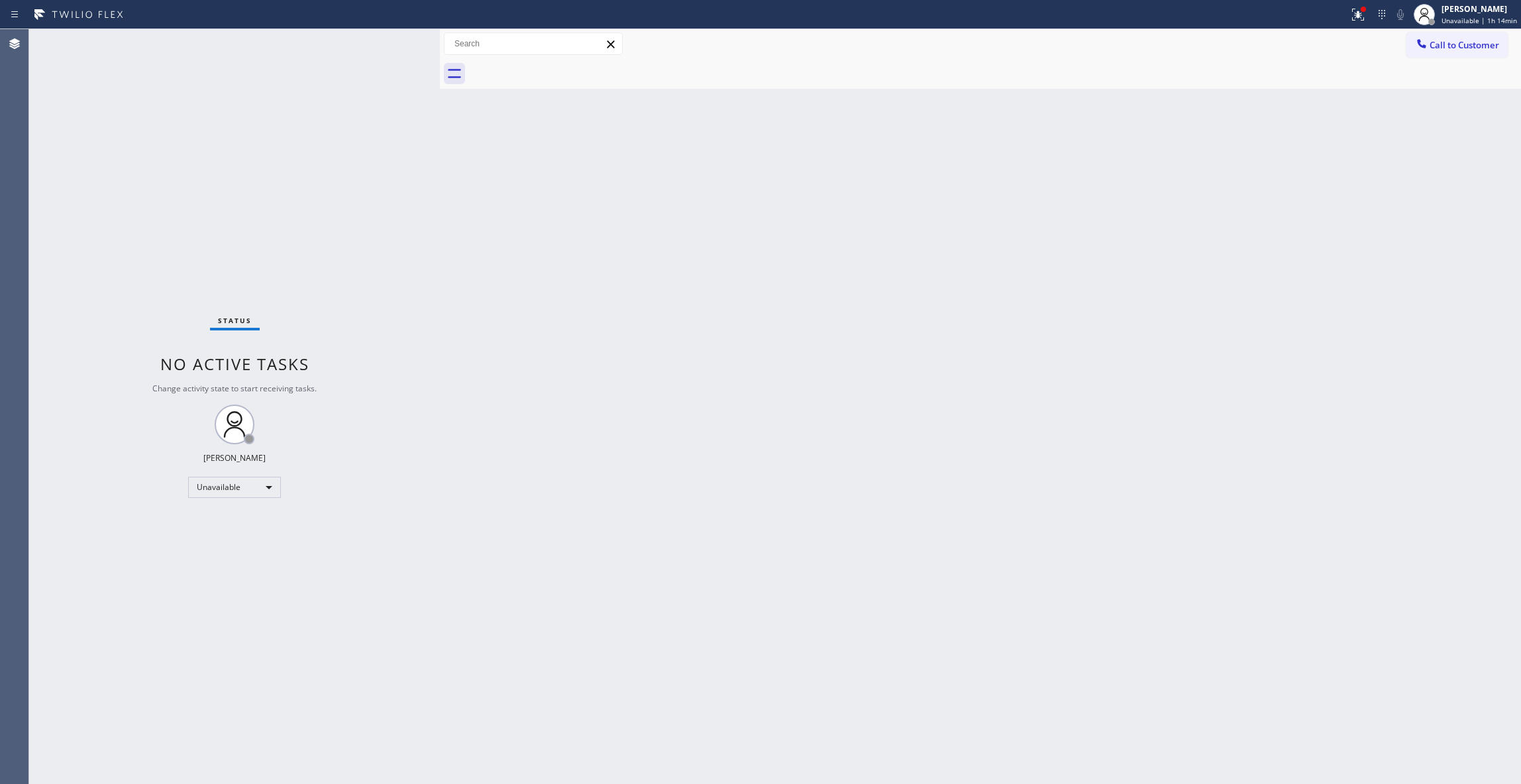
click at [164, 149] on div "Status No active tasks Change activity state to start receiving tasks. [PERSON_…" at bounding box center [234, 406] width 411 height 755
click at [1361, 7] on div at bounding box center [1364, 10] width 5 height 5
click at [1321, 173] on button "Clear issues" at bounding box center [1280, 173] width 155 height 18
click at [873, 374] on div "Back to Dashboard Change Sender ID Customers Technicians Select a contact Outbo…" at bounding box center [980, 406] width 1081 height 755
drag, startPoint x: 1445, startPoint y: 46, endPoint x: 892, endPoint y: 204, distance: 575.1
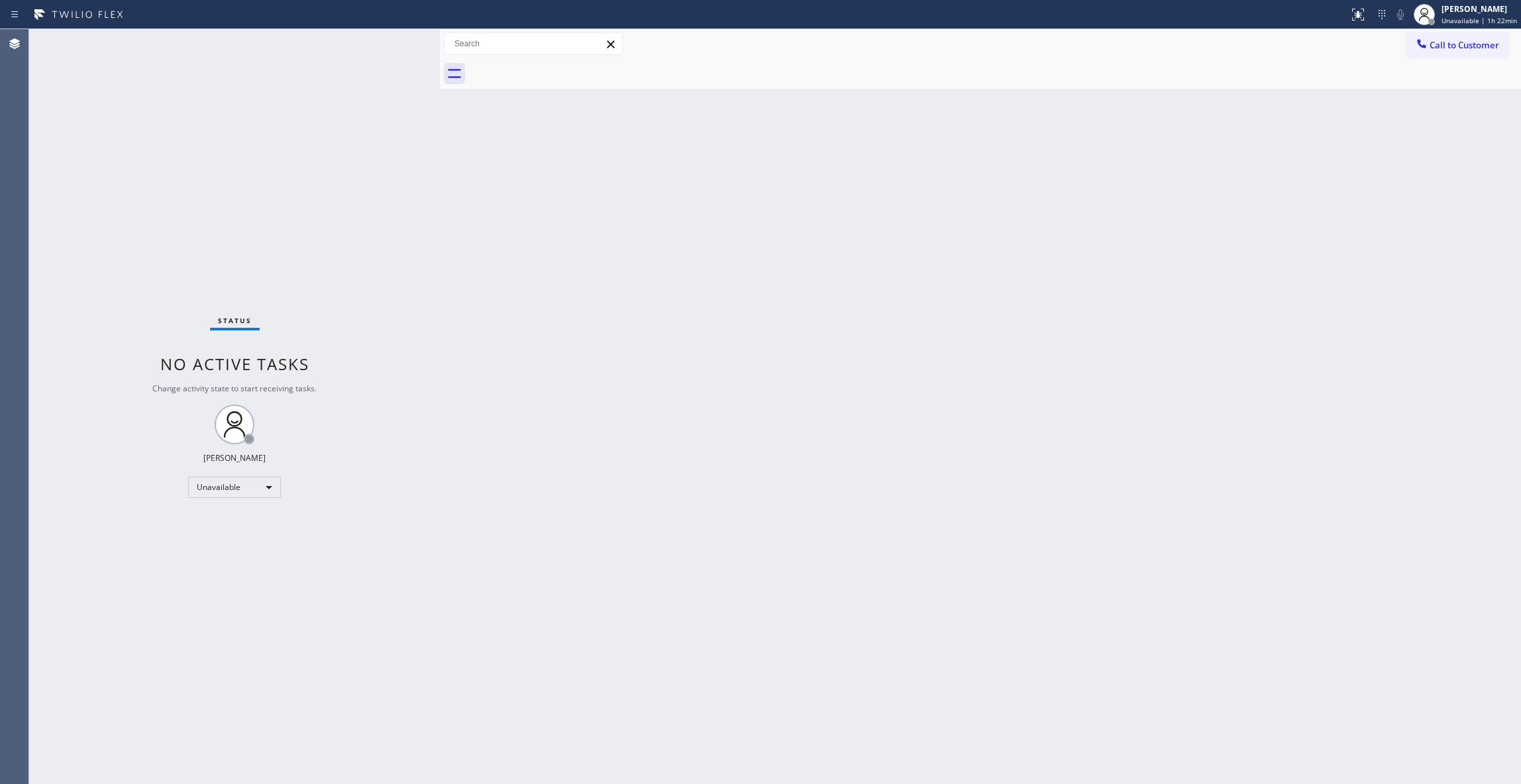
click at [1410, 46] on button "Call to Customer" at bounding box center [1457, 44] width 101 height 25
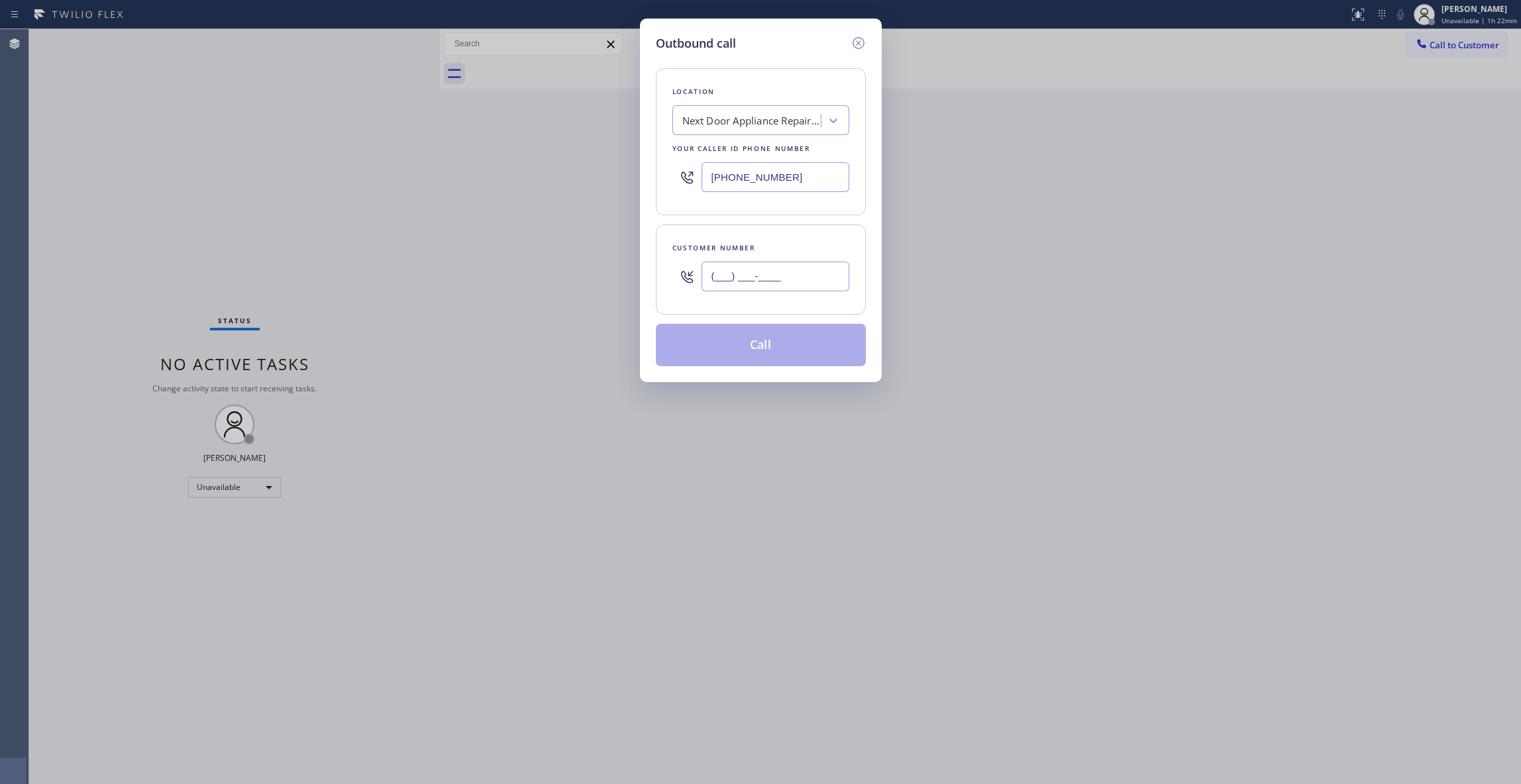
click at [763, 282] on input "(___) ___-____" at bounding box center [775, 277] width 148 height 30
drag, startPoint x: 580, startPoint y: 171, endPoint x: 534, endPoint y: 200, distance: 54.4
click at [520, 178] on div "Outbound call Location Next Door Appliance Repair [PERSON_NAME][GEOGRAPHIC_DATA…" at bounding box center [760, 392] width 1521 height 784
drag, startPoint x: 770, startPoint y: 178, endPoint x: 500, endPoint y: 176, distance: 270.0
click at [500, 176] on div "Outbound call Location Search location Your caller id phone number (265) 483-32…" at bounding box center [760, 392] width 1521 height 784
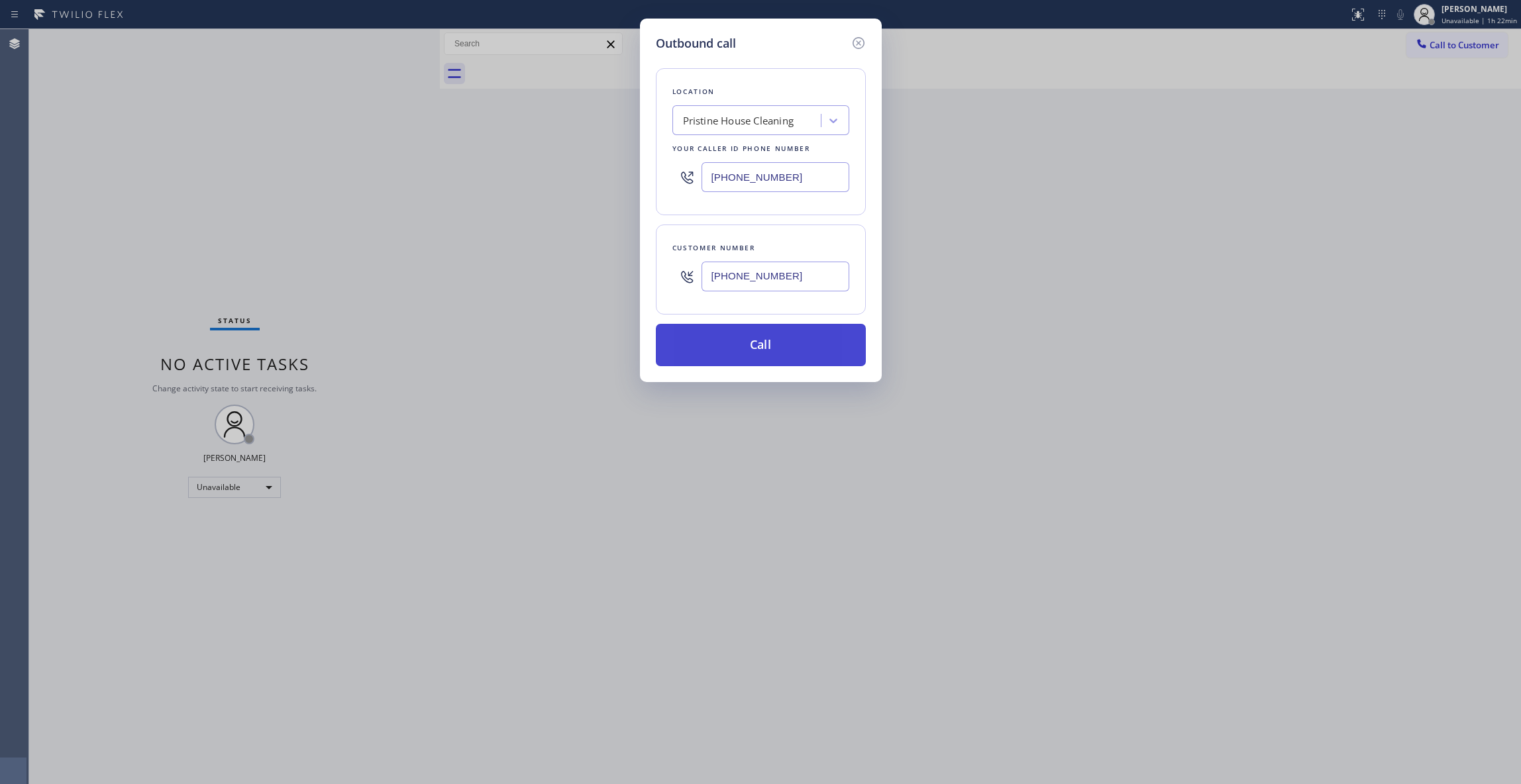
click at [755, 342] on button "Call" at bounding box center [760, 345] width 210 height 43
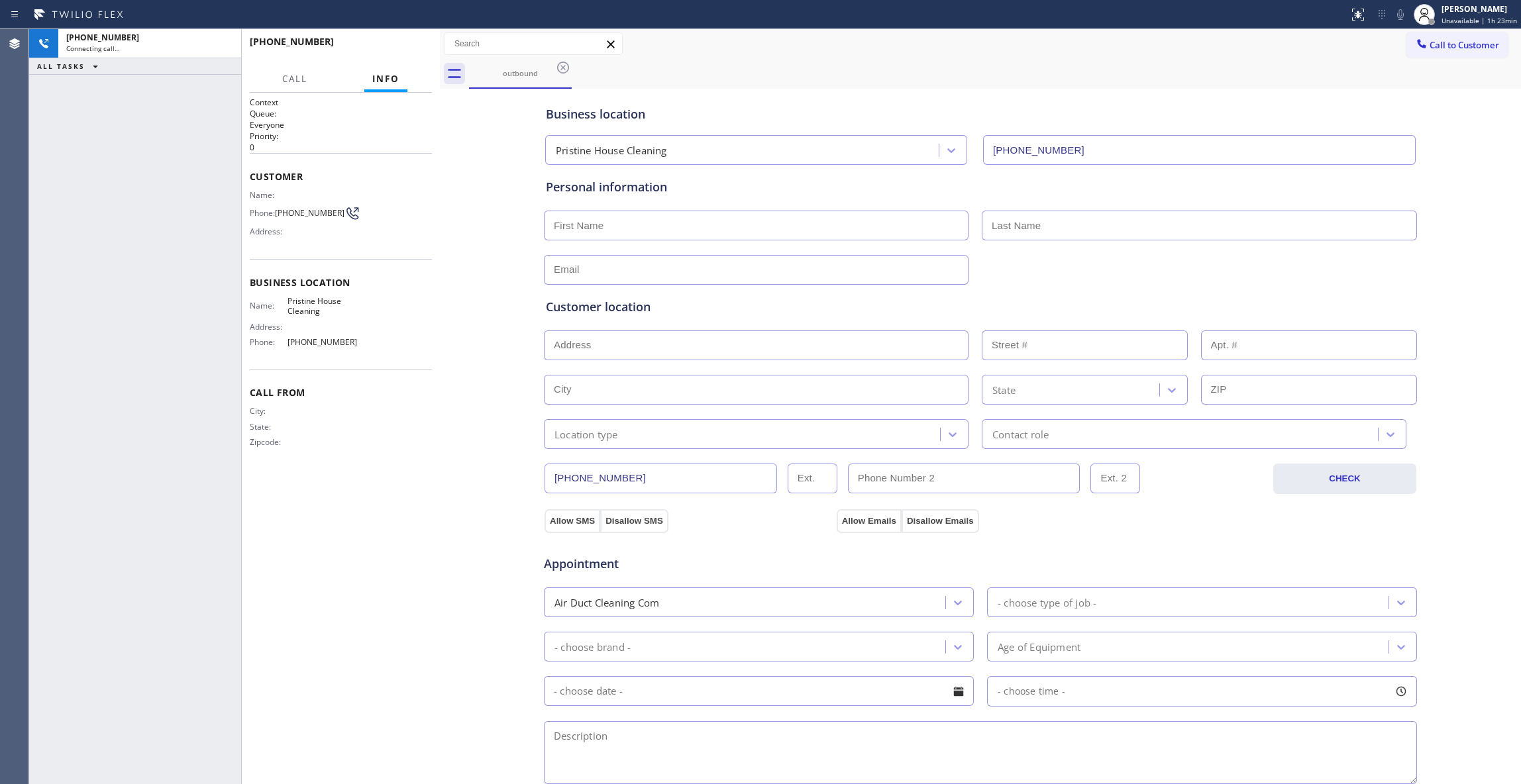
click at [446, 510] on div "Business location Pristine House Cleaning [PHONE_NUMBER] Personal information C…" at bounding box center [980, 545] width 1075 height 905
click at [360, 496] on div "Context Queue: Everyone Priority: 0 Customer Name: Phone: [PHONE_NUMBER] Addres…" at bounding box center [340, 439] width 182 height 684
click at [401, 43] on span "COMPLETE" at bounding box center [399, 47] width 46 height 10
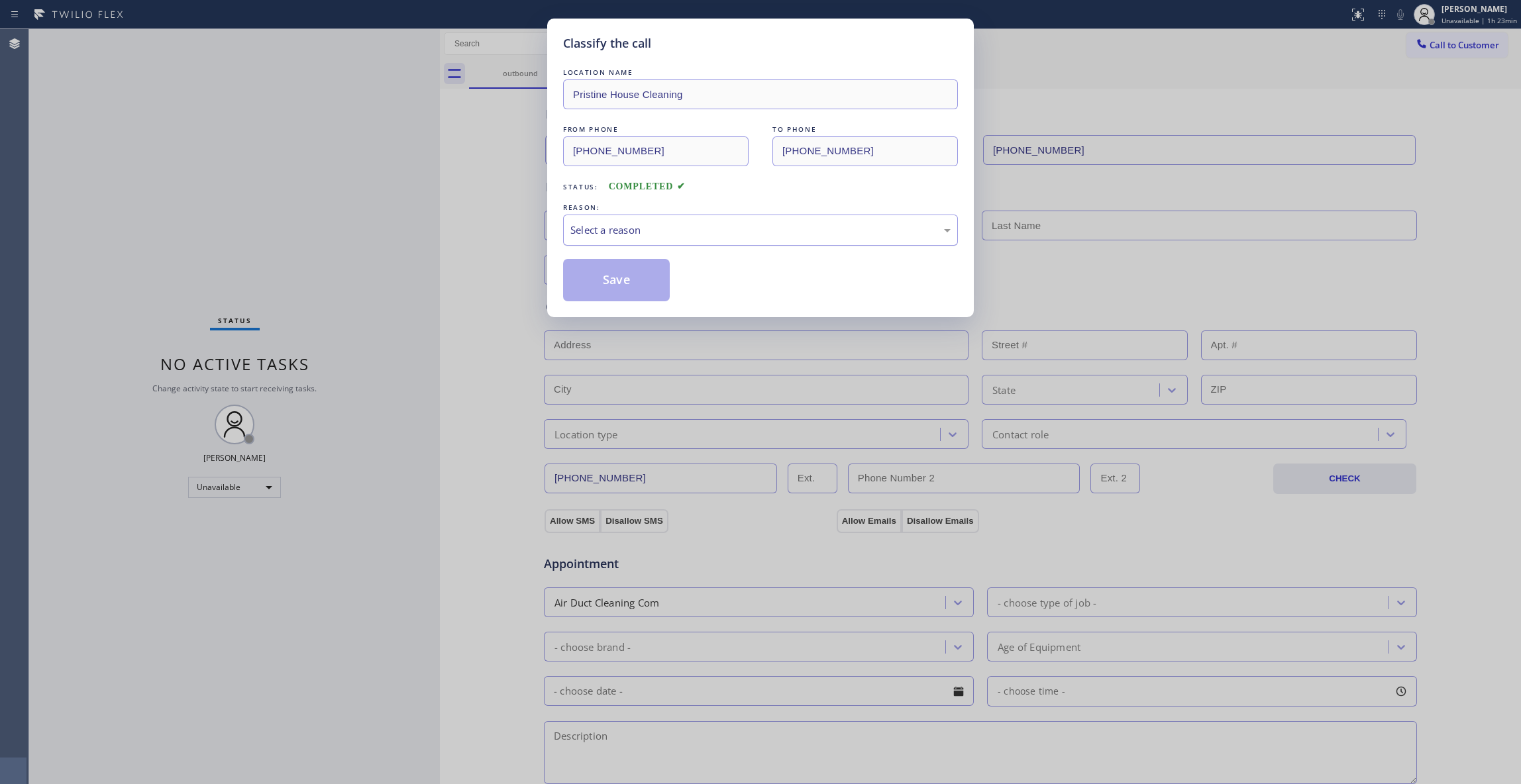
drag, startPoint x: 611, startPoint y: 228, endPoint x: 610, endPoint y: 238, distance: 10.0
click at [610, 233] on div "Select a reason" at bounding box center [760, 231] width 380 height 16
click at [604, 277] on button "Save" at bounding box center [616, 280] width 107 height 43
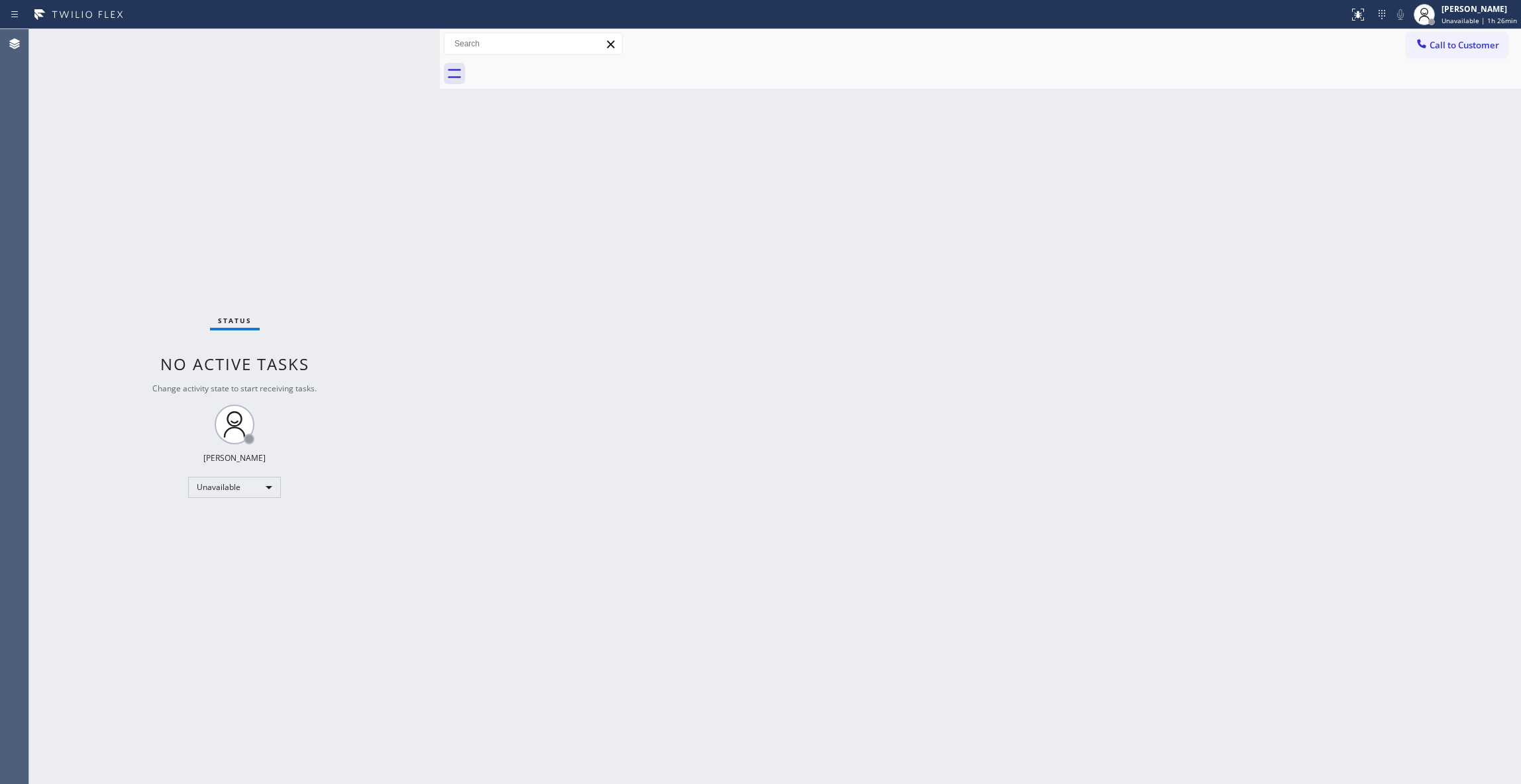
click at [1452, 29] on div "Call to Customer Outbound call Location Pristine House Cleaning Your caller id …" at bounding box center [980, 44] width 1081 height 30
click at [1456, 44] on span "Call to Customer" at bounding box center [1464, 45] width 70 height 12
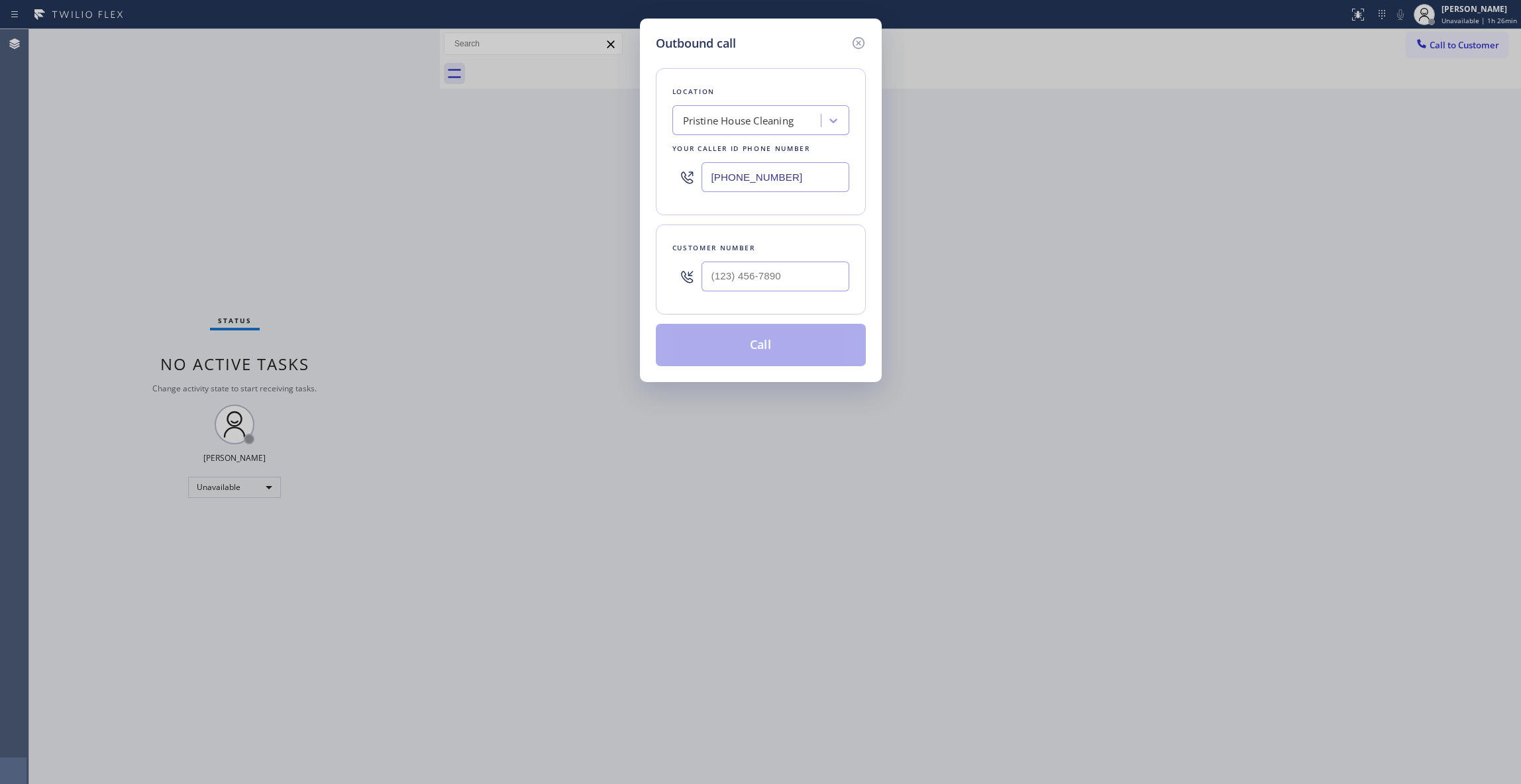
drag, startPoint x: 832, startPoint y: 184, endPoint x: 534, endPoint y: 226, distance: 300.9
click at [380, 165] on div "Outbound call Location Pristine House Cleaning Your caller id phone number [PHO…" at bounding box center [760, 392] width 1521 height 784
click at [720, 268] on input "text" at bounding box center [775, 277] width 148 height 30
click at [770, 353] on button "Call" at bounding box center [760, 345] width 210 height 43
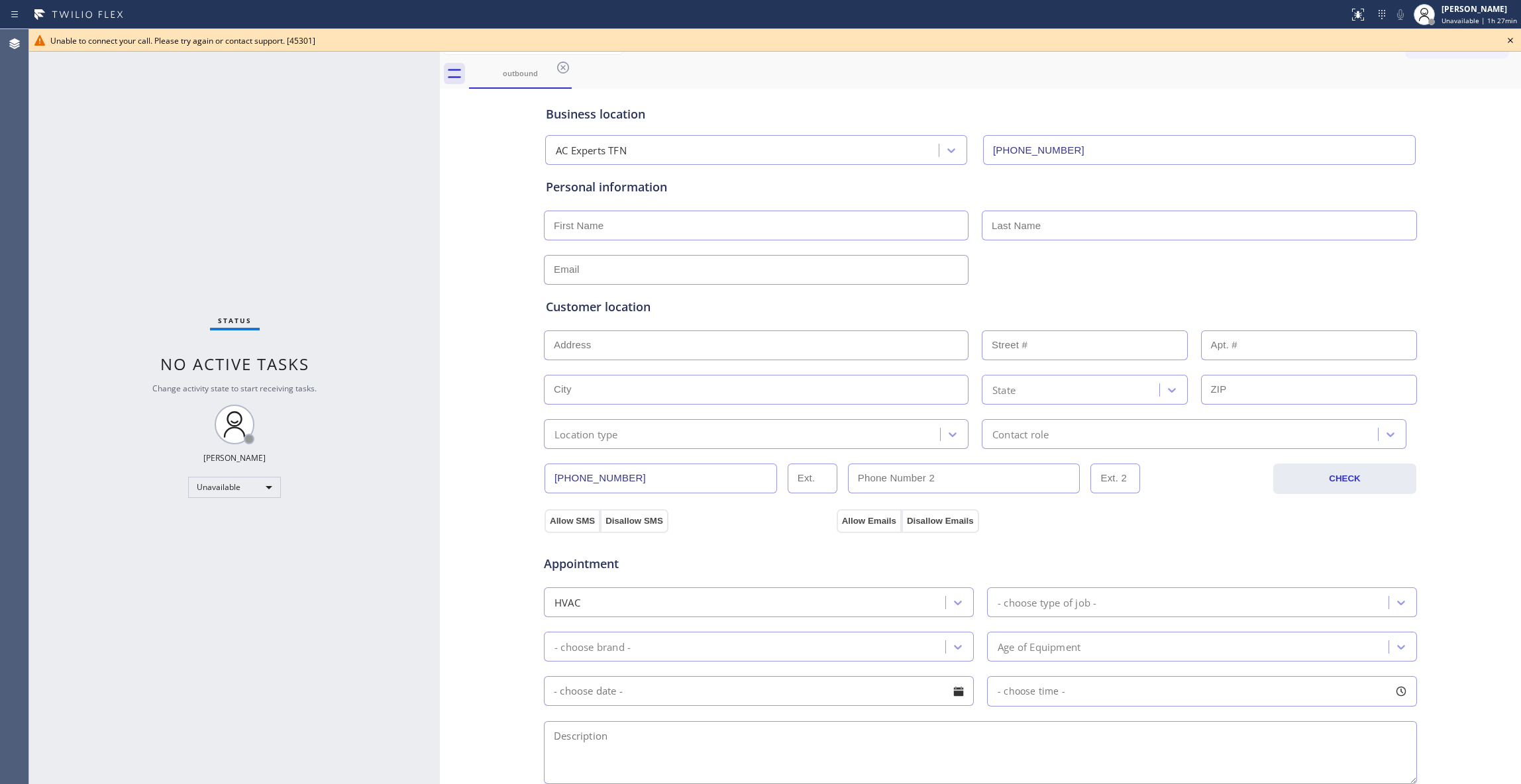
click at [224, 46] on div "Unable to connect your call. Please try again or contact support. [45301]" at bounding box center [774, 40] width 1491 height 23
click at [1516, 43] on icon at bounding box center [1510, 40] width 16 height 16
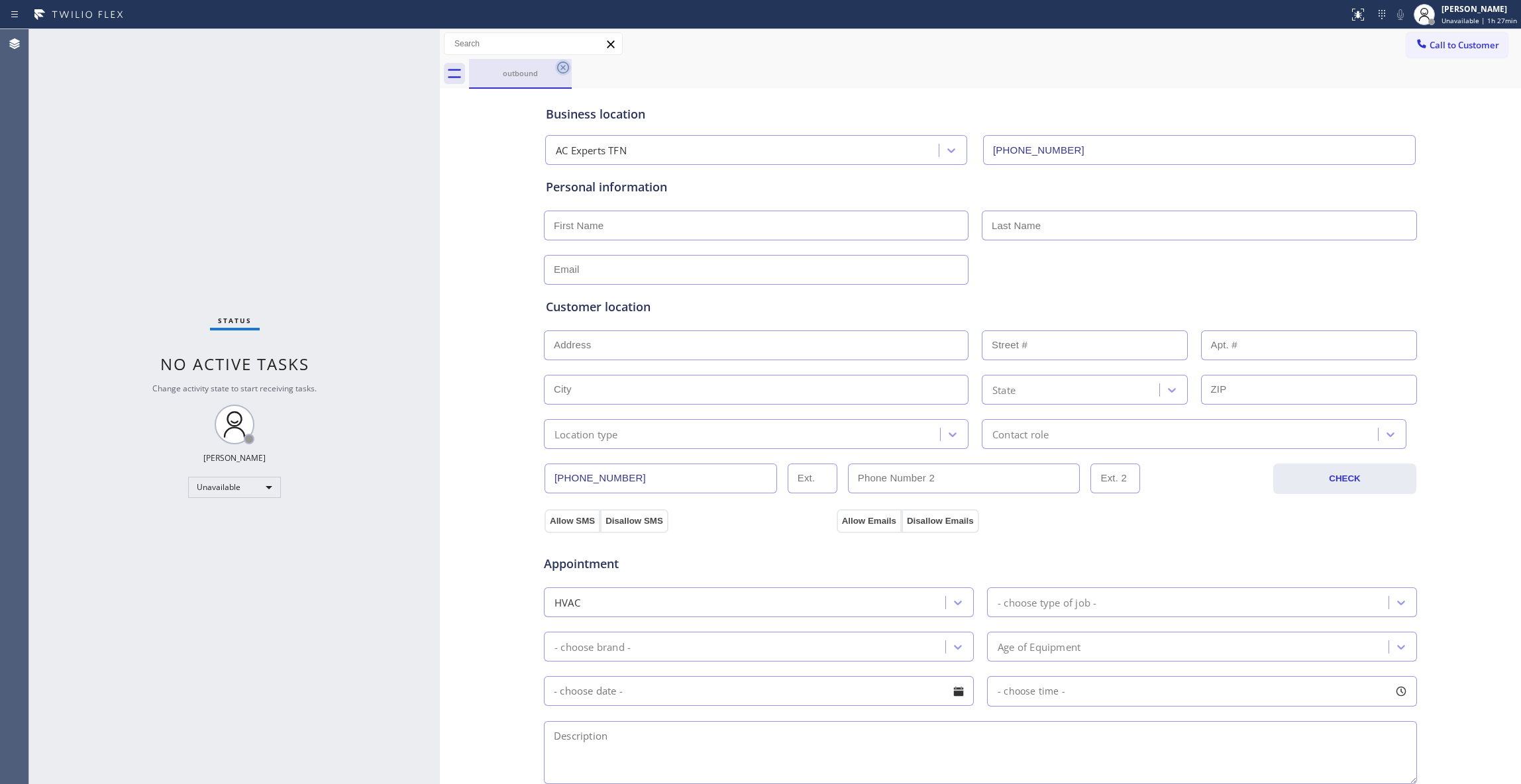
click at [562, 72] on icon at bounding box center [563, 68] width 12 height 12
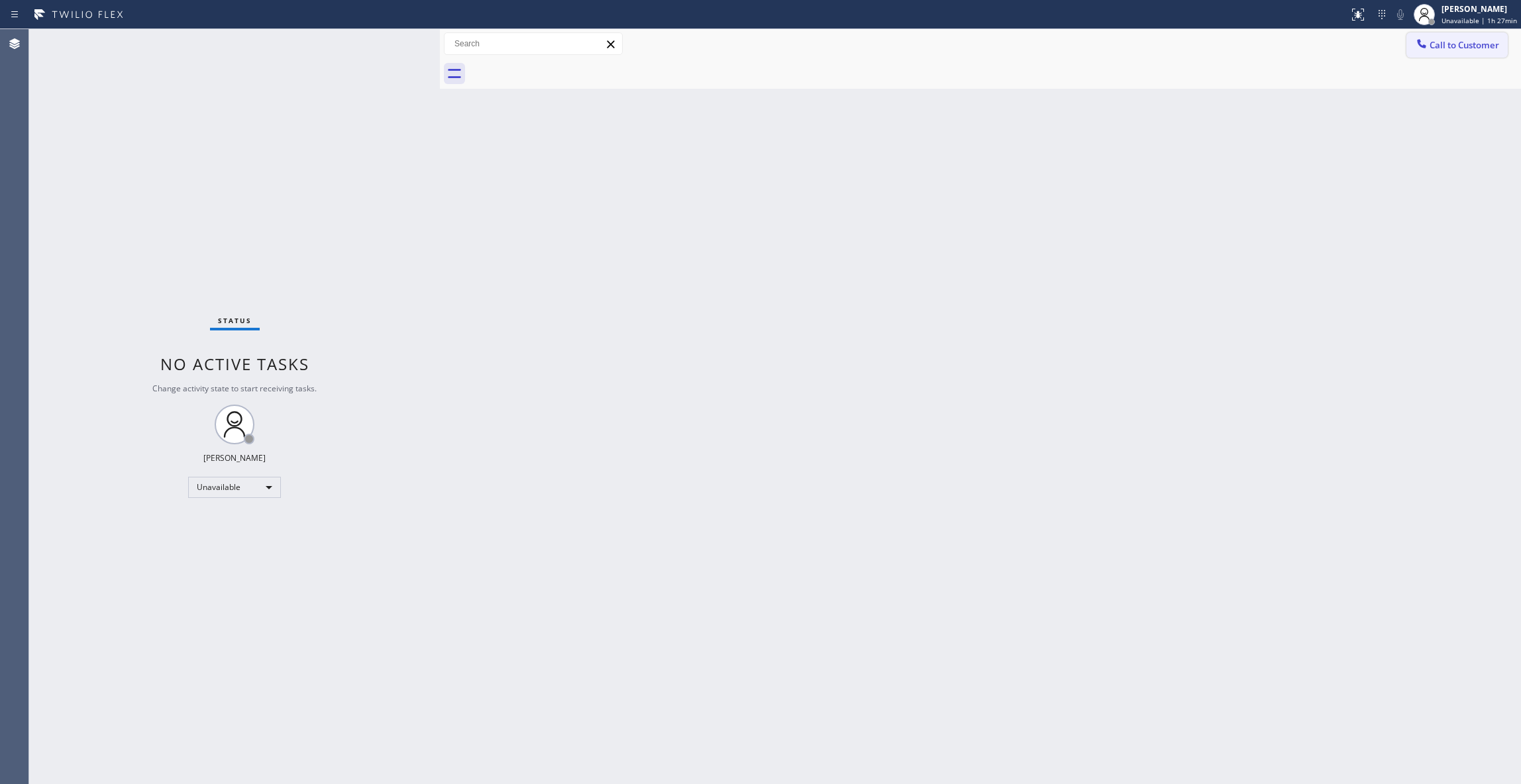
click at [1461, 53] on button "Call to Customer" at bounding box center [1457, 44] width 101 height 25
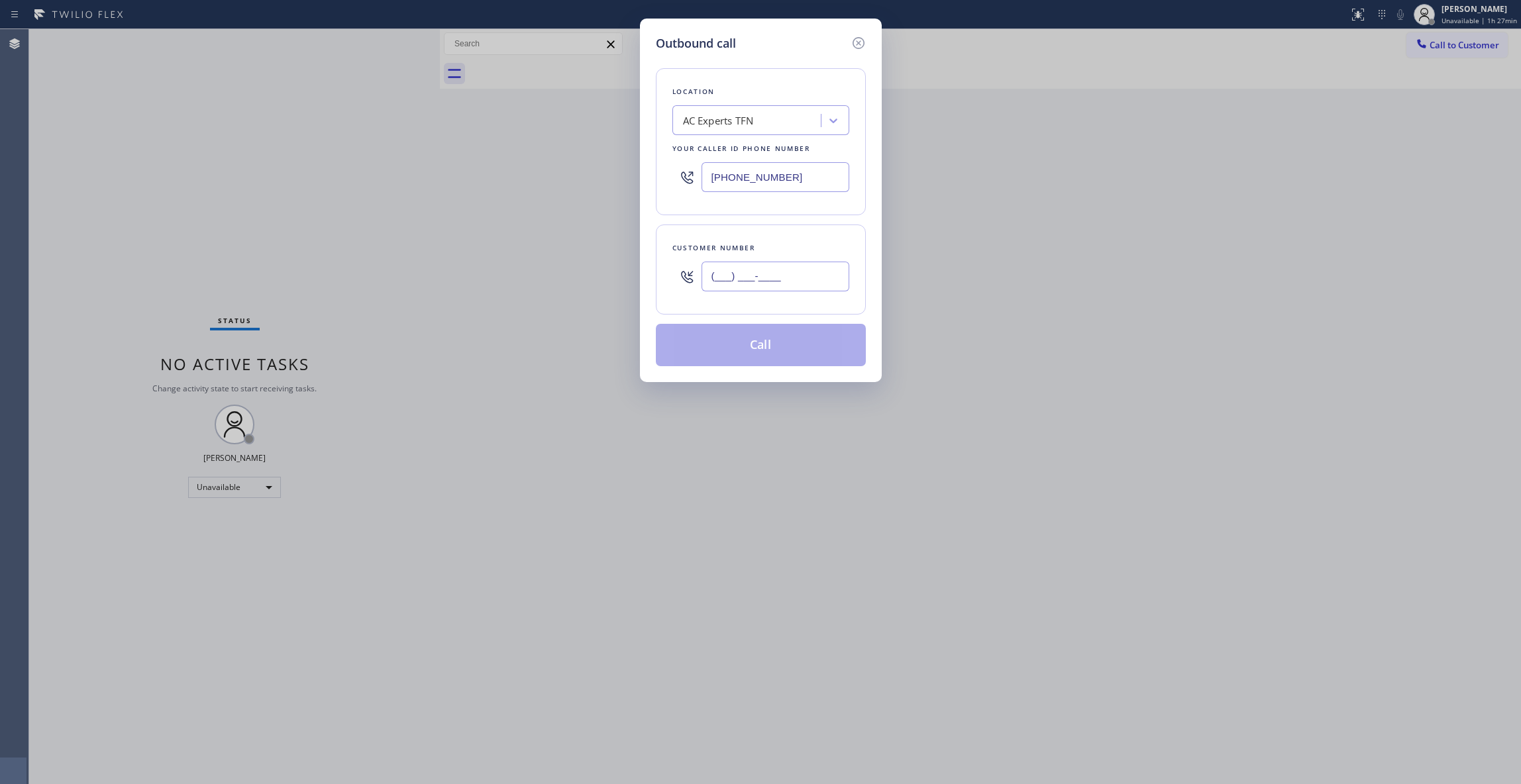
click at [779, 278] on input "(___) ___-____" at bounding box center [775, 277] width 148 height 30
click at [769, 351] on button "Call" at bounding box center [760, 345] width 210 height 43
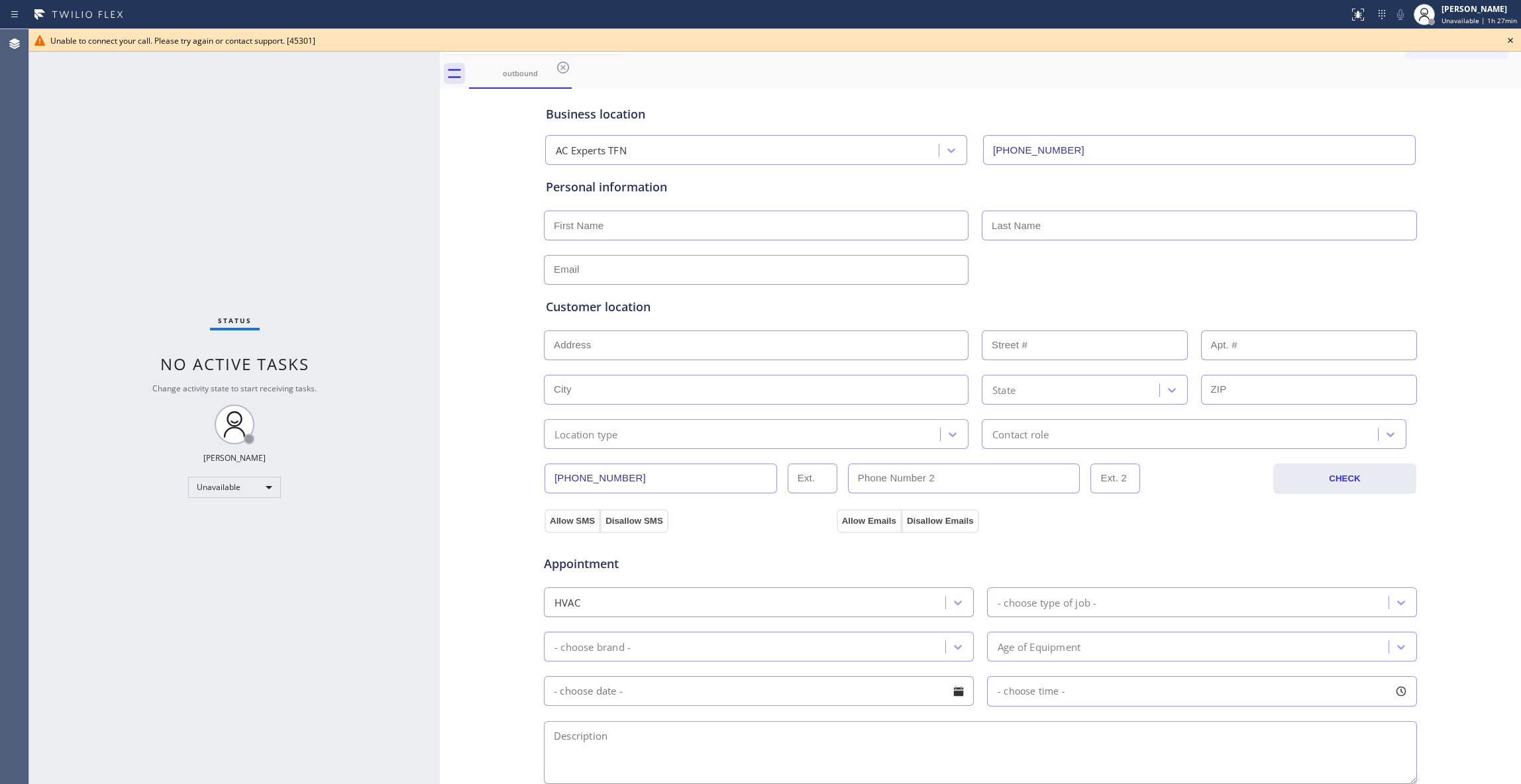
click at [1513, 37] on icon at bounding box center [1510, 40] width 16 height 16
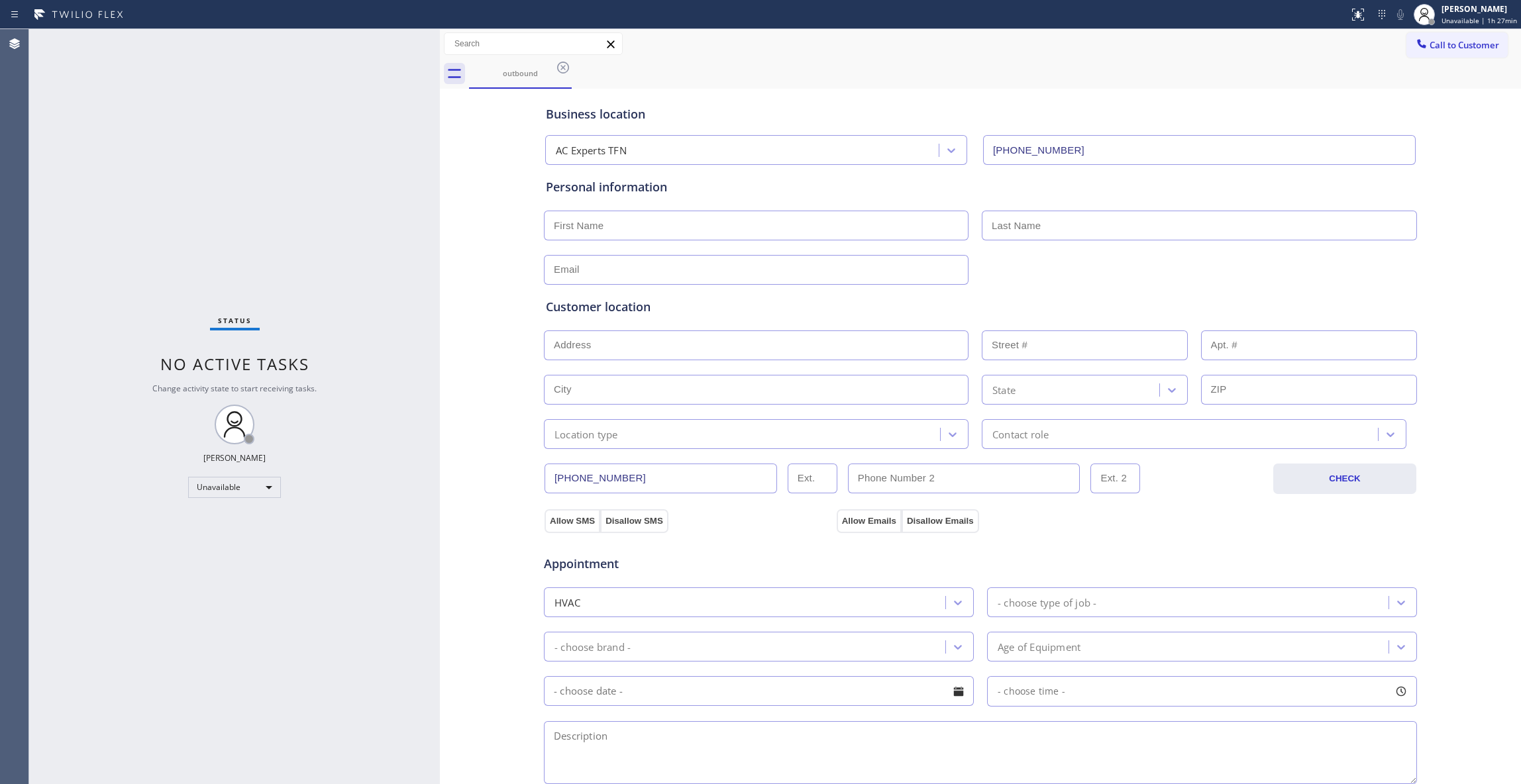
drag, startPoint x: 406, startPoint y: 149, endPoint x: 514, endPoint y: 97, distance: 119.9
click at [406, 147] on div "Status No active tasks Change activity state to start receiving tasks. [PERSON_…" at bounding box center [234, 406] width 411 height 755
click at [562, 68] on icon at bounding box center [563, 68] width 16 height 16
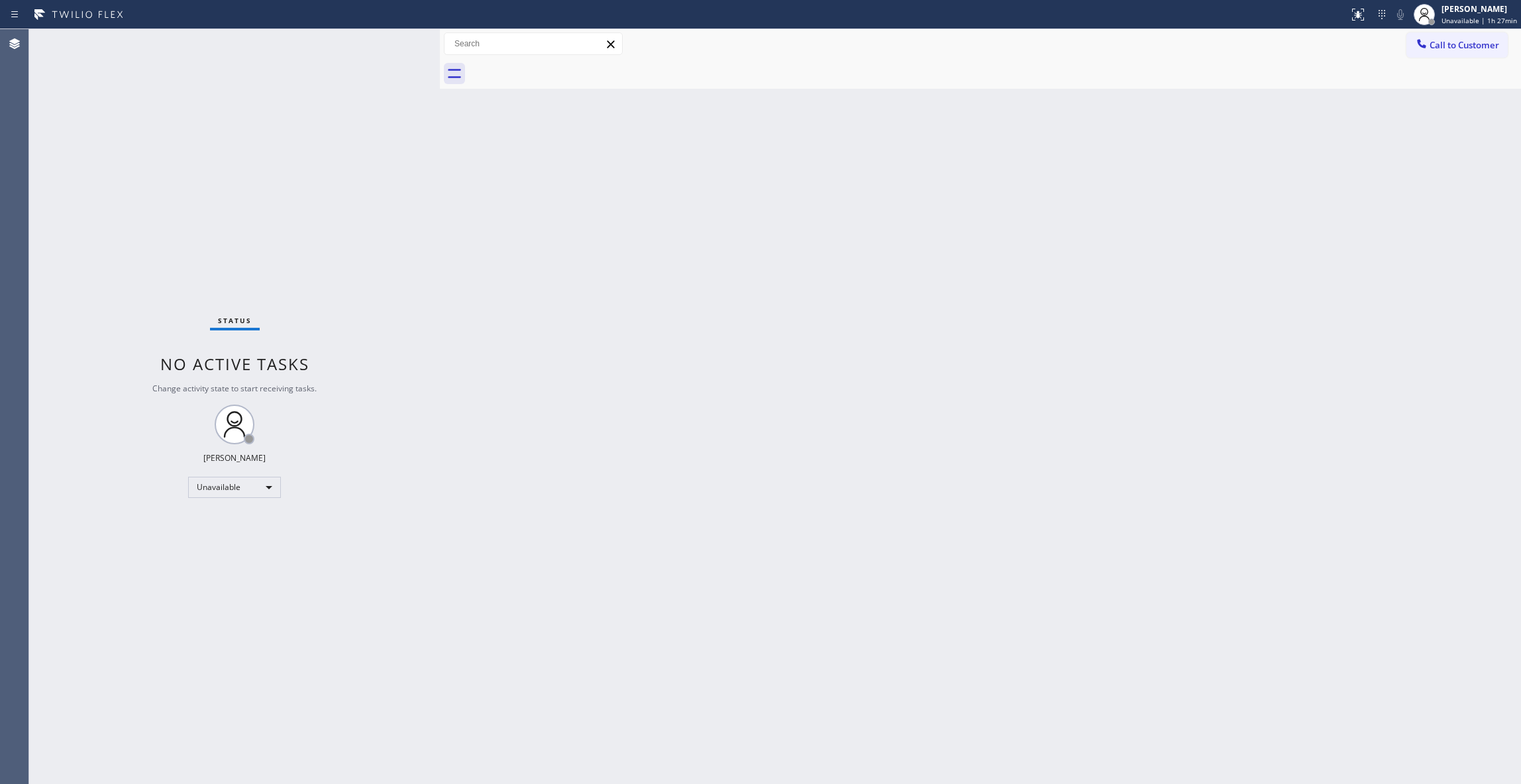
click at [1481, 53] on button "Call to Customer" at bounding box center [1457, 44] width 101 height 25
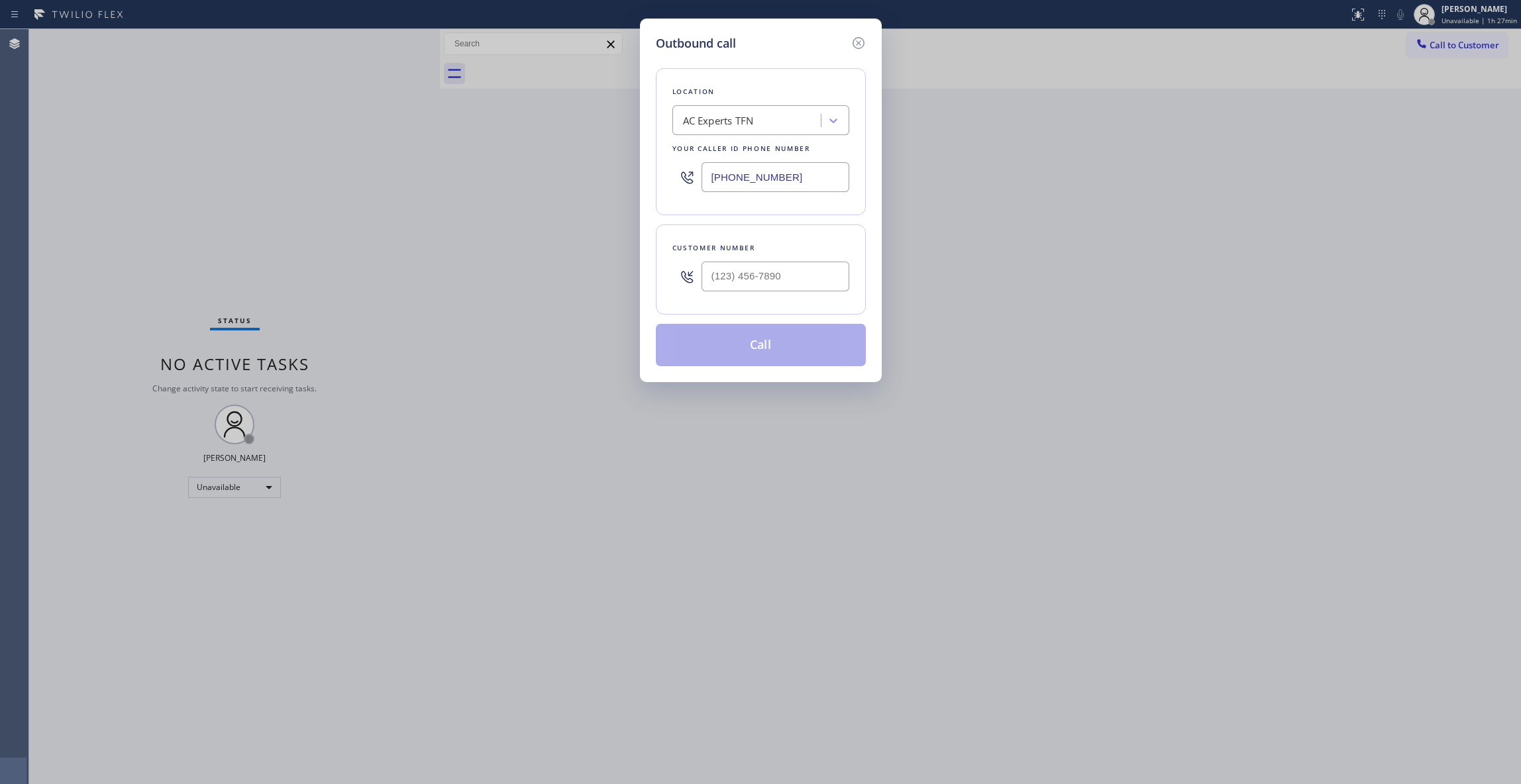
drag, startPoint x: 816, startPoint y: 180, endPoint x: 343, endPoint y: 251, distance: 478.3
click at [176, 198] on div "Outbound call Location AC Experts TFN Your caller id phone number [PHONE_NUMBER…" at bounding box center [760, 392] width 1521 height 784
click at [774, 282] on input "(___) ___-____" at bounding box center [775, 277] width 148 height 30
click at [745, 353] on button "Call" at bounding box center [760, 345] width 210 height 43
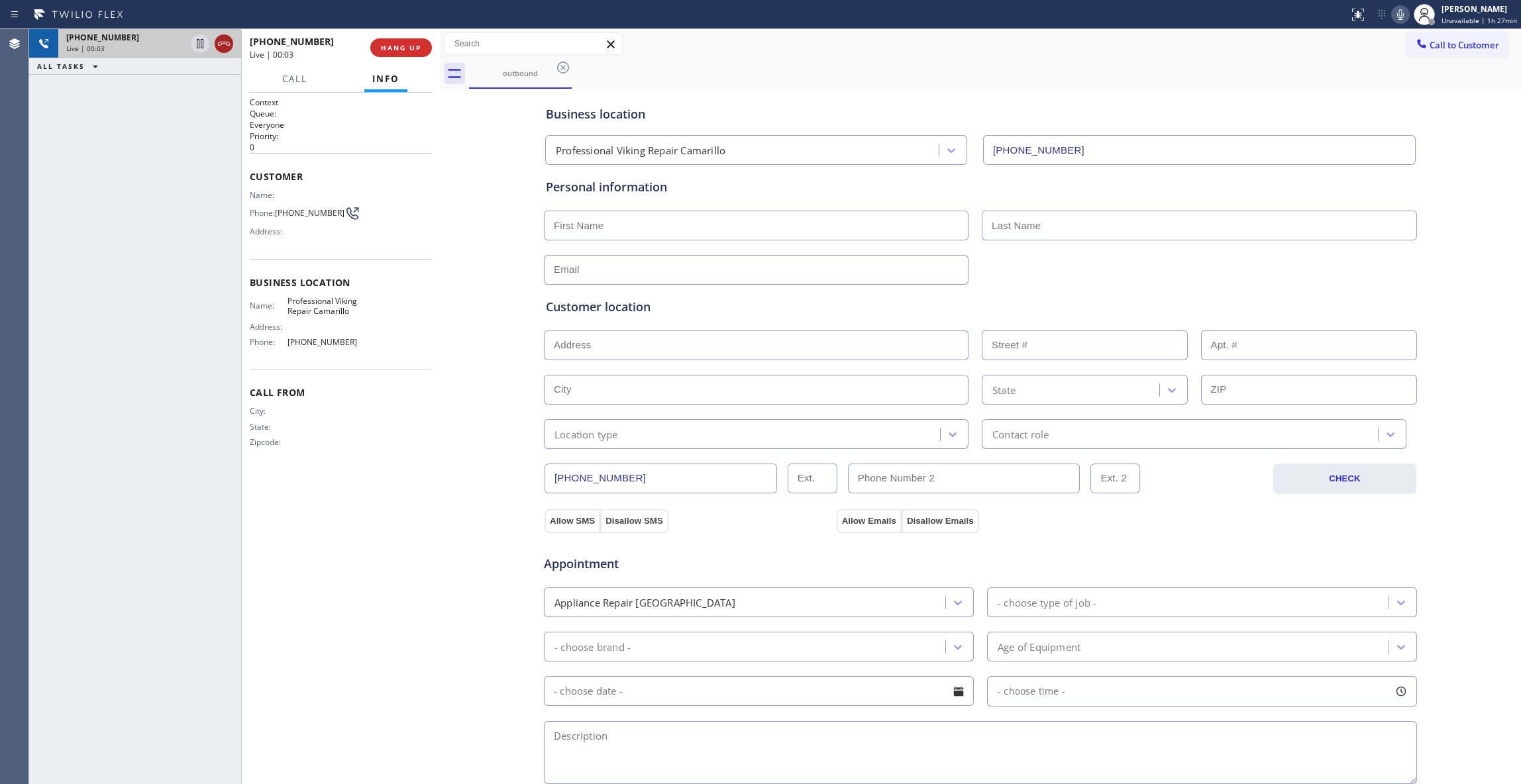
click at [226, 41] on icon at bounding box center [224, 44] width 16 height 16
click at [401, 45] on span "HANG UP" at bounding box center [401, 47] width 40 height 10
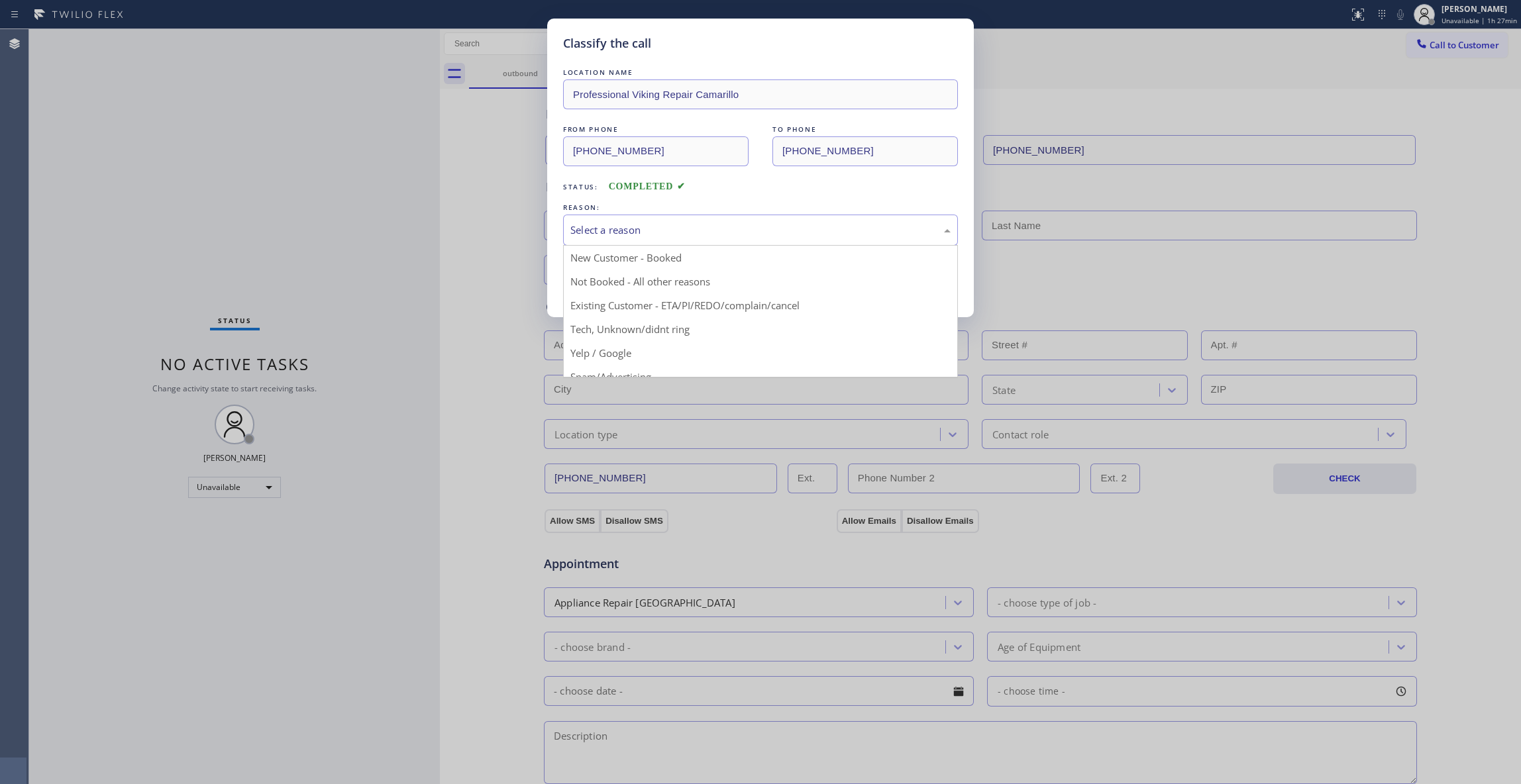
click at [641, 238] on div "Select a reason" at bounding box center [760, 231] width 380 height 16
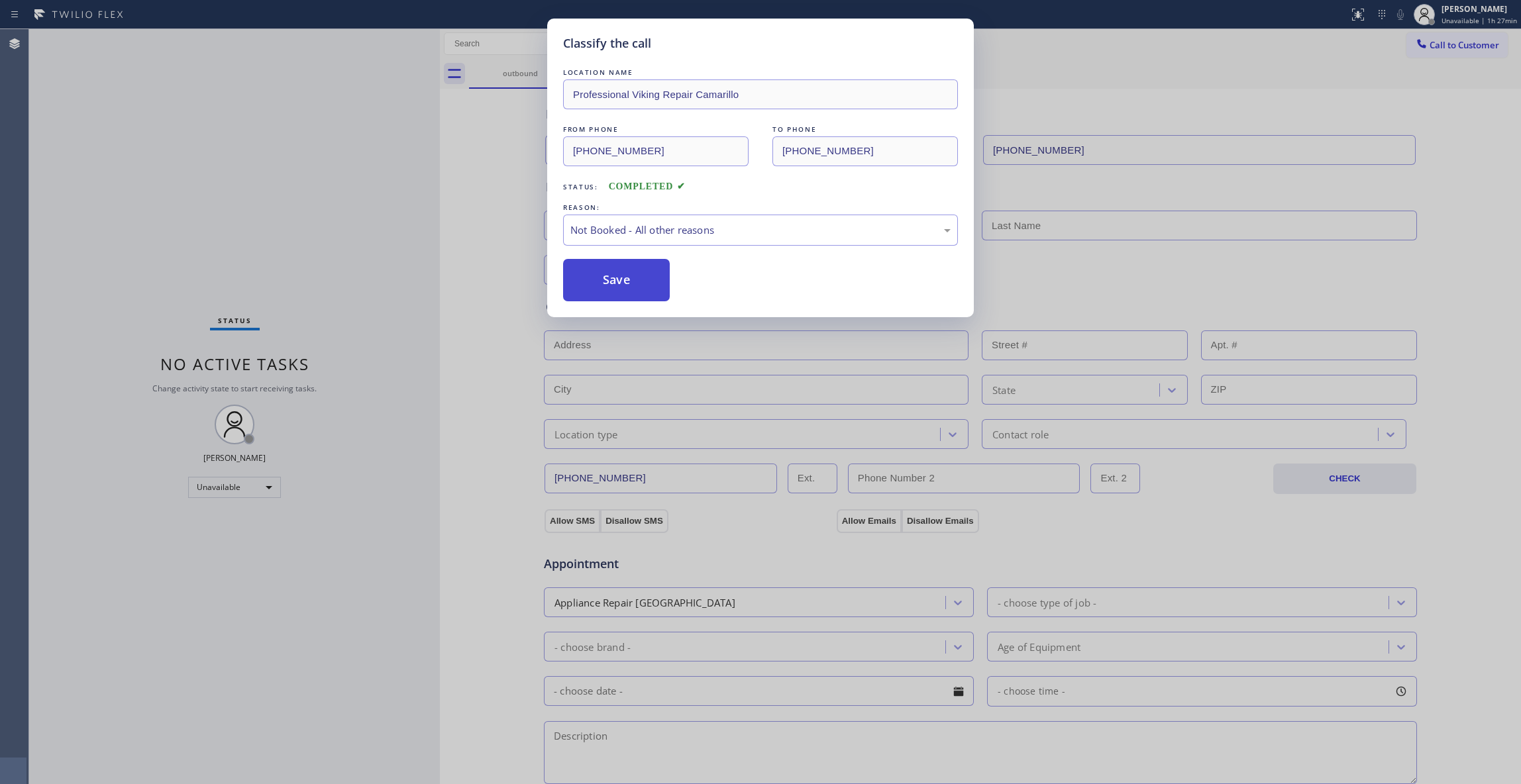
click at [642, 278] on button "Save" at bounding box center [616, 280] width 107 height 43
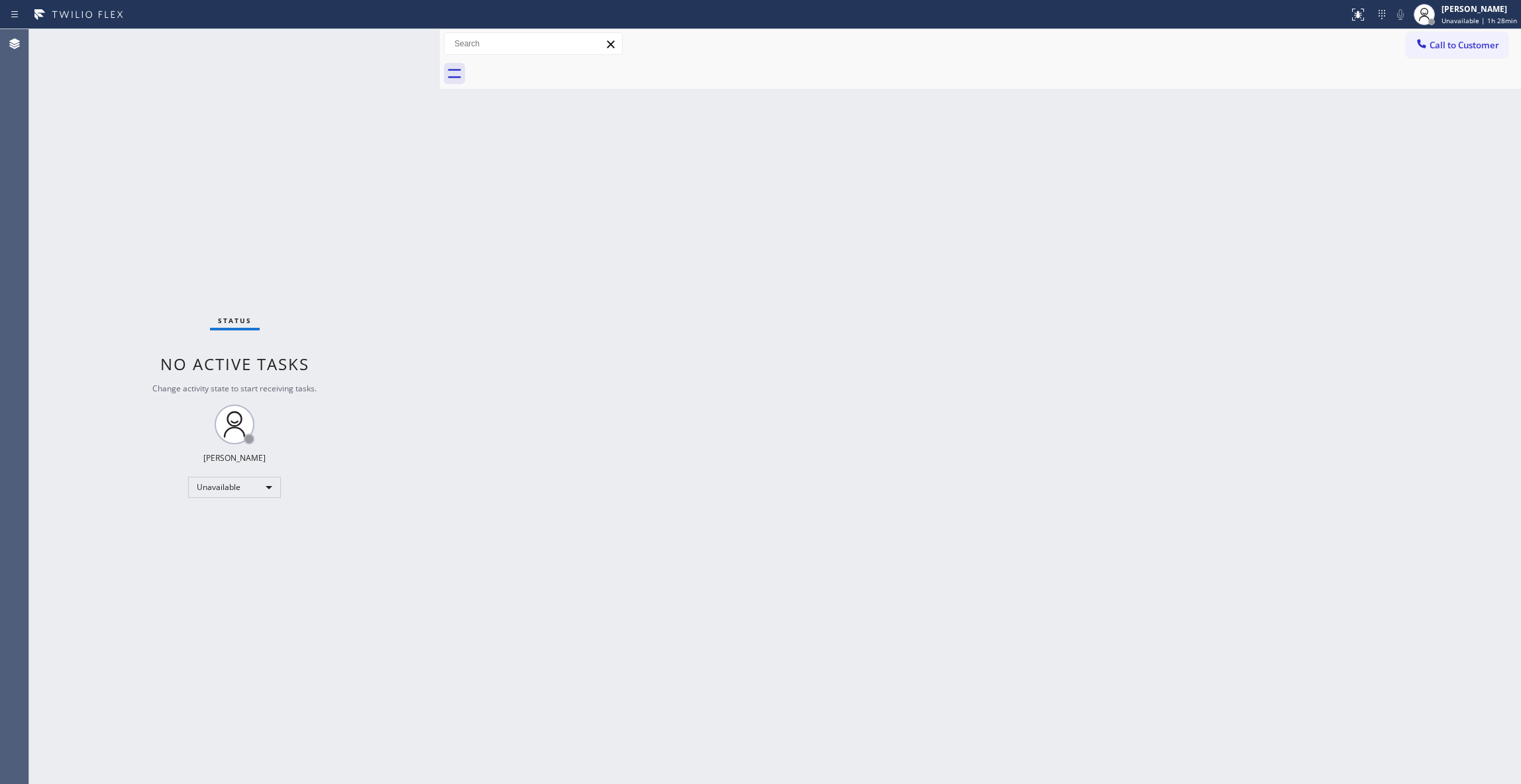
drag, startPoint x: 1488, startPoint y: 38, endPoint x: 844, endPoint y: 282, distance: 688.7
click at [1469, 41] on span "Call to Customer" at bounding box center [1464, 45] width 70 height 12
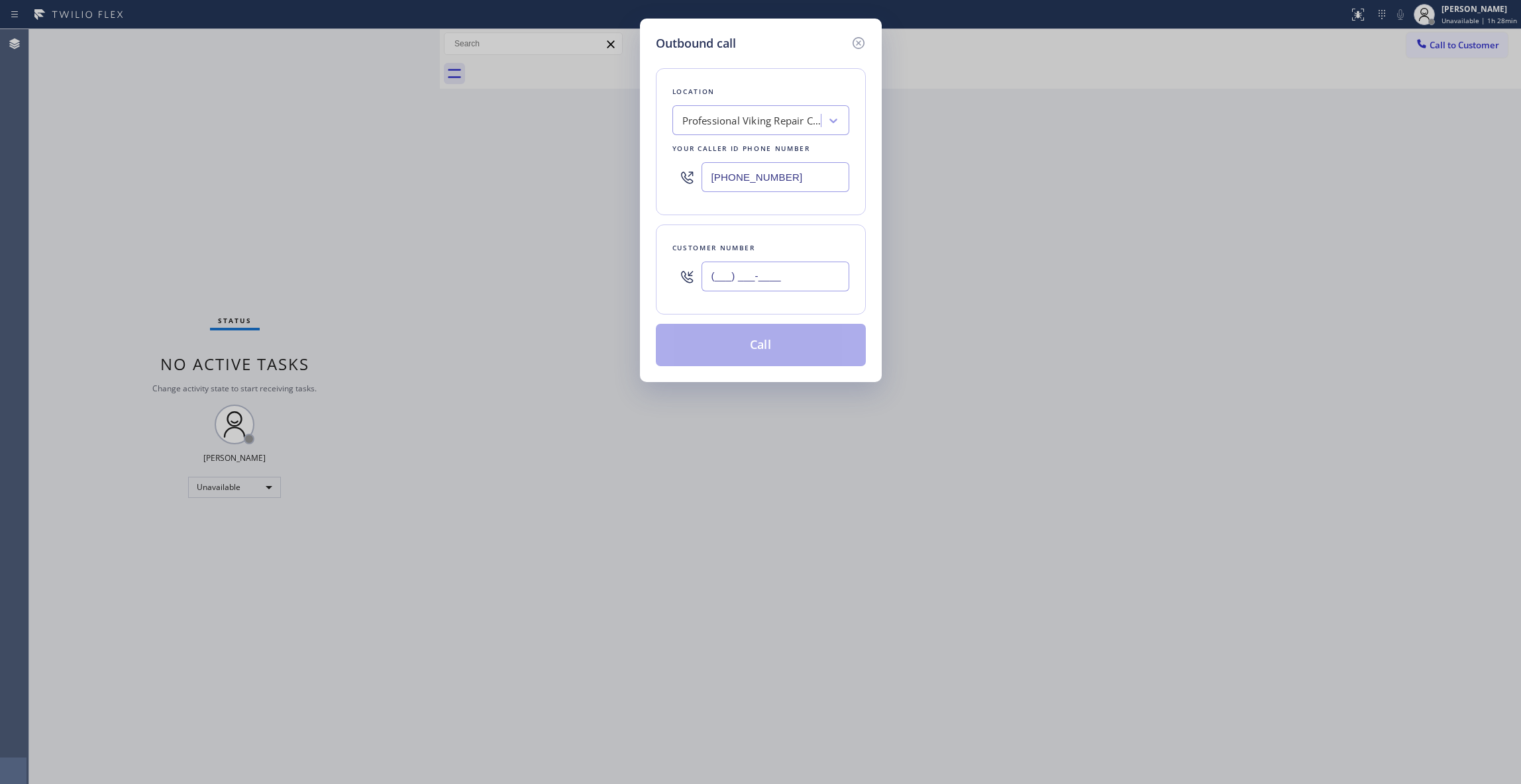
click at [806, 271] on input "(___) ___-____" at bounding box center [775, 277] width 148 height 30
click at [801, 345] on button "Call" at bounding box center [760, 345] width 210 height 43
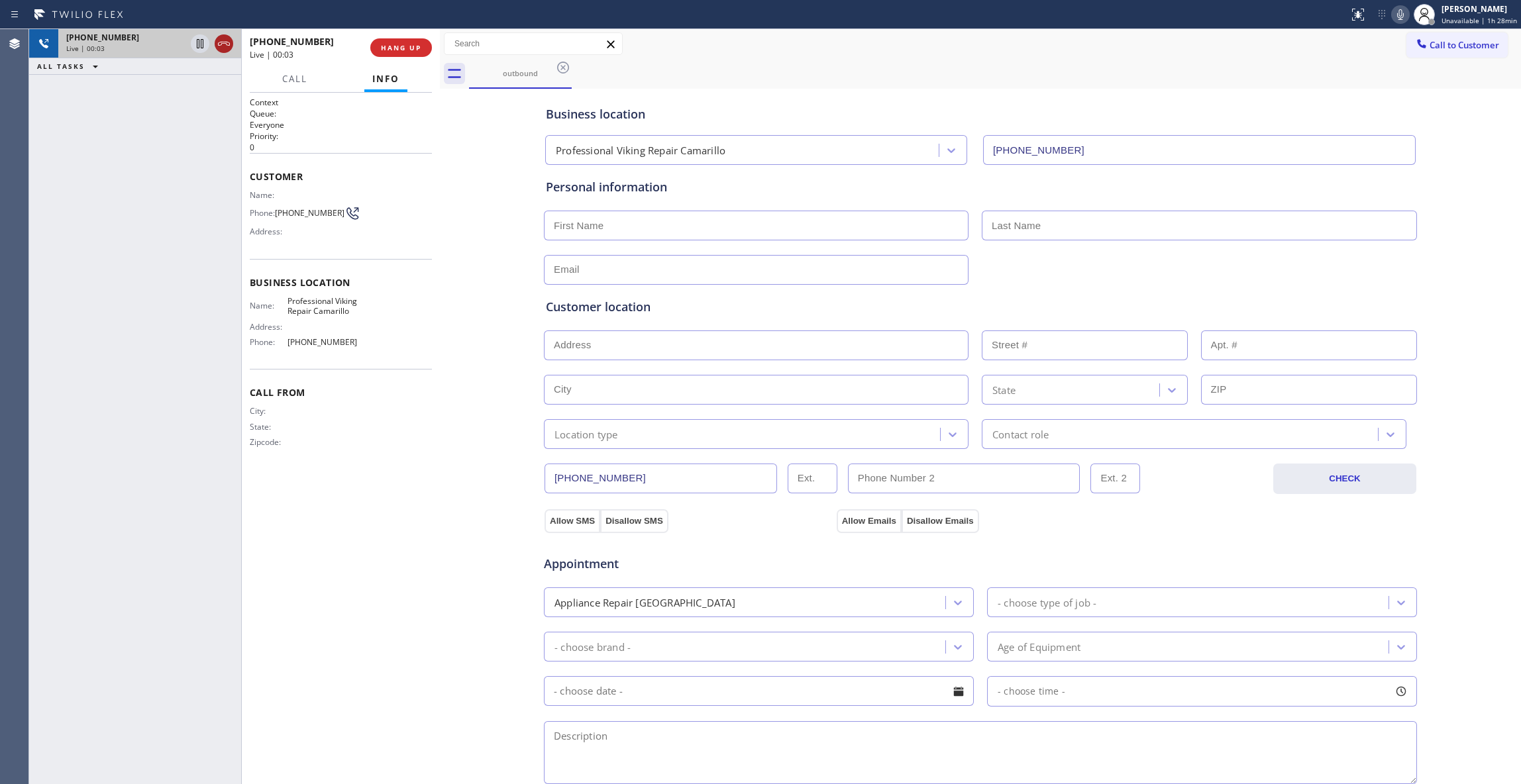
click at [220, 43] on icon at bounding box center [224, 44] width 16 height 16
click at [419, 35] on div "[PHONE_NUMBER] Live | 00:03 HANG UP" at bounding box center [340, 48] width 182 height 35
click at [419, 41] on button "COMPLETE" at bounding box center [398, 47] width 67 height 18
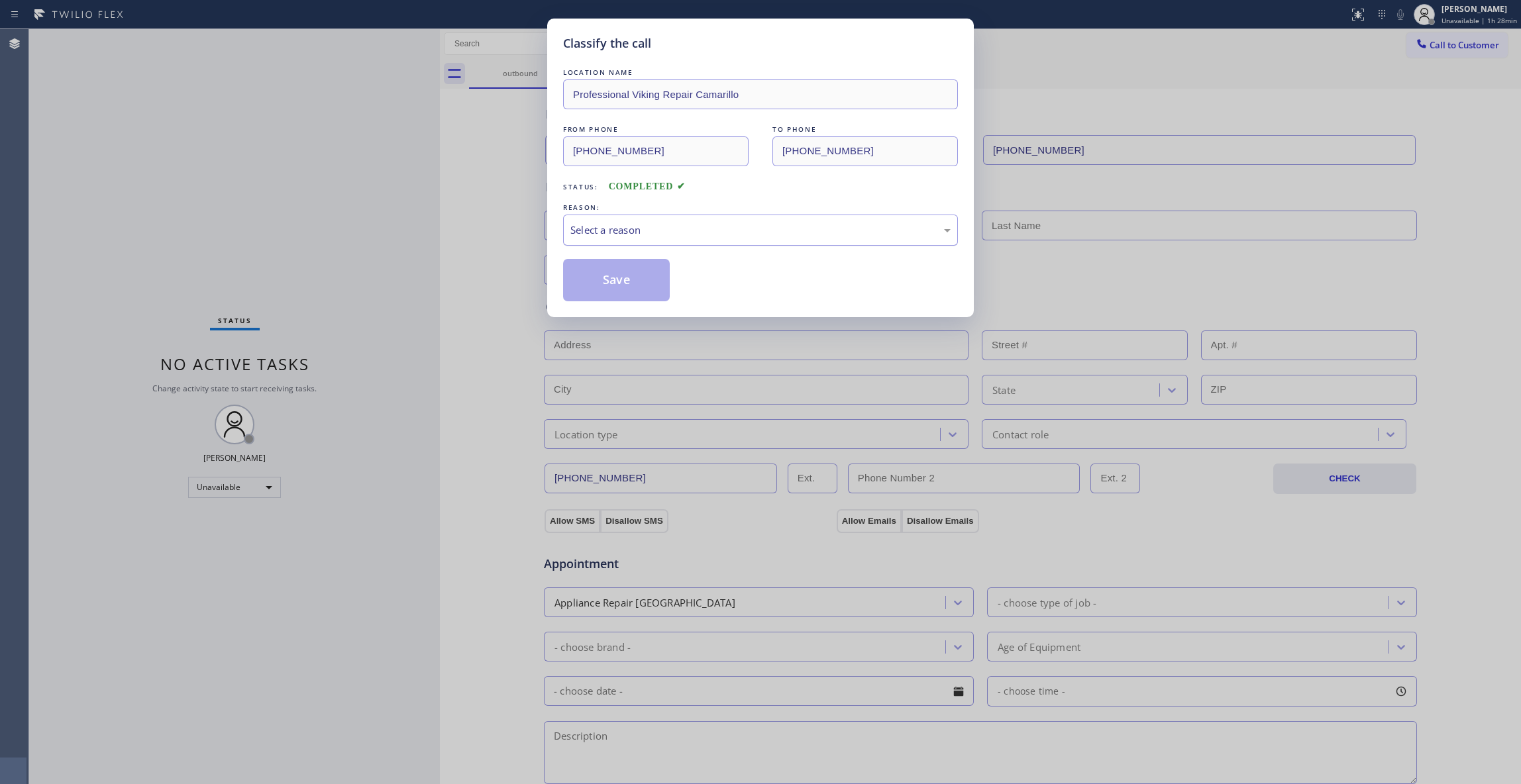
click at [609, 224] on div "Select a reason" at bounding box center [760, 231] width 380 height 16
click at [633, 282] on button "Save" at bounding box center [616, 280] width 107 height 43
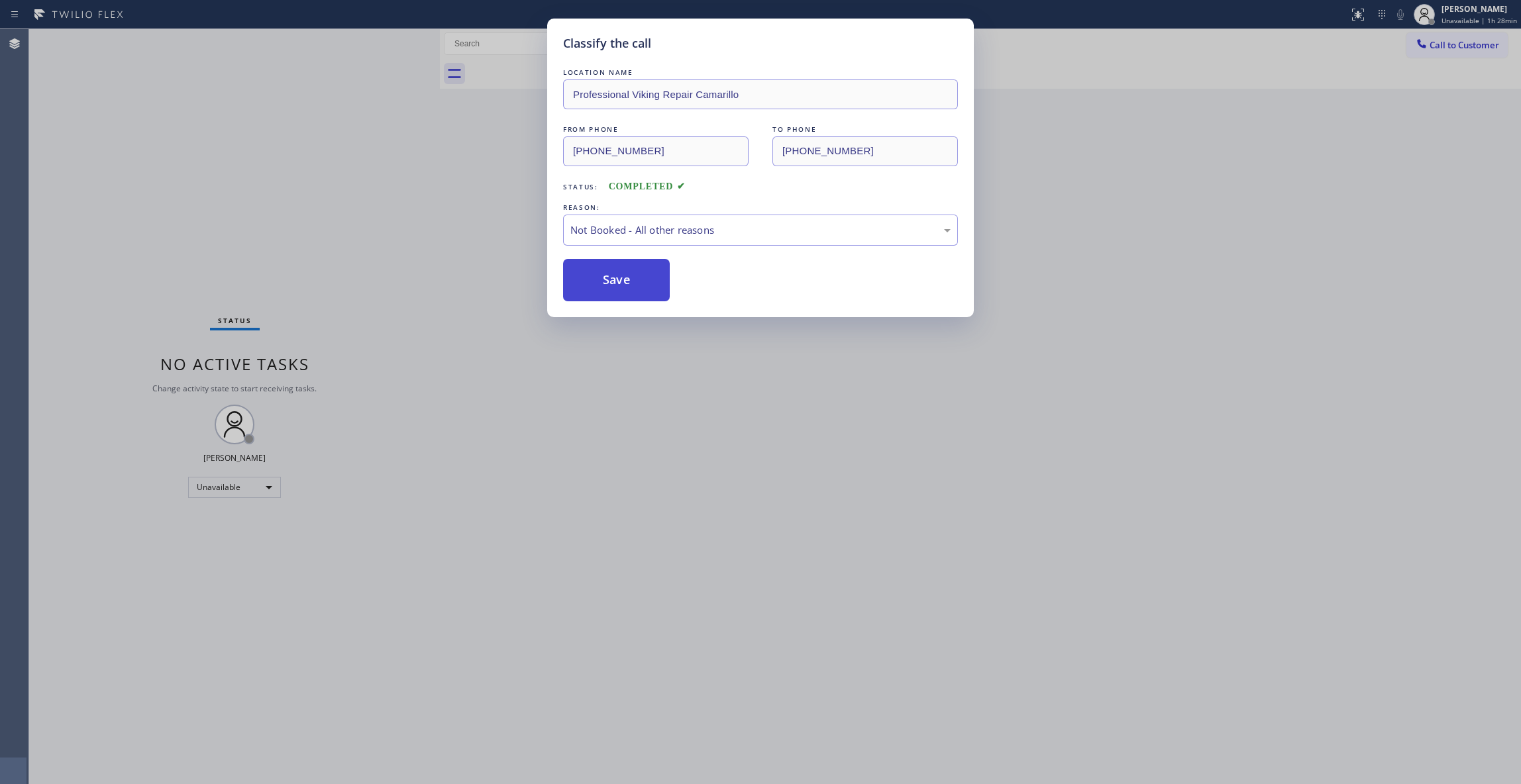
click at [633, 282] on button "Save" at bounding box center [616, 280] width 107 height 43
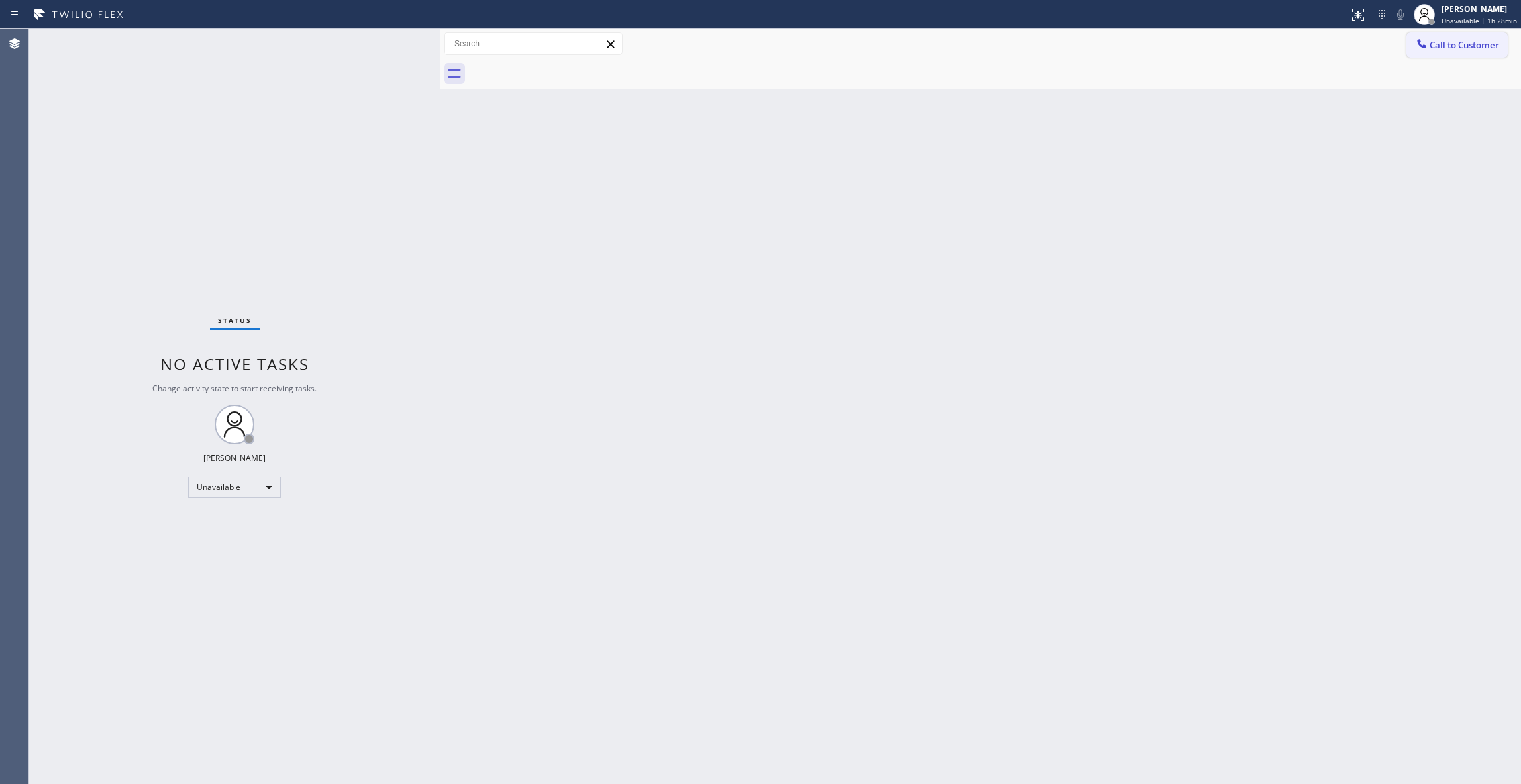
click at [1474, 46] on span "Call to Customer" at bounding box center [1464, 45] width 70 height 12
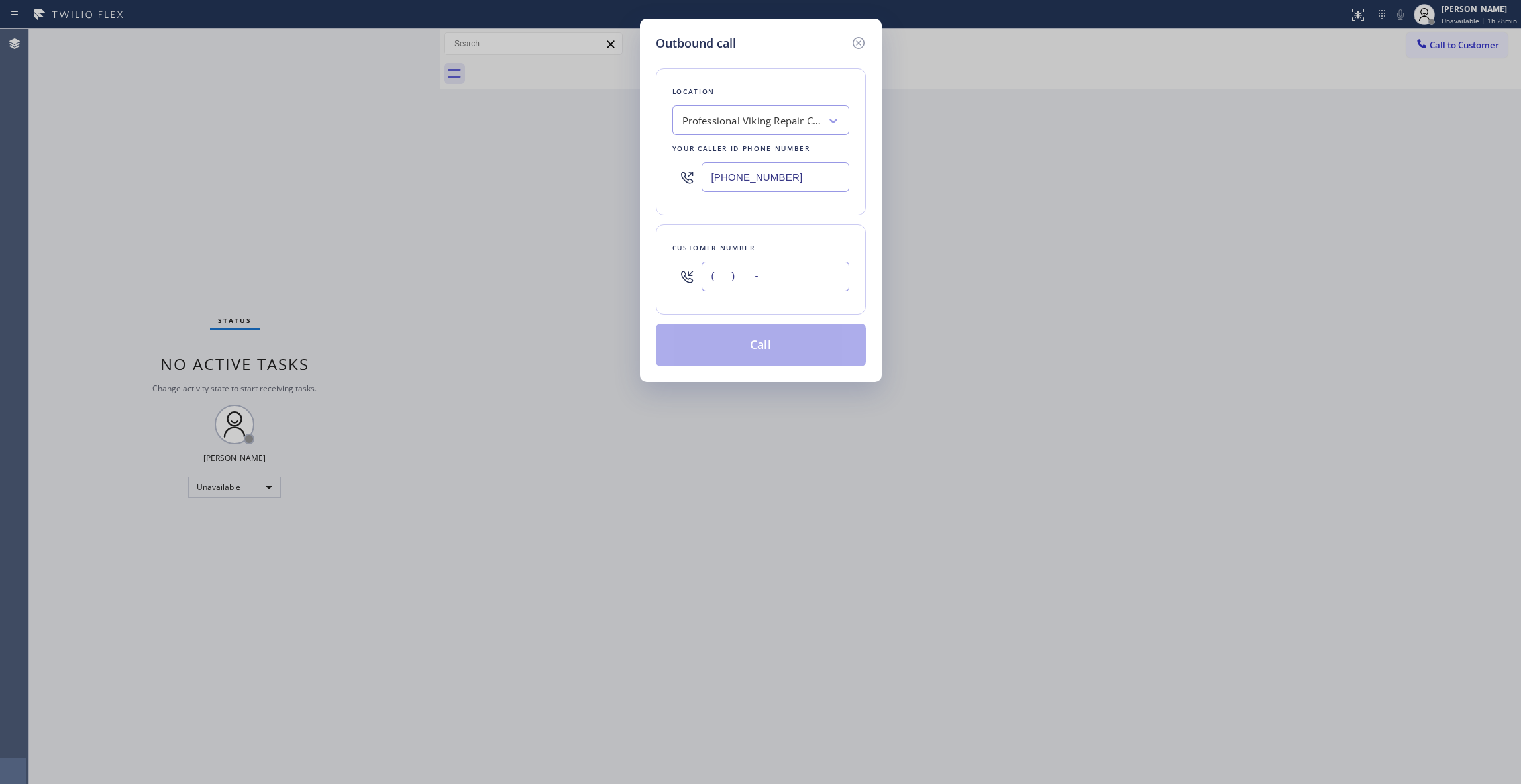
click at [760, 277] on input "(___) ___-____" at bounding box center [775, 277] width 148 height 30
click at [794, 352] on button "Call" at bounding box center [760, 345] width 210 height 43
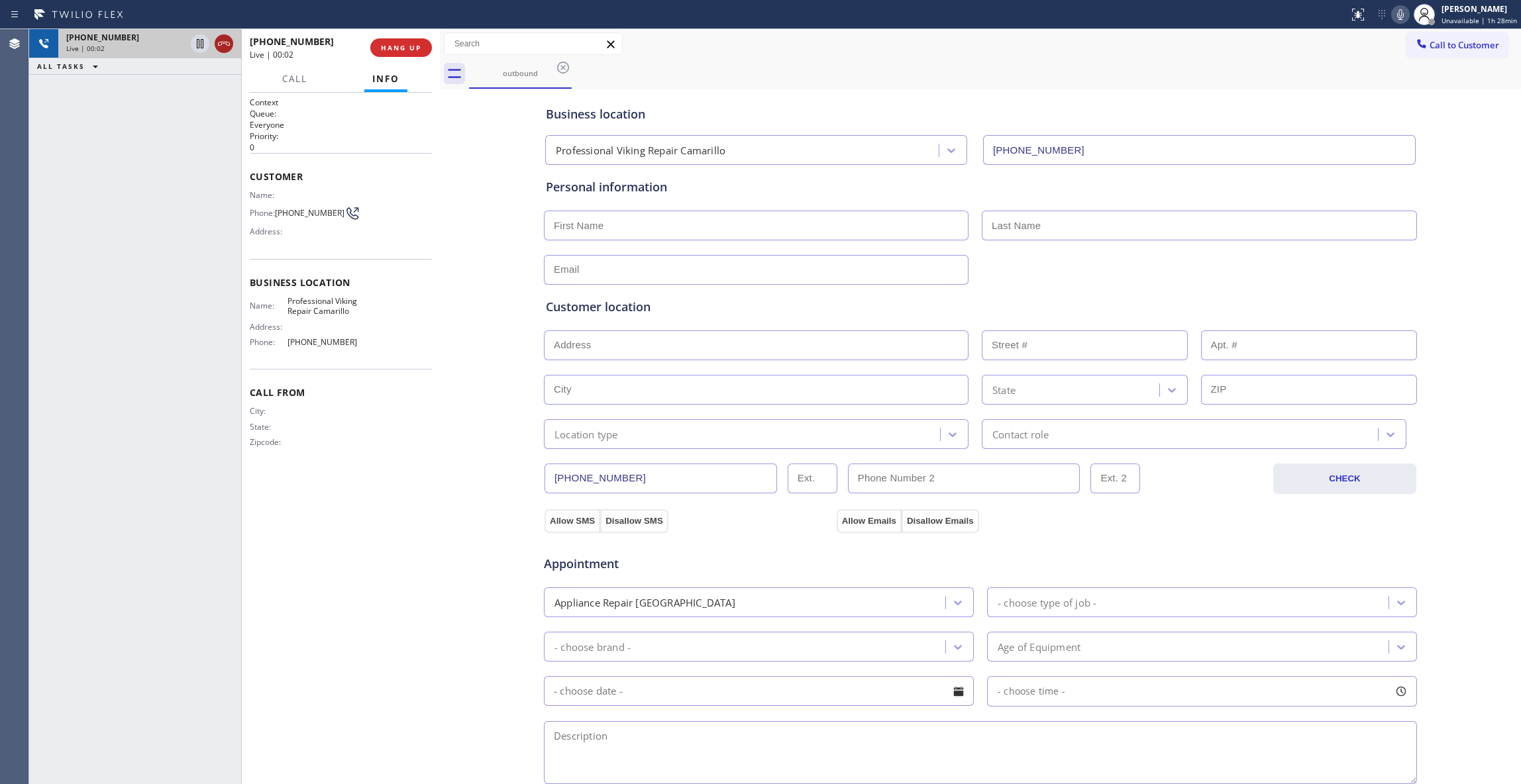
click at [228, 38] on icon at bounding box center [224, 44] width 16 height 16
click at [414, 46] on span "COMPLETE" at bounding box center [399, 47] width 46 height 10
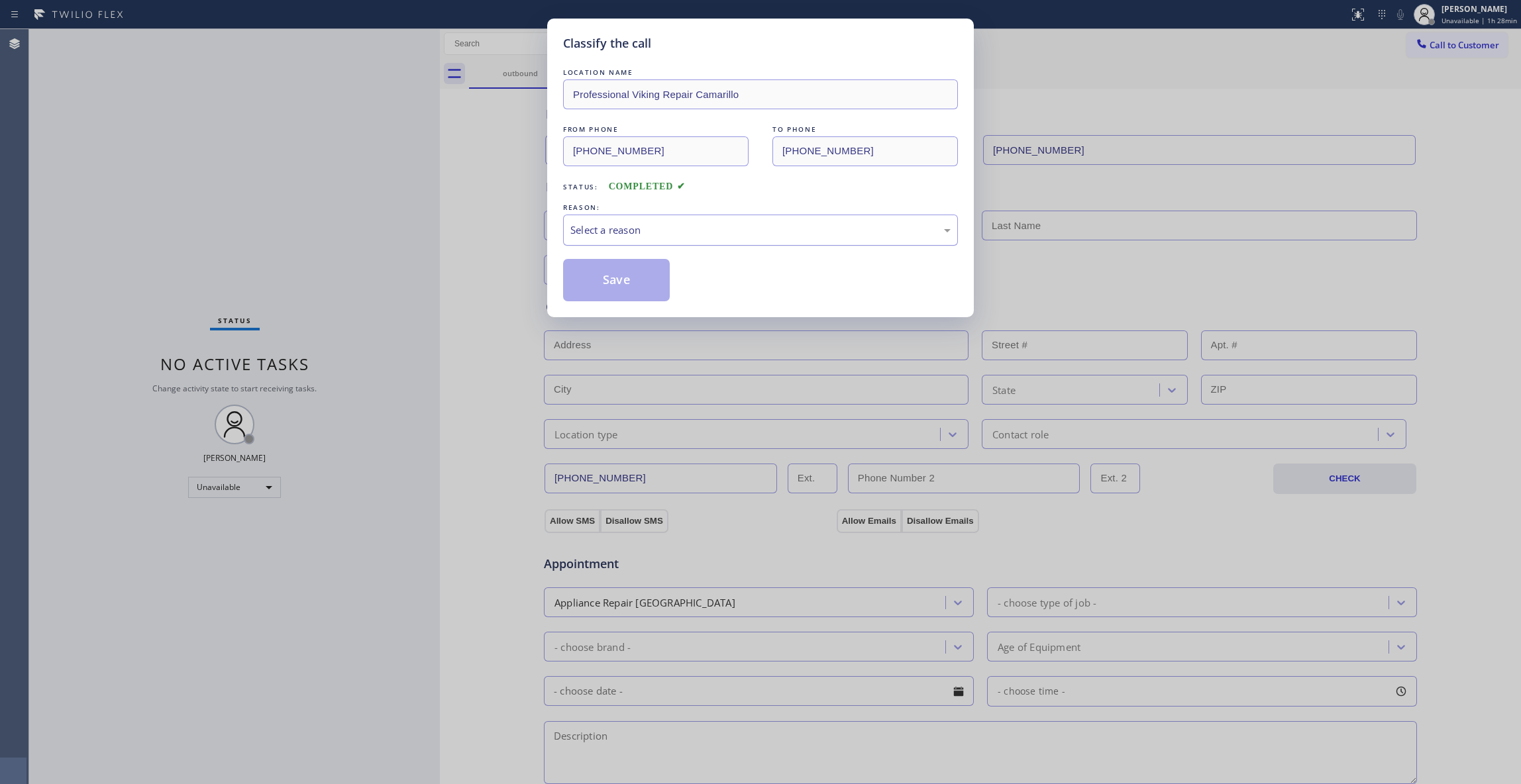
drag, startPoint x: 725, startPoint y: 238, endPoint x: 715, endPoint y: 244, distance: 11.7
click at [723, 238] on div "Select a reason" at bounding box center [760, 231] width 380 height 16
click at [684, 282] on div "Save" at bounding box center [760, 280] width 395 height 43
click at [682, 282] on div "Save" at bounding box center [760, 280] width 395 height 43
click at [613, 287] on button "Save" at bounding box center [616, 280] width 107 height 43
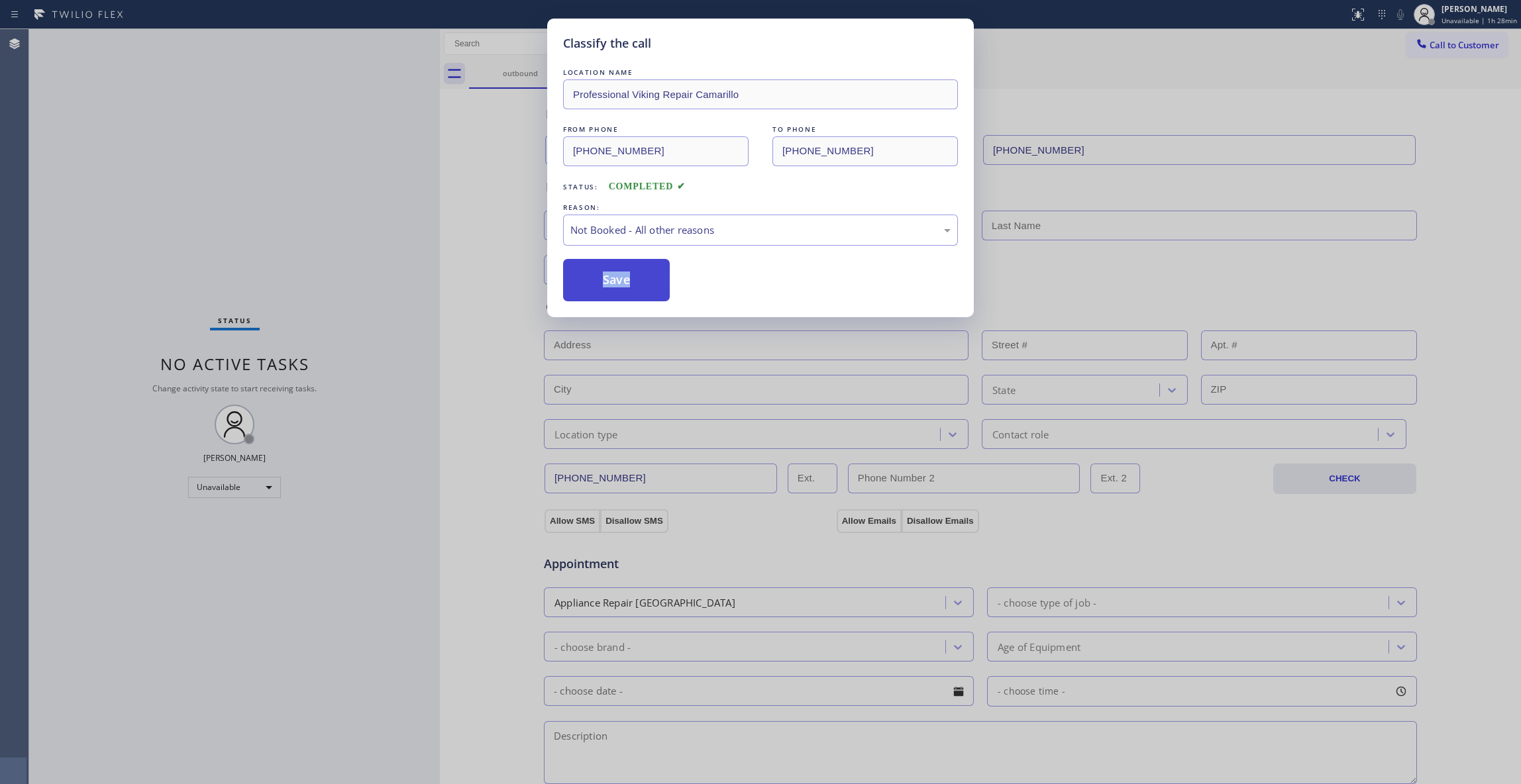
click at [613, 287] on button "Save" at bounding box center [616, 280] width 107 height 43
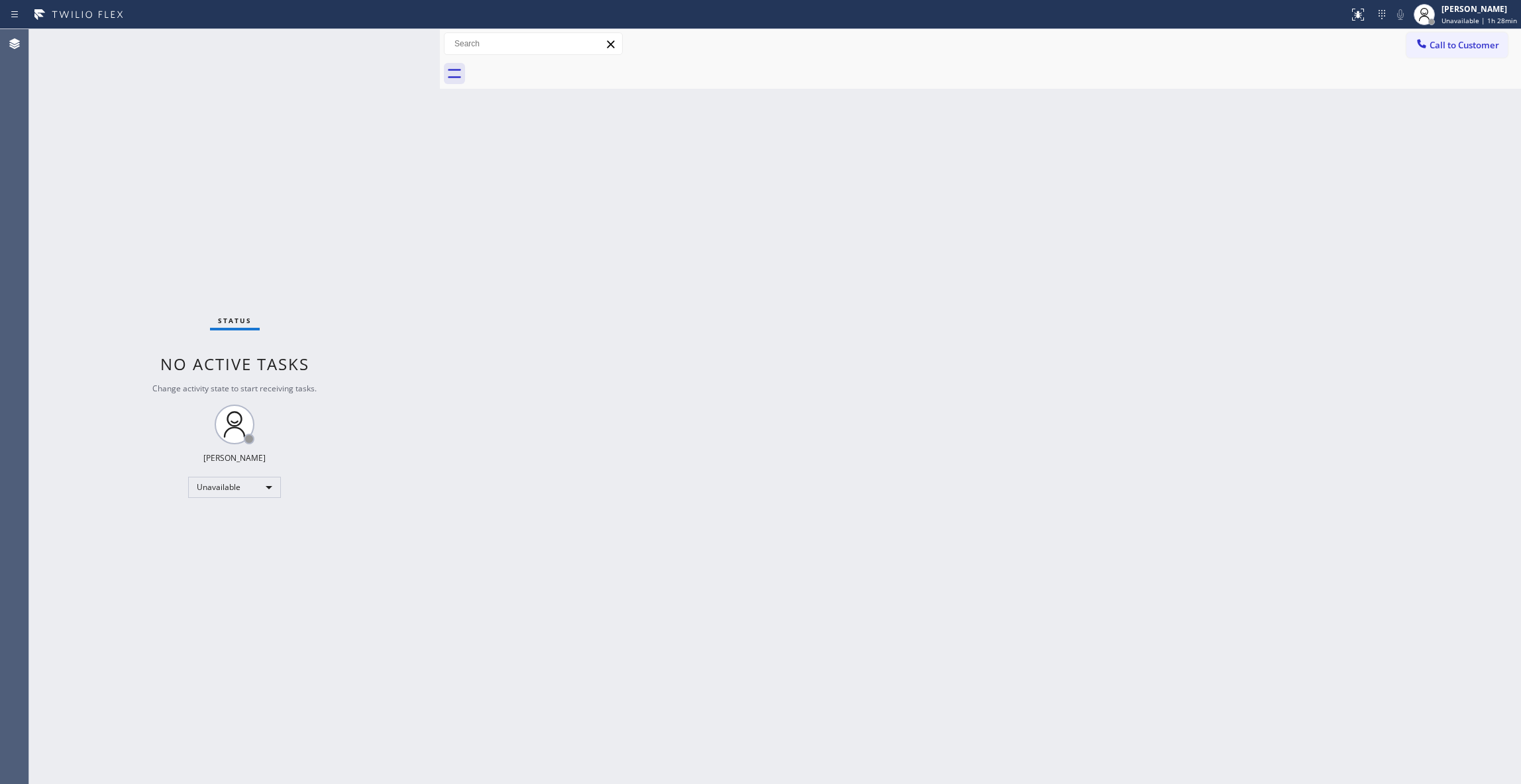
drag, startPoint x: 1022, startPoint y: 261, endPoint x: 1263, endPoint y: 136, distance: 271.5
click at [1036, 239] on div "Back to Dashboard Change Sender ID Customers Technicians Select a contact Outbo…" at bounding box center [980, 406] width 1081 height 755
click at [1466, 44] on span "Call to Customer" at bounding box center [1464, 45] width 70 height 12
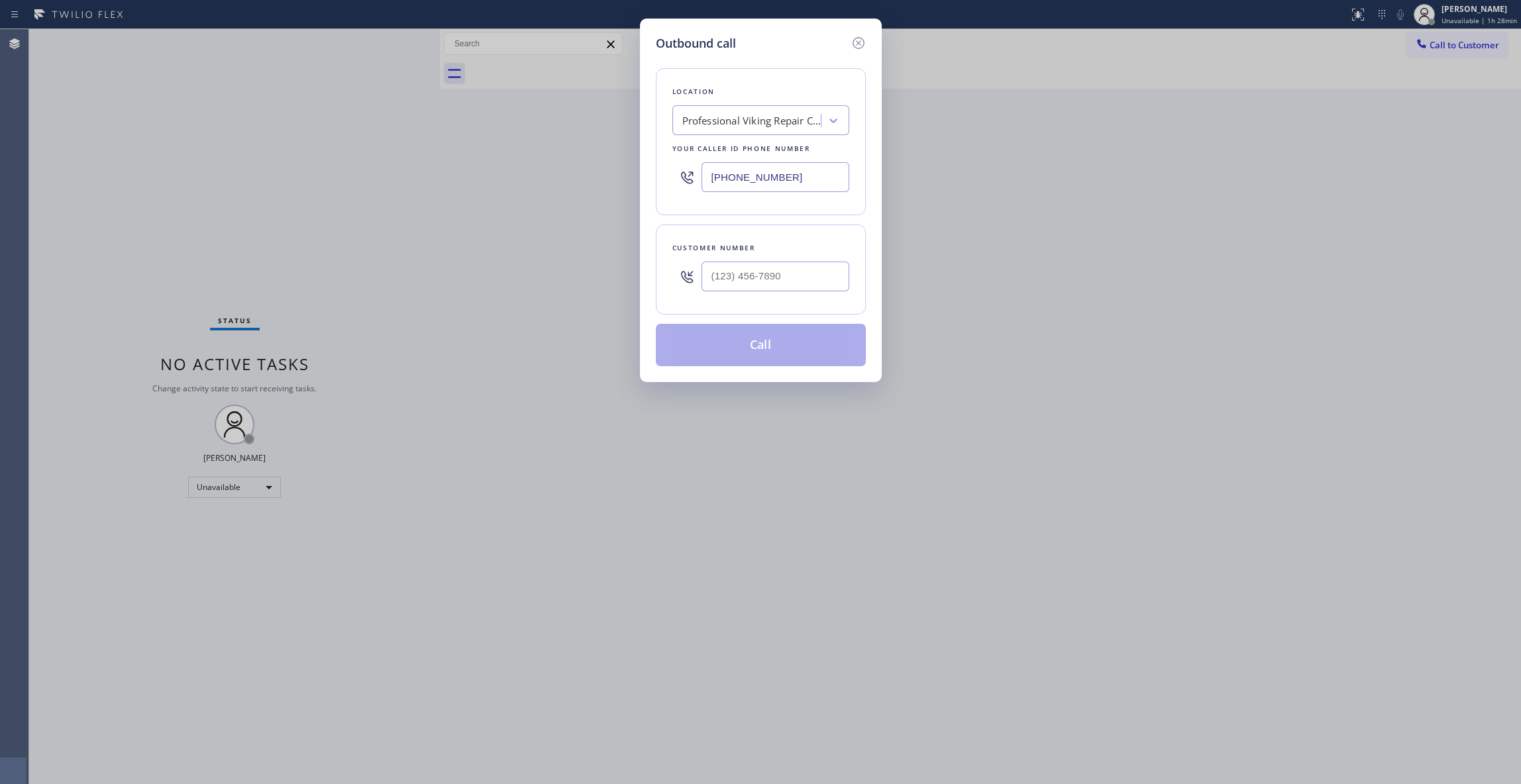
drag, startPoint x: 843, startPoint y: 165, endPoint x: 567, endPoint y: 168, distance: 276.0
click at [567, 168] on div "Outbound call Location Professional Viking Repair [GEOGRAPHIC_DATA] Your caller…" at bounding box center [760, 392] width 1521 height 784
drag, startPoint x: 1078, startPoint y: 489, endPoint x: 795, endPoint y: 273, distance: 356.0
click at [795, 273] on input "(___) ___-____" at bounding box center [775, 277] width 148 height 30
click at [799, 356] on button "Call" at bounding box center [760, 345] width 210 height 43
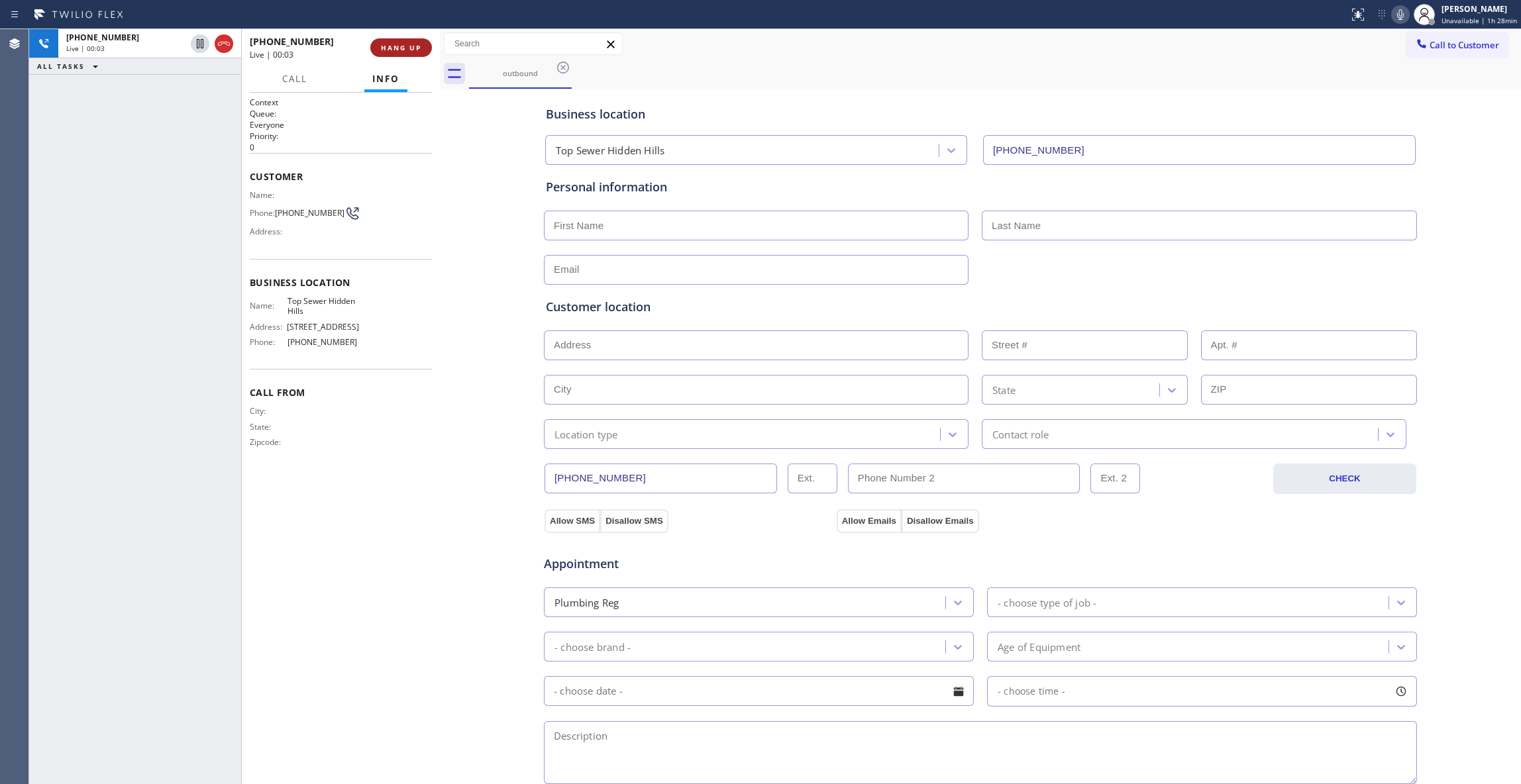
click at [399, 54] on button "HANG UP" at bounding box center [401, 47] width 62 height 18
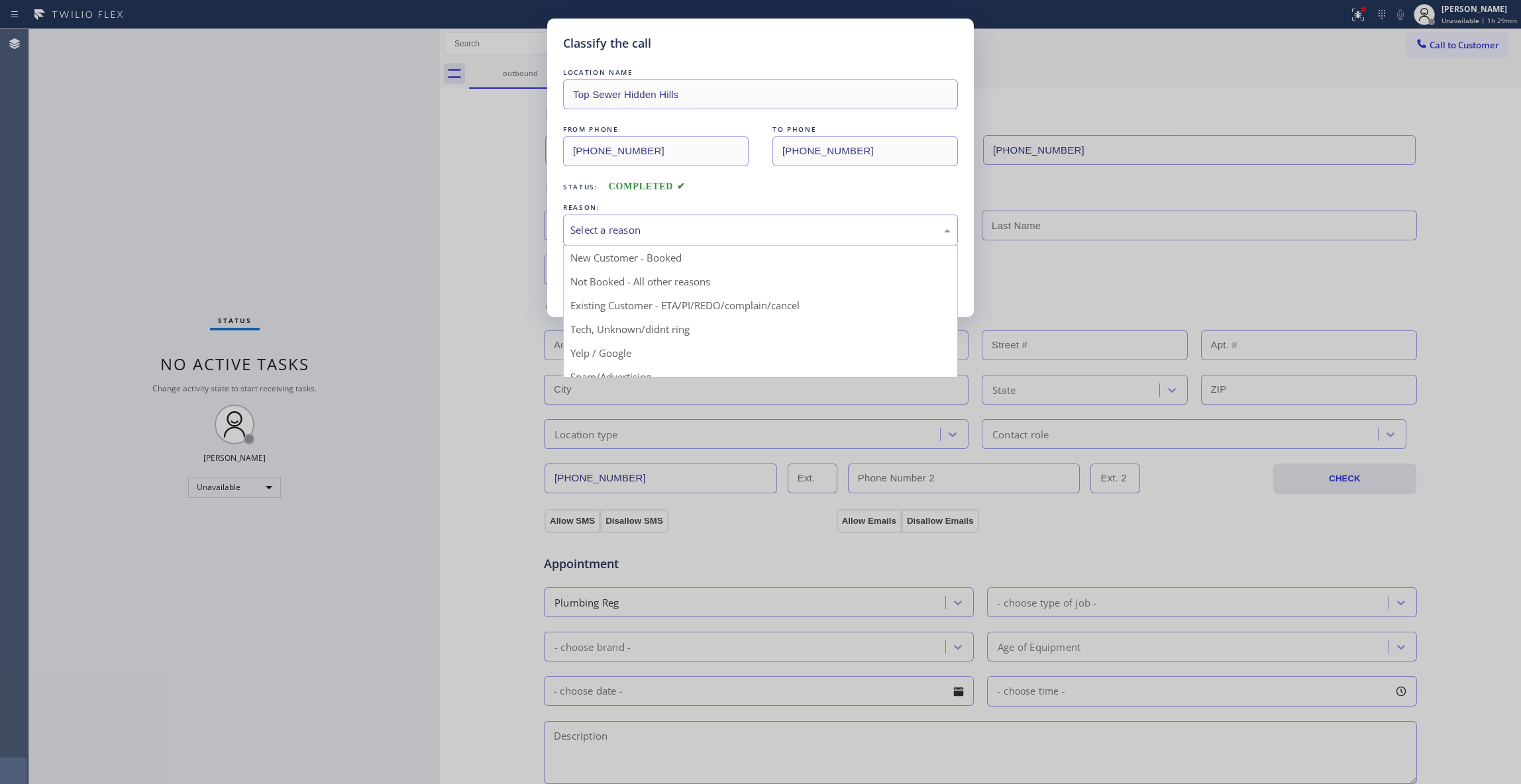
click at [647, 237] on div "Select a reason" at bounding box center [760, 231] width 380 height 16
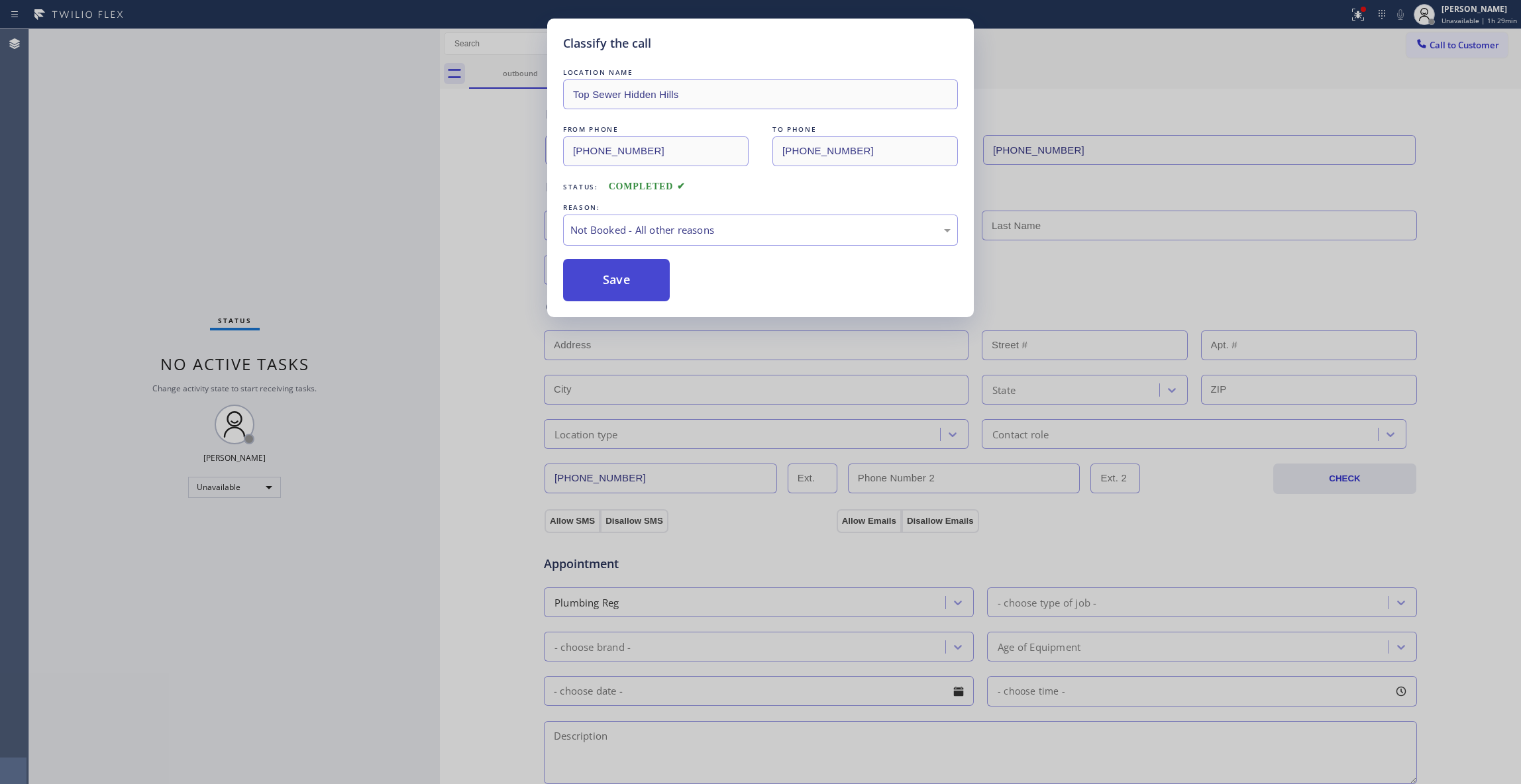
click at [642, 284] on button "Save" at bounding box center [616, 280] width 107 height 43
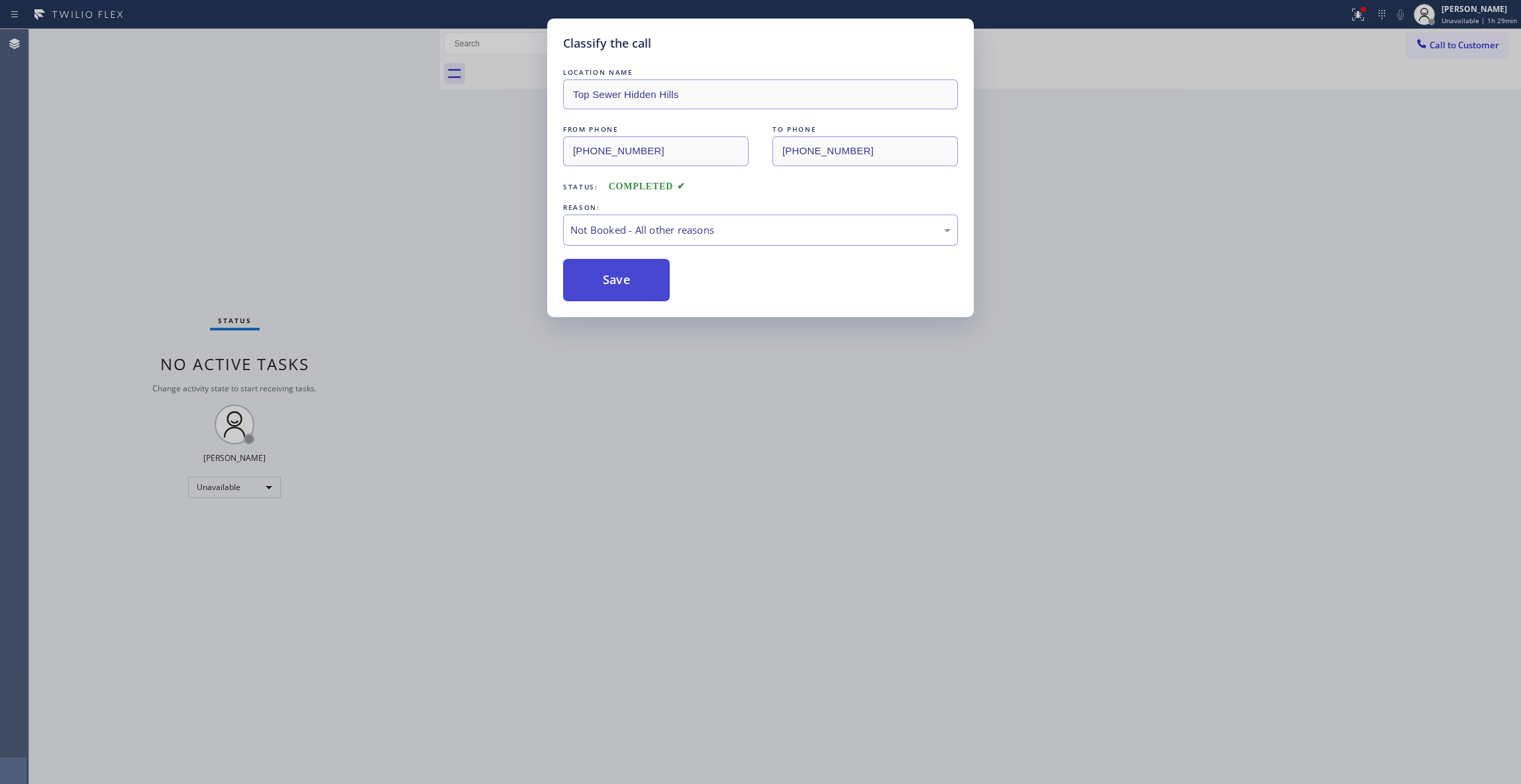
click at [640, 284] on button "Save" at bounding box center [616, 280] width 107 height 43
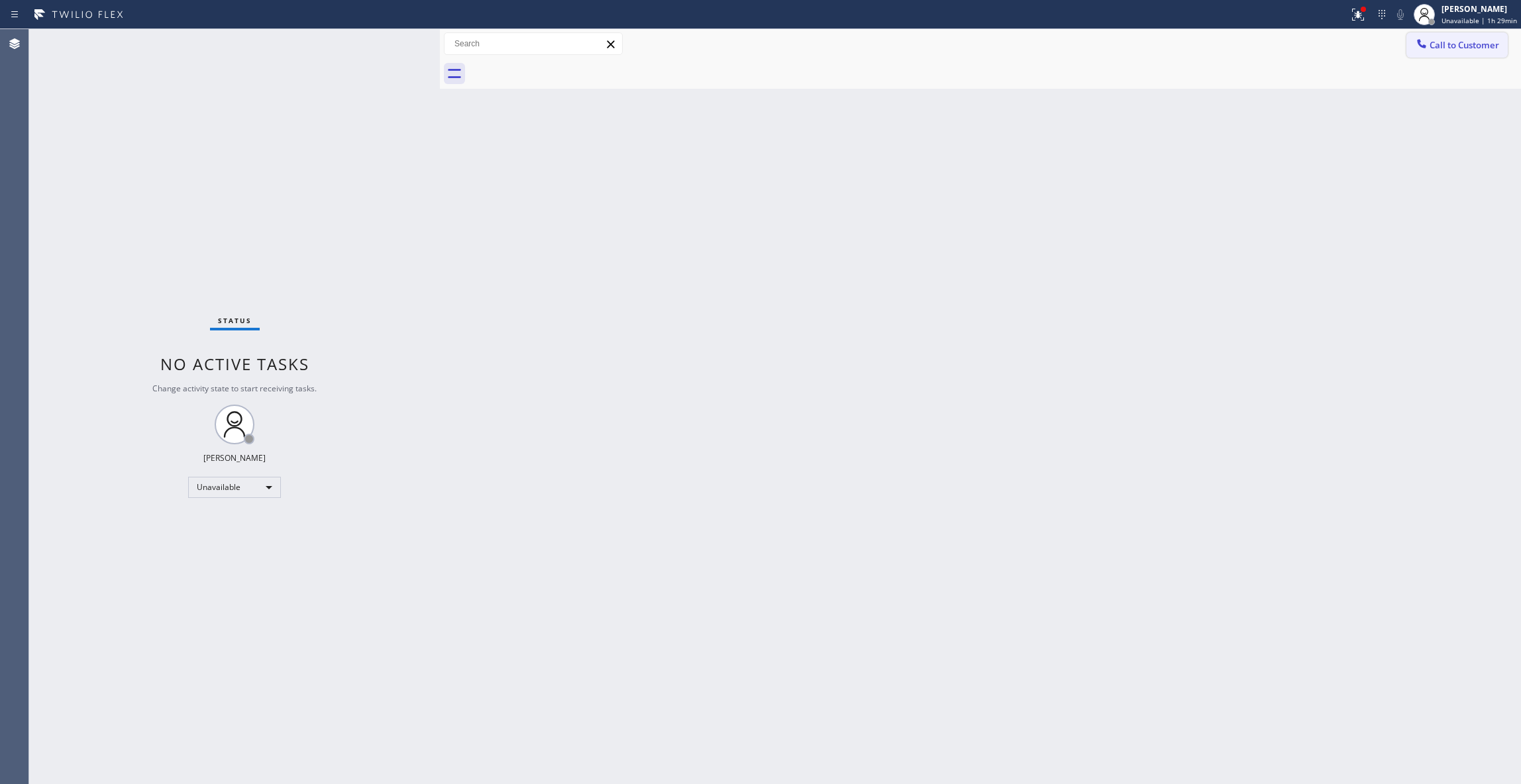
drag, startPoint x: 1488, startPoint y: 49, endPoint x: 878, endPoint y: 224, distance: 634.6
click at [1487, 49] on span "Call to Customer" at bounding box center [1464, 45] width 70 height 12
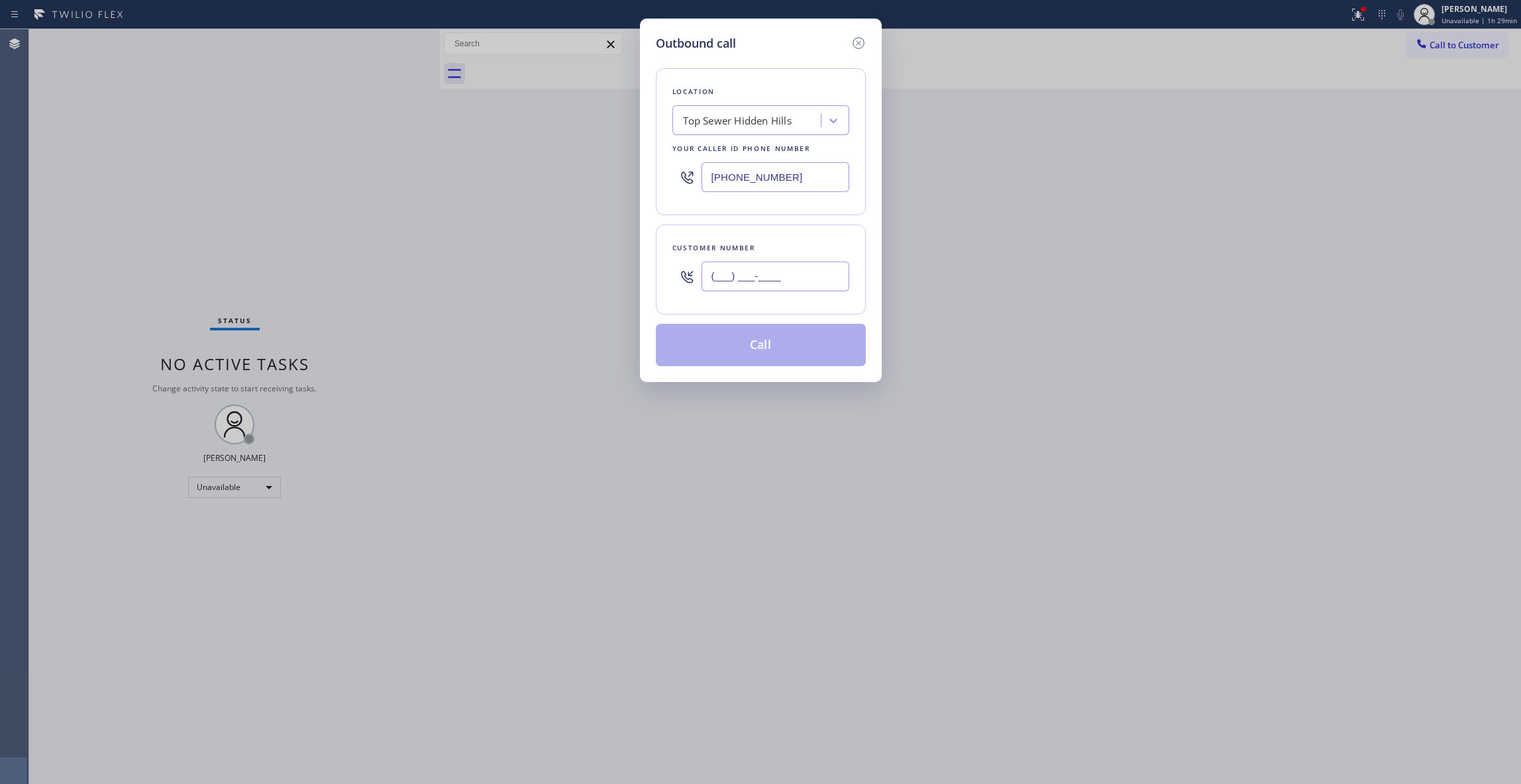
click at [730, 276] on input "(___) ___-____" at bounding box center [775, 277] width 148 height 30
click at [781, 345] on button "Call" at bounding box center [760, 345] width 210 height 43
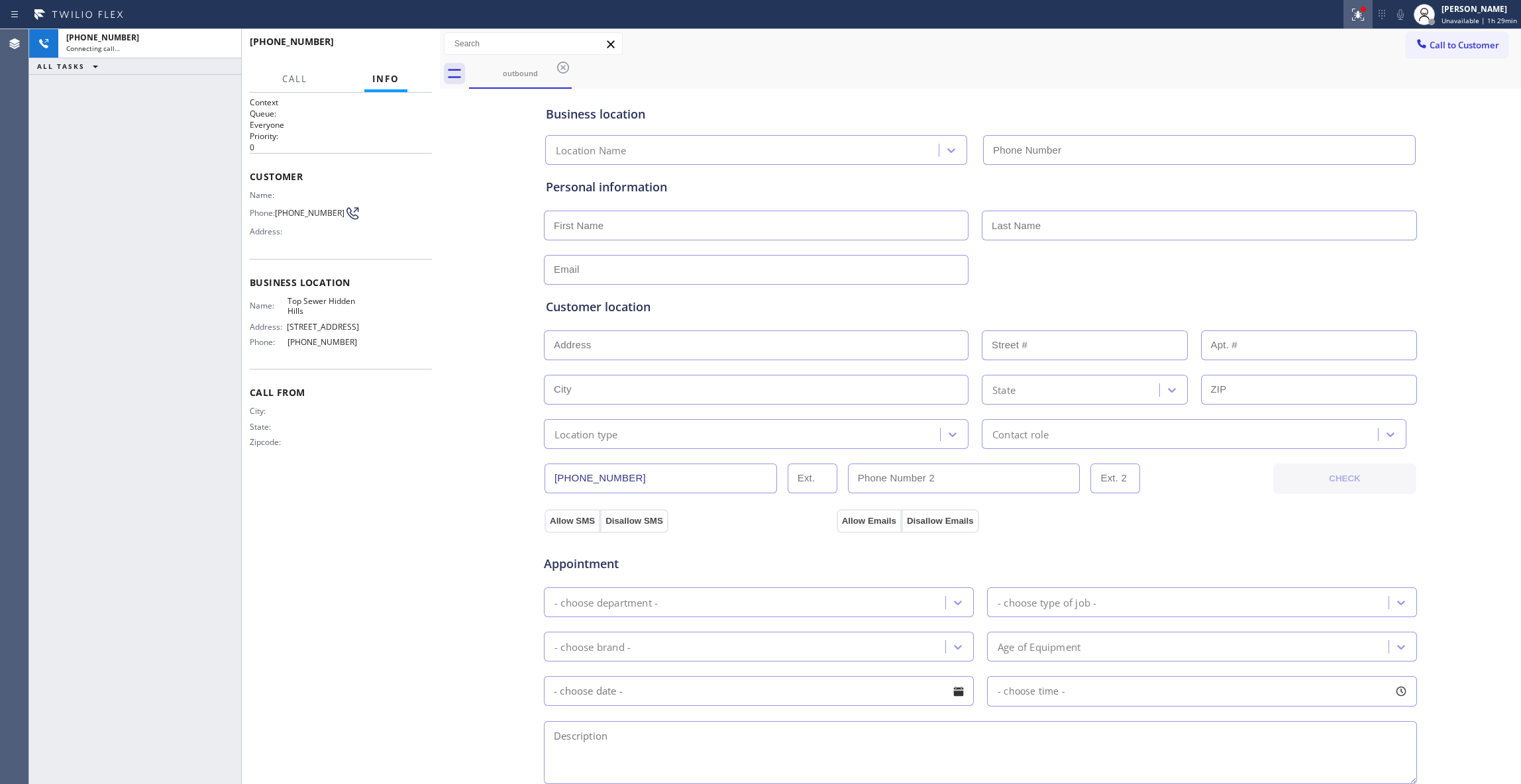
click at [1355, 20] on icon at bounding box center [1357, 15] width 16 height 16
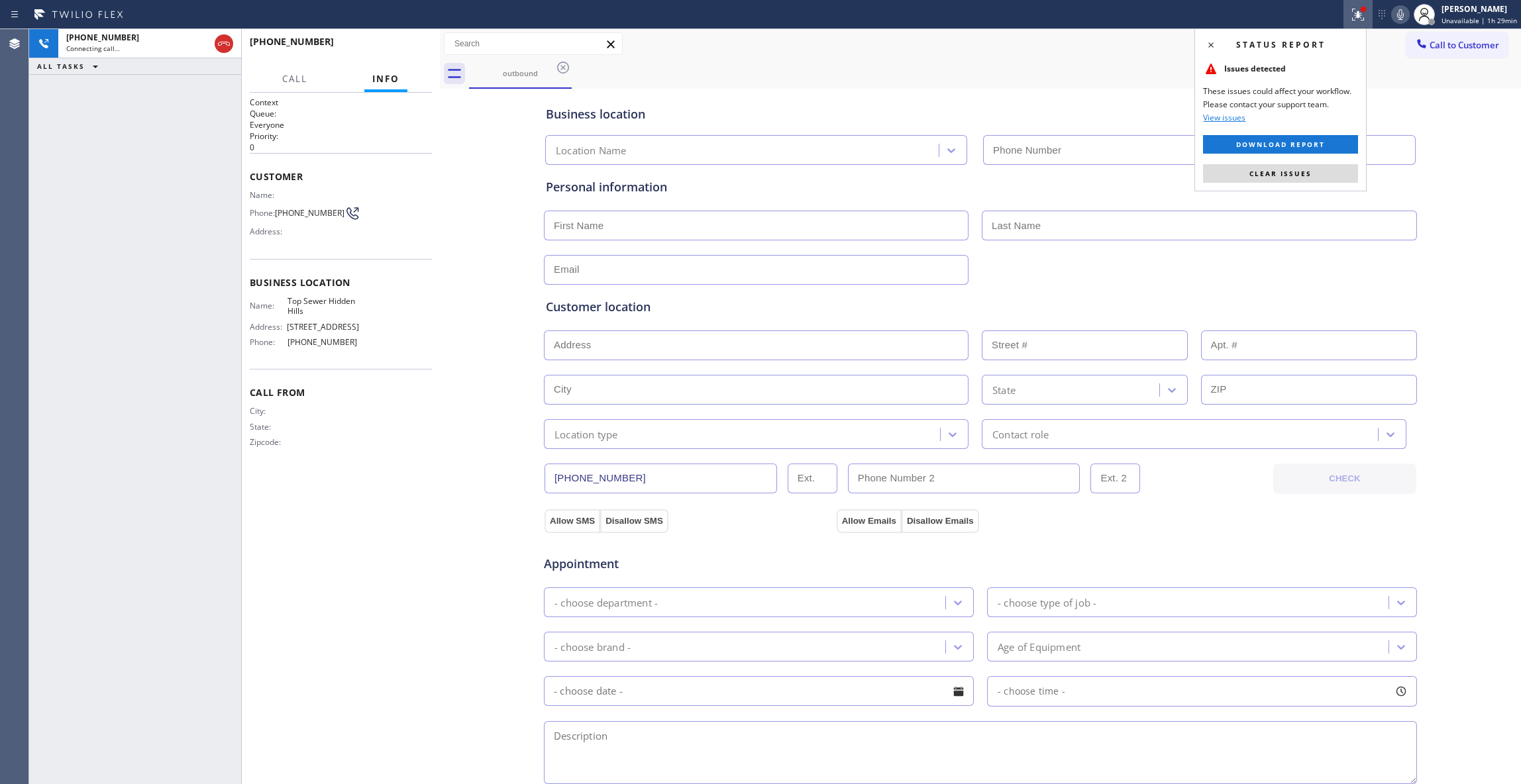
click at [1338, 168] on button "Clear issues" at bounding box center [1280, 173] width 155 height 18
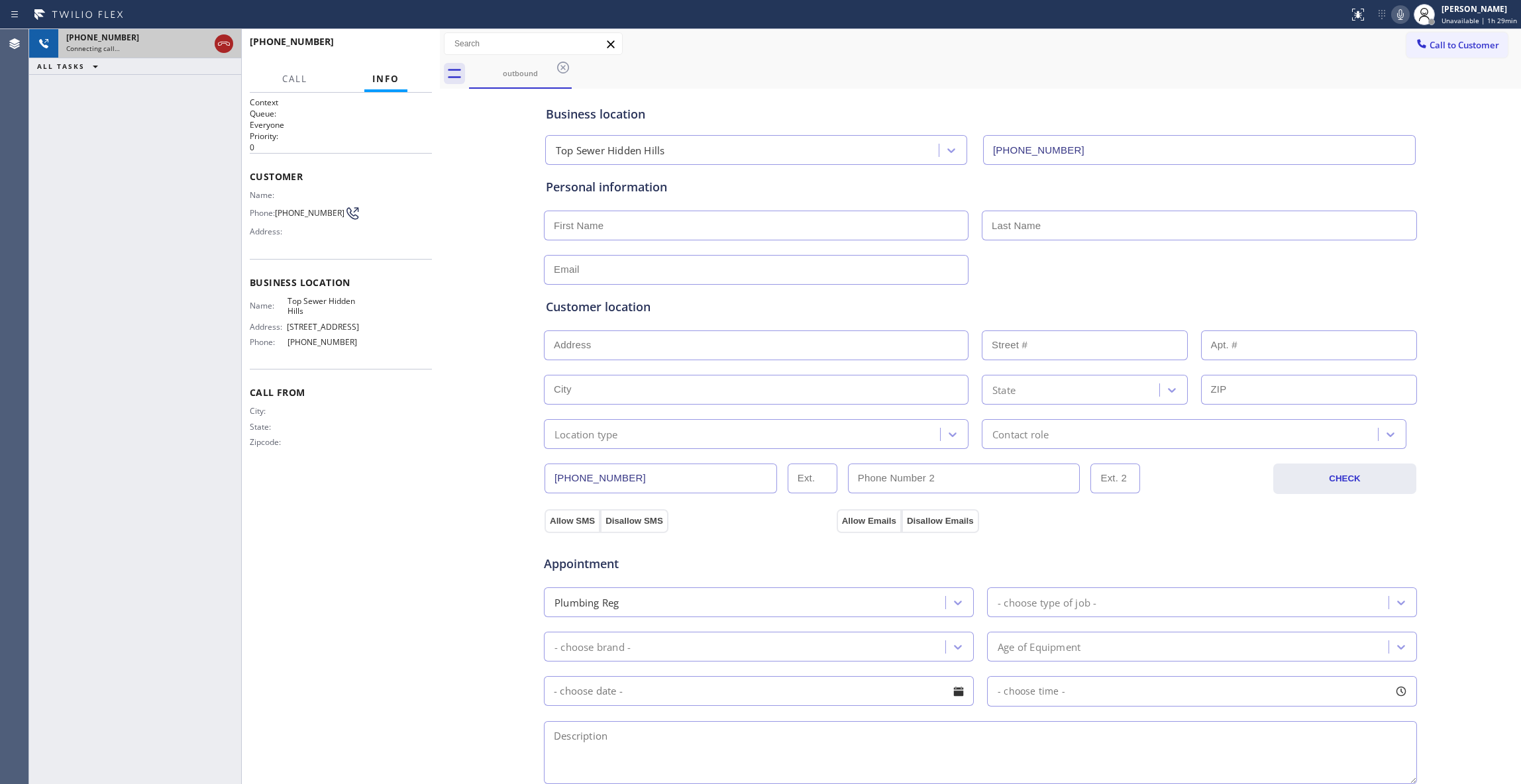
click at [228, 40] on icon at bounding box center [224, 44] width 16 height 16
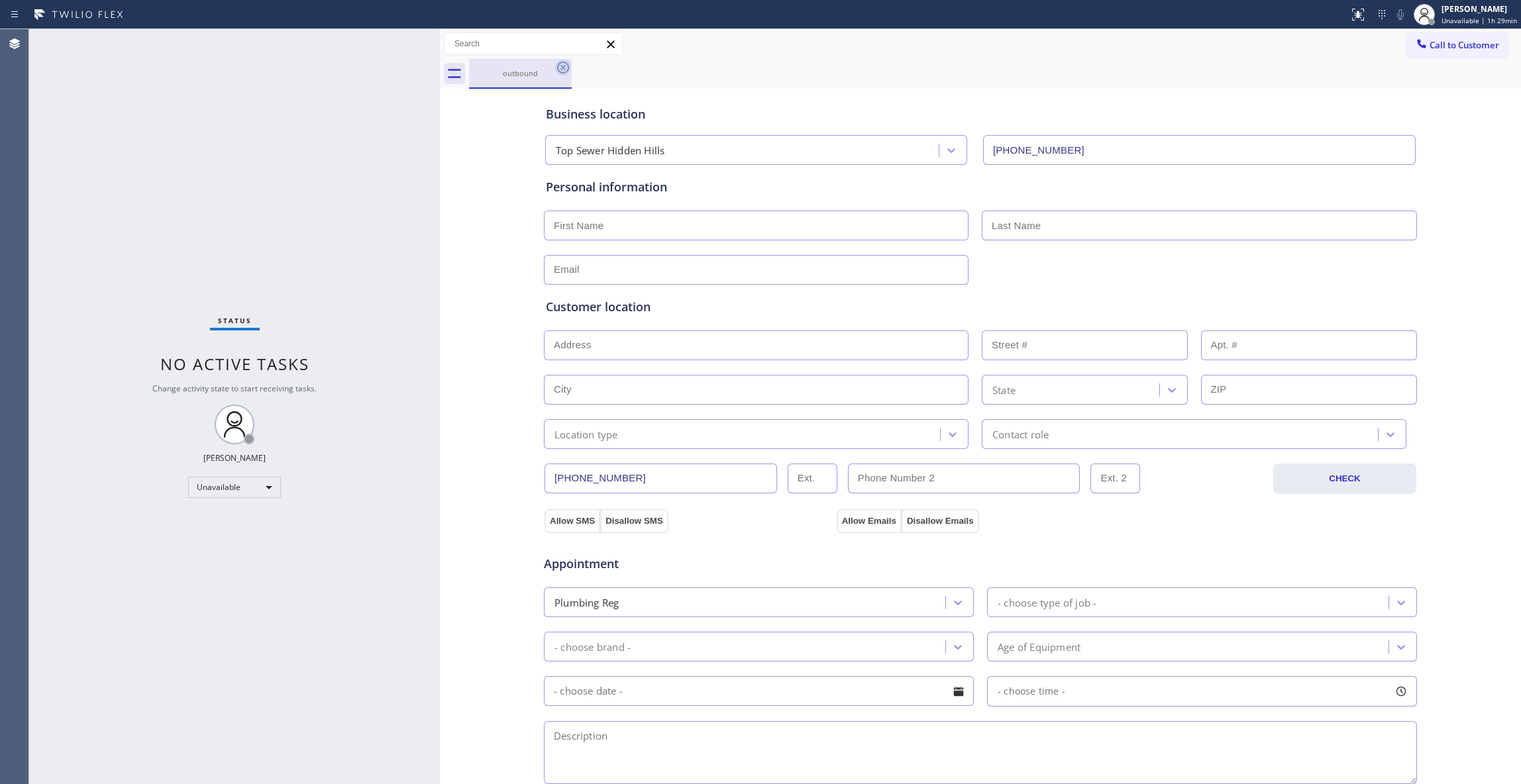
click at [563, 66] on icon at bounding box center [563, 68] width 16 height 16
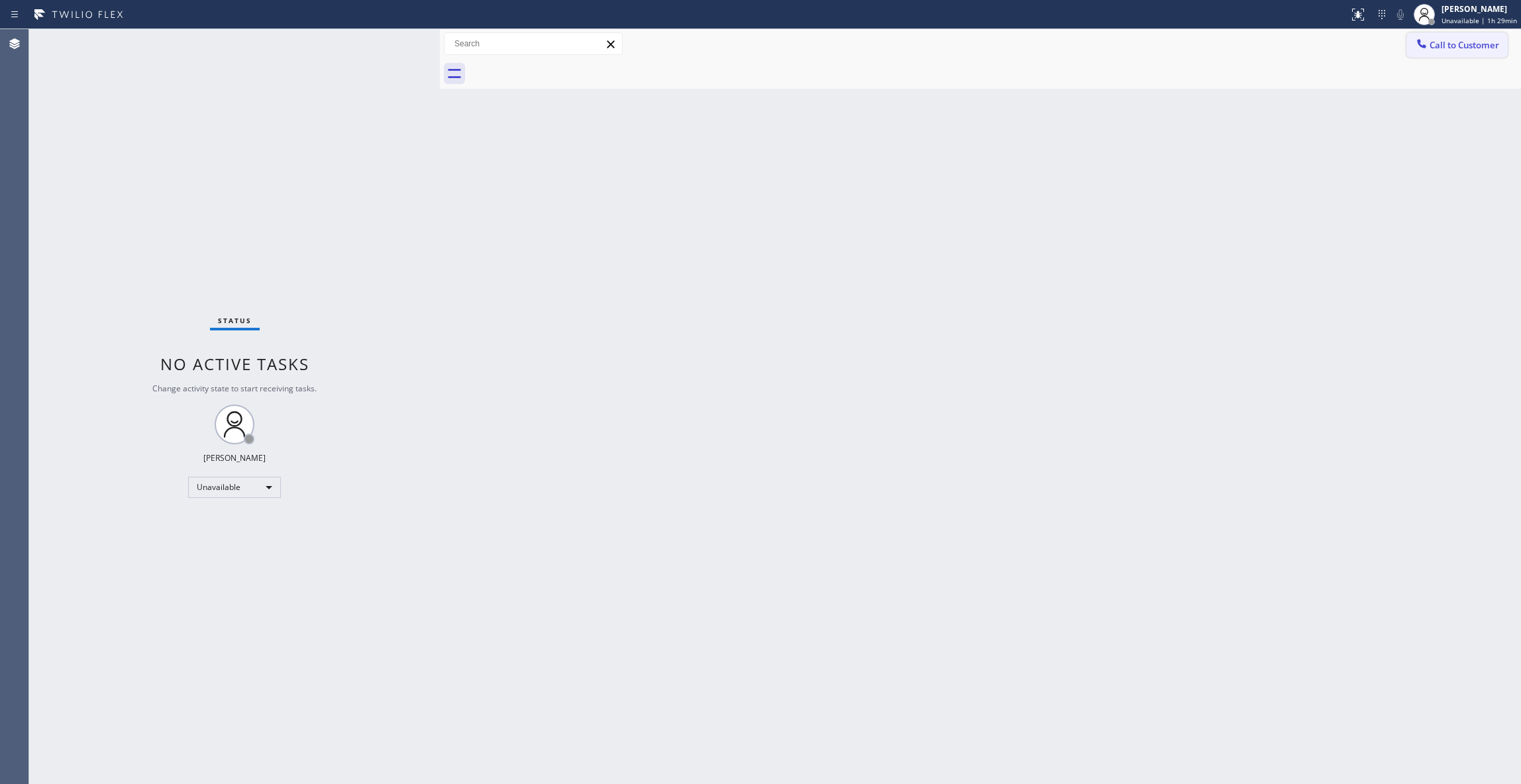
click at [1494, 46] on span "Call to Customer" at bounding box center [1464, 45] width 70 height 12
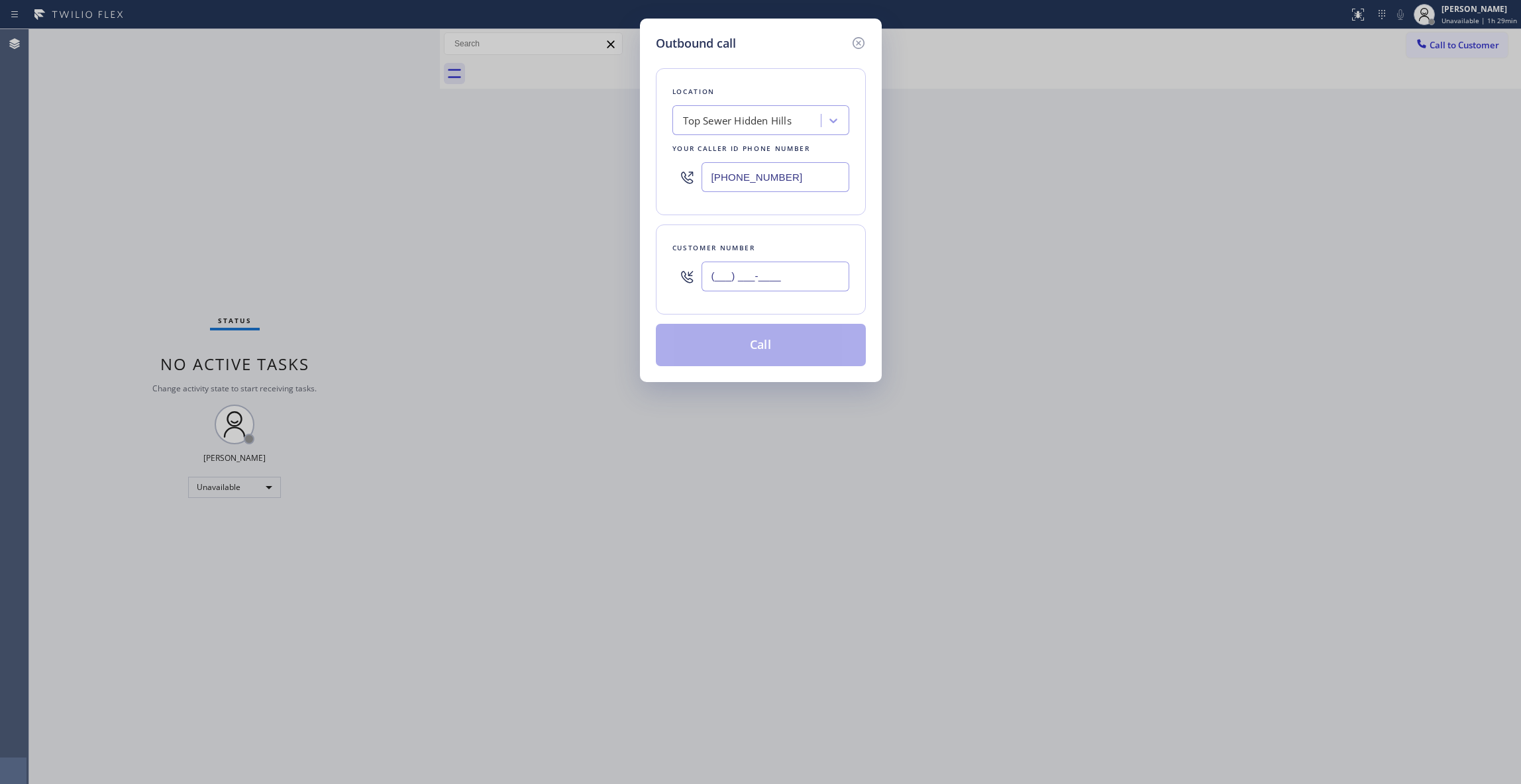
click at [820, 278] on input "(___) ___-____" at bounding box center [775, 277] width 148 height 30
click at [728, 351] on button "Call" at bounding box center [760, 345] width 210 height 43
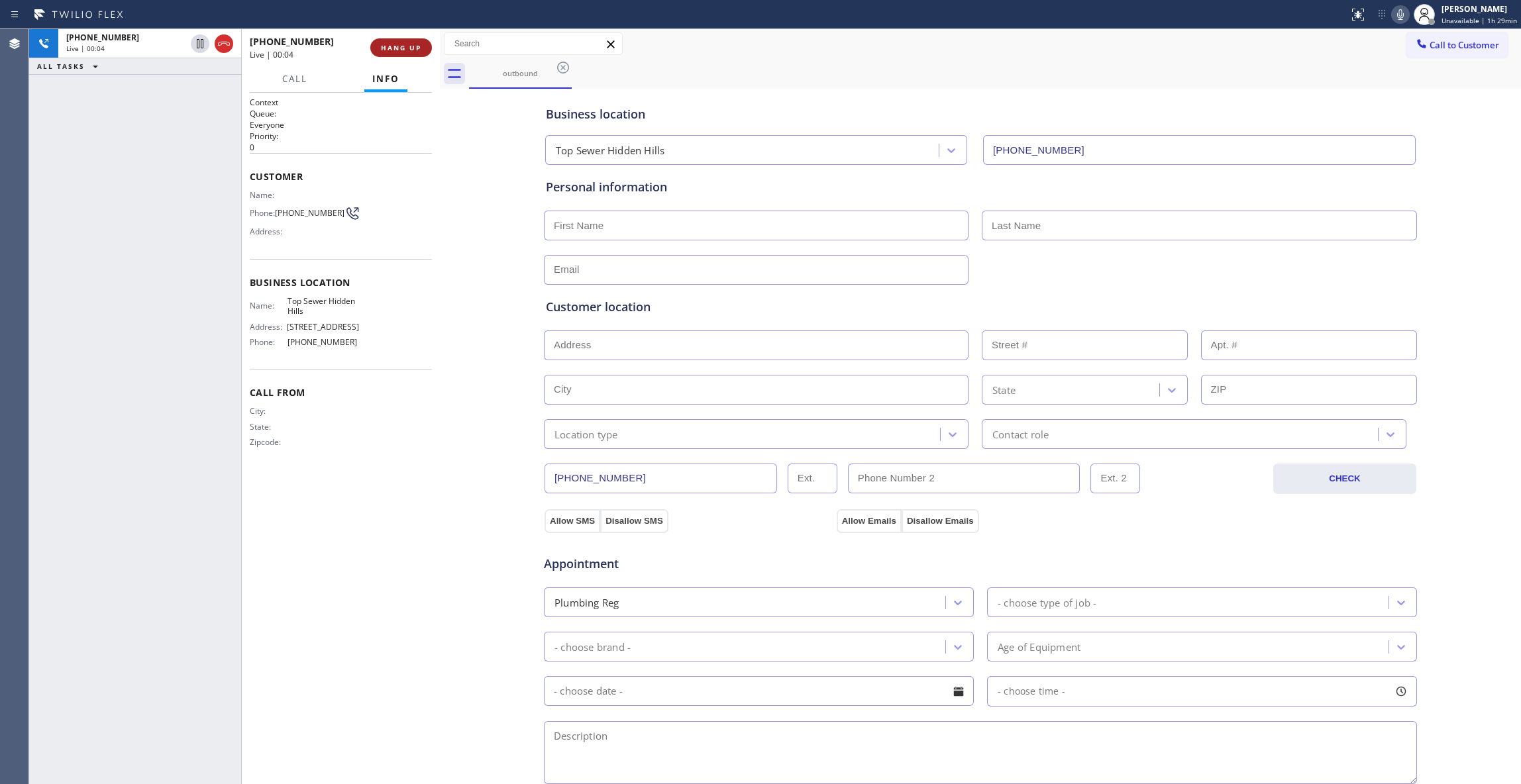
click at [390, 50] on span "HANG UP" at bounding box center [401, 47] width 40 height 10
click at [390, 49] on span "HANG UP" at bounding box center [401, 47] width 40 height 10
click at [390, 49] on span "COMPLETE" at bounding box center [399, 47] width 46 height 10
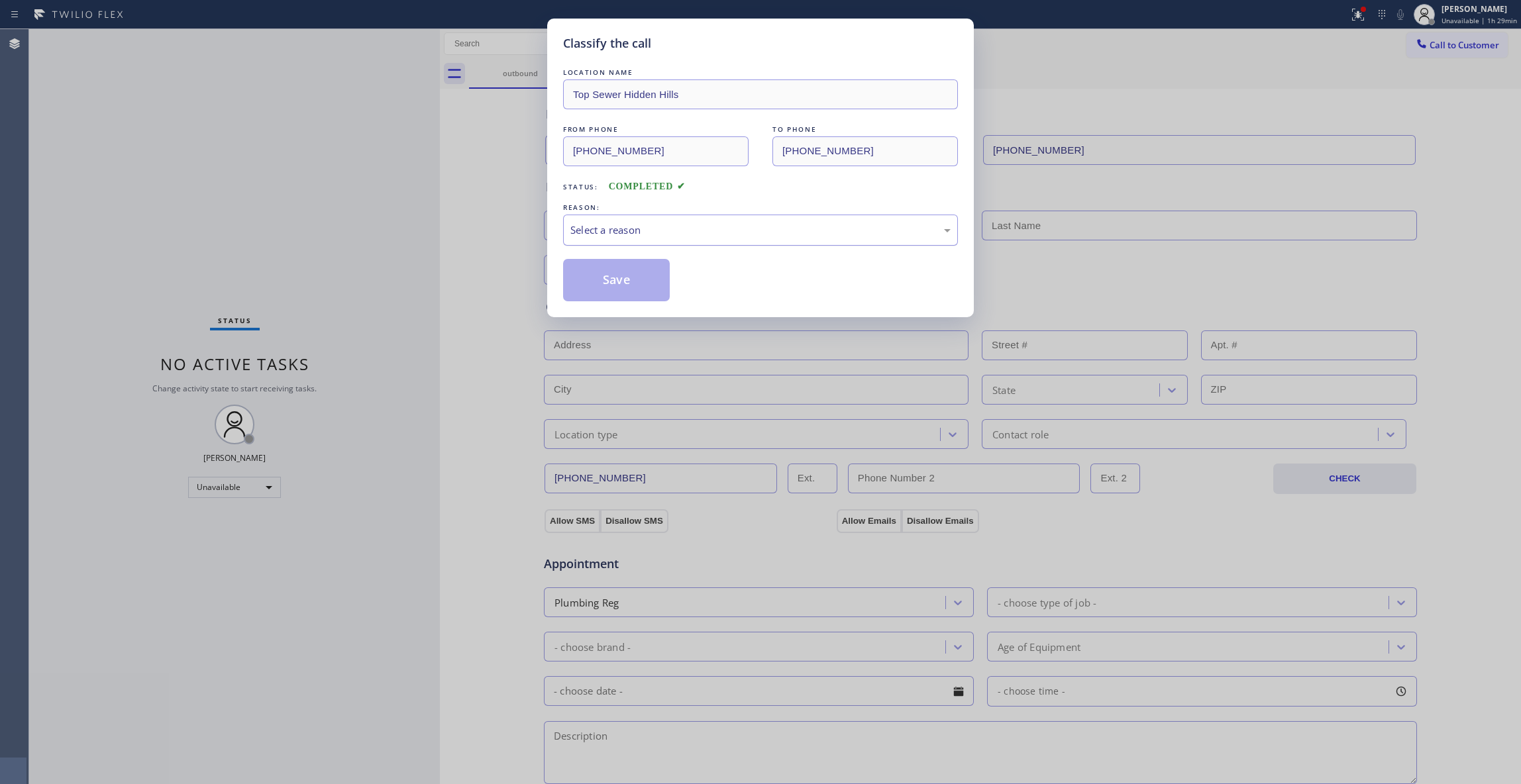
click at [615, 231] on div "Select a reason" at bounding box center [760, 231] width 380 height 16
click at [620, 289] on button "Save" at bounding box center [616, 280] width 107 height 43
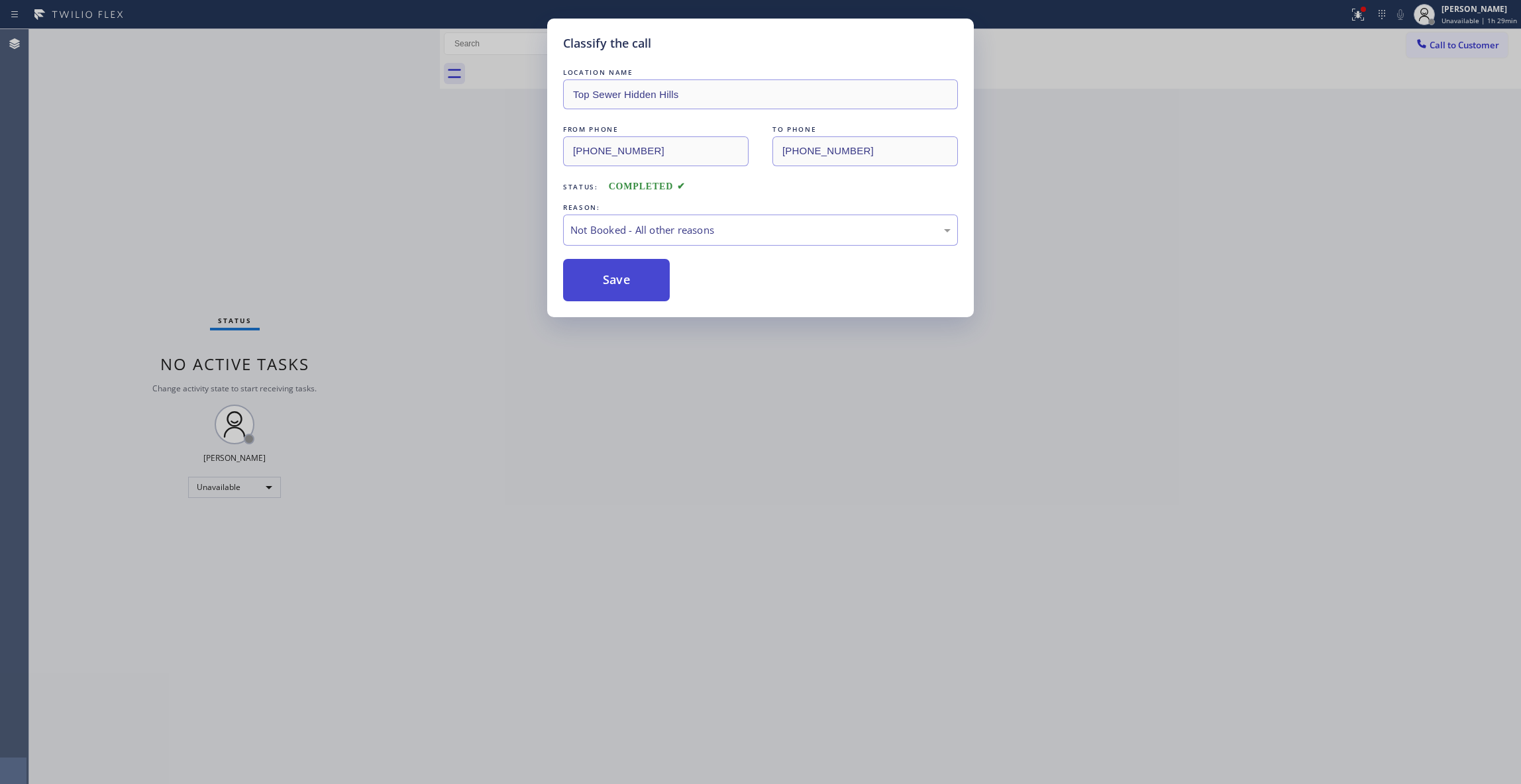
drag, startPoint x: 620, startPoint y: 289, endPoint x: 631, endPoint y: 271, distance: 21.1
click at [623, 287] on button "Save" at bounding box center [616, 280] width 107 height 43
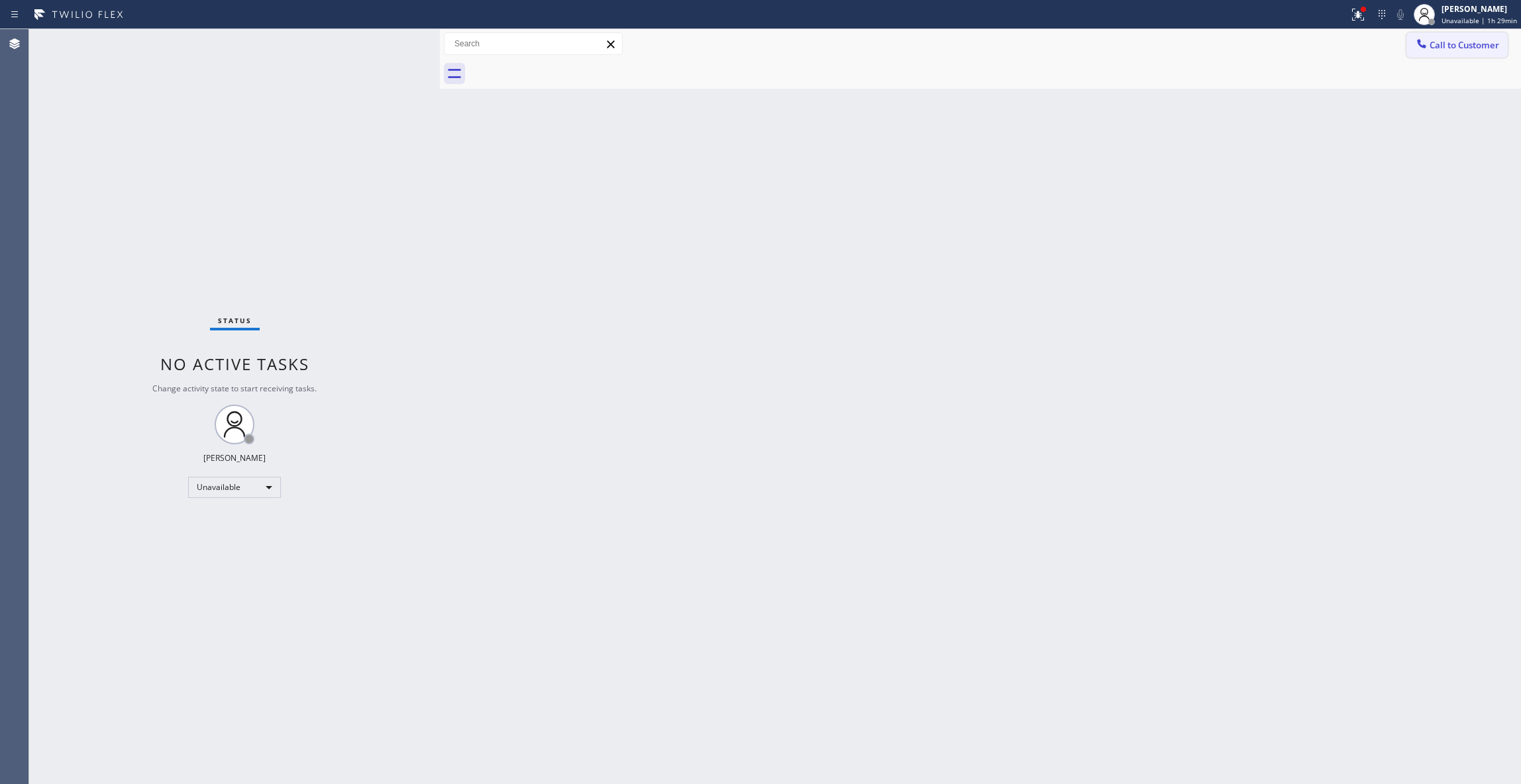
click at [1466, 46] on span "Call to Customer" at bounding box center [1464, 45] width 70 height 12
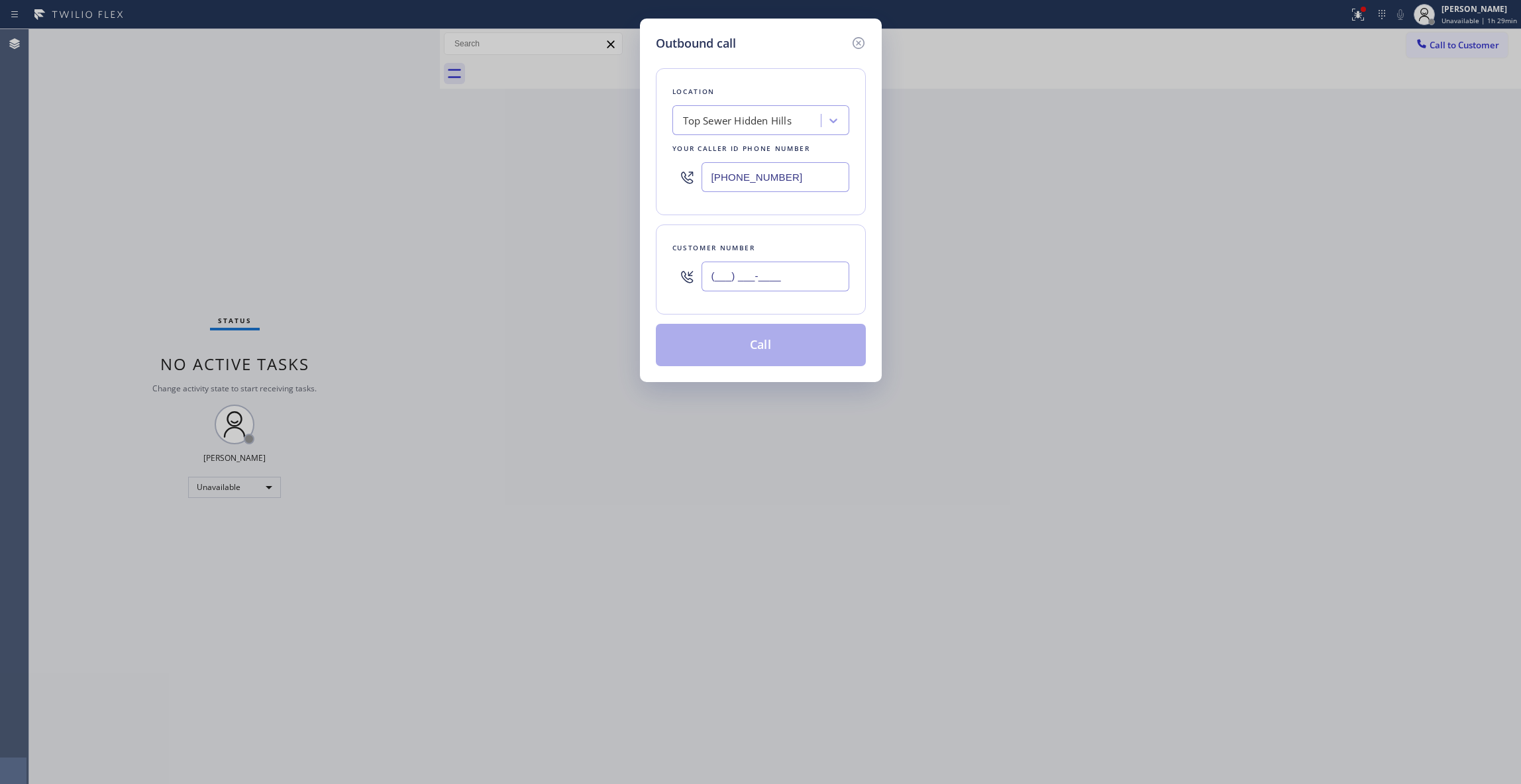
click at [774, 286] on input "(___) ___-____" at bounding box center [775, 277] width 148 height 30
click at [769, 348] on button "Call" at bounding box center [760, 345] width 210 height 43
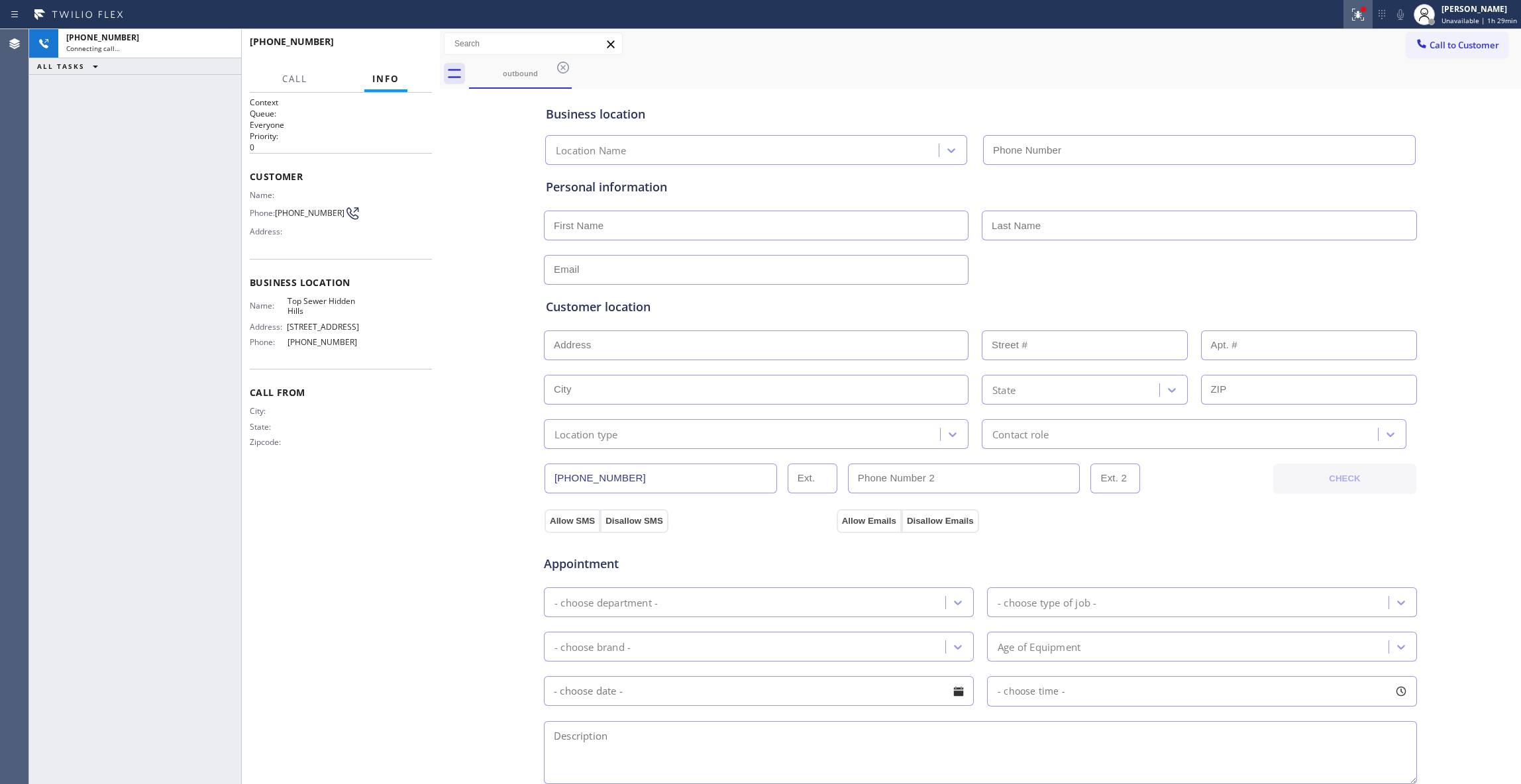
click at [1357, 16] on icon at bounding box center [1357, 15] width 16 height 16
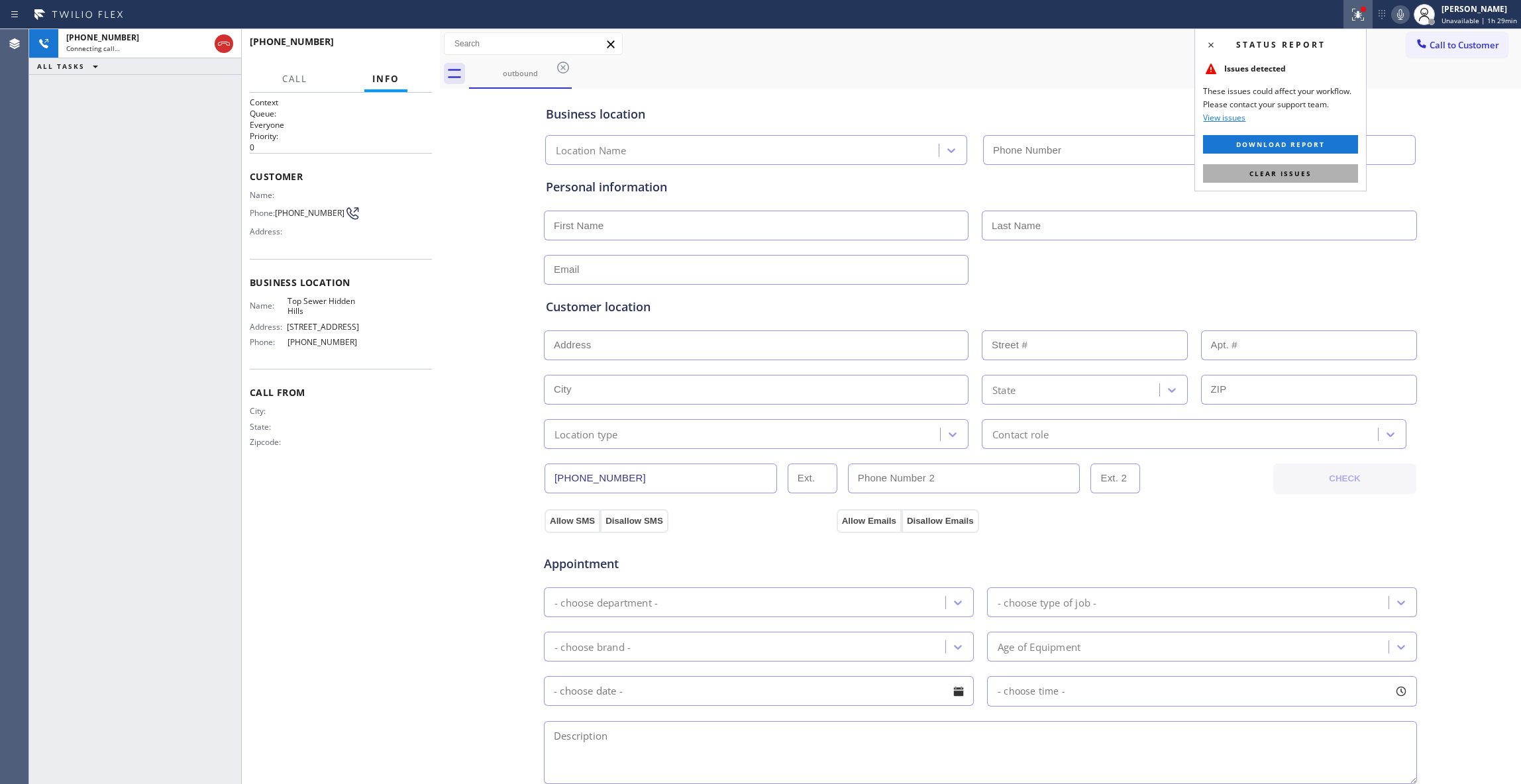
click at [1328, 176] on button "Clear issues" at bounding box center [1280, 173] width 155 height 18
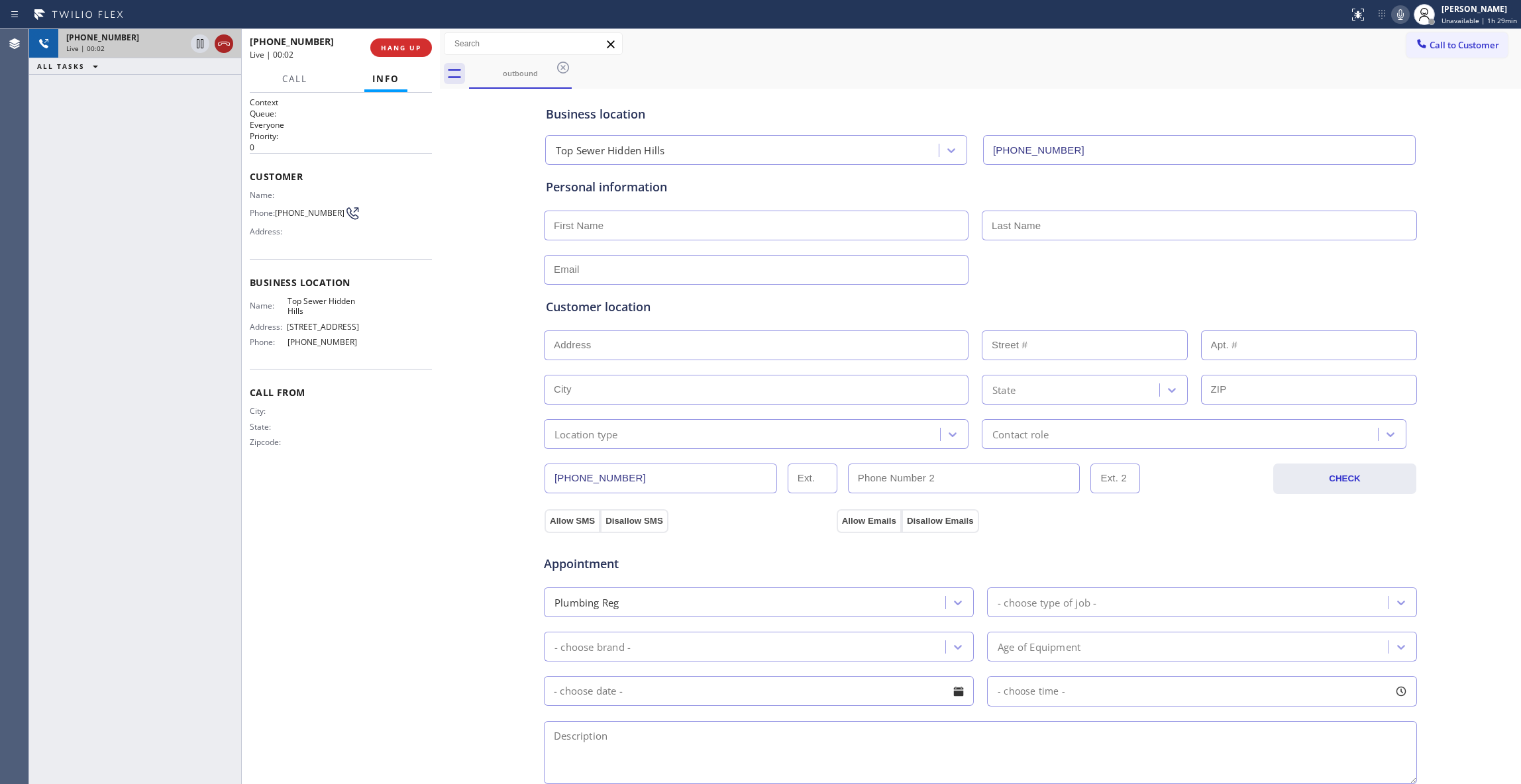
click at [218, 40] on icon at bounding box center [224, 44] width 16 height 16
click at [385, 53] on button "HANG UP" at bounding box center [401, 47] width 62 height 18
click at [385, 53] on button "COMPLETE" at bounding box center [398, 47] width 67 height 18
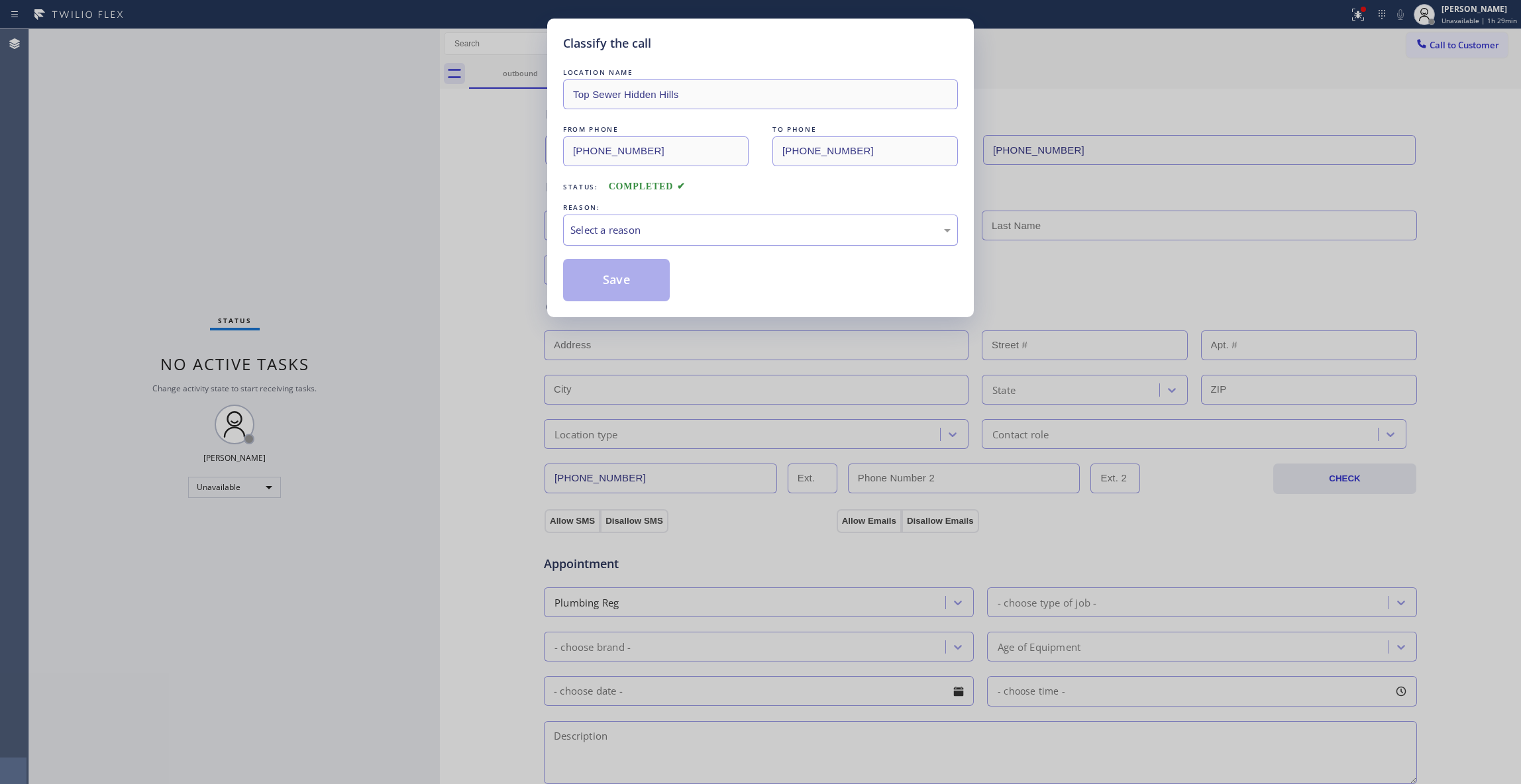
click at [615, 223] on div "Select a reason" at bounding box center [760, 231] width 380 height 16
click at [623, 276] on button "Save" at bounding box center [616, 280] width 107 height 43
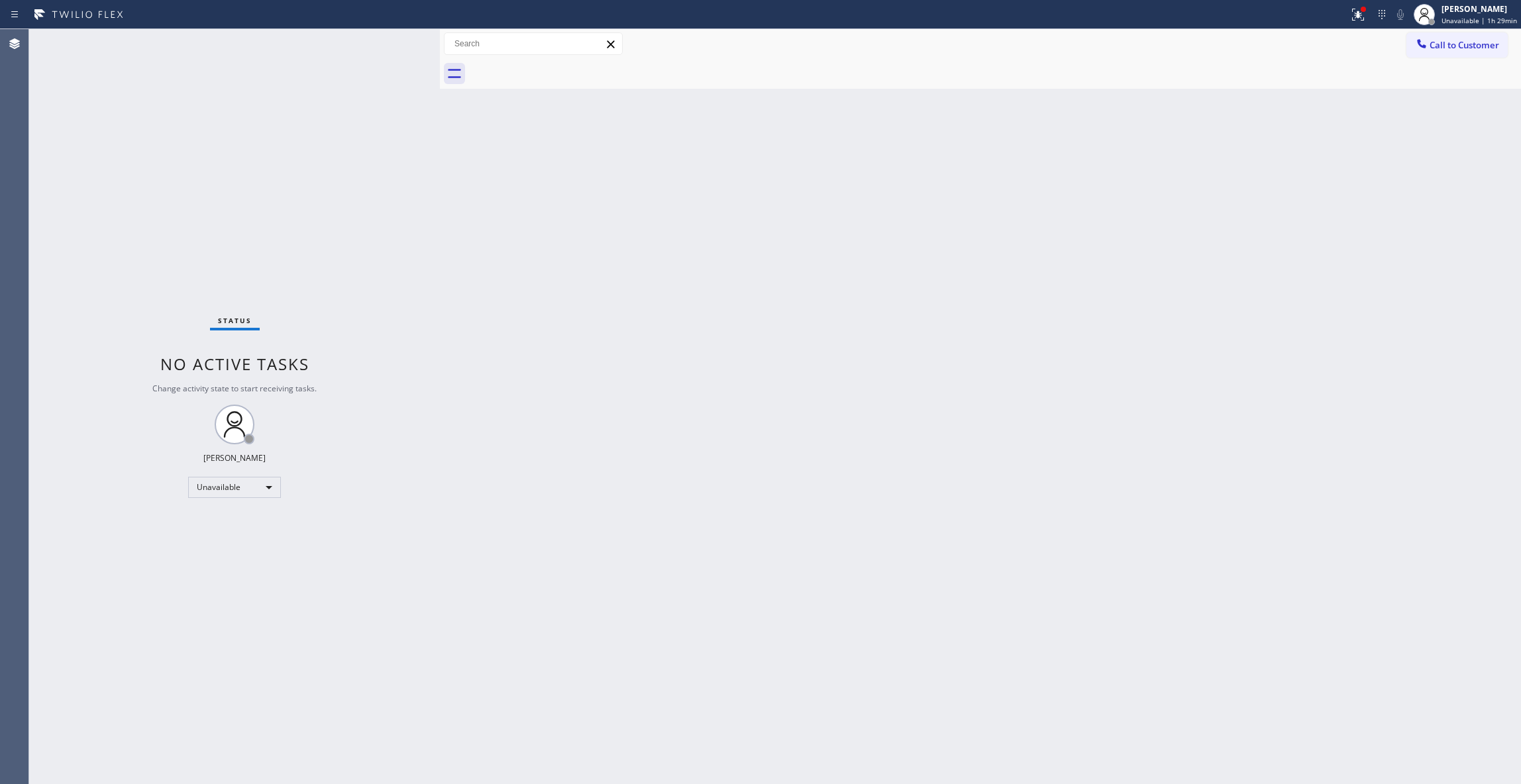
drag, startPoint x: 1440, startPoint y: 50, endPoint x: 895, endPoint y: 239, distance: 576.8
click at [1434, 49] on span "Call to Customer" at bounding box center [1464, 45] width 70 height 12
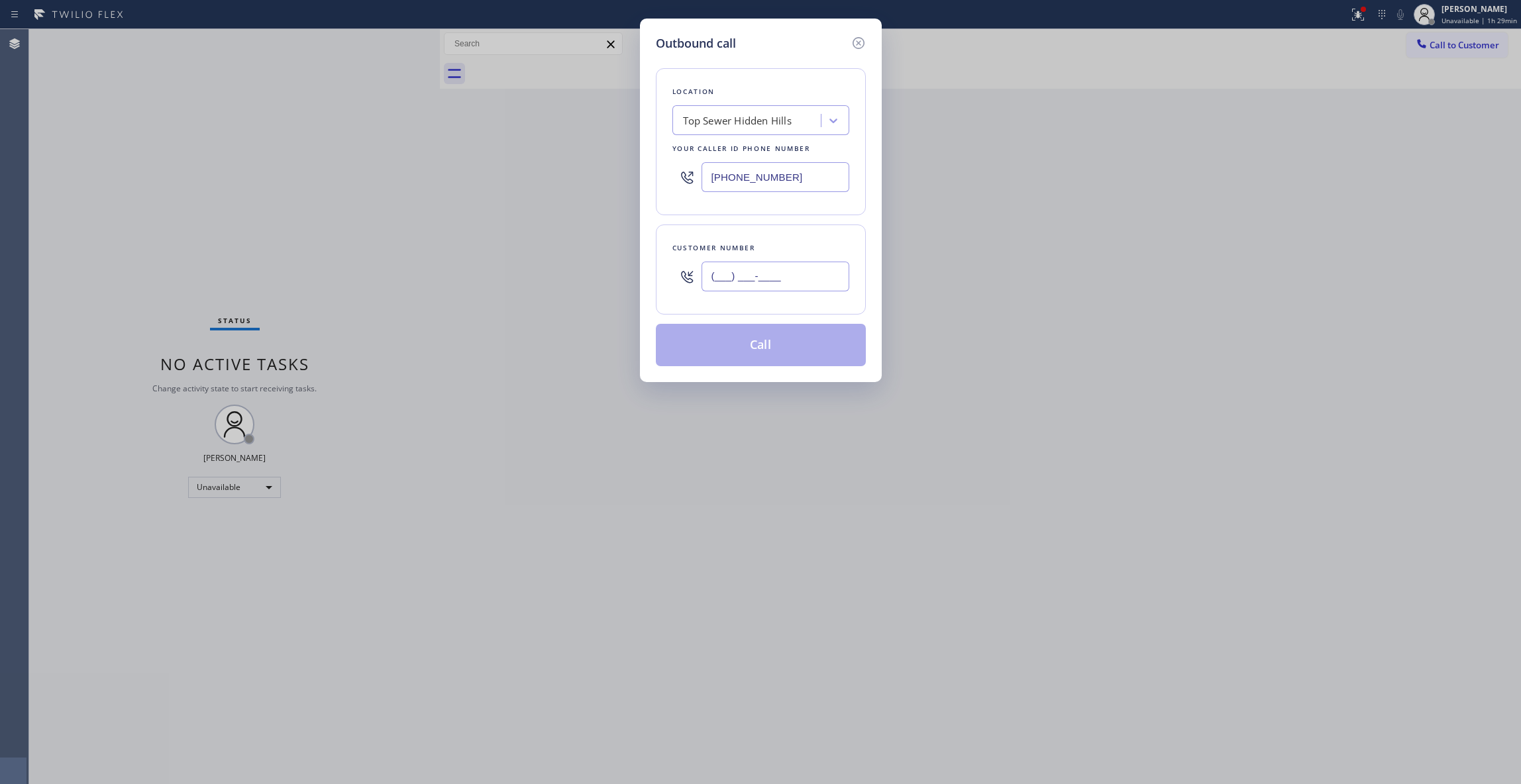
click at [775, 262] on input "(___) ___-____" at bounding box center [775, 277] width 148 height 30
click at [774, 271] on input "(___) ___-____" at bounding box center [775, 277] width 148 height 30
drag, startPoint x: 792, startPoint y: 284, endPoint x: 379, endPoint y: 276, distance: 413.1
click at [379, 276] on div "Outbound call Location Top Sewer [GEOGRAPHIC_DATA] Your caller id phone number …" at bounding box center [760, 392] width 1521 height 784
click at [774, 353] on button "Call" at bounding box center [760, 345] width 210 height 43
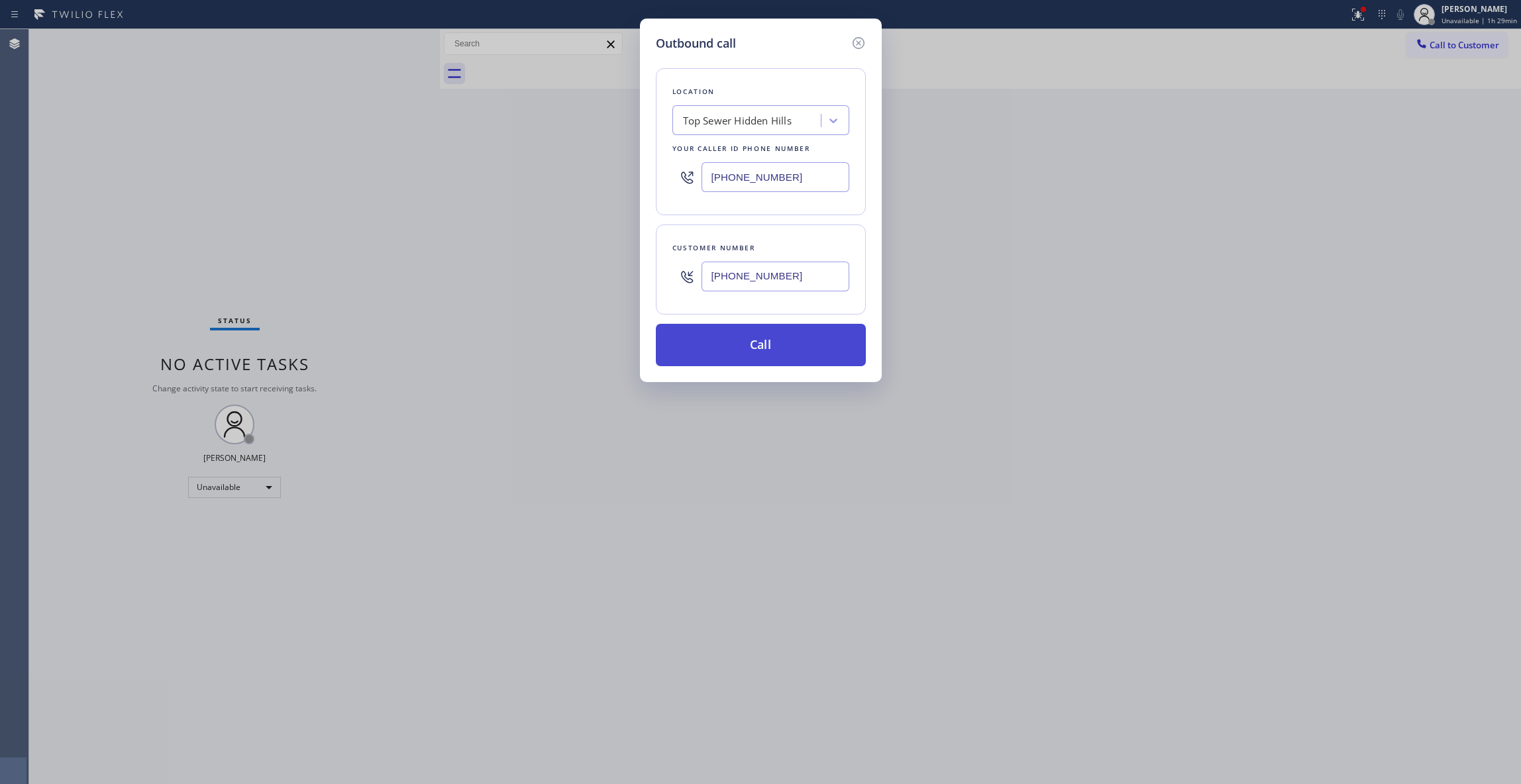
click at [774, 353] on button "Call" at bounding box center [760, 345] width 210 height 43
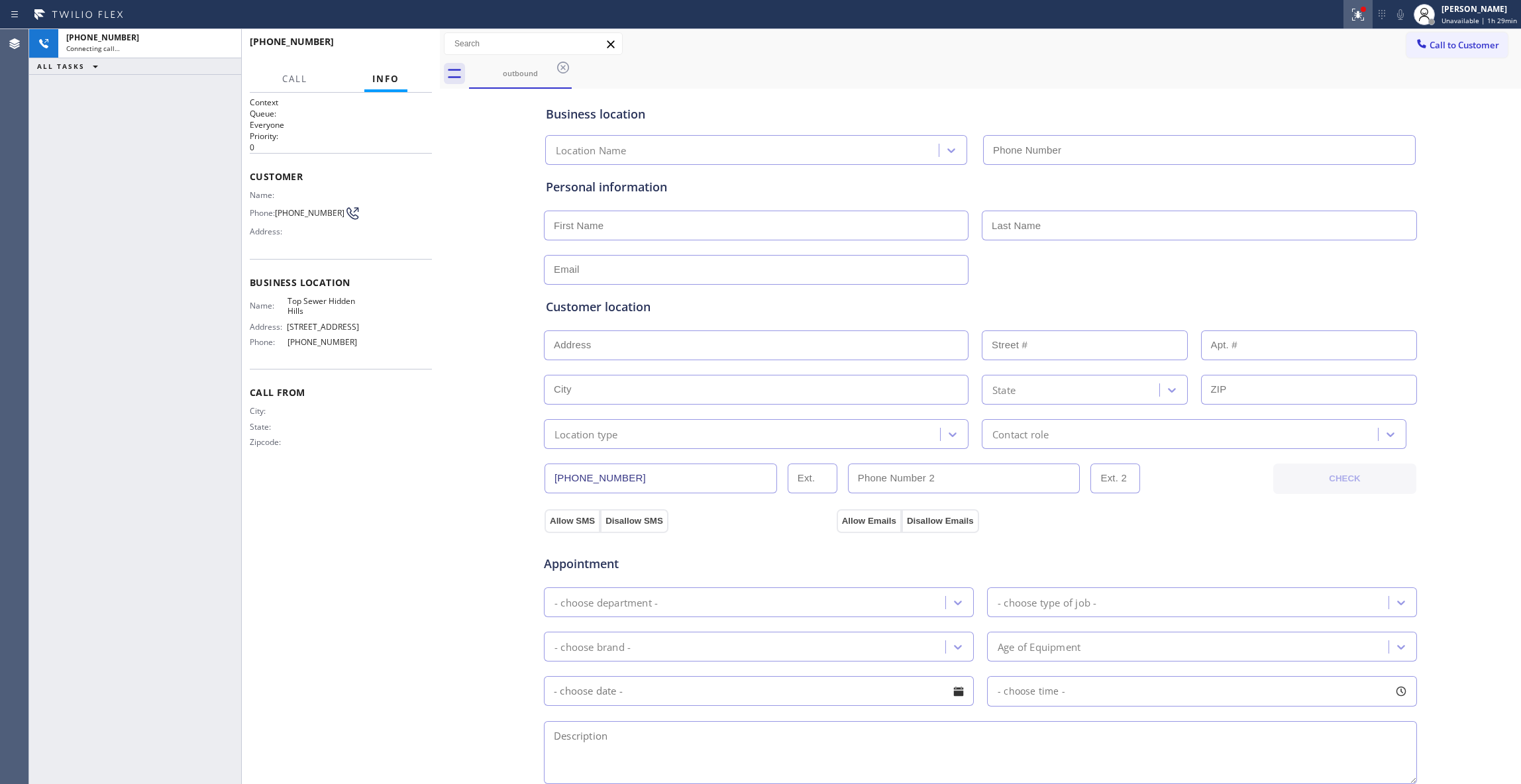
click at [1352, 14] on icon at bounding box center [1357, 15] width 16 height 16
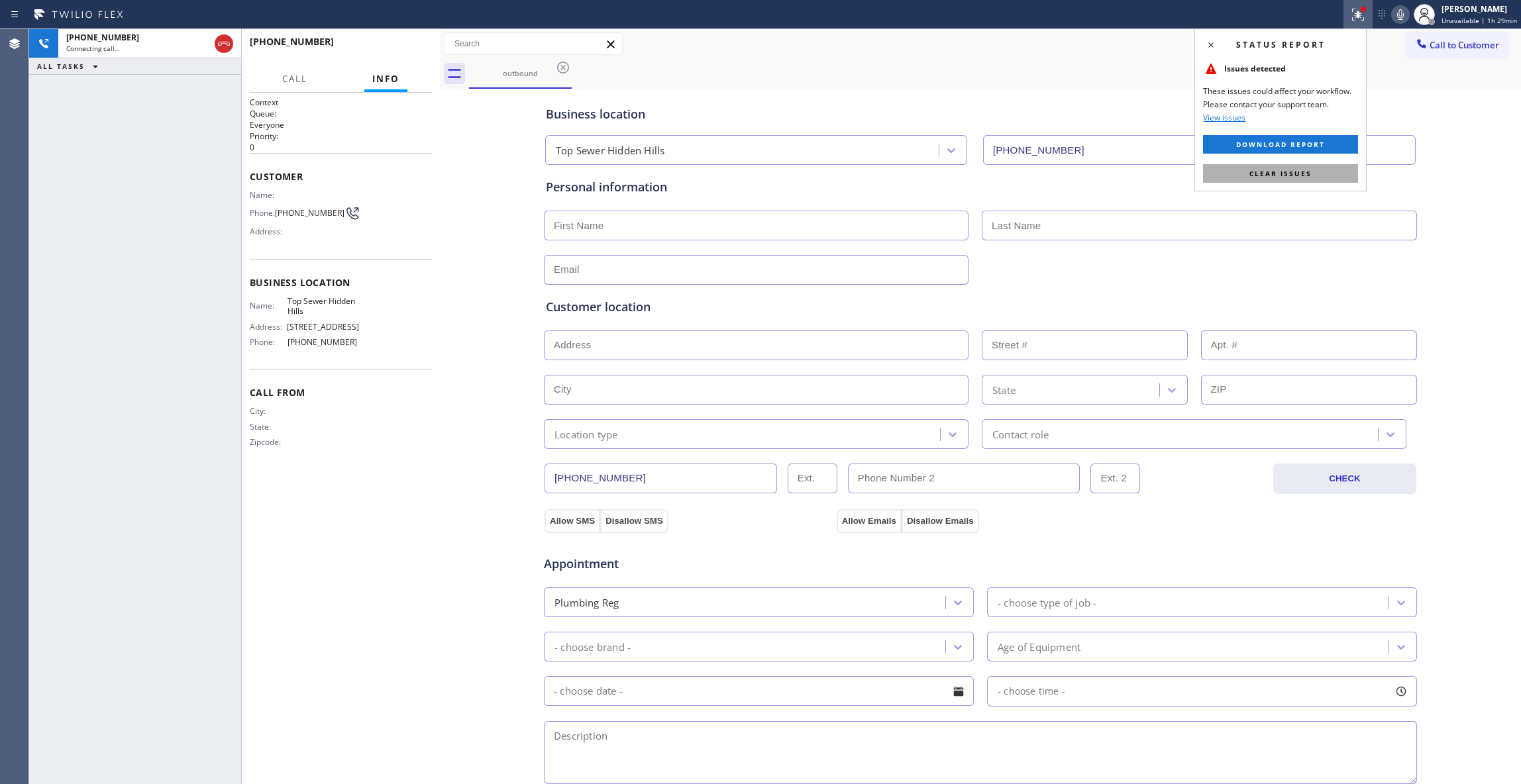
click at [1317, 173] on button "Clear issues" at bounding box center [1280, 173] width 155 height 18
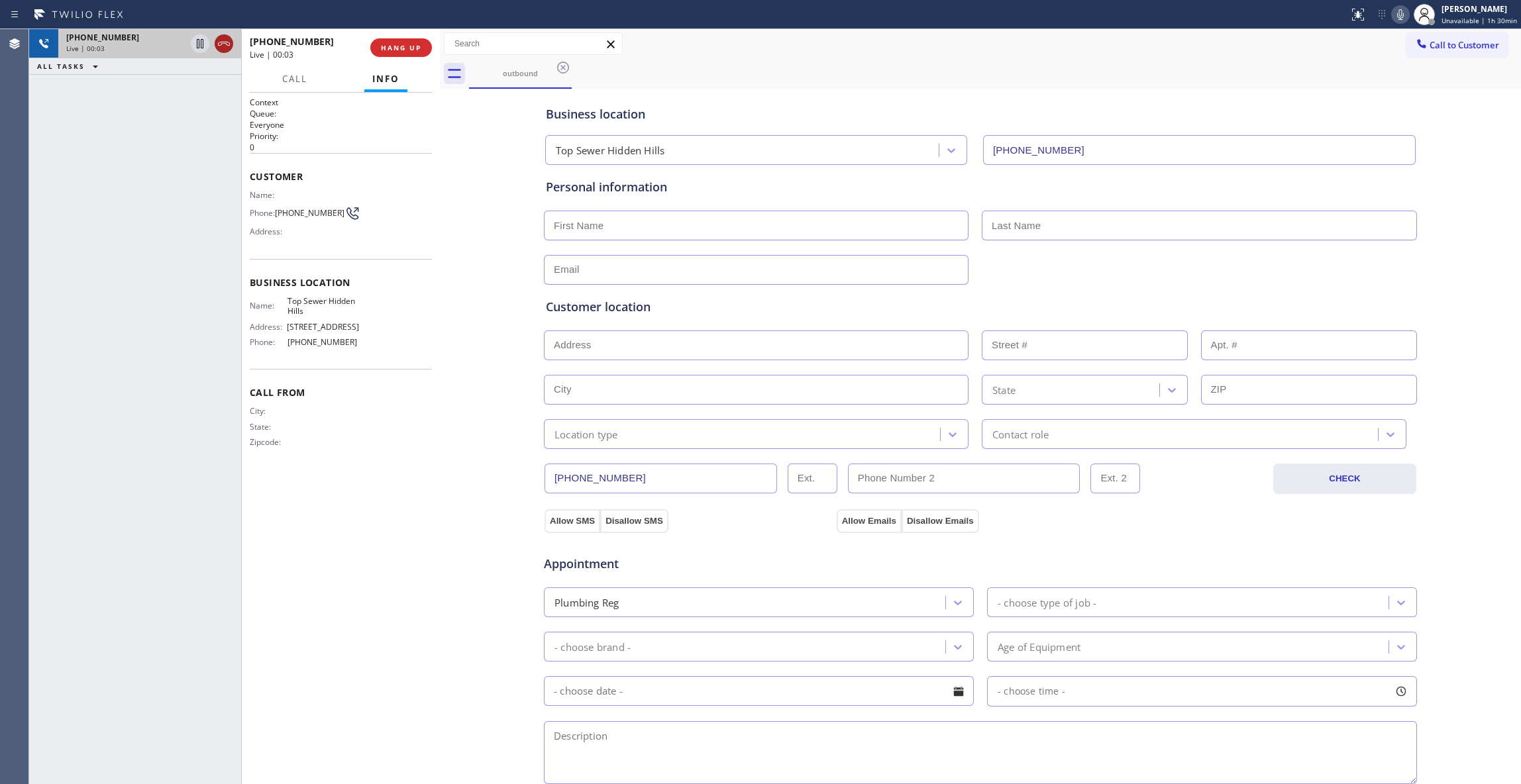
click at [224, 40] on icon at bounding box center [224, 44] width 16 height 16
click at [420, 43] on button "COMPLETE" at bounding box center [398, 47] width 67 height 18
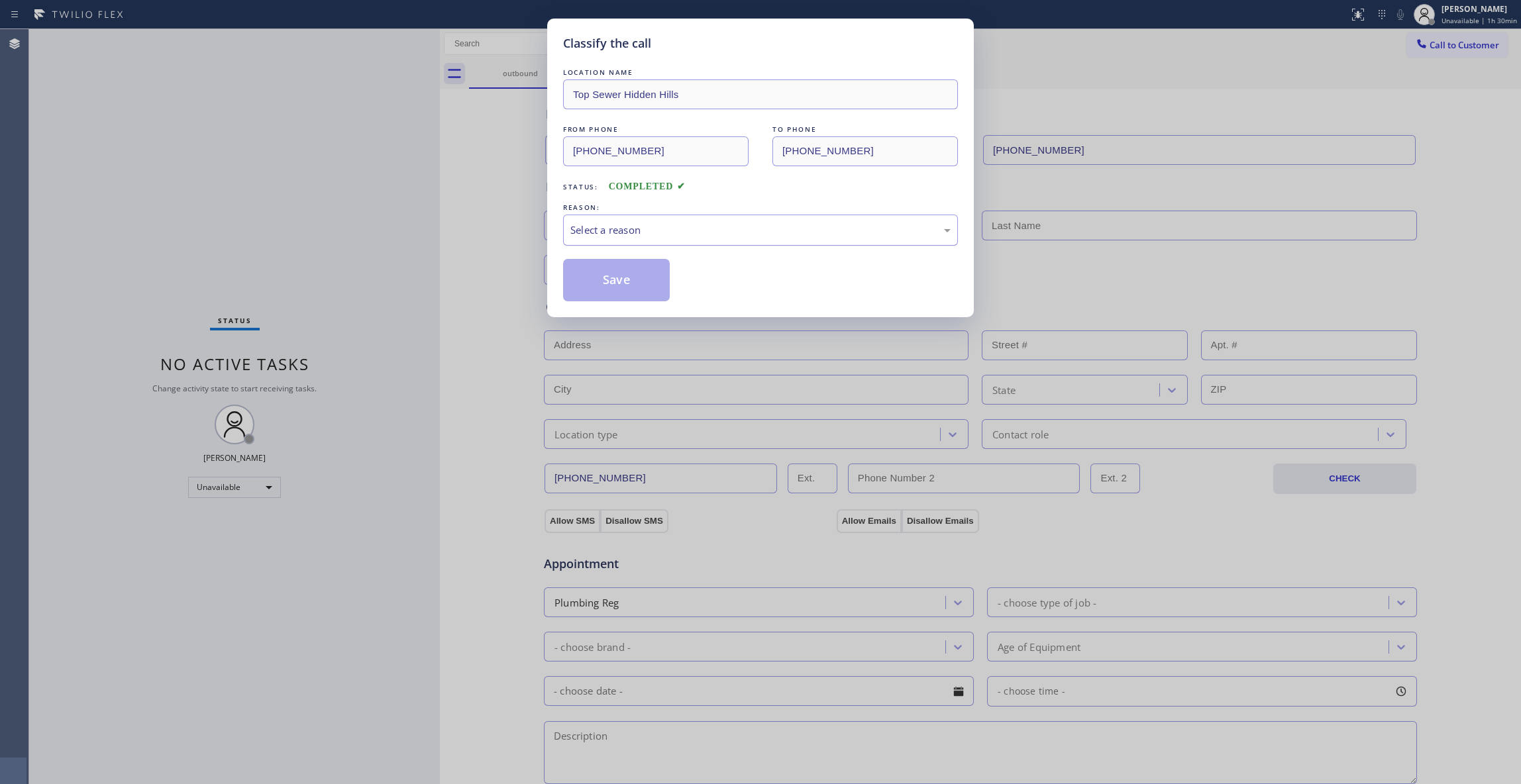
click at [611, 224] on div "Select a reason" at bounding box center [760, 231] width 380 height 16
click at [626, 281] on button "Save" at bounding box center [616, 280] width 107 height 43
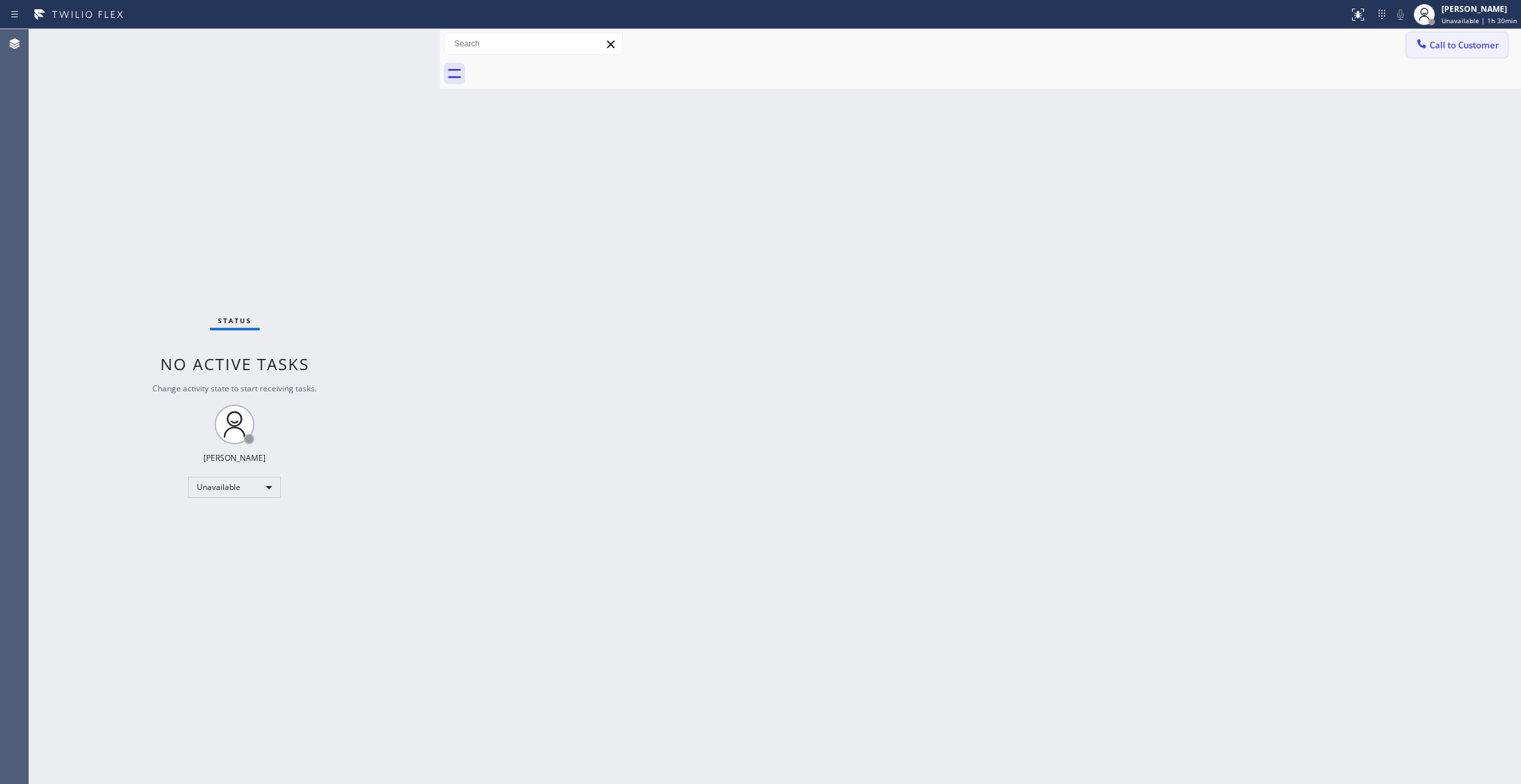
click at [1452, 44] on span "Call to Customer" at bounding box center [1464, 45] width 70 height 12
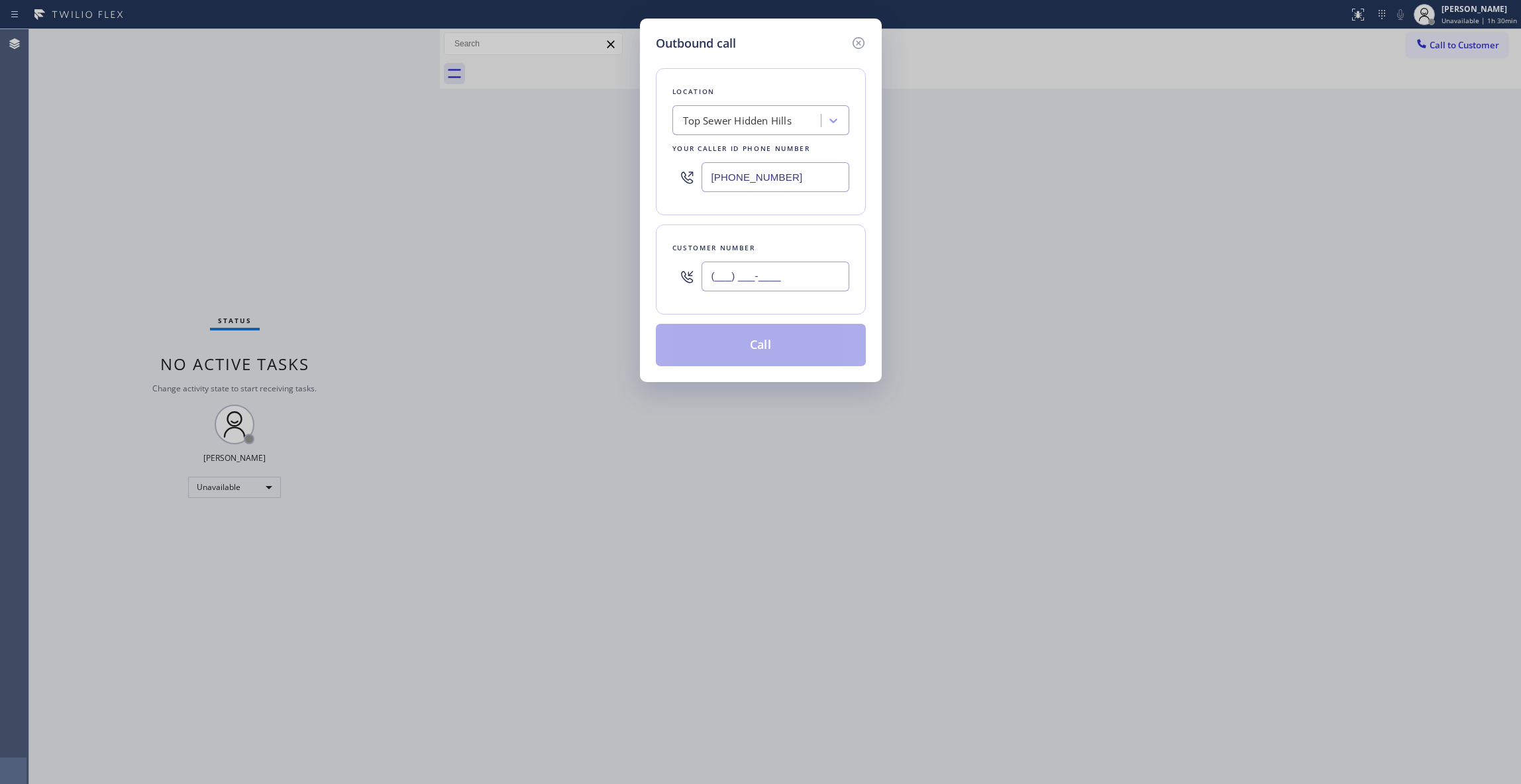
click at [820, 273] on input "(___) ___-____" at bounding box center [775, 277] width 148 height 30
click at [774, 347] on button "Call" at bounding box center [760, 345] width 210 height 43
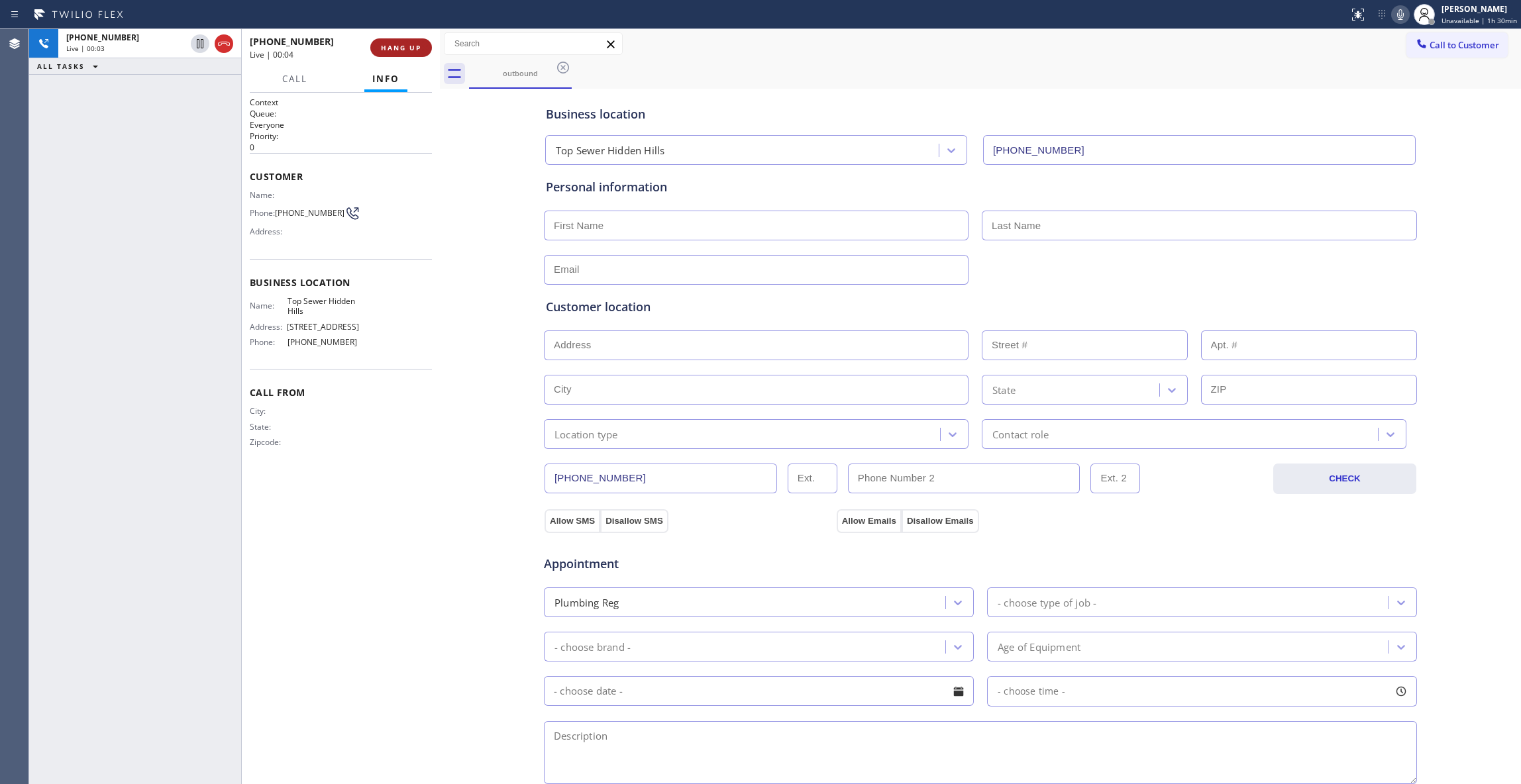
click at [398, 49] on span "HANG UP" at bounding box center [401, 47] width 40 height 10
click at [398, 46] on span "COMPLETE" at bounding box center [399, 47] width 46 height 10
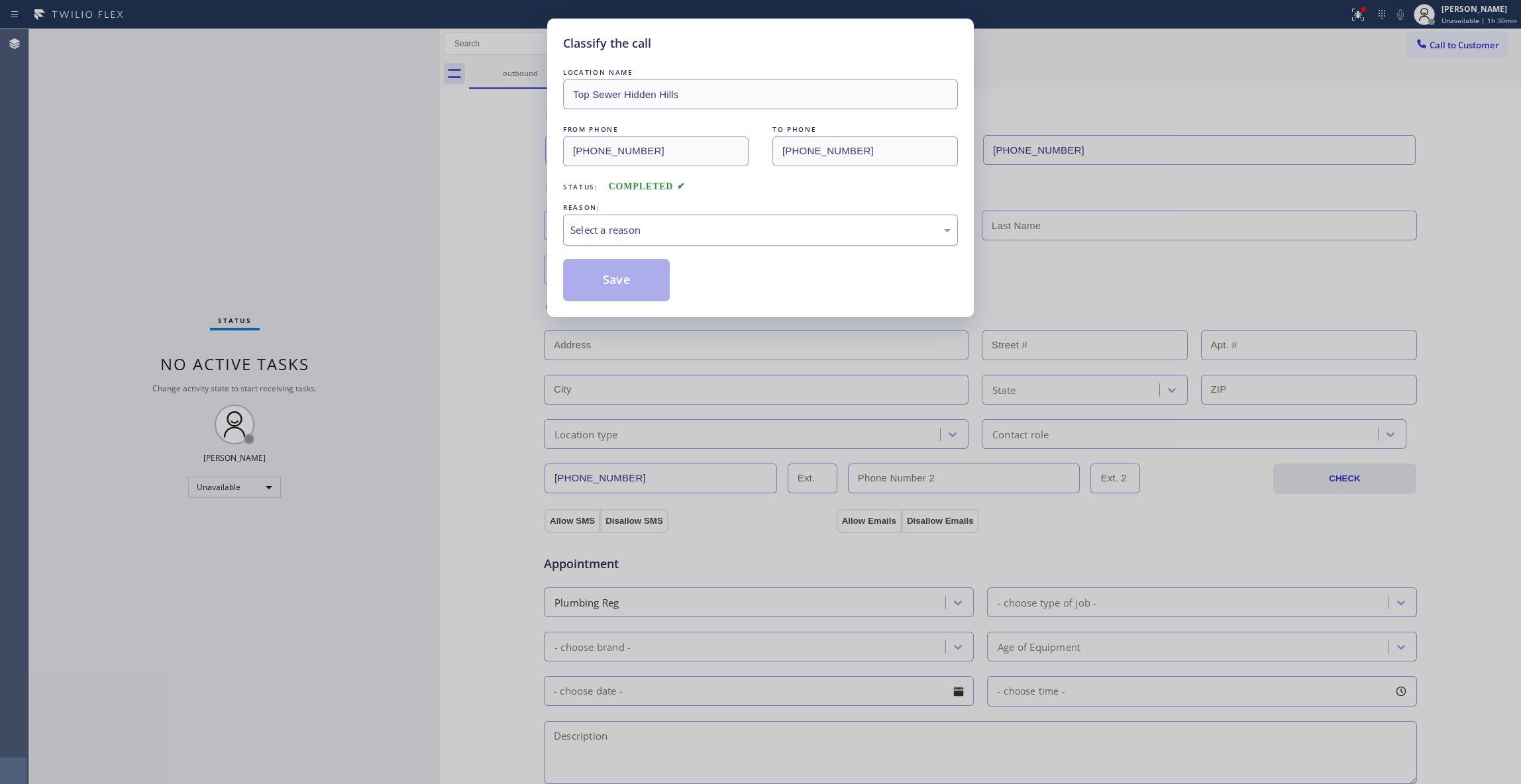
click at [623, 228] on div "Select a reason" at bounding box center [760, 231] width 380 height 16
click at [614, 271] on button "Save" at bounding box center [616, 280] width 107 height 43
click at [613, 271] on button "Save" at bounding box center [616, 280] width 107 height 43
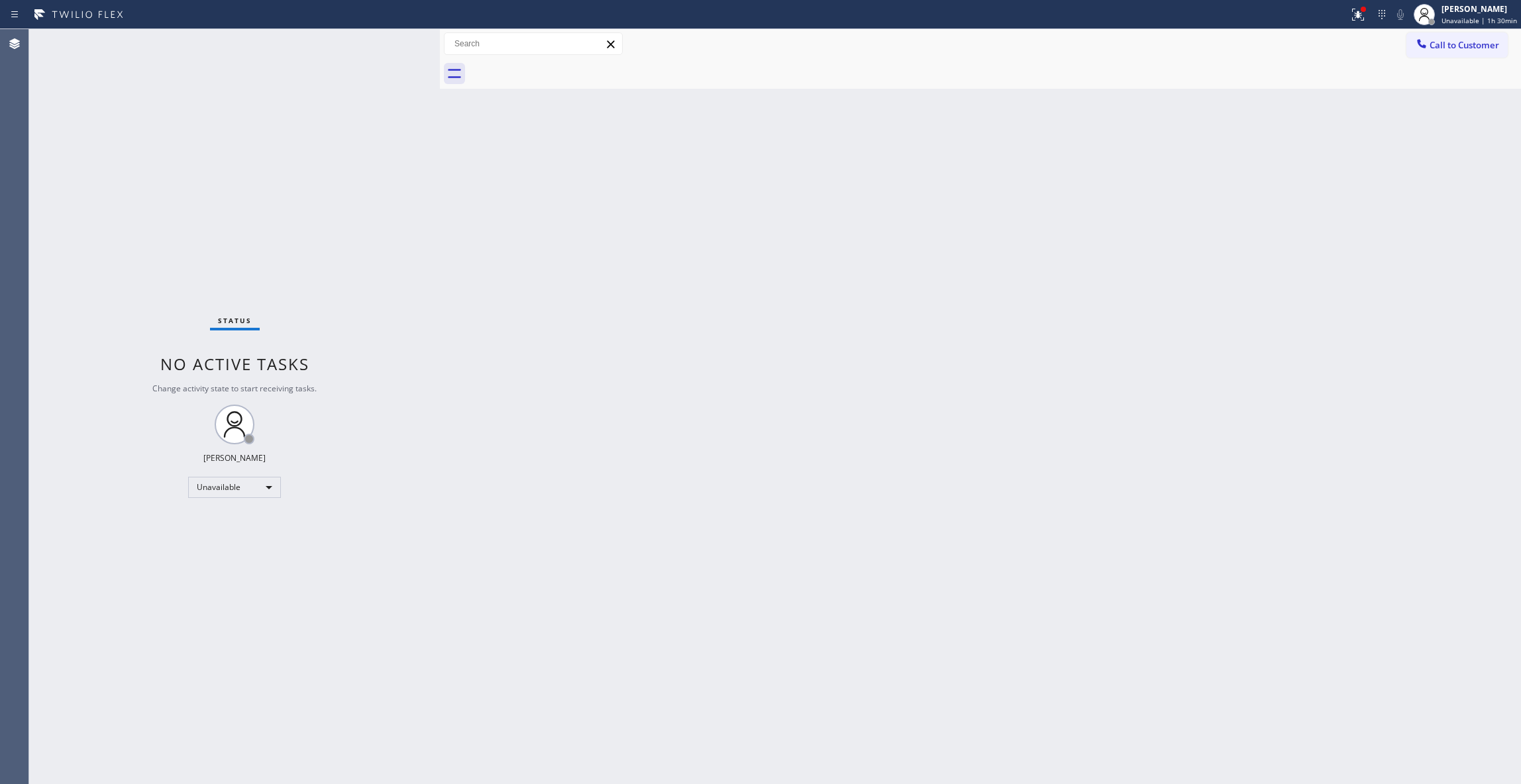
click at [96, 140] on div "Status No active tasks Change activity state to start receiving tasks. [PERSON_…" at bounding box center [234, 406] width 411 height 755
click at [1453, 50] on span "Call to Customer" at bounding box center [1464, 45] width 70 height 12
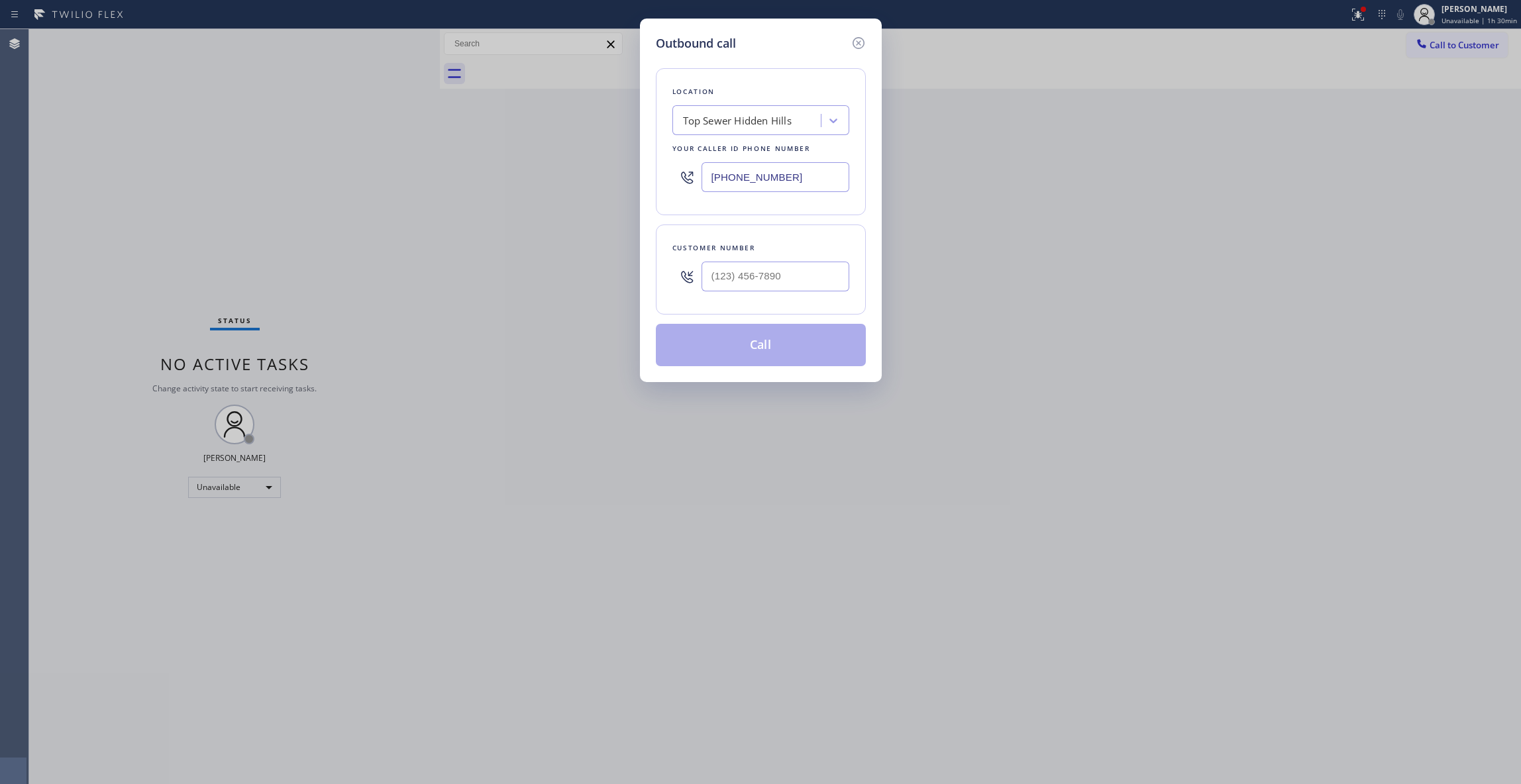
drag, startPoint x: 806, startPoint y: 179, endPoint x: 610, endPoint y: 220, distance: 200.2
click at [408, 170] on div "Outbound call Location Top Sewer [GEOGRAPHIC_DATA] Your caller id phone number …" at bounding box center [760, 392] width 1521 height 784
click at [787, 295] on div at bounding box center [775, 276] width 148 height 43
click at [781, 284] on input "(___) ___-____" at bounding box center [775, 277] width 148 height 30
click at [777, 359] on button "Call" at bounding box center [760, 345] width 210 height 43
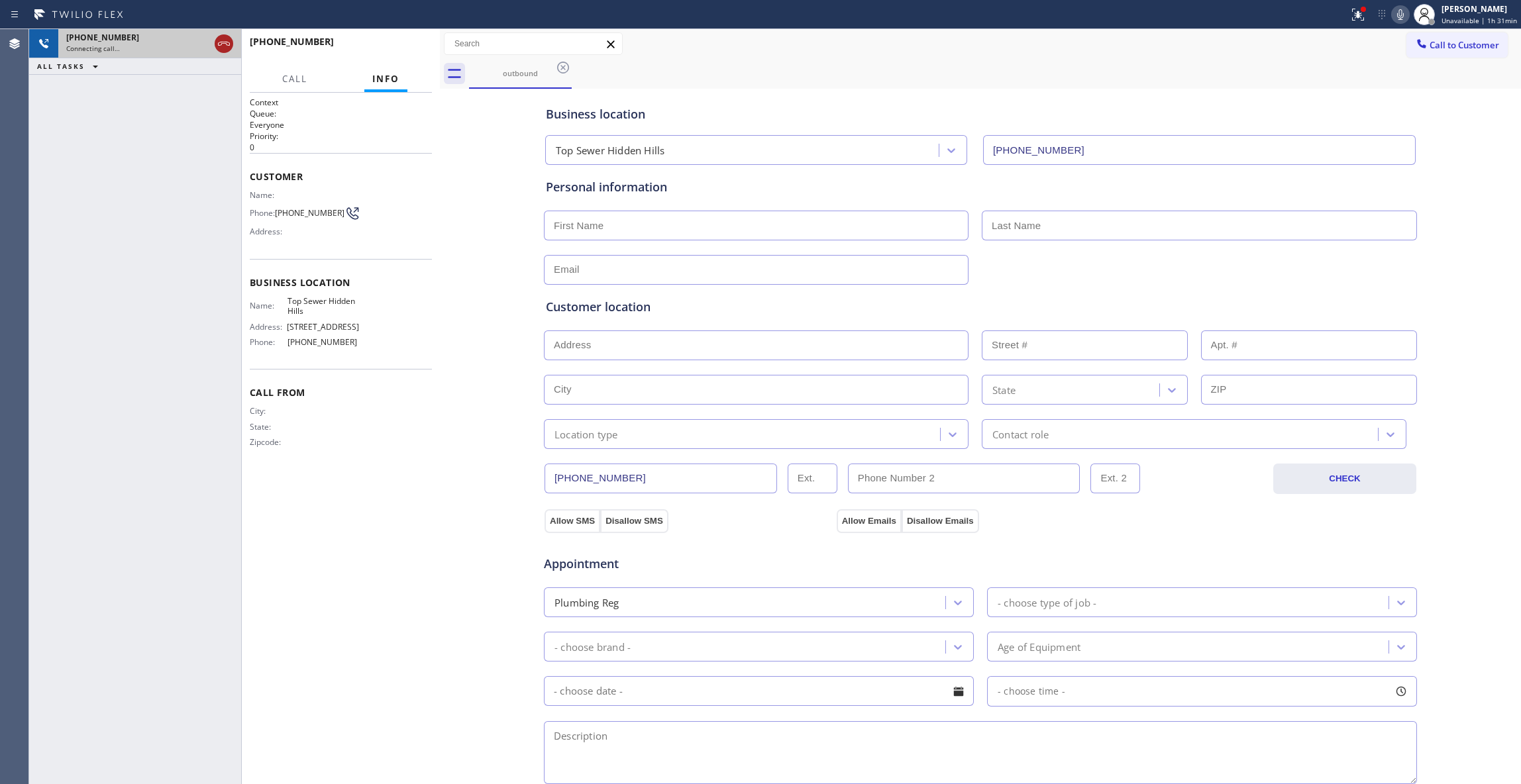
click at [221, 43] on icon at bounding box center [224, 44] width 16 height 16
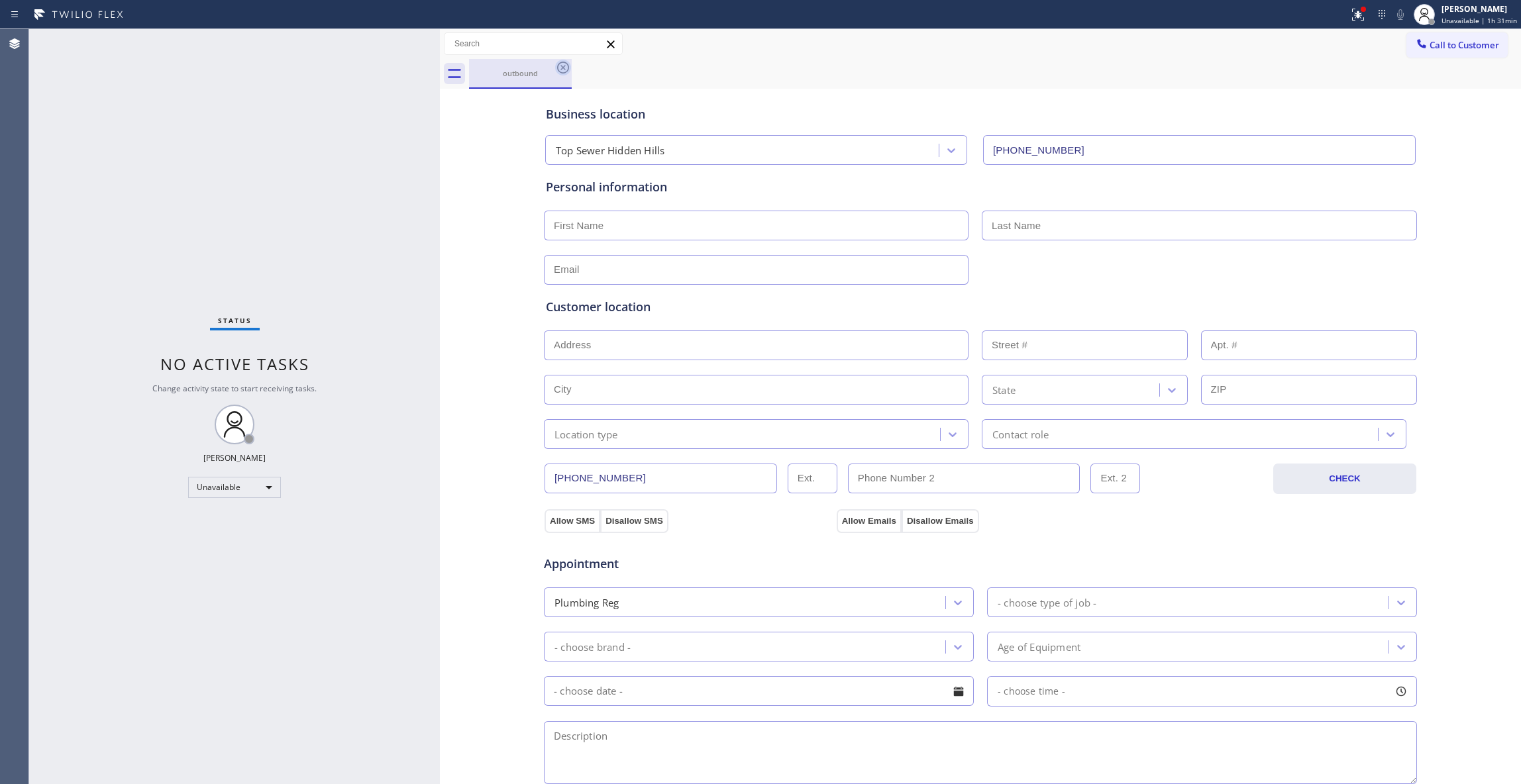
click at [562, 71] on icon at bounding box center [563, 68] width 16 height 16
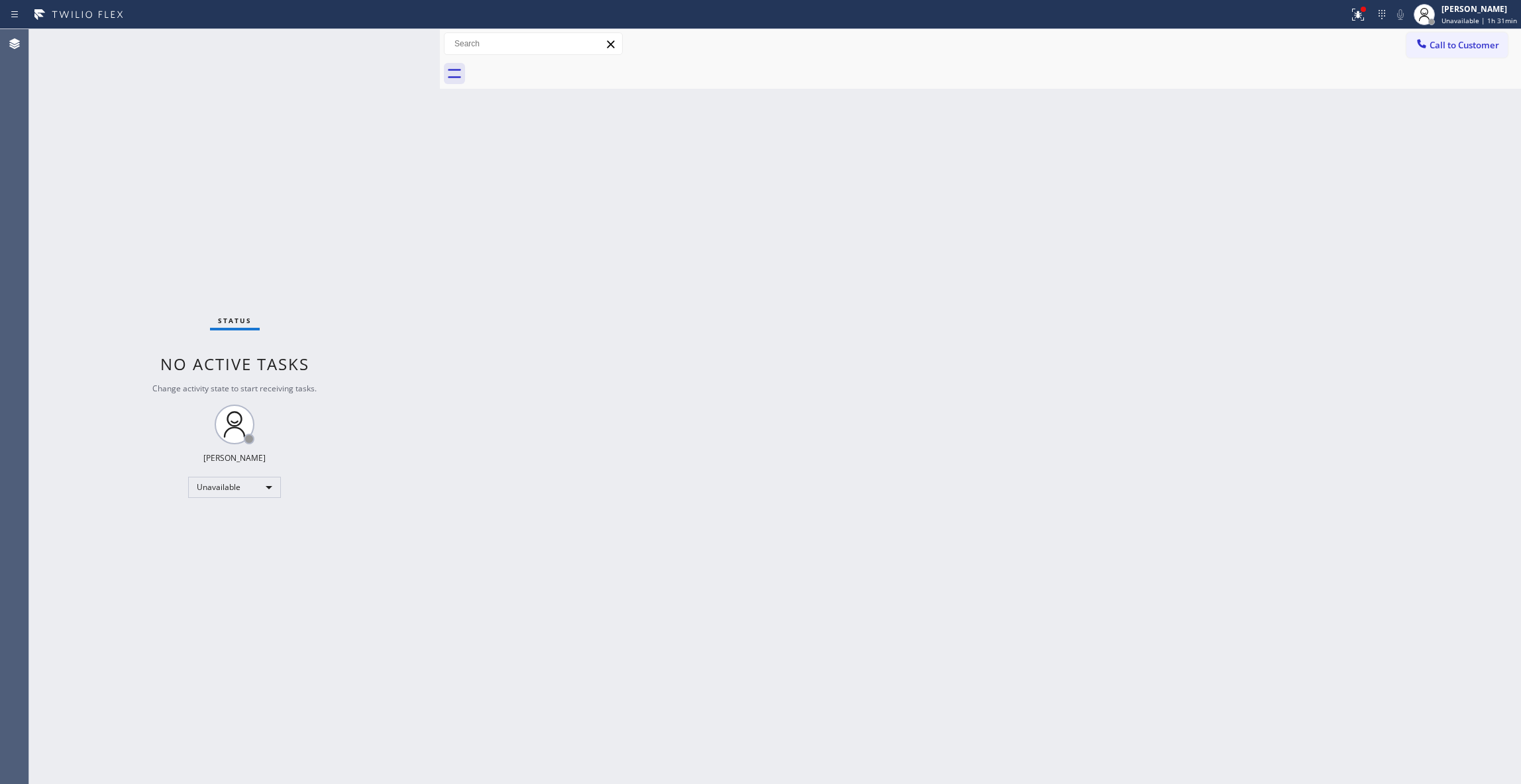
drag, startPoint x: 836, startPoint y: 260, endPoint x: 1098, endPoint y: 63, distance: 327.8
click at [845, 247] on div "Back to Dashboard Change Sender ID Customers Technicians Select a contact Outbo…" at bounding box center [980, 406] width 1081 height 755
drag, startPoint x: 1471, startPoint y: 53, endPoint x: 698, endPoint y: 138, distance: 777.7
click at [1464, 53] on button "Call to Customer" at bounding box center [1457, 44] width 101 height 25
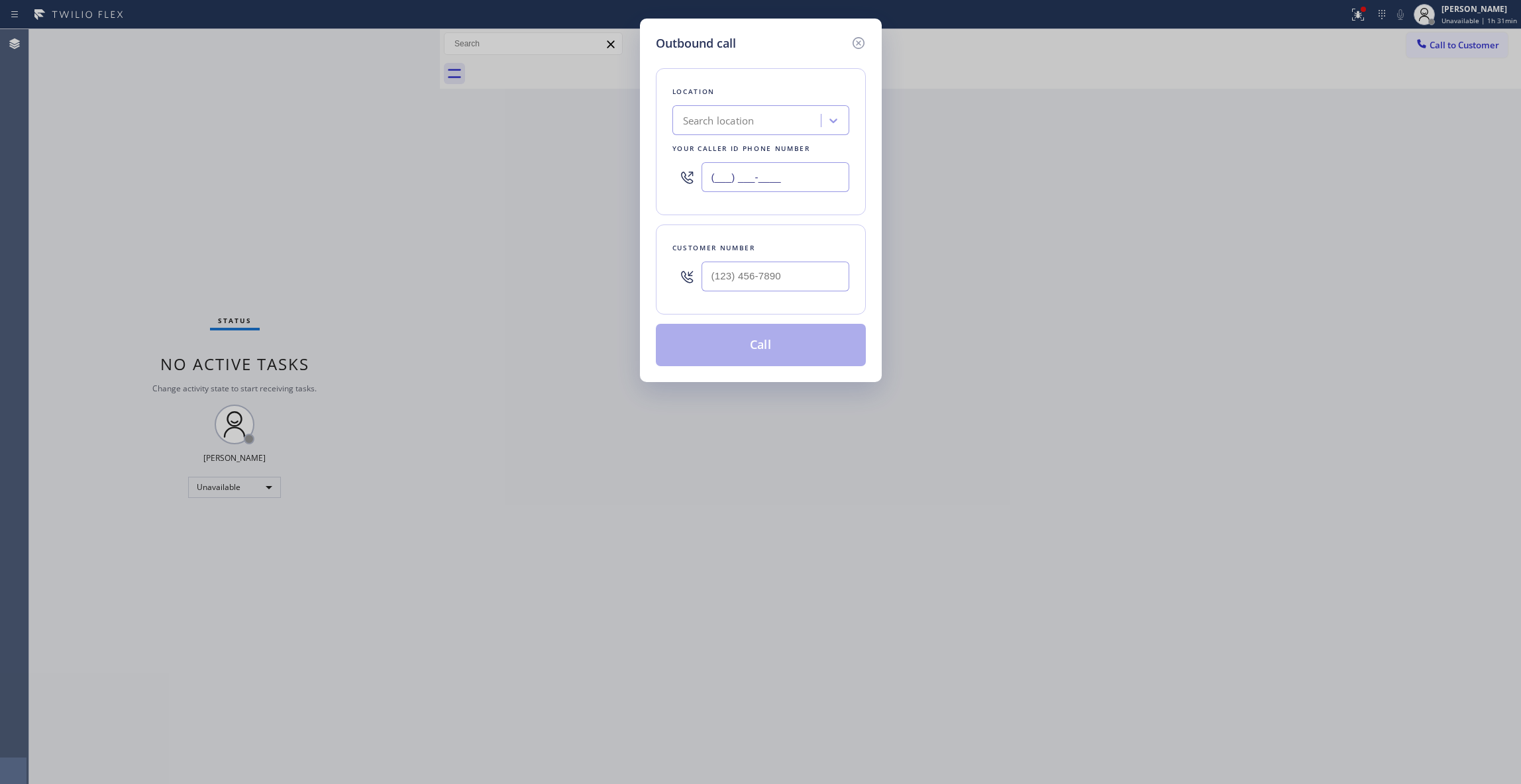
drag, startPoint x: 562, startPoint y: 175, endPoint x: 128, endPoint y: 173, distance: 434.0
click at [133, 171] on div "Outbound call Location Search location Your caller id phone number (___) ___-__…" at bounding box center [760, 392] width 1521 height 784
click at [761, 276] on input "(___) ___-____" at bounding box center [775, 277] width 148 height 30
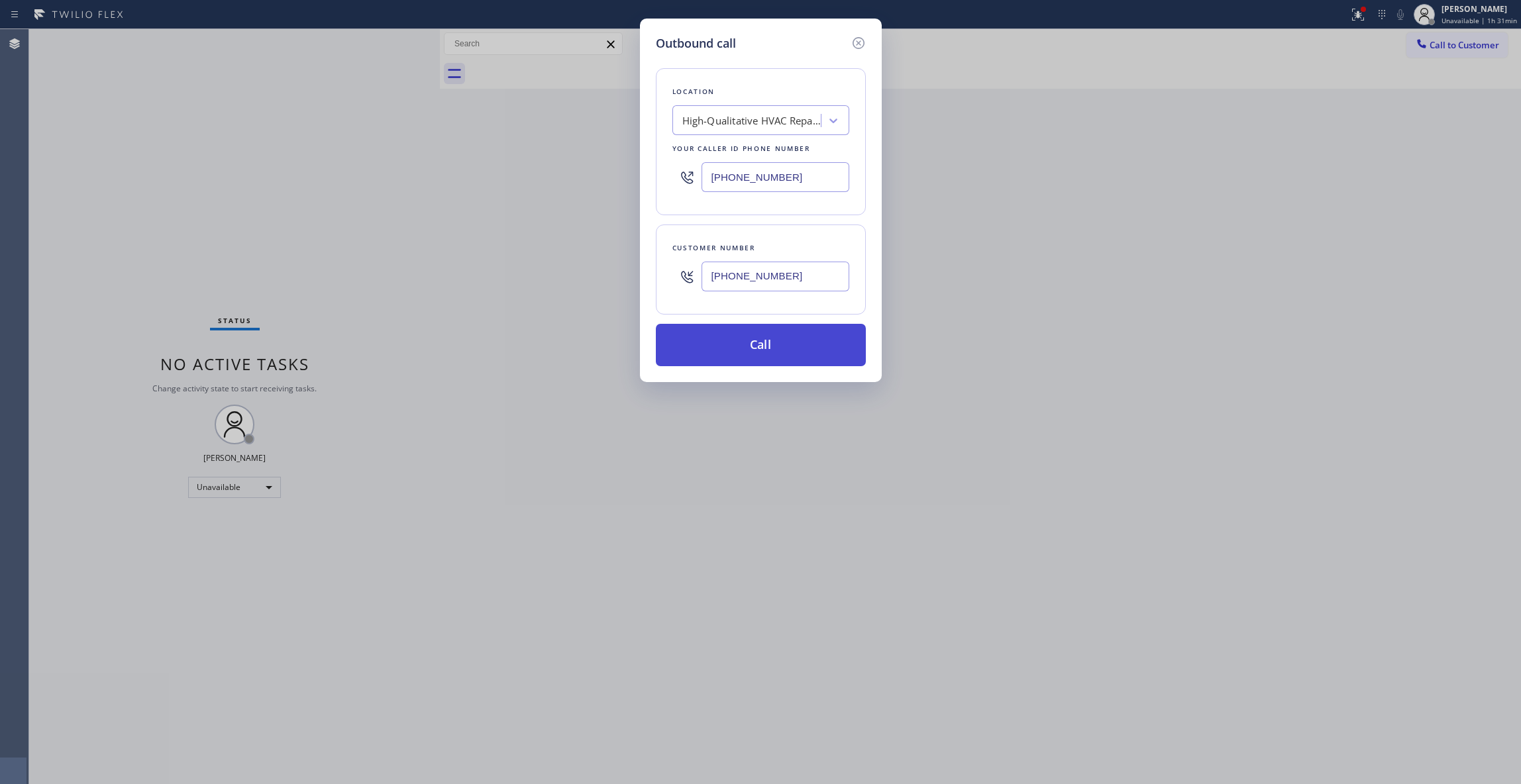
click at [772, 348] on button "Call" at bounding box center [760, 345] width 210 height 43
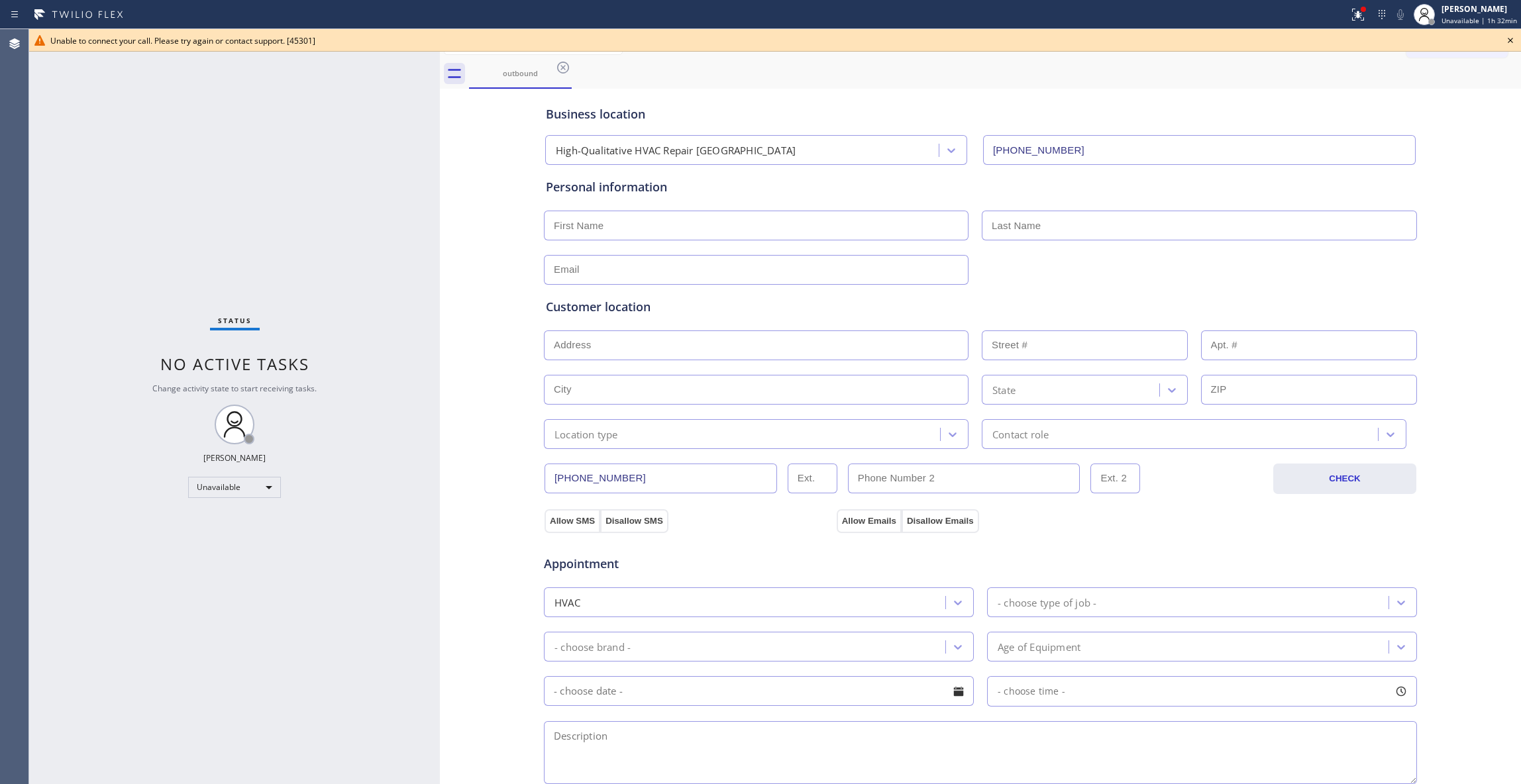
drag, startPoint x: 1511, startPoint y: 38, endPoint x: 1384, endPoint y: 38, distance: 127.0
click at [1506, 38] on icon at bounding box center [1510, 40] width 16 height 16
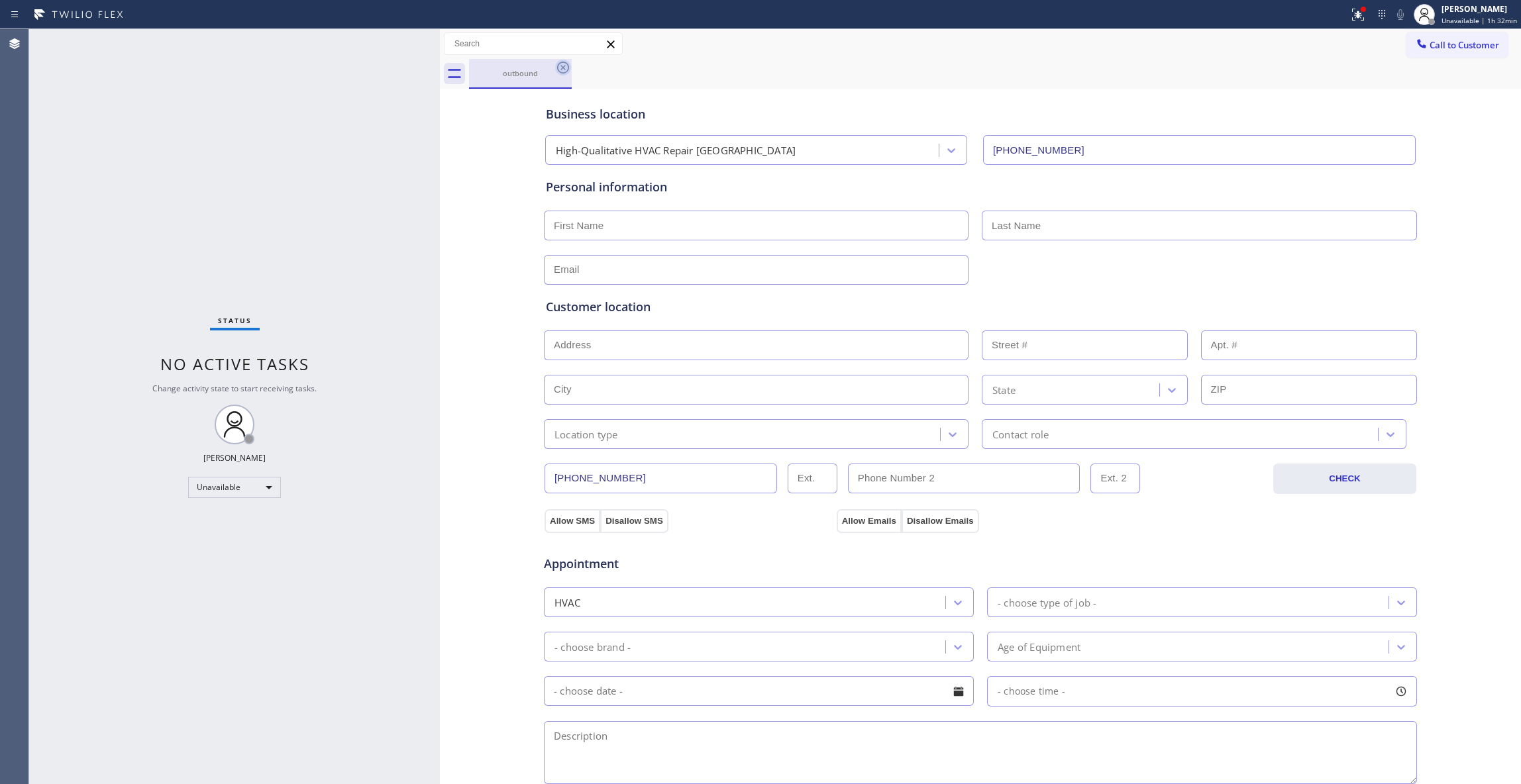
click at [565, 69] on icon at bounding box center [563, 68] width 12 height 12
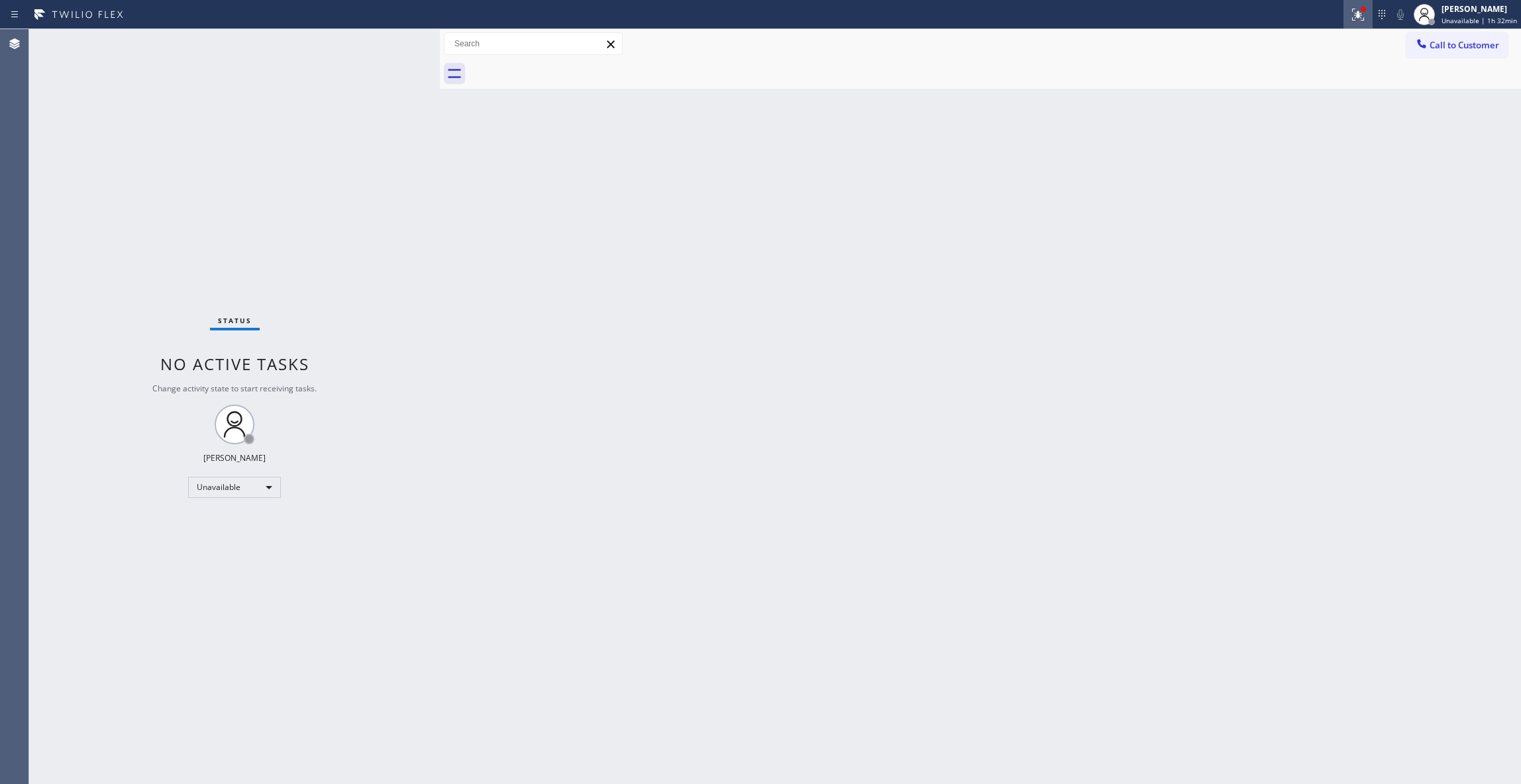
click at [1351, 20] on icon at bounding box center [1357, 15] width 16 height 16
click at [1300, 184] on div "Status report Issues detected These issues could affect your workflow. Please c…" at bounding box center [1280, 110] width 172 height 163
click at [1297, 175] on span "Clear issues" at bounding box center [1281, 173] width 63 height 10
click at [822, 279] on div "Back to Dashboard Change Sender ID Customers Technicians Select a contact Outbo…" at bounding box center [980, 406] width 1081 height 755
drag, startPoint x: 734, startPoint y: 326, endPoint x: 1380, endPoint y: 143, distance: 671.4
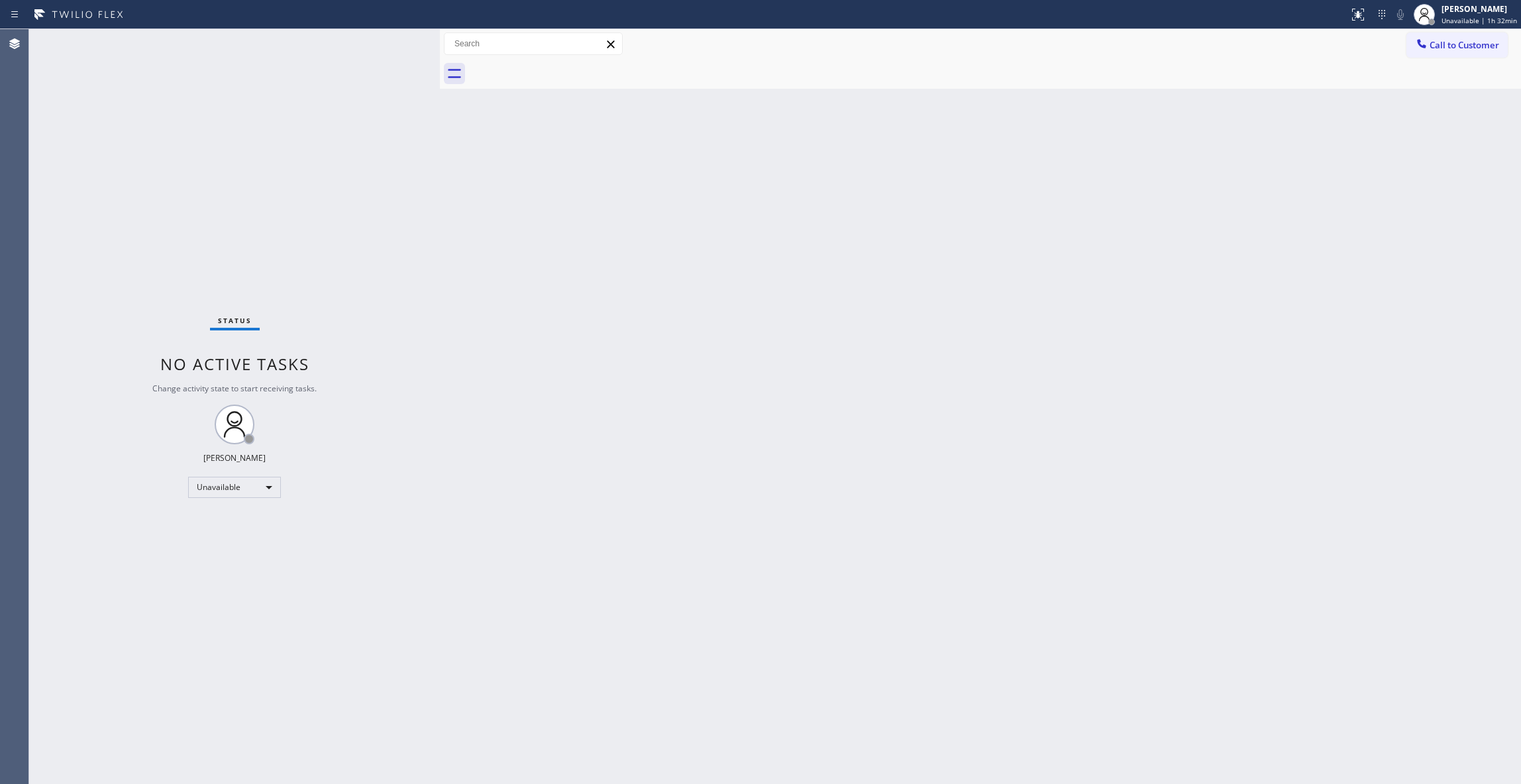
click at [738, 314] on div "Back to Dashboard Change Sender ID Customers Technicians Select a contact Outbo…" at bounding box center [980, 406] width 1081 height 755
click at [1465, 40] on span "Call to Customer" at bounding box center [1464, 45] width 70 height 12
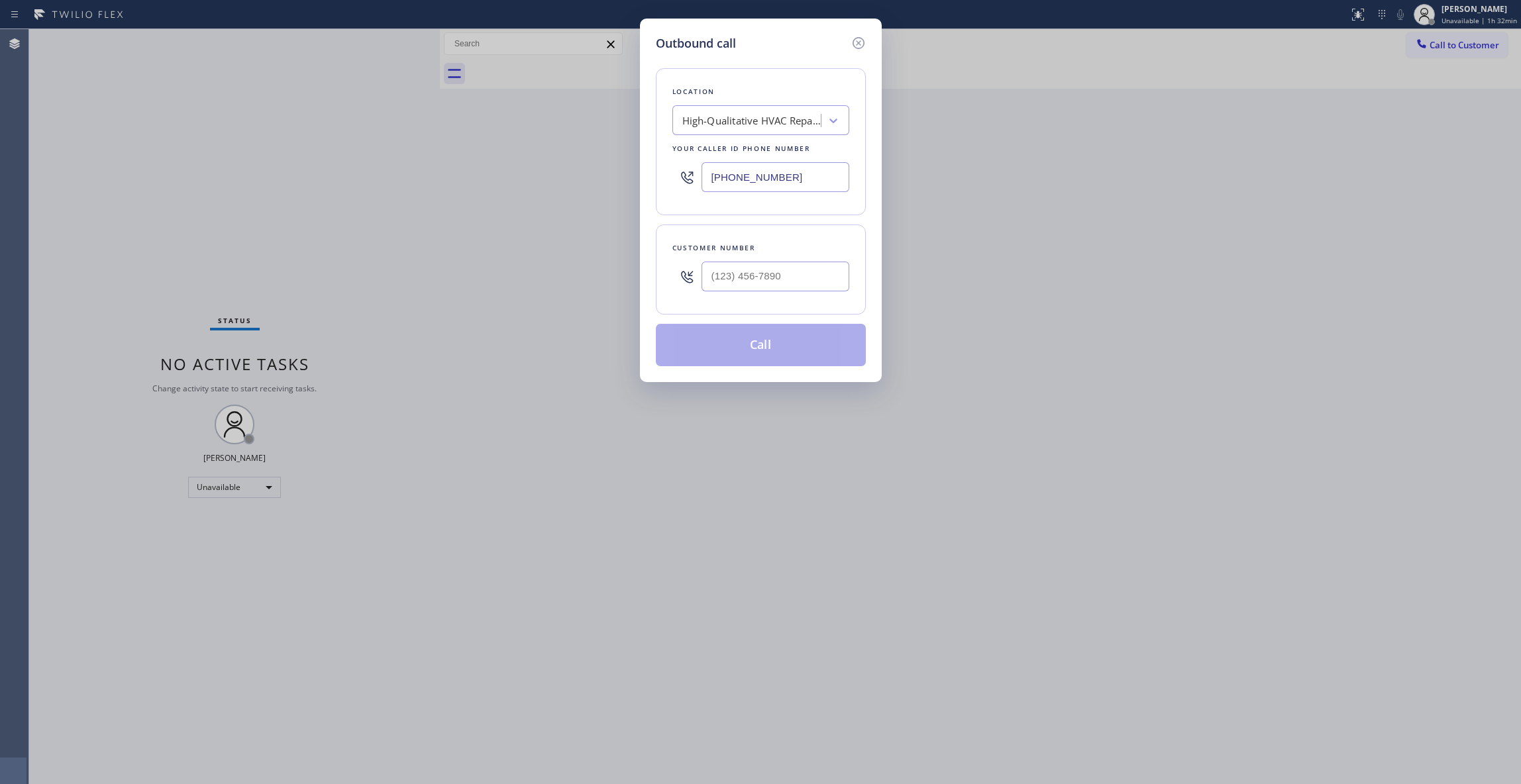
drag, startPoint x: 806, startPoint y: 180, endPoint x: 190, endPoint y: 242, distance: 619.1
click at [172, 173] on div "Outbound call Location High-Qualitative HVAC Repair [GEOGRAPHIC_DATA] Your call…" at bounding box center [760, 392] width 1521 height 784
click at [801, 264] on input "(___) ___-____" at bounding box center [775, 277] width 148 height 30
drag, startPoint x: 806, startPoint y: 172, endPoint x: 645, endPoint y: 173, distance: 161.0
click at [645, 173] on div "Outbound call Location High-Qualitative HVAC Repair [GEOGRAPHIC_DATA] Your call…" at bounding box center [760, 200] width 242 height 364
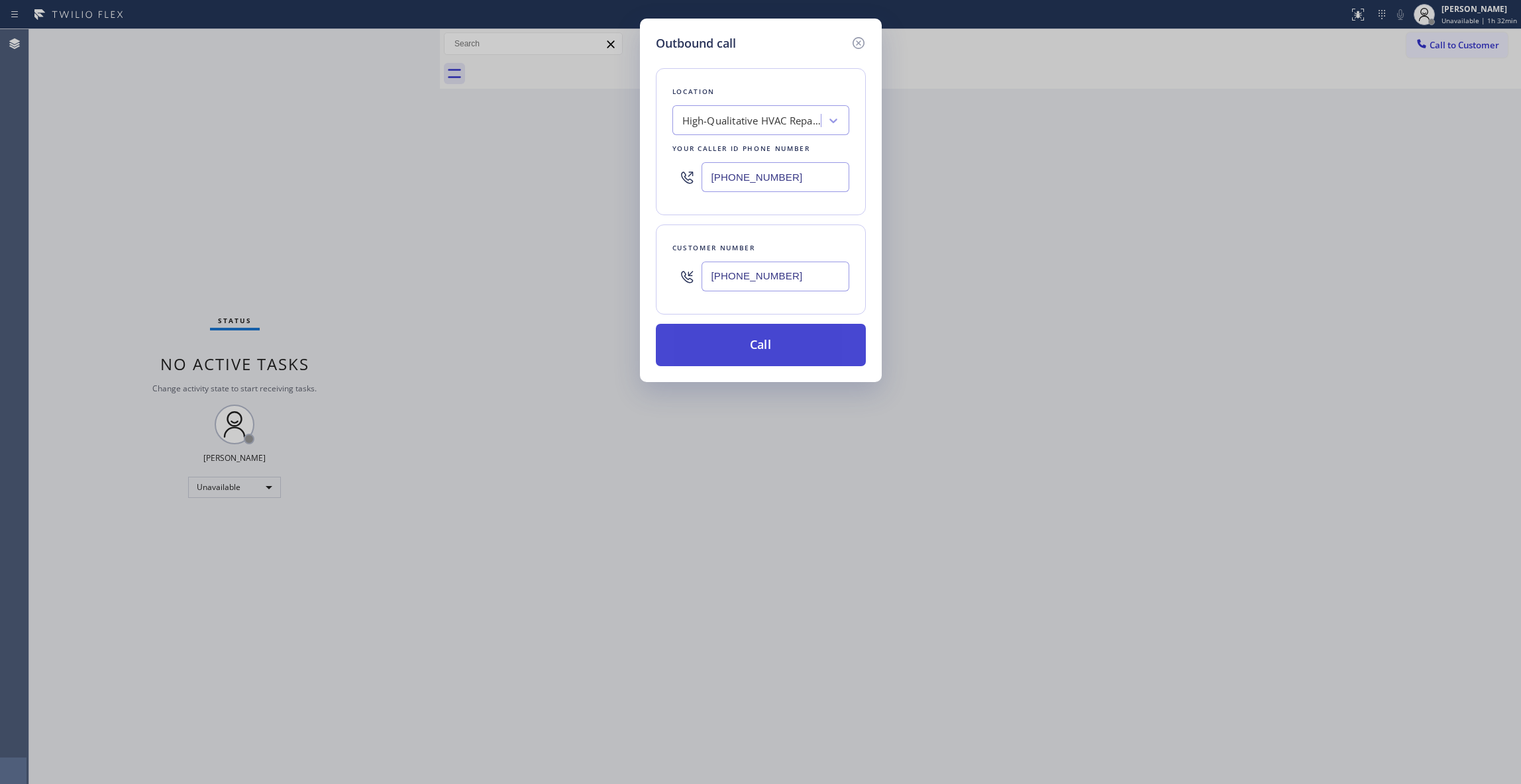
click at [755, 353] on button "Call" at bounding box center [760, 345] width 210 height 43
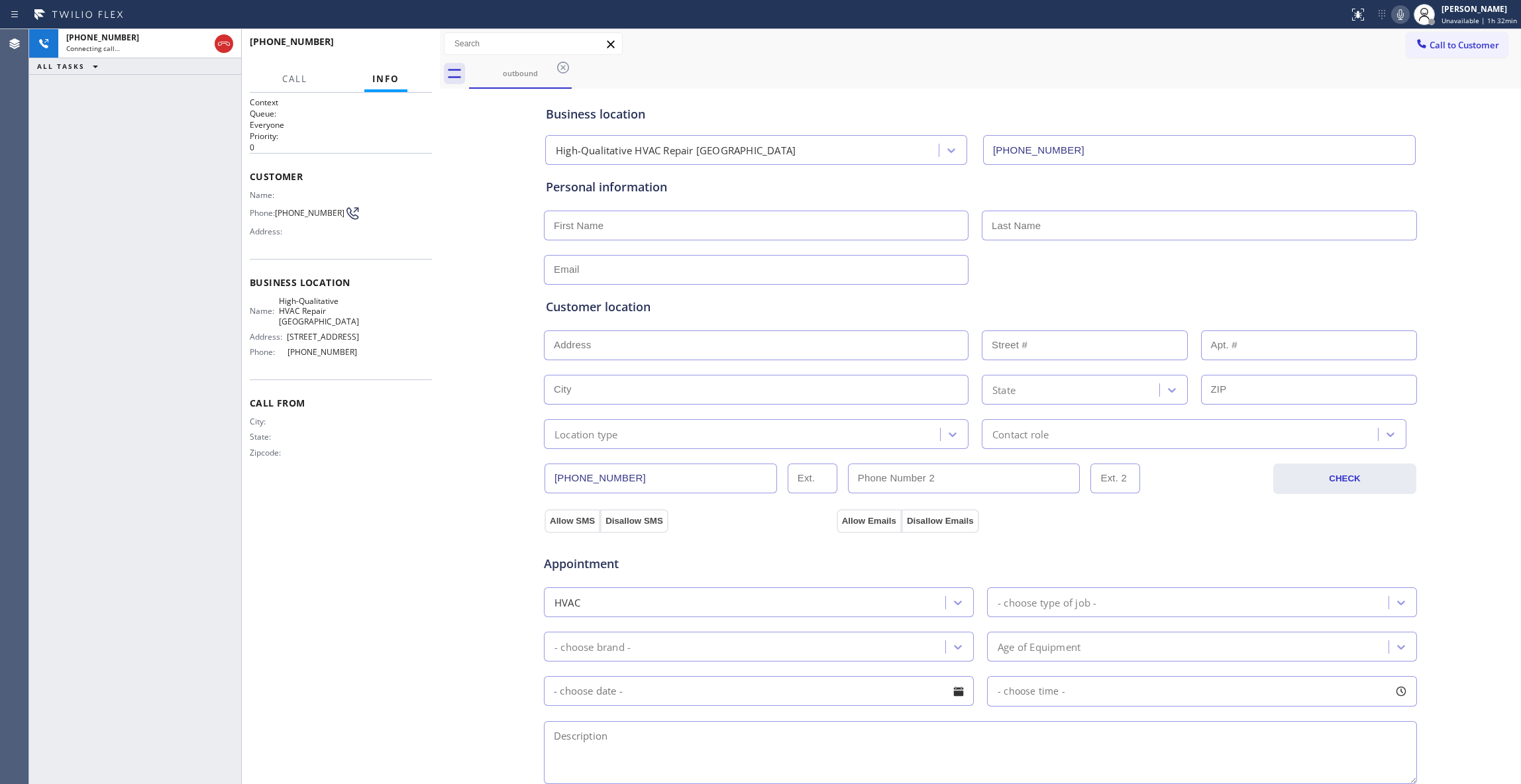
click at [352, 357] on span "[PHONE_NUMBER]" at bounding box center [323, 352] width 71 height 10
drag, startPoint x: 361, startPoint y: 390, endPoint x: 339, endPoint y: 315, distance: 78.2
click at [351, 348] on div "Context Queue: Everyone Priority: 0 Customer Name: Phone: [PHONE_NUMBER] Addres…" at bounding box center [340, 288] width 182 height 384
click at [228, 43] on icon at bounding box center [224, 44] width 12 height 4
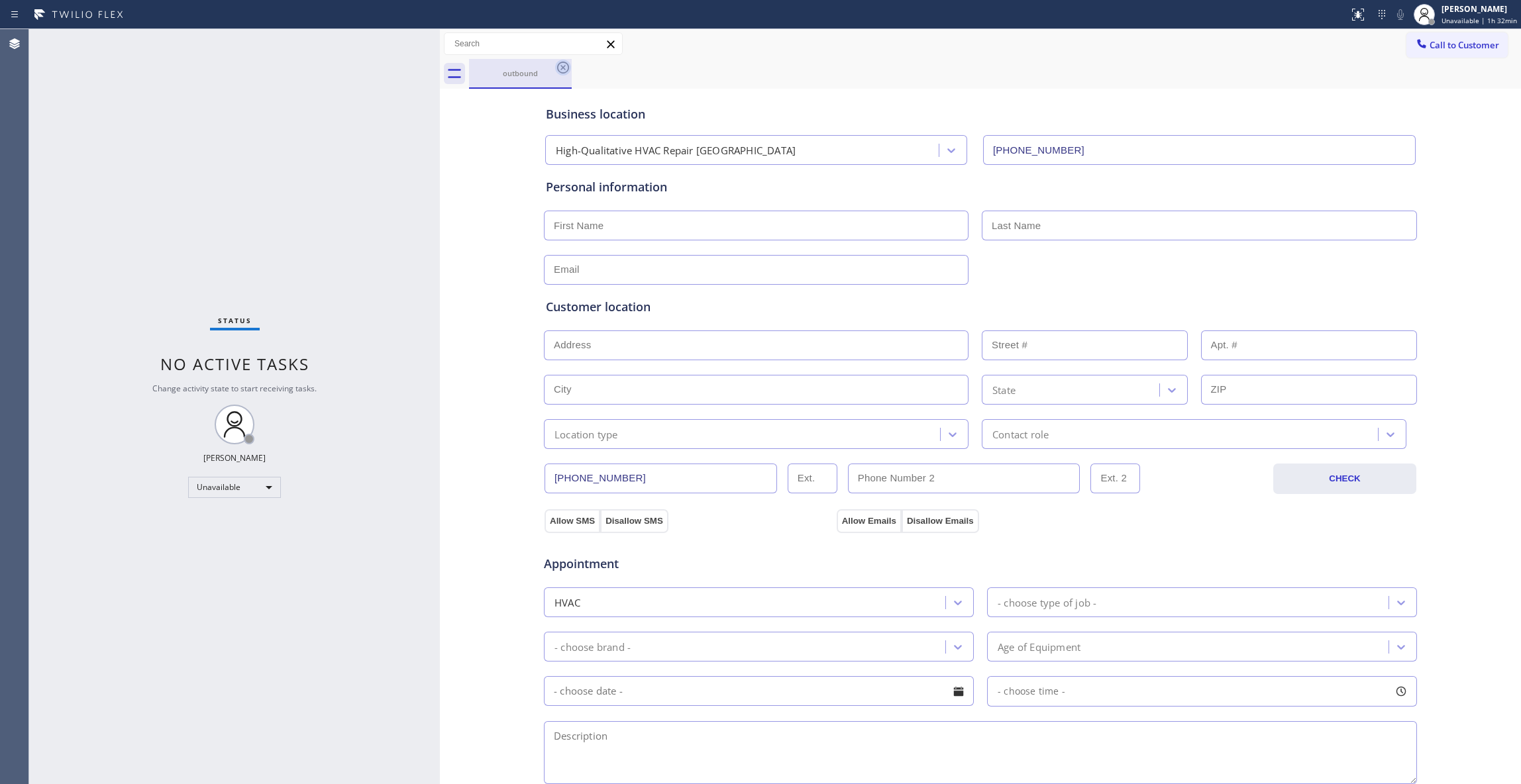
click at [560, 70] on icon at bounding box center [563, 68] width 12 height 12
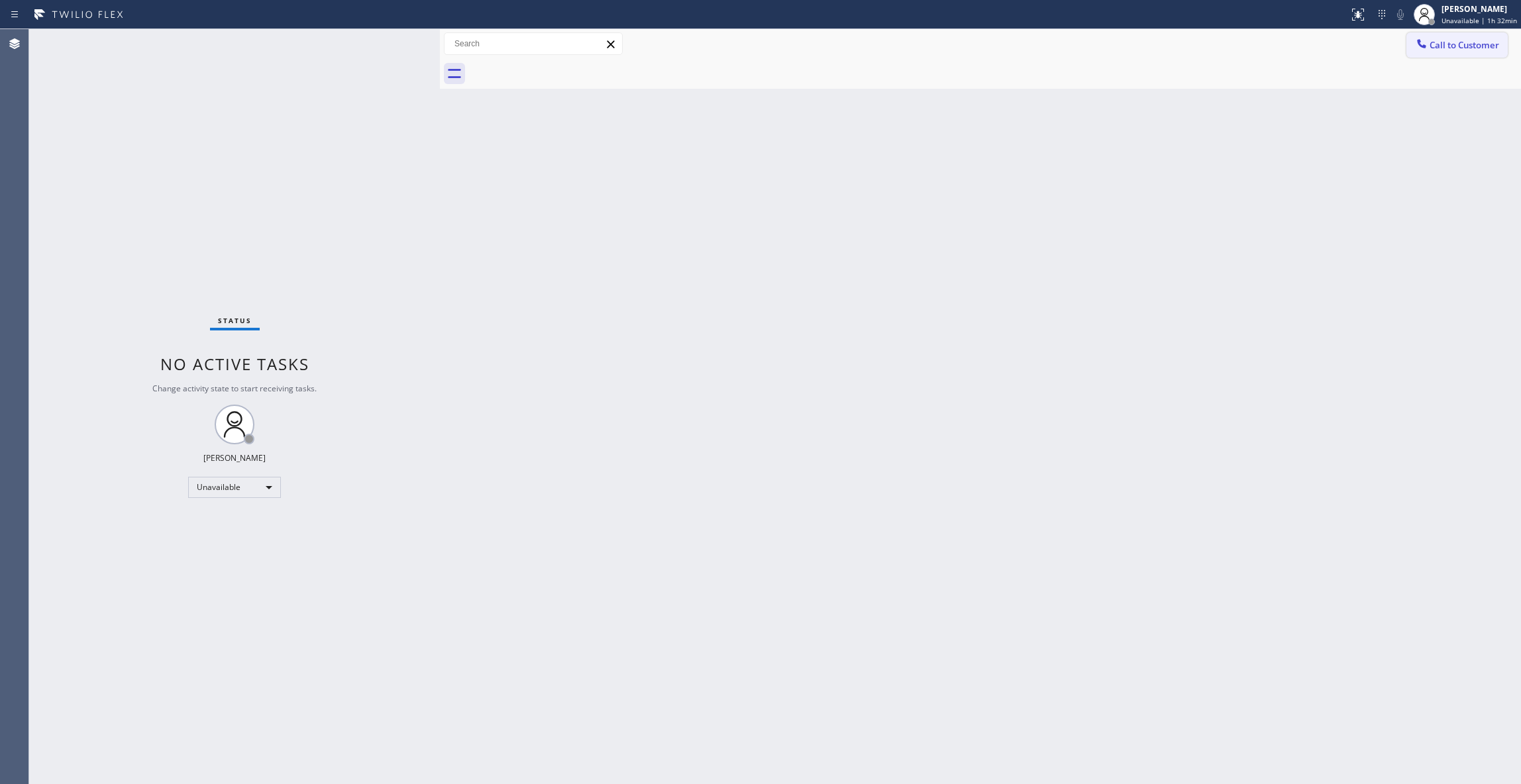
click at [1484, 40] on span "Call to Customer" at bounding box center [1464, 45] width 70 height 12
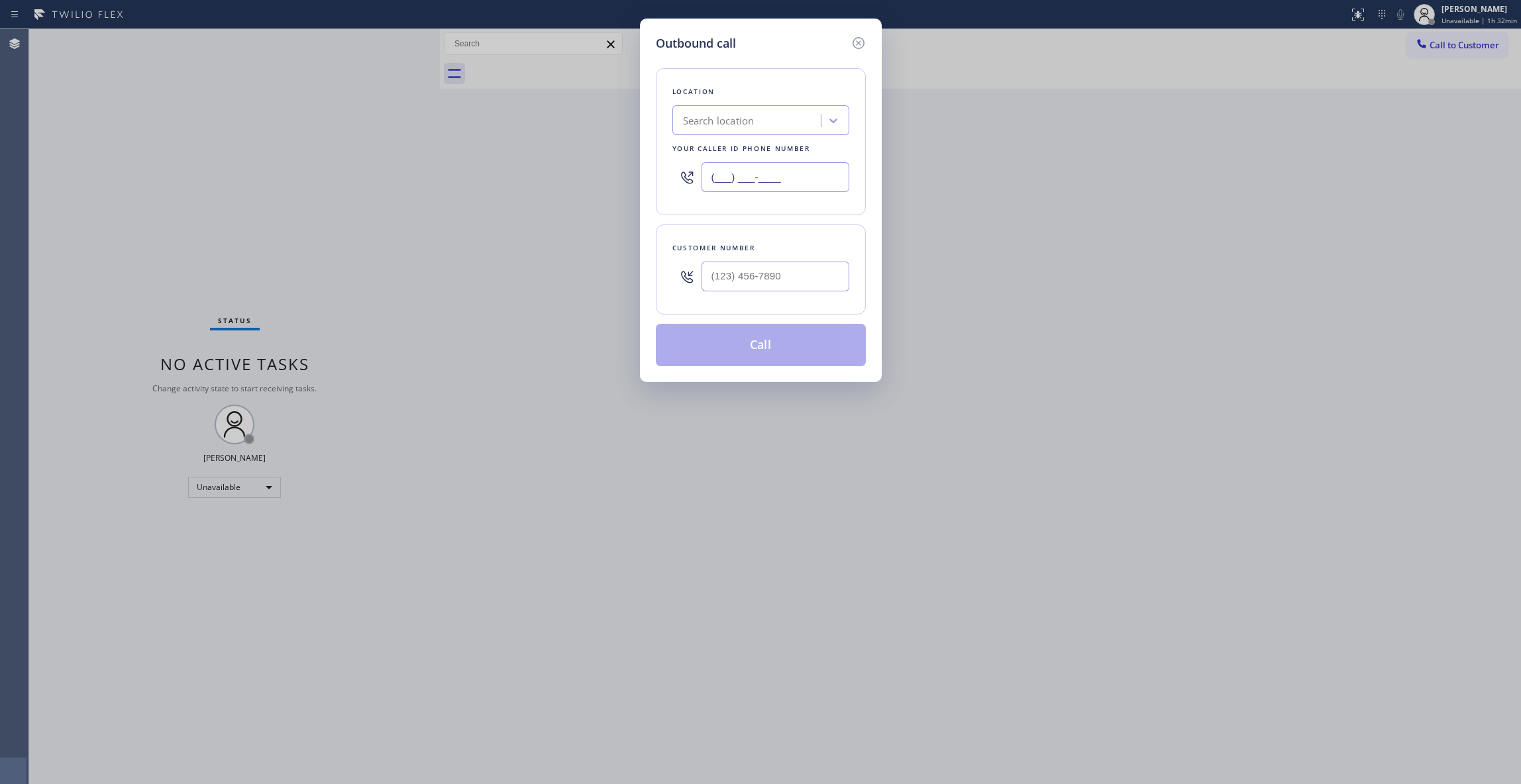
drag, startPoint x: 820, startPoint y: 184, endPoint x: 589, endPoint y: 173, distance: 231.3
click at [589, 173] on div "Outbound call Location Search location Your caller id phone number (___) ___-__…" at bounding box center [760, 392] width 1521 height 784
click at [784, 271] on input "(___) ___-____" at bounding box center [775, 277] width 148 height 30
click at [814, 351] on button "Call" at bounding box center [760, 345] width 210 height 43
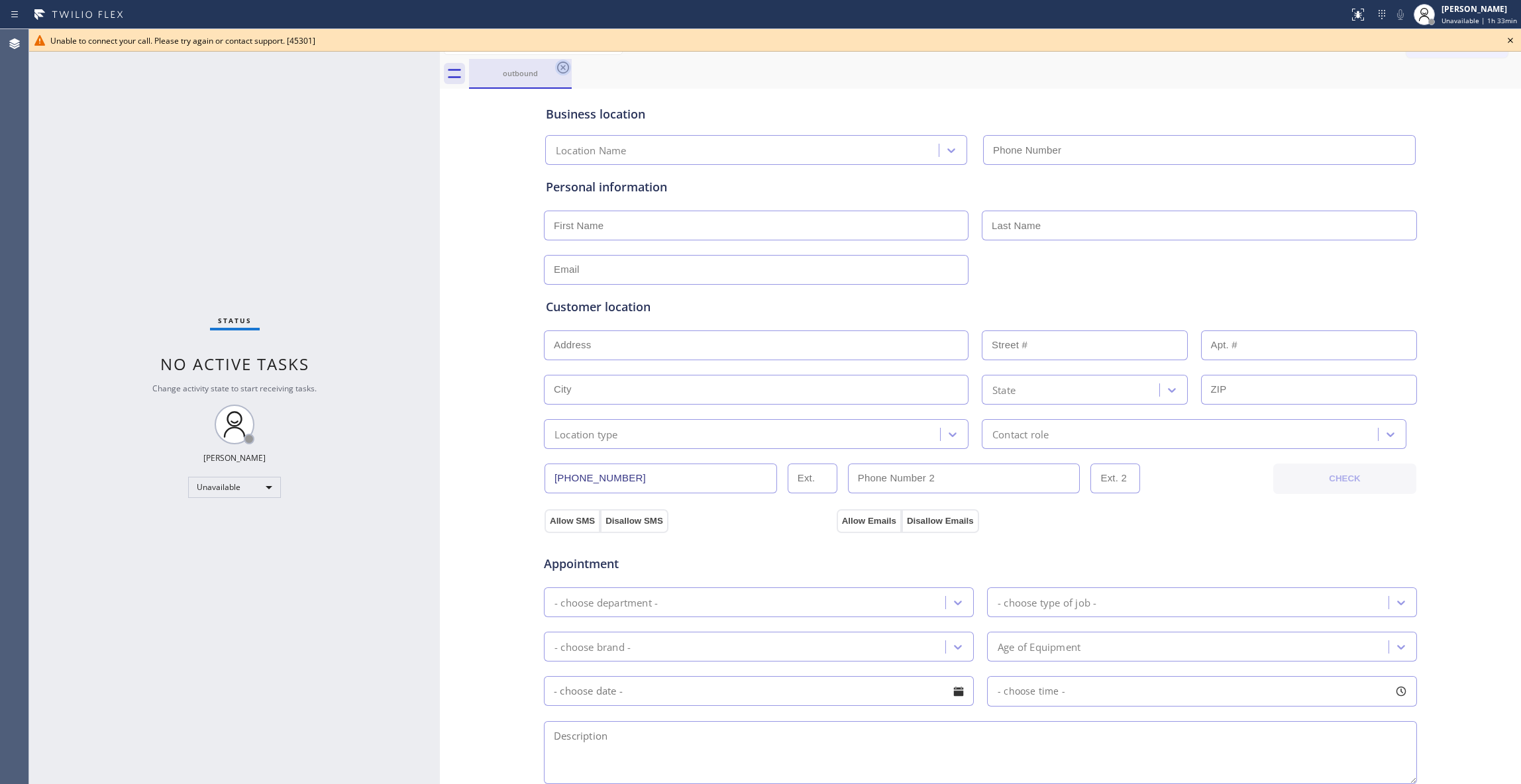
click at [567, 69] on icon at bounding box center [563, 68] width 16 height 16
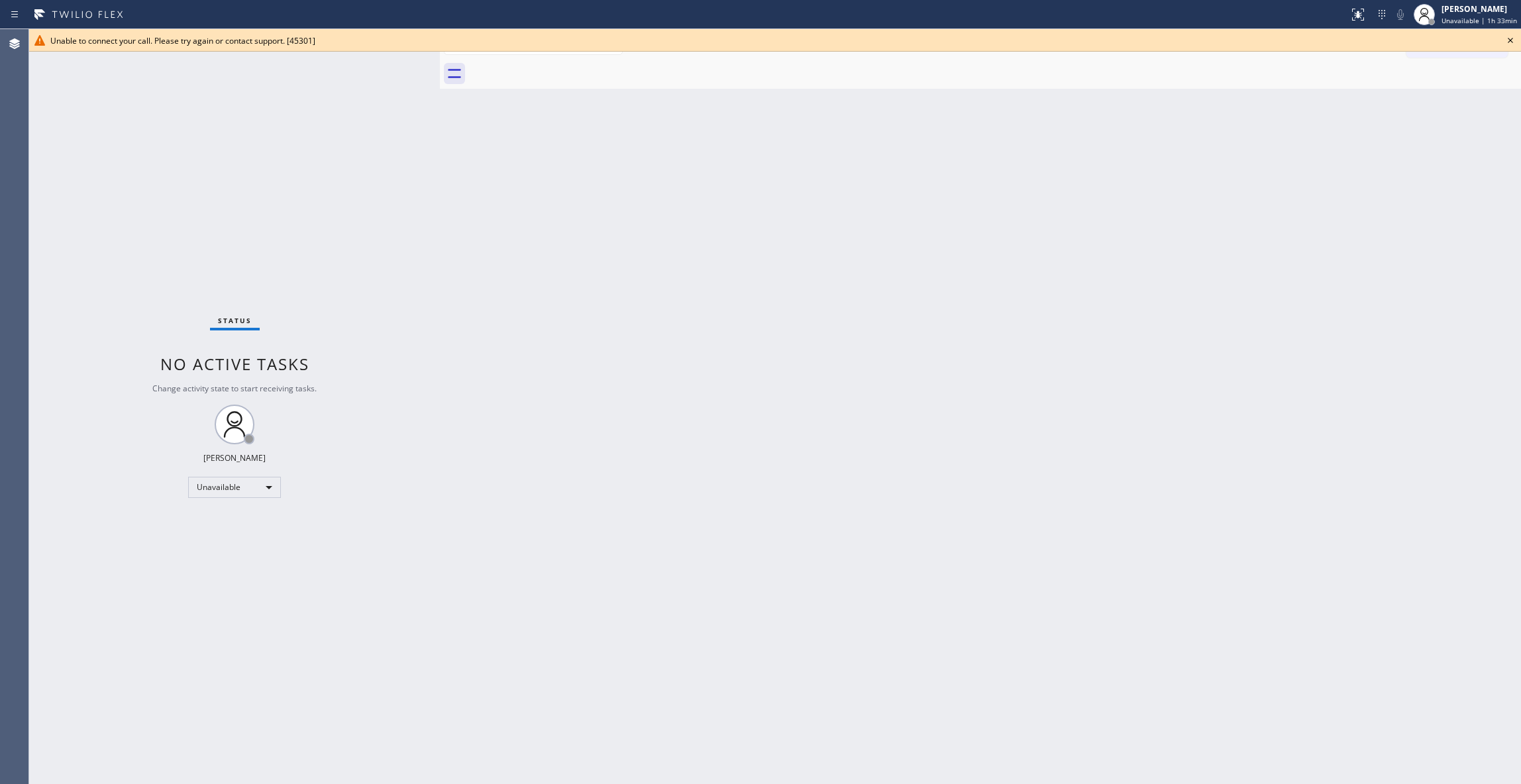
click at [1511, 38] on icon at bounding box center [1510, 40] width 16 height 16
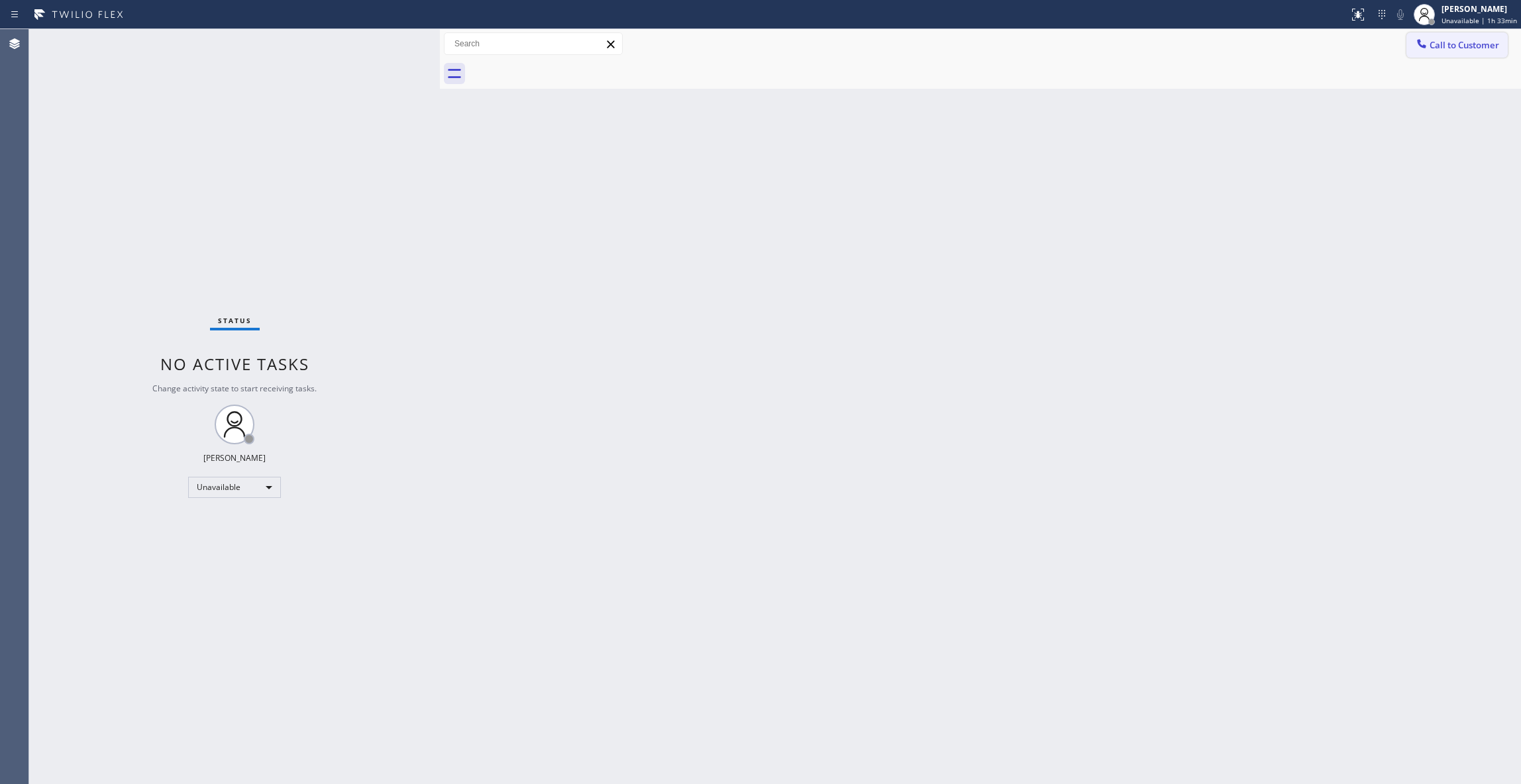
click at [1474, 40] on span "Call to Customer" at bounding box center [1464, 45] width 70 height 12
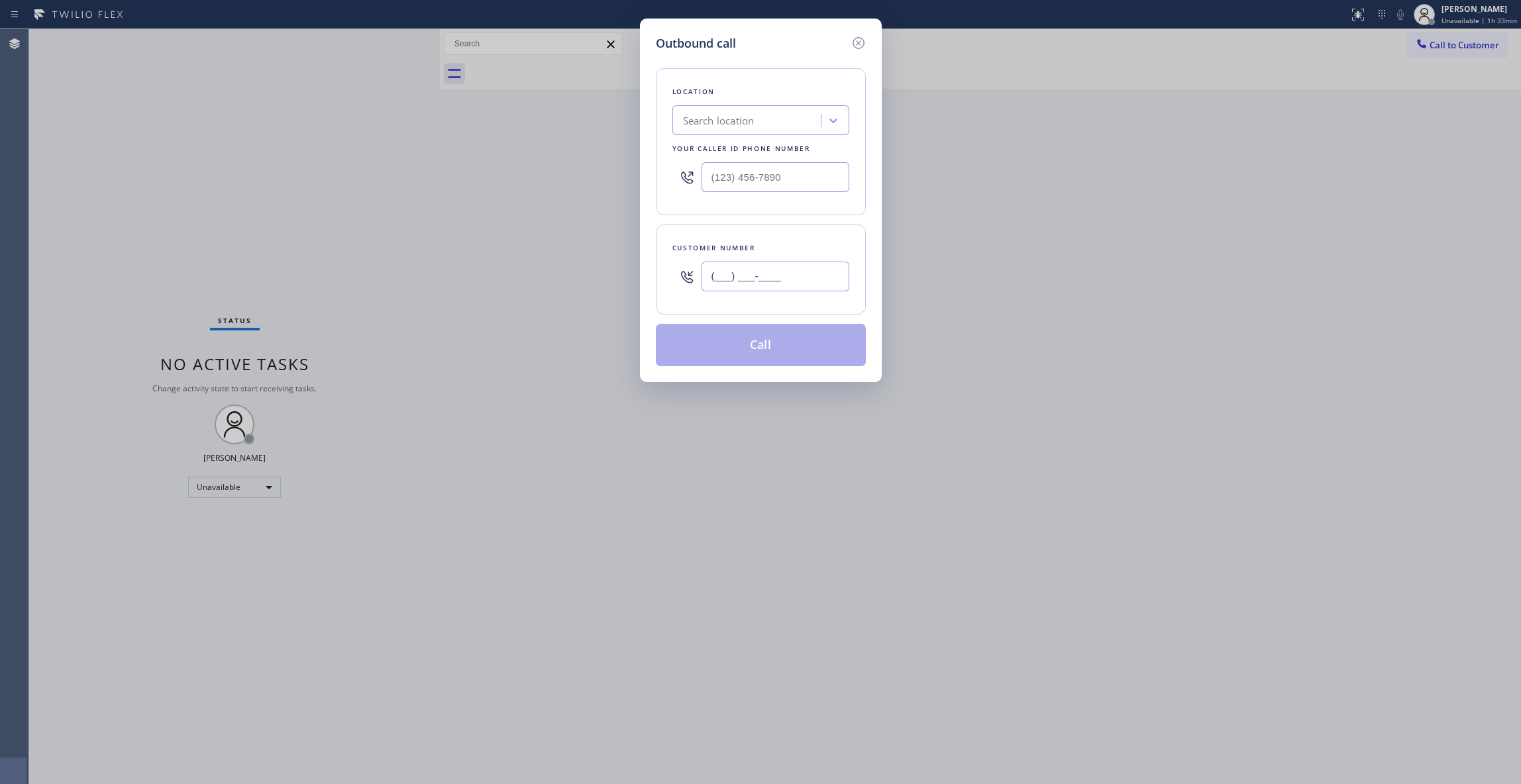
click at [787, 277] on input "(___) ___-____" at bounding box center [775, 277] width 148 height 30
drag, startPoint x: 681, startPoint y: 144, endPoint x: 513, endPoint y: 150, distance: 168.1
click at [513, 150] on div "Outbound call Location Search location Your caller id phone number (___) ___-__…" at bounding box center [760, 392] width 1521 height 784
click at [742, 264] on input "(___) ___-____" at bounding box center [775, 277] width 148 height 30
click at [776, 348] on button "Call" at bounding box center [760, 345] width 210 height 43
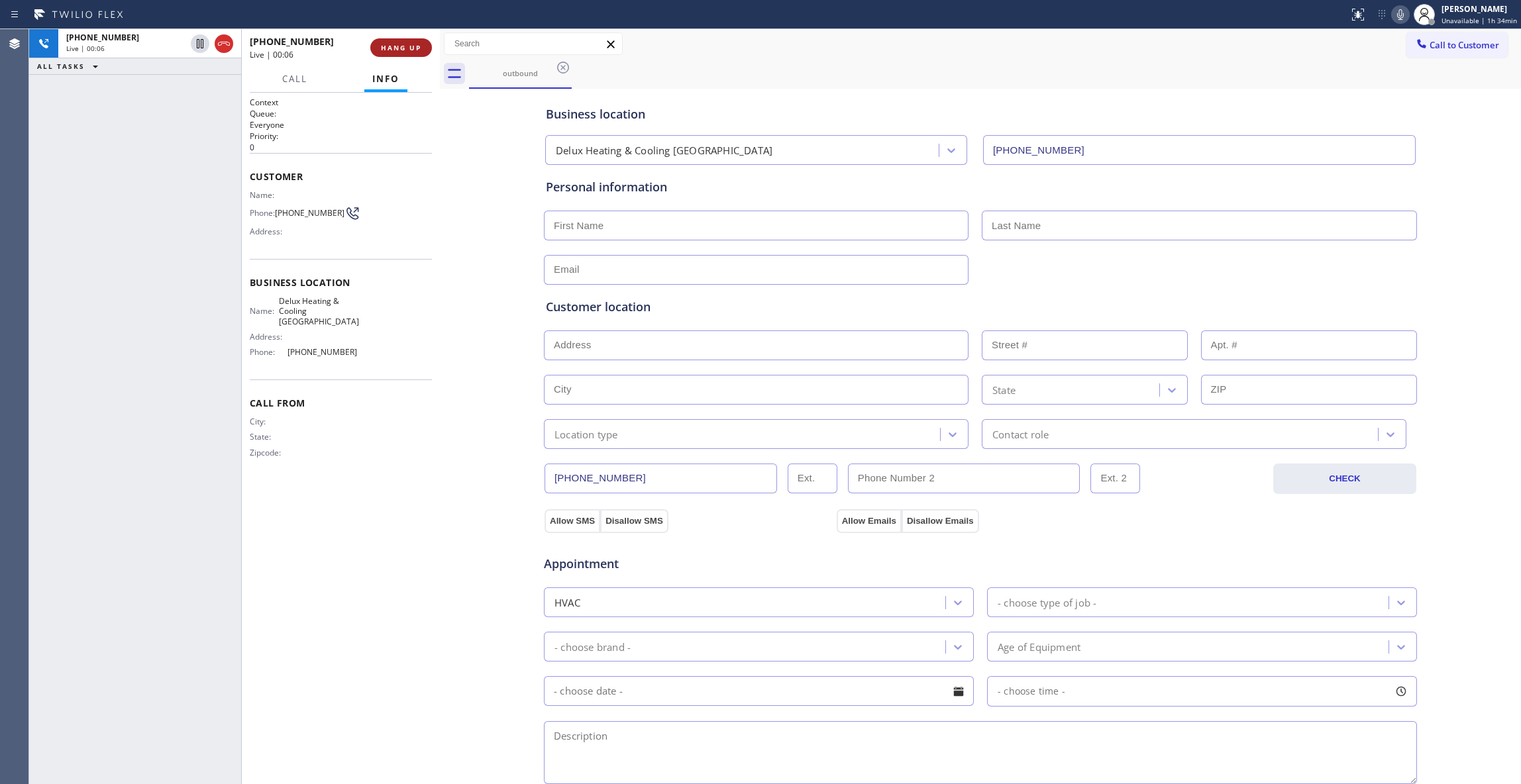
click at [406, 49] on span "HANG UP" at bounding box center [401, 47] width 40 height 10
click at [406, 43] on span "HANG UP" at bounding box center [401, 47] width 40 height 10
click at [406, 40] on button "HANG UP" at bounding box center [401, 47] width 62 height 18
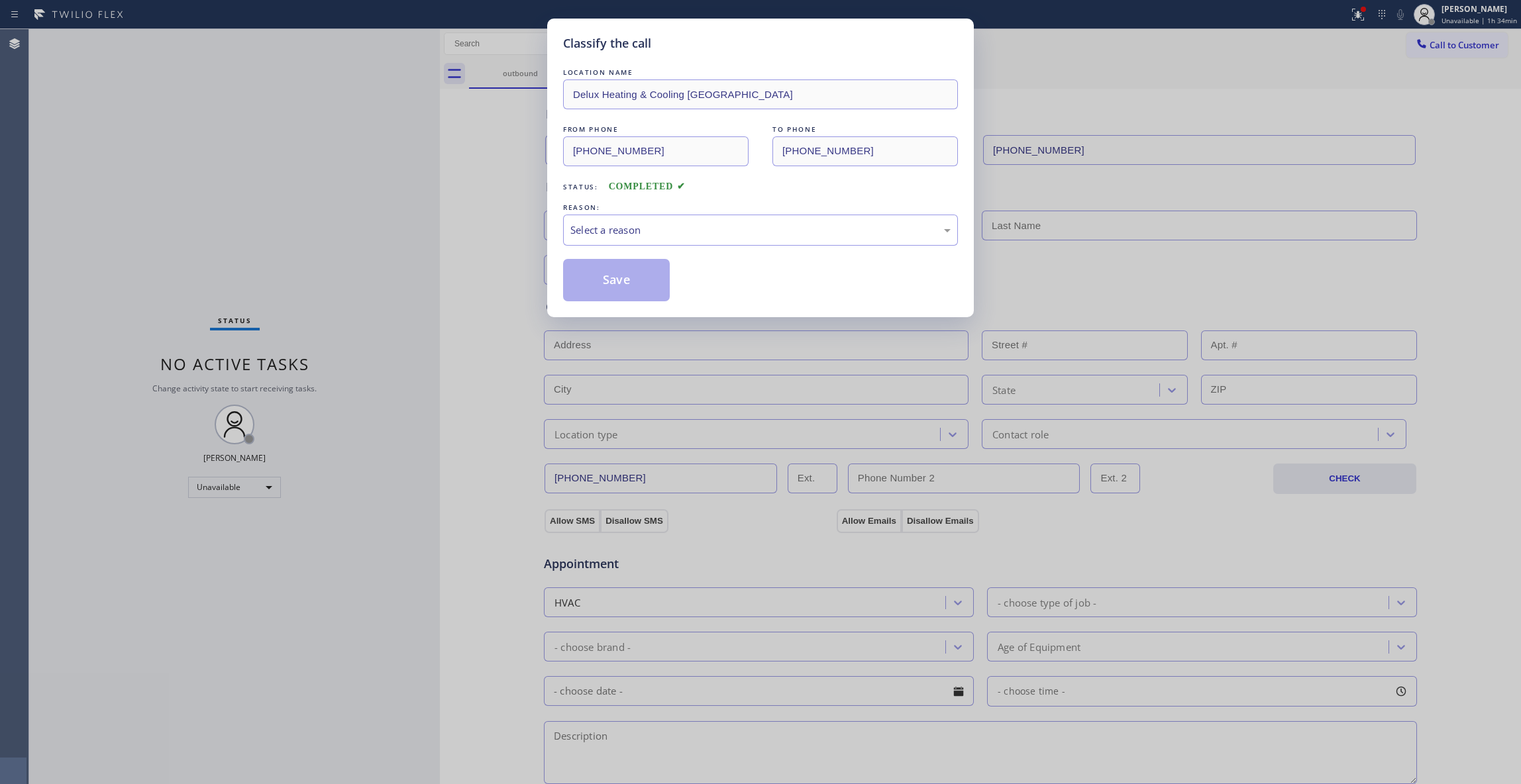
click at [322, 215] on div "Classify the call LOCATION NAME Delux Heating & Cooling Alhambra FROM PHONE [PH…" at bounding box center [760, 392] width 1521 height 784
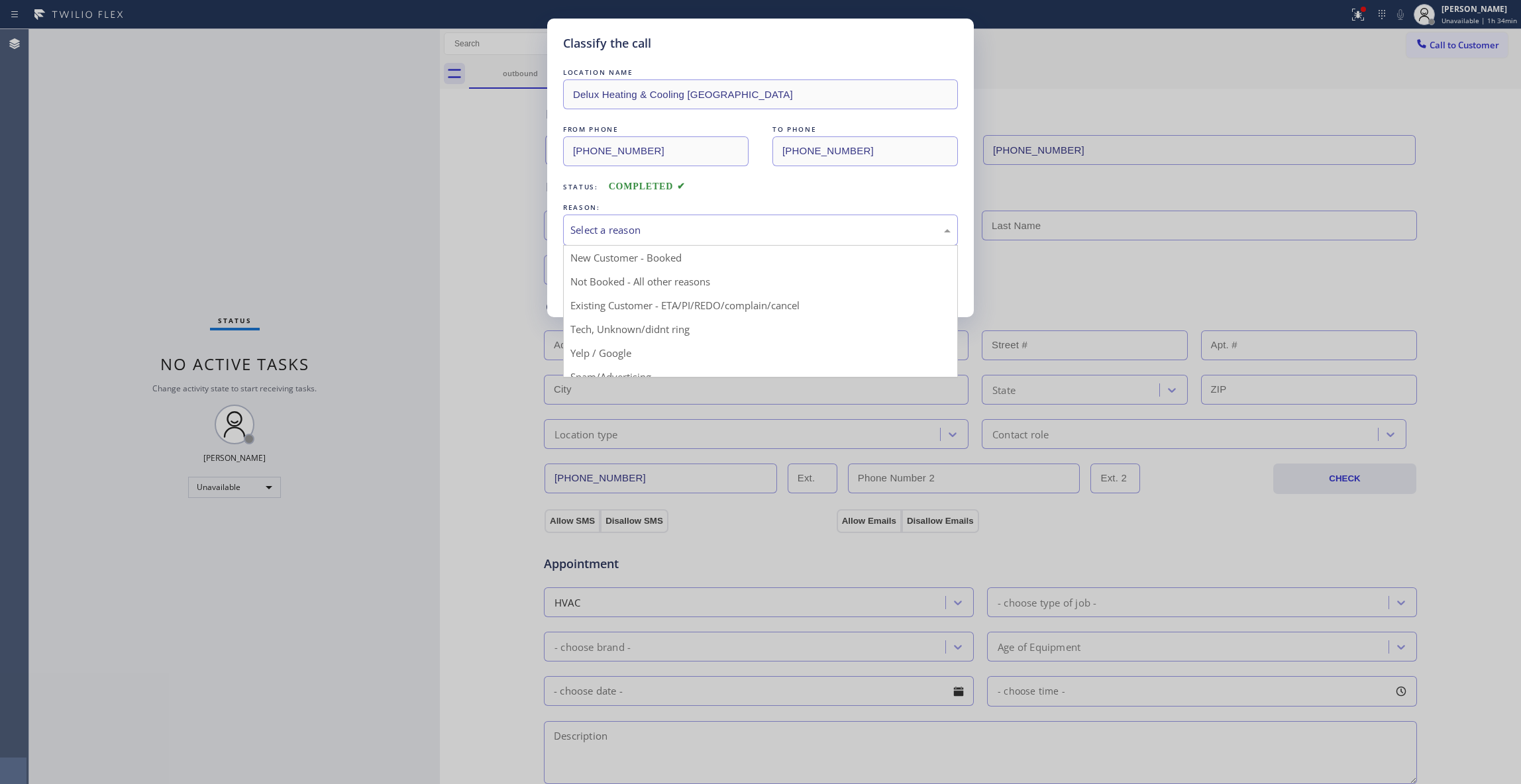
drag, startPoint x: 660, startPoint y: 215, endPoint x: 655, endPoint y: 234, distance: 19.6
click at [659, 213] on div "REASON: Select a reason New Customer - Booked Not Booked - All other reasons Ex…" at bounding box center [760, 224] width 395 height 45
click at [642, 229] on div "Select a reason" at bounding box center [760, 231] width 380 height 16
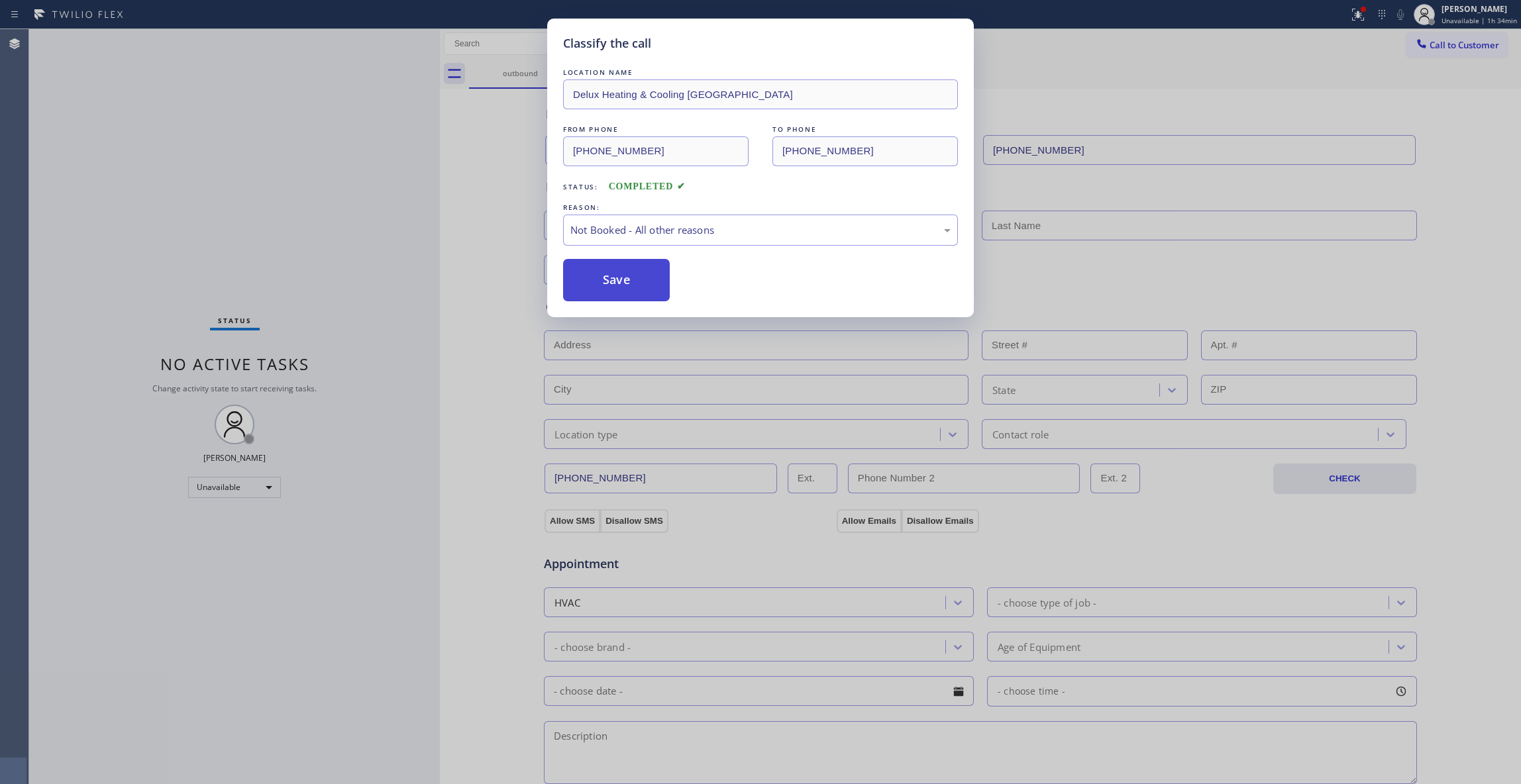
click at [626, 282] on button "Save" at bounding box center [616, 280] width 107 height 43
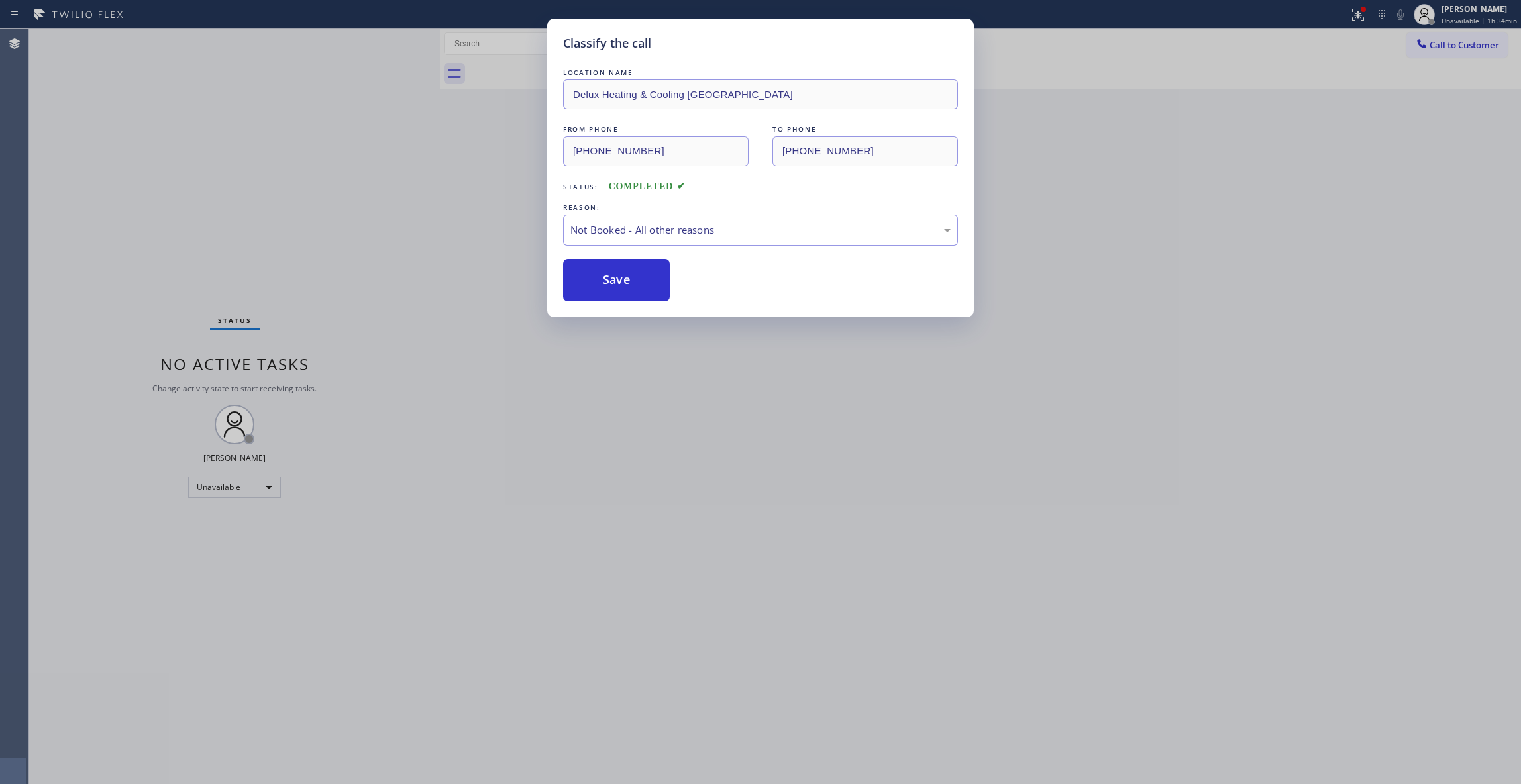
drag, startPoint x: 626, startPoint y: 282, endPoint x: 1518, endPoint y: 46, distance: 922.7
click at [628, 279] on button "Save" at bounding box center [616, 280] width 107 height 43
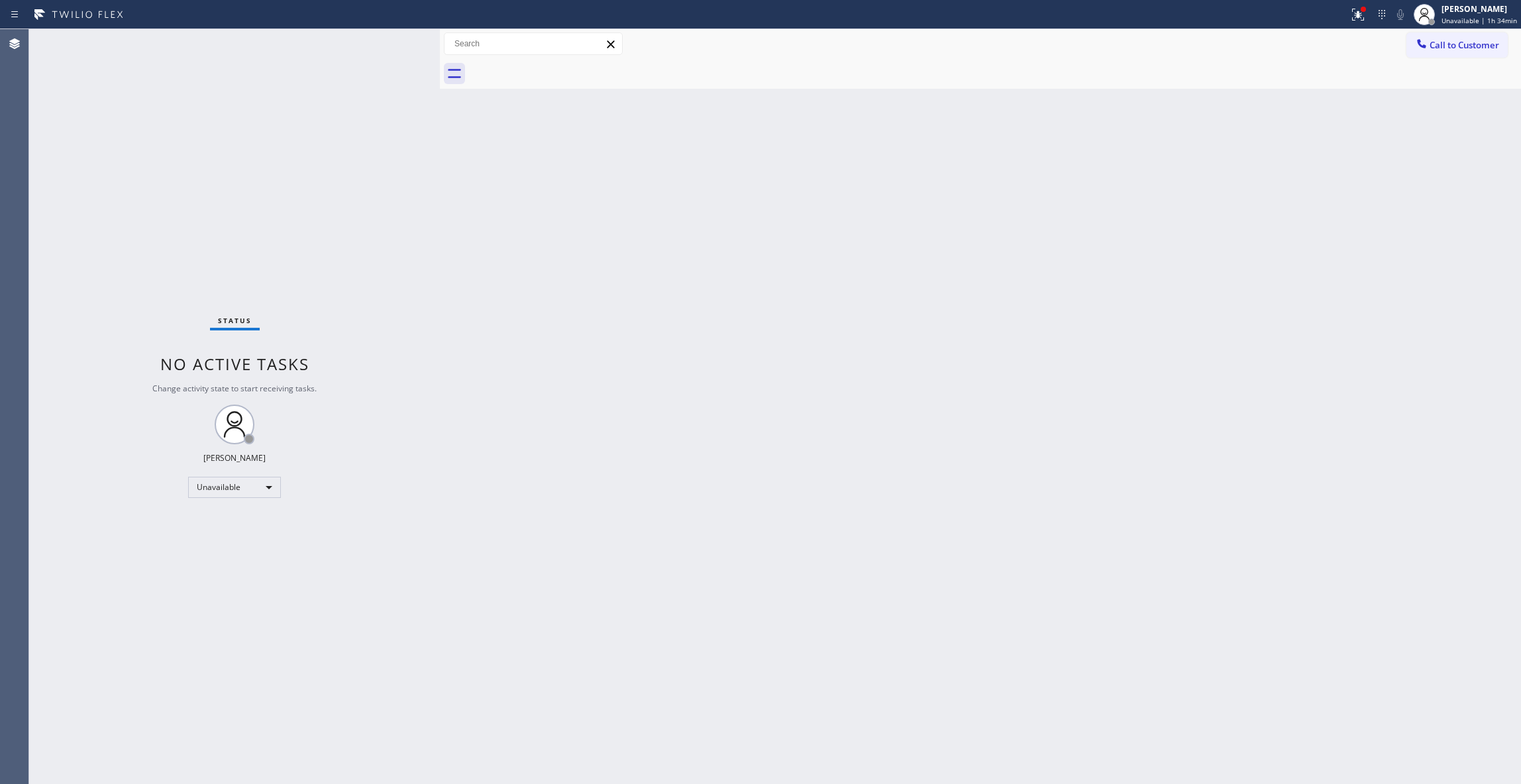
drag, startPoint x: 1471, startPoint y: 43, endPoint x: 745, endPoint y: 271, distance: 761.0
click at [1458, 44] on span "Call to Customer" at bounding box center [1464, 45] width 70 height 12
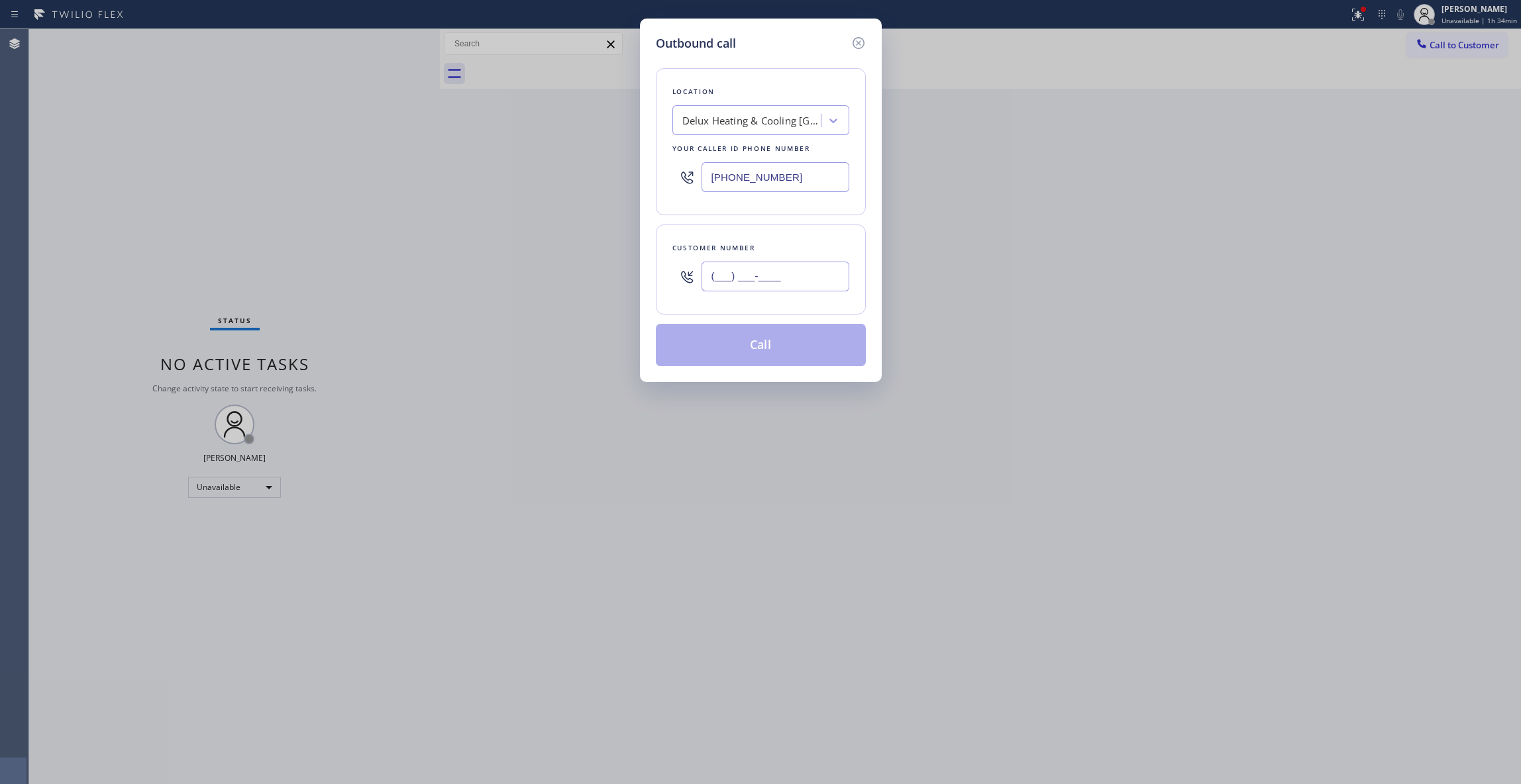
click at [728, 276] on input "(___) ___-____" at bounding box center [775, 277] width 148 height 30
click at [794, 345] on button "Call" at bounding box center [760, 345] width 210 height 43
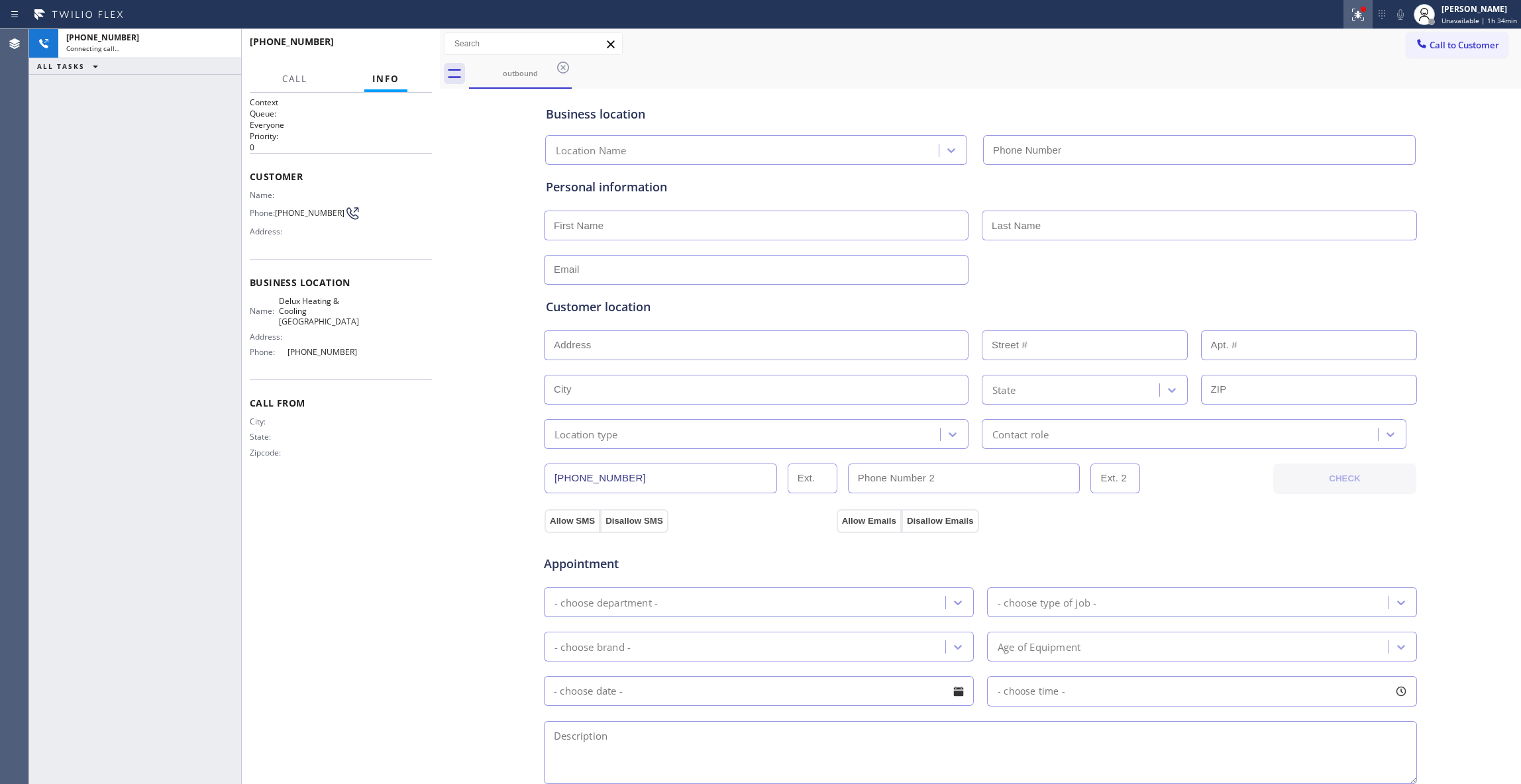
click at [1352, 18] on icon at bounding box center [1357, 15] width 16 height 16
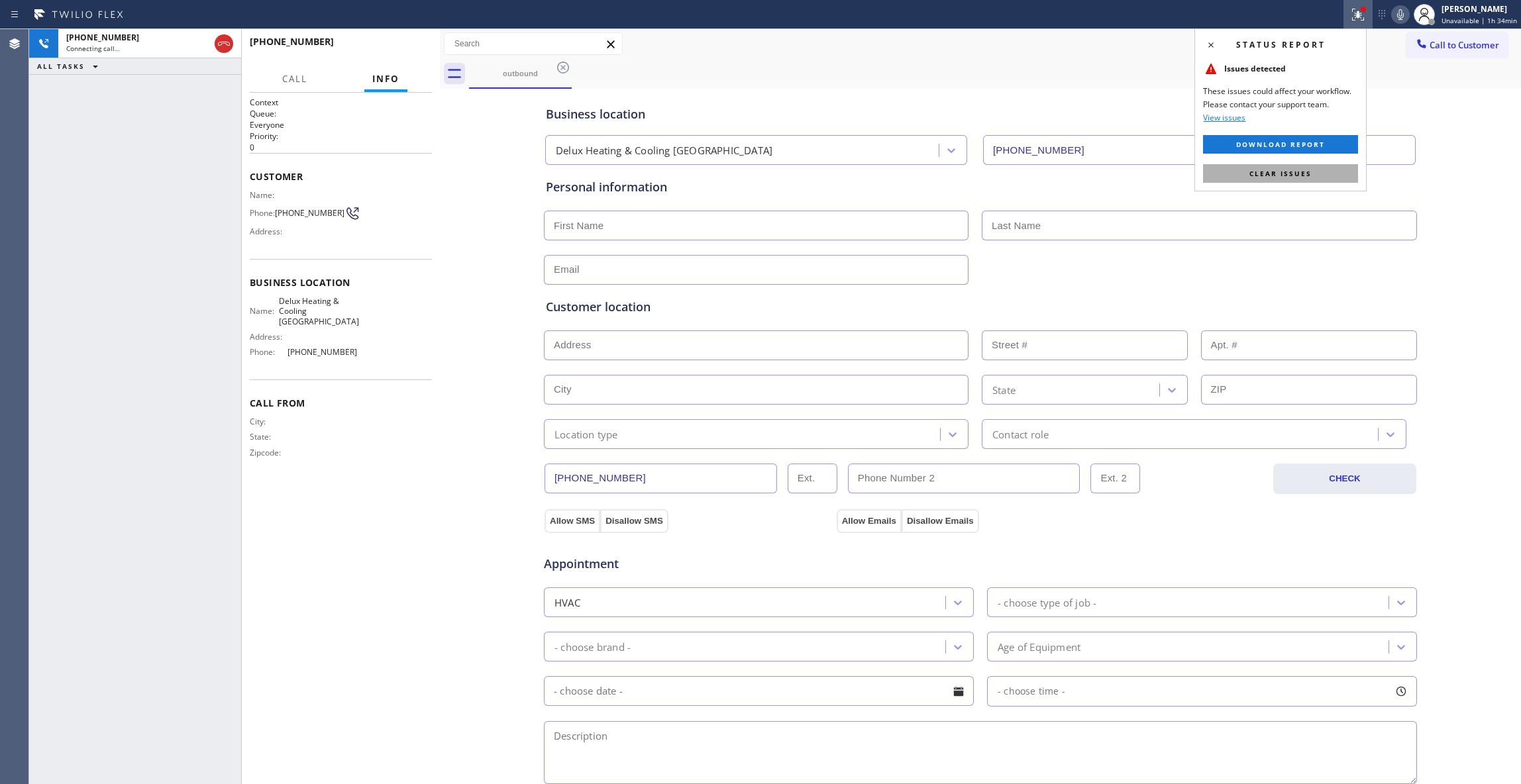
click at [1316, 175] on button "Clear issues" at bounding box center [1280, 173] width 155 height 18
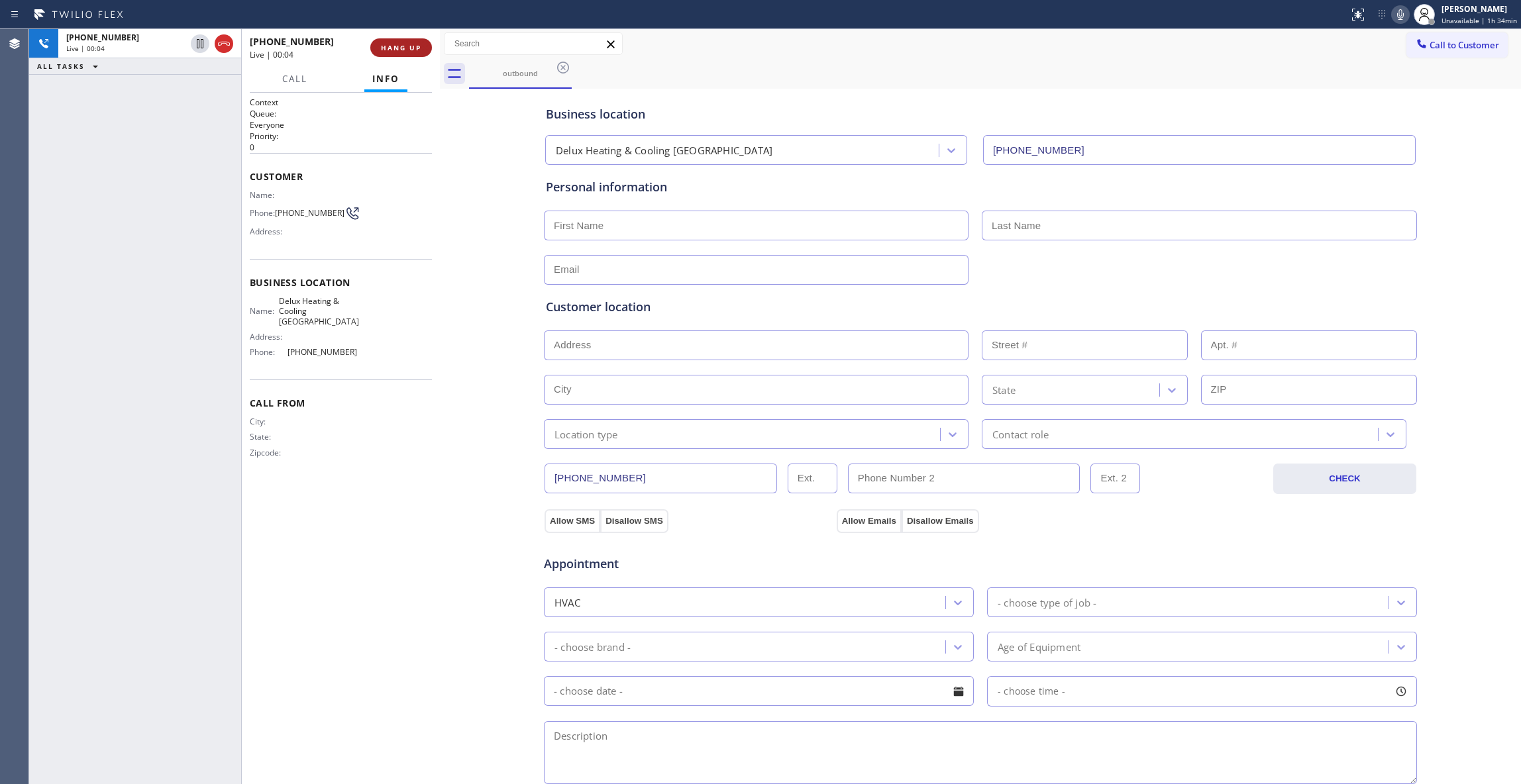
click at [395, 50] on span "HANG UP" at bounding box center [401, 47] width 40 height 10
click at [393, 50] on span "COMPLETE" at bounding box center [399, 47] width 46 height 10
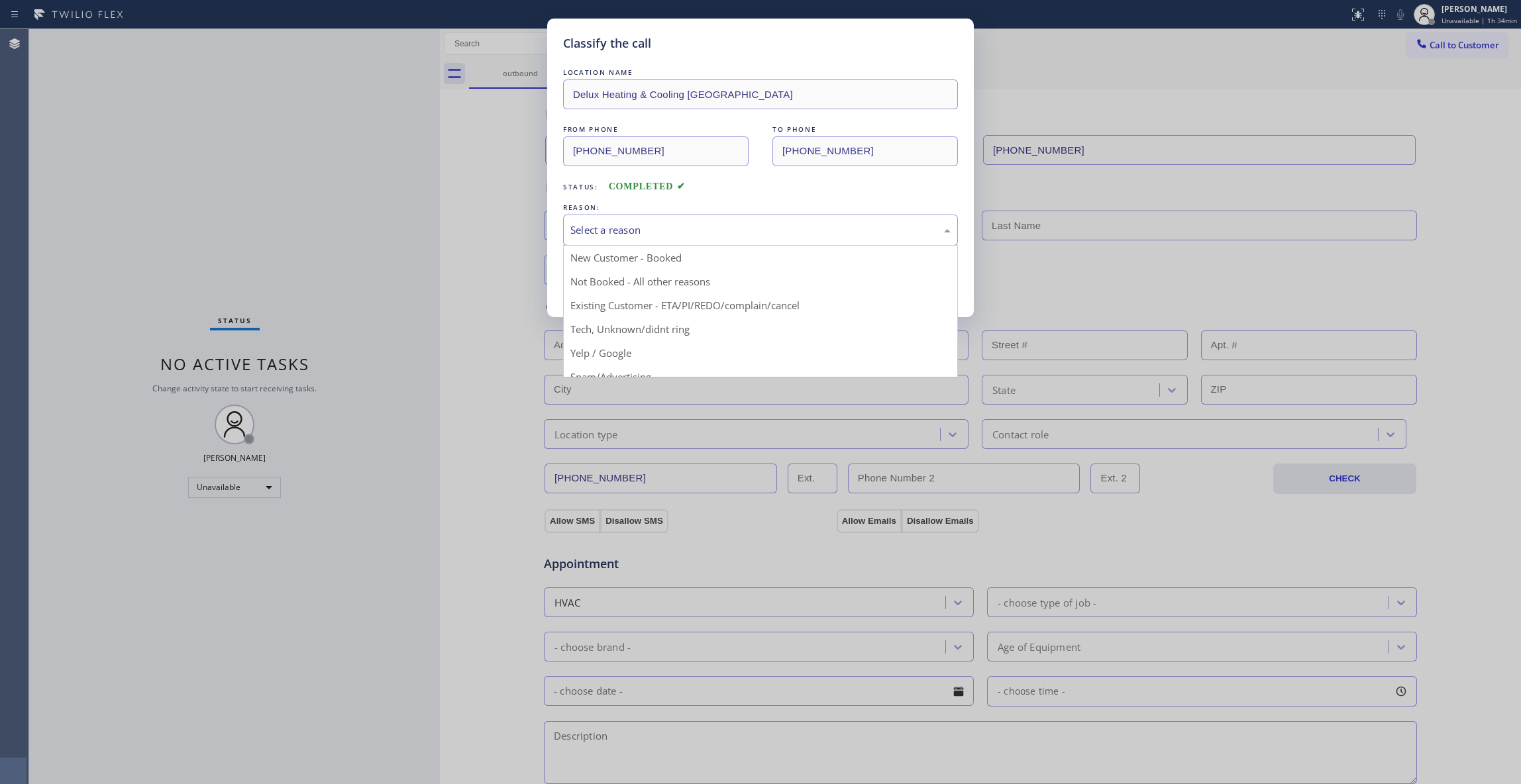
click at [781, 237] on div "Select a reason" at bounding box center [760, 231] width 380 height 16
click at [642, 282] on button "Save" at bounding box center [616, 280] width 107 height 43
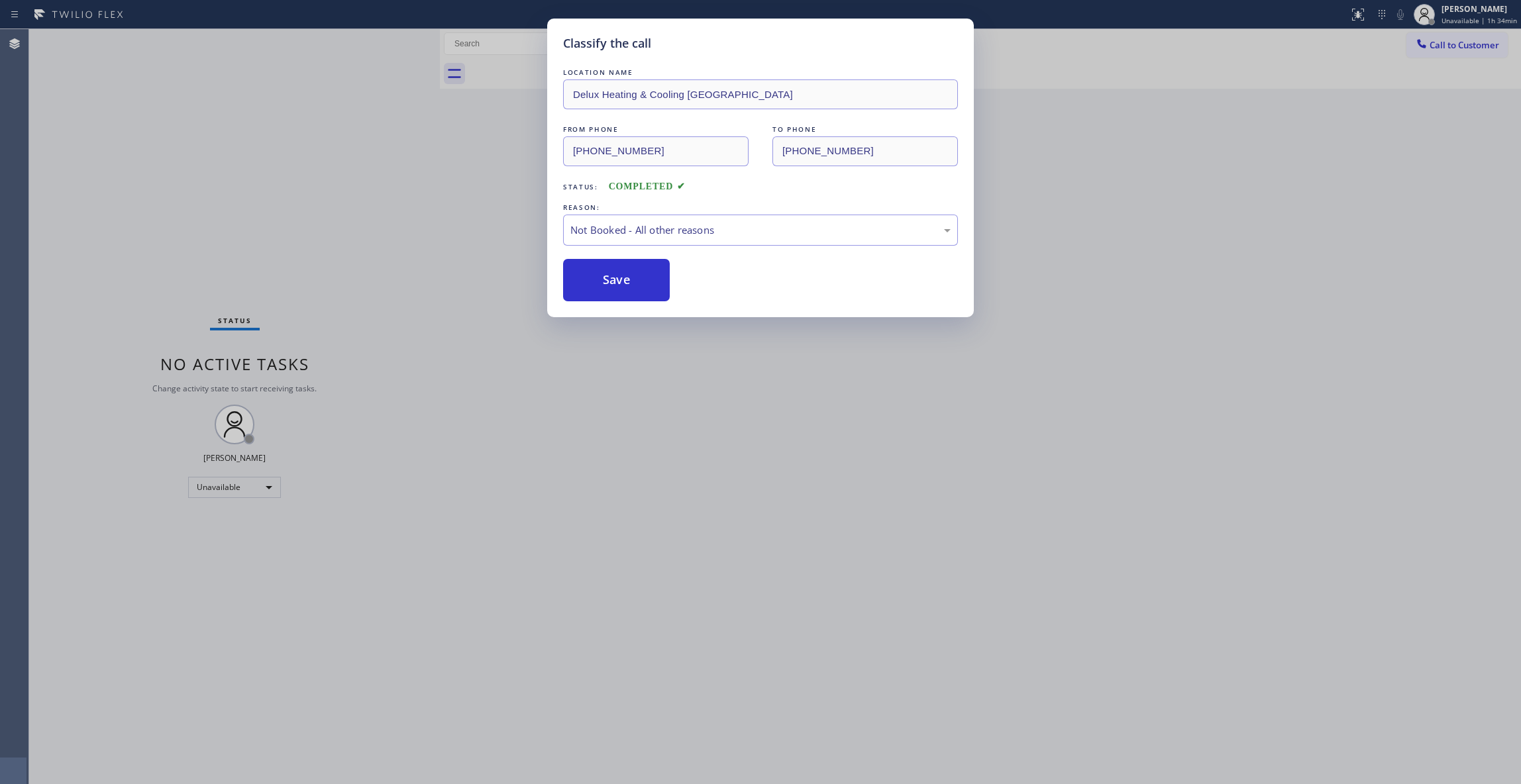
click at [642, 282] on button "Save" at bounding box center [616, 280] width 107 height 43
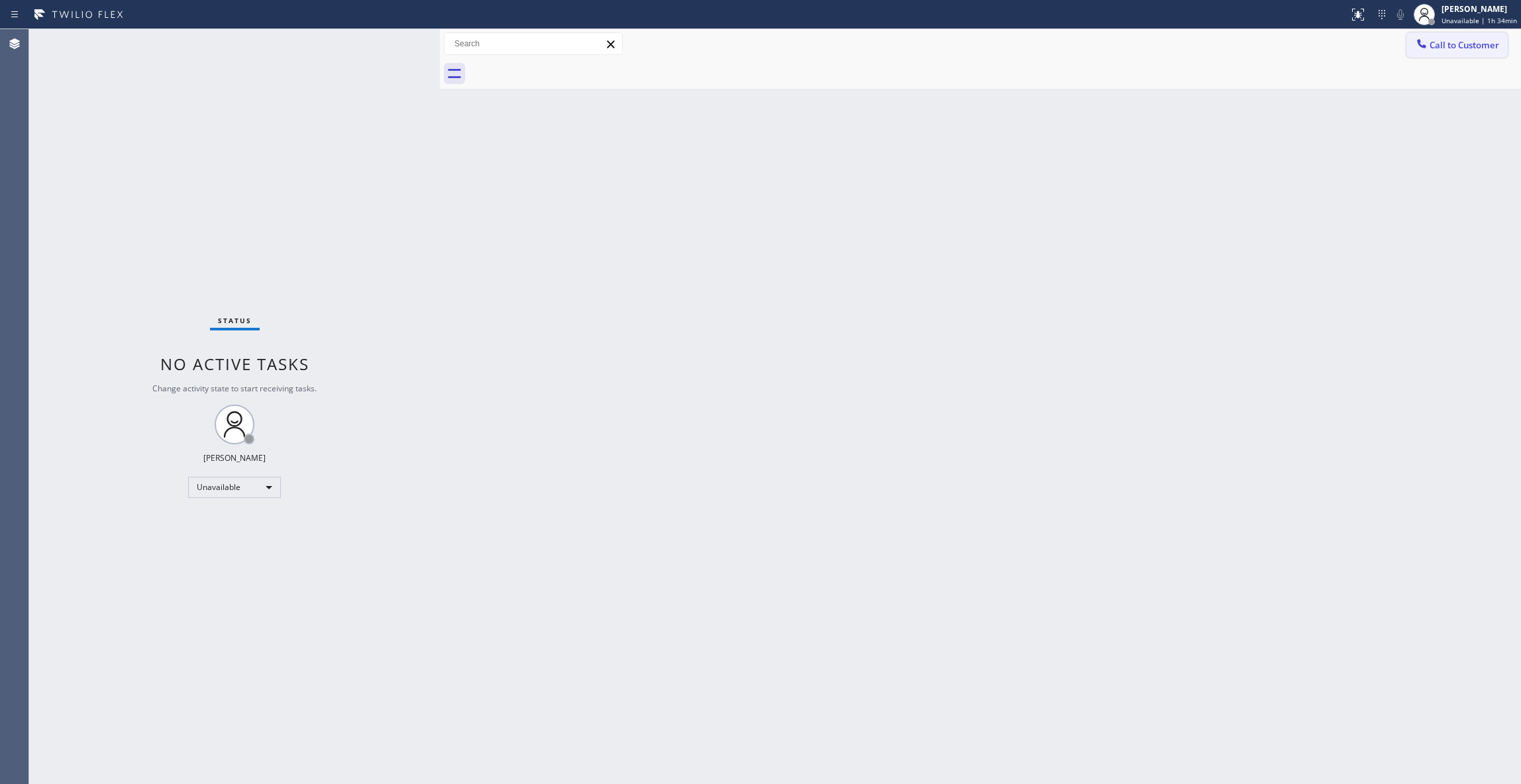
click at [1444, 46] on span "Call to Customer" at bounding box center [1464, 45] width 70 height 12
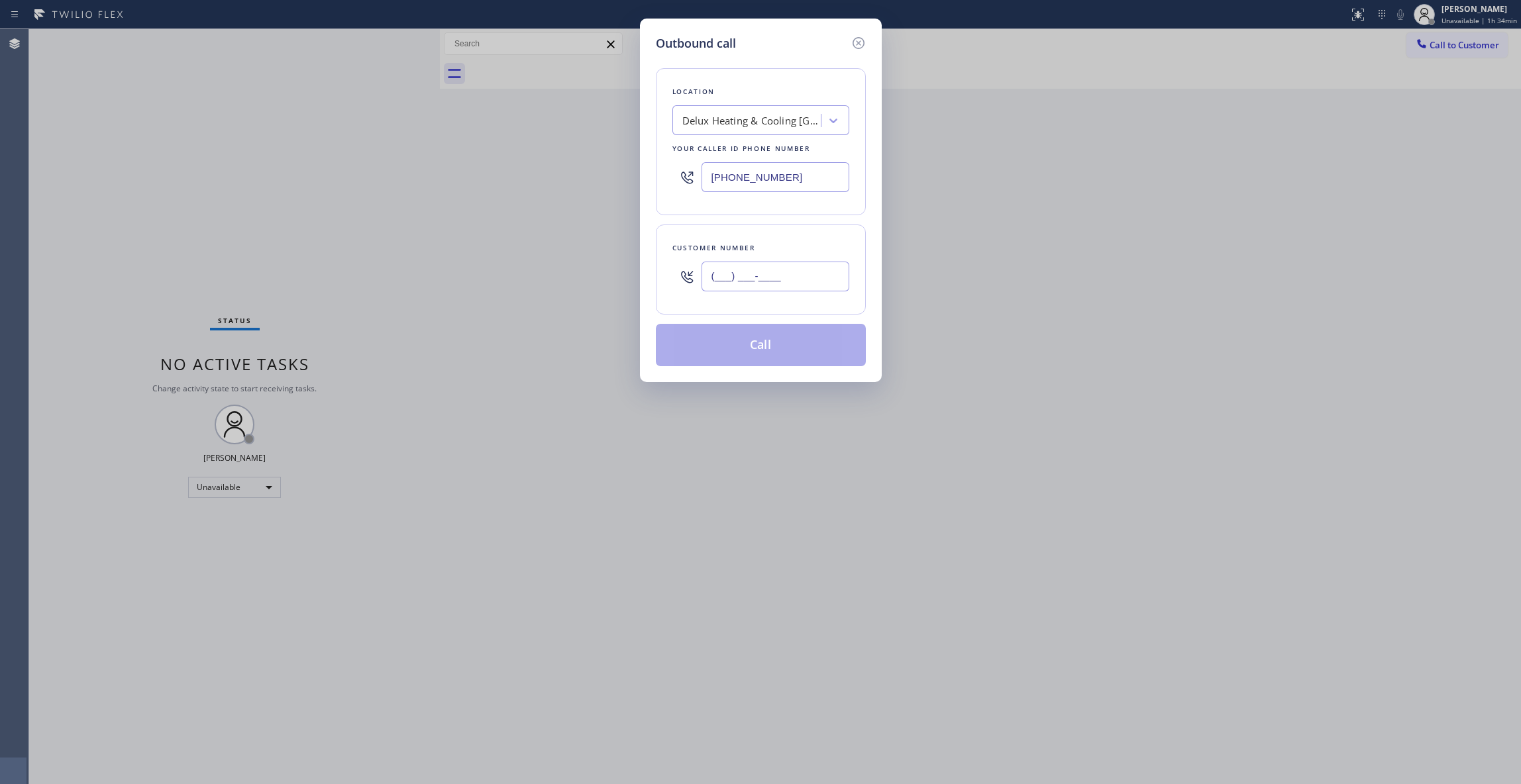
click at [761, 286] on input "(___) ___-____" at bounding box center [775, 277] width 148 height 30
click at [783, 343] on button "Call" at bounding box center [760, 345] width 210 height 43
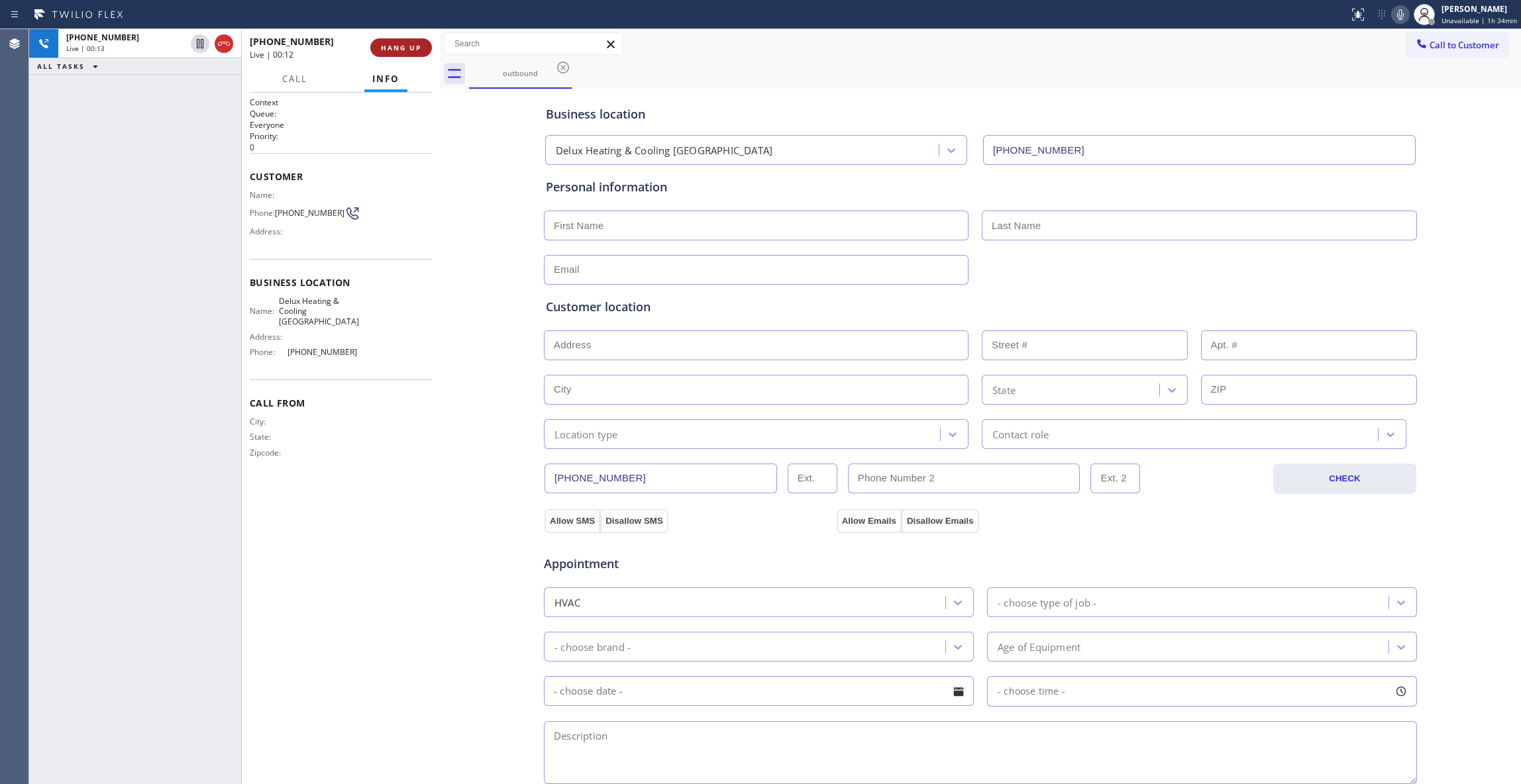
click at [395, 43] on button "HANG UP" at bounding box center [401, 47] width 62 height 18
click at [393, 43] on button "HANG UP" at bounding box center [401, 47] width 62 height 18
click at [395, 43] on button "COMPLETE" at bounding box center [398, 47] width 67 height 18
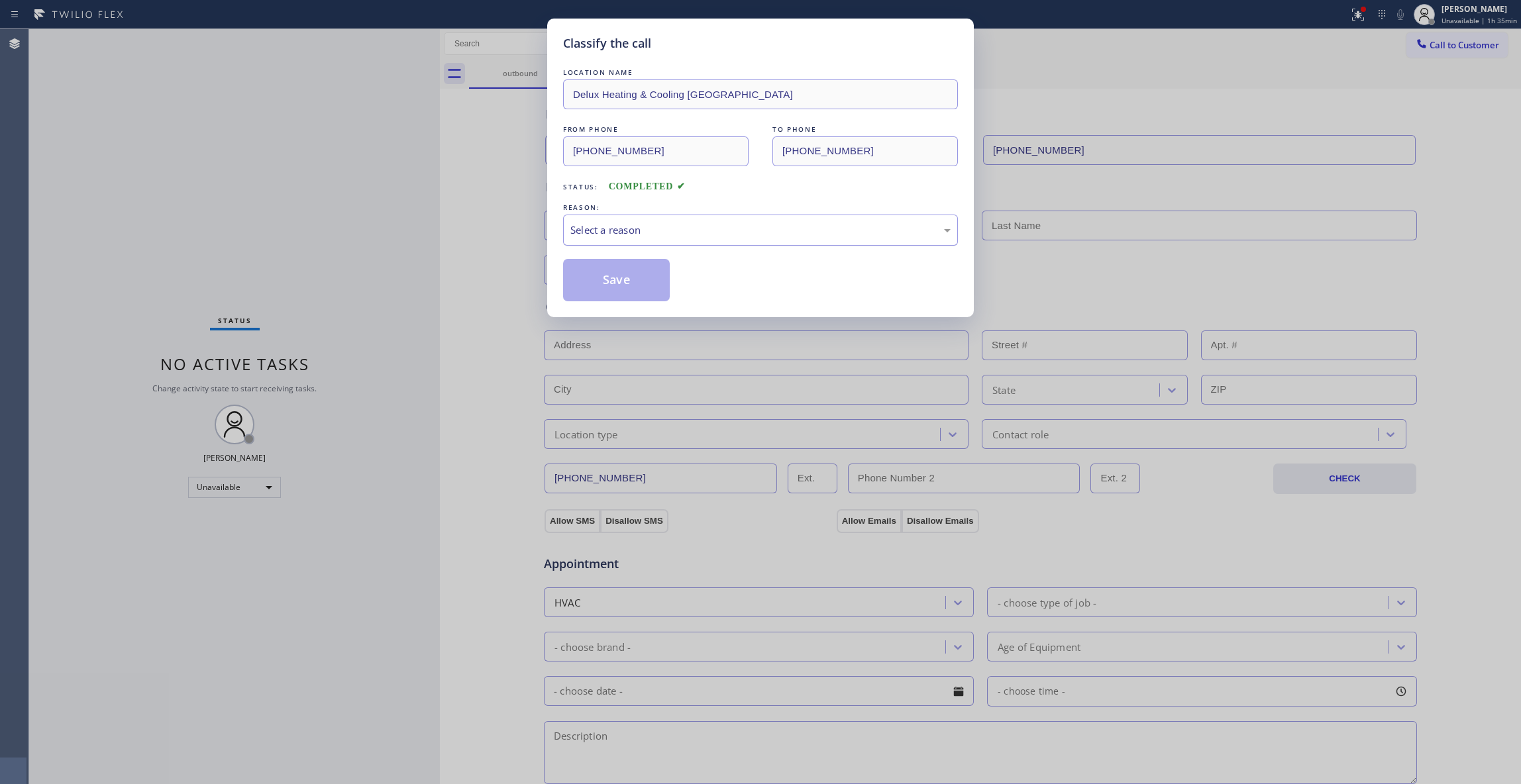
click at [684, 225] on div "Select a reason" at bounding box center [760, 231] width 380 height 16
click at [632, 277] on button "Save" at bounding box center [616, 280] width 107 height 43
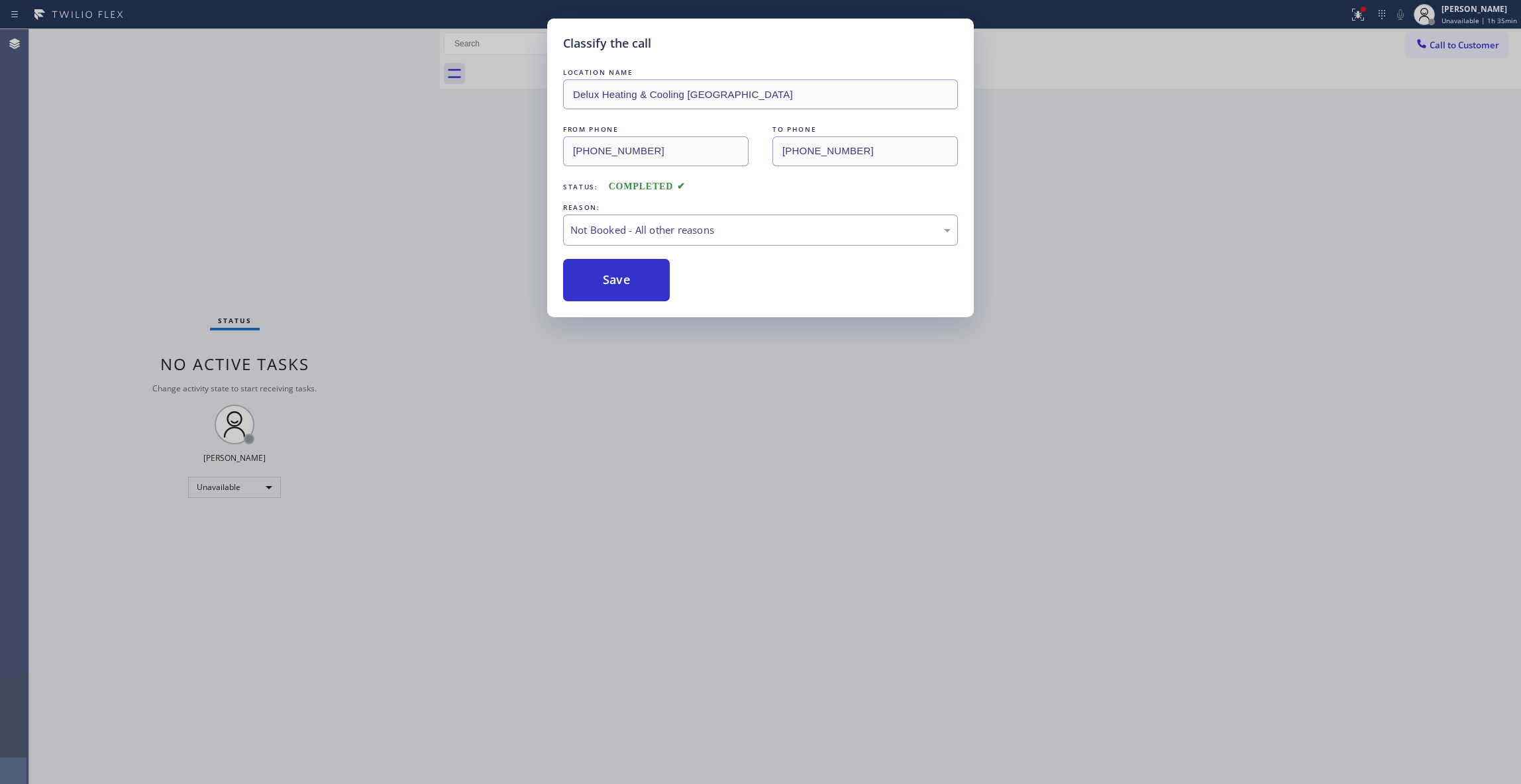
click at [632, 277] on button "Save" at bounding box center [616, 280] width 107 height 43
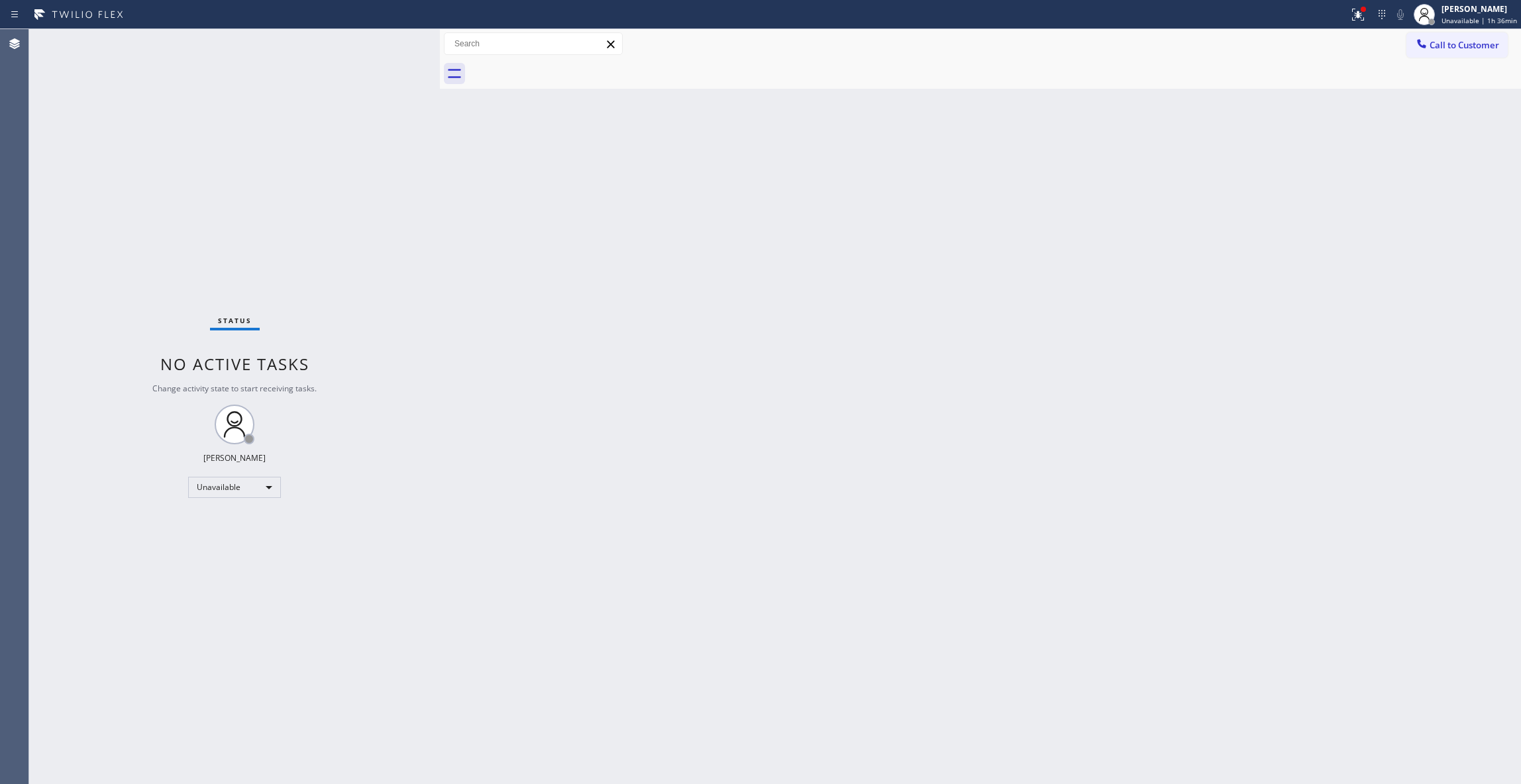
drag, startPoint x: 184, startPoint y: 133, endPoint x: 1262, endPoint y: 155, distance: 1078.2
click at [193, 133] on div "Status No active tasks Change activity state to start receiving tasks. [PERSON_…" at bounding box center [234, 406] width 411 height 755
click at [1450, 50] on span "Call to Customer" at bounding box center [1464, 45] width 70 height 12
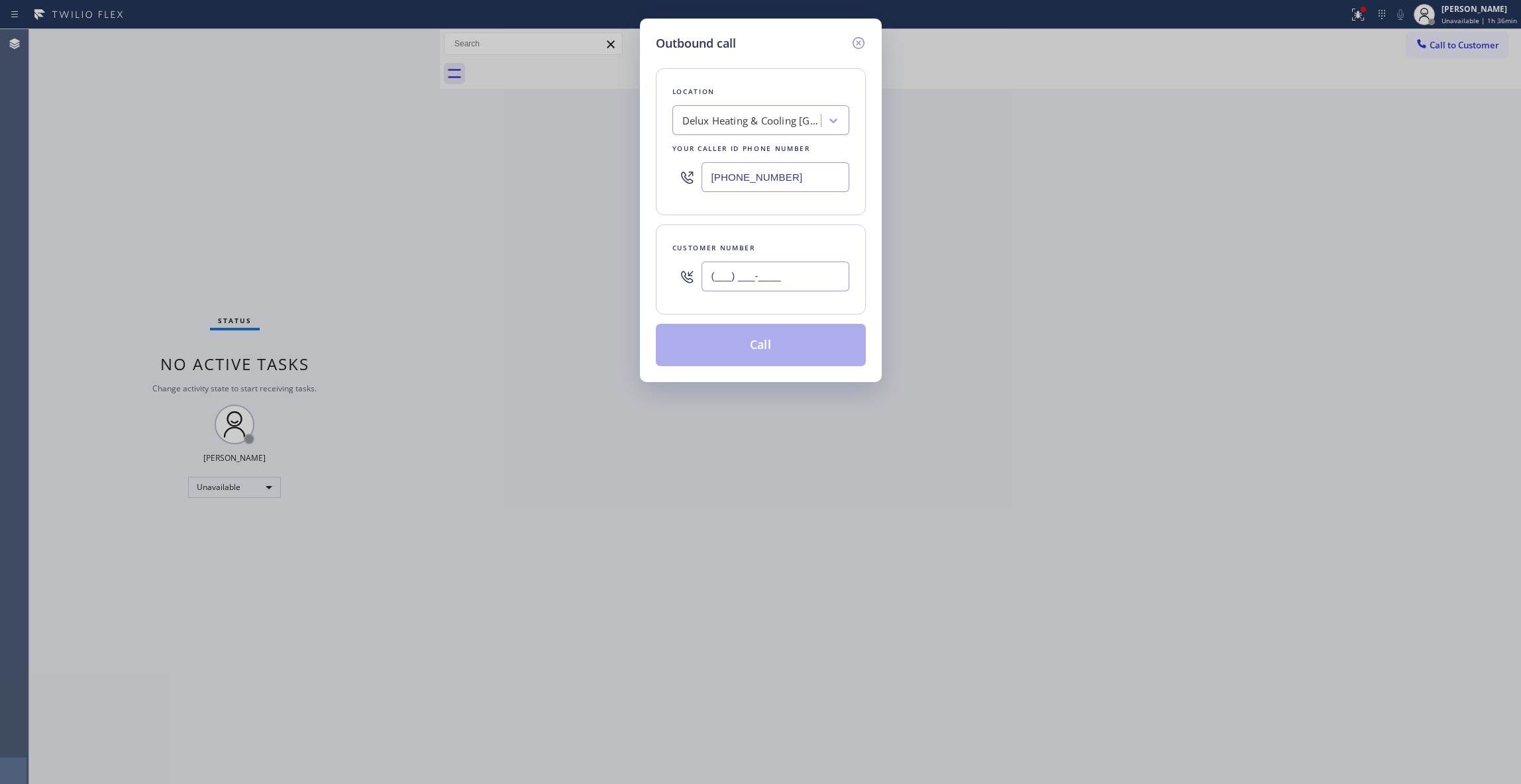
click at [814, 269] on input "(___) ___-____" at bounding box center [775, 277] width 148 height 30
click at [767, 276] on input "(___) ___-____" at bounding box center [775, 277] width 148 height 30
click at [817, 343] on button "Call" at bounding box center [760, 345] width 210 height 43
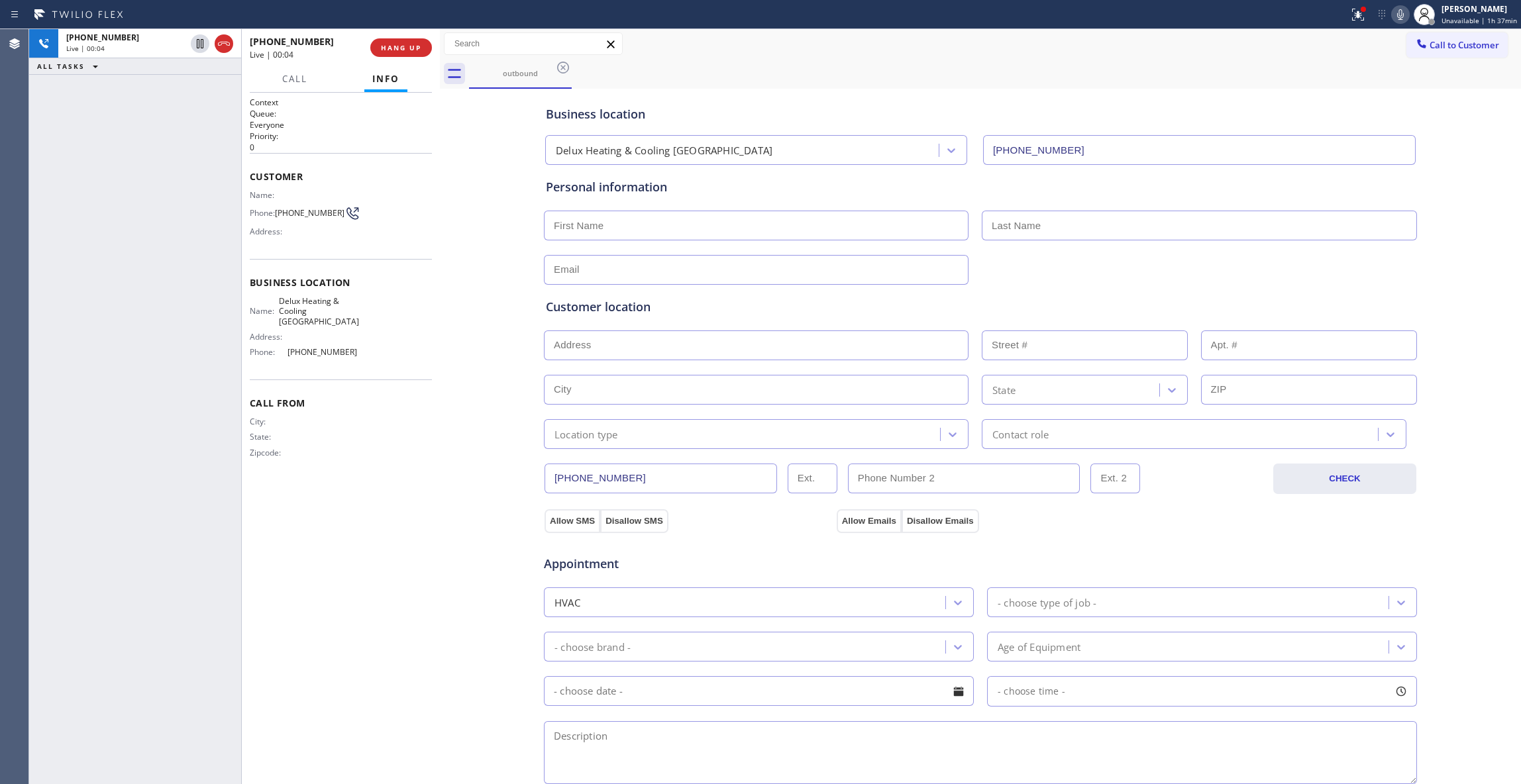
click at [122, 192] on div "[PHONE_NUMBER] Live | 00:04 ALL TASKS ALL TASKS ACTIVE TASKS TASKS IN WRAP UP" at bounding box center [135, 406] width 212 height 755
click at [396, 49] on span "HANG UP" at bounding box center [401, 47] width 40 height 10
click at [395, 49] on span "COMPLETE" at bounding box center [399, 47] width 46 height 10
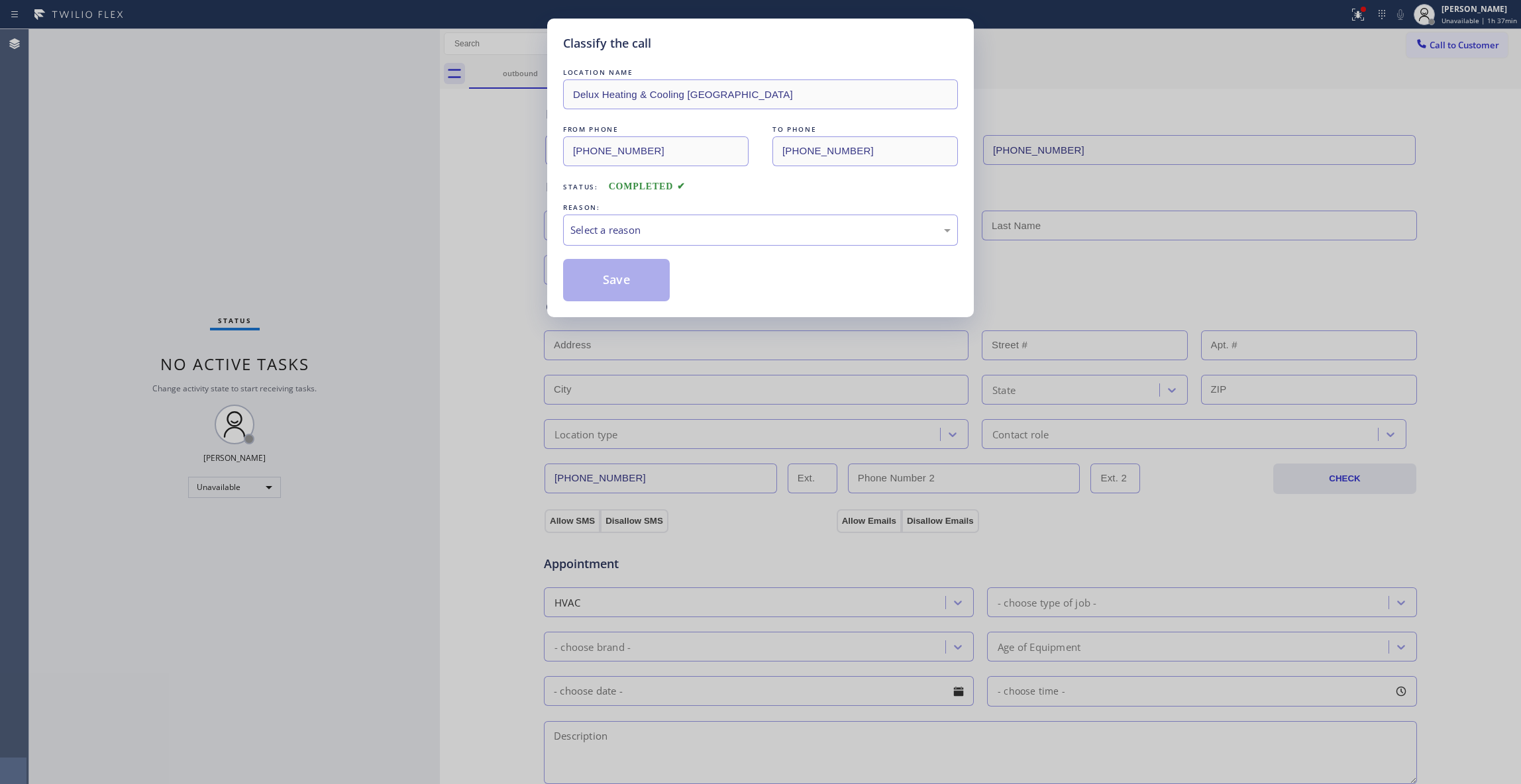
click at [634, 212] on div "REASON:" at bounding box center [760, 208] width 395 height 14
click at [641, 231] on div "Select a reason" at bounding box center [760, 231] width 380 height 16
click at [637, 285] on button "Save" at bounding box center [616, 280] width 107 height 43
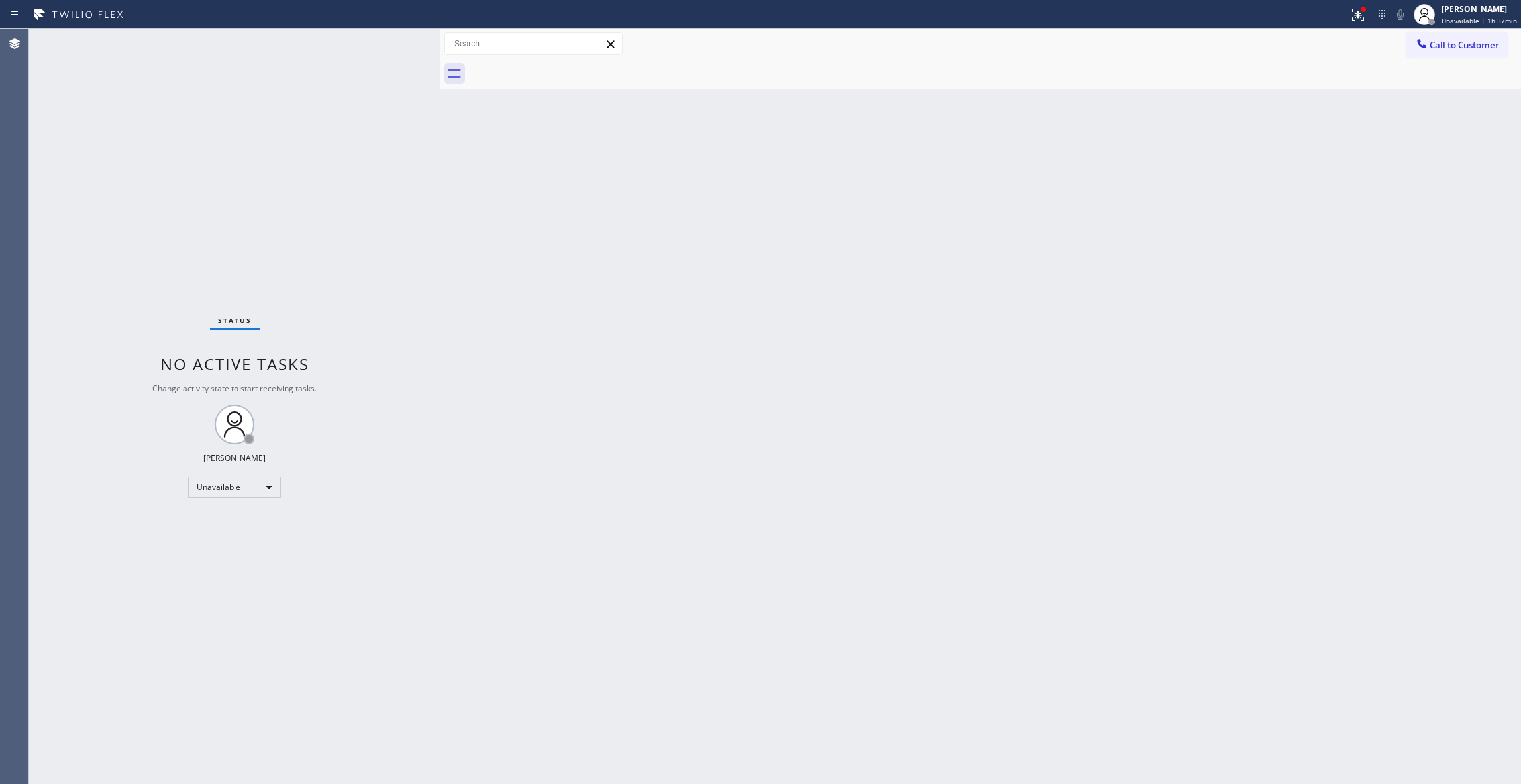
click at [203, 206] on div "Status No active tasks Change activity state to start receiving tasks. [PERSON_…" at bounding box center [234, 406] width 411 height 755
click at [1456, 22] on span "Unavailable | 1h 37min" at bounding box center [1478, 20] width 76 height 10
click at [1442, 101] on button "Break" at bounding box center [1455, 104] width 132 height 17
